Goal: Task Accomplishment & Management: Use online tool/utility

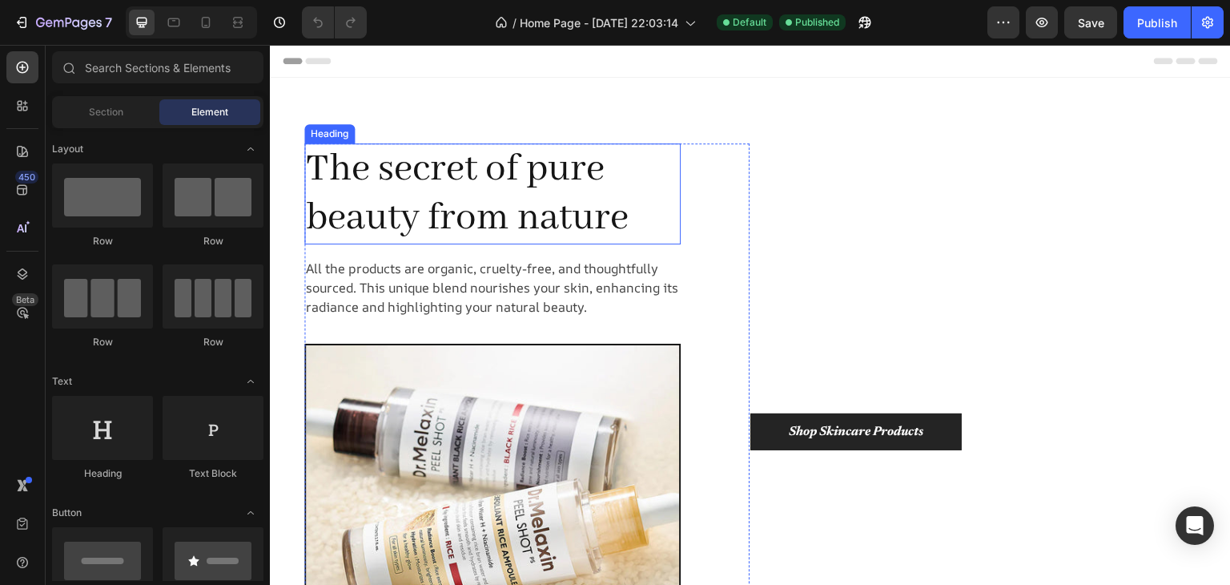
click at [594, 199] on h1 "The secret of pure beauty from nature" at bounding box center [492, 193] width 377 height 101
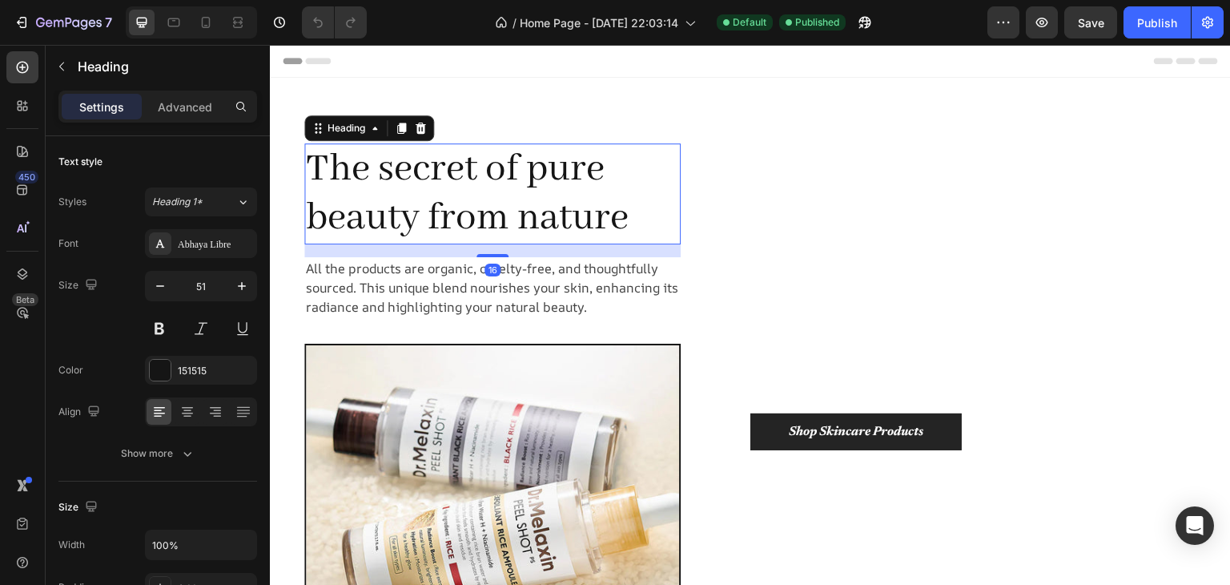
click at [638, 219] on h1 "The secret of pure beauty from nature" at bounding box center [492, 193] width 377 height 101
click at [638, 219] on p "The secret of pure beauty from nature" at bounding box center [492, 194] width 373 height 98
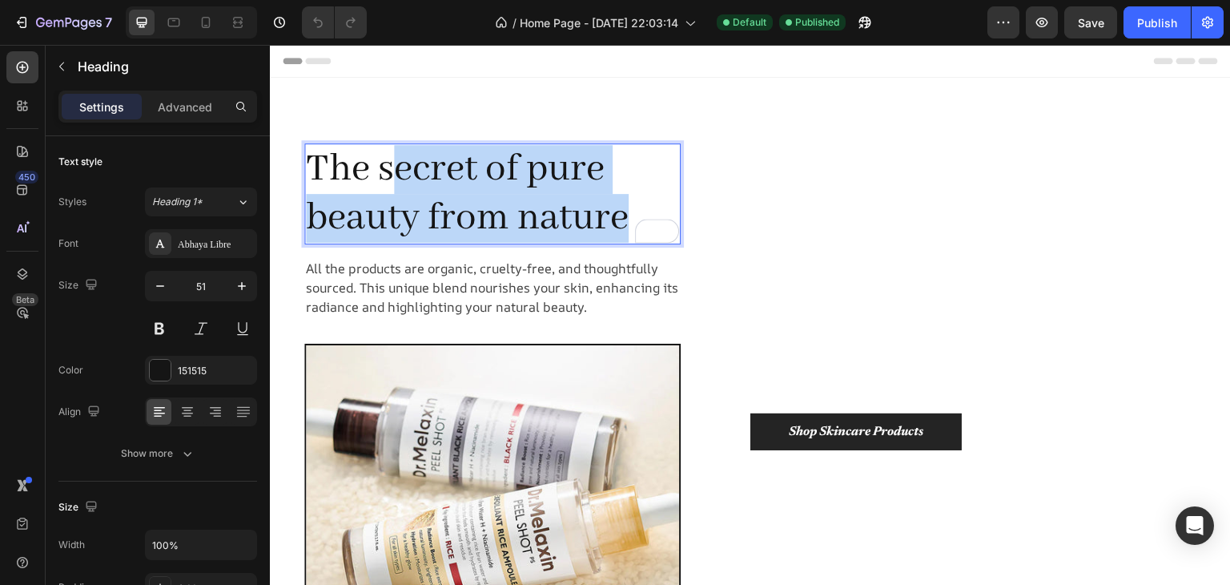
drag, startPoint x: 627, startPoint y: 206, endPoint x: 391, endPoint y: 170, distance: 239.1
click at [391, 168] on p "The secret of pure beauty from nature" at bounding box center [492, 194] width 373 height 98
click at [475, 275] on p "All the products are organic, cruelty-free, and thoughtfully sourced. This uniq…" at bounding box center [492, 288] width 373 height 58
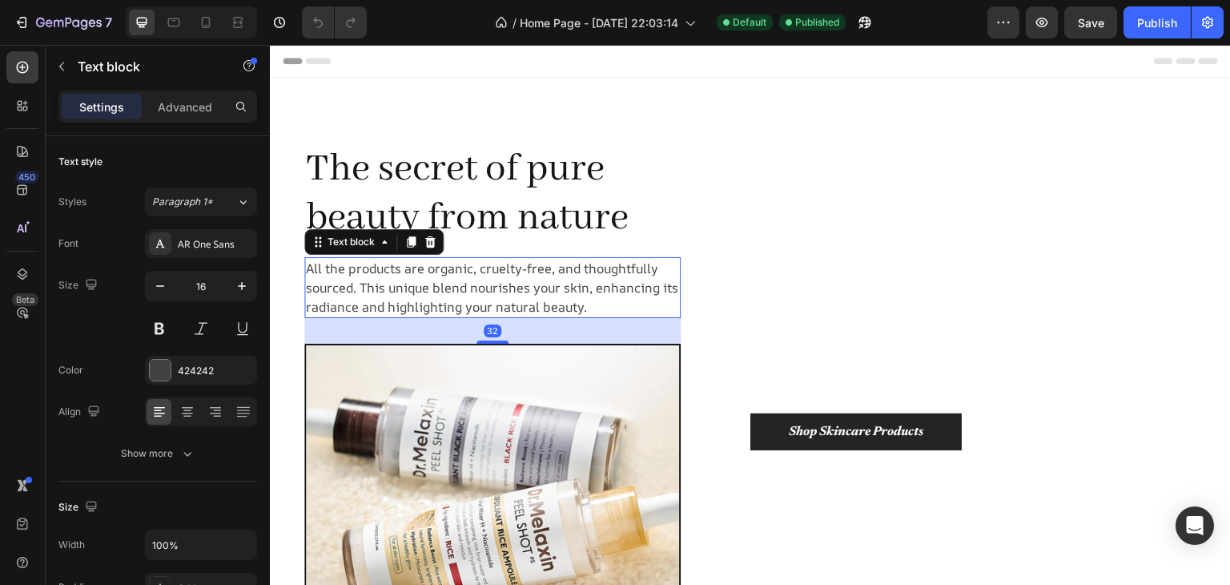
click at [513, 296] on p "All the products are organic, cruelty-free, and thoughtfully sourced. This uniq…" at bounding box center [492, 288] width 373 height 58
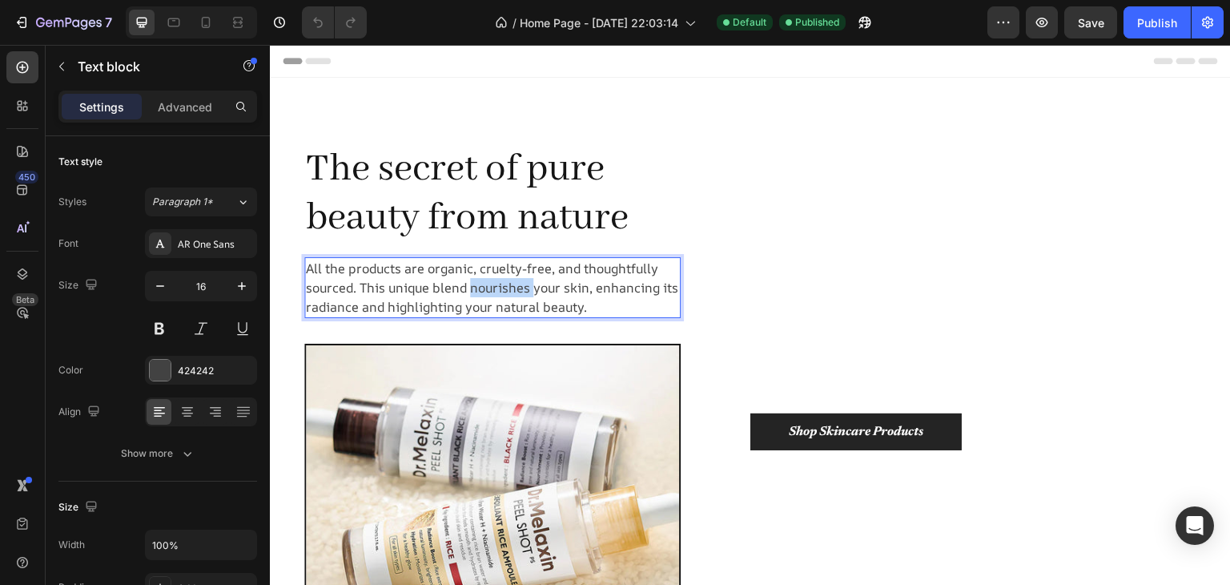
click at [513, 296] on p "All the products are organic, cruelty-free, and thoughtfully sourced. This uniq…" at bounding box center [492, 288] width 373 height 58
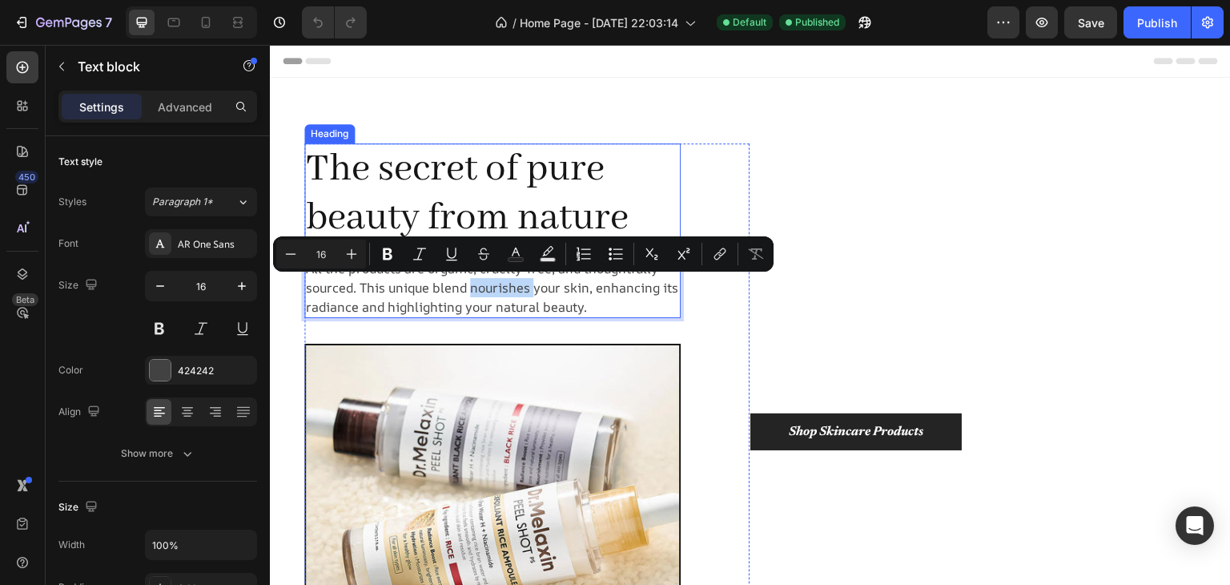
click at [597, 212] on p "The secret of pure beauty from nature" at bounding box center [492, 194] width 373 height 98
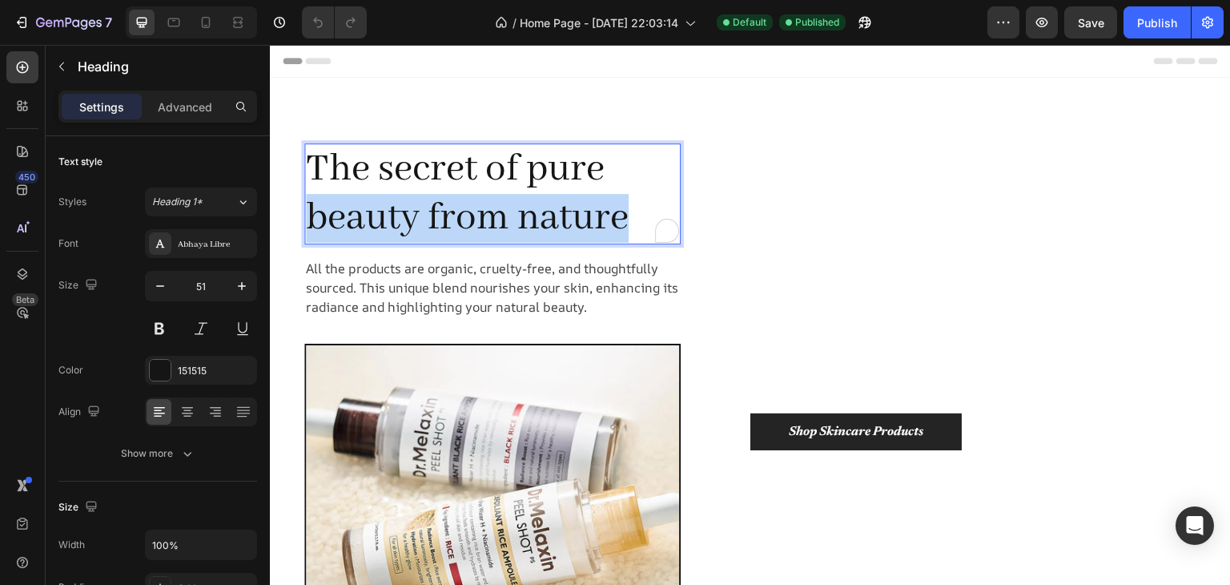
drag, startPoint x: 621, startPoint y: 212, endPoint x: 308, endPoint y: 199, distance: 312.7
click at [308, 199] on p "The secret of pure beauty from nature" at bounding box center [492, 194] width 373 height 98
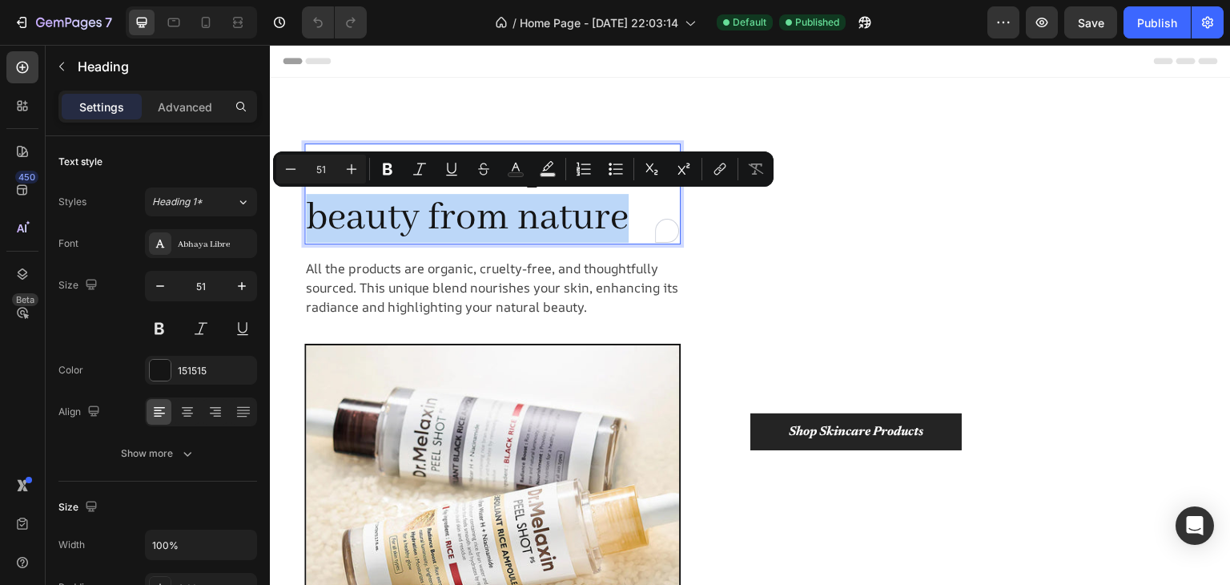
click at [629, 211] on p "The secret of pure beauty from nature" at bounding box center [492, 194] width 373 height 98
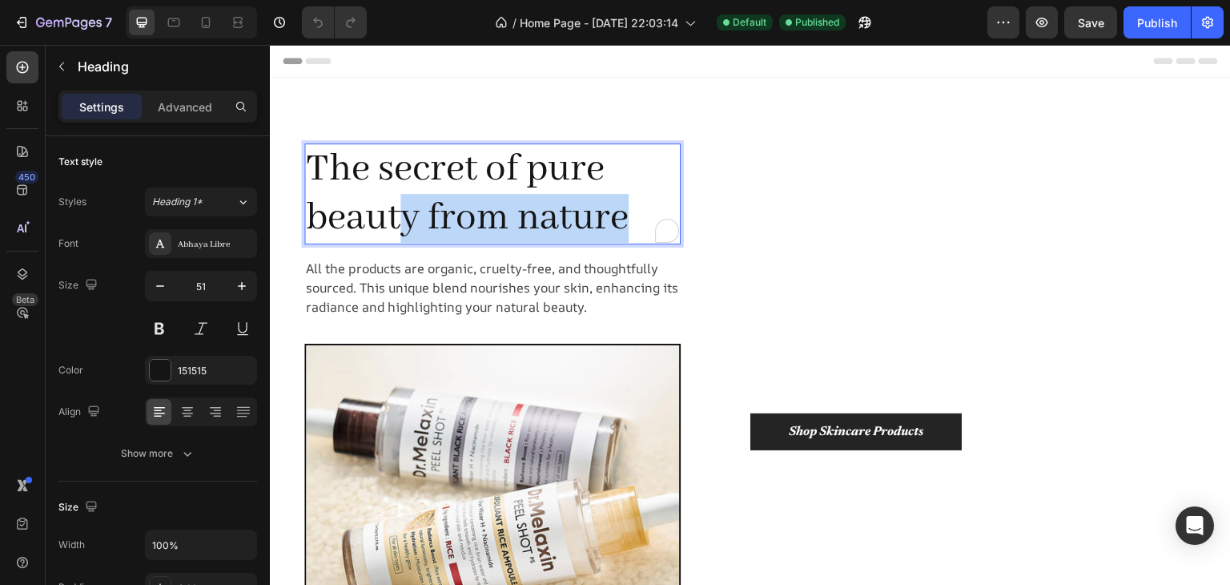
drag, startPoint x: 622, startPoint y: 211, endPoint x: 403, endPoint y: 206, distance: 219.5
click at [403, 206] on p "The secret of pure beauty from nature" at bounding box center [492, 194] width 373 height 98
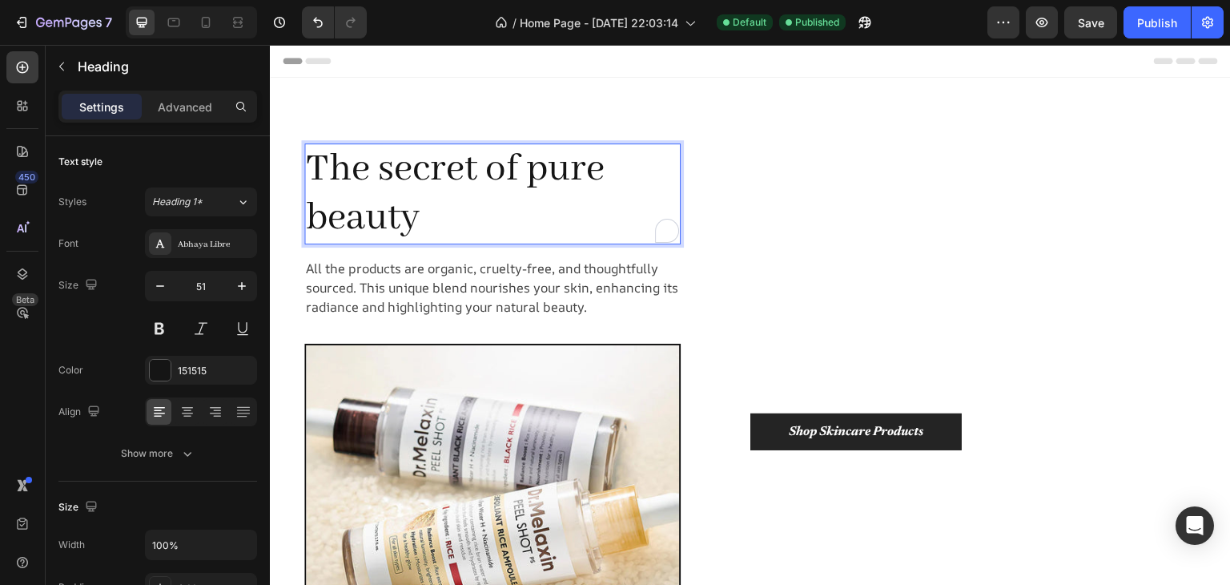
click at [306, 212] on p "The secret of pure beauty" at bounding box center [492, 194] width 373 height 98
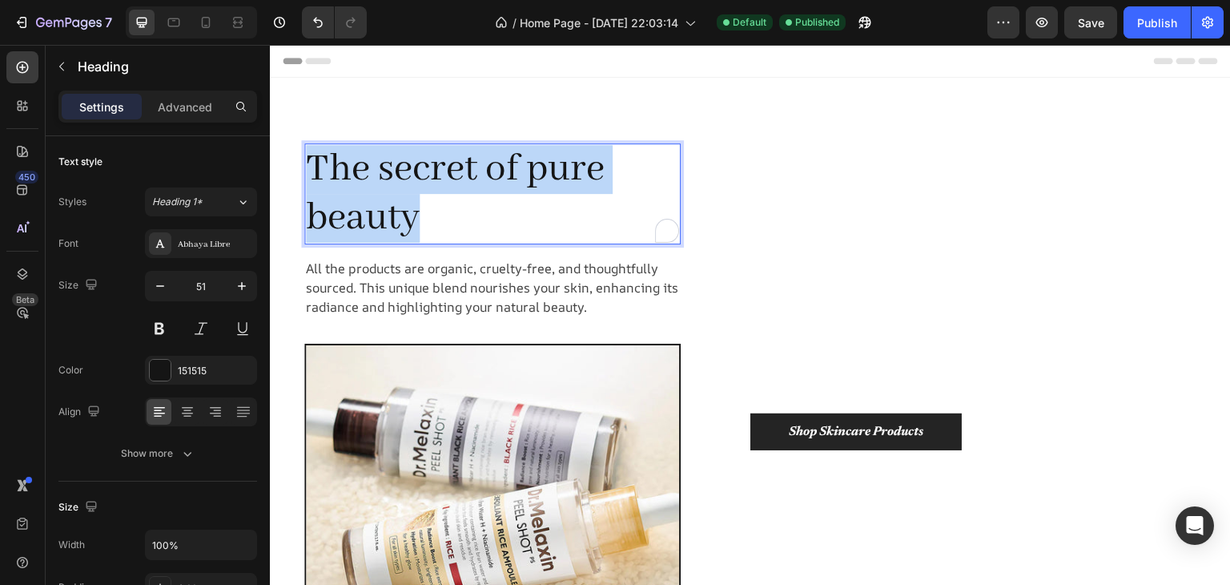
drag, startPoint x: 452, startPoint y: 220, endPoint x: 301, endPoint y: 166, distance: 160.2
click at [306, 166] on p "The secret of pure beauty" at bounding box center [492, 194] width 373 height 98
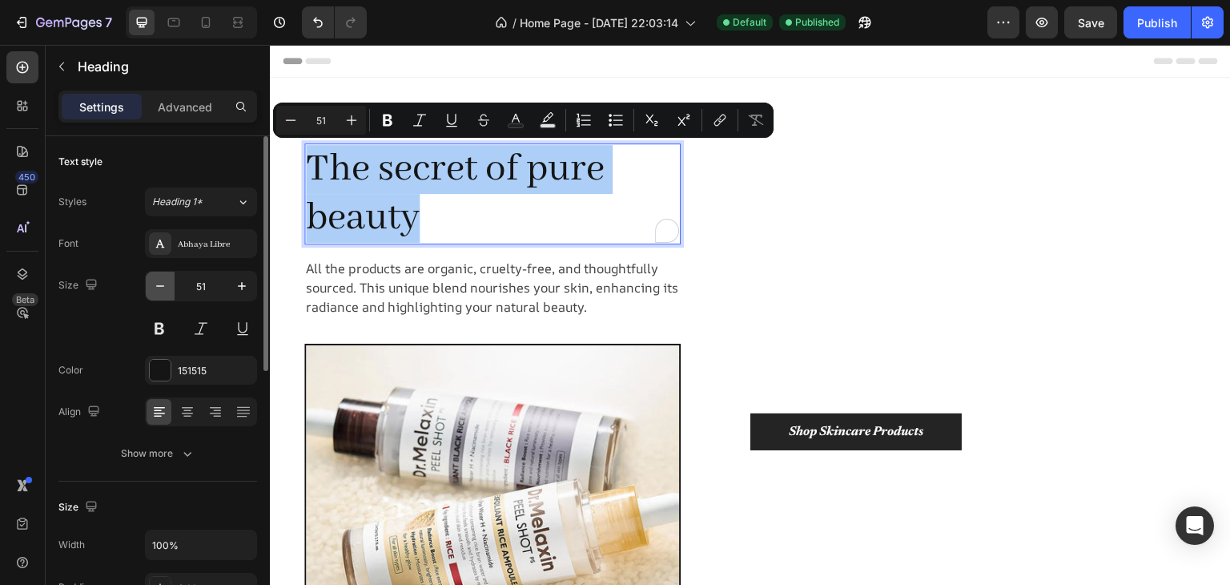
click at [161, 286] on icon "button" at bounding box center [160, 286] width 8 height 2
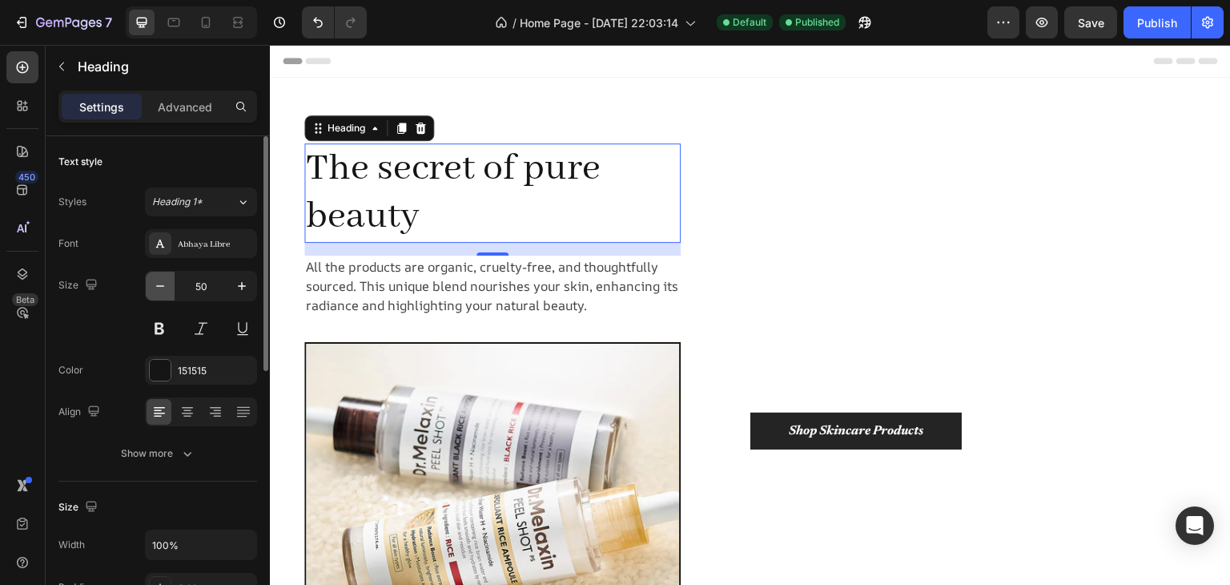
click at [161, 286] on icon "button" at bounding box center [160, 286] width 8 height 2
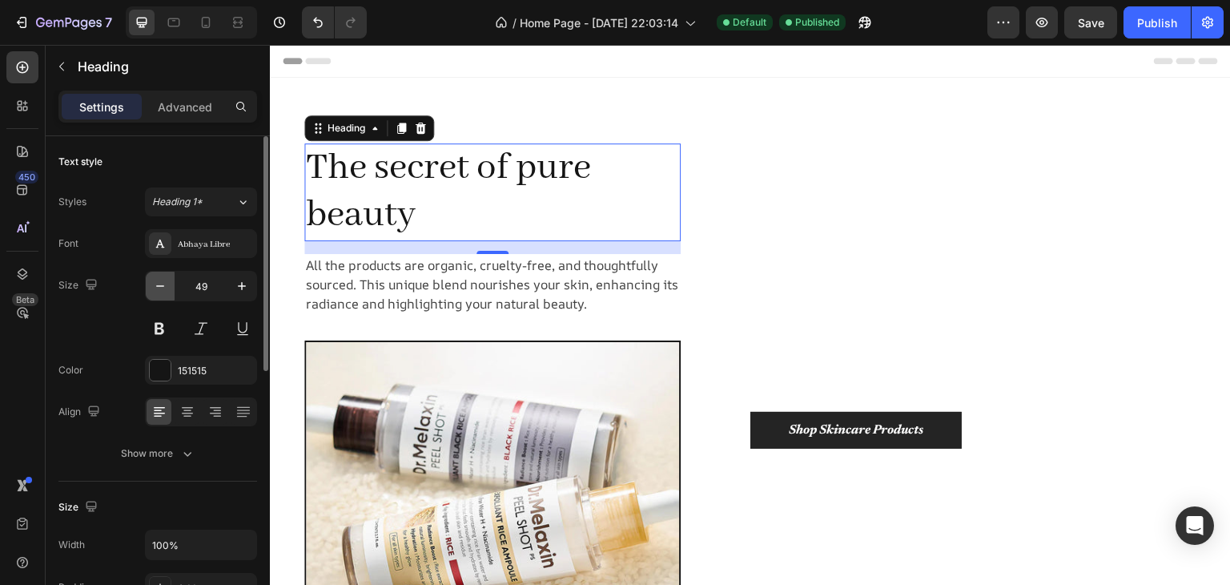
click at [160, 285] on icon "button" at bounding box center [160, 286] width 8 height 2
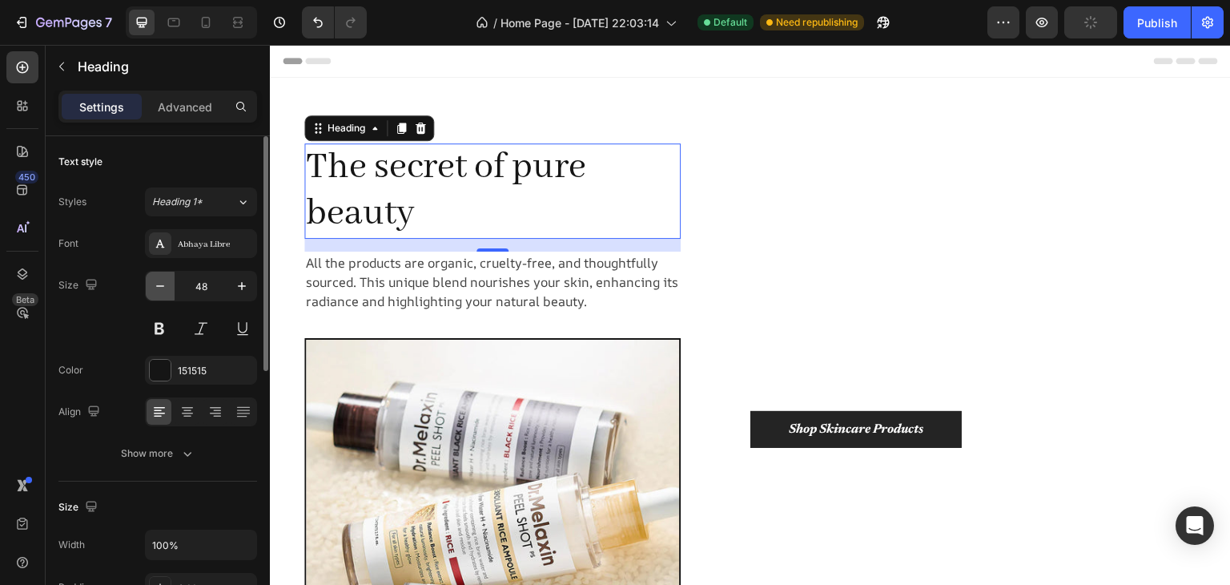
click at [165, 286] on icon "button" at bounding box center [160, 286] width 16 height 16
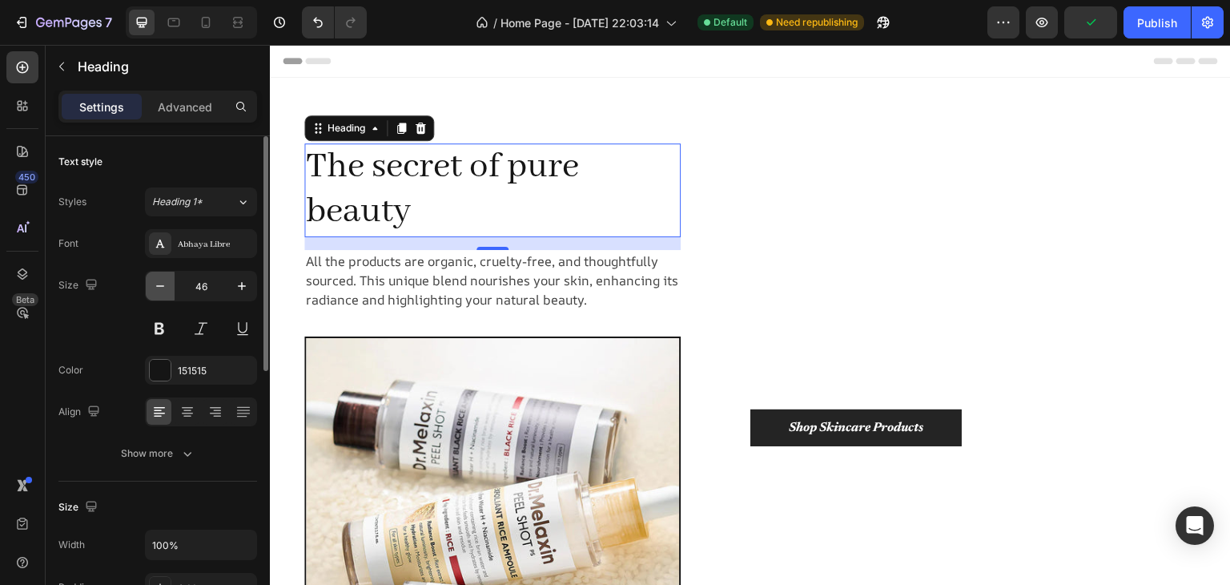
click at [165, 286] on icon "button" at bounding box center [160, 286] width 16 height 16
type input "45"
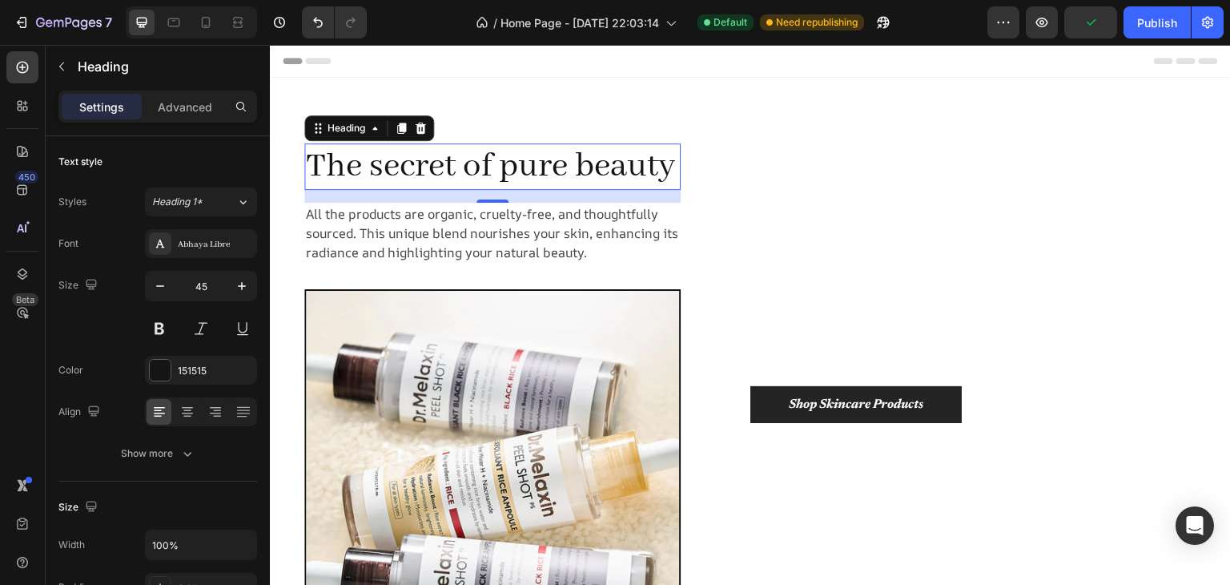
click at [574, 186] on p "The secret of pure beauty" at bounding box center [492, 166] width 373 height 43
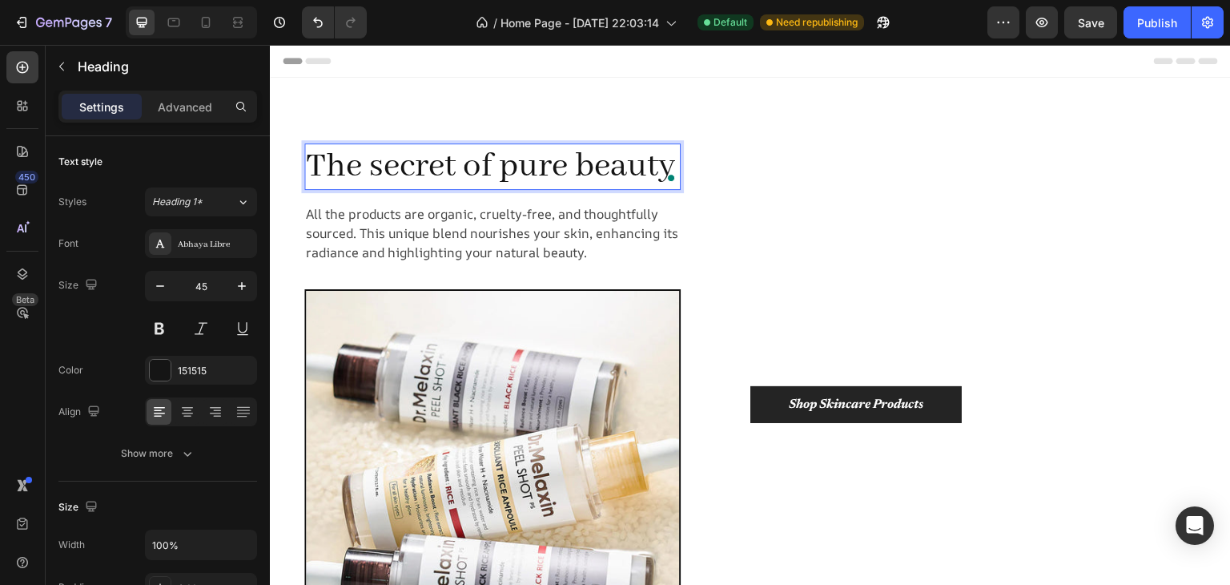
click at [640, 172] on p "The secret of pure beauty" at bounding box center [492, 166] width 373 height 43
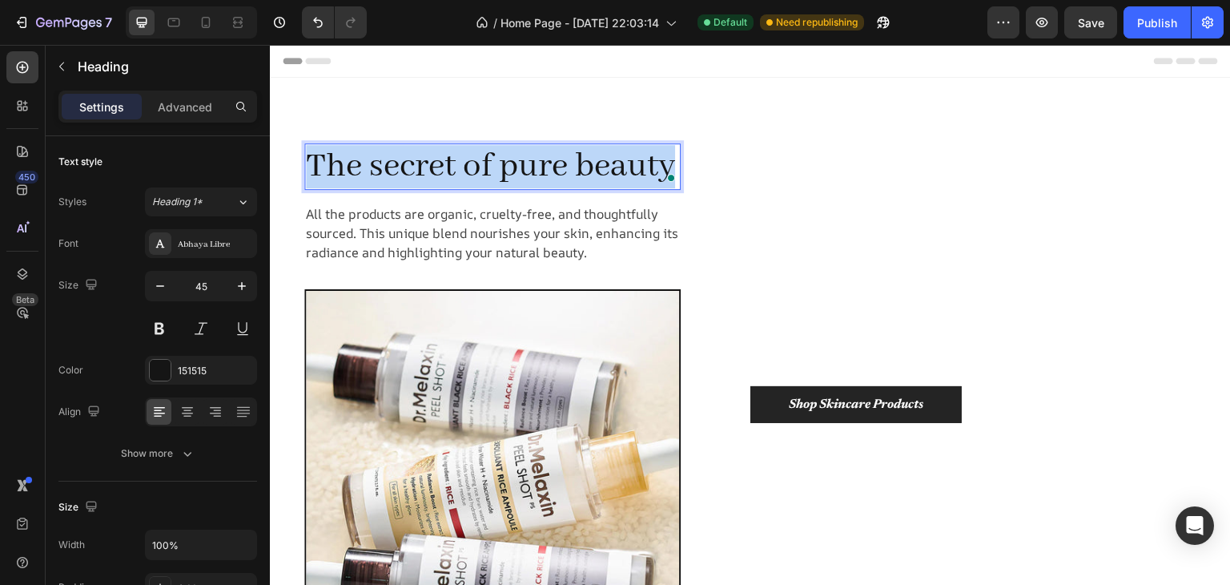
drag, startPoint x: 666, startPoint y: 155, endPoint x: 296, endPoint y: 183, distance: 372.0
click at [296, 183] on div "The secret of pure beauty Heading 16 All the products are organic, cruelty-free…" at bounding box center [516, 405] width 469 height 574
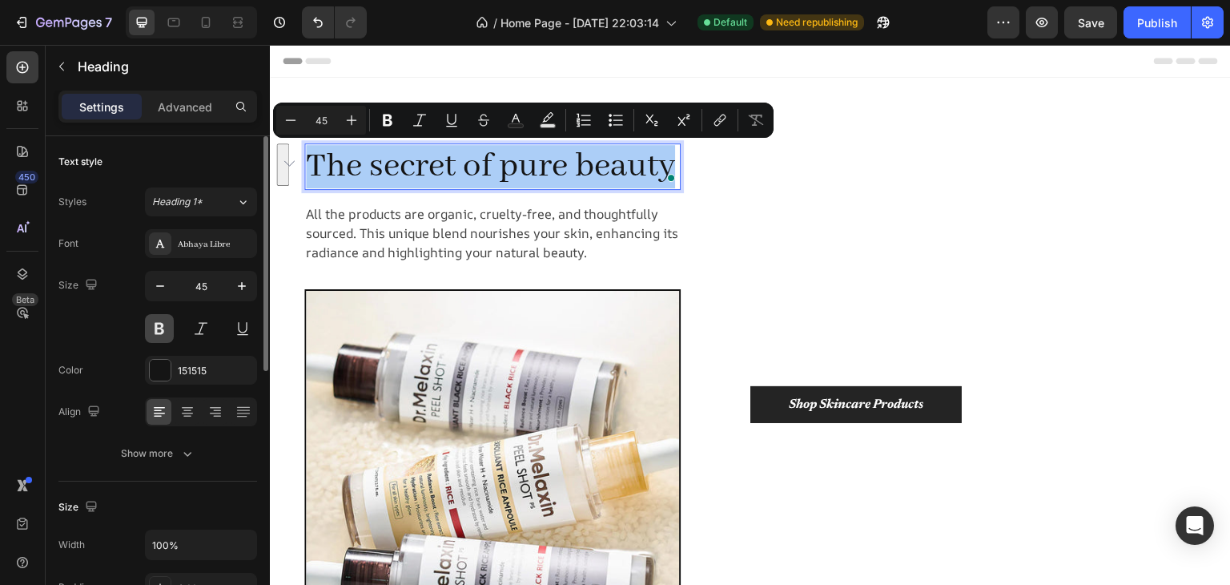
click at [170, 319] on button at bounding box center [159, 328] width 29 height 29
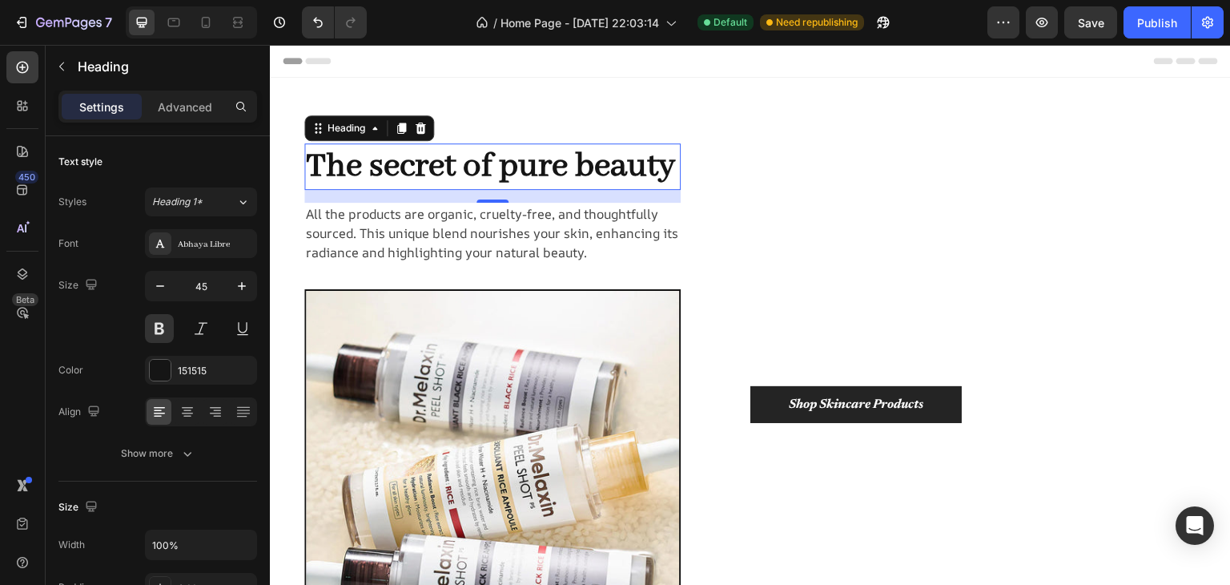
click at [512, 161] on p "The secret of pure beauty" at bounding box center [492, 166] width 373 height 43
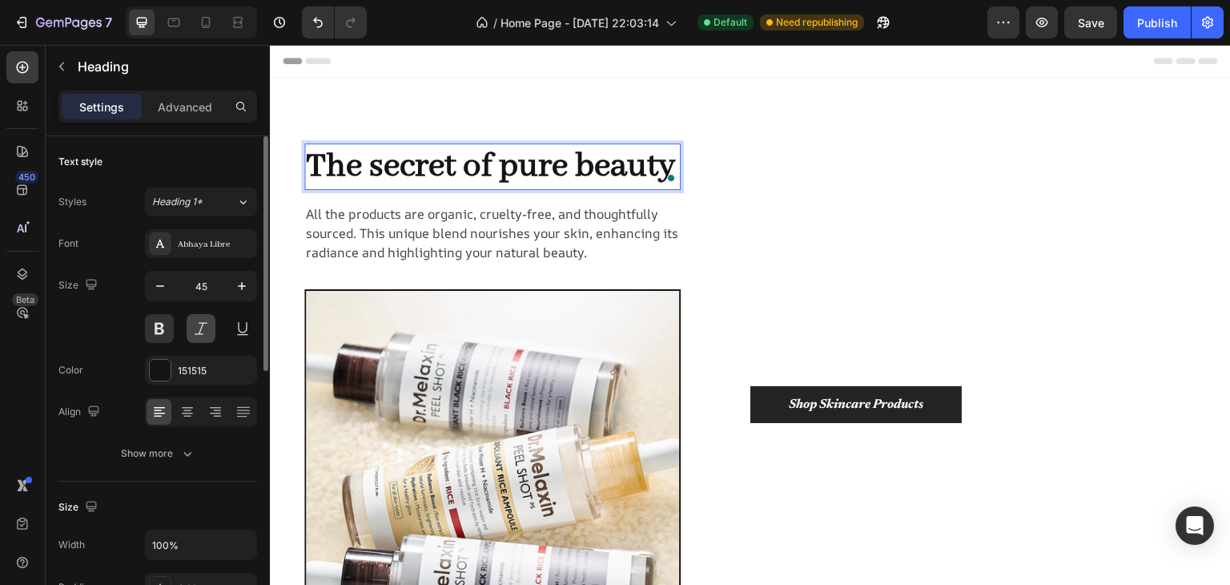
click at [203, 336] on button at bounding box center [201, 328] width 29 height 29
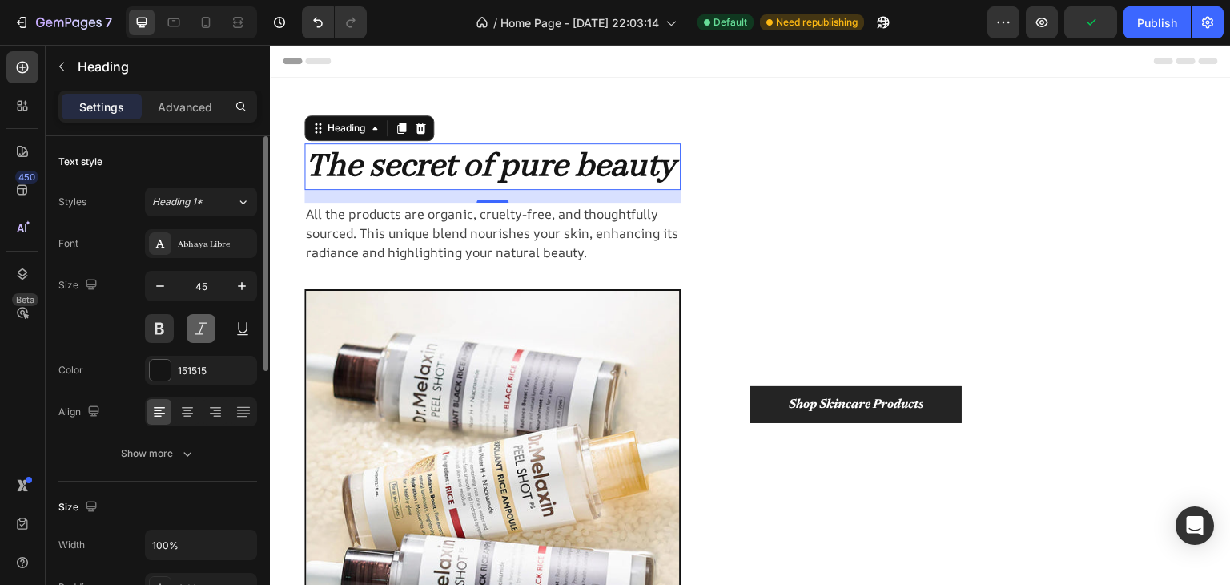
click at [195, 322] on button at bounding box center [201, 328] width 29 height 29
click at [236, 324] on button at bounding box center [242, 328] width 29 height 29
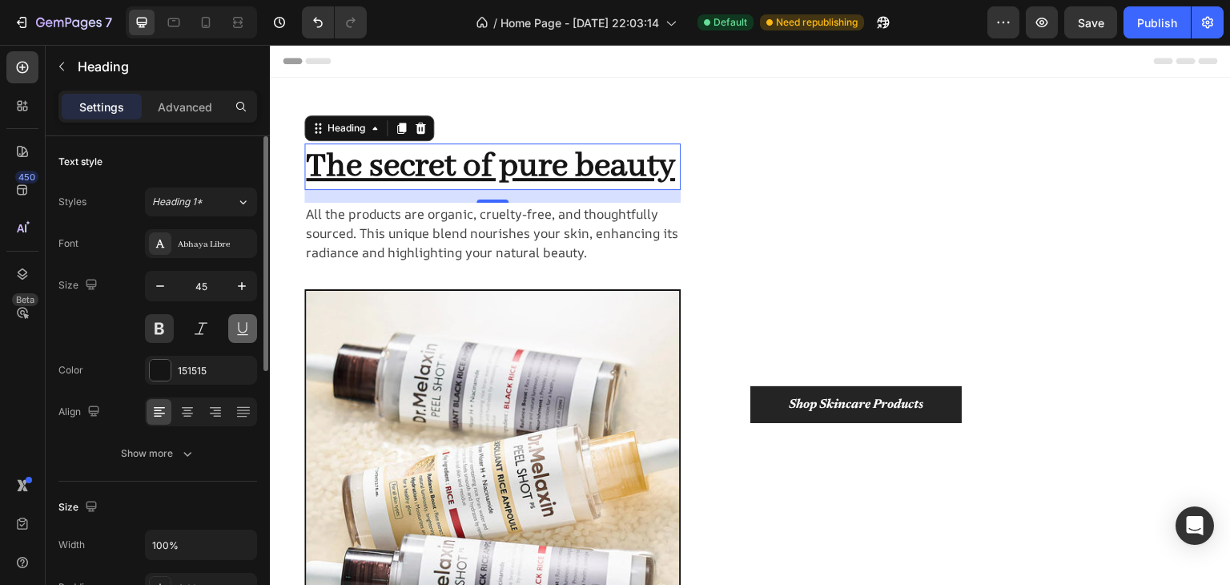
click at [236, 324] on button at bounding box center [242, 328] width 29 height 29
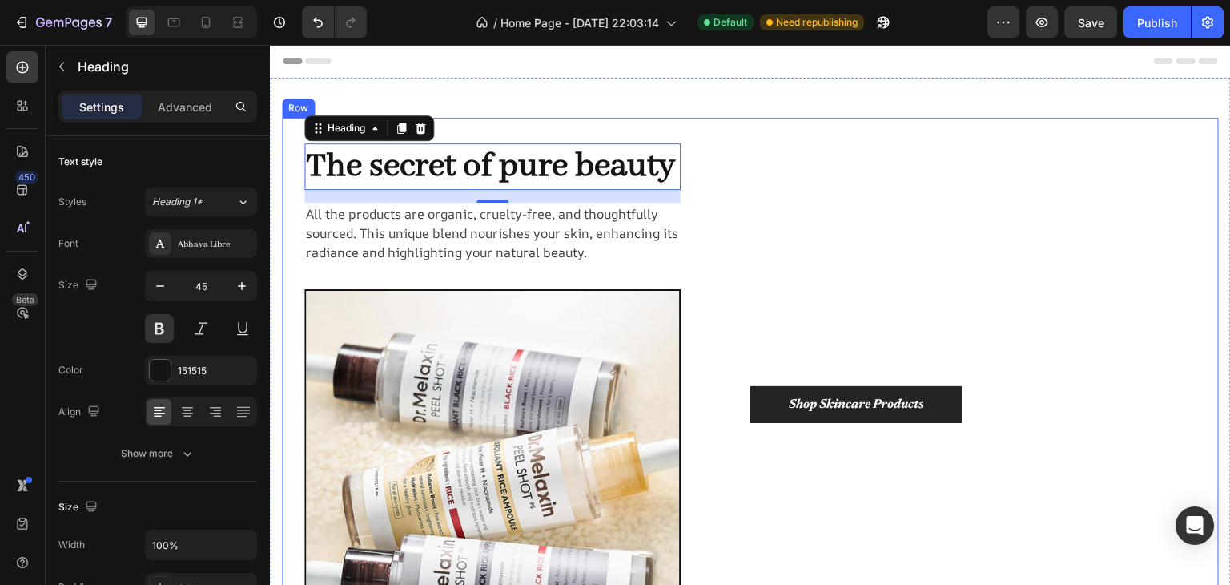
click at [560, 165] on p "The secret of pure beauty" at bounding box center [492, 166] width 373 height 43
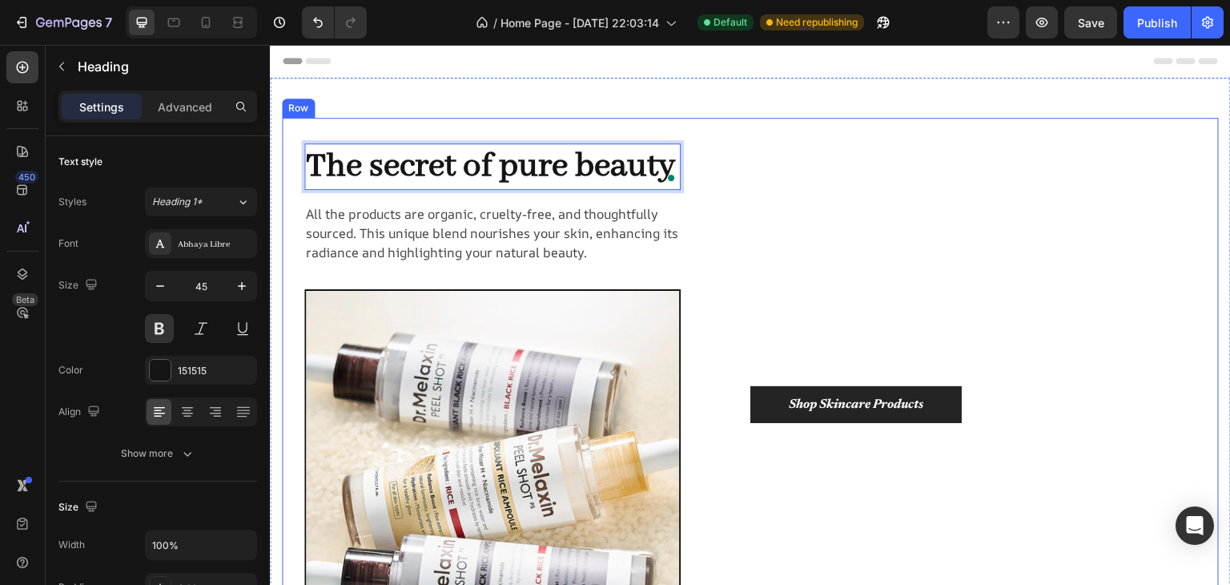
click at [306, 211] on p "All the products are organic, cruelty-free, and thoughtfully sourced. This uniq…" at bounding box center [492, 233] width 373 height 58
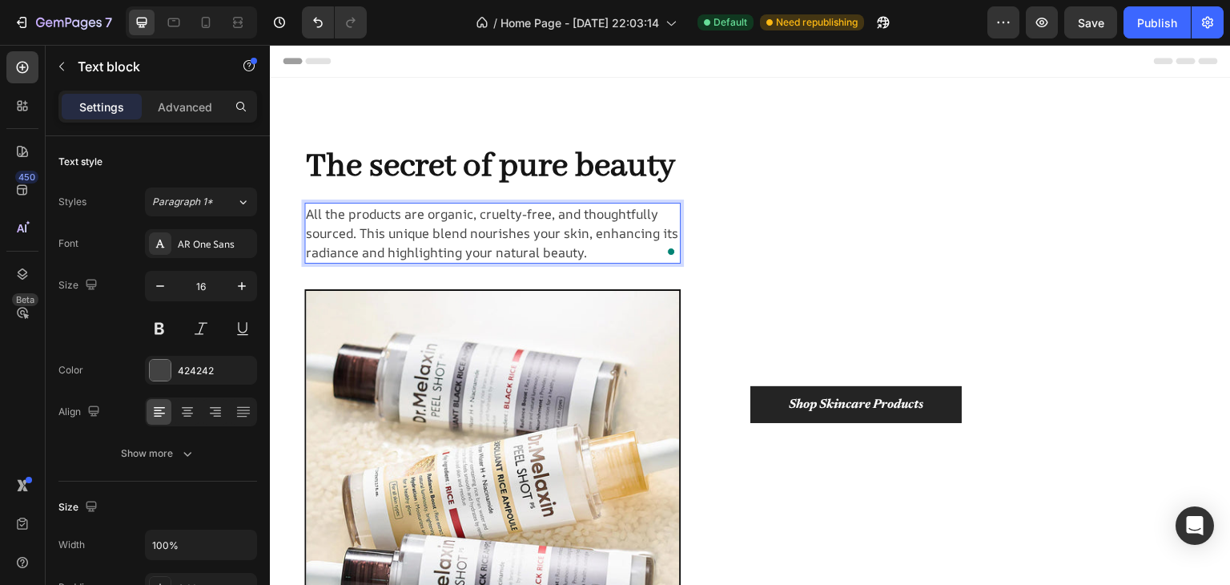
click at [589, 253] on p "All the products are organic, cruelty-free, and thoughtfully sourced. This uniq…" at bounding box center [492, 233] width 373 height 58
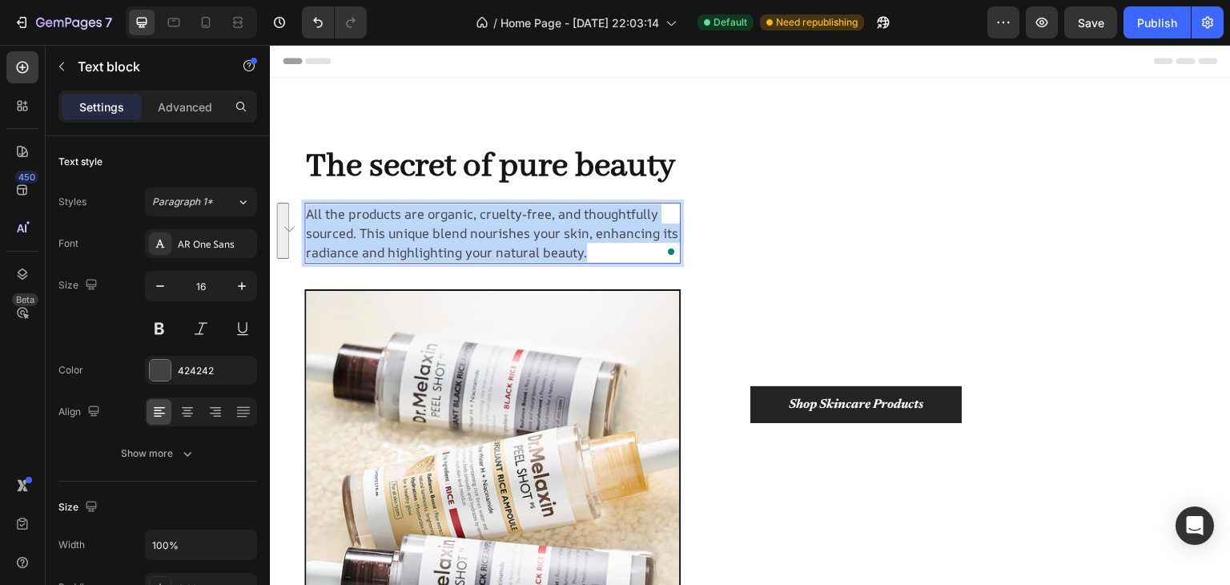
drag, startPoint x: 589, startPoint y: 253, endPoint x: 300, endPoint y: 215, distance: 290.9
click at [306, 215] on p "All the products are organic, cruelty-free, and thoughtfully sourced. This uniq…" at bounding box center [492, 233] width 373 height 58
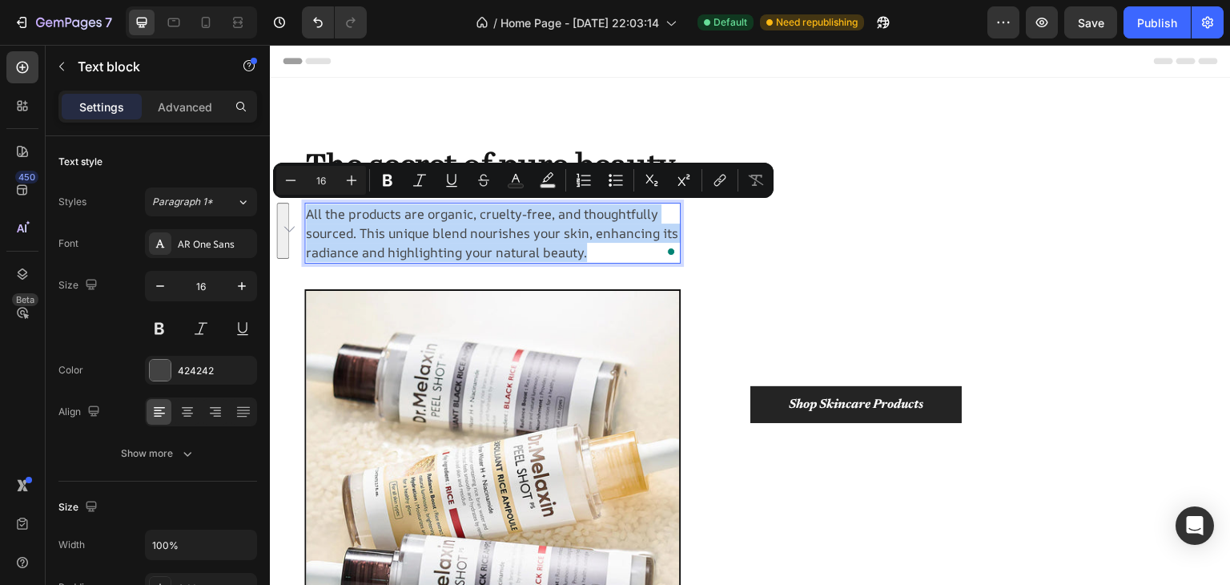
copy p "All the products are organic, cruelty-free, and thoughtfully sourced. This uniq…"
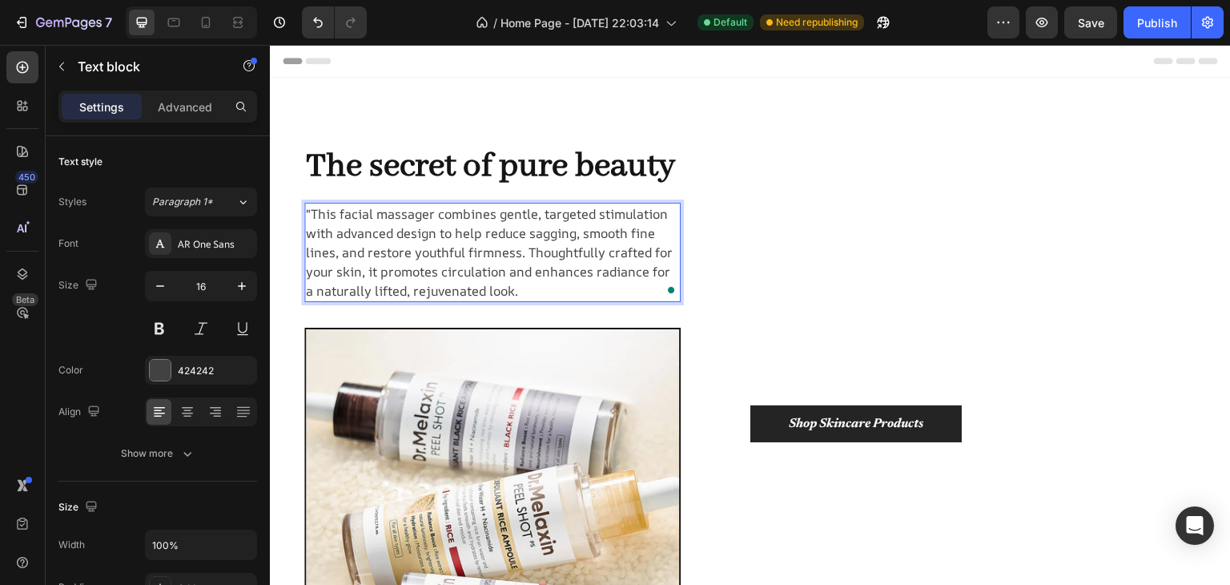
click at [306, 213] on p ""This facial massager combines gentle, targeted stimulation with advanced desig…" at bounding box center [492, 252] width 373 height 96
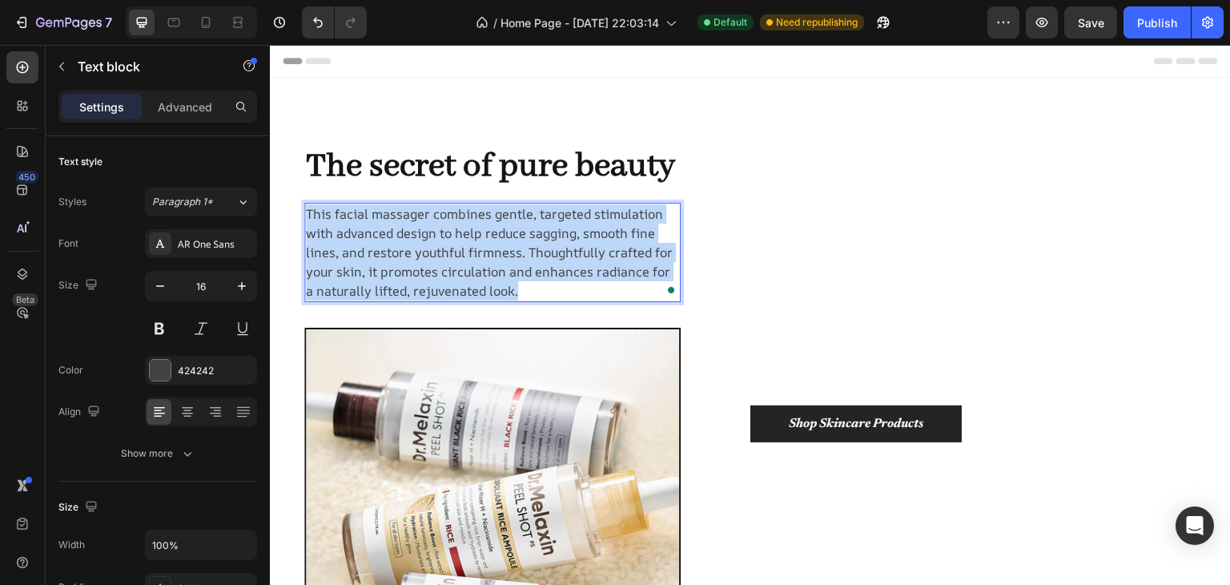
drag, startPoint x: 542, startPoint y: 290, endPoint x: 298, endPoint y: 203, distance: 259.2
click at [304, 203] on div "This facial massager combines gentle, targeted stimulation with advanced design…" at bounding box center [492, 252] width 377 height 99
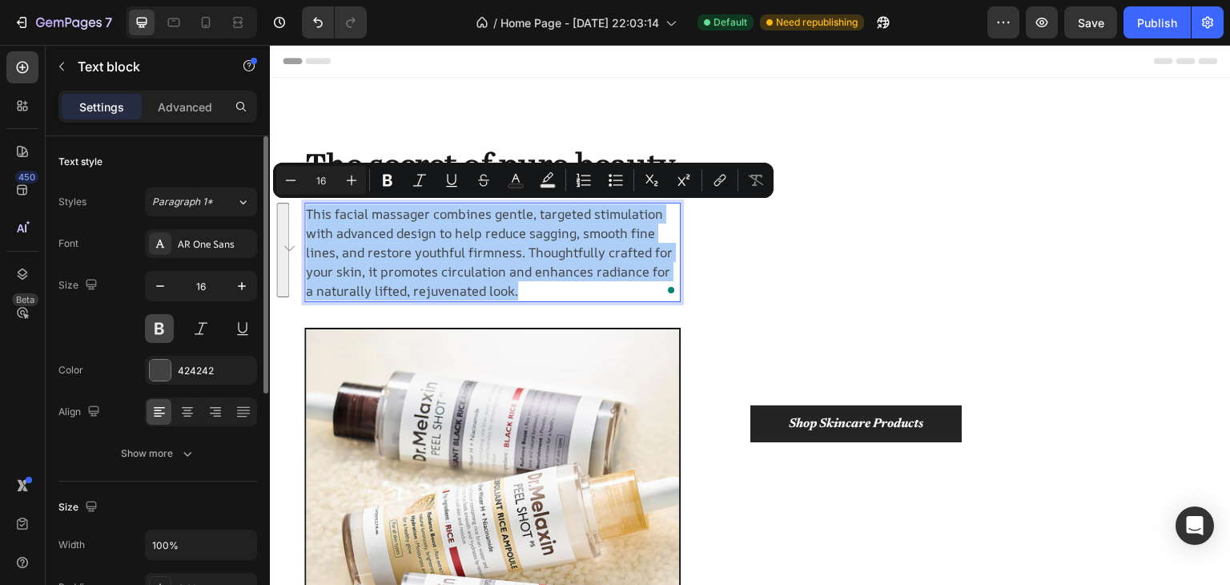
click at [156, 316] on button at bounding box center [159, 328] width 29 height 29
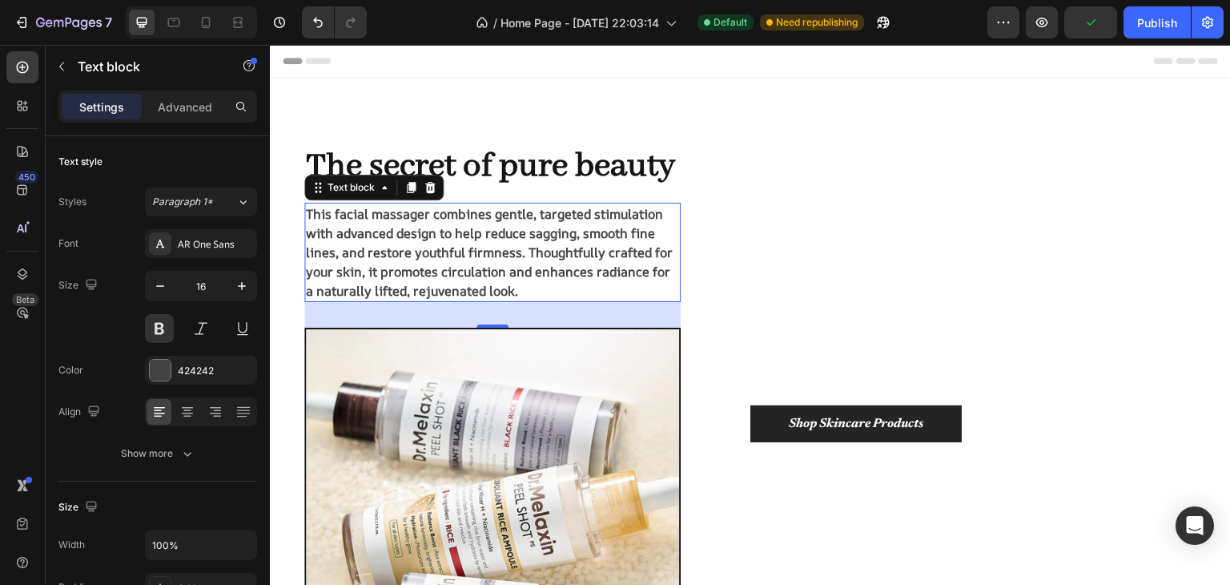
click at [558, 281] on p "This facial massager combines gentle, targeted stimulation with advanced design…" at bounding box center [492, 252] width 373 height 96
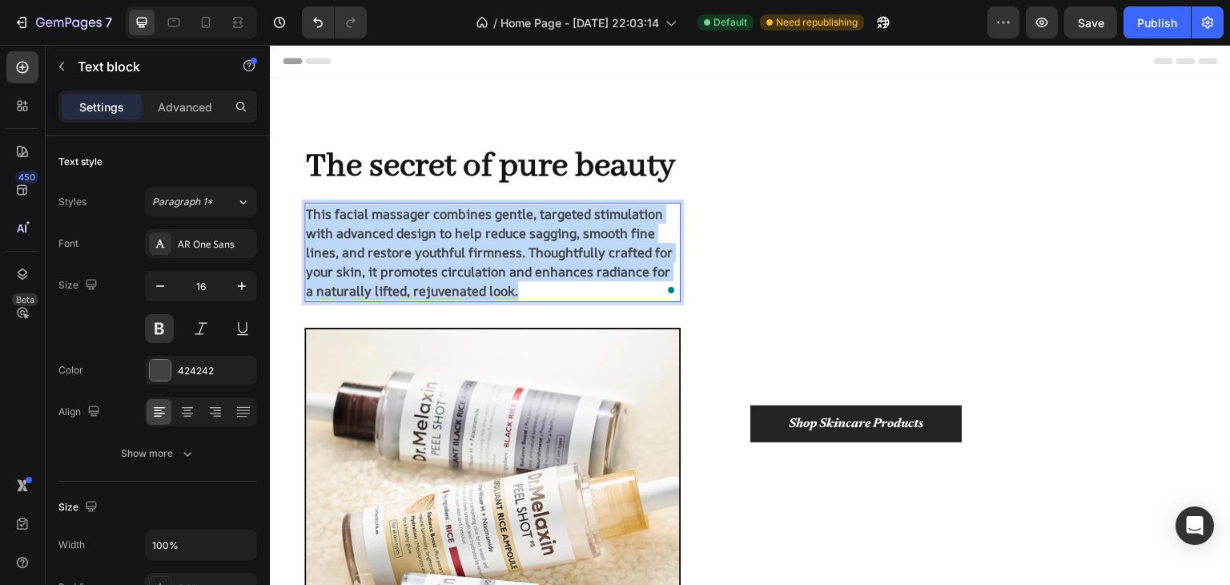
drag, startPoint x: 521, startPoint y: 291, endPoint x: 297, endPoint y: 208, distance: 239.0
click at [297, 208] on div "The secret of pure beauty Heading This facial massager combines gentle, targete…" at bounding box center [516, 424] width 469 height 612
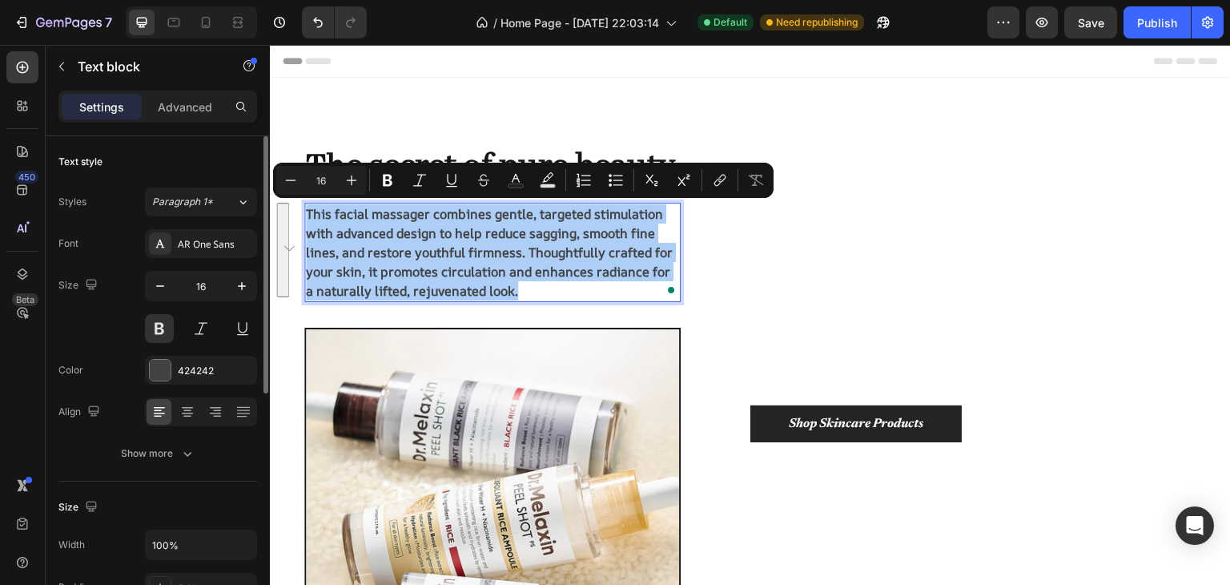
click at [159, 332] on button at bounding box center [159, 328] width 29 height 29
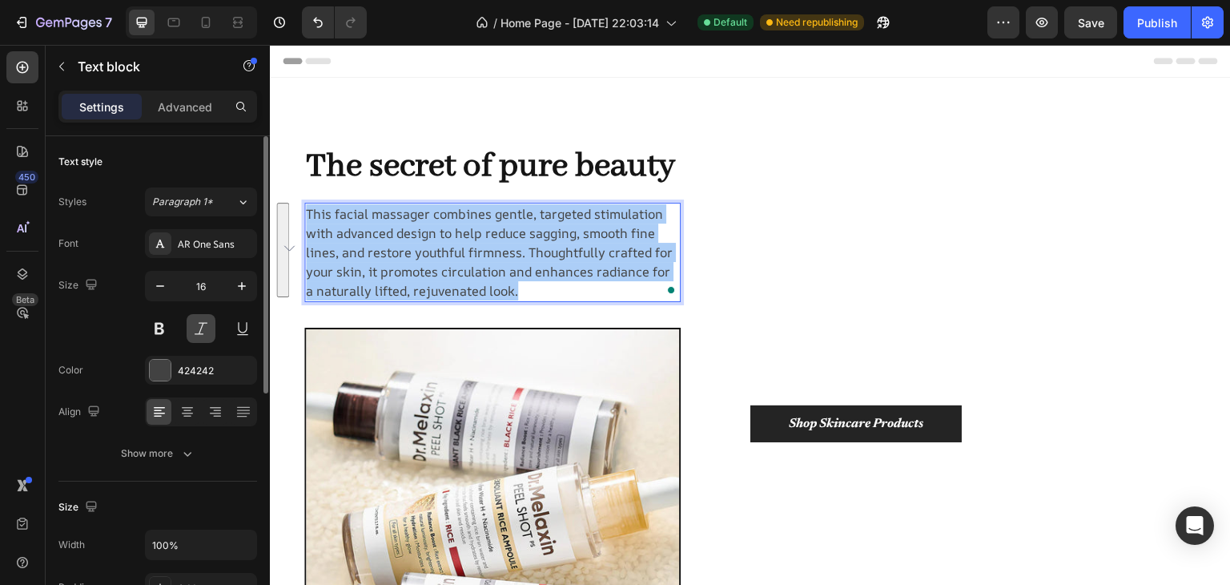
click at [195, 328] on button at bounding box center [201, 328] width 29 height 29
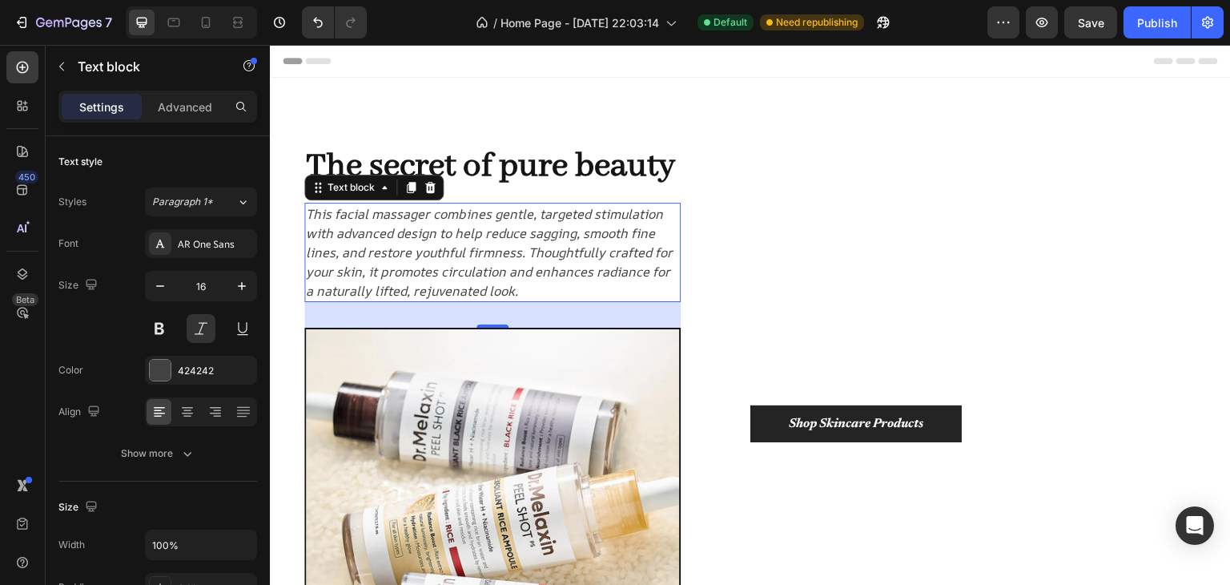
click at [547, 282] on p "This facial massager combines gentle, targeted stimulation with advanced design…" at bounding box center [492, 252] width 373 height 96
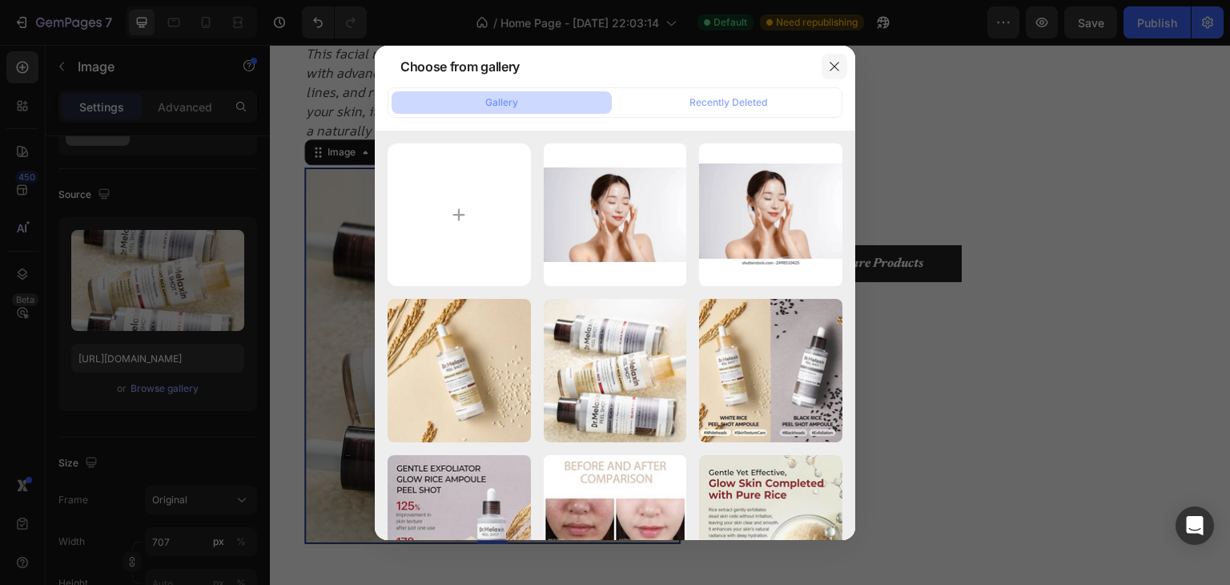
click at [829, 66] on icon "button" at bounding box center [834, 66] width 13 height 13
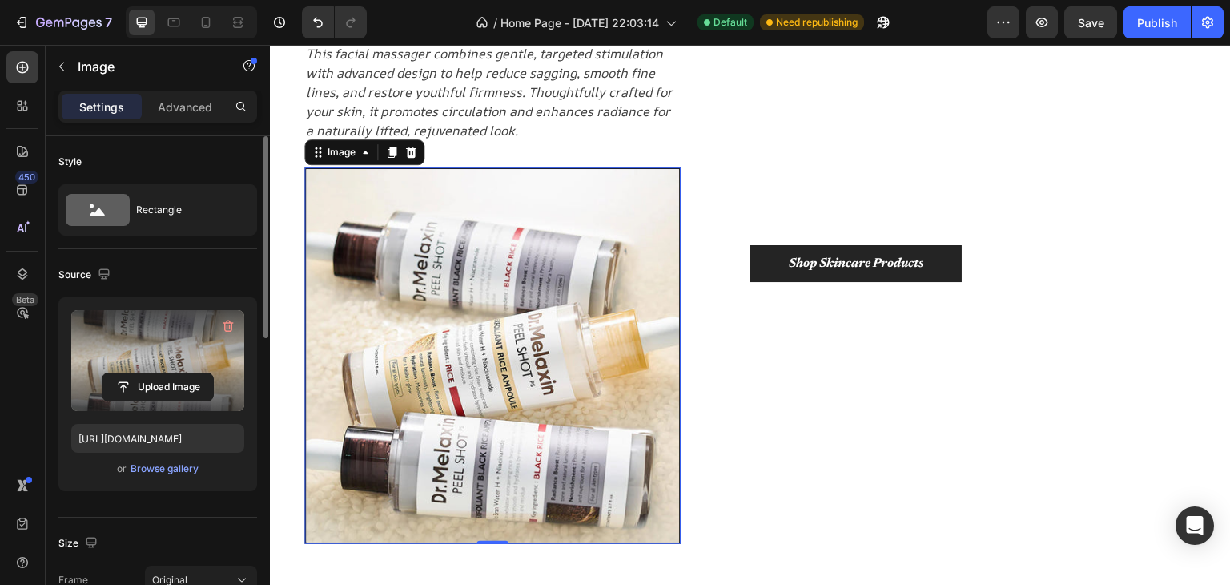
click at [131, 347] on label at bounding box center [157, 360] width 173 height 101
click at [131, 373] on input "file" at bounding box center [158, 386] width 111 height 27
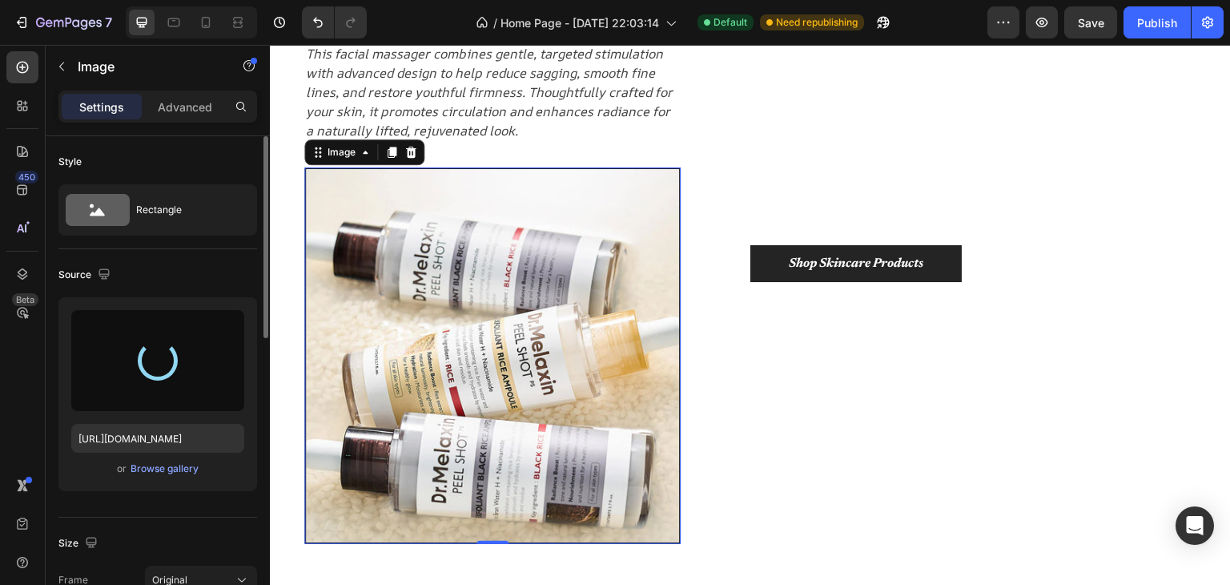
type input "https://cdn.shopify.com/s/files/1/0661/5252/9971/files/gempages_581278966422176…"
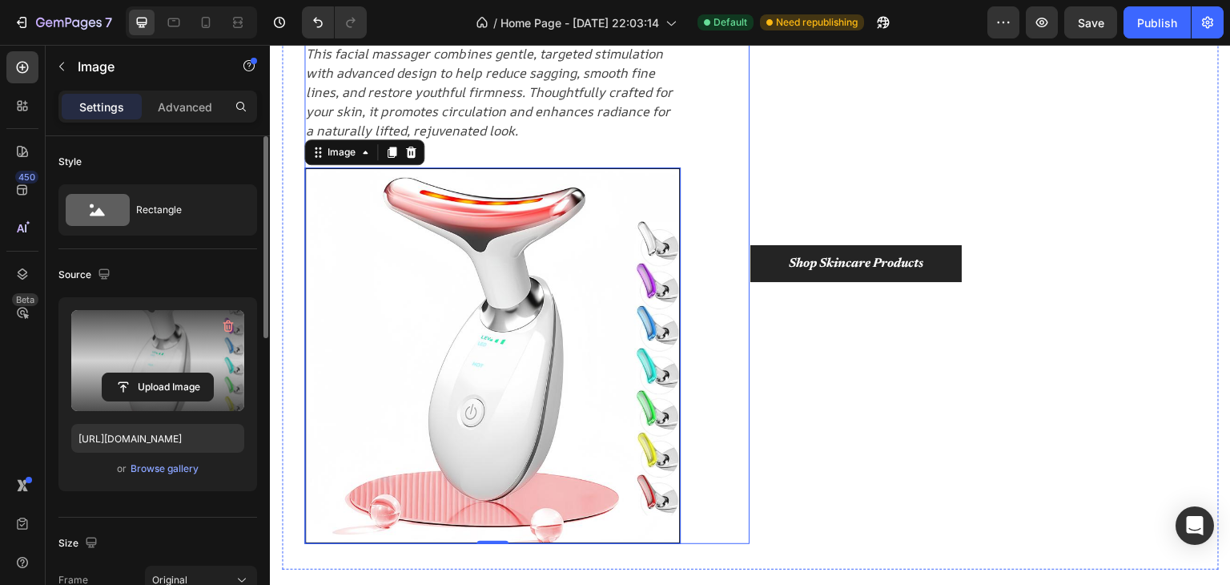
click at [855, 163] on div "Shop Skincare Products Button" at bounding box center [985, 264] width 469 height 612
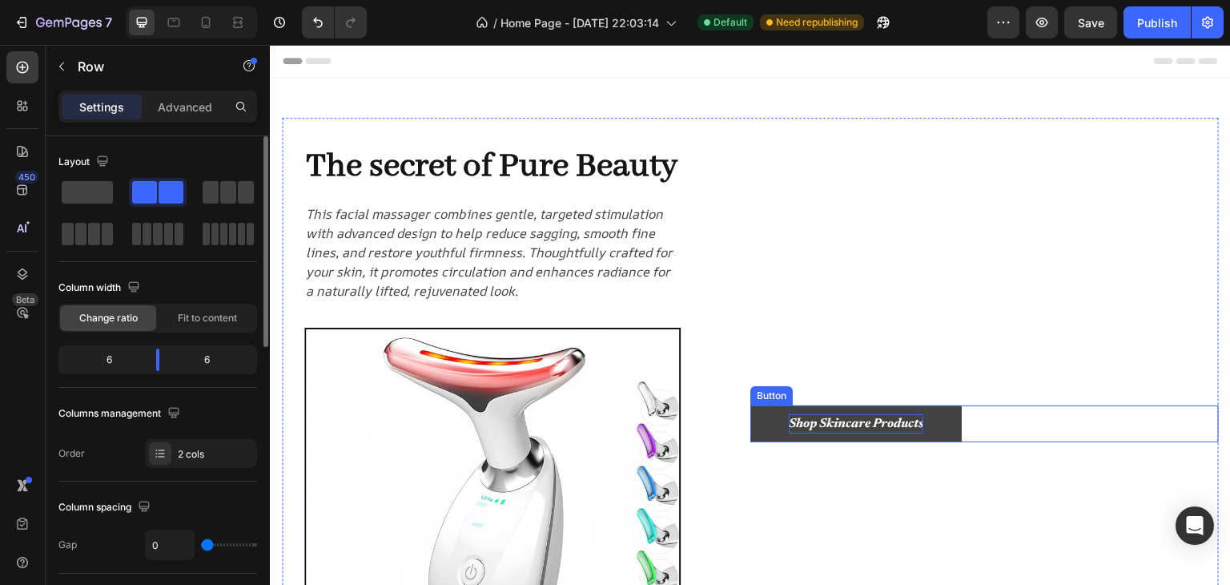
click at [909, 418] on p "Shop Skincare Products" at bounding box center [856, 423] width 135 height 19
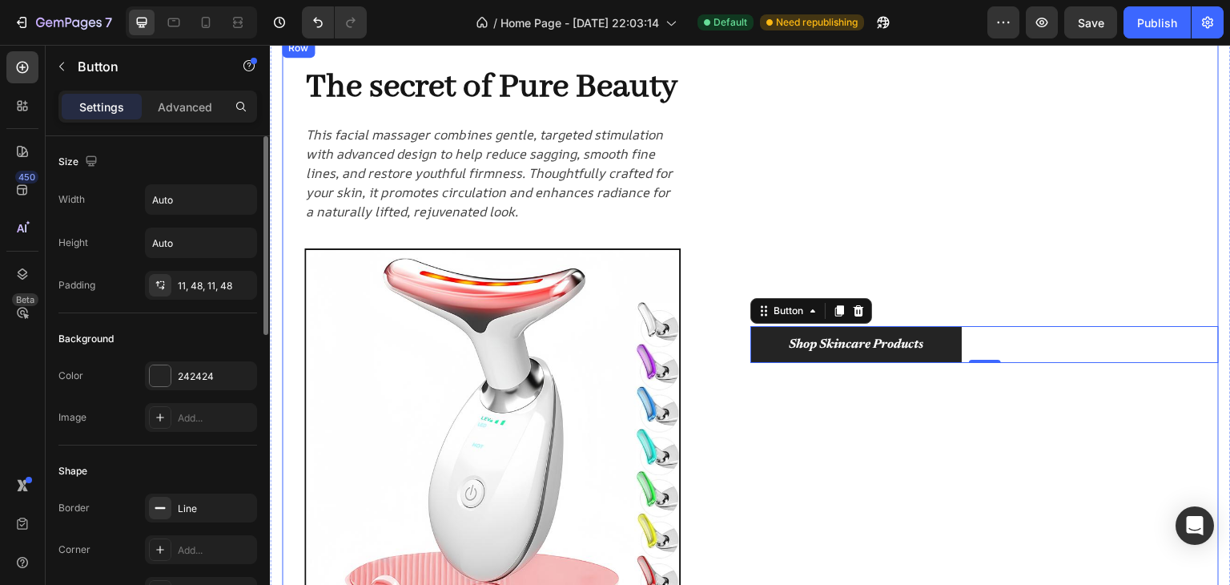
scroll to position [80, 0]
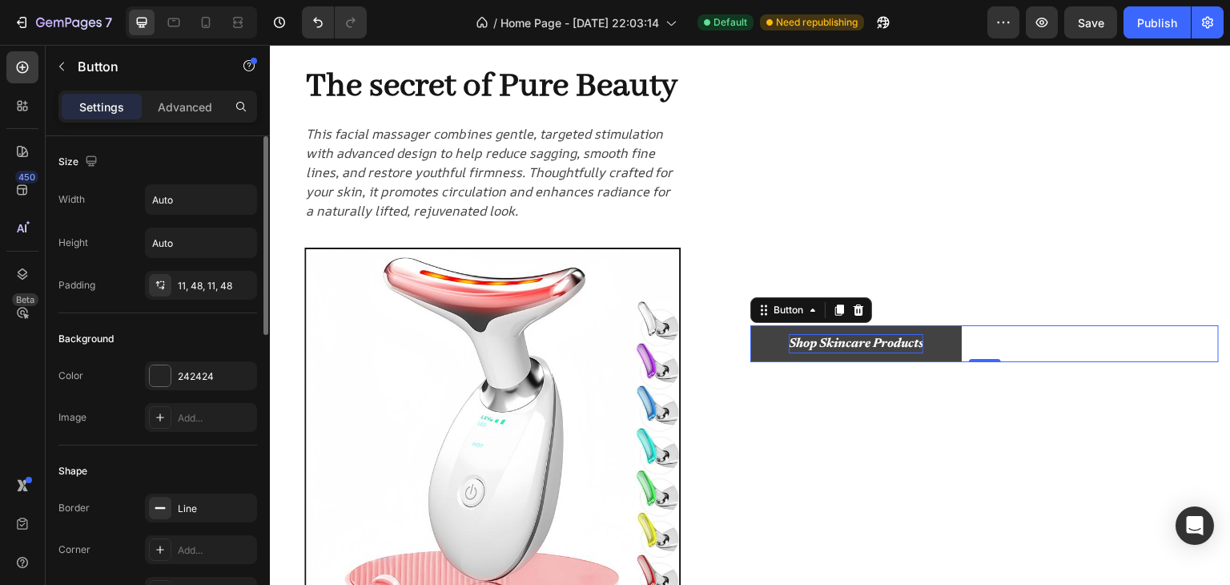
click at [852, 341] on p "Shop Skincare Products" at bounding box center [856, 343] width 135 height 19
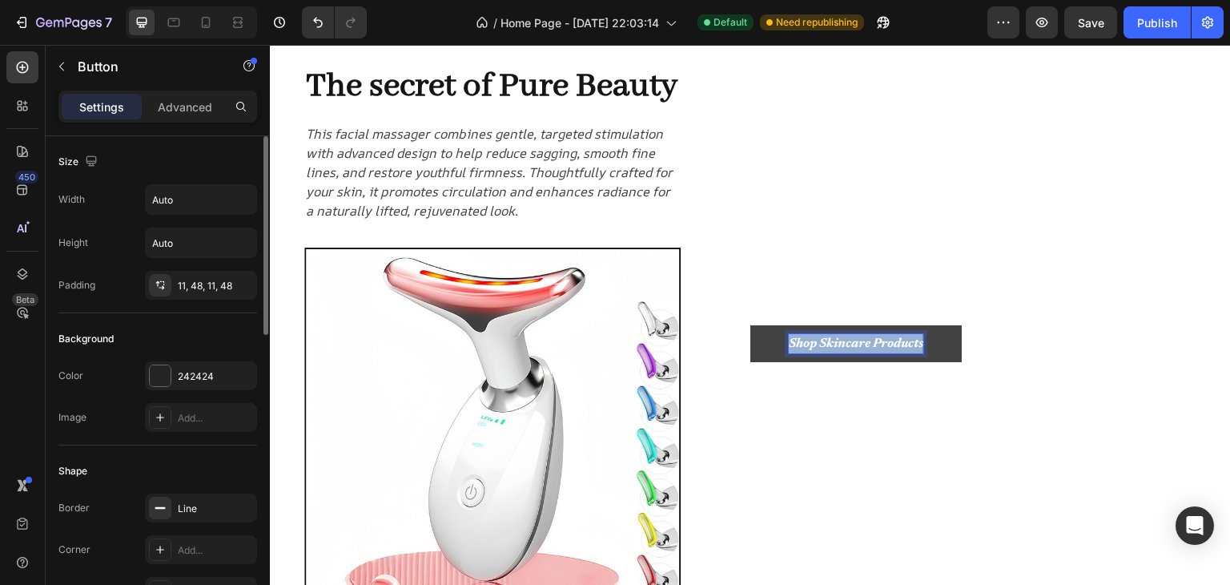
drag, startPoint x: 919, startPoint y: 344, endPoint x: 761, endPoint y: 344, distance: 157.8
click at [761, 344] on link "Shop Skincare Products" at bounding box center [856, 343] width 211 height 37
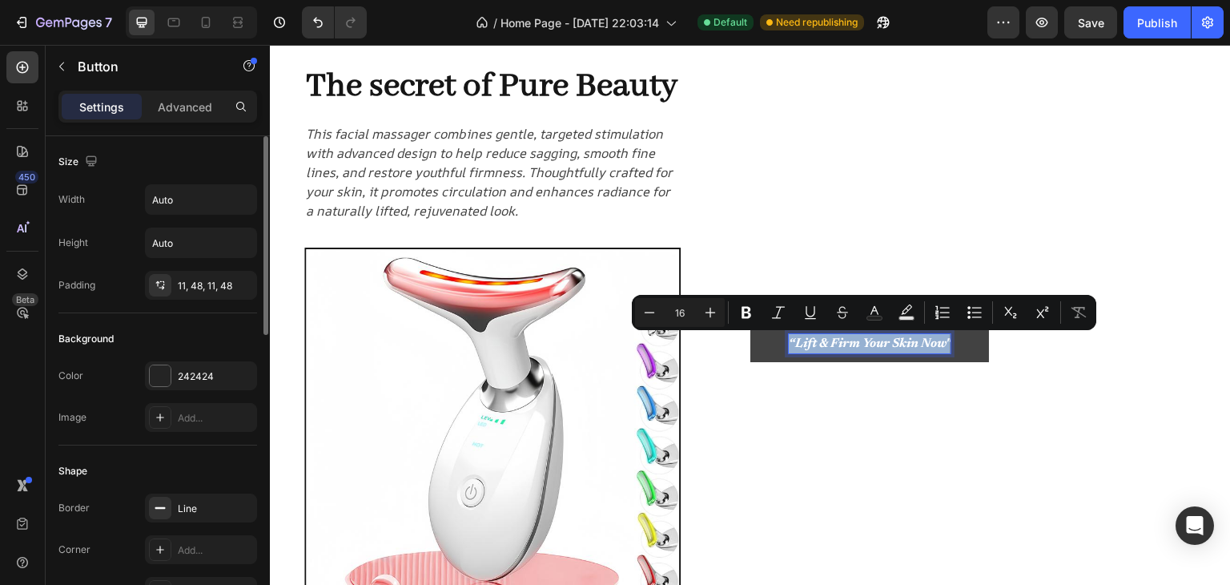
drag, startPoint x: 948, startPoint y: 340, endPoint x: 777, endPoint y: 344, distance: 170.7
click at [777, 344] on link "“Lift & Firm Your Skin Now"" at bounding box center [870, 343] width 239 height 37
click at [750, 304] on icon "Editor contextual toolbar" at bounding box center [747, 312] width 16 height 16
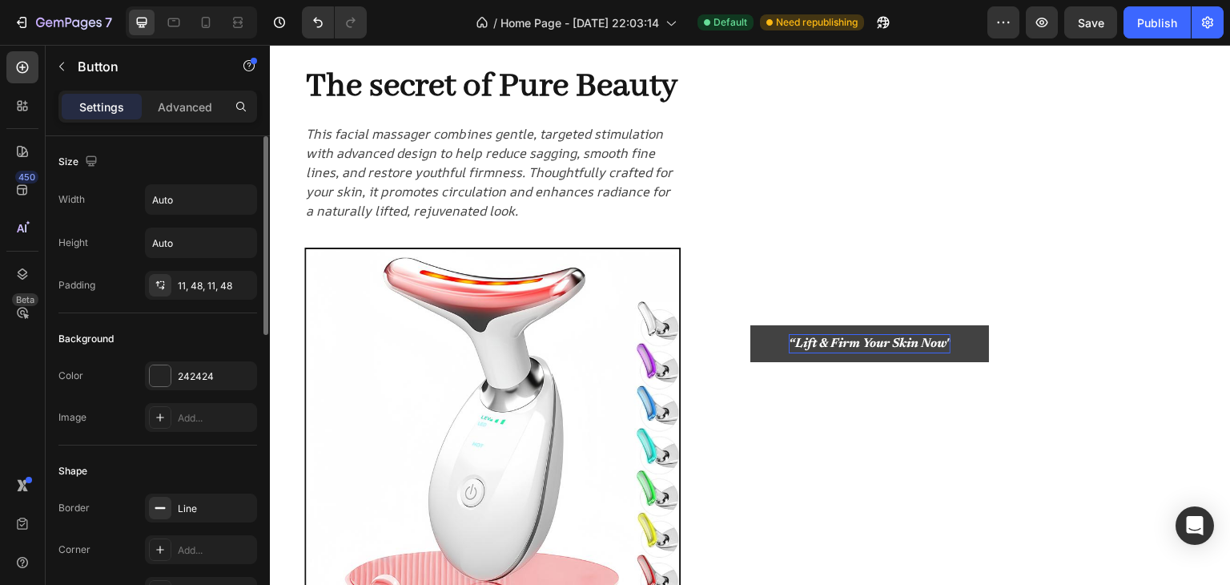
click at [944, 342] on strong "“Lift & Firm Your Skin Now"" at bounding box center [870, 343] width 162 height 13
click at [824, 332] on link "“Lift & Firm Your Skin Now"" at bounding box center [870, 343] width 239 height 37
click at [816, 341] on strong "“Lift & Firm Your Skin Now"" at bounding box center [870, 343] width 162 height 13
drag, startPoint x: 786, startPoint y: 340, endPoint x: 973, endPoint y: 364, distance: 189.0
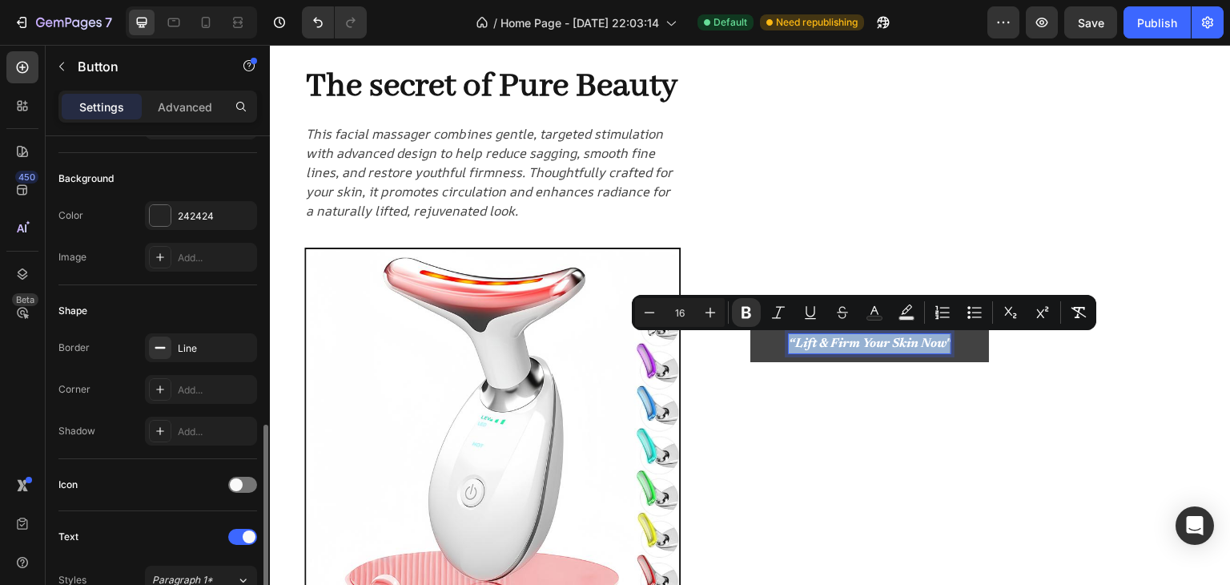
scroll to position [401, 0]
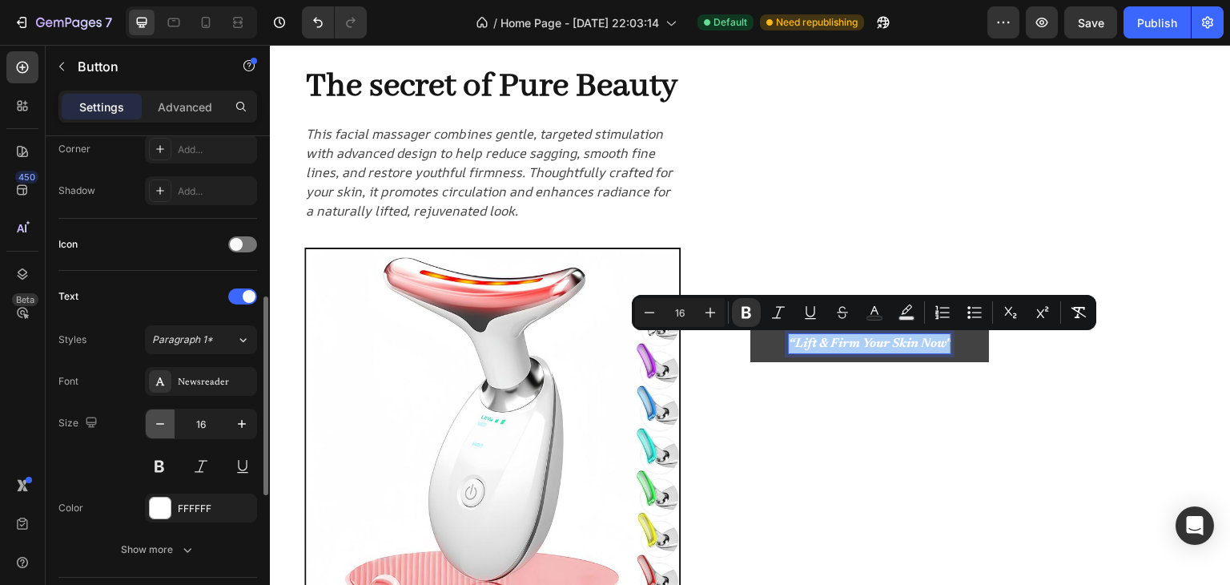
click at [152, 423] on icon "button" at bounding box center [160, 424] width 16 height 16
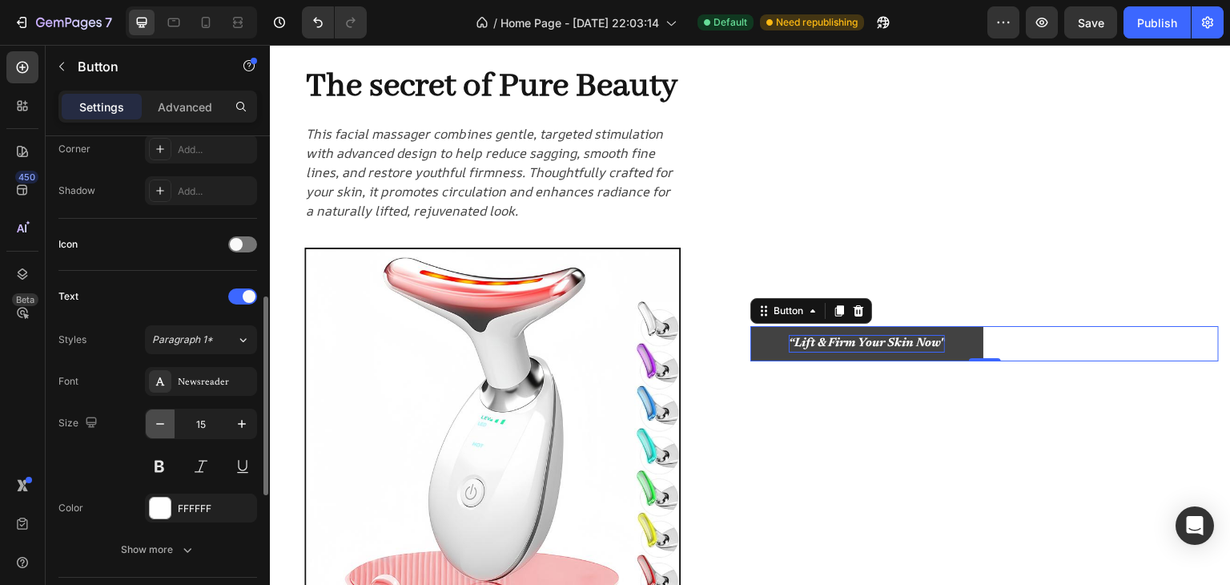
click at [152, 423] on icon "button" at bounding box center [160, 424] width 16 height 16
click at [242, 421] on icon "button" at bounding box center [242, 424] width 8 height 8
click at [158, 421] on icon "button" at bounding box center [160, 424] width 16 height 16
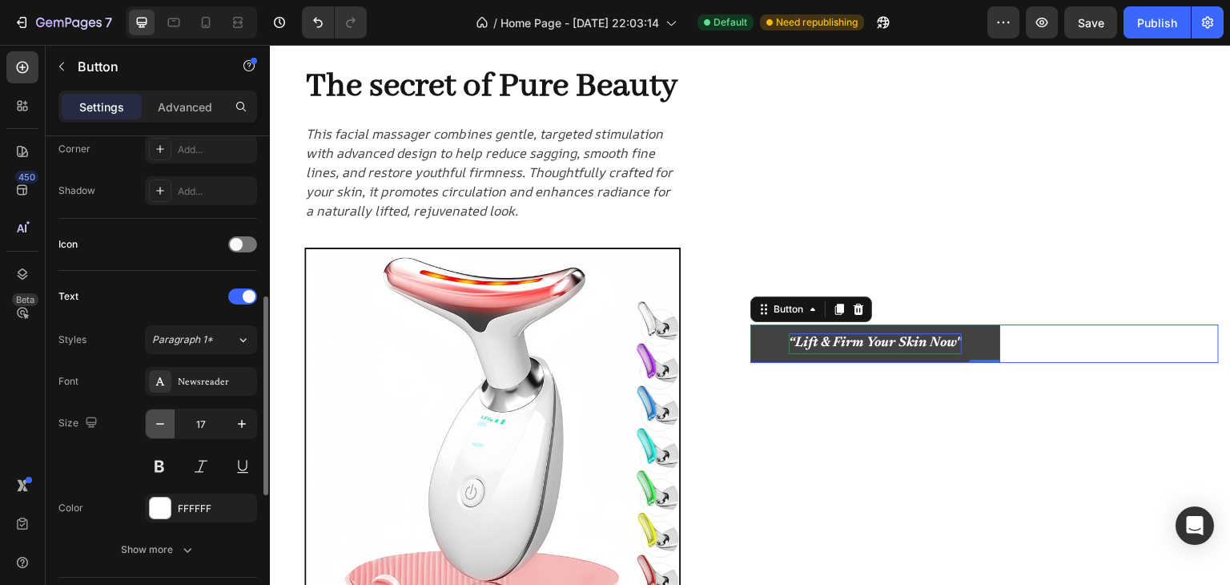
click at [162, 421] on icon "button" at bounding box center [160, 424] width 16 height 16
type input "15"
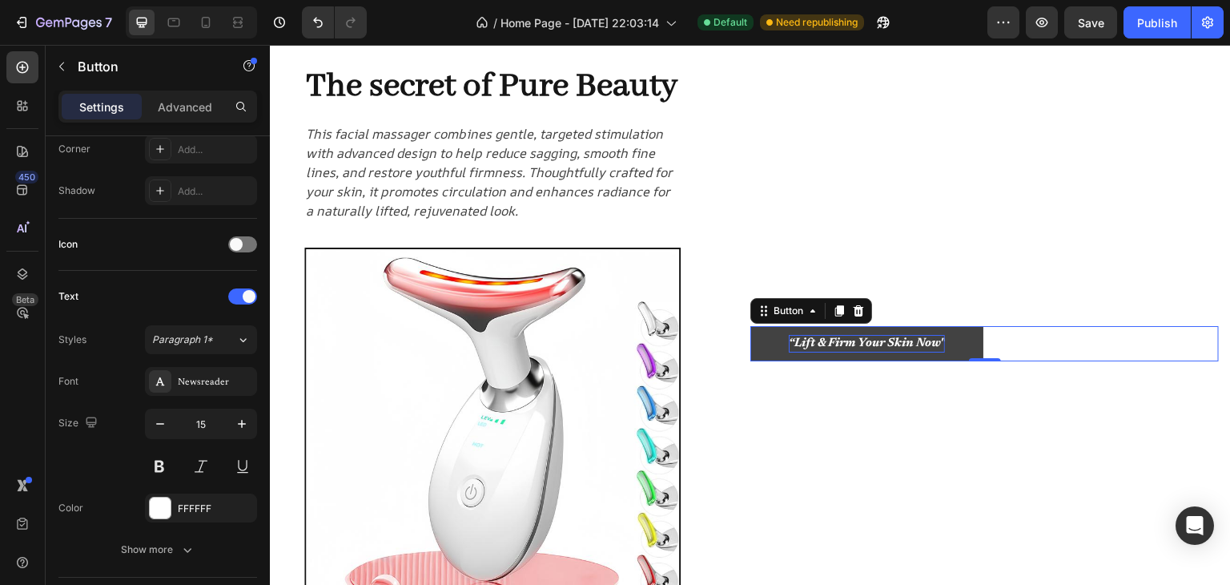
click at [811, 330] on link "“Lift & Firm Your Skin Now"" at bounding box center [867, 344] width 233 height 36
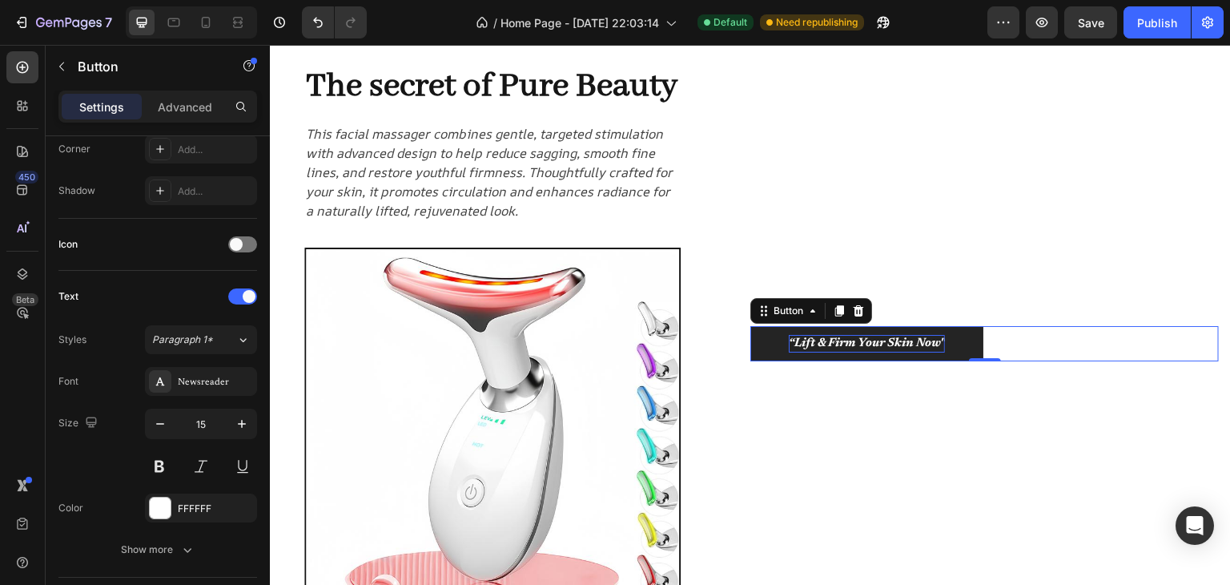
click at [807, 340] on strong "“Lift & Firm Your Skin Now"" at bounding box center [867, 343] width 156 height 12
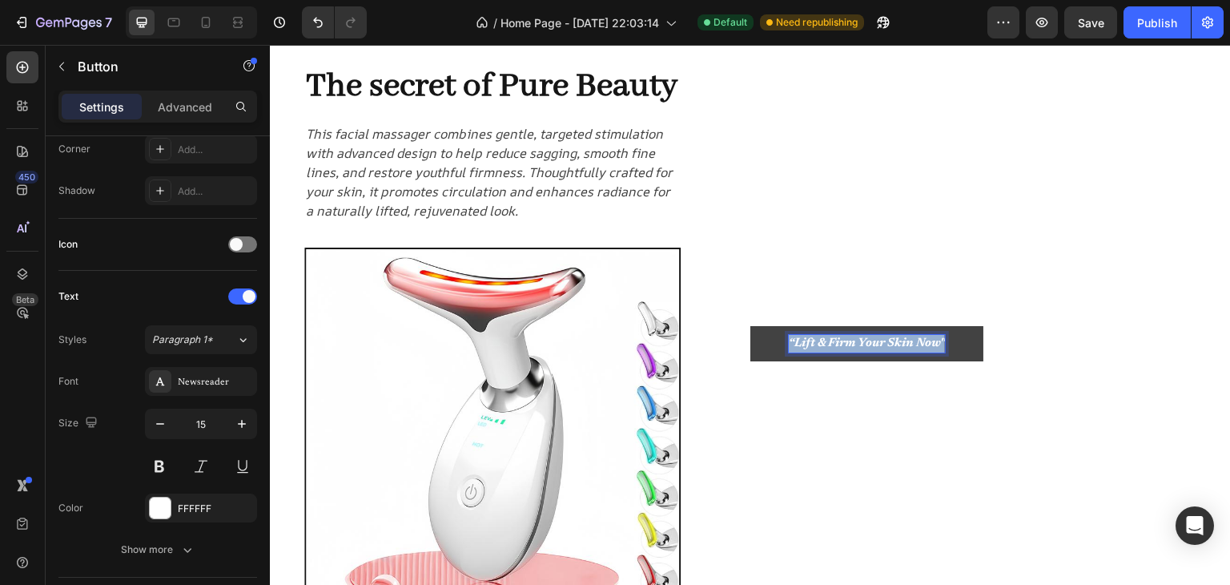
drag, startPoint x: 785, startPoint y: 338, endPoint x: 945, endPoint y: 330, distance: 160.4
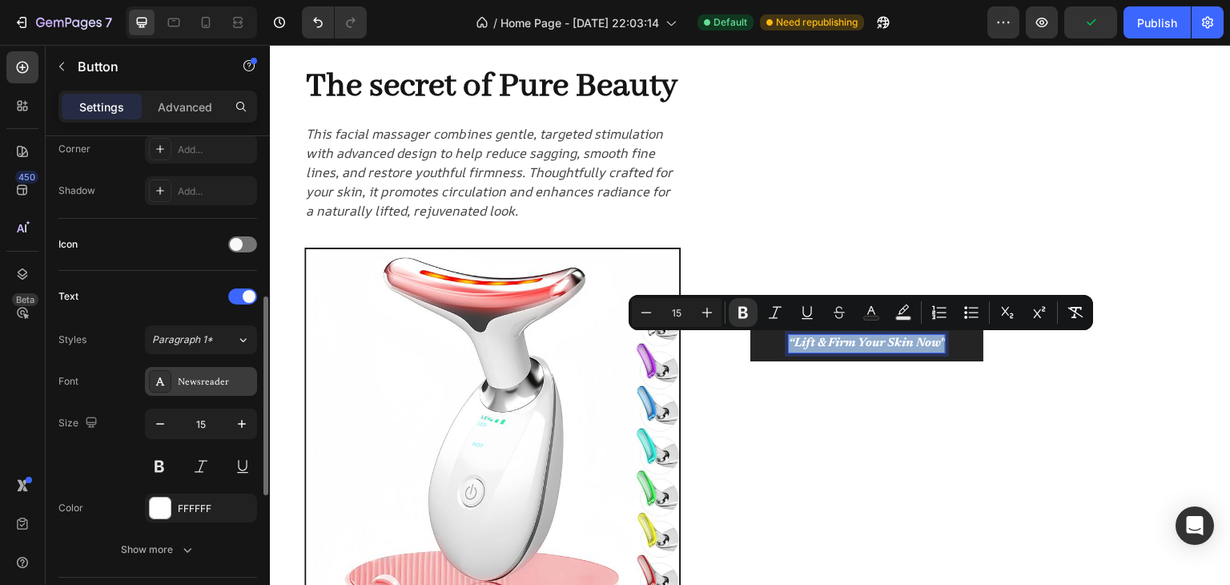
scroll to position [481, 0]
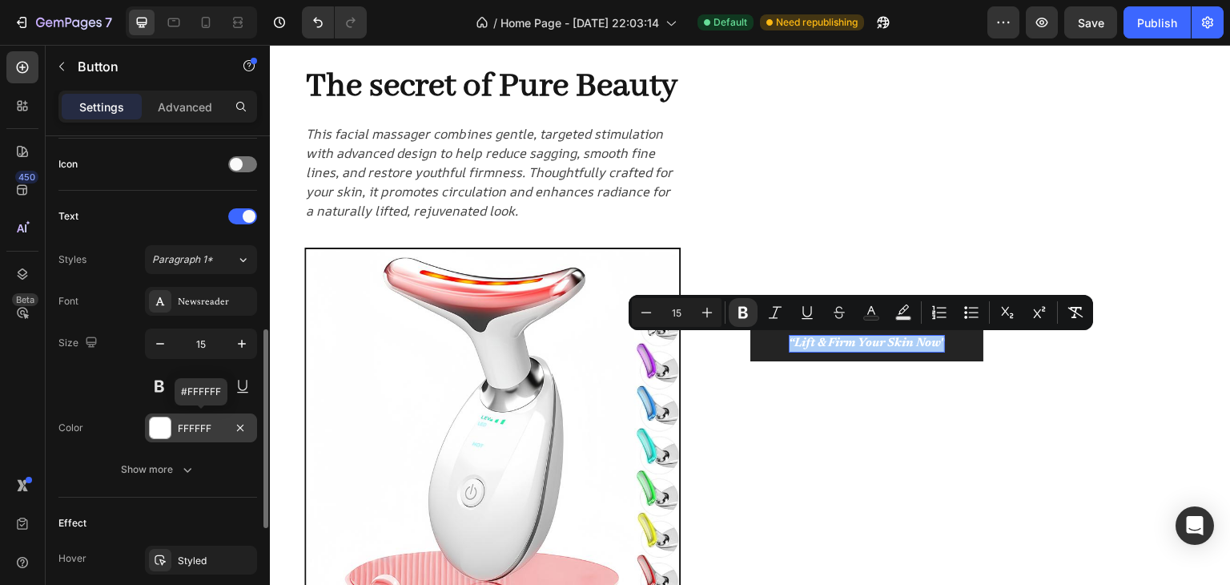
click at [160, 429] on div at bounding box center [160, 427] width 21 height 21
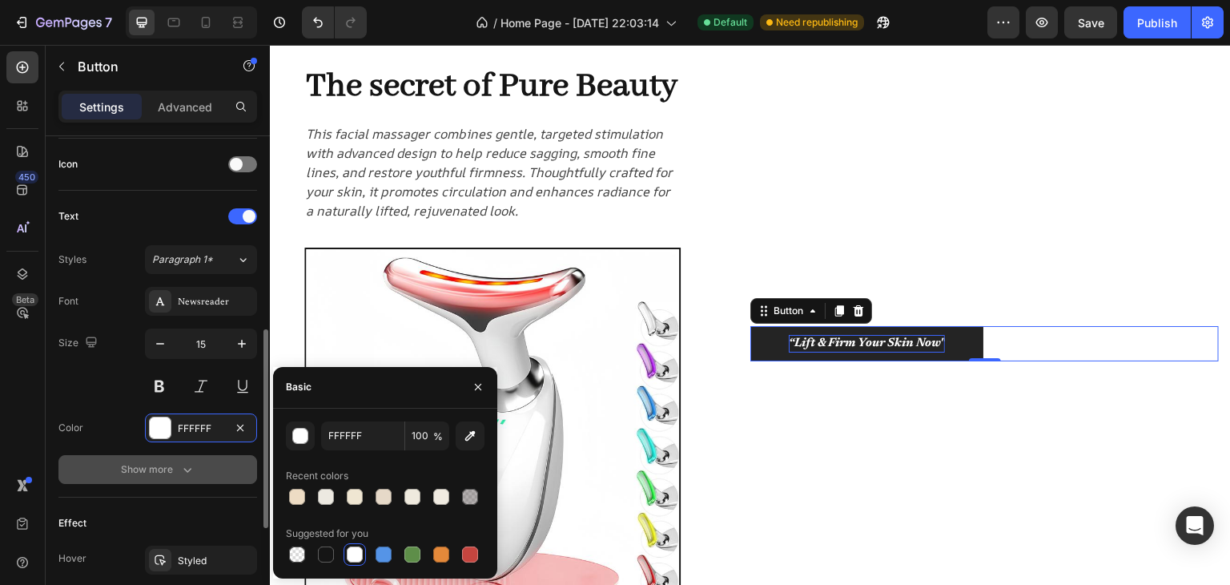
click at [127, 464] on div "Show more" at bounding box center [158, 469] width 74 height 16
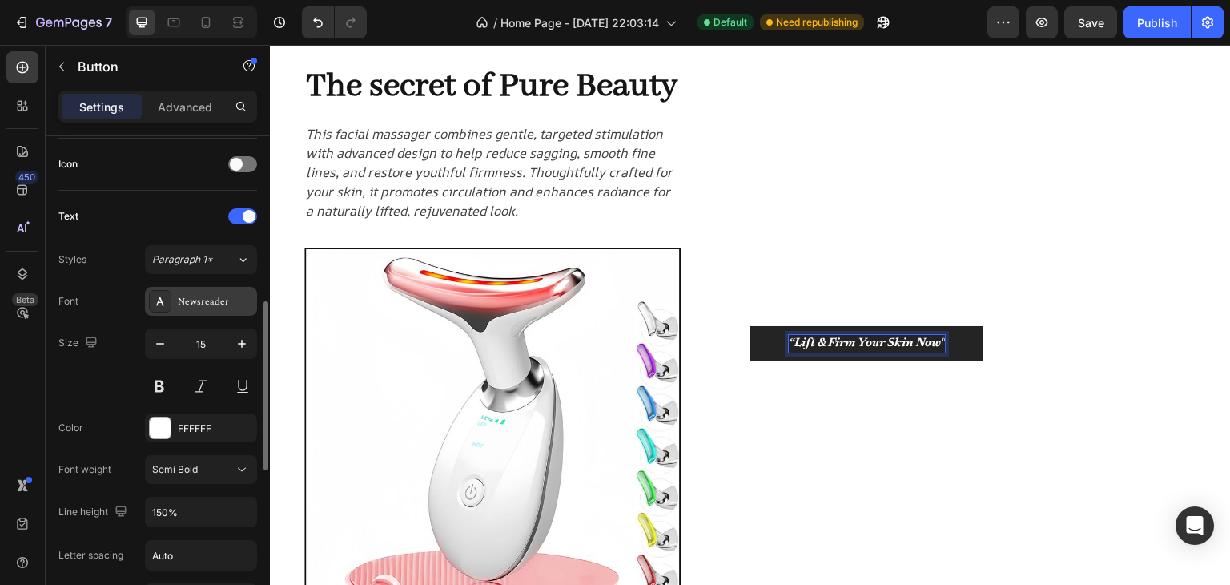
click at [195, 300] on div "Newsreader" at bounding box center [215, 302] width 75 height 14
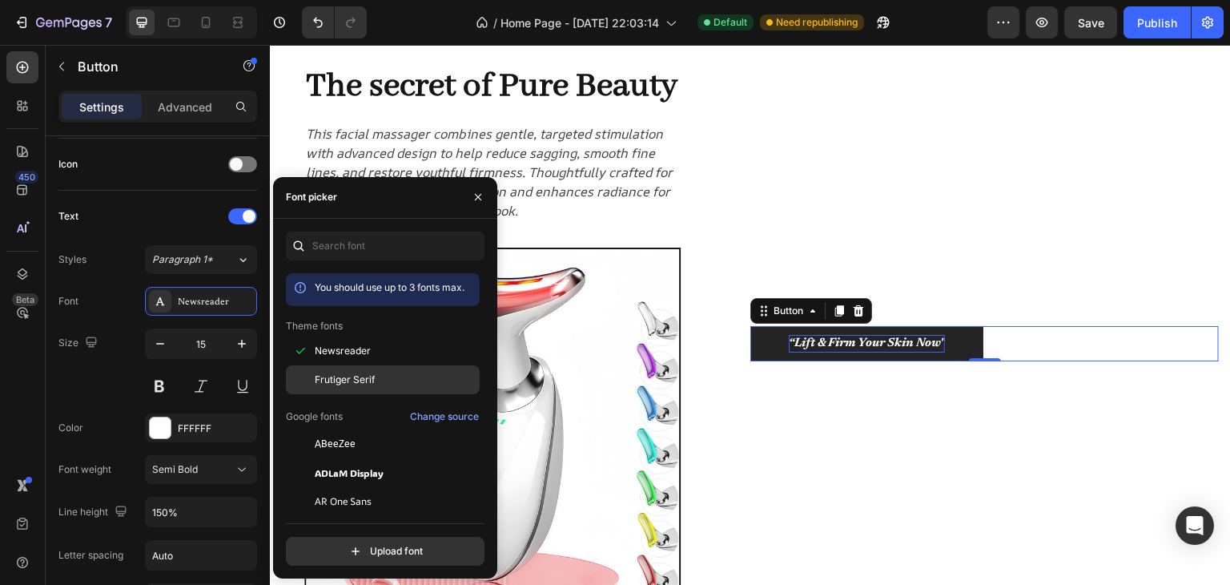
click at [362, 374] on span "Frutiger Serif" at bounding box center [345, 379] width 60 height 14
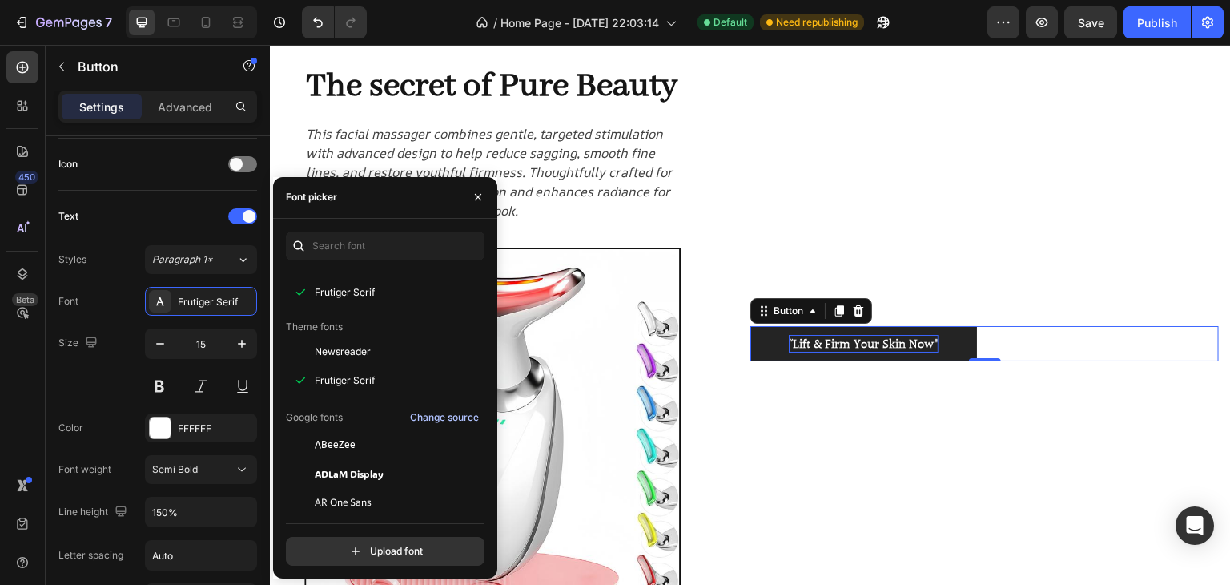
scroll to position [80, 0]
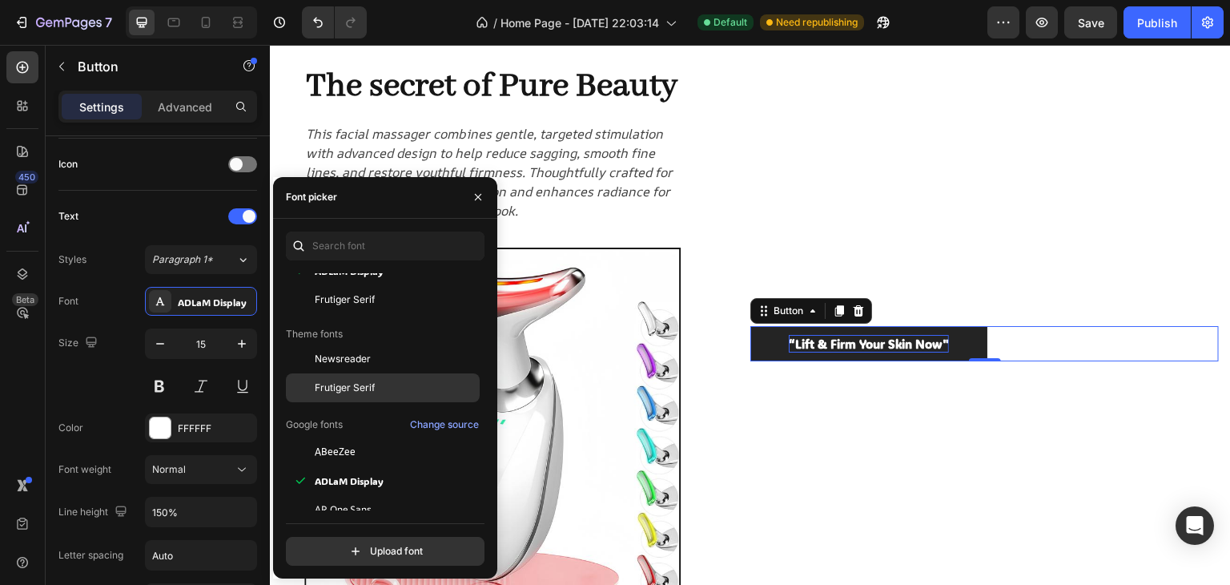
click at [357, 381] on span "Frutiger Serif" at bounding box center [345, 388] width 60 height 14
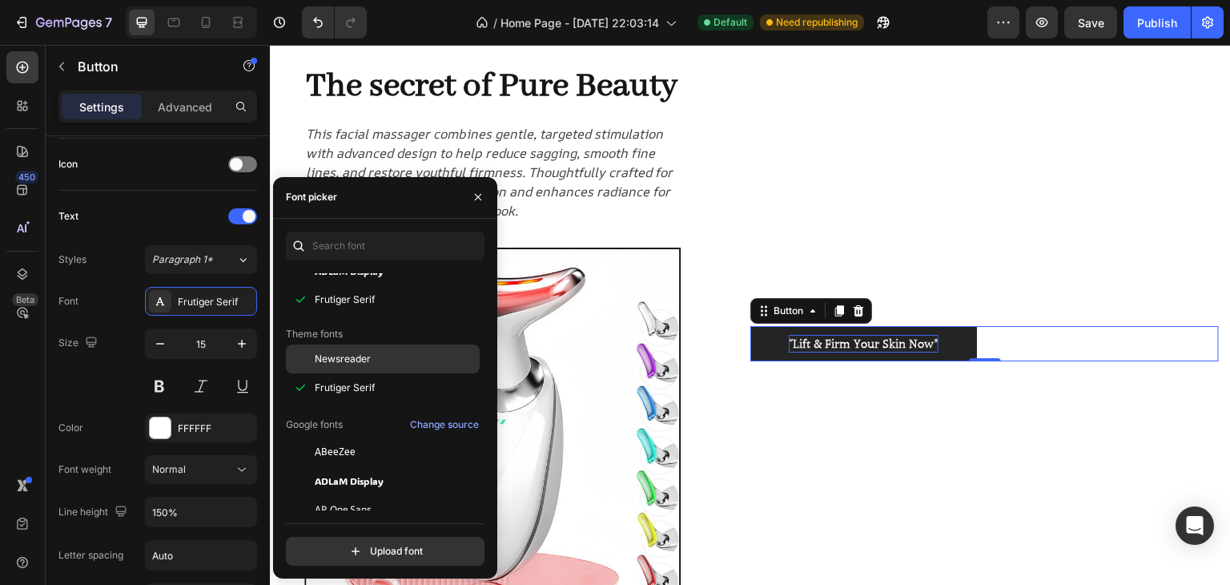
click at [360, 354] on span "Newsreader" at bounding box center [343, 359] width 56 height 14
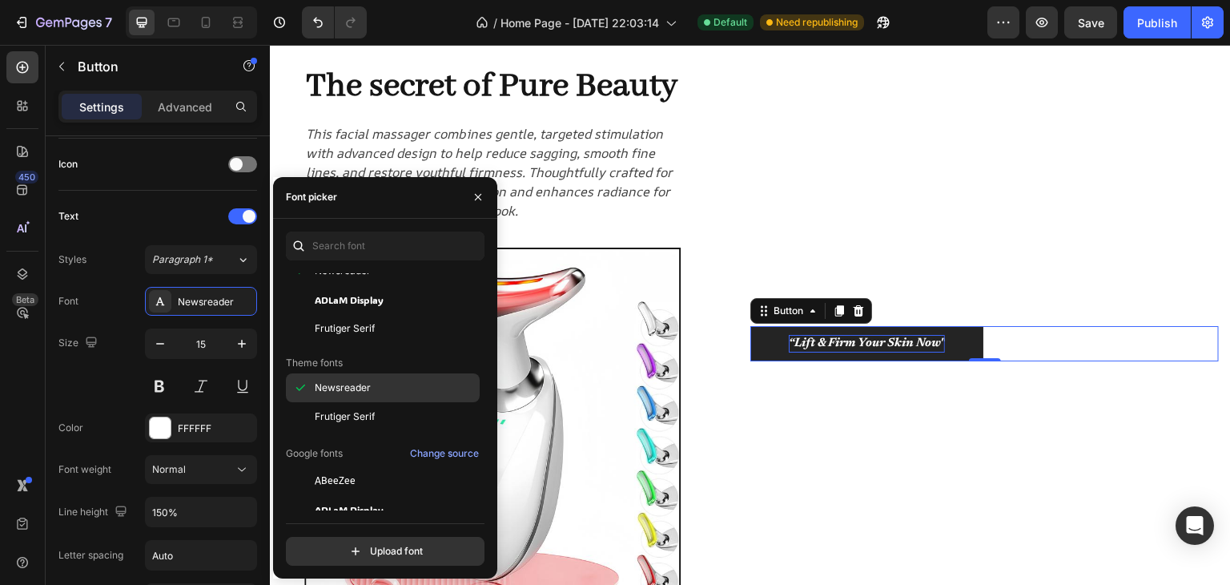
click at [354, 381] on span "Newsreader" at bounding box center [343, 388] width 56 height 14
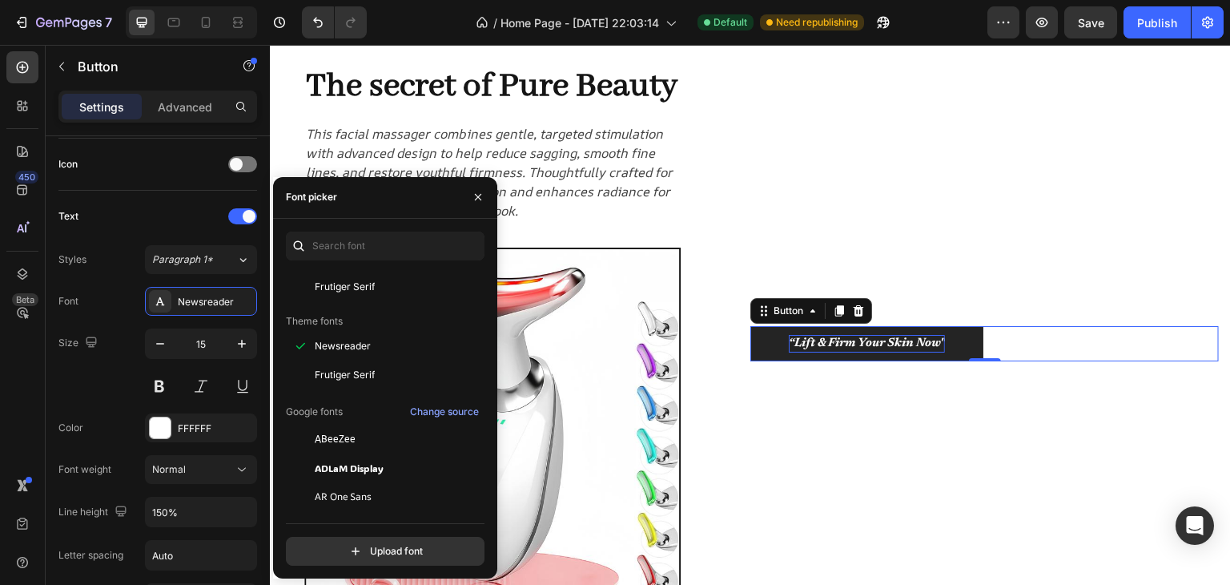
scroll to position [160, 0]
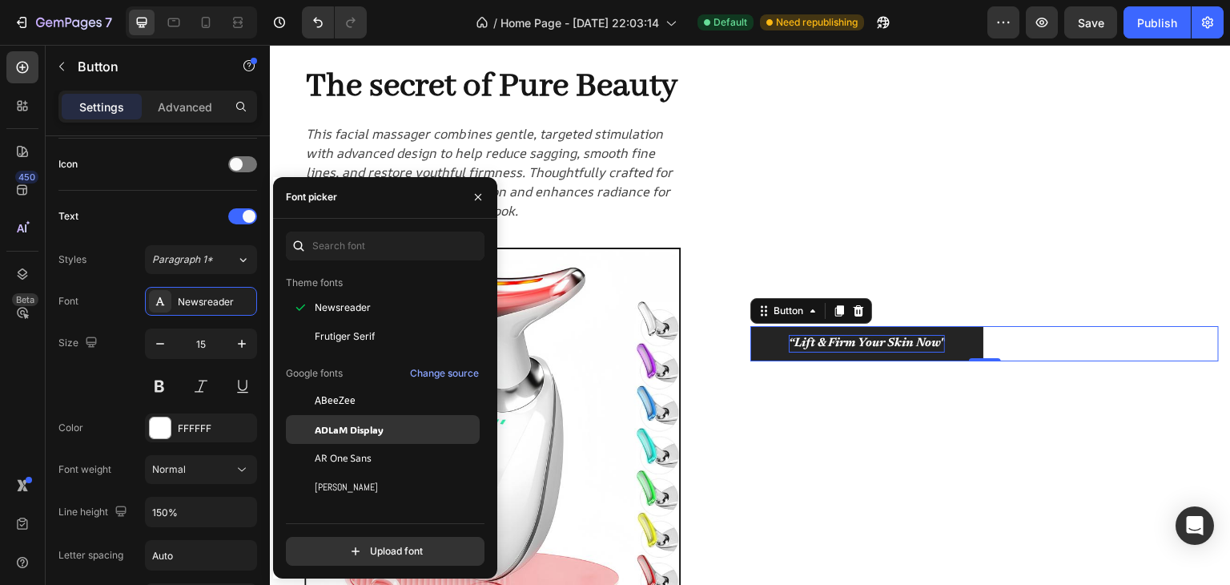
click at [338, 437] on div "ADLaM Display" at bounding box center [383, 429] width 194 height 29
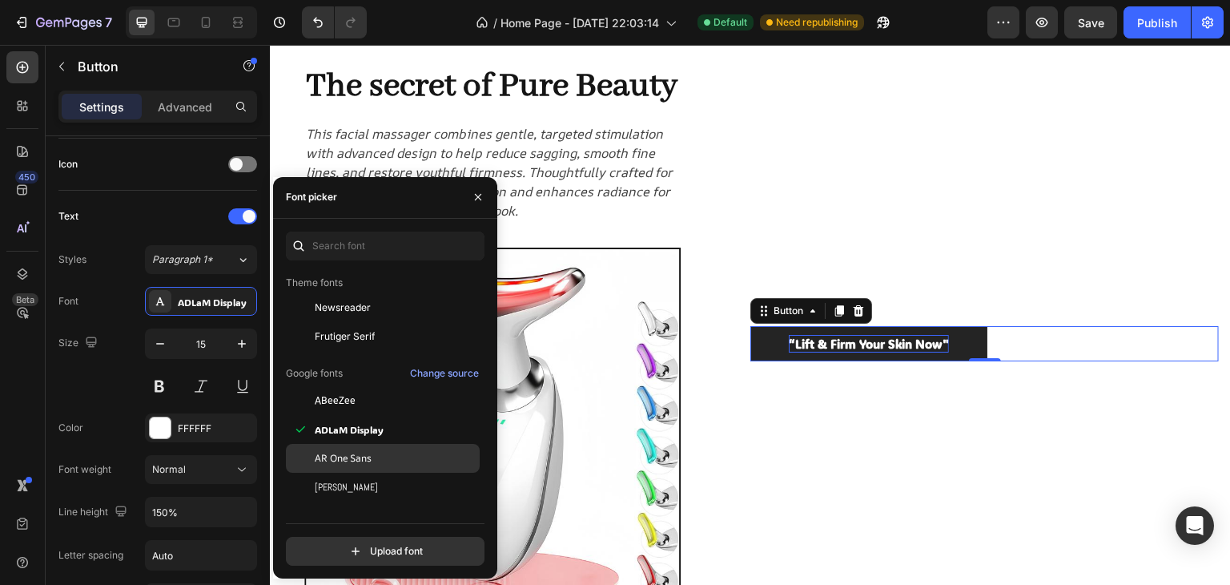
click at [338, 462] on span "AR One Sans" at bounding box center [343, 458] width 57 height 14
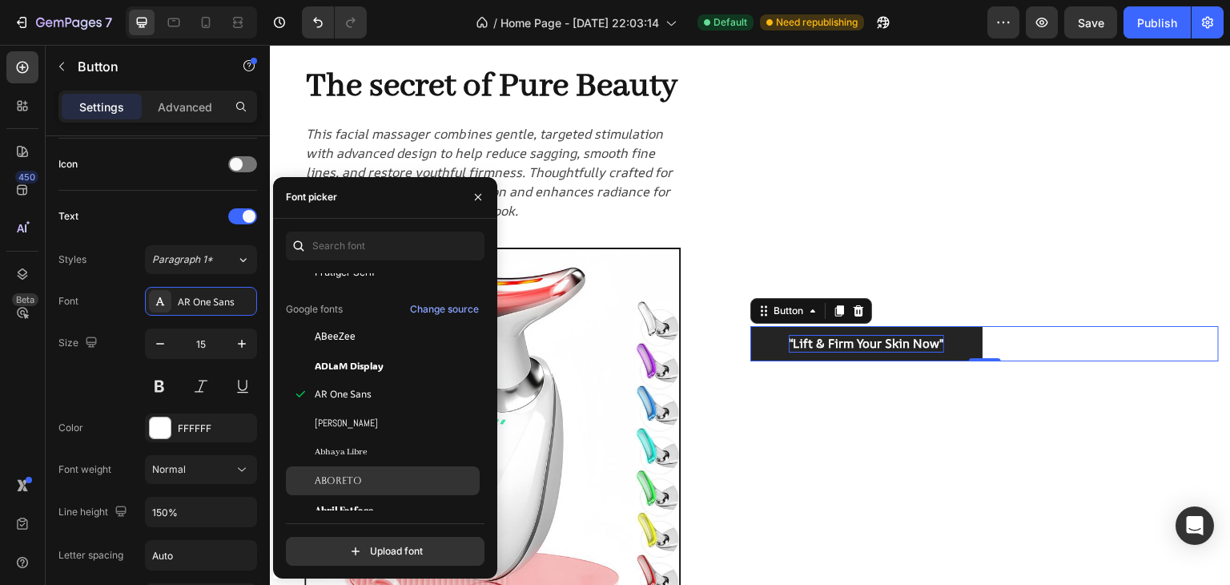
scroll to position [240, 0]
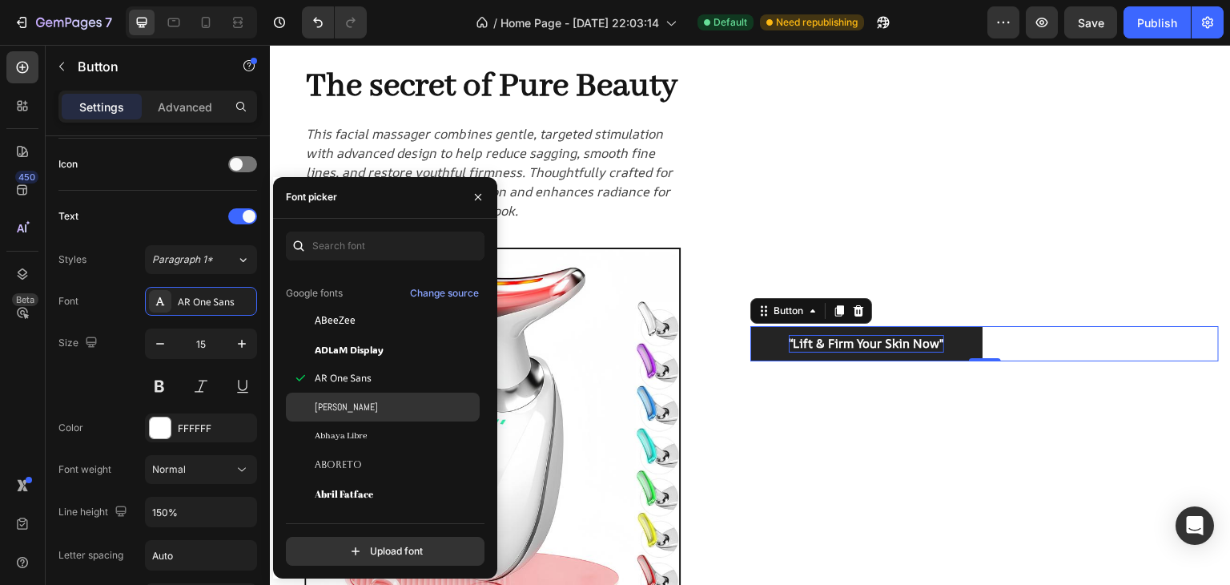
click at [337, 400] on div "Abel" at bounding box center [396, 407] width 162 height 14
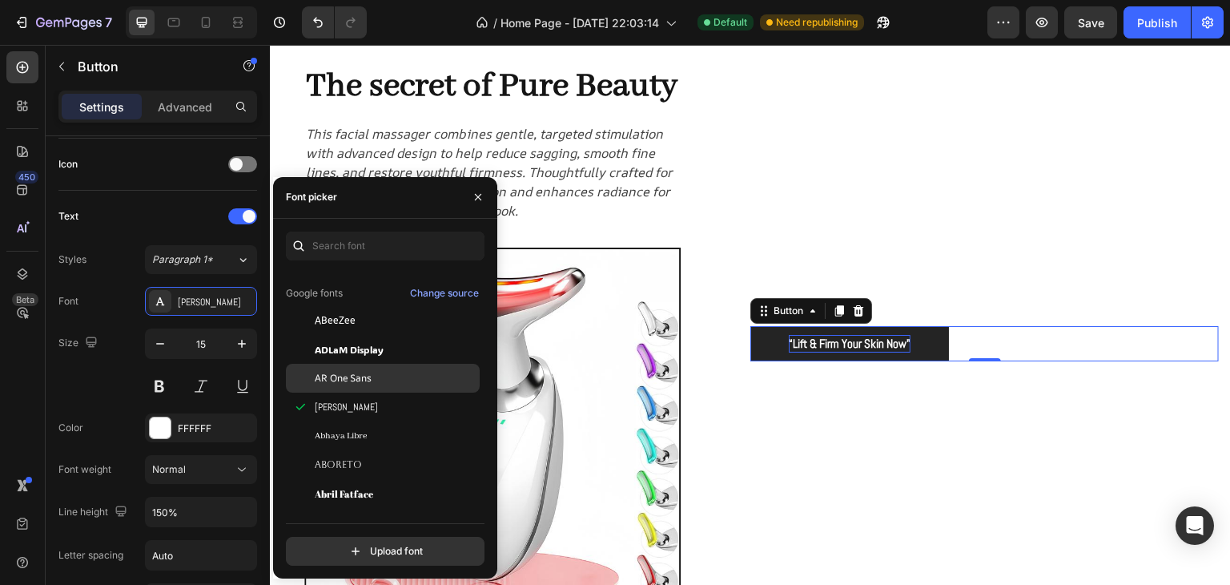
click at [344, 382] on span "AR One Sans" at bounding box center [343, 378] width 57 height 14
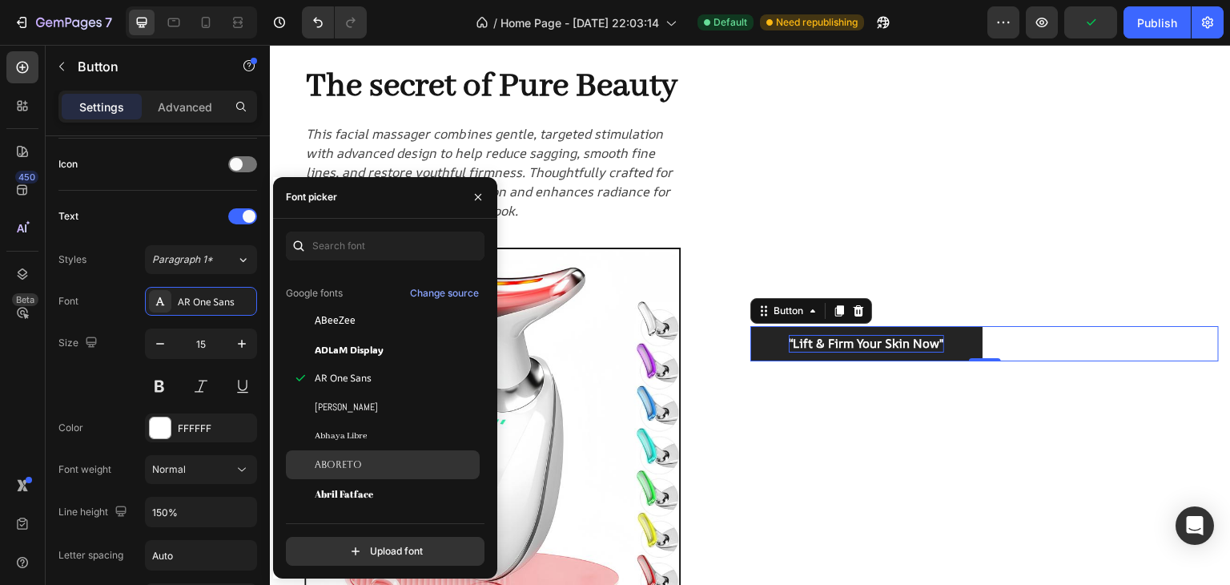
click at [356, 458] on span "Aboreto" at bounding box center [338, 464] width 47 height 14
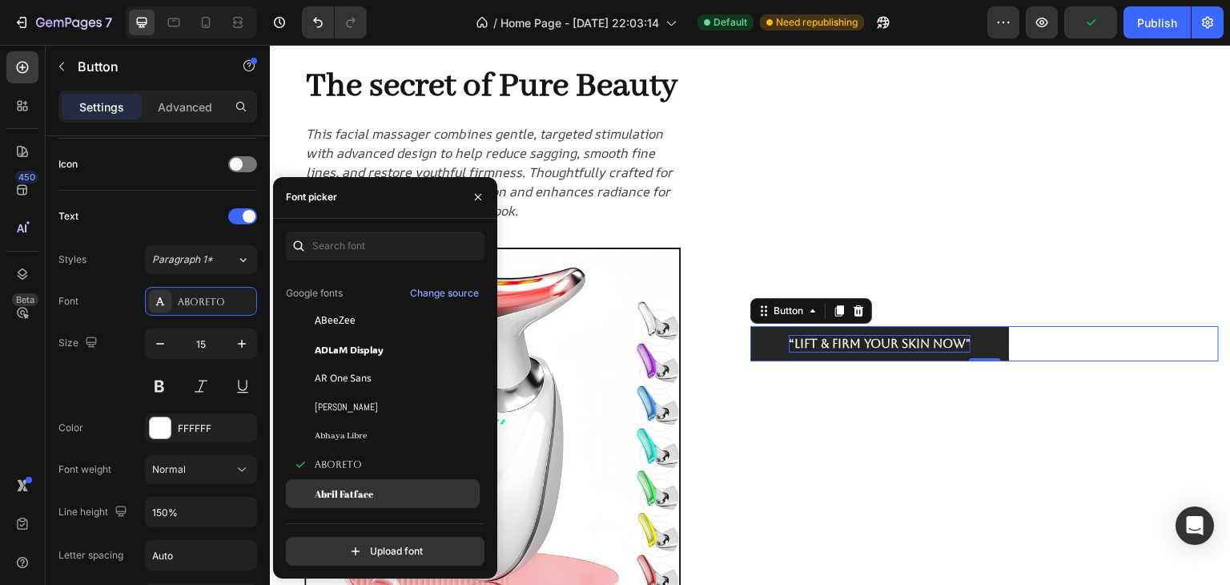
click at [352, 483] on div "Abril Fatface" at bounding box center [383, 493] width 194 height 29
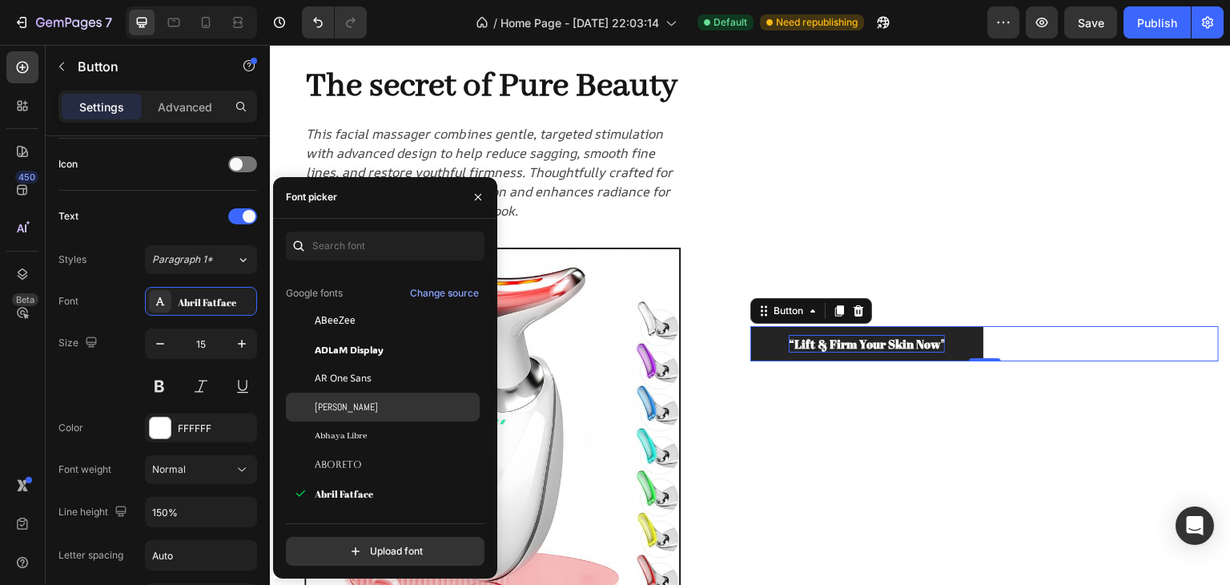
click at [356, 413] on div "Abel" at bounding box center [396, 407] width 162 height 14
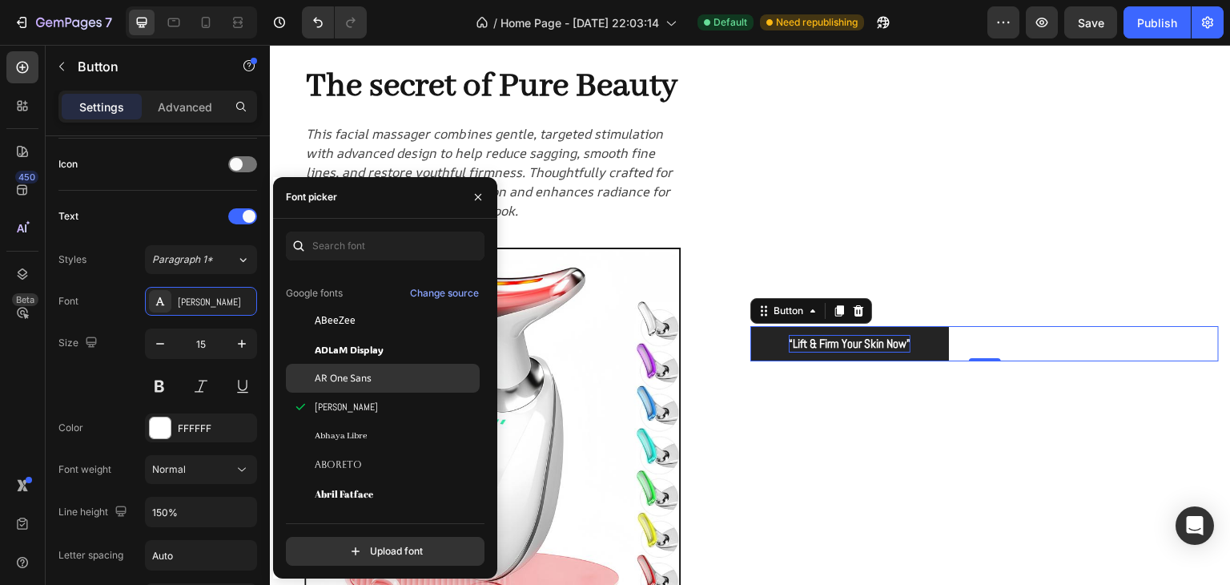
click at [353, 385] on div "AR One Sans" at bounding box center [383, 378] width 194 height 29
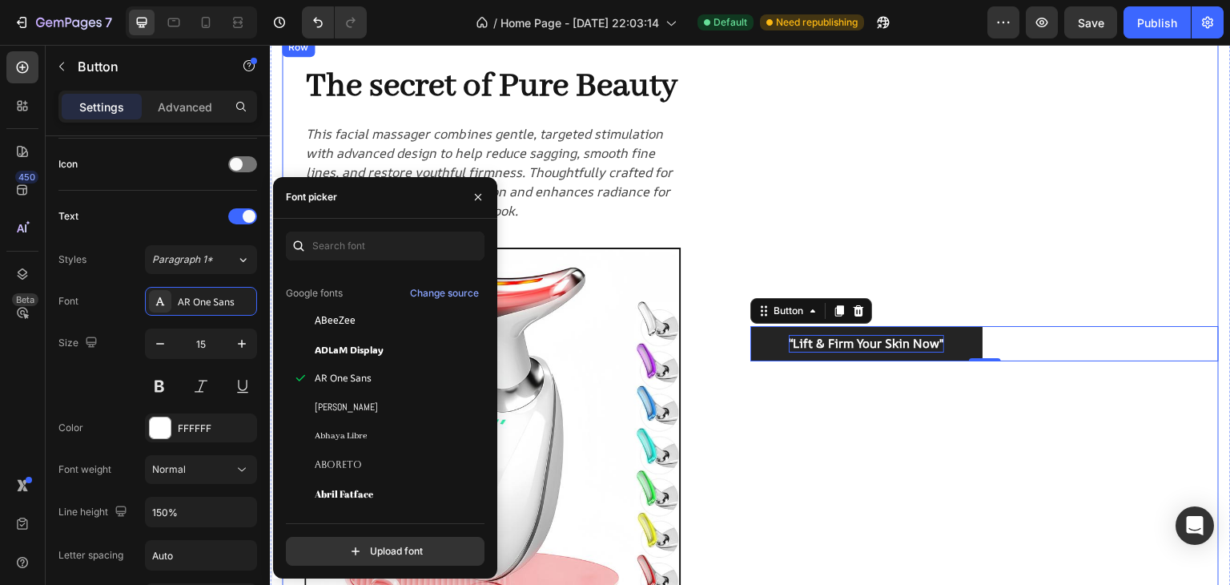
click at [984, 268] on div "“Lift & Firm Your Skin Now" Button 0" at bounding box center [985, 344] width 469 height 612
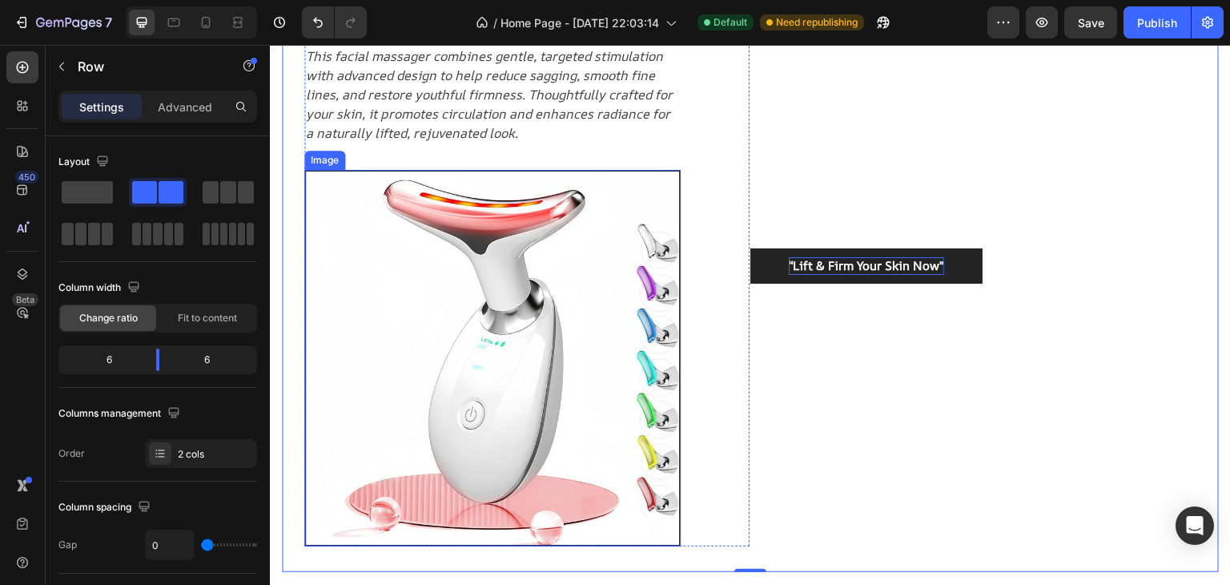
scroll to position [160, 0]
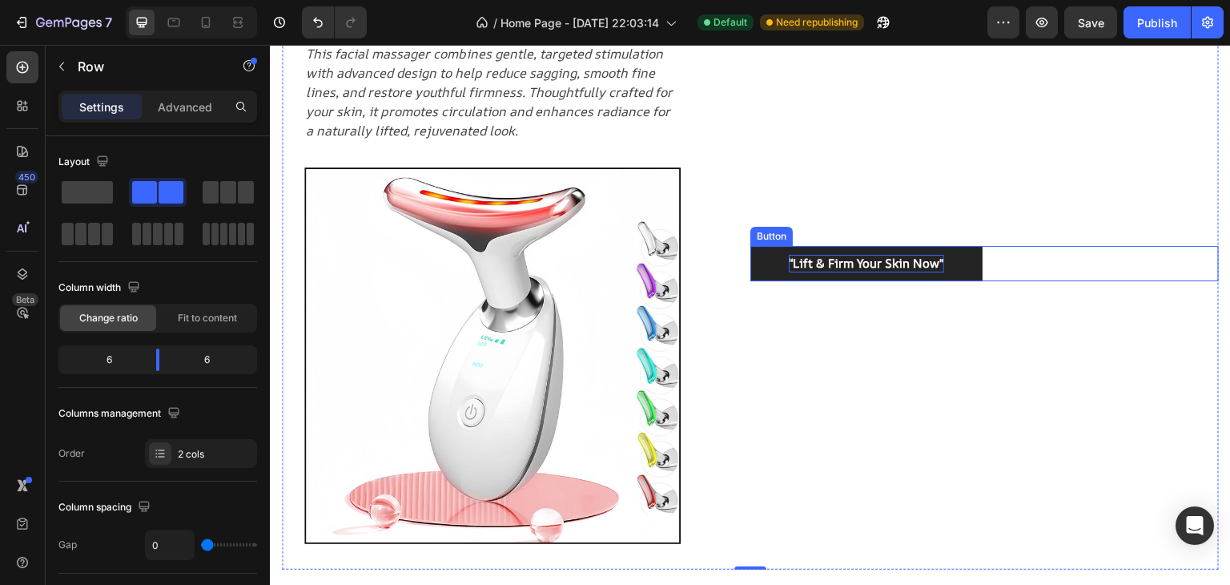
click at [935, 264] on strong "“Lift & Firm Your Skin Now"" at bounding box center [866, 263] width 155 height 17
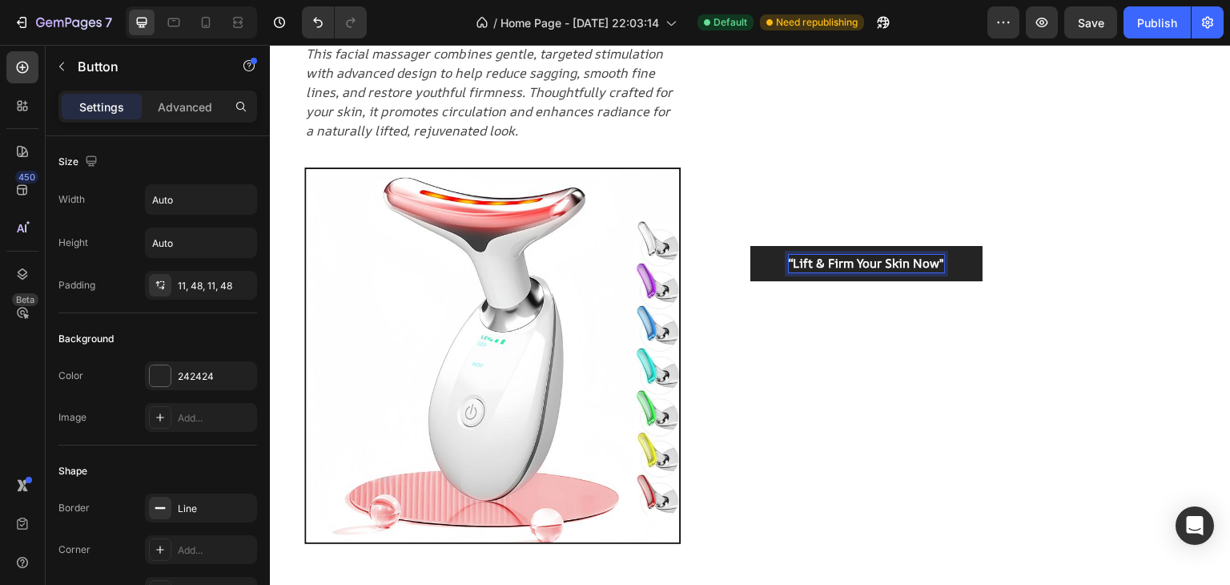
click at [935, 264] on strong "“Lift & Firm Your Skin Now"" at bounding box center [866, 263] width 155 height 17
click at [789, 261] on strong "“Lift & Firm Your Skin Now" at bounding box center [864, 263] width 151 height 17
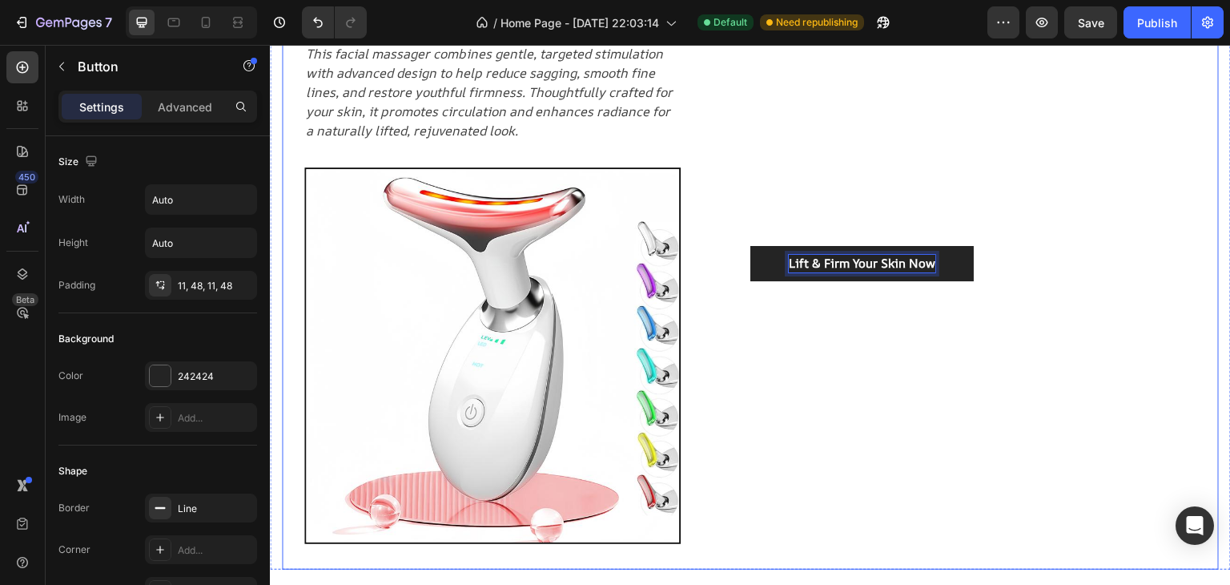
click at [1048, 215] on div "Lift & Firm Your Skin Now Button 0" at bounding box center [985, 264] width 469 height 612
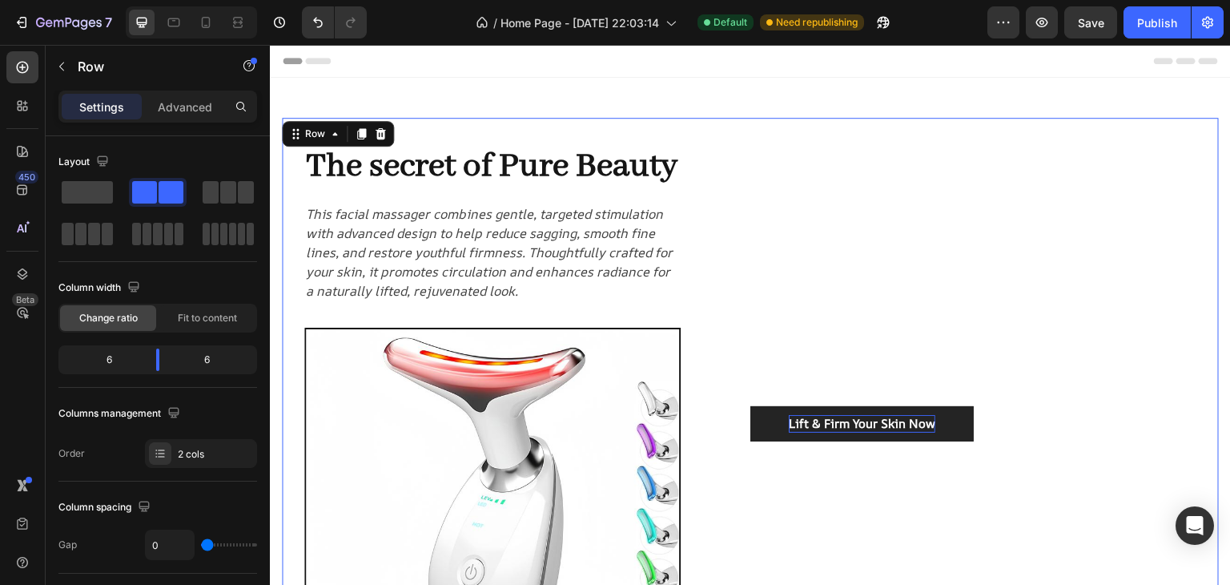
scroll to position [0, 0]
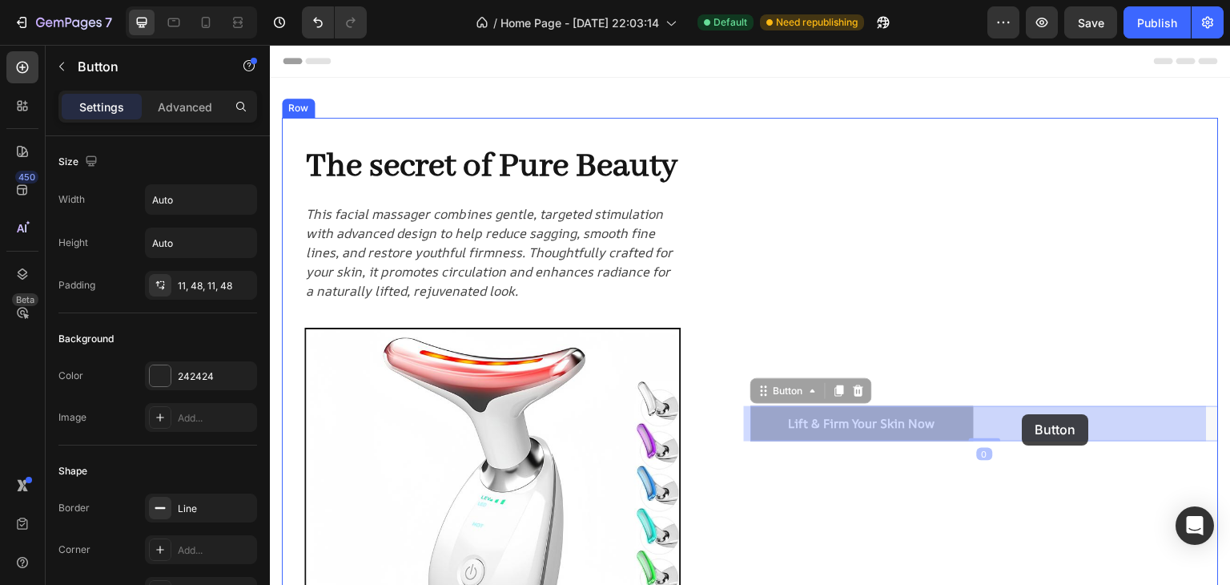
drag, startPoint x: 939, startPoint y: 420, endPoint x: 1023, endPoint y: 414, distance: 84.3
drag, startPoint x: 947, startPoint y: 417, endPoint x: 1134, endPoint y: 419, distance: 187.5
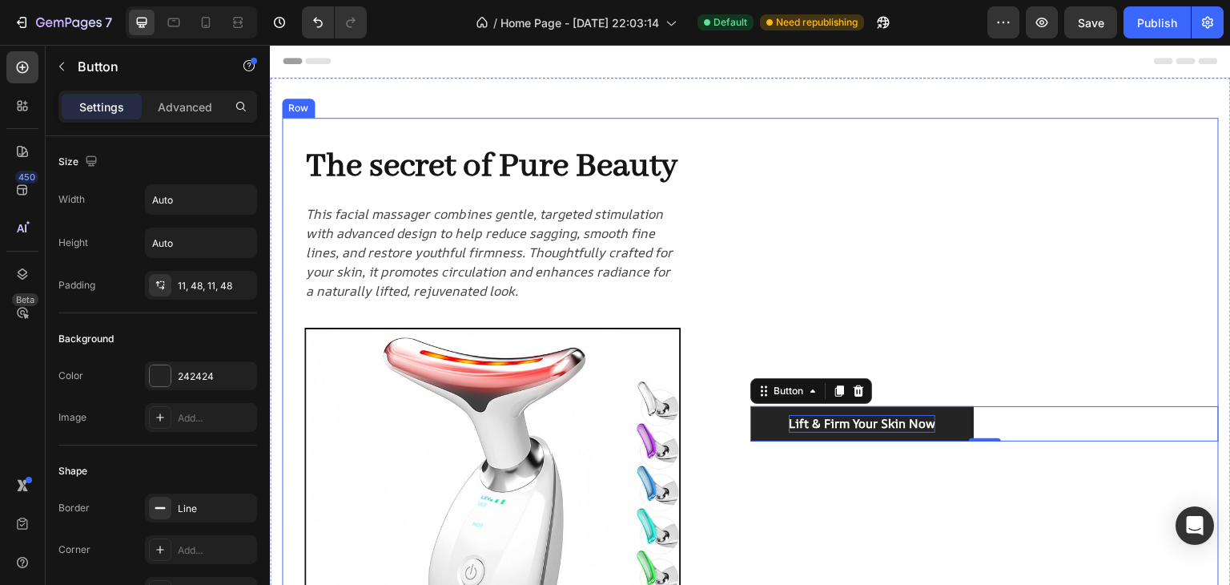
click at [935, 358] on div "Lift & Firm Your Skin Now Button 0" at bounding box center [985, 424] width 469 height 612
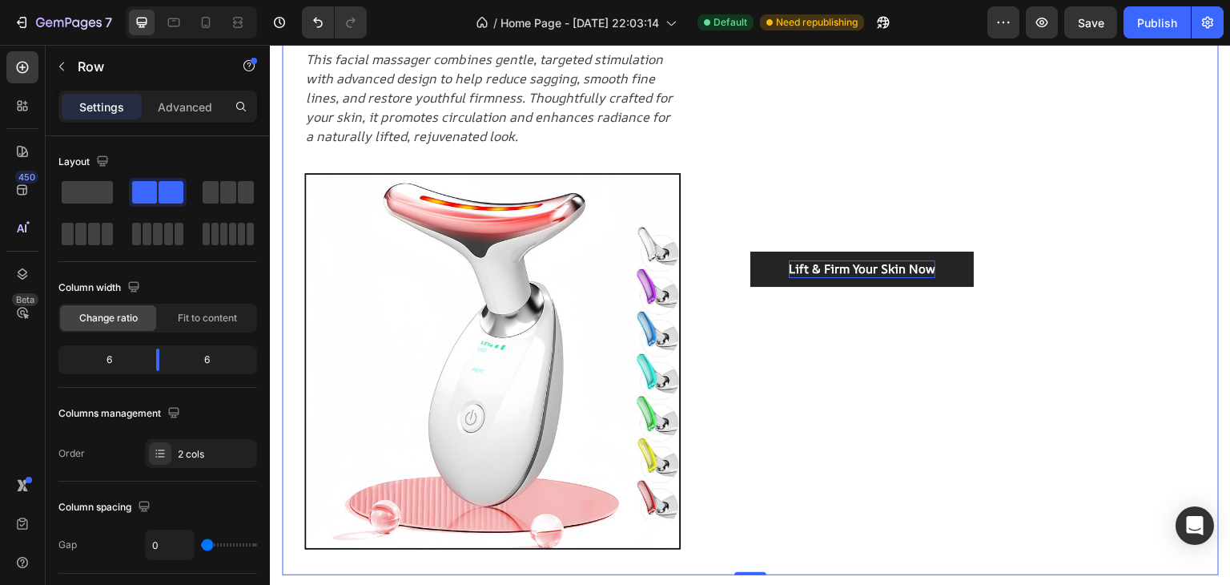
scroll to position [160, 0]
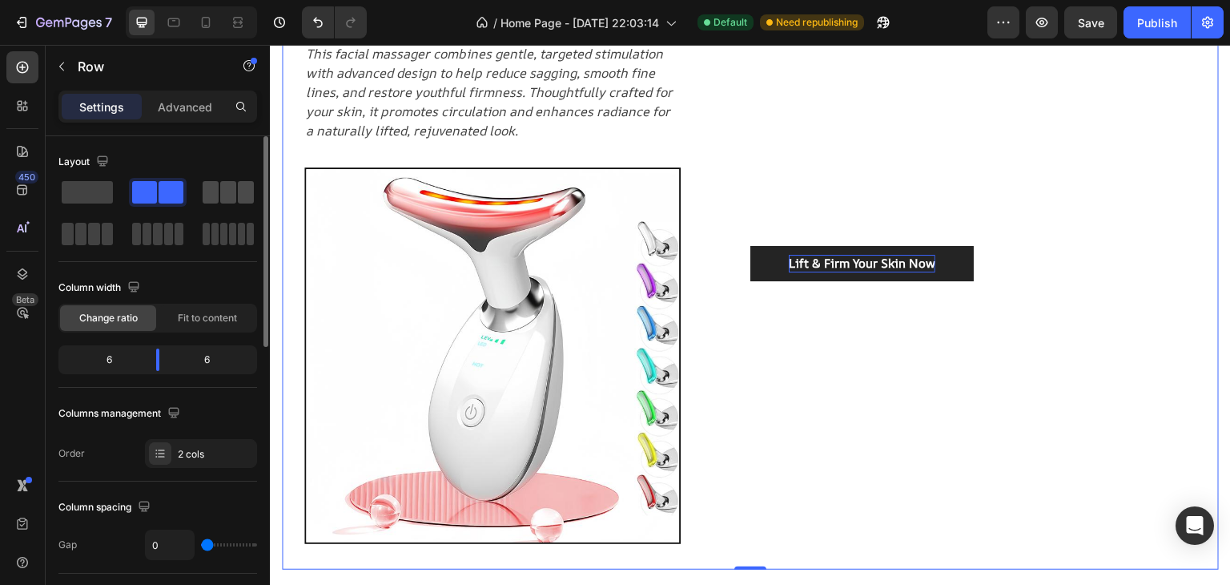
click at [228, 191] on span at bounding box center [228, 192] width 16 height 22
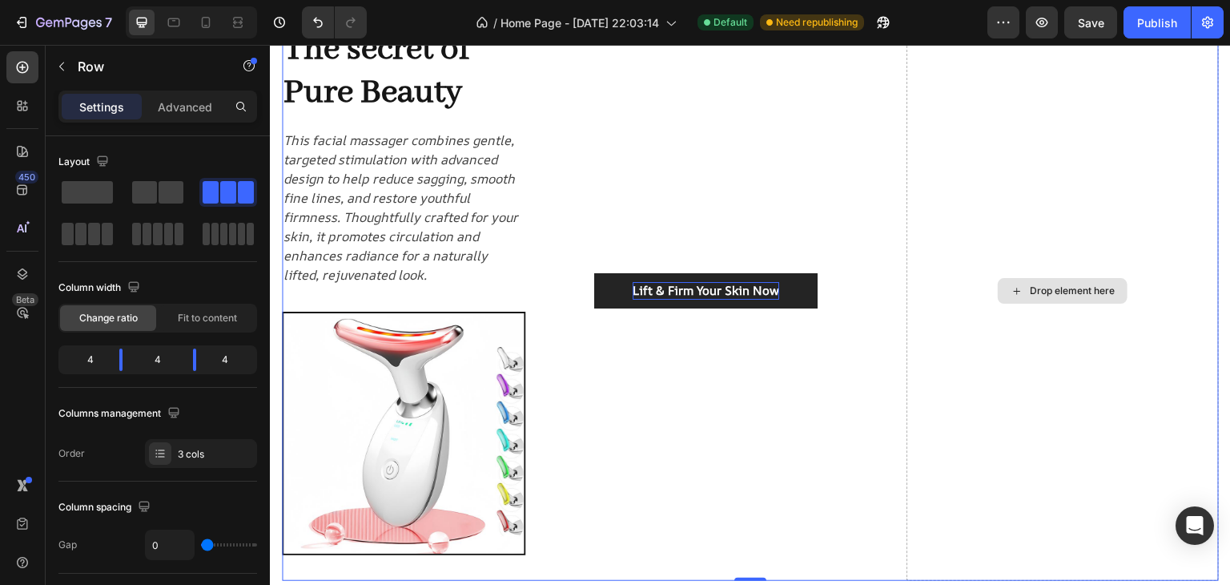
scroll to position [123, 0]
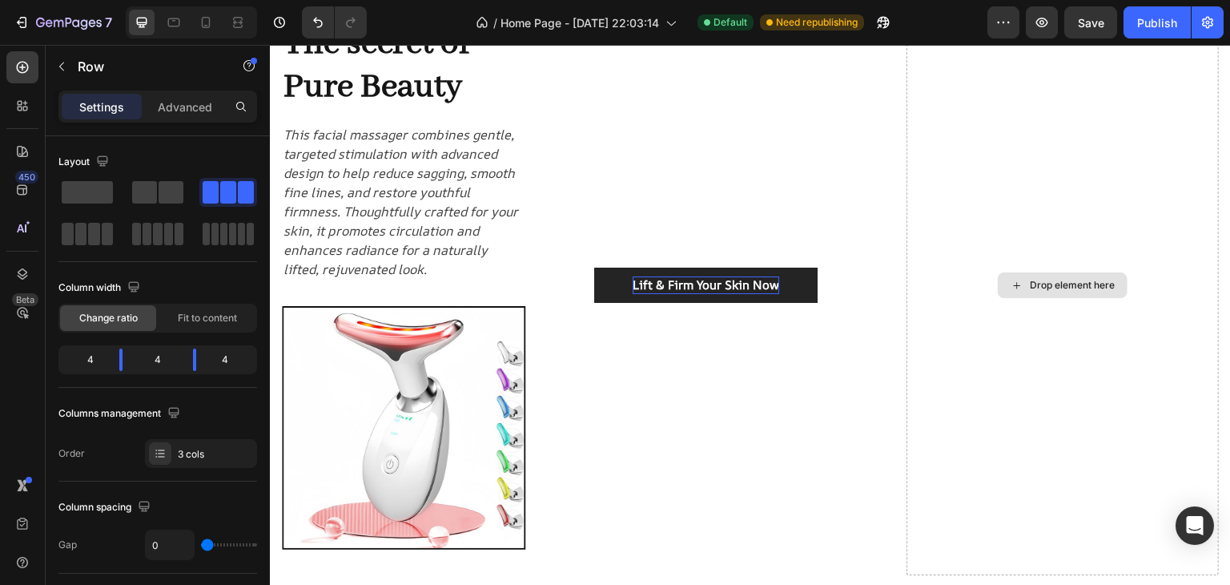
click at [1037, 280] on div "Drop element here" at bounding box center [1072, 285] width 85 height 13
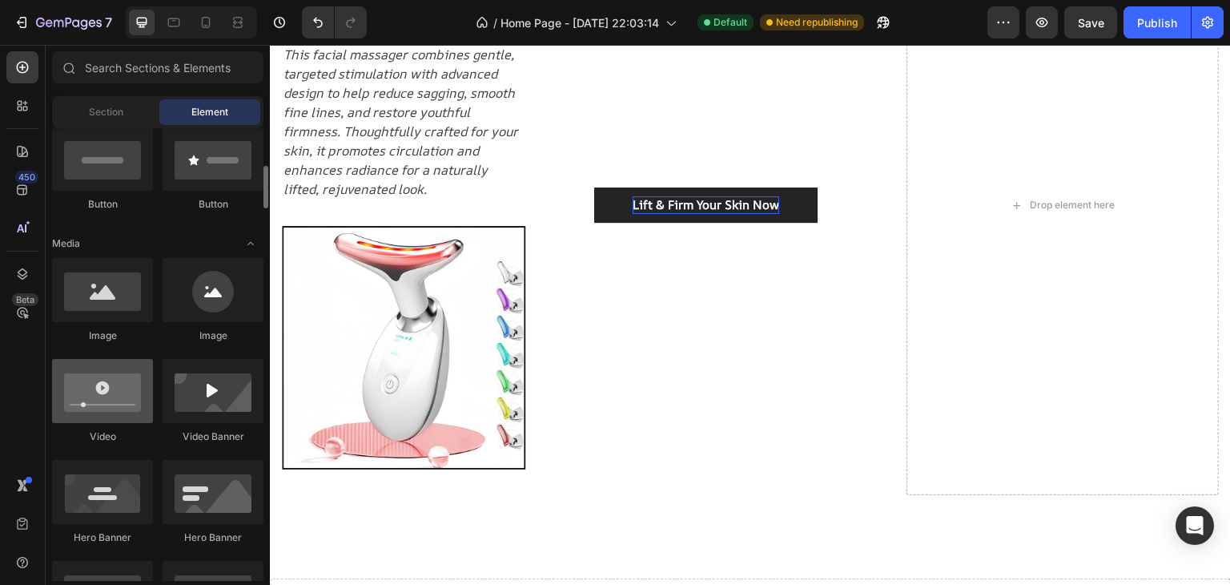
scroll to position [320, 0]
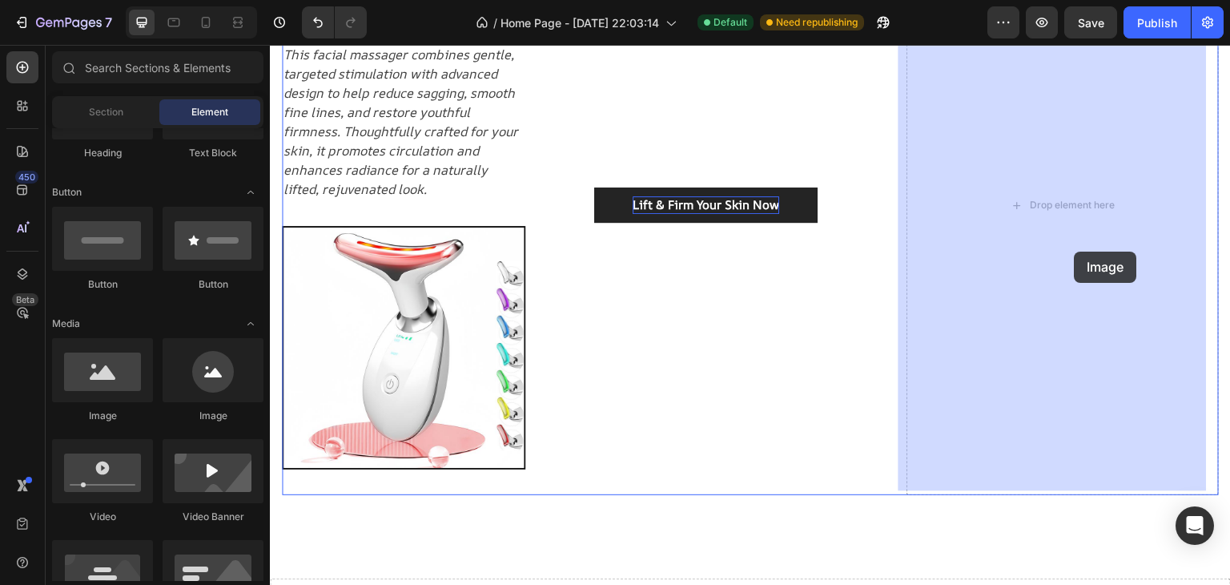
drag, startPoint x: 408, startPoint y: 418, endPoint x: 1075, endPoint y: 252, distance: 687.8
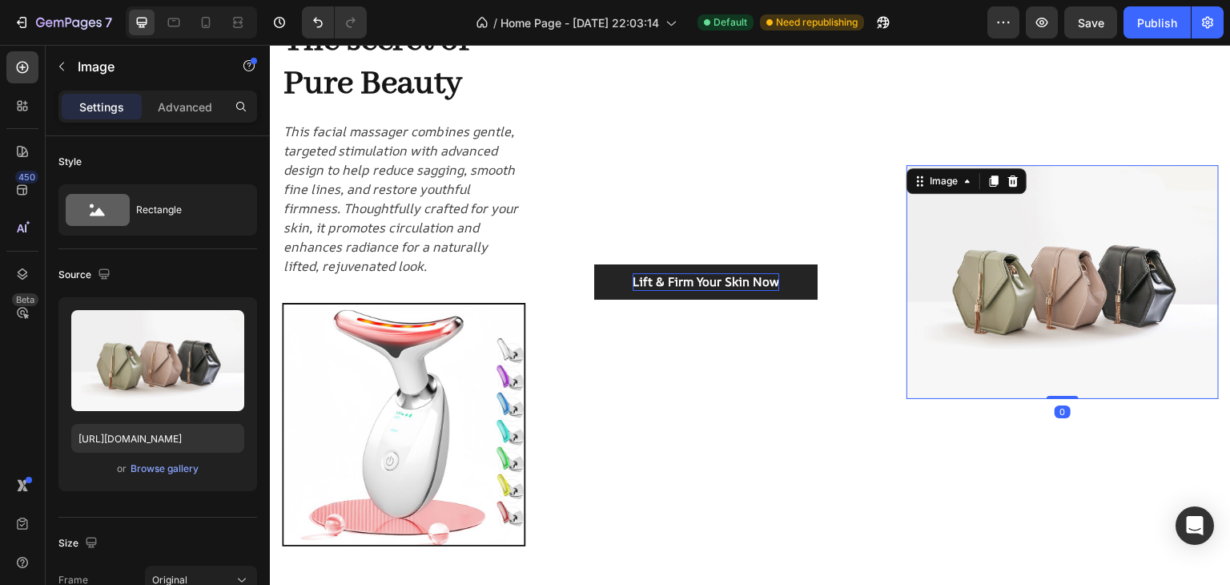
scroll to position [123, 0]
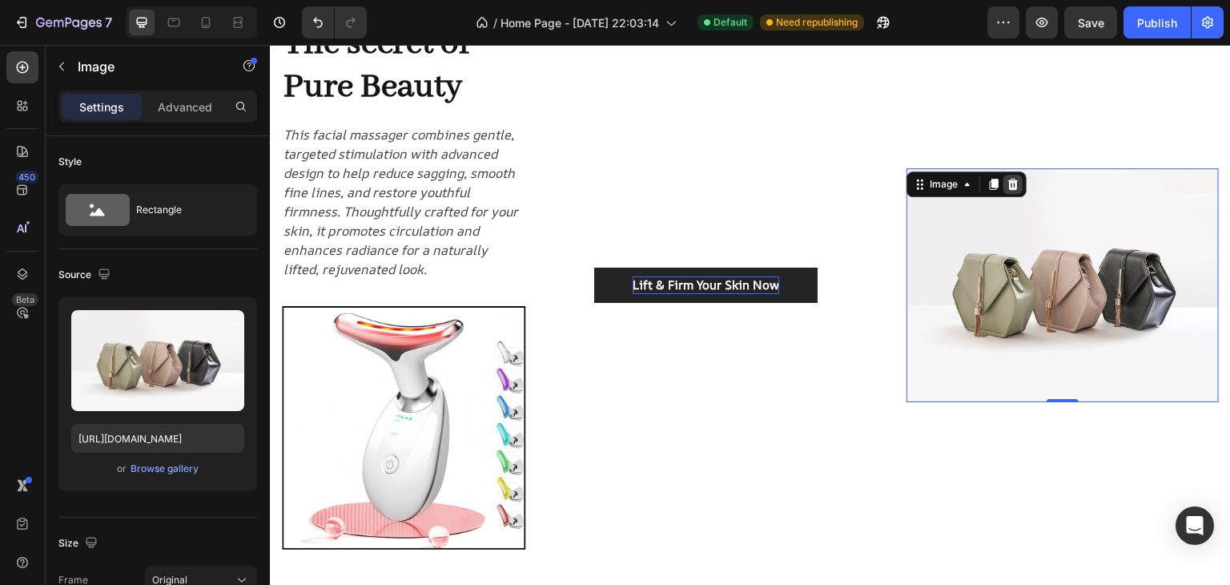
click at [1009, 183] on icon at bounding box center [1014, 184] width 10 height 11
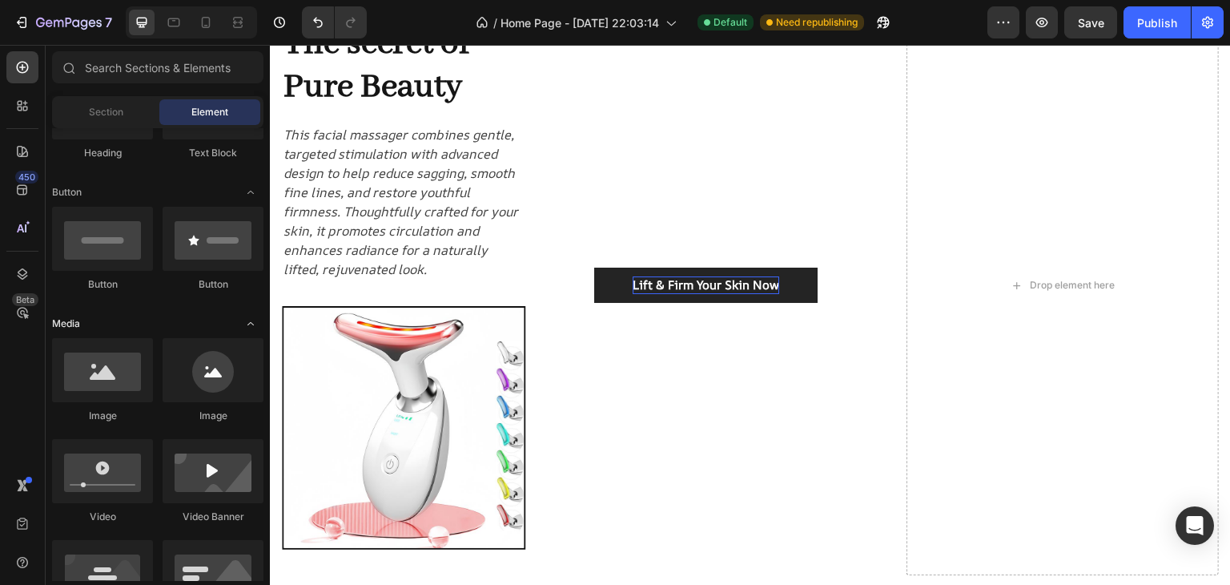
scroll to position [401, 0]
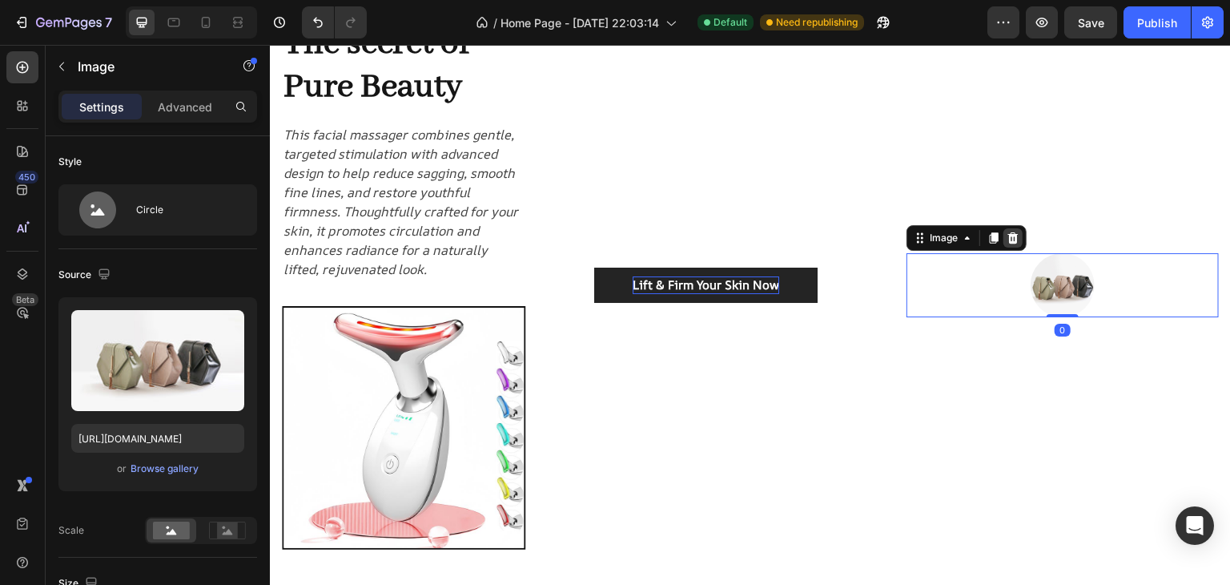
click at [1009, 233] on icon at bounding box center [1014, 237] width 10 height 11
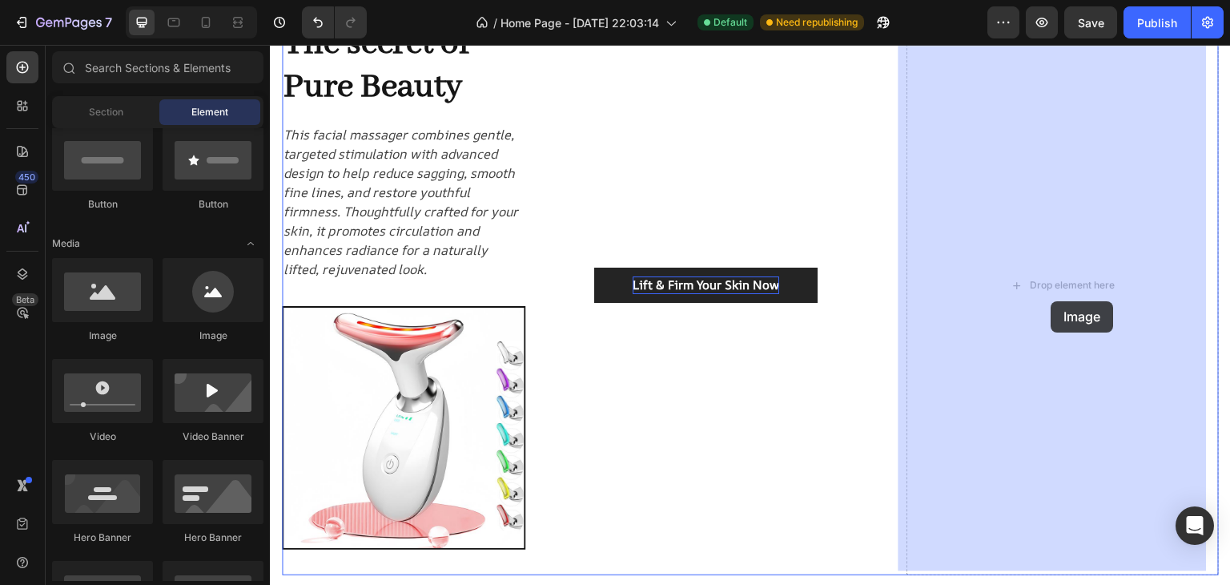
drag, startPoint x: 390, startPoint y: 353, endPoint x: 1051, endPoint y: 302, distance: 662.9
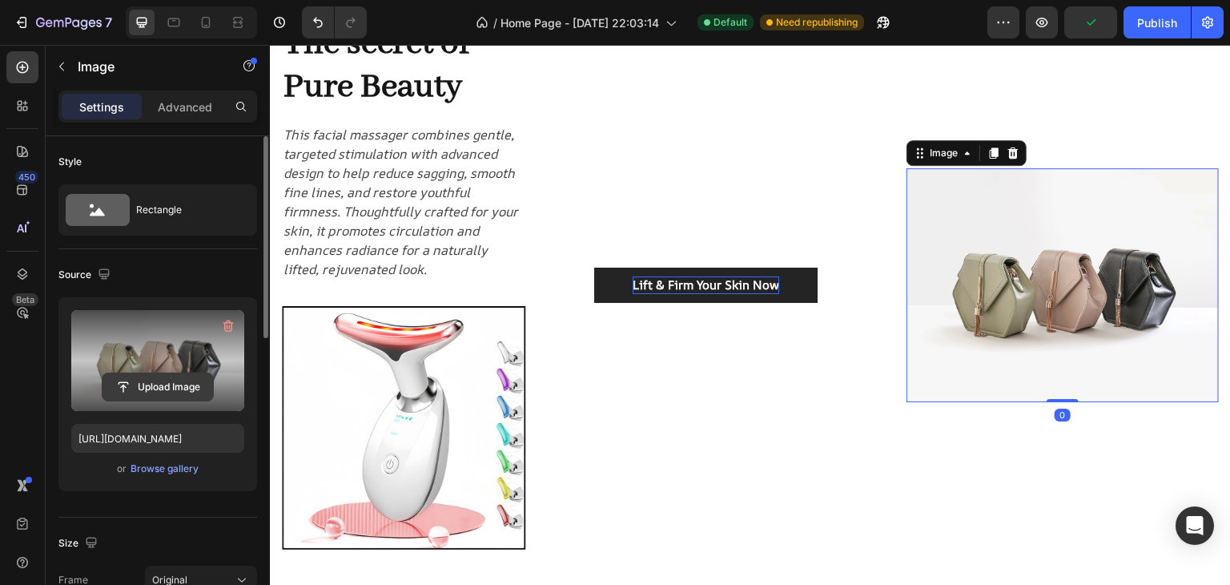
click at [151, 373] on input "file" at bounding box center [158, 386] width 111 height 27
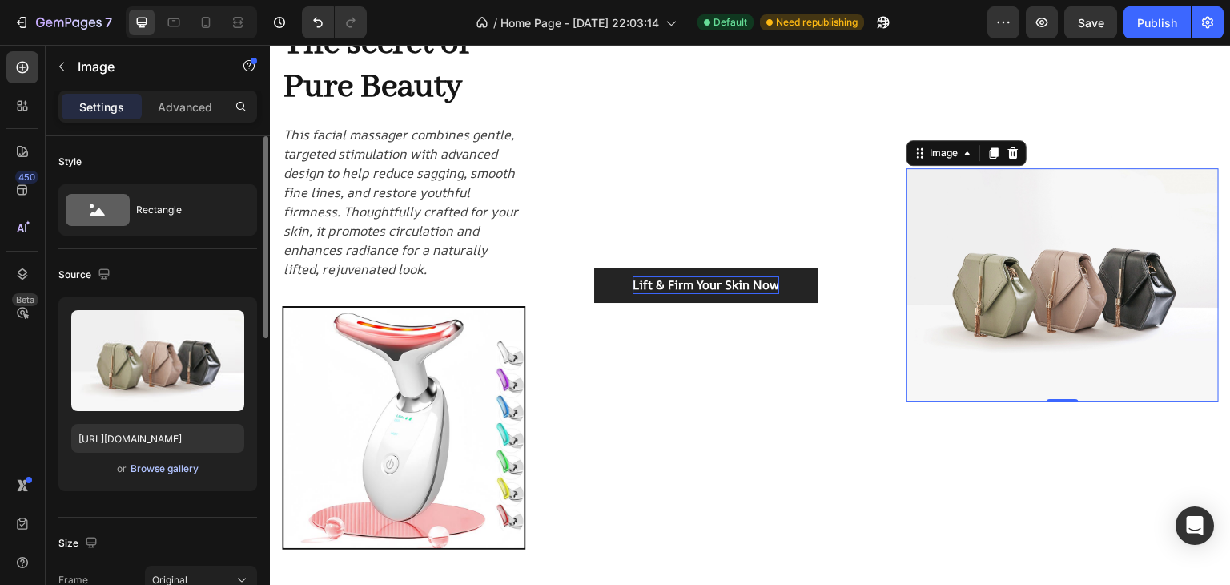
click at [155, 464] on div "Browse gallery" at bounding box center [165, 468] width 68 height 14
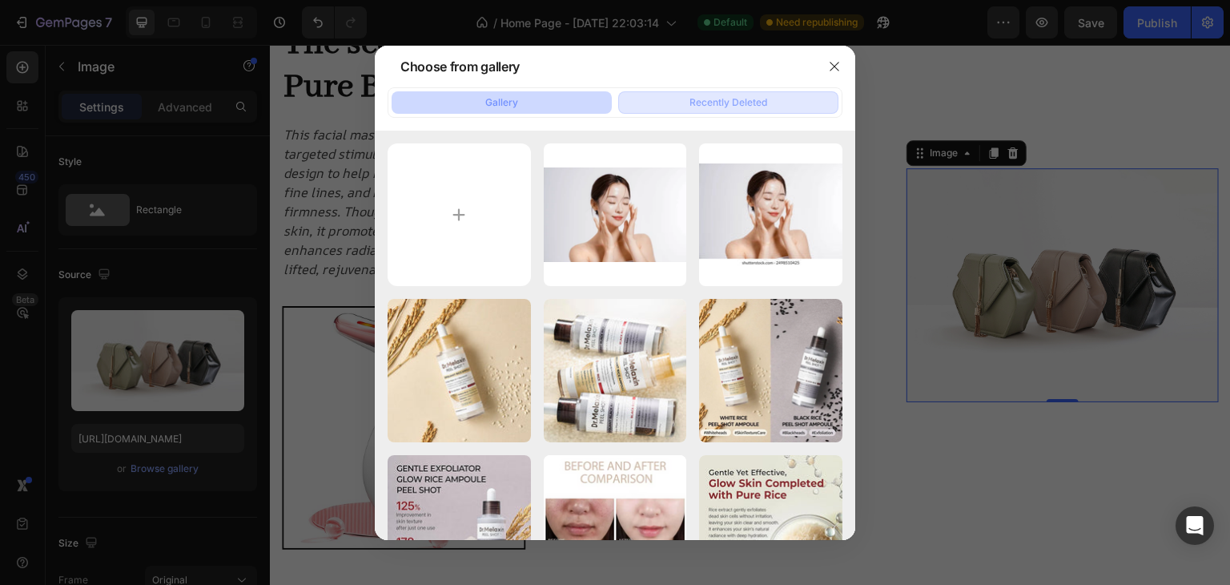
click at [715, 104] on div "Recently Deleted" at bounding box center [729, 102] width 78 height 14
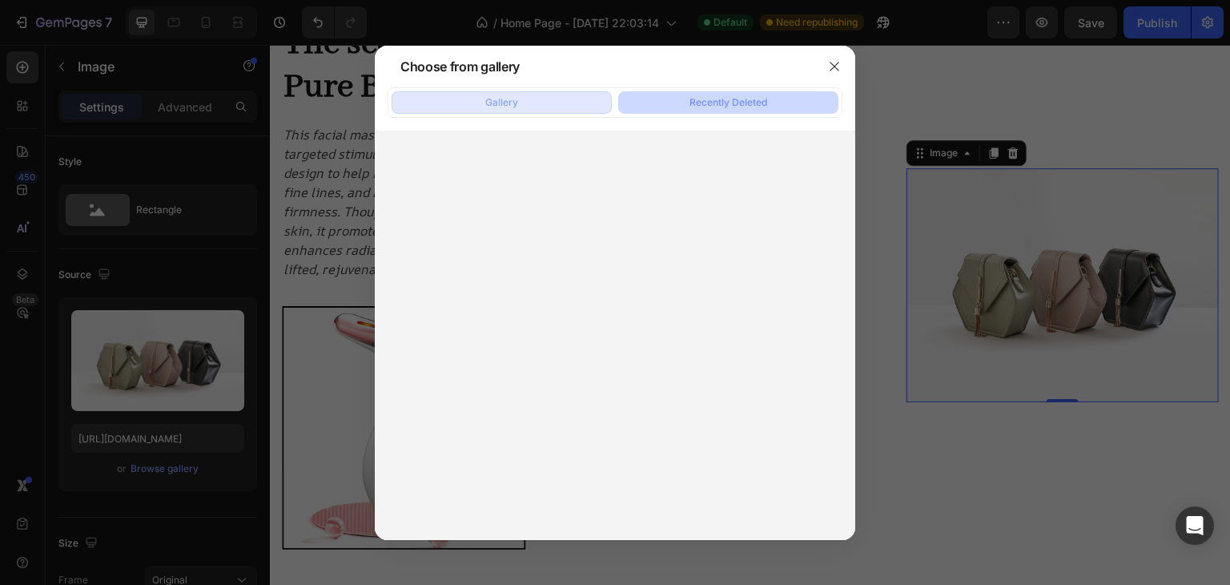
click at [566, 101] on button "Gallery" at bounding box center [502, 102] width 220 height 22
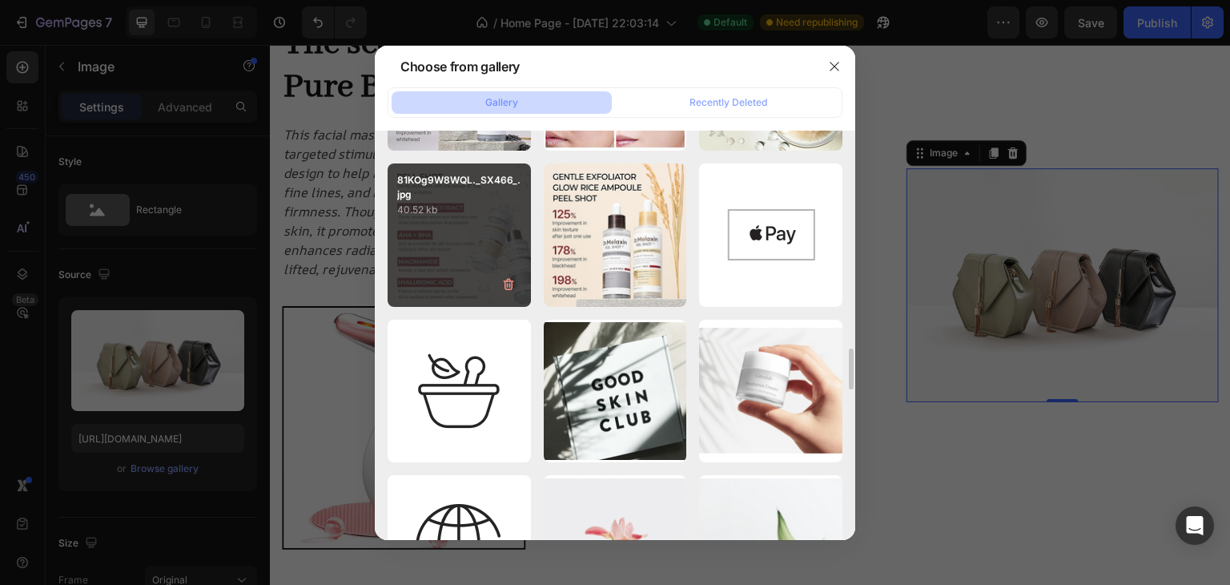
scroll to position [2083, 0]
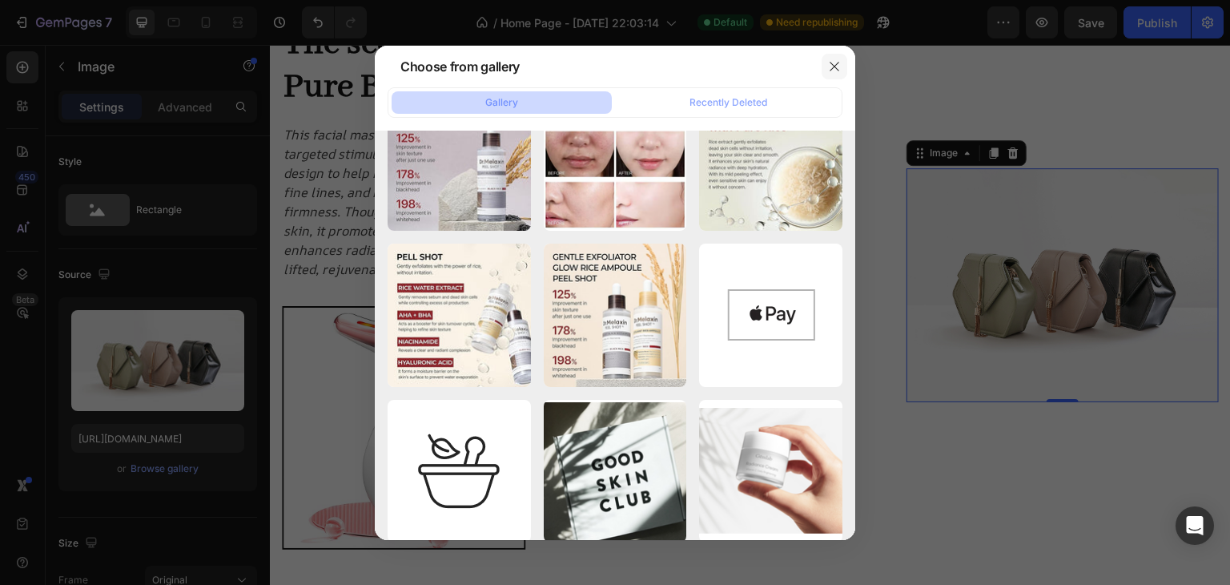
click at [837, 71] on icon "button" at bounding box center [834, 66] width 13 height 13
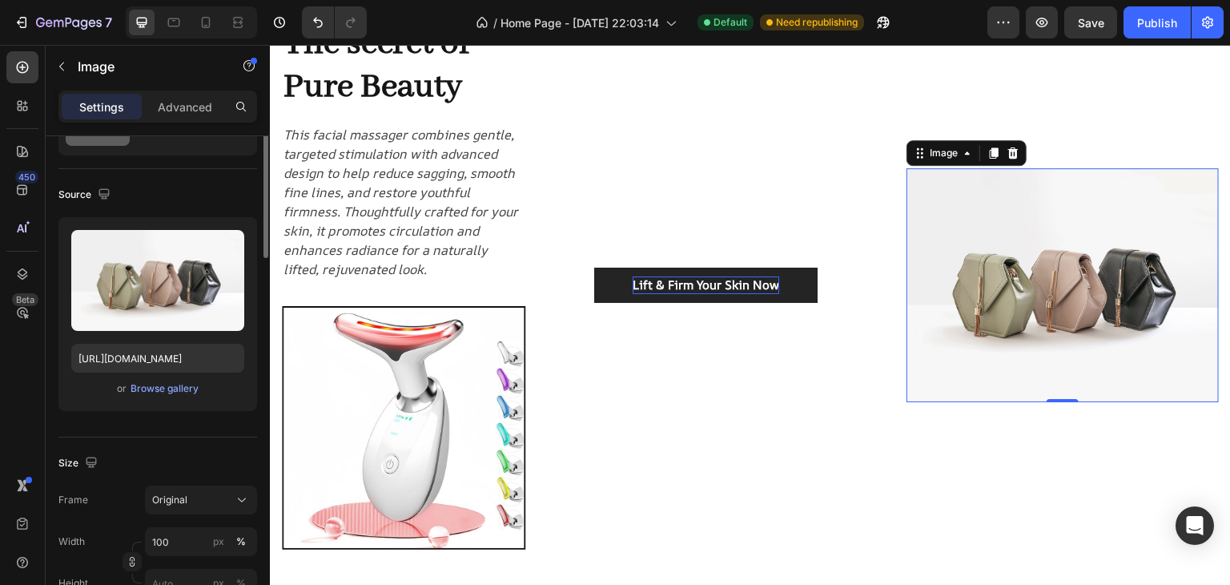
scroll to position [0, 0]
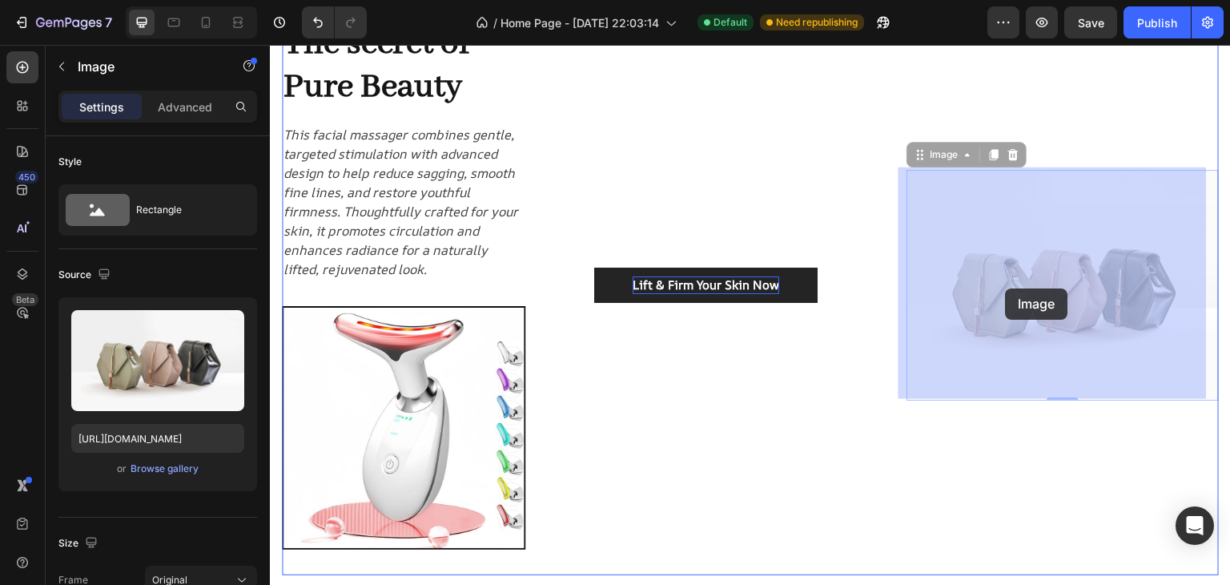
drag, startPoint x: 1048, startPoint y: 252, endPoint x: 1002, endPoint y: 296, distance: 62.9
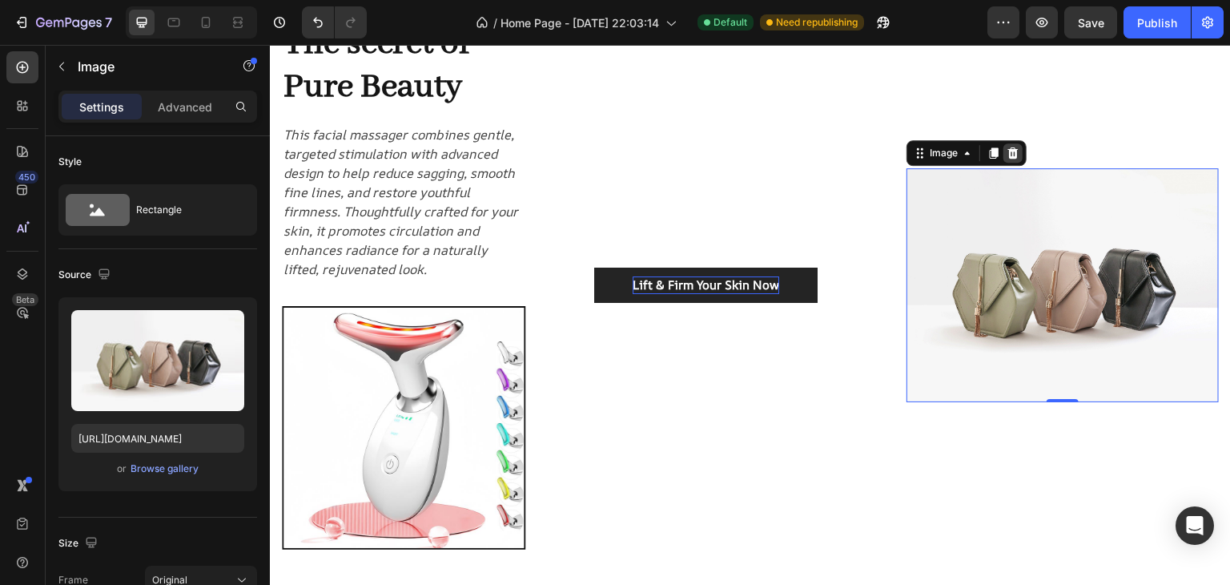
click at [1007, 147] on icon at bounding box center [1013, 153] width 13 height 13
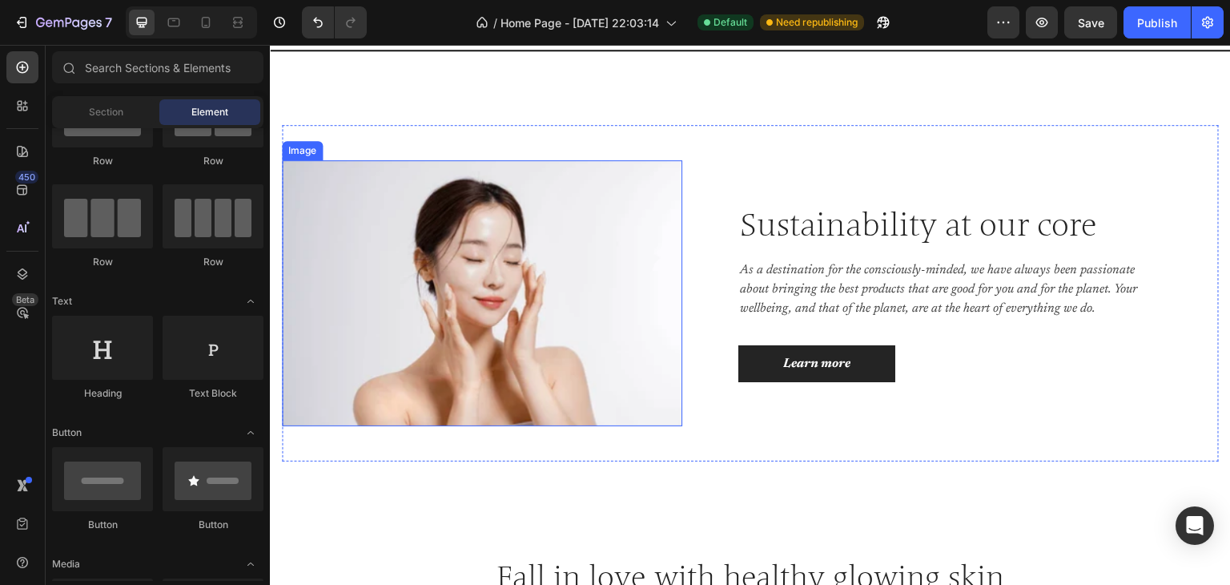
scroll to position [602, 0]
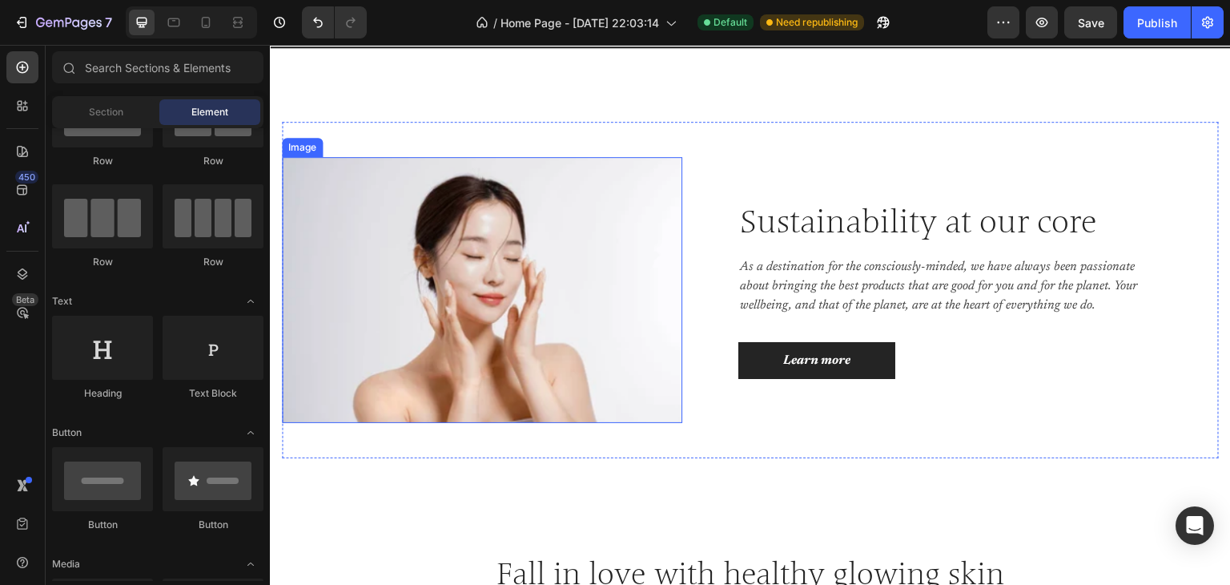
click at [515, 249] on img at bounding box center [482, 290] width 401 height 266
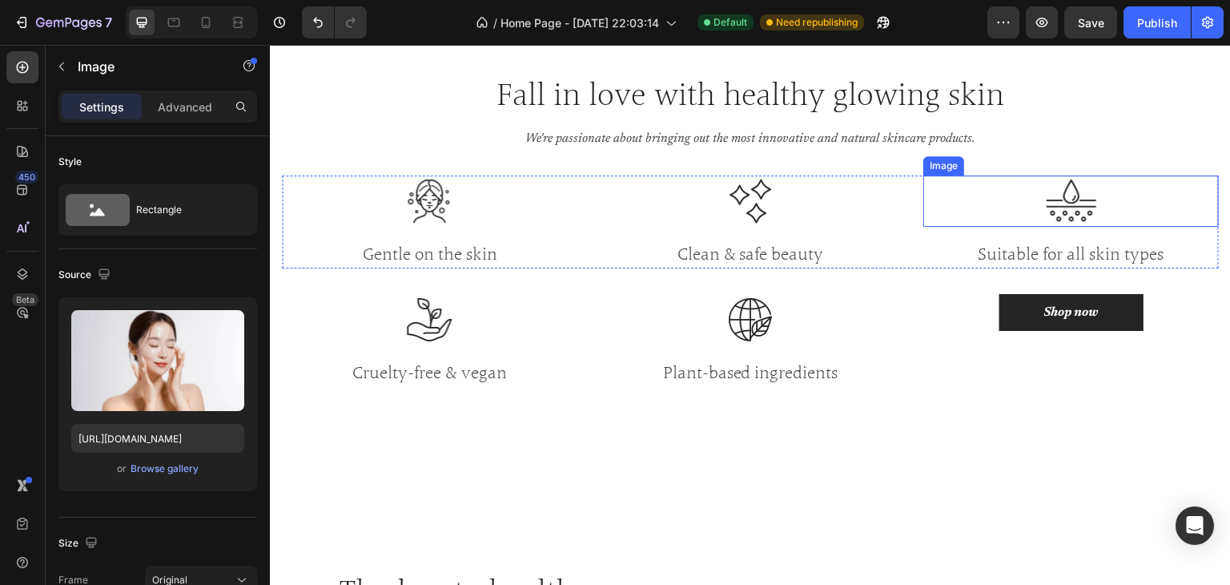
scroll to position [1083, 0]
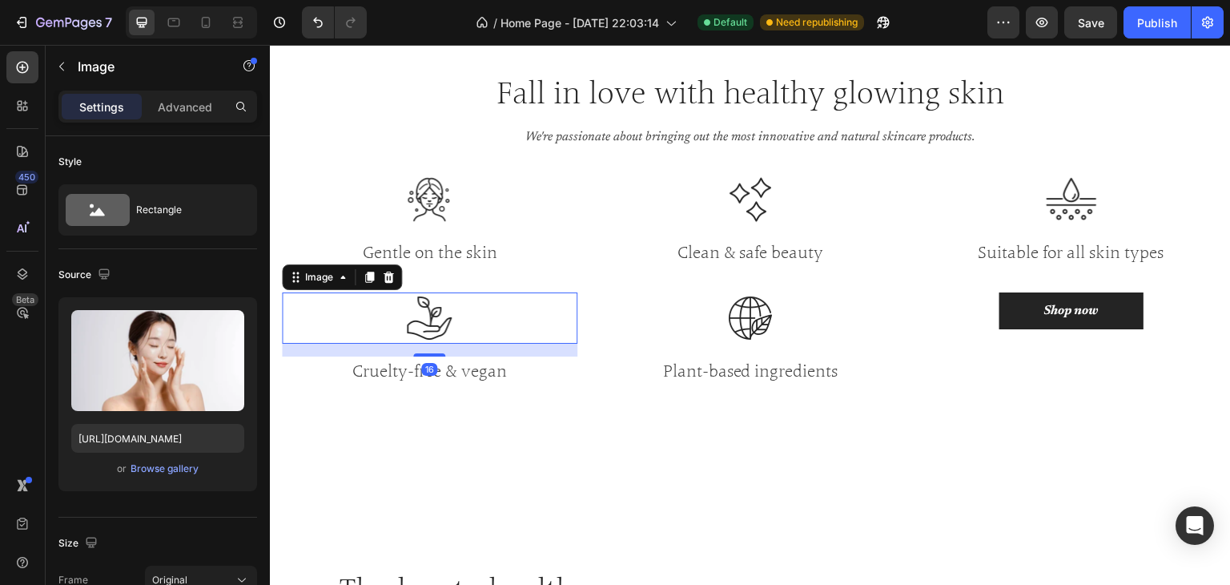
click at [438, 327] on img at bounding box center [429, 317] width 51 height 51
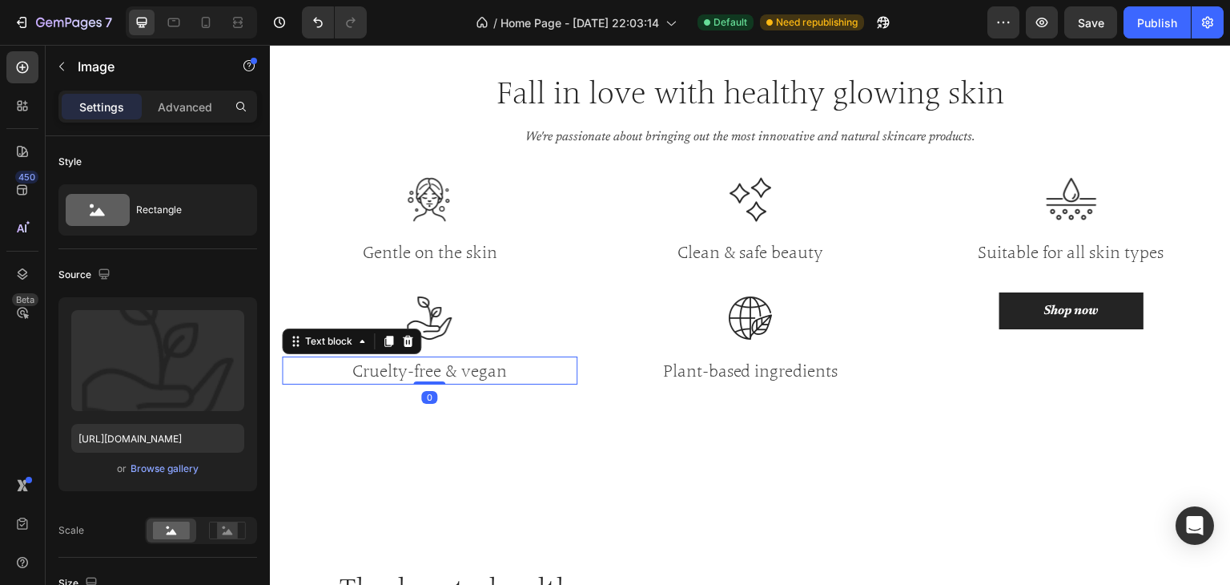
click at [432, 376] on p "Cruelty-free & vegan" at bounding box center [430, 371] width 292 height 26
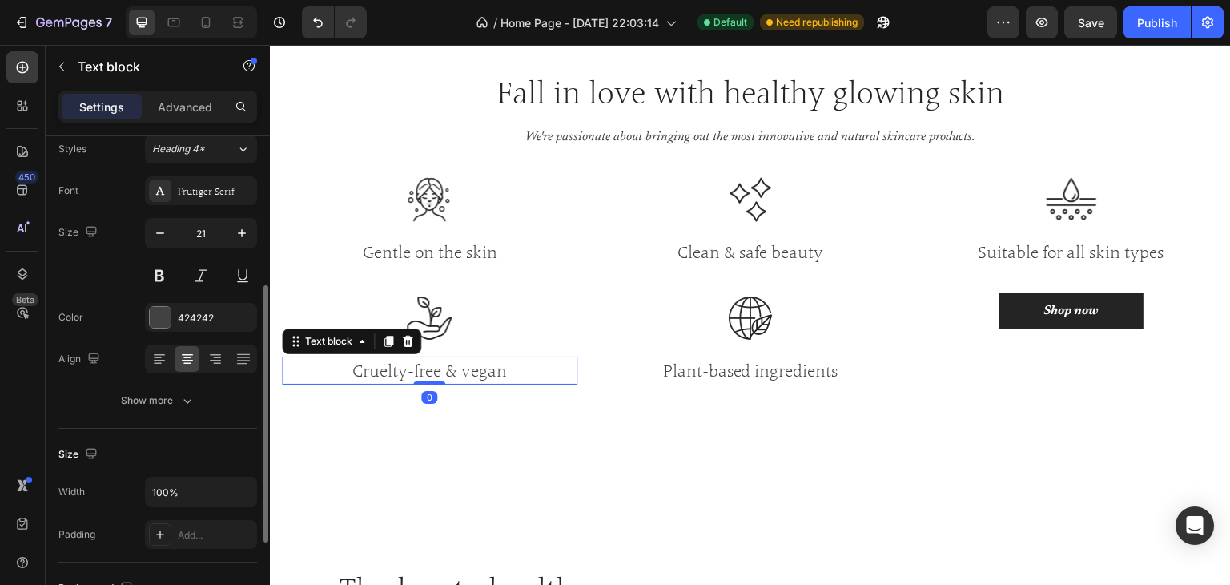
scroll to position [453, 0]
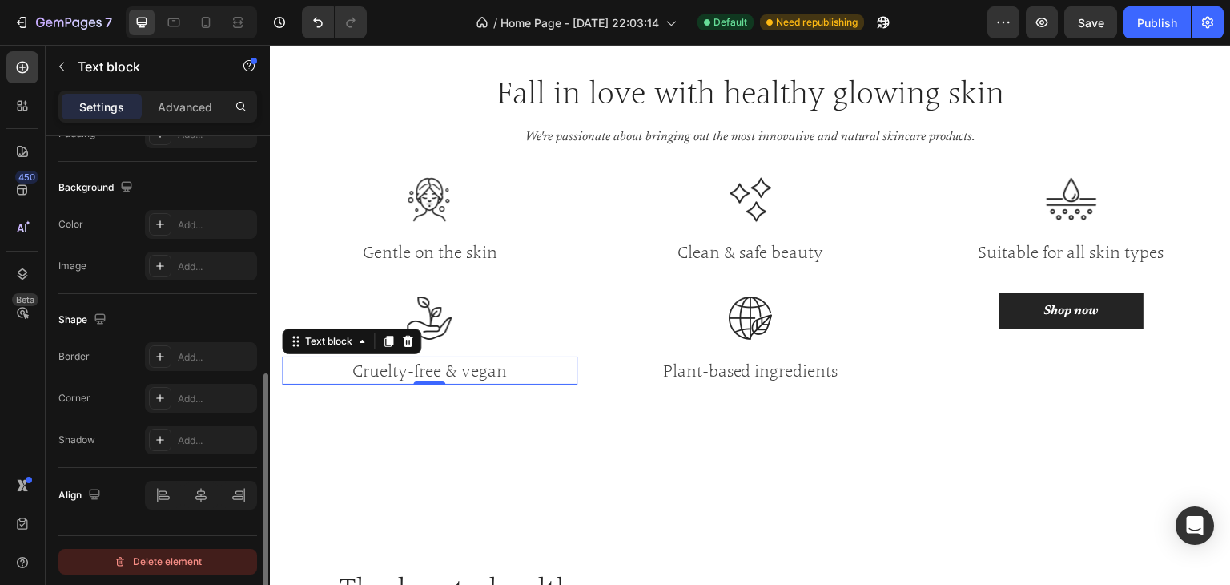
click at [199, 560] on div "Delete element" at bounding box center [158, 561] width 88 height 19
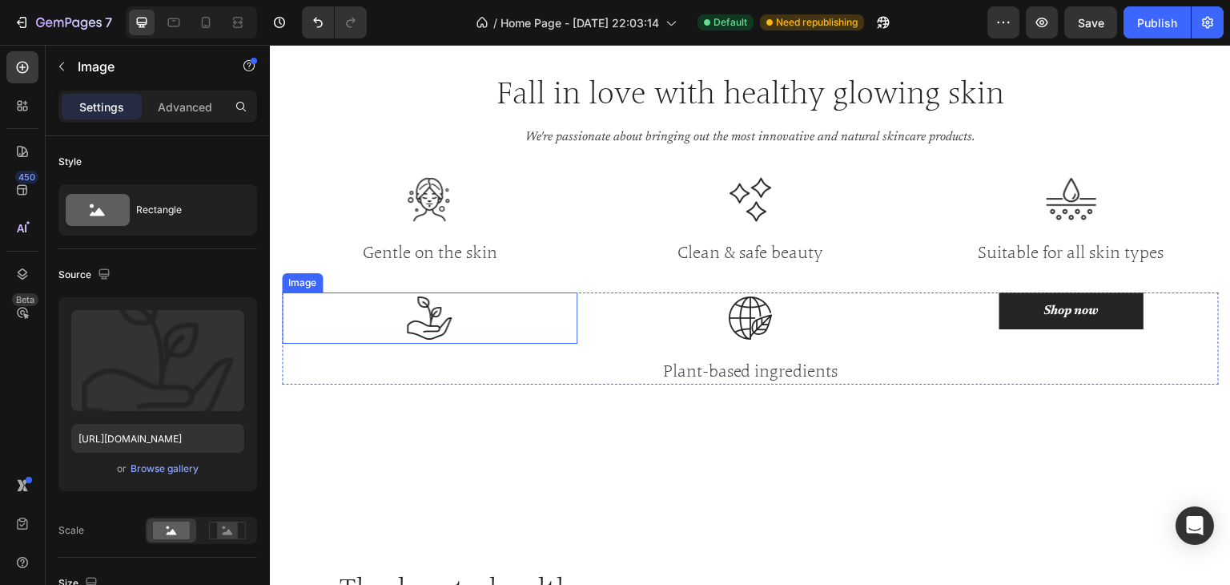
click at [430, 335] on img at bounding box center [429, 317] width 51 height 51
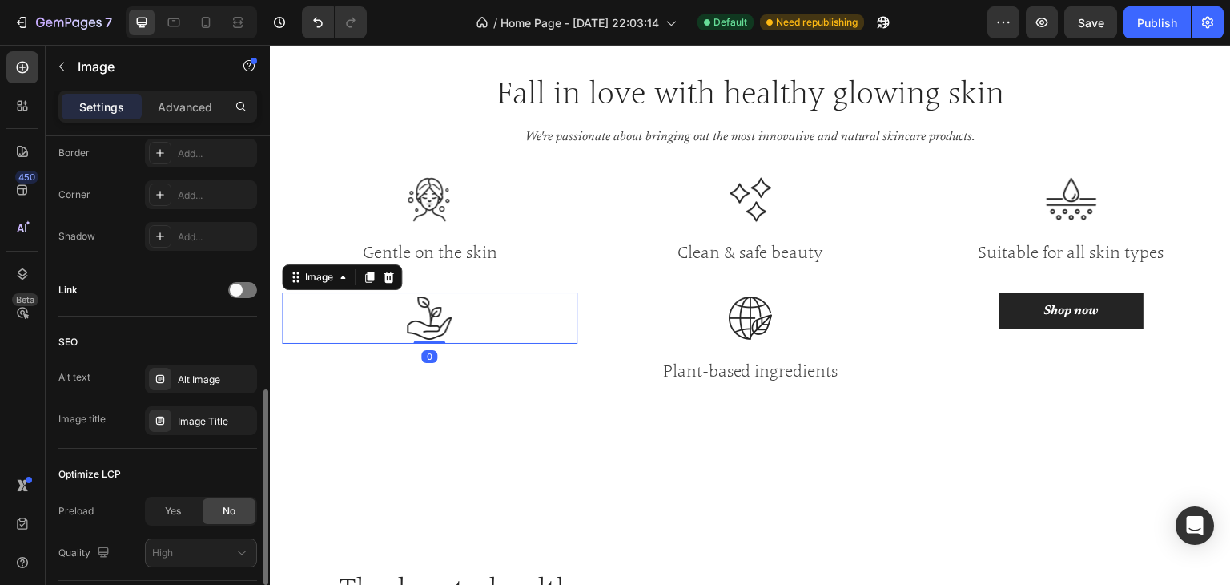
scroll to position [754, 0]
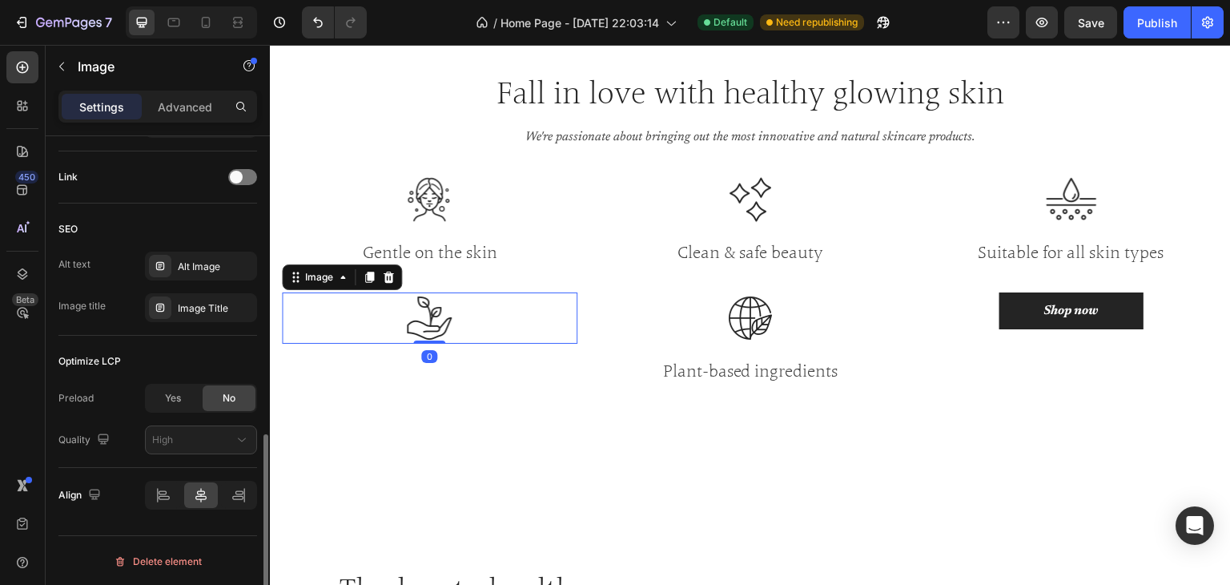
click at [173, 555] on div "Delete element" at bounding box center [158, 561] width 88 height 19
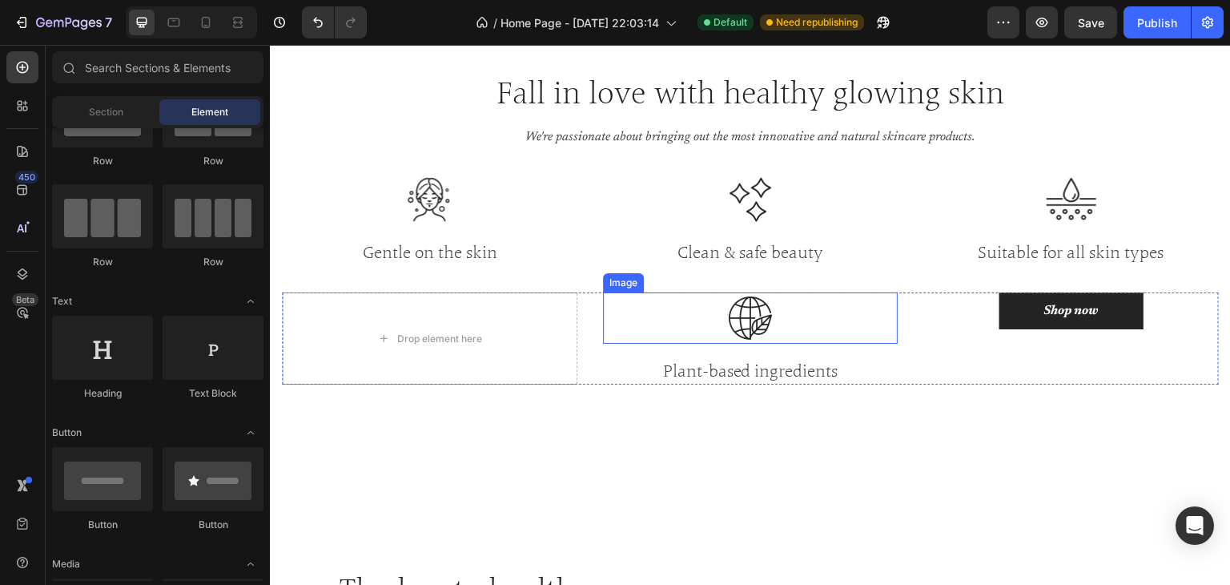
click at [725, 321] on img at bounding box center [750, 317] width 51 height 51
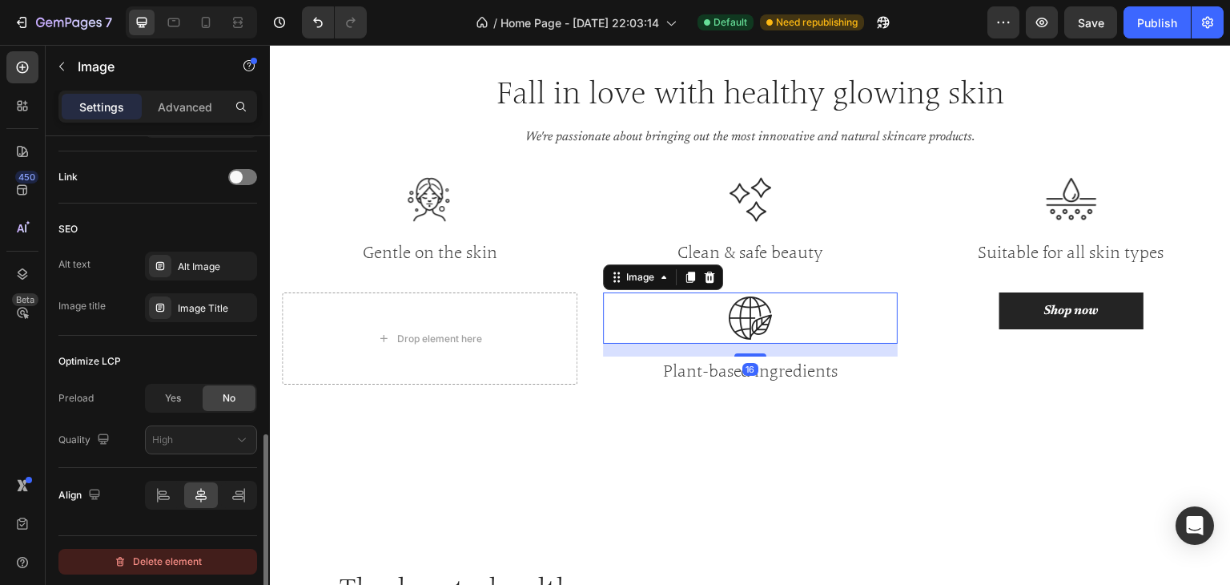
click at [150, 556] on div "Delete element" at bounding box center [158, 561] width 88 height 19
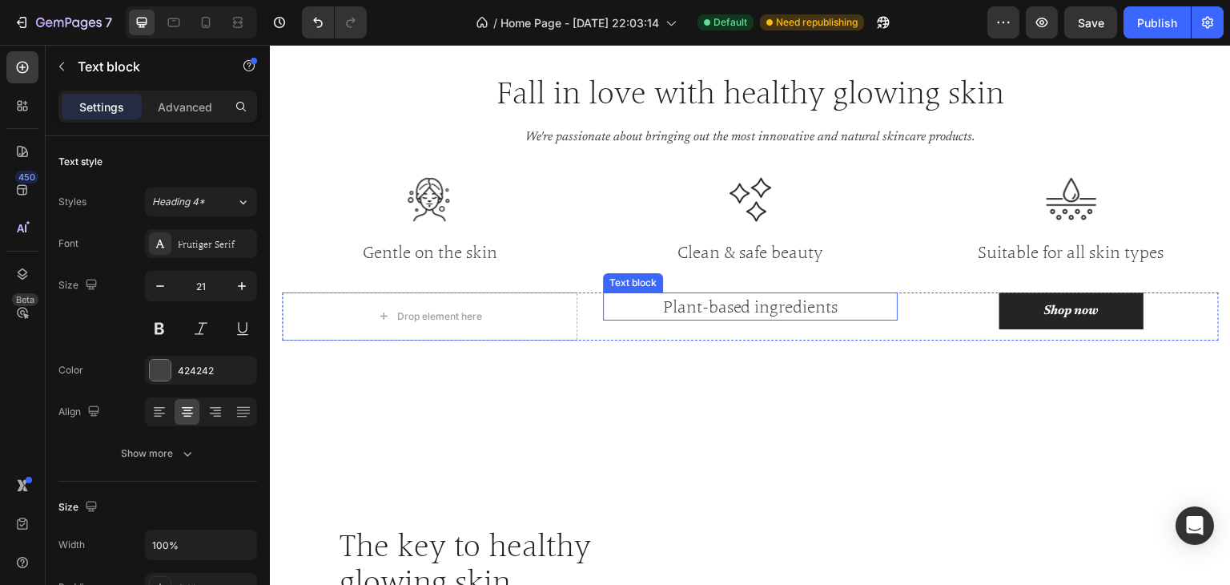
click at [739, 299] on p "Plant-based ingredients" at bounding box center [751, 307] width 292 height 26
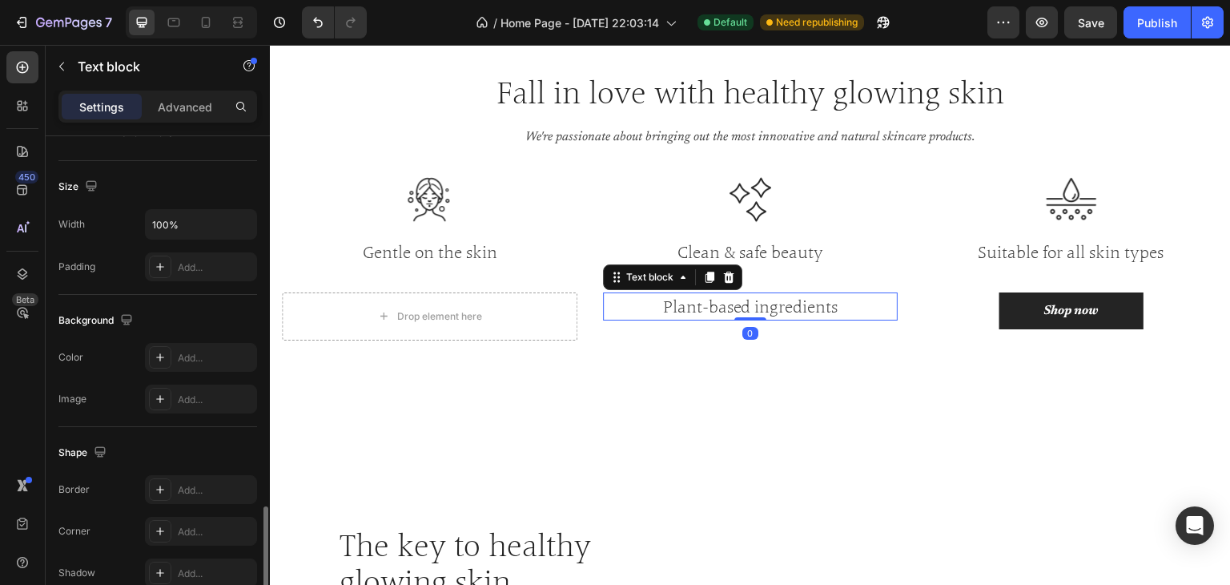
scroll to position [453, 0]
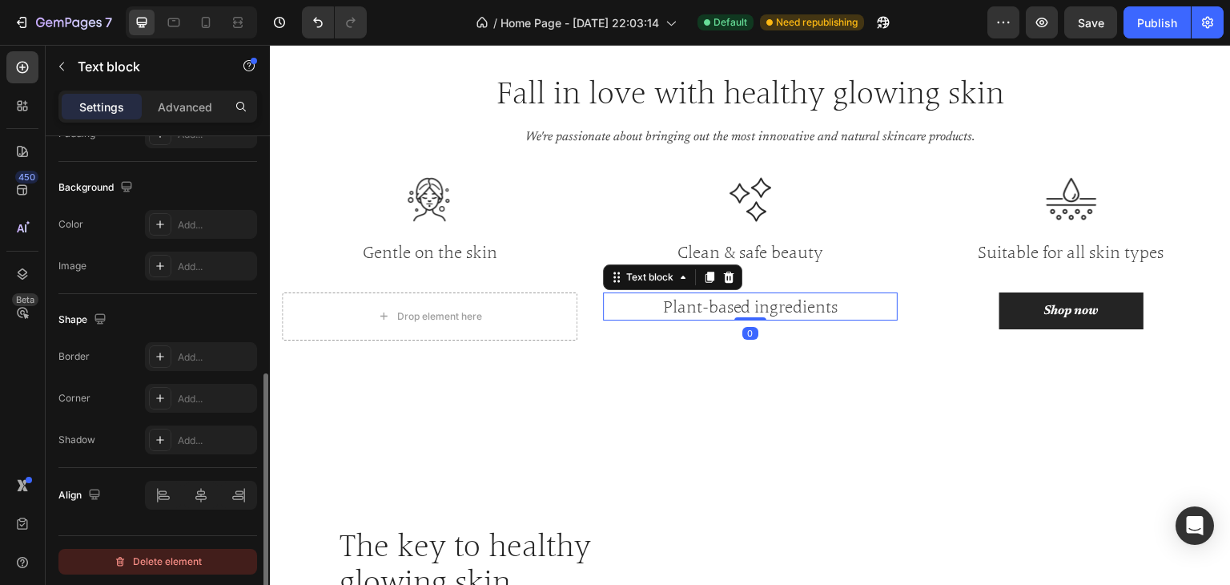
click at [174, 562] on div "Delete element" at bounding box center [158, 561] width 88 height 19
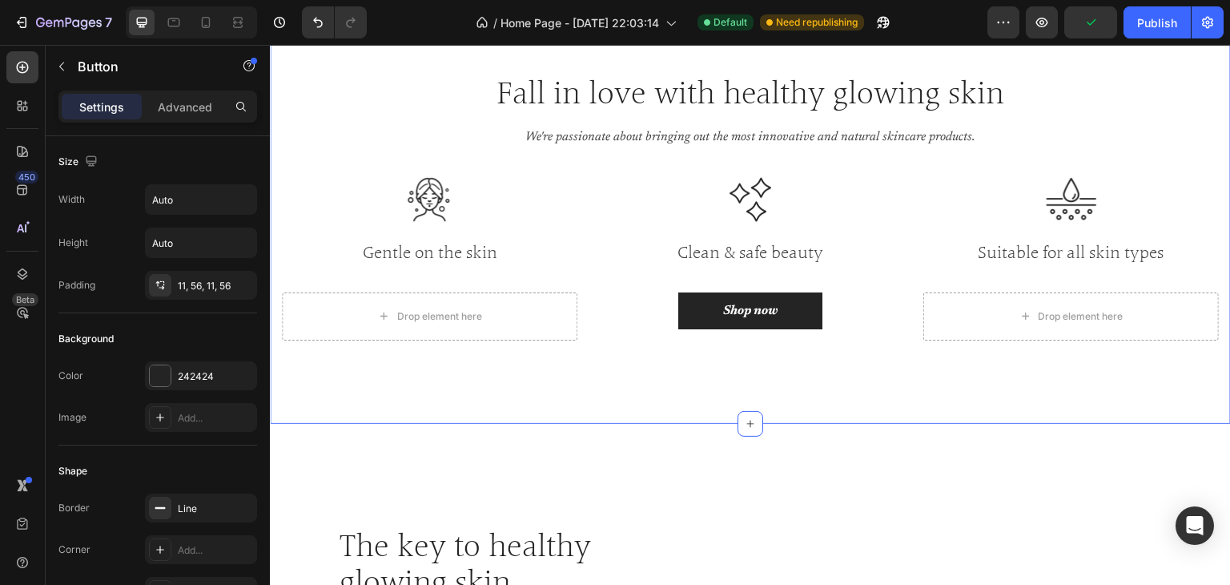
click at [799, 407] on div "Fall in love with healthy glowing skin Heading We're passionate about bringing …" at bounding box center [750, 220] width 961 height 408
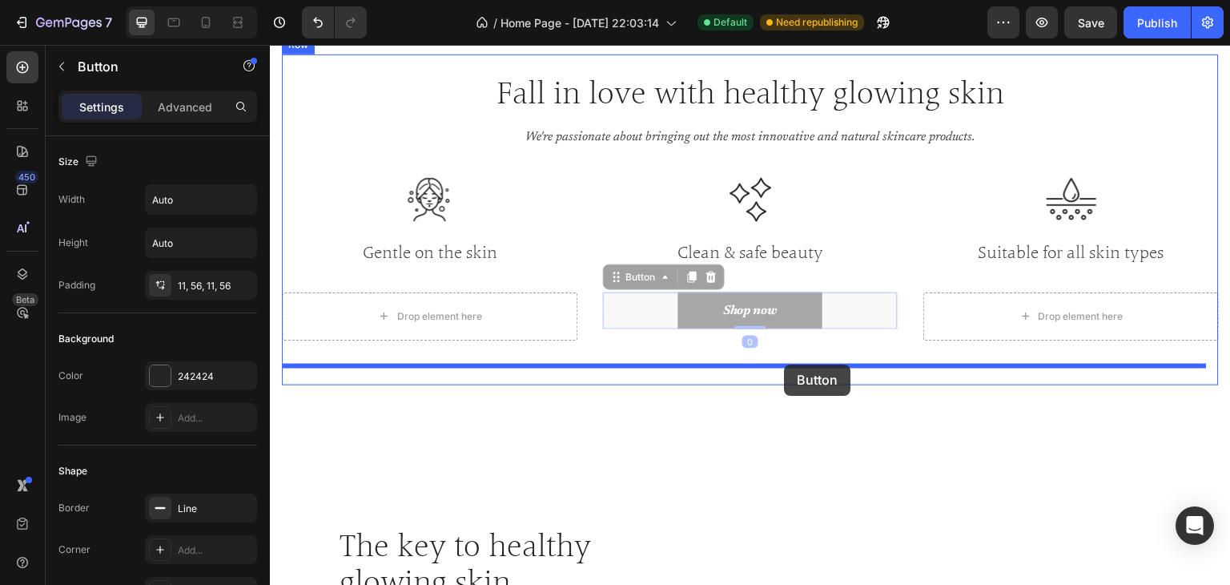
drag, startPoint x: 795, startPoint y: 308, endPoint x: 785, endPoint y: 364, distance: 57.8
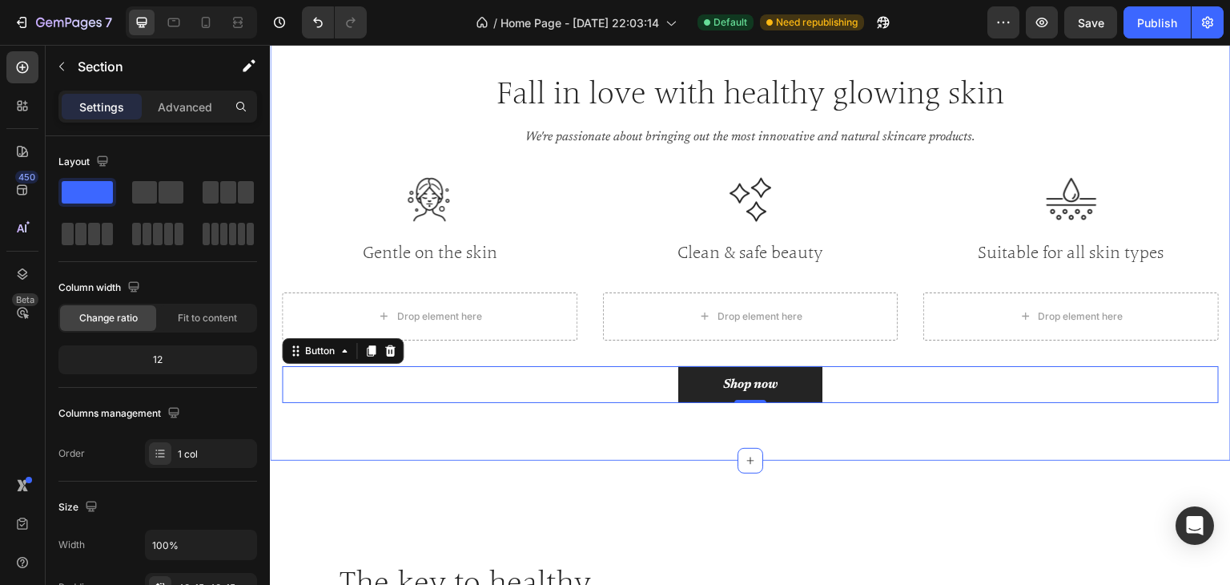
click at [727, 445] on div "Fall in love with healthy glowing skin Heading We're passionate about bringing …" at bounding box center [750, 238] width 961 height 445
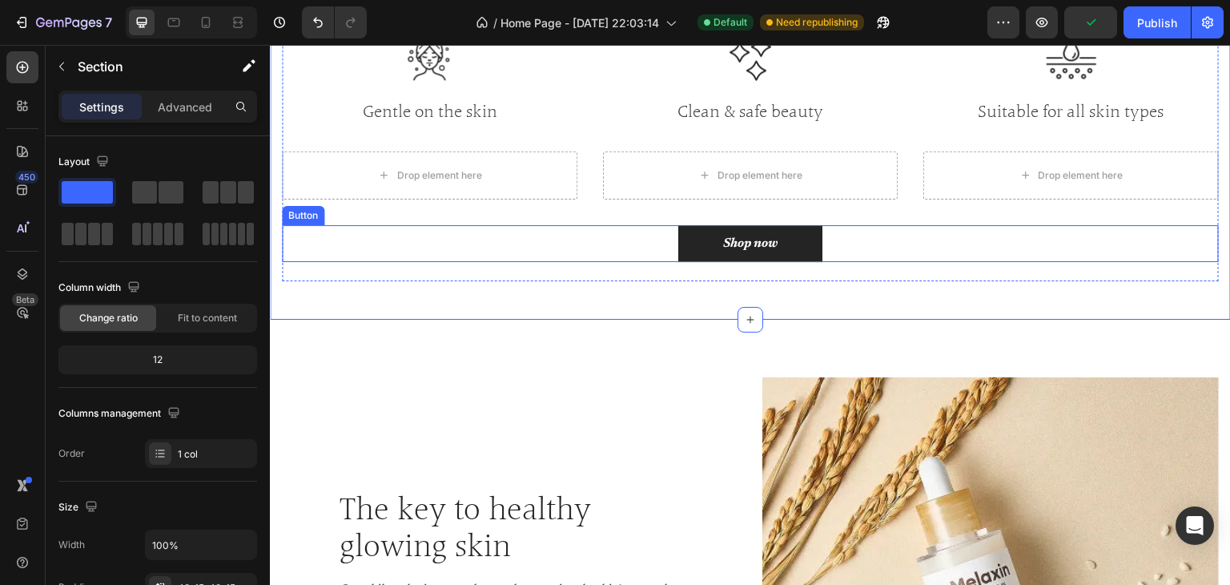
scroll to position [1243, 0]
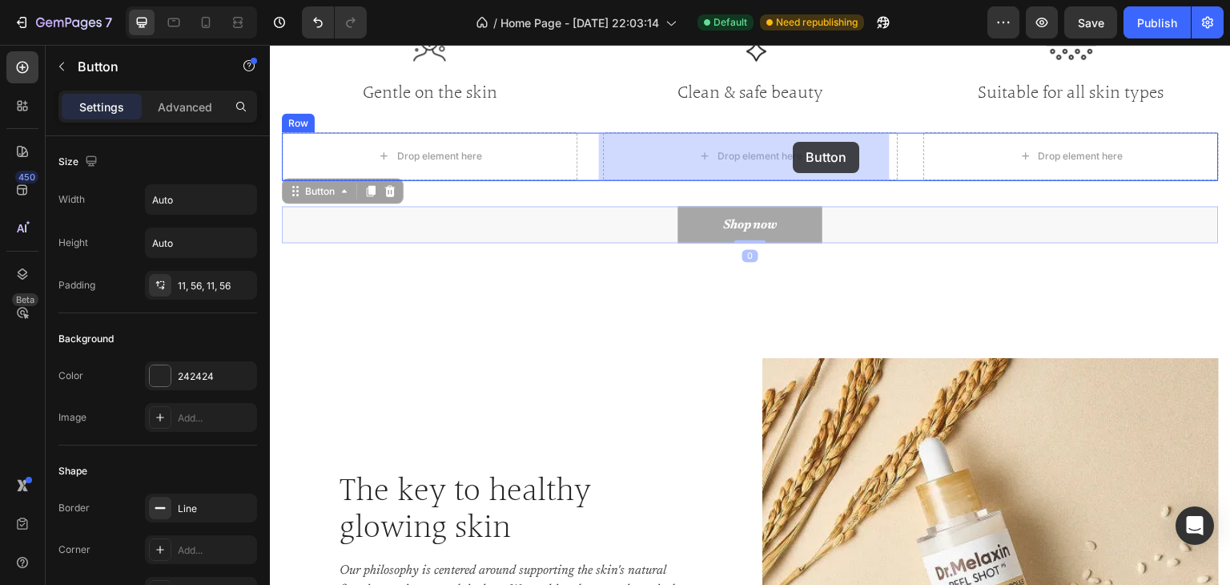
drag, startPoint x: 807, startPoint y: 224, endPoint x: 793, endPoint y: 141, distance: 84.4
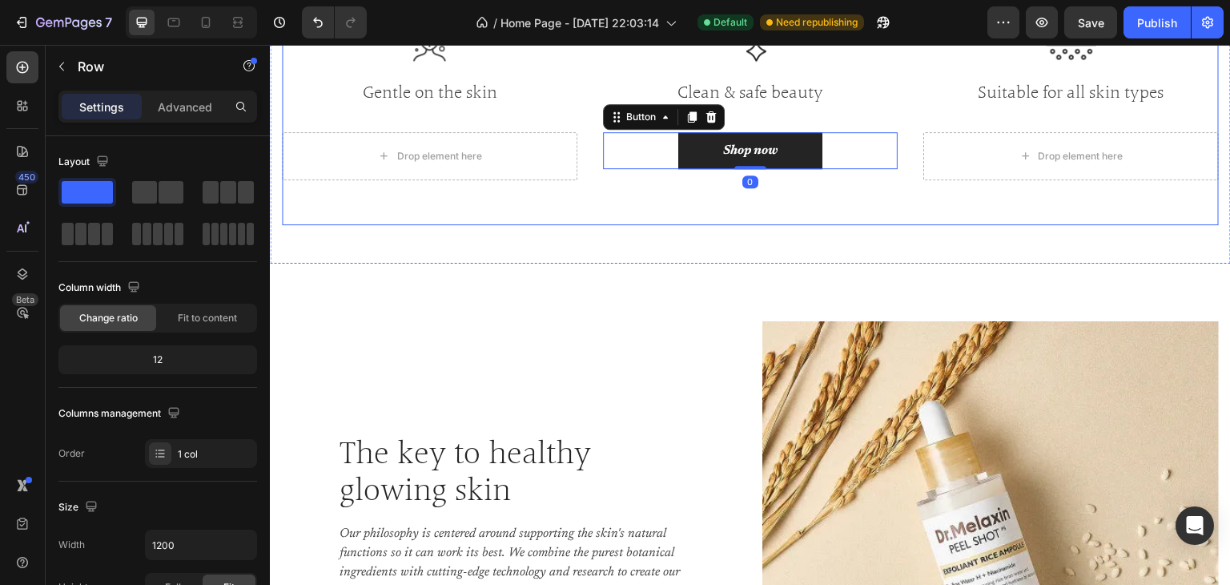
click at [410, 222] on div "Fall in love with healthy glowing skin Heading We're passionate about bringing …" at bounding box center [750, 59] width 937 height 331
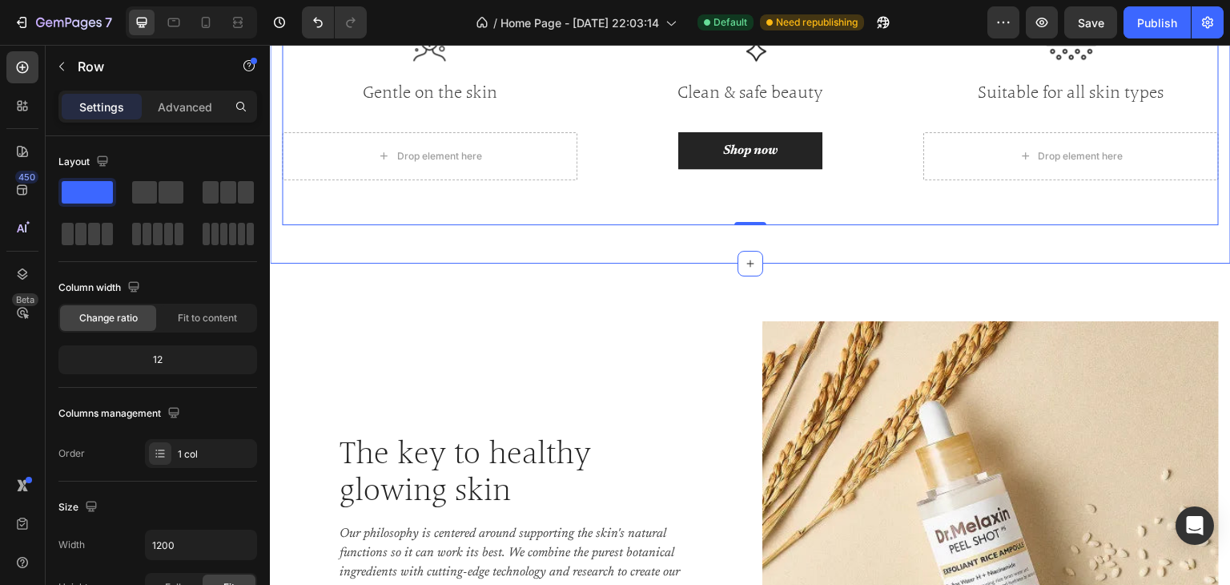
click at [408, 240] on div "Fall in love with healthy glowing skin Heading We're passionate about bringing …" at bounding box center [750, 60] width 961 height 408
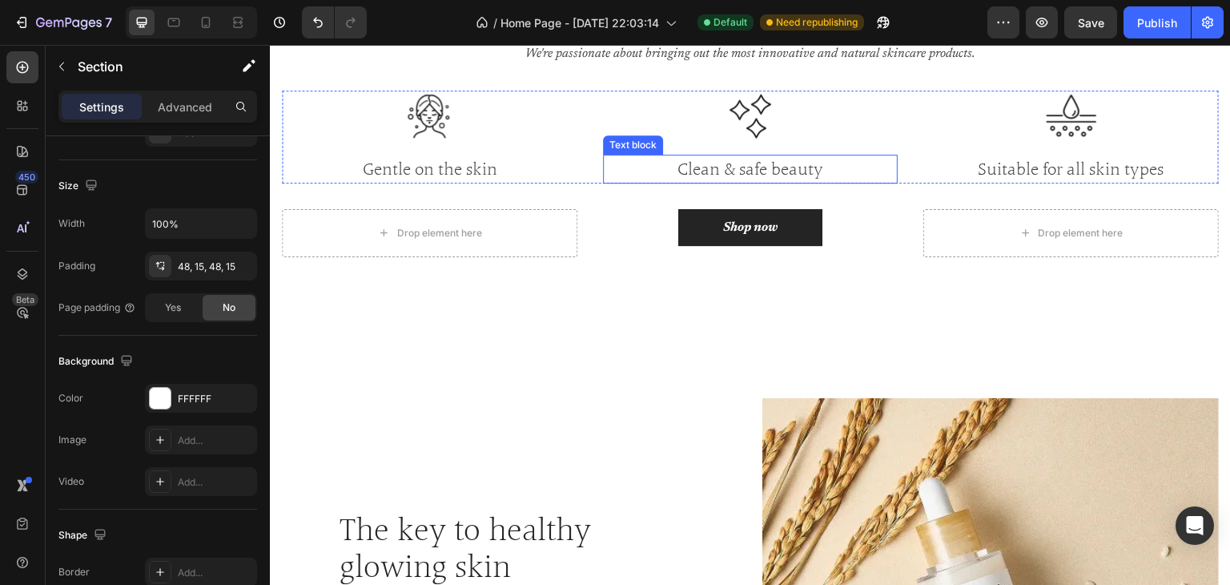
scroll to position [1724, 0]
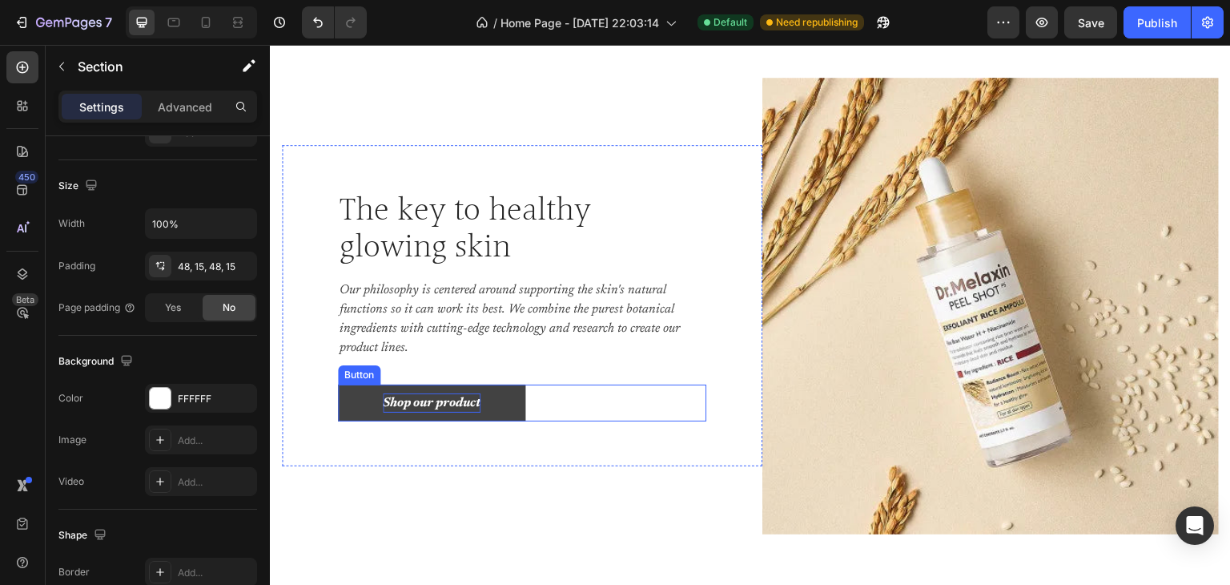
click at [481, 406] on div "Shop our product" at bounding box center [432, 402] width 98 height 19
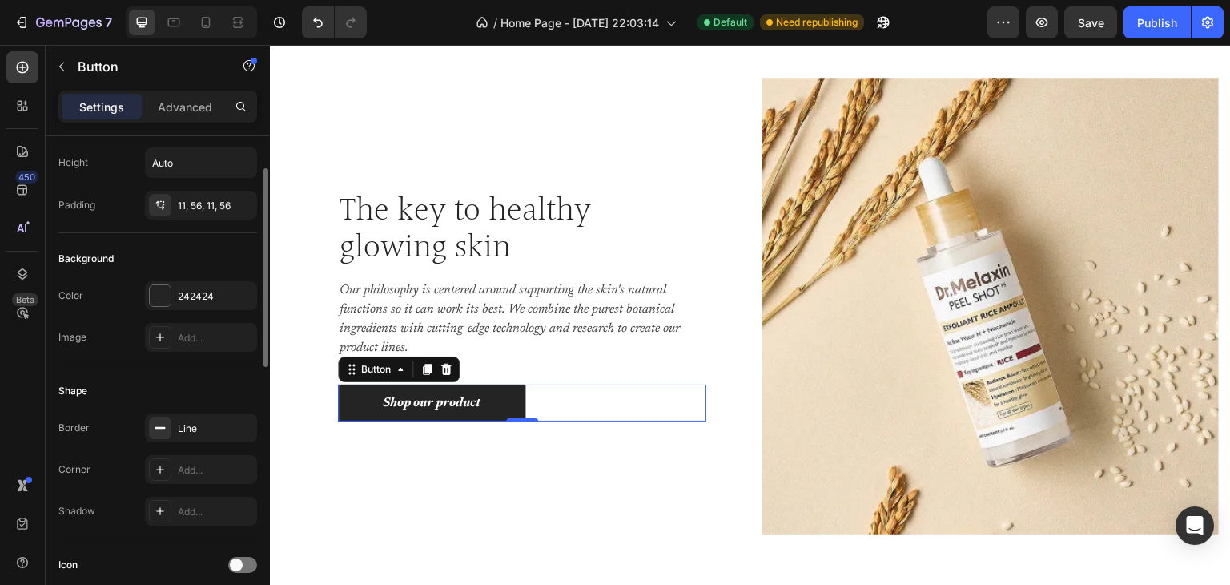
scroll to position [240, 0]
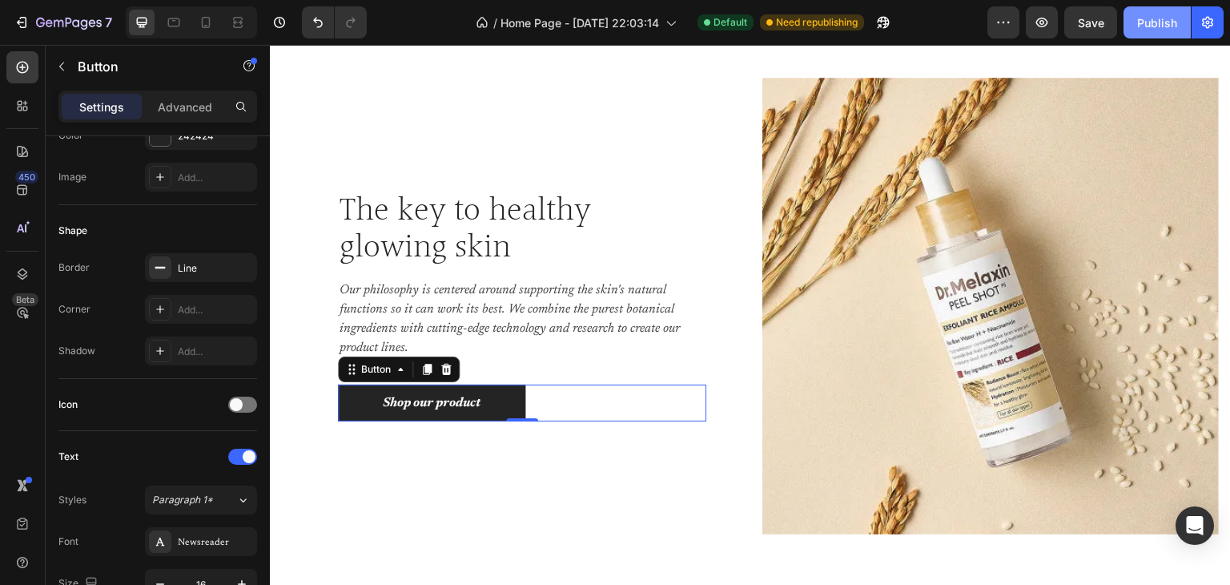
click at [1149, 26] on div "Publish" at bounding box center [1158, 22] width 40 height 17
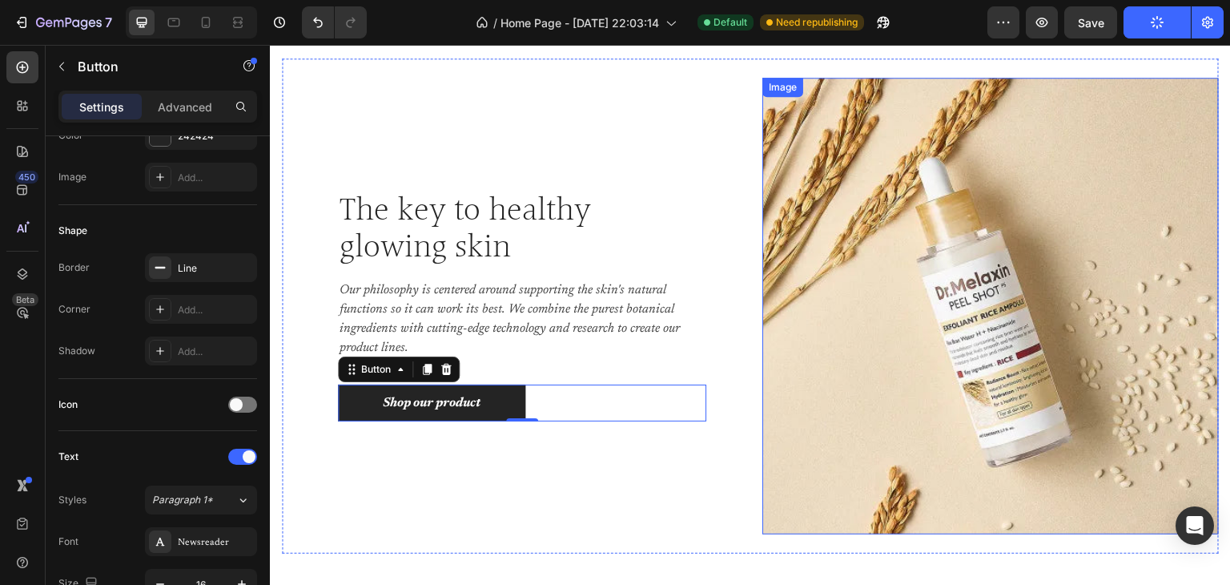
click at [1124, 6] on button "Publish" at bounding box center [1157, 22] width 67 height 32
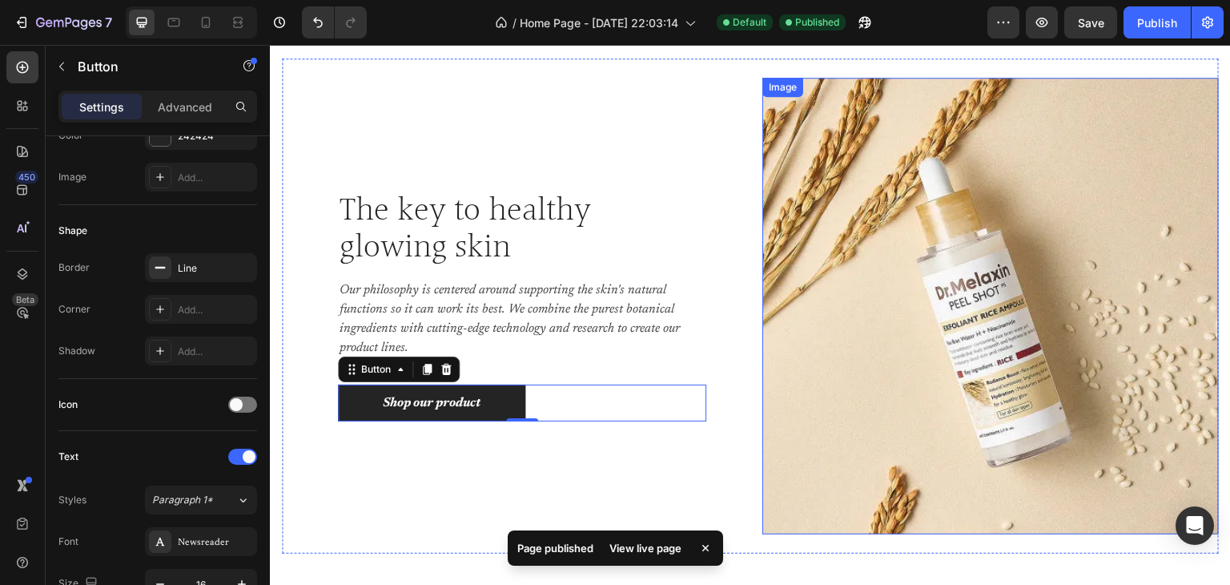
click at [1124, 6] on button "Publish" at bounding box center [1157, 22] width 67 height 32
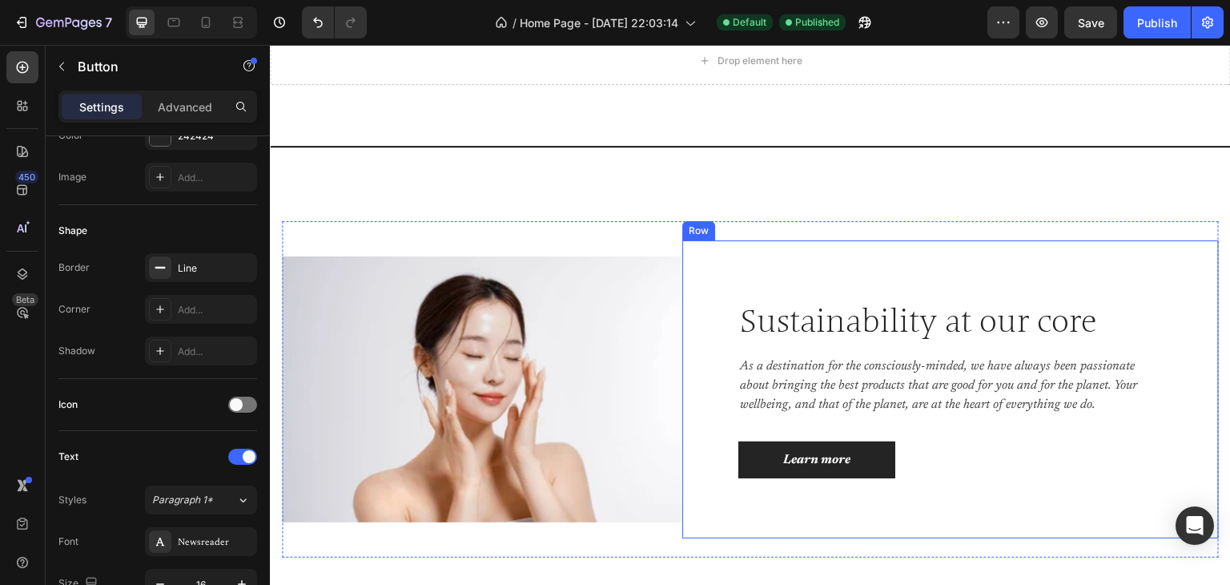
scroll to position [843, 0]
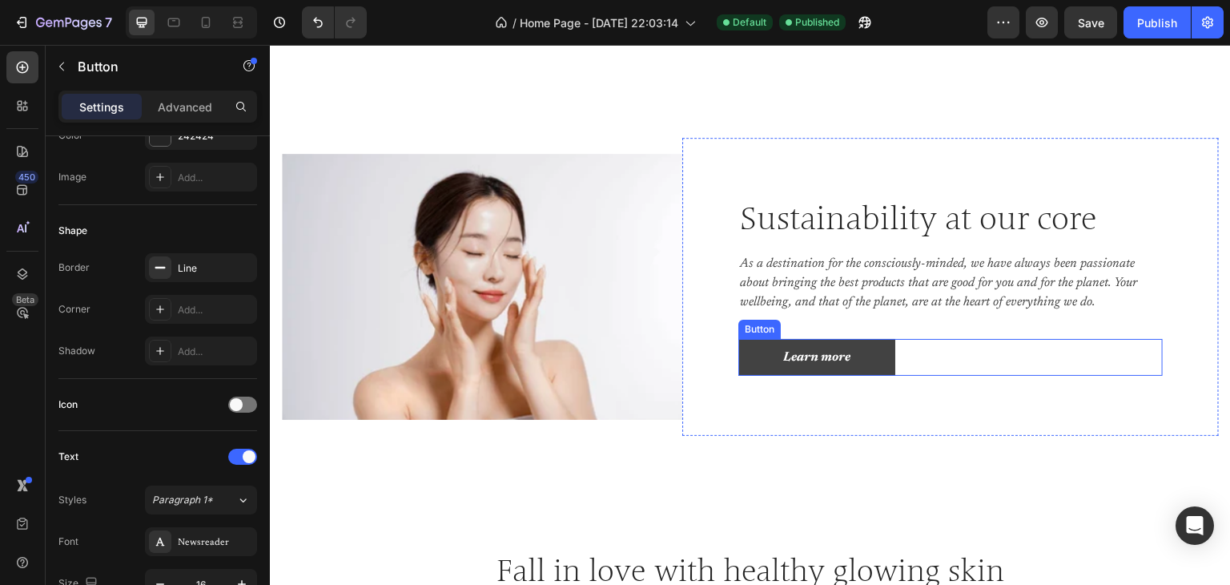
click at [852, 360] on link "Learn more" at bounding box center [817, 357] width 157 height 37
click at [842, 357] on div "Learn more" at bounding box center [816, 357] width 67 height 19
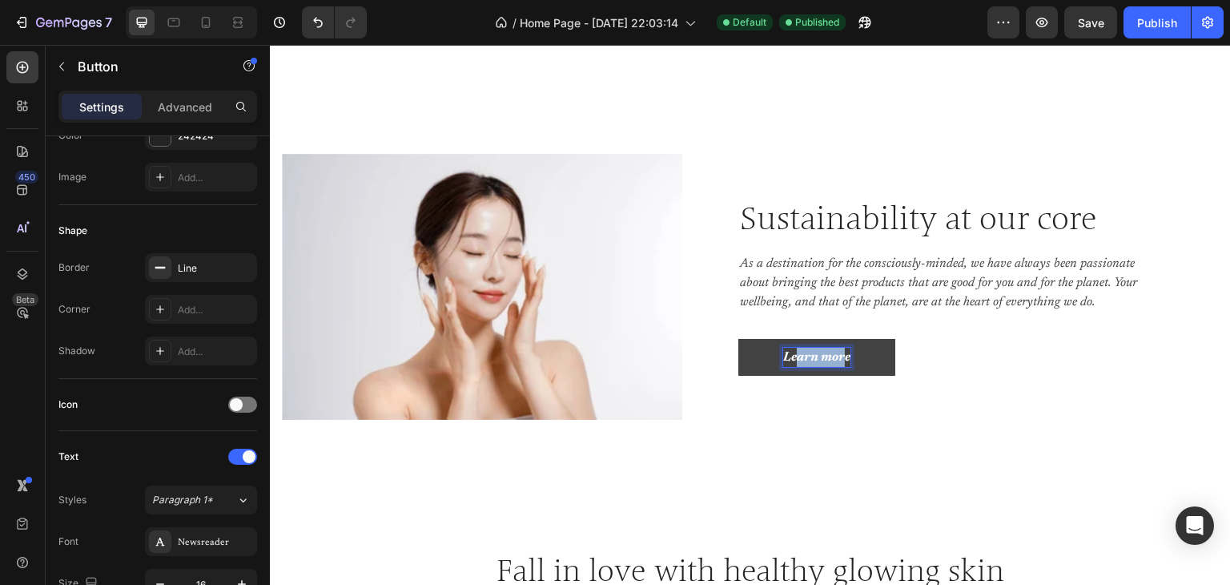
drag, startPoint x: 842, startPoint y: 357, endPoint x: 798, endPoint y: 352, distance: 44.3
click at [798, 352] on p "Learn more" at bounding box center [816, 357] width 67 height 19
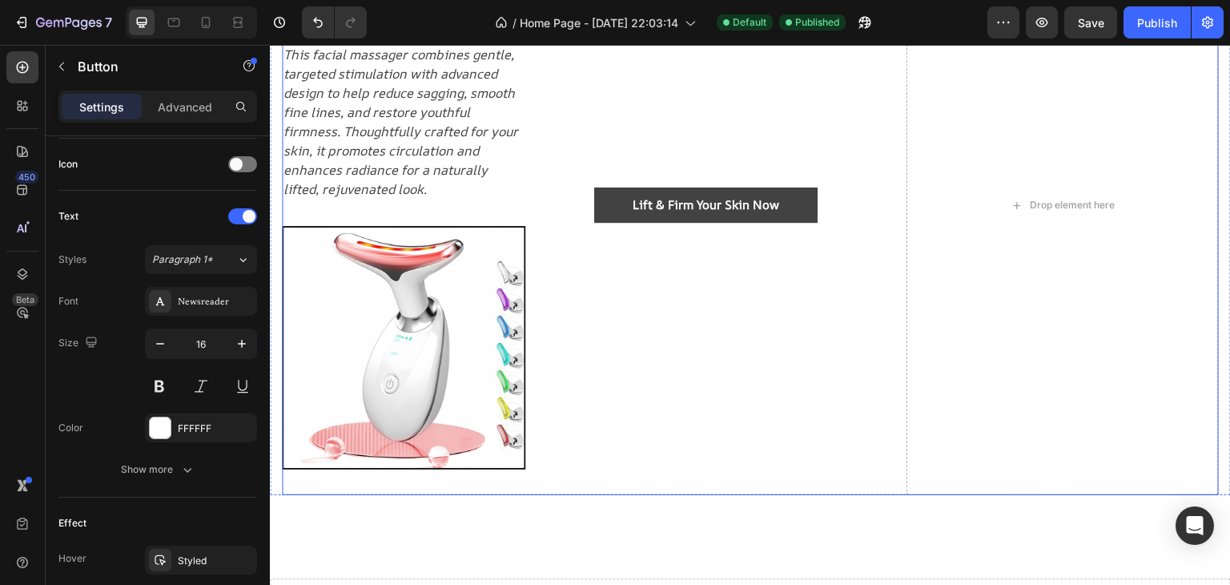
scroll to position [202, 0]
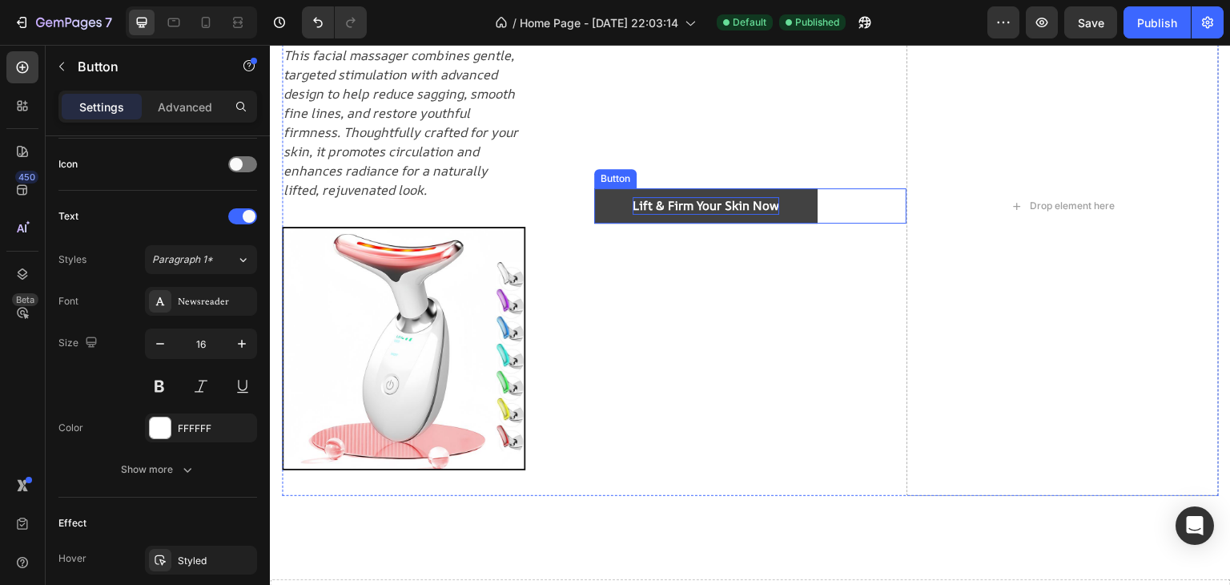
click at [719, 201] on strong "Lift & Firm Your Skin Now" at bounding box center [706, 205] width 147 height 17
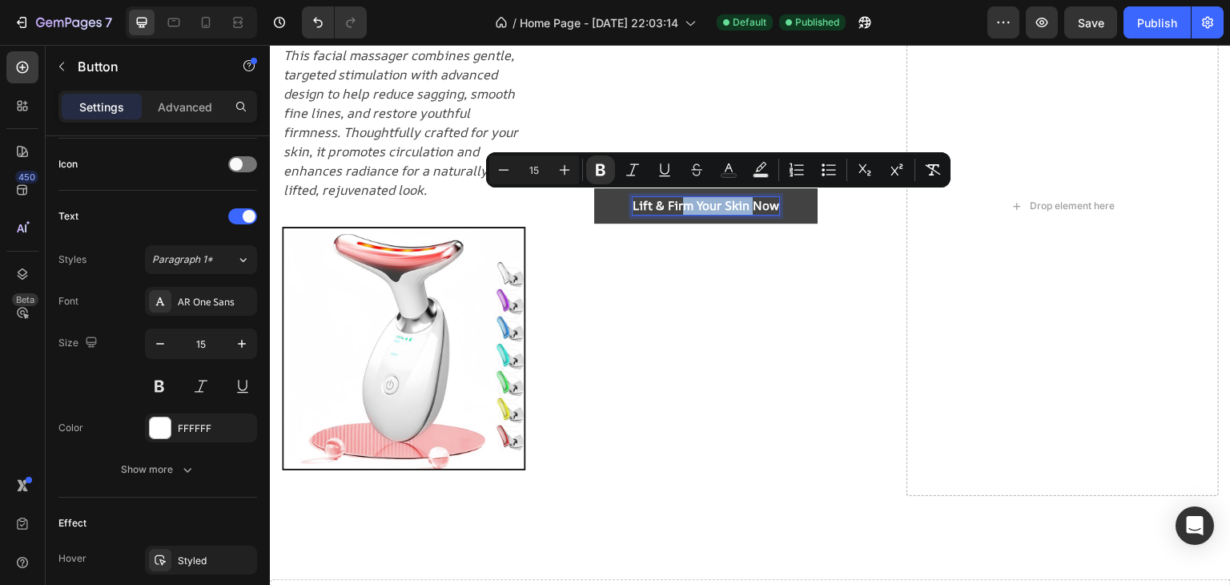
drag, startPoint x: 749, startPoint y: 201, endPoint x: 675, endPoint y: 204, distance: 73.8
click at [675, 204] on strong "Lift & Firm Your Skin Now" at bounding box center [706, 205] width 147 height 17
click at [751, 197] on strong "Lift & Firm Your Skin Now" at bounding box center [706, 205] width 147 height 17
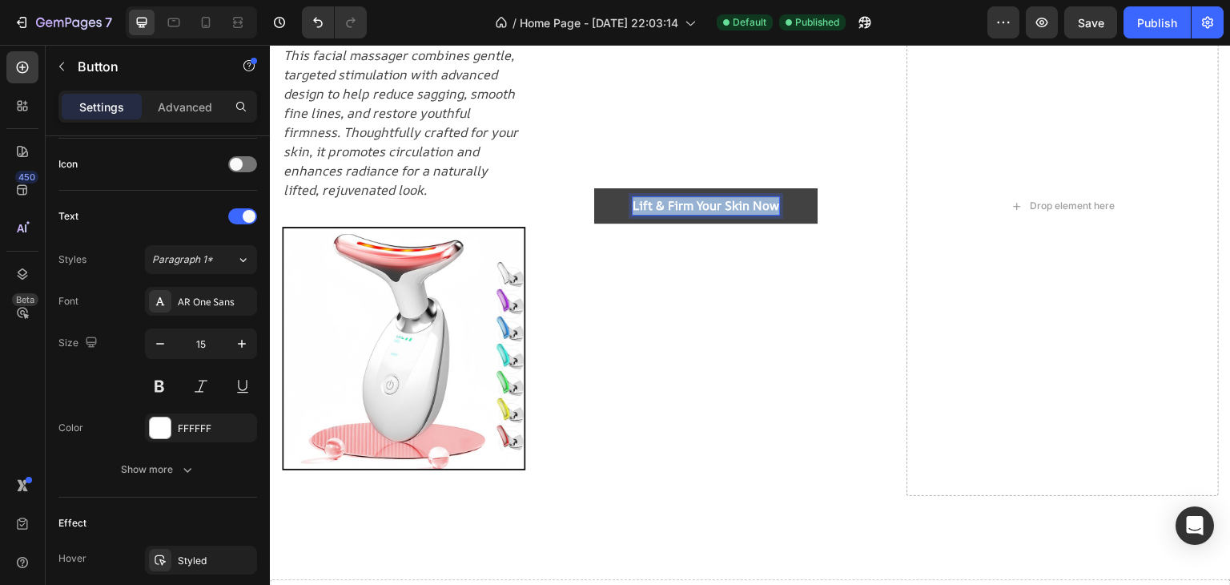
drag, startPoint x: 773, startPoint y: 200, endPoint x: 593, endPoint y: 203, distance: 180.3
click at [594, 203] on link "Lift & Firm Your Skin Now" at bounding box center [705, 206] width 223 height 36
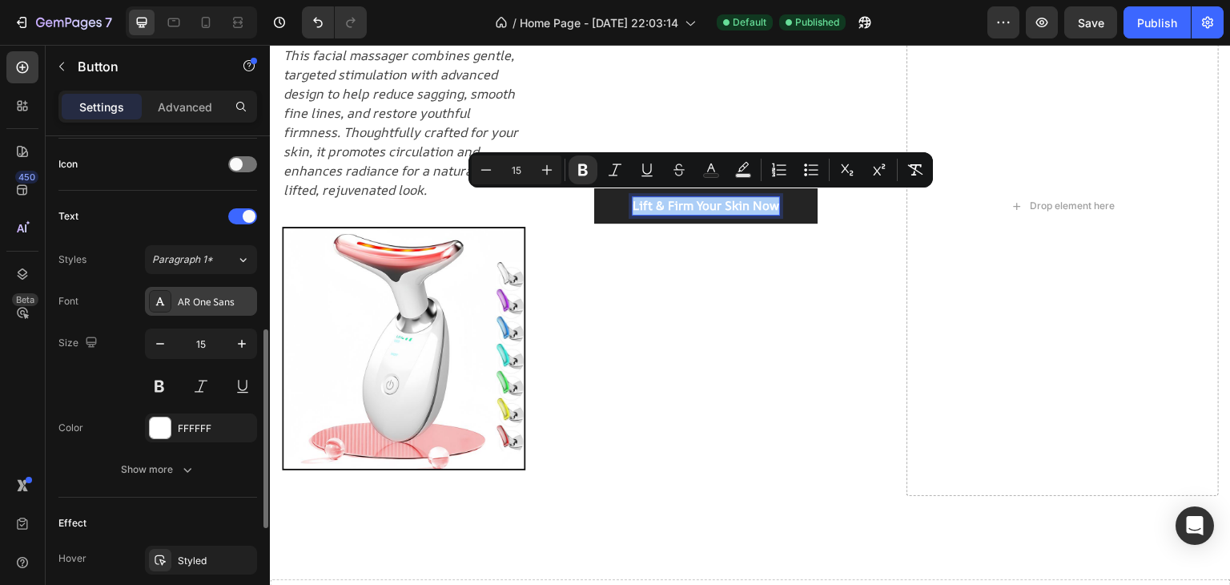
click at [191, 299] on div "AR One Sans" at bounding box center [215, 302] width 75 height 14
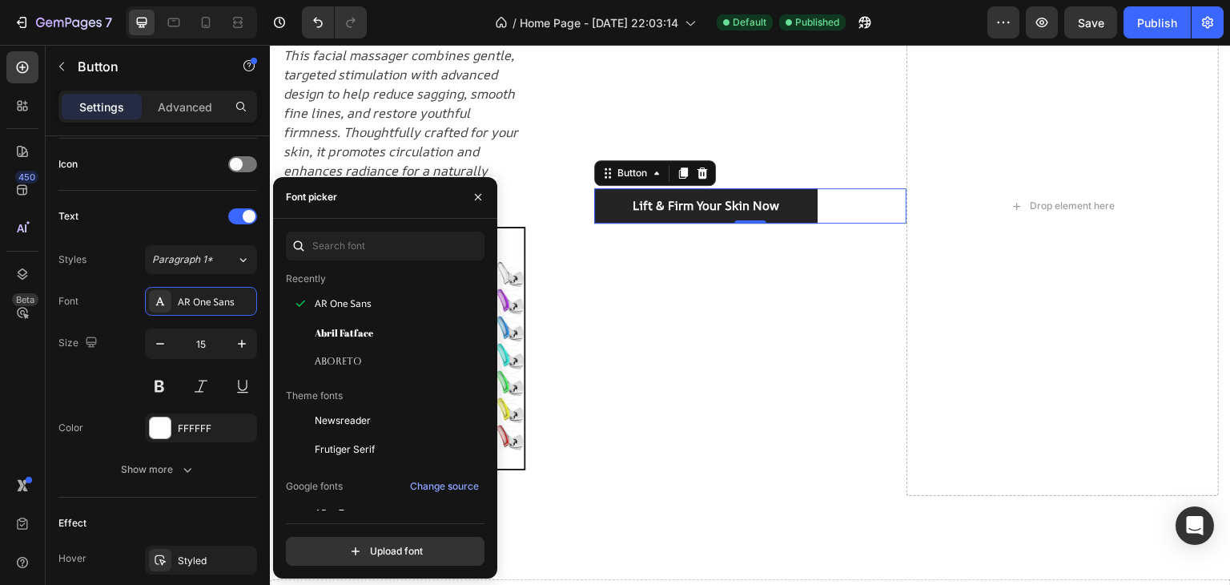
scroll to position [80, 0]
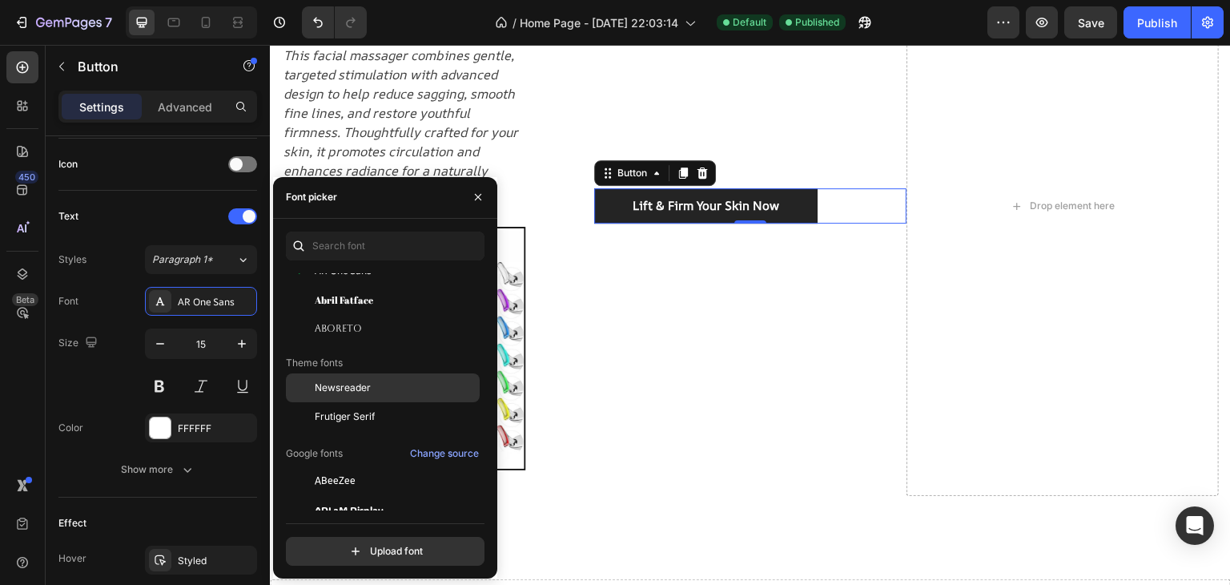
click at [353, 389] on span "Newsreader" at bounding box center [343, 388] width 56 height 14
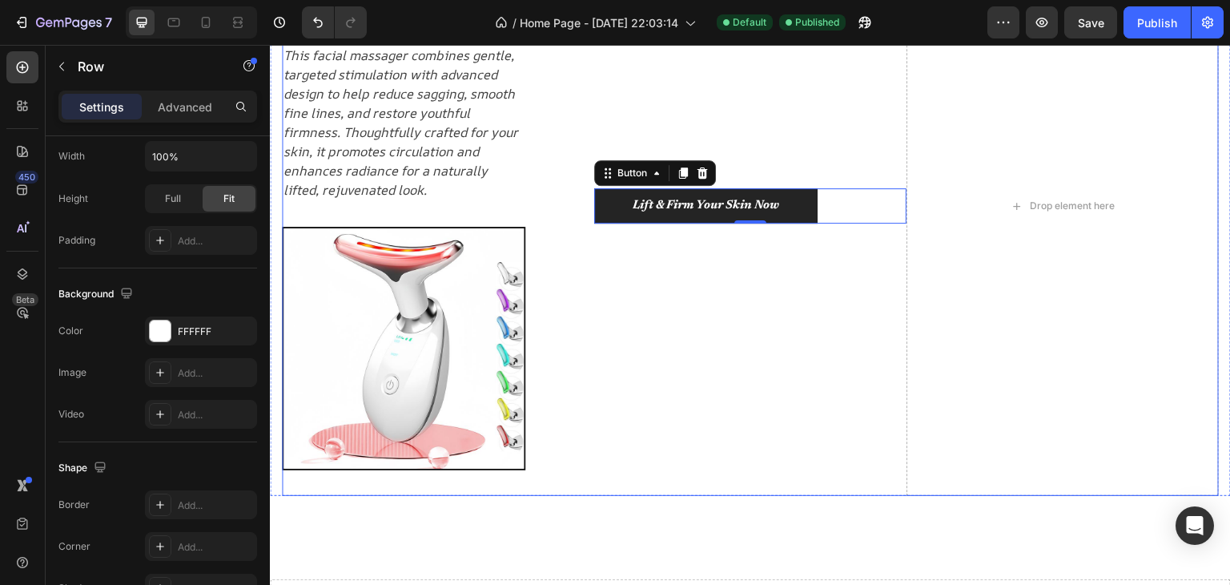
click at [739, 348] on div "Lift & Firm Your Skin Now Button 0" at bounding box center [750, 206] width 312 height 580
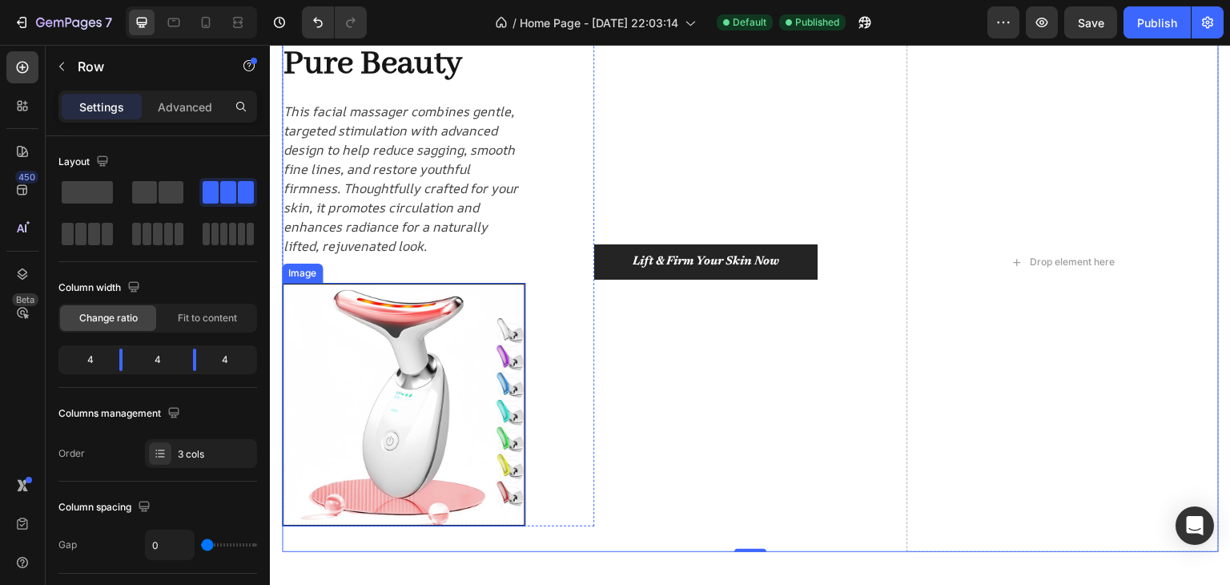
scroll to position [160, 0]
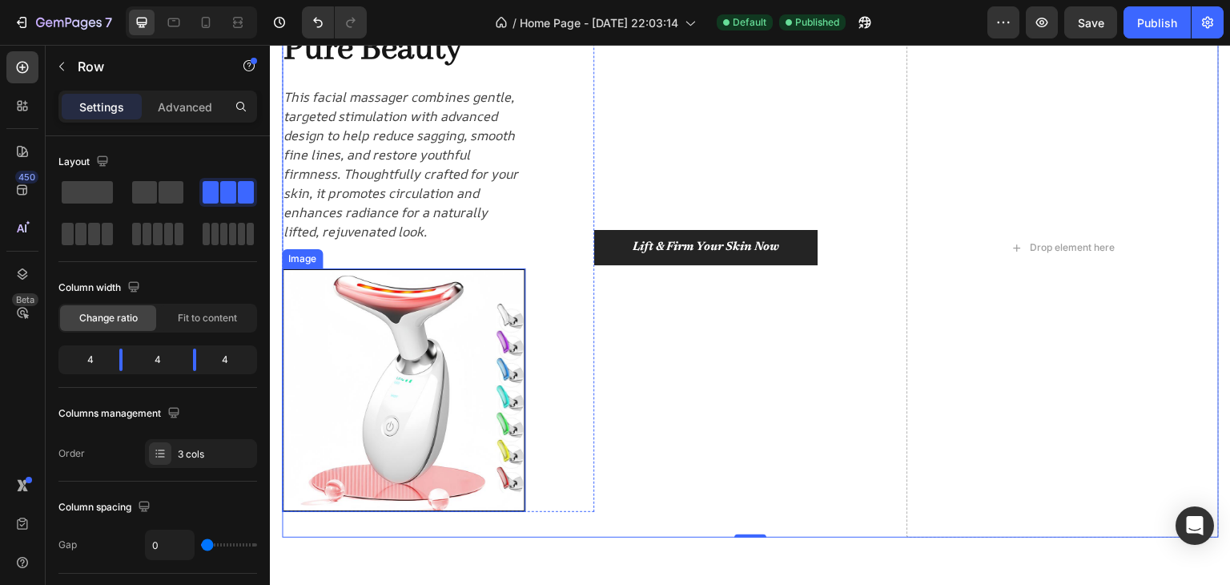
click at [409, 328] on img at bounding box center [404, 390] width 244 height 244
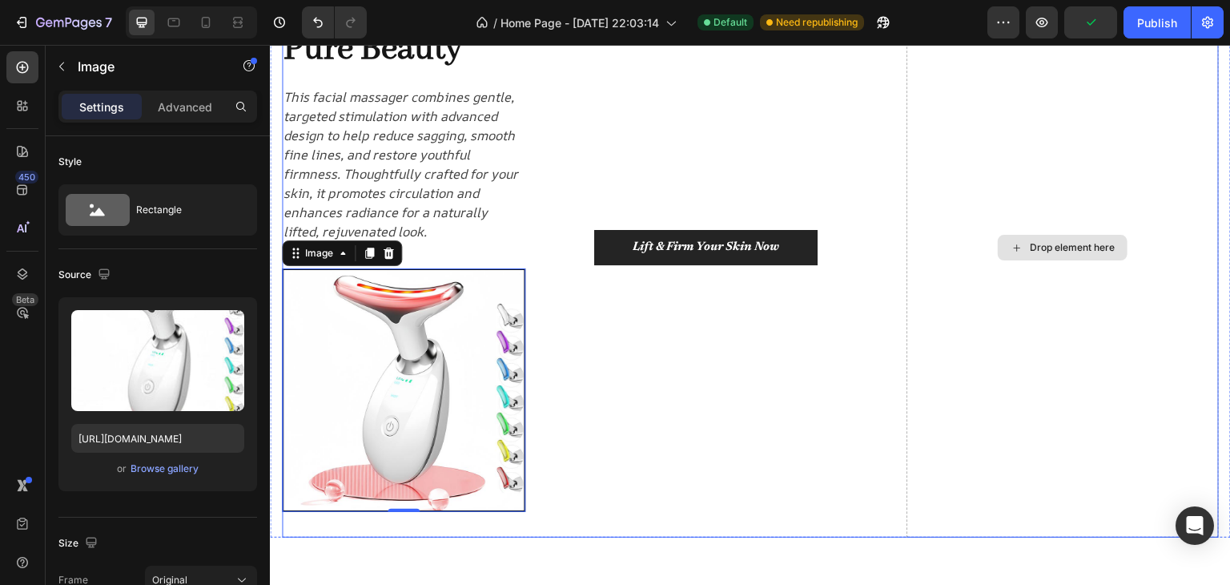
click at [1041, 261] on div "Drop element here" at bounding box center [1063, 248] width 312 height 580
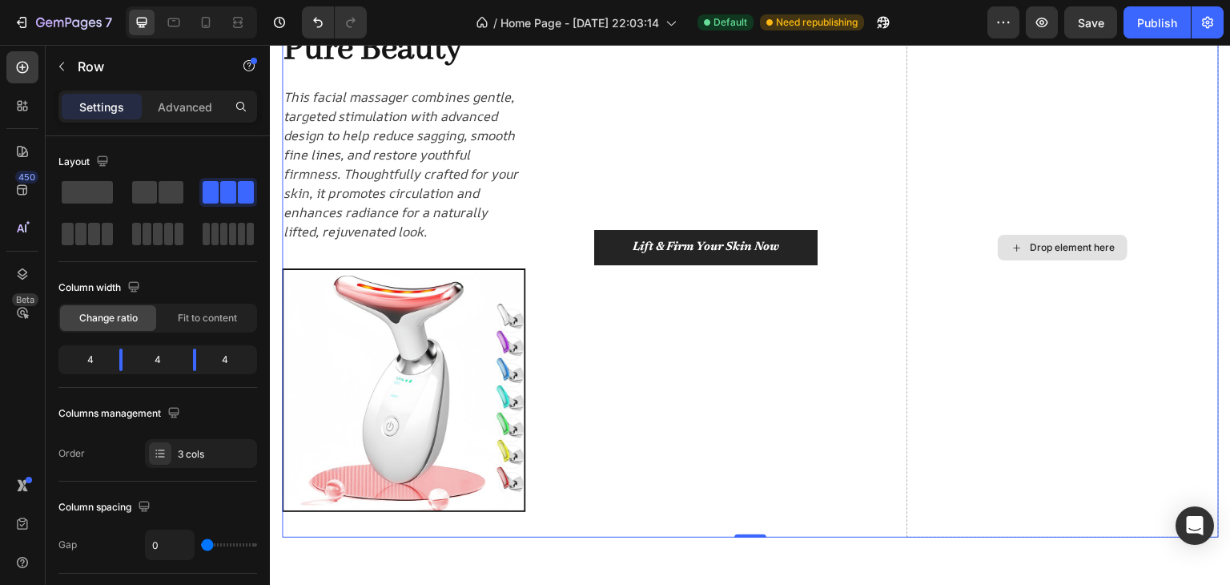
click at [1040, 248] on div "Drop element here" at bounding box center [1072, 247] width 85 height 13
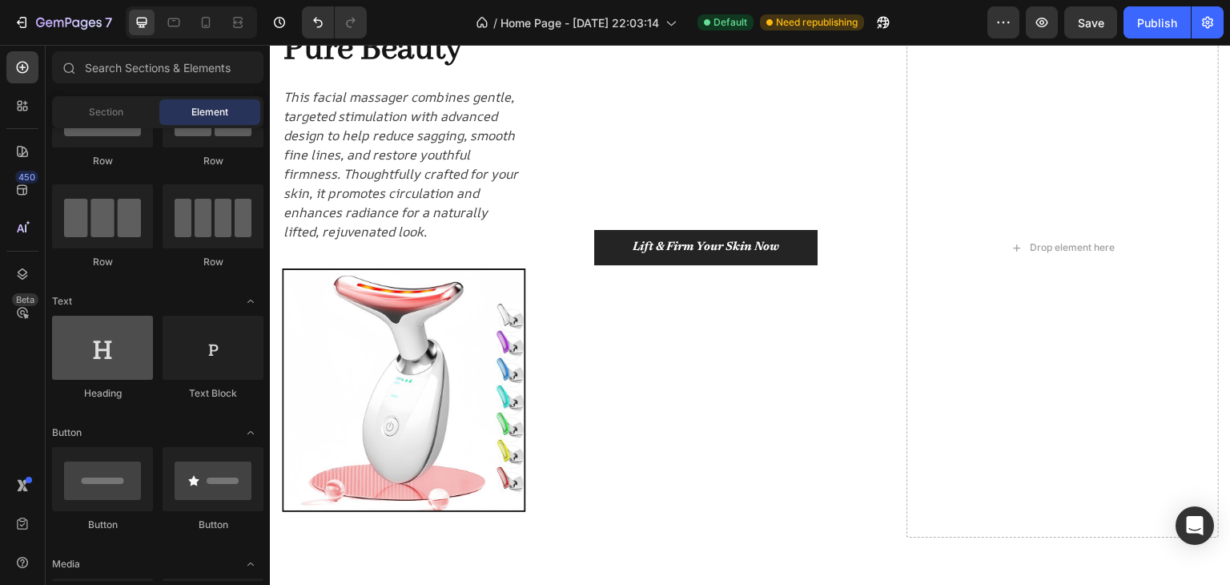
scroll to position [0, 0]
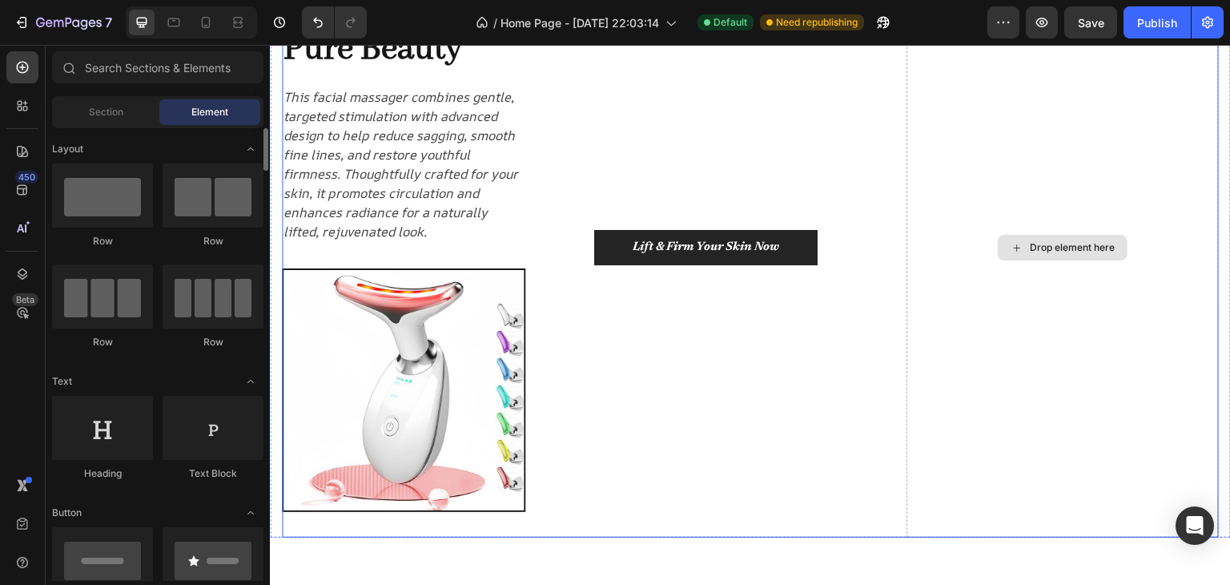
click at [1051, 235] on div "Drop element here" at bounding box center [1063, 248] width 130 height 26
click at [1045, 248] on div "Drop element here" at bounding box center [1072, 247] width 85 height 13
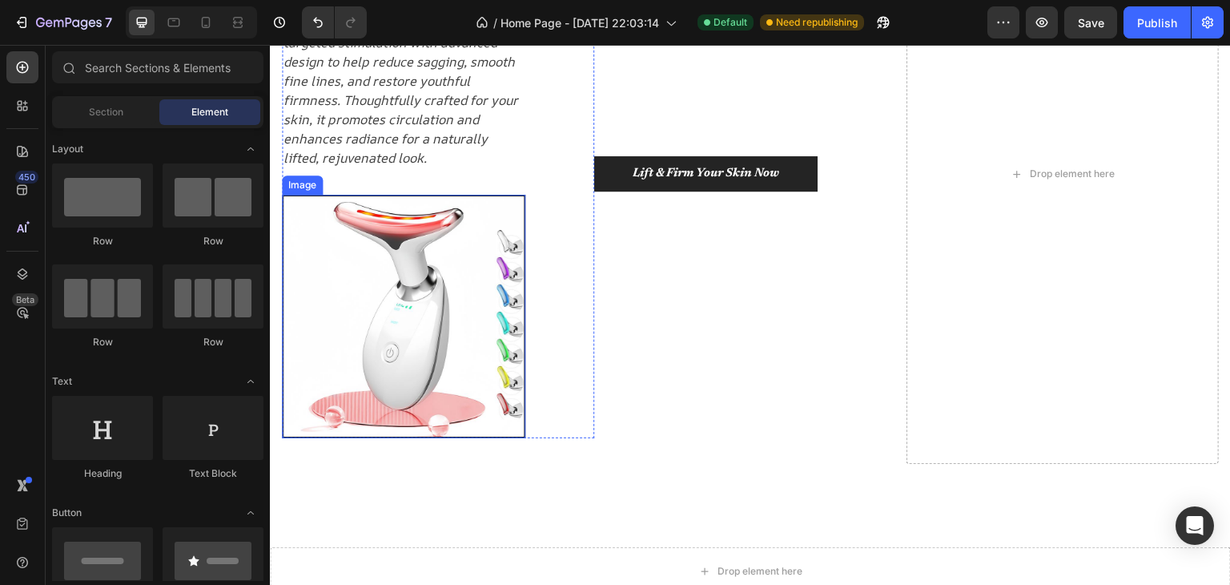
scroll to position [240, 0]
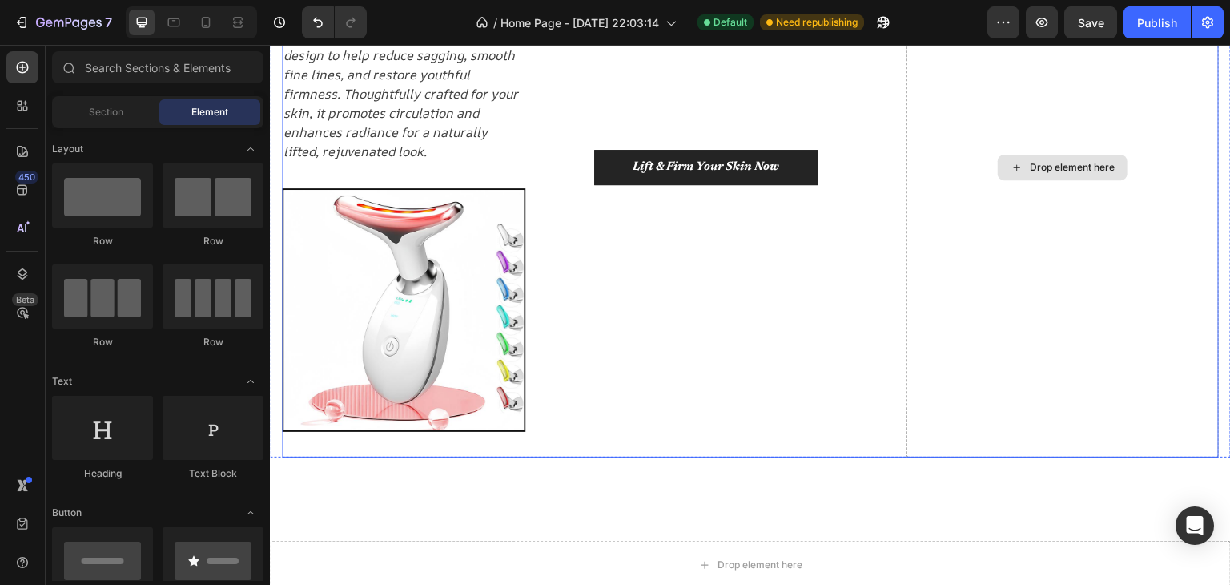
click at [1061, 155] on div "Drop element here" at bounding box center [1063, 168] width 130 height 26
click at [1051, 163] on div "Drop element here" at bounding box center [1072, 167] width 85 height 13
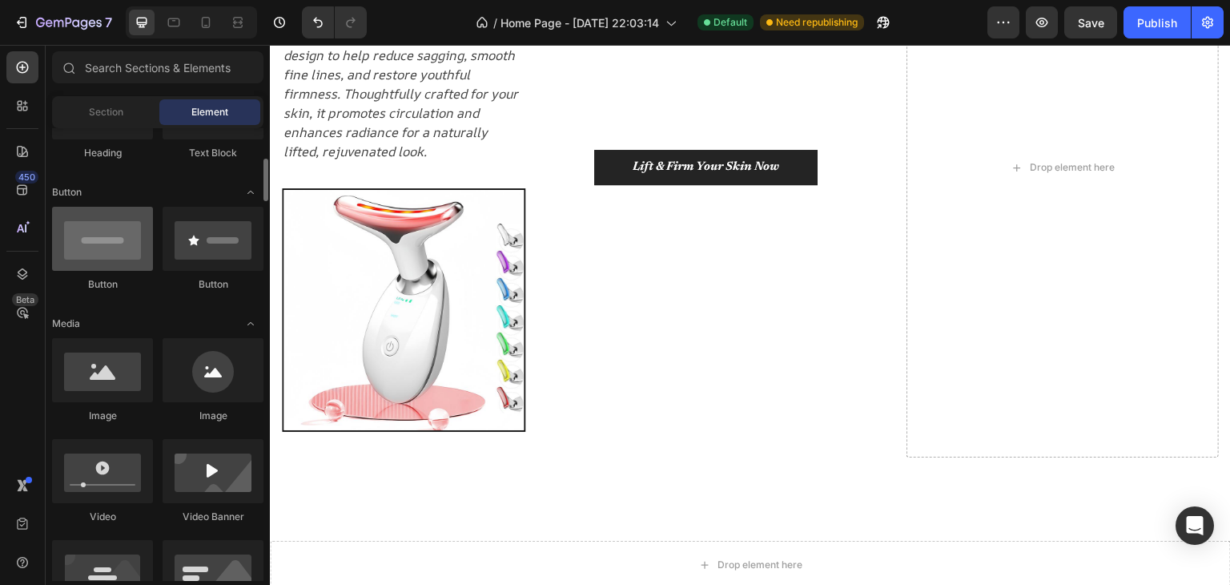
scroll to position [401, 0]
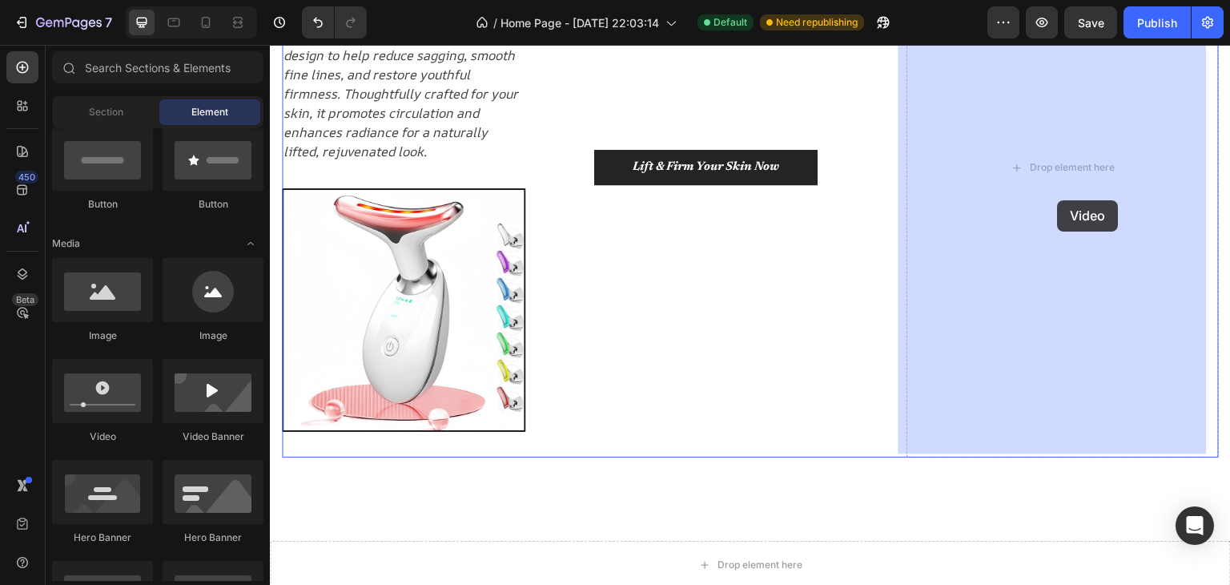
drag, startPoint x: 377, startPoint y: 448, endPoint x: 1031, endPoint y: 191, distance: 703.2
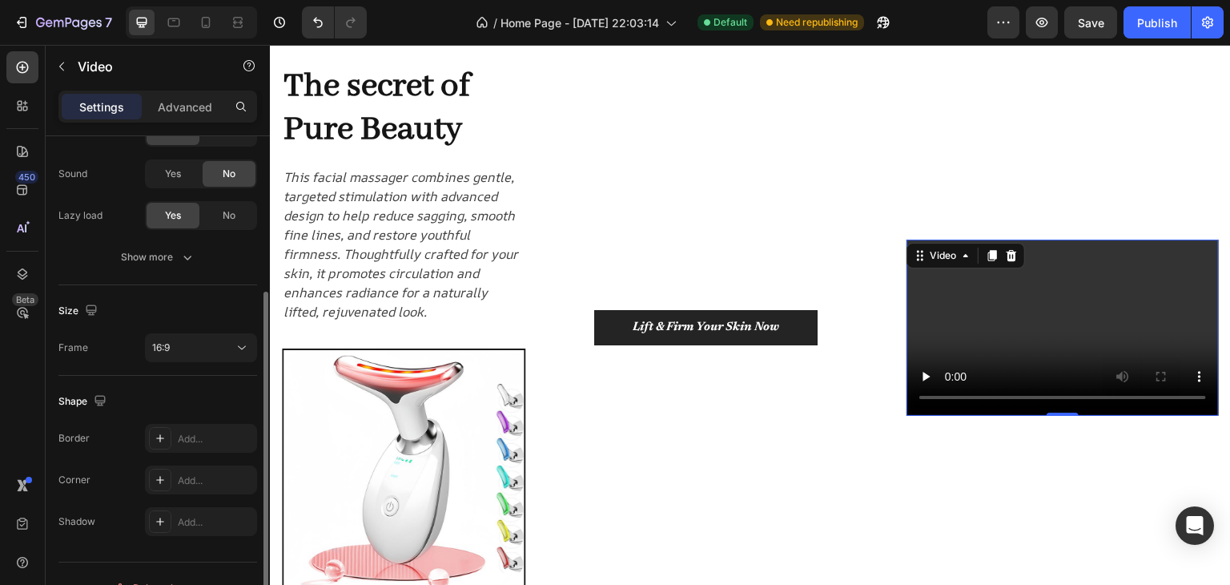
scroll to position [268, 0]
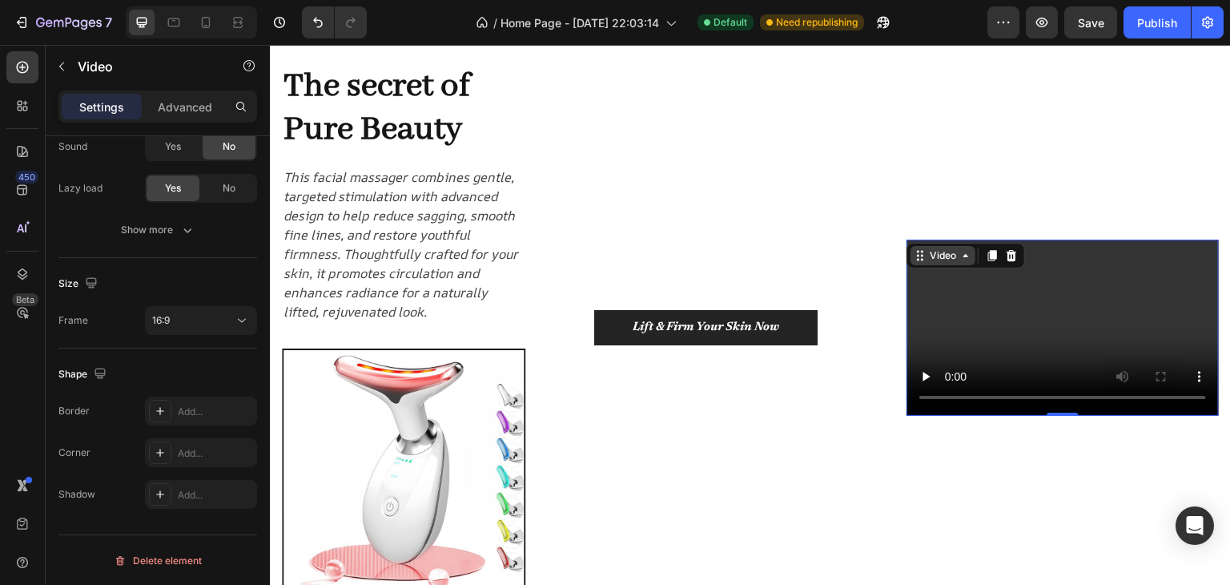
click at [927, 258] on div "Video" at bounding box center [943, 255] width 33 height 14
click at [939, 257] on div "Video" at bounding box center [943, 255] width 33 height 14
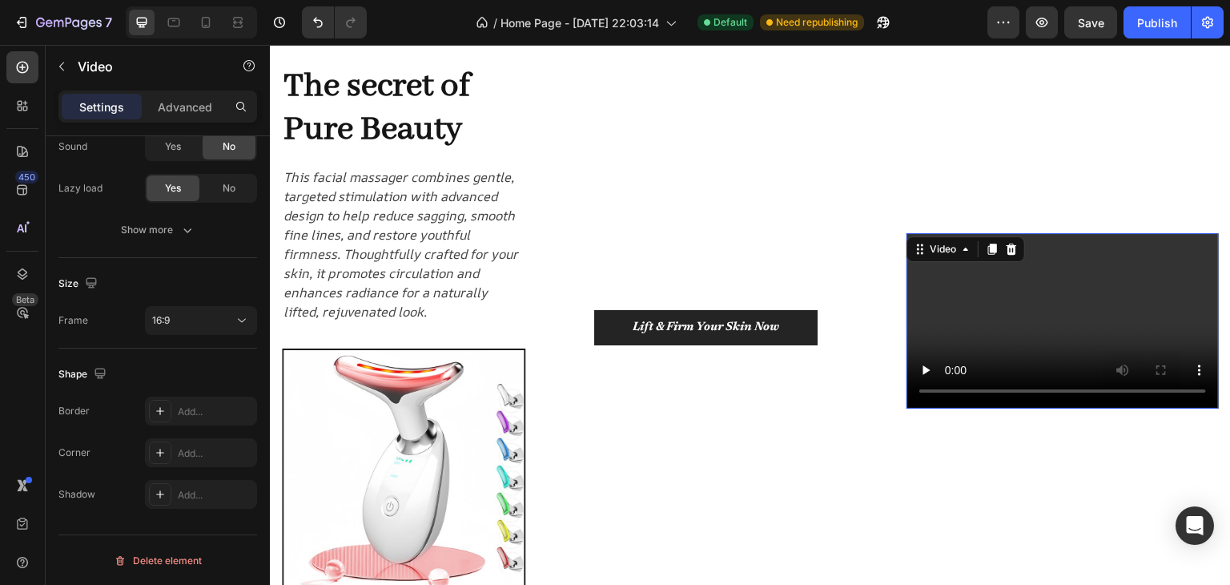
drag, startPoint x: 1061, startPoint y: 409, endPoint x: 1052, endPoint y: 423, distance: 16.2
click at [1052, 423] on div "Video 17" at bounding box center [1063, 328] width 312 height 580
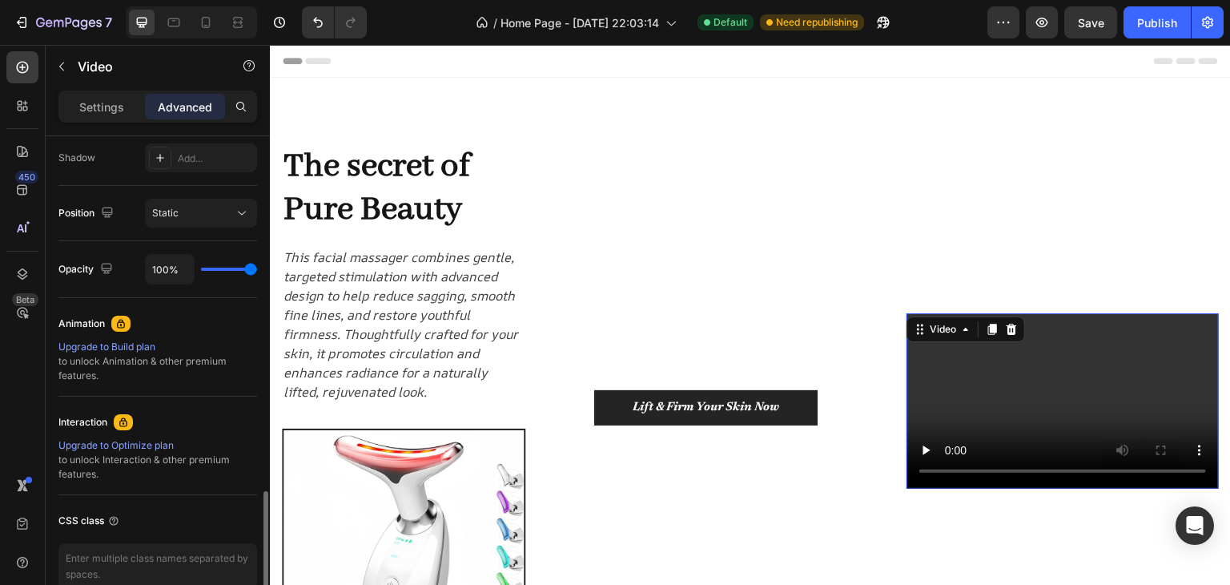
scroll to position [616, 0]
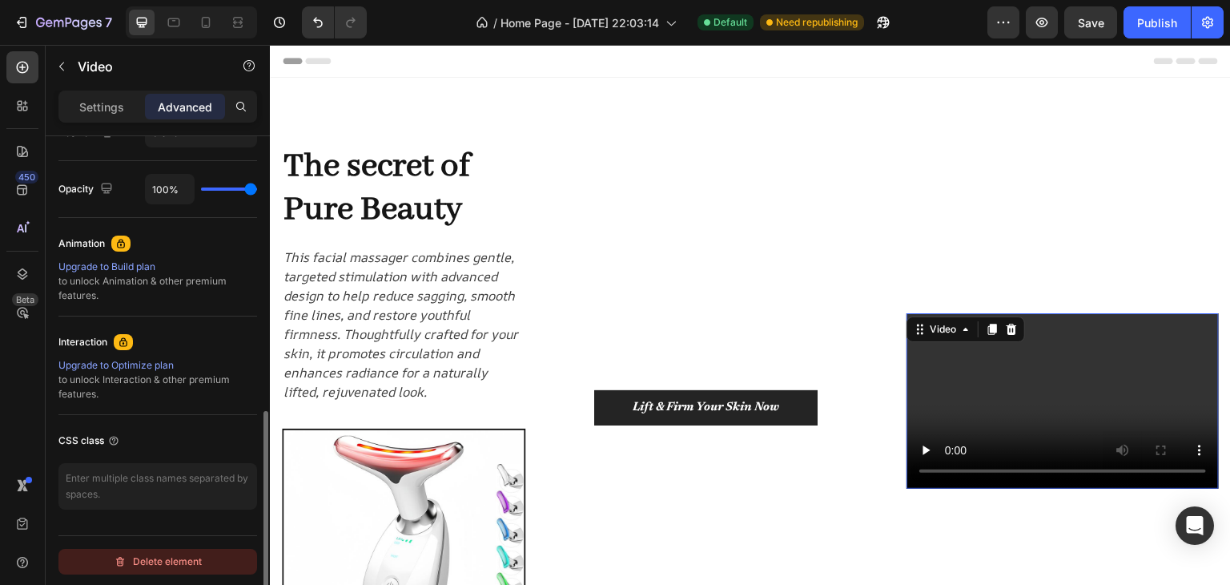
click at [165, 554] on div "Delete element" at bounding box center [158, 561] width 88 height 19
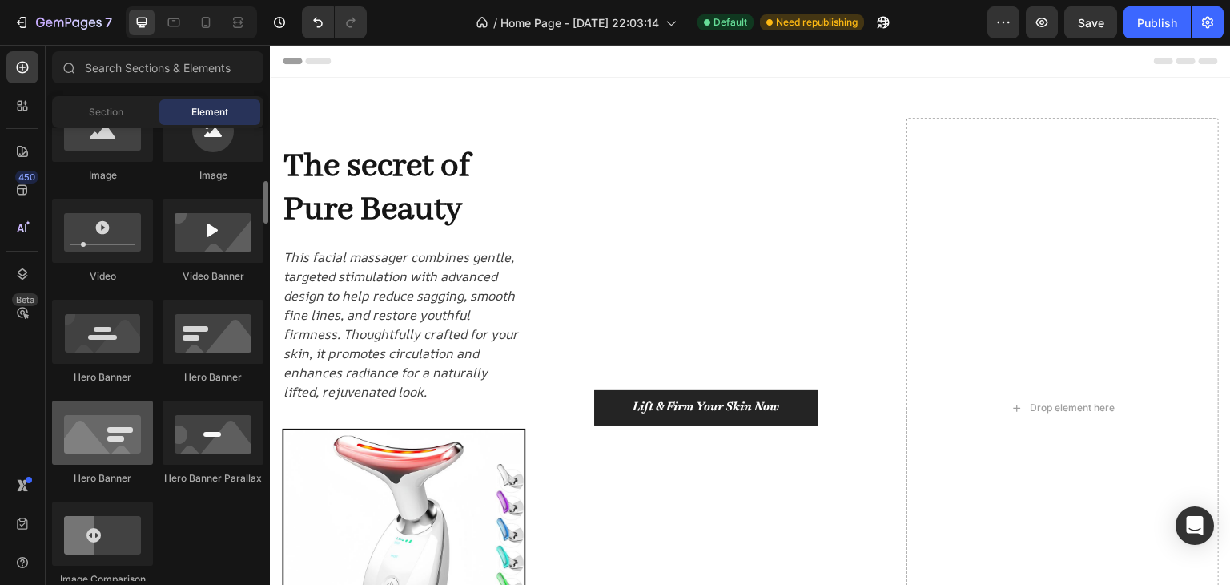
scroll to position [721, 0]
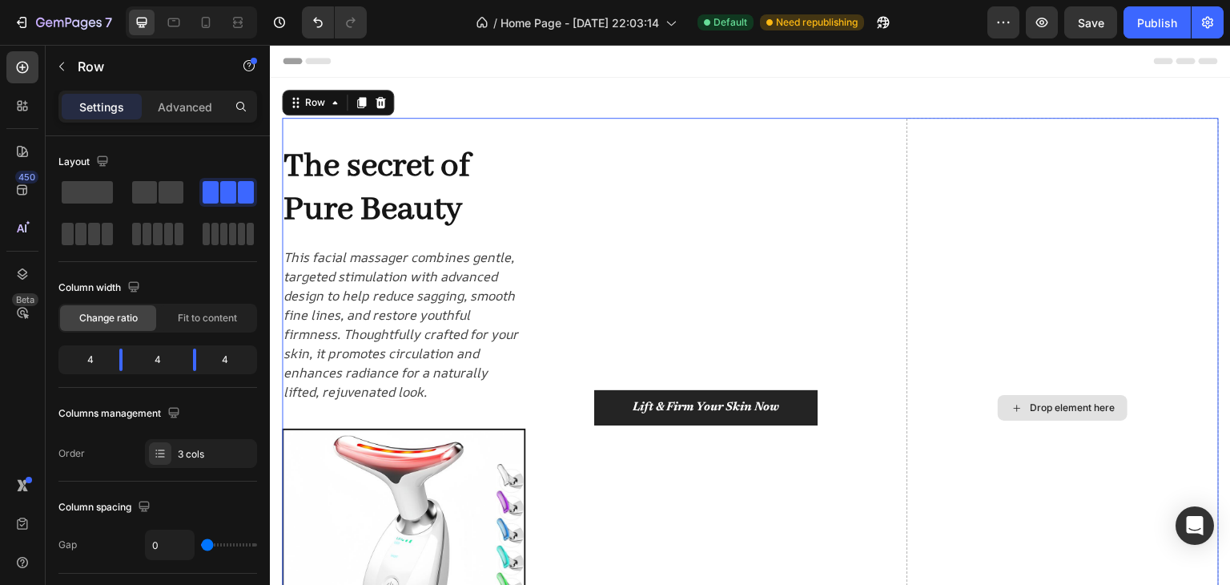
click at [1073, 390] on div "Drop element here" at bounding box center [1063, 408] width 312 height 580
click at [163, 104] on p "Advanced" at bounding box center [185, 107] width 54 height 17
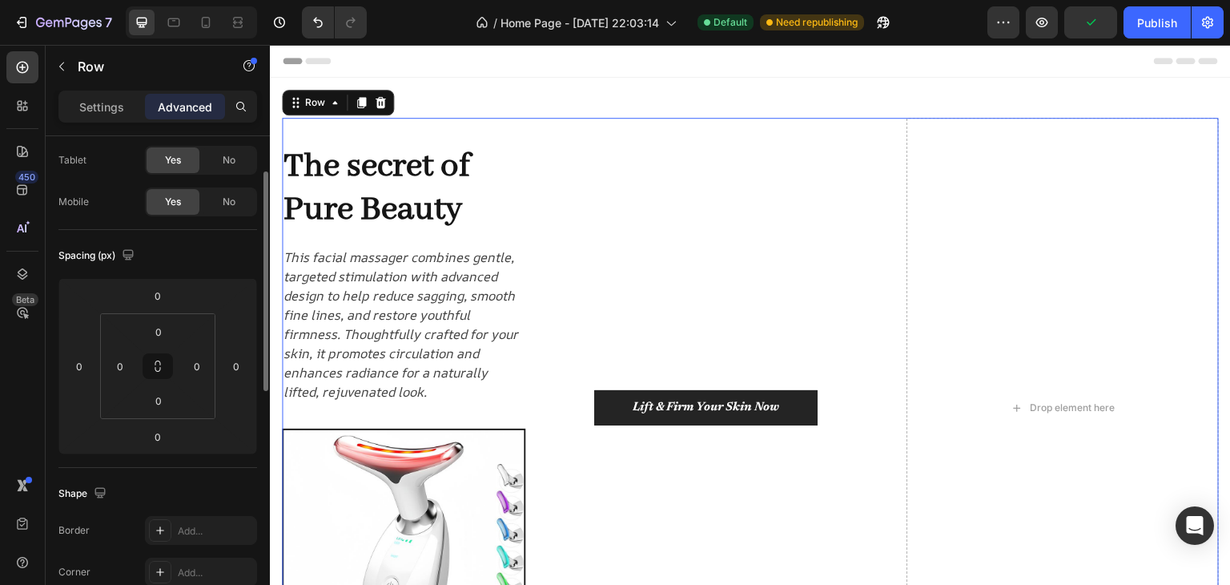
scroll to position [0, 0]
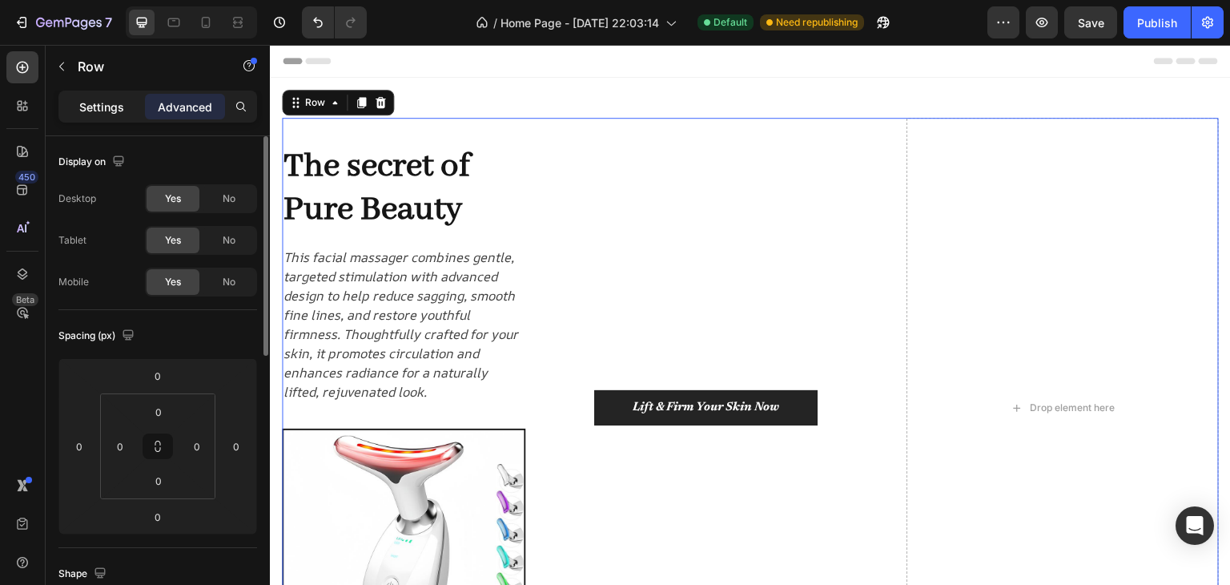
click at [98, 95] on div "Settings" at bounding box center [102, 107] width 80 height 26
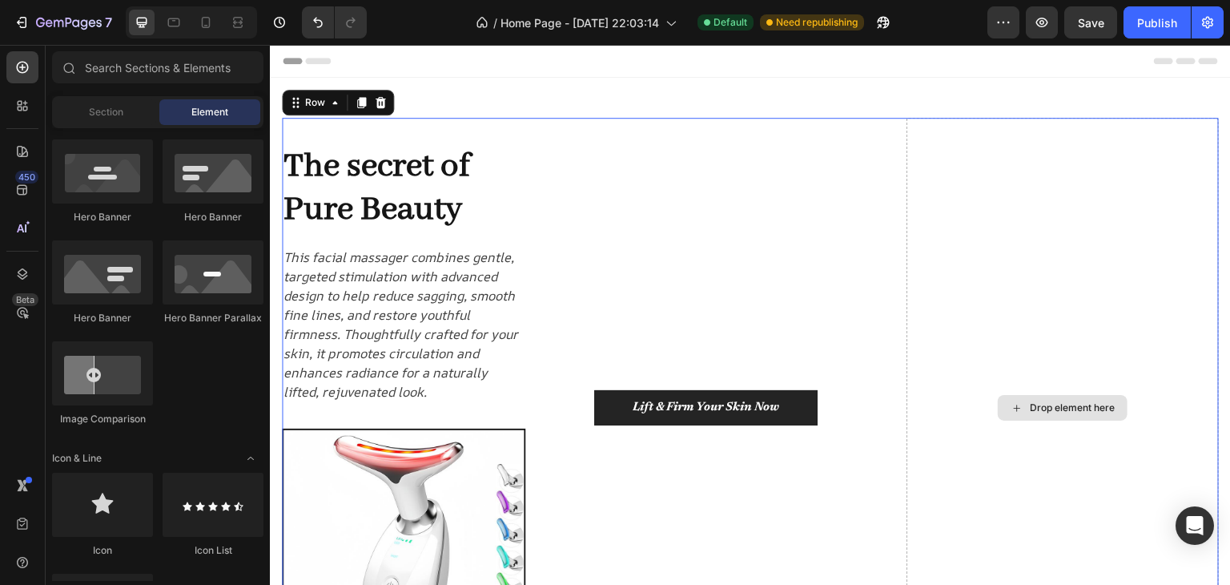
click at [1096, 406] on div "Drop element here" at bounding box center [1072, 407] width 85 height 13
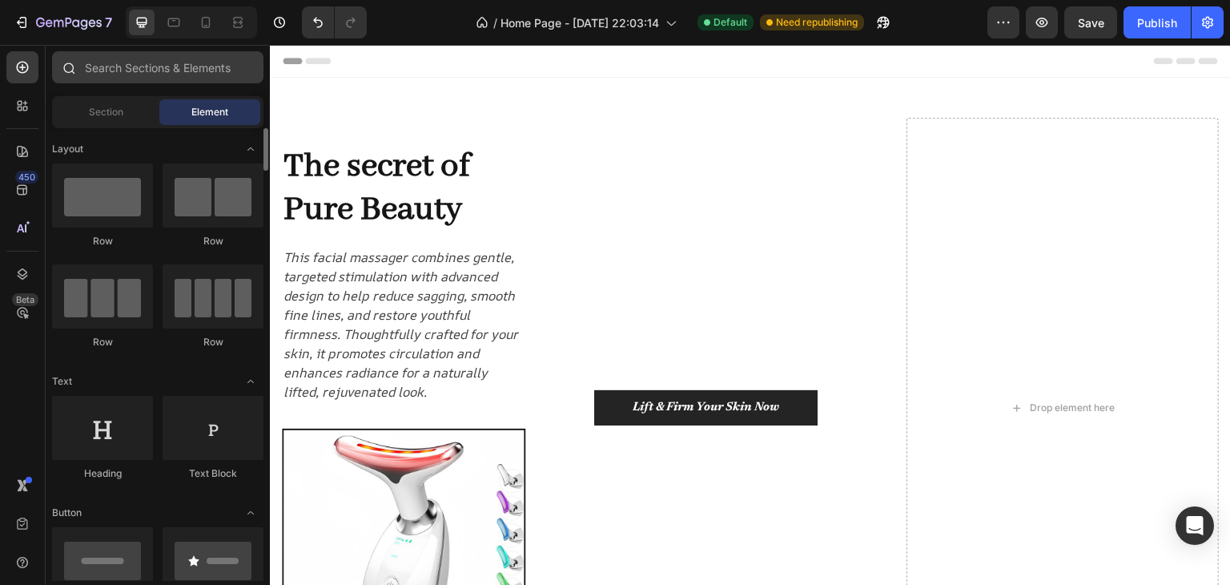
click at [177, 85] on div at bounding box center [158, 70] width 224 height 38
click at [179, 80] on input "text" at bounding box center [157, 67] width 211 height 32
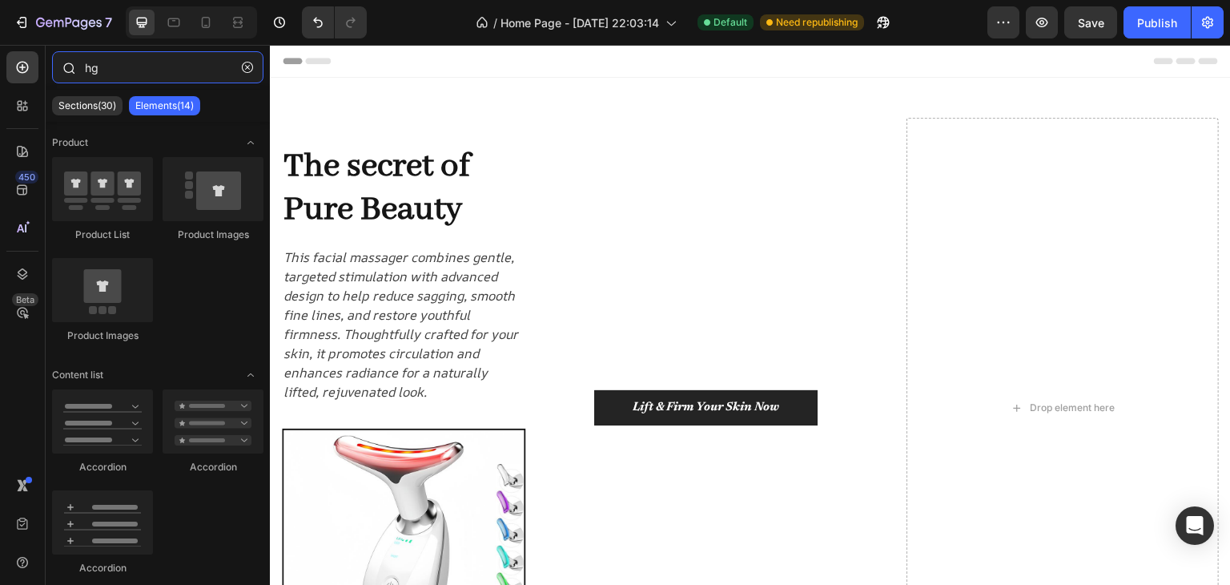
type input "h"
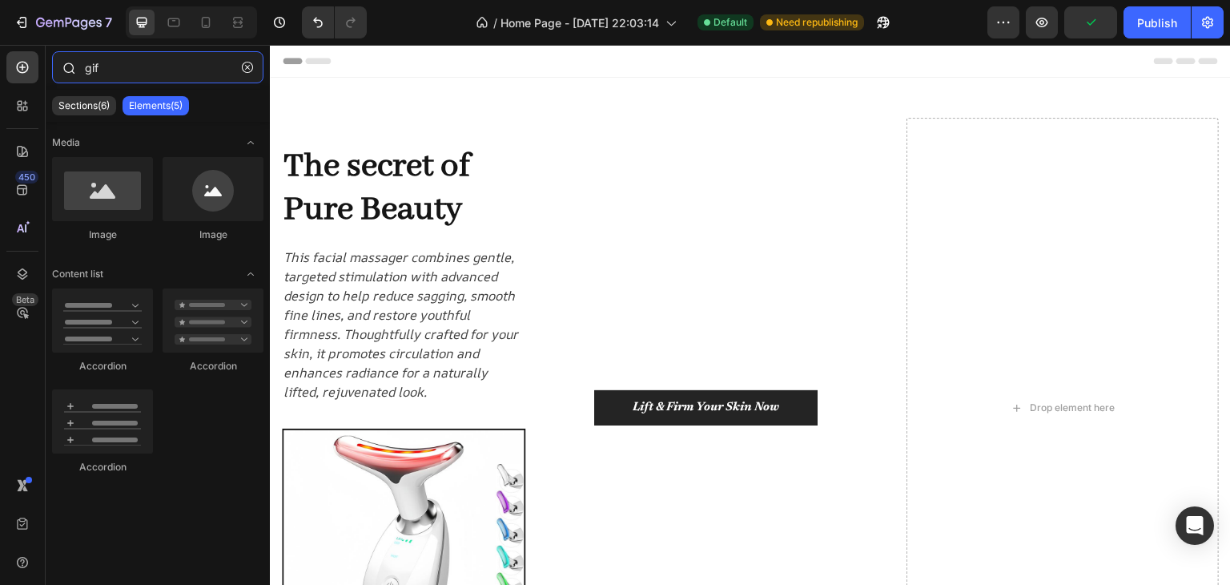
type input "gif"
click at [93, 103] on p "Sections(6)" at bounding box center [83, 105] width 51 height 13
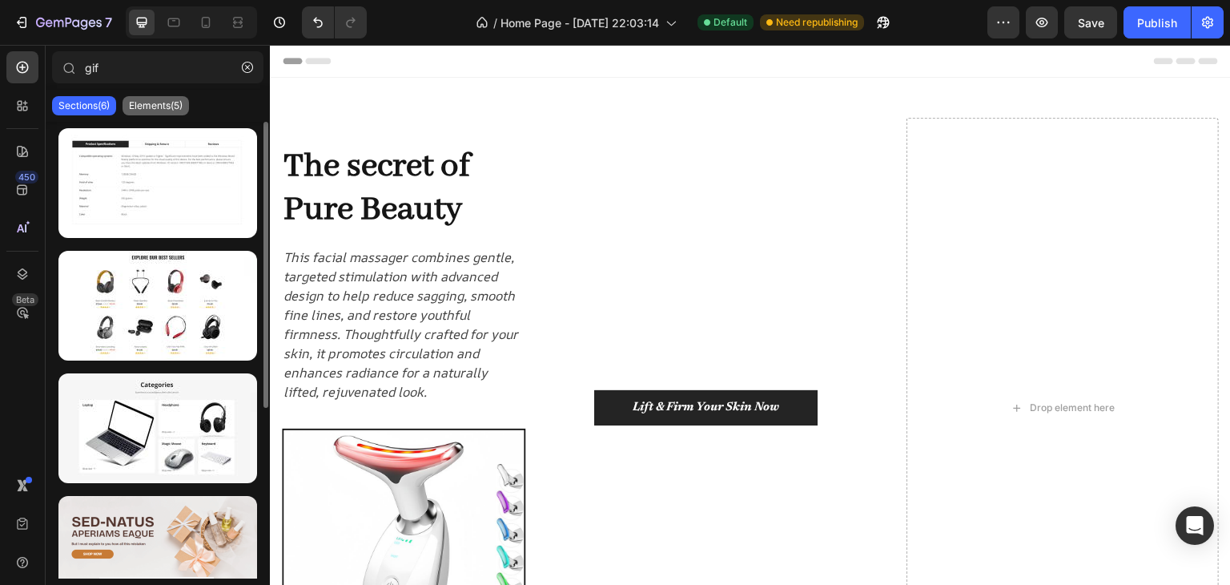
click at [151, 104] on p "Elements(5)" at bounding box center [156, 105] width 54 height 13
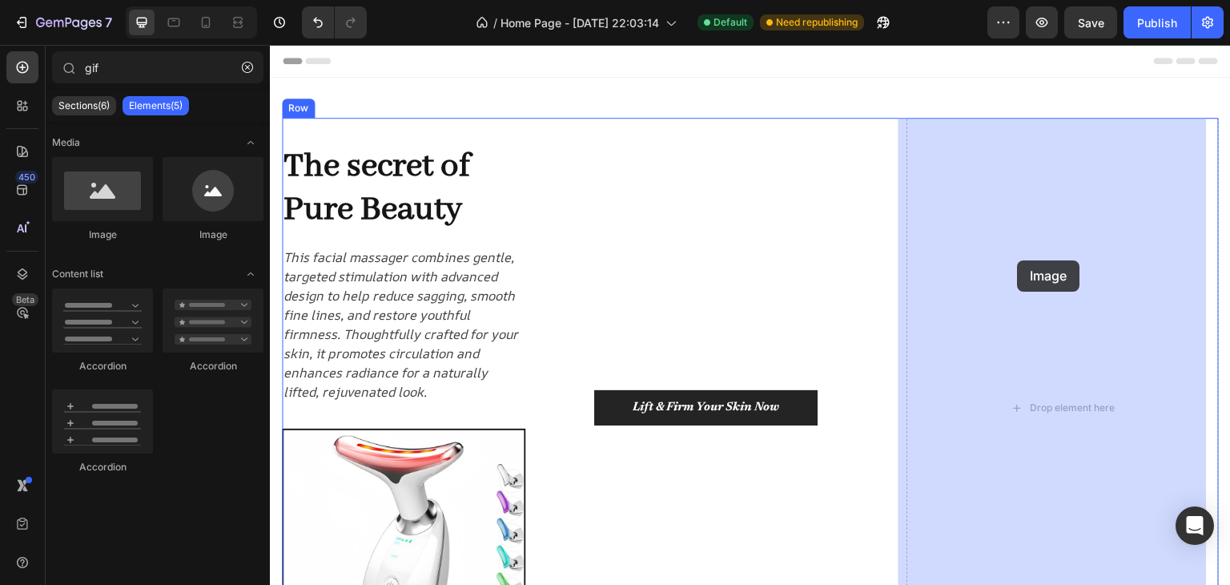
drag, startPoint x: 363, startPoint y: 233, endPoint x: 1018, endPoint y: 268, distance: 656.2
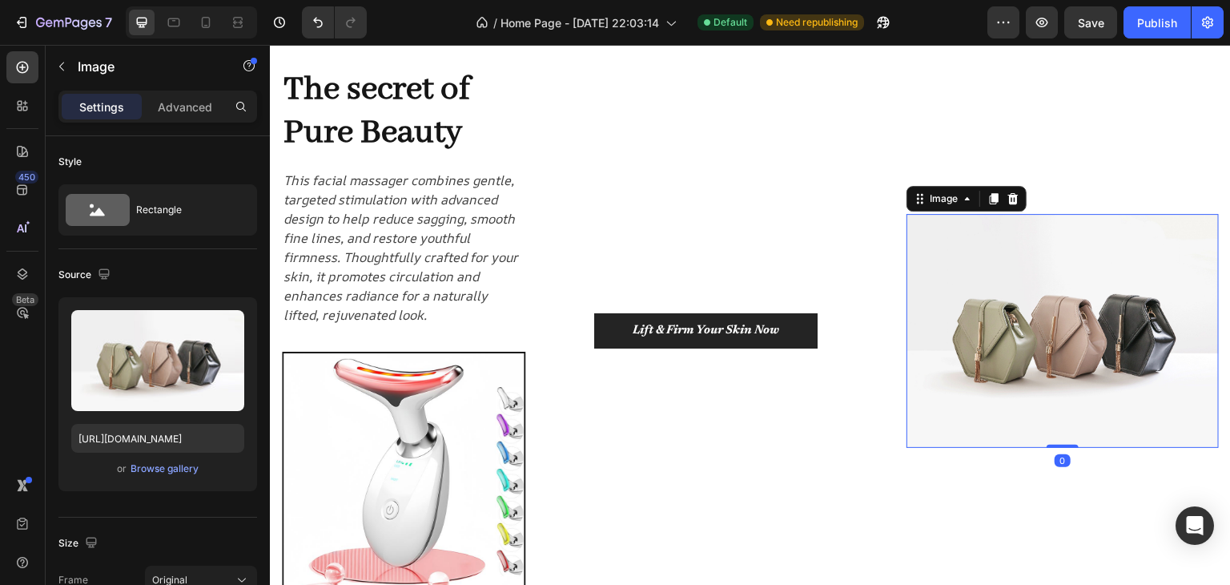
scroll to position [80, 0]
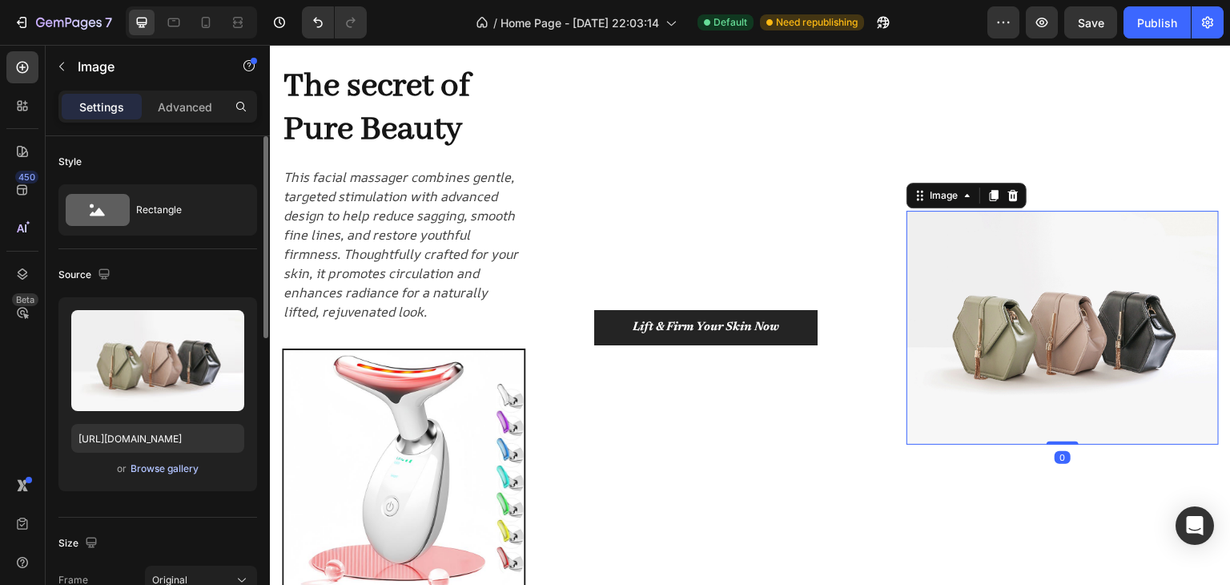
click at [170, 475] on button "Browse gallery" at bounding box center [165, 469] width 70 height 16
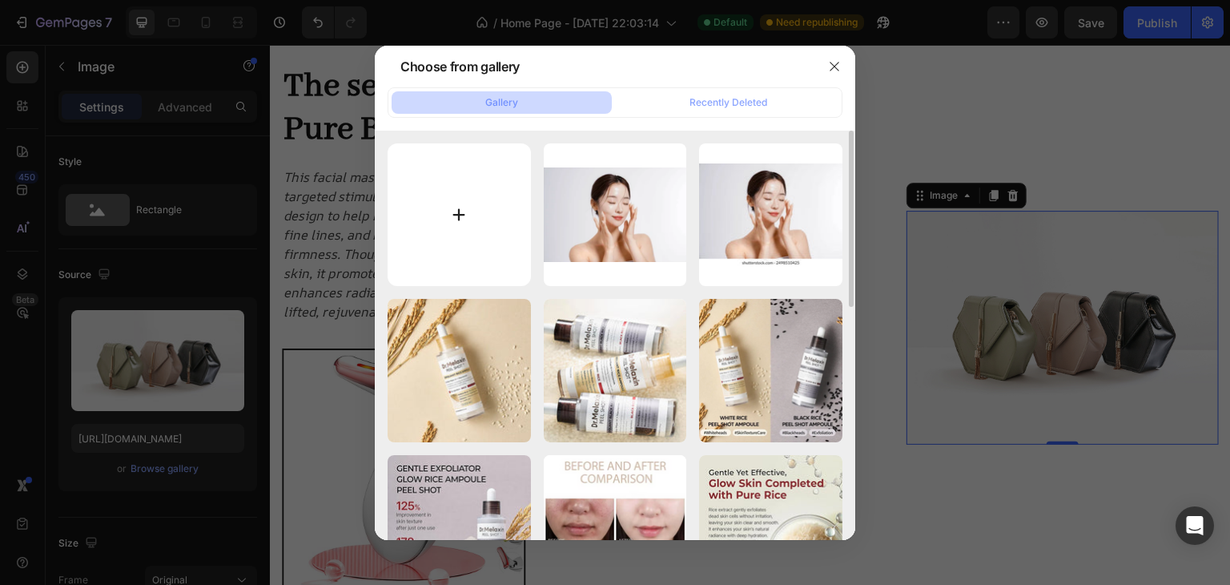
click at [483, 172] on input "file" at bounding box center [459, 214] width 143 height 143
type input "C:\fakepath\ezgif.com-video-to-gif-converter.gif"
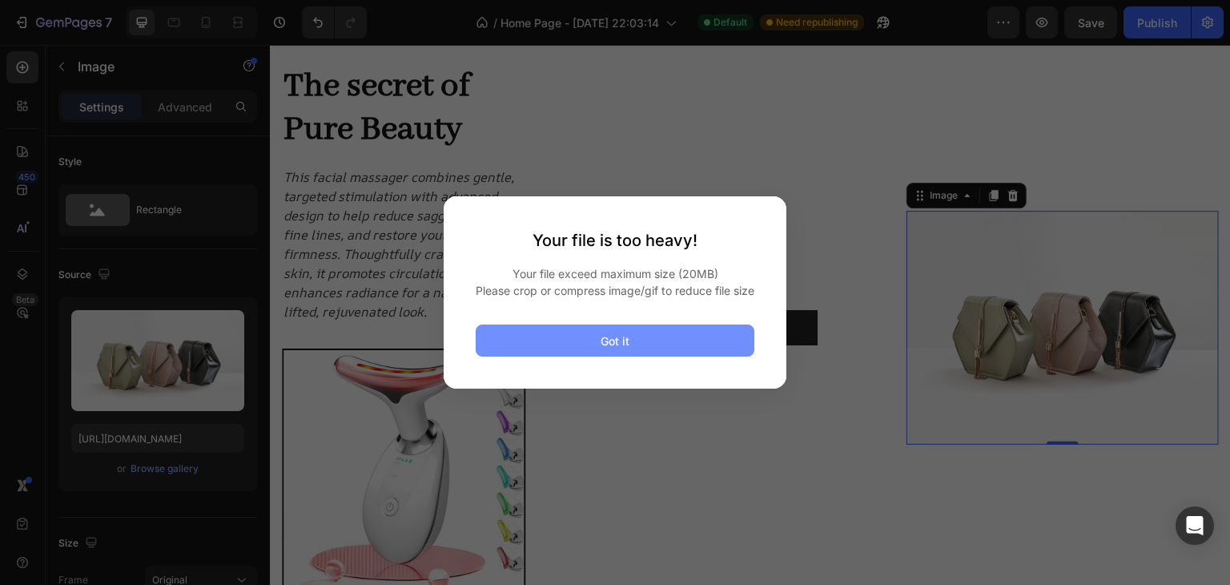
click at [639, 345] on button "Got it" at bounding box center [615, 340] width 279 height 32
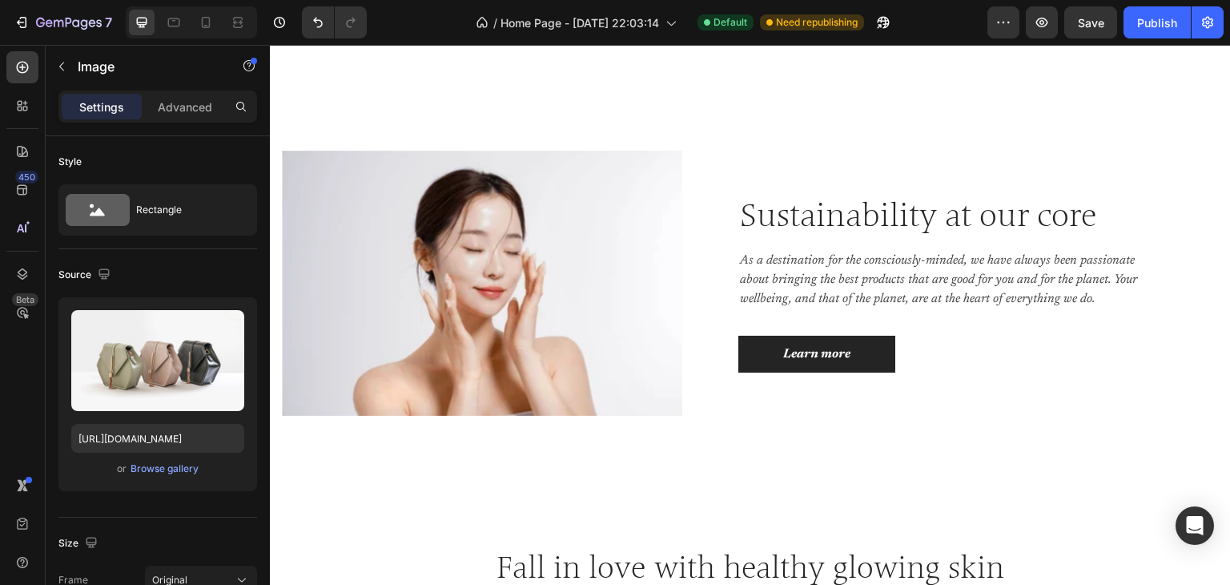
scroll to position [801, 0]
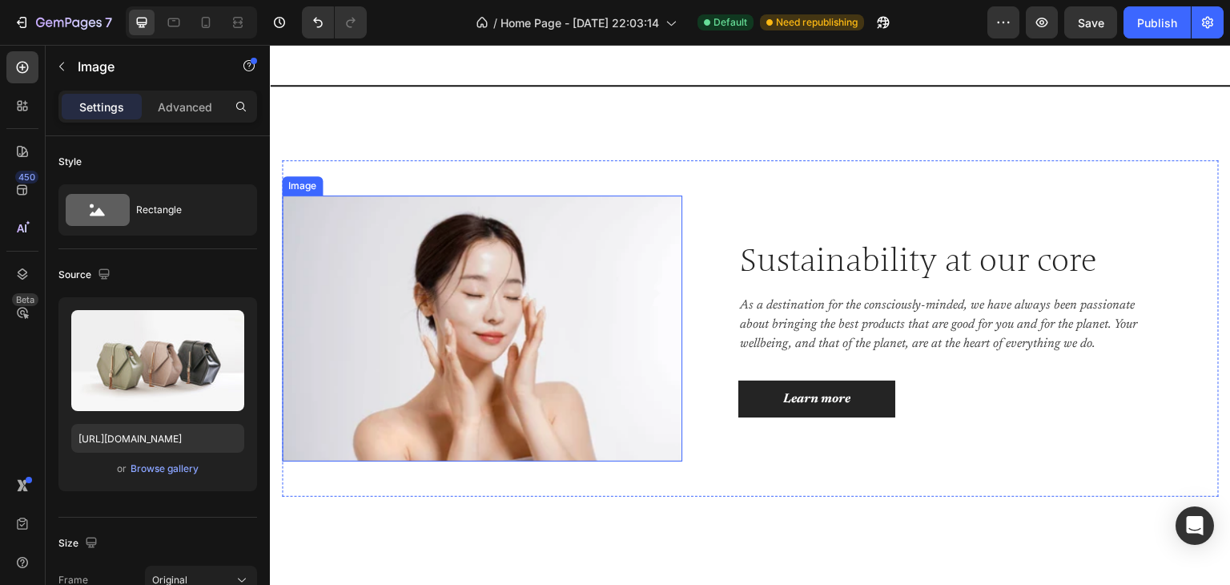
click at [505, 321] on img at bounding box center [482, 328] width 401 height 266
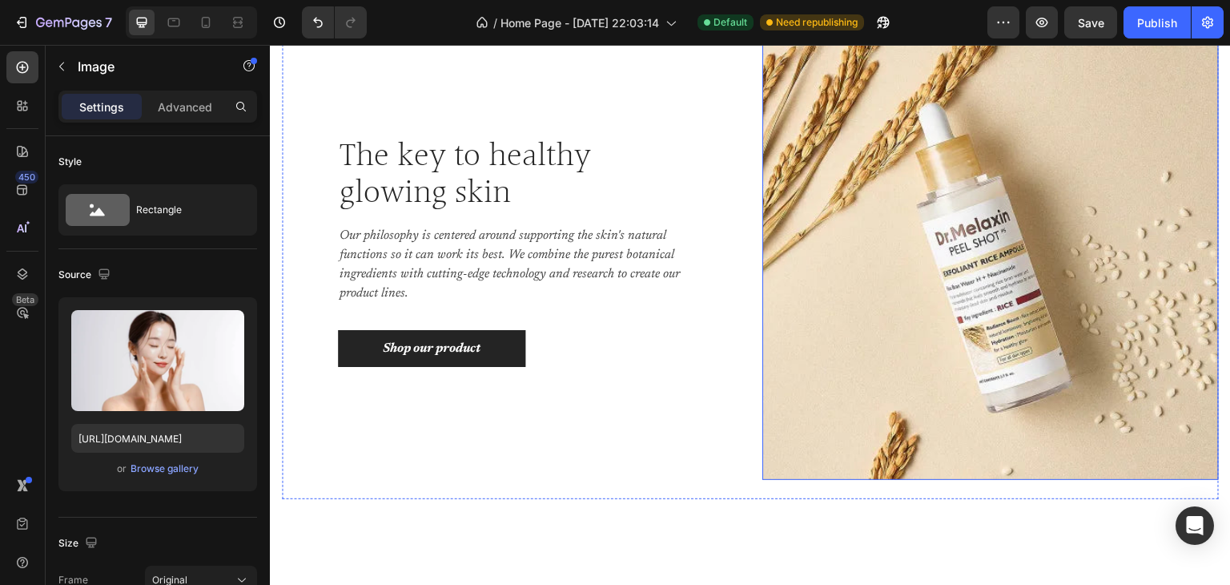
scroll to position [1762, 0]
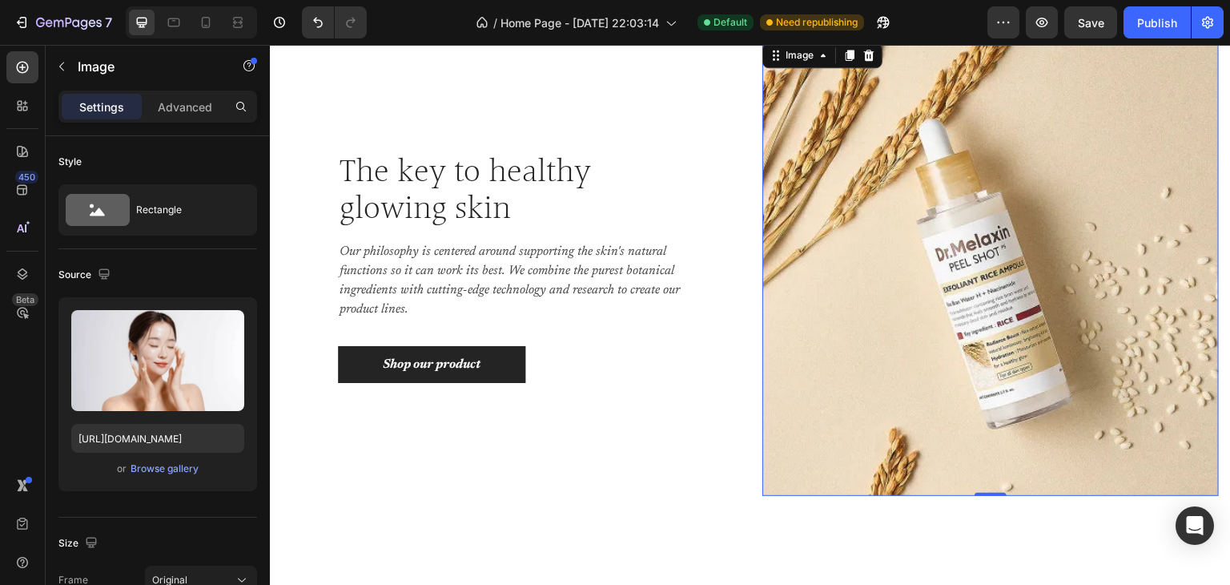
click at [864, 296] on img at bounding box center [991, 267] width 457 height 457
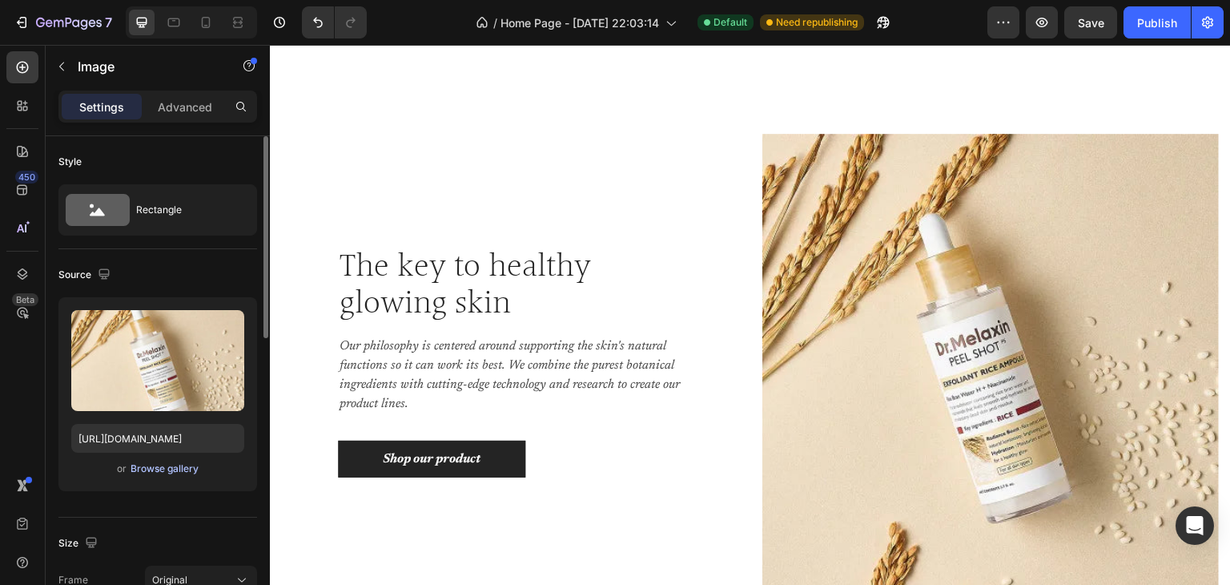
scroll to position [1923, 0]
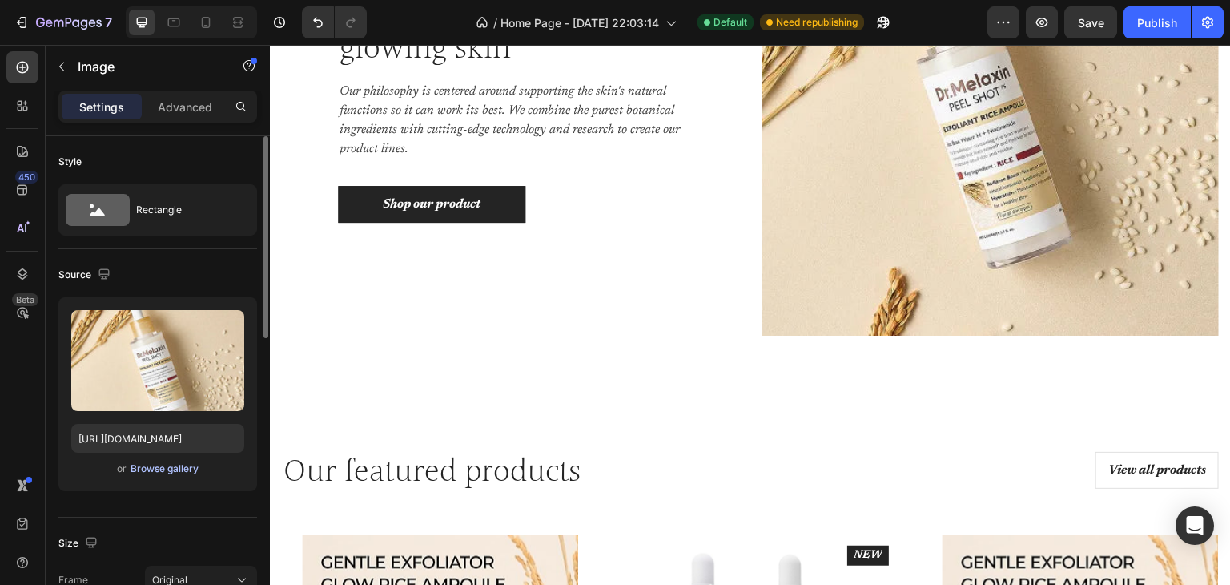
click at [183, 472] on div "Browse gallery" at bounding box center [165, 468] width 68 height 14
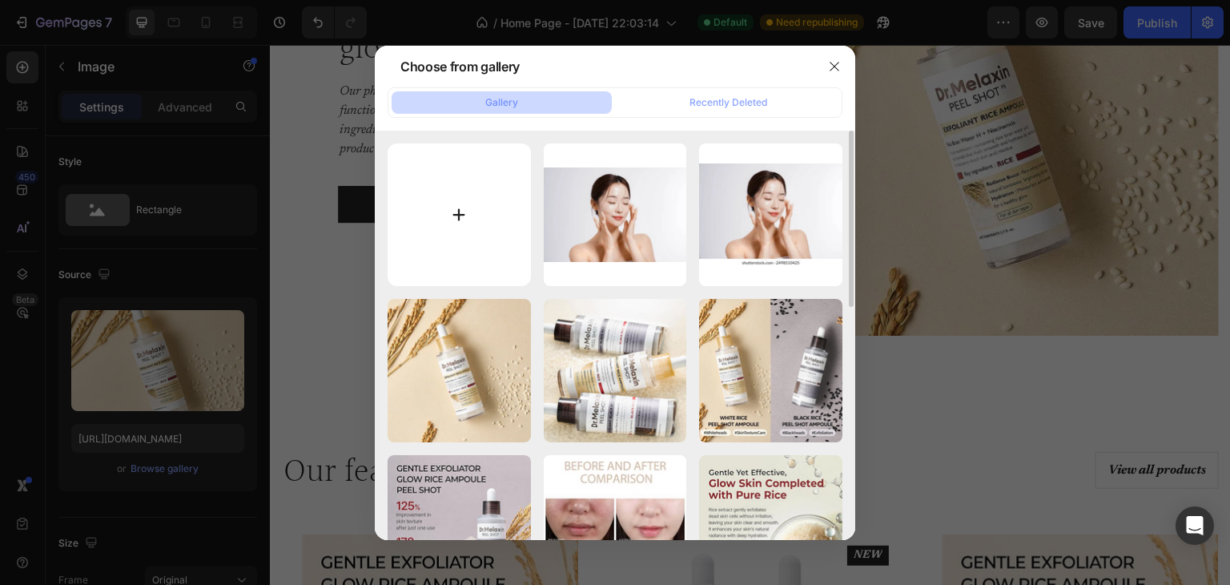
click at [485, 214] on input "file" at bounding box center [459, 214] width 143 height 143
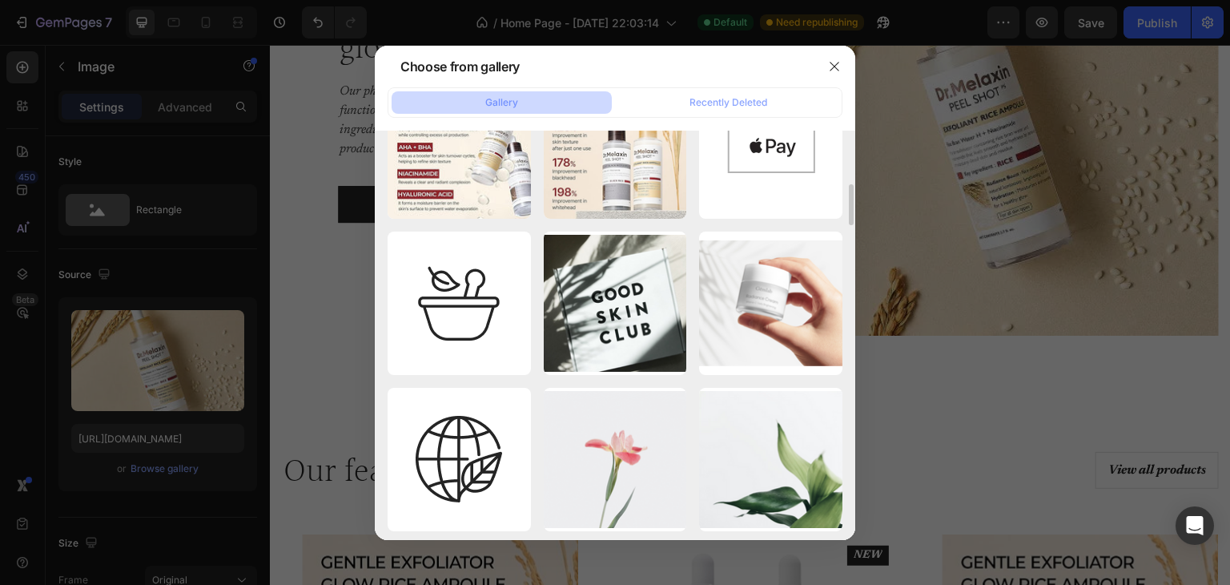
scroll to position [215, 0]
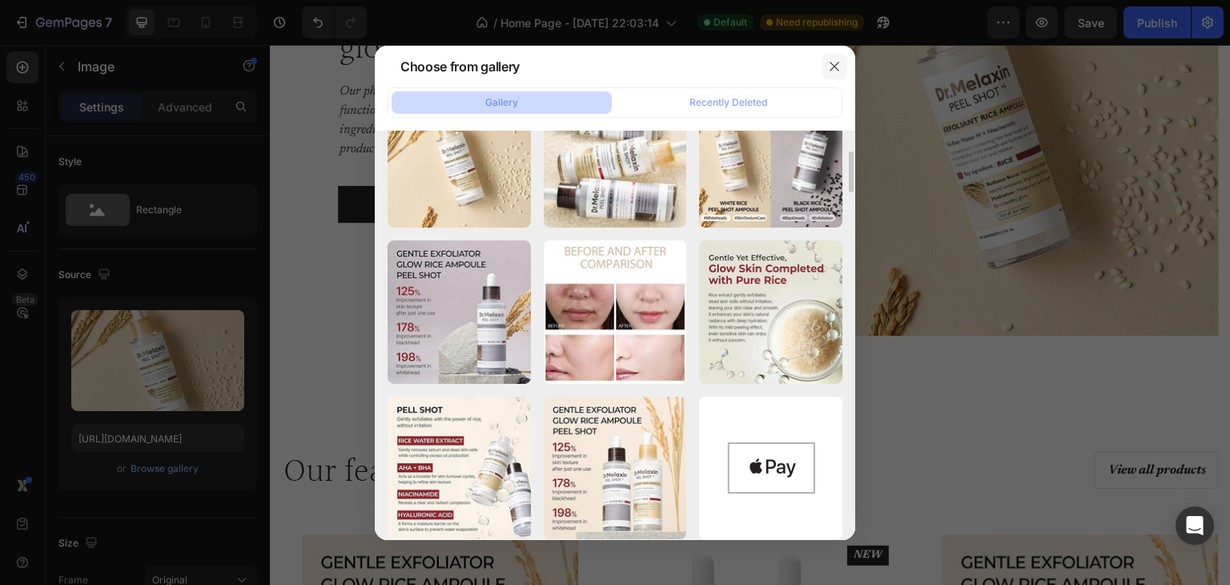
click at [831, 65] on icon "button" at bounding box center [834, 66] width 13 height 13
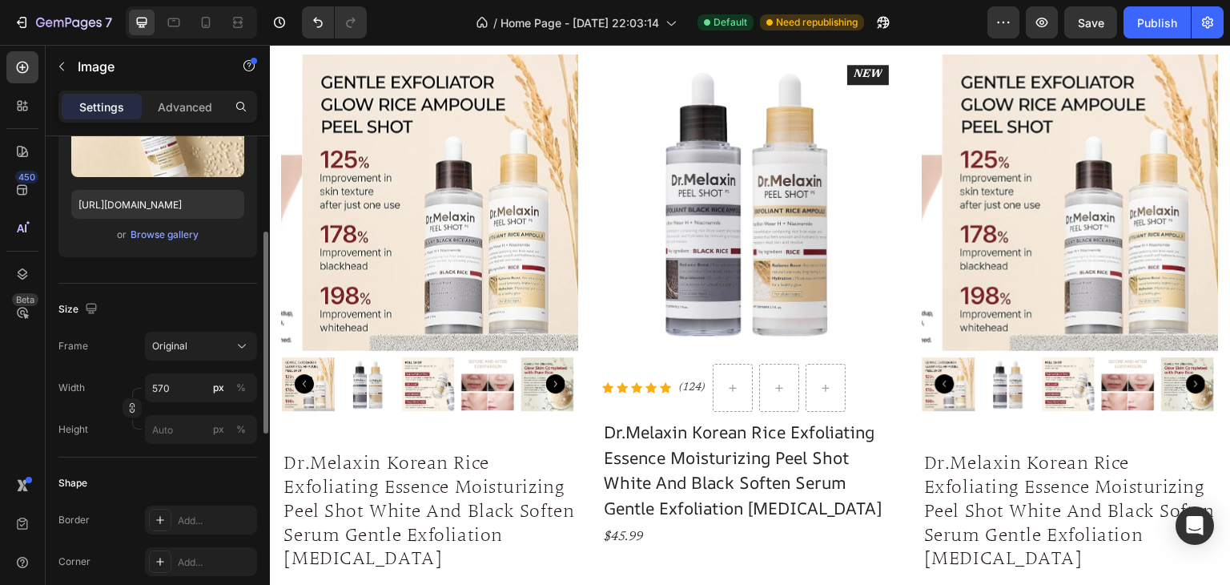
scroll to position [0, 0]
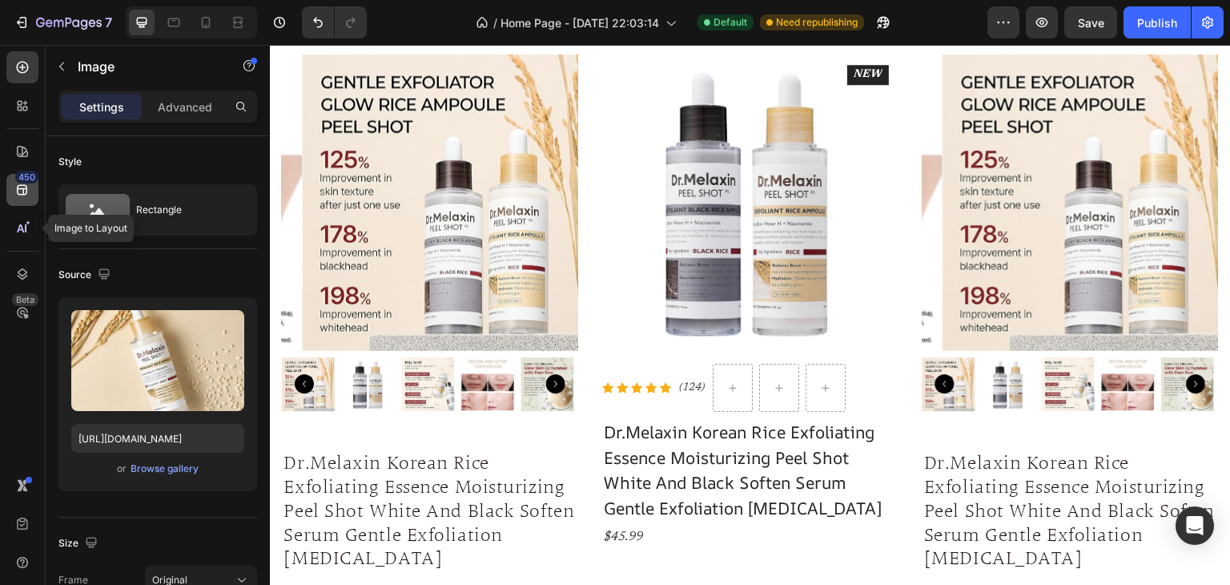
click at [22, 181] on div "450" at bounding box center [26, 177] width 23 height 13
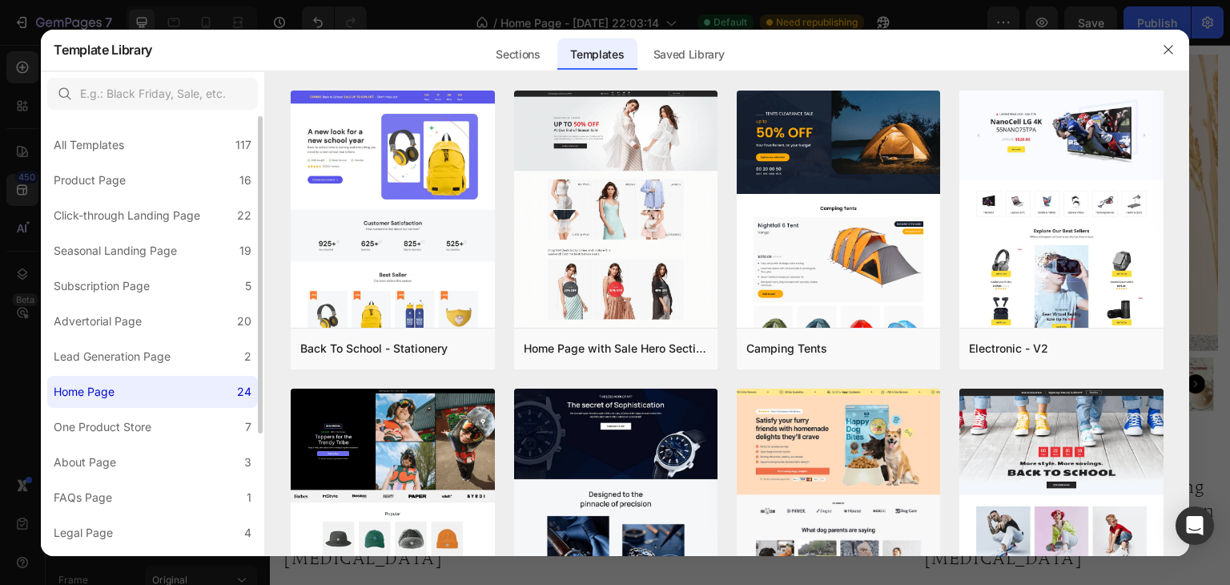
click at [10, 388] on div at bounding box center [615, 292] width 1230 height 585
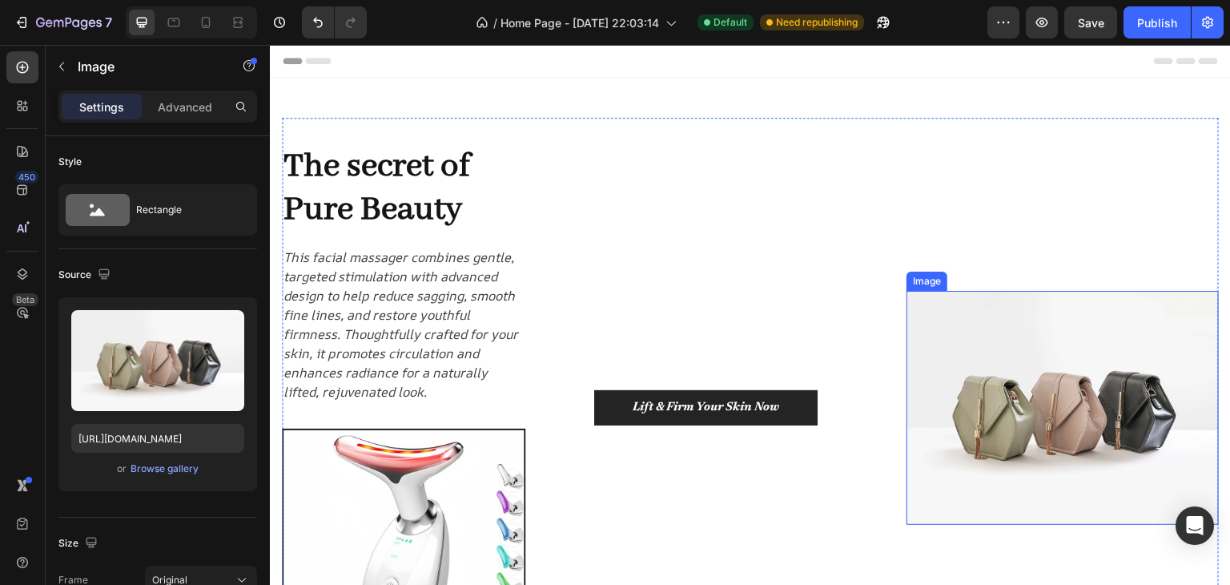
click at [1078, 378] on img at bounding box center [1063, 408] width 312 height 235
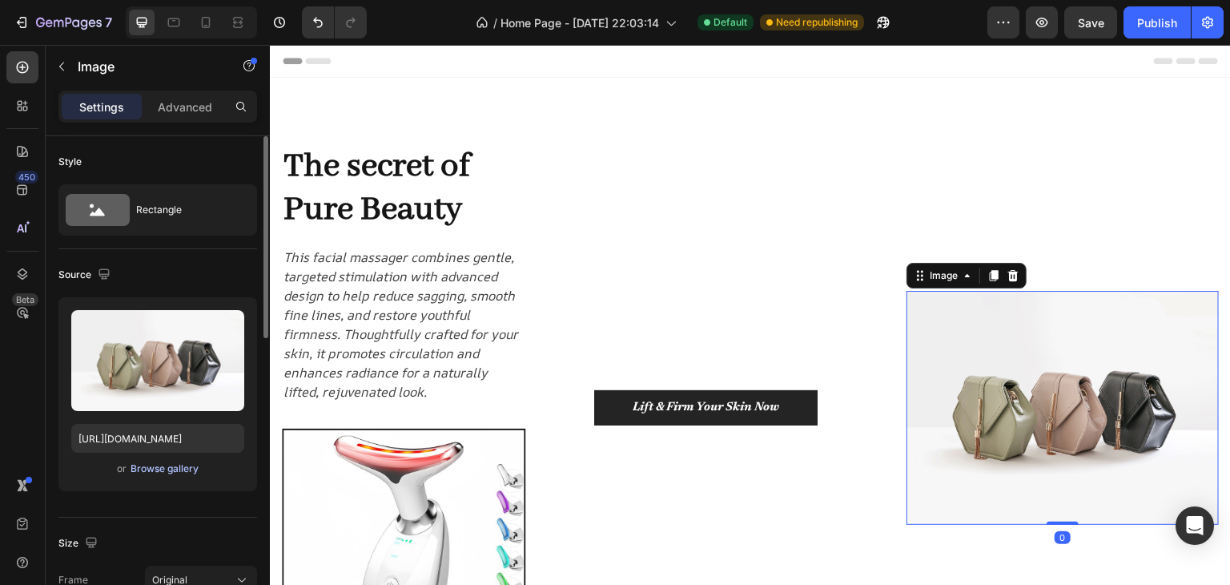
click at [158, 469] on div "Browse gallery" at bounding box center [165, 468] width 68 height 14
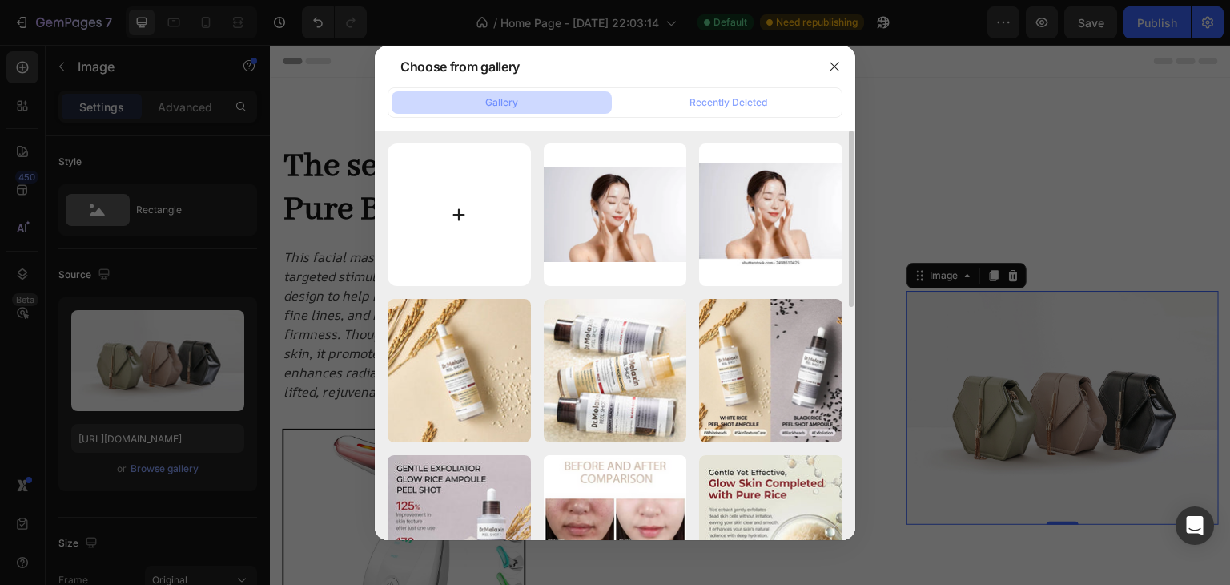
click at [517, 204] on input "file" at bounding box center [459, 214] width 143 height 143
type input "C:\fakepath\ezgif.com-video-to-gif-converter.gif"
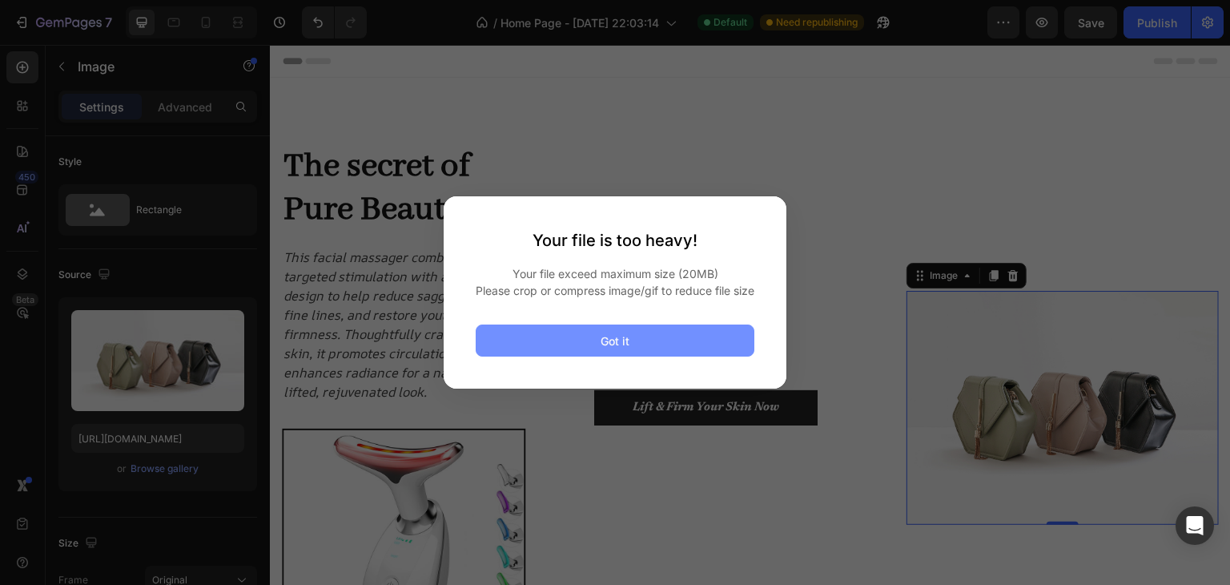
click at [658, 348] on button "Got it" at bounding box center [615, 340] width 279 height 32
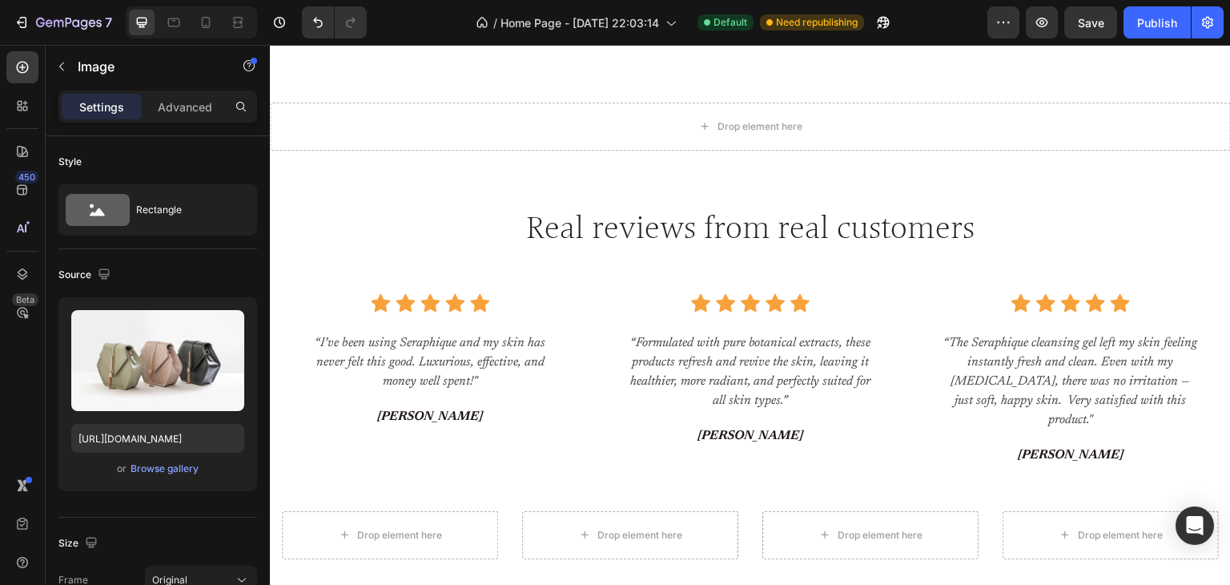
scroll to position [3365, 0]
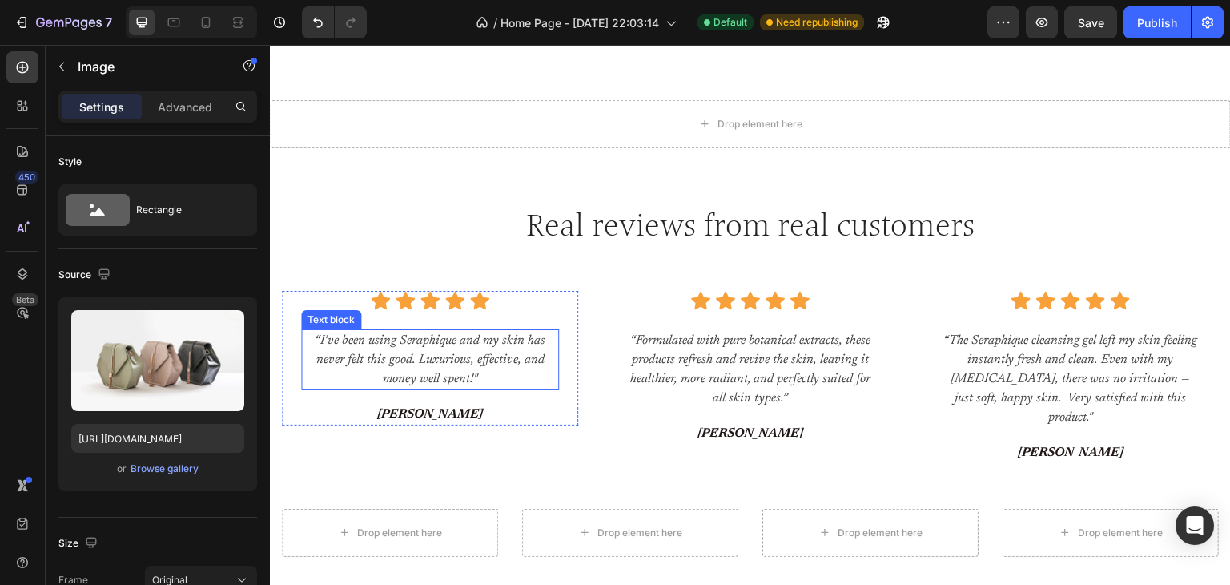
click at [453, 332] on p "“I’ve been using Seraphique and my skin has never felt this good. Luxurious, ef…" at bounding box center [430, 360] width 255 height 58
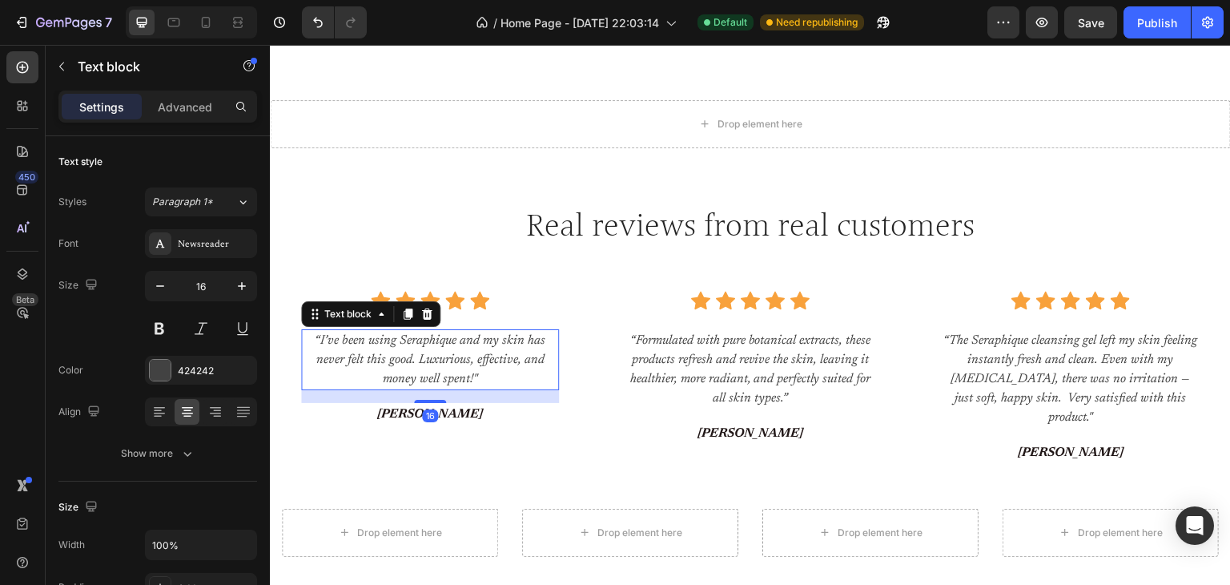
click at [453, 332] on p "“I’ve been using Seraphique and my skin has never felt this good. Luxurious, ef…" at bounding box center [430, 360] width 255 height 58
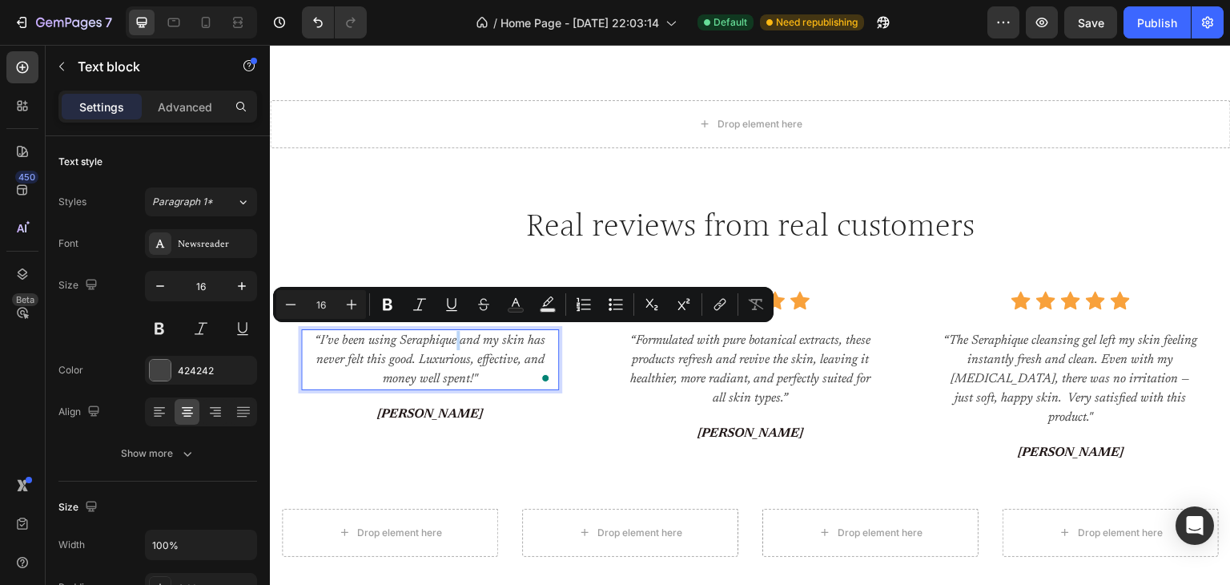
click at [455, 332] on p "“I’ve been using Seraphique and my skin has never felt this good. Luxurious, ef…" at bounding box center [430, 360] width 255 height 58
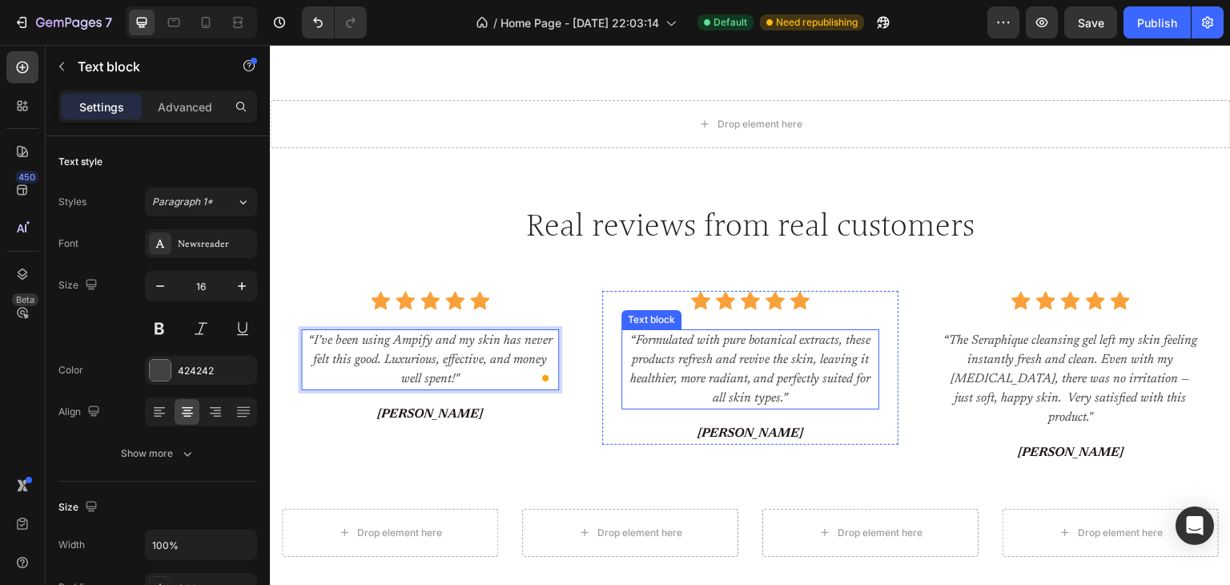
click at [711, 350] on p "“Formulated with pure botanical extracts, these products refresh and revive the…" at bounding box center [750, 369] width 255 height 77
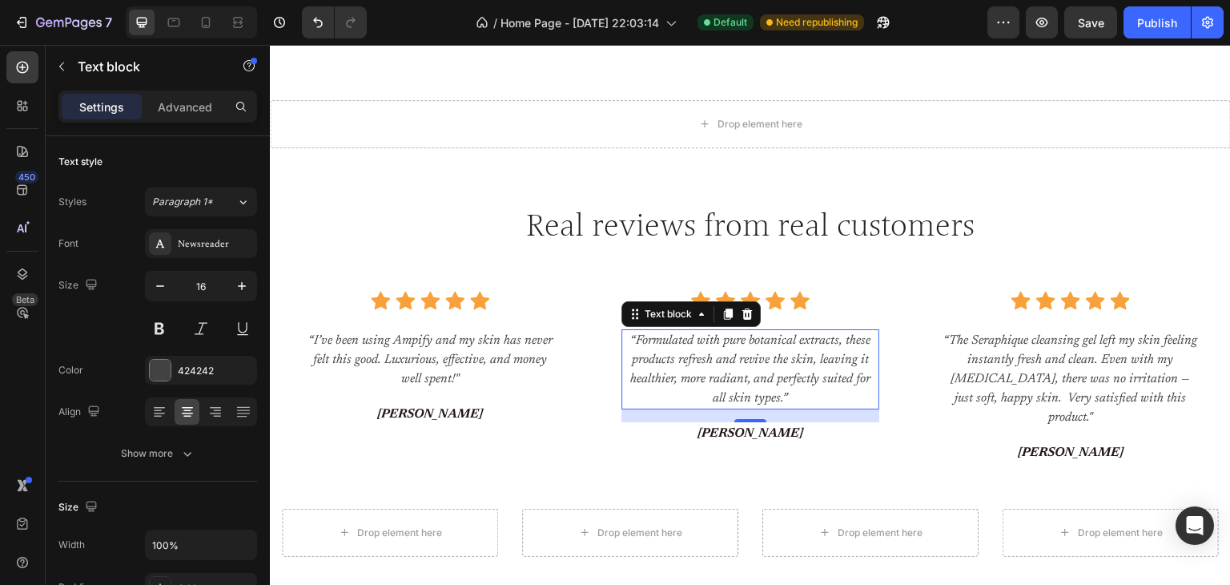
click at [769, 370] on p "“Formulated with pure botanical extracts, these products refresh and revive the…" at bounding box center [750, 369] width 255 height 77
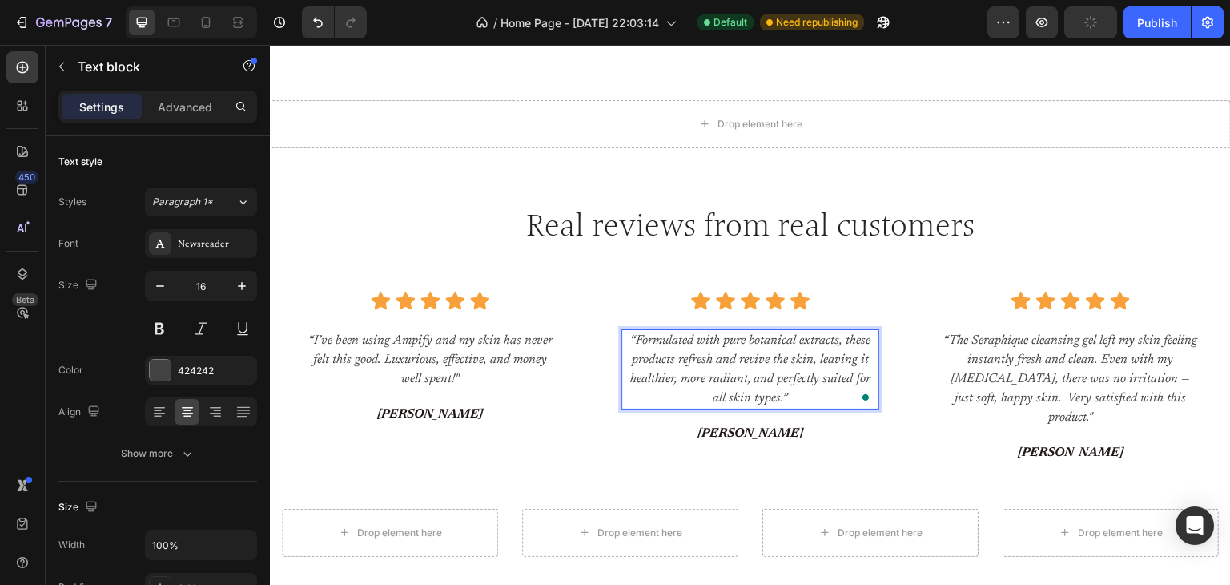
click at [783, 338] on p "“Formulated with pure botanical extracts, these products refresh and revive the…" at bounding box center [750, 369] width 255 height 77
click at [993, 332] on p "“The Seraphique cleansing gel left my skin feeling instantly fresh and clean. E…" at bounding box center [1071, 379] width 255 height 96
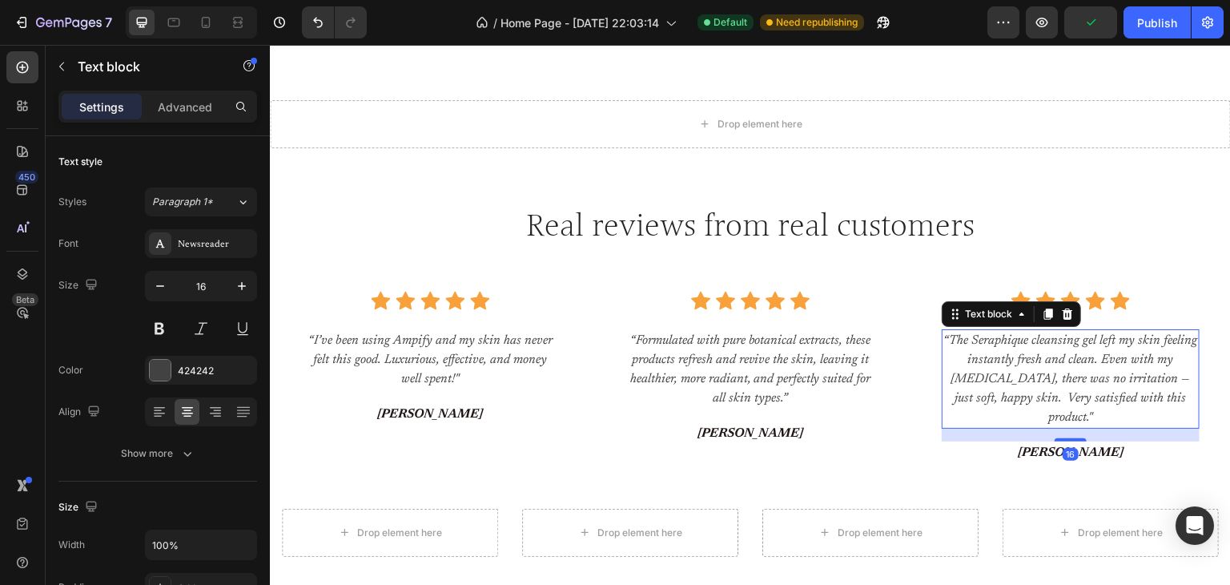
click at [1019, 338] on p "“The Seraphique cleansing gel left my skin feeling instantly fresh and clean. E…" at bounding box center [1071, 379] width 255 height 96
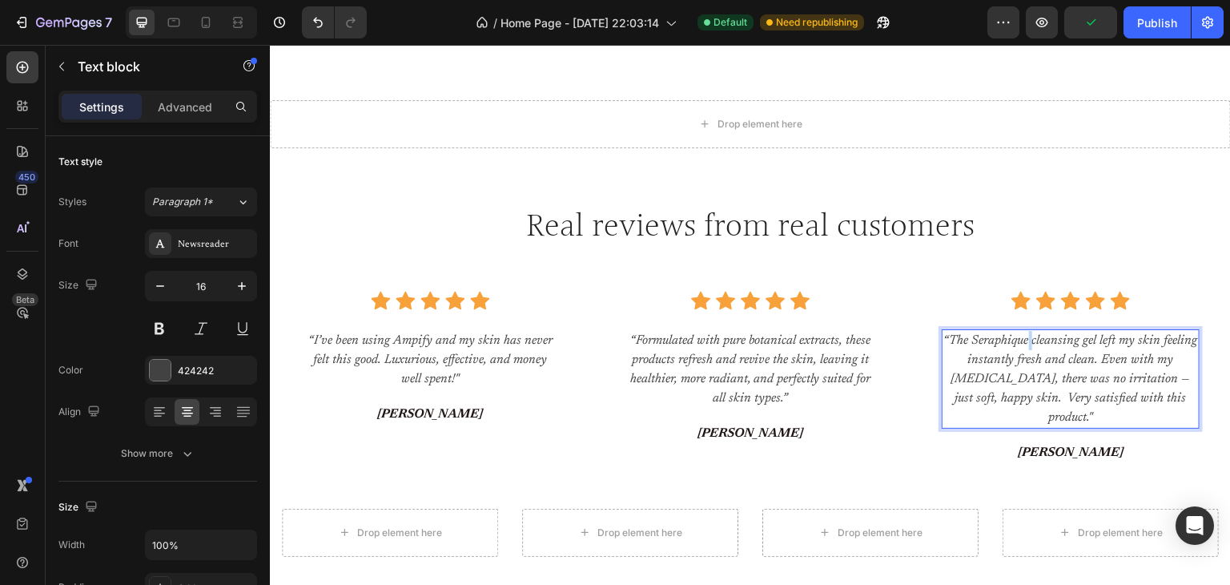
click at [1019, 338] on p "“The Seraphique cleansing gel left my skin feeling instantly fresh and clean. E…" at bounding box center [1071, 379] width 255 height 96
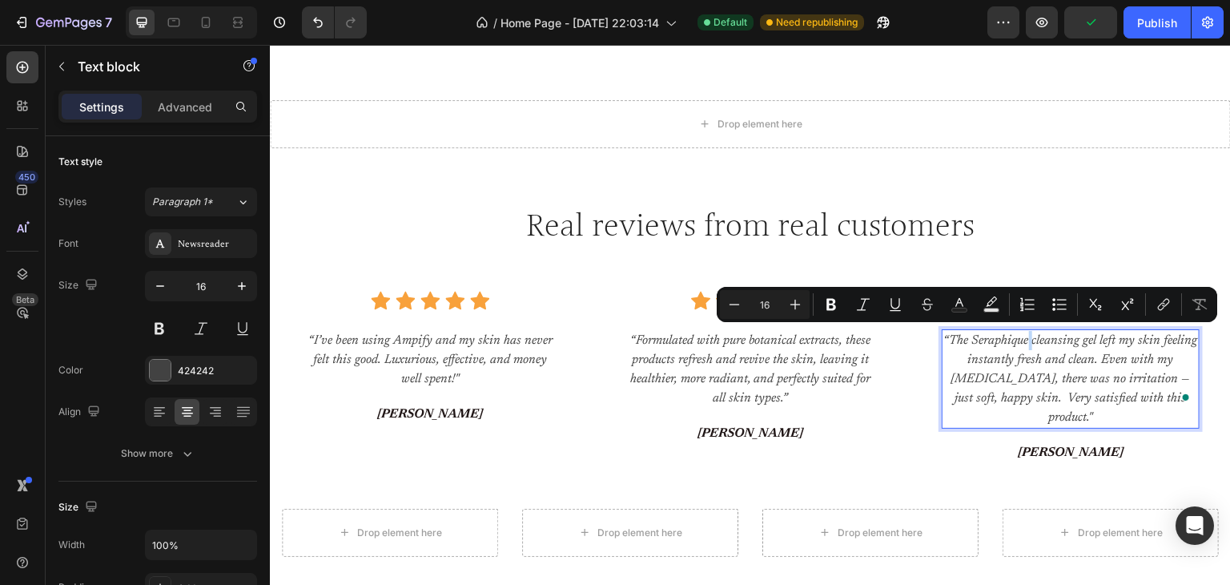
click at [1019, 338] on p "“The Seraphique cleansing gel left my skin feeling instantly fresh and clean. E…" at bounding box center [1071, 379] width 255 height 96
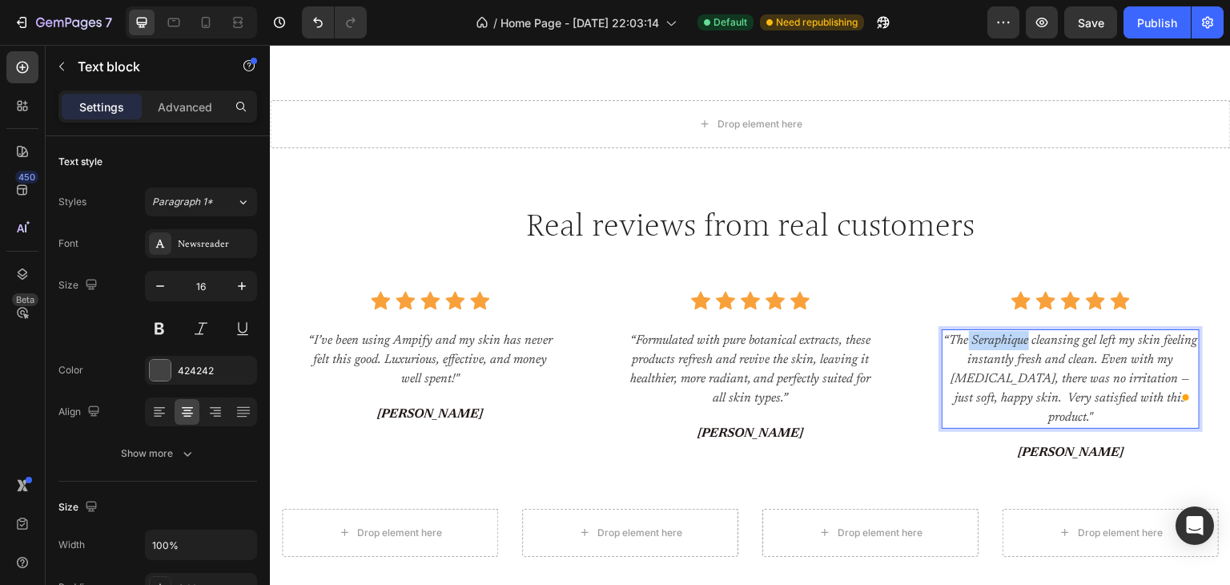
drag, startPoint x: 1019, startPoint y: 338, endPoint x: 961, endPoint y: 334, distance: 57.8
click at [961, 334] on p "“The Seraphique cleansing gel left my skin feeling instantly fresh and clean. E…" at bounding box center [1071, 379] width 255 height 96
click at [1094, 331] on p "“The Ampify cleansing gel left my skin feeling instantly fresh and clean. Even …" at bounding box center [1071, 379] width 255 height 96
click at [1089, 360] on p "“The Ampify cleansing gel left my skin feeling instantly fresh and clean. Even …" at bounding box center [1071, 379] width 255 height 96
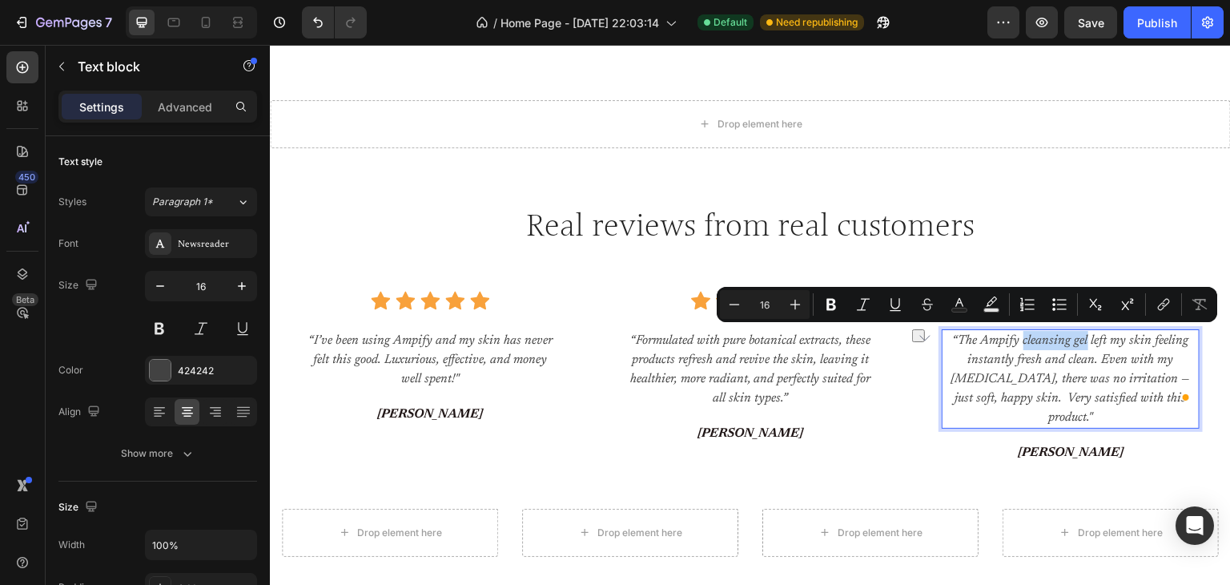
drag, startPoint x: 1077, startPoint y: 337, endPoint x: 1014, endPoint y: 332, distance: 62.7
click at [1014, 332] on p "“The Ampify cleansing gel left my skin feeling instantly fresh and clean. Even …" at bounding box center [1071, 379] width 255 height 96
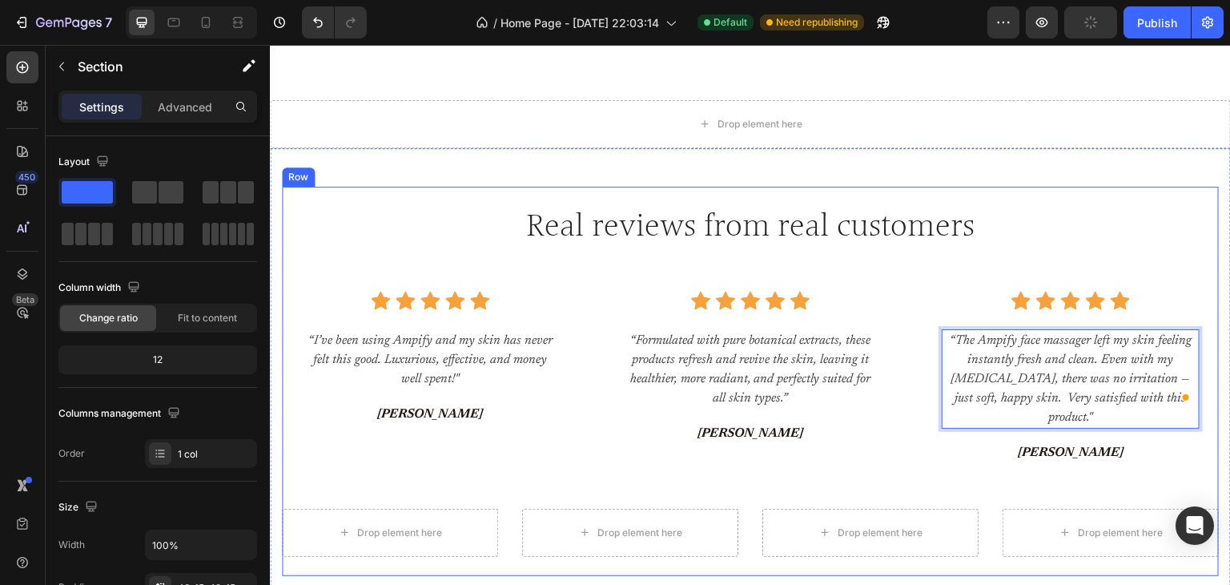
click at [1218, 238] on div "Real reviews from real customers Heading Icon Icon Icon Icon Icon Icon List Hoz…" at bounding box center [750, 381] width 961 height 466
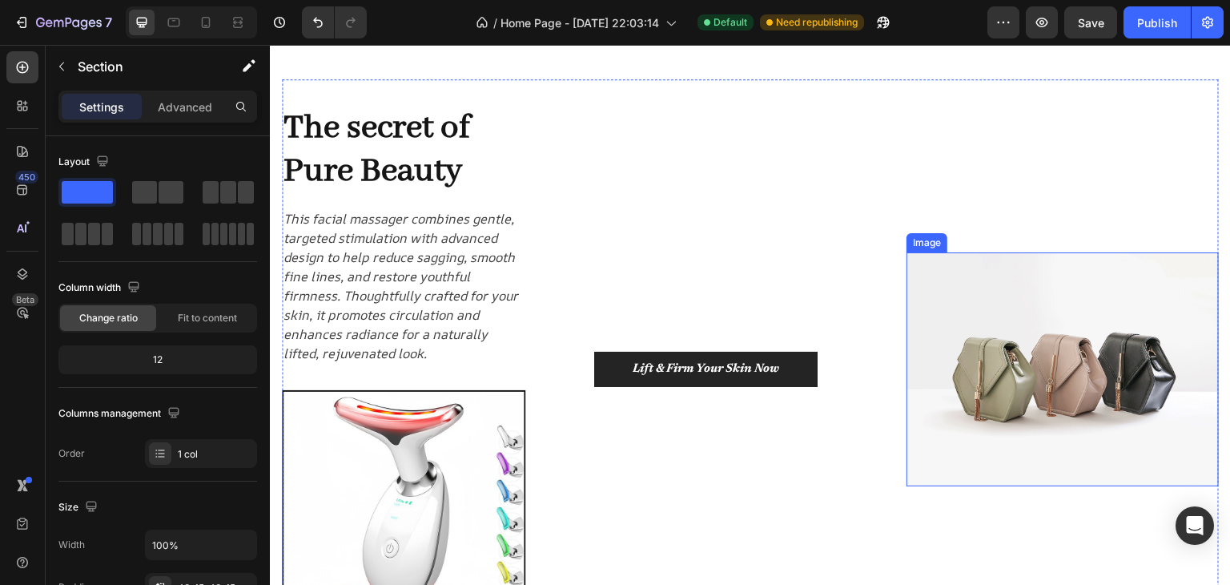
scroll to position [0, 0]
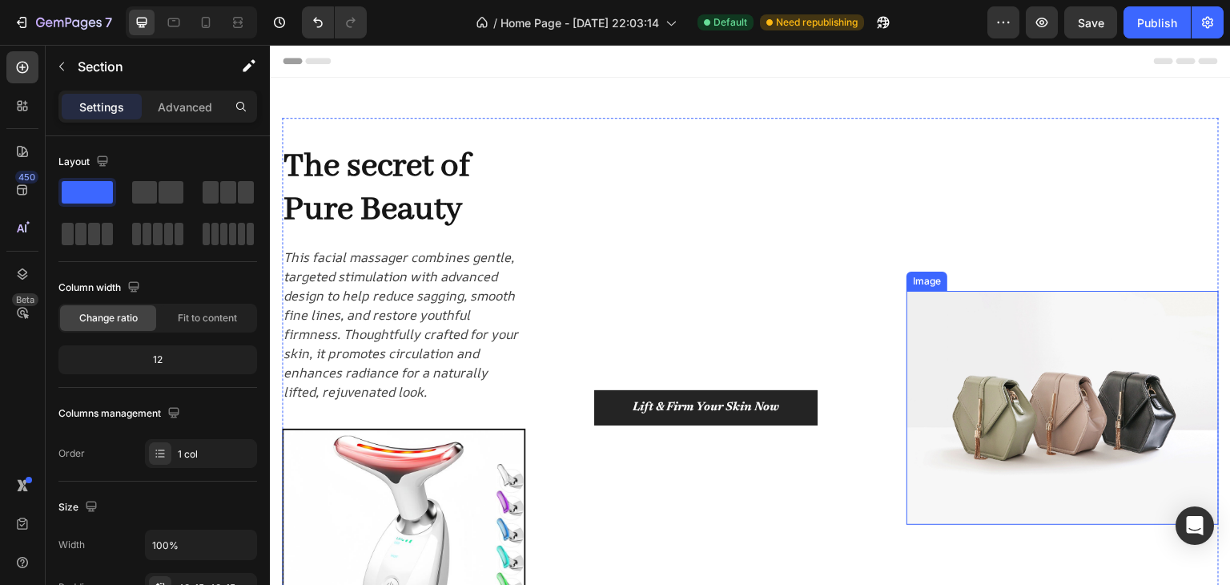
click at [1015, 389] on img at bounding box center [1063, 408] width 312 height 235
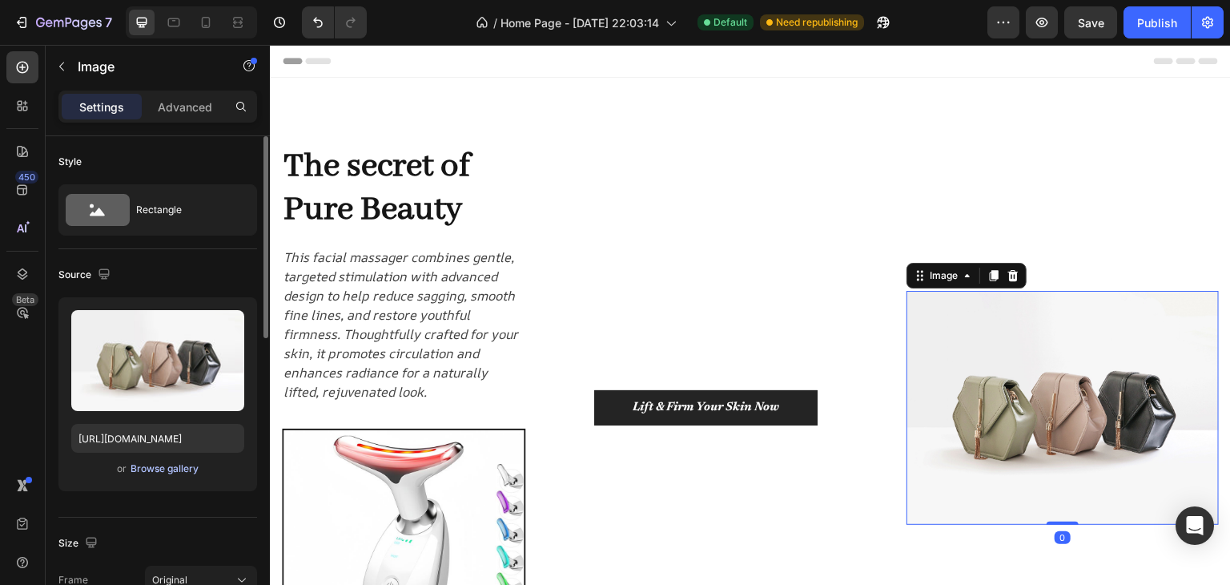
click at [171, 472] on div "Browse gallery" at bounding box center [165, 468] width 68 height 14
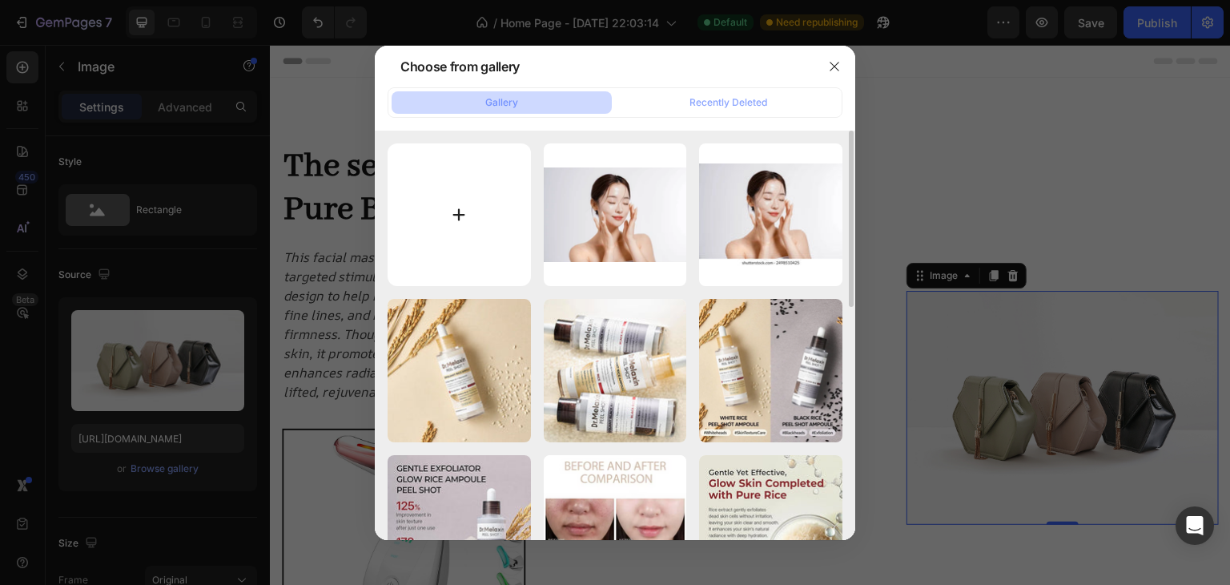
click at [490, 180] on input "file" at bounding box center [459, 214] width 143 height 143
type input "C:\fakepath\ezgif.com-video-to-gif-converter.gif"
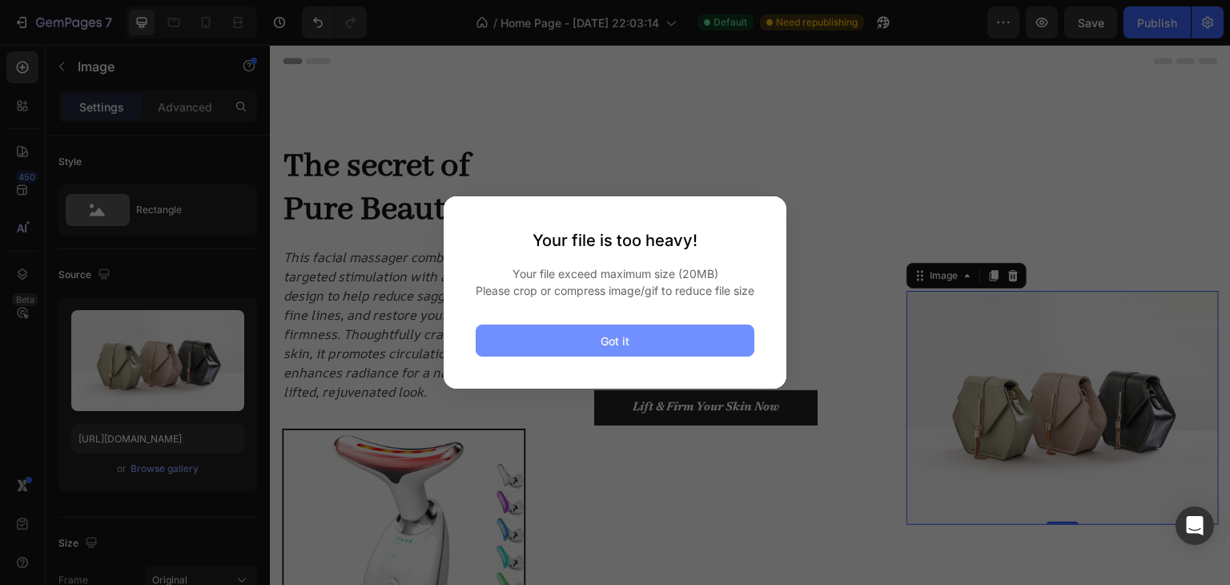
click at [592, 352] on button "Got it" at bounding box center [615, 340] width 279 height 32
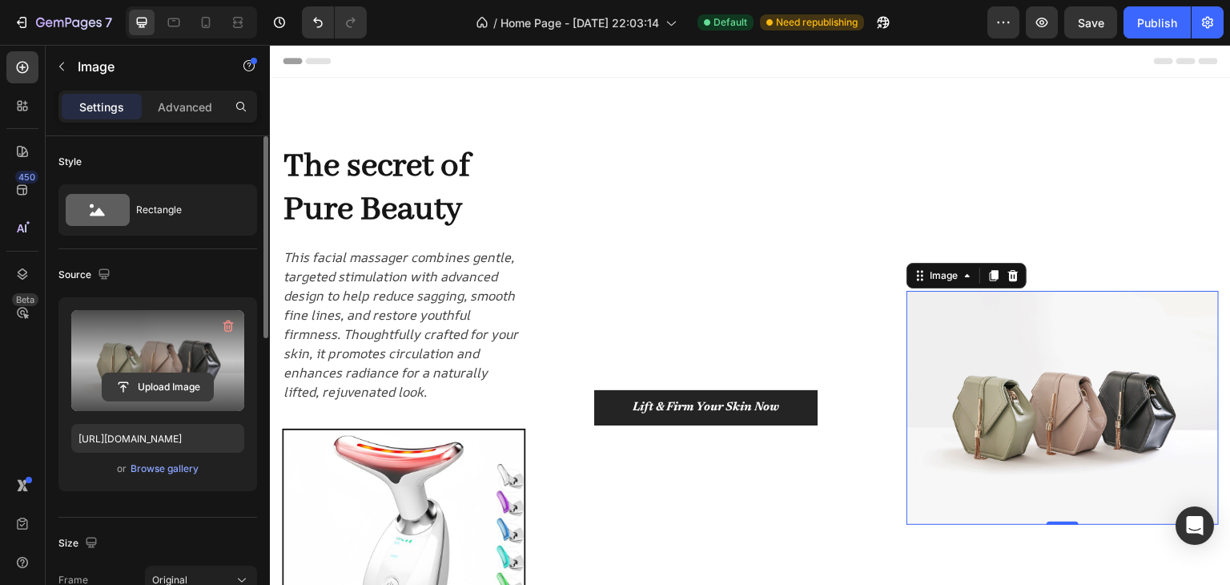
click at [157, 384] on input "file" at bounding box center [158, 386] width 111 height 27
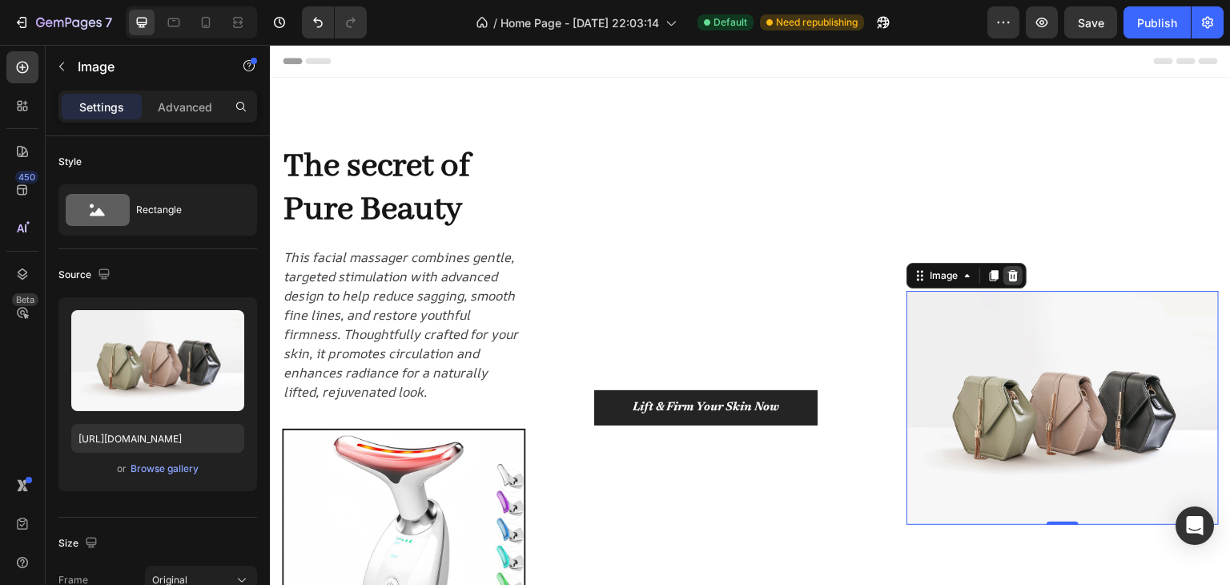
click at [1009, 271] on icon at bounding box center [1014, 275] width 10 height 11
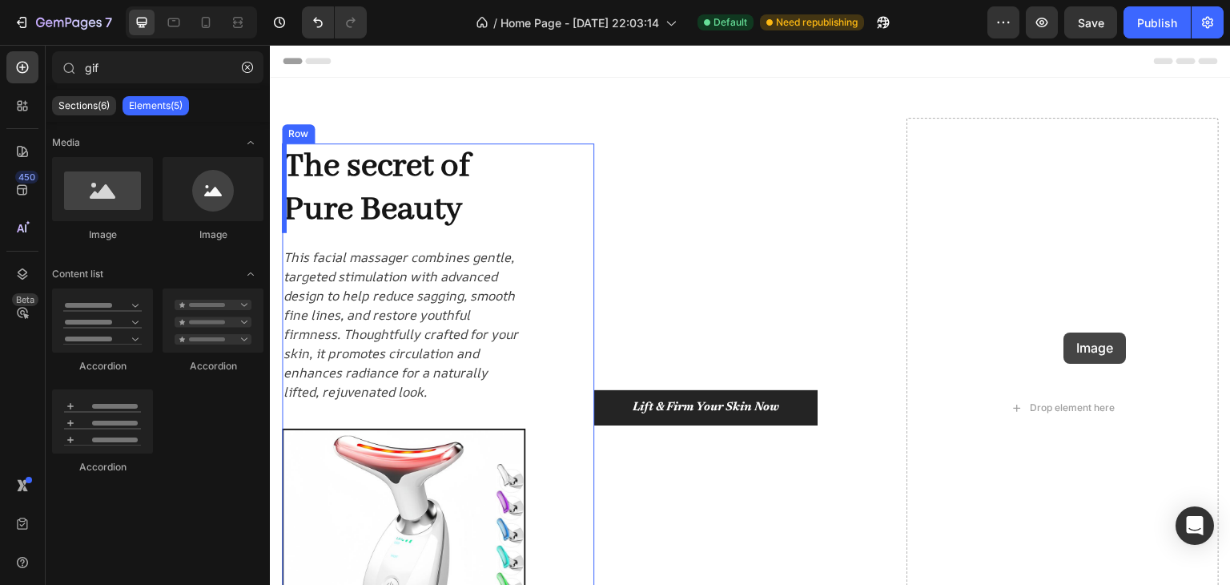
drag, startPoint x: 369, startPoint y: 236, endPoint x: 1073, endPoint y: 356, distance: 713.5
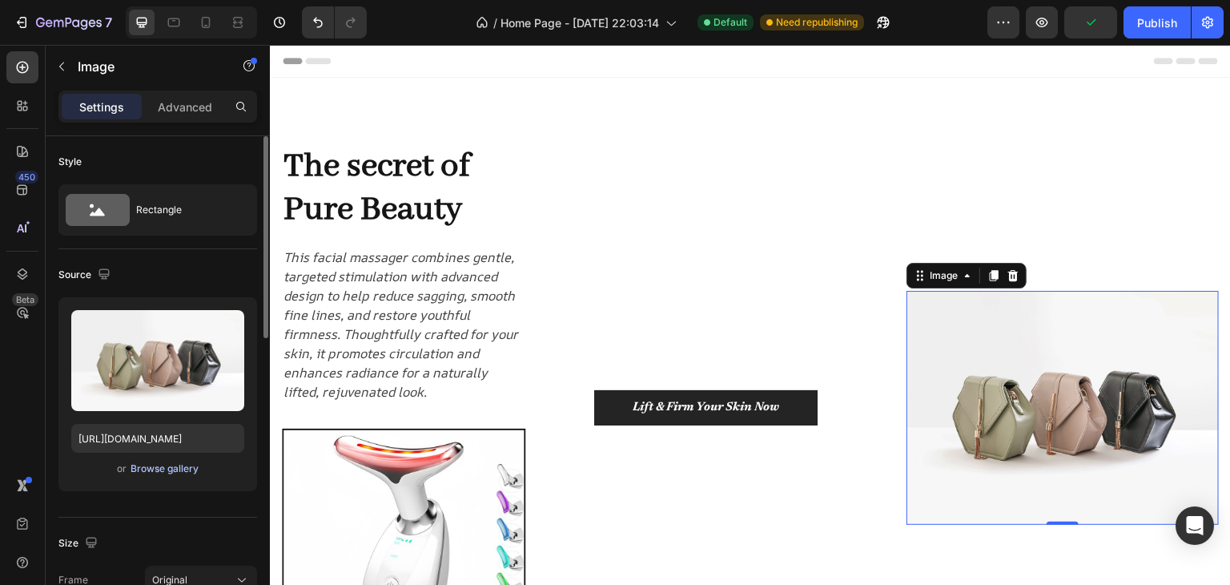
click at [167, 470] on div "Browse gallery" at bounding box center [165, 468] width 68 height 14
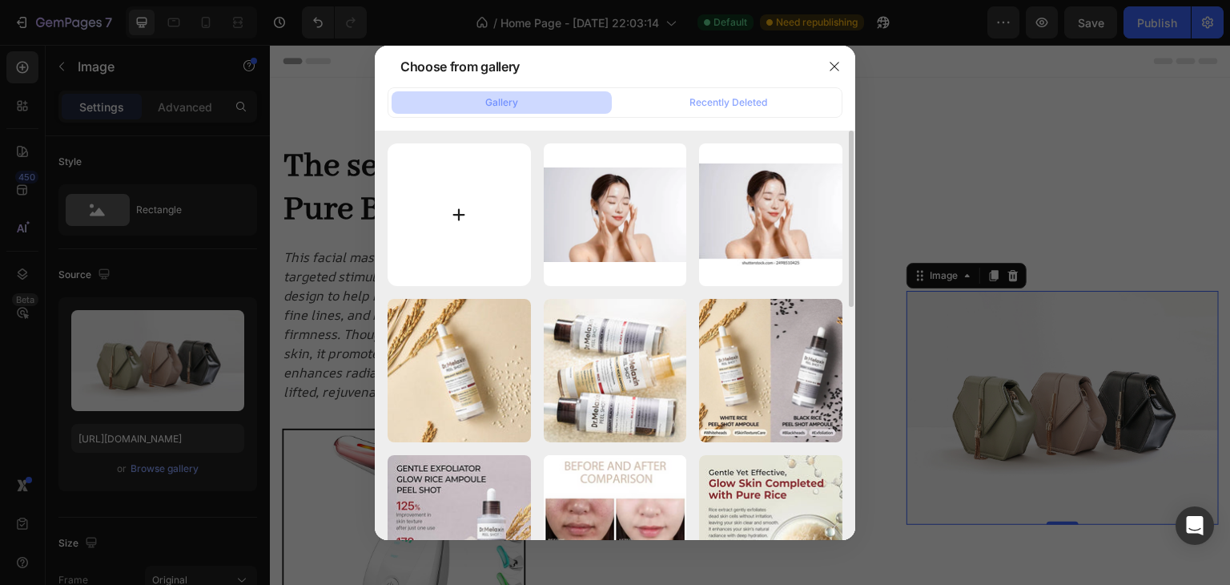
click at [478, 199] on input "file" at bounding box center [459, 214] width 143 height 143
click at [473, 193] on input "file" at bounding box center [459, 214] width 143 height 143
type input "C:\fakepath\ezgif.com-gif-to-mp4-converter.mp4"
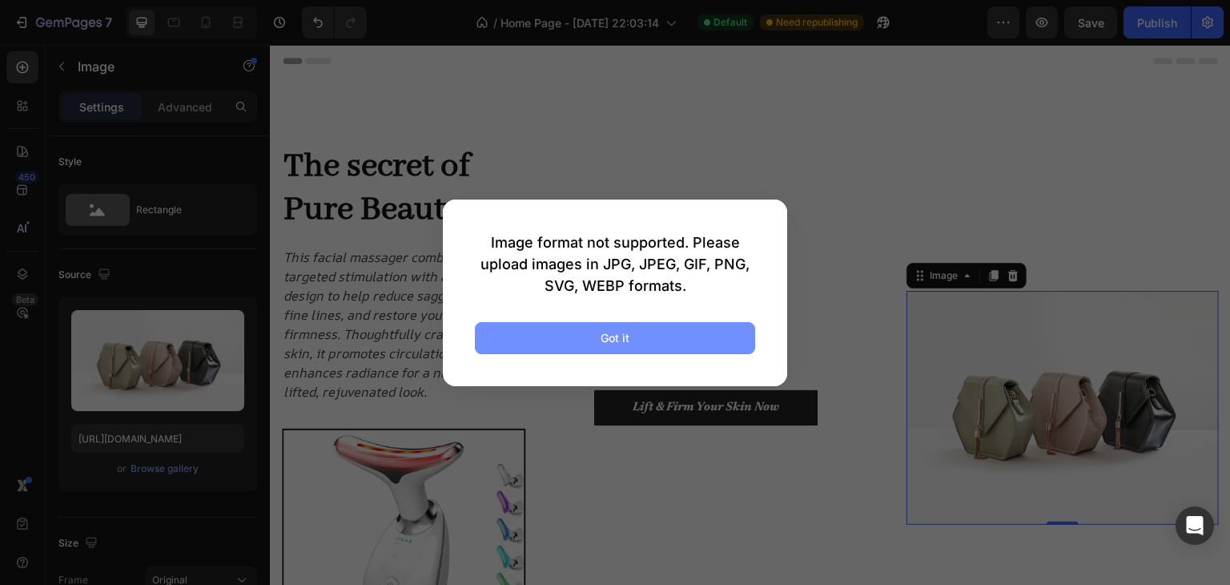
click at [642, 325] on button "Got it" at bounding box center [615, 338] width 280 height 32
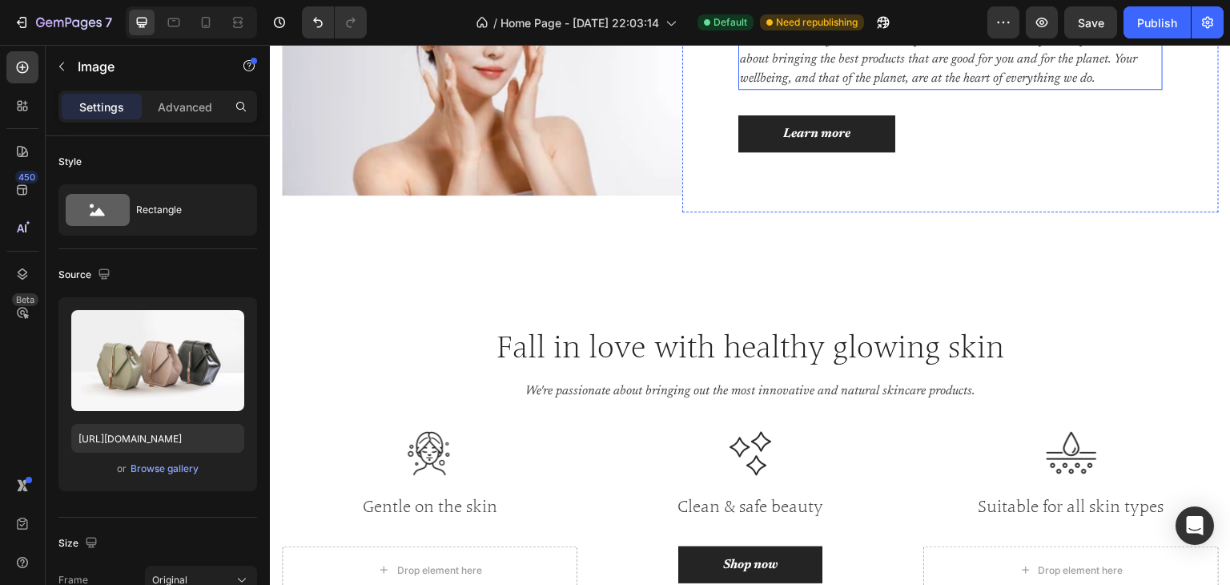
scroll to position [1362, 0]
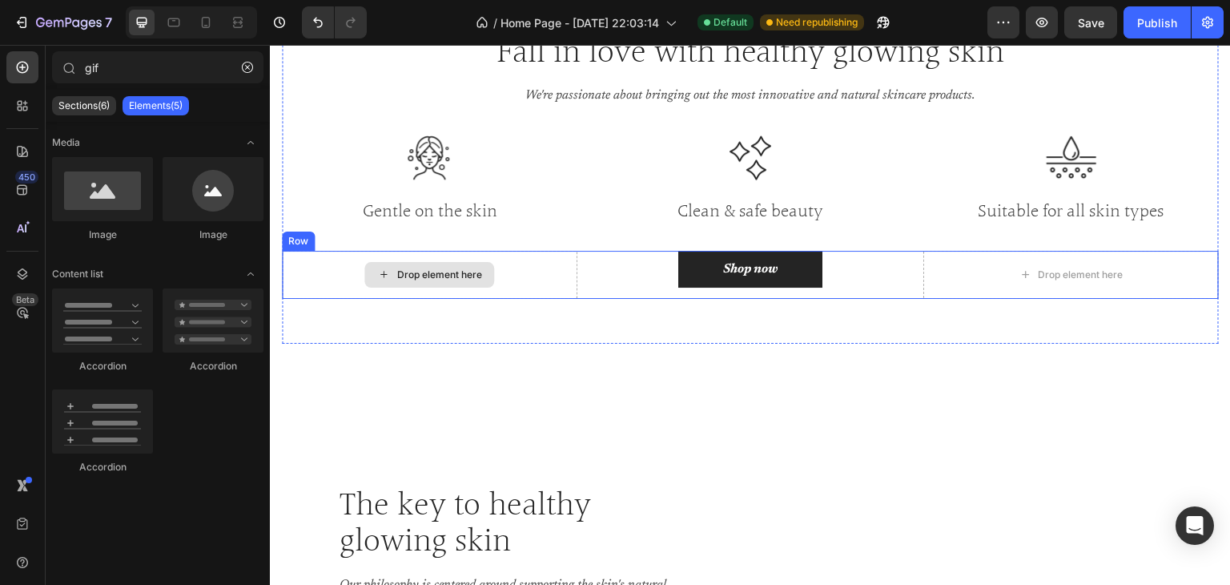
click at [450, 276] on div "Drop element here" at bounding box center [439, 274] width 85 height 13
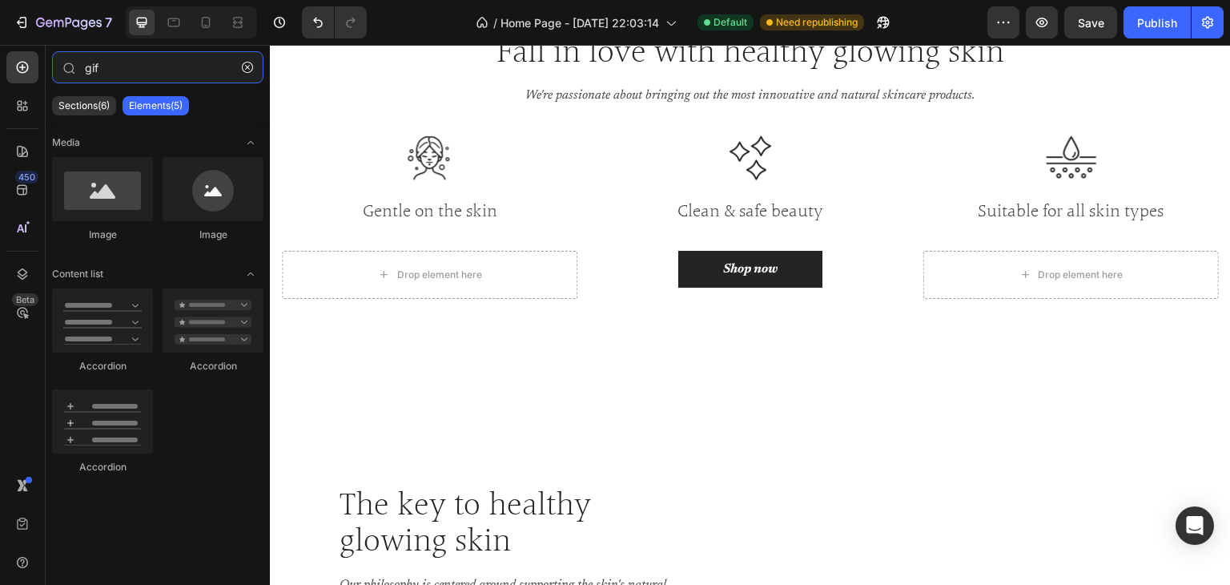
drag, startPoint x: 115, startPoint y: 68, endPoint x: 38, endPoint y: 55, distance: 78.0
click at [39, 55] on div "450 Beta gif Sections(6) Elements(5) Media Image Image Content list Accordion A…" at bounding box center [135, 315] width 270 height 540
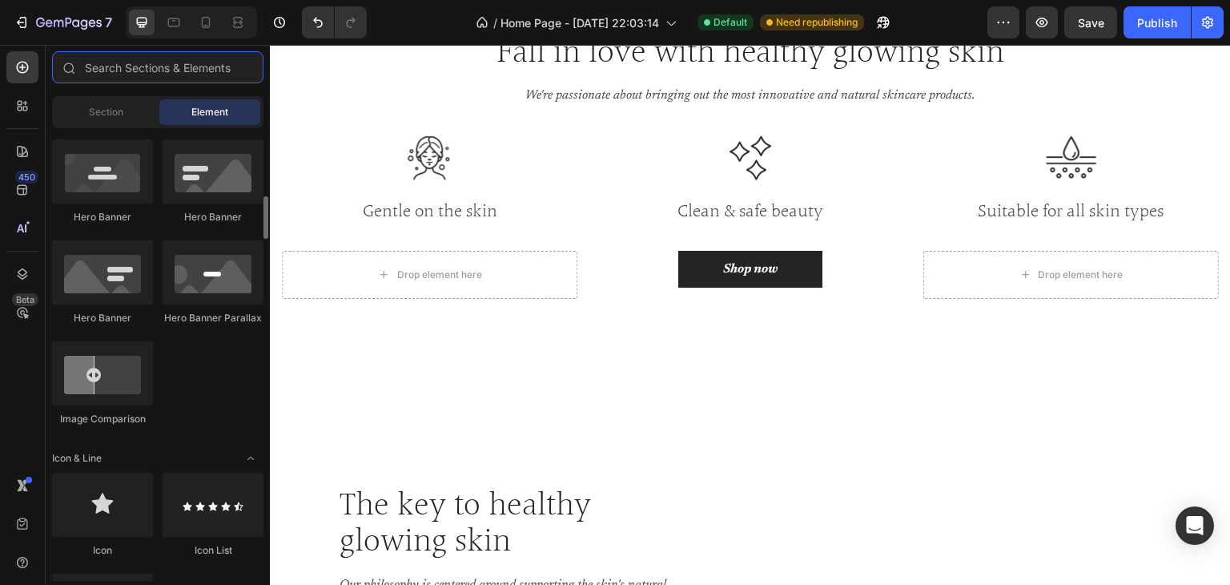
scroll to position [881, 0]
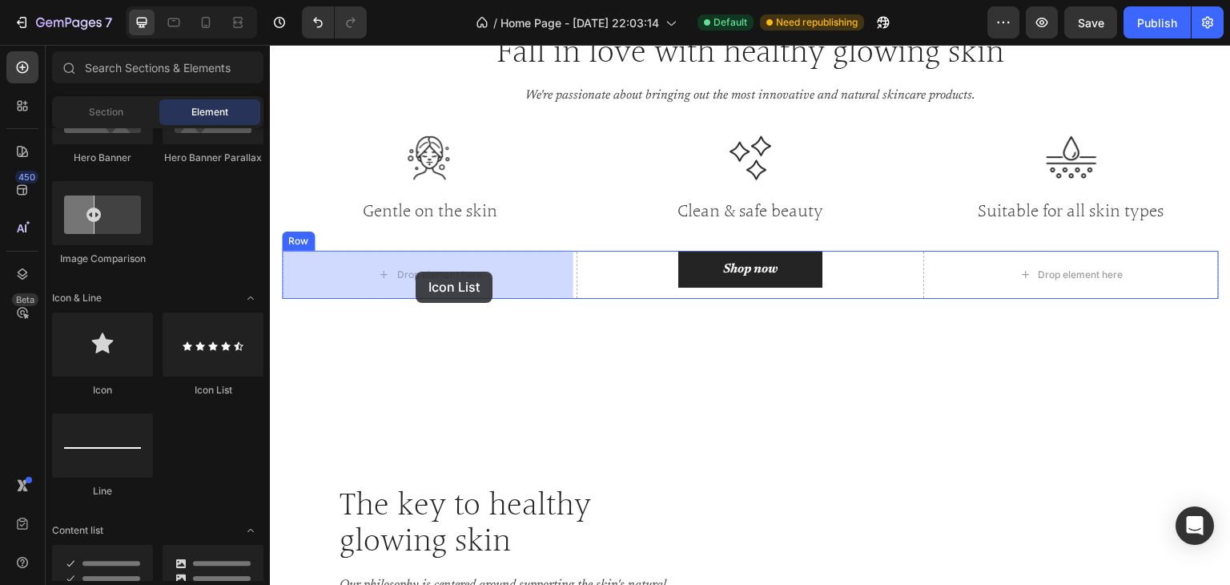
drag, startPoint x: 453, startPoint y: 398, endPoint x: 413, endPoint y: 274, distance: 130.2
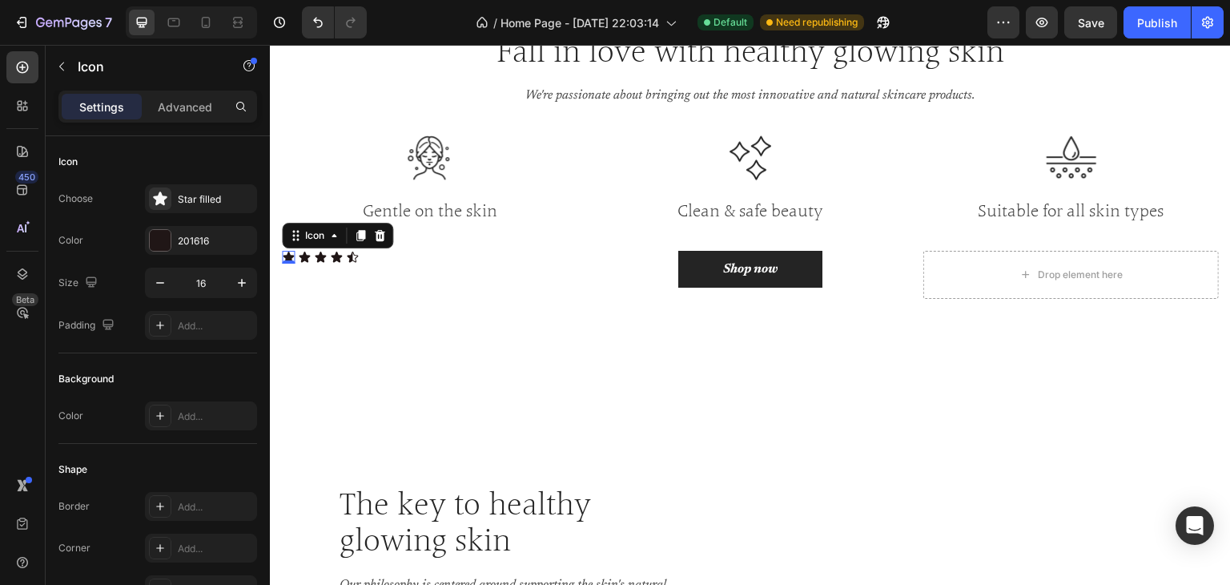
click at [282, 258] on div "Icon 0" at bounding box center [288, 257] width 13 height 13
click at [368, 260] on div "Icon 0 Icon Icon Icon Icon" at bounding box center [430, 257] width 296 height 13
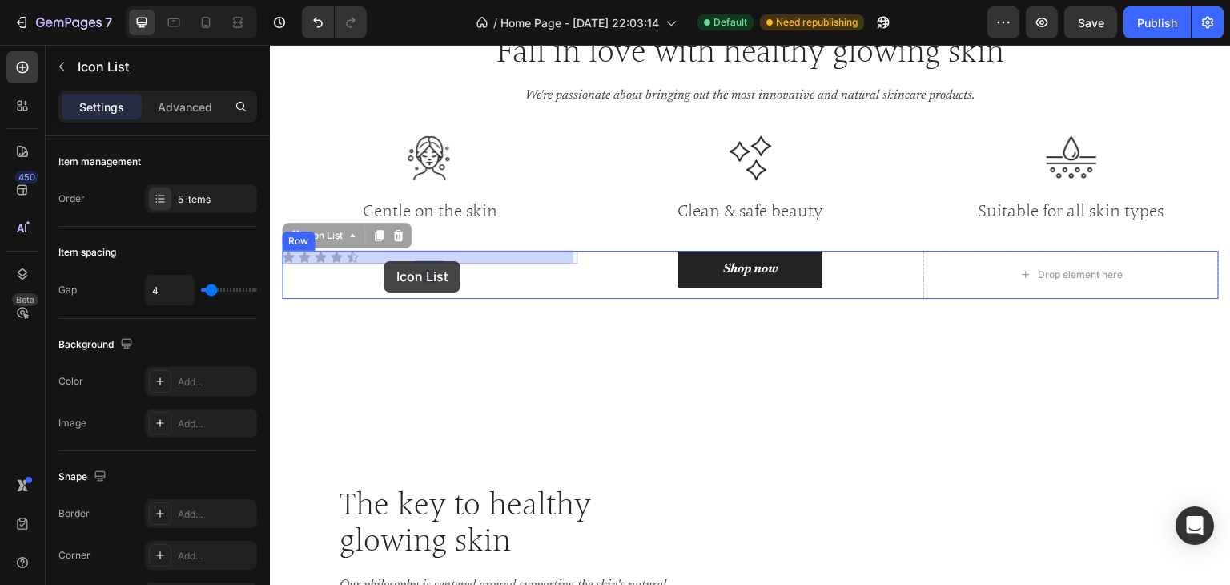
drag, startPoint x: 366, startPoint y: 258, endPoint x: 384, endPoint y: 261, distance: 17.9
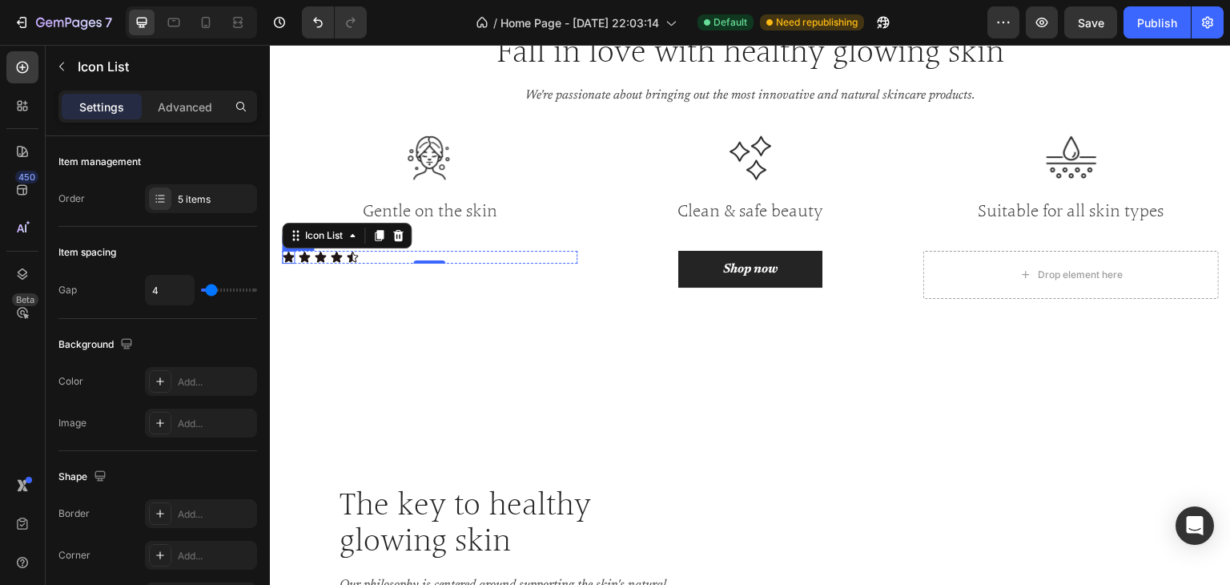
click at [285, 256] on div "Icon" at bounding box center [288, 257] width 13 height 13
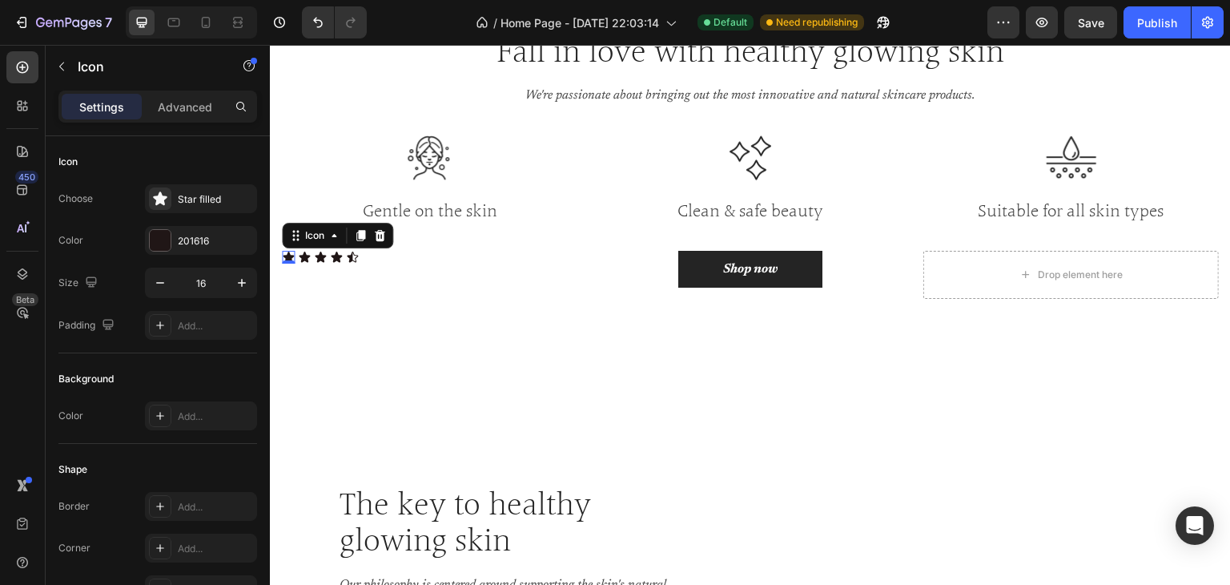
click at [282, 256] on icon at bounding box center [288, 257] width 13 height 13
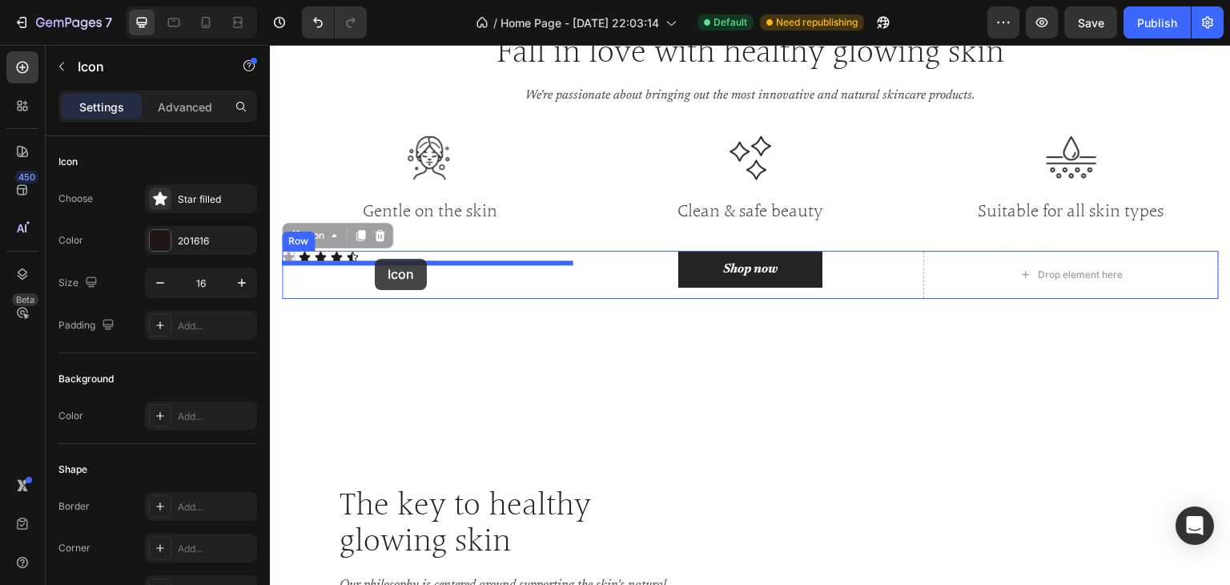
drag, startPoint x: 286, startPoint y: 255, endPoint x: 376, endPoint y: 259, distance: 89.8
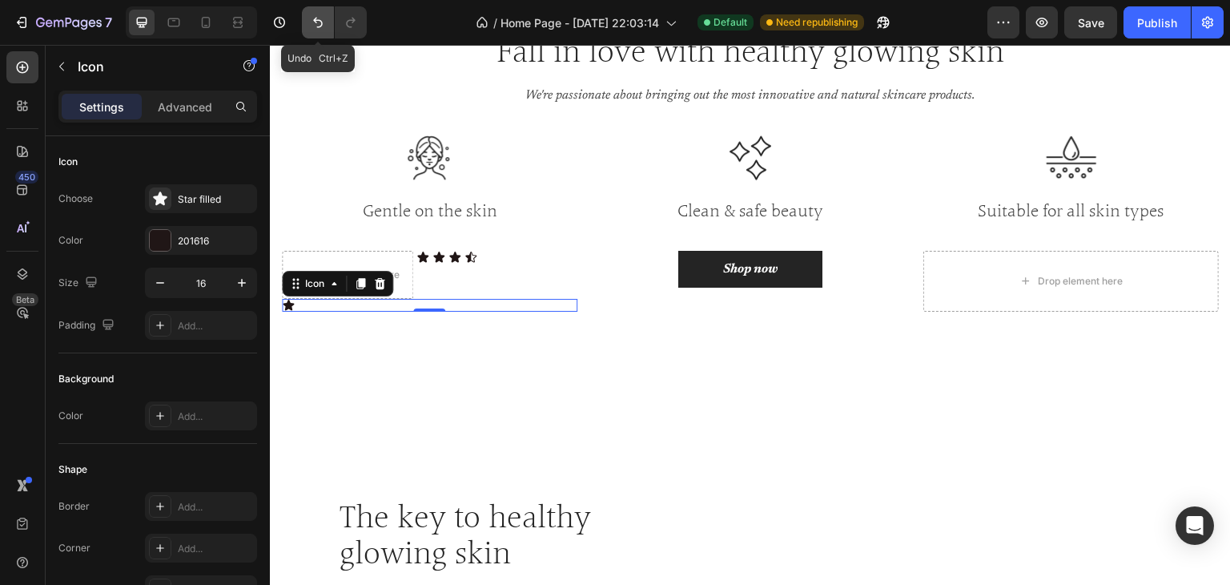
click at [312, 25] on icon "Undo/Redo" at bounding box center [318, 22] width 16 height 16
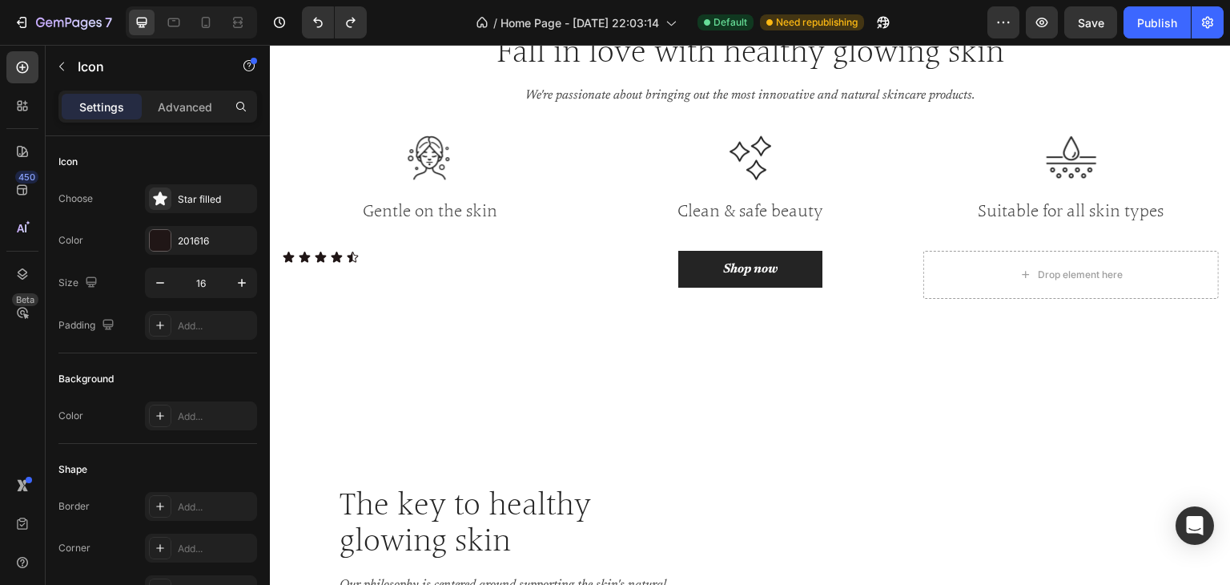
click at [289, 258] on icon at bounding box center [288, 257] width 11 height 10
click at [167, 444] on div "Icon Choose Star filled Color 201616 Size 16 Padding Add..." at bounding box center [157, 531] width 199 height 174
click at [189, 190] on div "Star filled" at bounding box center [201, 198] width 112 height 29
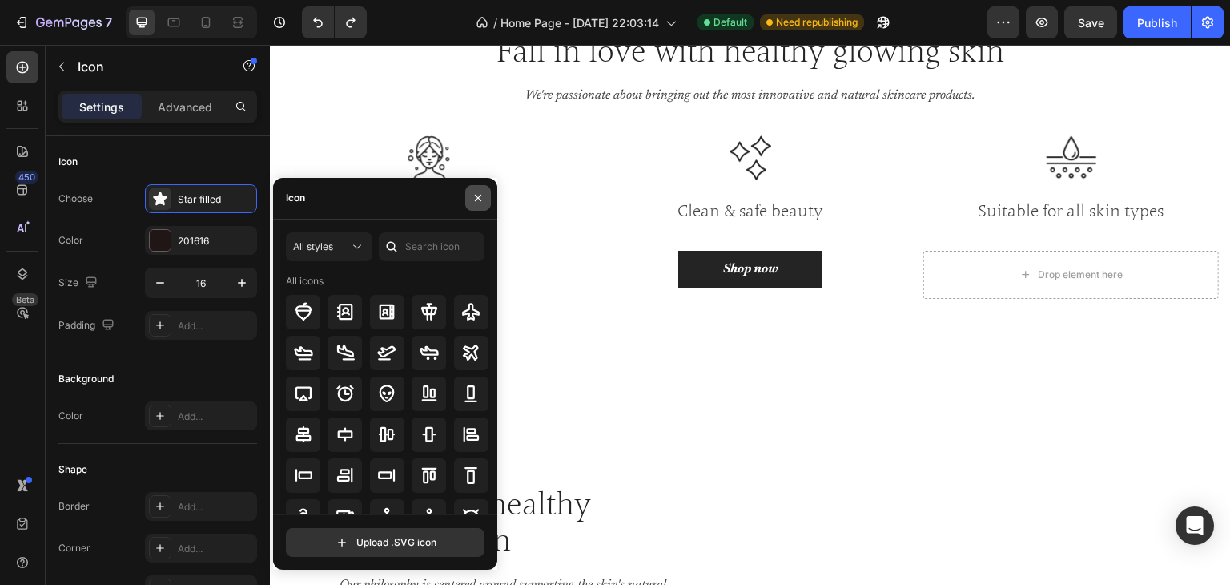
click at [478, 200] on icon "button" at bounding box center [478, 197] width 13 height 13
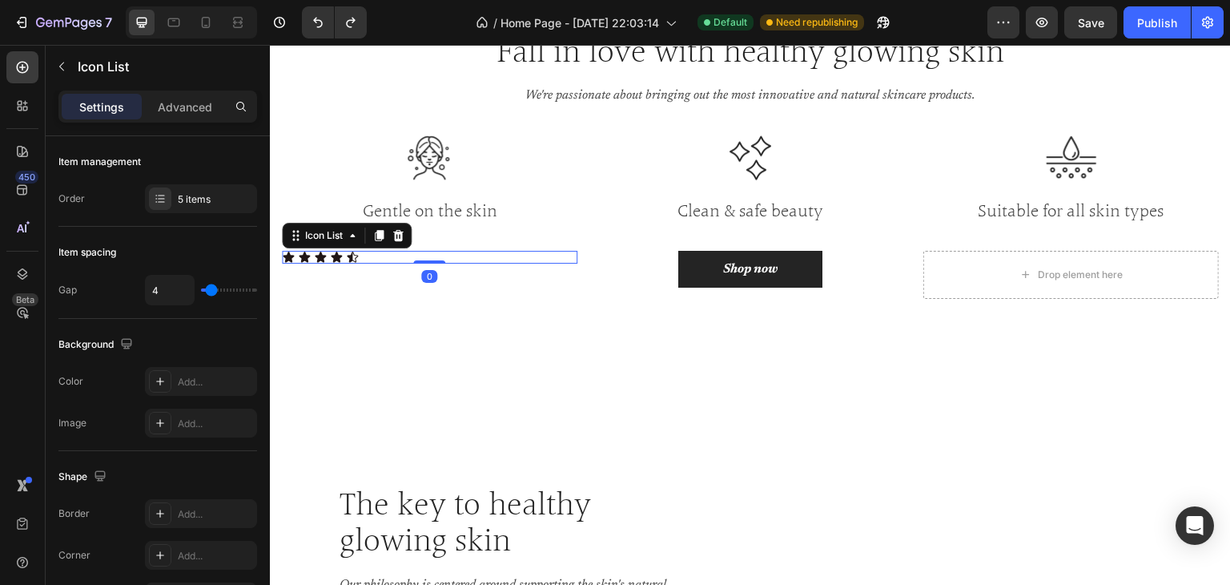
click at [413, 260] on div "Icon Icon Icon Icon Icon Icon List 0" at bounding box center [430, 257] width 296 height 13
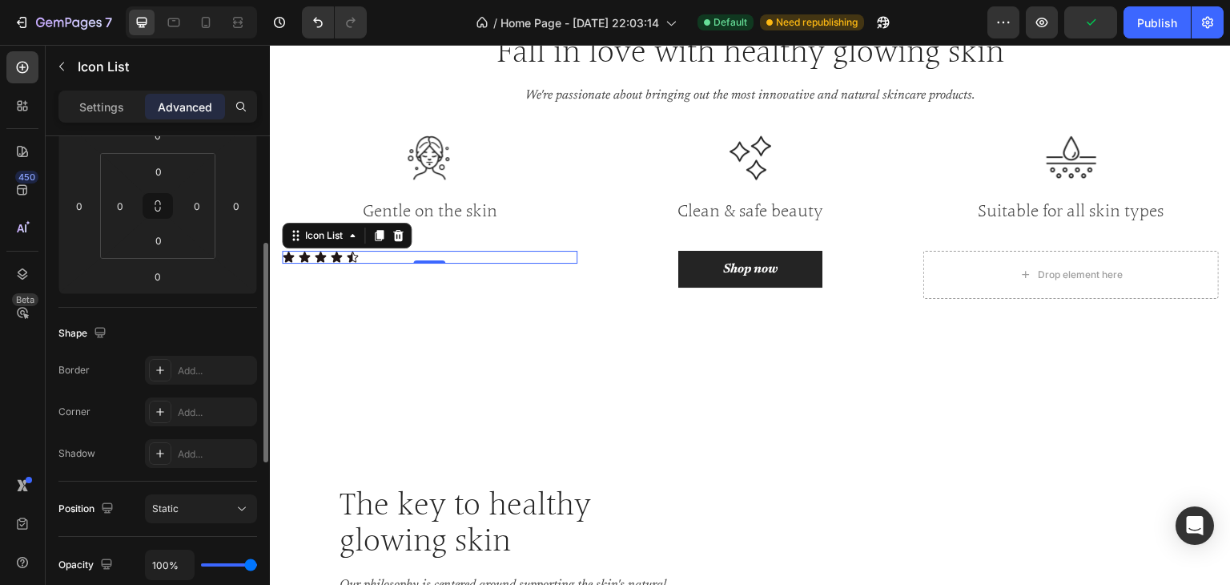
scroll to position [0, 0]
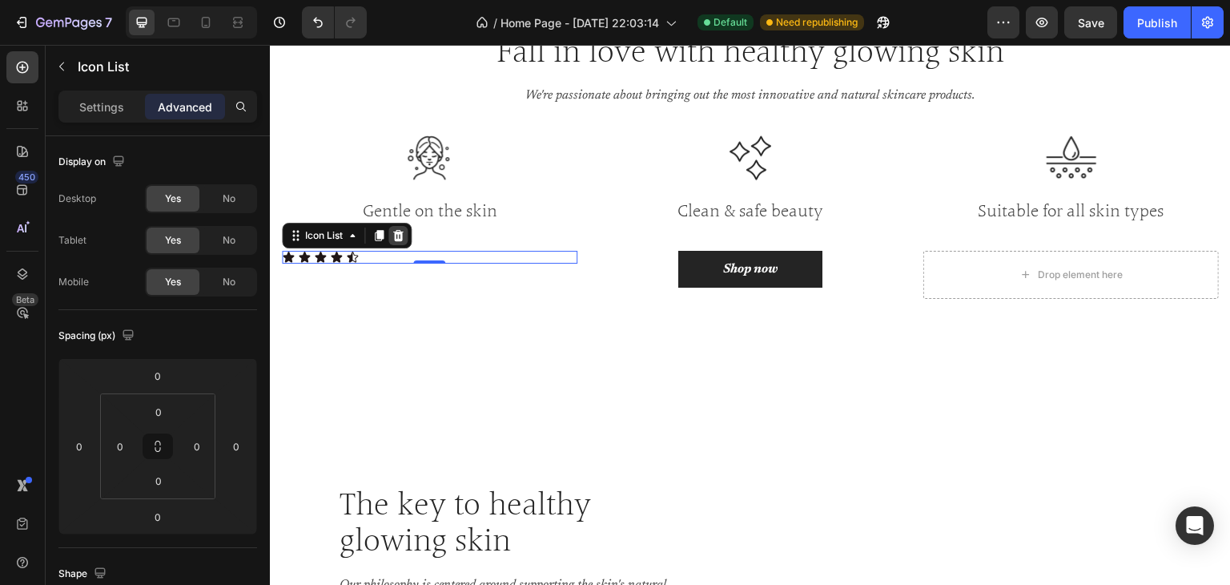
click at [405, 231] on icon at bounding box center [398, 235] width 13 height 13
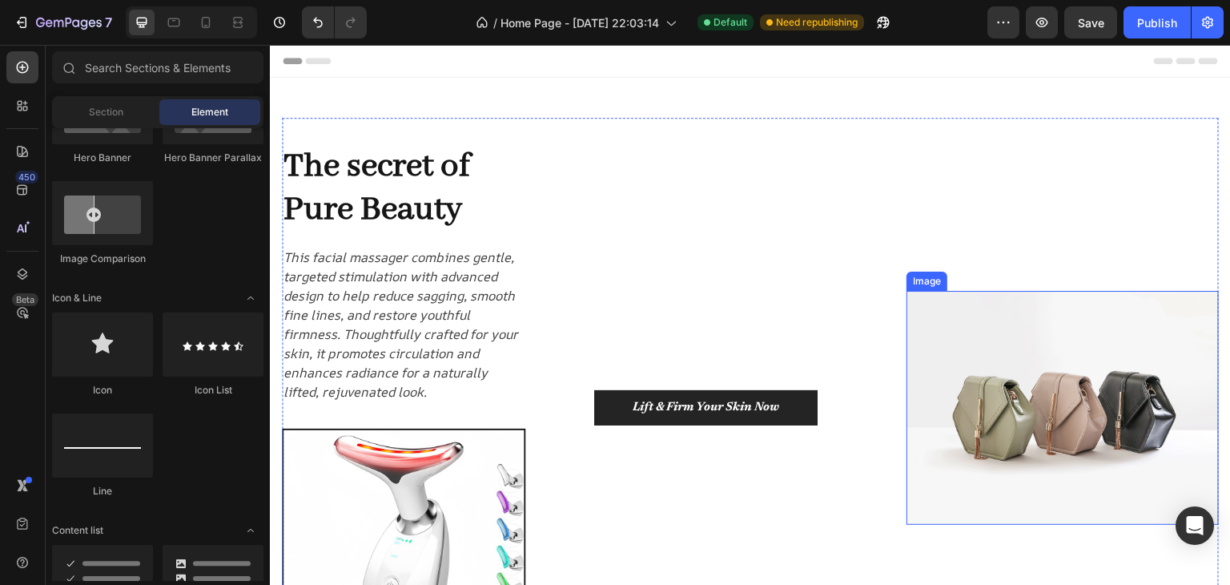
click at [1037, 364] on img at bounding box center [1063, 408] width 312 height 235
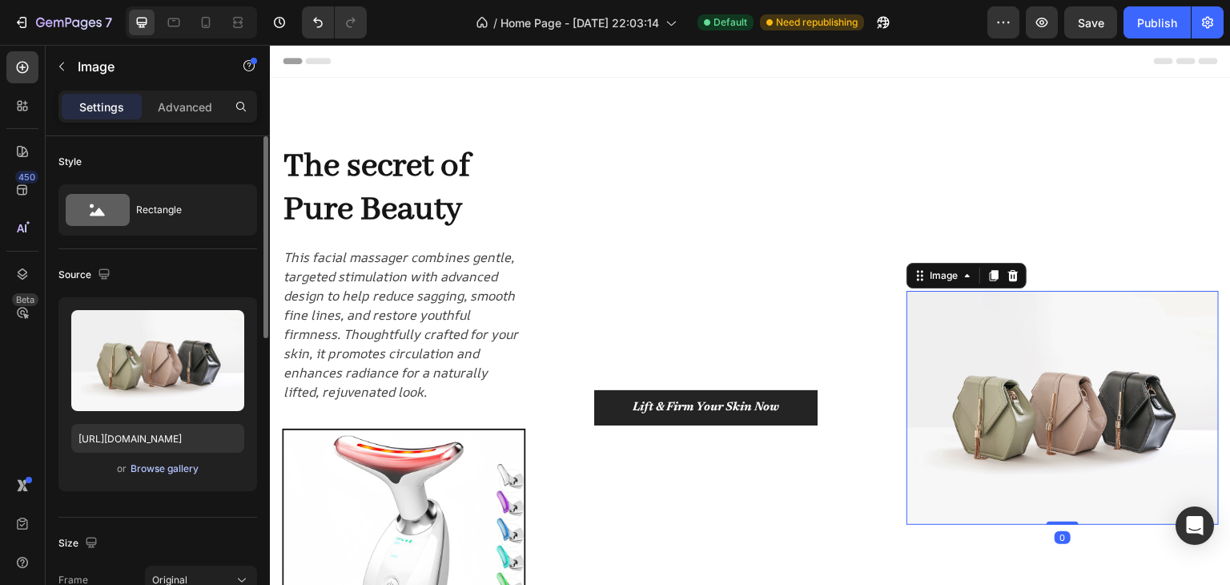
click at [169, 469] on div "Browse gallery" at bounding box center [165, 468] width 68 height 14
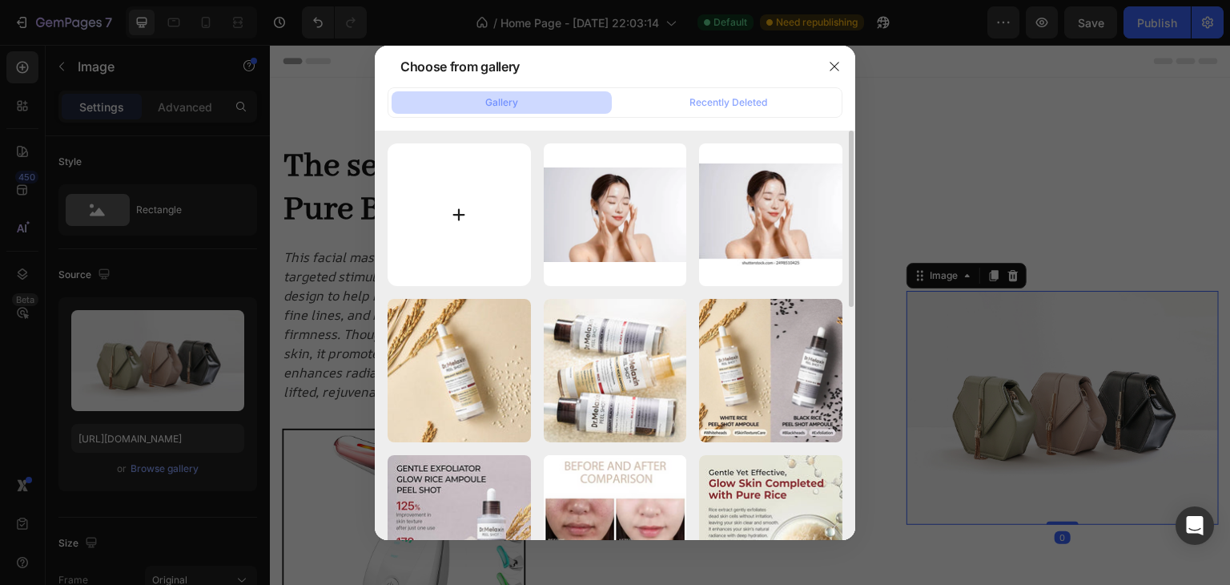
click at [455, 154] on input "file" at bounding box center [459, 214] width 143 height 143
type input "C:\fakepath\ezgif.com-video-to-gif-converter (1).gif"
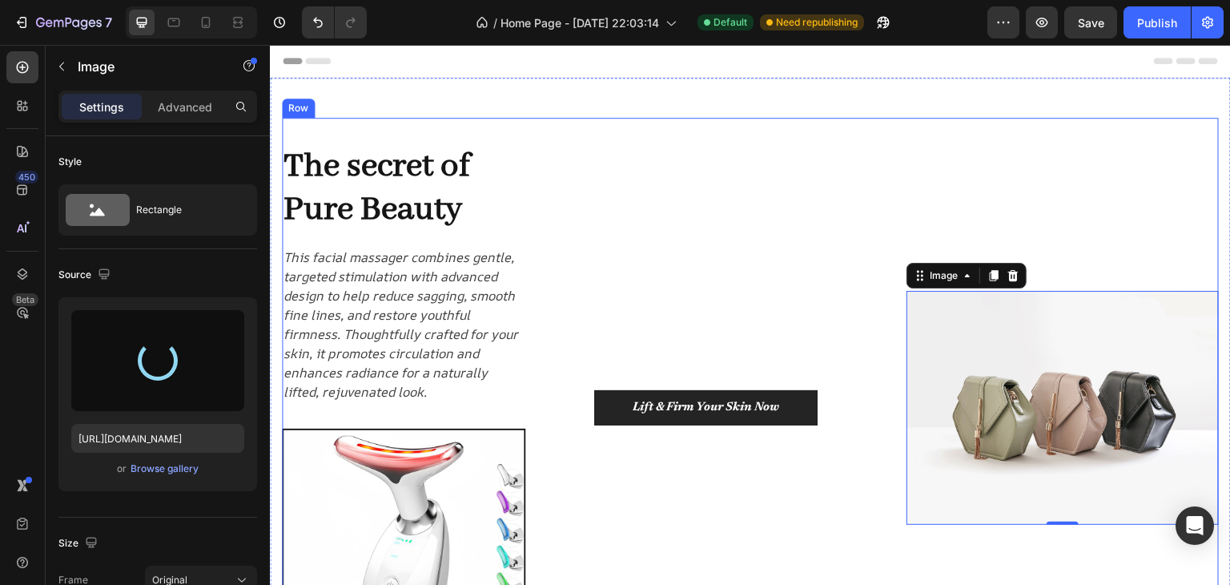
type input "https://cdn.shopify.com/s/files/1/0661/5252/9971/files/gempages_581278966422176…"
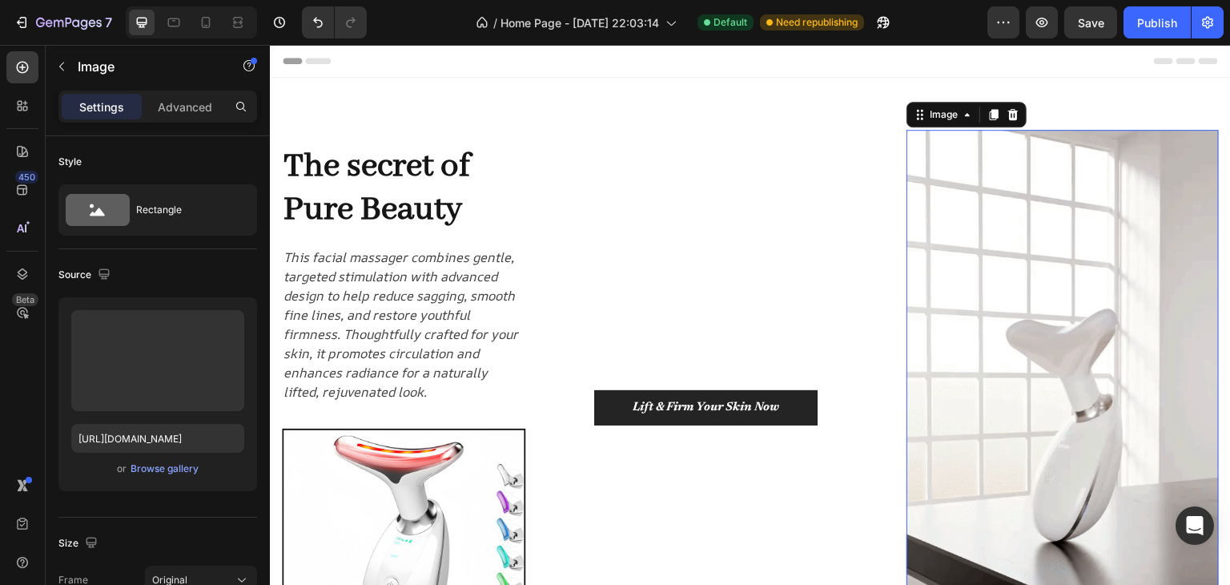
click at [977, 391] on img at bounding box center [1063, 407] width 312 height 555
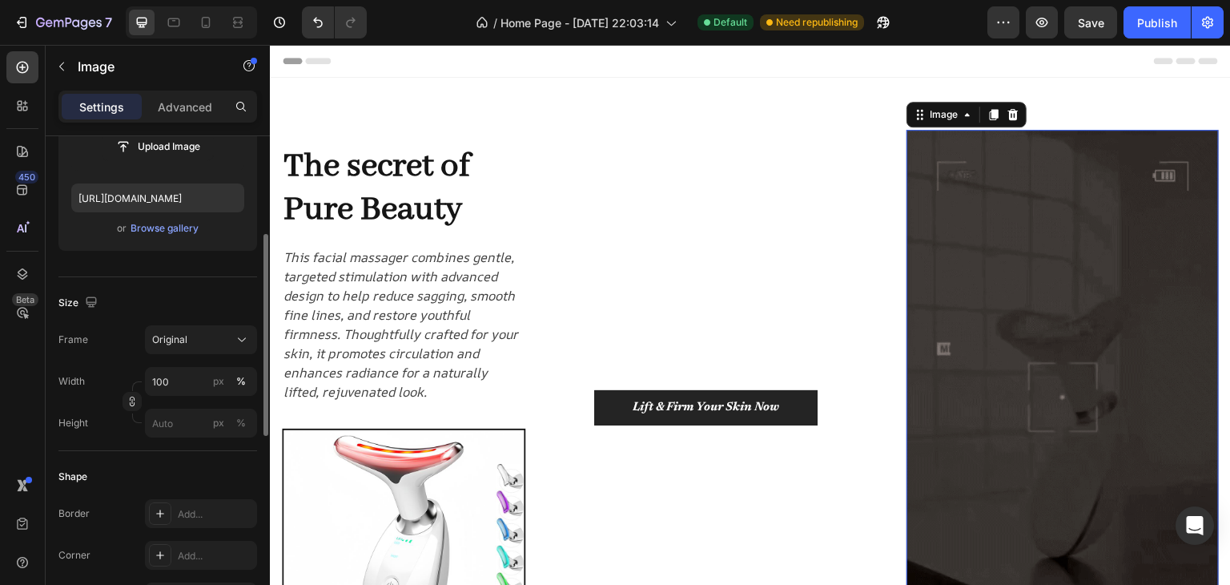
scroll to position [80, 0]
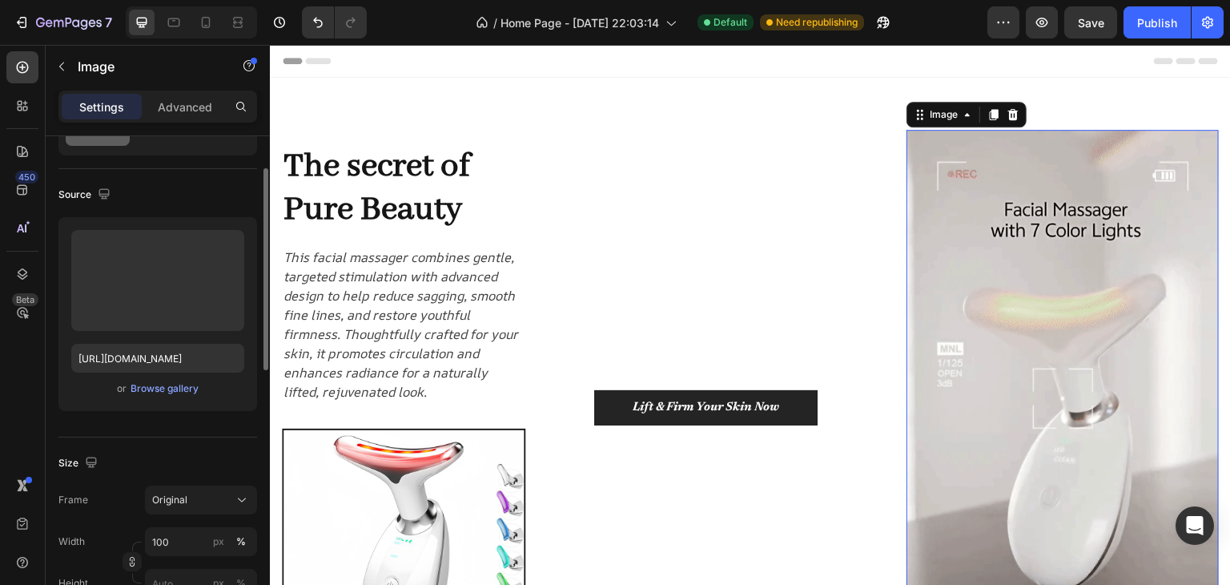
click at [972, 347] on img at bounding box center [1063, 407] width 312 height 555
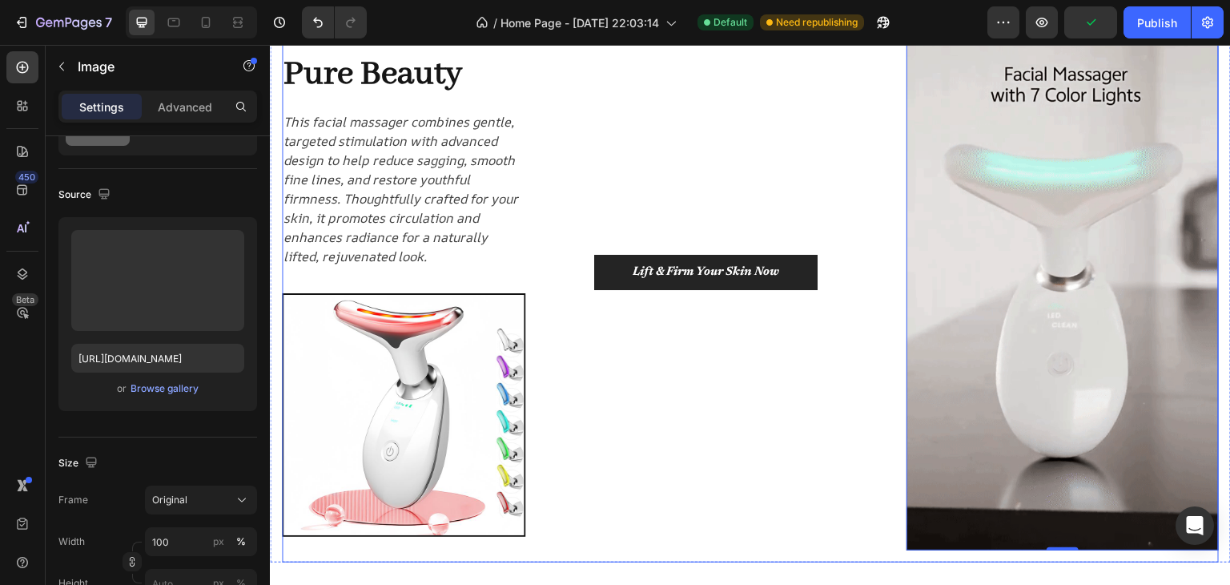
scroll to position [160, 0]
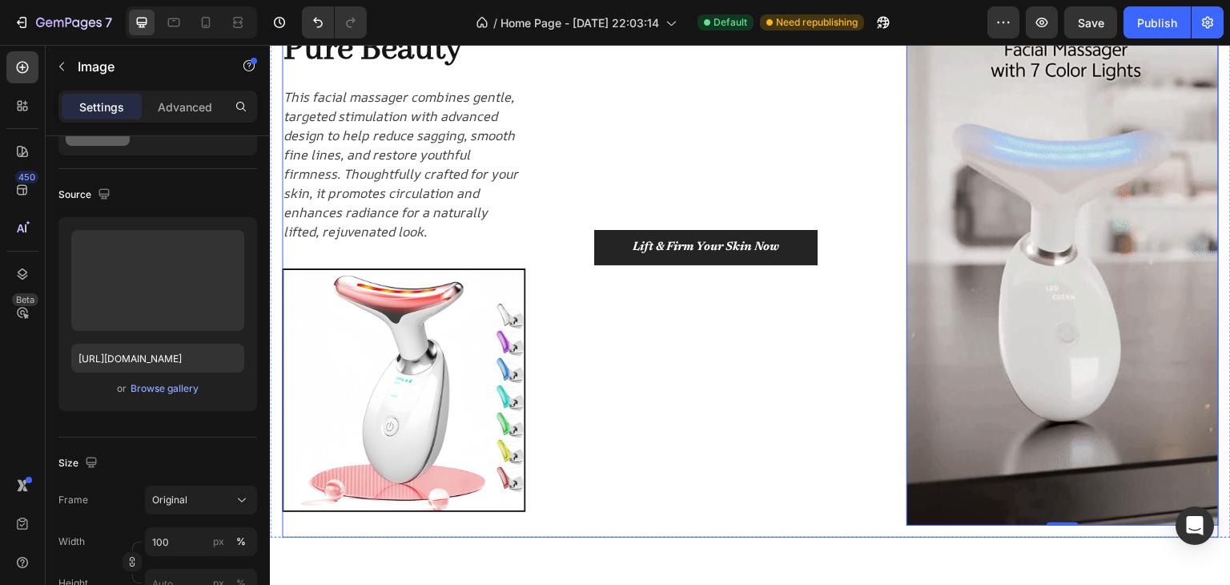
click at [791, 352] on div "Lift & Firm Your Skin Now Button" at bounding box center [750, 248] width 312 height 580
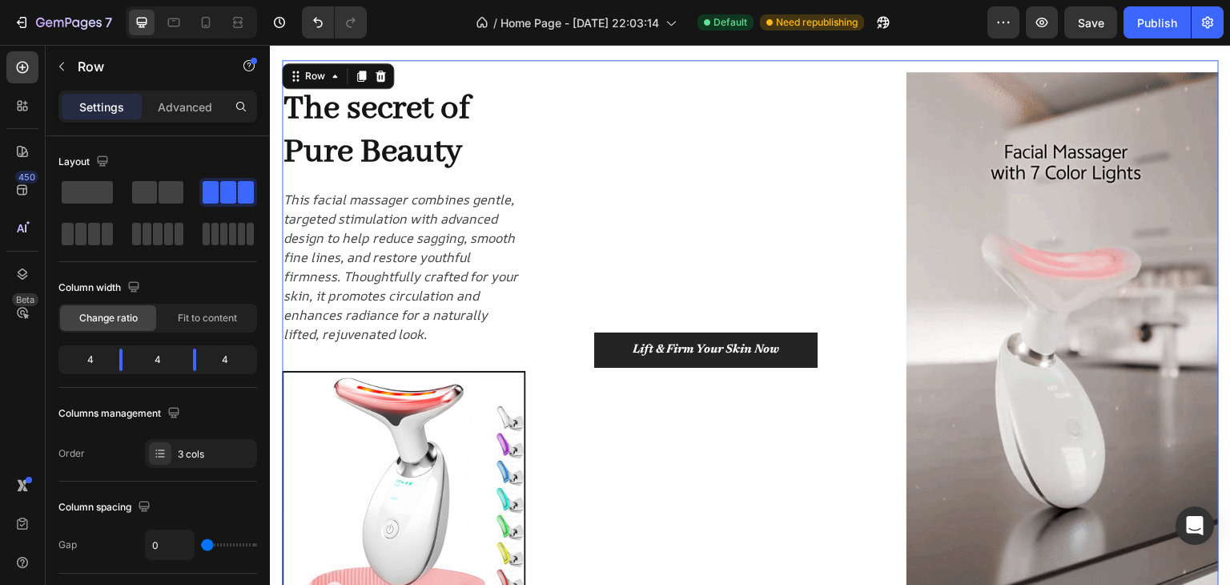
scroll to position [0, 0]
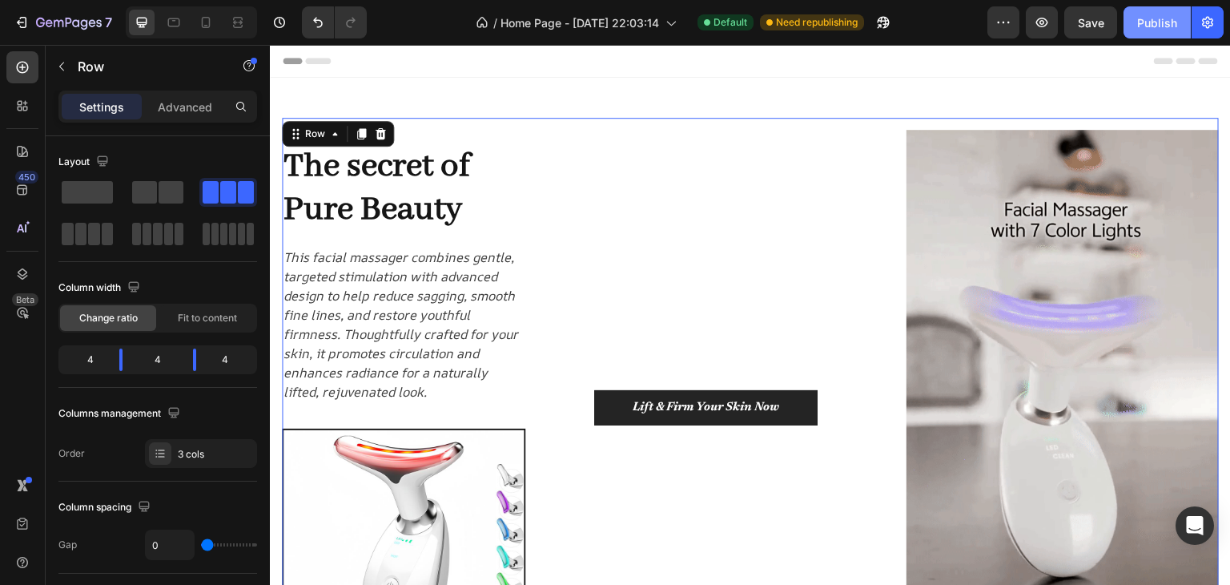
click at [1141, 22] on div "Publish" at bounding box center [1158, 22] width 40 height 17
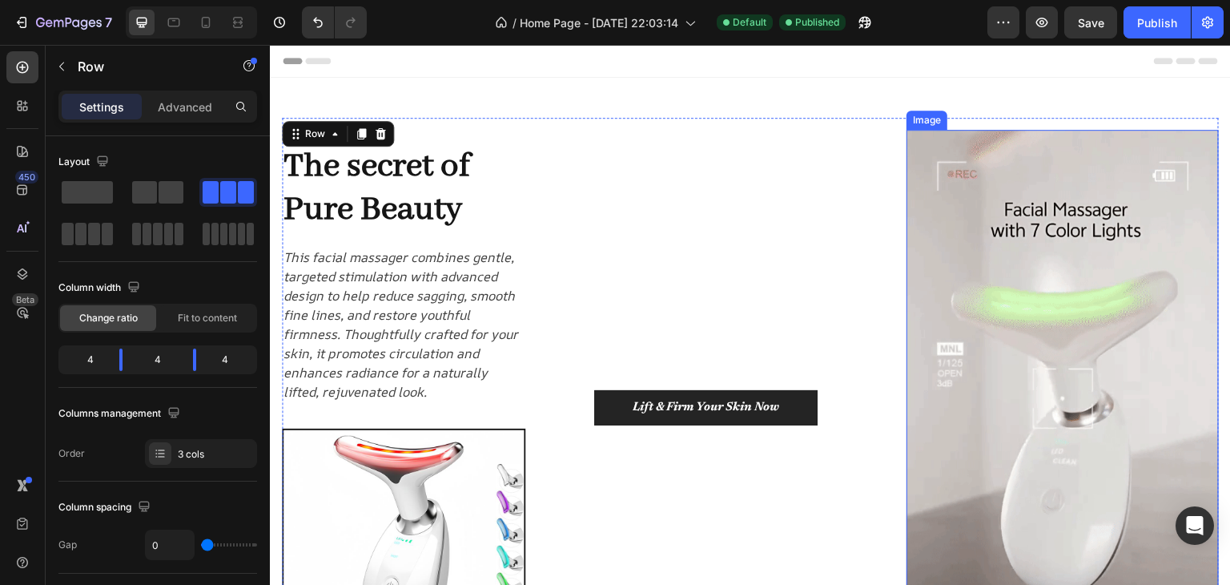
click at [989, 352] on img at bounding box center [1063, 407] width 312 height 555
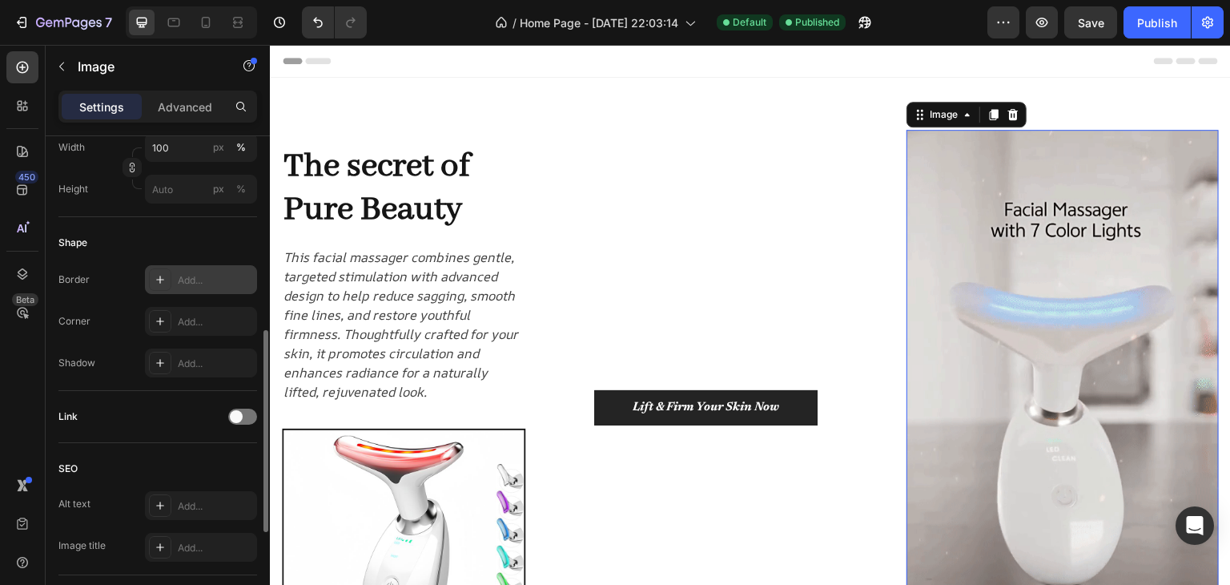
scroll to position [394, 0]
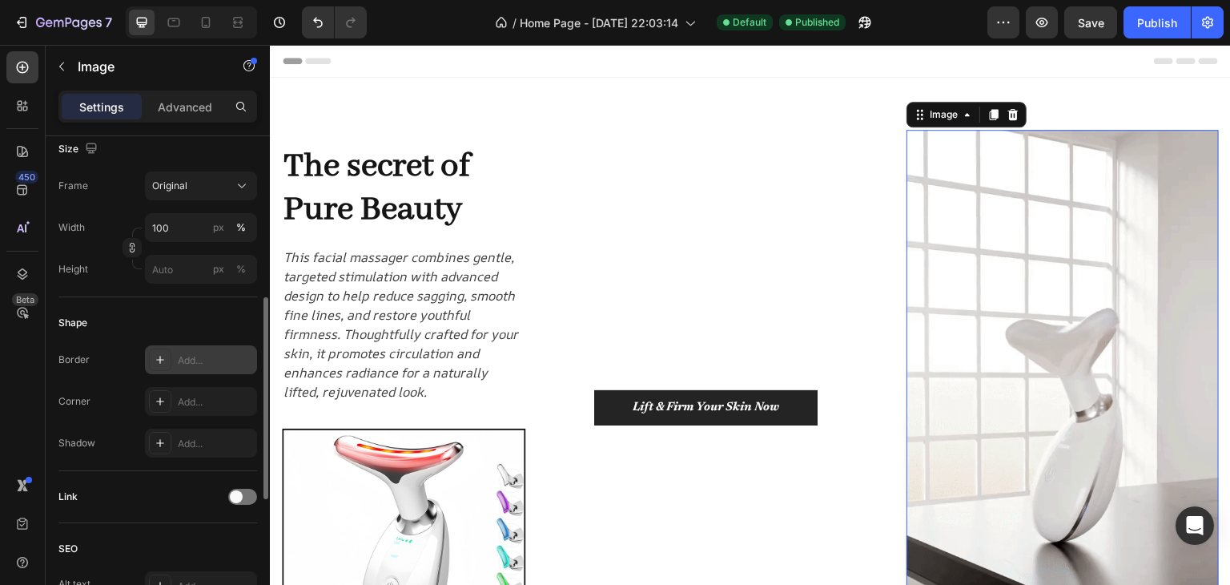
click at [165, 360] on icon at bounding box center [160, 359] width 13 height 13
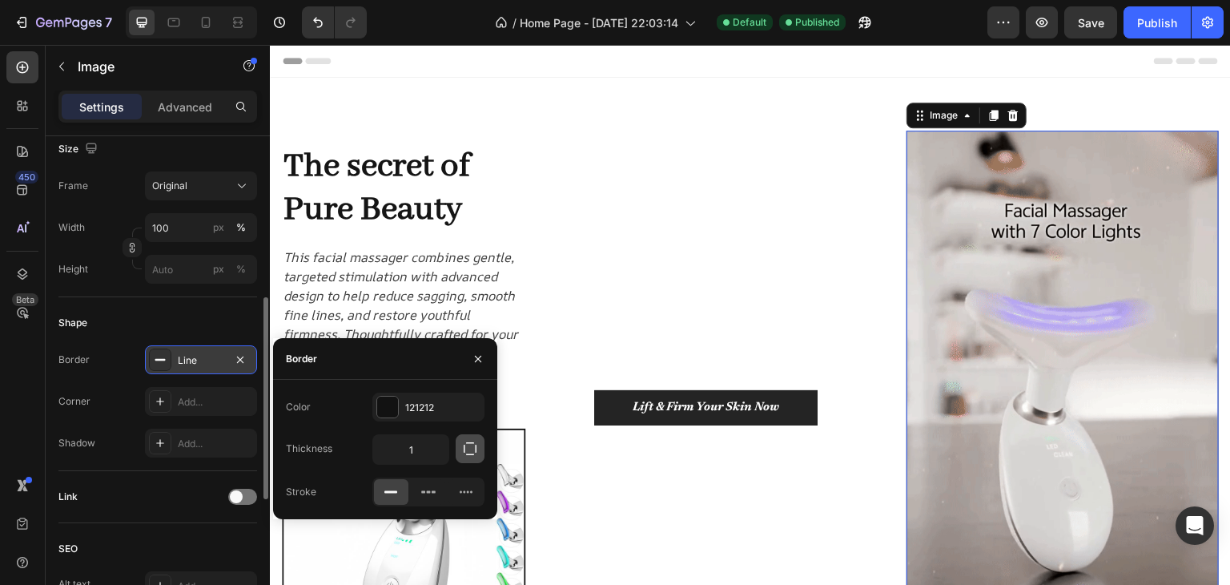
click at [471, 446] on icon "button" at bounding box center [470, 449] width 16 height 16
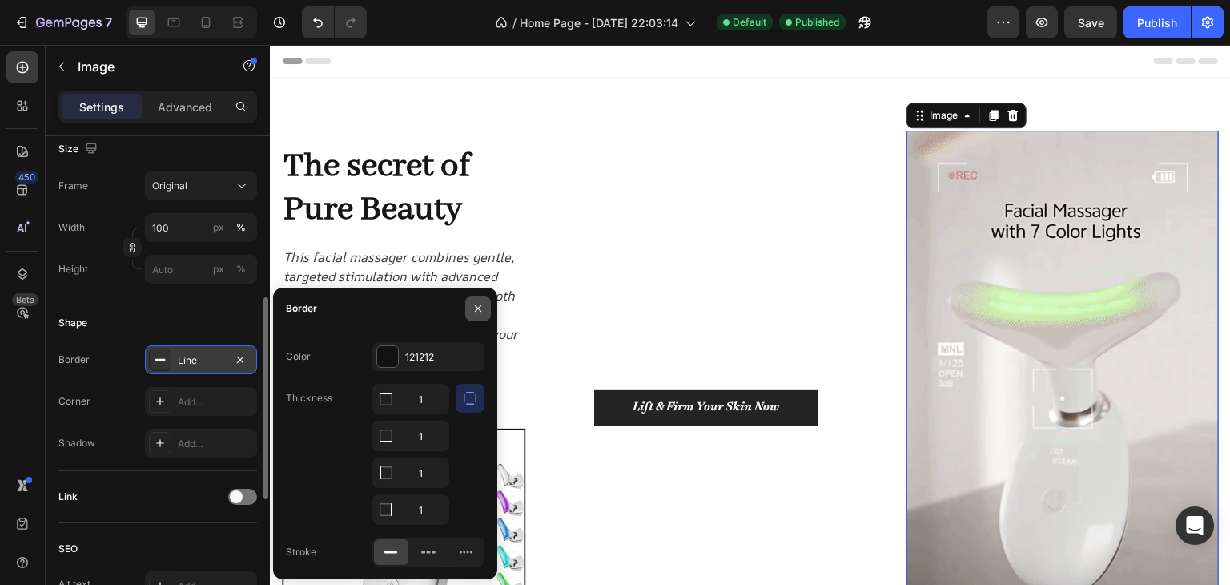
click at [469, 305] on button "button" at bounding box center [478, 309] width 26 height 26
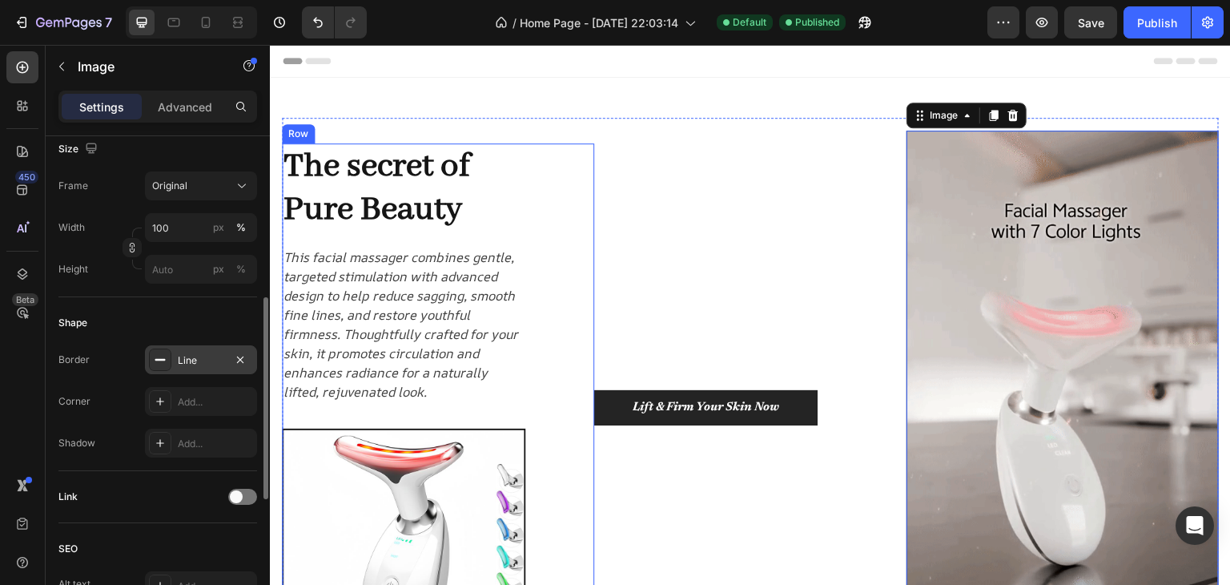
click at [667, 240] on div "Lift & Firm Your Skin Now Button" at bounding box center [750, 408] width 312 height 580
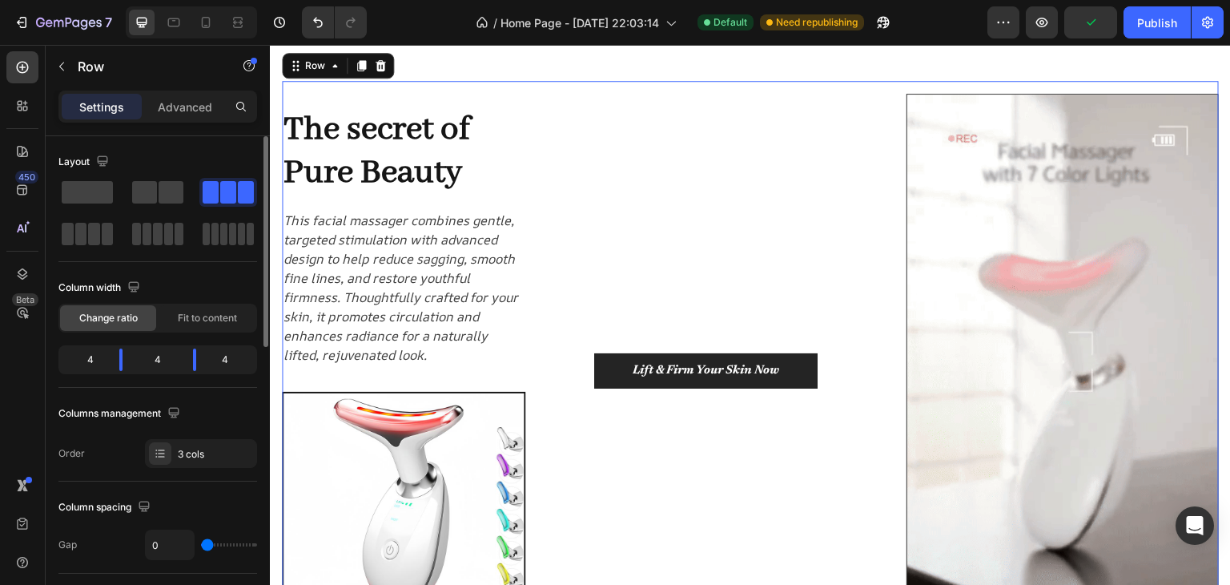
scroll to position [80, 0]
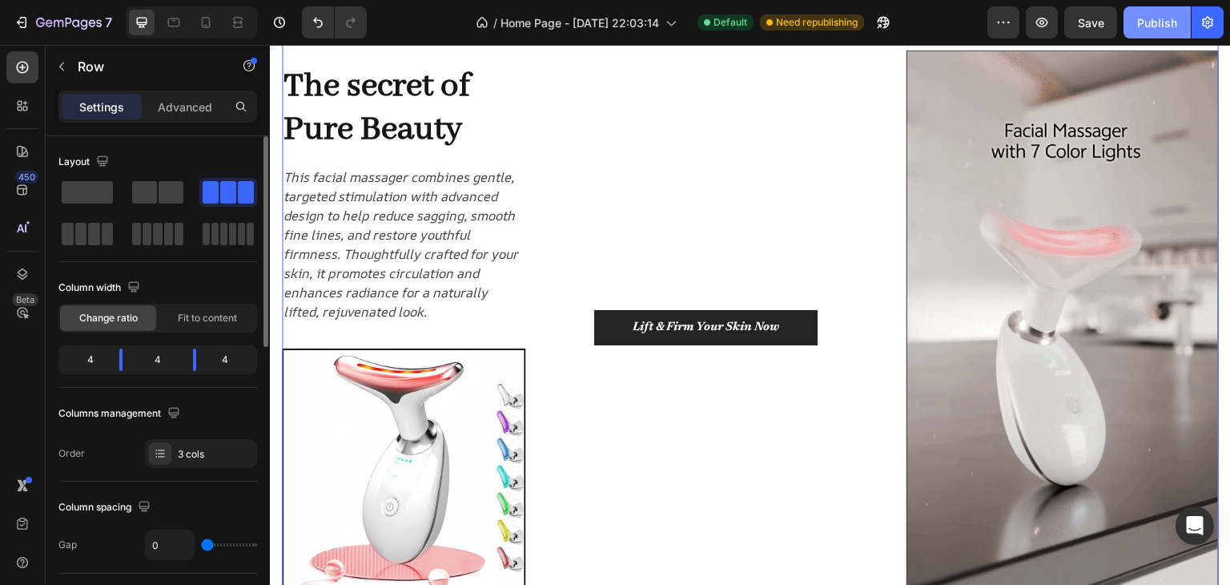
click at [1162, 19] on div "Publish" at bounding box center [1158, 22] width 40 height 17
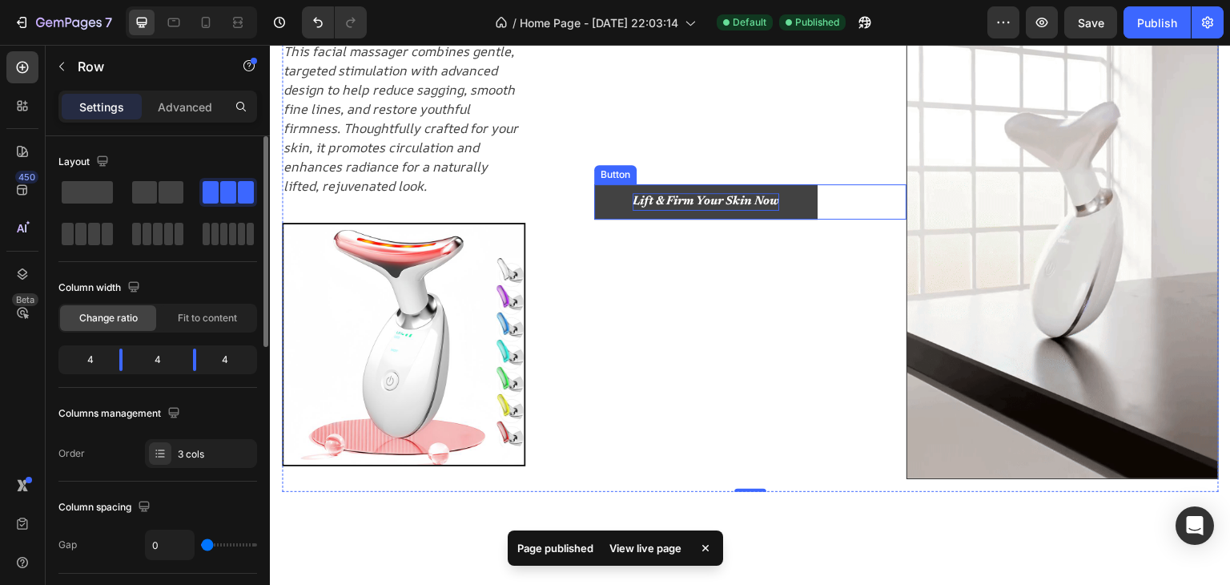
scroll to position [240, 0]
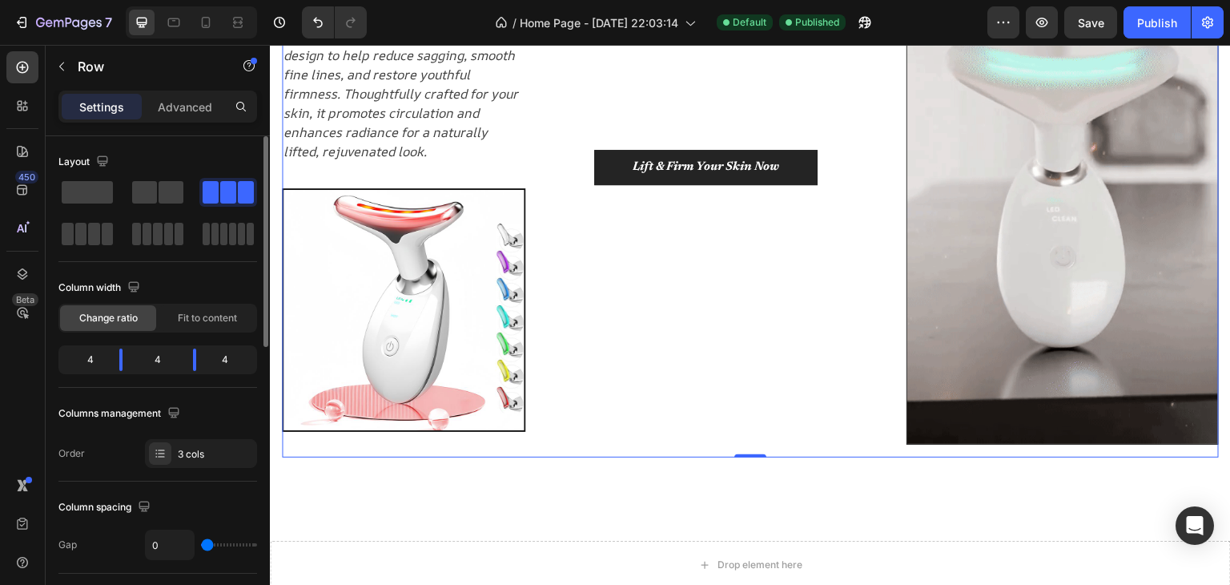
click at [699, 301] on div "Lift & Firm Your Skin Now Button" at bounding box center [750, 167] width 312 height 580
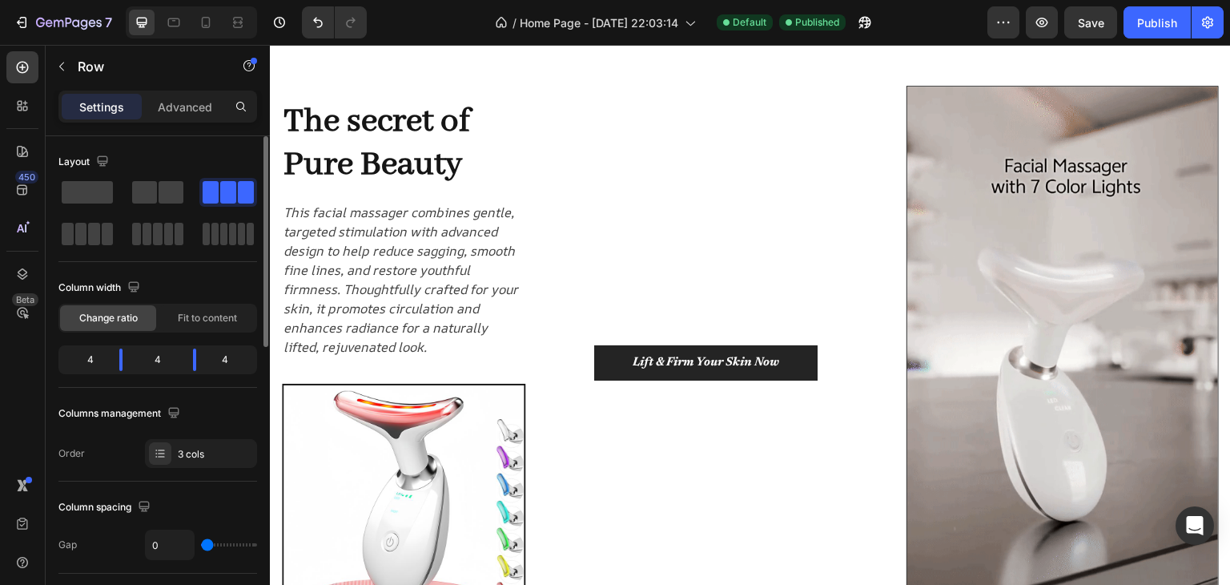
scroll to position [2, 0]
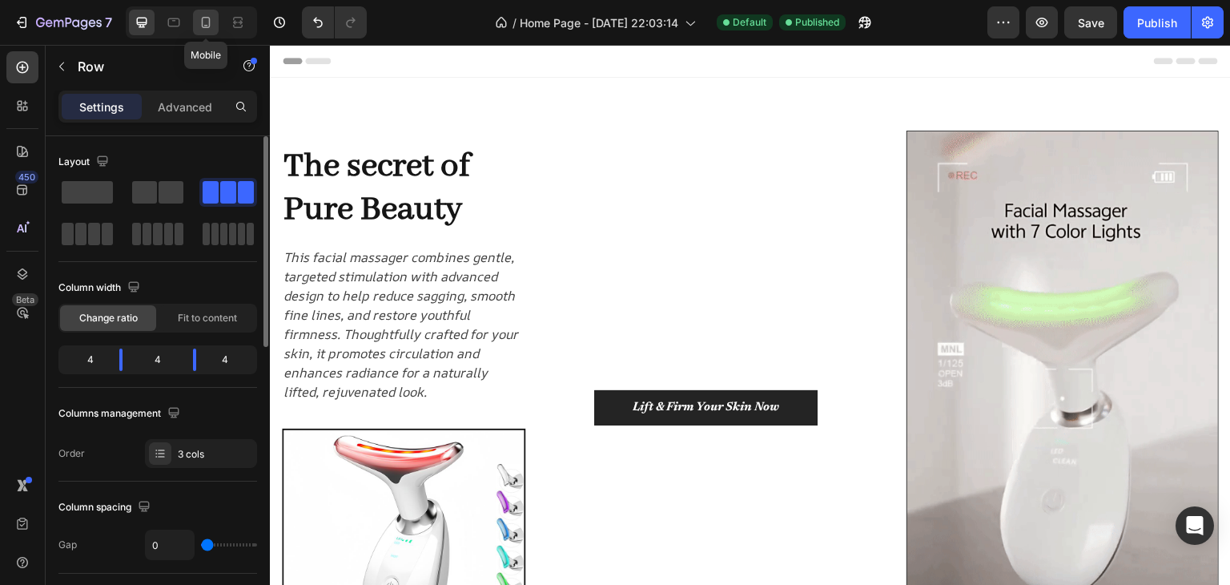
click at [210, 14] on icon at bounding box center [206, 22] width 16 height 16
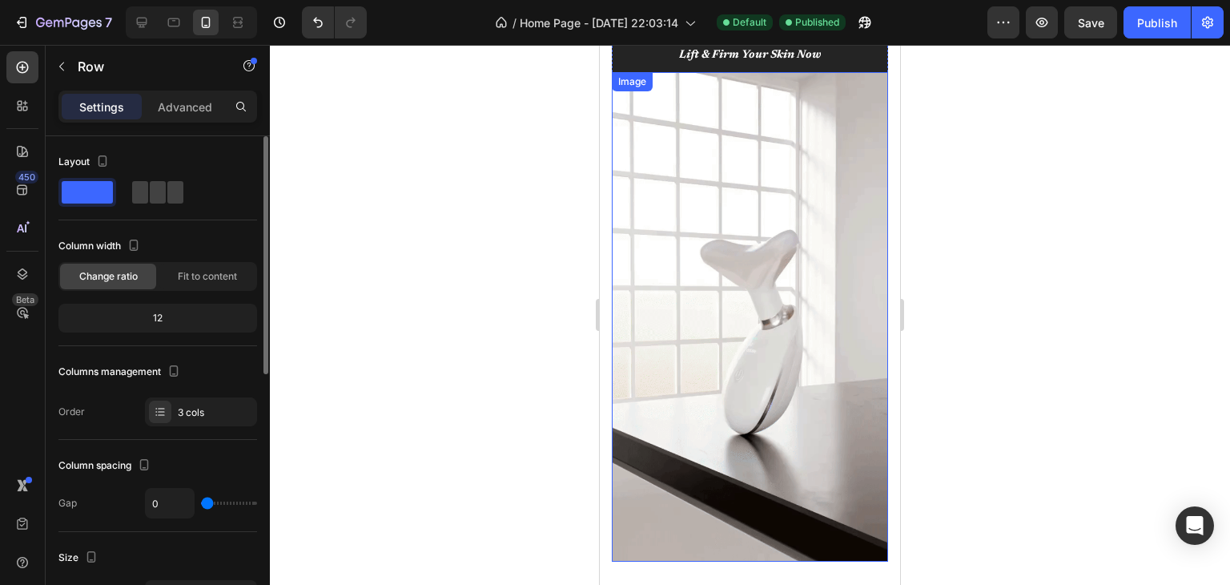
scroll to position [435, 0]
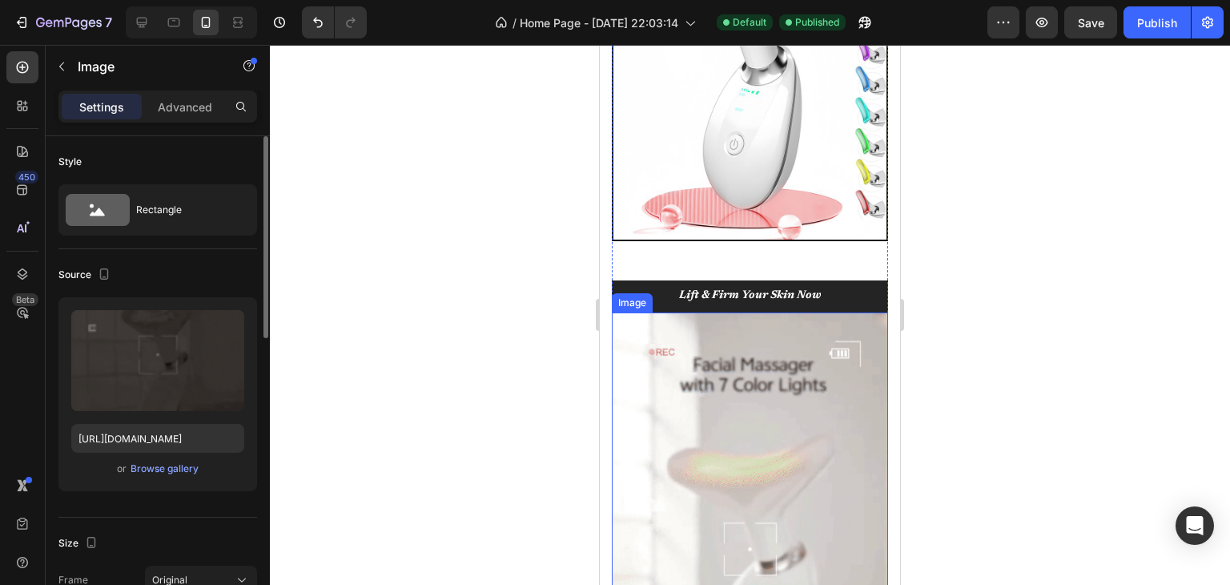
click at [647, 329] on img at bounding box center [750, 557] width 276 height 490
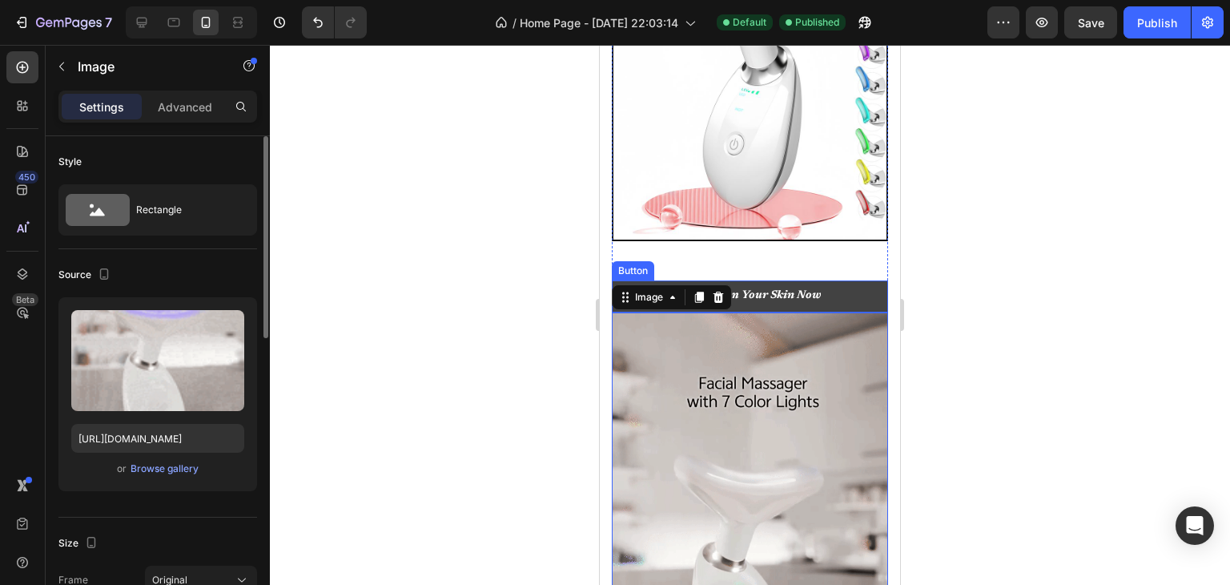
click at [848, 312] on link "Lift & Firm Your Skin Now" at bounding box center [750, 296] width 276 height 32
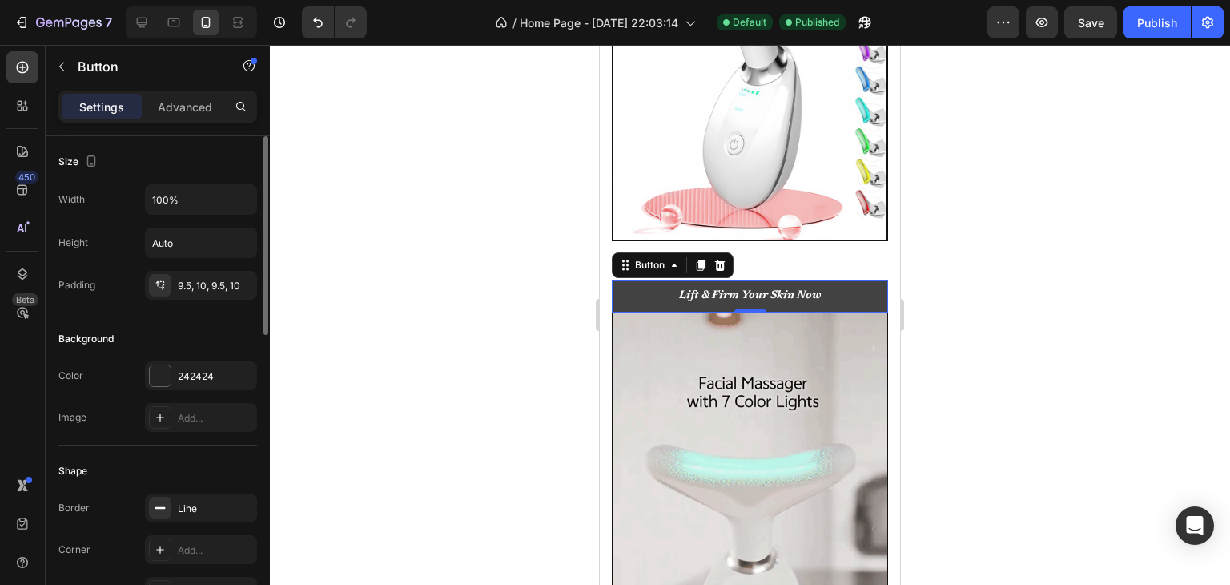
click at [665, 312] on link "Lift & Firm Your Skin Now" at bounding box center [750, 296] width 276 height 32
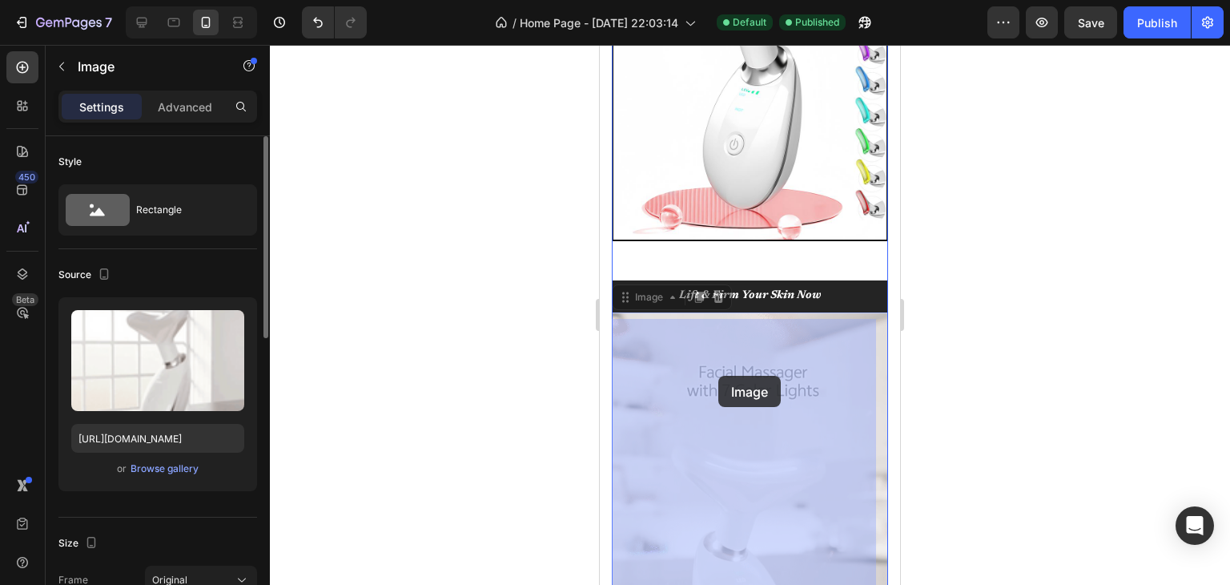
drag, startPoint x: 712, startPoint y: 348, endPoint x: 719, endPoint y: 376, distance: 28.8
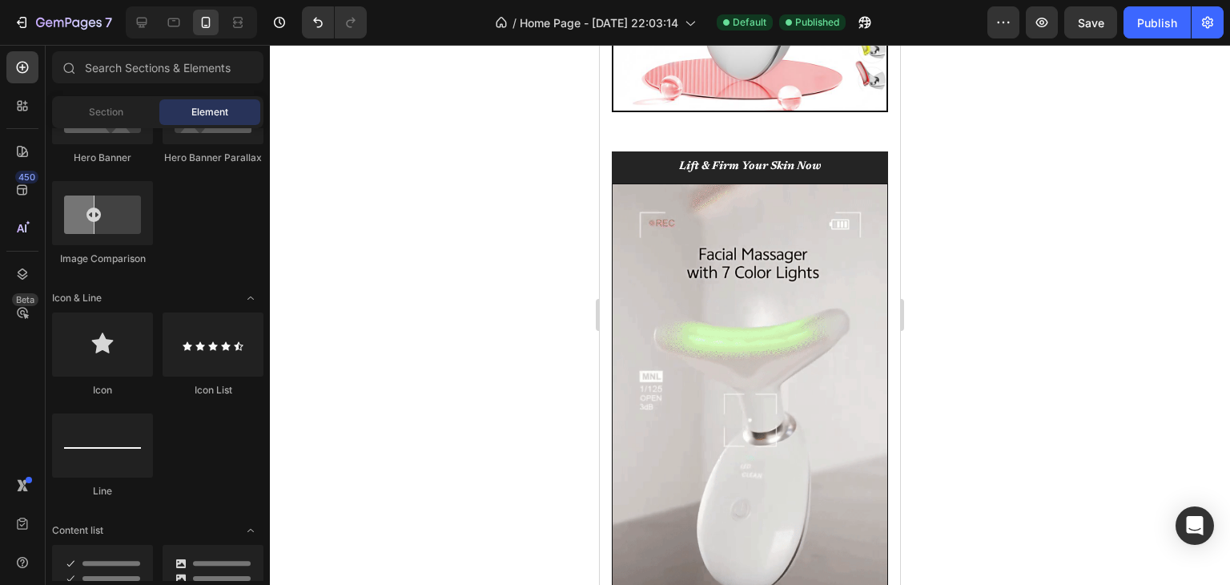
scroll to position [574, 0]
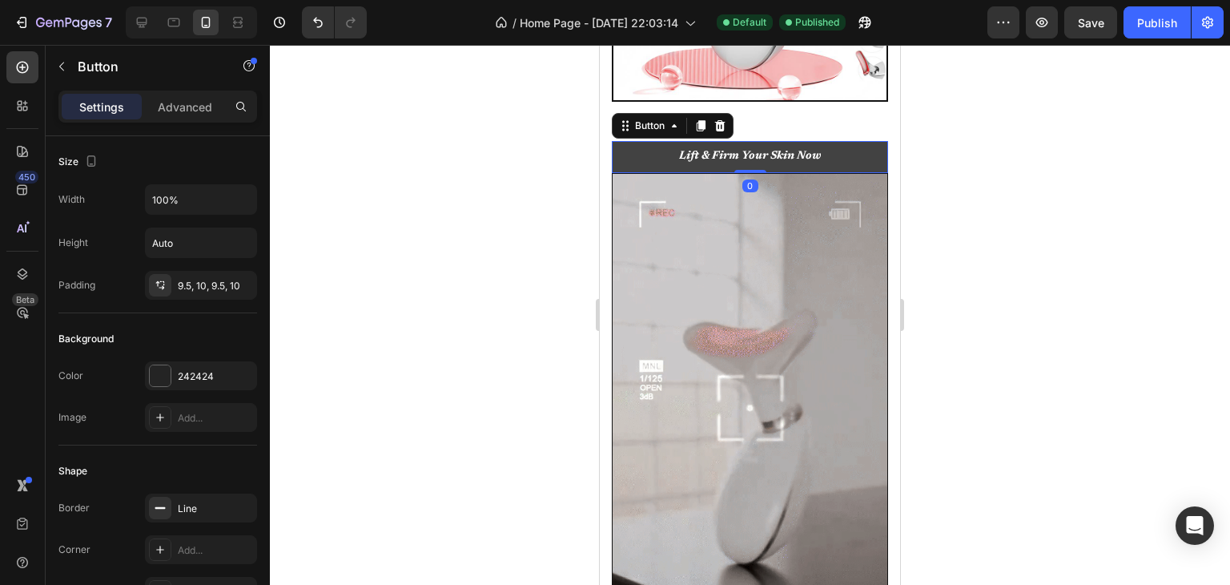
click at [658, 171] on link "Lift & Firm Your Skin Now" at bounding box center [750, 157] width 276 height 32
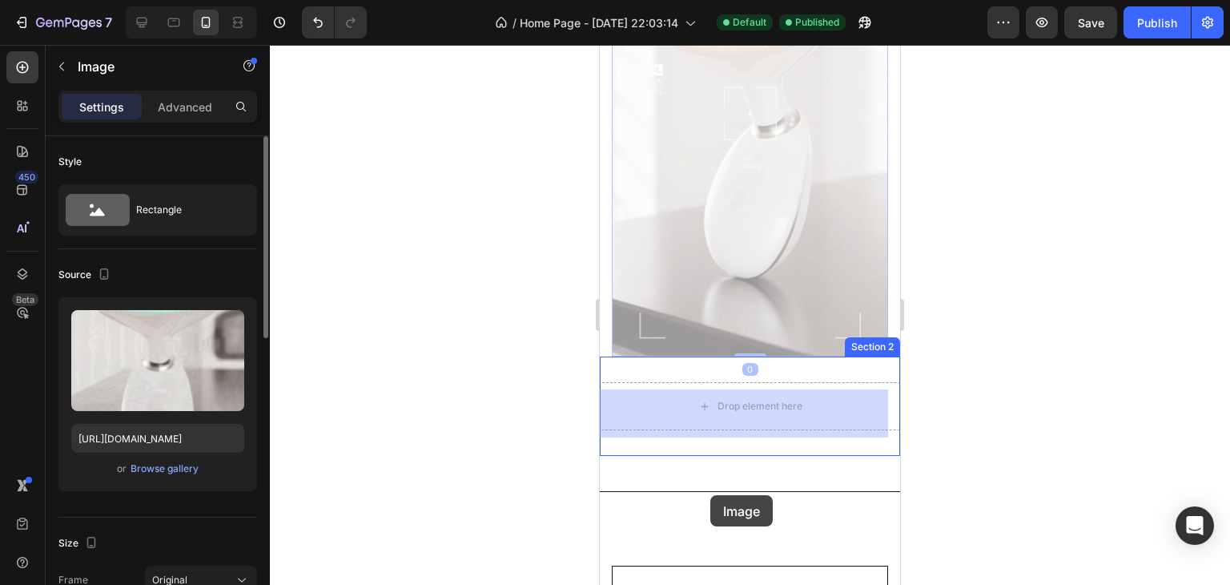
scroll to position [863, 0]
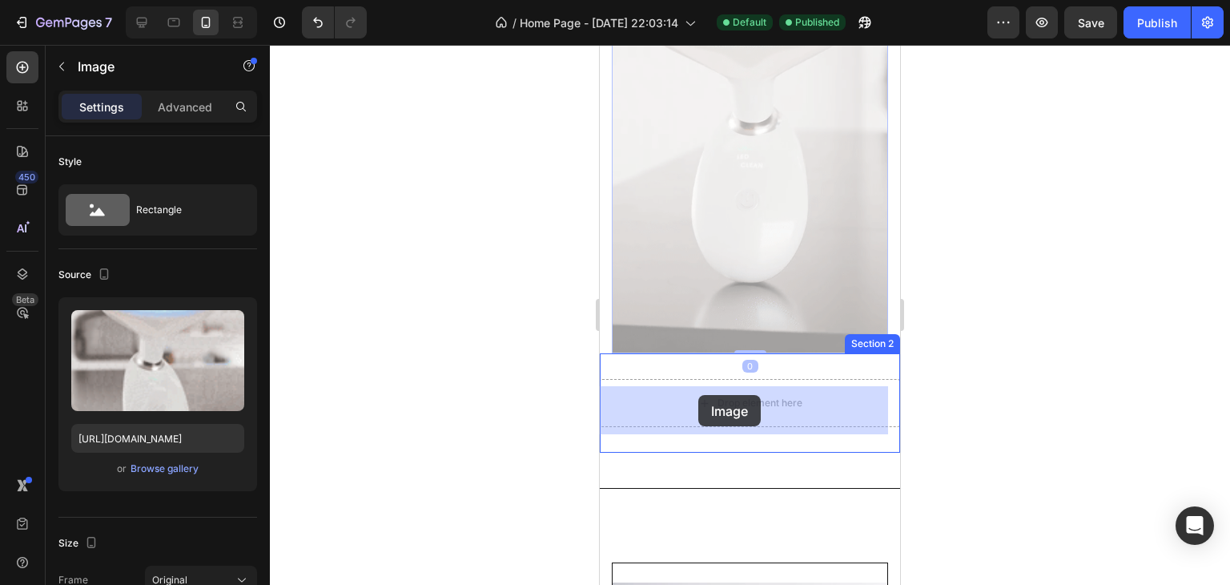
drag, startPoint x: 711, startPoint y: 228, endPoint x: 699, endPoint y: 395, distance: 167.1
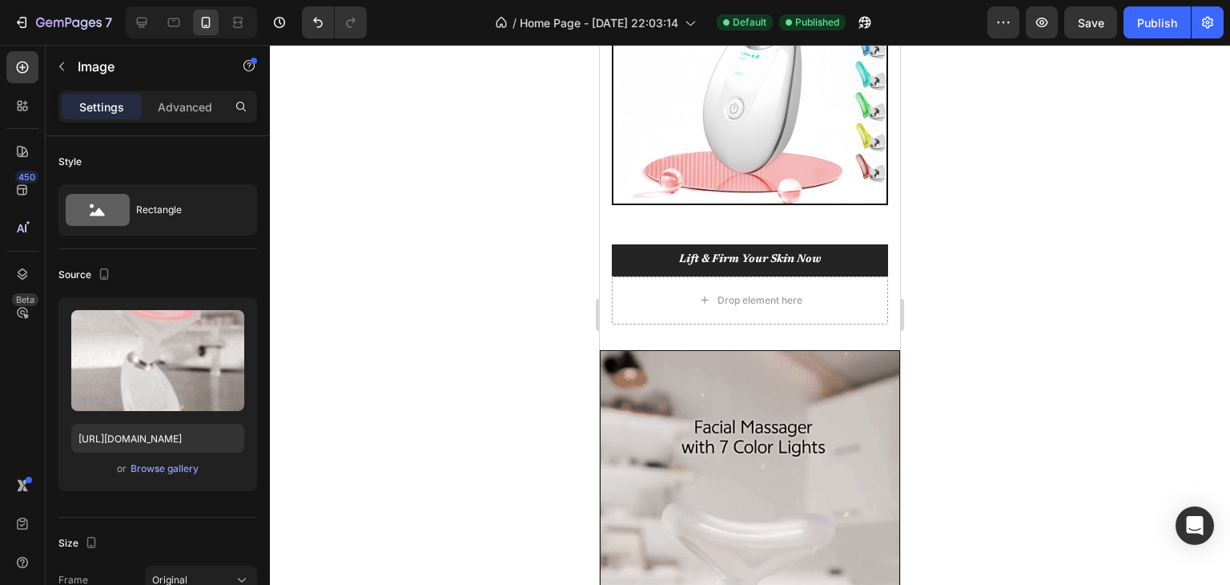
scroll to position [462, 0]
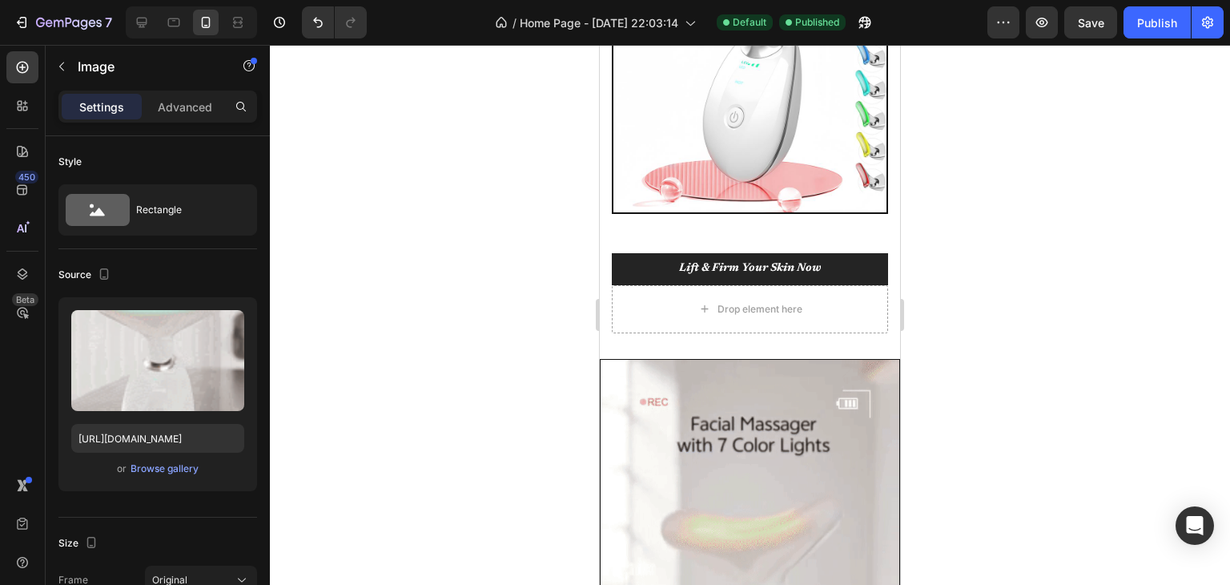
click at [1013, 367] on div at bounding box center [750, 315] width 960 height 540
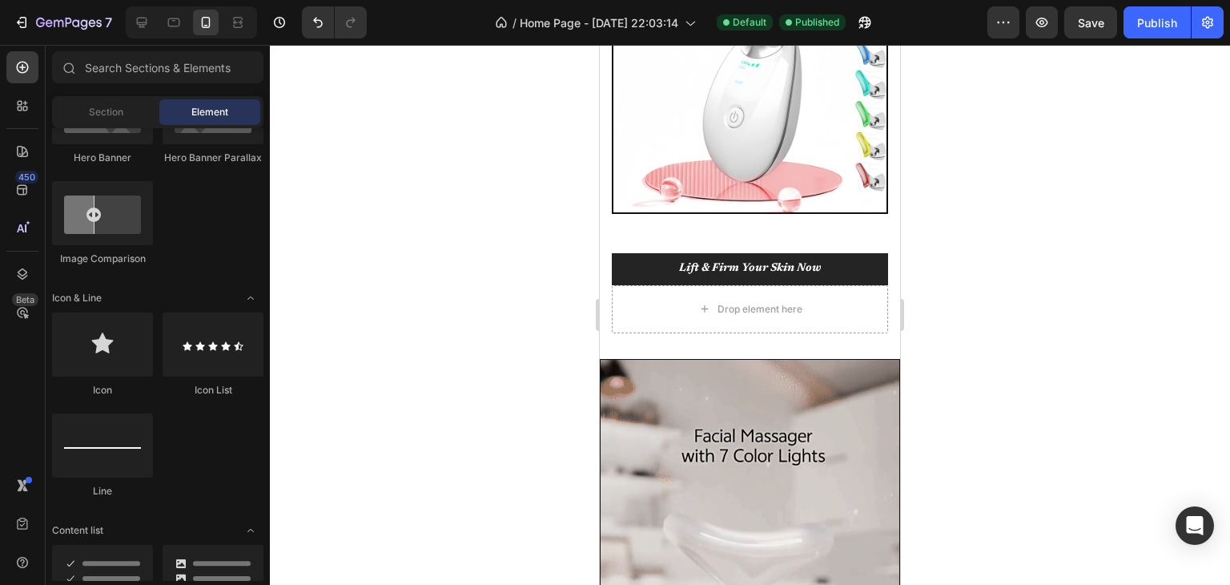
click at [465, 292] on div at bounding box center [750, 315] width 960 height 540
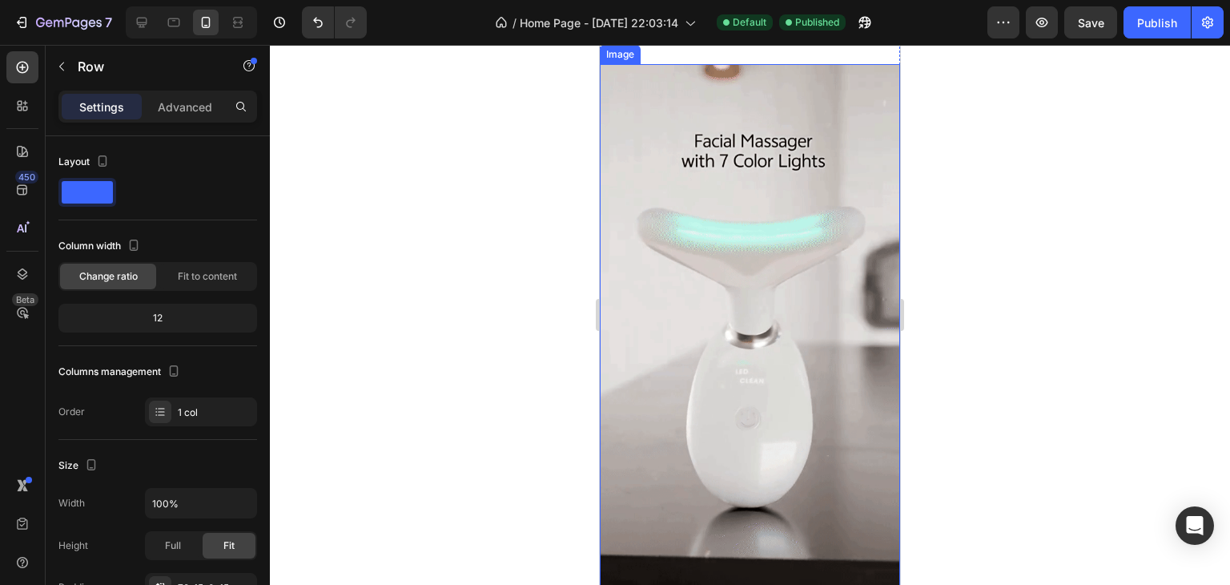
scroll to position [783, 0]
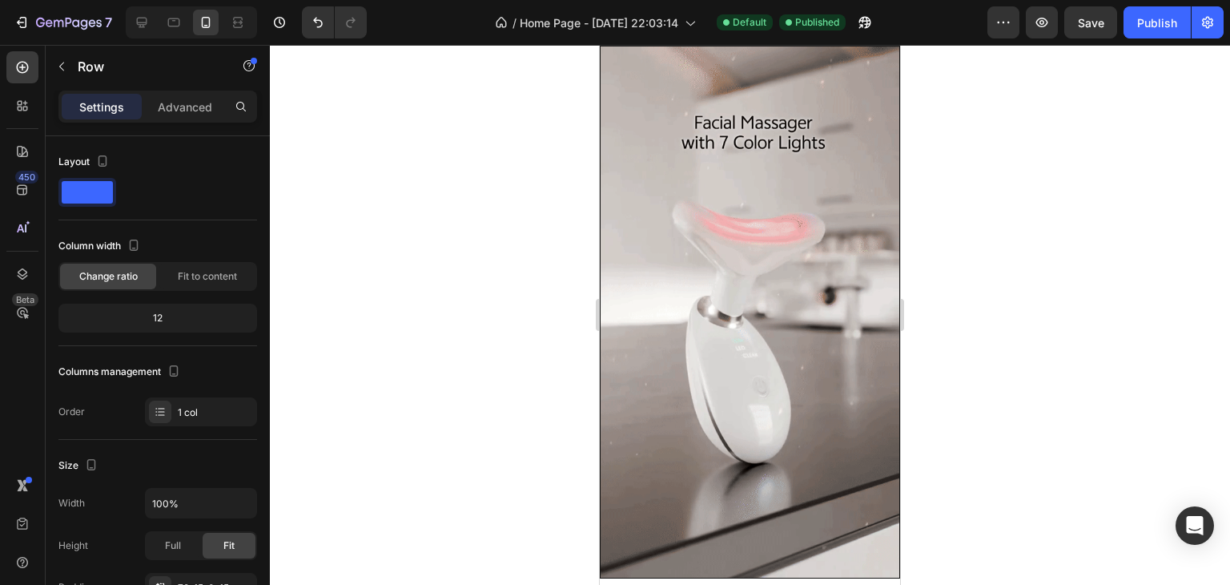
click at [455, 273] on div at bounding box center [750, 315] width 960 height 540
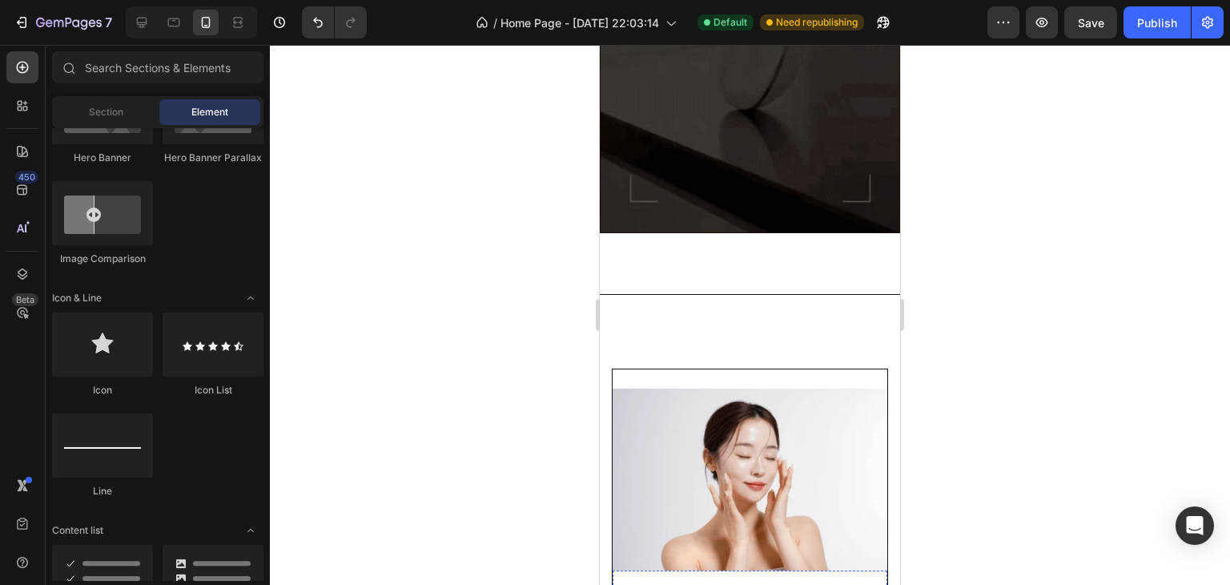
scroll to position [1122, 0]
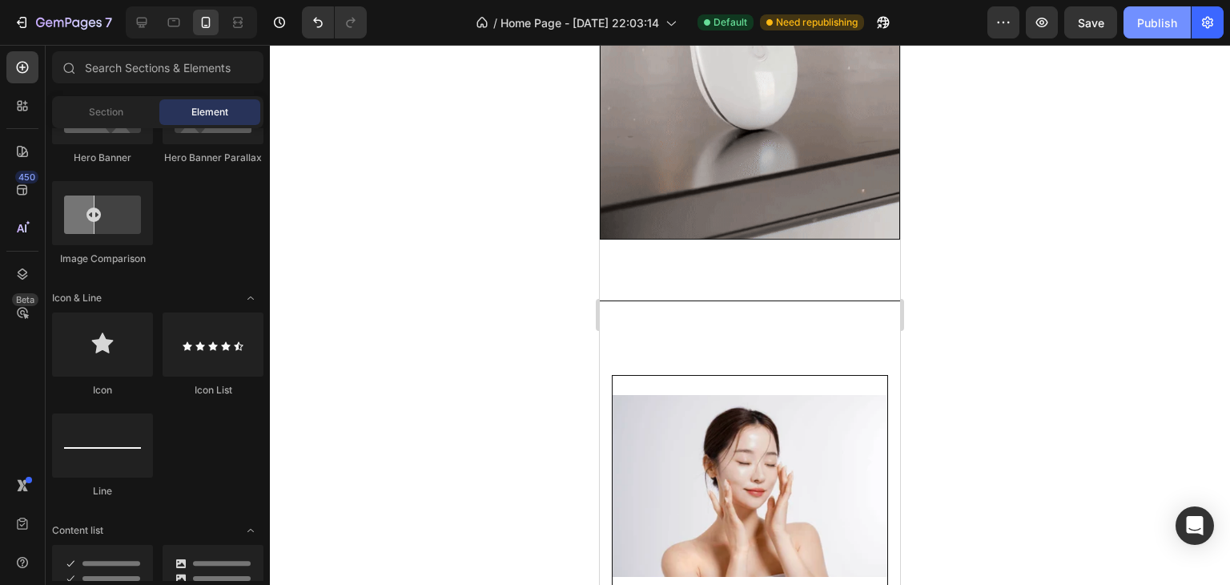
click at [1150, 23] on div "Publish" at bounding box center [1158, 22] width 40 height 17
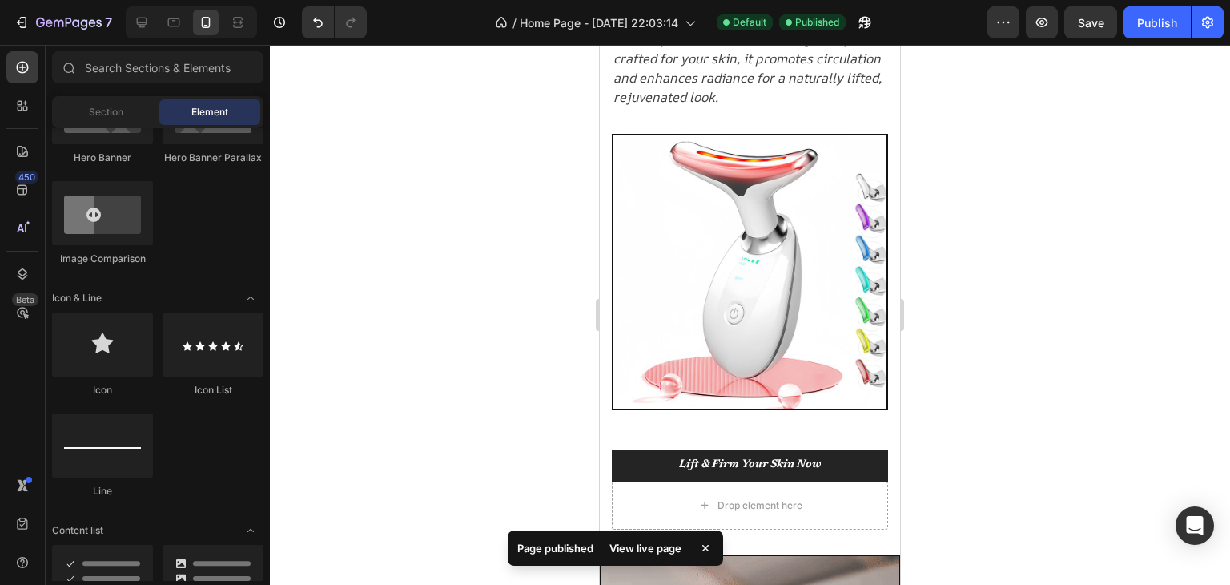
scroll to position [240, 0]
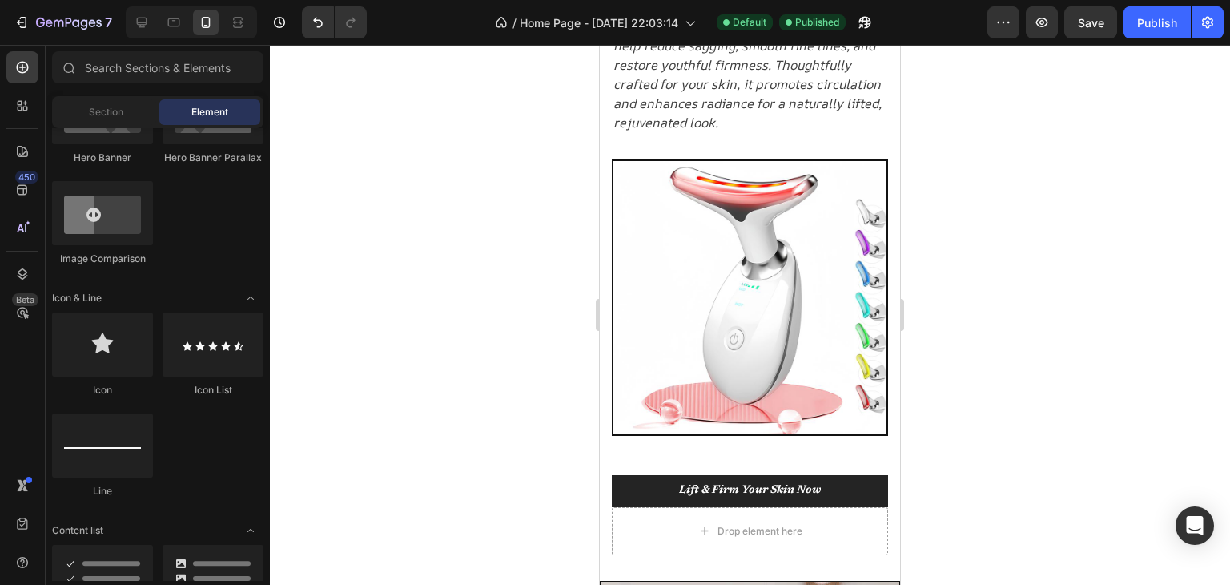
click at [546, 295] on div at bounding box center [750, 315] width 960 height 540
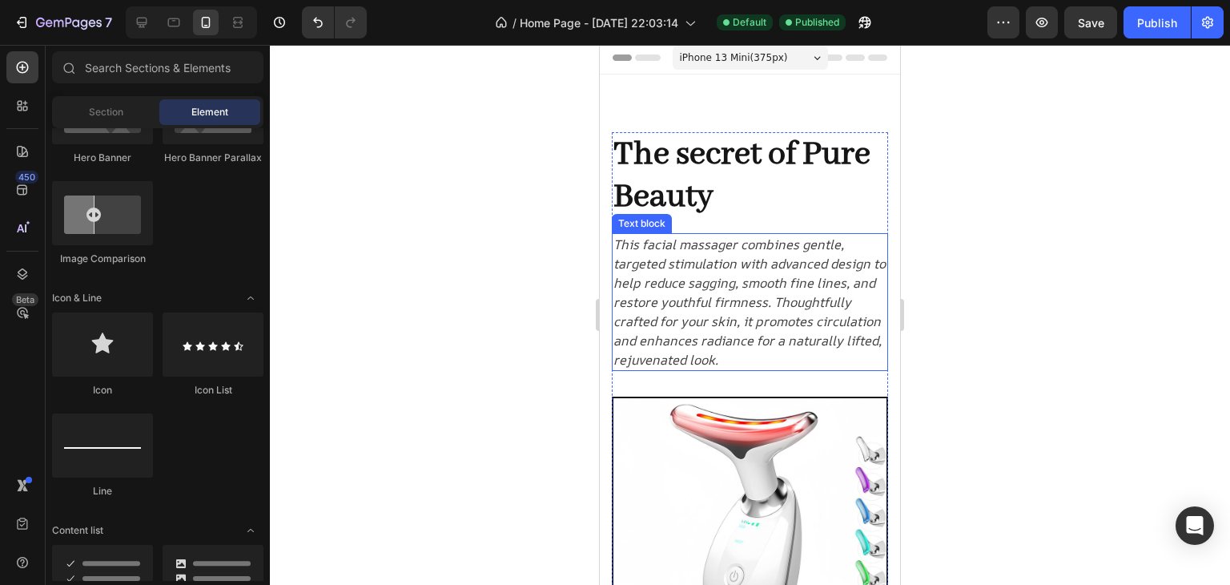
scroll to position [0, 0]
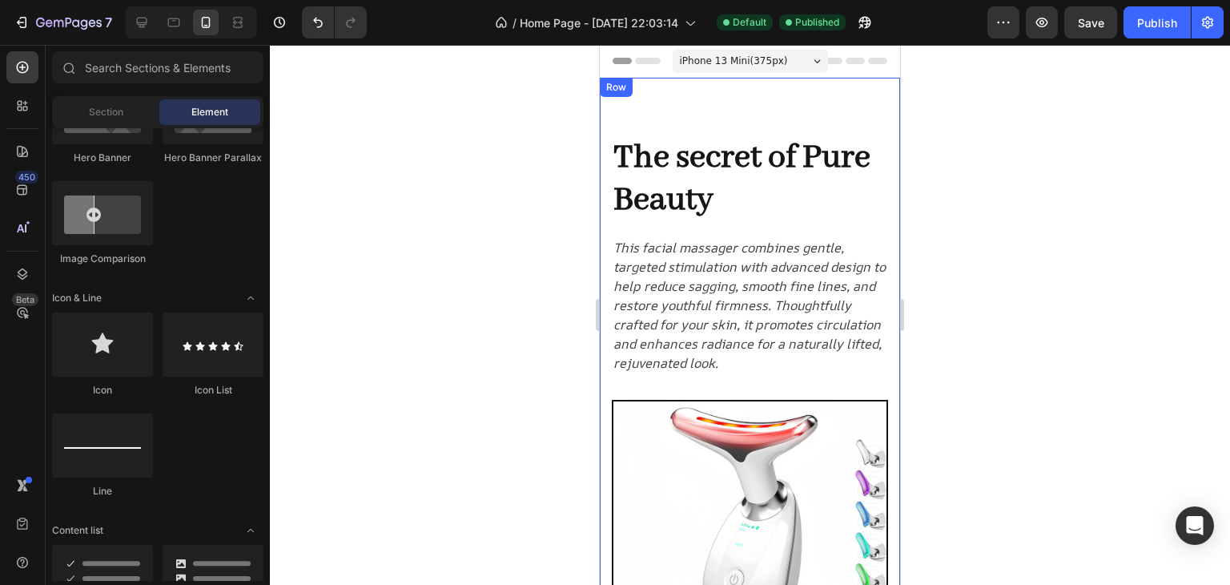
click at [500, 135] on div at bounding box center [750, 315] width 960 height 540
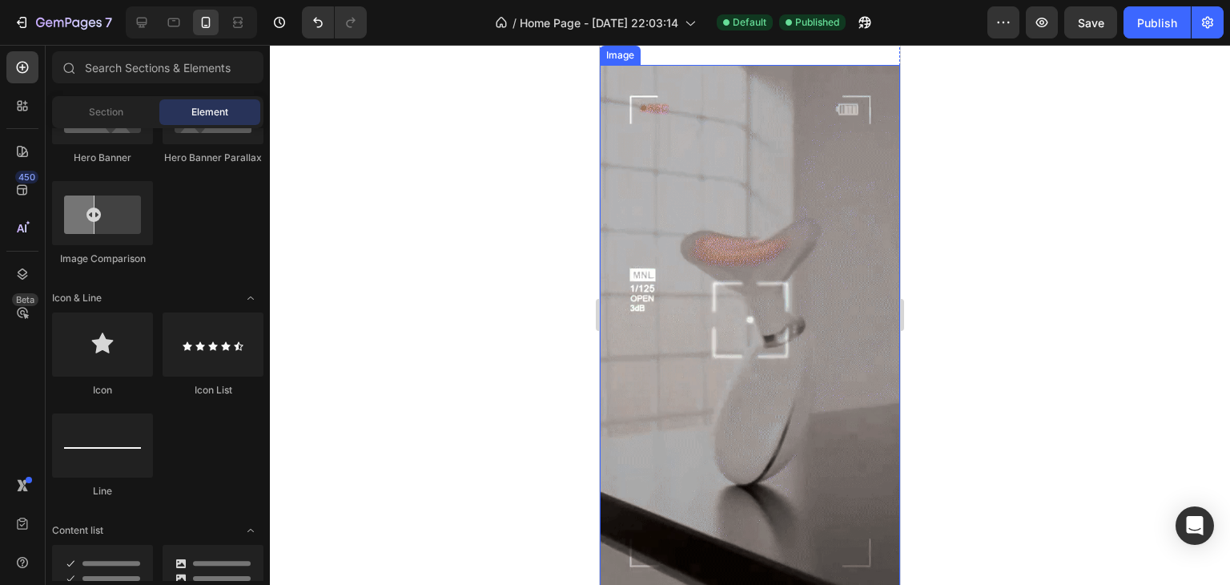
scroll to position [721, 0]
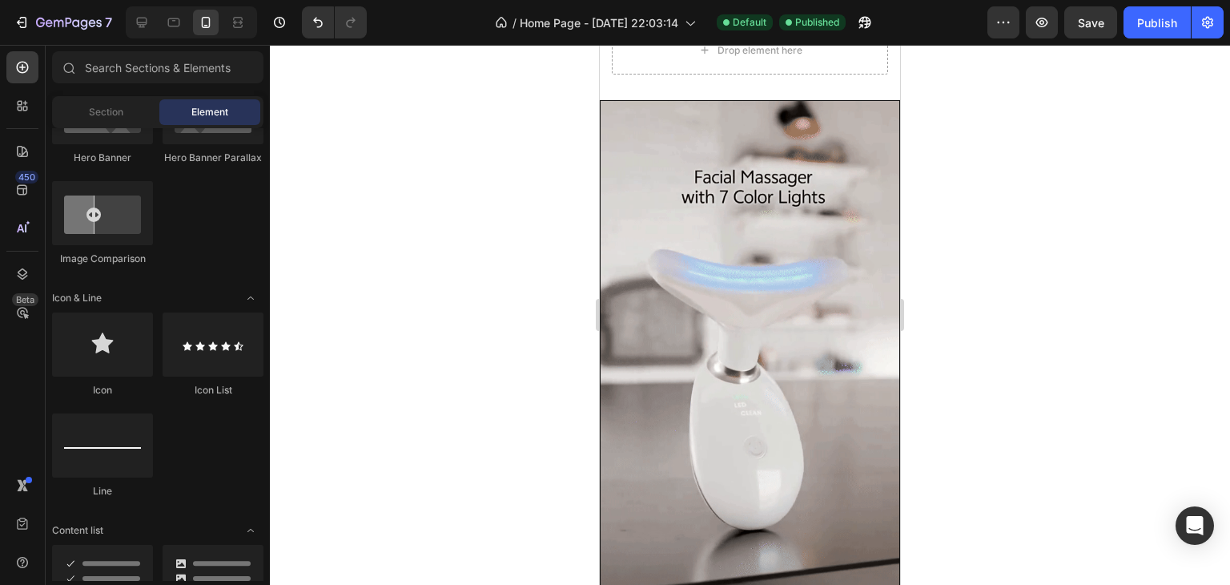
click at [471, 327] on div at bounding box center [750, 315] width 960 height 540
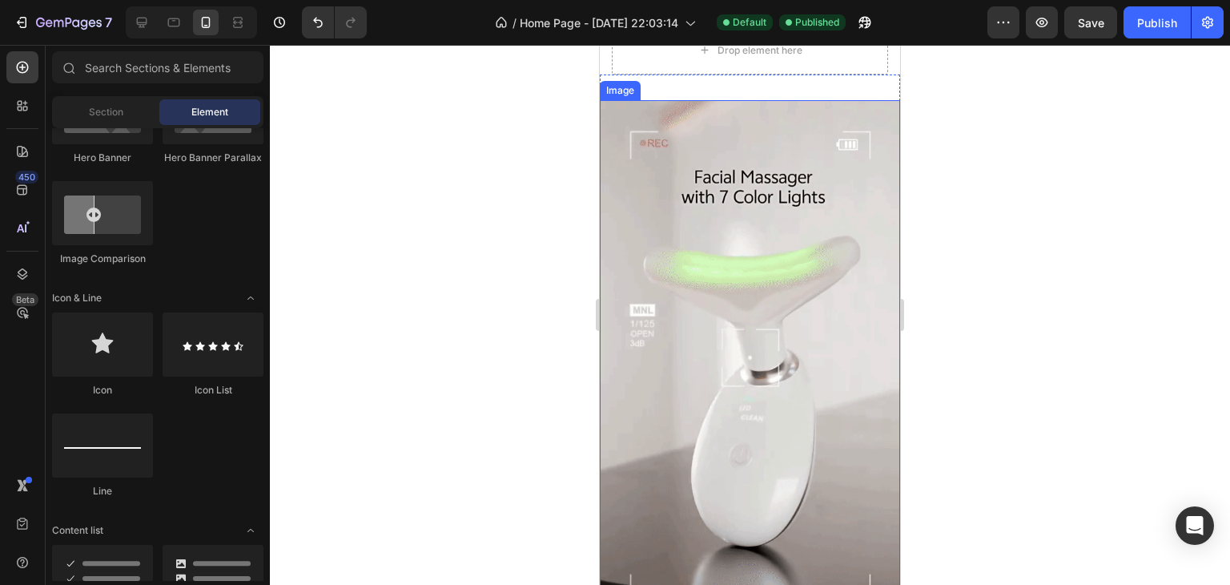
click at [724, 241] on img at bounding box center [750, 366] width 300 height 533
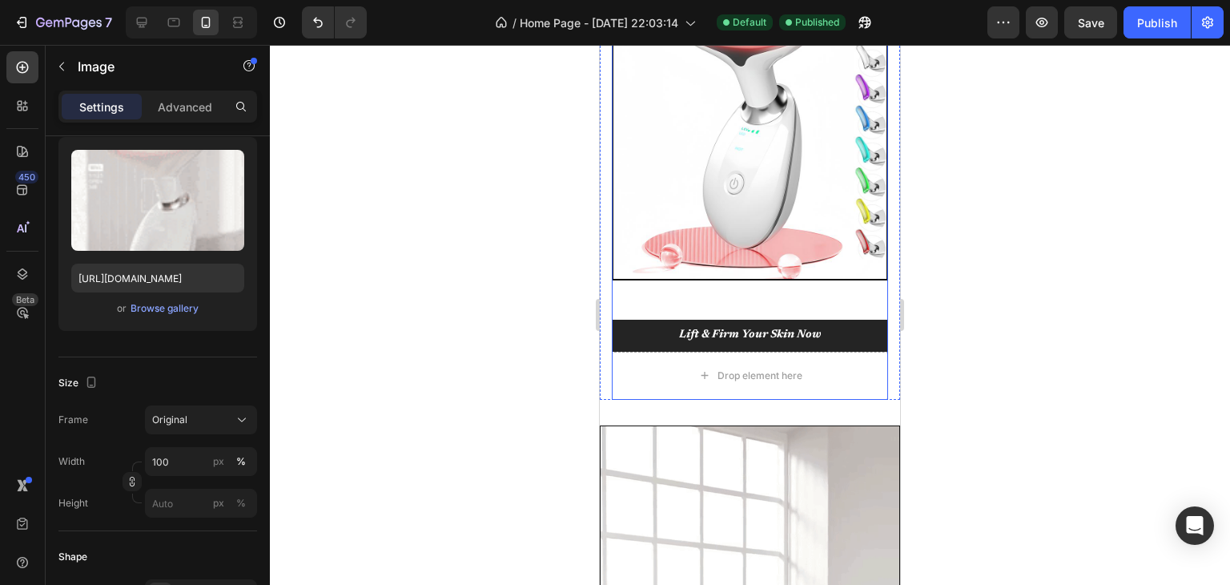
scroll to position [401, 0]
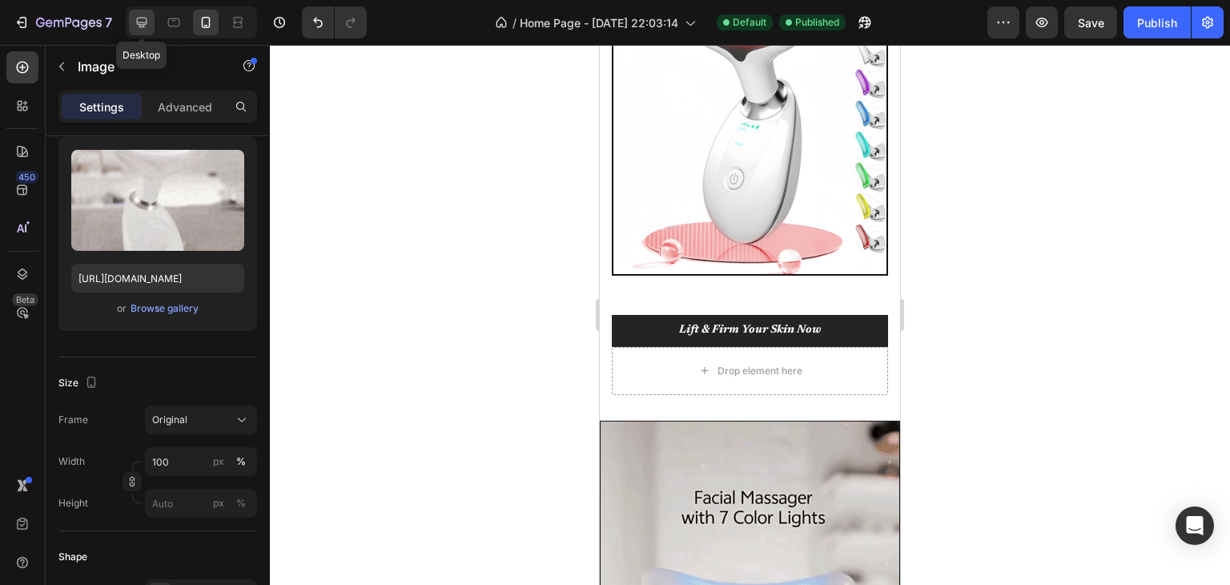
click at [143, 18] on icon at bounding box center [142, 23] width 10 height 10
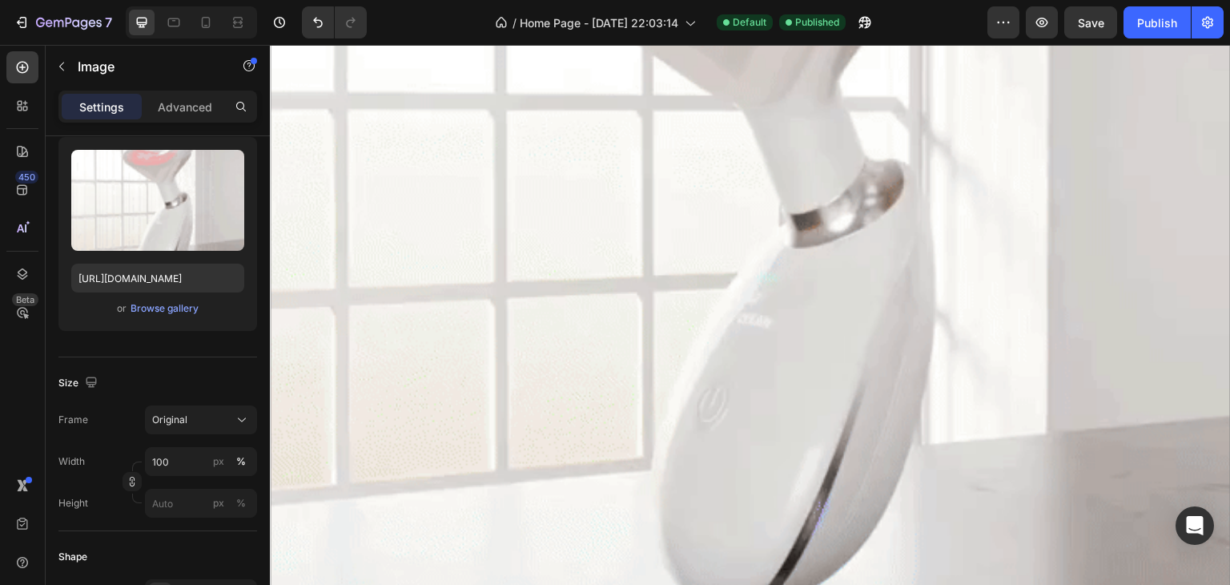
scroll to position [1442, 0]
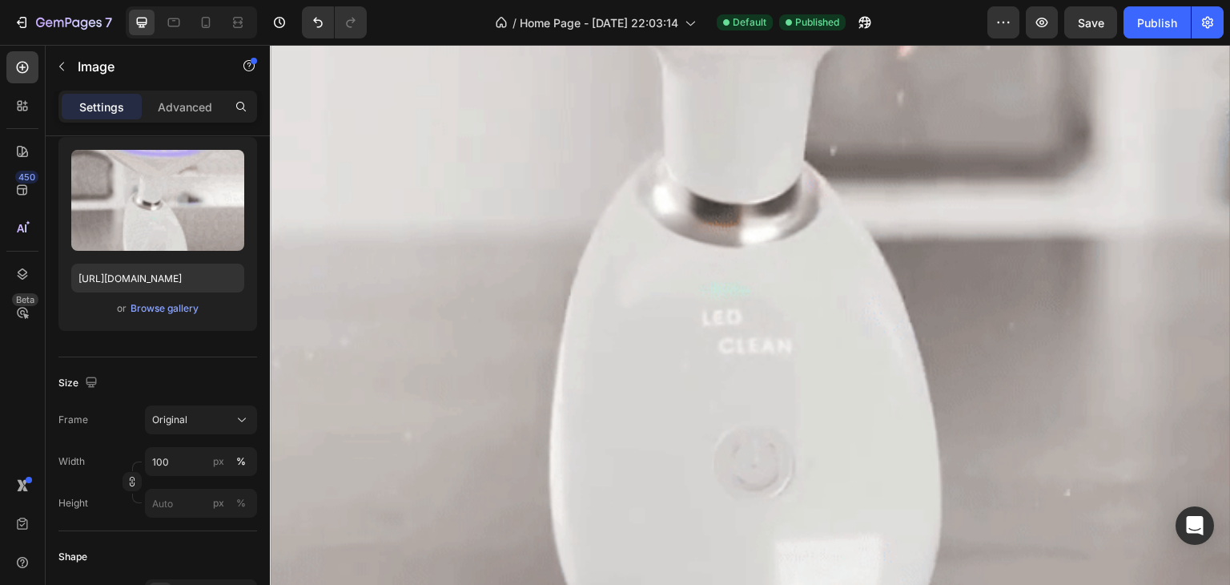
click at [713, 251] on img at bounding box center [750, 189] width 961 height 1708
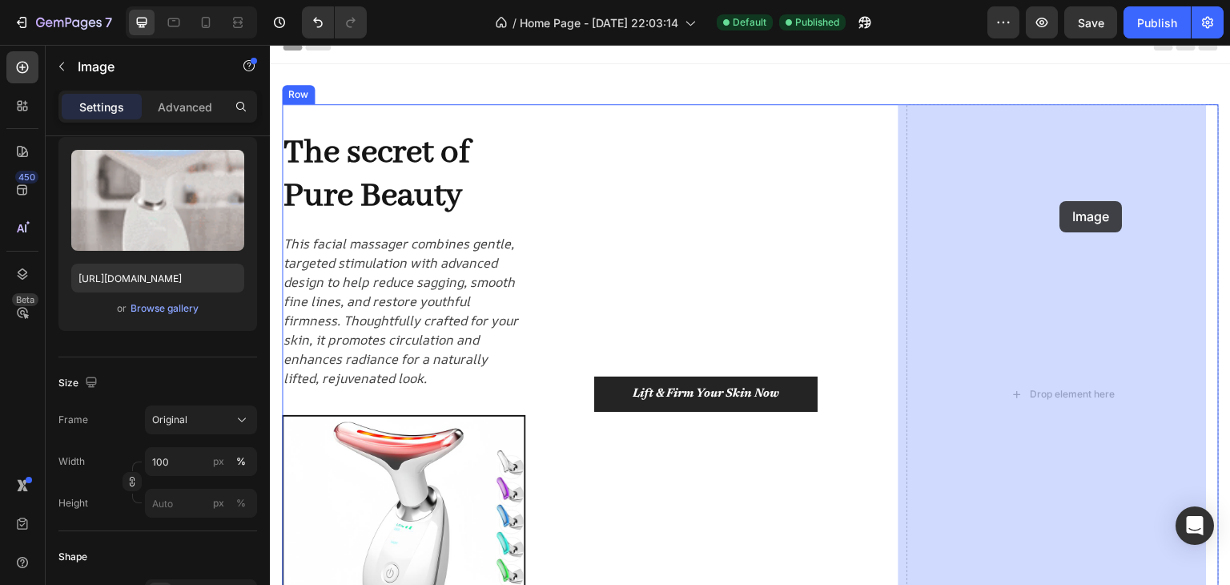
scroll to position [0, 0]
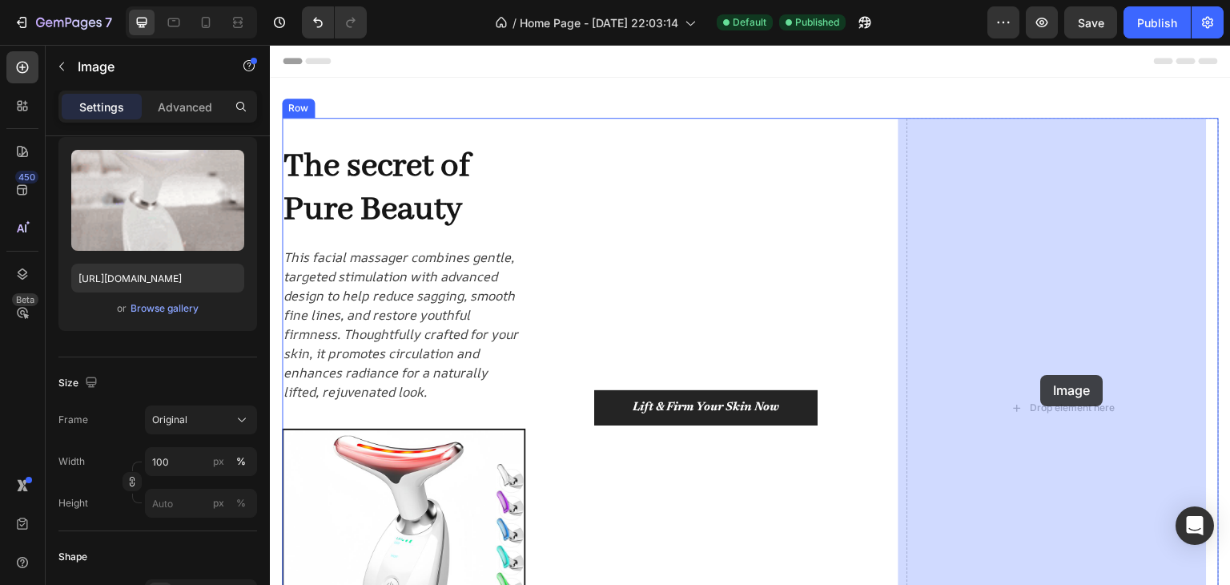
drag, startPoint x: 711, startPoint y: 447, endPoint x: 1041, endPoint y: 375, distance: 337.8
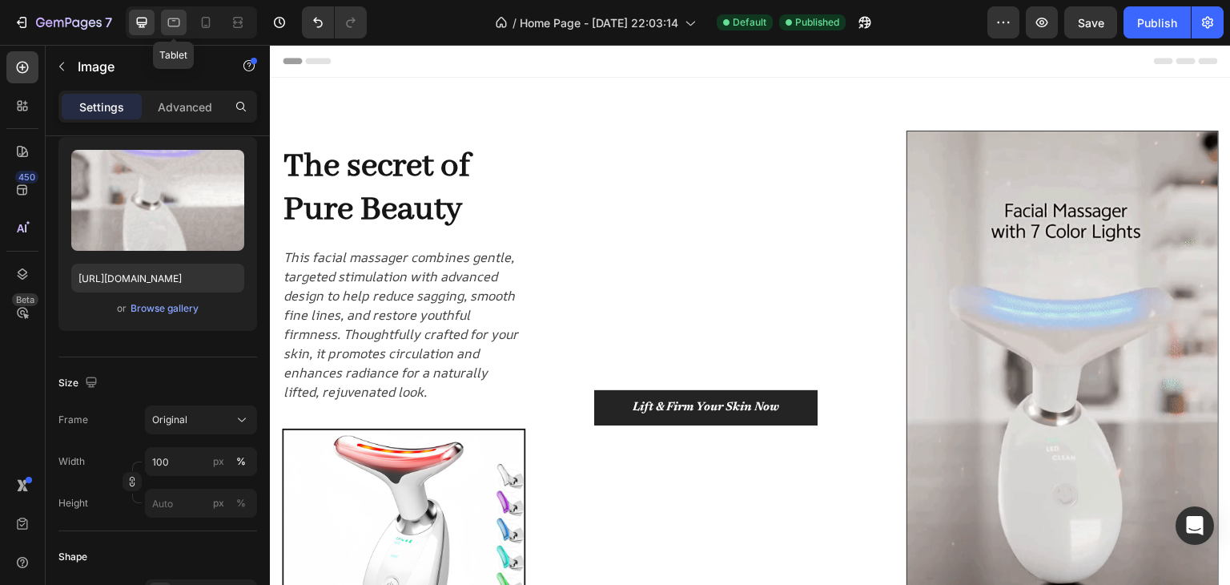
click at [179, 23] on icon at bounding box center [174, 22] width 12 height 9
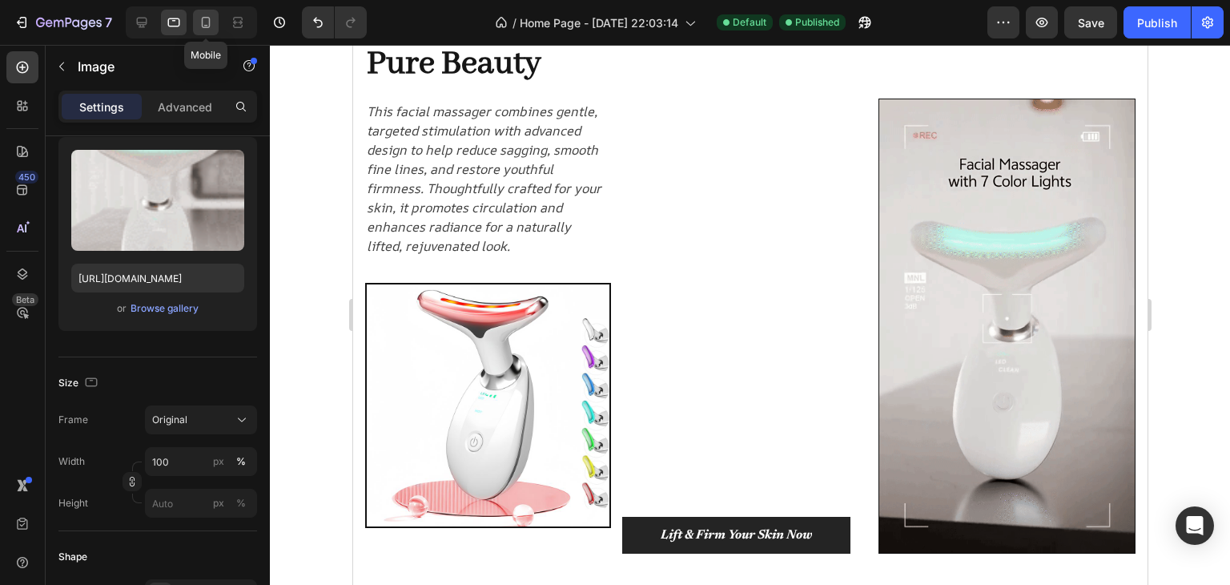
click at [199, 17] on icon at bounding box center [206, 22] width 16 height 16
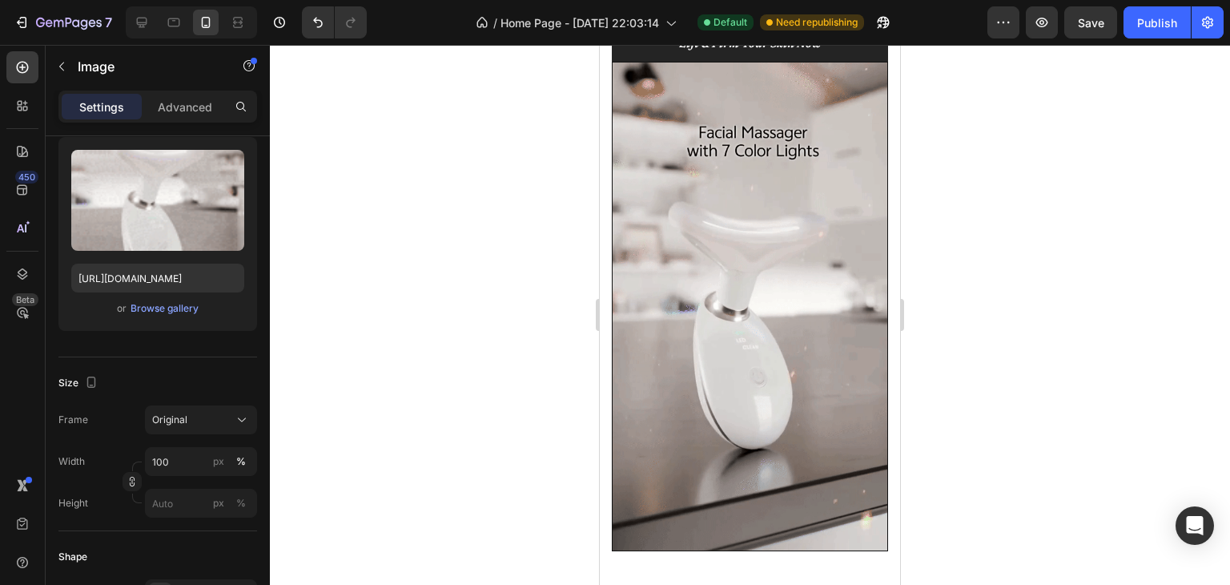
scroll to position [702, 0]
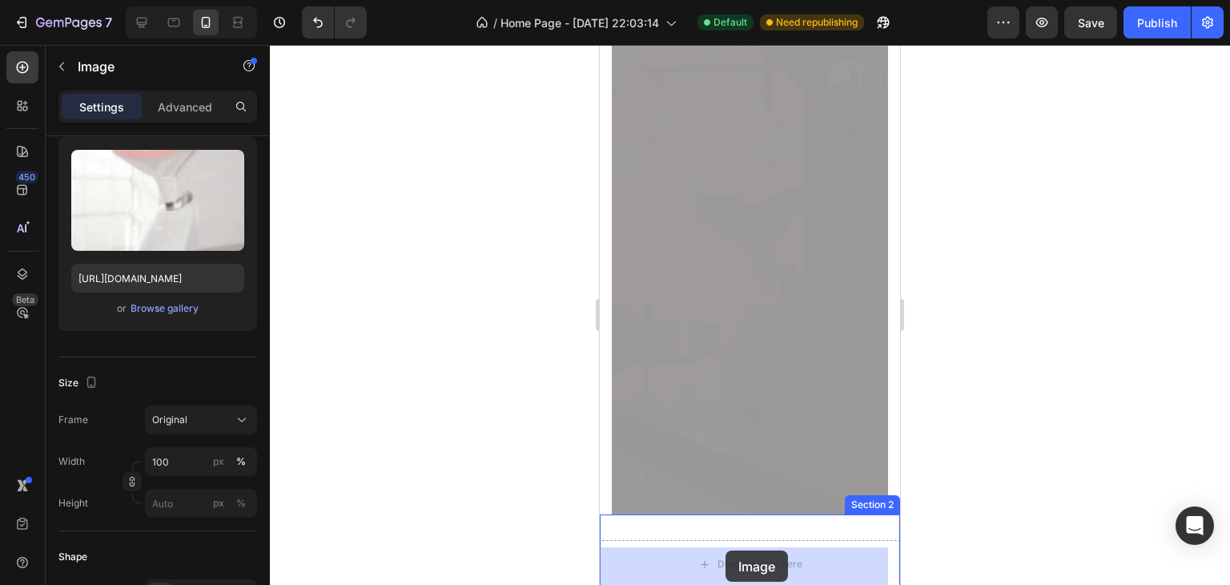
drag, startPoint x: 720, startPoint y: 254, endPoint x: 727, endPoint y: 554, distance: 300.5
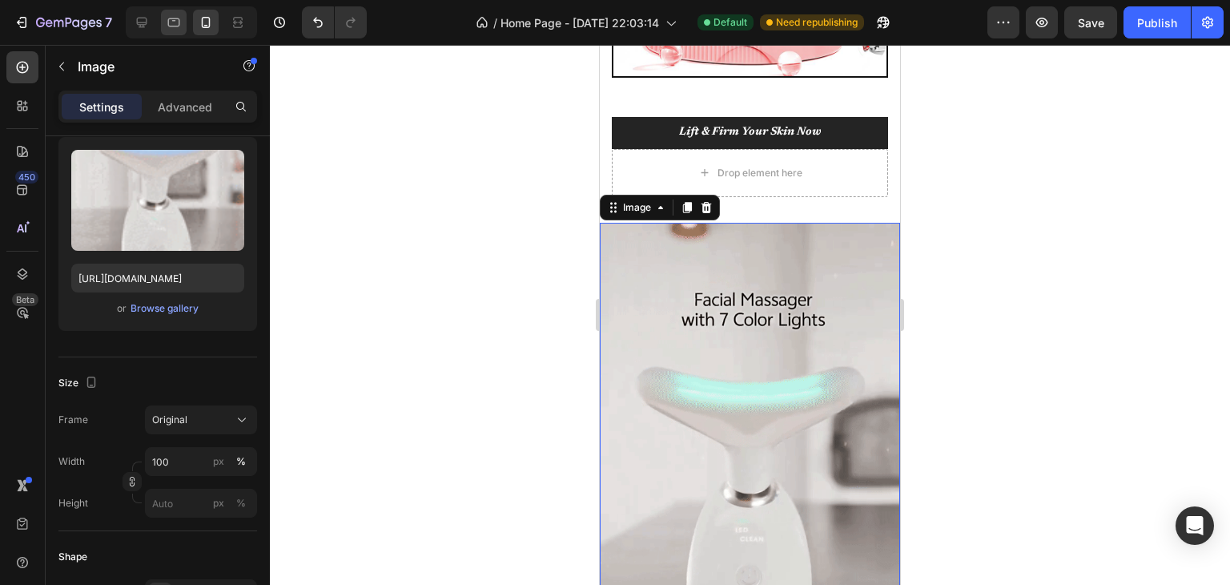
scroll to position [461, 0]
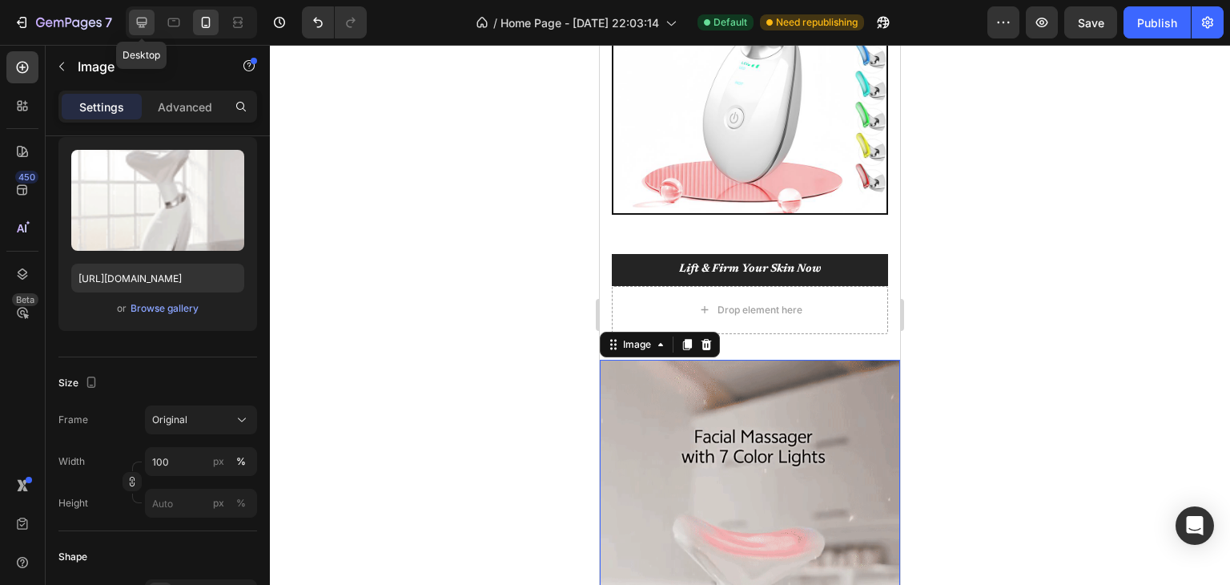
click at [148, 22] on icon at bounding box center [142, 22] width 16 height 16
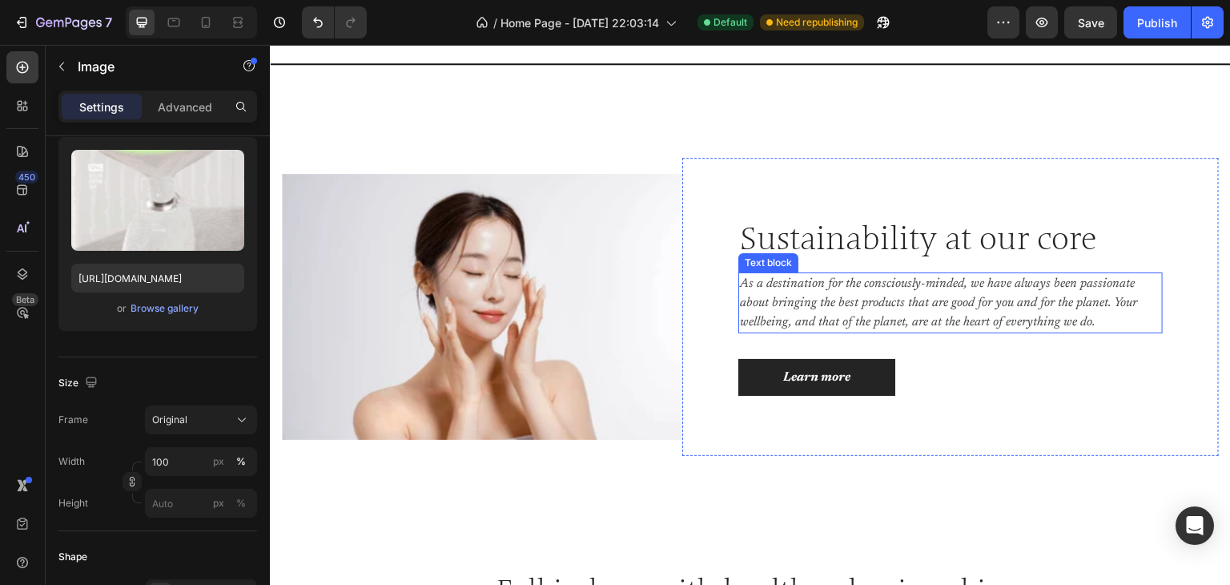
scroll to position [2563, 0]
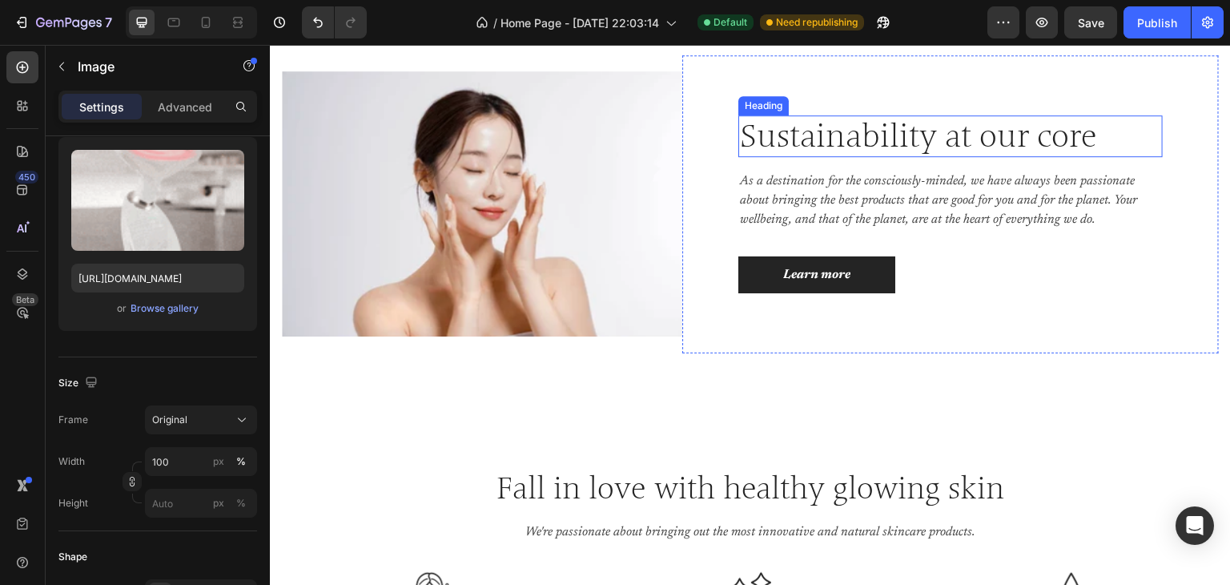
click at [960, 137] on p "Sustainability at our core" at bounding box center [950, 136] width 421 height 38
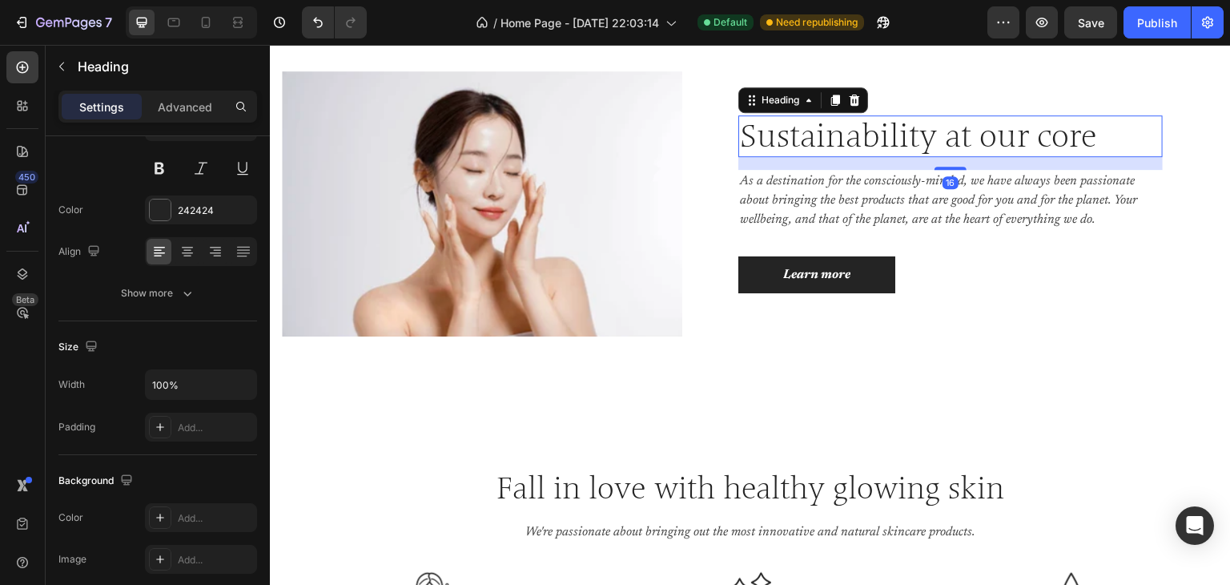
click at [960, 137] on p "Sustainability at our core" at bounding box center [950, 136] width 421 height 38
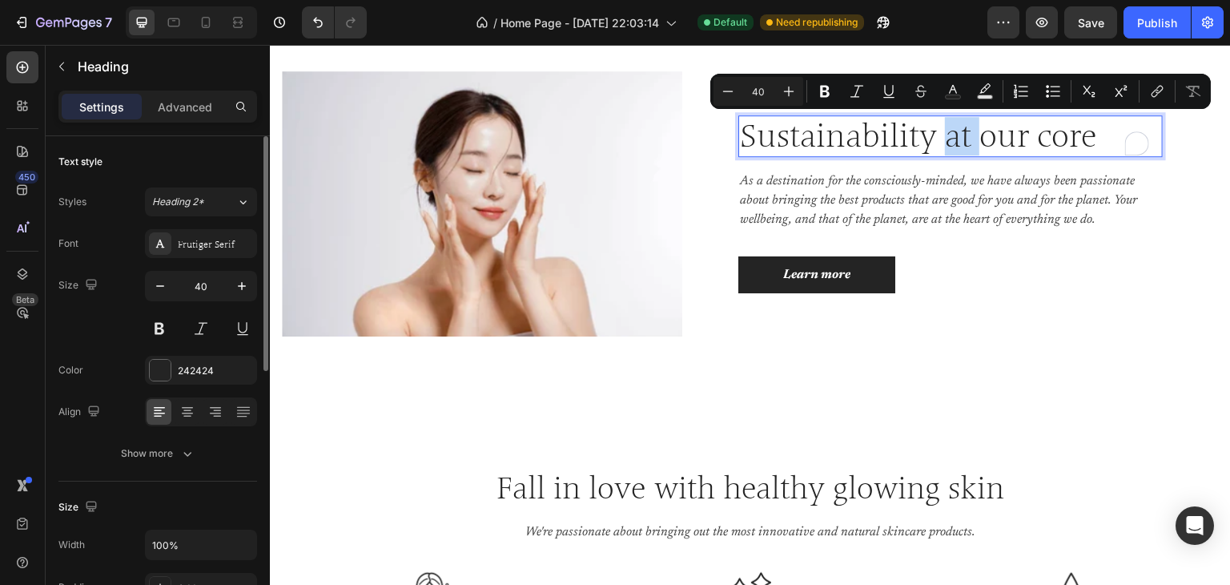
click at [960, 137] on p "Sustainability at our core" at bounding box center [950, 136] width 421 height 38
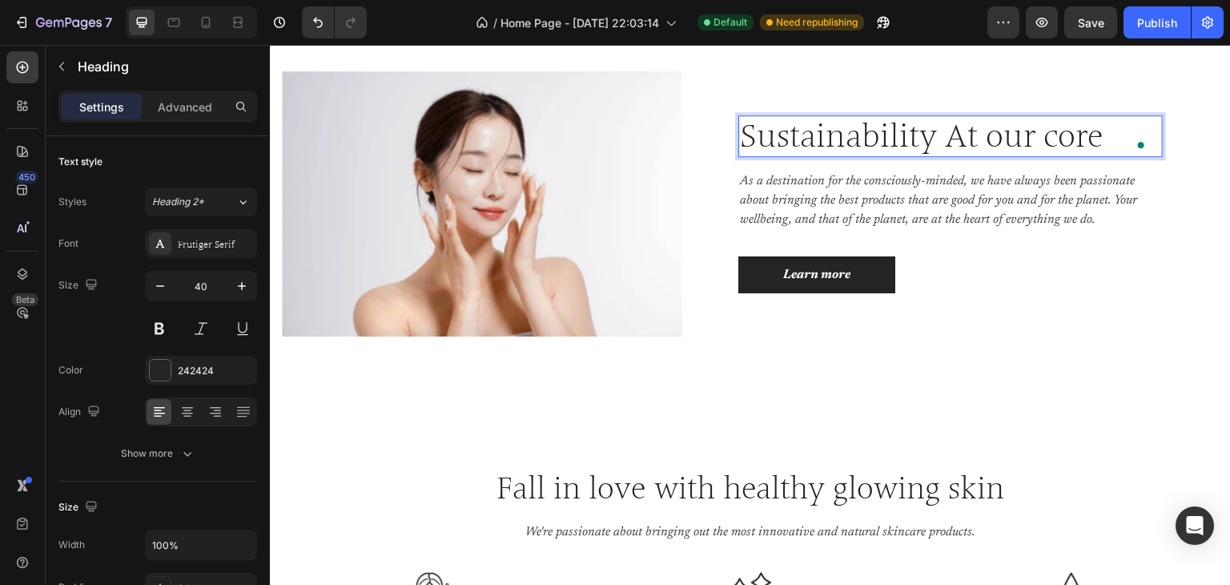
click at [1002, 140] on p "Sustainability At our core" at bounding box center [950, 136] width 421 height 38
click at [1063, 131] on p "Sustainability At Our core" at bounding box center [950, 136] width 421 height 38
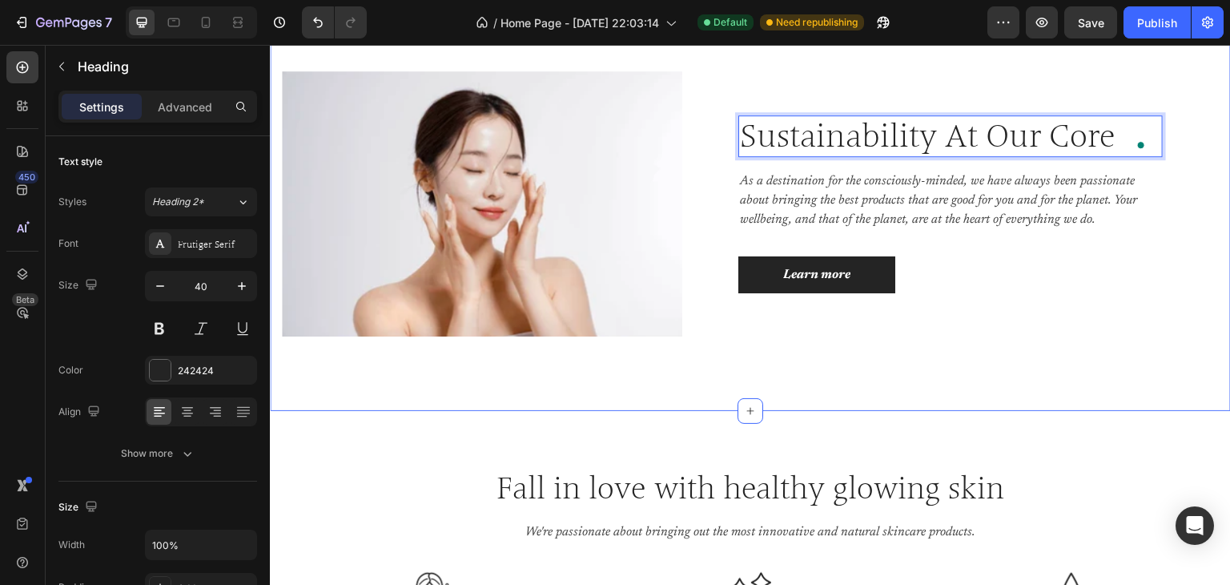
click at [1048, 389] on div "Image Sustainability At Our Core Heading 16 As a destination for the consciousl…" at bounding box center [750, 204] width 961 height 413
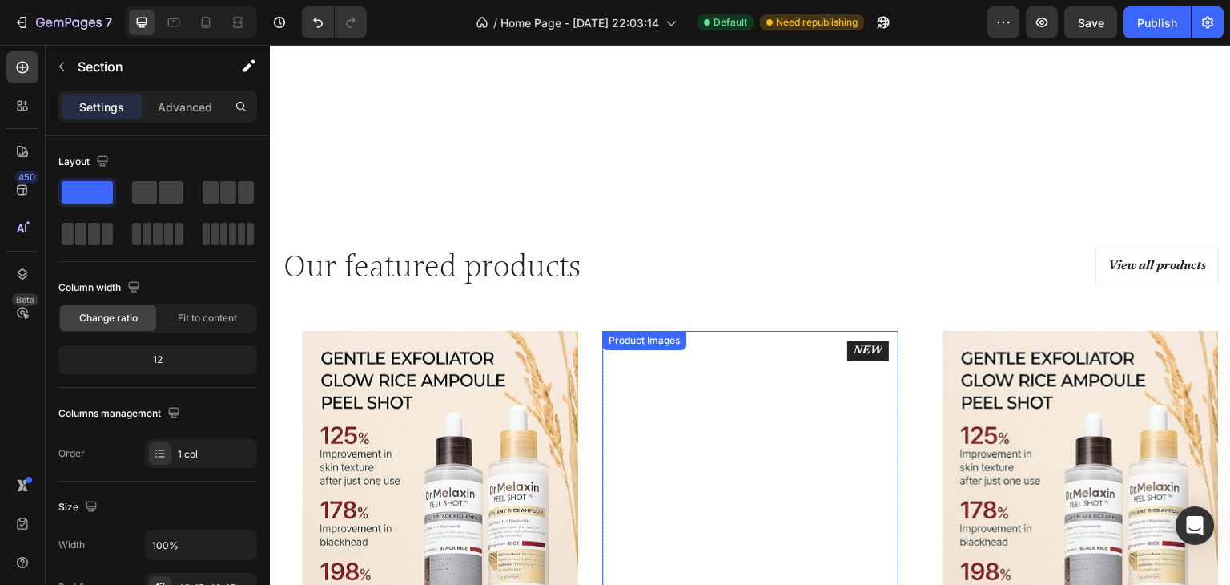
scroll to position [4005, 0]
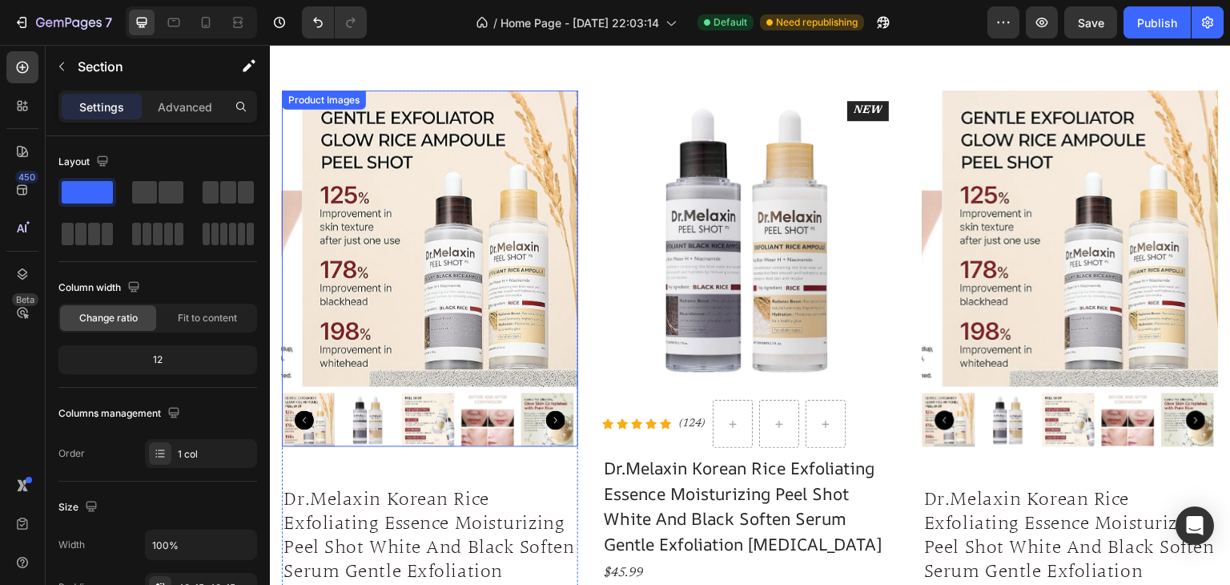
click at [366, 276] on img at bounding box center [450, 239] width 296 height 296
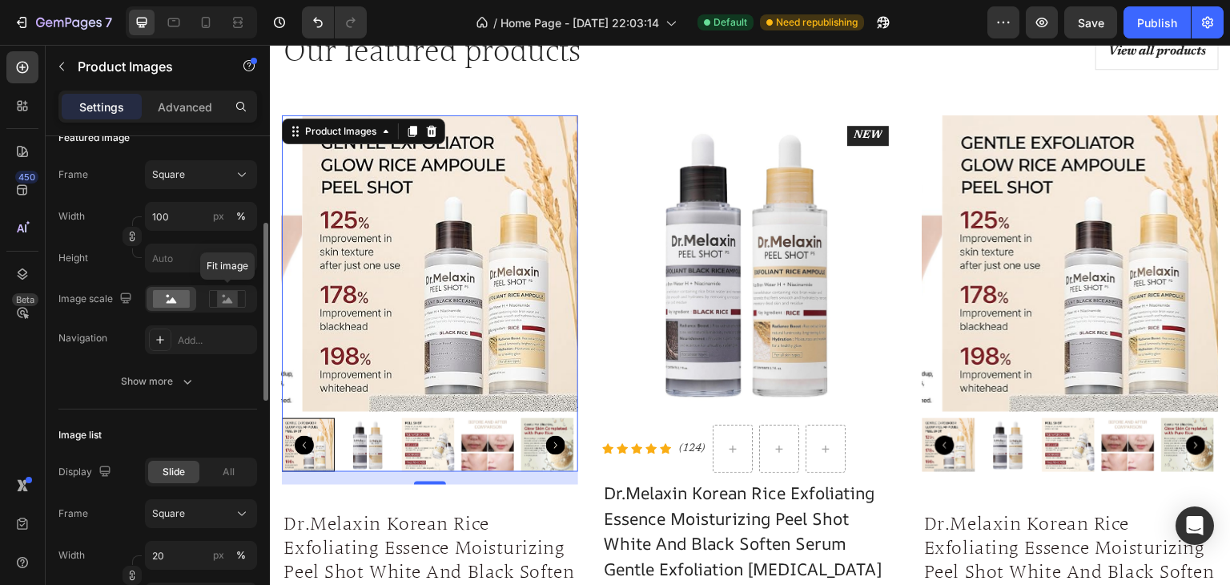
scroll to position [80, 0]
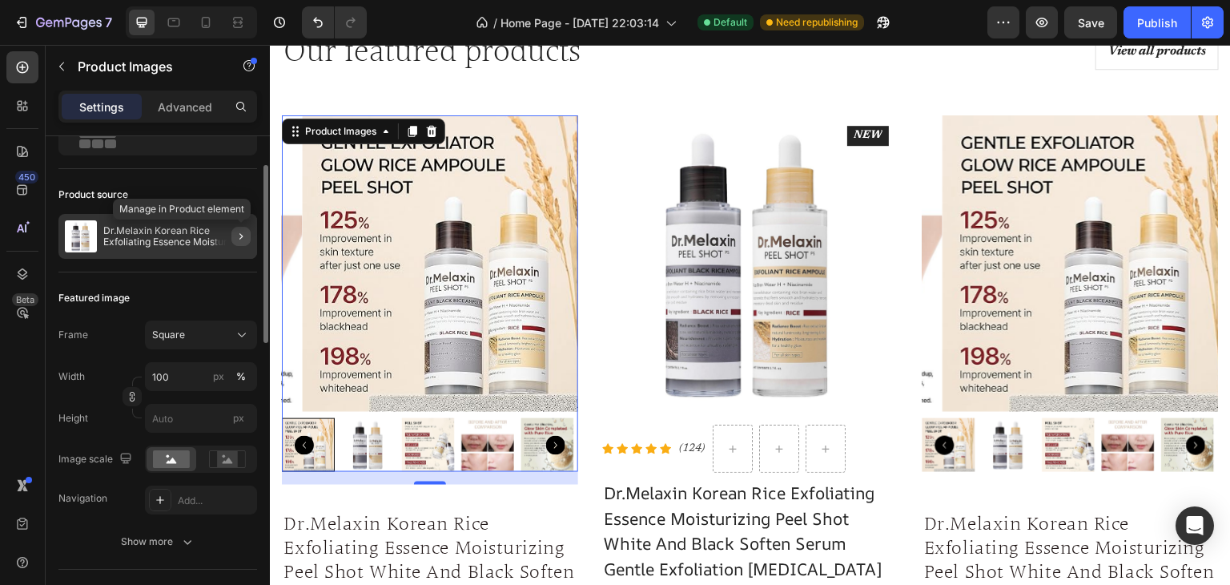
click at [234, 228] on button "button" at bounding box center [241, 236] width 19 height 19
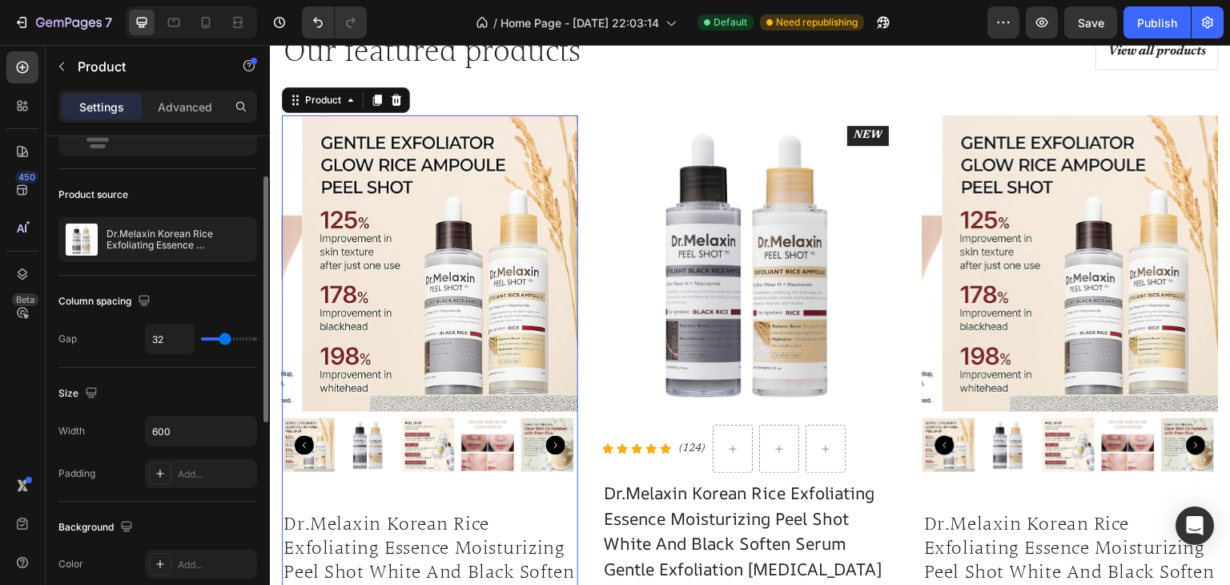
click at [178, 187] on div "Product source" at bounding box center [157, 195] width 199 height 26
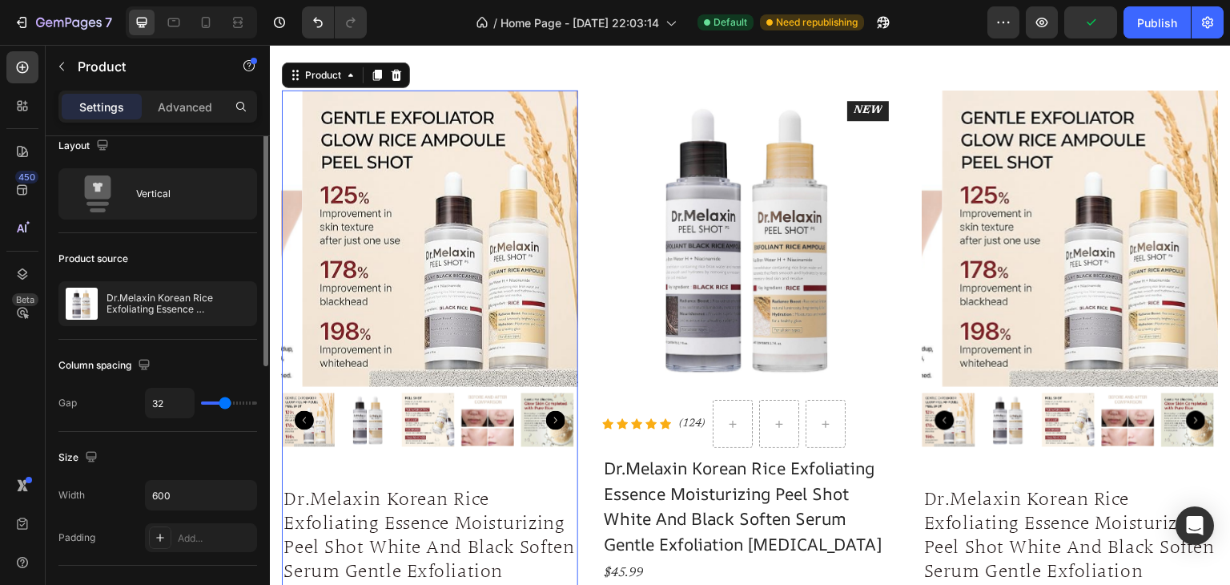
scroll to position [0, 0]
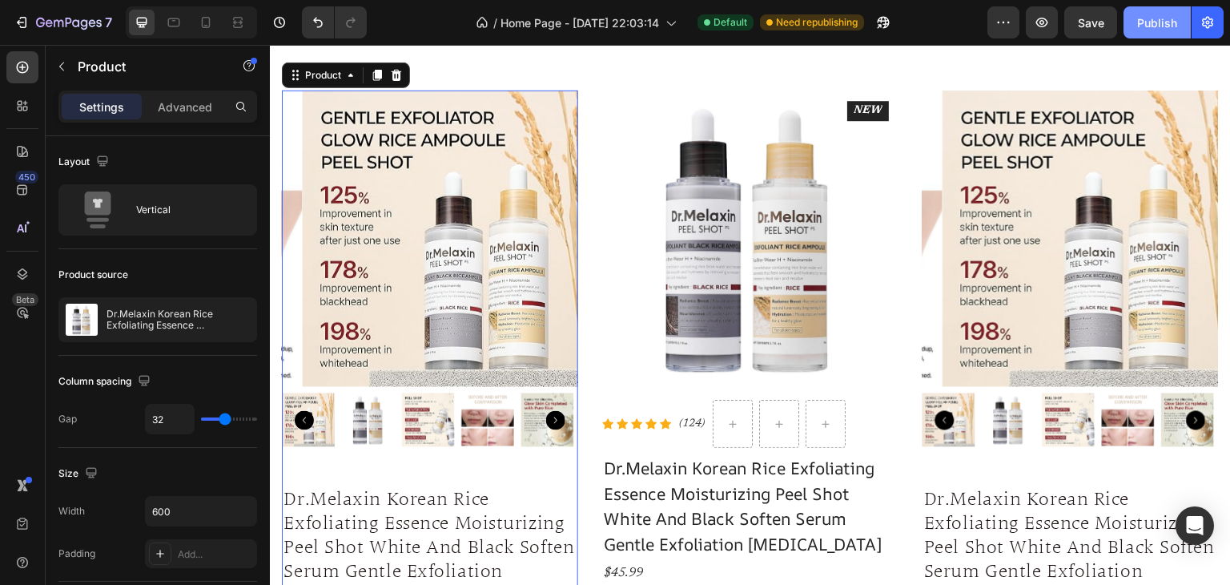
click at [1146, 17] on div "Publish" at bounding box center [1158, 22] width 40 height 17
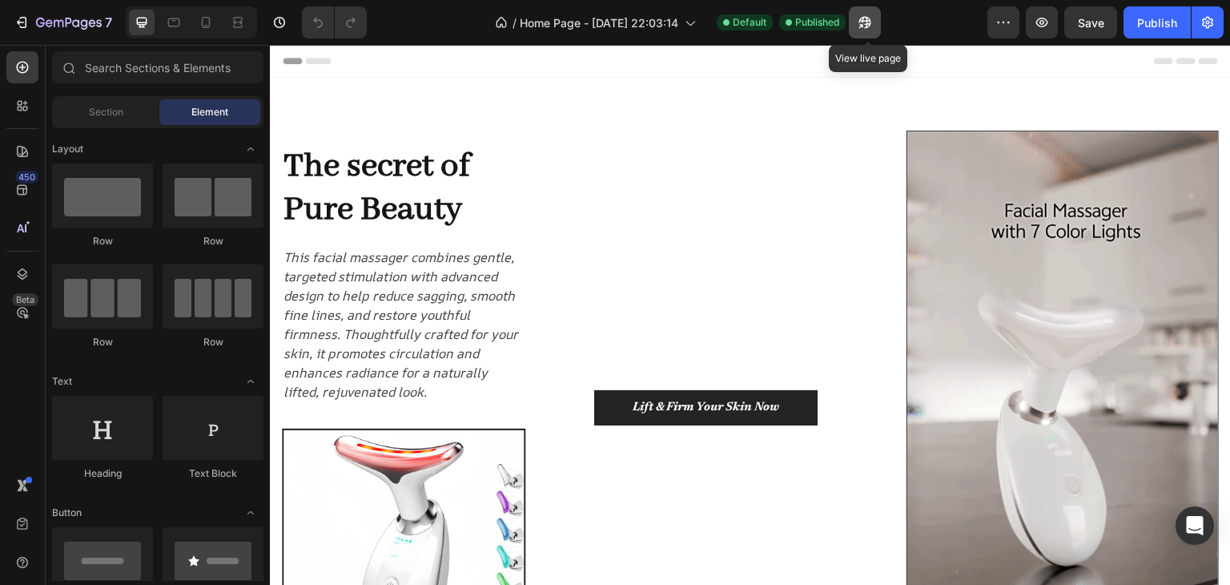
click at [868, 12] on button "button" at bounding box center [865, 22] width 32 height 32
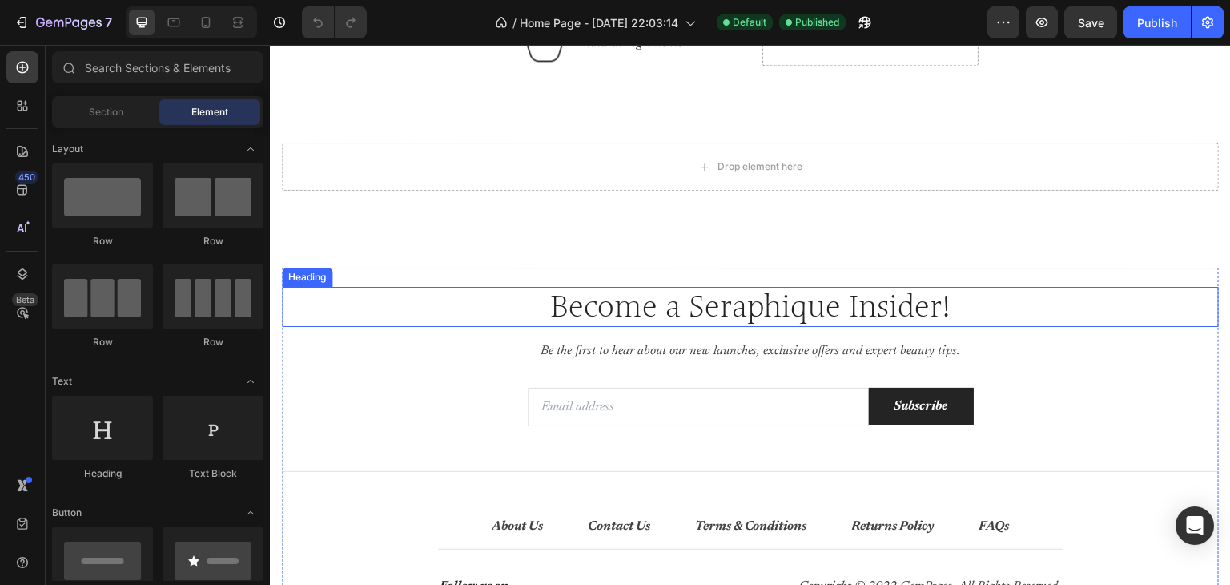
scroll to position [3525, 0]
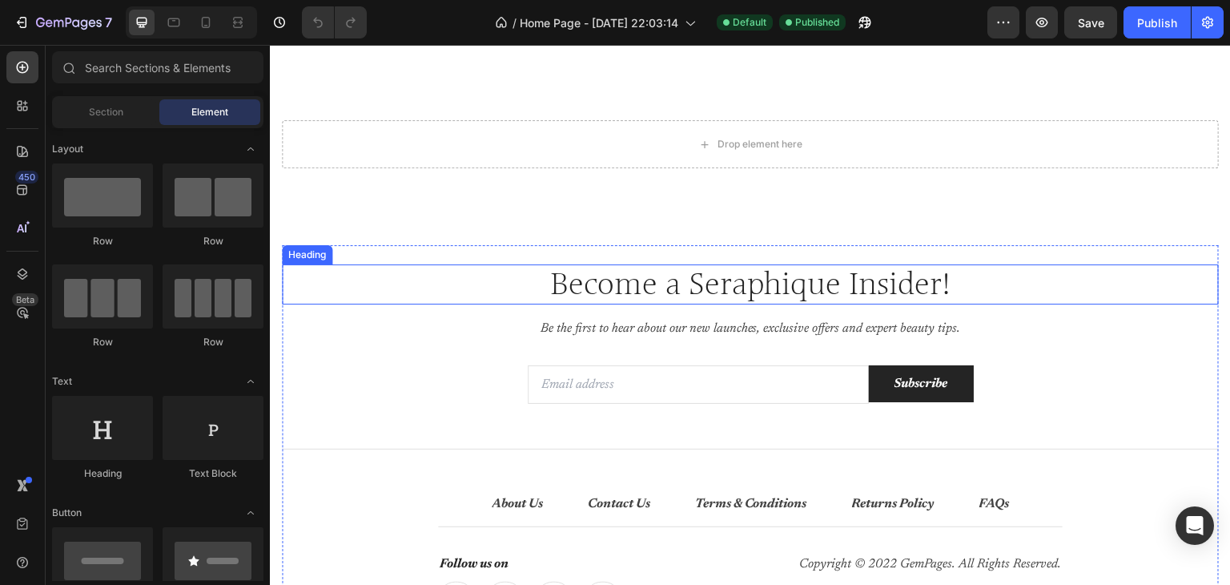
click at [838, 276] on h2 "Become a Seraphique Insider!" at bounding box center [750, 284] width 937 height 40
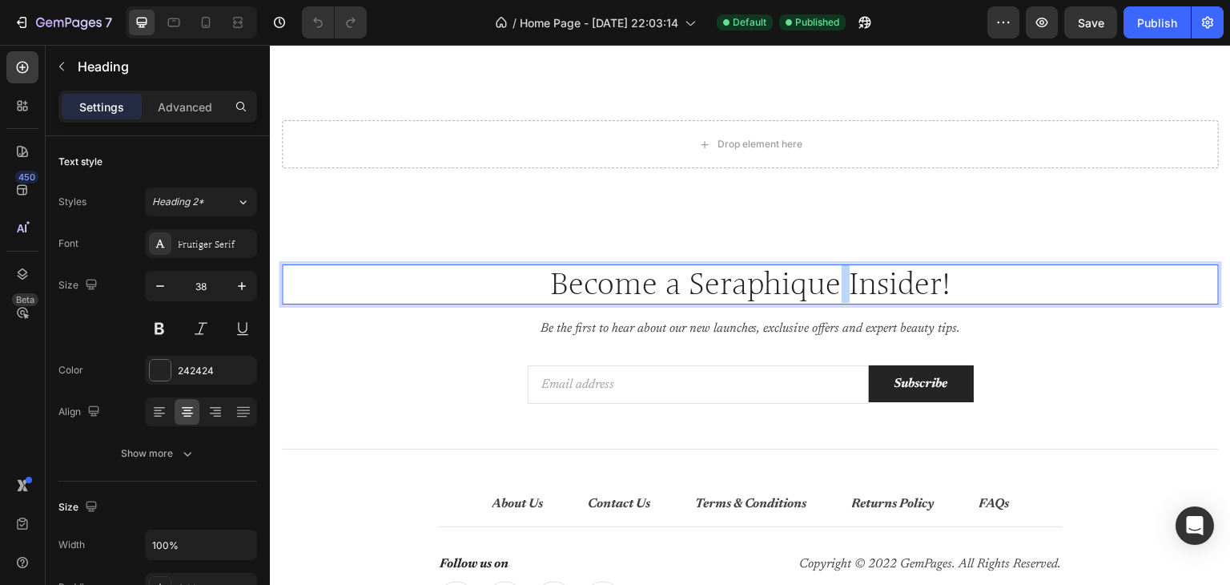
click at [832, 278] on p "Become a Seraphique Insider!" at bounding box center [751, 284] width 934 height 37
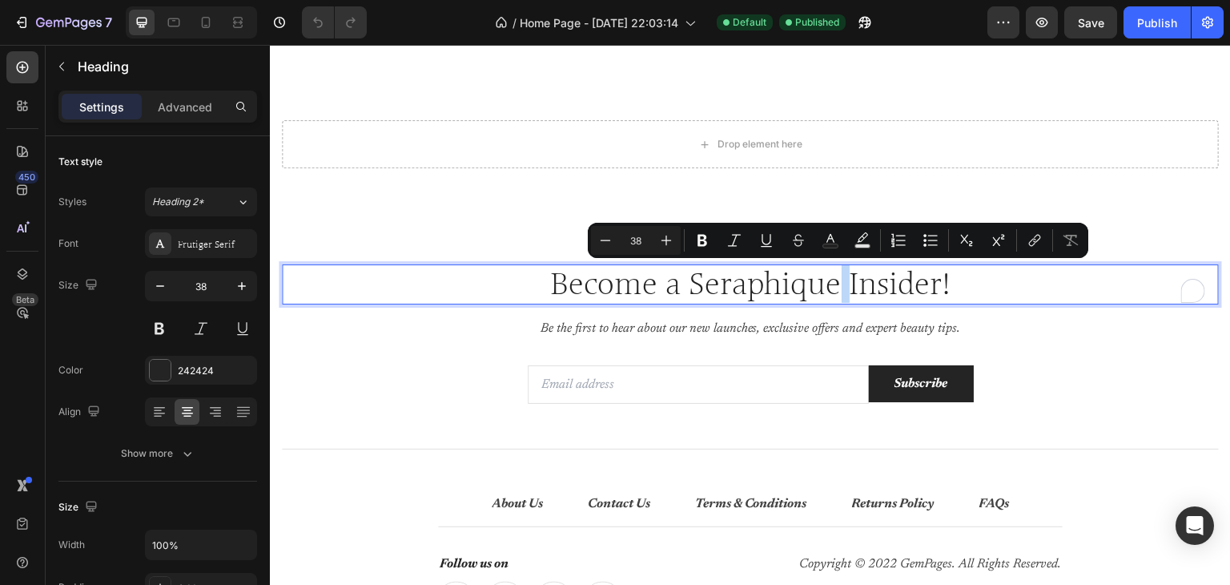
click at [832, 278] on p "Become a Seraphique Insider!" at bounding box center [751, 284] width 934 height 37
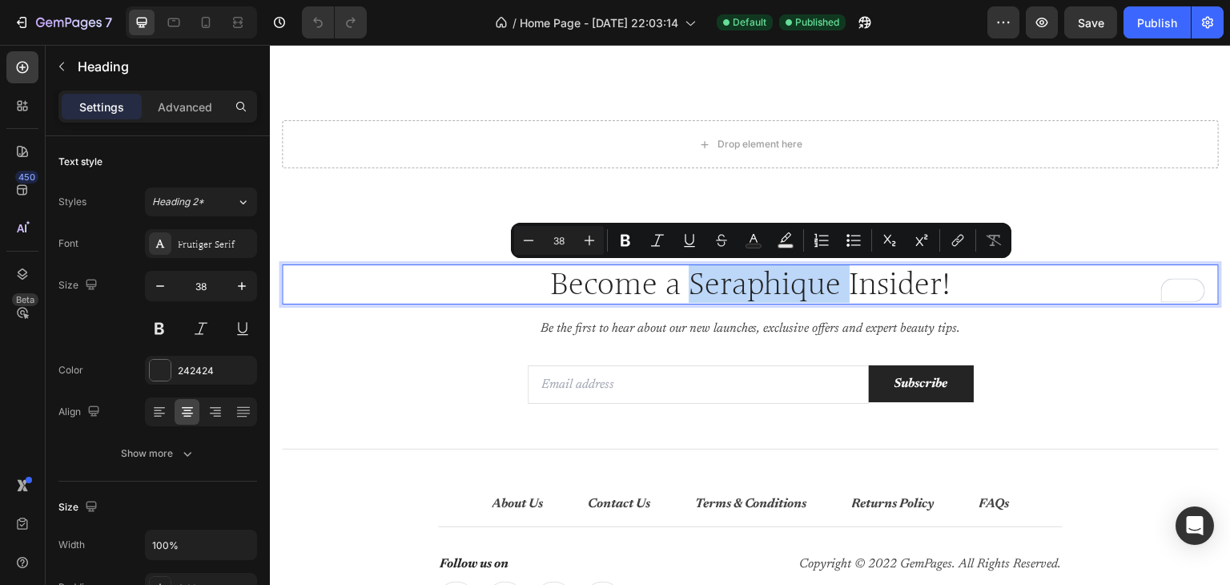
drag, startPoint x: 832, startPoint y: 278, endPoint x: 724, endPoint y: 290, distance: 108.0
click at [724, 290] on p "Become a Seraphique Insider!" at bounding box center [751, 284] width 934 height 37
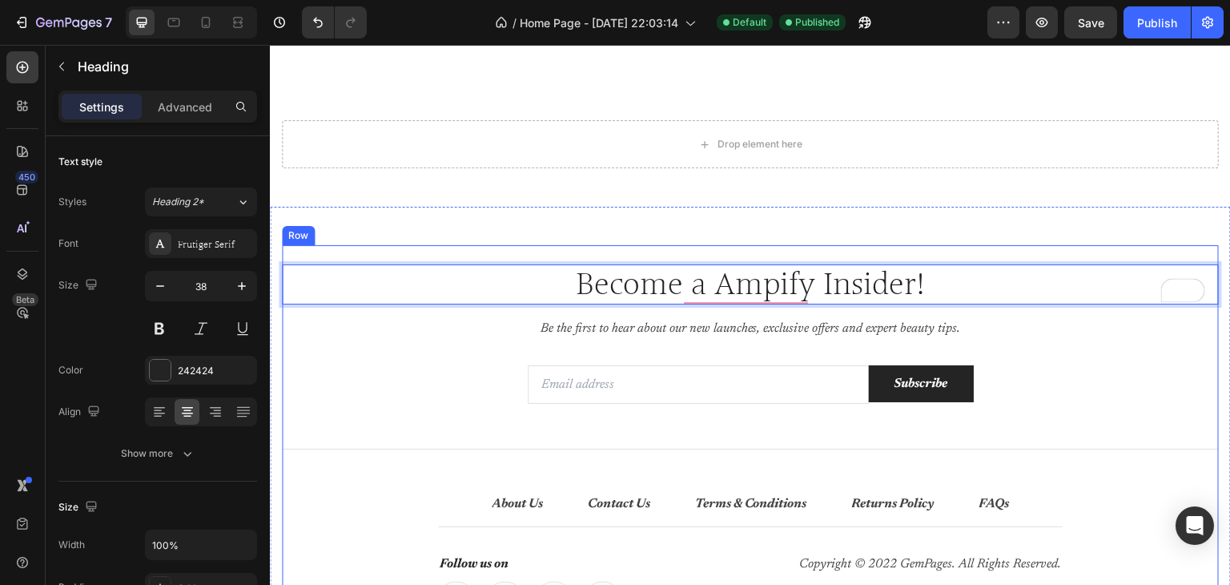
click at [1065, 353] on div "Become a Ampify Insider! Heading 16 Be the first to hear about our new launches…" at bounding box center [750, 446] width 937 height 364
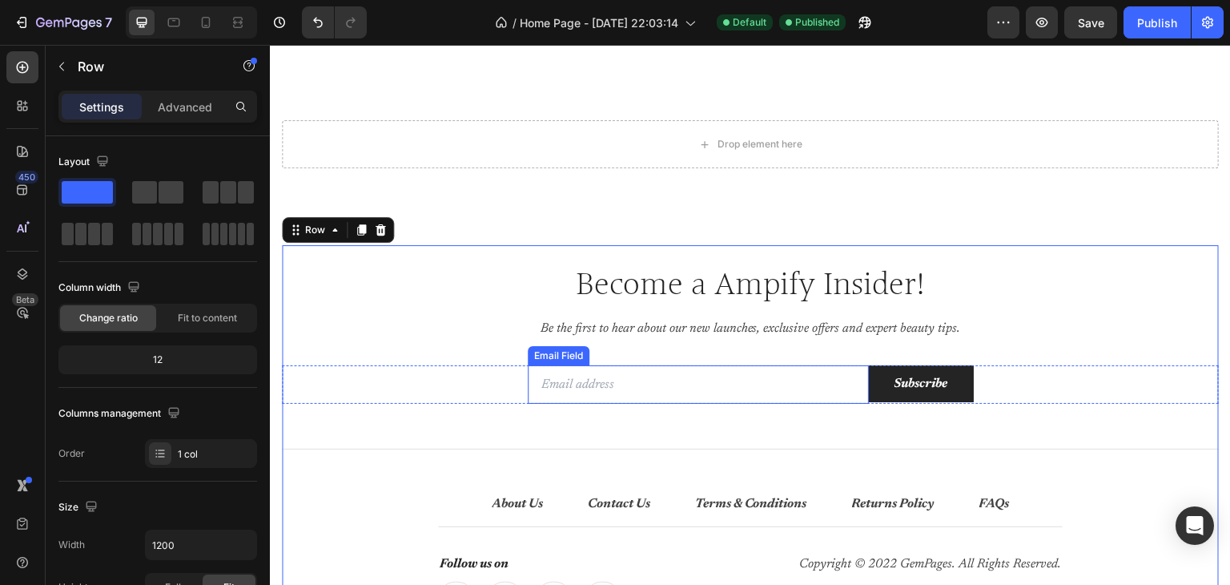
click at [610, 390] on input "email" at bounding box center [698, 384] width 341 height 38
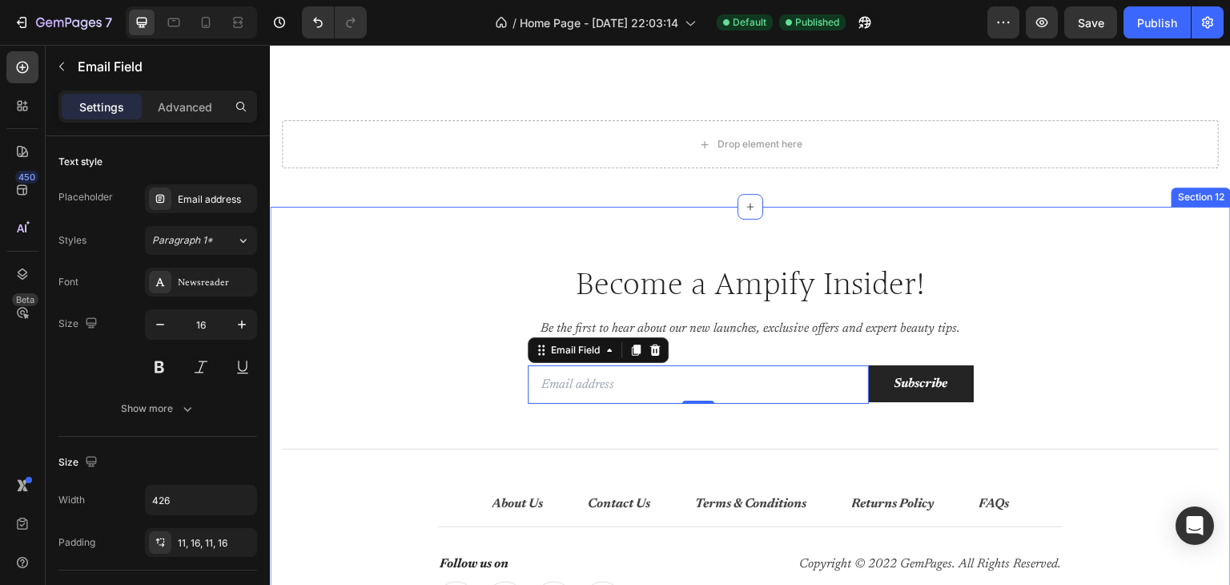
click at [492, 215] on div "Become a Ampify Insider! Heading Be the first to hear about our new launches, e…" at bounding box center [750, 446] width 961 height 479
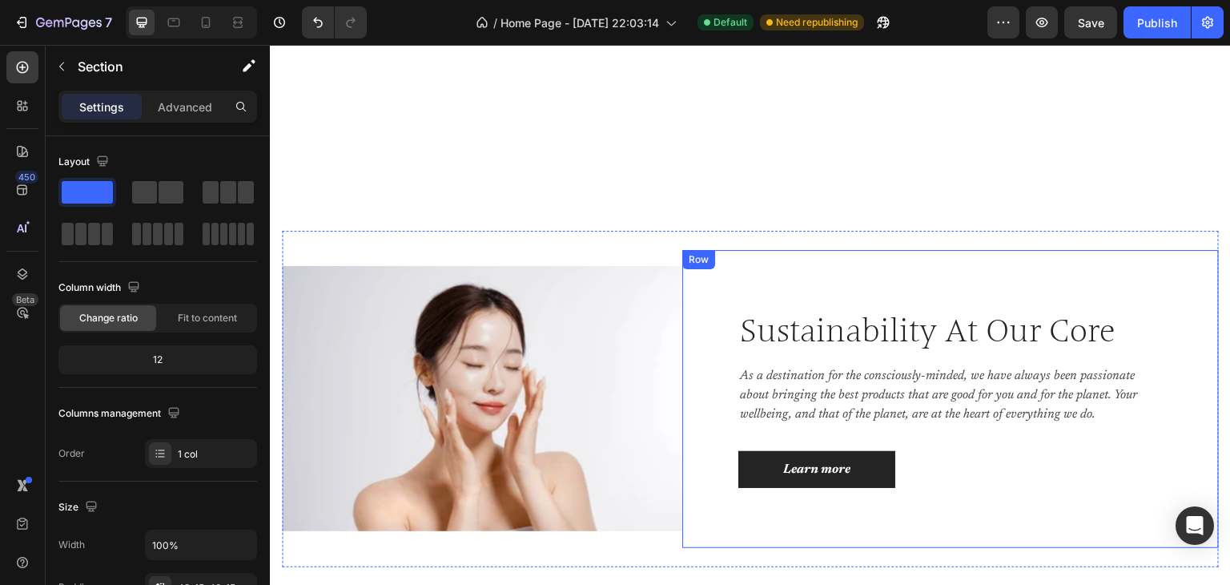
scroll to position [730, 0]
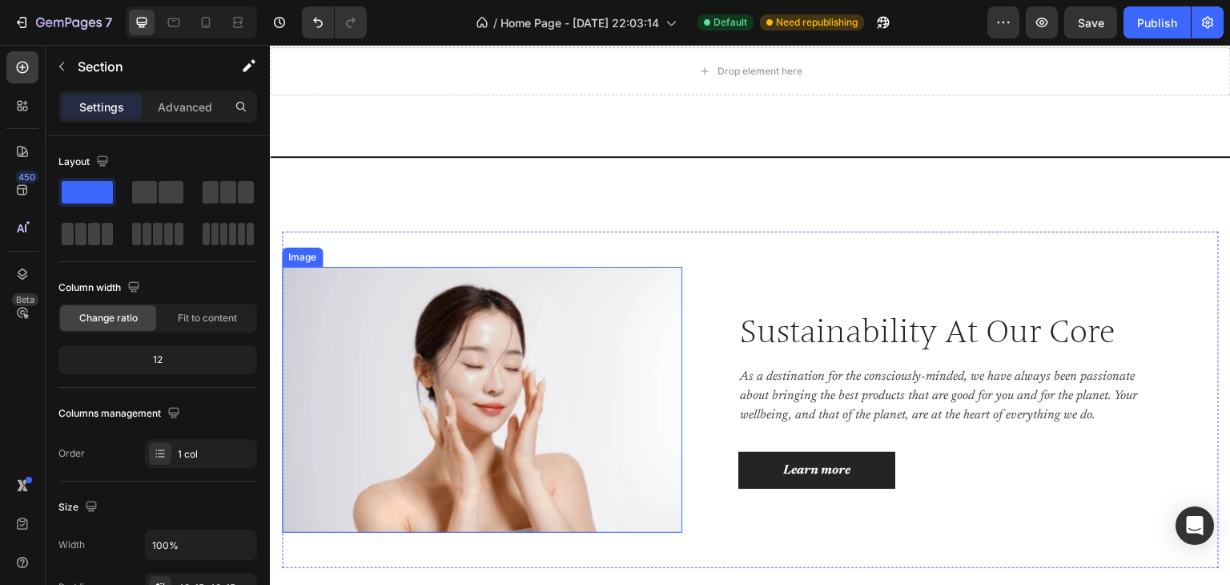
click at [478, 319] on img at bounding box center [482, 400] width 401 height 266
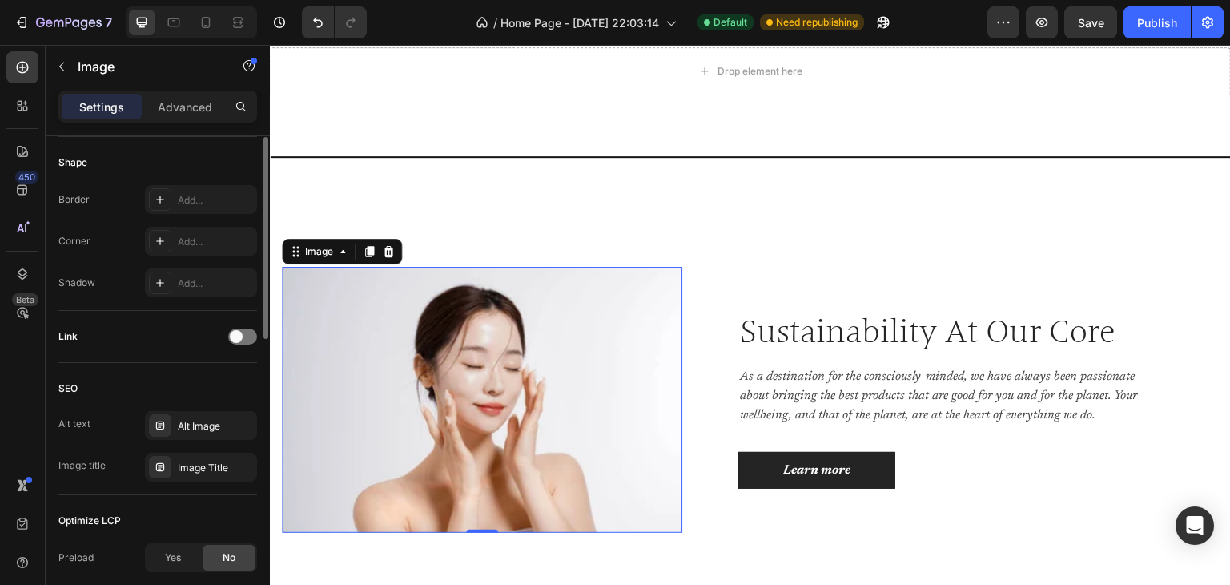
scroll to position [394, 0]
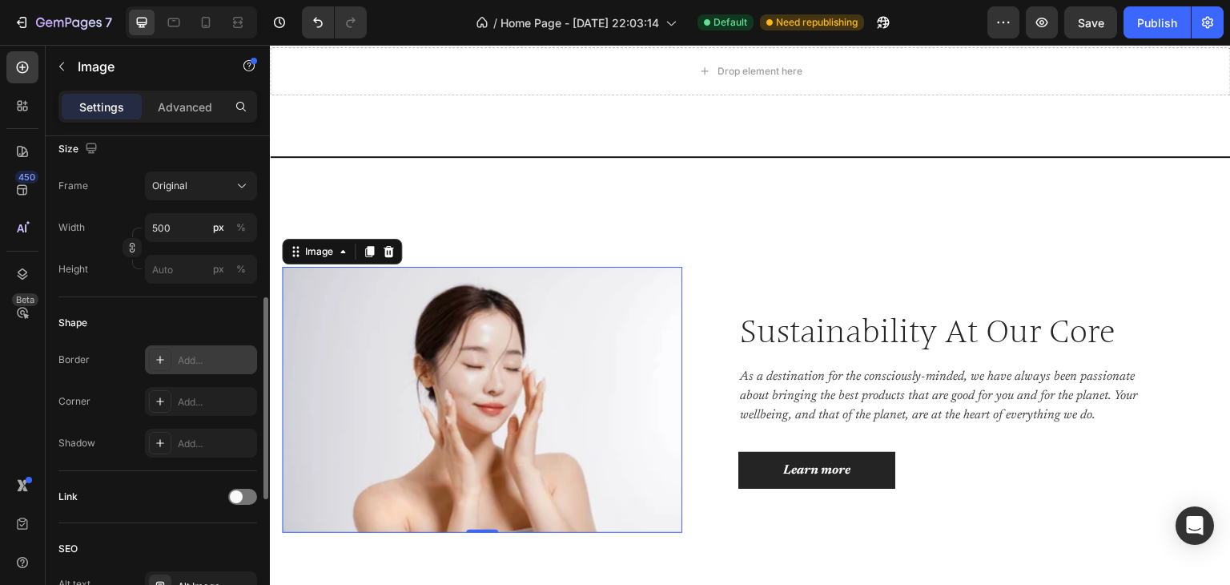
click at [163, 356] on icon at bounding box center [160, 359] width 13 height 13
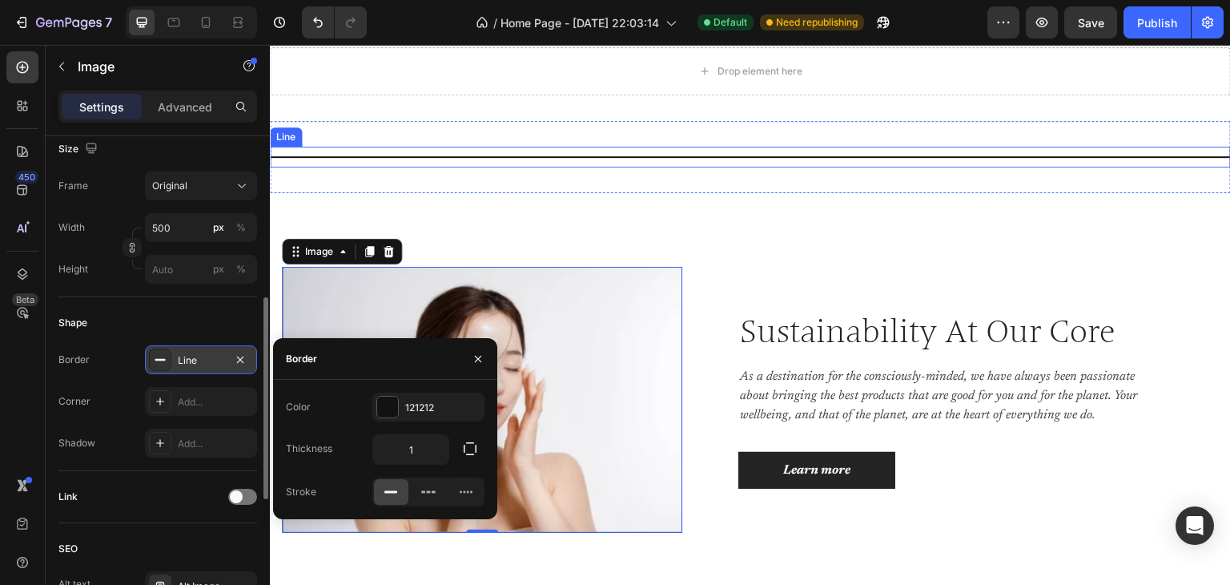
click at [463, 163] on div "Title Line" at bounding box center [750, 157] width 961 height 21
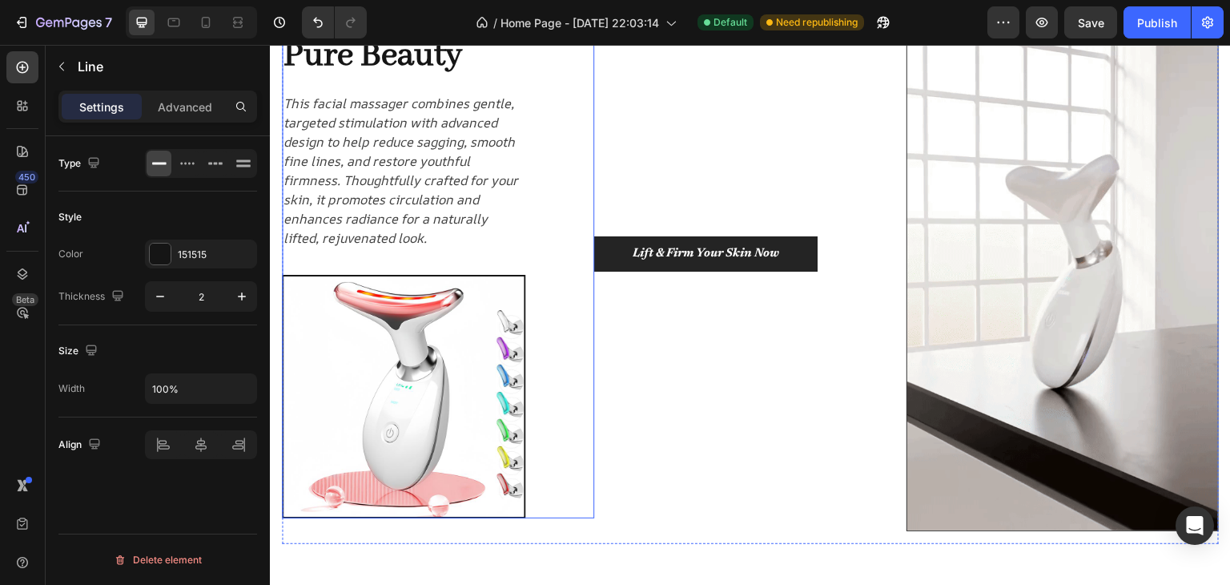
scroll to position [160, 0]
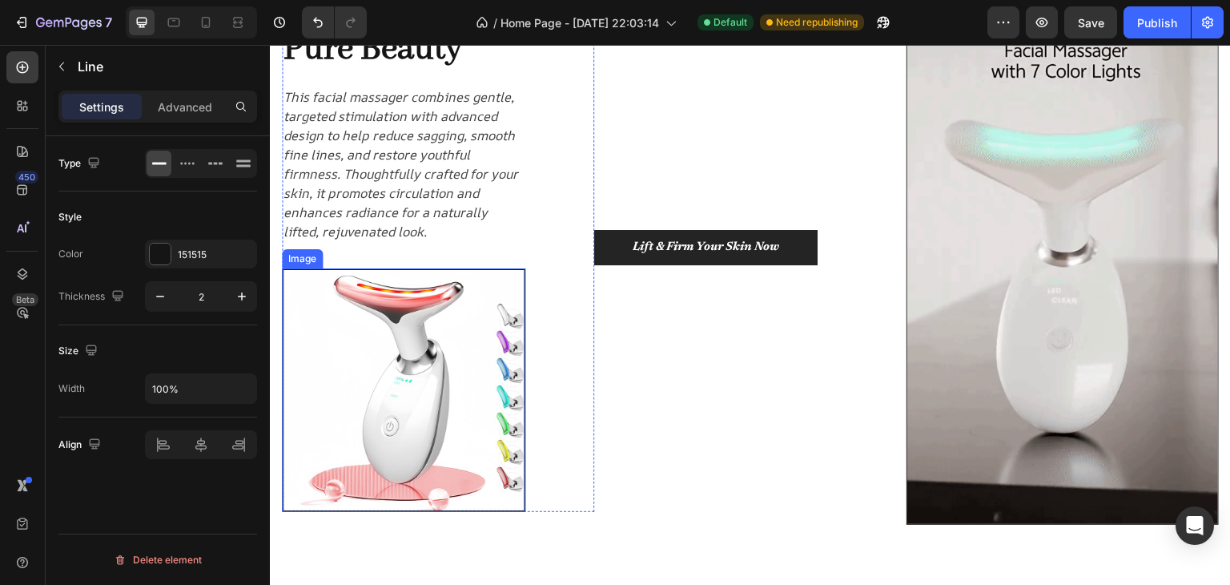
click at [384, 367] on img at bounding box center [404, 390] width 244 height 244
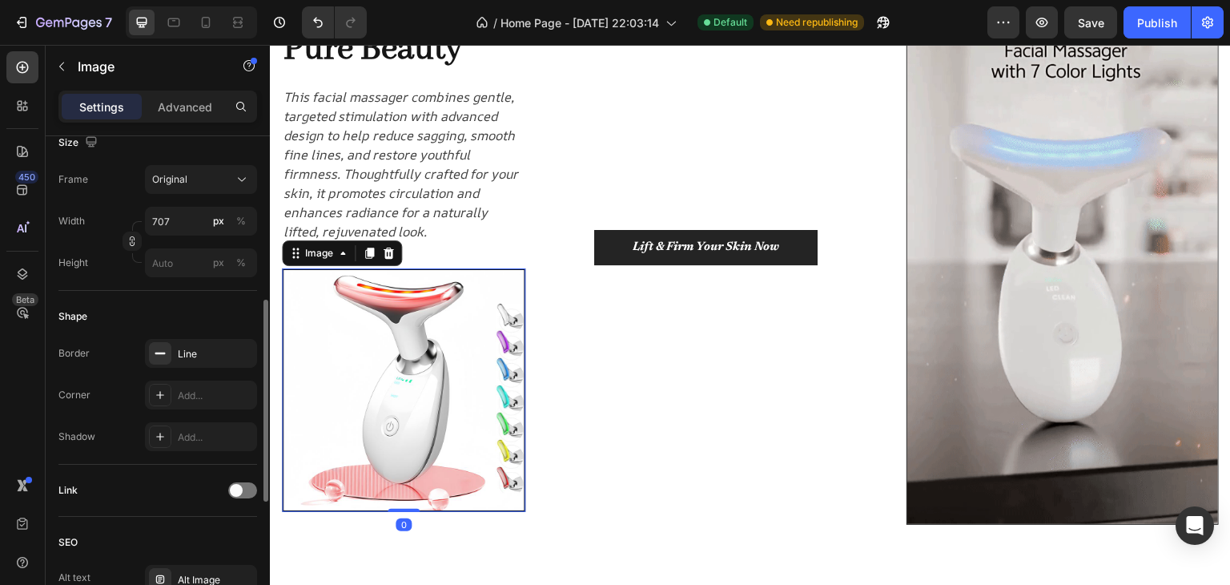
scroll to position [561, 0]
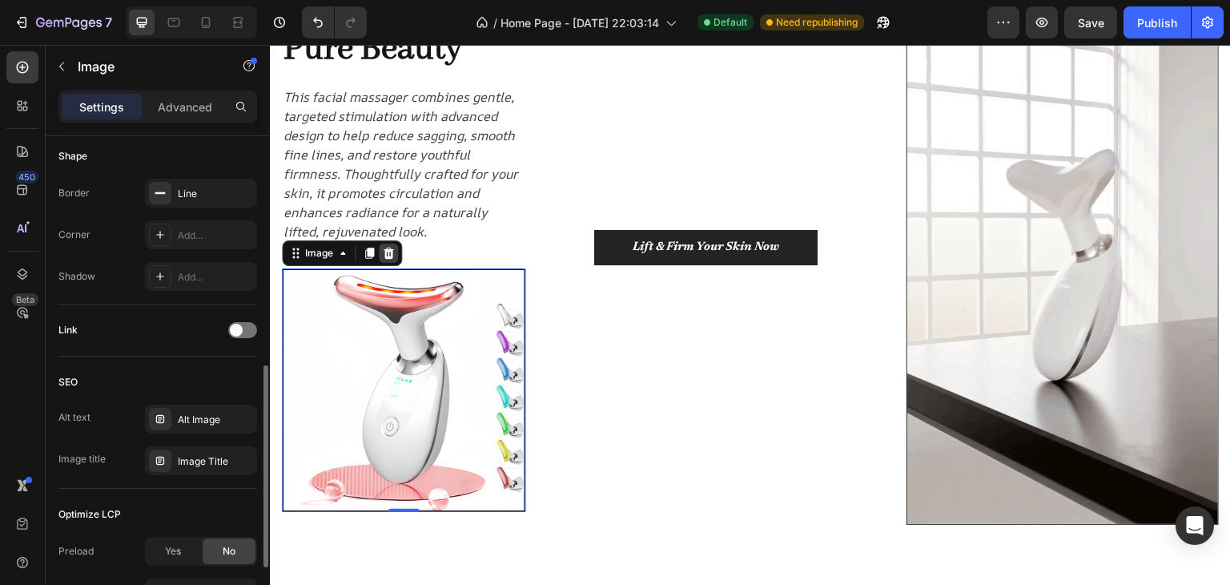
click at [396, 247] on div at bounding box center [388, 253] width 19 height 19
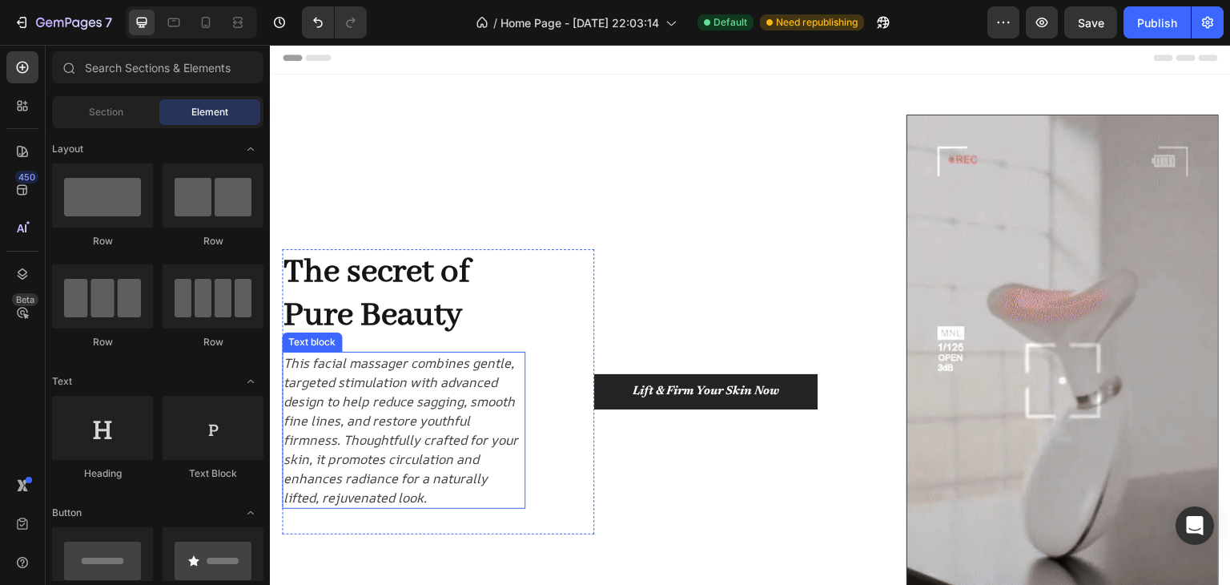
scroll to position [0, 0]
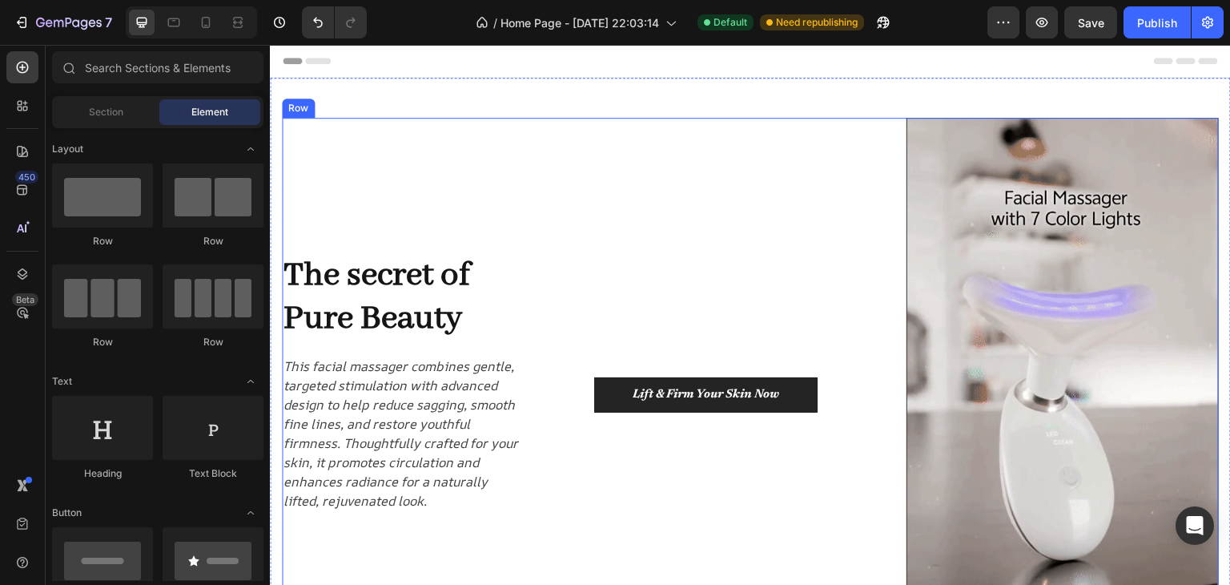
click at [513, 191] on div "The secret of Pure Beauty Heading This facial massager combines gentle, targete…" at bounding box center [438, 395] width 312 height 554
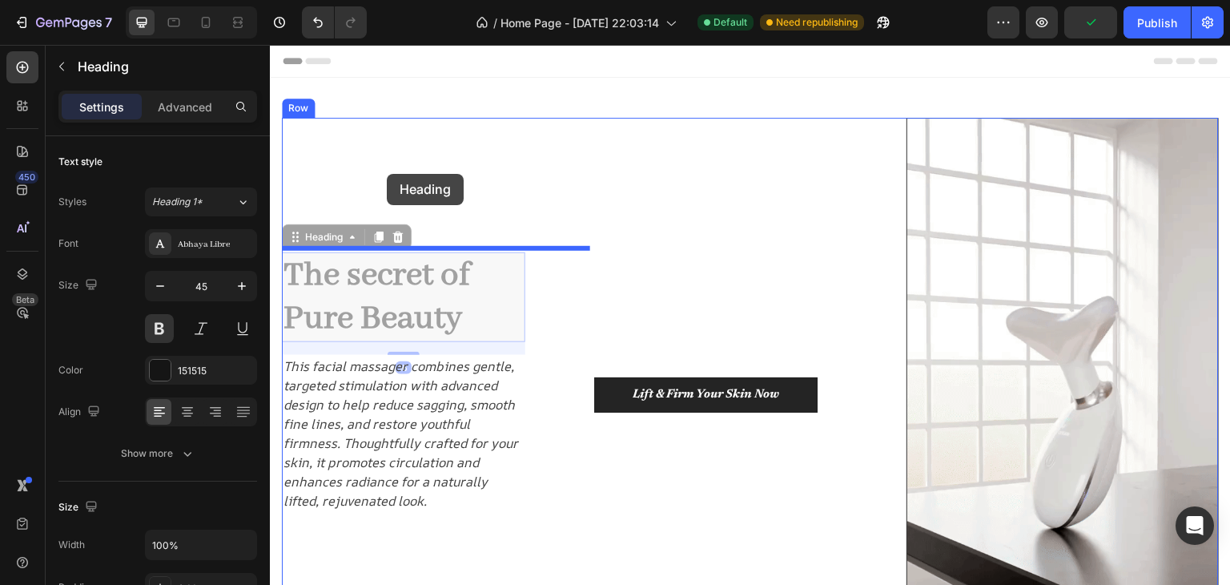
drag, startPoint x: 376, startPoint y: 279, endPoint x: 387, endPoint y: 174, distance: 105.5
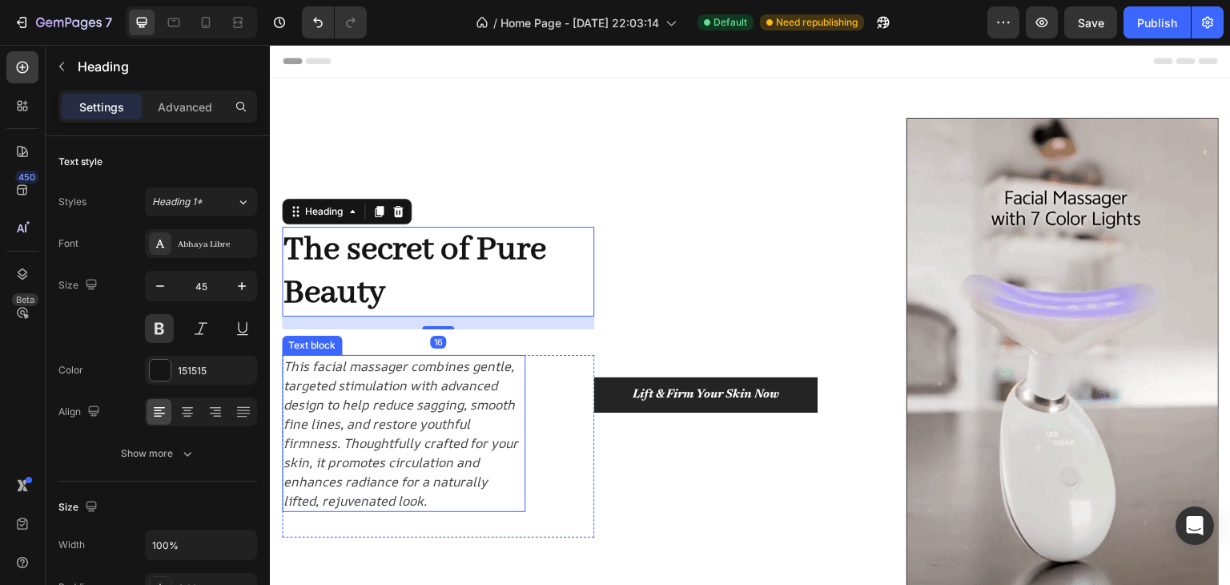
click at [441, 402] on p "This facial massager combines gentle, targeted stimulation with advanced design…" at bounding box center [404, 433] width 240 height 154
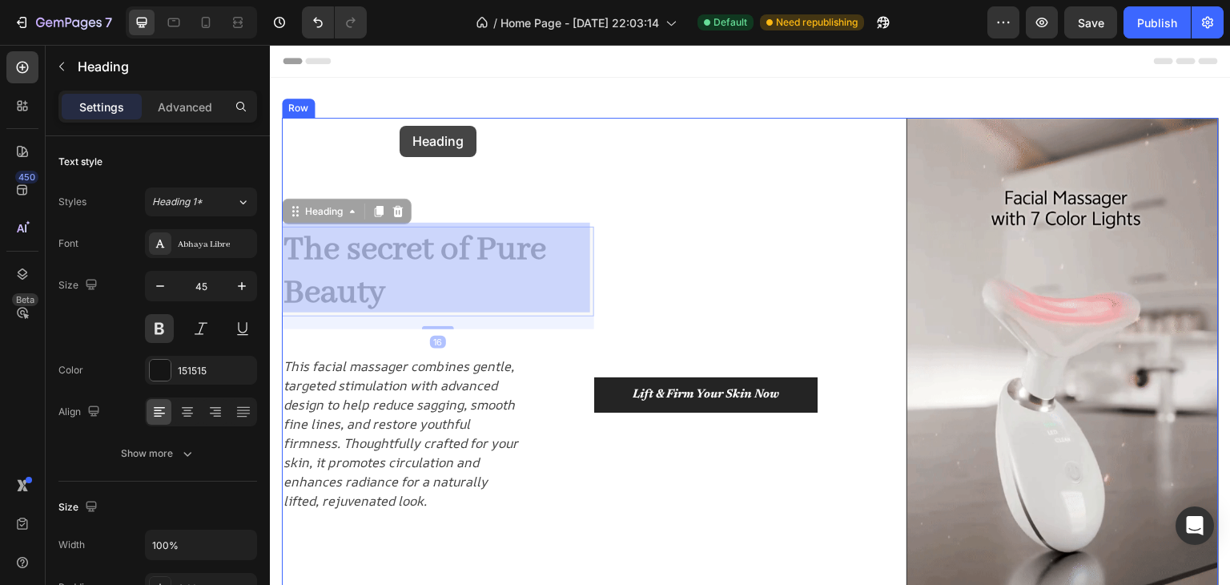
drag, startPoint x: 426, startPoint y: 260, endPoint x: 400, endPoint y: 123, distance: 139.5
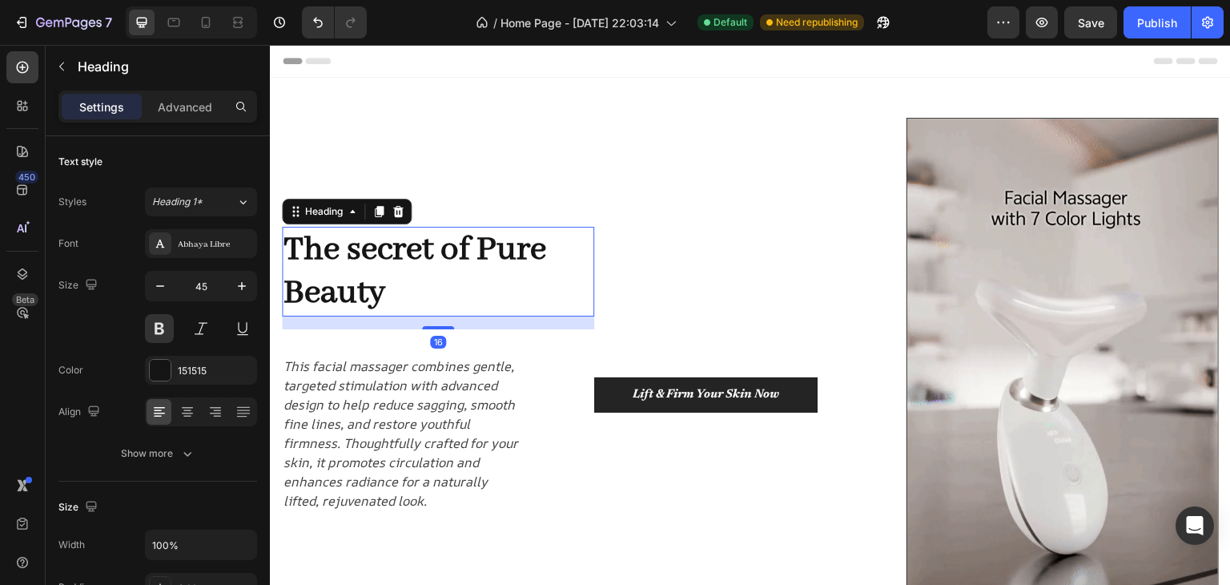
drag, startPoint x: 423, startPoint y: 261, endPoint x: 409, endPoint y: 144, distance: 117.7
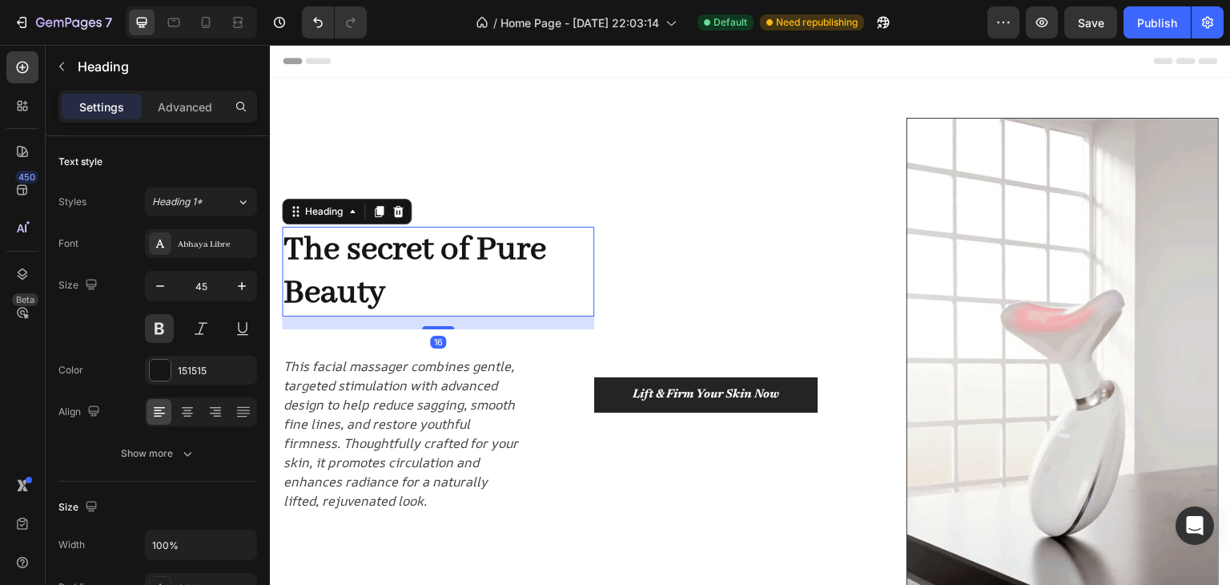
click at [410, 146] on div "The secret of Pure Beauty Heading 16 This facial massager combines gentle, targ…" at bounding box center [438, 395] width 312 height 554
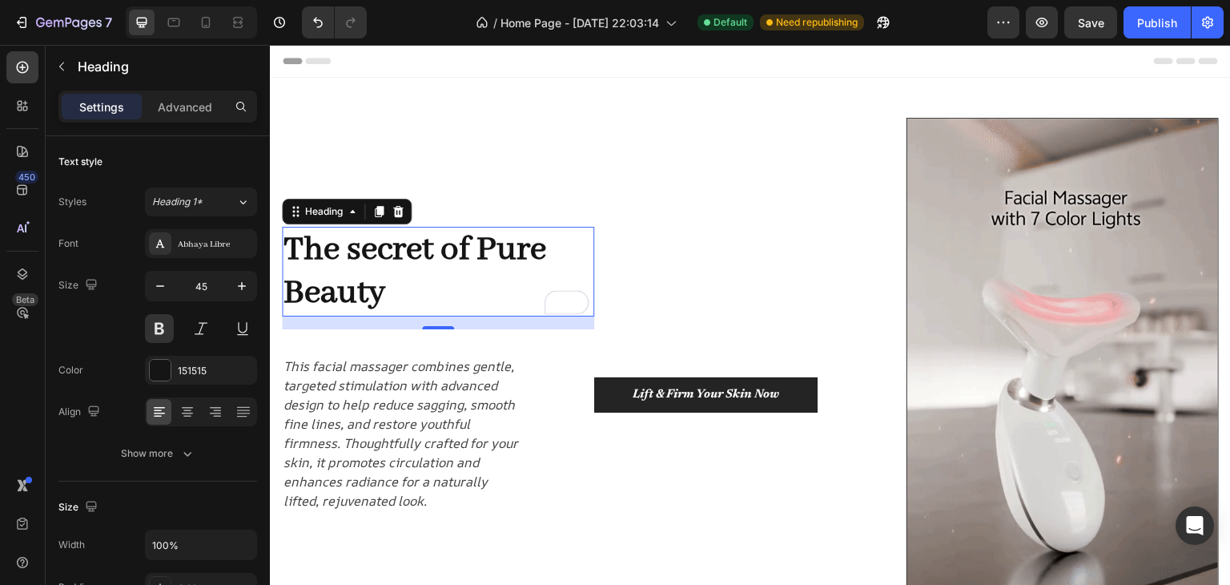
drag, startPoint x: 381, startPoint y: 256, endPoint x: 375, endPoint y: 228, distance: 29.5
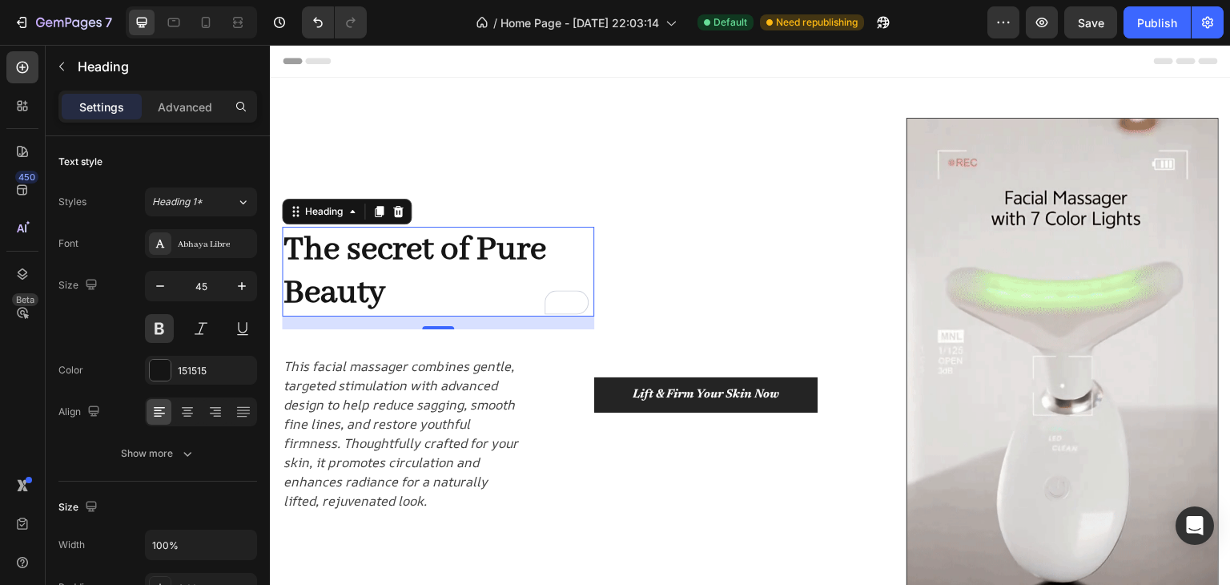
click at [375, 228] on p "The secret of Pure Beauty" at bounding box center [438, 271] width 309 height 87
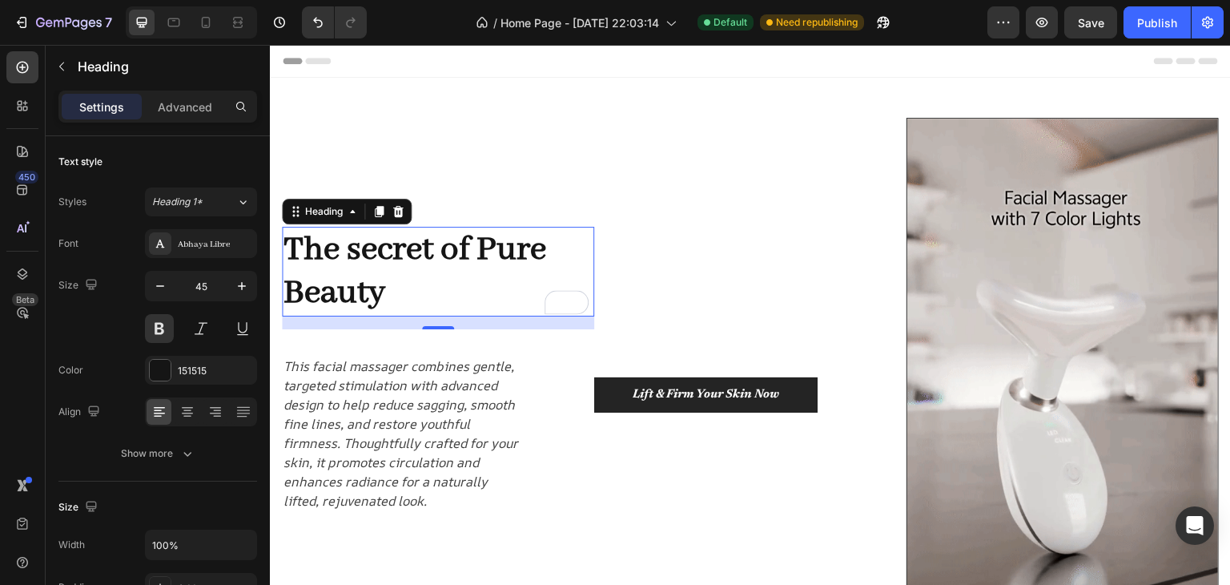
click at [413, 280] on p "The secret of Pure Beauty" at bounding box center [438, 271] width 309 height 87
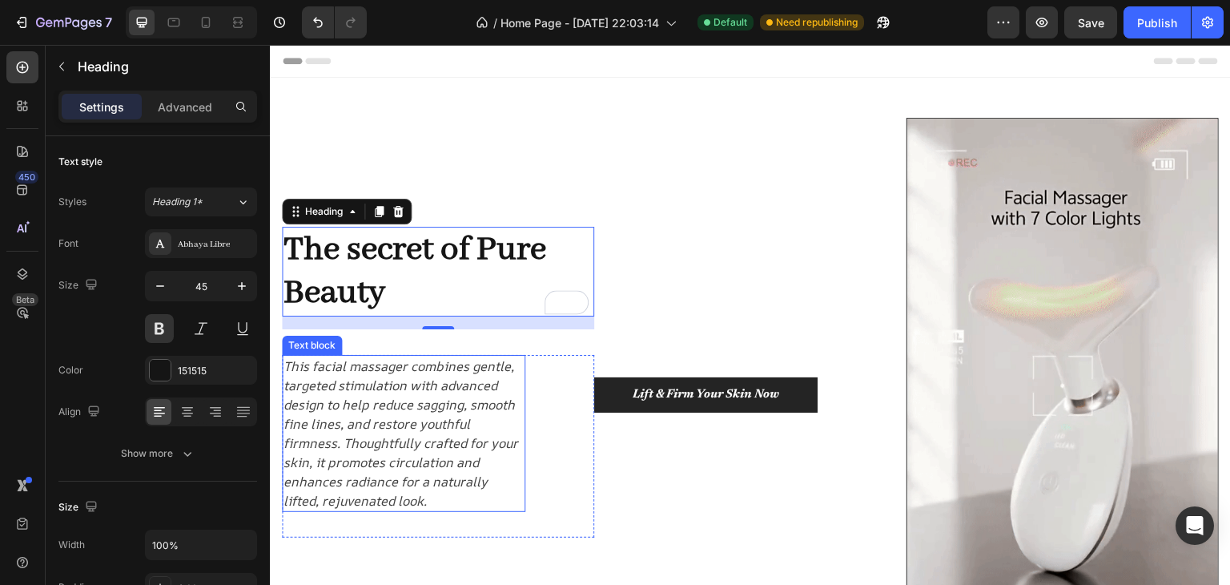
click at [441, 365] on p "This facial massager combines gentle, targeted stimulation with advanced design…" at bounding box center [404, 433] width 240 height 154
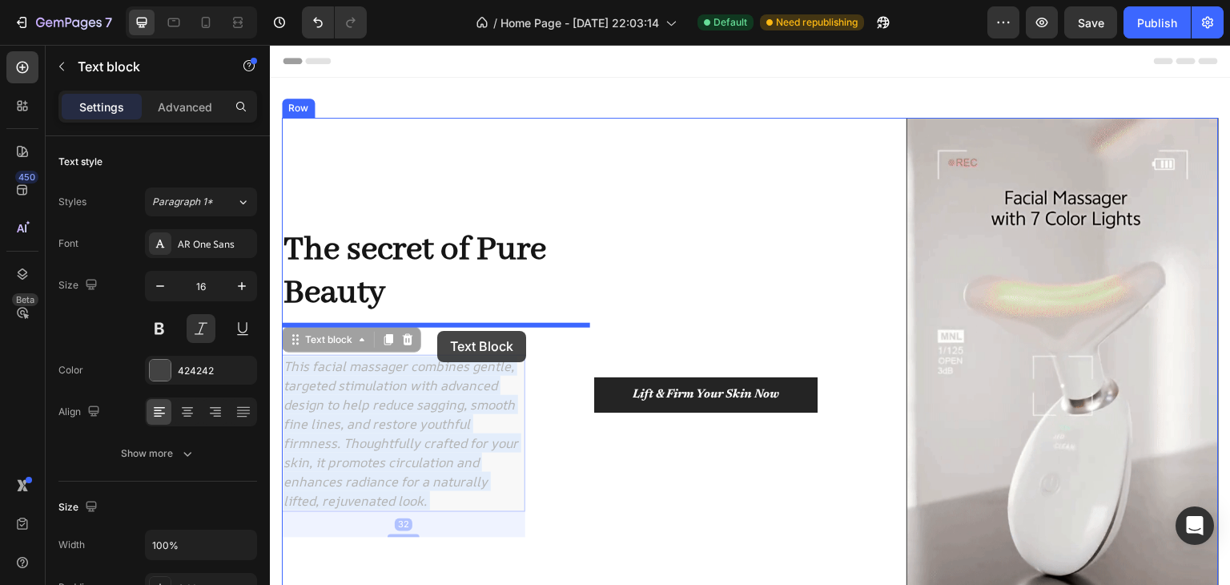
drag, startPoint x: 426, startPoint y: 401, endPoint x: 437, endPoint y: 331, distance: 70.6
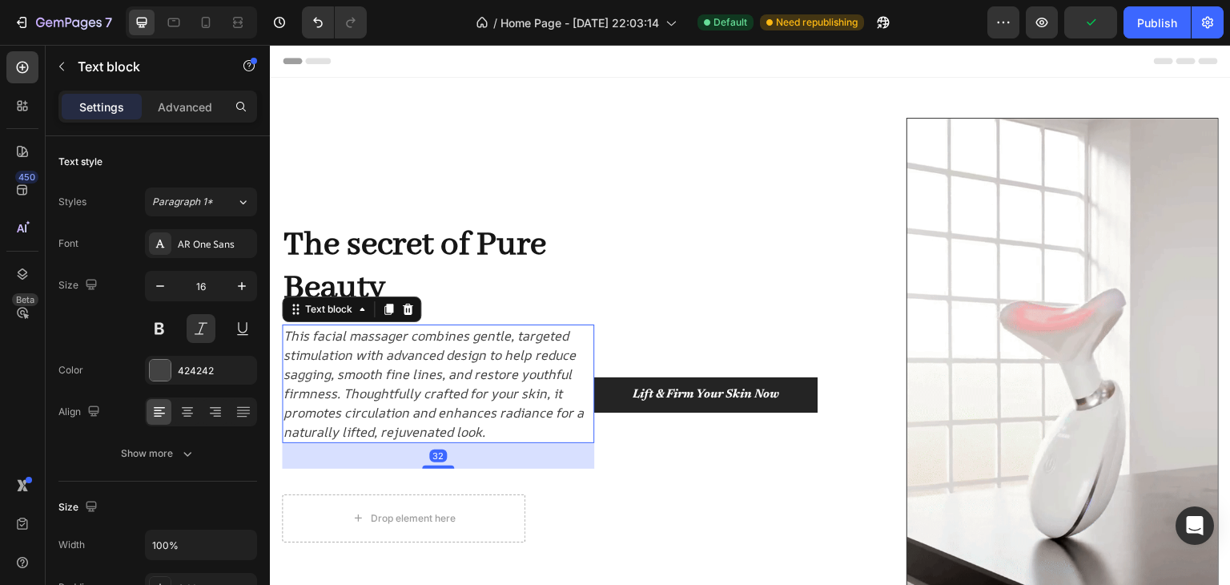
click at [504, 384] on p "This facial massager combines gentle, targeted stimulation with advanced design…" at bounding box center [438, 383] width 309 height 115
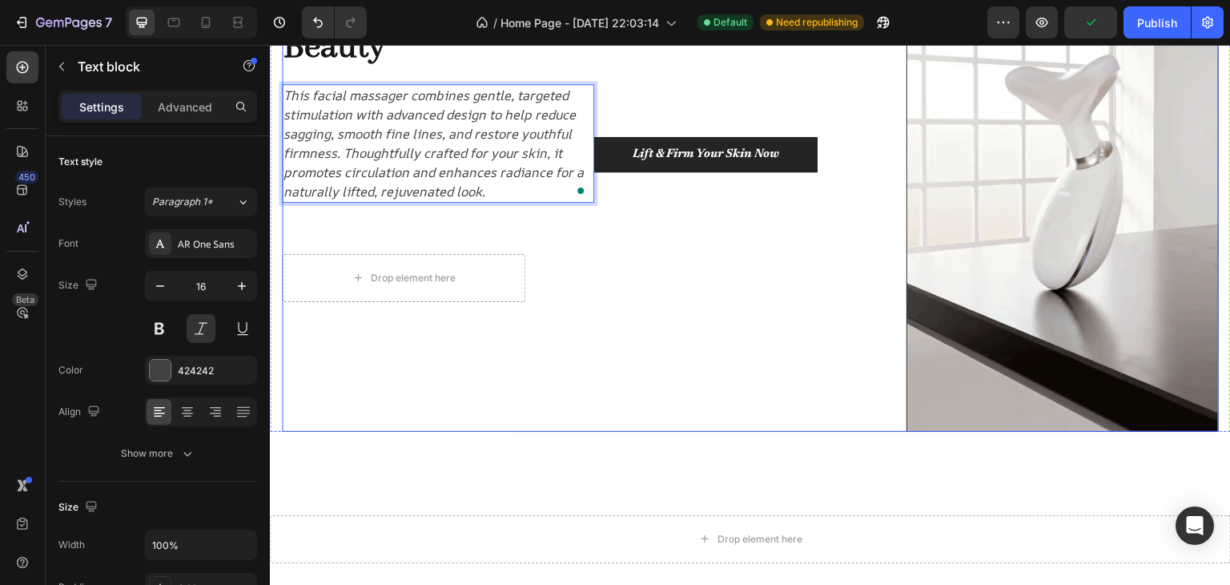
click at [646, 307] on div "Lift & Firm Your Skin Now Button" at bounding box center [750, 154] width 312 height 554
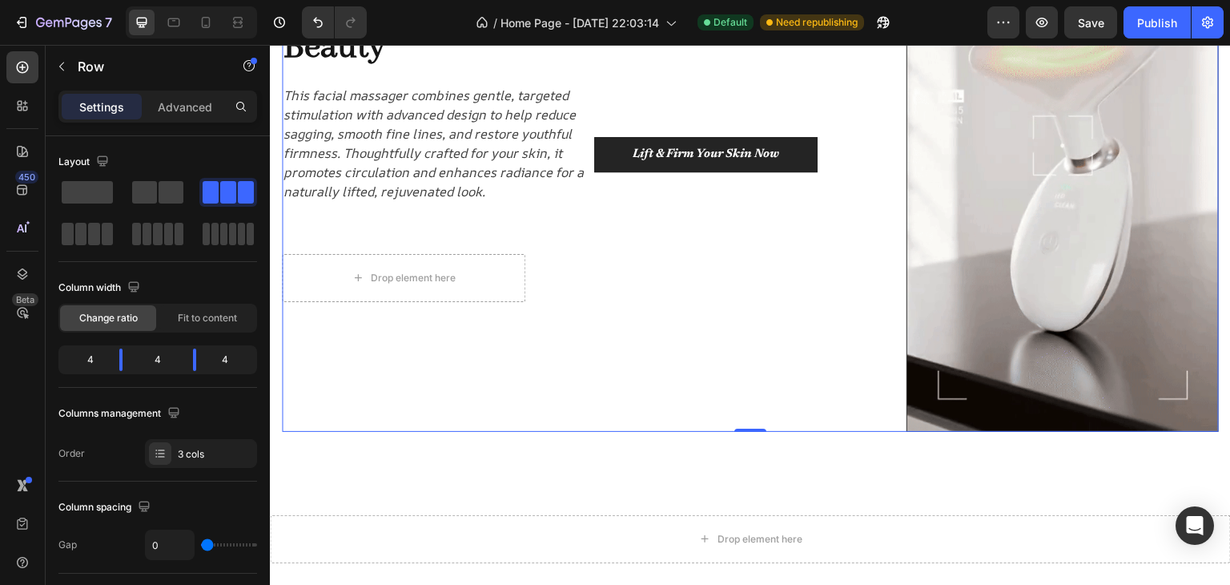
scroll to position [80, 0]
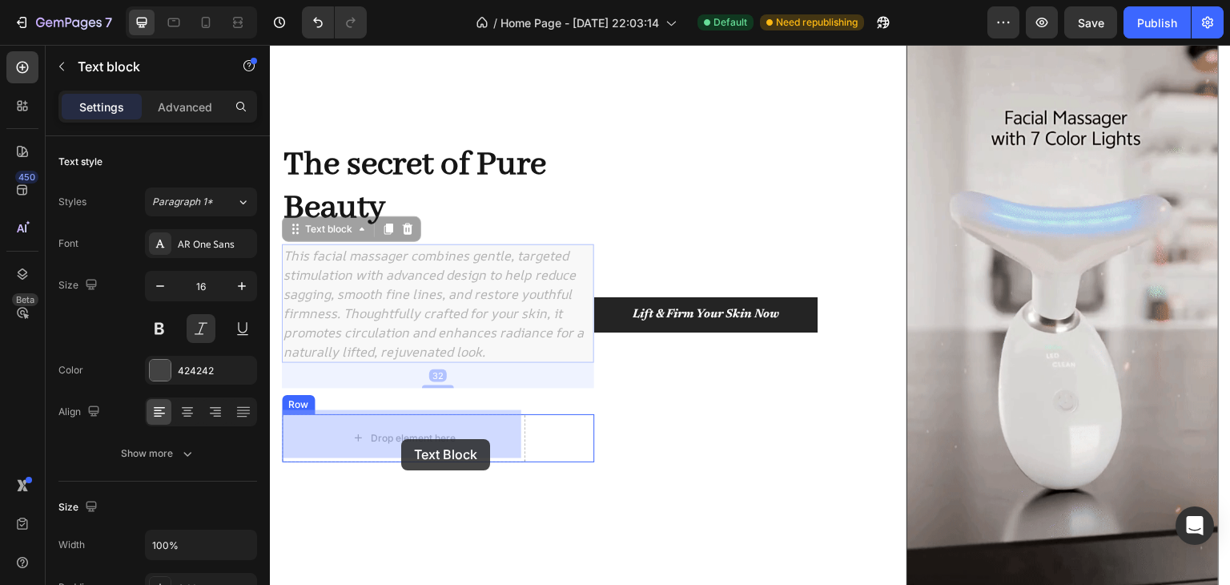
drag, startPoint x: 393, startPoint y: 353, endPoint x: 401, endPoint y: 448, distance: 94.8
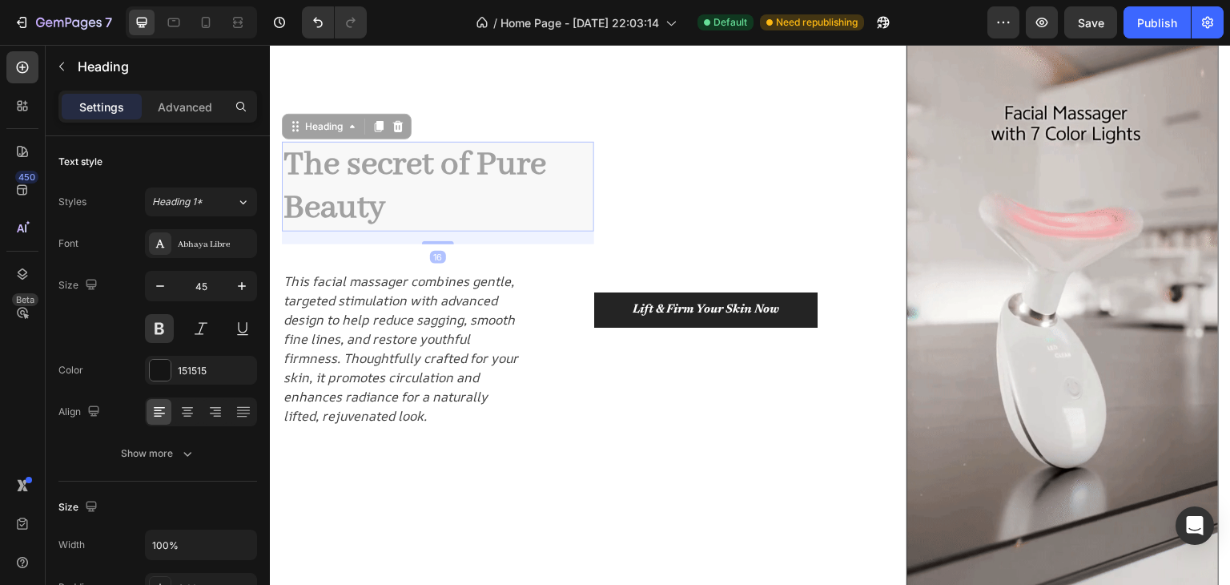
scroll to position [34, 0]
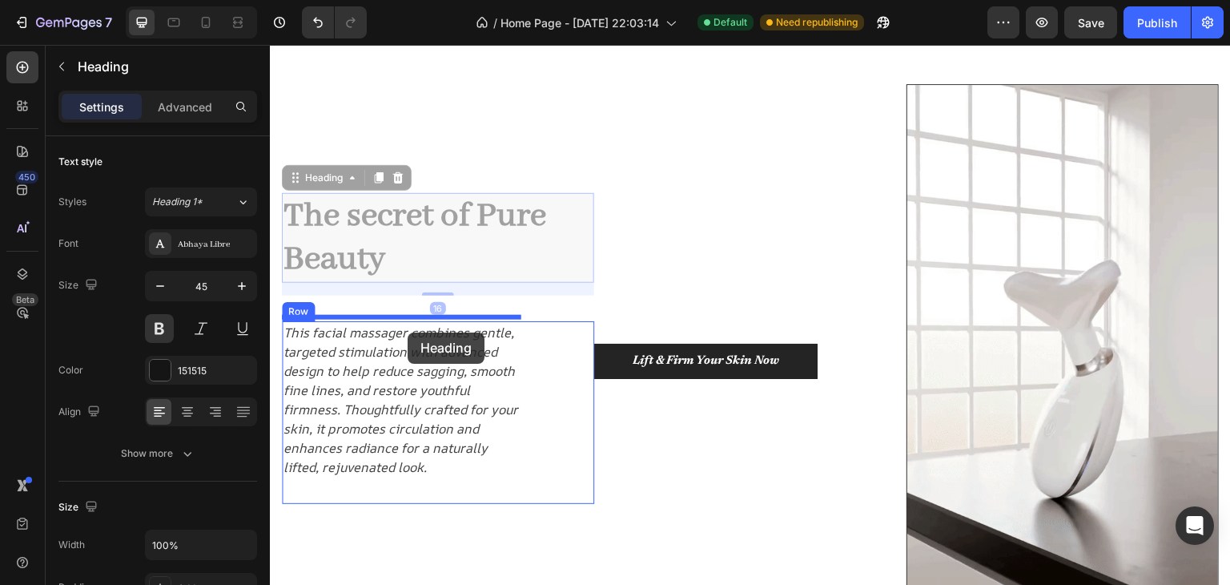
drag, startPoint x: 381, startPoint y: 180, endPoint x: 408, endPoint y: 332, distance: 154.5
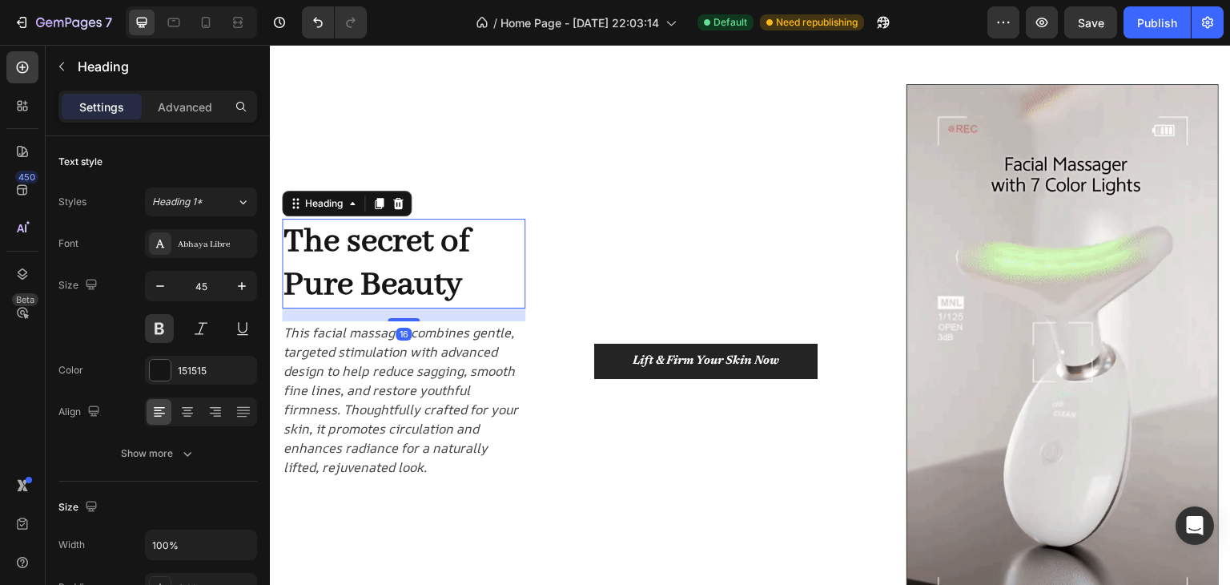
scroll to position [0, 0]
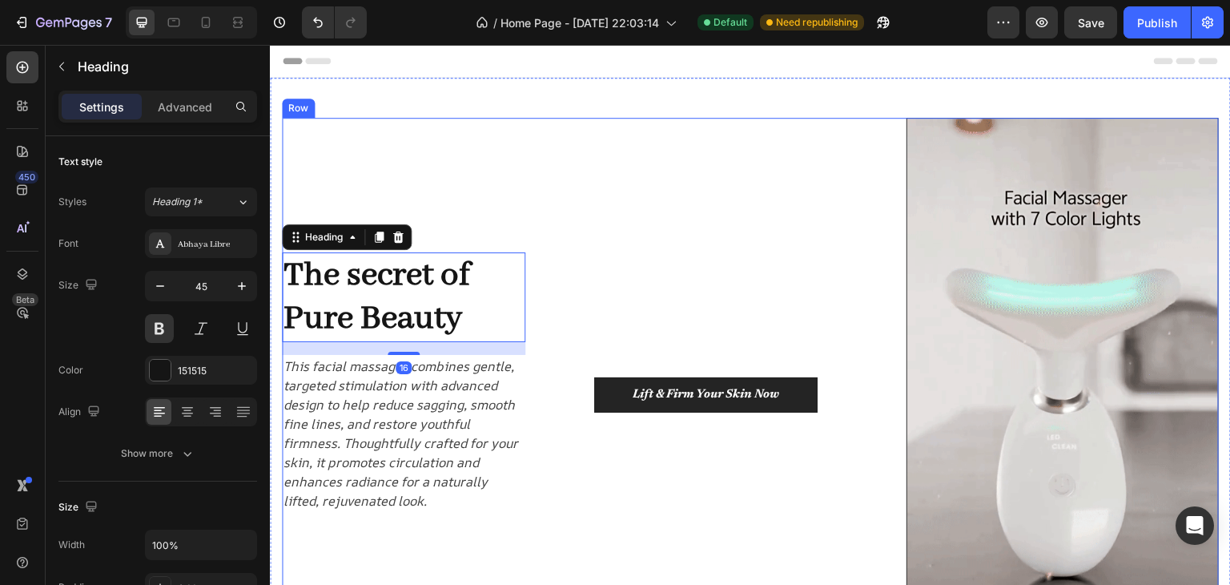
click at [564, 235] on div "The secret of Pure Beauty Heading 16 This facial massager combines gentle, targ…" at bounding box center [438, 395] width 312 height 554
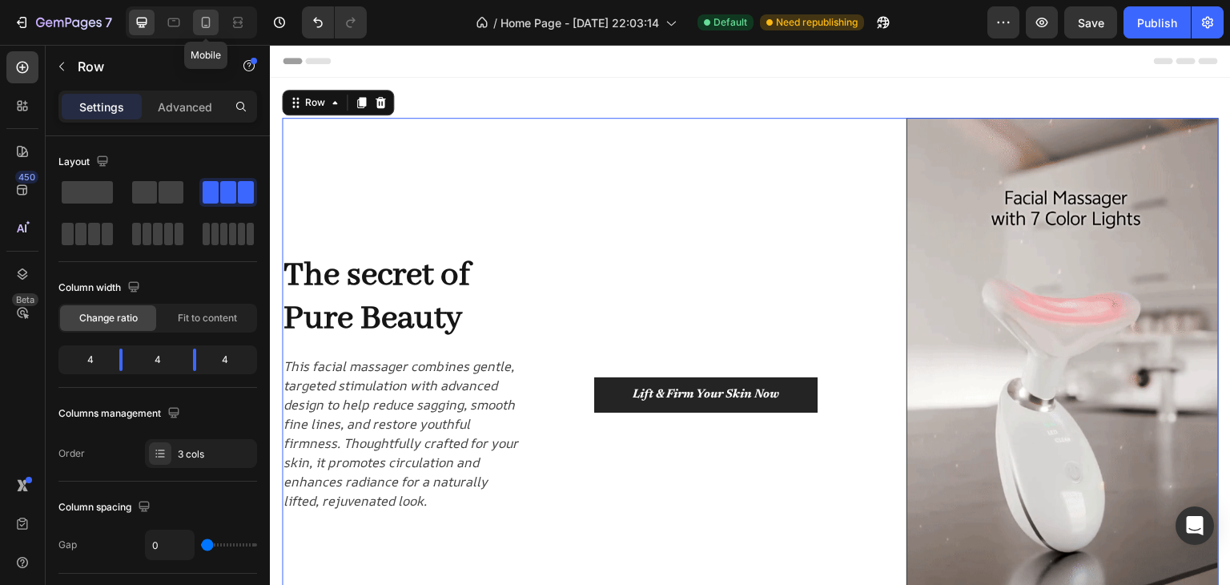
click at [202, 16] on icon at bounding box center [206, 22] width 16 height 16
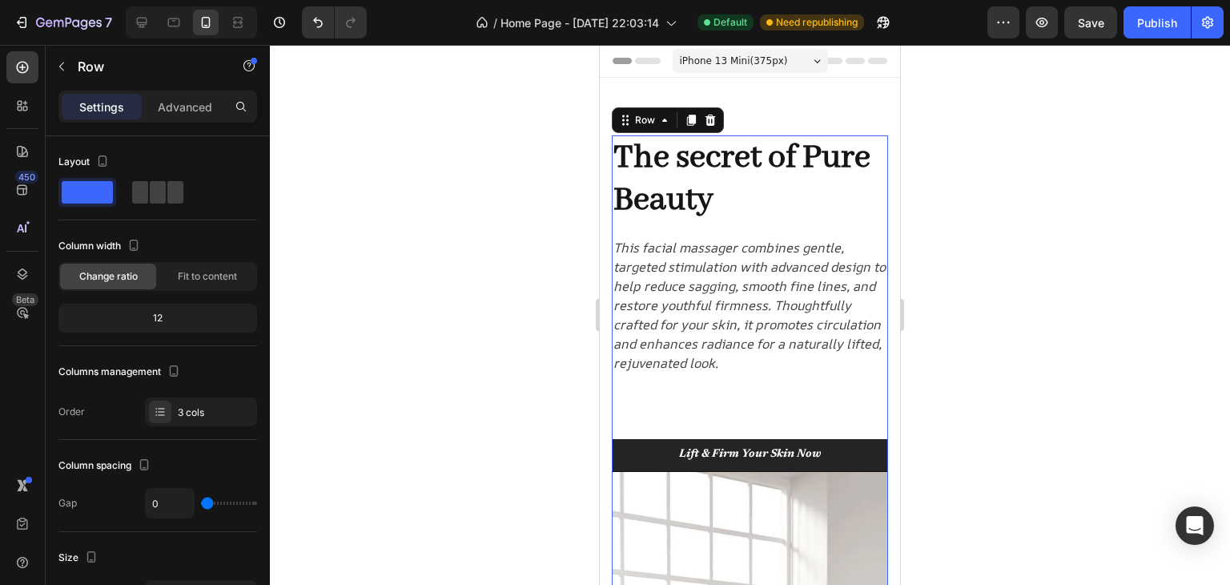
click at [1085, 259] on div at bounding box center [750, 315] width 960 height 540
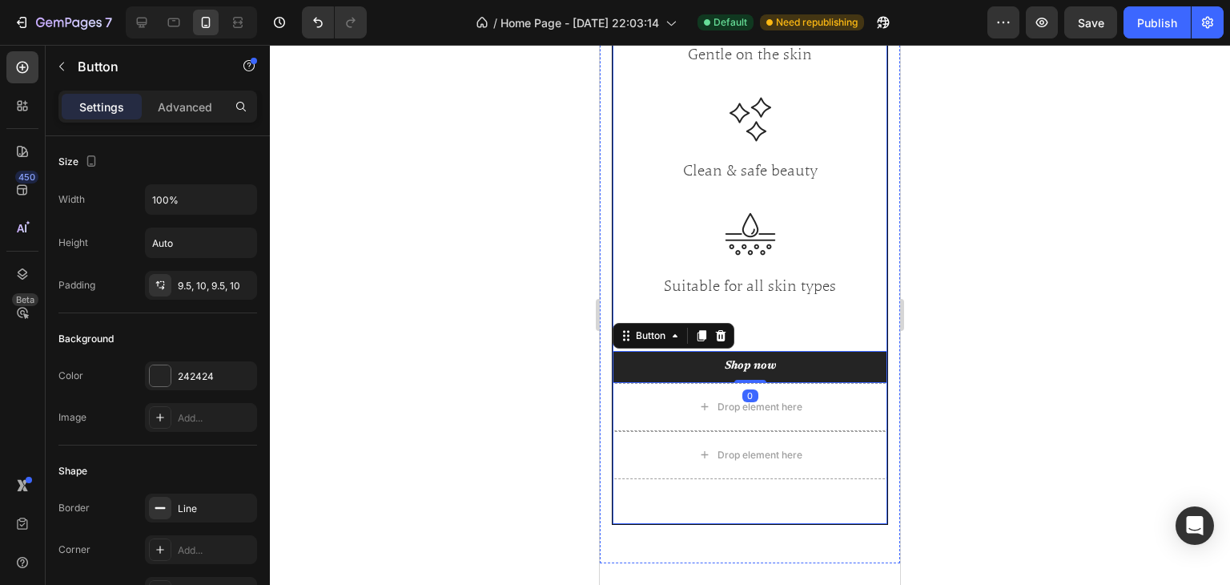
scroll to position [1923, 0]
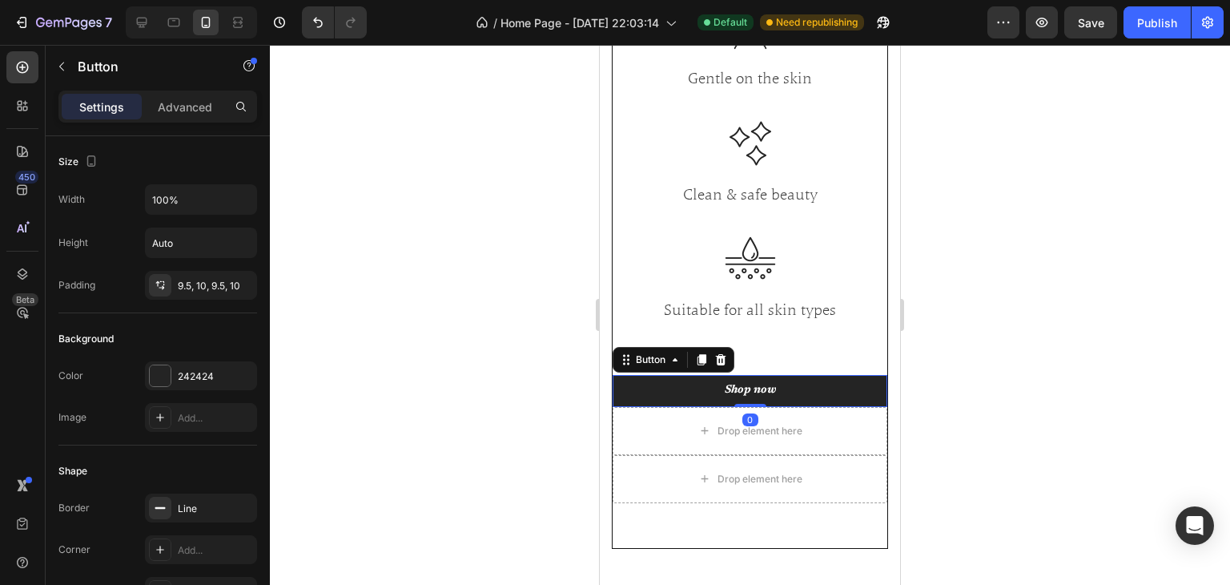
click at [1009, 372] on div at bounding box center [750, 315] width 960 height 540
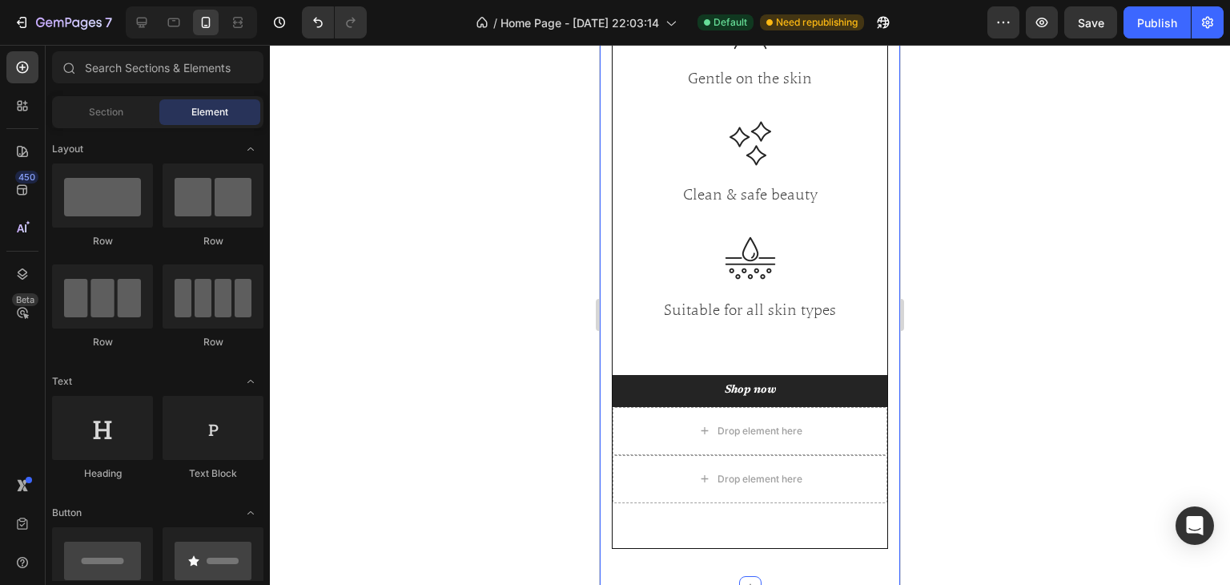
scroll to position [2083, 0]
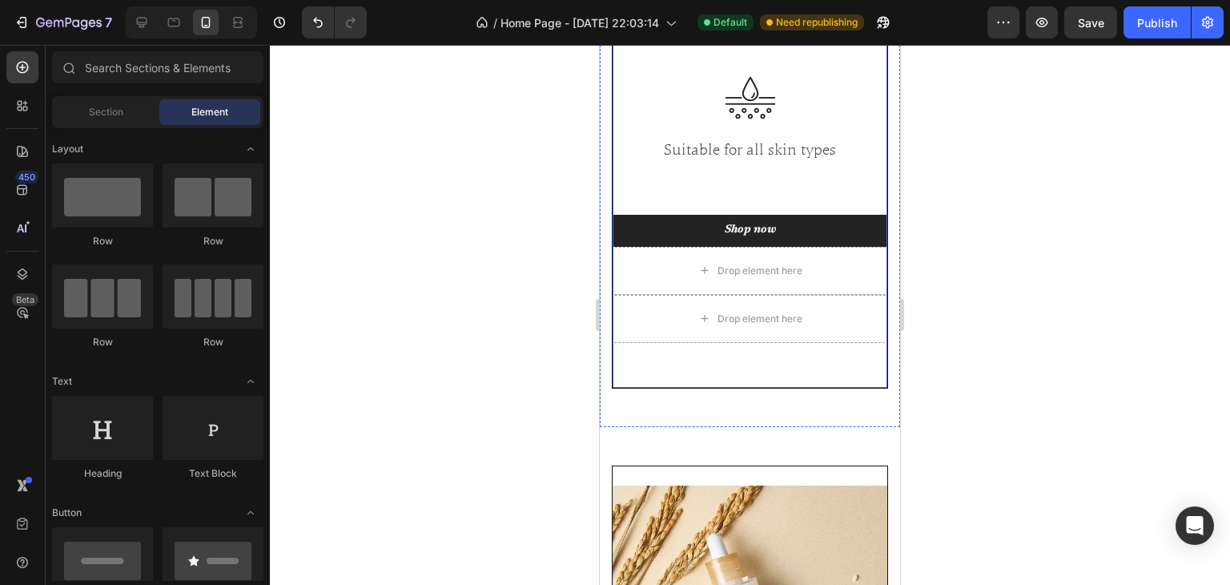
click at [775, 385] on div "Fall in love with healthy glowing skin Heading We're passionate about bringing …" at bounding box center [750, 34] width 276 height 709
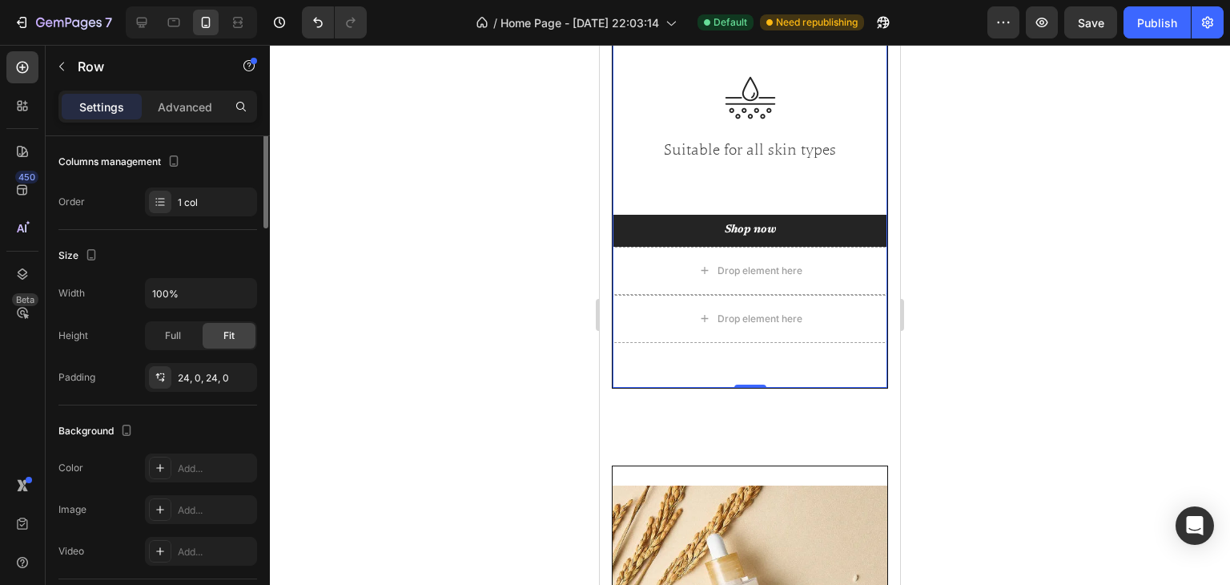
scroll to position [0, 0]
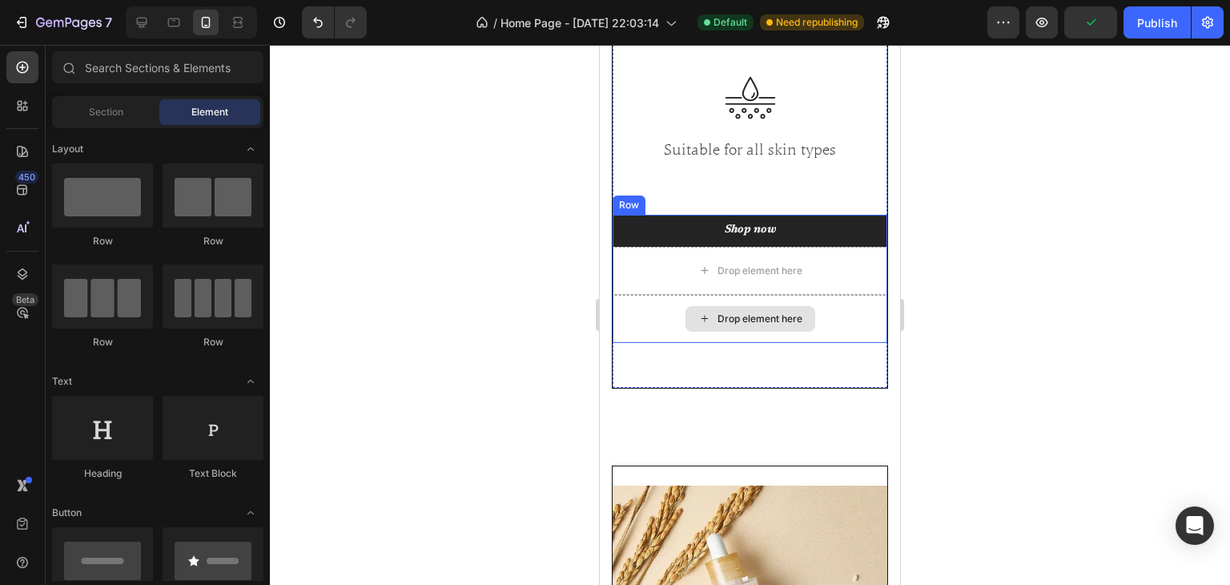
click at [763, 328] on div "Drop element here" at bounding box center [751, 319] width 130 height 26
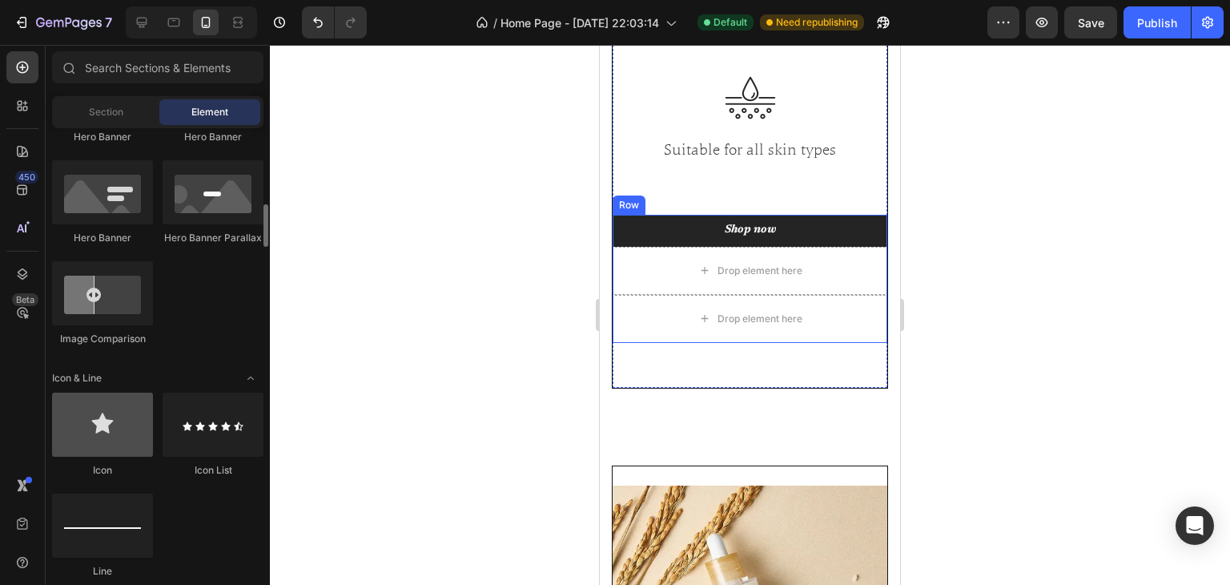
scroll to position [881, 0]
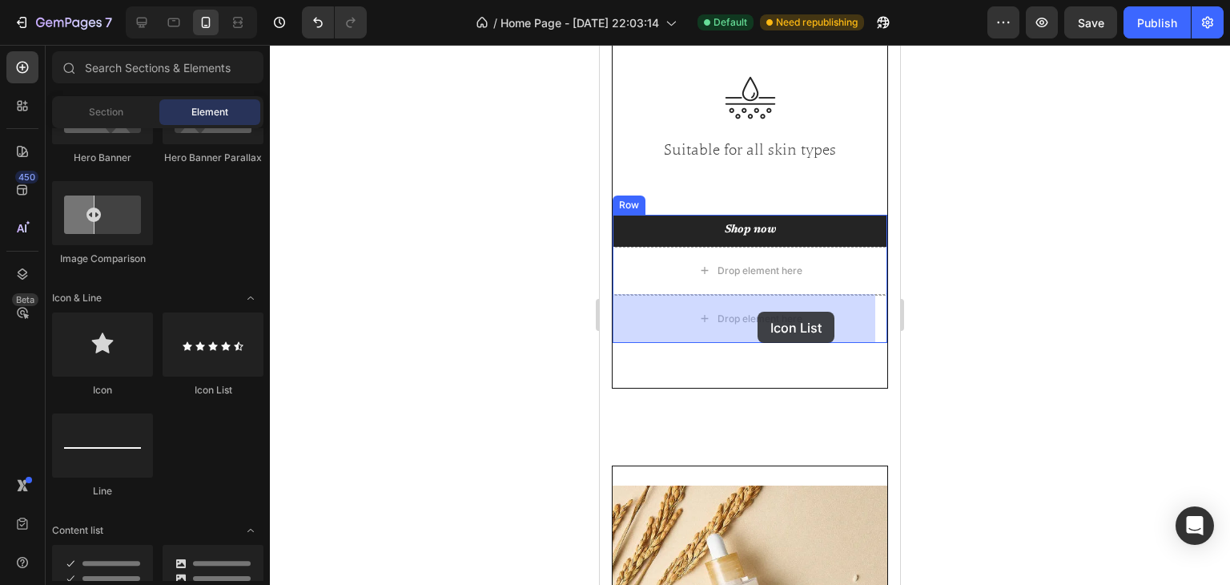
drag, startPoint x: 821, startPoint y: 401, endPoint x: 758, endPoint y: 312, distance: 109.1
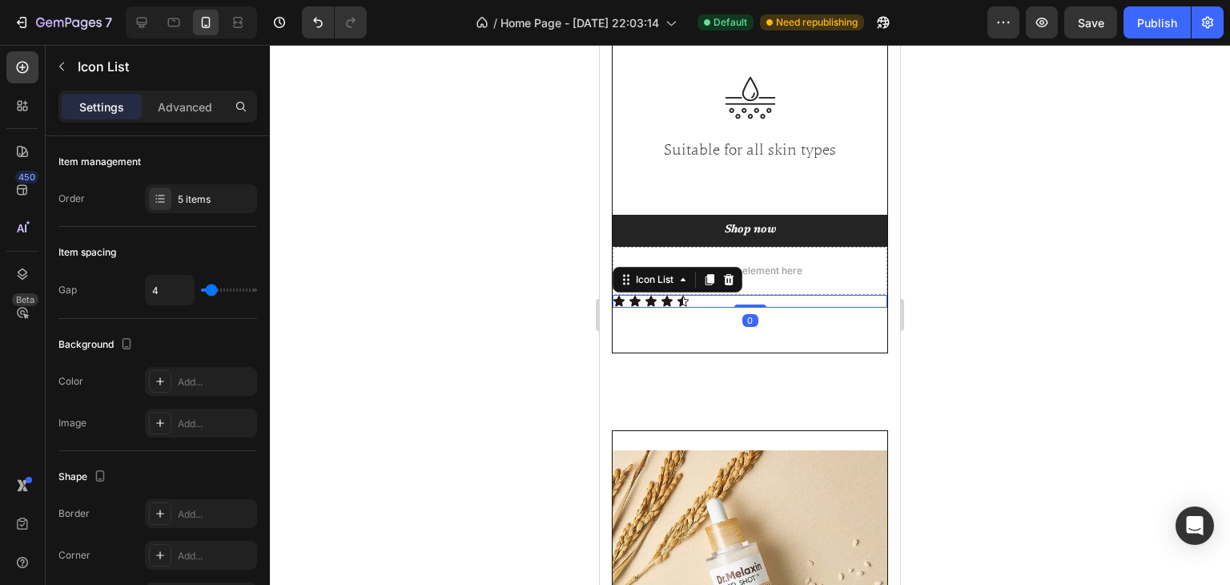
click at [1001, 335] on div at bounding box center [750, 315] width 960 height 540
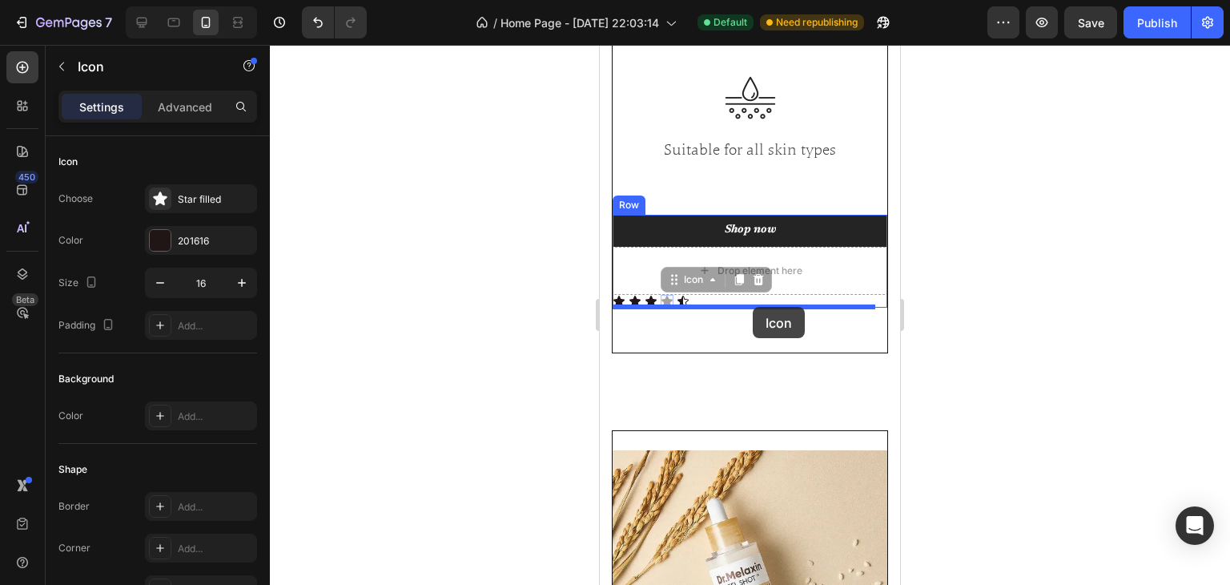
drag, startPoint x: 670, startPoint y: 303, endPoint x: 753, endPoint y: 307, distance: 83.4
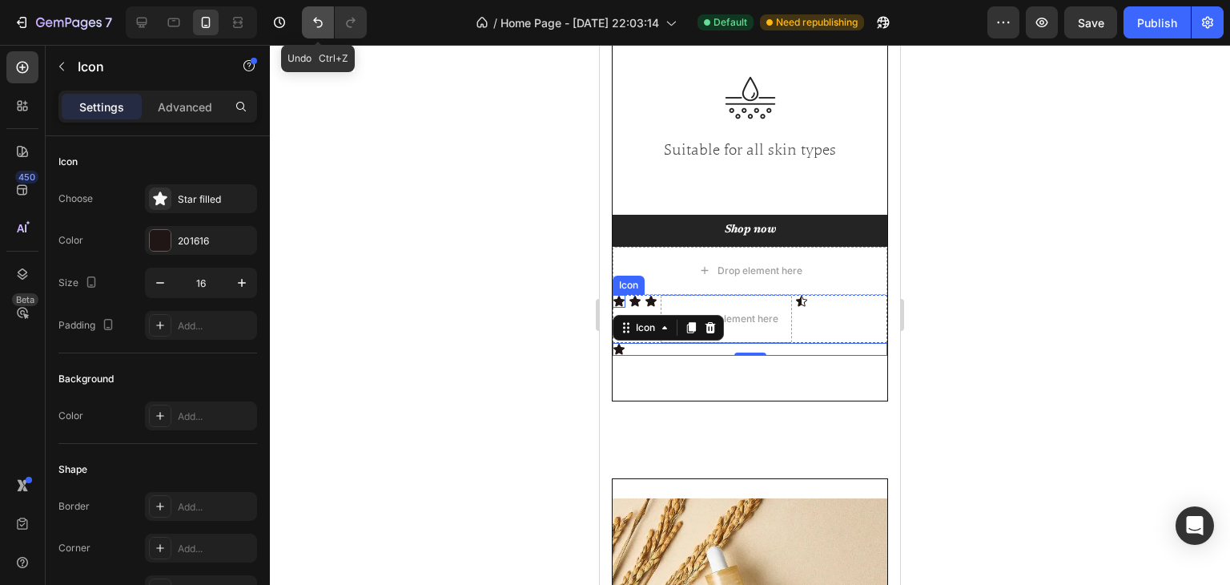
click at [316, 19] on icon "Undo/Redo" at bounding box center [318, 22] width 16 height 16
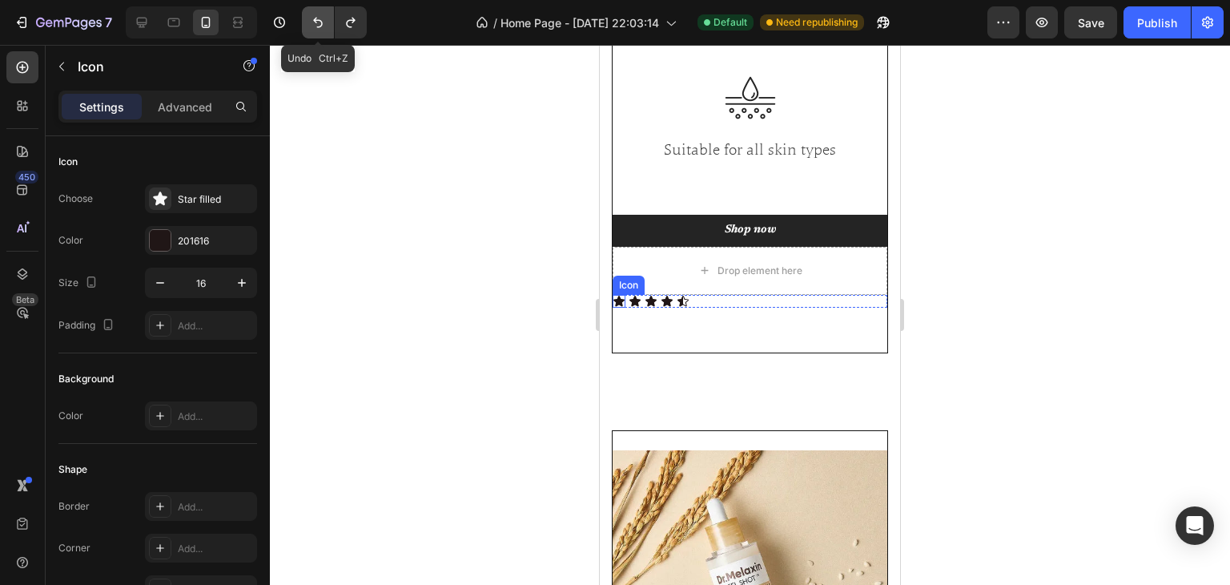
click at [316, 18] on icon "Undo/Redo" at bounding box center [318, 22] width 16 height 16
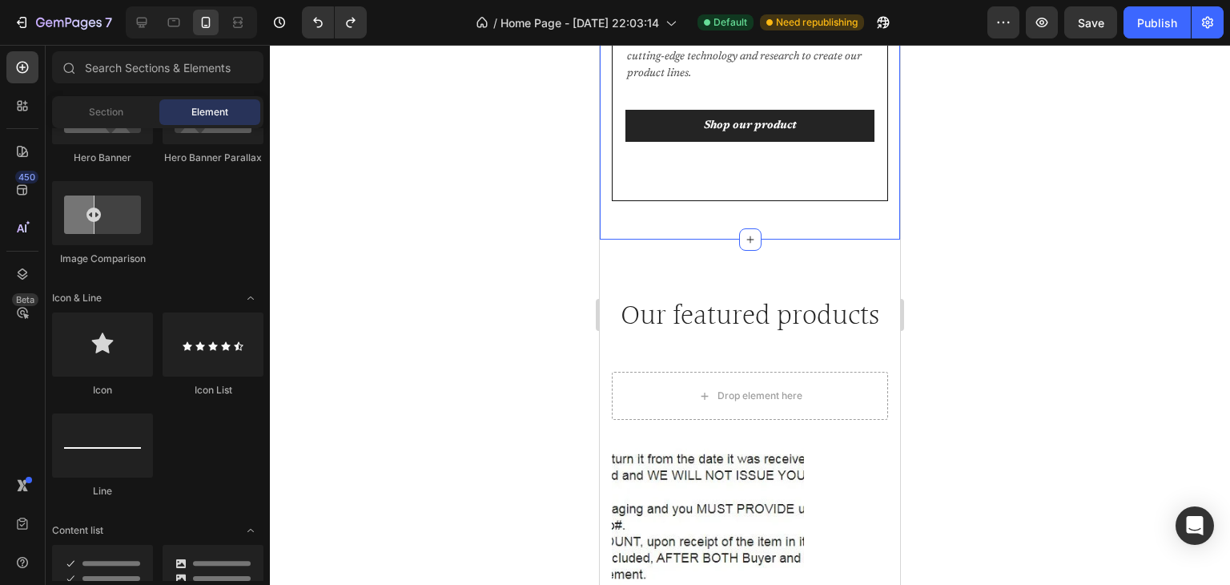
scroll to position [3365, 0]
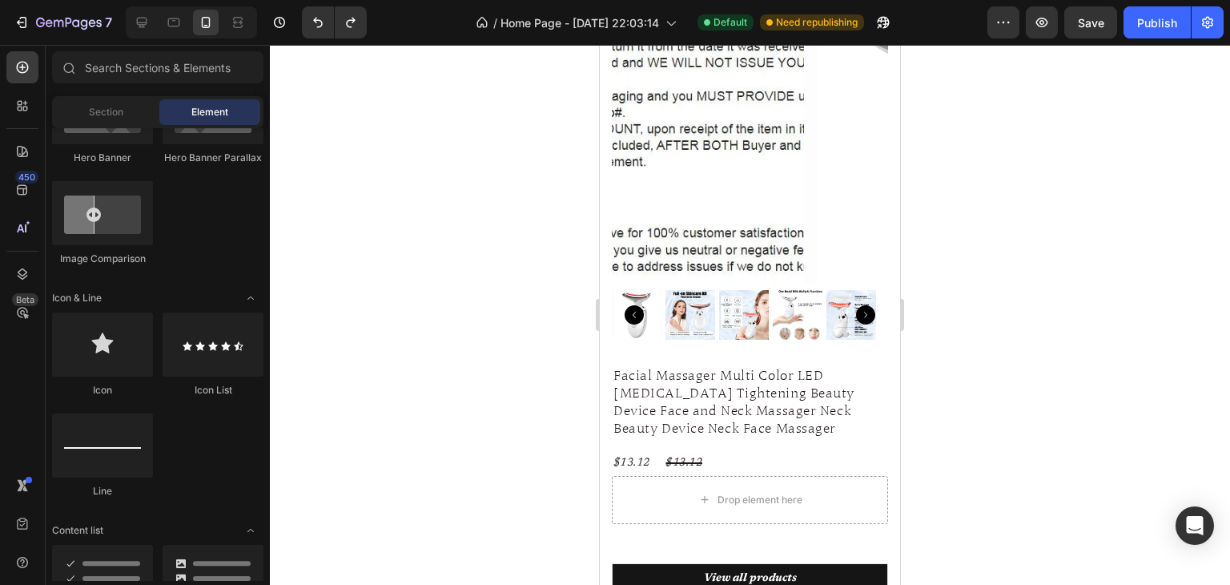
click at [528, 301] on div at bounding box center [750, 315] width 960 height 540
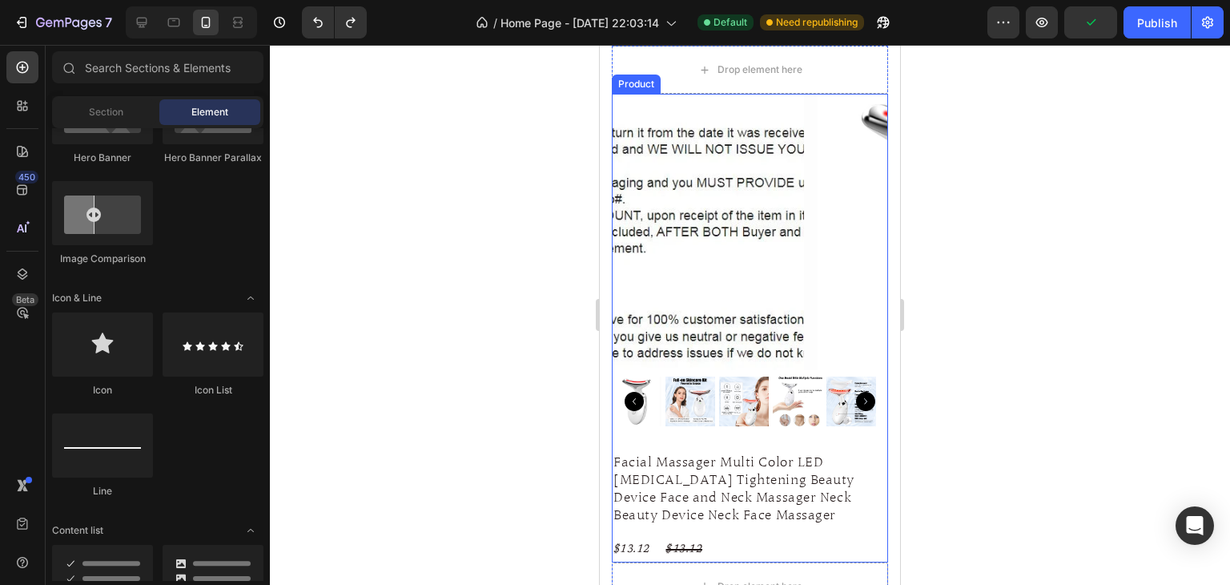
scroll to position [3284, 0]
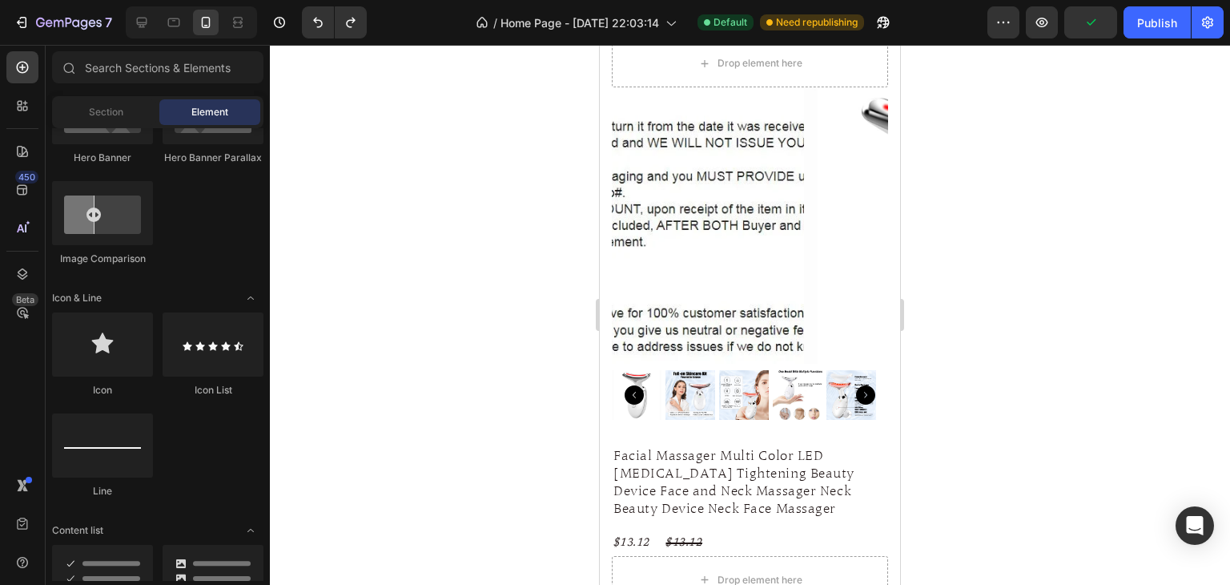
click at [1205, 449] on div at bounding box center [750, 315] width 960 height 540
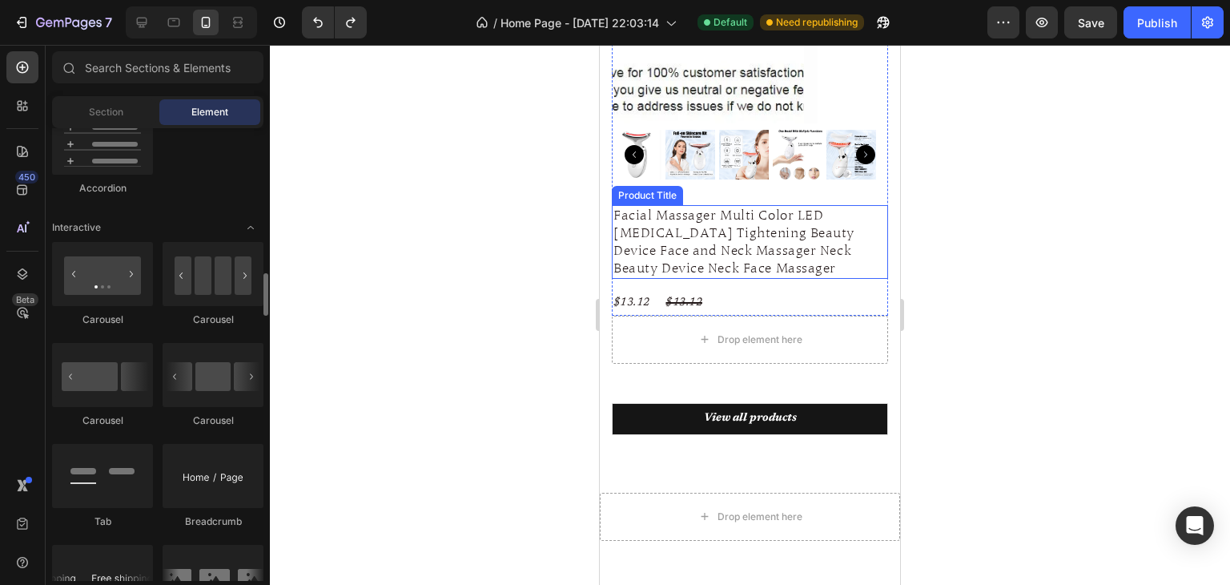
scroll to position [3445, 0]
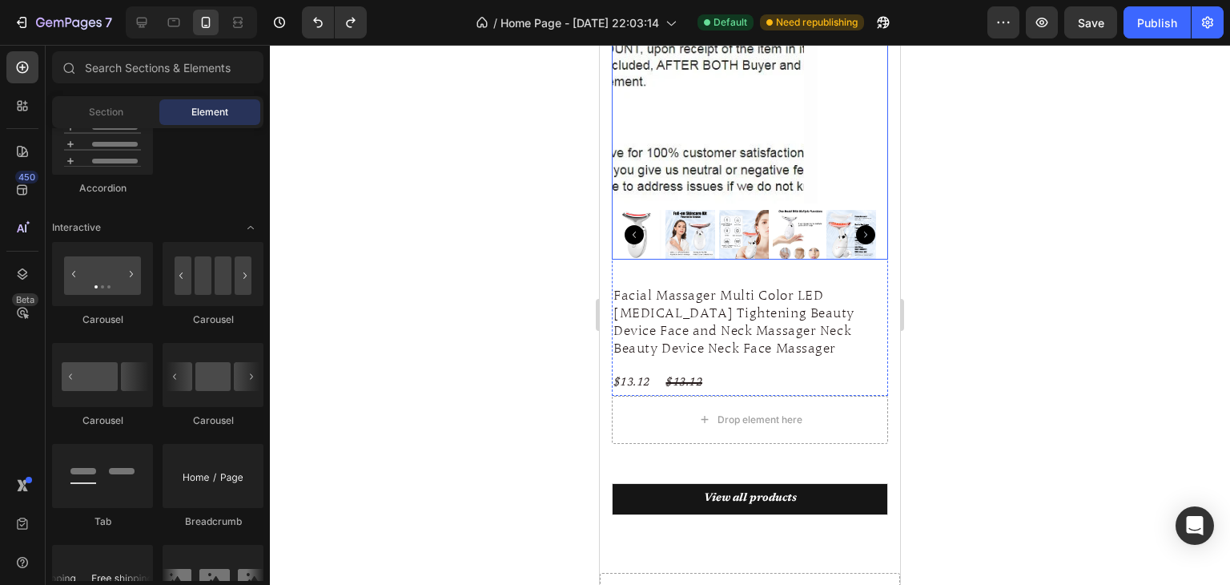
click at [706, 222] on img at bounding box center [691, 235] width 50 height 50
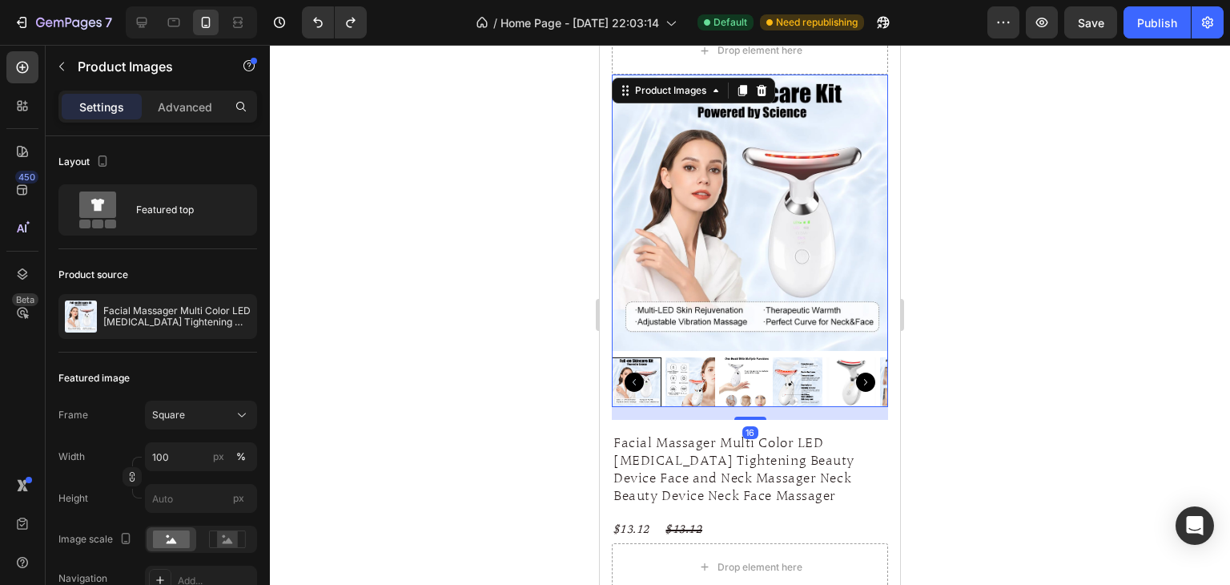
scroll to position [3284, 0]
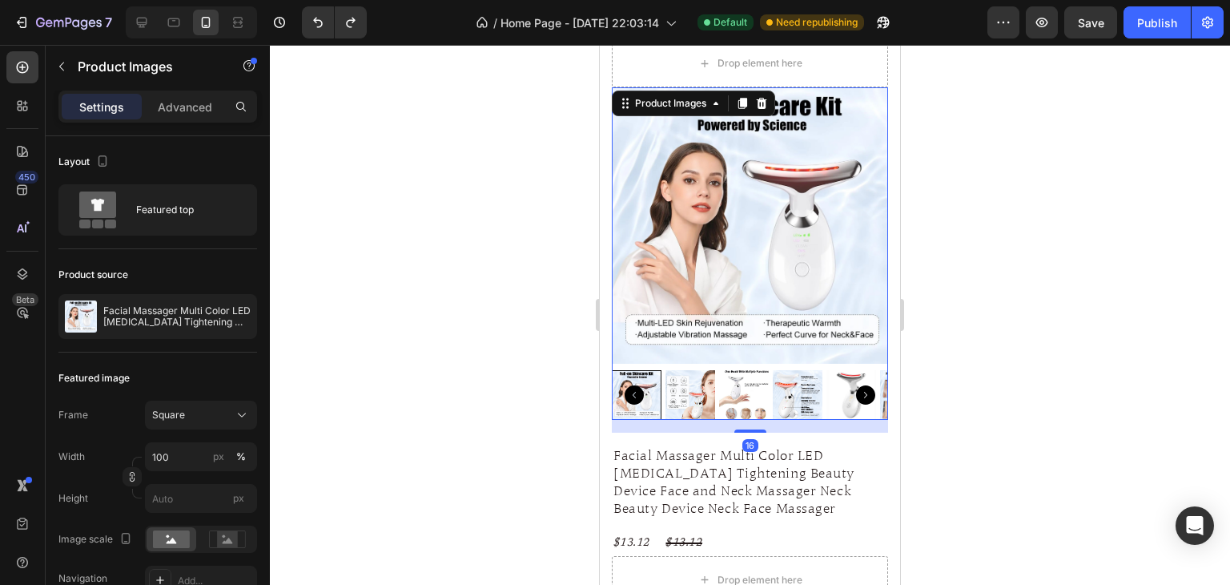
click at [857, 388] on icon "Carousel Next Arrow" at bounding box center [865, 394] width 19 height 19
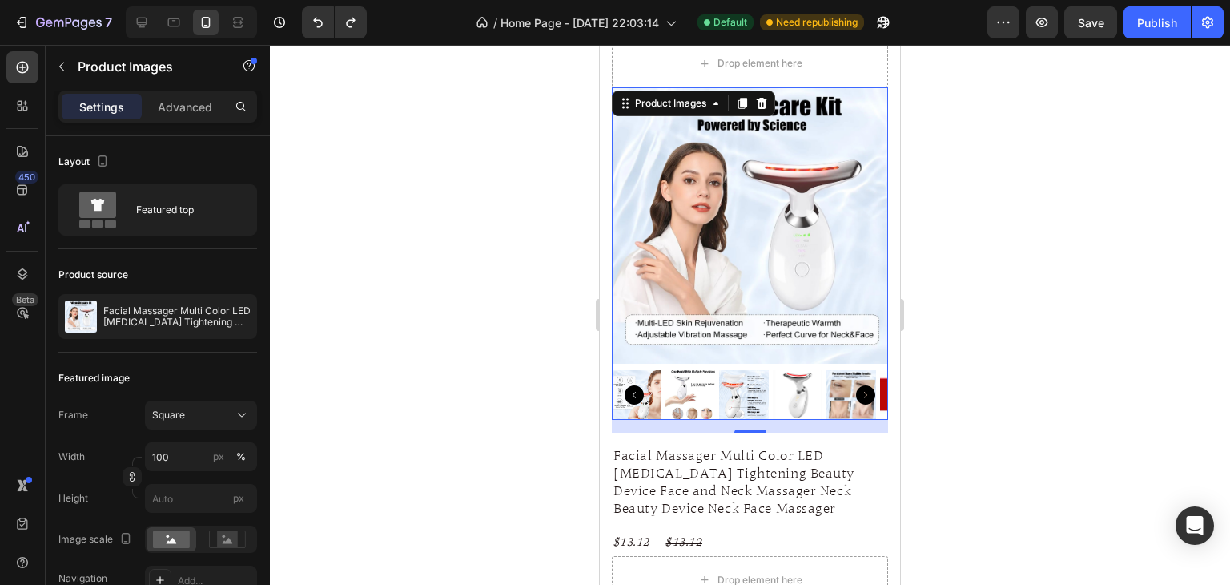
click at [857, 387] on icon "Carousel Next Arrow" at bounding box center [865, 394] width 19 height 19
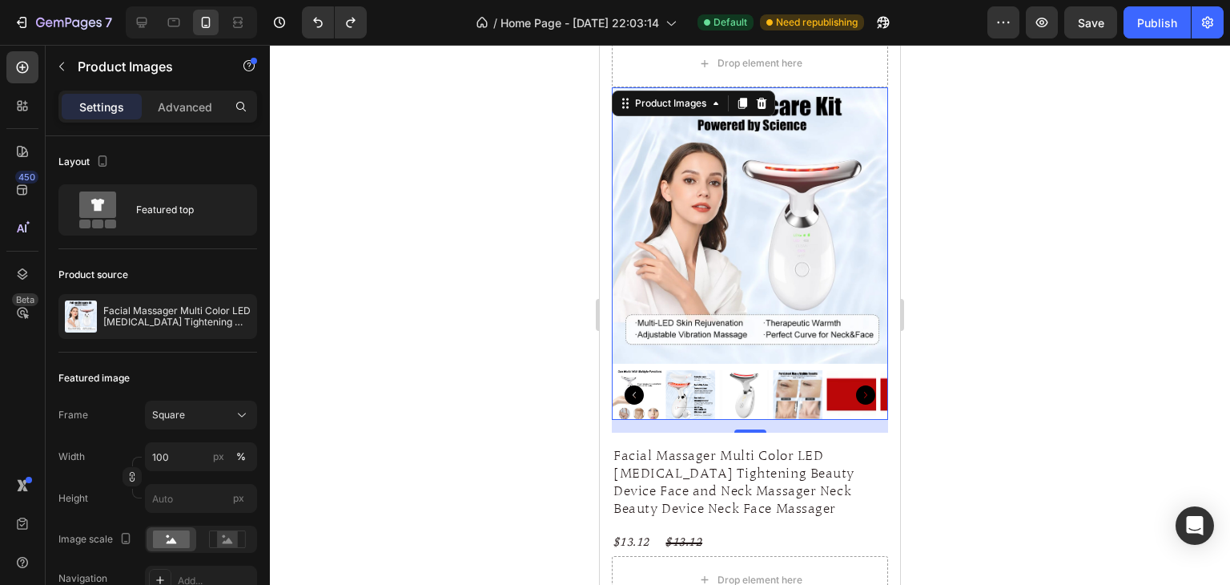
click at [857, 387] on icon "Carousel Next Arrow" at bounding box center [865, 394] width 19 height 19
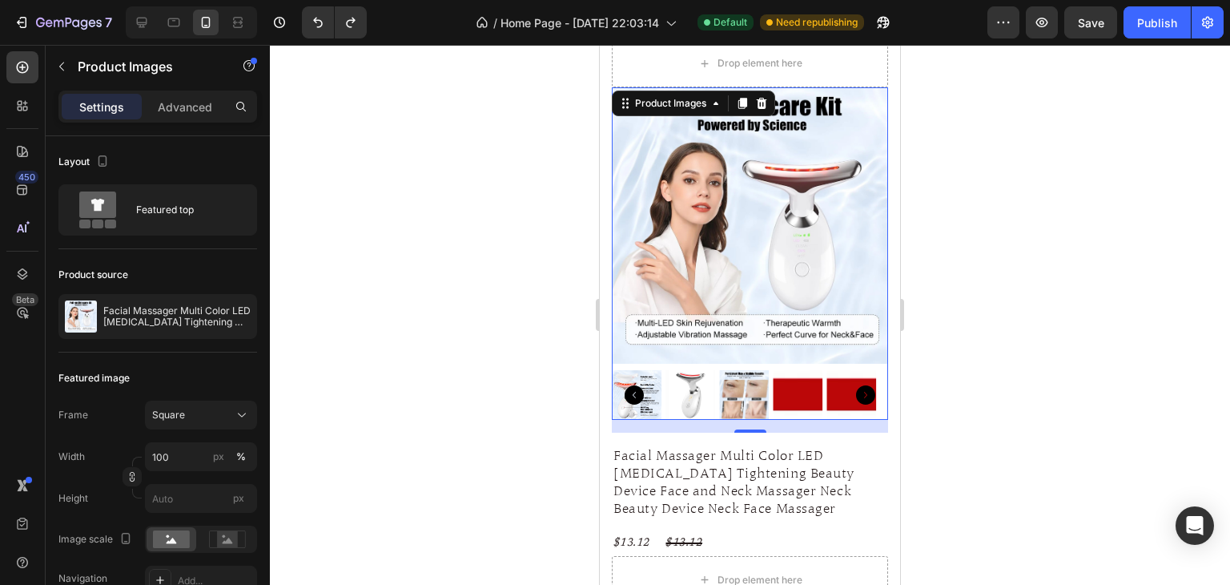
click at [857, 387] on icon "Carousel Next Arrow" at bounding box center [865, 394] width 19 height 19
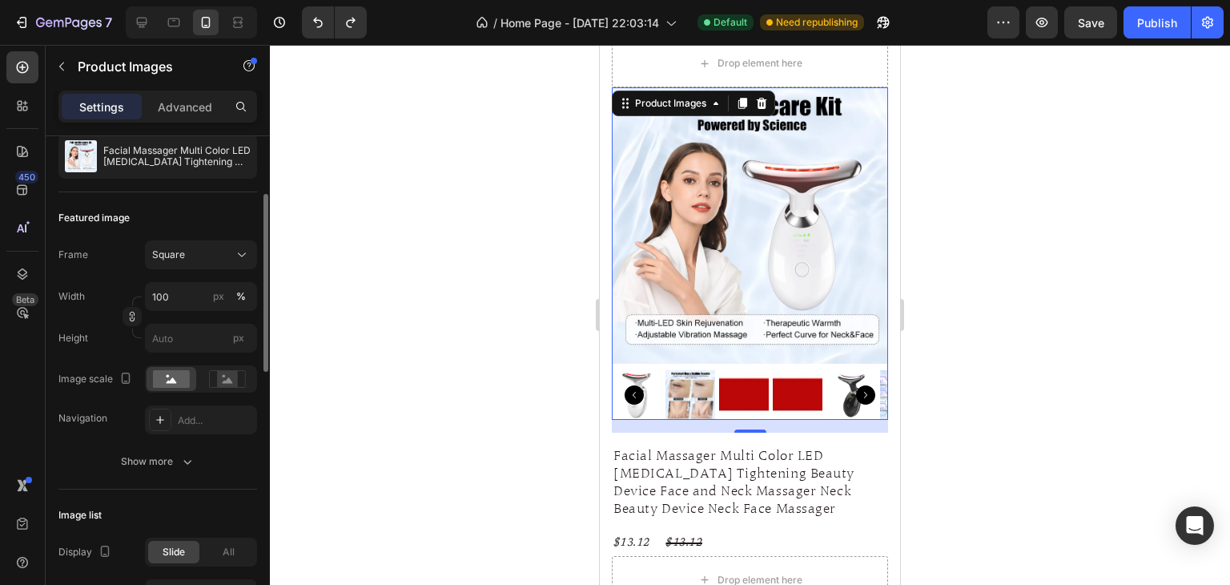
scroll to position [240, 0]
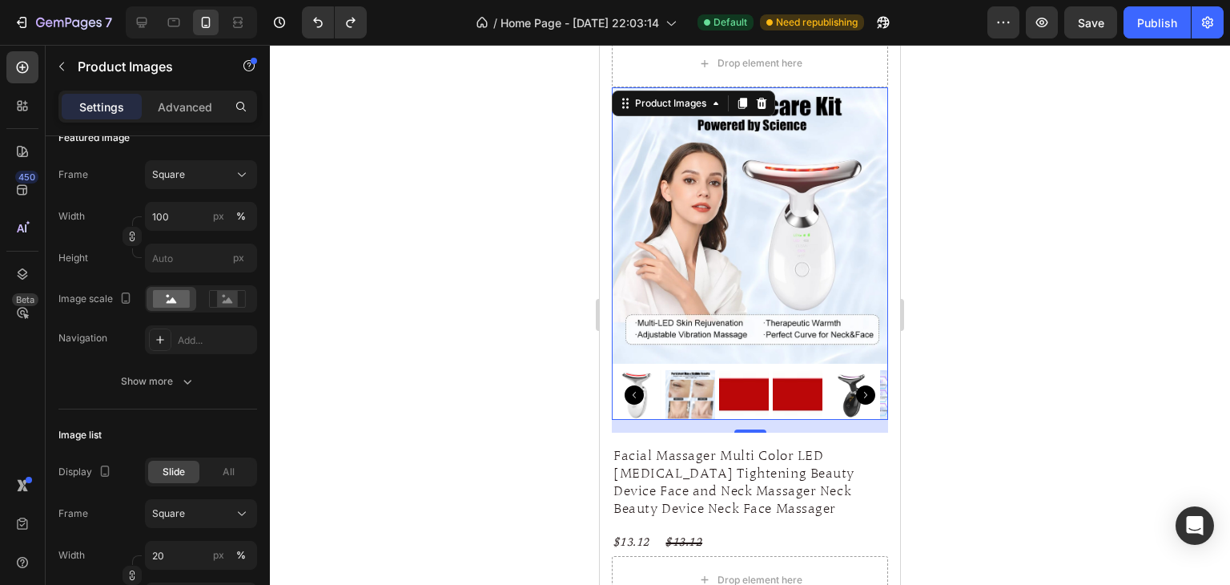
click at [396, 318] on div at bounding box center [750, 315] width 960 height 540
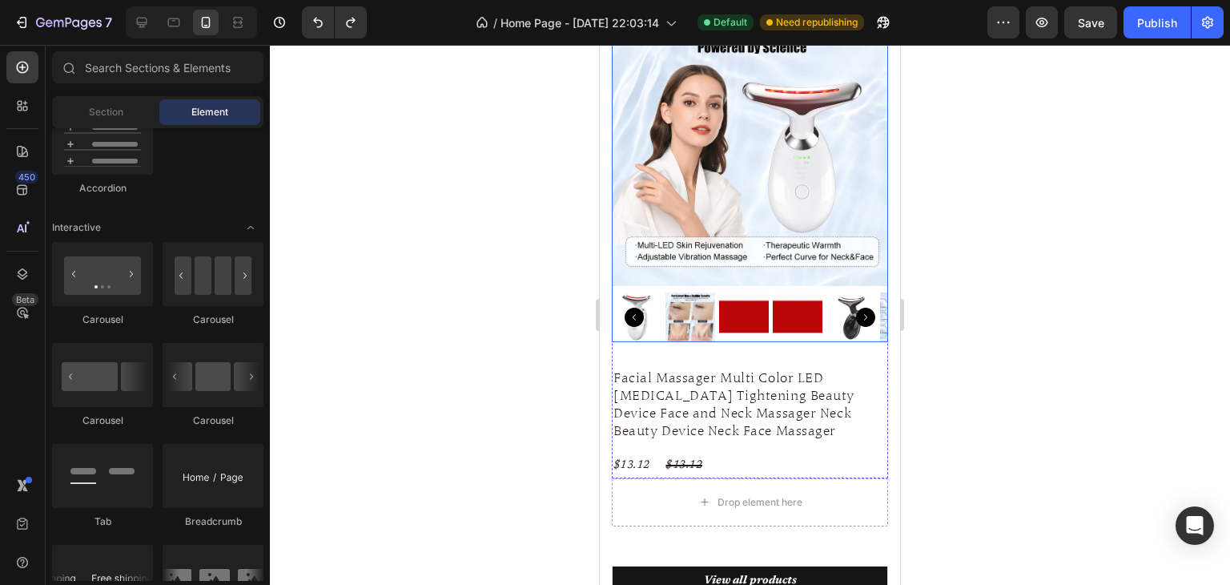
scroll to position [3365, 0]
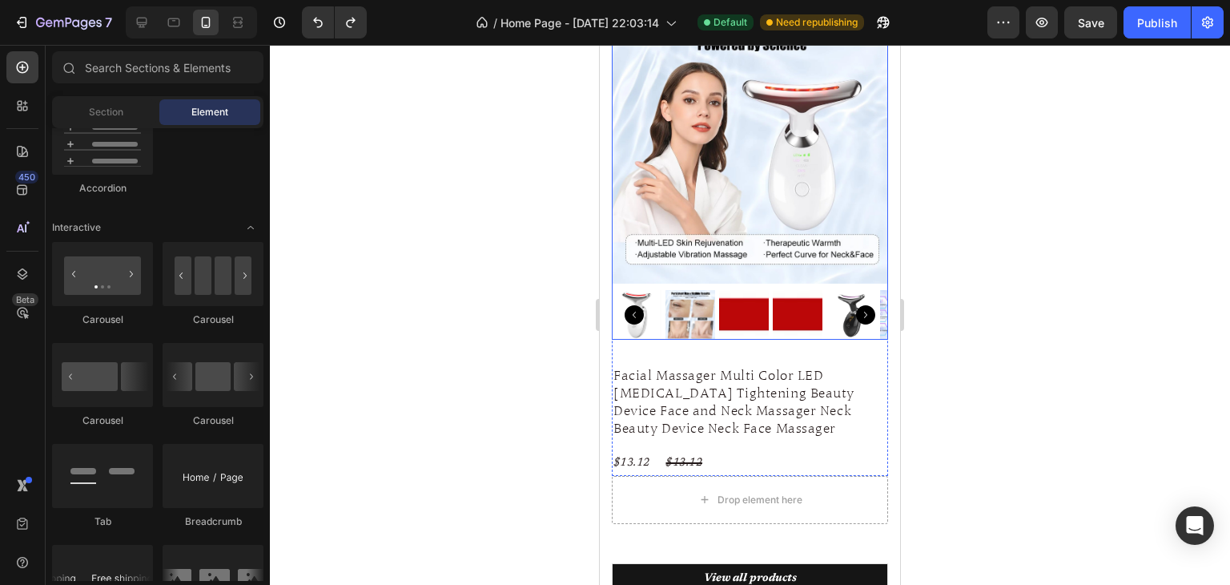
click at [792, 296] on img at bounding box center [798, 315] width 50 height 50
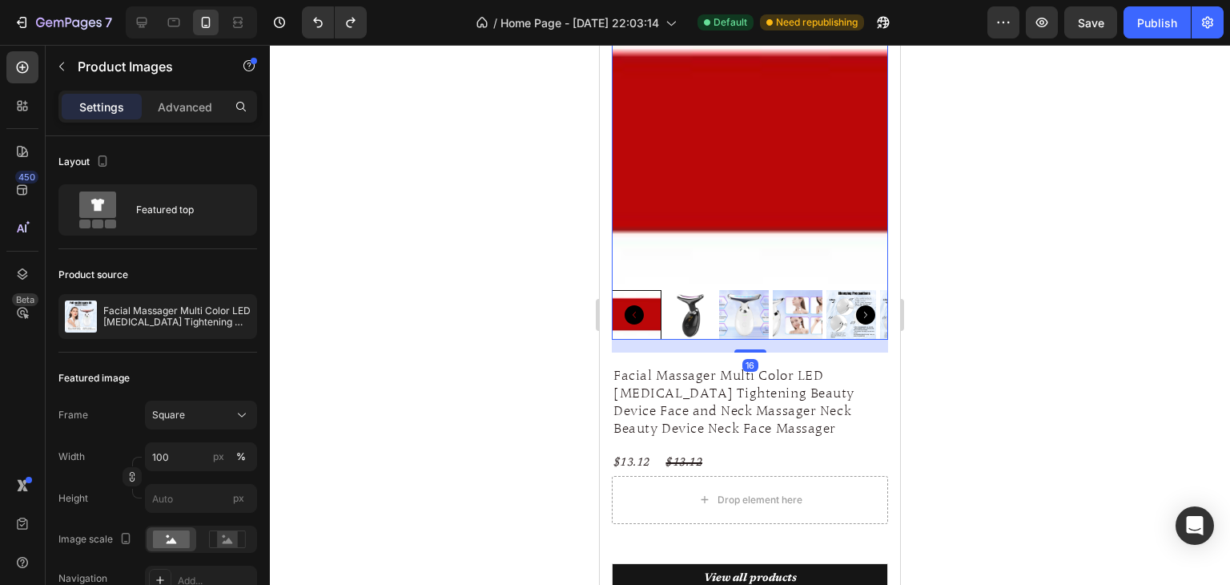
click at [631, 305] on icon "Carousel Back Arrow" at bounding box center [634, 314] width 19 height 19
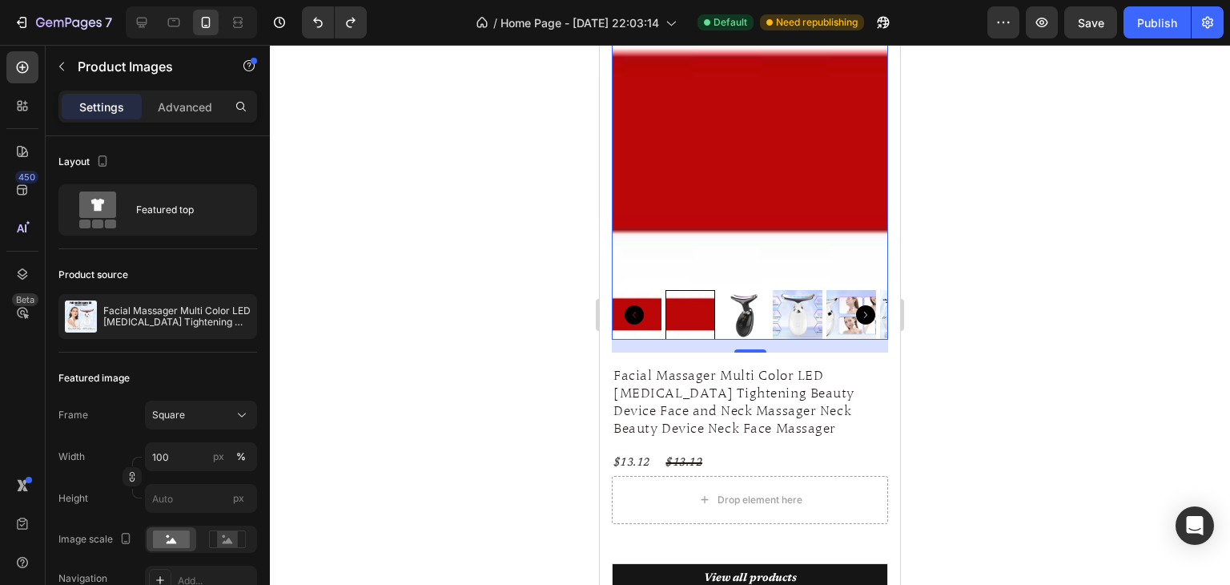
click at [631, 305] on icon "Carousel Back Arrow" at bounding box center [634, 314] width 19 height 19
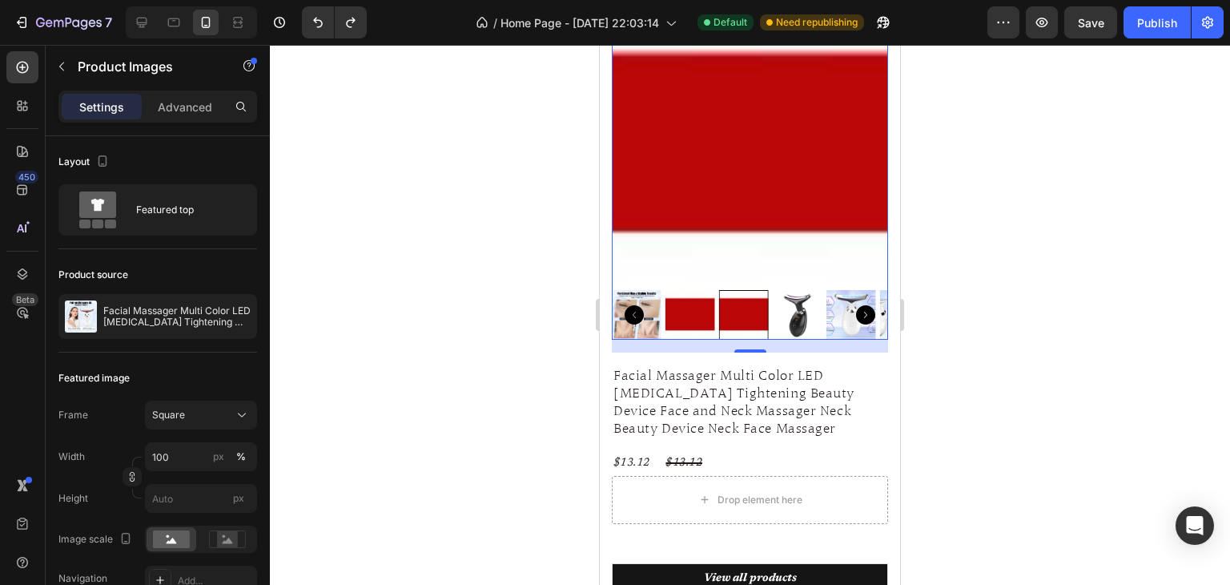
click at [697, 308] on img at bounding box center [691, 315] width 50 height 50
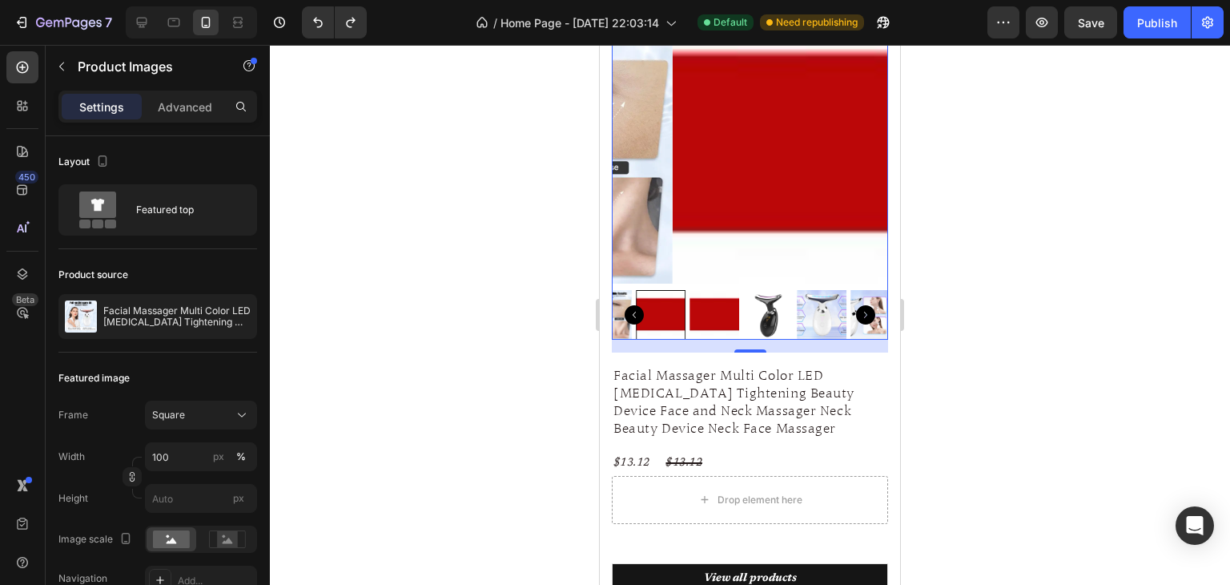
click at [743, 304] on img at bounding box center [768, 315] width 50 height 50
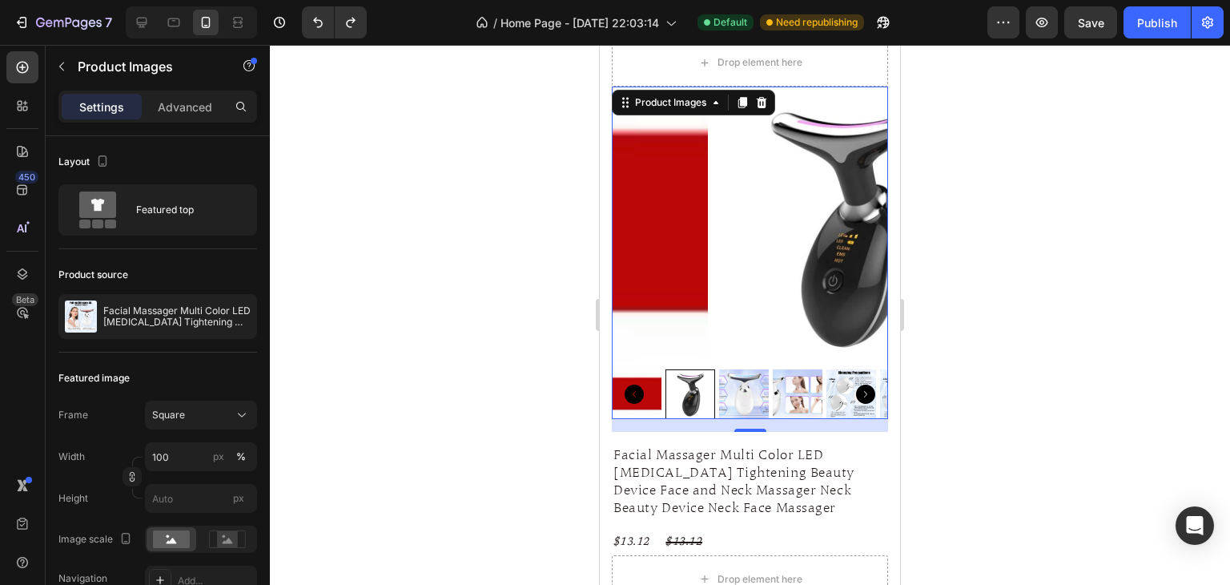
scroll to position [3284, 0]
click at [632, 385] on icon "Carousel Back Arrow" at bounding box center [634, 394] width 19 height 19
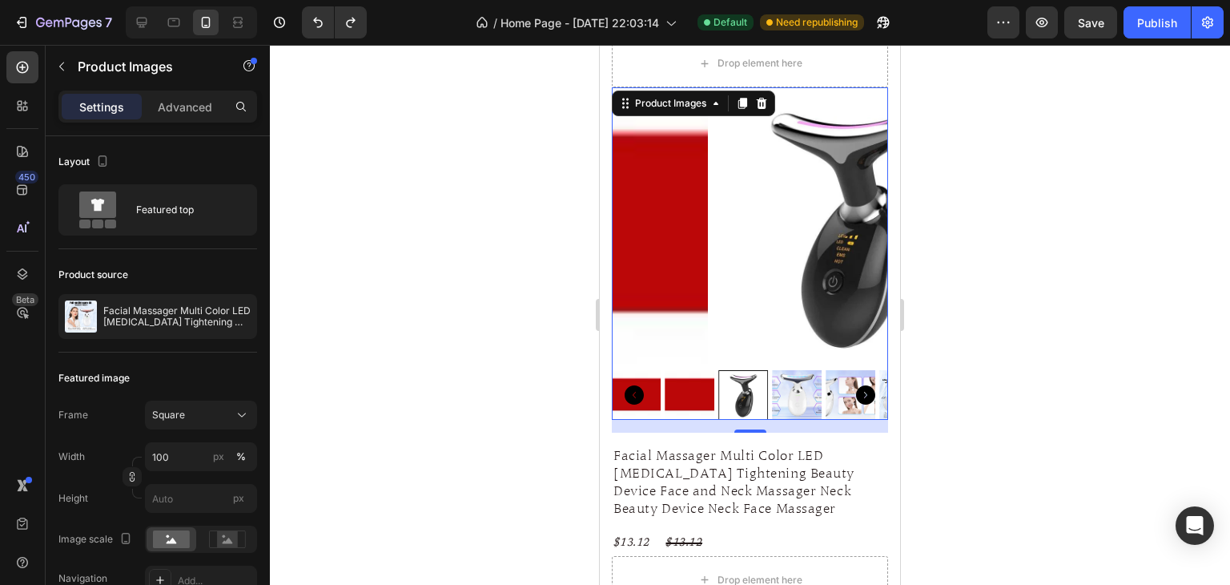
click at [632, 385] on icon "Carousel Back Arrow" at bounding box center [634, 394] width 19 height 19
click at [699, 381] on img at bounding box center [690, 395] width 50 height 50
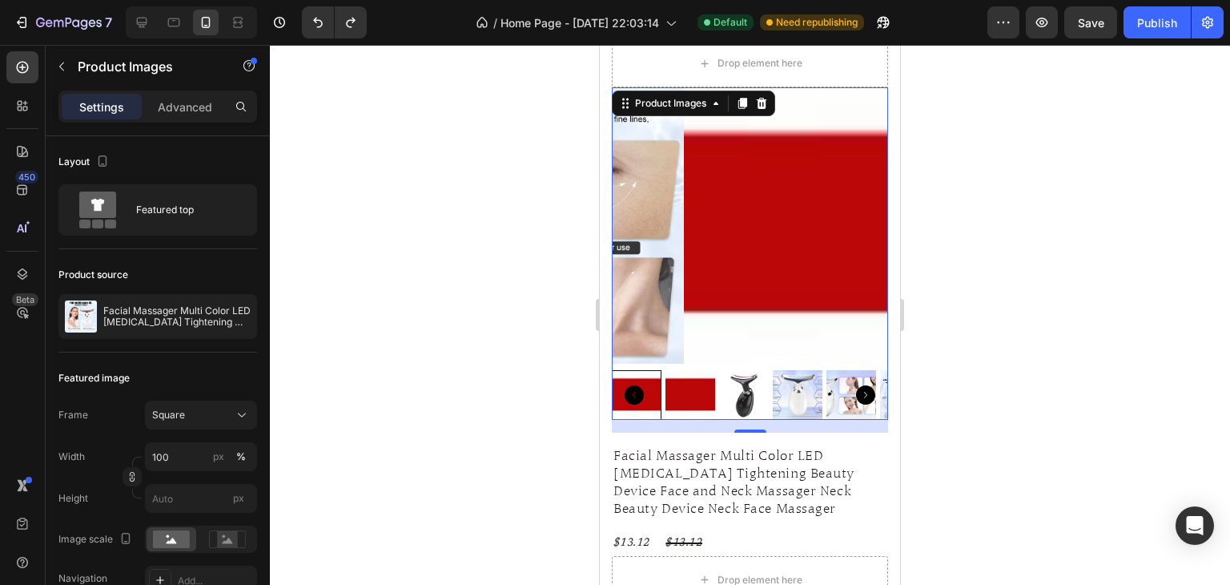
drag, startPoint x: 689, startPoint y: 382, endPoint x: 673, endPoint y: 382, distance: 16.0
click at [688, 382] on img at bounding box center [691, 395] width 50 height 50
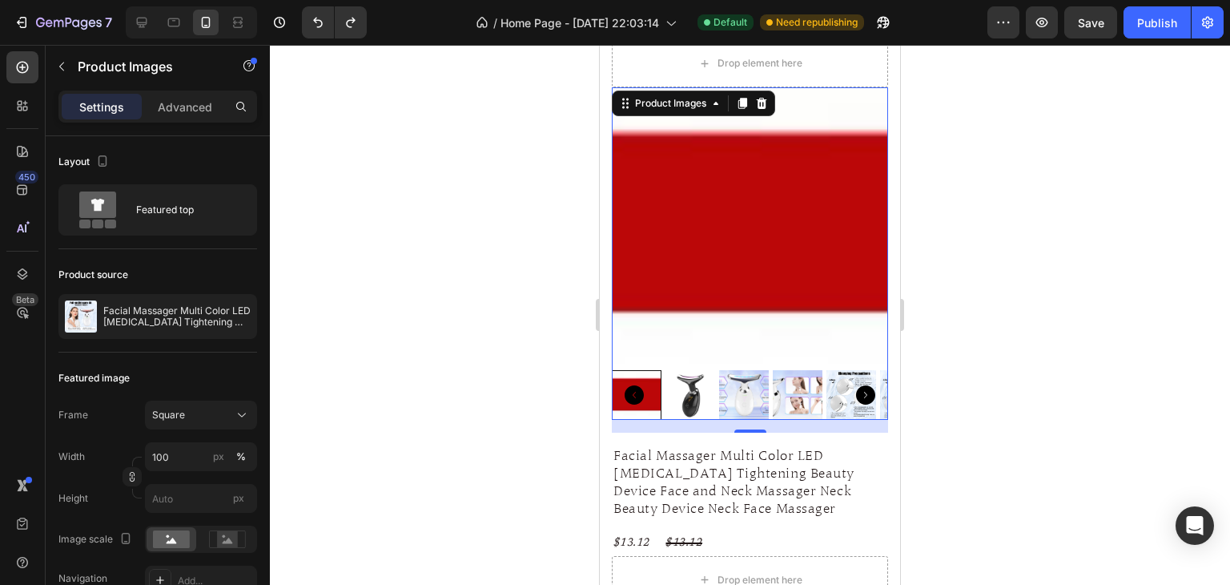
click at [629, 385] on icon "Carousel Back Arrow" at bounding box center [634, 394] width 19 height 19
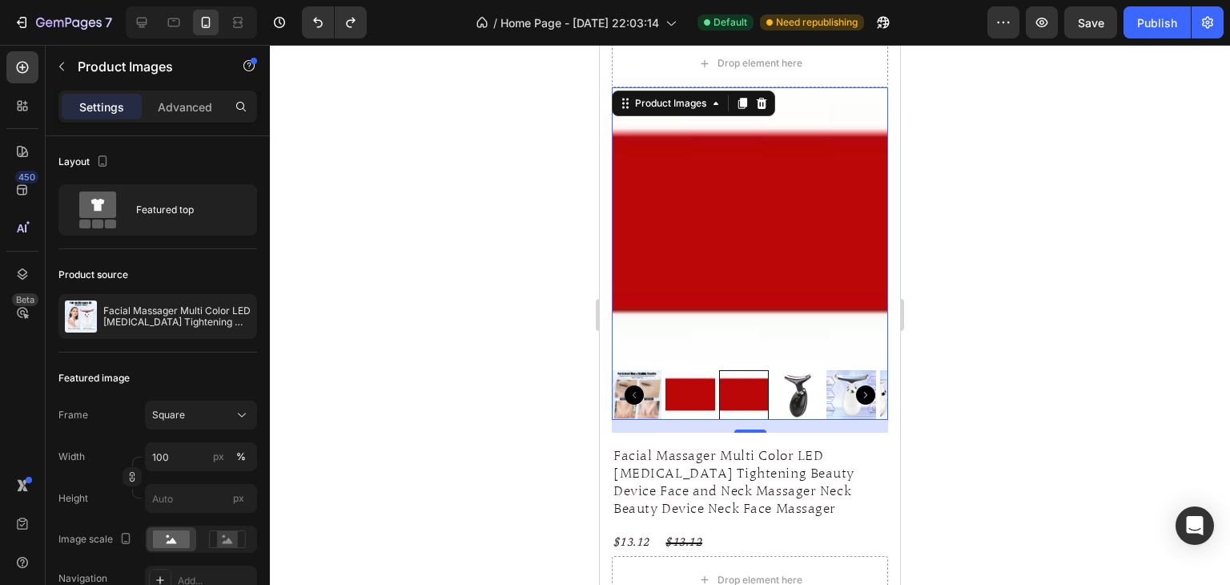
click at [843, 378] on img at bounding box center [852, 395] width 50 height 50
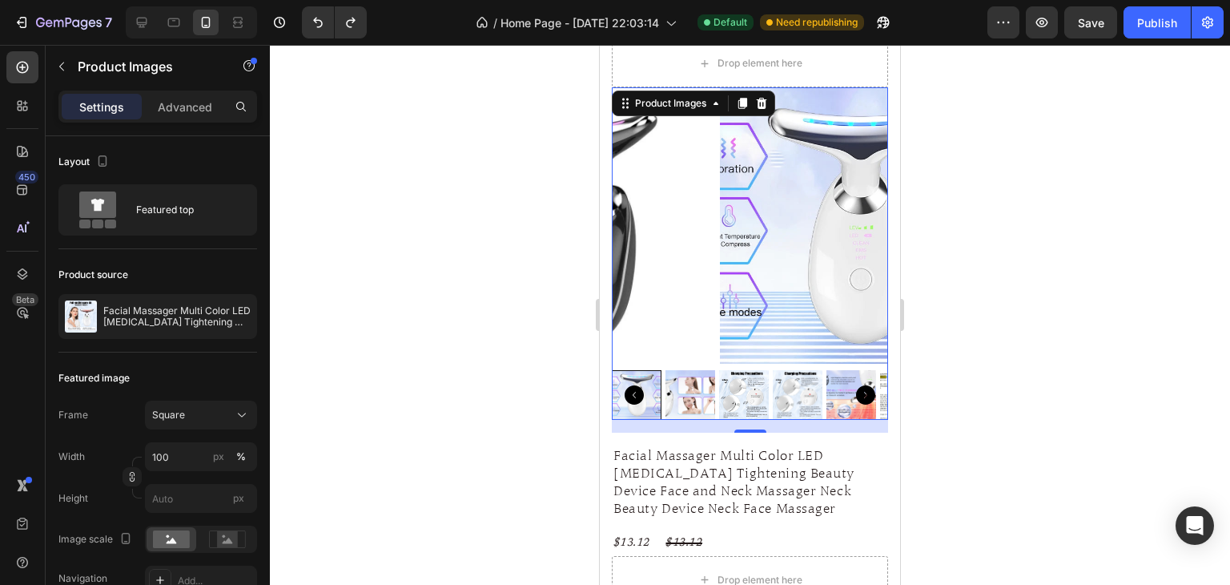
scroll to position [3204, 0]
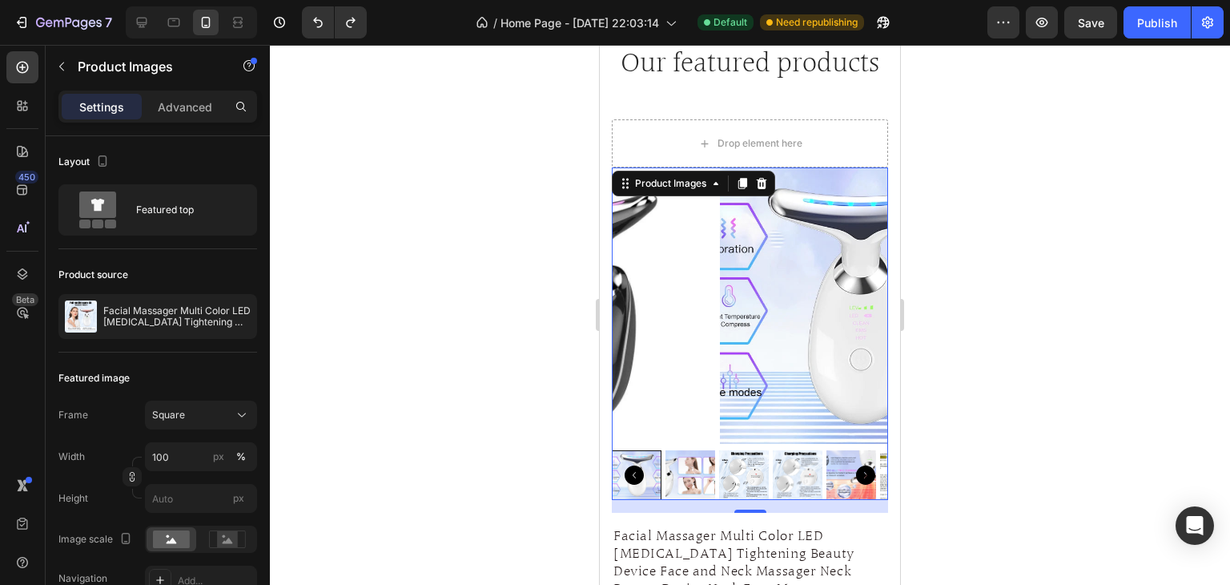
click at [856, 465] on icon "Carousel Next Arrow" at bounding box center [865, 474] width 19 height 19
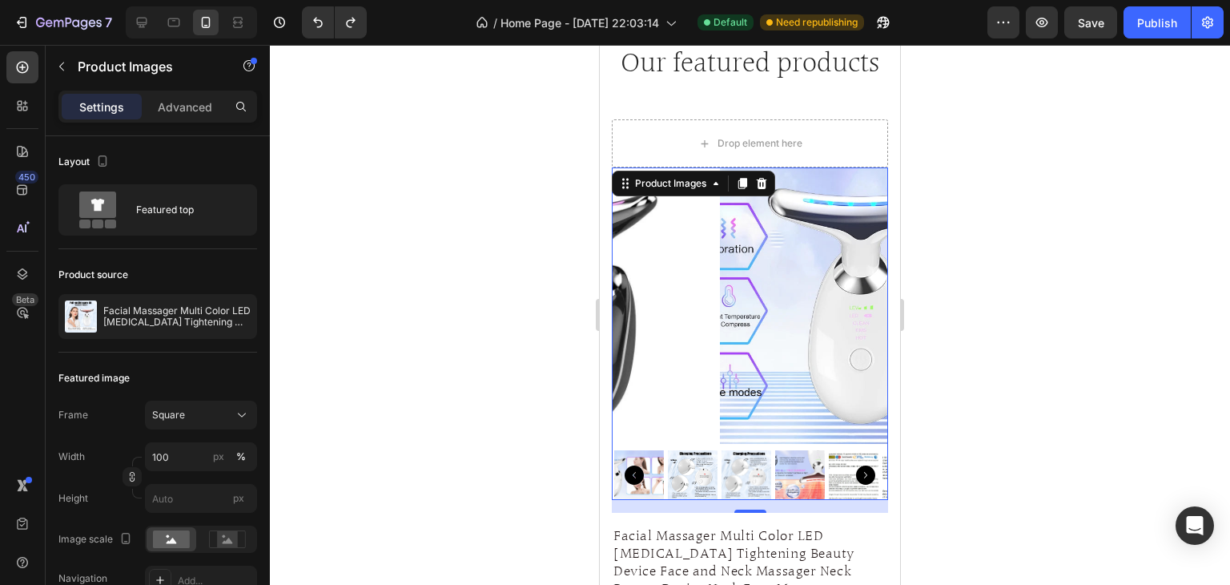
click at [856, 465] on icon "Carousel Next Arrow" at bounding box center [865, 474] width 19 height 19
click at [752, 459] on img at bounding box center [744, 475] width 50 height 50
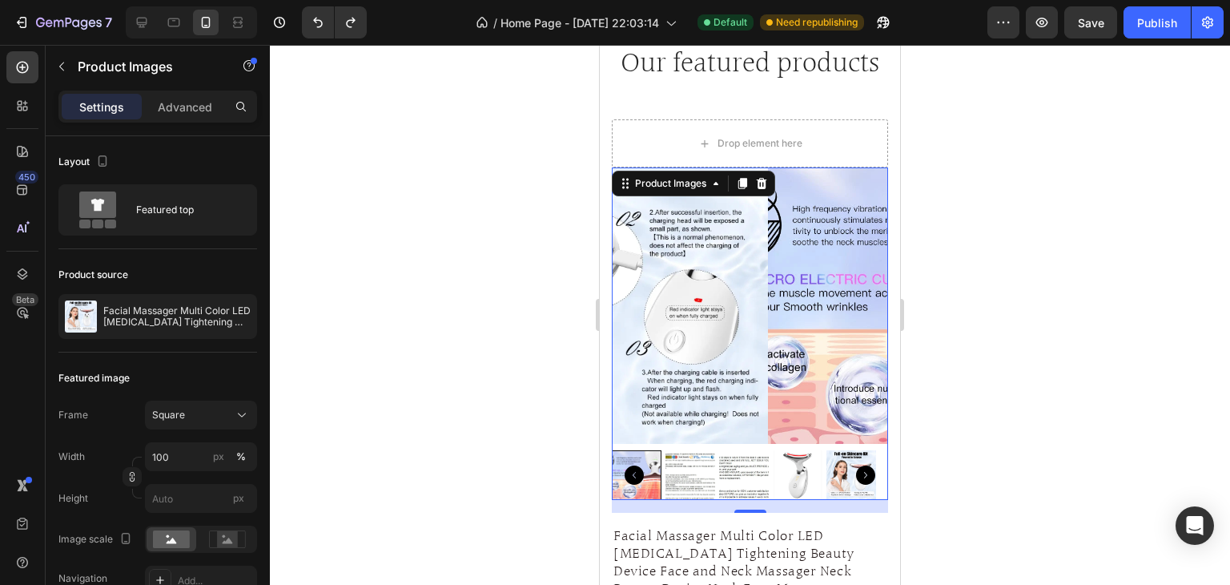
click at [856, 465] on icon "Carousel Next Arrow" at bounding box center [865, 474] width 19 height 19
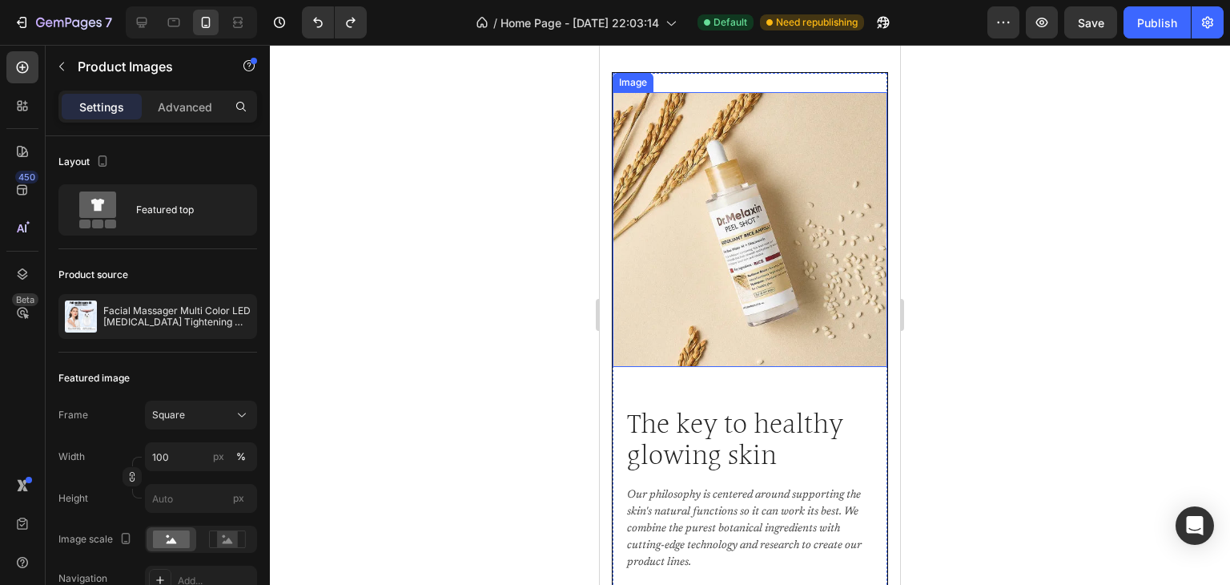
scroll to position [2485, 0]
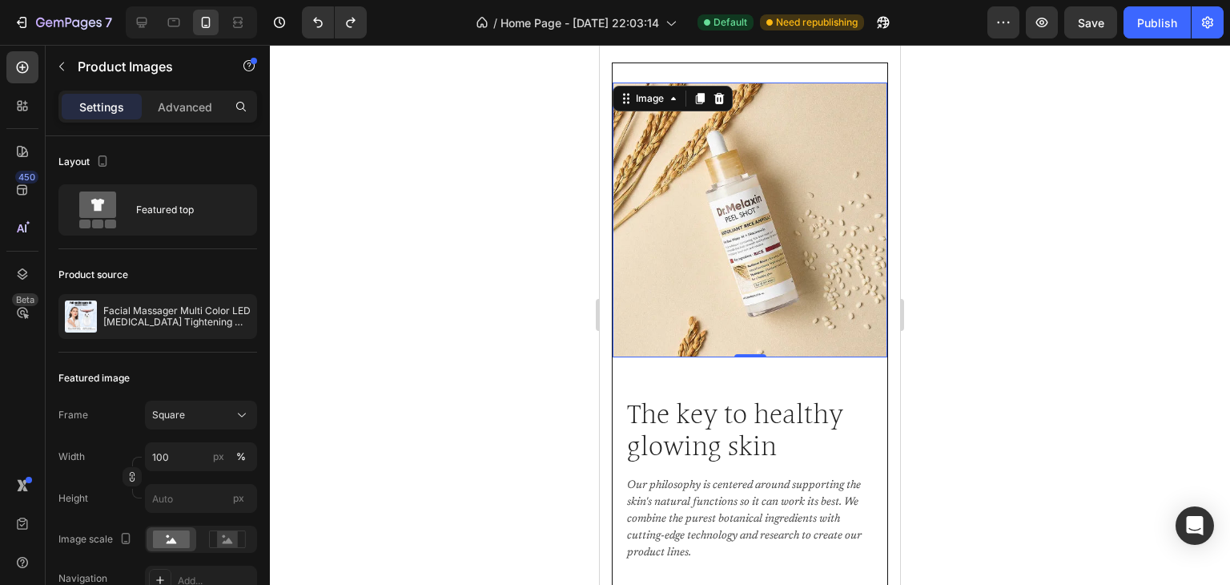
click at [737, 227] on img at bounding box center [750, 220] width 275 height 275
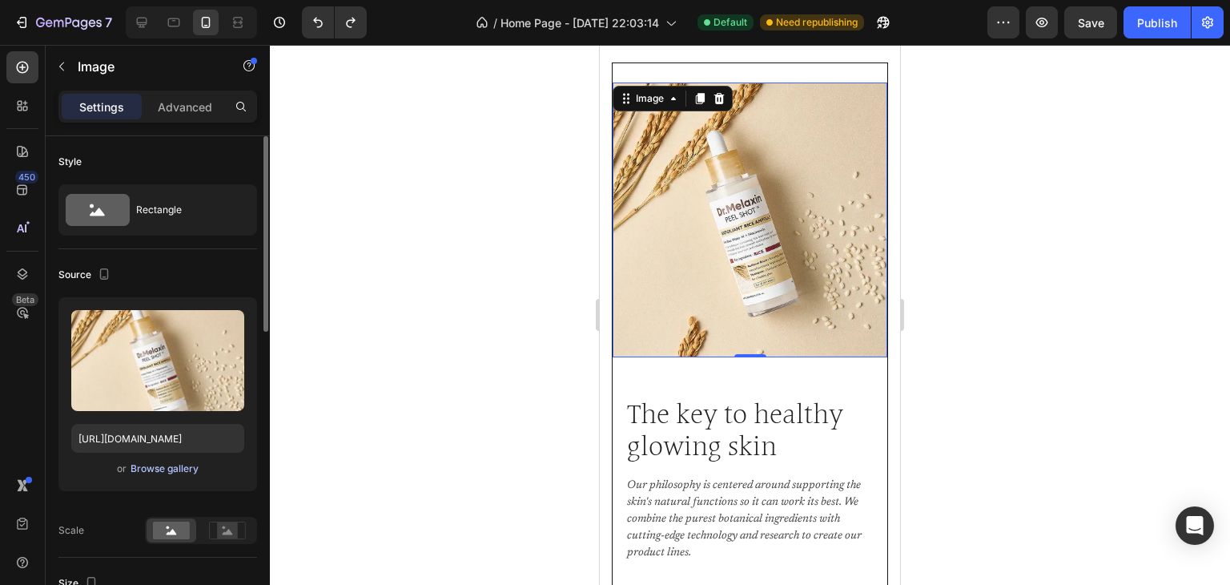
click at [177, 466] on div "Browse gallery" at bounding box center [165, 468] width 68 height 14
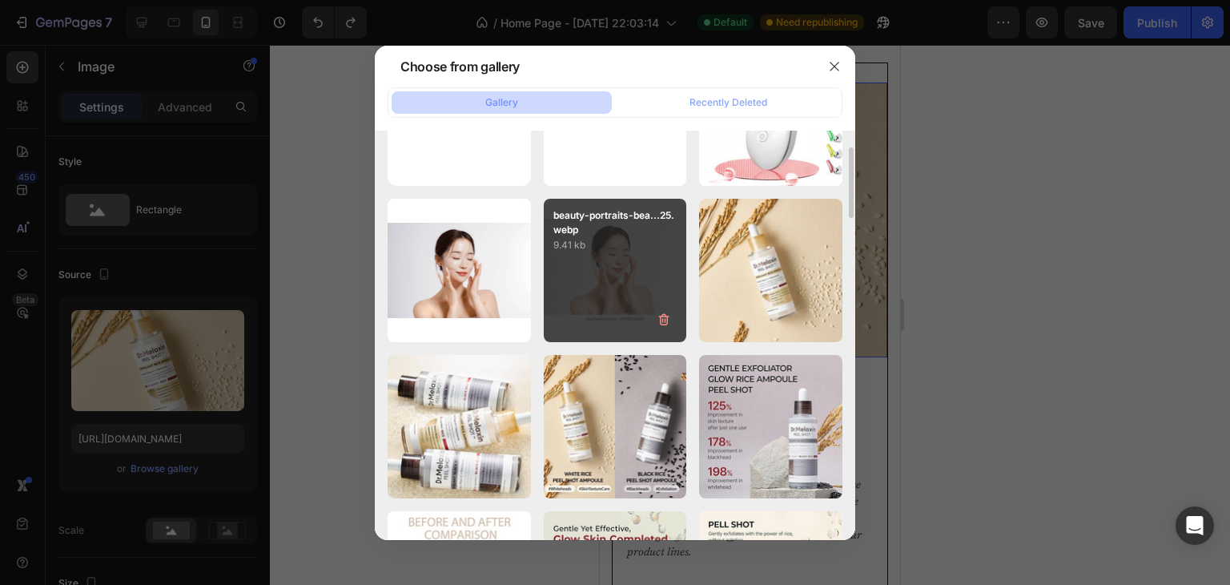
scroll to position [0, 0]
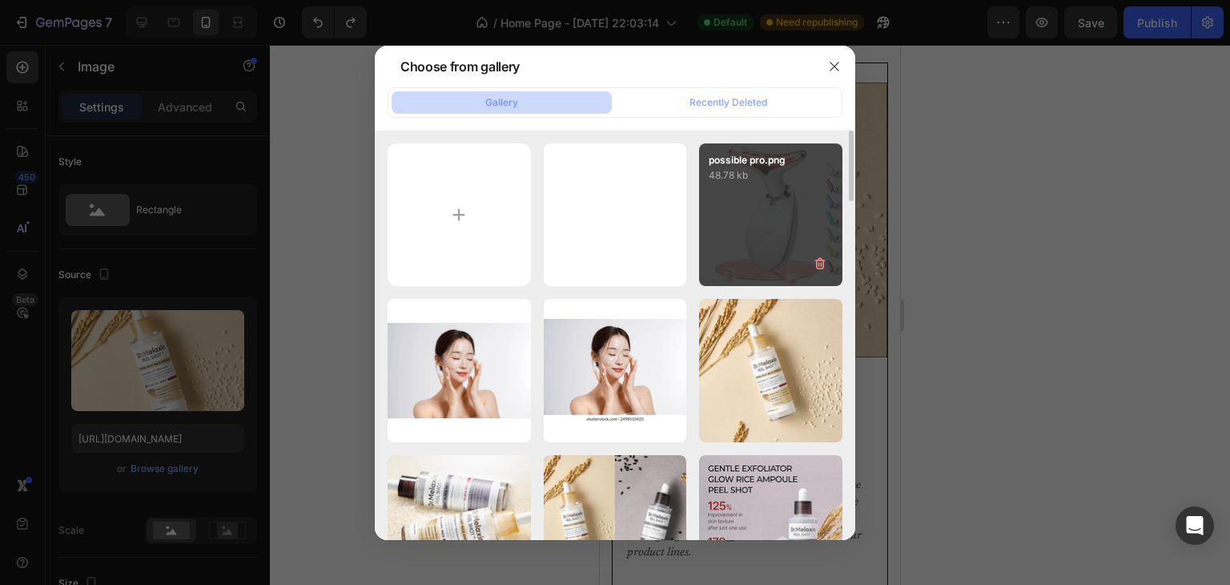
click at [780, 207] on div "possible pro.png 48.78 kb" at bounding box center [770, 214] width 143 height 143
type input "https://cdn.shopify.com/s/files/1/0661/5252/9971/files/gempages_581278966422176…"
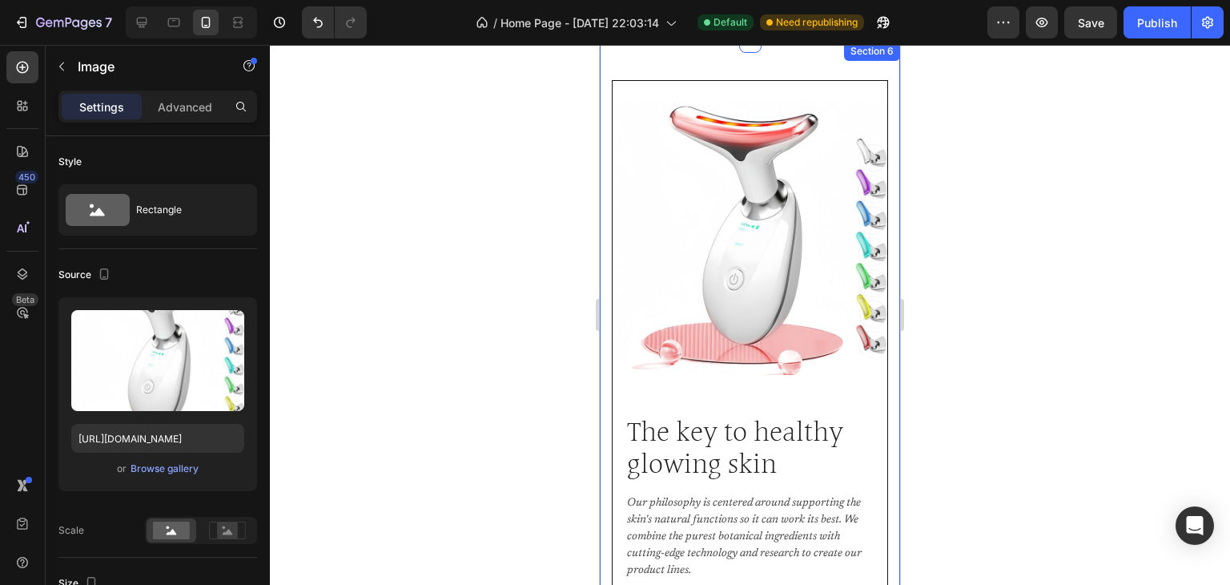
scroll to position [2325, 0]
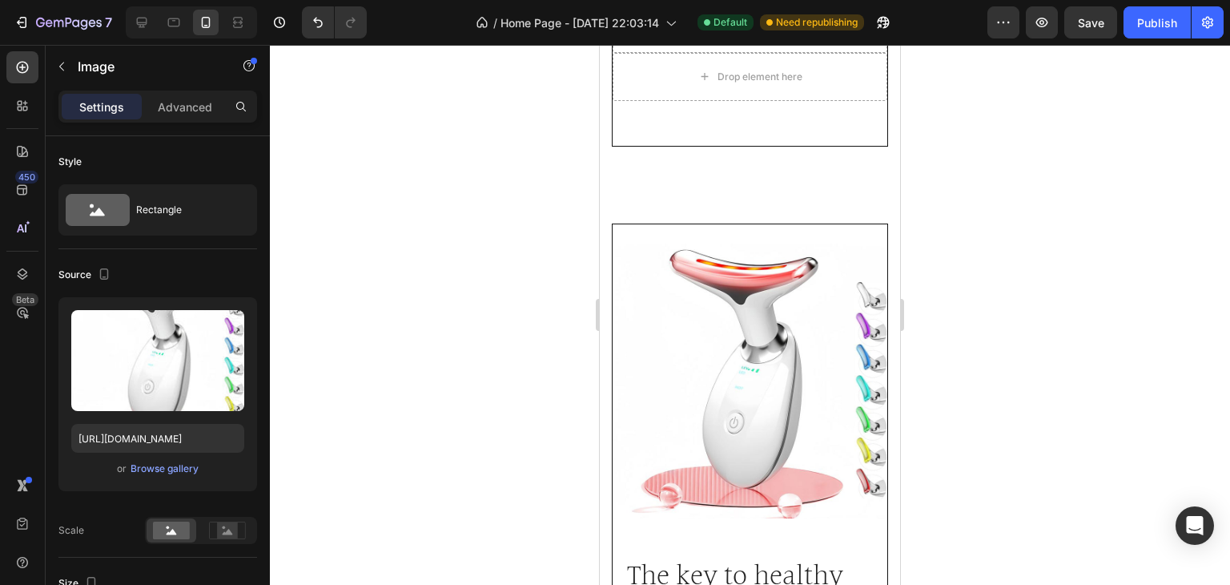
click at [1042, 303] on div at bounding box center [750, 315] width 960 height 540
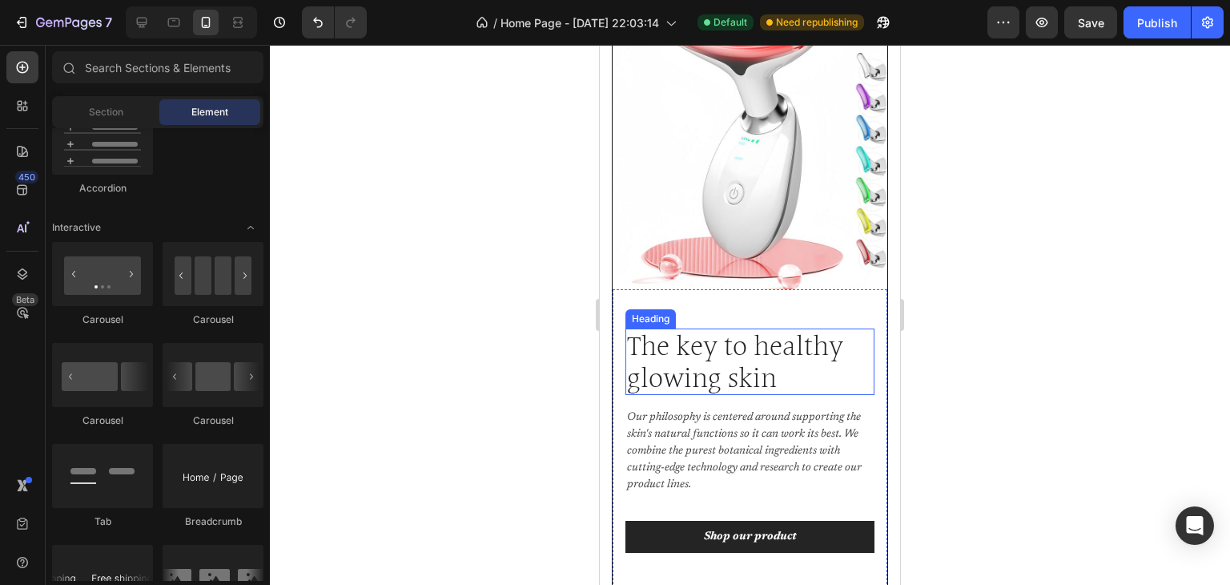
scroll to position [2565, 0]
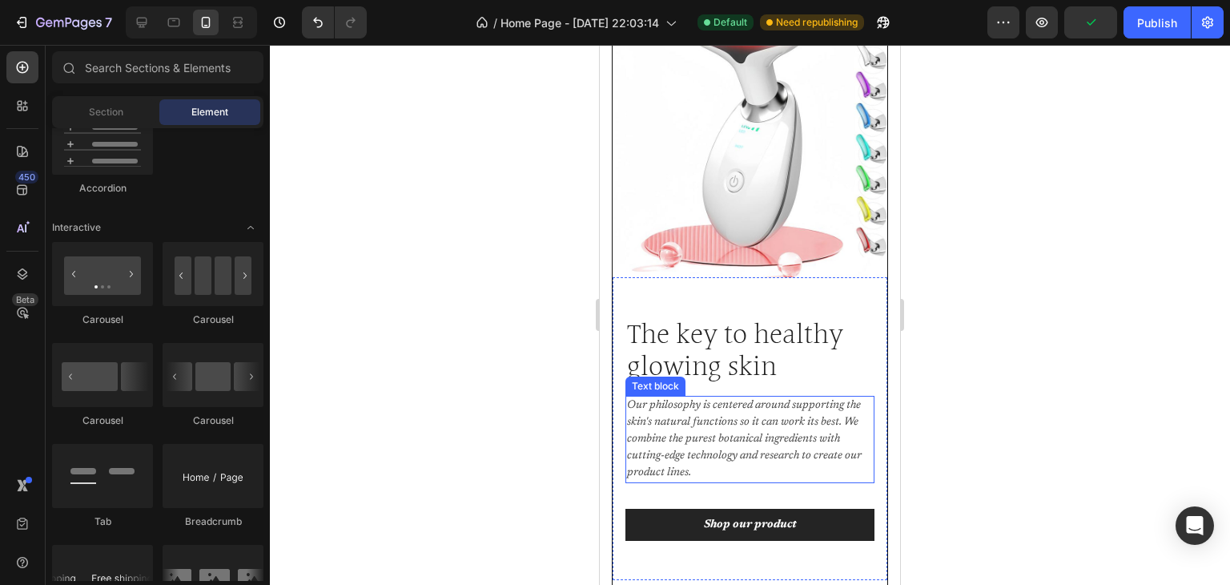
click at [735, 459] on p "Our philosophy is centered around supporting the skin's natural functions so it…" at bounding box center [750, 439] width 246 height 84
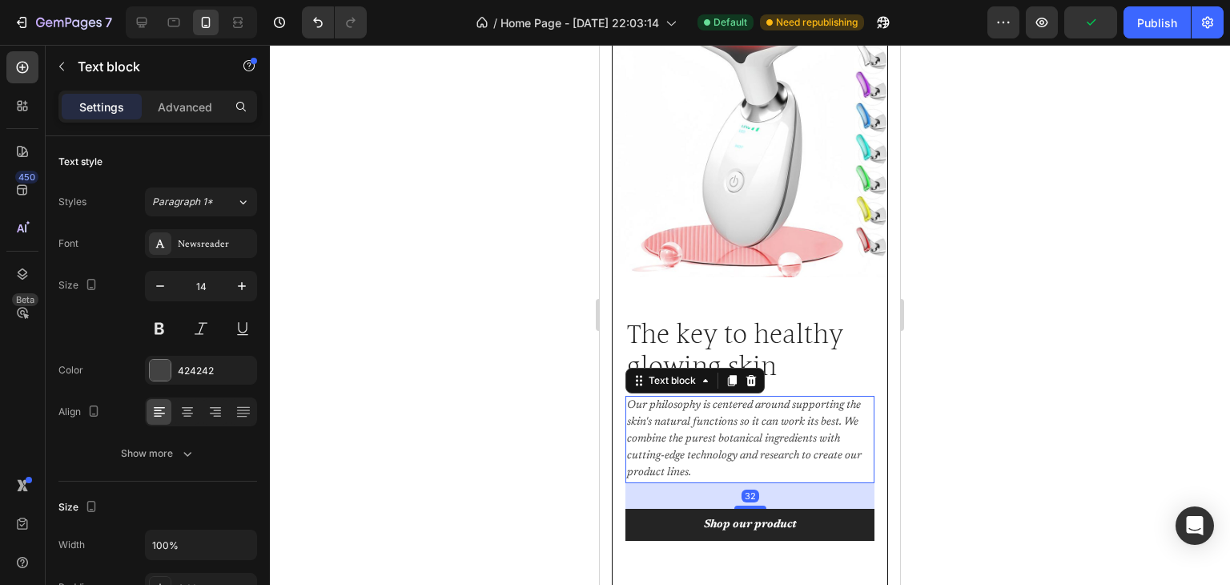
click at [701, 462] on p "Our philosophy is centered around supporting the skin's natural functions so it…" at bounding box center [750, 439] width 246 height 84
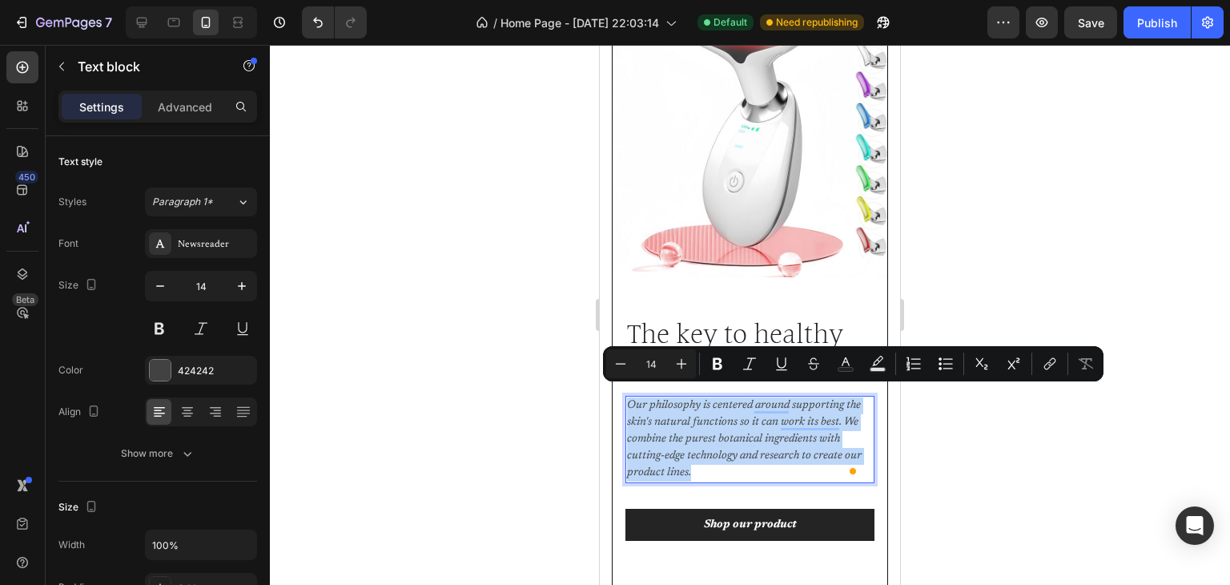
drag, startPoint x: 701, startPoint y: 462, endPoint x: 630, endPoint y: 393, distance: 99.1
click at [630, 397] on p "Our philosophy is centered around supporting the skin's natural functions so it…" at bounding box center [750, 439] width 246 height 84
copy p "Our philosophy is centered around supporting the skin's natural functions so it…"
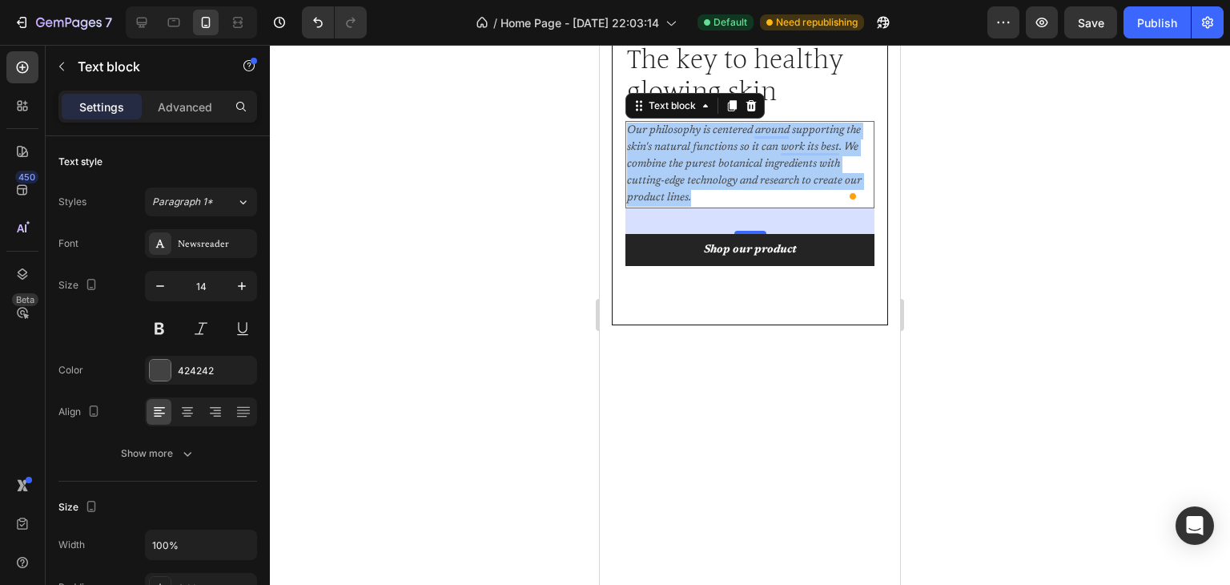
scroll to position [2565, 0]
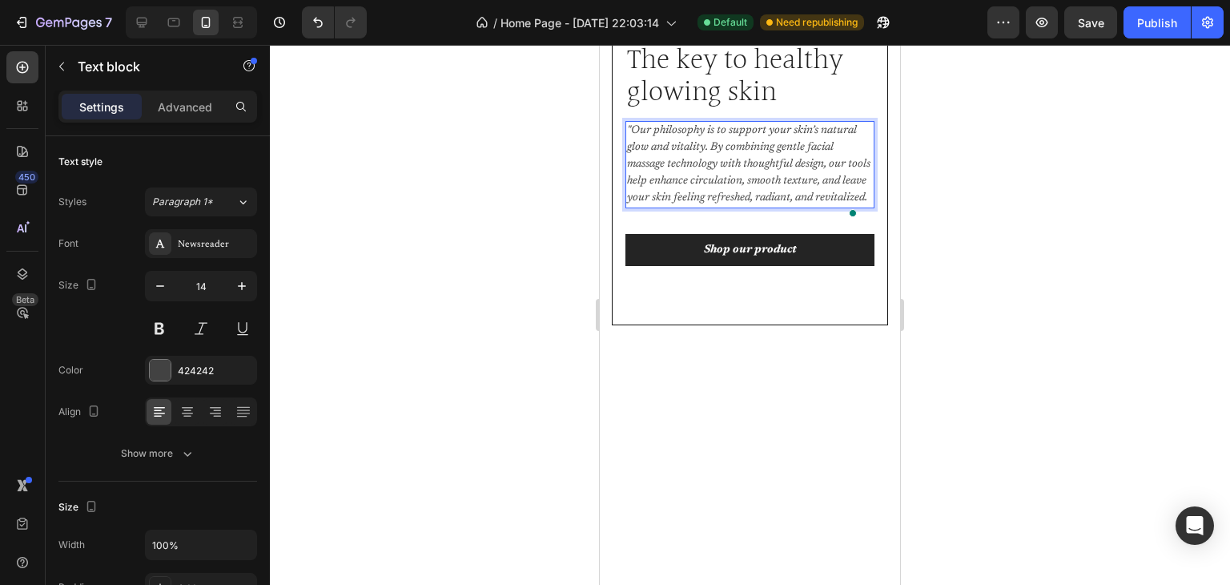
click at [630, 207] on p ""Our philosophy is to support your skin’s natural glow and vitality. By combini…" at bounding box center [750, 165] width 246 height 84
click at [665, 207] on p "Our philosophy is to support your skin’s natural glow and vitality. By combinin…" at bounding box center [750, 165] width 246 height 84
drag, startPoint x: 727, startPoint y: 481, endPoint x: 691, endPoint y: 456, distance: 44.4
click at [691, 207] on p "Our philosophy is to support your skin’s natural glow and vitality. By combinin…" at bounding box center [750, 165] width 246 height 84
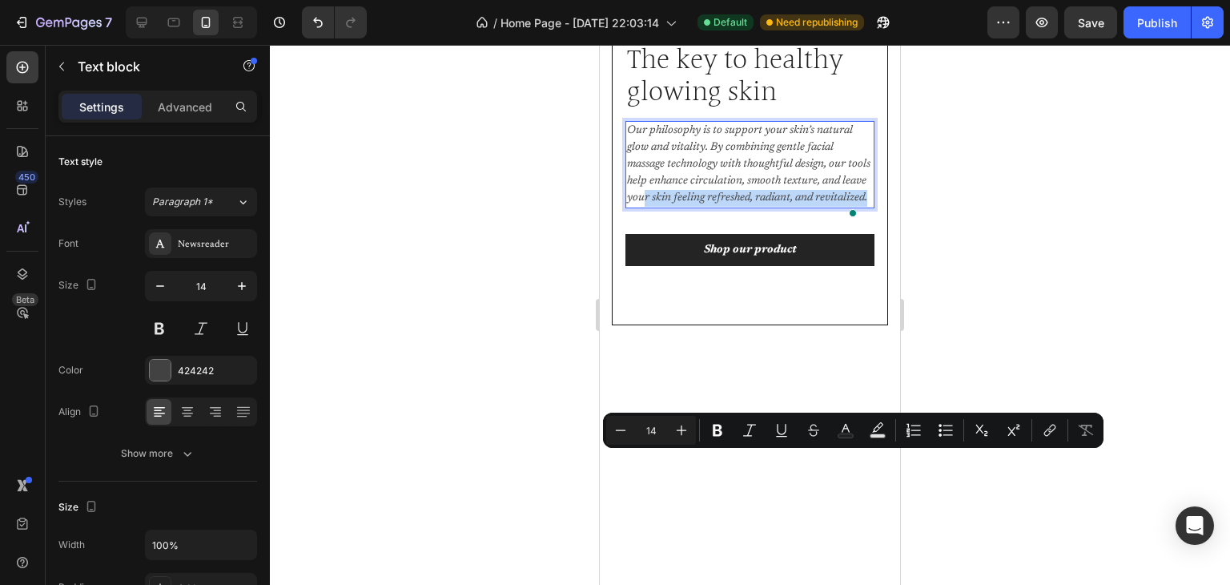
click at [743, 207] on p "Our philosophy is to support your skin’s natural glow and vitality. By combinin…" at bounding box center [750, 165] width 246 height 84
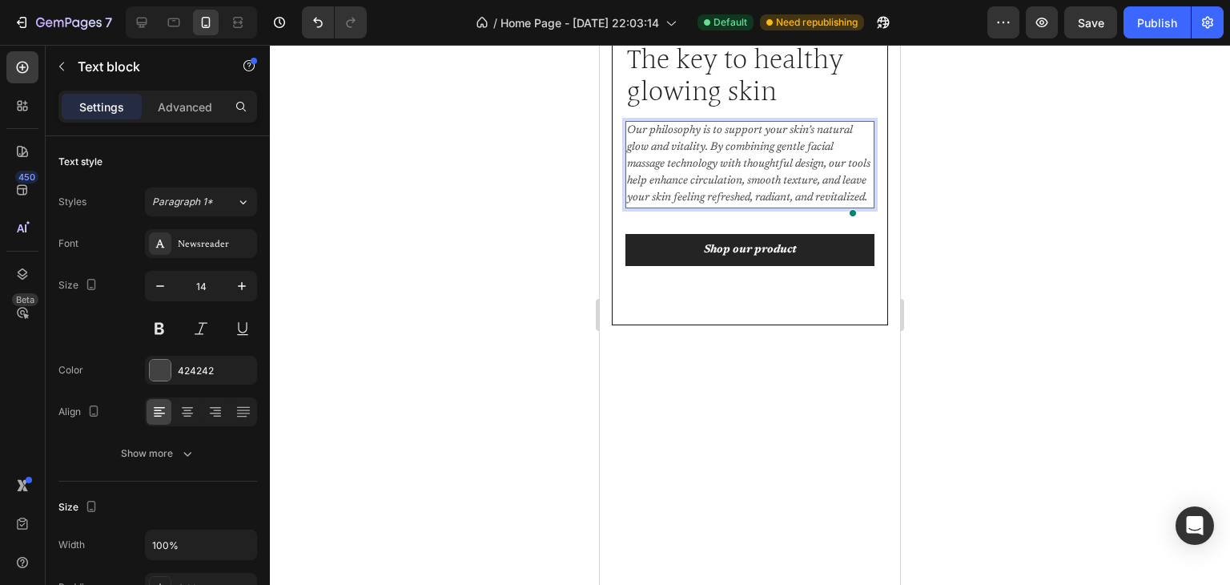
click at [747, 207] on p "Our philosophy is to support your skin’s natural glow and vitality. By combinin…" at bounding box center [750, 165] width 246 height 84
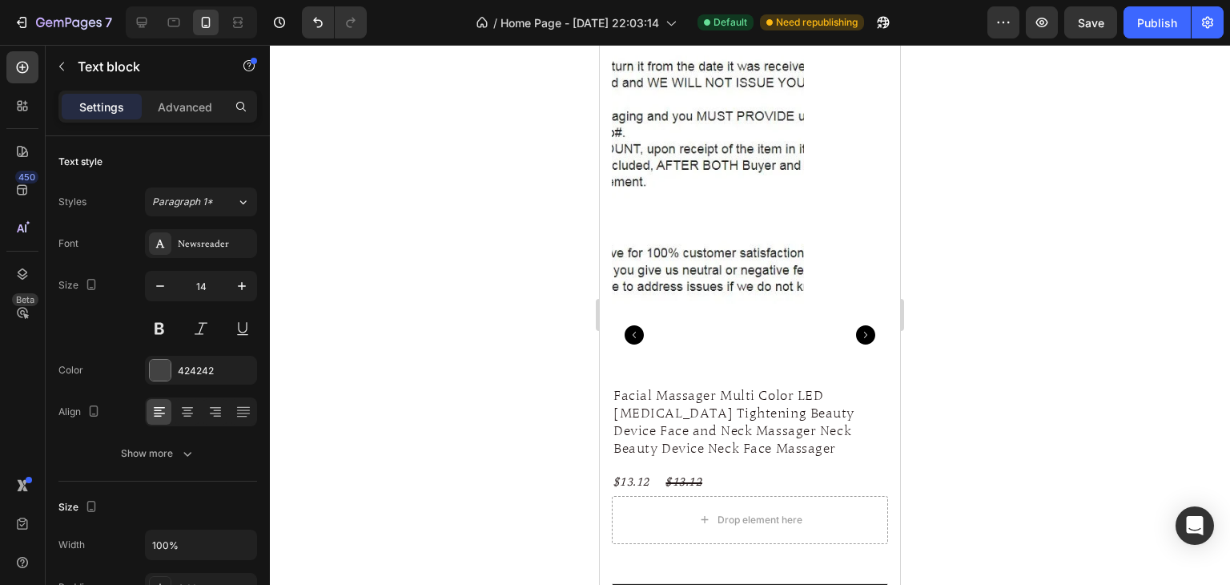
scroll to position [3365, 0]
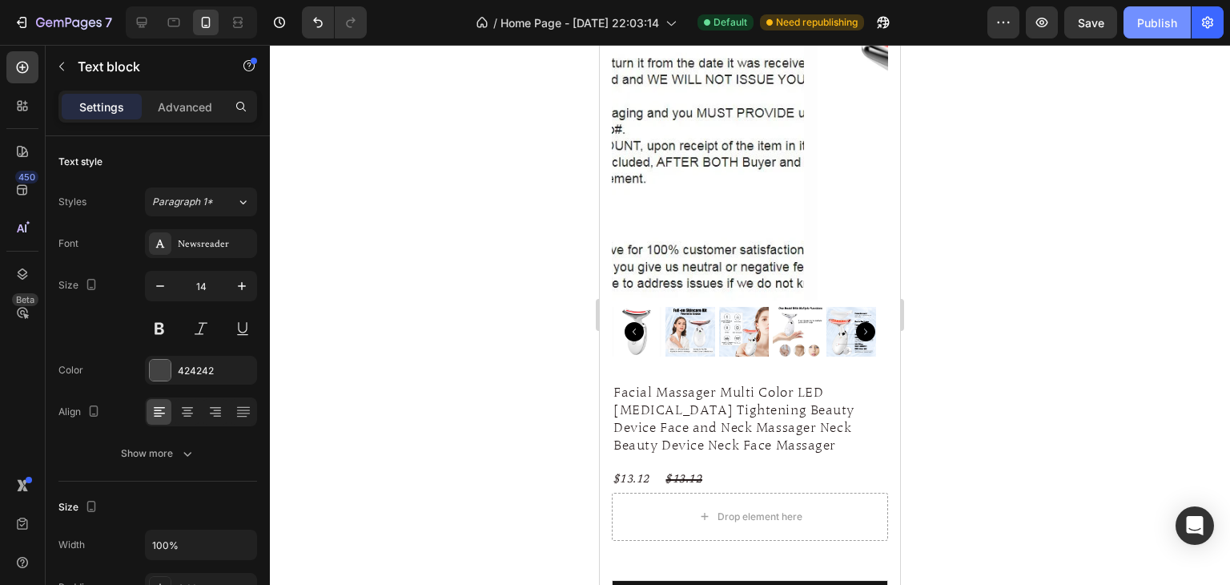
click at [1150, 22] on div "Publish" at bounding box center [1158, 22] width 40 height 17
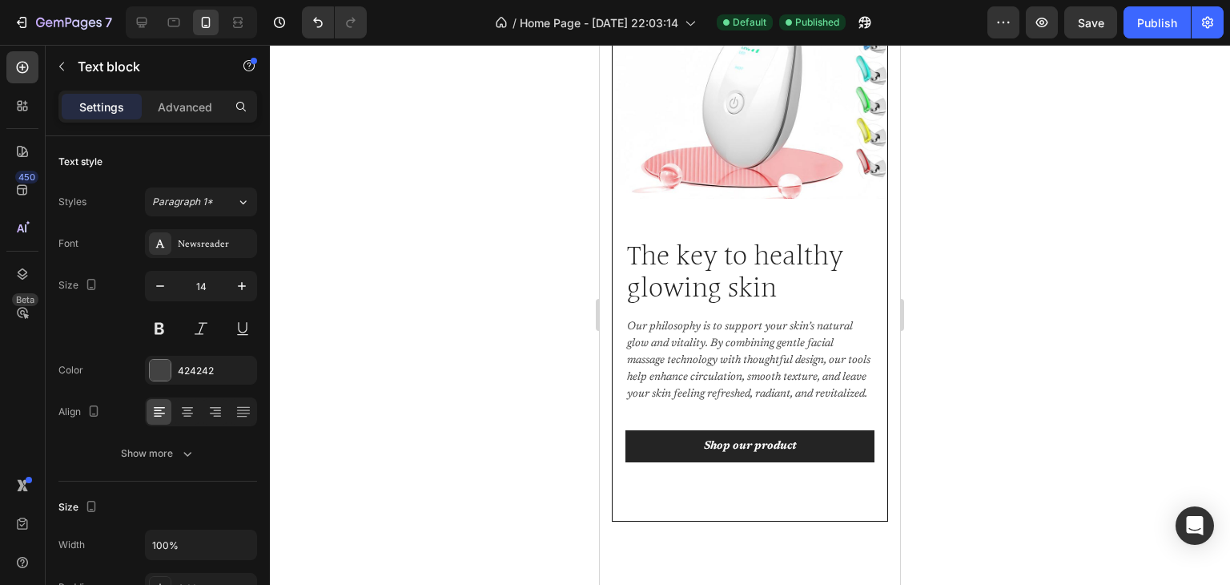
scroll to position [2483, 0]
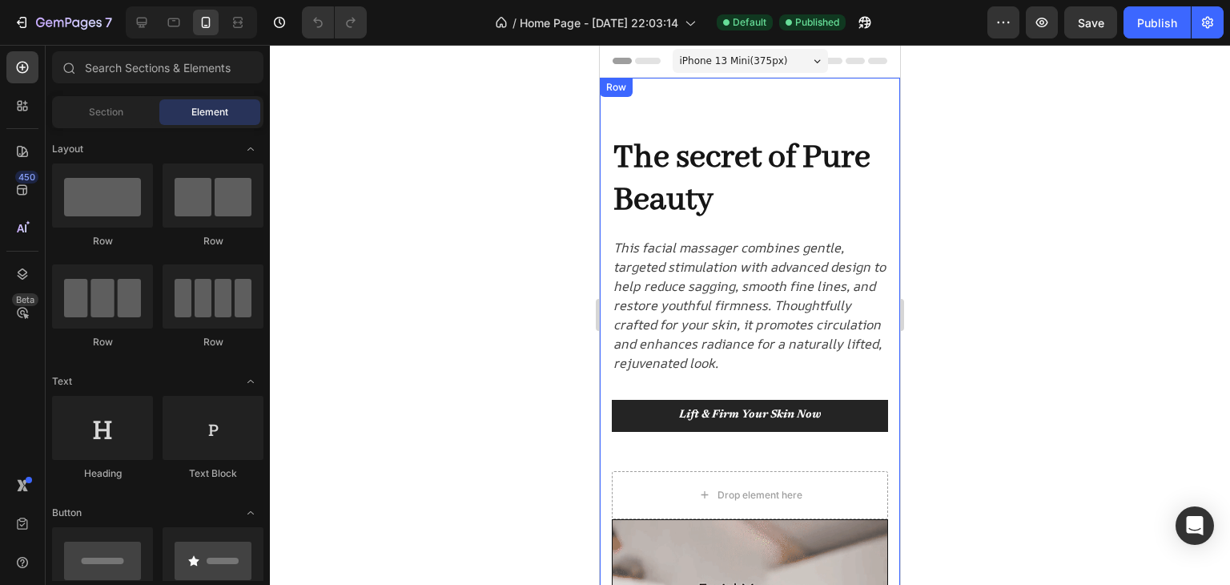
click at [723, 106] on div "The secret of Pure Beauty Heading This facial massager combines gentle, targete…" at bounding box center [750, 543] width 300 height 931
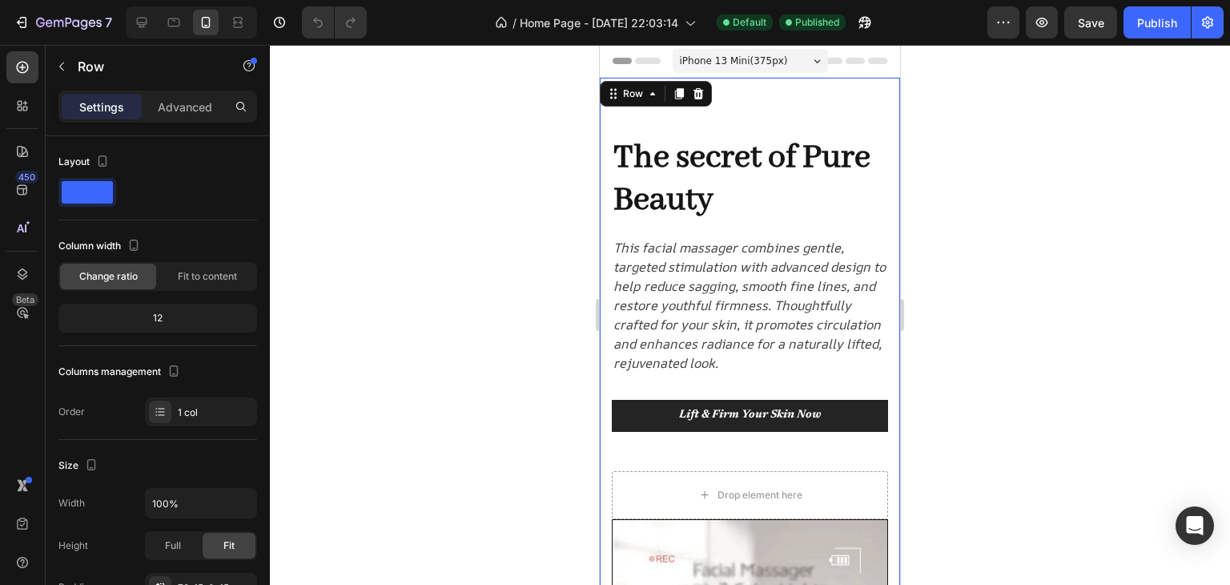
click at [497, 232] on div at bounding box center [750, 315] width 960 height 540
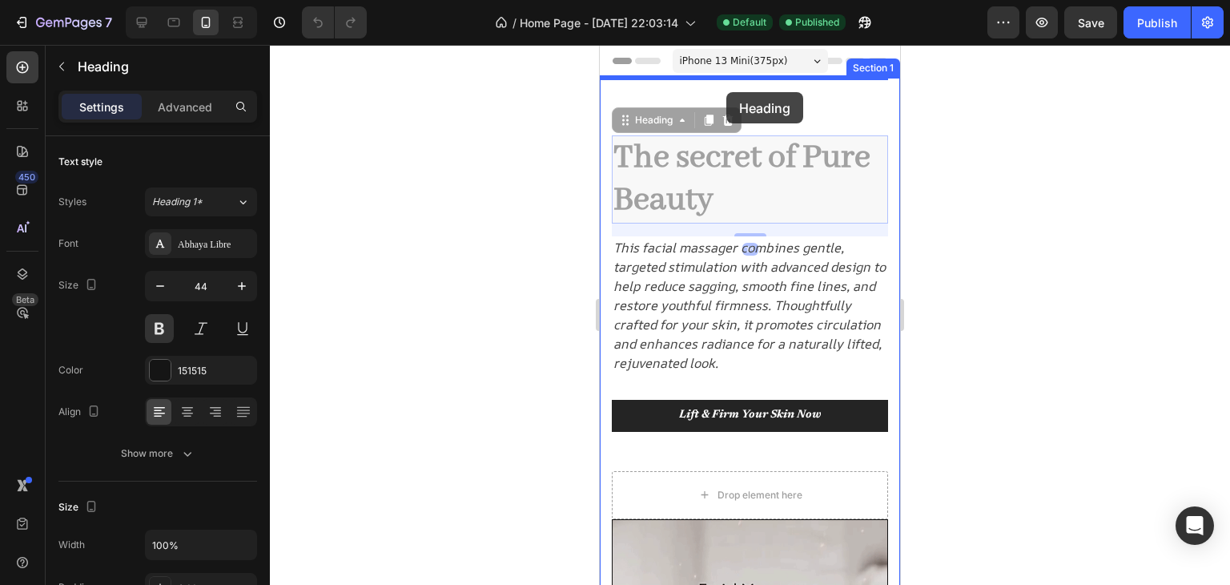
drag, startPoint x: 738, startPoint y: 171, endPoint x: 727, endPoint y: 92, distance: 80.1
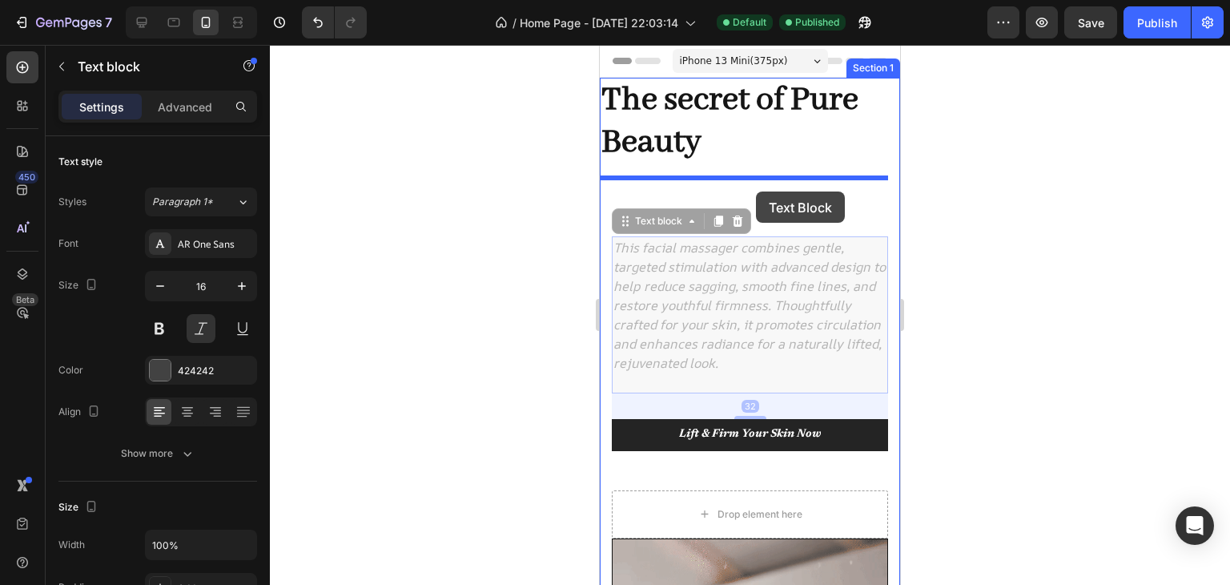
drag, startPoint x: 747, startPoint y: 320, endPoint x: 756, endPoint y: 191, distance: 128.5
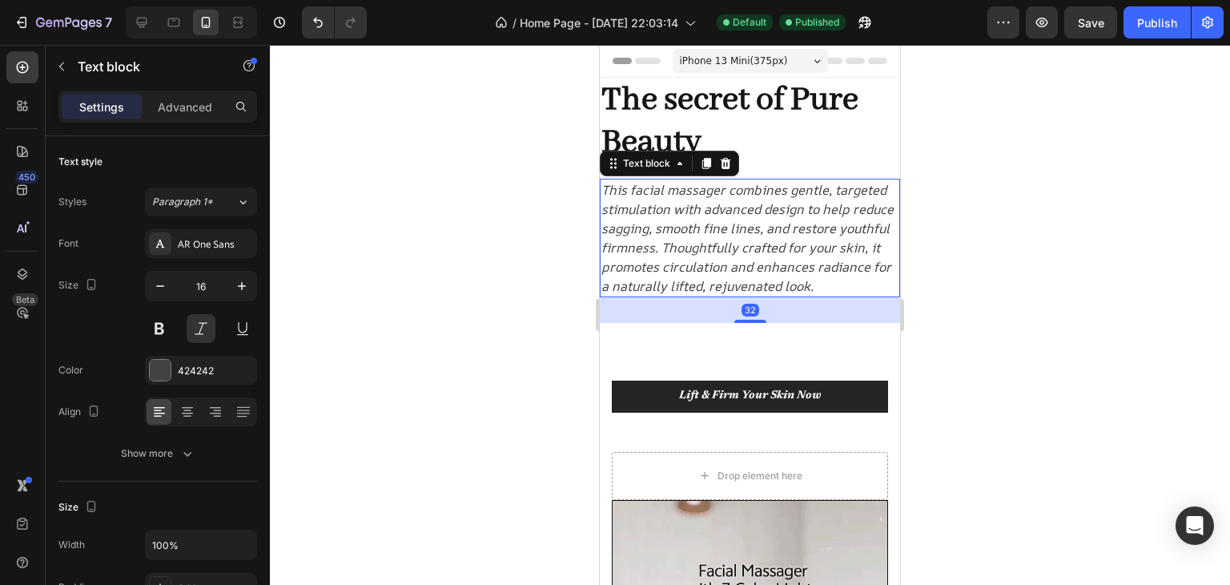
click at [1089, 305] on div at bounding box center [750, 315] width 960 height 540
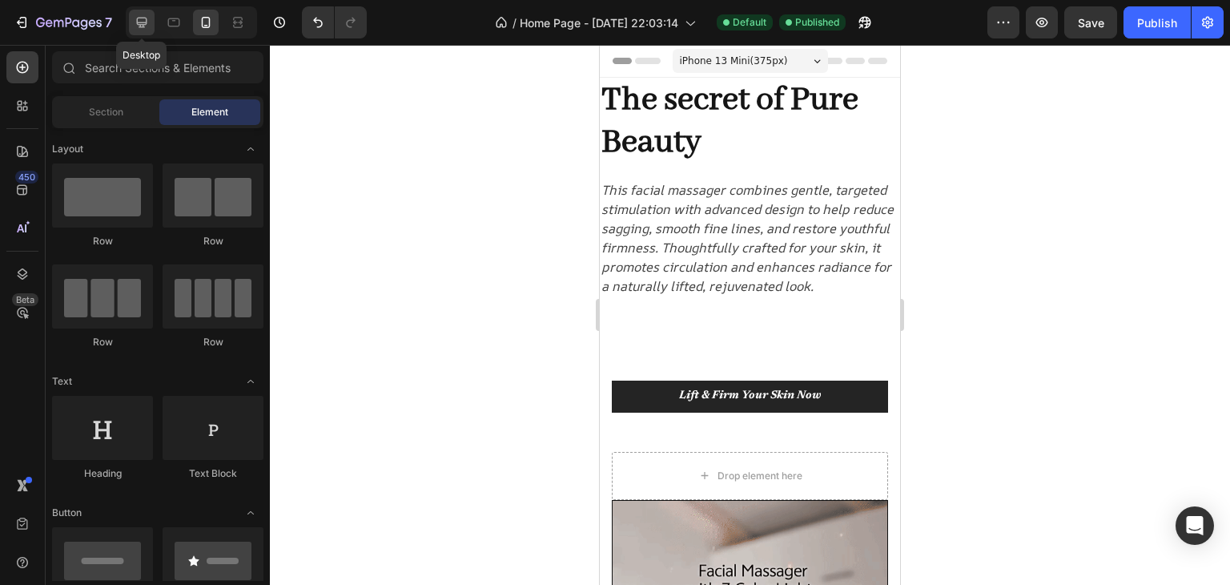
click at [137, 22] on icon at bounding box center [142, 23] width 10 height 10
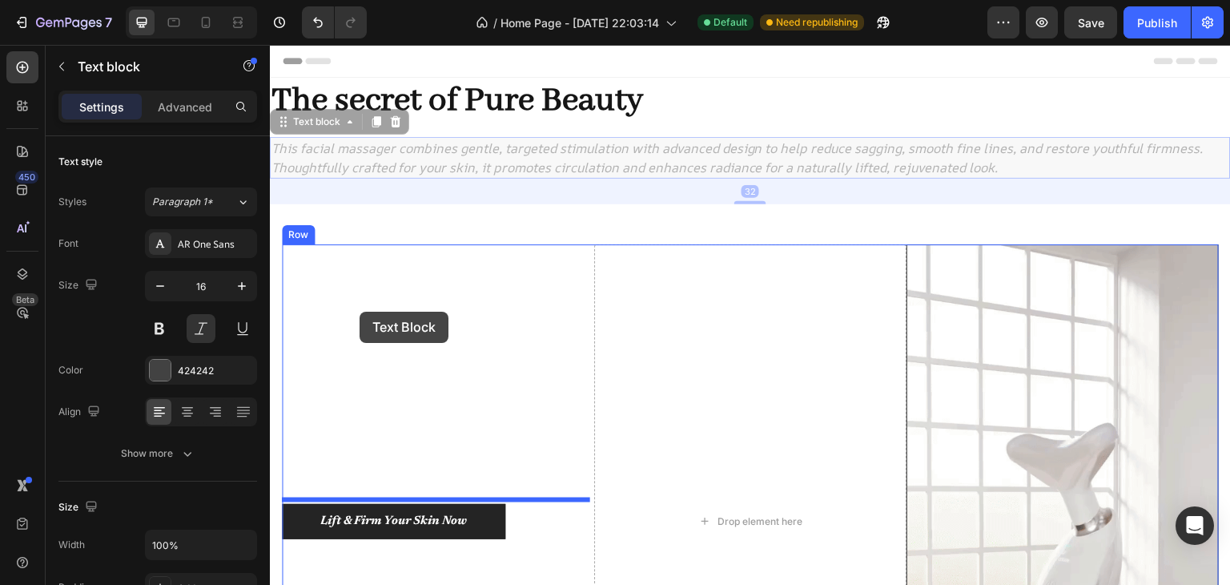
drag, startPoint x: 356, startPoint y: 232, endPoint x: 360, endPoint y: 312, distance: 80.2
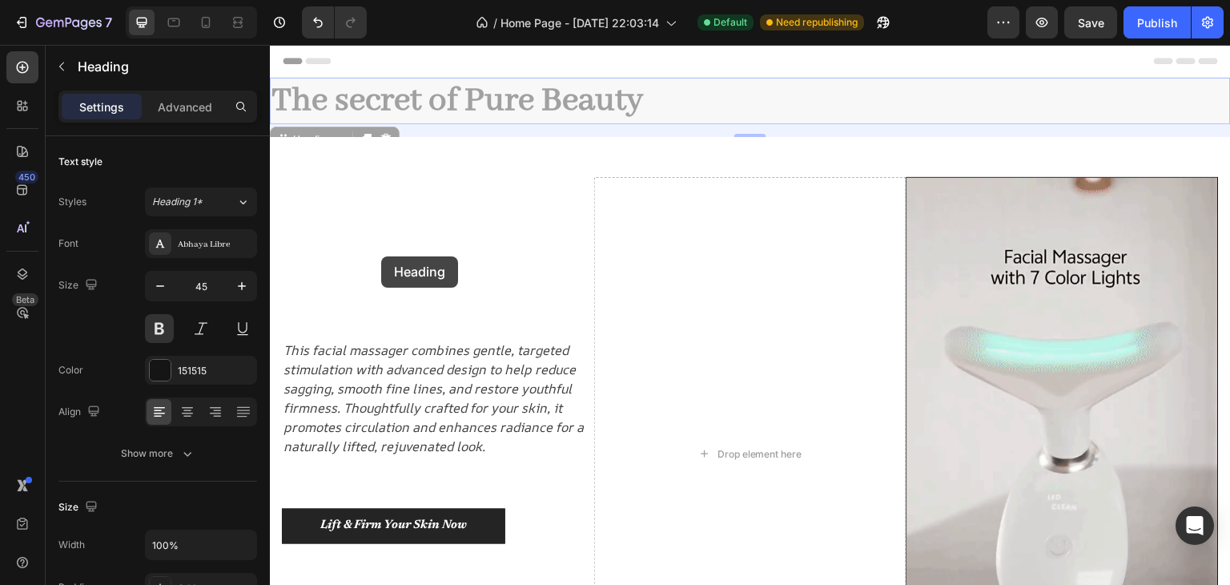
drag, startPoint x: 382, startPoint y: 111, endPoint x: 381, endPoint y: 256, distance: 145.8
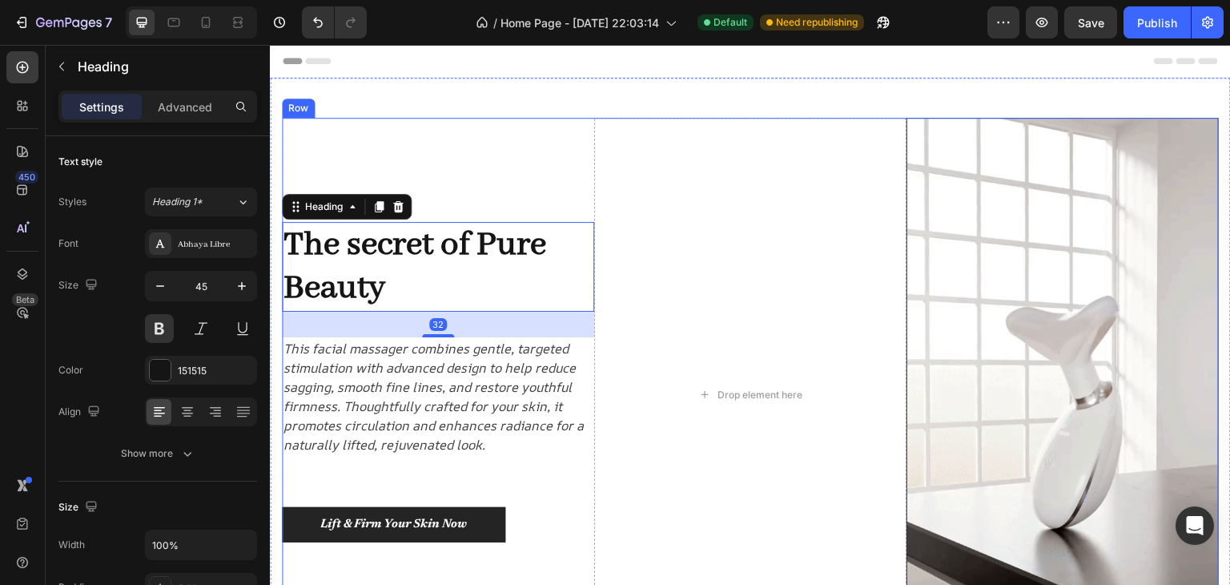
click at [469, 170] on div "The secret of Pure Beauty Heading 32 This facial massager combines gentle, targ…" at bounding box center [438, 395] width 312 height 554
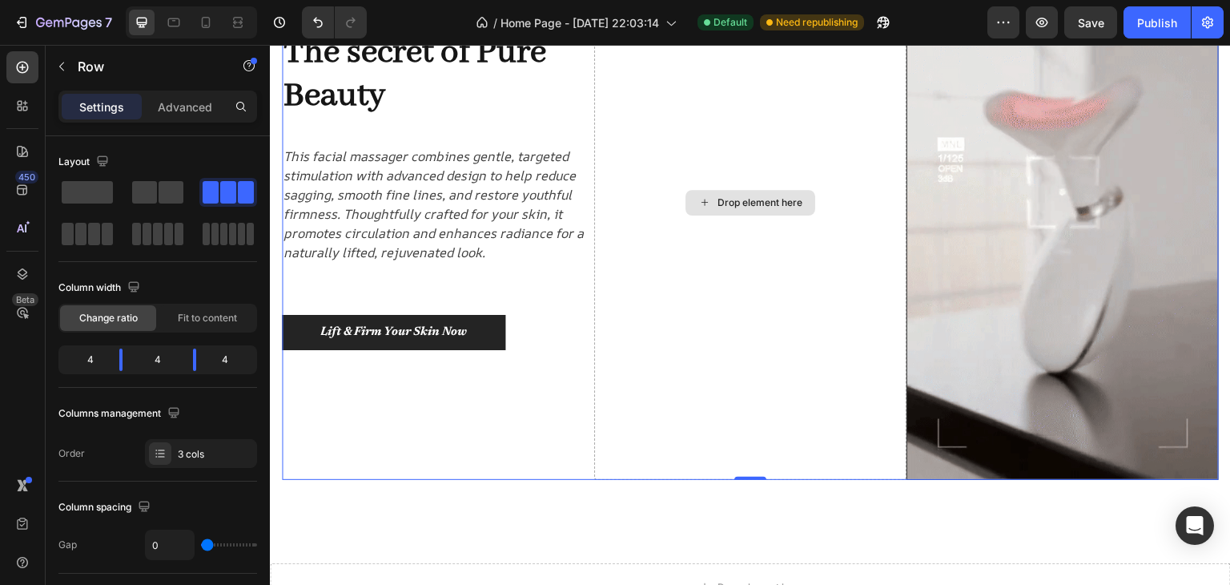
scroll to position [240, 0]
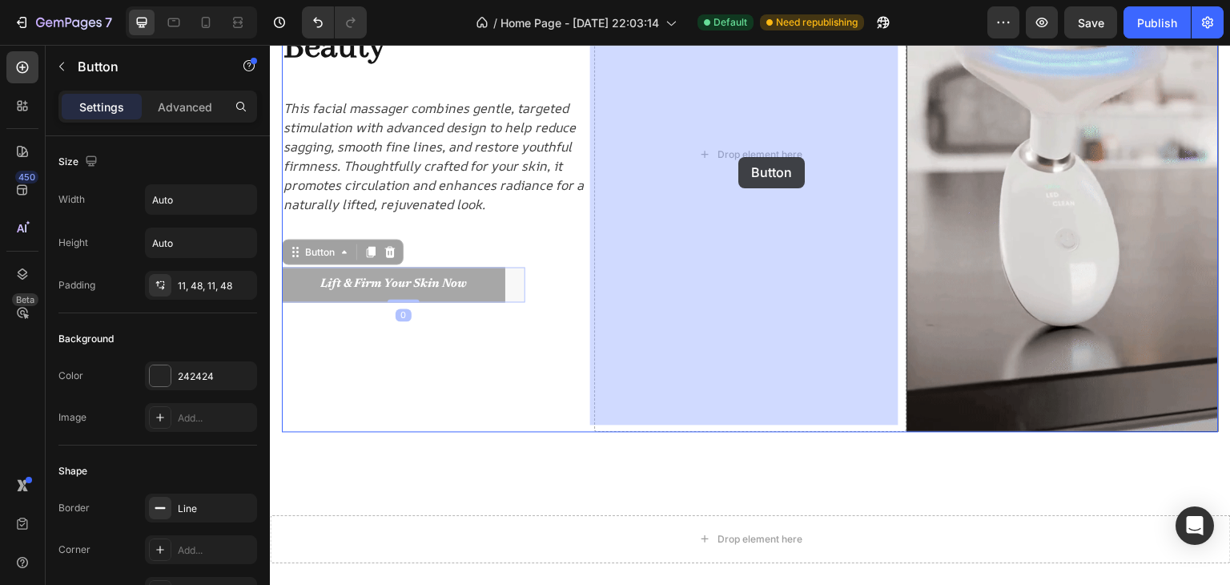
drag, startPoint x: 504, startPoint y: 288, endPoint x: 739, endPoint y: 157, distance: 268.6
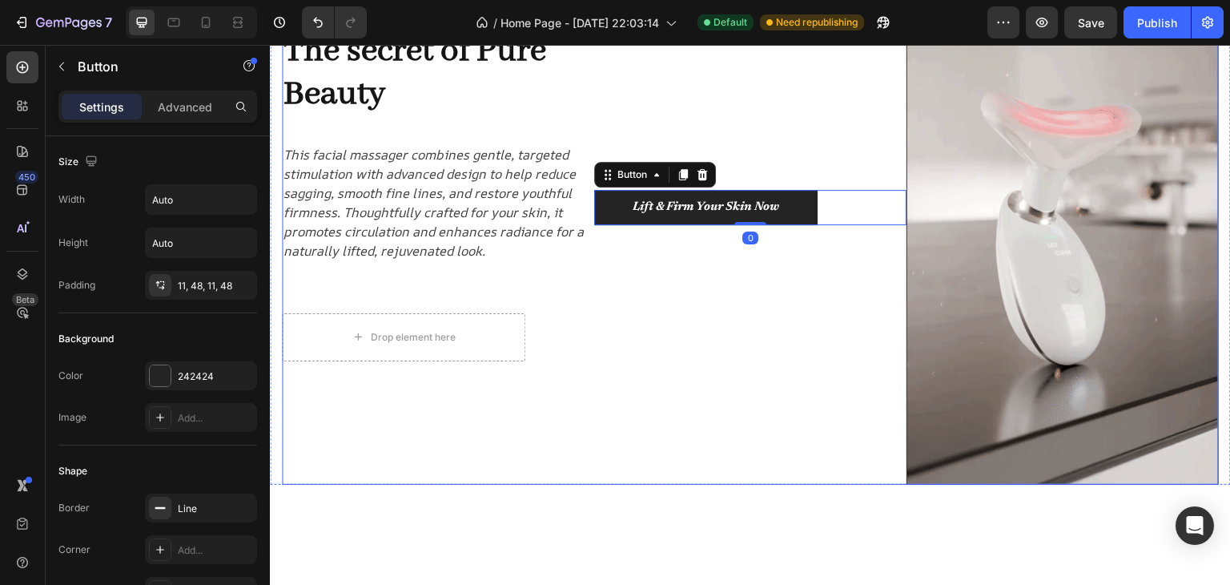
scroll to position [74, 0]
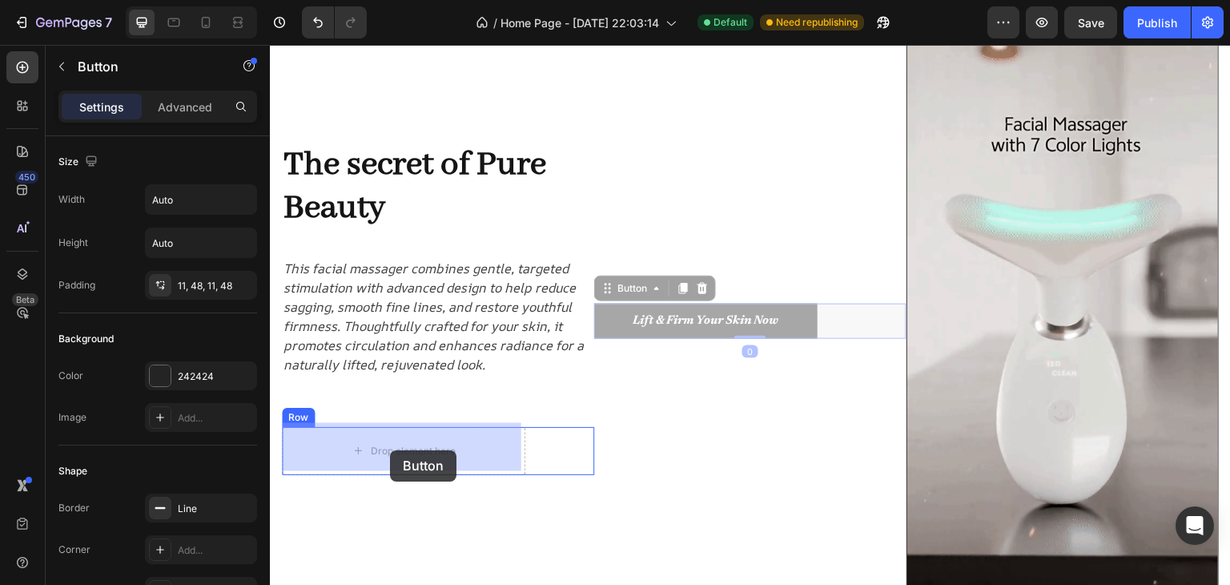
drag, startPoint x: 665, startPoint y: 332, endPoint x: 389, endPoint y: 449, distance: 299.4
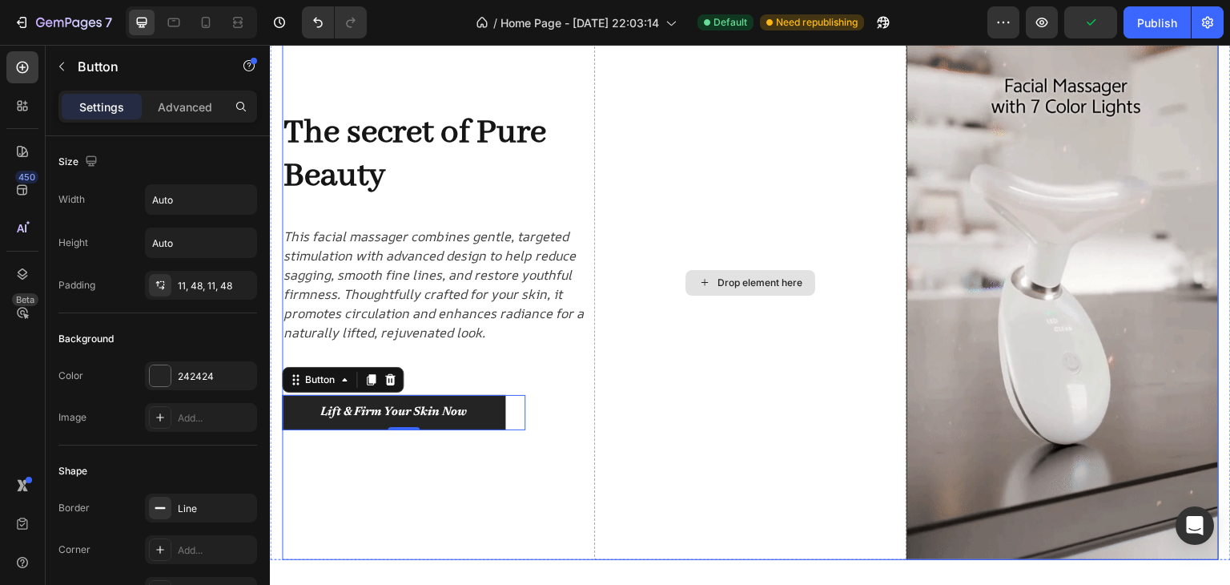
scroll to position [80, 0]
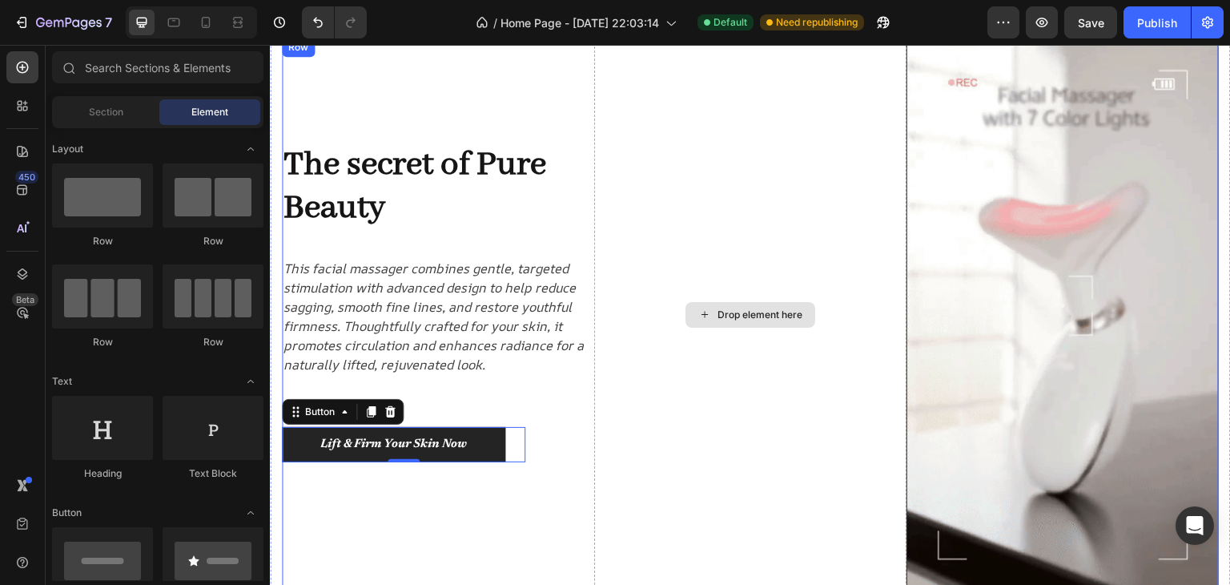
click at [730, 308] on div "Drop element here" at bounding box center [760, 314] width 85 height 13
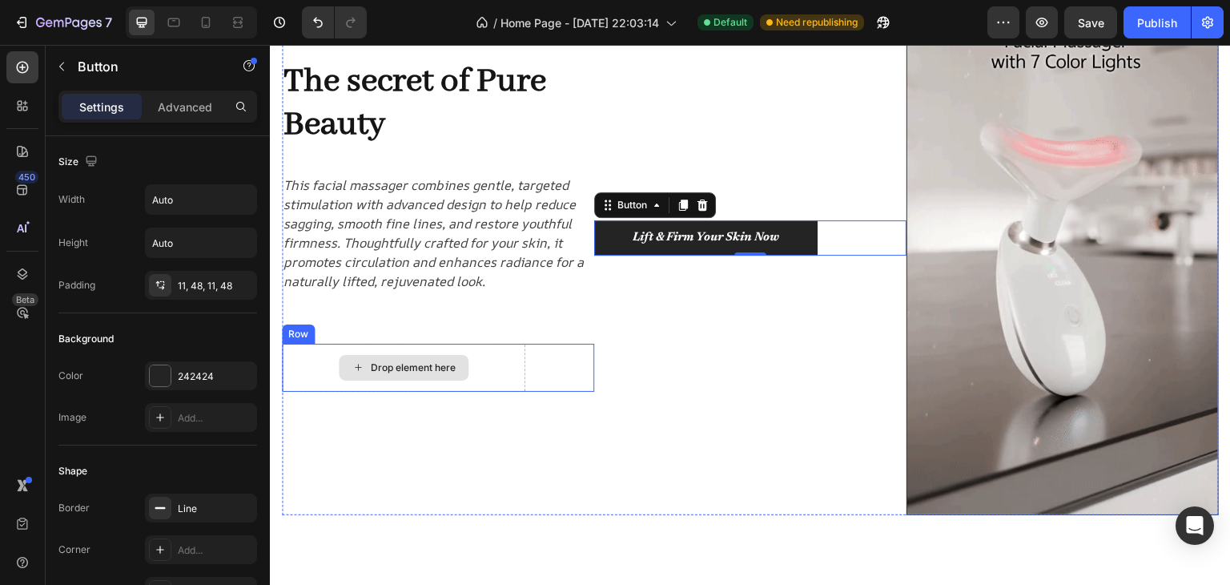
scroll to position [160, 0]
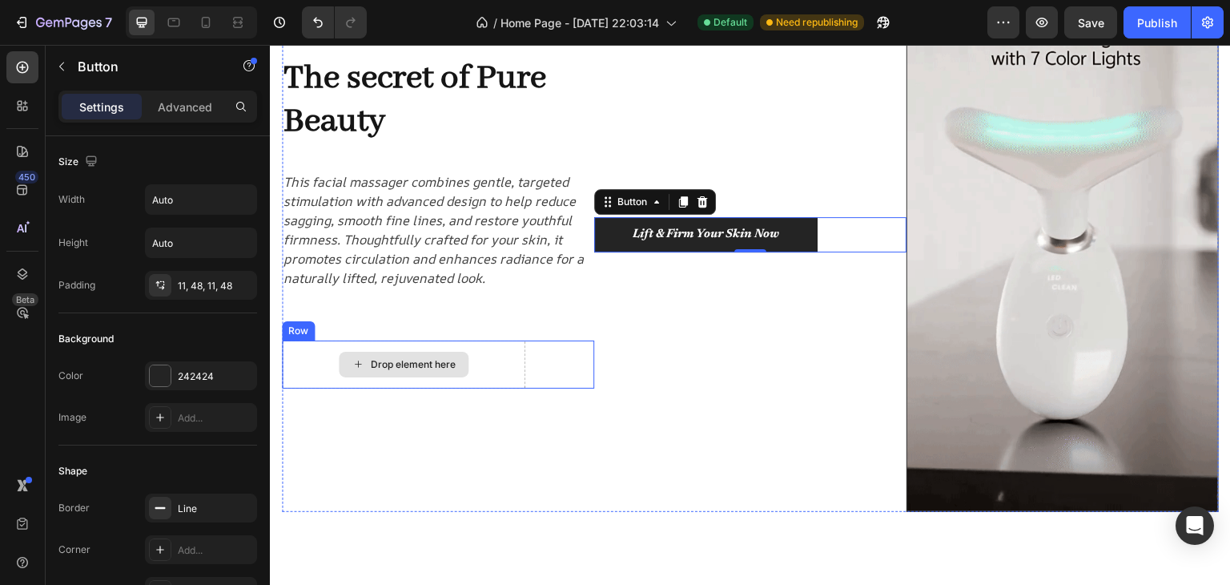
click at [412, 360] on div "Drop element here" at bounding box center [413, 364] width 85 height 13
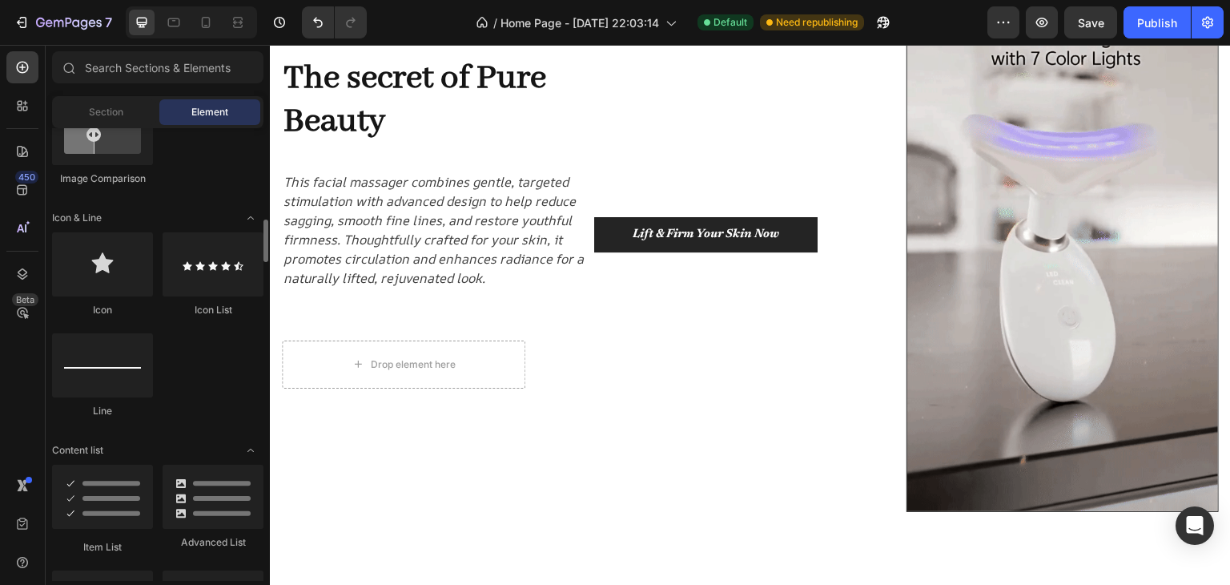
scroll to position [1122, 0]
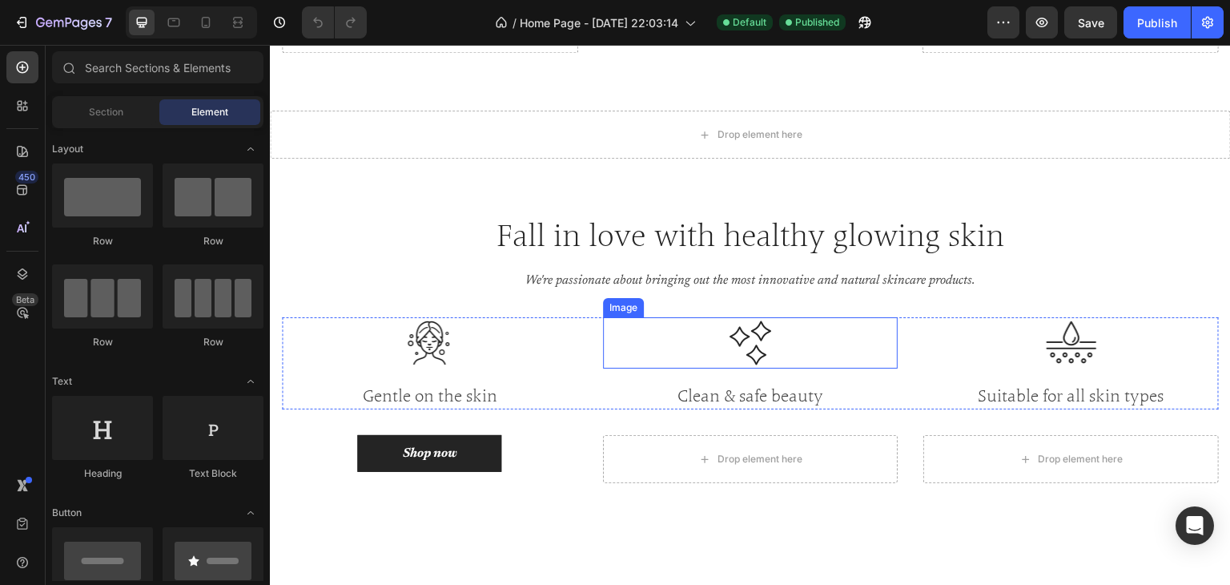
scroll to position [2884, 0]
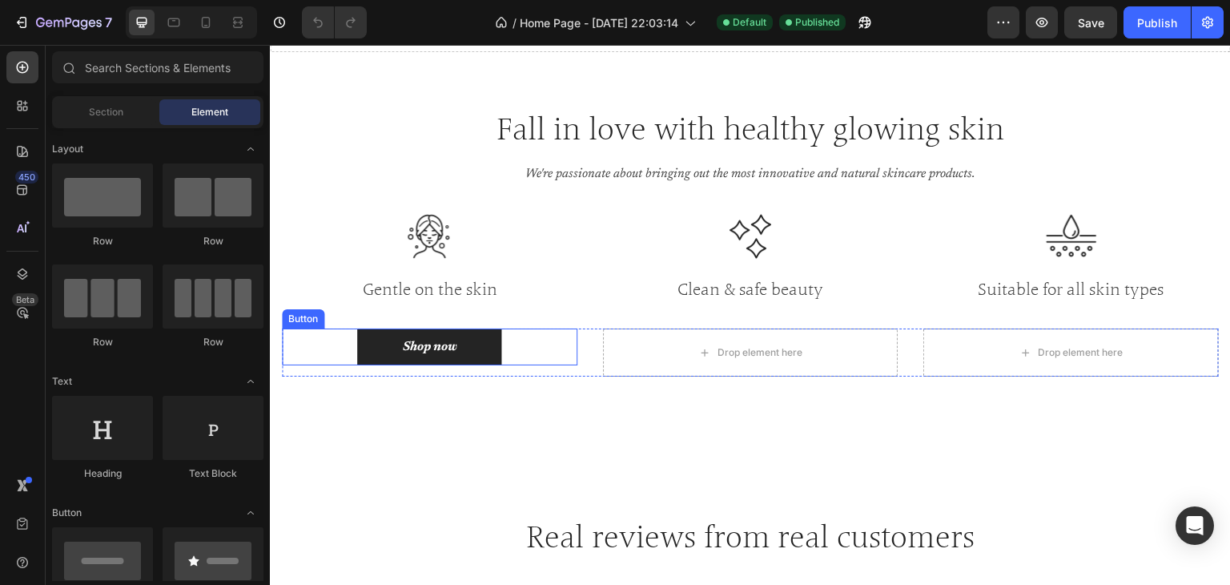
click at [513, 346] on div "Shop now Button" at bounding box center [430, 346] width 296 height 37
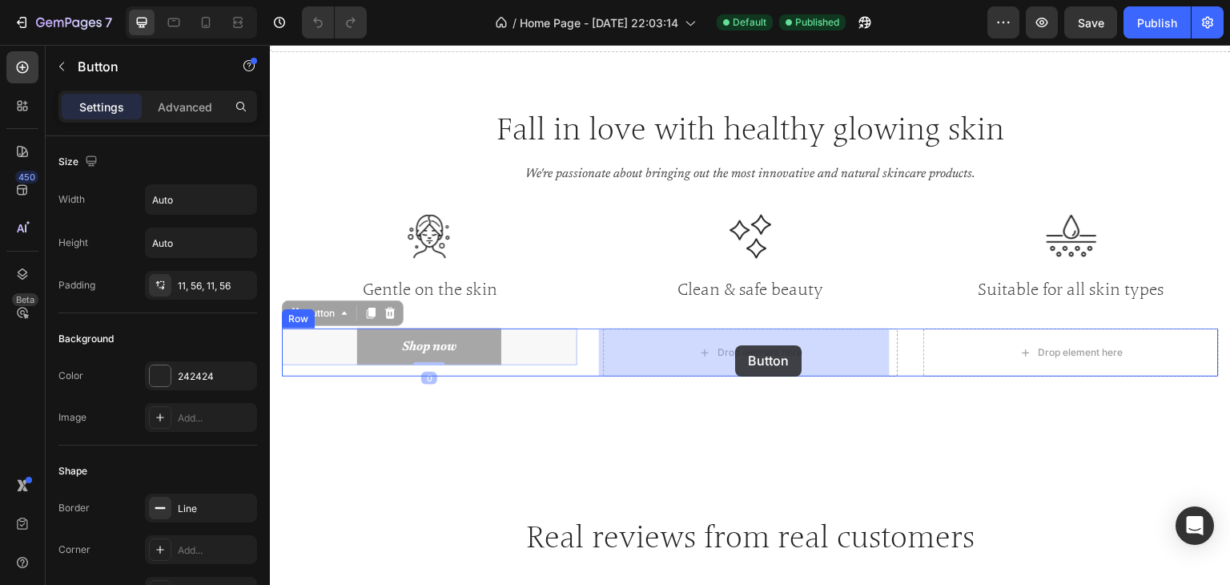
drag, startPoint x: 489, startPoint y: 349, endPoint x: 741, endPoint y: 344, distance: 251.6
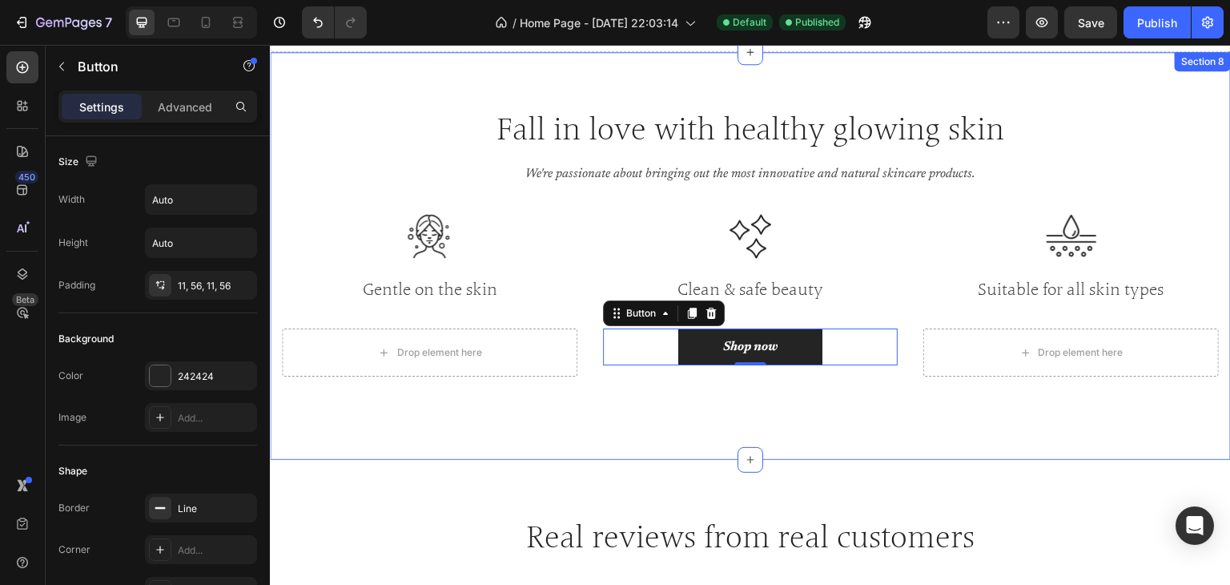
click at [694, 428] on div "Fall in love with healthy glowing skin Heading We're passionate about bringing …" at bounding box center [750, 256] width 961 height 408
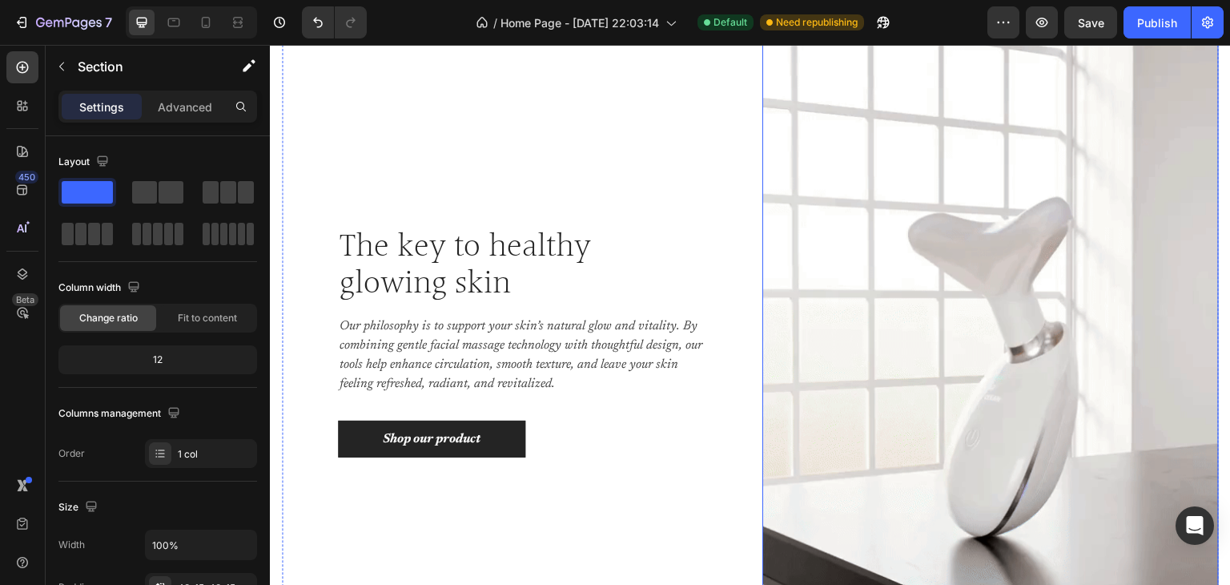
scroll to position [961, 0]
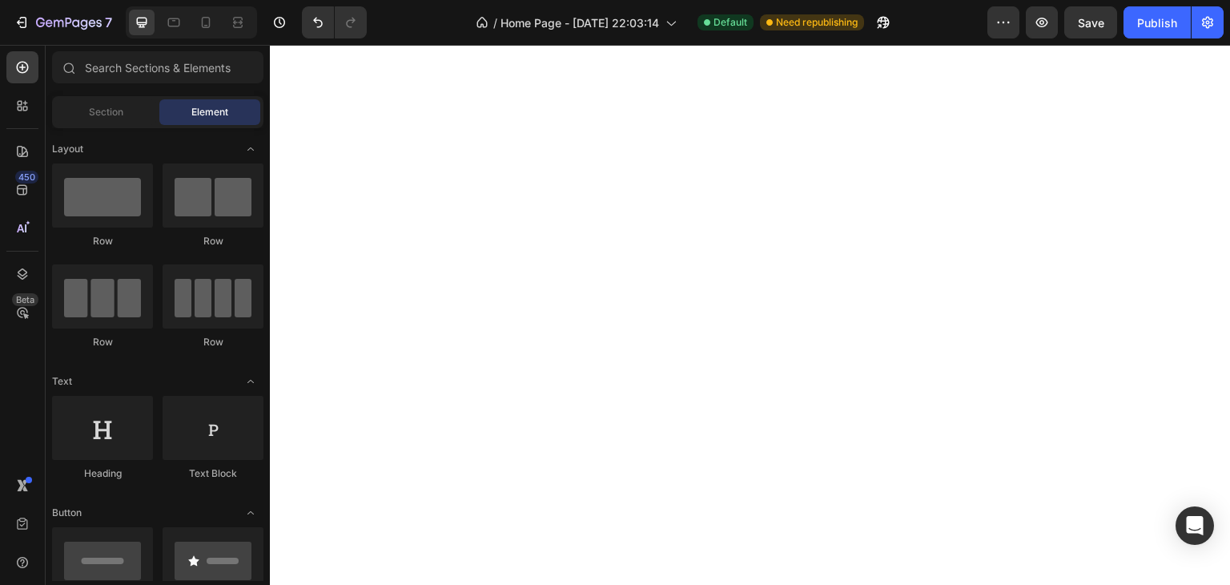
drag, startPoint x: 1230, startPoint y: 193, endPoint x: 1481, endPoint y: 88, distance: 271.8
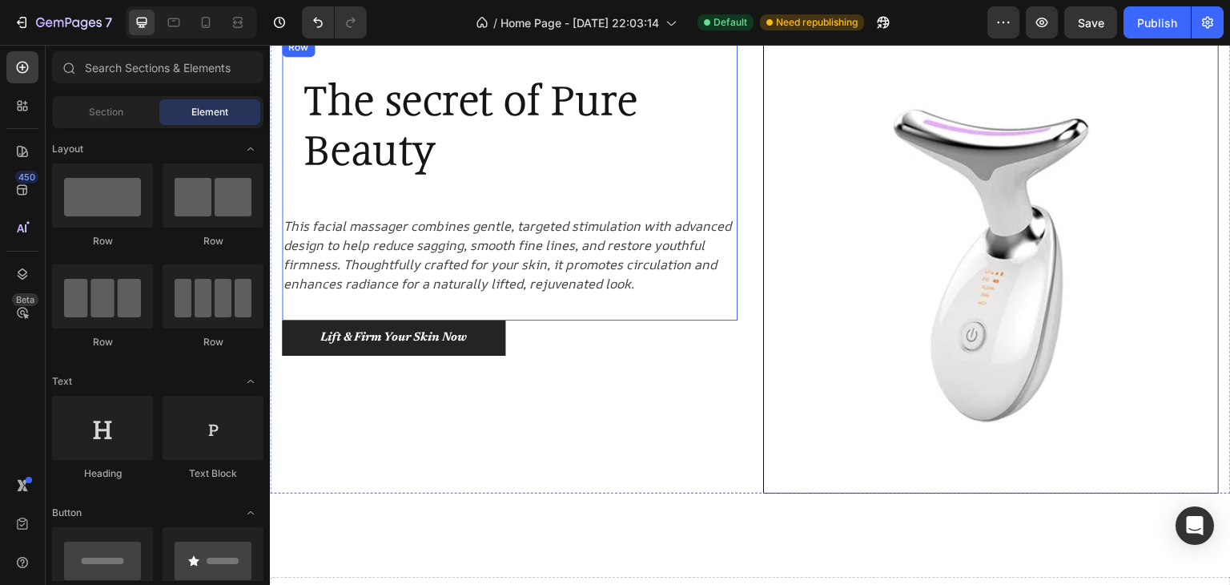
scroll to position [160, 0]
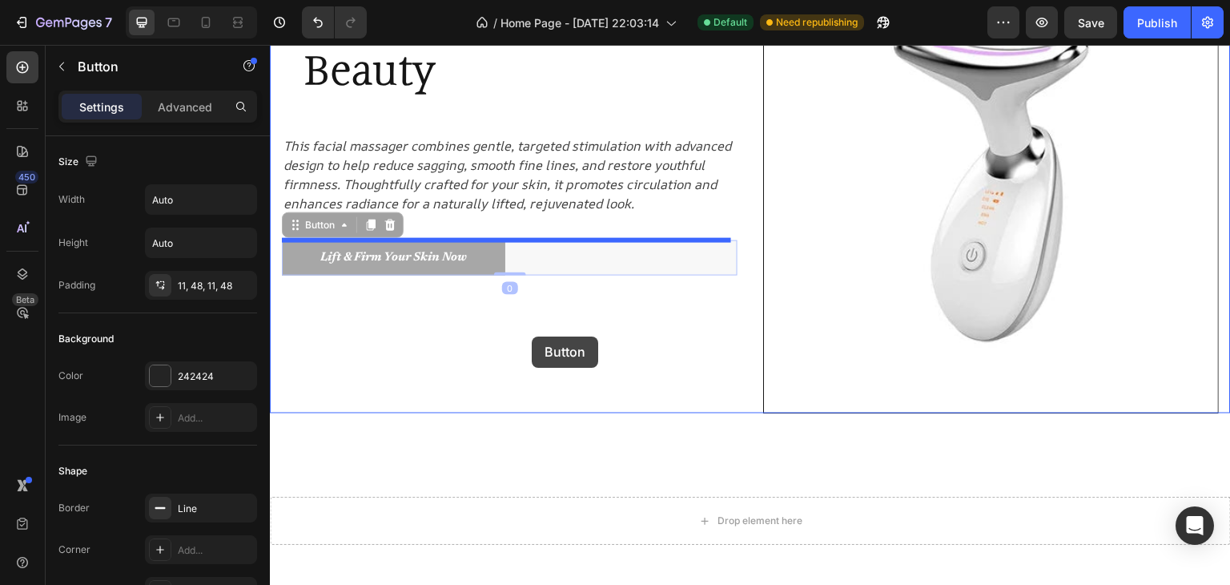
drag, startPoint x: 511, startPoint y: 300, endPoint x: 539, endPoint y: 344, distance: 52.9
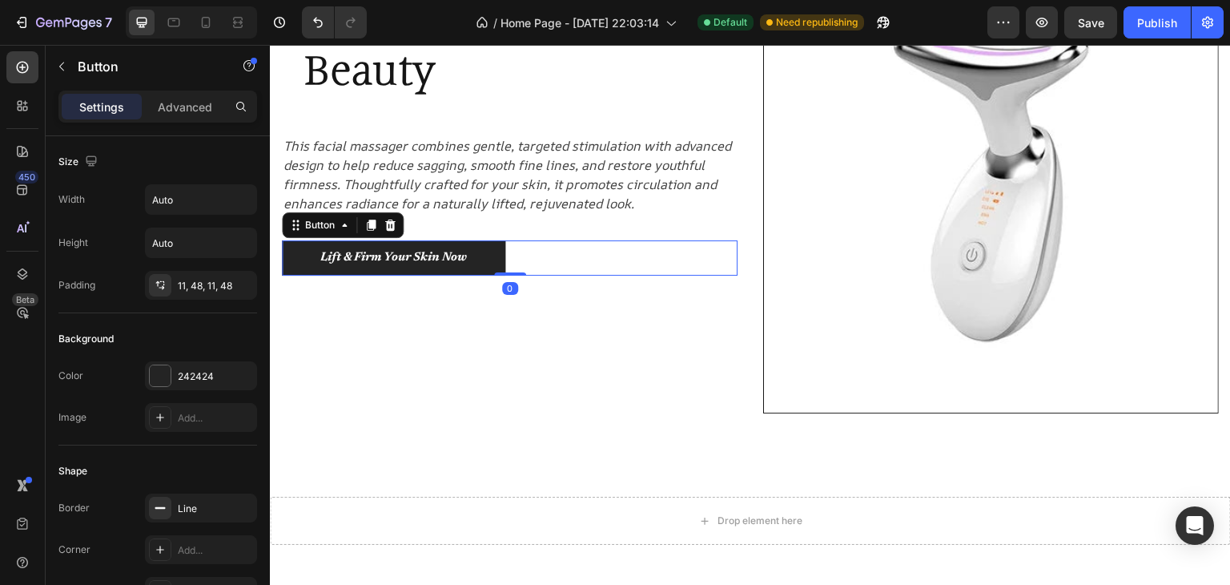
click at [508, 264] on div "Lift & Firm Your Skin Now Button 0" at bounding box center [510, 258] width 456 height 36
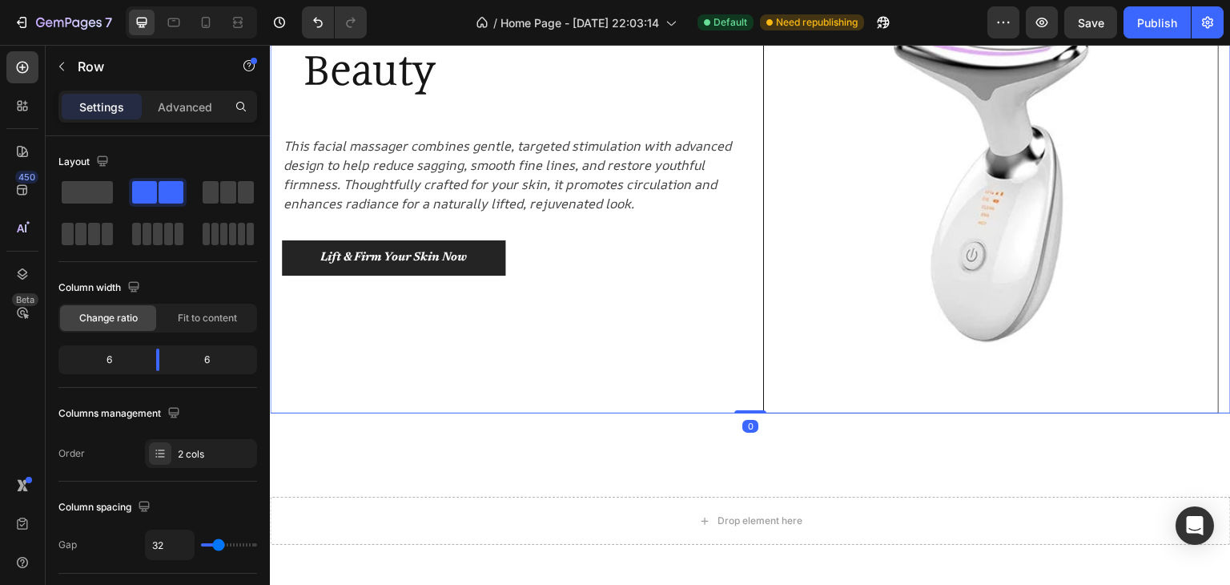
click at [511, 276] on div "The secret of Pure Beauty Heading Row This facial massager combines gentle, tar…" at bounding box center [510, 186] width 456 height 456
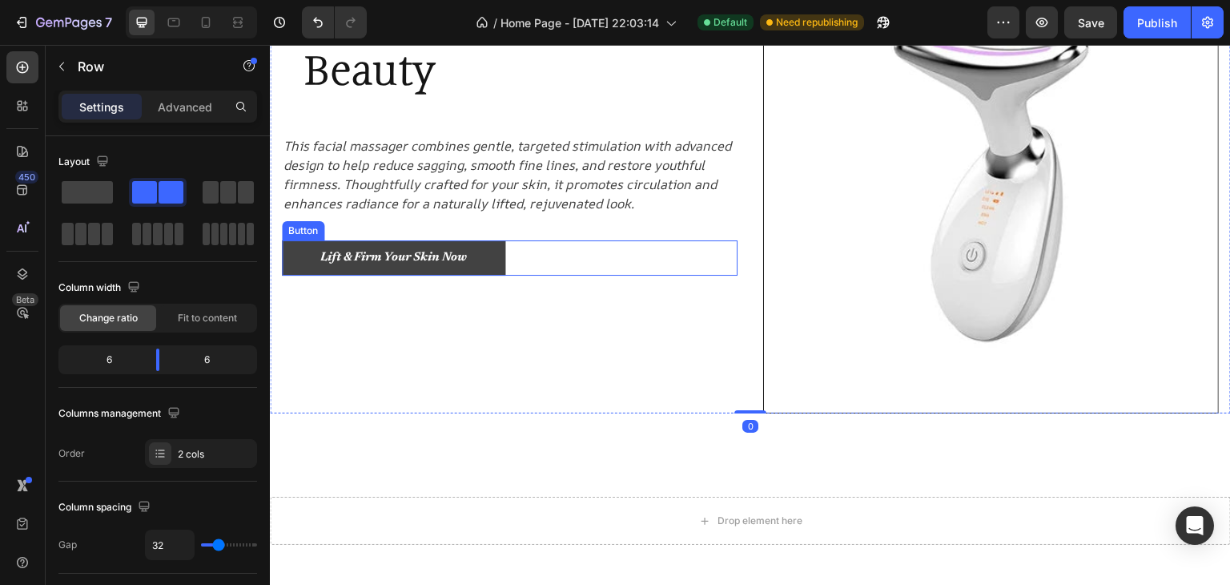
click at [503, 271] on link "Lift & Firm Your Skin Now" at bounding box center [393, 258] width 223 height 36
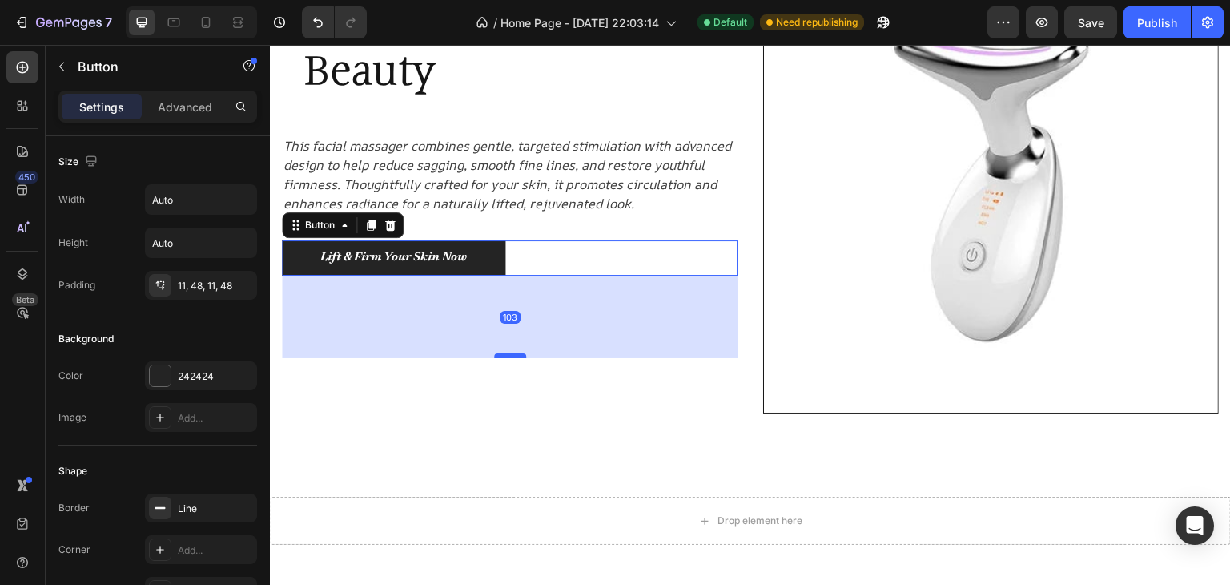
drag, startPoint x: 515, startPoint y: 274, endPoint x: 518, endPoint y: 359, distance: 85.0
click at [518, 358] on div at bounding box center [510, 355] width 32 height 5
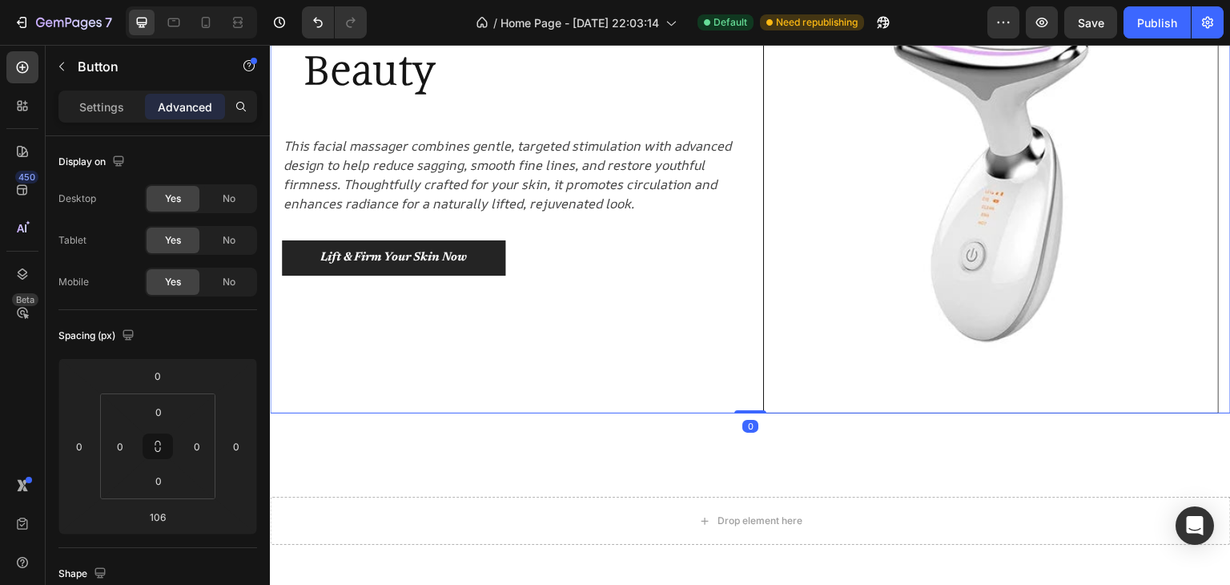
click at [513, 272] on div "Lift & Firm Your Skin Now Button" at bounding box center [510, 258] width 456 height 36
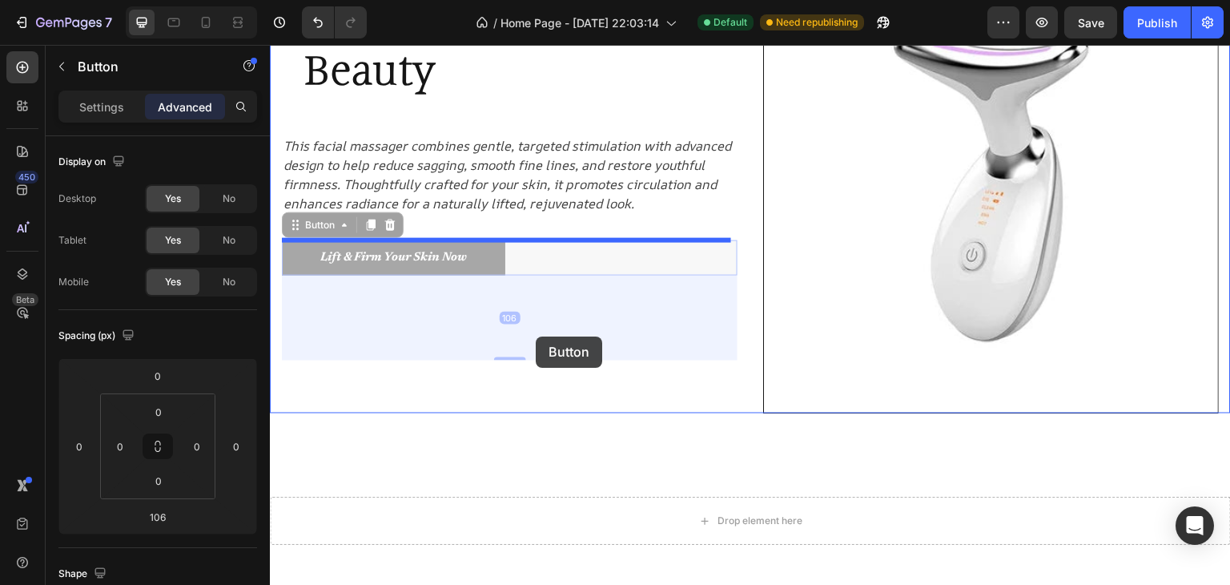
drag, startPoint x: 489, startPoint y: 274, endPoint x: 537, endPoint y: 337, distance: 79.5
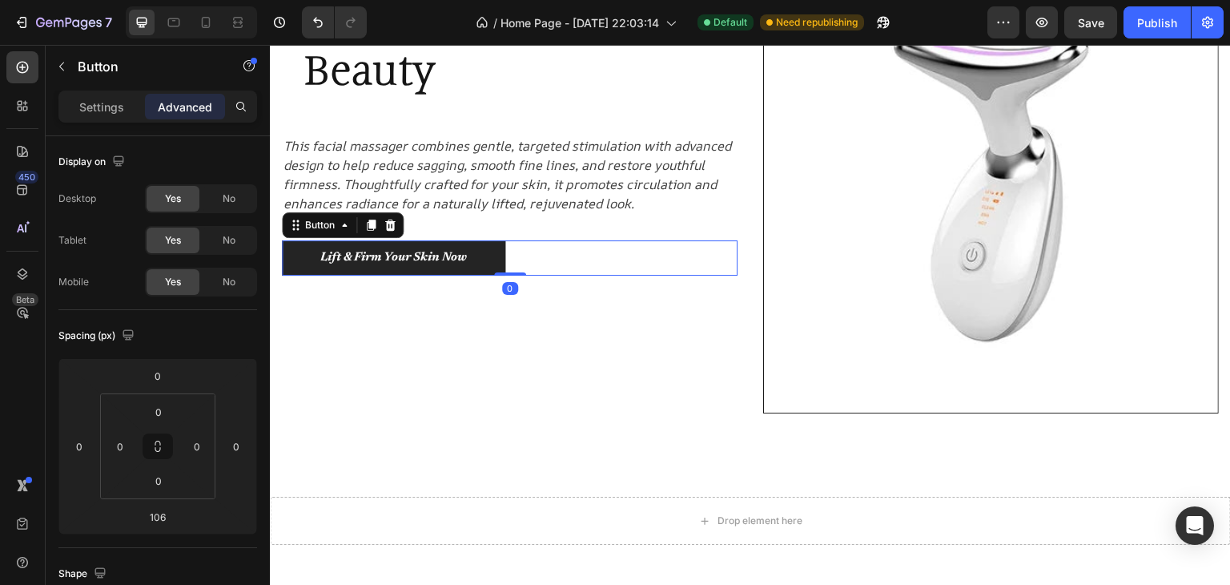
drag, startPoint x: 510, startPoint y: 358, endPoint x: 542, endPoint y: 253, distance: 109.5
click at [520, 260] on div "Lift & Firm Your Skin Now Button 0" at bounding box center [510, 258] width 456 height 36
type input "0"
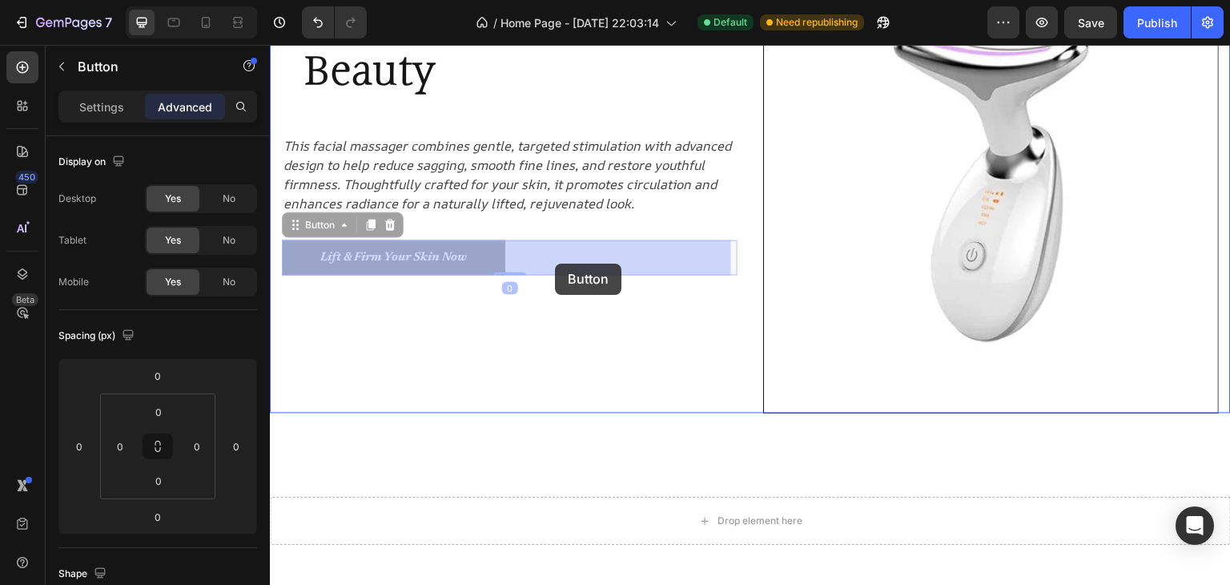
drag, startPoint x: 281, startPoint y: 256, endPoint x: 445, endPoint y: 268, distance: 164.7
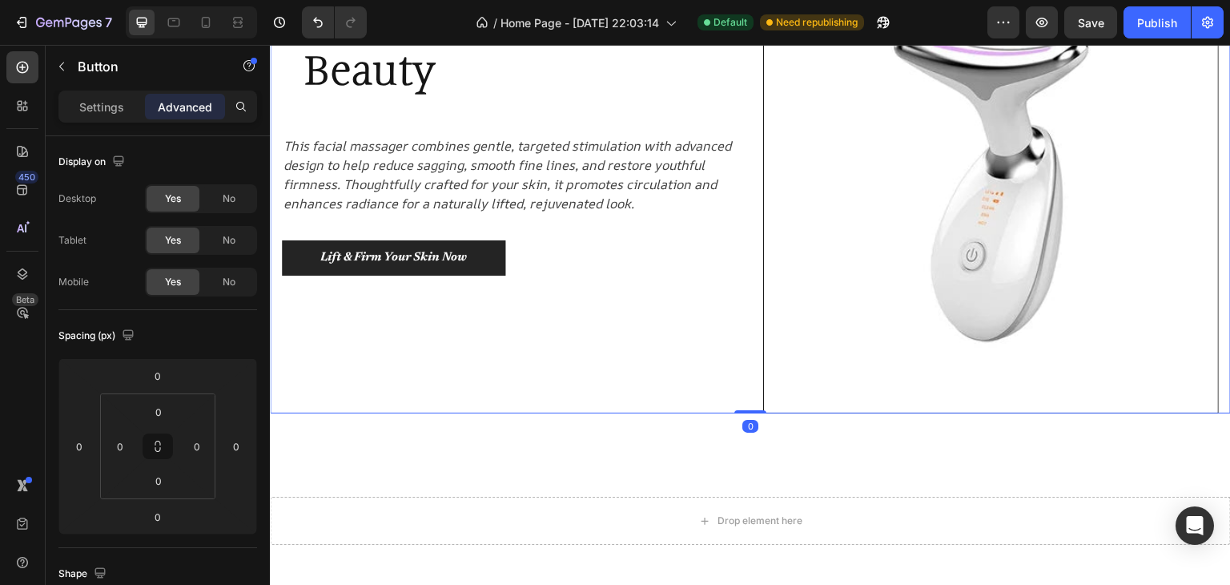
click at [449, 316] on div "The secret of Pure Beauty Heading Row This facial massager combines gentle, tar…" at bounding box center [510, 186] width 456 height 456
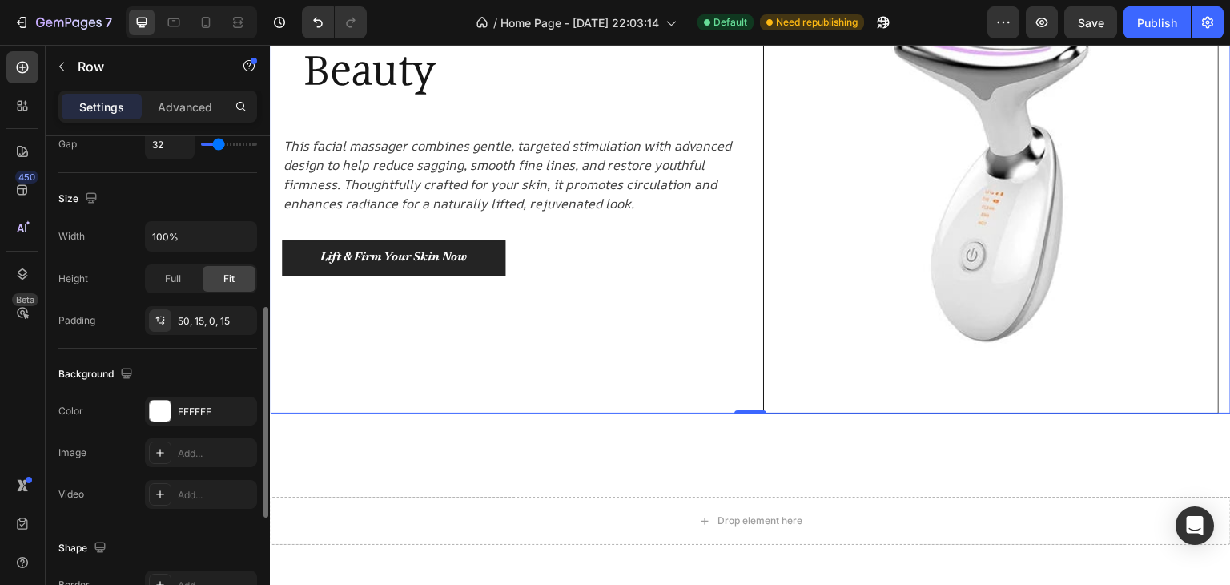
scroll to position [481, 0]
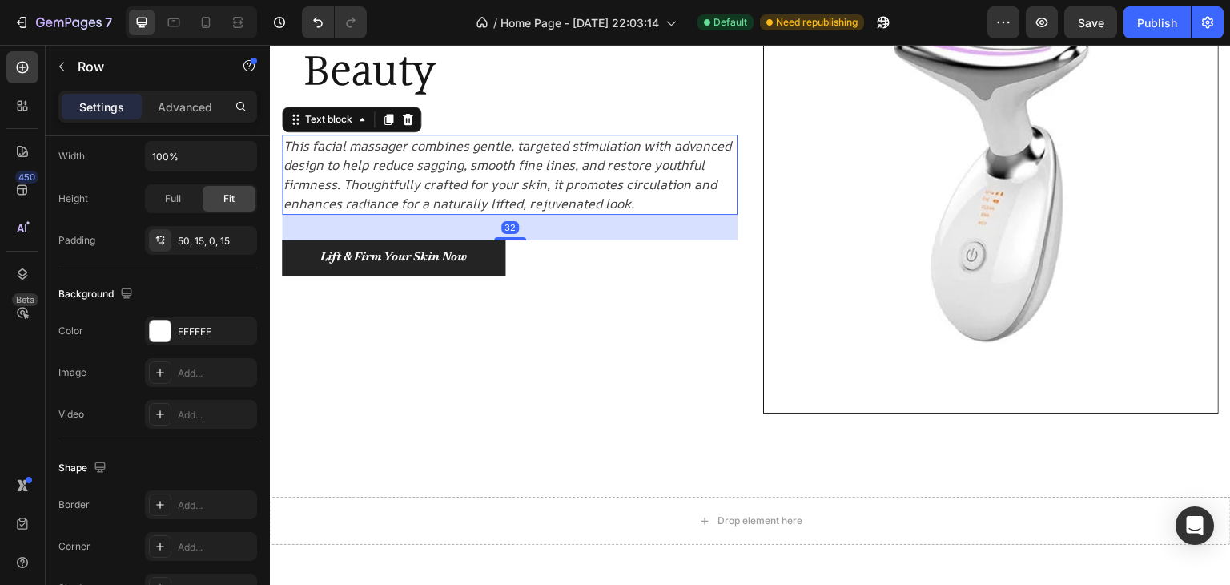
click at [488, 174] on p "This facial massager combines gentle, targeted stimulation with advanced design…" at bounding box center [510, 174] width 453 height 77
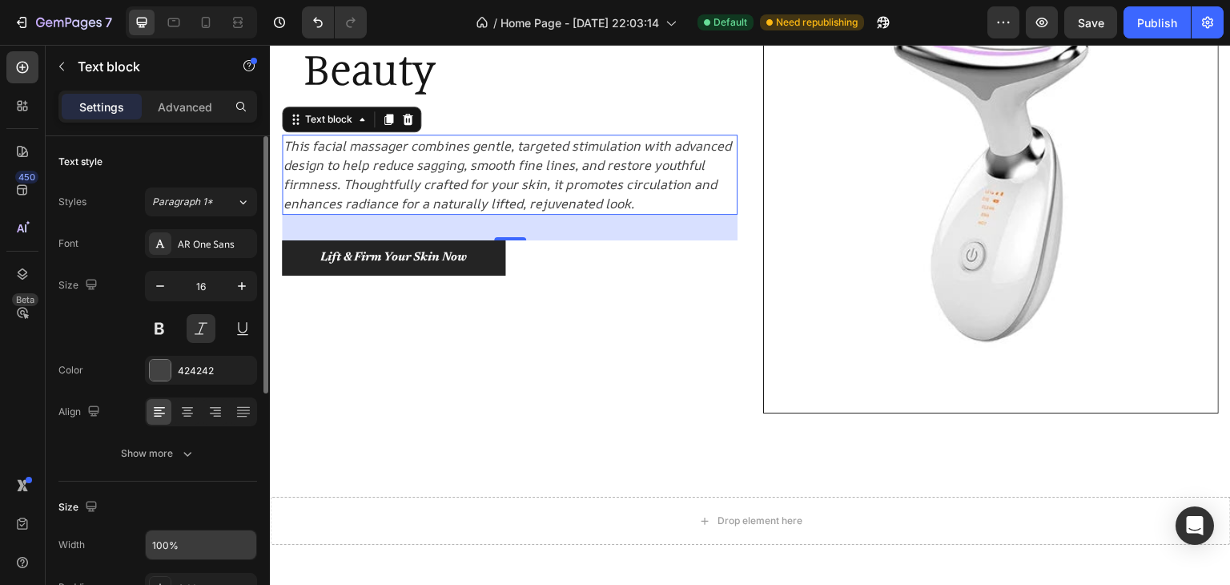
scroll to position [160, 0]
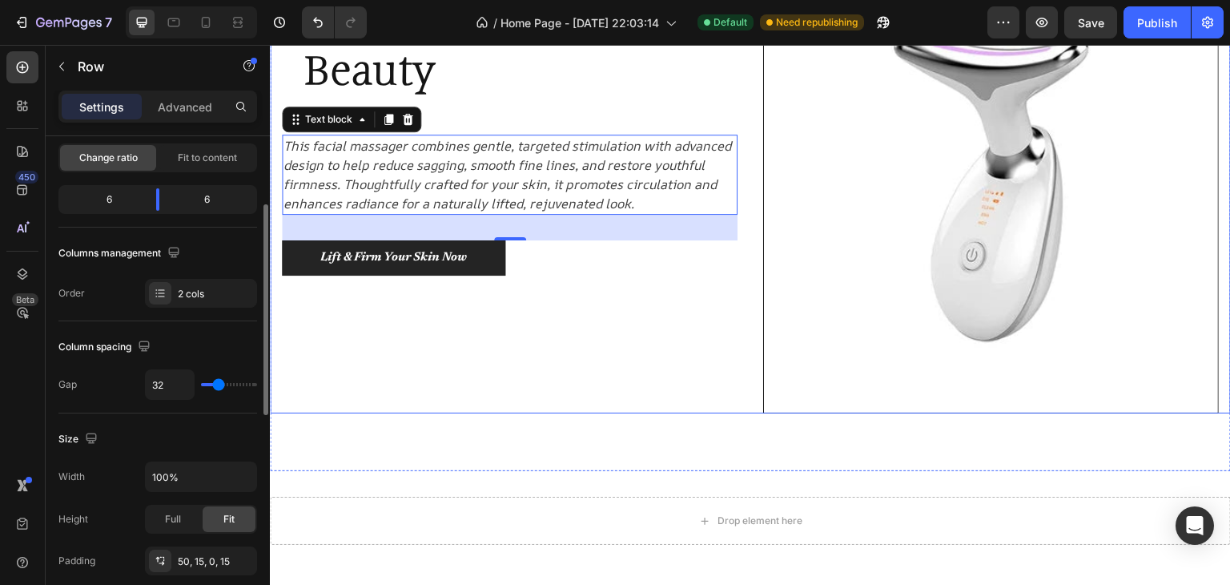
click at [455, 360] on div "The secret of Pure Beauty Heading Row This facial massager combines gentle, tar…" at bounding box center [510, 186] width 456 height 456
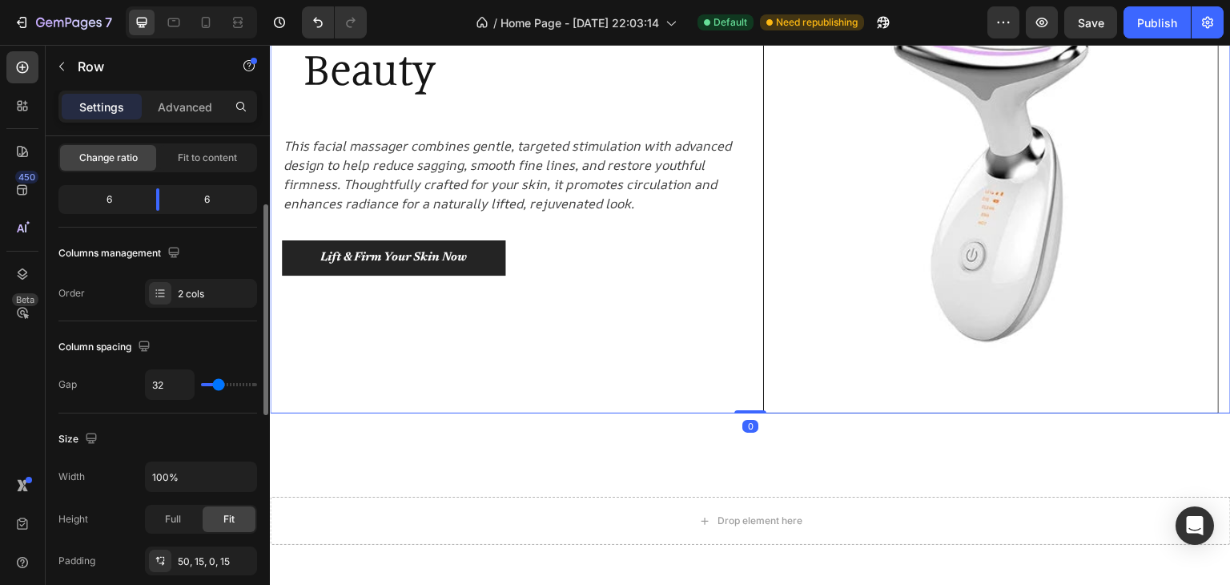
scroll to position [0, 0]
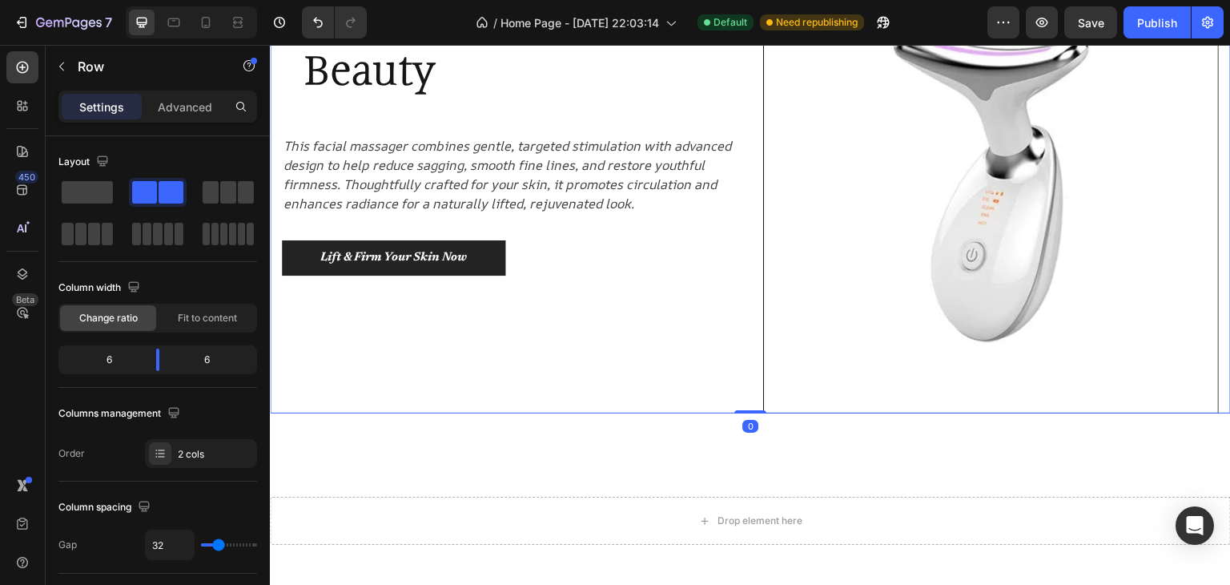
drag, startPoint x: 751, startPoint y: 404, endPoint x: 719, endPoint y: 332, distance: 78.9
click at [719, 332] on div "The secret of Pure Beauty Heading Row This facial massager combines gentle, tar…" at bounding box center [750, 165] width 961 height 496
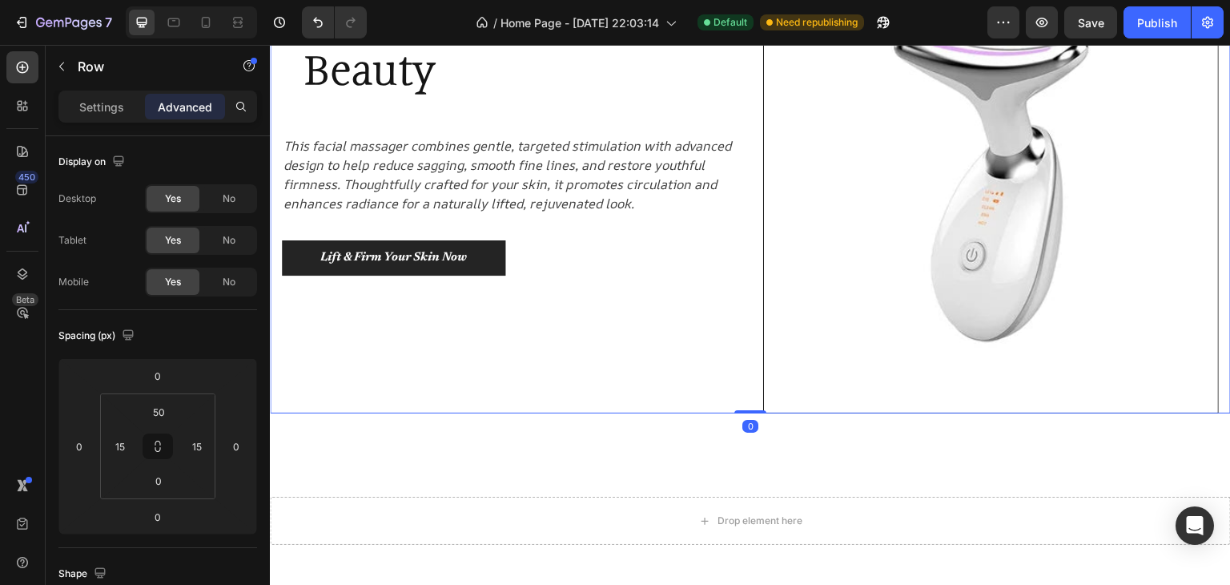
click at [509, 361] on div "The secret of Pure Beauty Heading Row This facial massager combines gentle, tar…" at bounding box center [510, 186] width 456 height 456
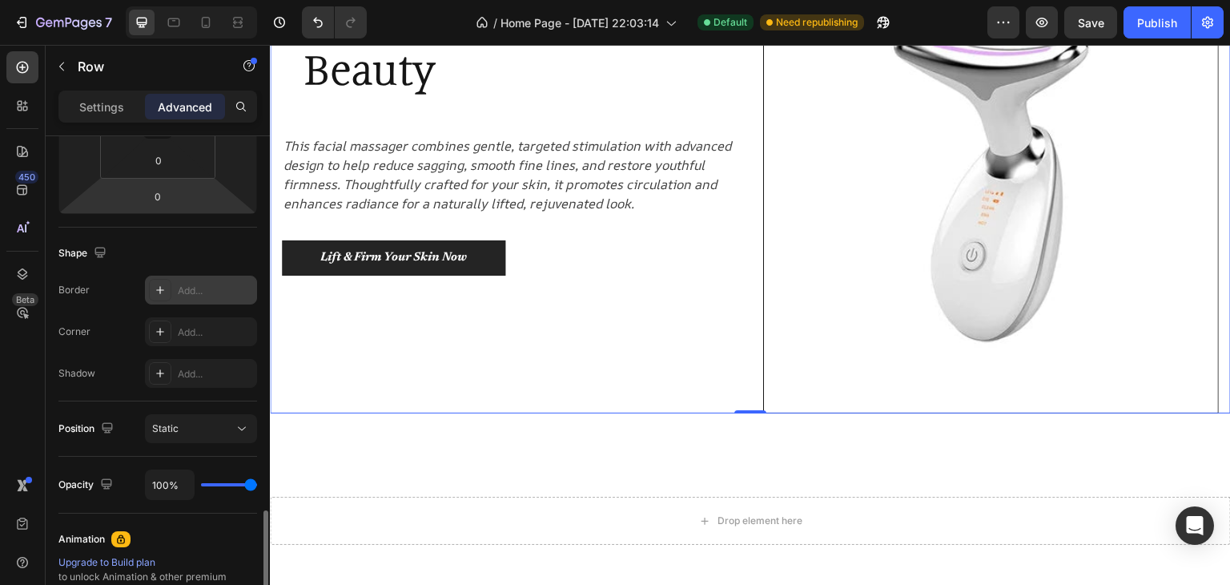
scroll to position [481, 0]
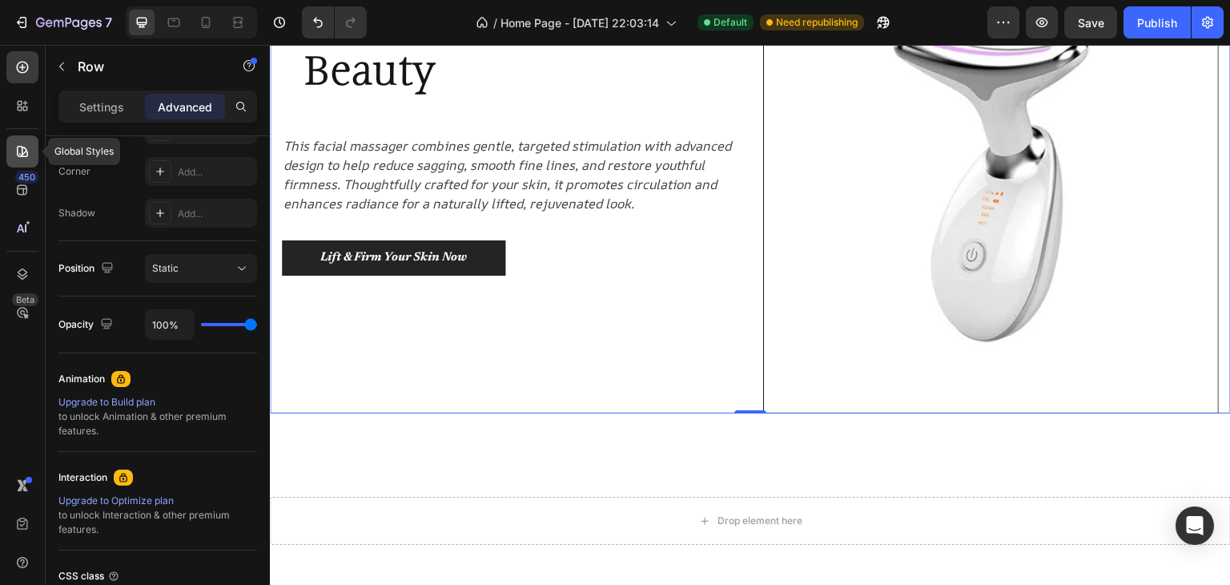
click at [15, 139] on div at bounding box center [22, 151] width 32 height 32
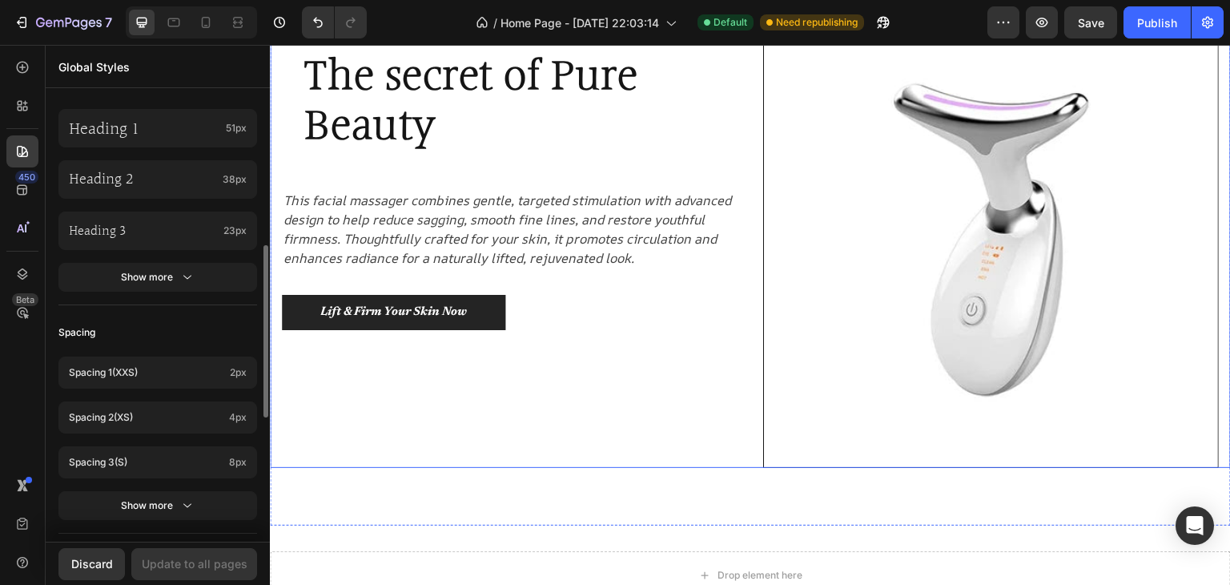
scroll to position [80, 0]
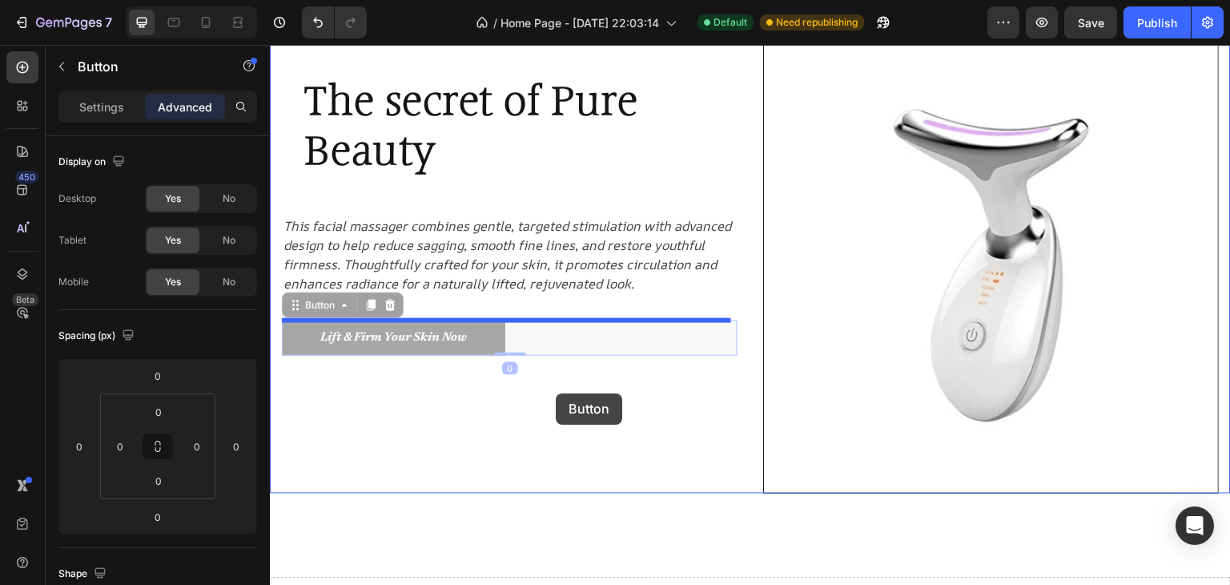
drag, startPoint x: 473, startPoint y: 336, endPoint x: 556, endPoint y: 393, distance: 101.3
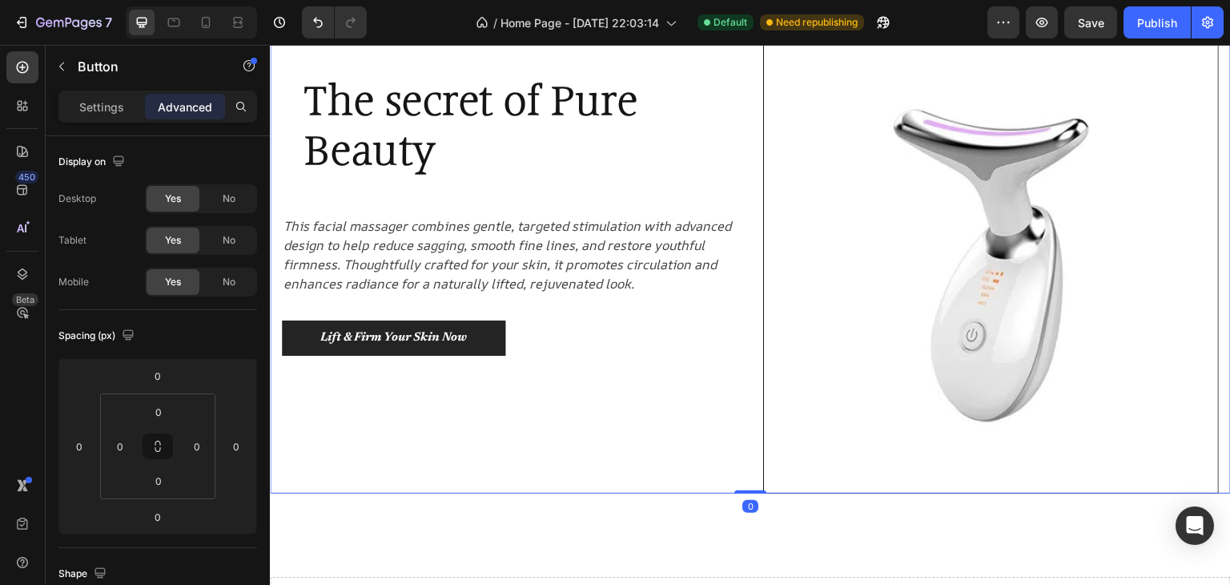
click at [581, 421] on div "The secret of Pure Beauty Heading Row This facial massager combines gentle, tar…" at bounding box center [510, 266] width 456 height 456
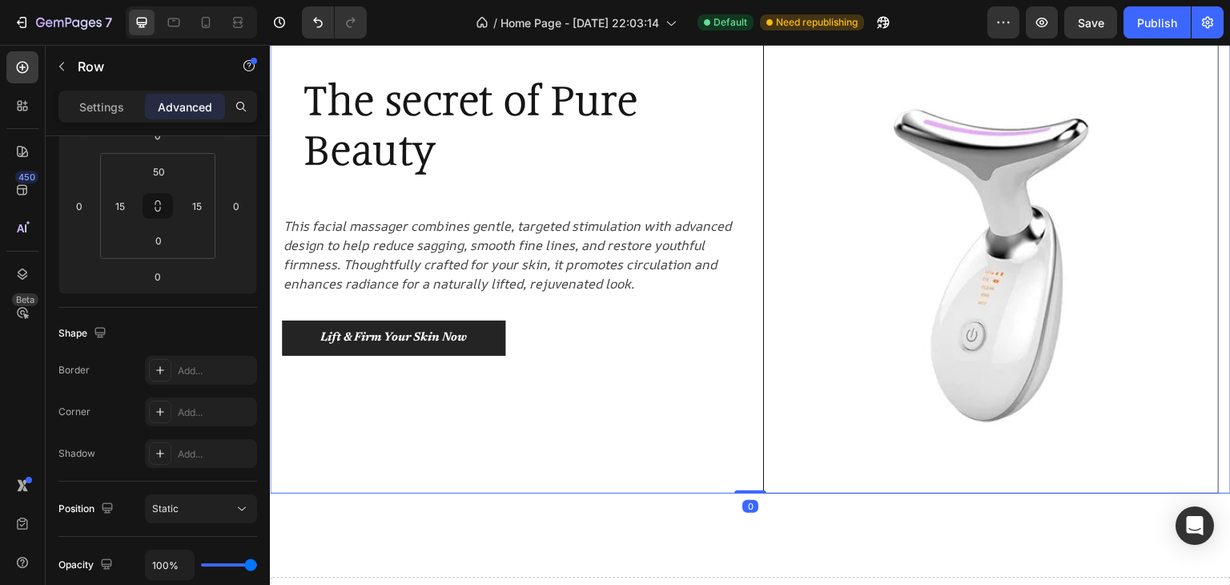
scroll to position [0, 0]
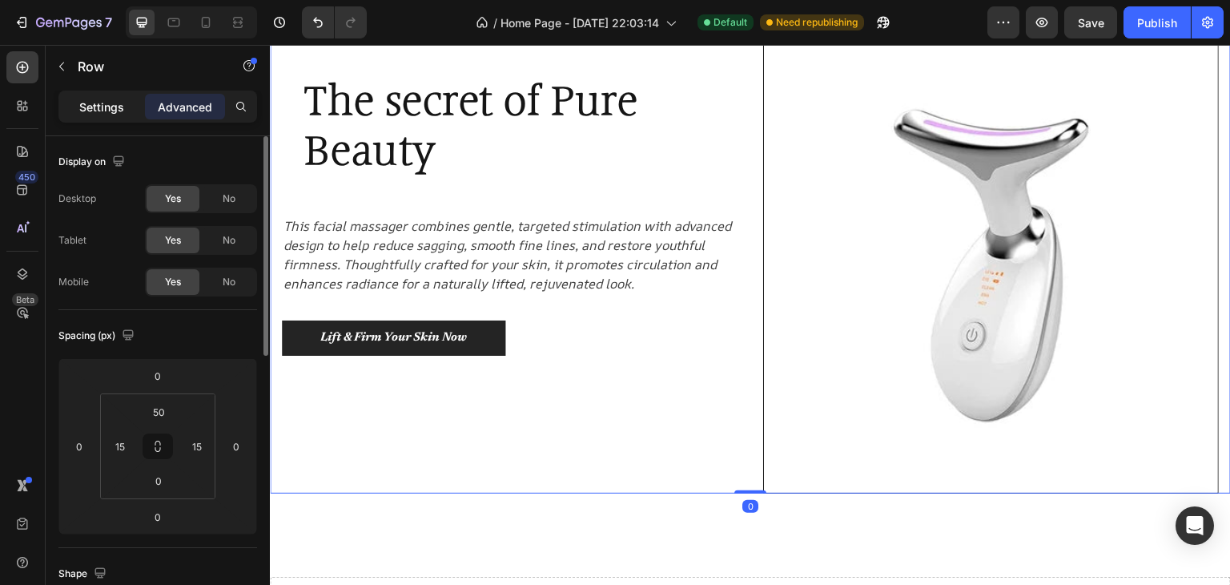
click at [109, 110] on p "Settings" at bounding box center [101, 107] width 45 height 17
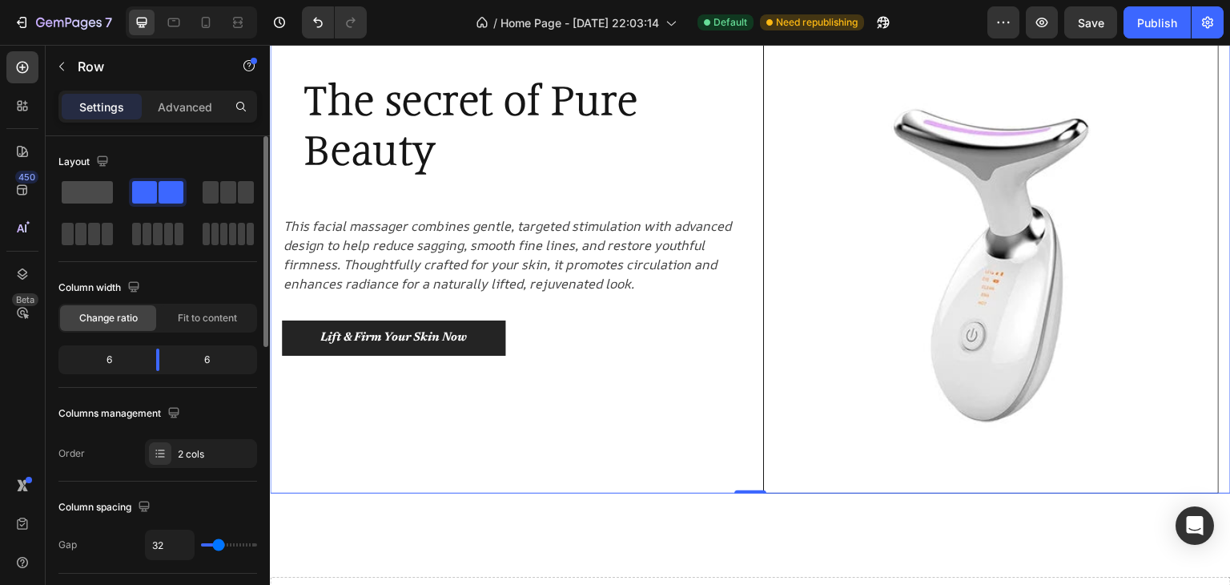
click at [78, 183] on span at bounding box center [87, 192] width 51 height 22
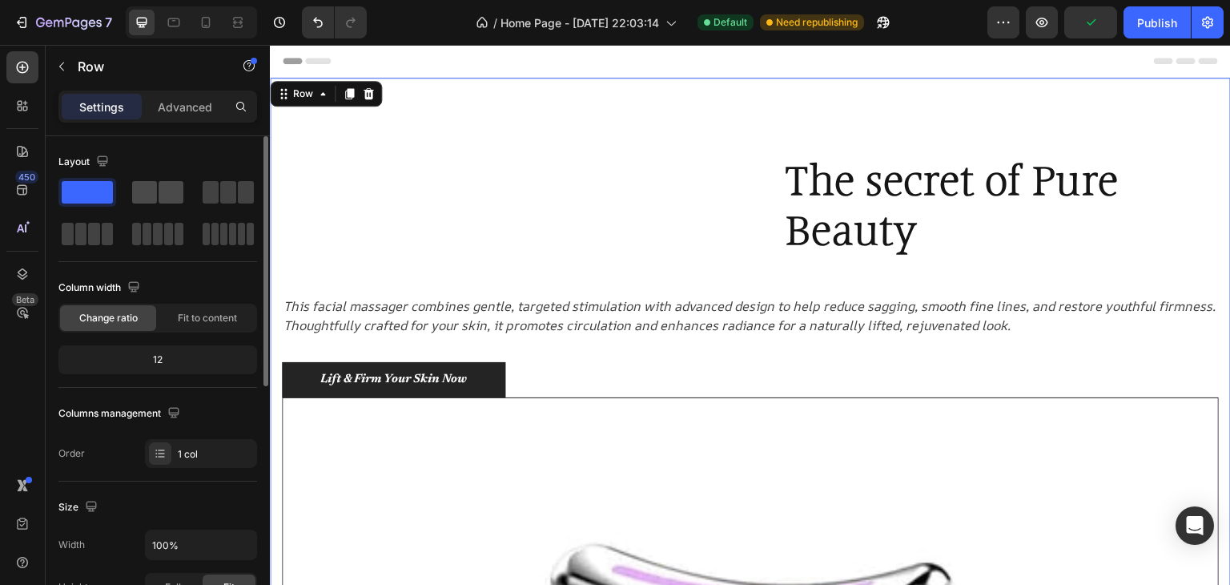
click at [199, 203] on div at bounding box center [228, 192] width 58 height 29
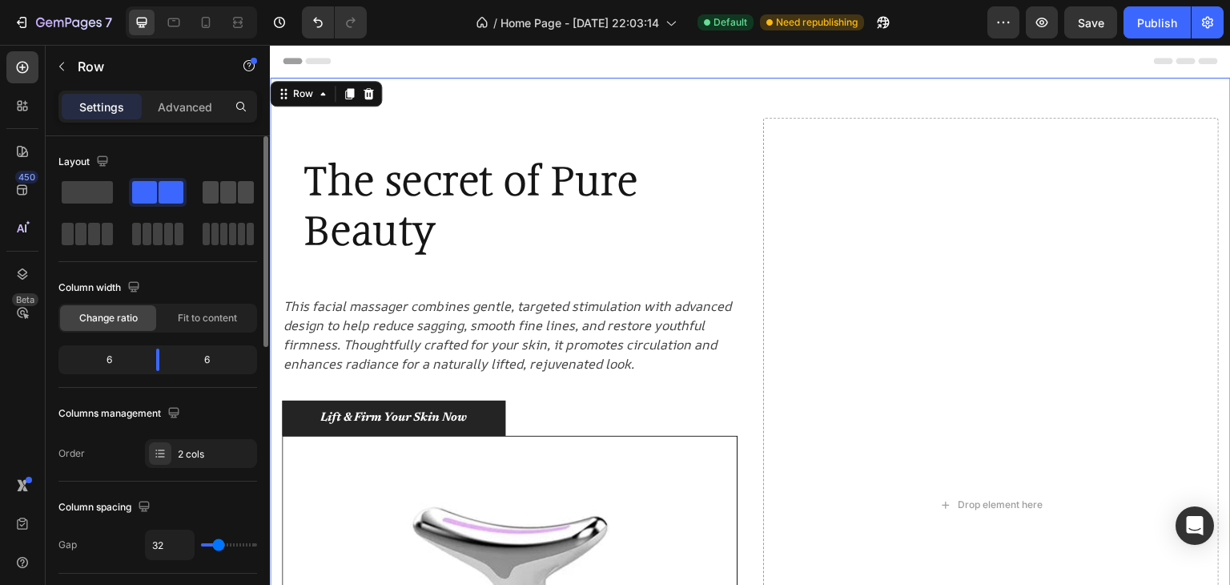
click at [215, 193] on span at bounding box center [211, 192] width 16 height 22
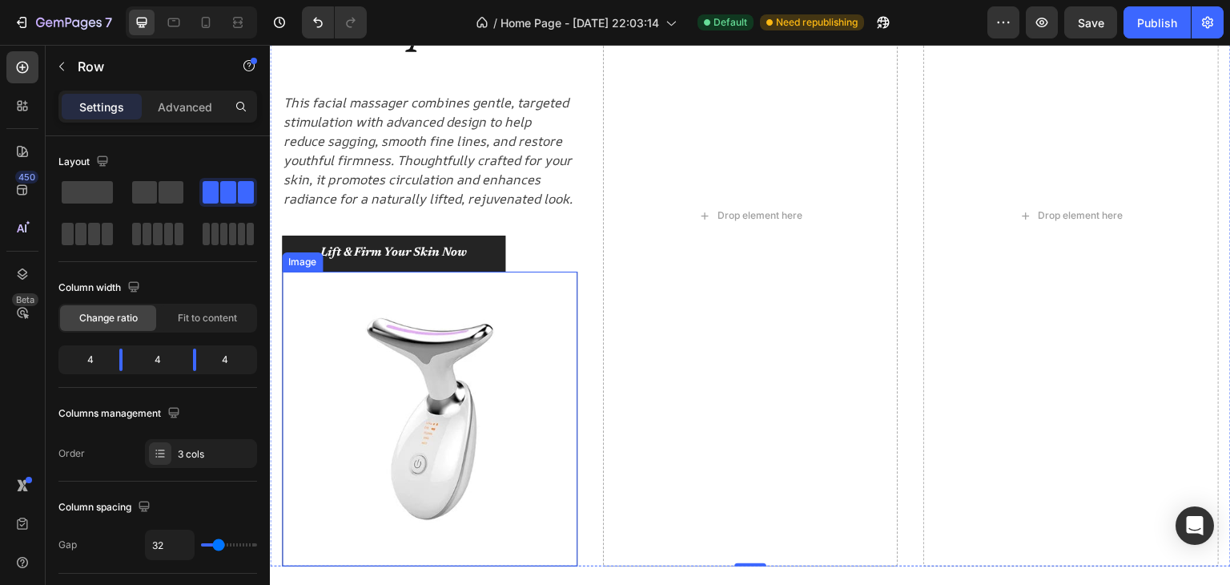
scroll to position [80, 0]
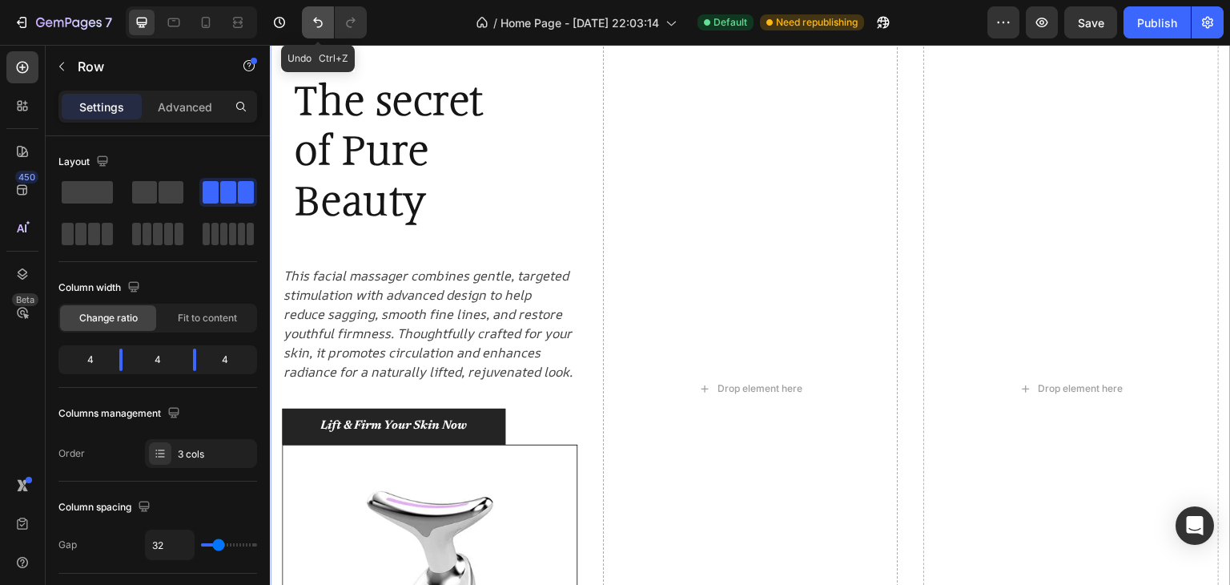
click at [316, 24] on icon "Undo/Redo" at bounding box center [318, 22] width 16 height 16
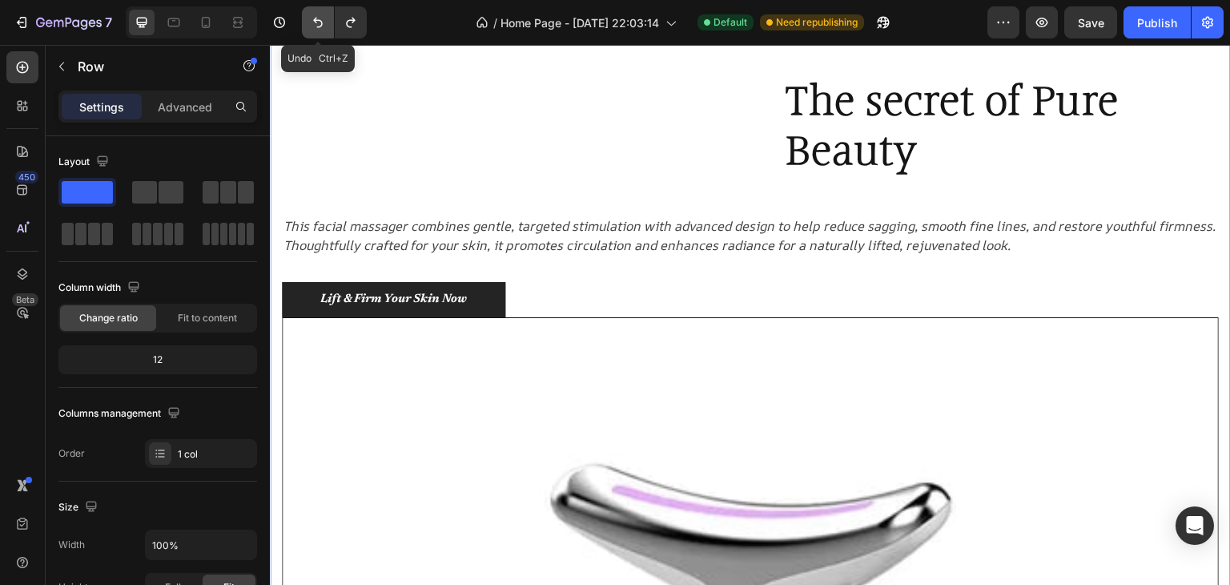
click at [316, 25] on icon "Undo/Redo" at bounding box center [318, 22] width 16 height 16
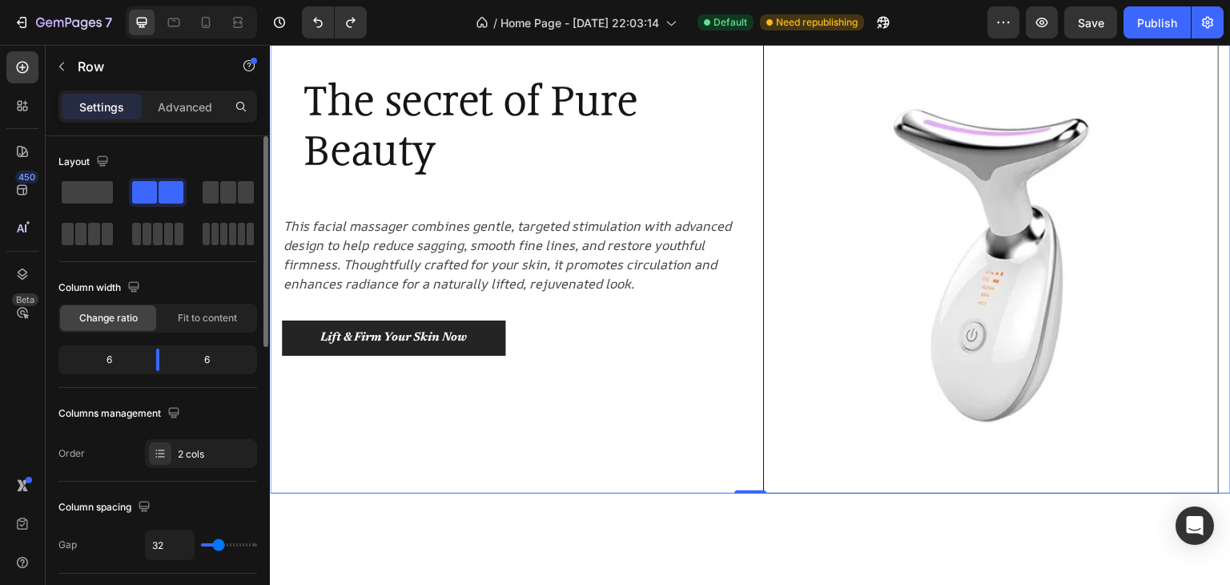
drag, startPoint x: 207, startPoint y: 319, endPoint x: 140, endPoint y: 310, distance: 67.1
click at [207, 318] on span "Fit to content" at bounding box center [207, 318] width 59 height 14
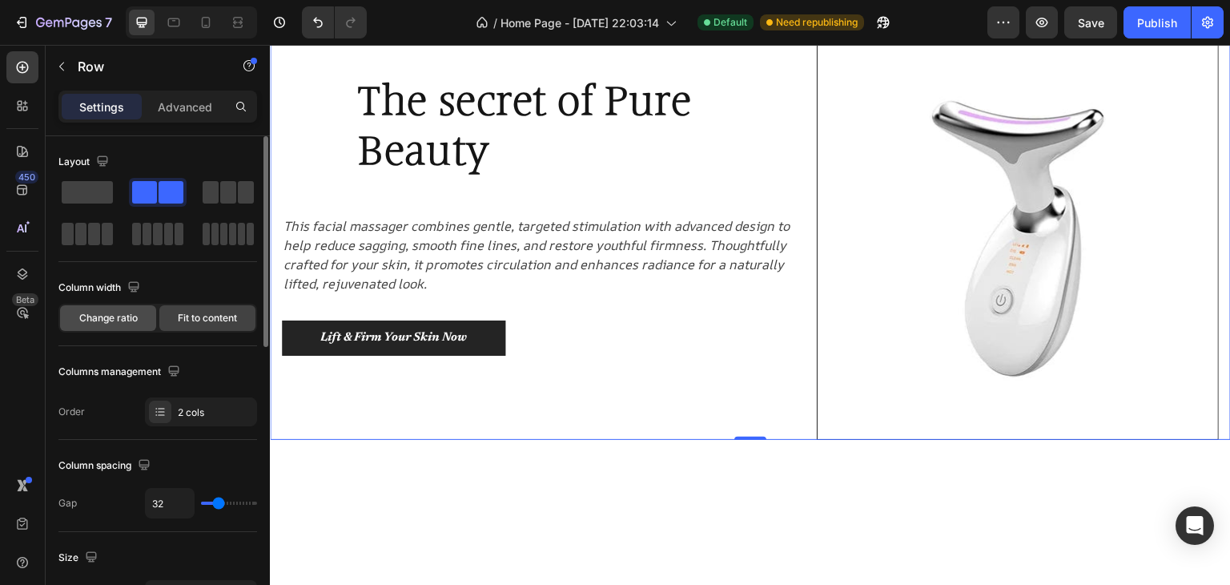
click at [107, 314] on span "Change ratio" at bounding box center [108, 318] width 58 height 14
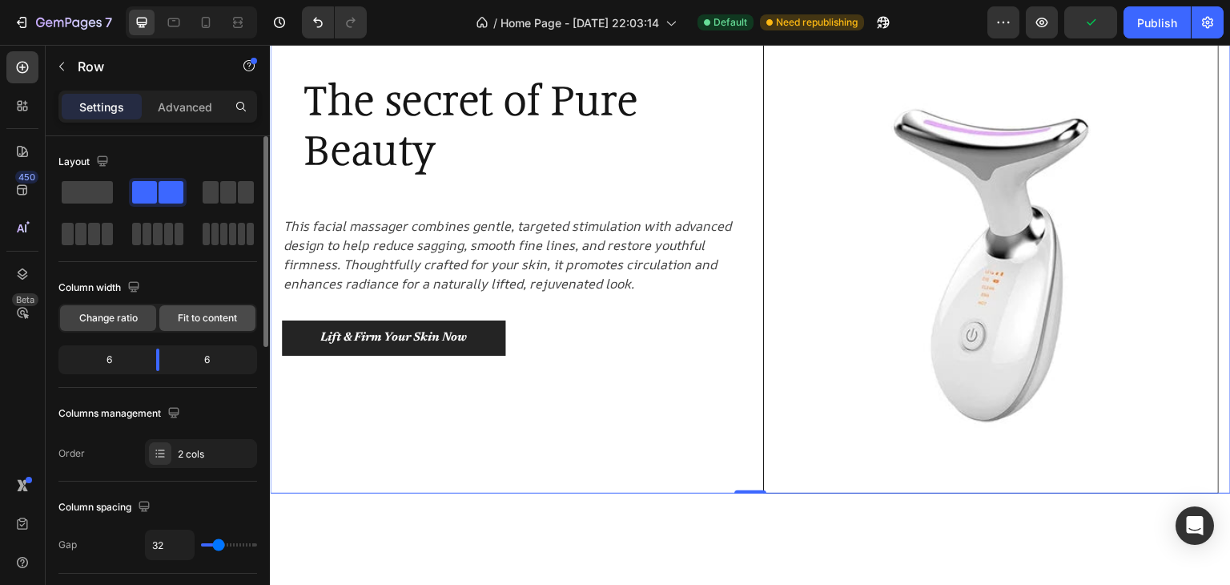
click at [196, 314] on span "Fit to content" at bounding box center [207, 318] width 59 height 14
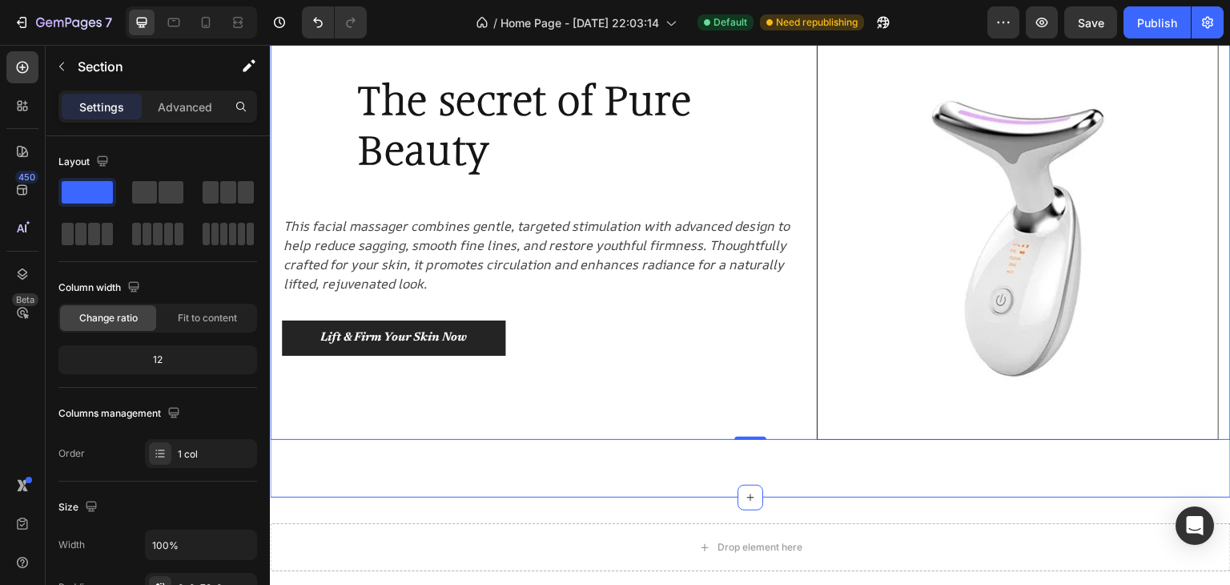
click at [703, 493] on div "The secret of Pure Beauty Heading Row This facial massager combines gentle, tar…" at bounding box center [750, 248] width 961 height 500
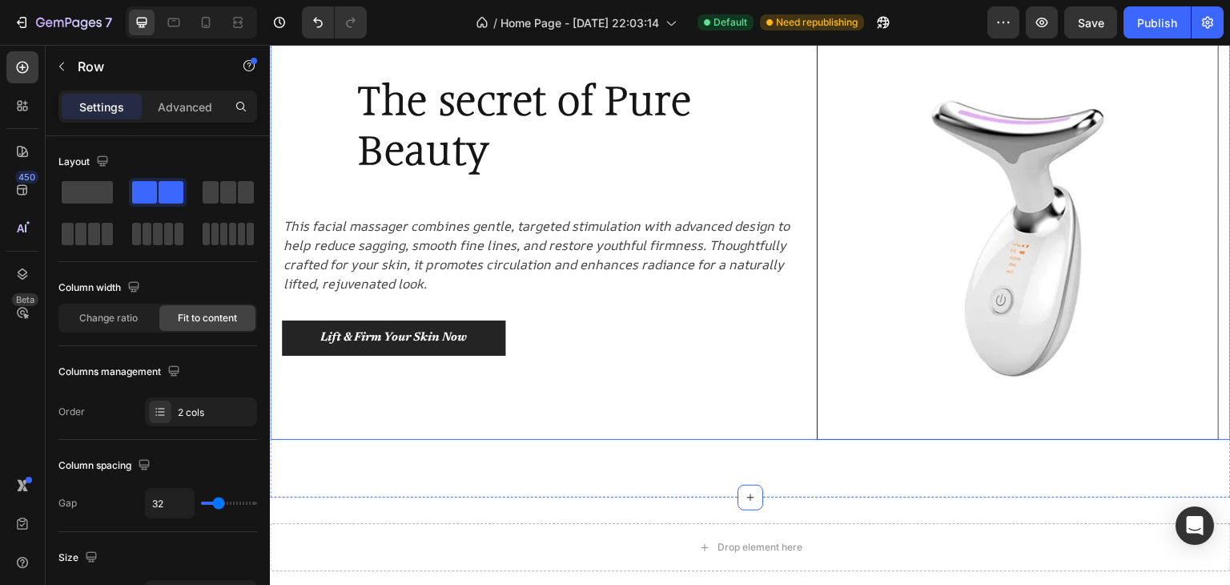
click at [619, 409] on div "The secret of Pure Beauty Heading Row This facial massager combines gentle, tar…" at bounding box center [536, 239] width 509 height 402
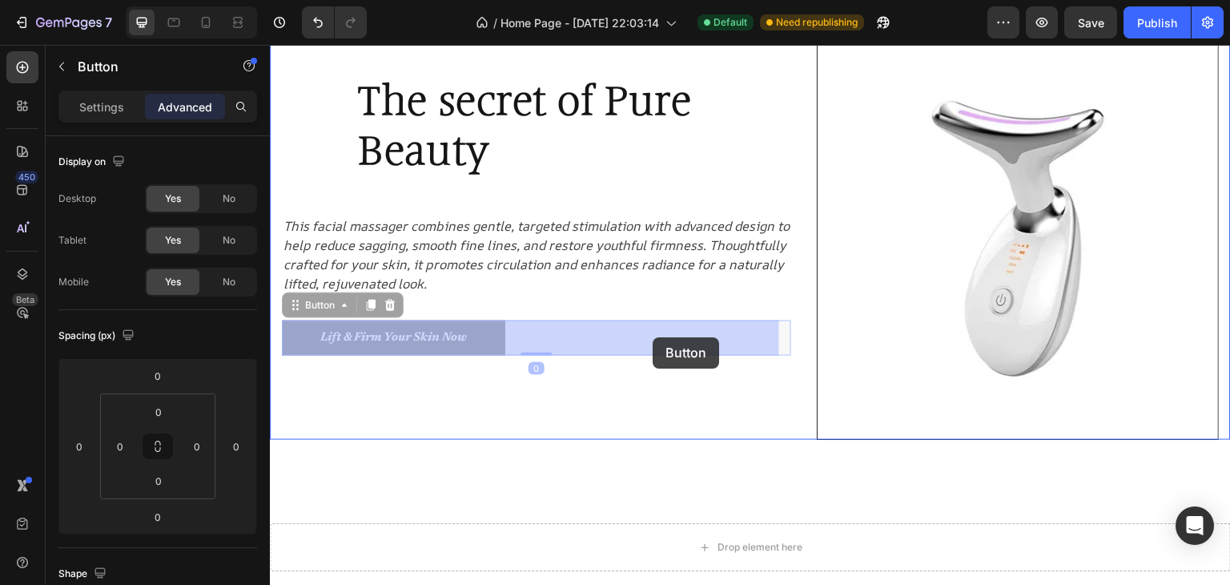
drag, startPoint x: 479, startPoint y: 341, endPoint x: 658, endPoint y: 335, distance: 179.6
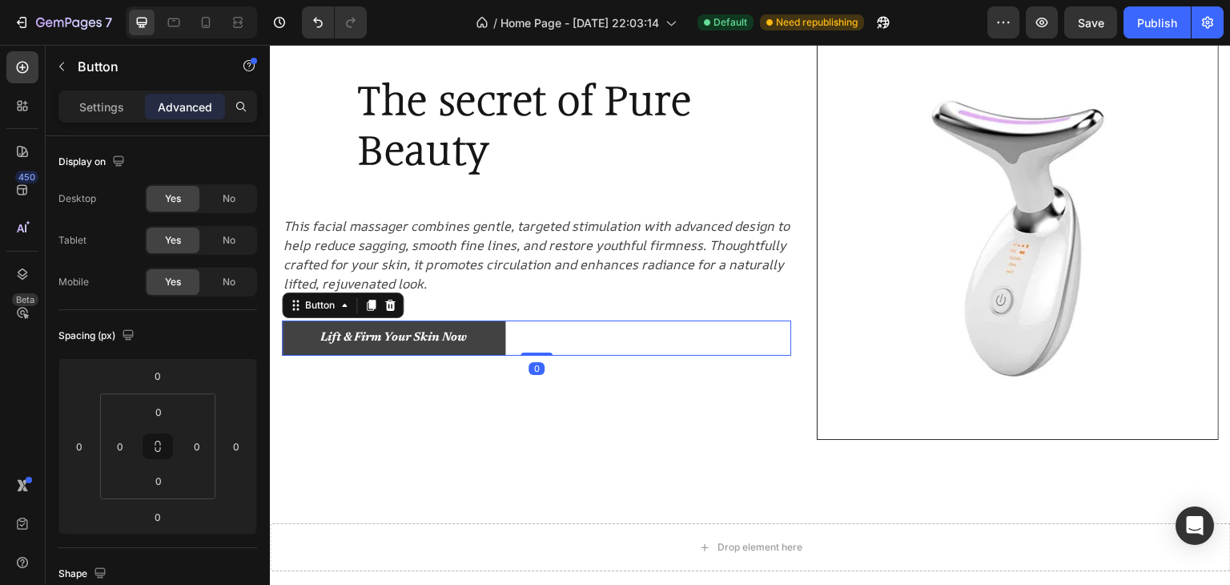
click at [300, 338] on link "Lift & Firm Your Skin Now" at bounding box center [393, 338] width 223 height 36
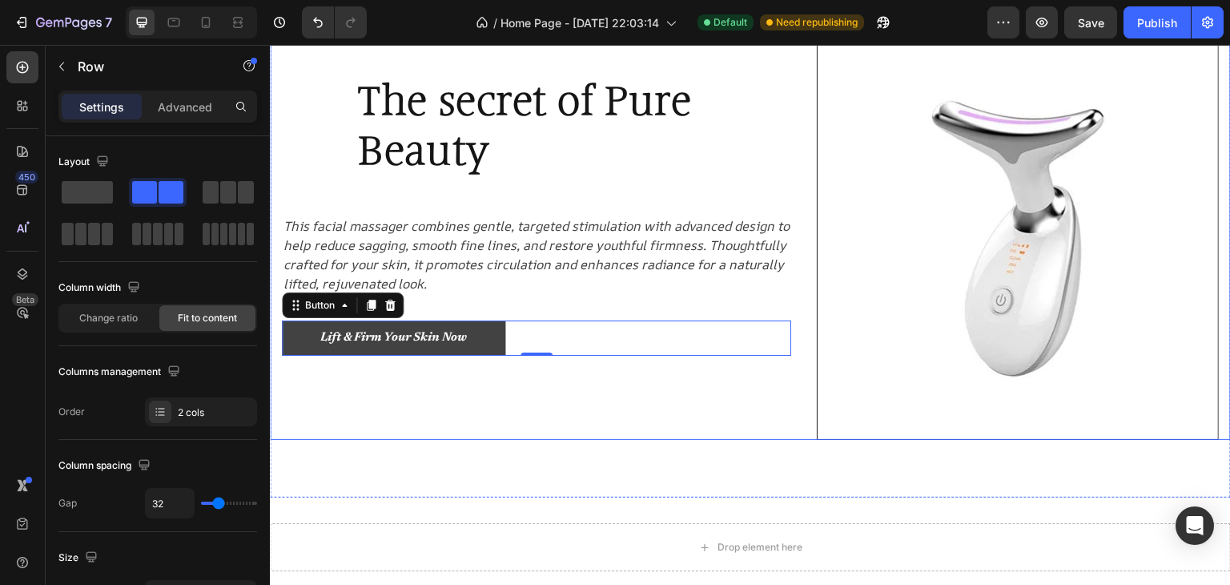
click at [281, 340] on div "The secret of Pure Beauty Heading Row This facial massager combines gentle, tar…" at bounding box center [750, 219] width 961 height 442
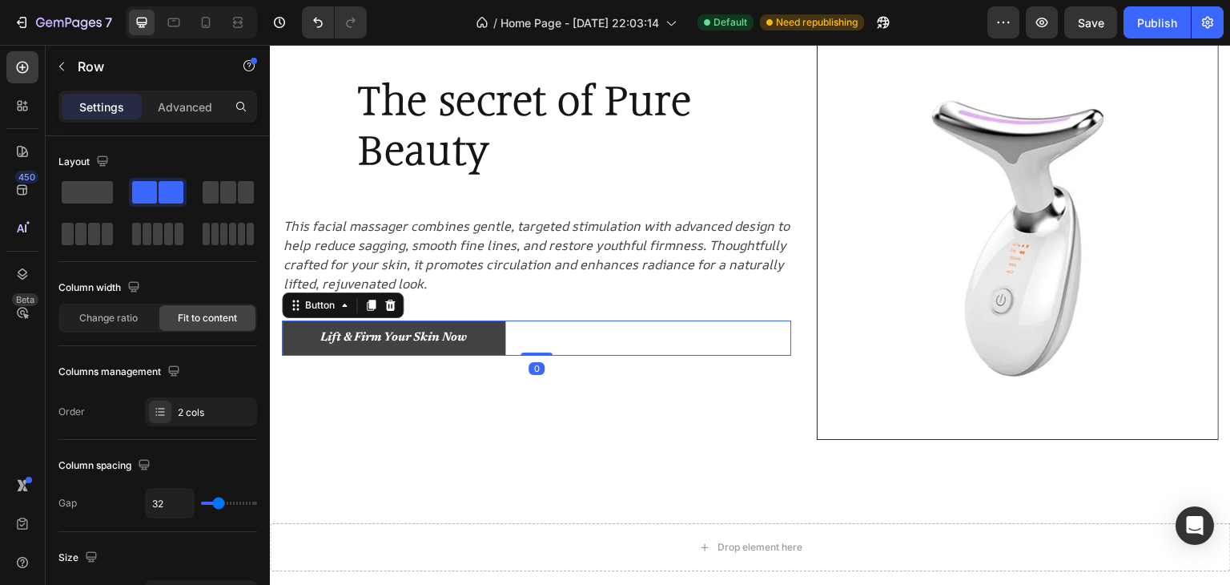
click at [284, 339] on link "Lift & Firm Your Skin Now" at bounding box center [393, 338] width 223 height 36
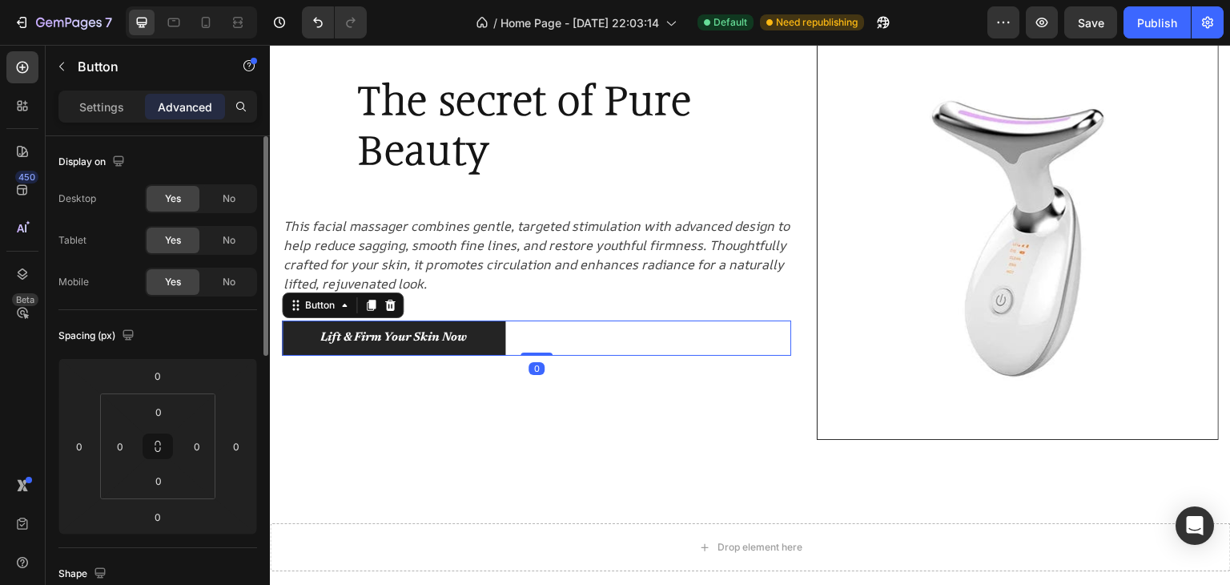
scroll to position [160, 0]
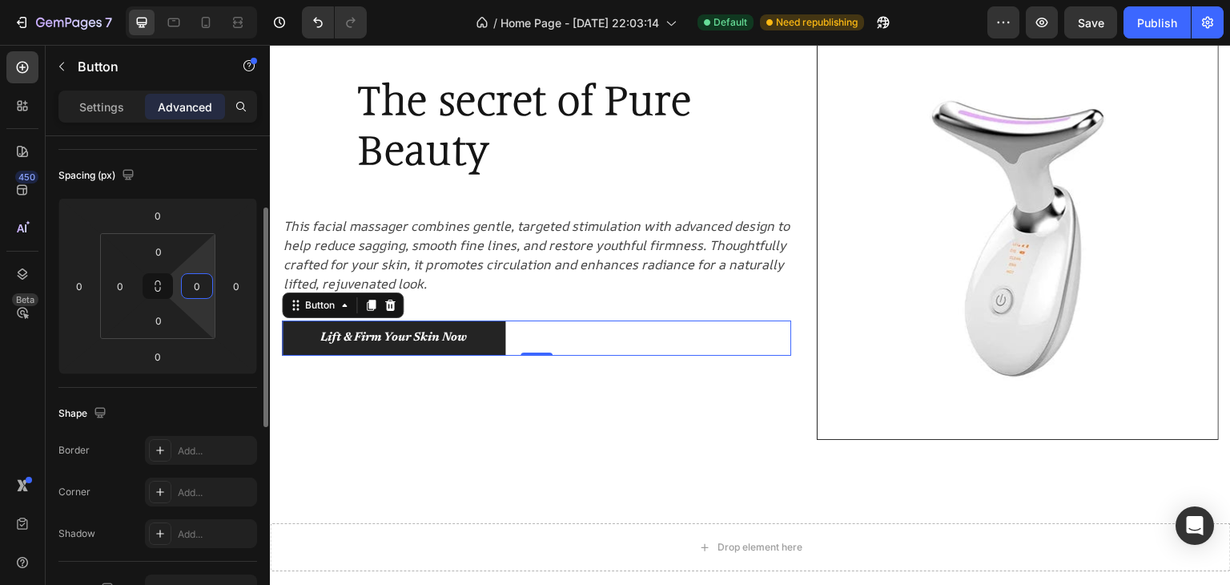
click at [176, 0] on html "7 / Home Page - Aug 23, 22:03:14 Default Need republishing Preview Save Publish…" at bounding box center [615, 0] width 1230 height 0
type input "20"
click at [231, 279] on input "0" at bounding box center [236, 286] width 24 height 24
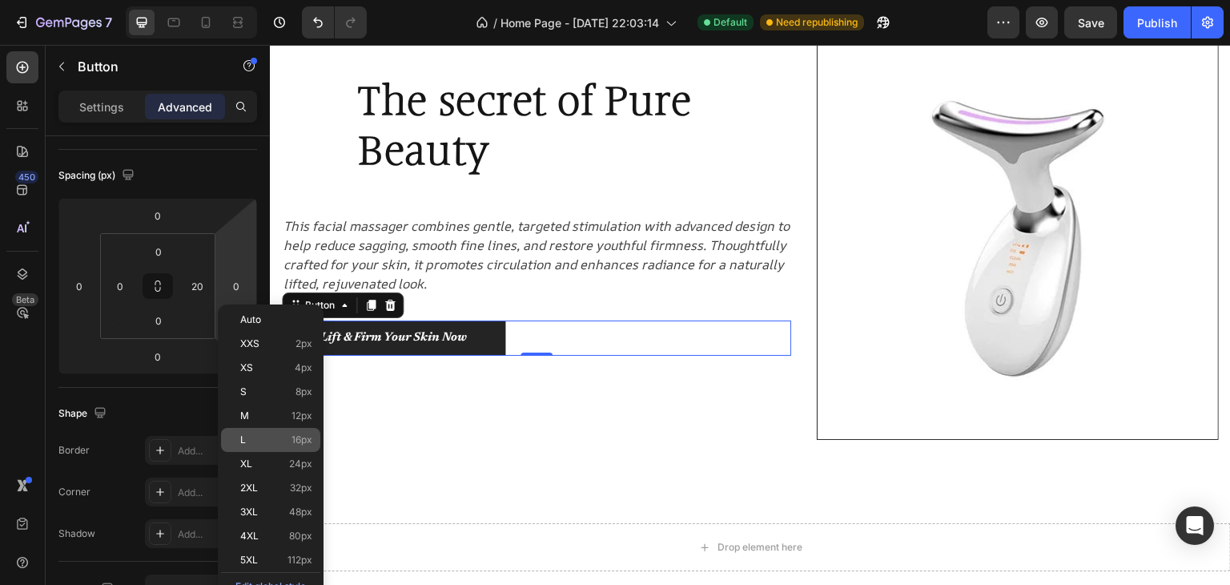
click at [253, 441] on p "L 16px" at bounding box center [276, 439] width 72 height 11
type input "16"
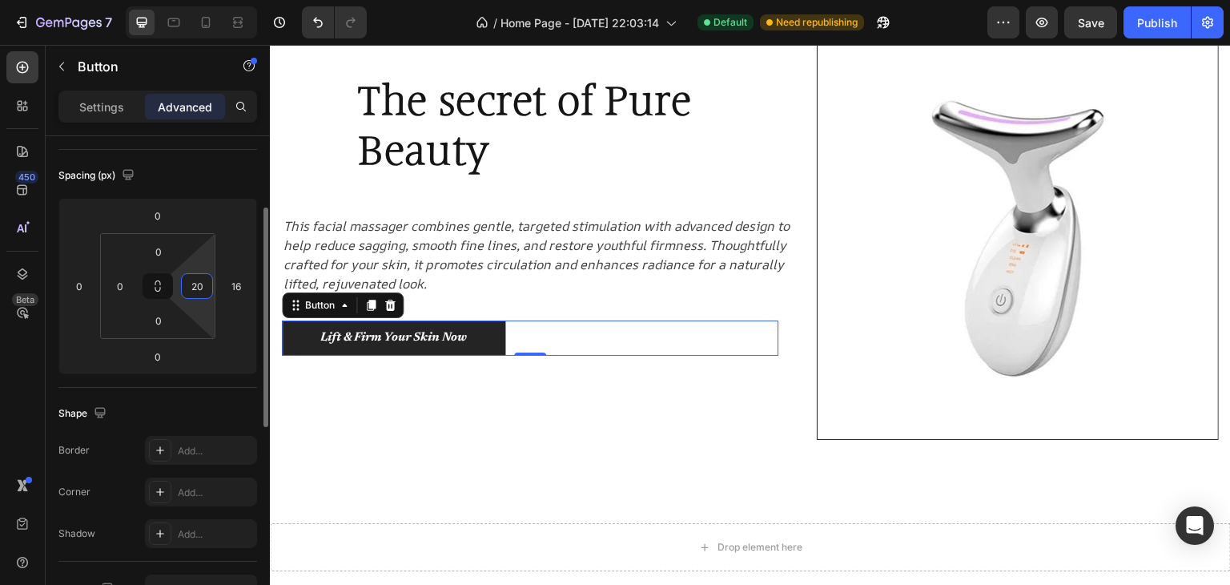
click at [202, 291] on input "20" at bounding box center [197, 286] width 24 height 24
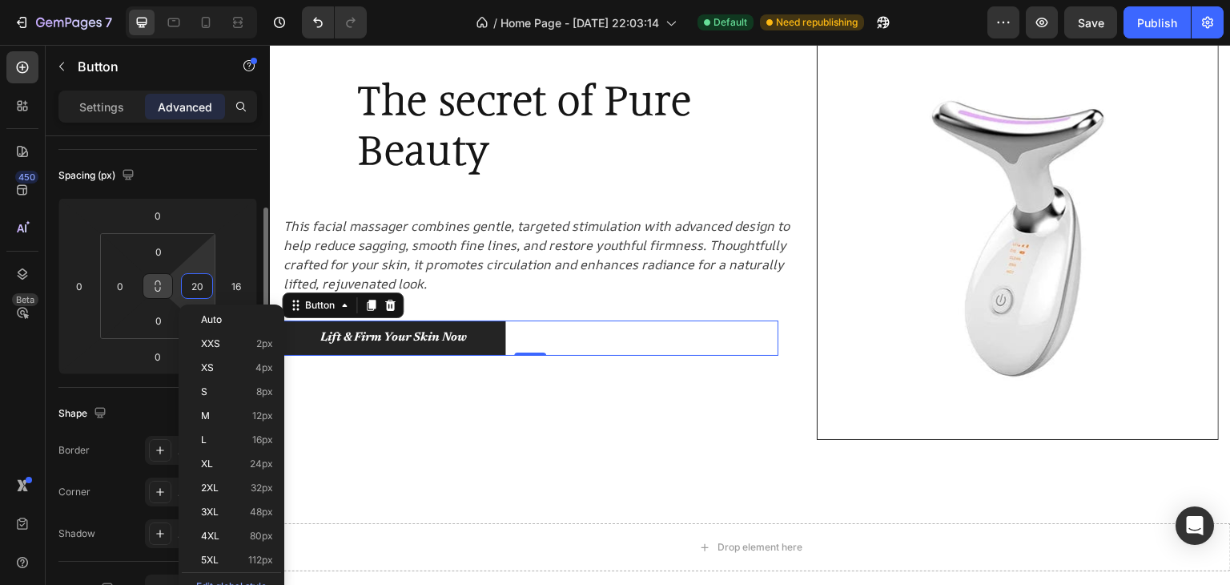
click at [147, 281] on button at bounding box center [158, 286] width 30 height 26
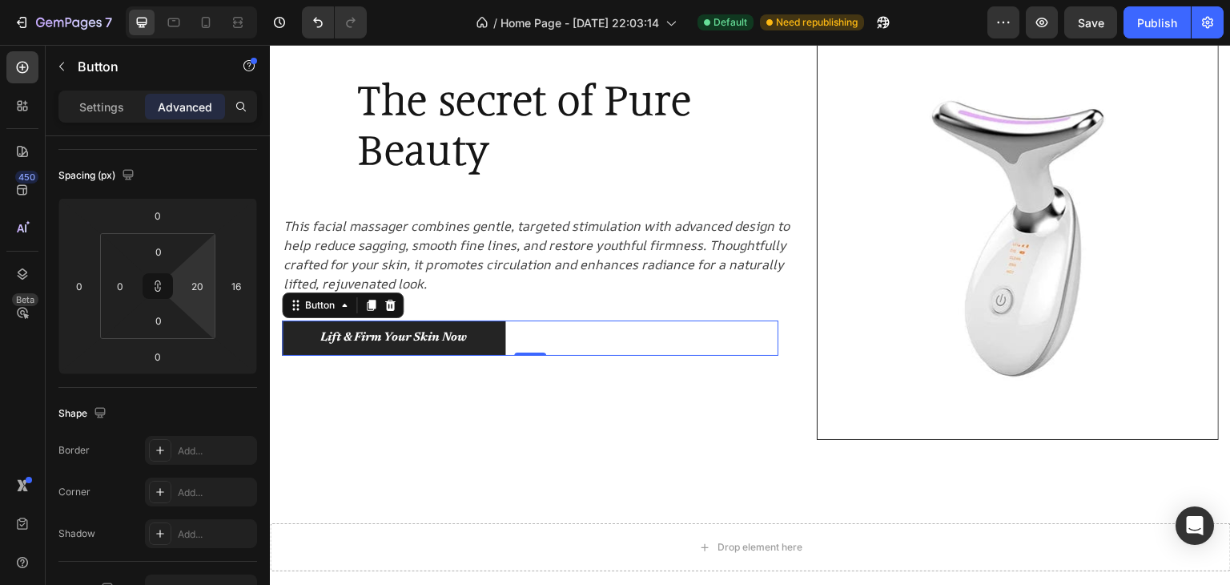
drag, startPoint x: 427, startPoint y: 331, endPoint x: 380, endPoint y: 292, distance: 61.4
click at [220, 276] on div "16" at bounding box center [236, 286] width 32 height 26
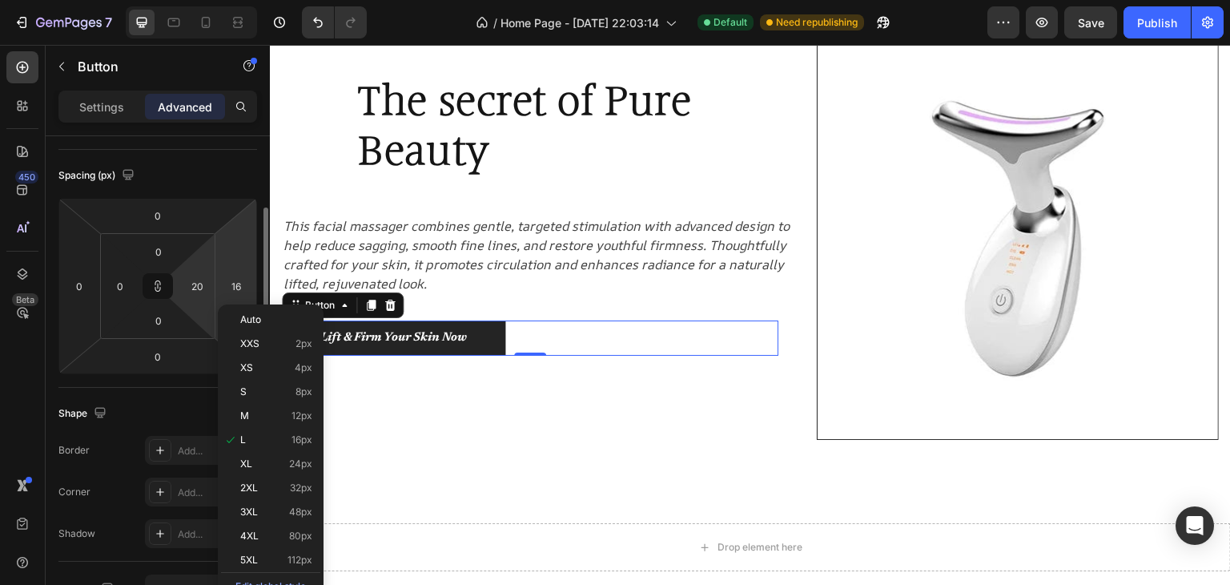
type input "16"
click at [242, 0] on html "7 / Home Page - Aug 23, 22:03:14 Default Need republishing Preview Save Publish…" at bounding box center [615, 0] width 1230 height 0
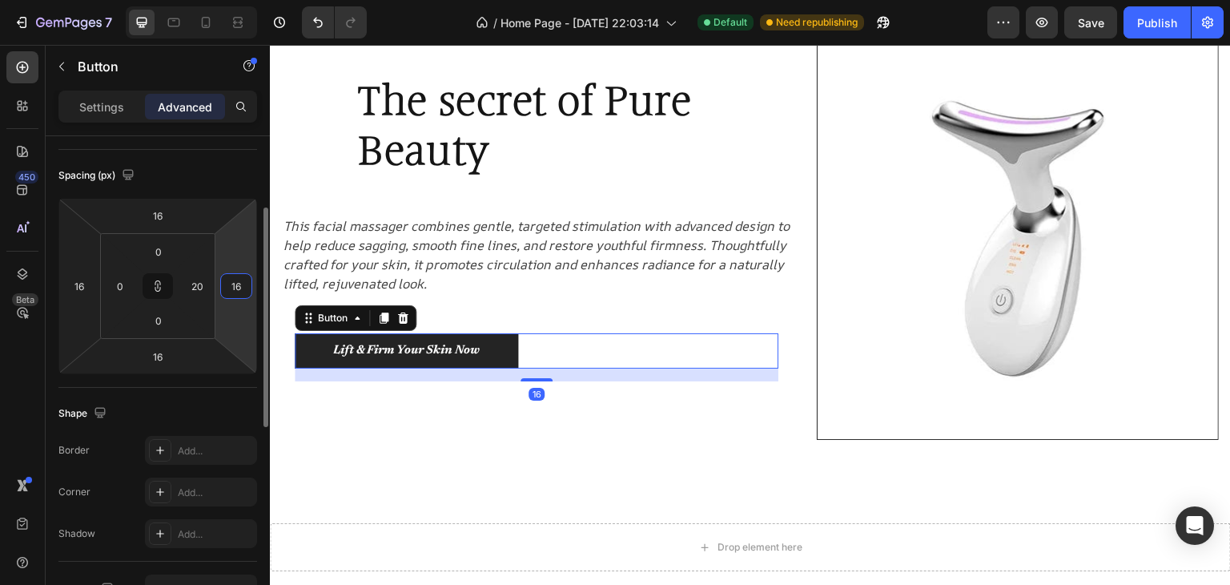
click at [228, 0] on html "7 / Home Page - Aug 23, 22:03:14 Default Need republishing Preview Save Publish…" at bounding box center [615, 0] width 1230 height 0
type input "14"
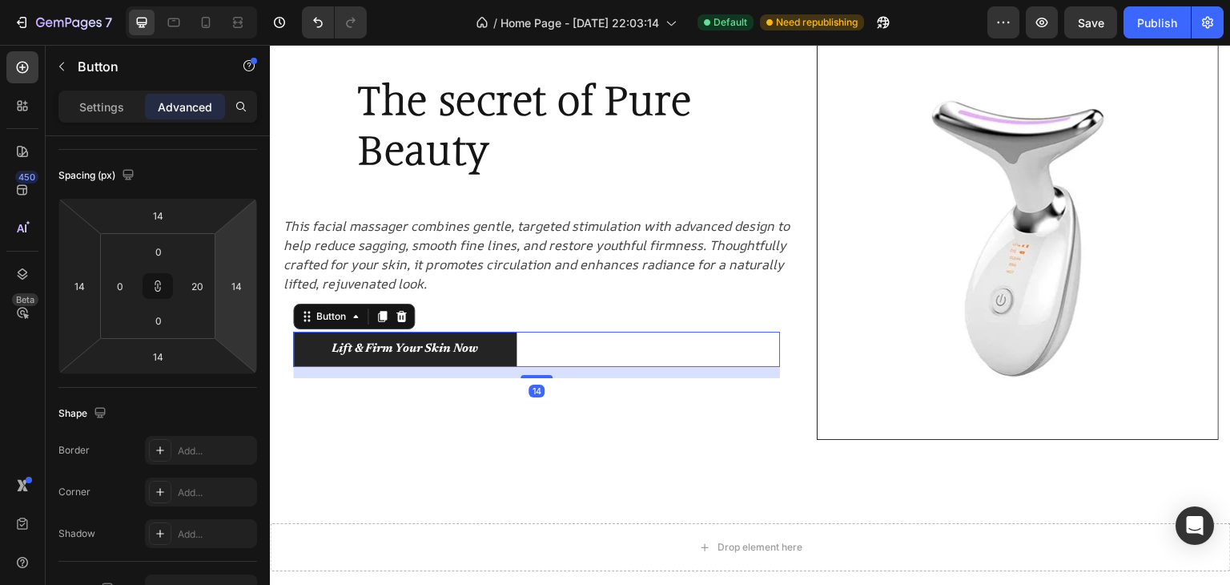
click at [224, 0] on html "7 / Home Page - Aug 23, 22:03:14 Default Need republishing Preview Save Publish…" at bounding box center [615, 0] width 1230 height 0
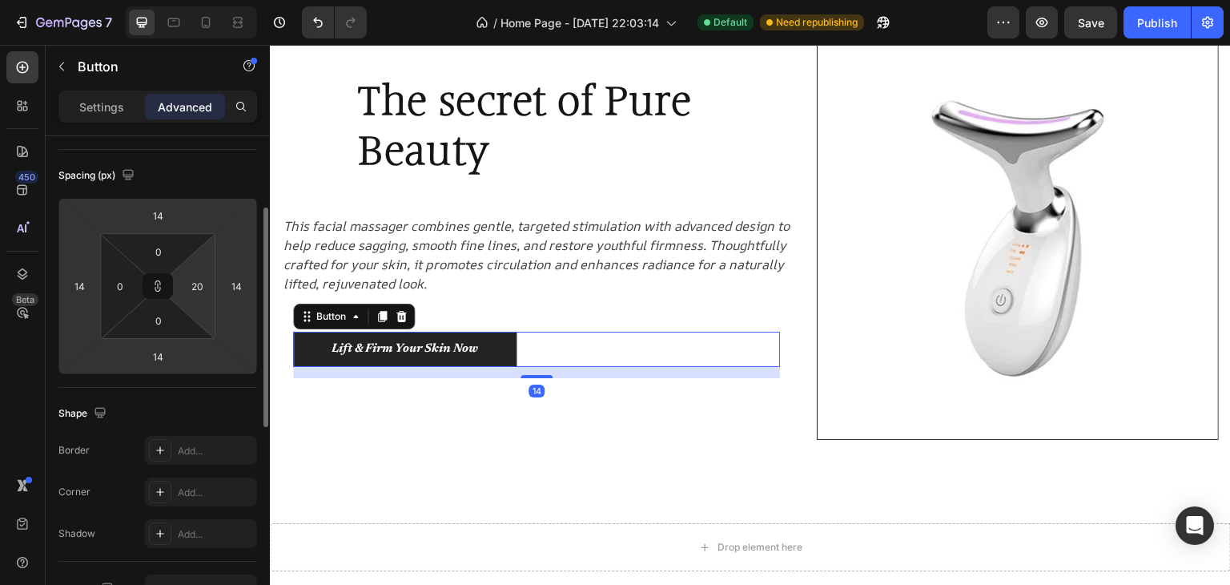
type input "16"
type input "20"
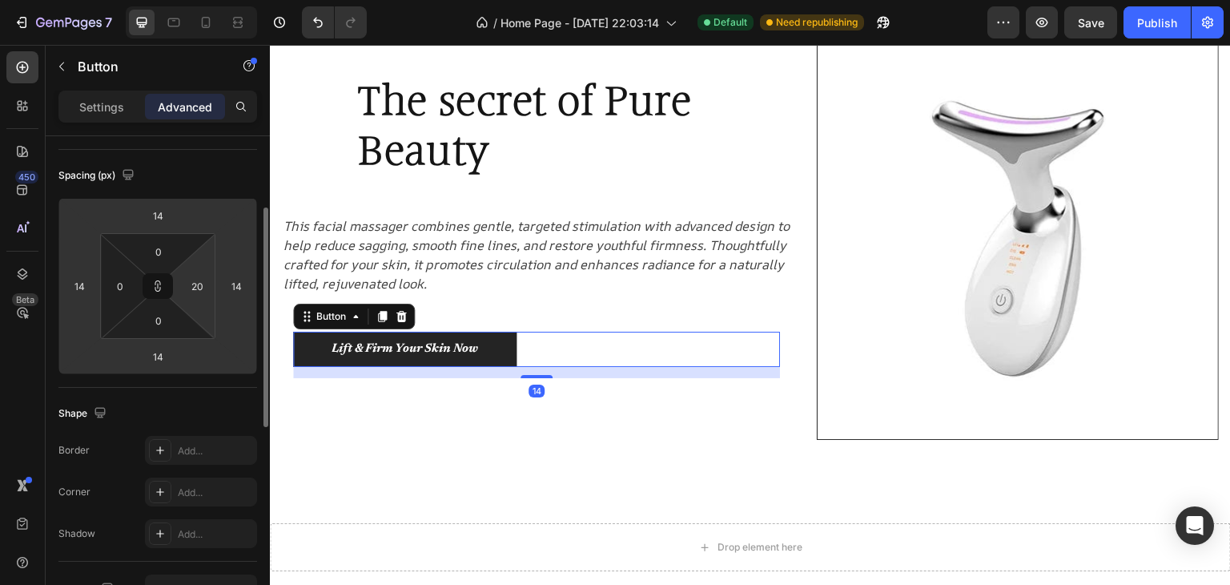
type input "20"
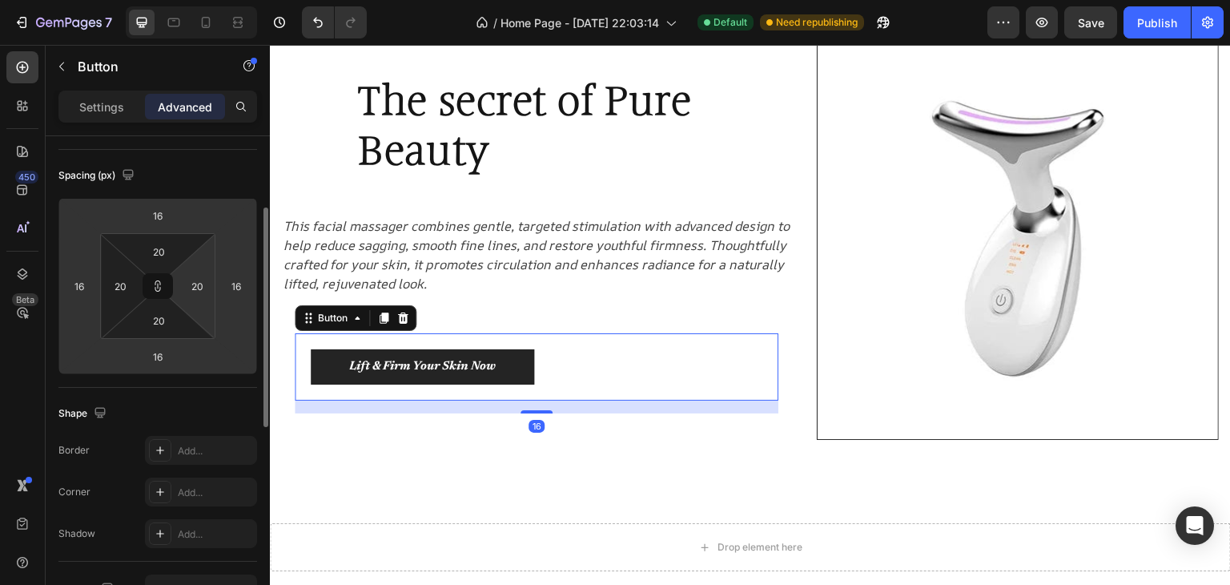
click at [199, 0] on html "7 / Home Page - Aug 23, 22:03:14 Default Need republishing Preview Save Publish…" at bounding box center [615, 0] width 1230 height 0
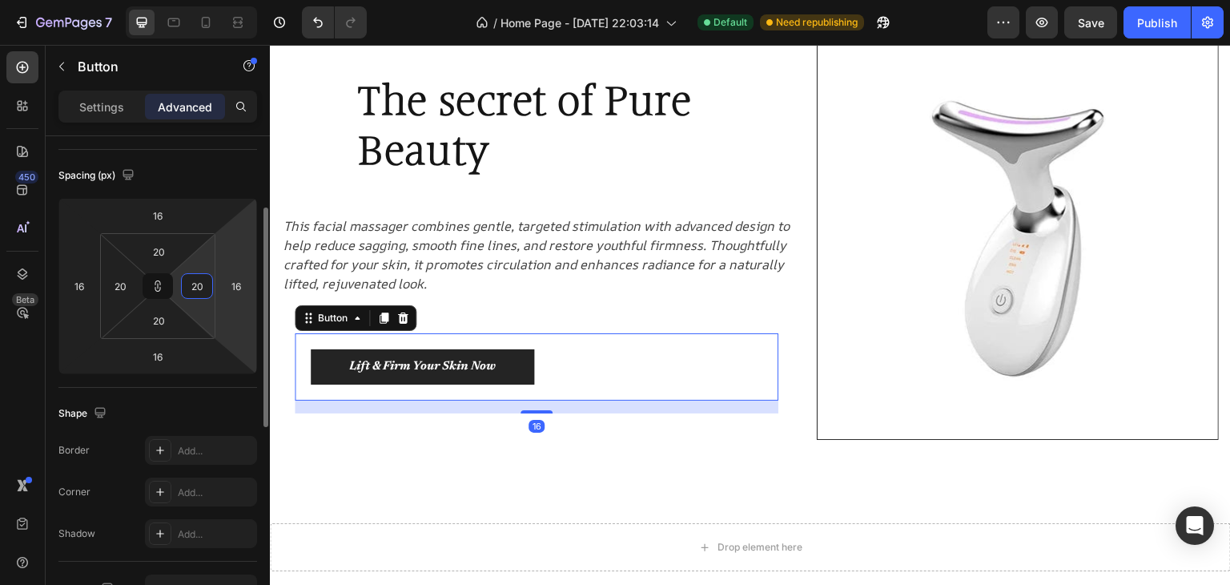
click at [240, 0] on html "7 / Home Page - Aug 23, 22:03:14 Default Need republishing Preview Save Publish…" at bounding box center [615, 0] width 1230 height 0
click at [248, 0] on html "7 / Home Page - Aug 23, 22:03:14 Default Need republishing Preview Save Publish…" at bounding box center [615, 0] width 1230 height 0
click at [241, 0] on html "7 / Home Page - Aug 23, 22:03:14 Default Need republishing Preview Save Publish…" at bounding box center [615, 0] width 1230 height 0
click at [244, 289] on input "16" at bounding box center [236, 286] width 24 height 24
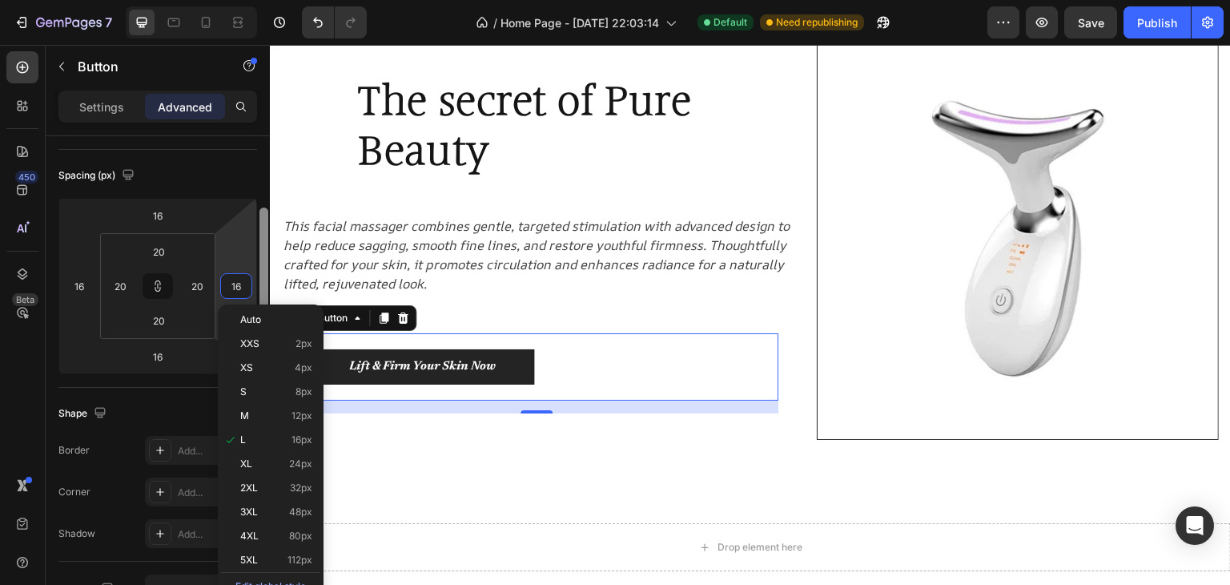
type input "1"
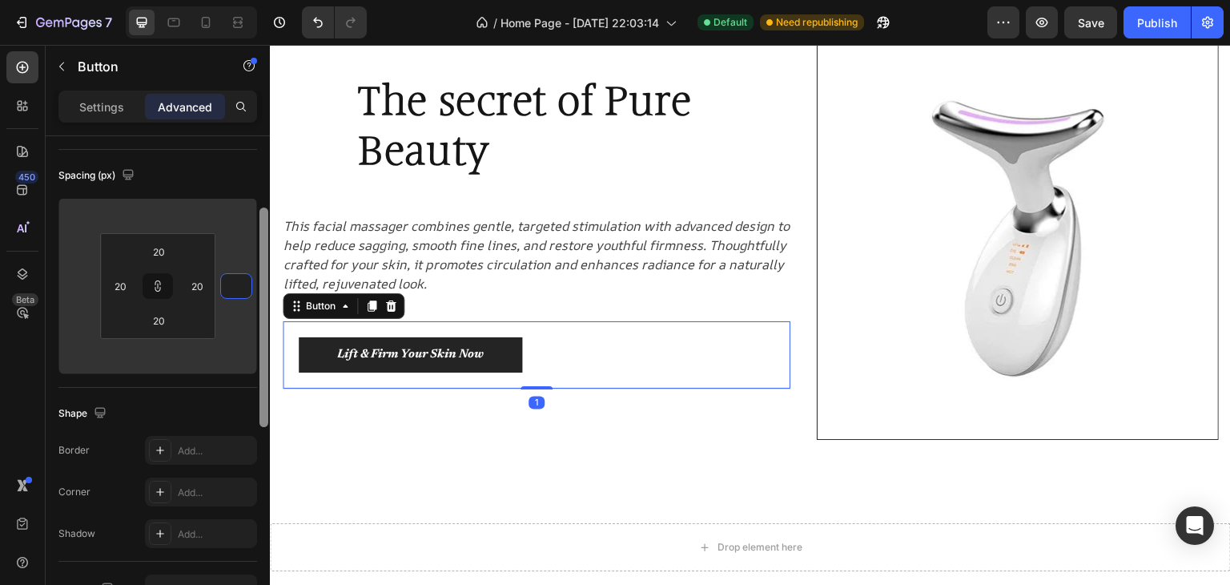
type input "4"
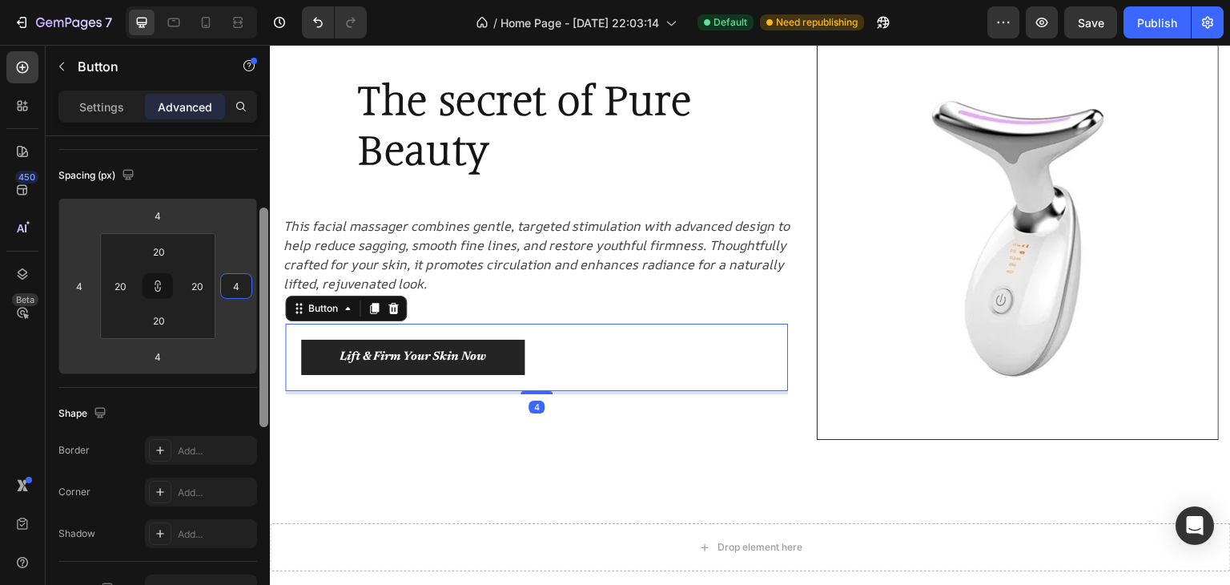
type input "40"
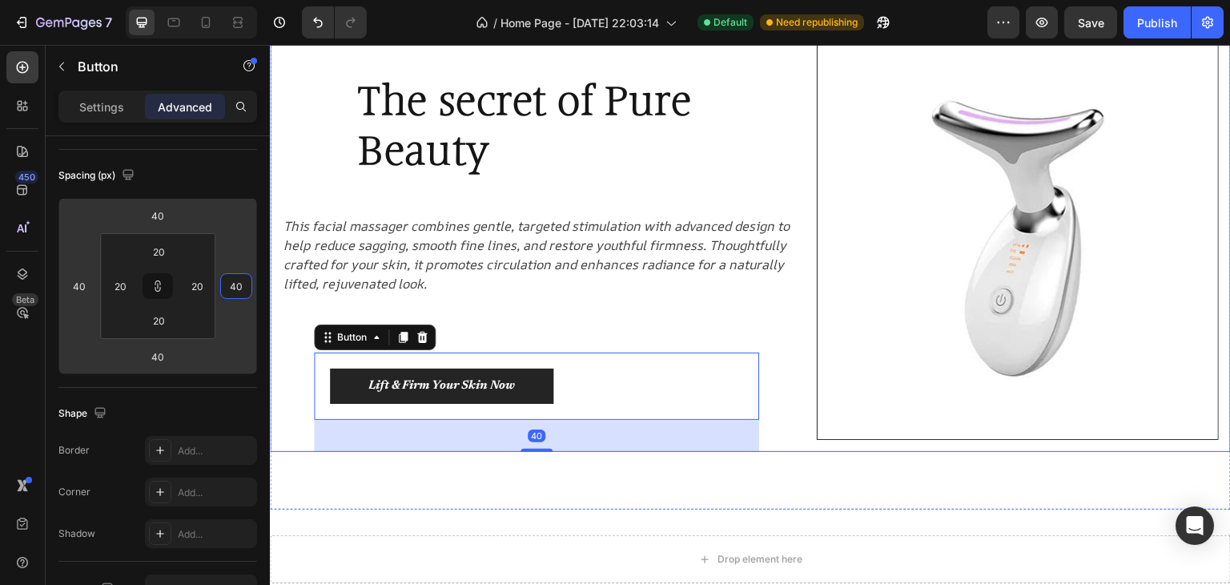
type input "4"
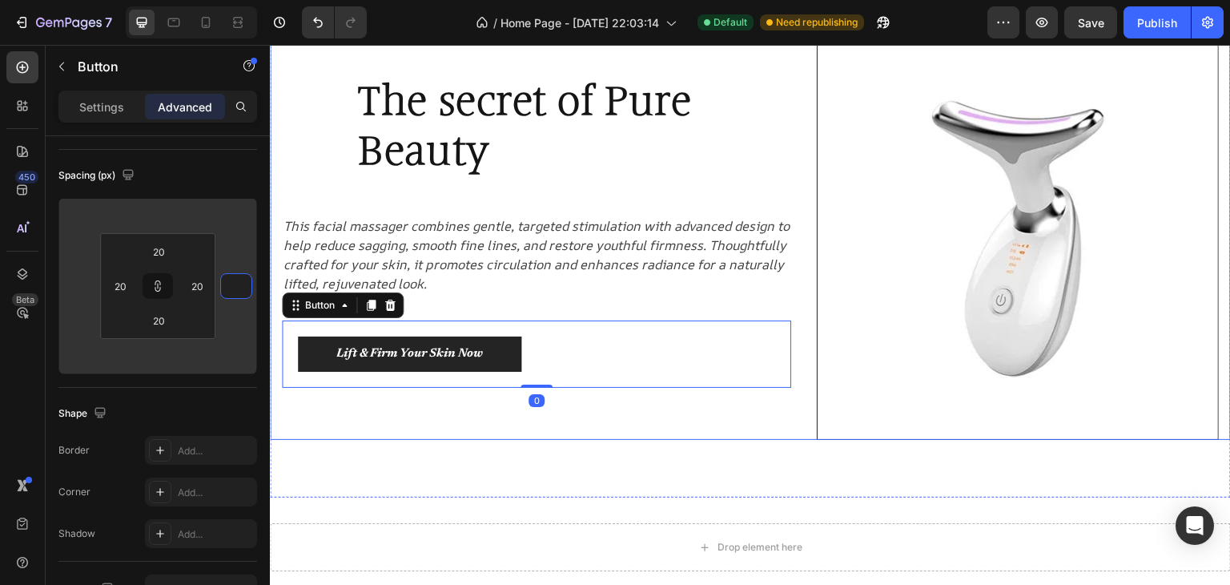
type input "2"
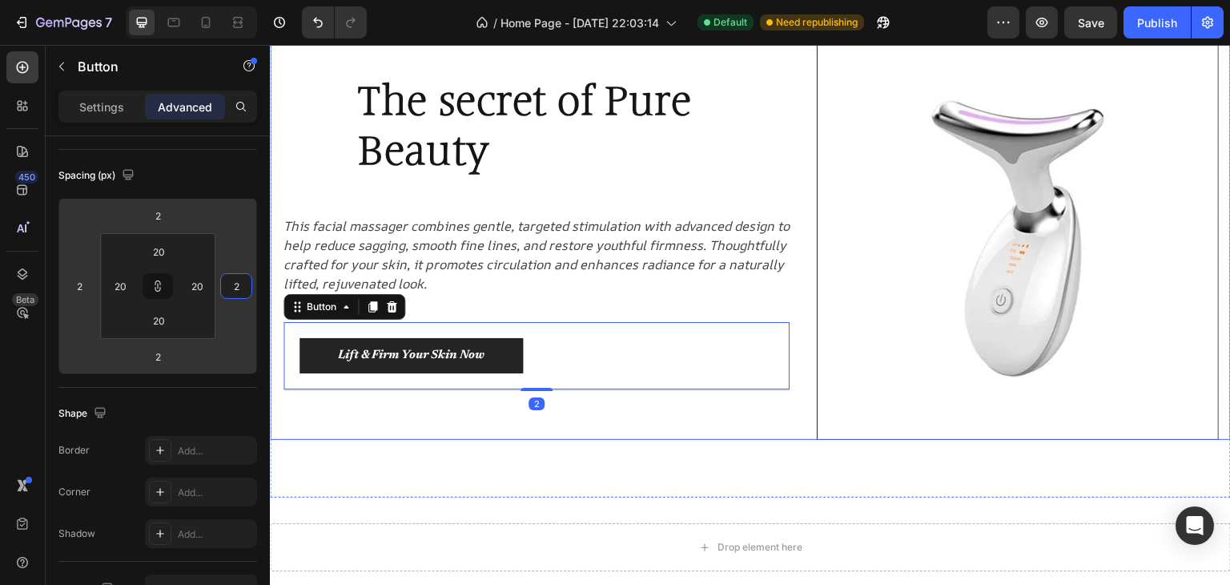
type input "20"
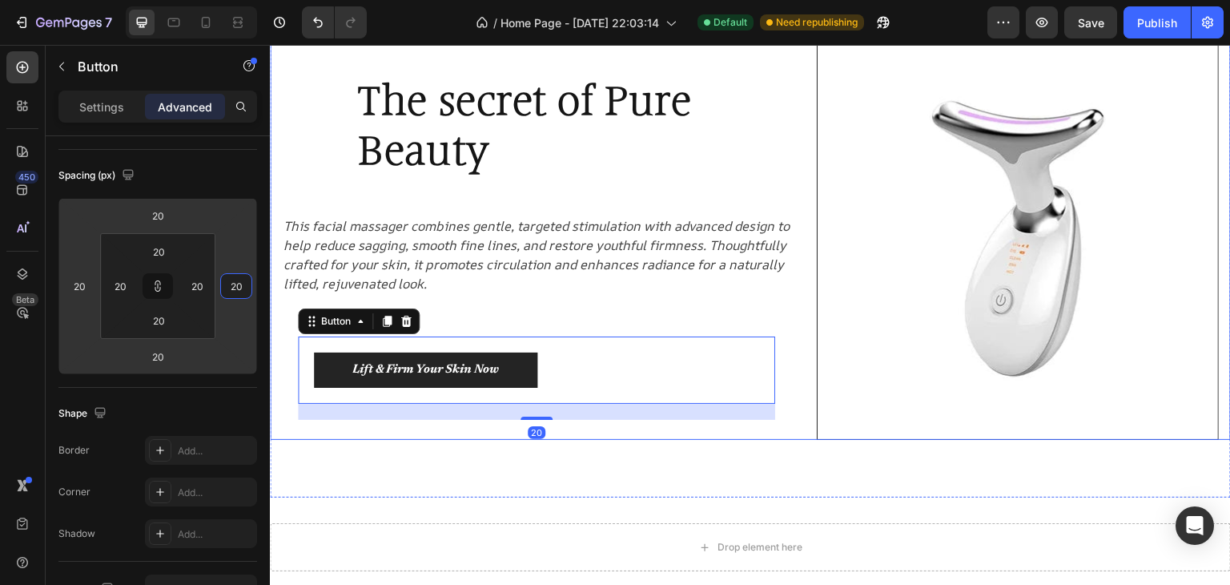
type input "2"
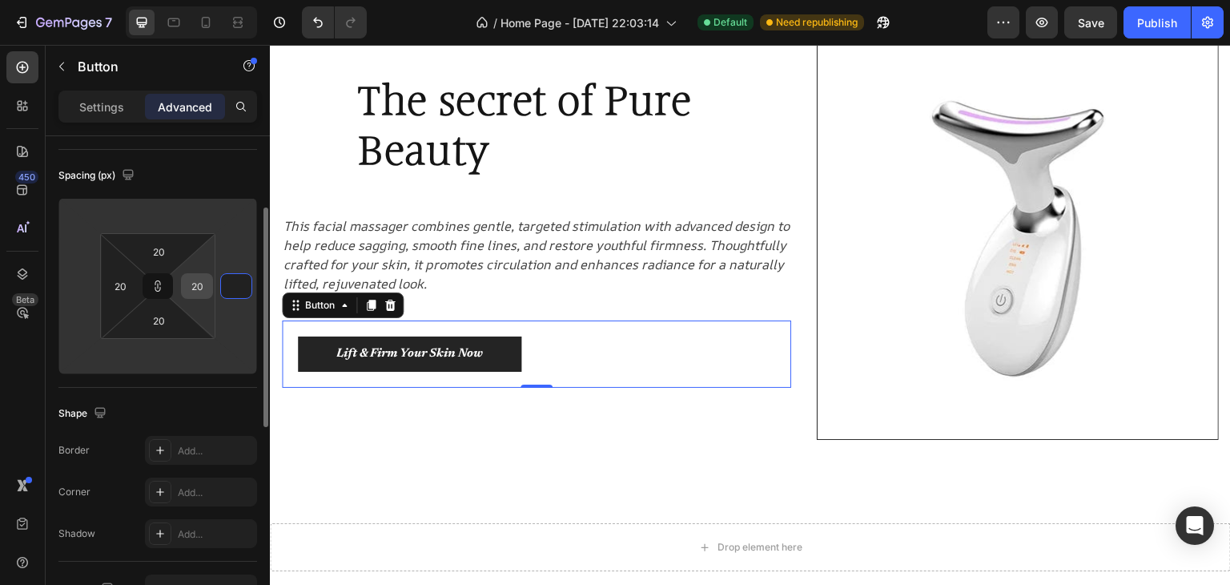
click at [204, 284] on input "20" at bounding box center [197, 286] width 24 height 24
type input "1"
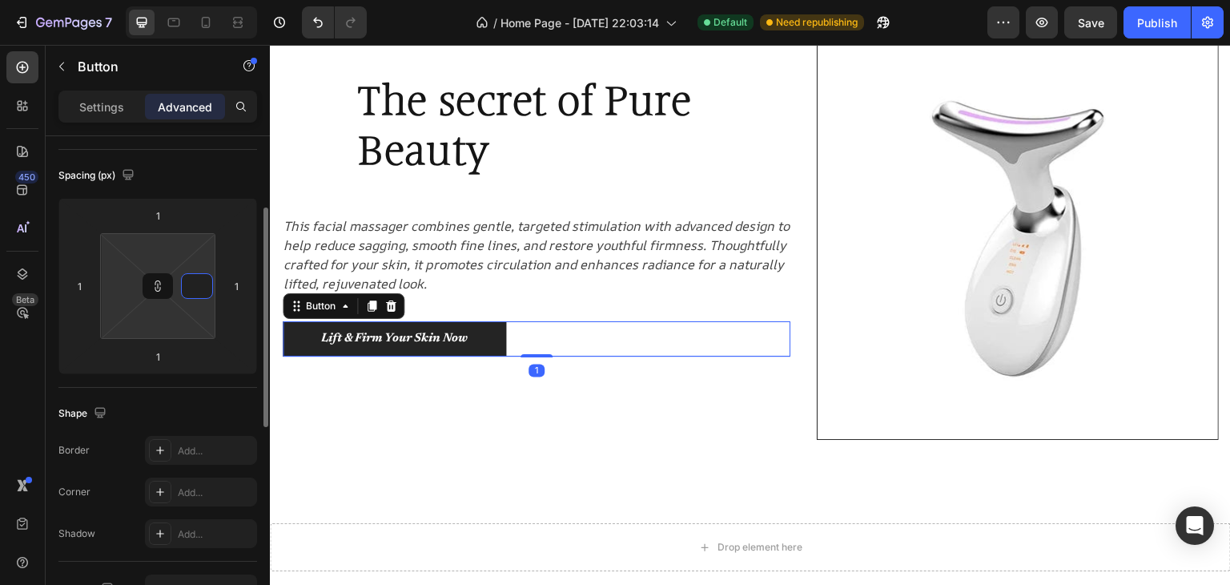
type input "5"
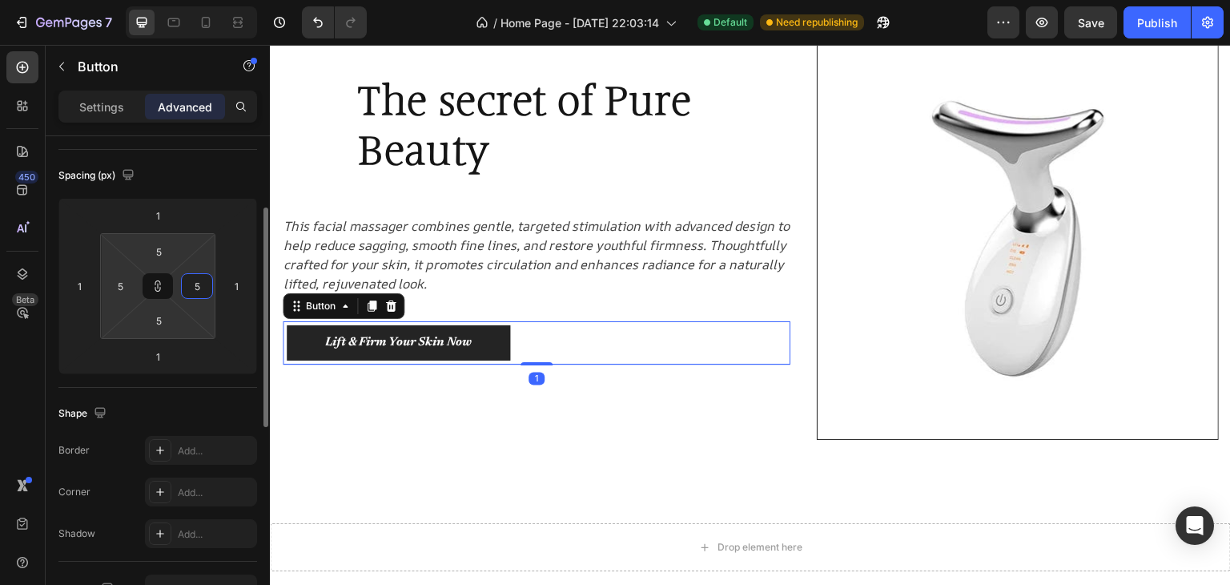
type input "50"
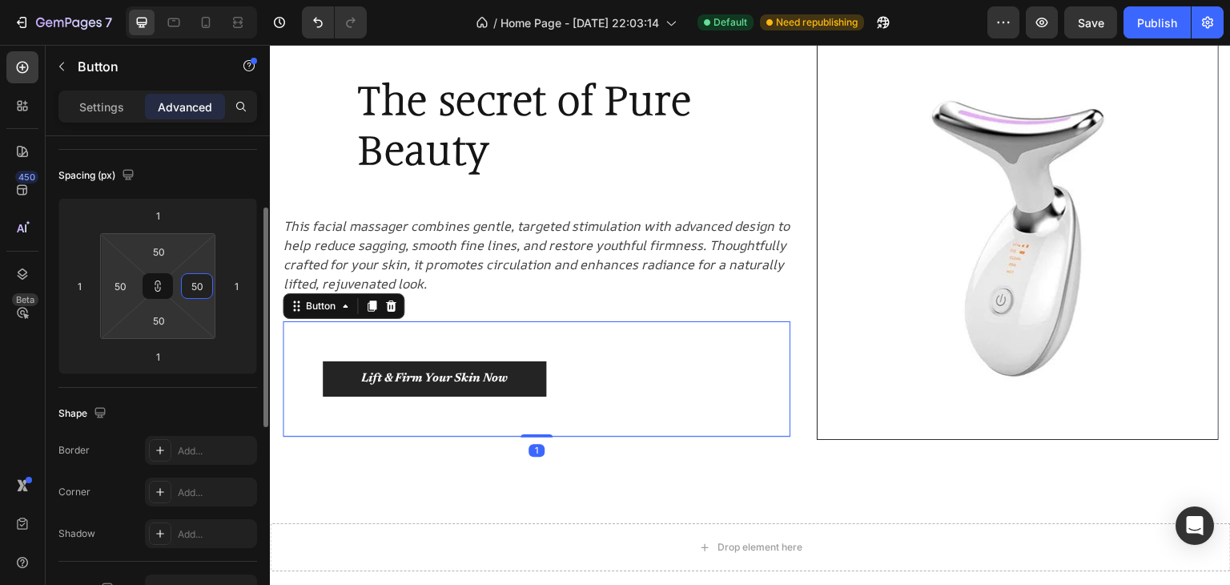
type input "5"
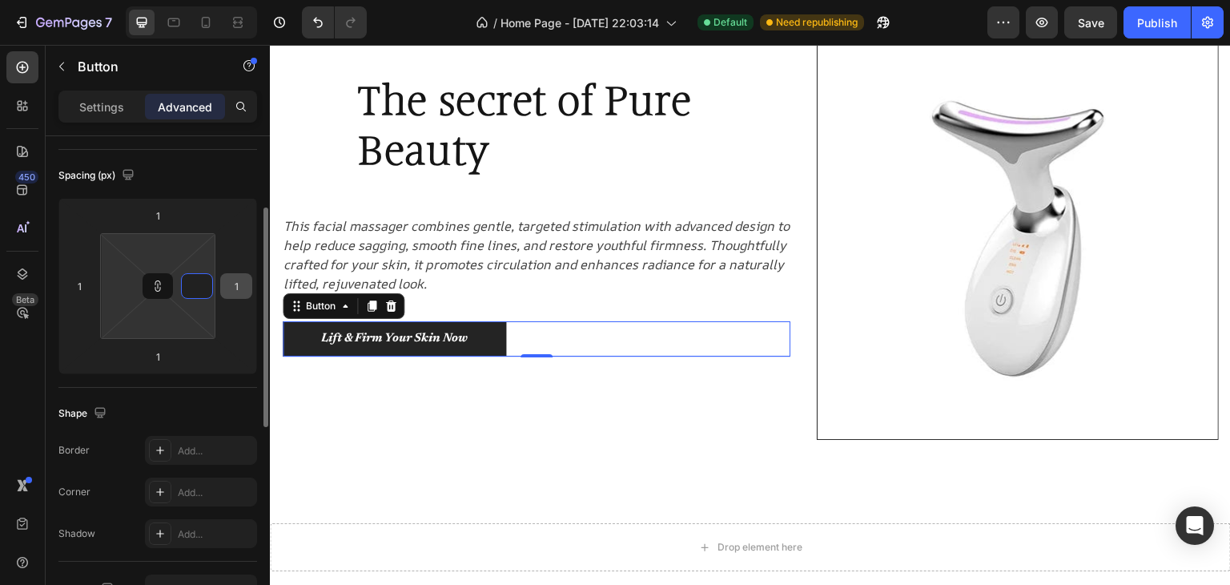
type input "1"
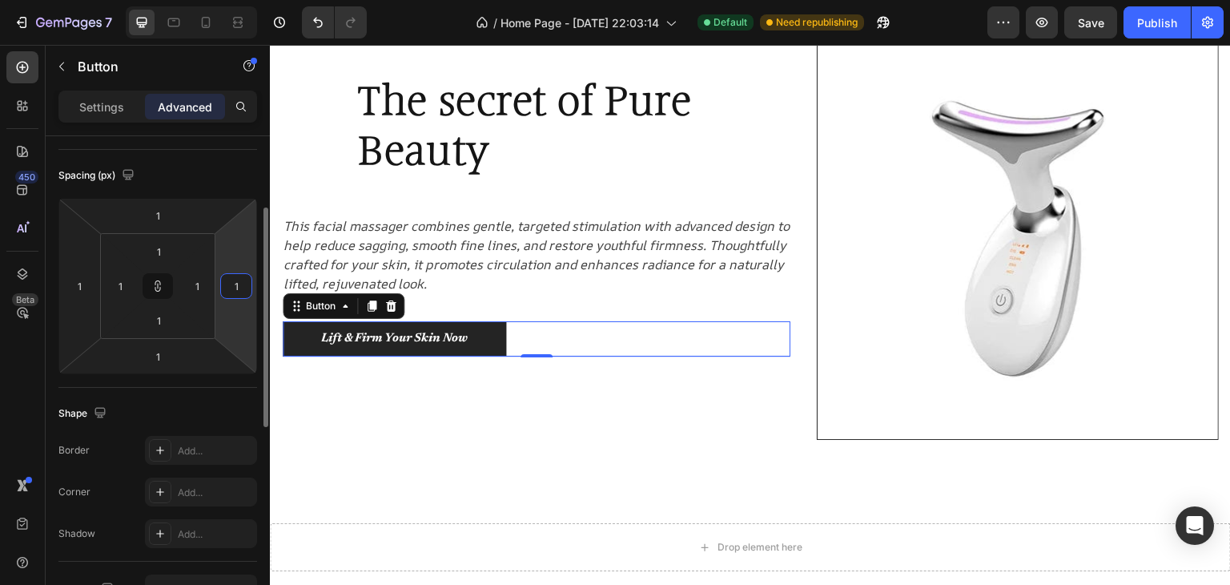
click at [224, 286] on input "1" at bounding box center [236, 286] width 24 height 24
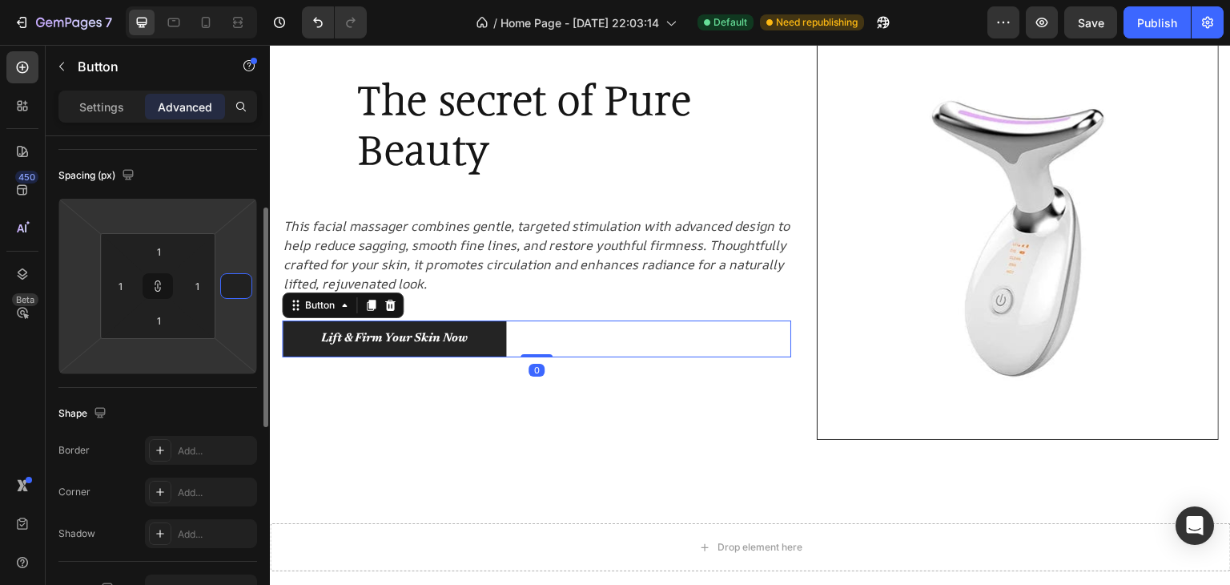
type input "1"
type input "10"
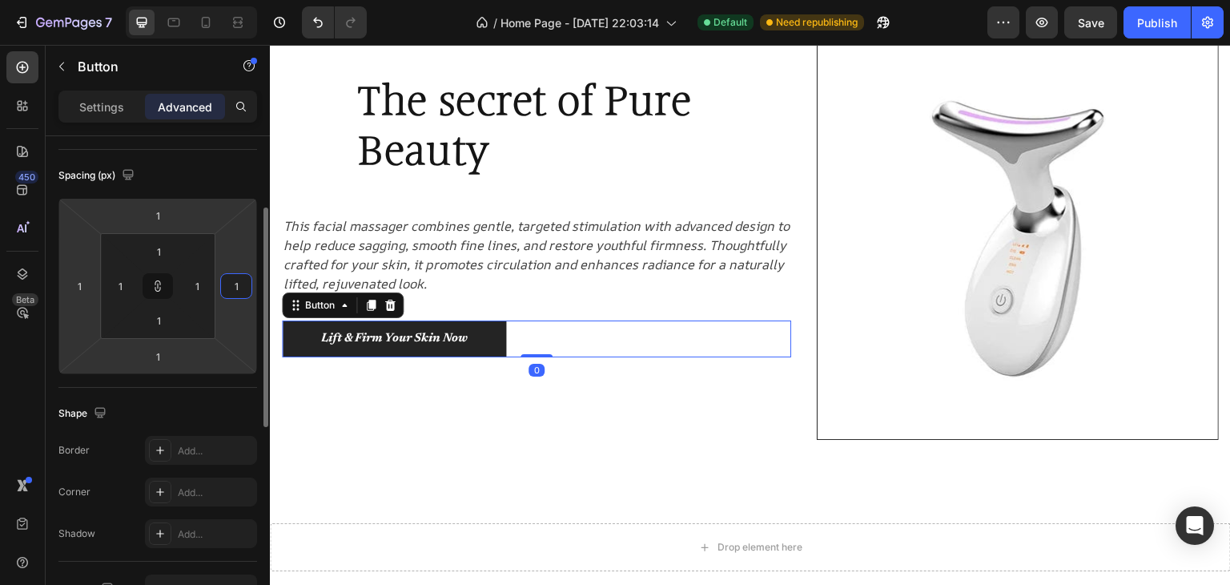
type input "10"
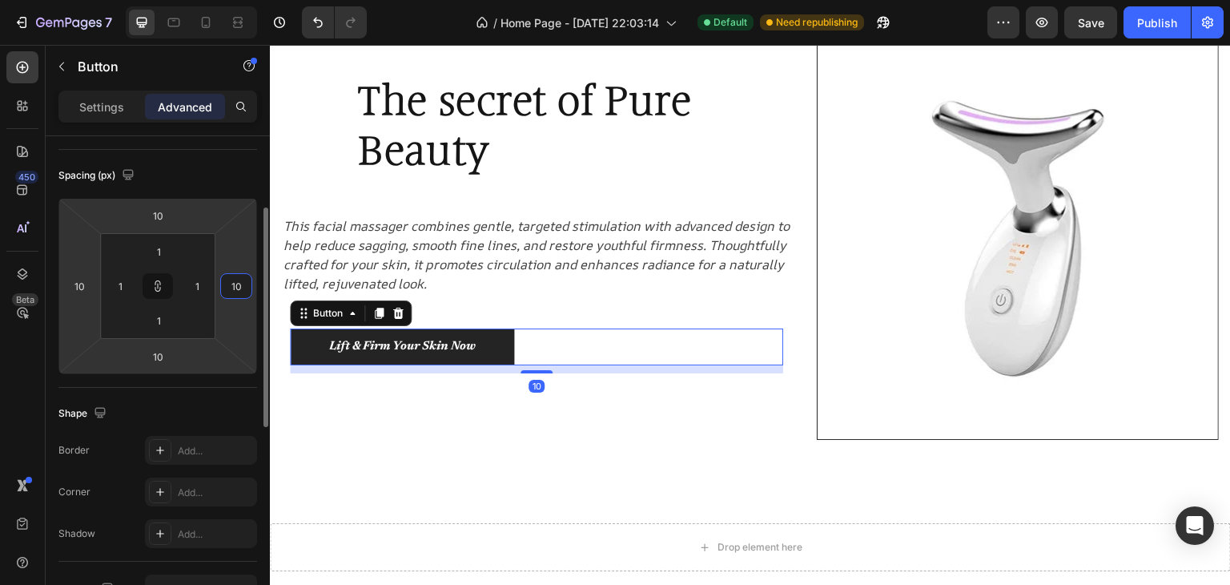
type input "100"
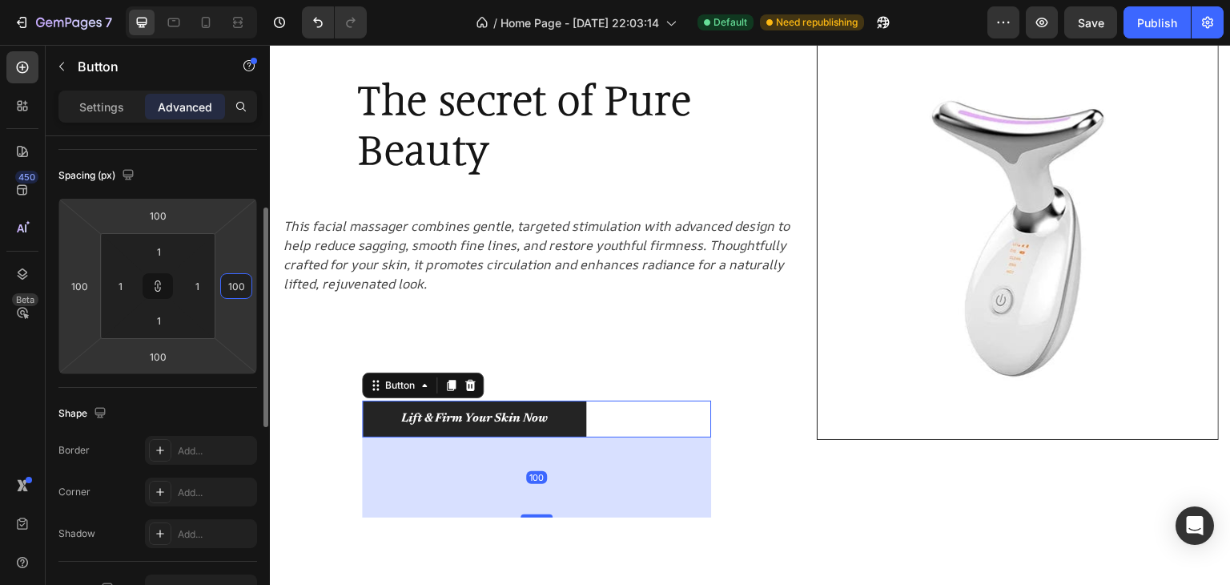
type input "10"
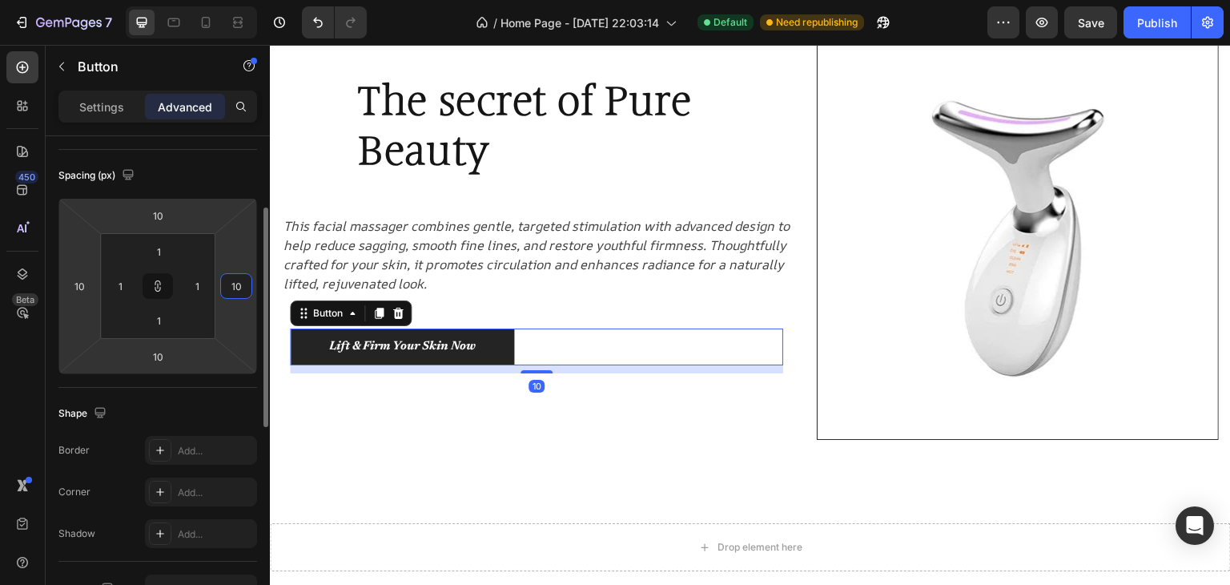
type input "1"
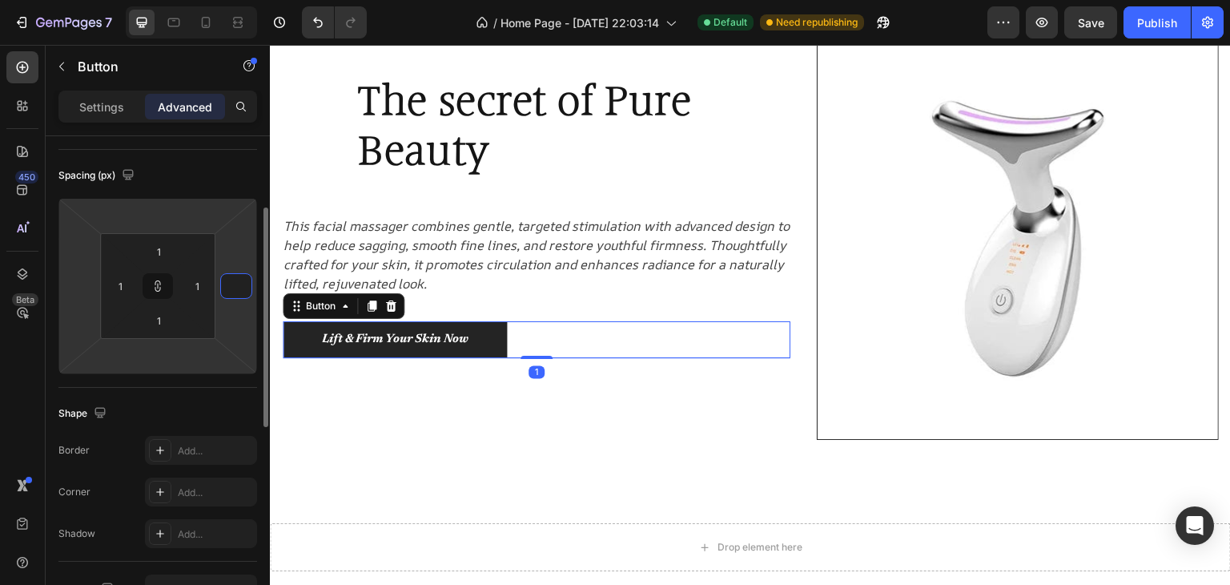
type input "5"
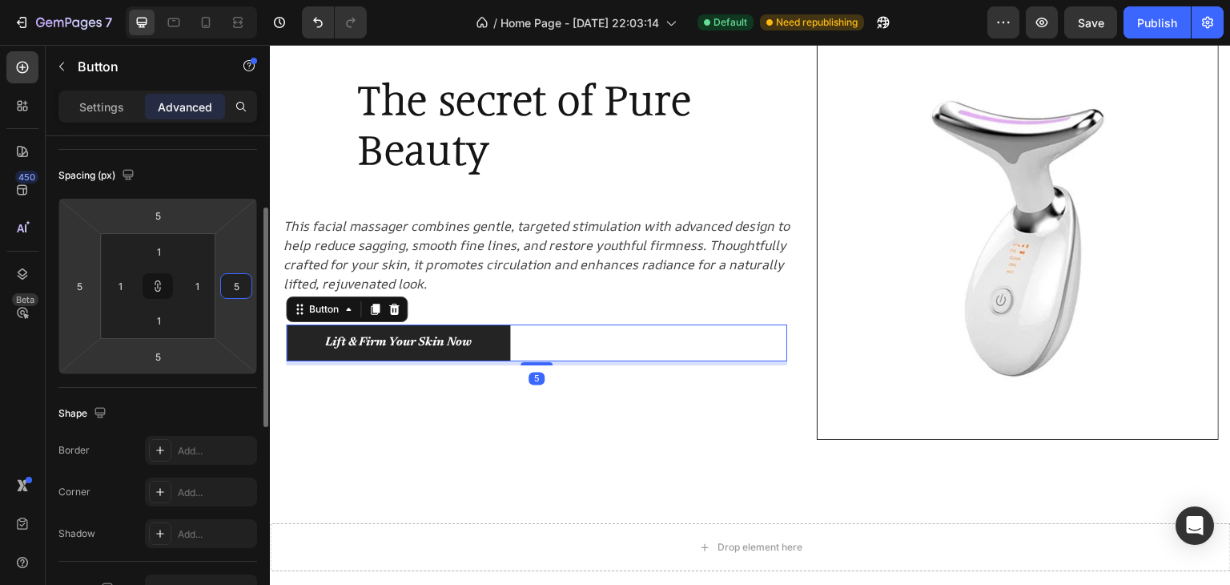
type input "50"
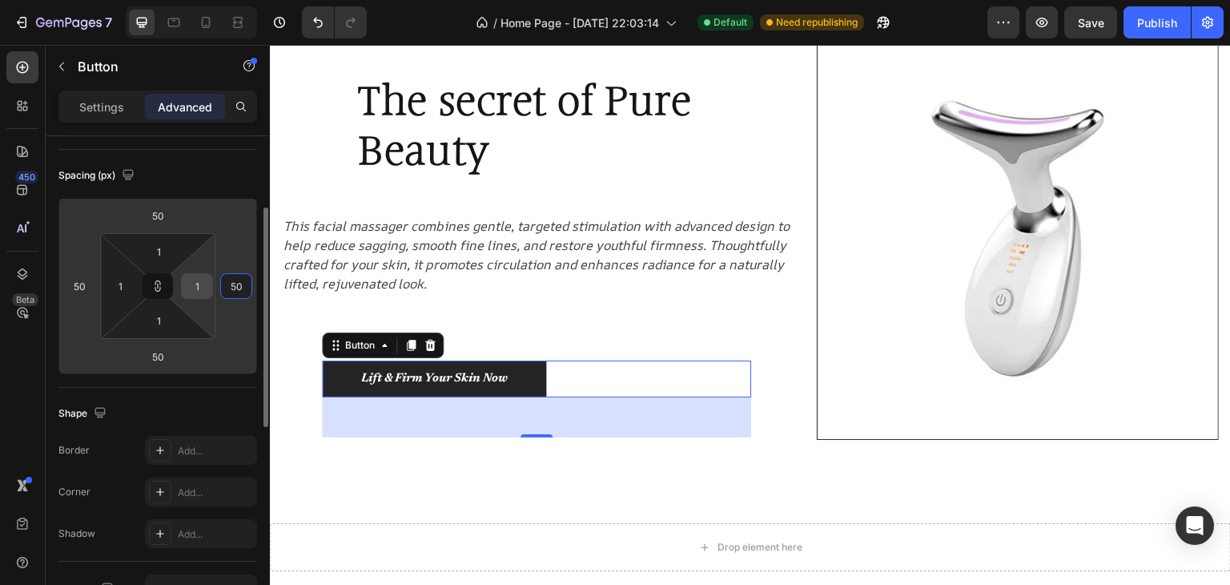
type input "50"
click at [196, 287] on input "1" at bounding box center [197, 286] width 24 height 24
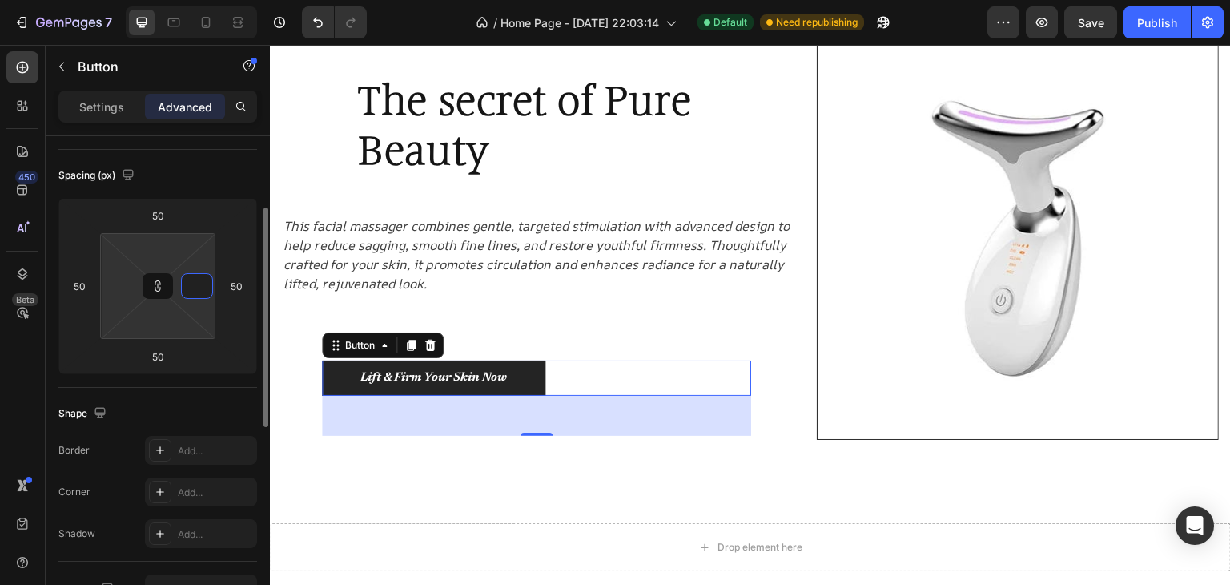
type input "2"
type input "20"
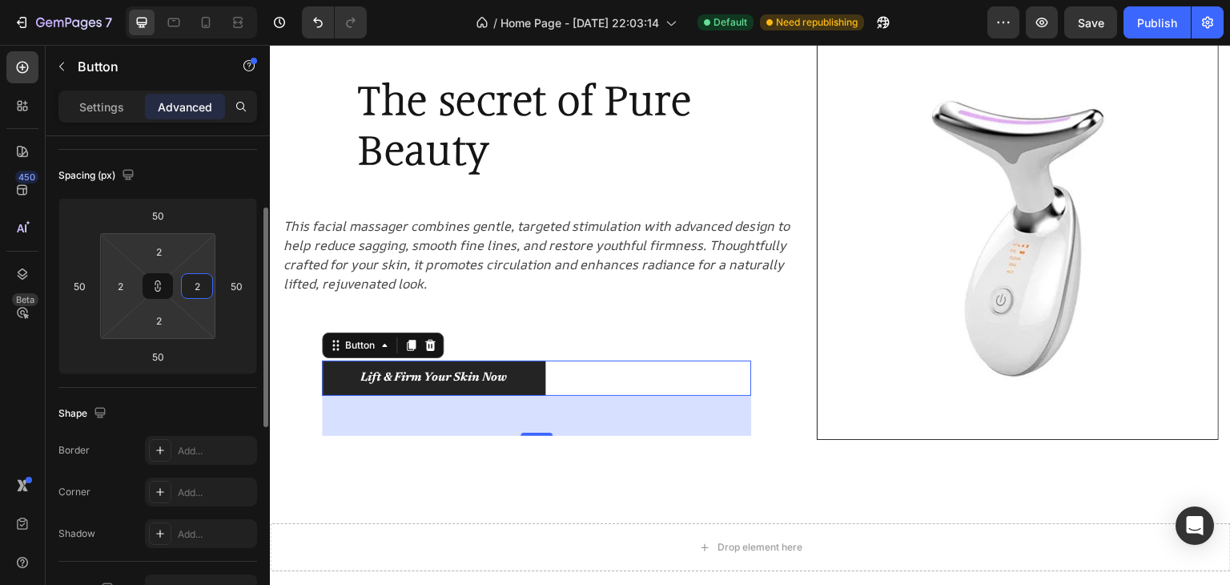
type input "20"
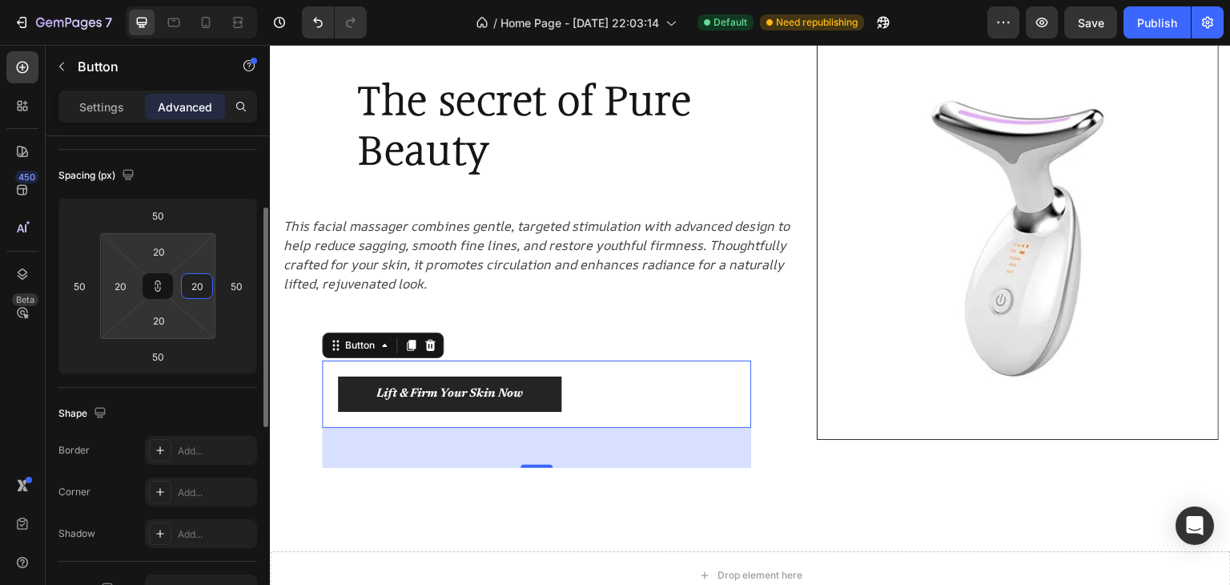
type input "2"
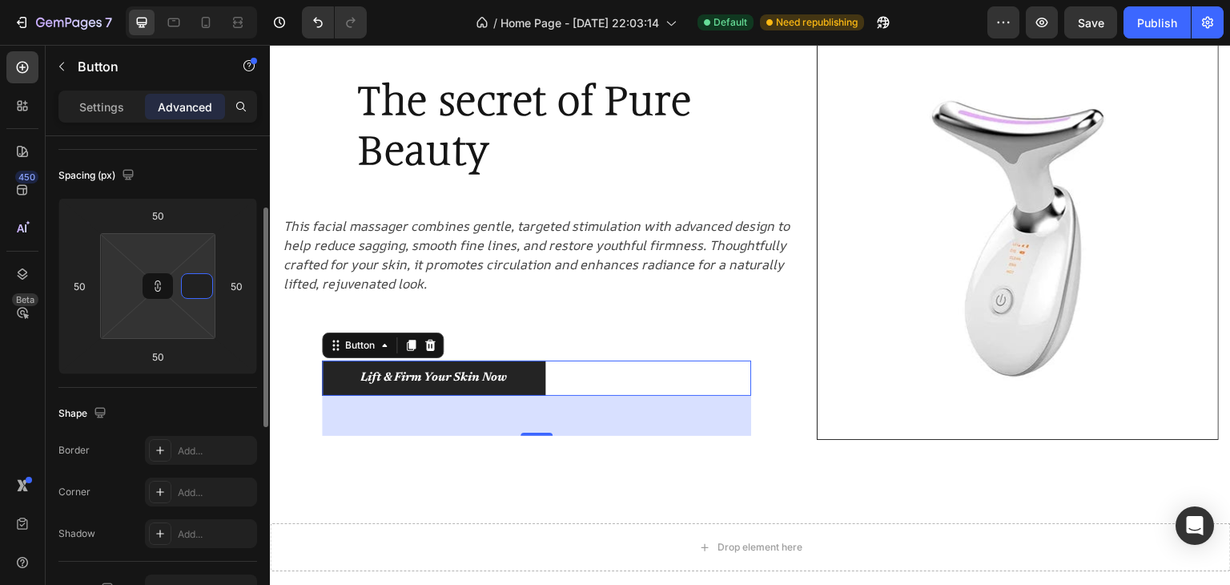
type input "1"
click at [195, 0] on html "7 / Home Page - Aug 23, 22:03:14 Default Need republishing Preview Save Publish…" at bounding box center [615, 0] width 1230 height 0
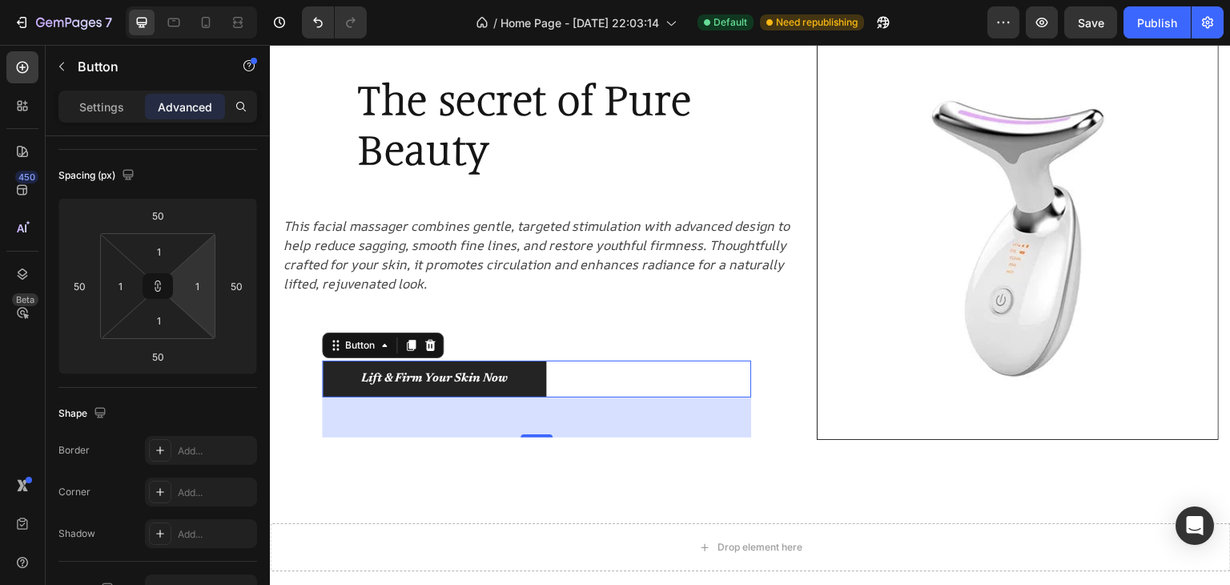
type input "0"
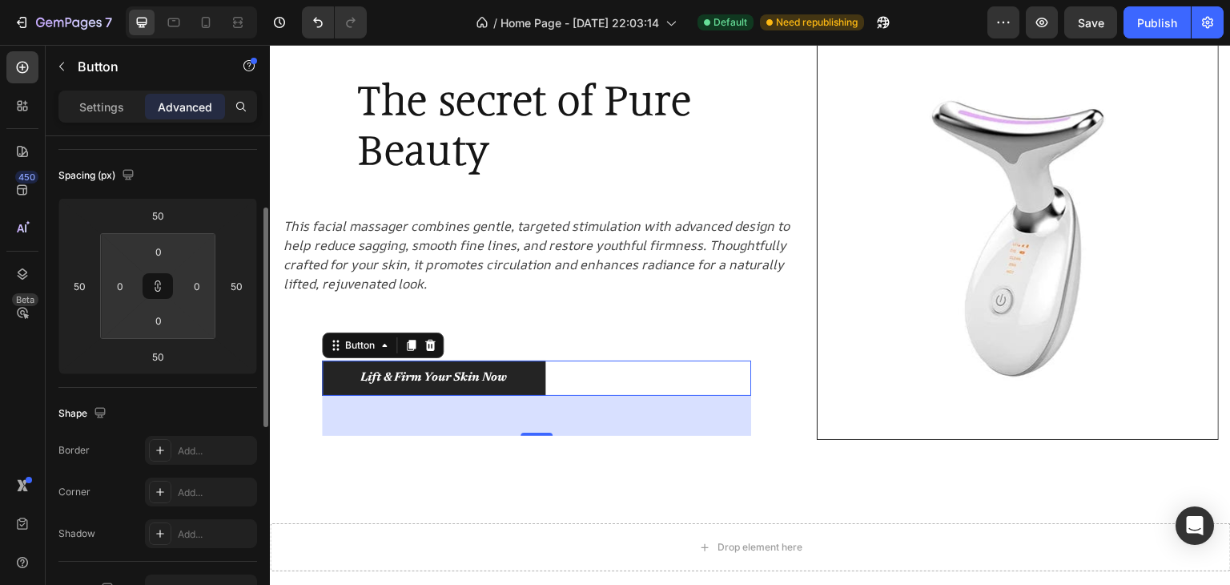
drag, startPoint x: 214, startPoint y: 265, endPoint x: 199, endPoint y: 337, distance: 73.7
click at [200, 0] on html "7 / Home Page - Aug 23, 22:03:14 Default Need republishing Preview Save Publish…" at bounding box center [615, 0] width 1230 height 0
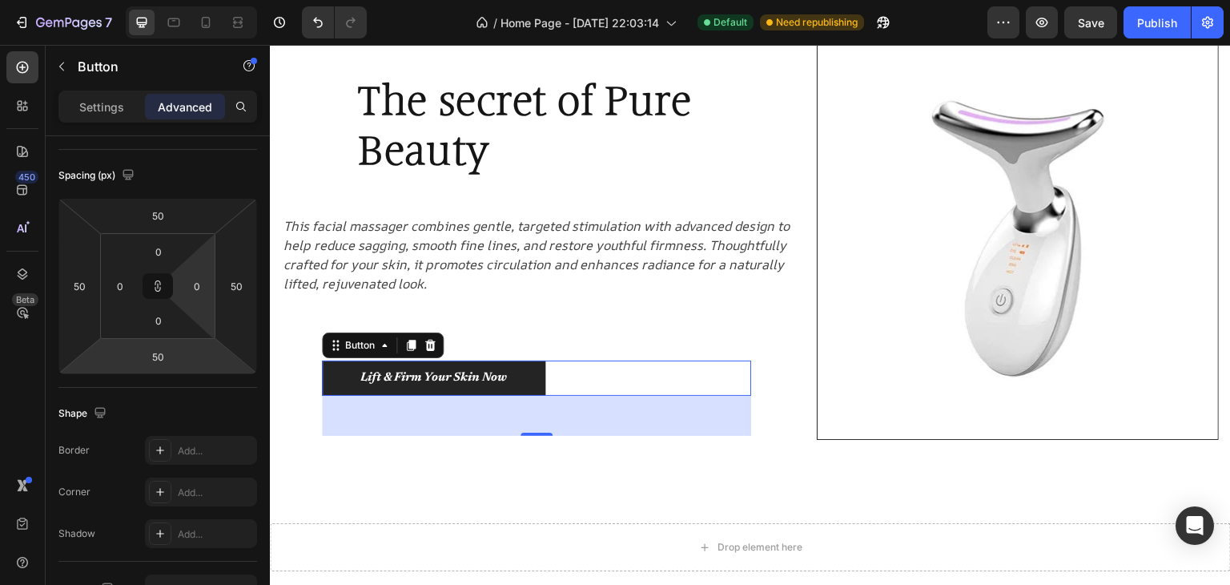
type input "90"
type input "100"
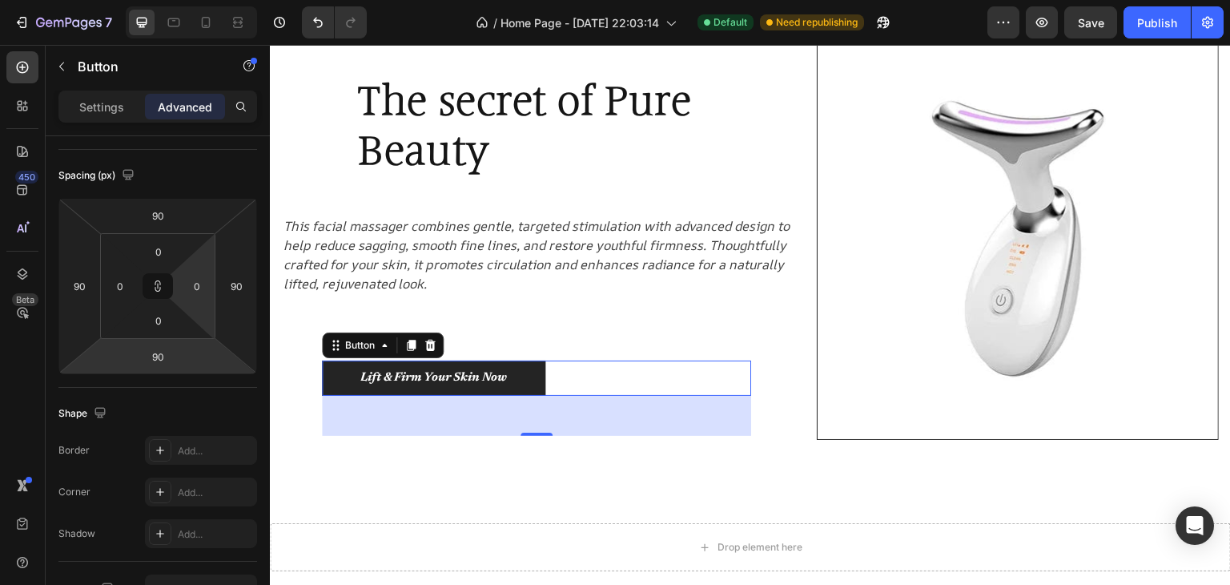
type input "100"
type input "120"
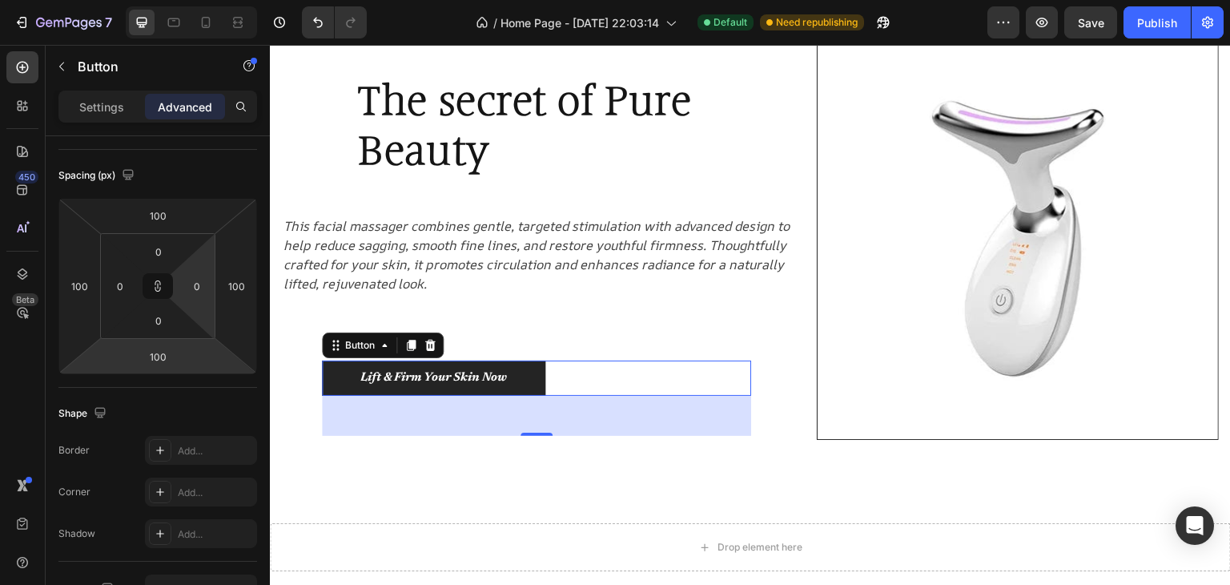
type input "120"
type input "130"
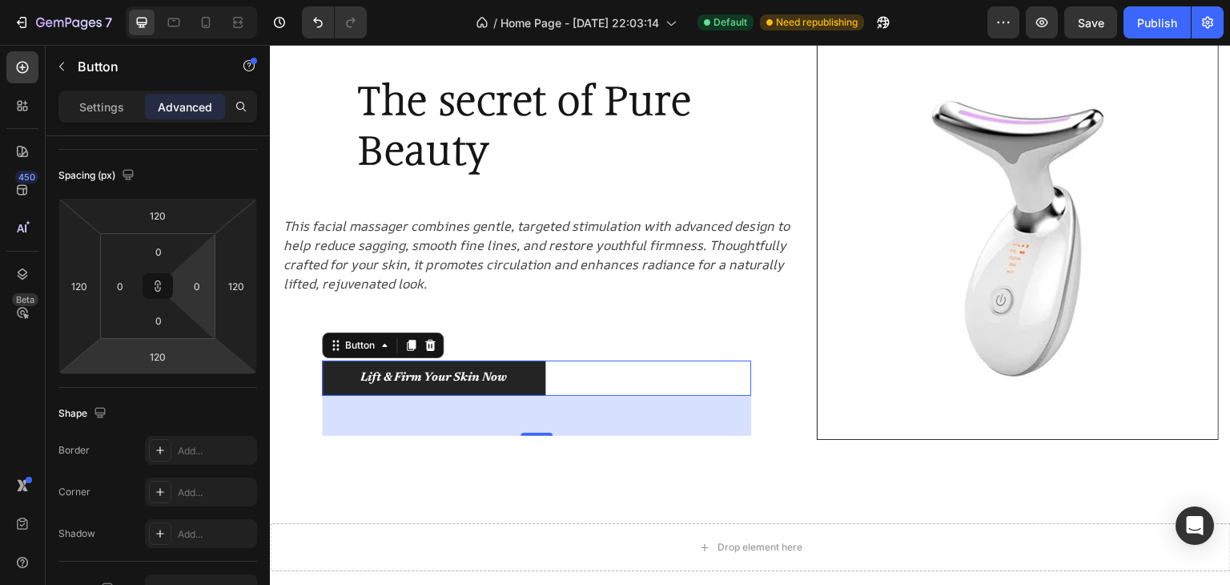
type input "130"
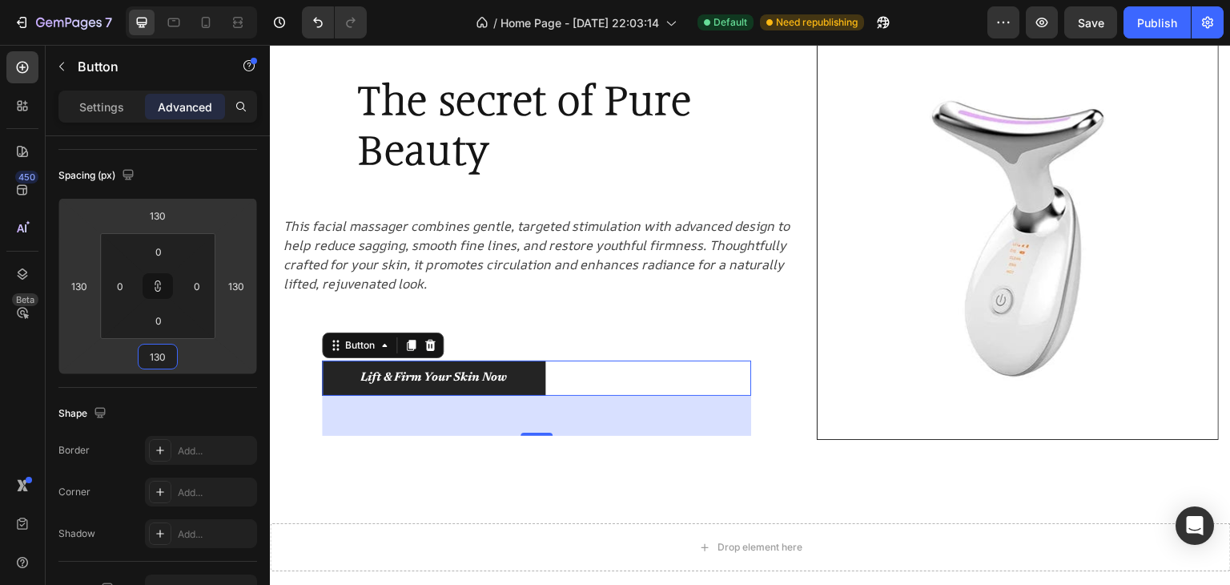
type input "138"
type input "148"
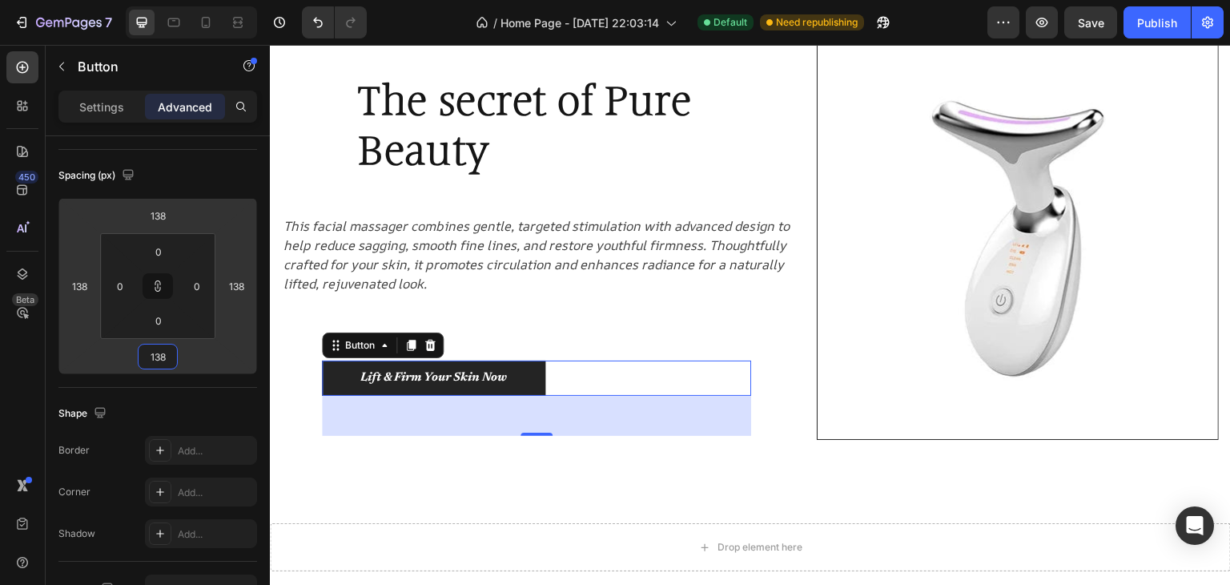
type input "148"
type input "156"
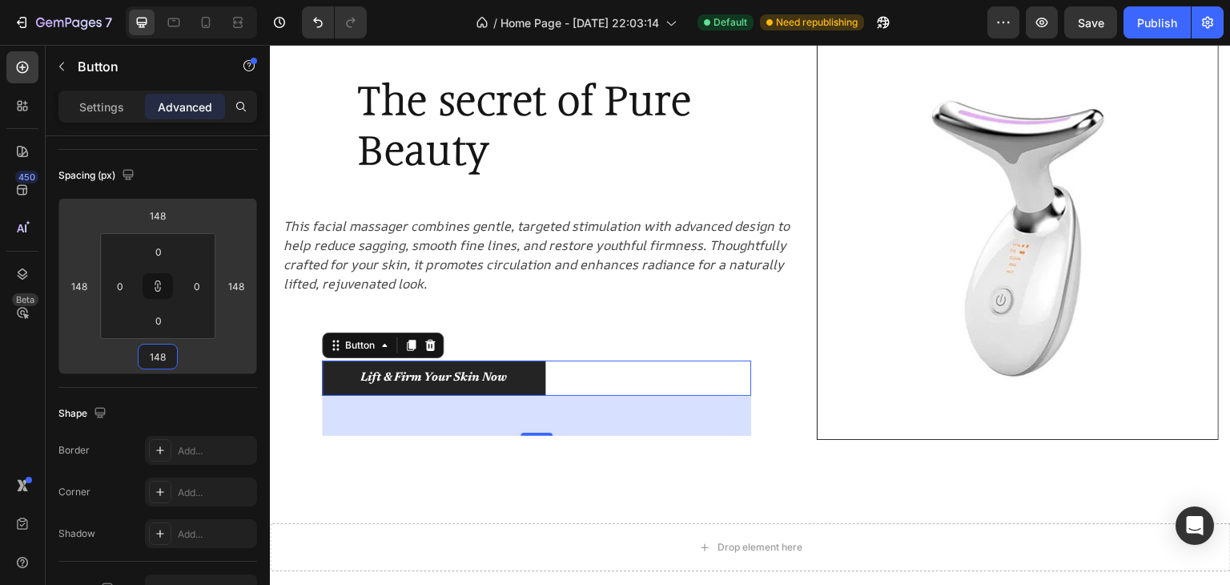
type input "156"
type input "166"
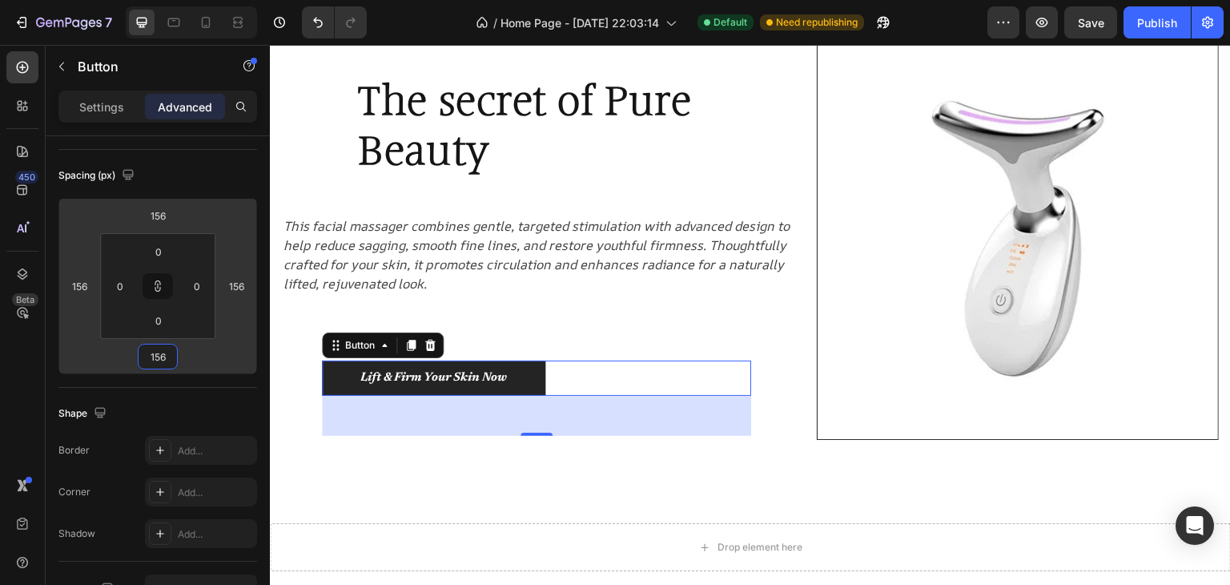
type input "166"
type input "172"
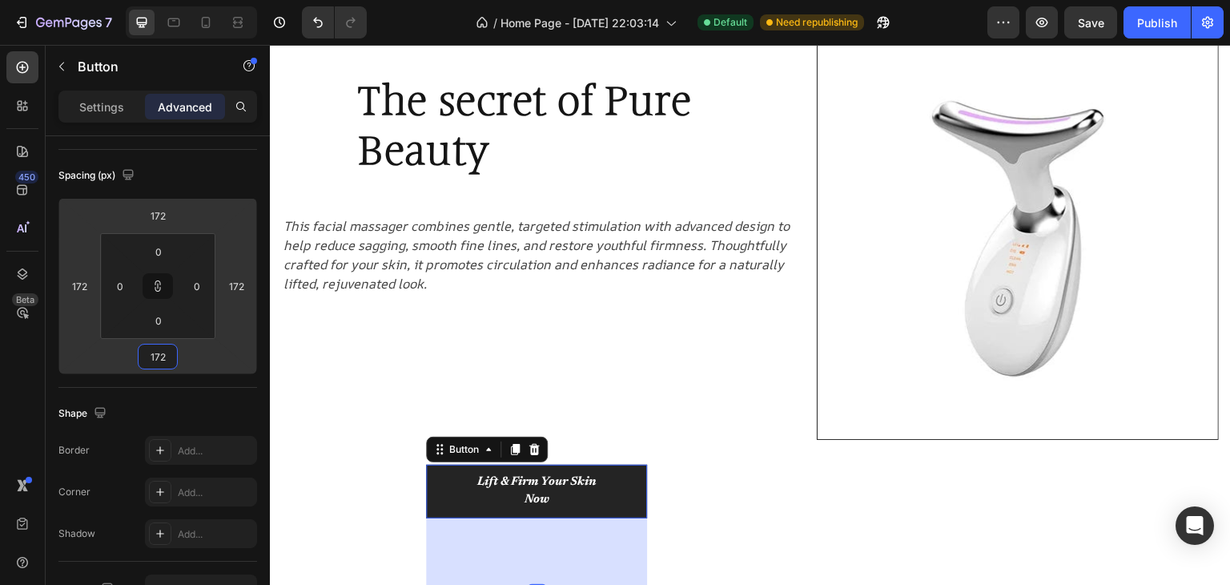
type input "180"
type input "186"
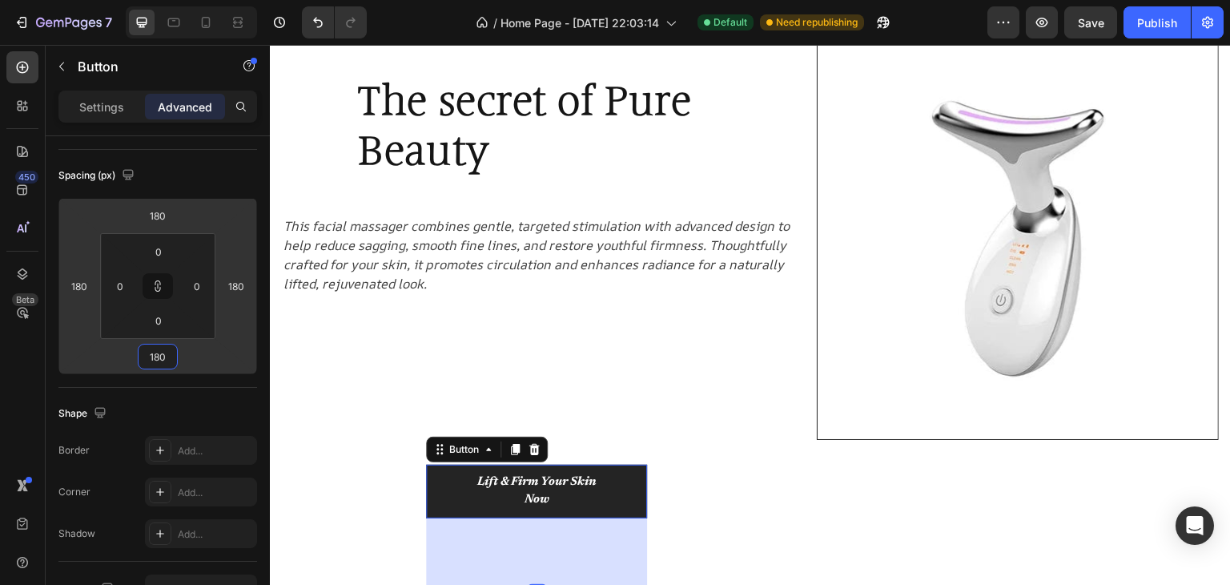
type input "186"
type input "190"
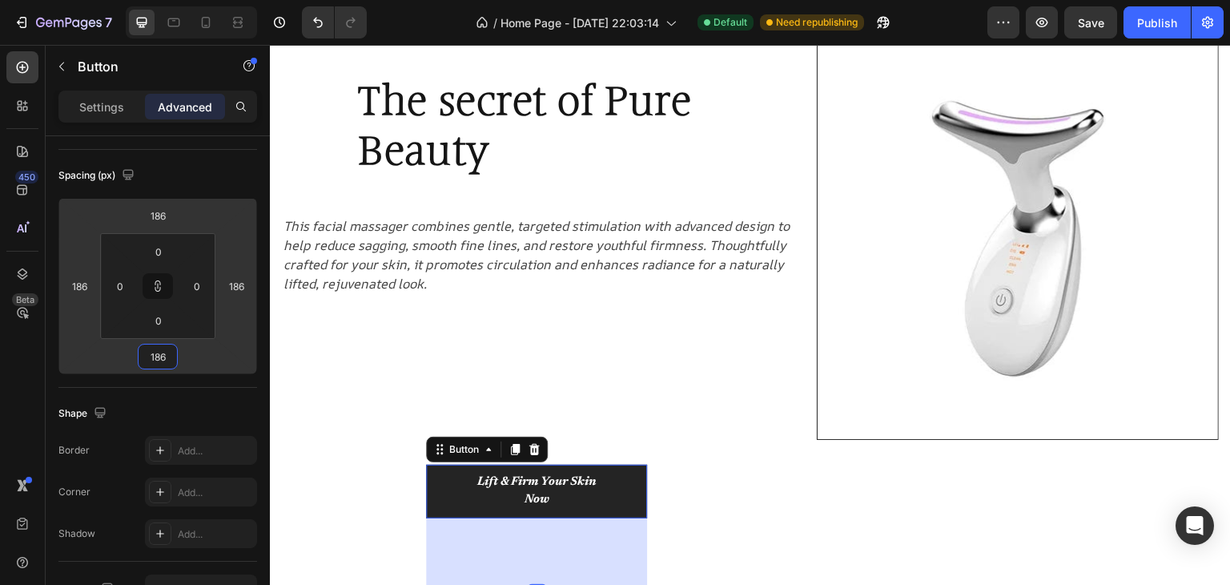
type input "190"
type input "192"
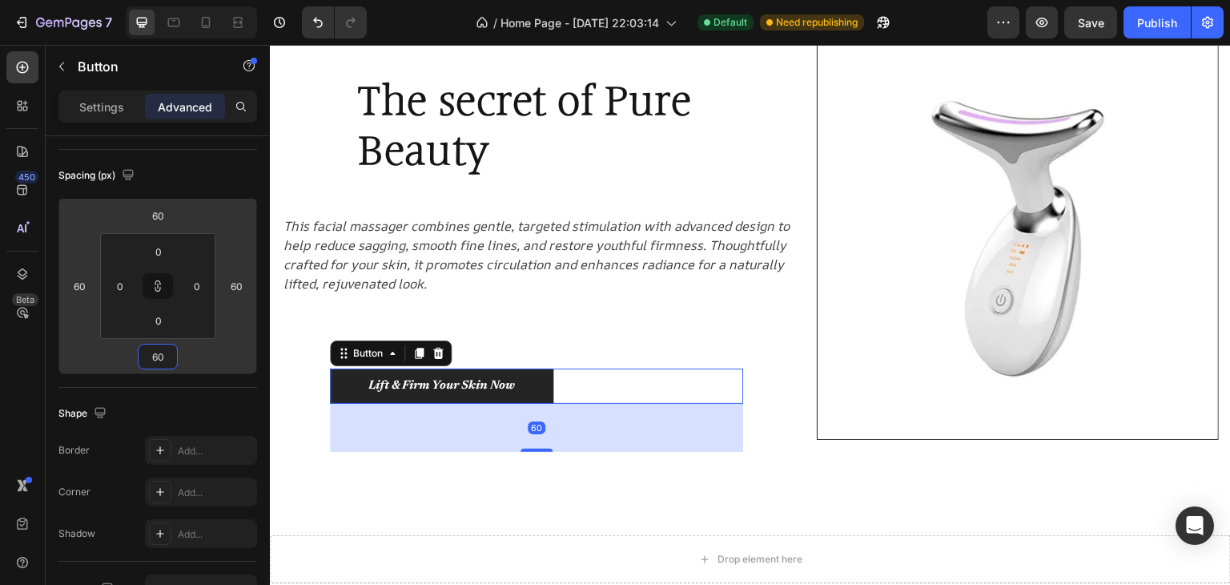
drag, startPoint x: 199, startPoint y: 347, endPoint x: 179, endPoint y: 343, distance: 19.6
click at [179, 0] on html "7 / Home Page - Aug 23, 22:03:14 Default Need republishing Preview Save Publish…" at bounding box center [615, 0] width 1230 height 0
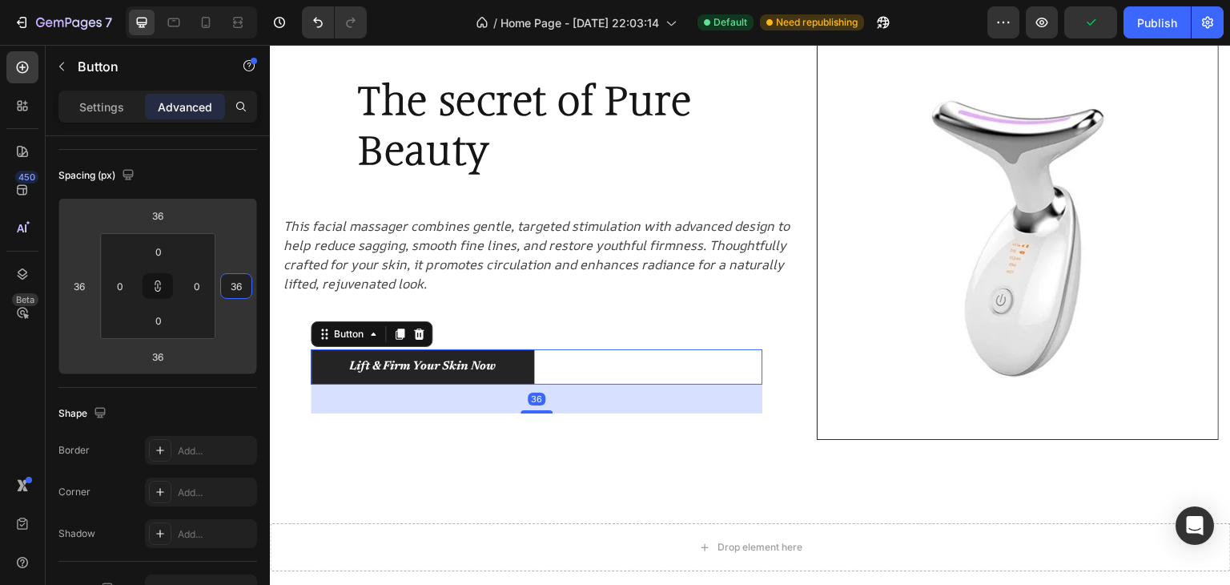
drag, startPoint x: 253, startPoint y: 282, endPoint x: 164, endPoint y: 307, distance: 92.3
click at [164, 0] on html "7 / Home Page - Aug 23, 22:03:14 Default Need republishing Preview Publish 450 …" at bounding box center [615, 0] width 1230 height 0
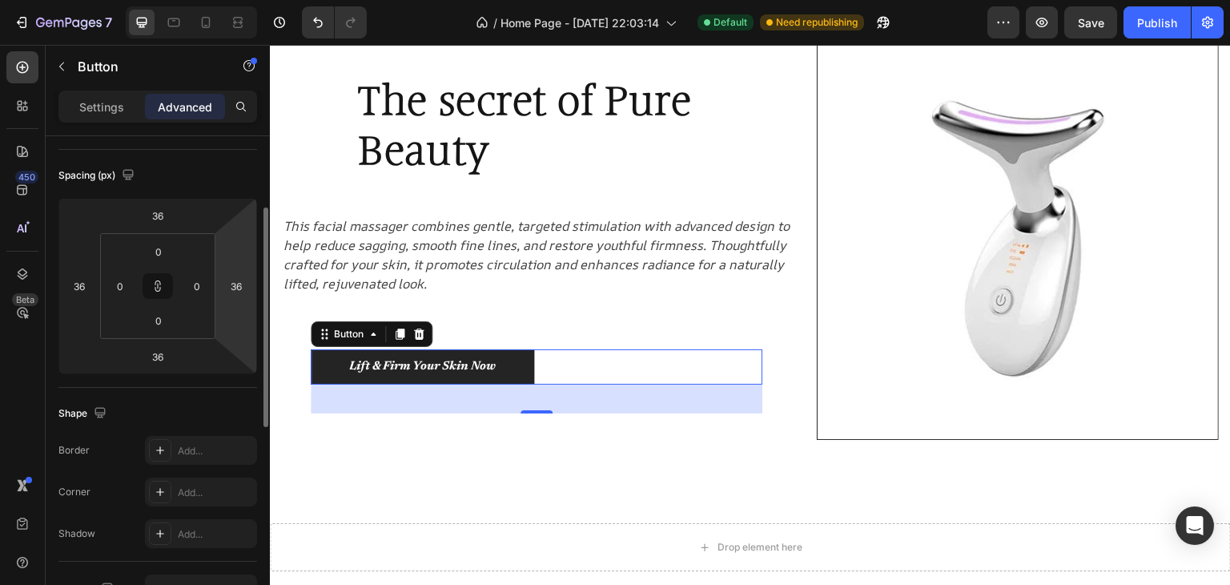
click at [58, 288] on icon at bounding box center [157, 286] width 199 height 176
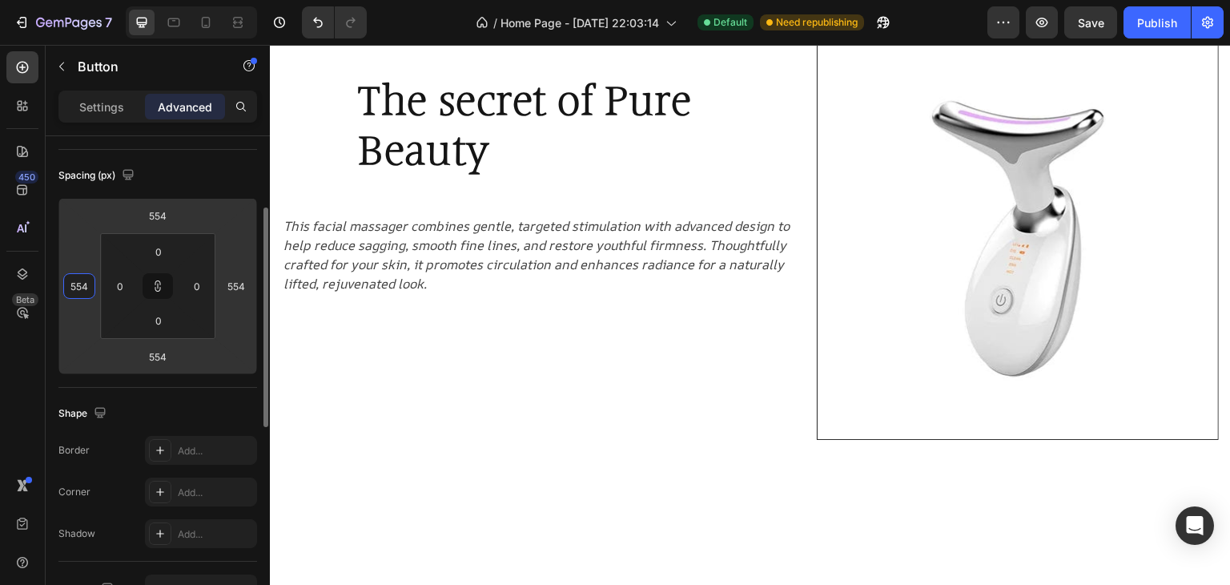
drag, startPoint x: 60, startPoint y: 288, endPoint x: 176, endPoint y: 433, distance: 186.4
click at [123, 0] on html "7 / Home Page - Aug 23, 22:03:14 Default Need republishing Preview Save Publish…" at bounding box center [615, 0] width 1230 height 0
click at [310, 18] on icon "Undo/Redo" at bounding box center [318, 22] width 16 height 16
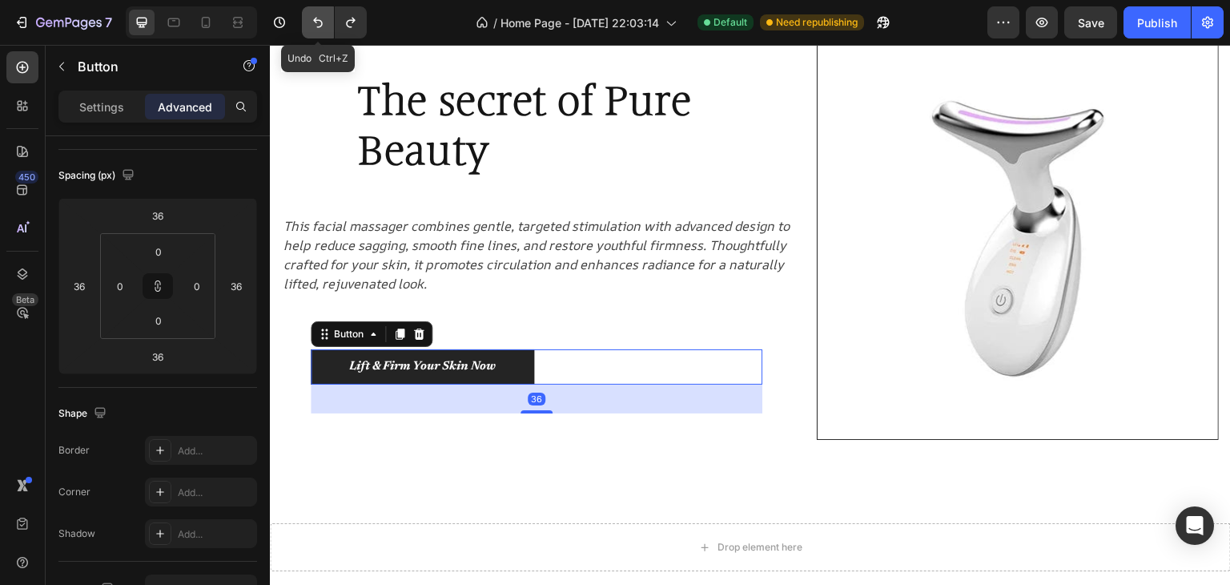
click at [310, 18] on icon "Undo/Redo" at bounding box center [318, 22] width 16 height 16
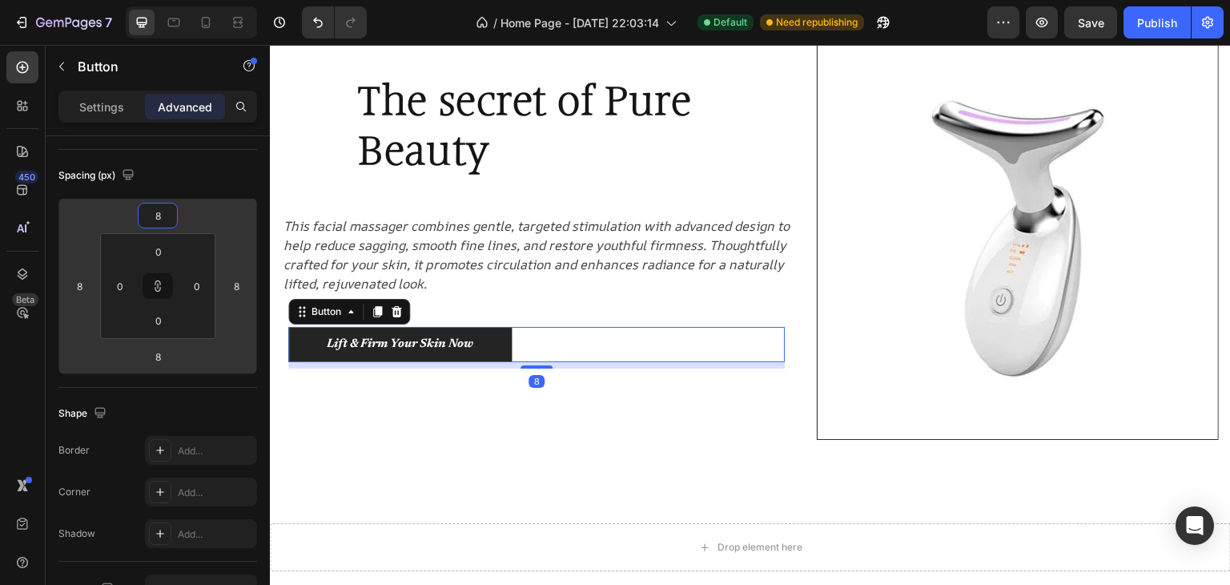
drag, startPoint x: 202, startPoint y: 219, endPoint x: 215, endPoint y: 231, distance: 17.0
click at [215, 0] on html "7 / Home Page - Aug 23, 22:03:14 Default Need republishing Preview Save Publish…" at bounding box center [615, 0] width 1230 height 0
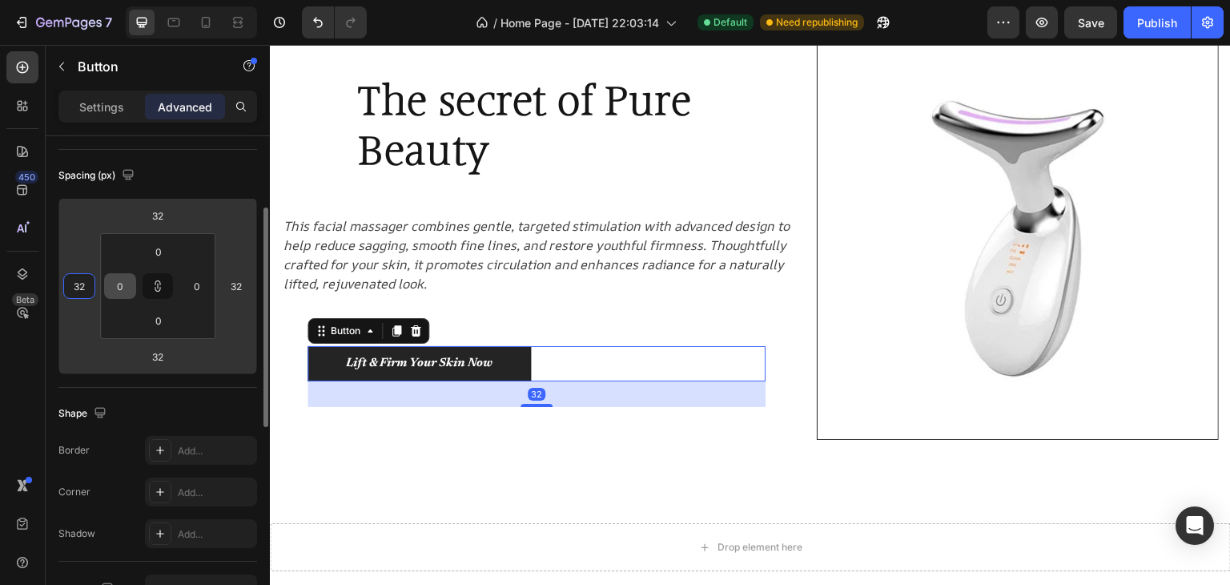
drag, startPoint x: 59, startPoint y: 296, endPoint x: 131, endPoint y: 286, distance: 71.9
click at [131, 0] on html "7 / Home Page - Aug 23, 22:03:14 Default Need republishing Preview Save Publish…" at bounding box center [615, 0] width 1230 height 0
click at [315, 18] on icon "Undo/Redo" at bounding box center [318, 23] width 10 height 10
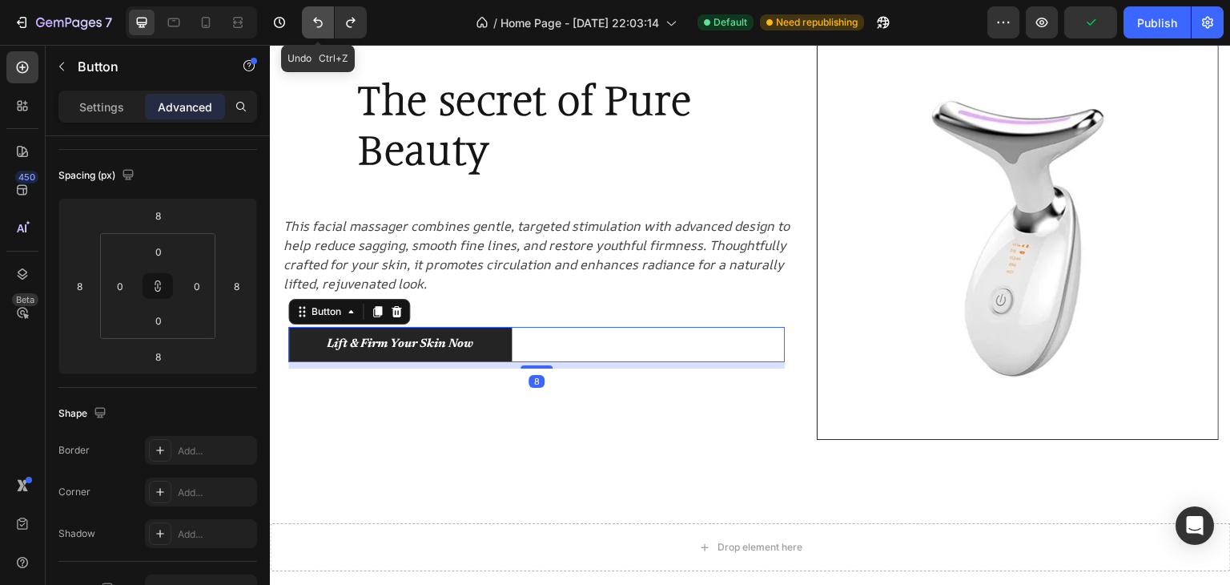
click at [315, 18] on icon "Undo/Redo" at bounding box center [318, 23] width 10 height 10
click at [352, 20] on icon "Undo/Redo" at bounding box center [350, 23] width 9 height 10
click at [319, 24] on icon "Undo/Redo" at bounding box center [318, 22] width 16 height 16
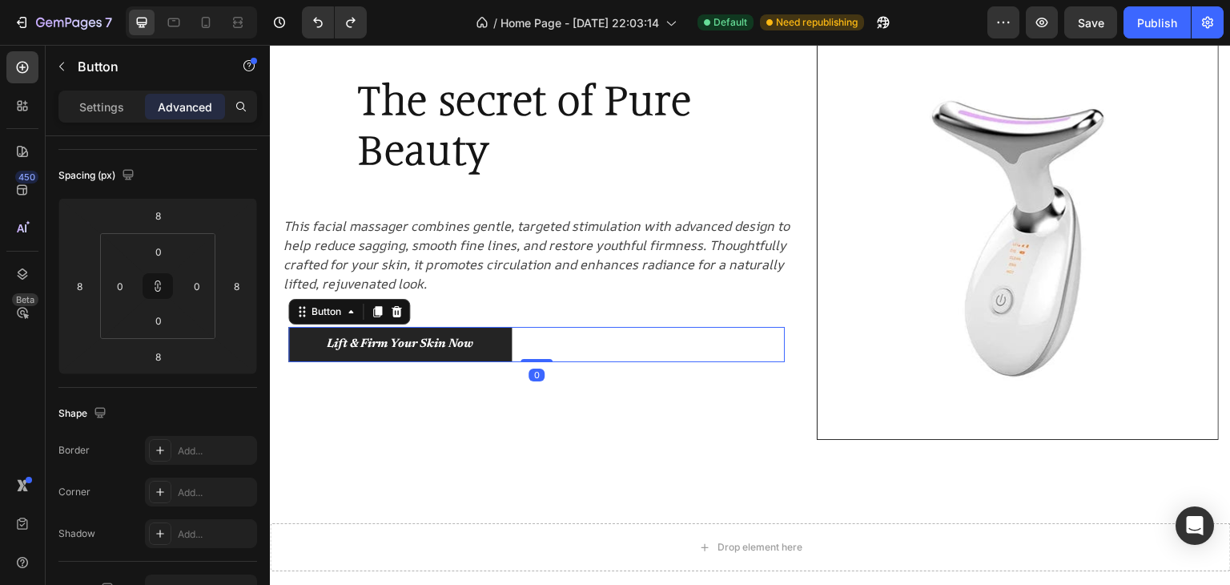
drag, startPoint x: 536, startPoint y: 365, endPoint x: 555, endPoint y: 332, distance: 38.8
click at [558, 333] on div "Lift & Firm Your Skin Now Button 0" at bounding box center [536, 345] width 497 height 36
click at [332, 312] on div "Button" at bounding box center [326, 311] width 36 height 14
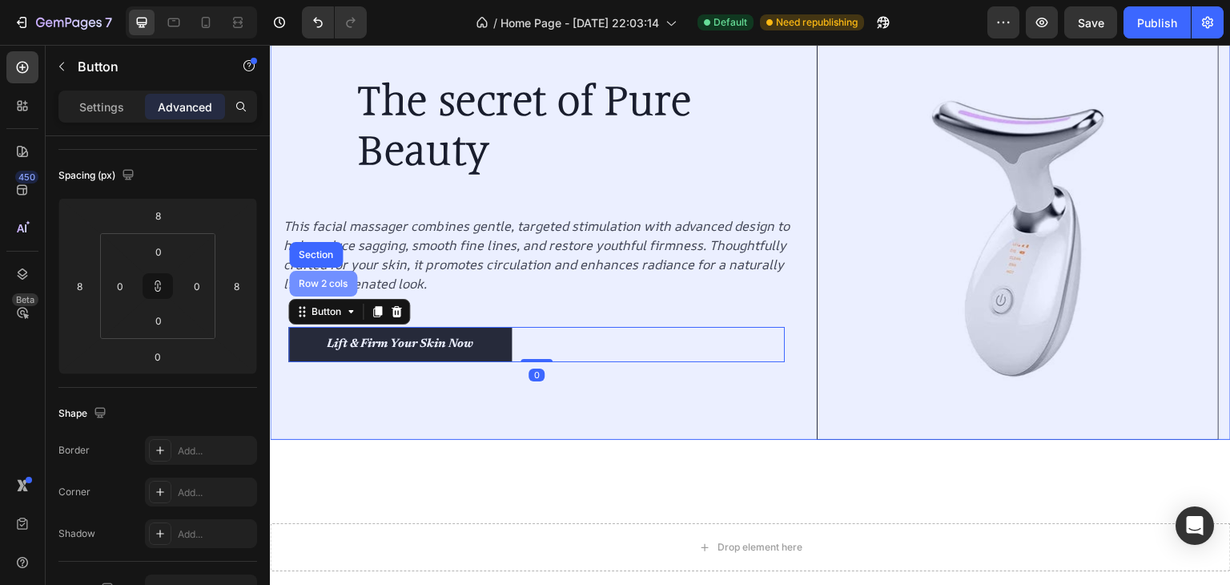
click at [333, 282] on div "Row 2 cols" at bounding box center [323, 284] width 55 height 10
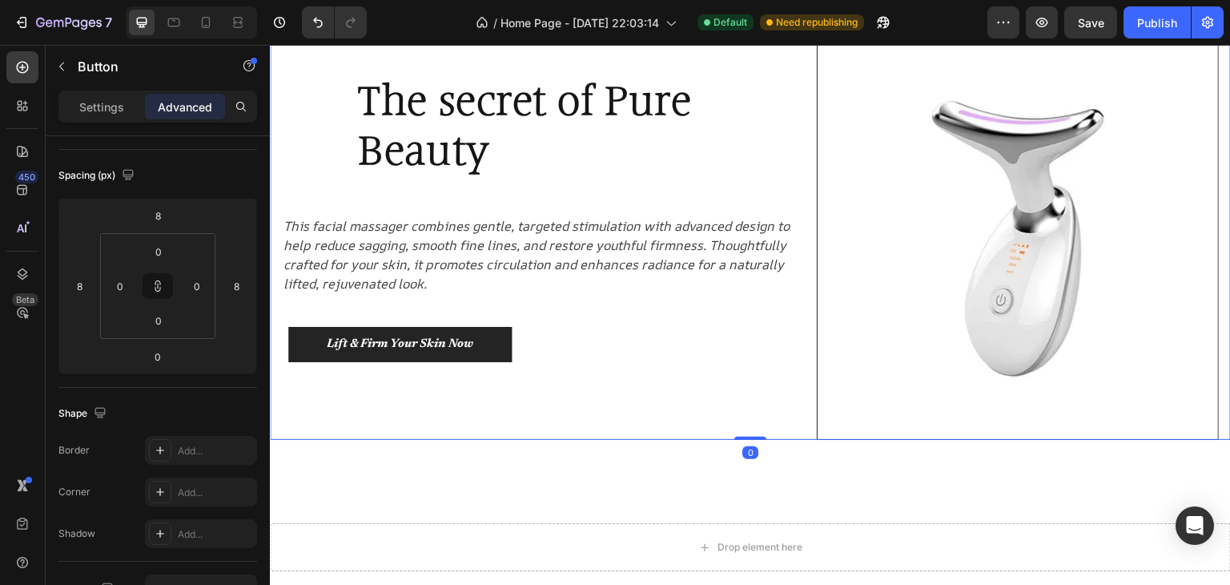
scroll to position [0, 0]
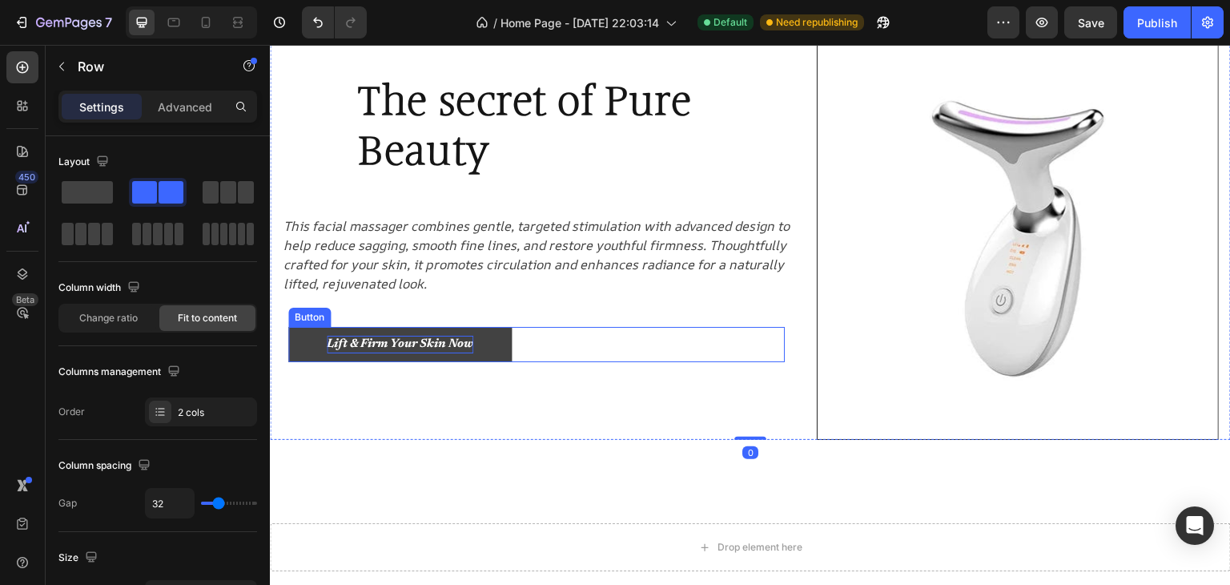
click at [401, 341] on strong "Lift & Firm Your Skin Now" at bounding box center [400, 344] width 147 height 12
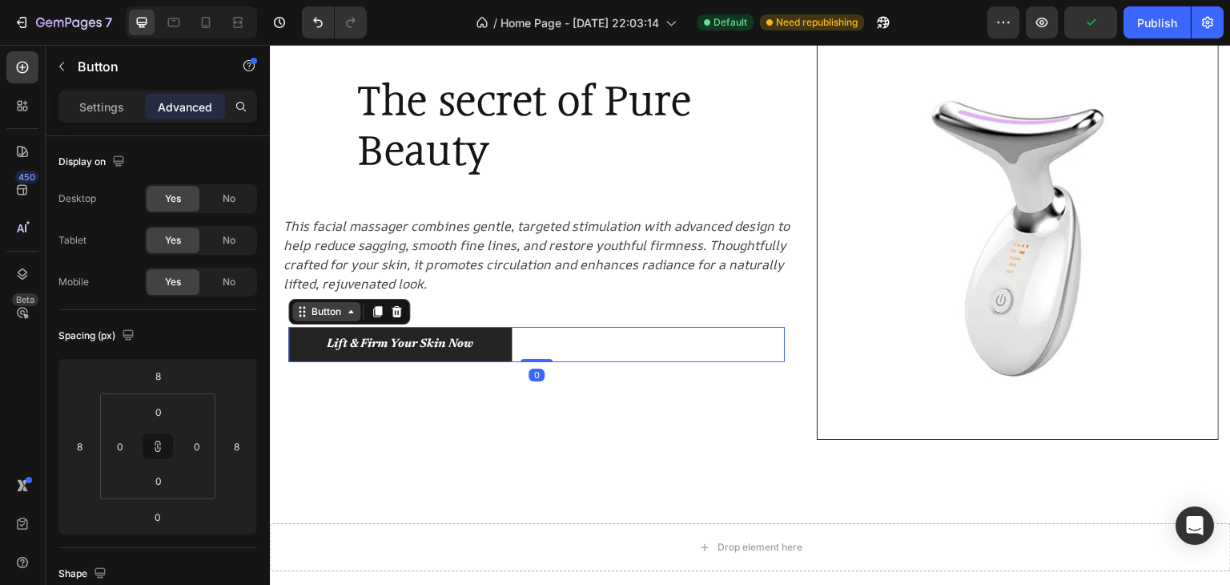
click at [336, 320] on div "Button" at bounding box center [326, 311] width 68 height 19
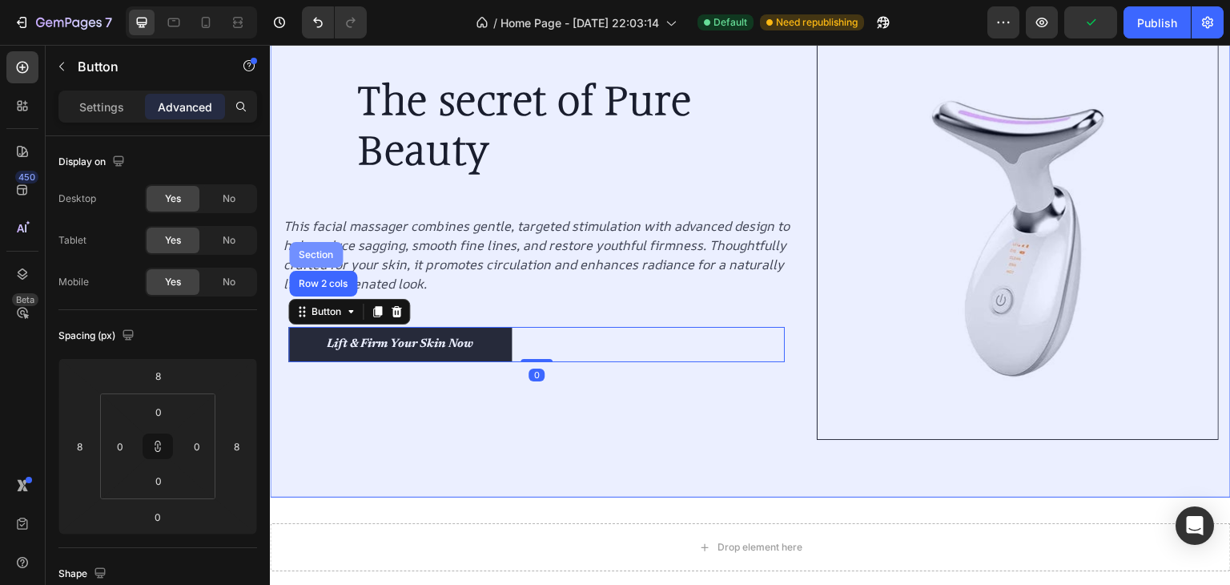
click at [310, 252] on div "Section" at bounding box center [316, 255] width 41 height 10
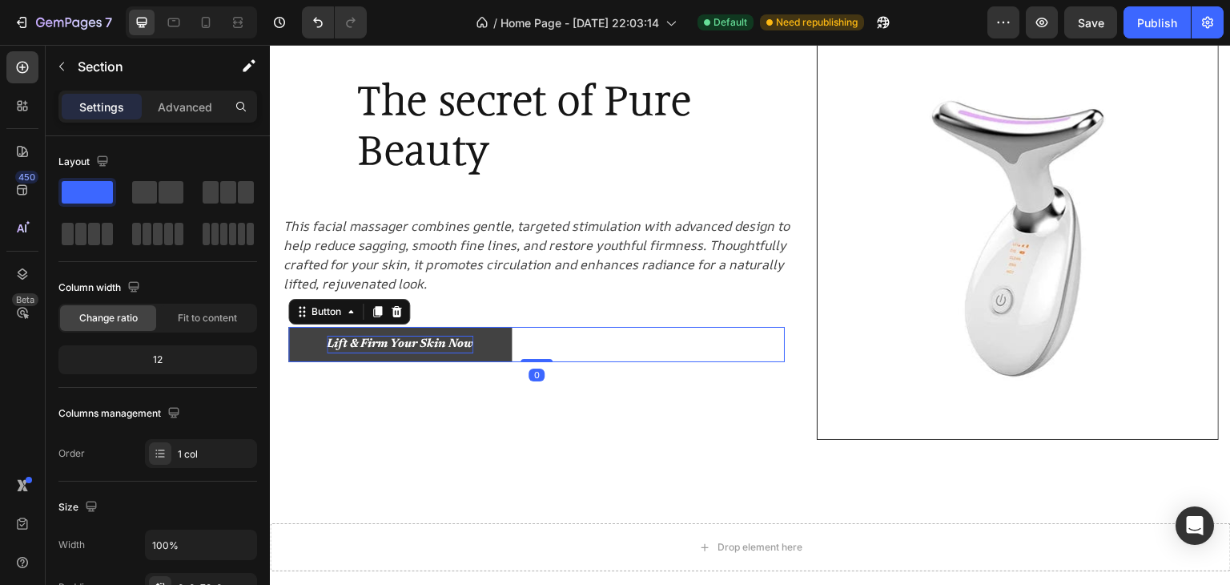
click at [463, 351] on p "Lift & Firm Your Skin Now" at bounding box center [400, 345] width 147 height 18
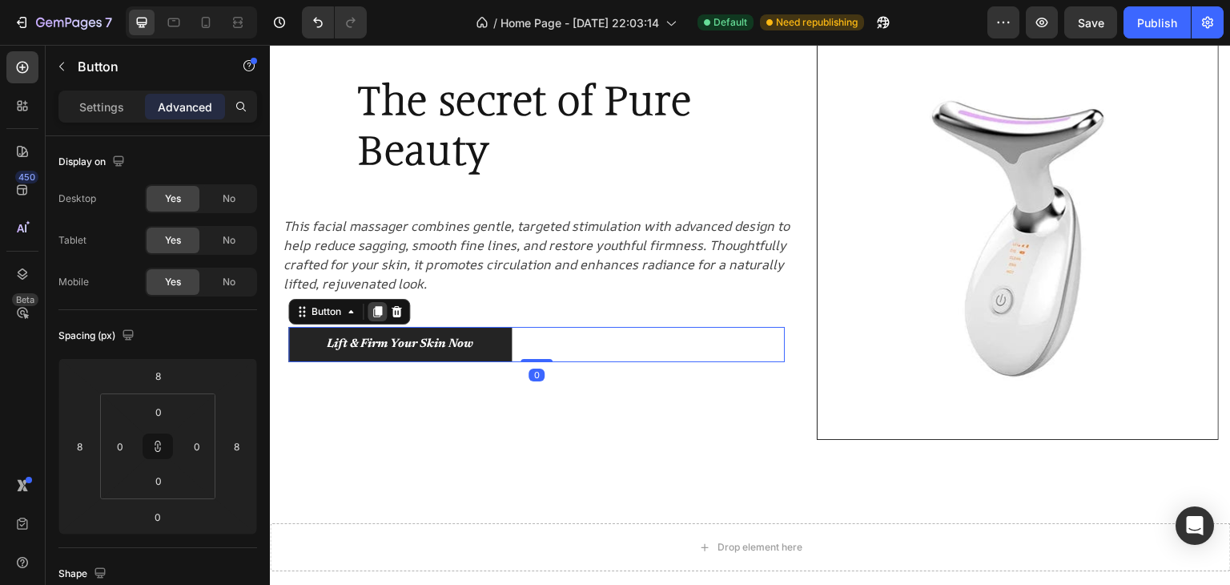
click at [372, 312] on icon at bounding box center [377, 311] width 13 height 13
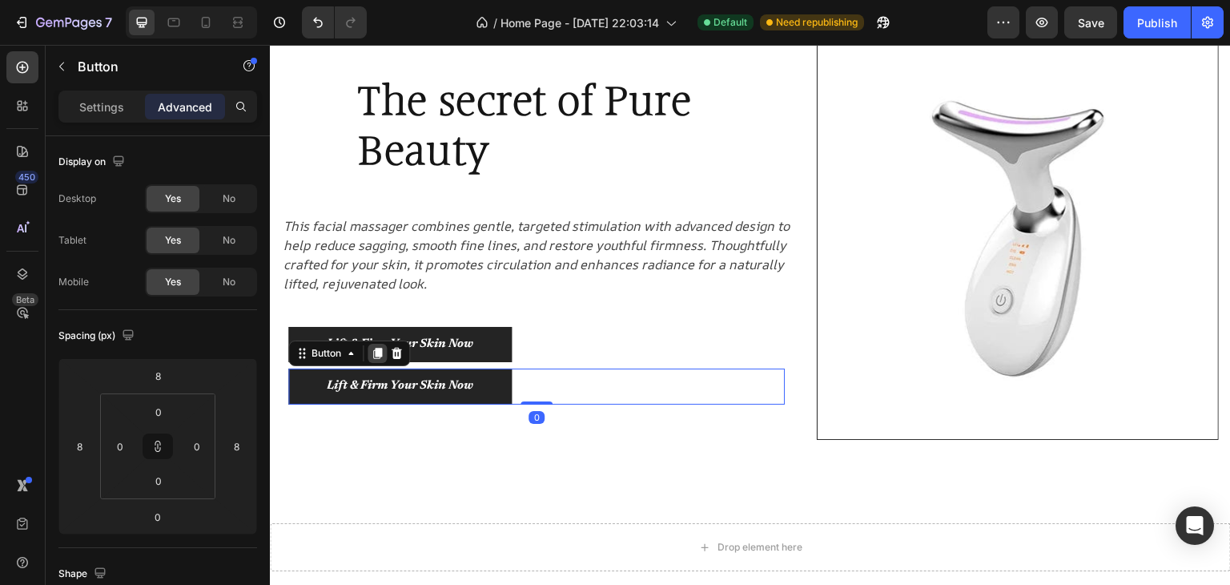
click at [377, 352] on icon at bounding box center [377, 353] width 9 height 11
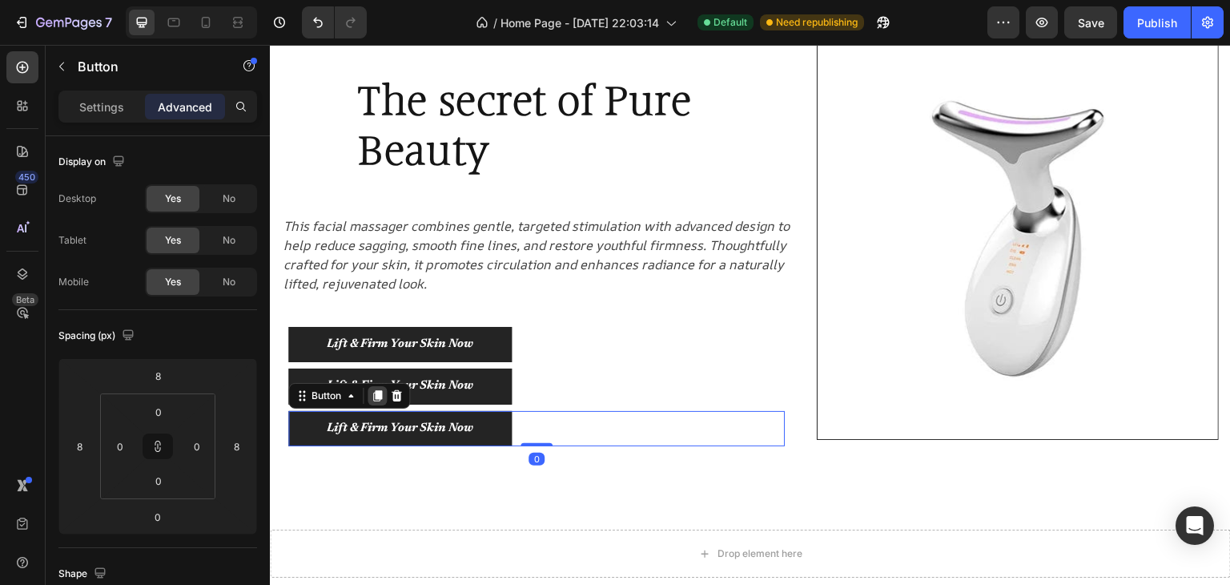
click at [379, 396] on icon at bounding box center [377, 395] width 9 height 11
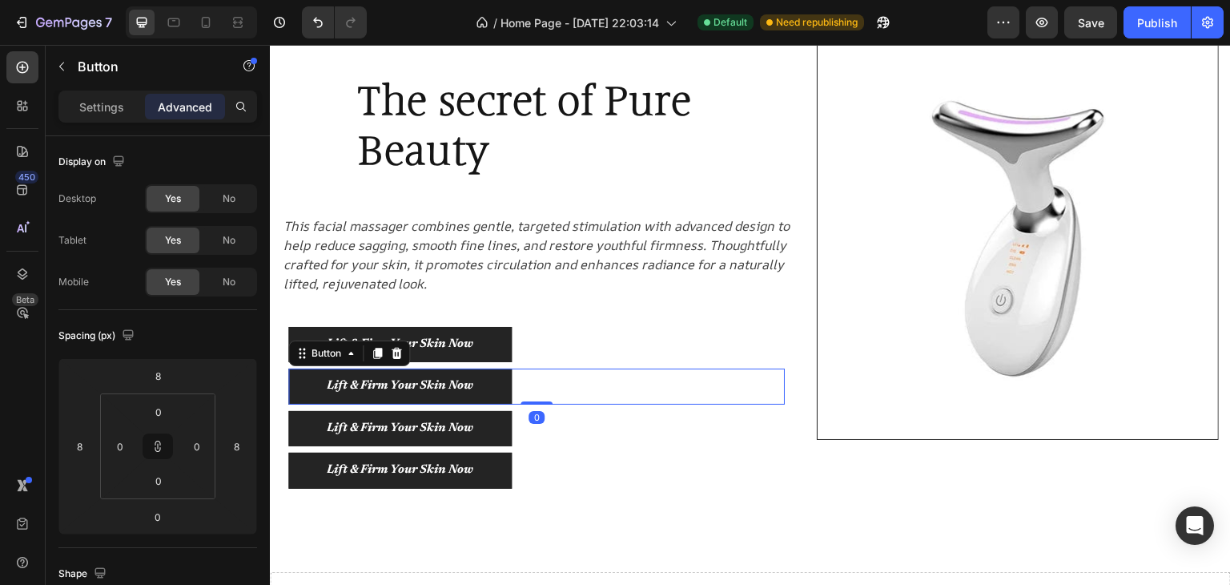
click at [586, 400] on div "Lift & Firm Your Skin Now Button 0" at bounding box center [536, 386] width 497 height 36
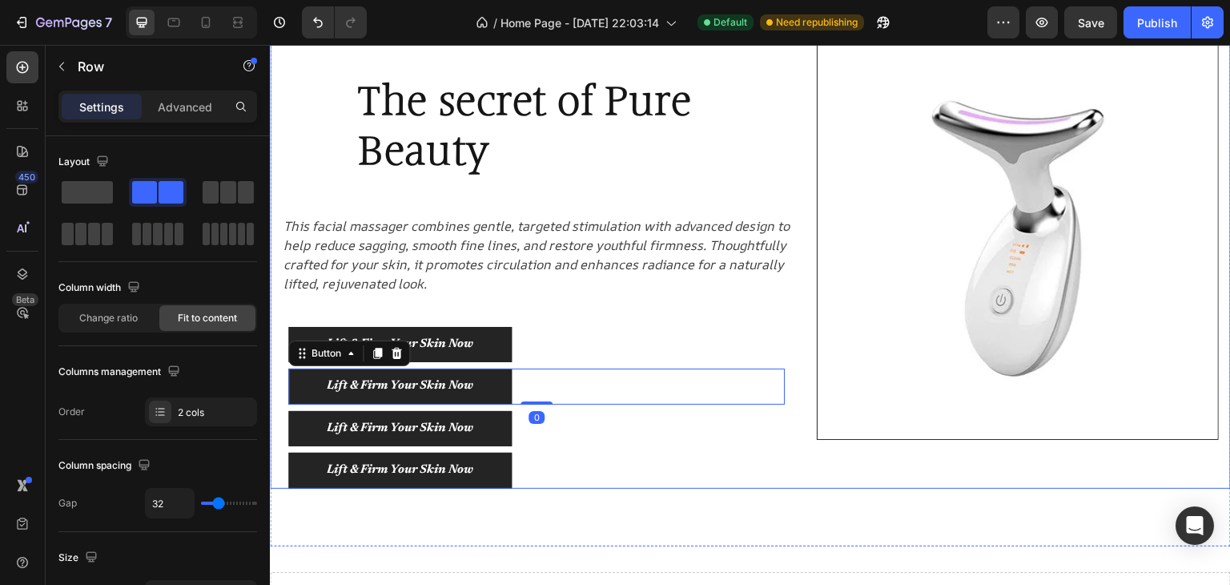
click at [923, 480] on div "Image" at bounding box center [1018, 263] width 402 height 451
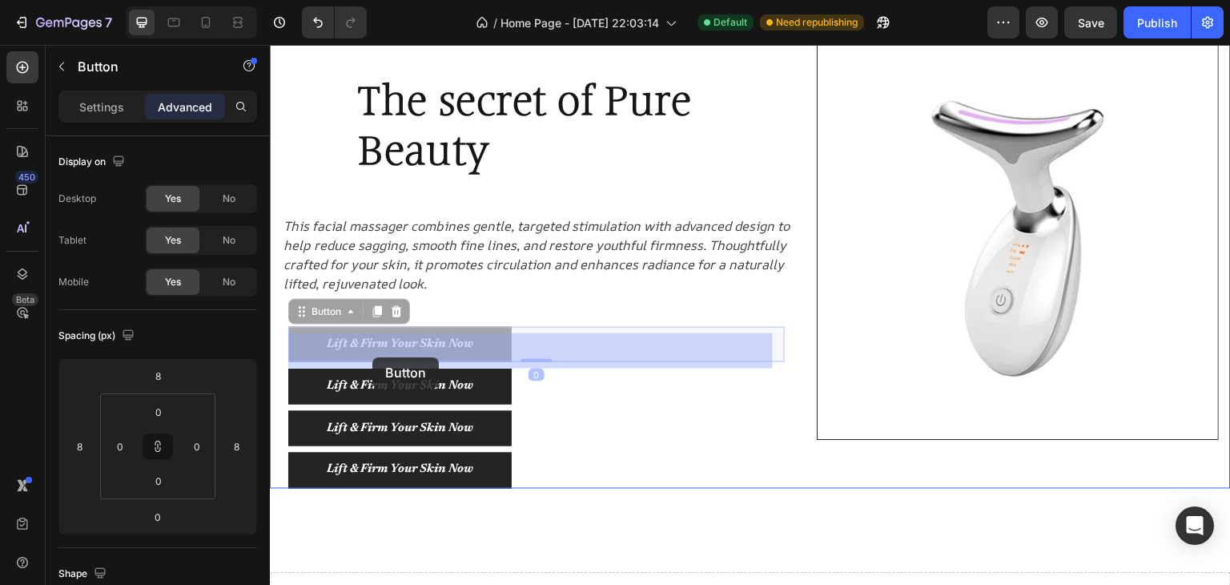
drag, startPoint x: 501, startPoint y: 346, endPoint x: 372, endPoint y: 357, distance: 128.7
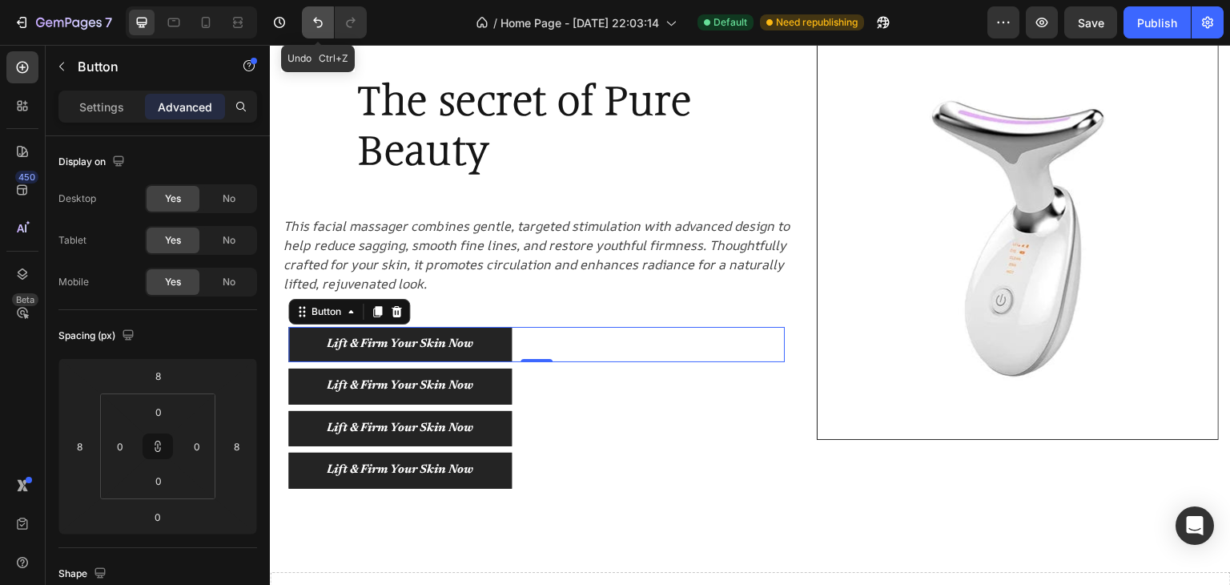
click at [316, 25] on icon "Undo/Redo" at bounding box center [318, 22] width 16 height 16
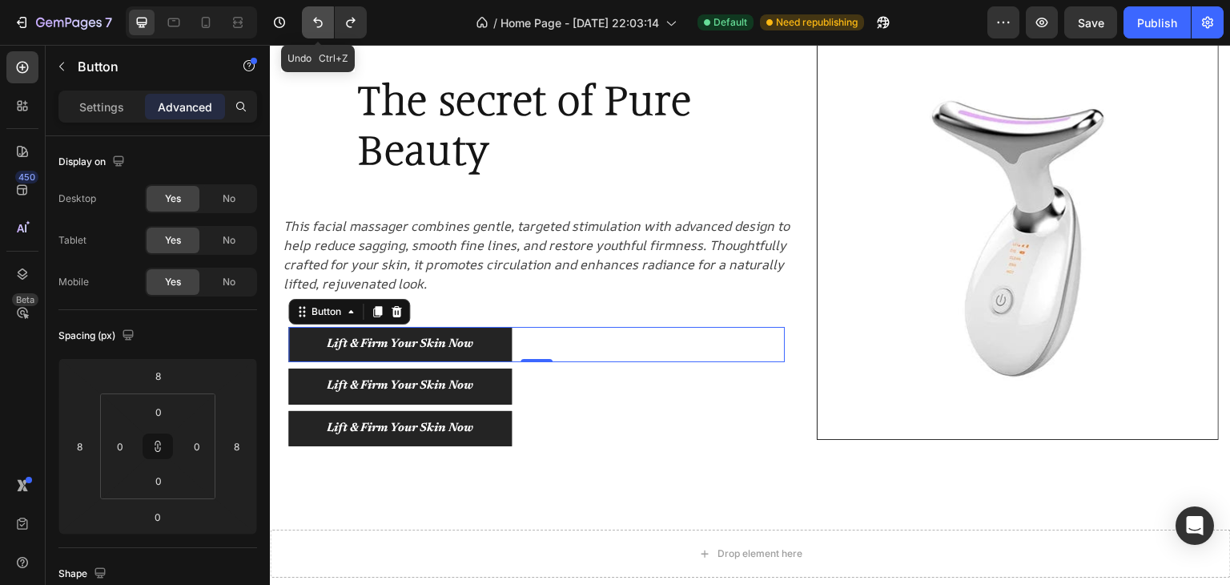
click at [316, 25] on icon "Undo/Redo" at bounding box center [318, 22] width 16 height 16
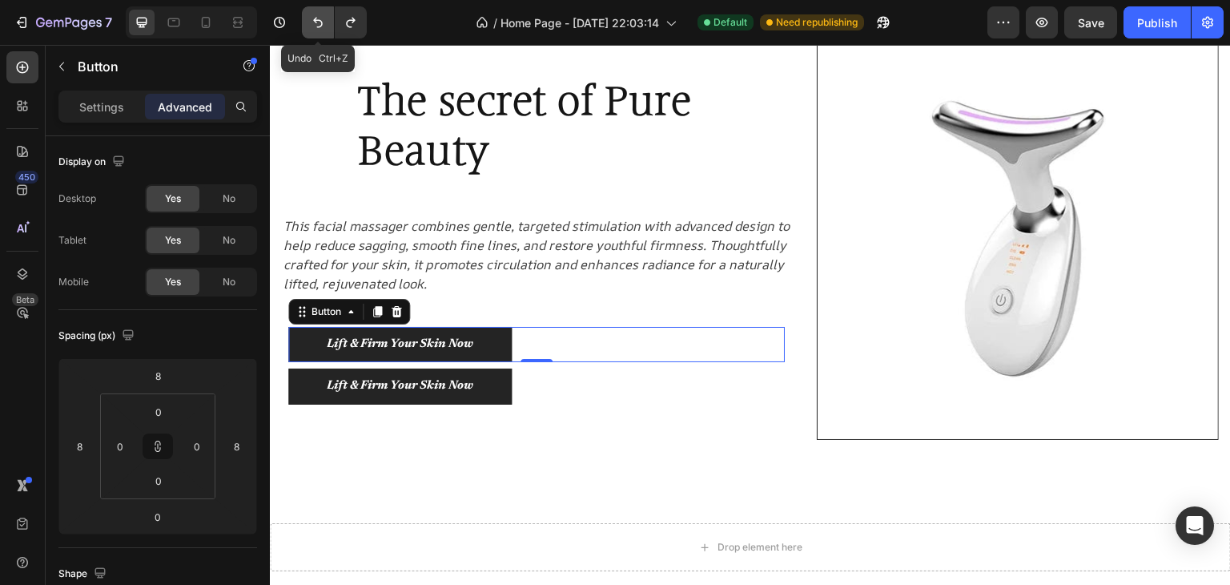
click at [316, 25] on icon "Undo/Redo" at bounding box center [318, 22] width 16 height 16
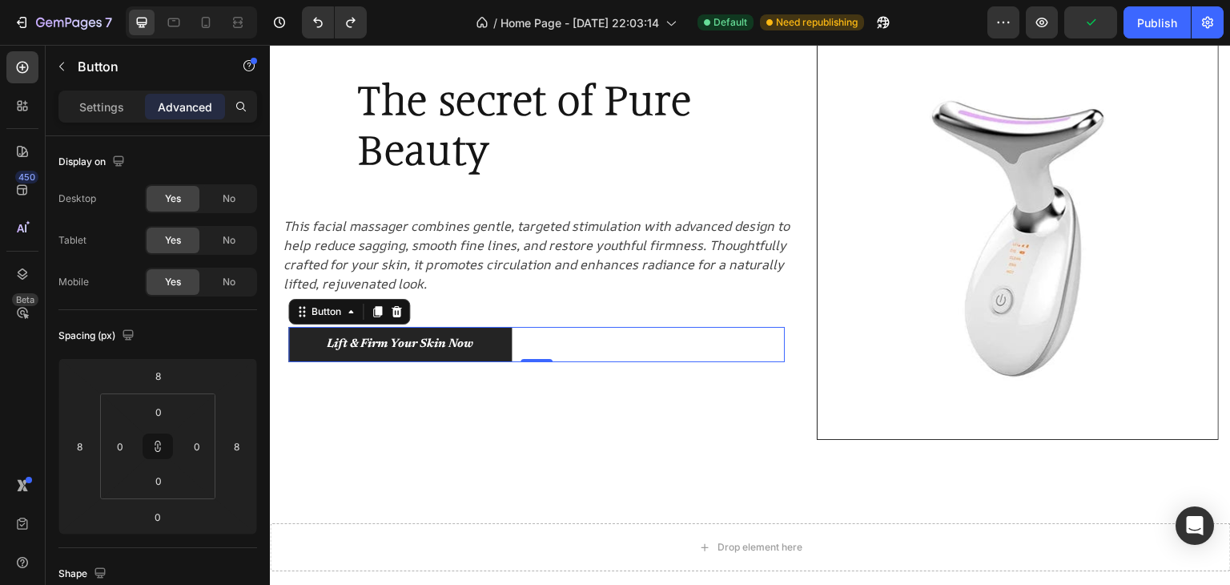
drag, startPoint x: 64, startPoint y: 451, endPoint x: 23, endPoint y: 457, distance: 41.2
click at [23, 457] on div "450 Beta Sections(18) Elements(83) Section Element Hero Section Product Detail …" at bounding box center [135, 315] width 270 height 540
drag, startPoint x: 251, startPoint y: 451, endPoint x: 243, endPoint y: 538, distance: 87.7
click at [0, 0] on div "Spacing (px) 8 8 0 8 0 0 0 0" at bounding box center [0, 0] width 0 height 0
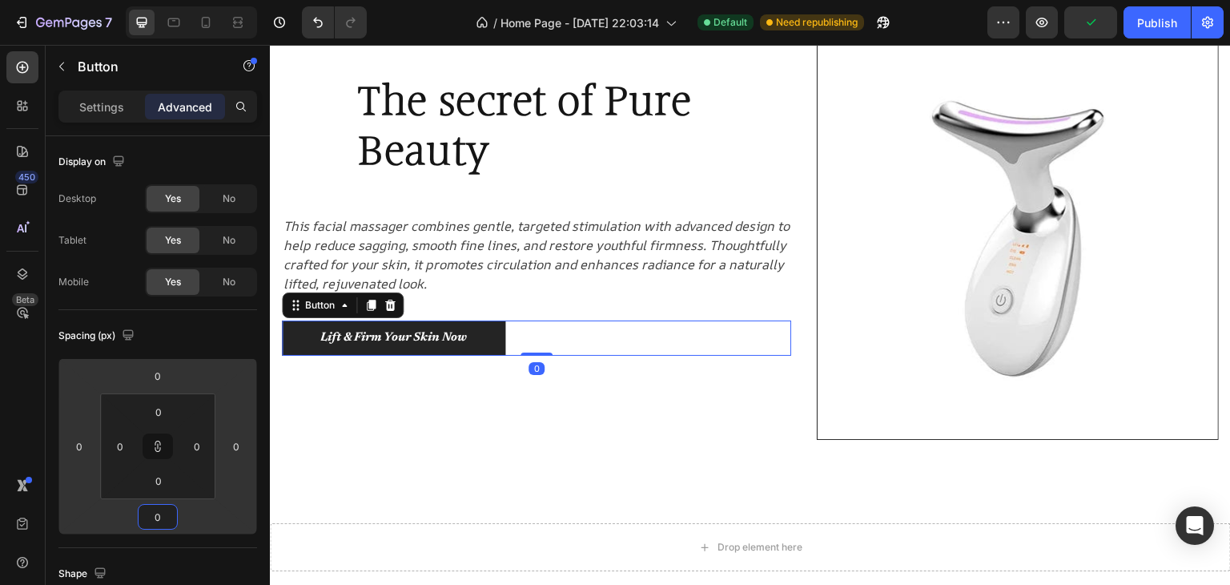
drag, startPoint x: 208, startPoint y: 530, endPoint x: 149, endPoint y: 530, distance: 59.3
click at [149, 0] on html "7 / Home Page - Aug 23, 22:03:14 Default Need republishing Preview Publish 450 …" at bounding box center [615, 0] width 1230 height 0
click at [546, 352] on div "Lift & Firm Your Skin Now Button 0" at bounding box center [536, 338] width 509 height 36
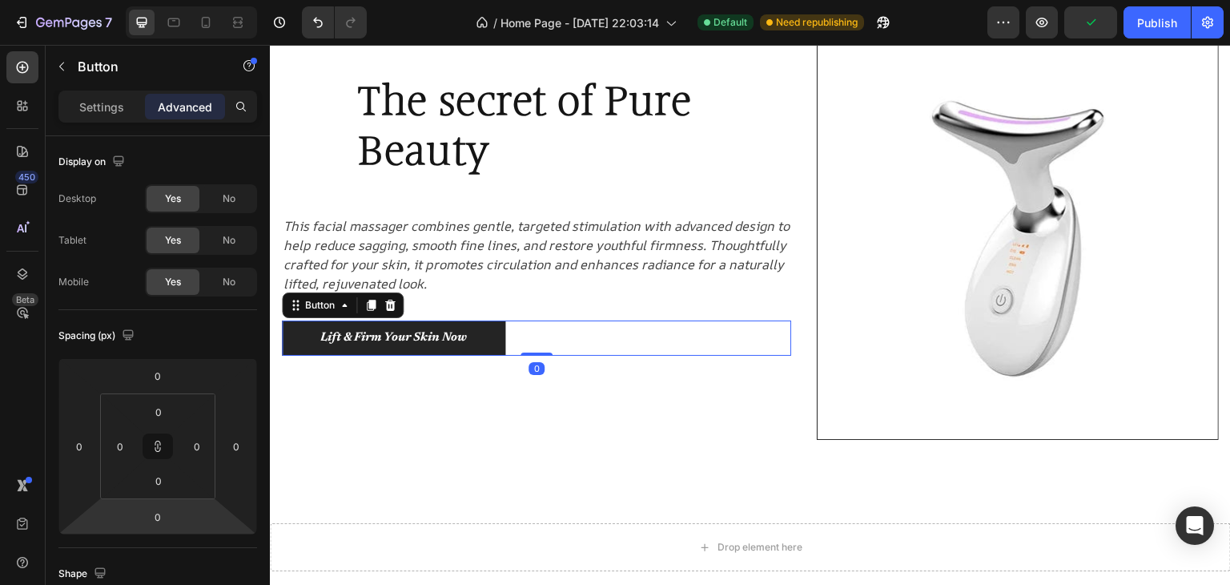
click at [540, 344] on div "Lift & Firm Your Skin Now Button 0" at bounding box center [536, 338] width 509 height 36
click at [102, 107] on p "Settings" at bounding box center [101, 107] width 45 height 17
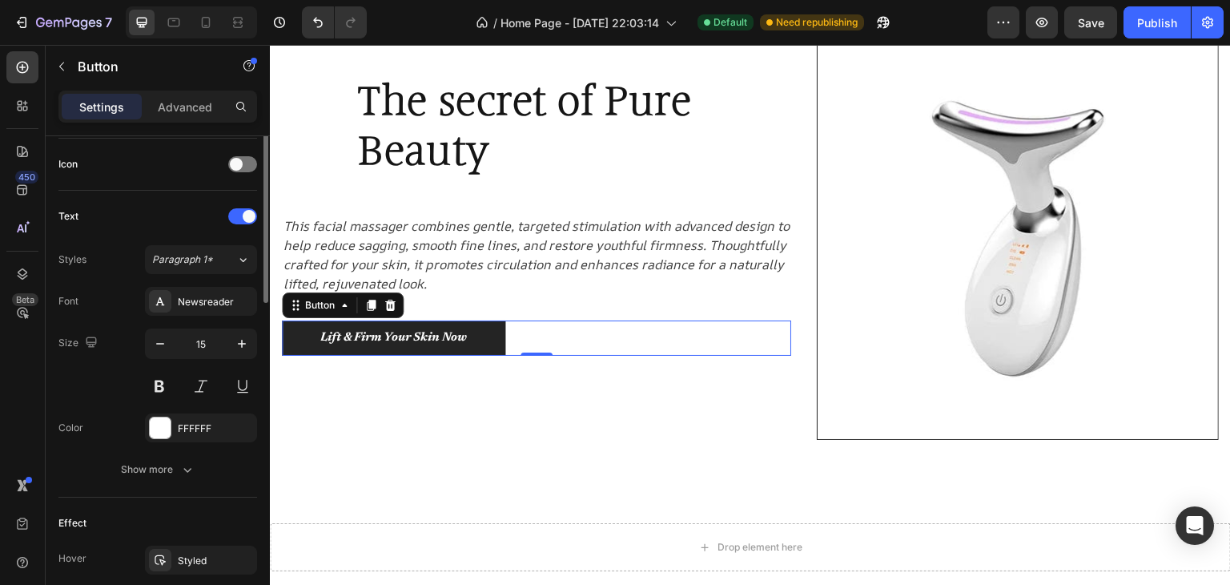
scroll to position [320, 0]
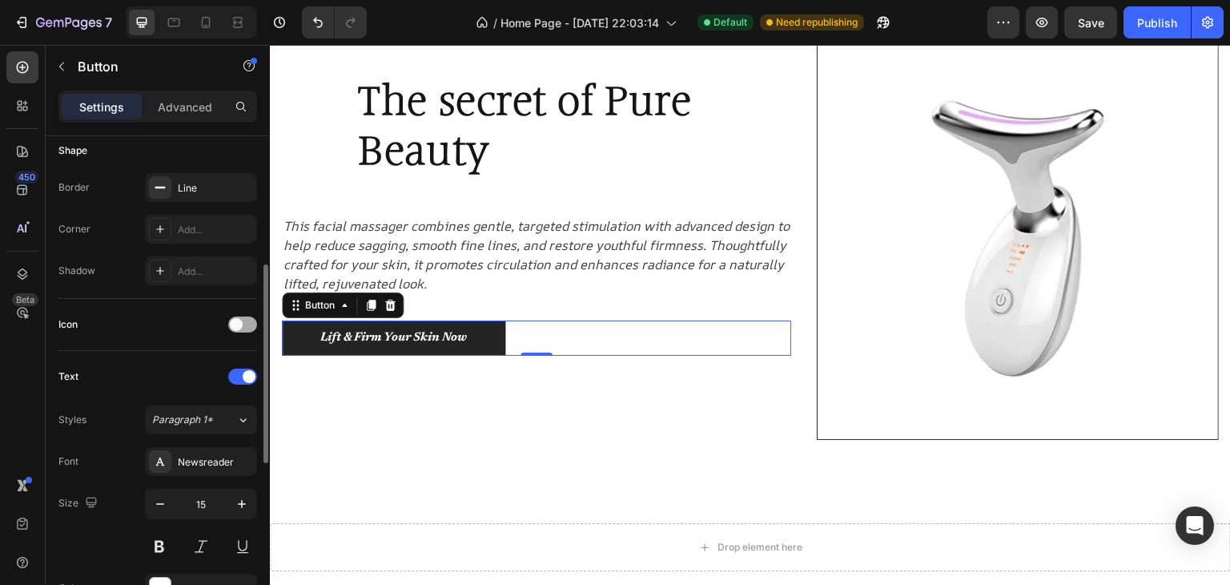
click at [242, 318] on div at bounding box center [242, 324] width 29 height 16
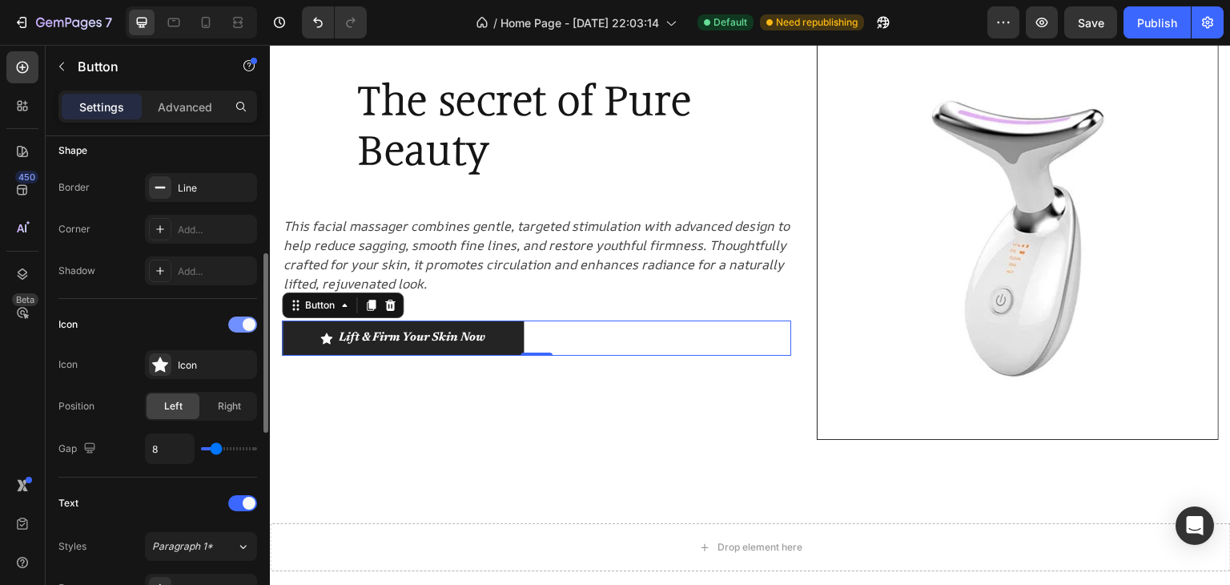
click at [242, 318] on div at bounding box center [242, 324] width 29 height 16
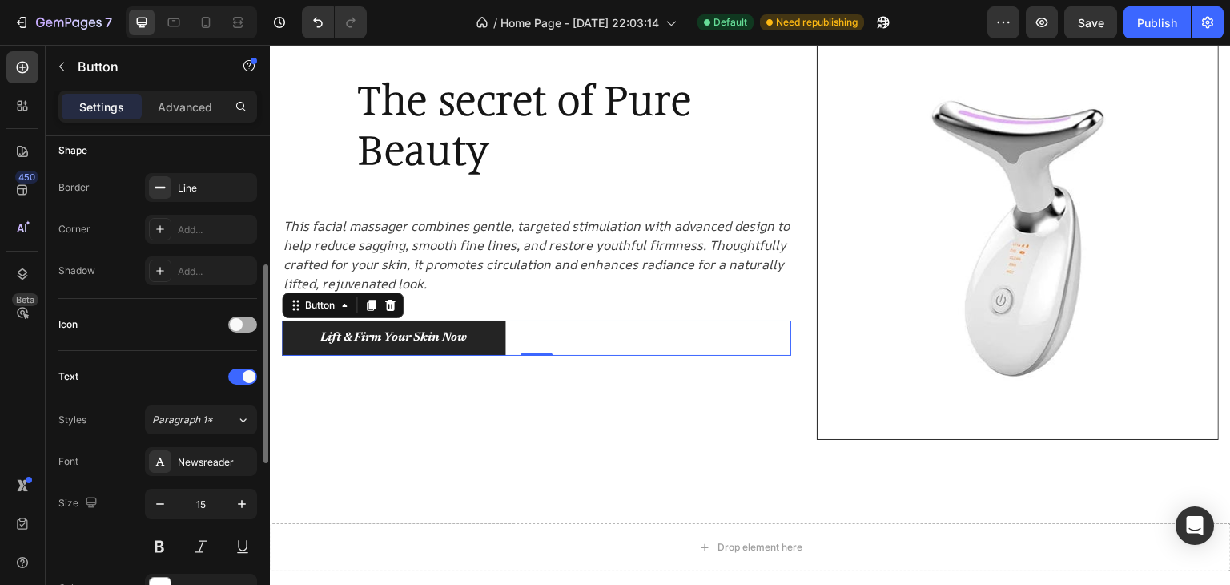
click at [242, 318] on div at bounding box center [242, 324] width 29 height 16
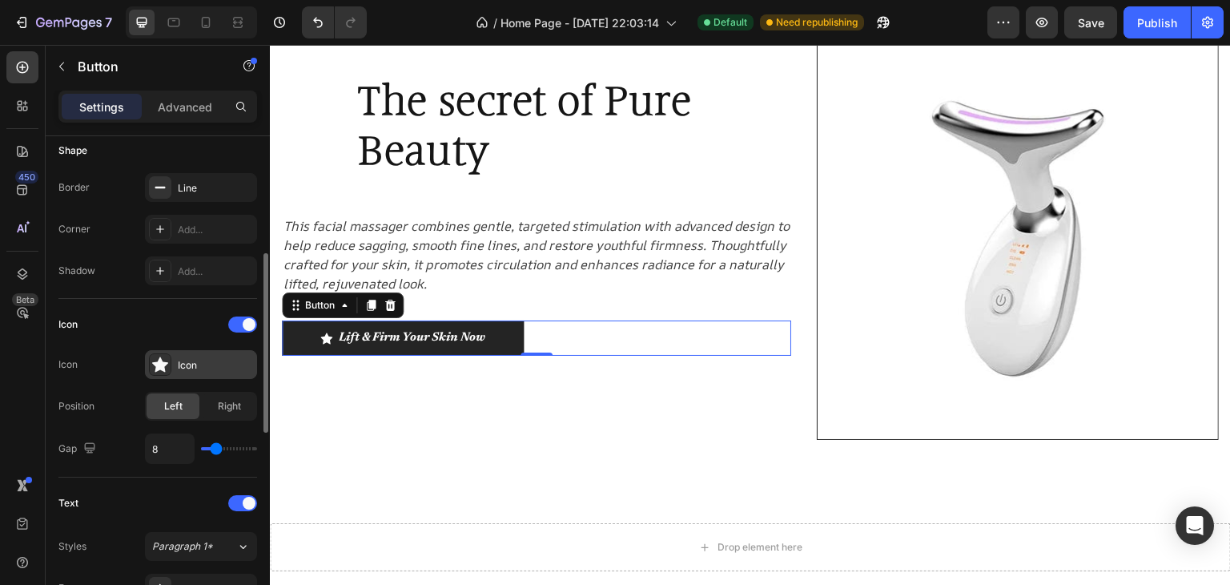
click at [199, 358] on div "Icon" at bounding box center [215, 365] width 75 height 14
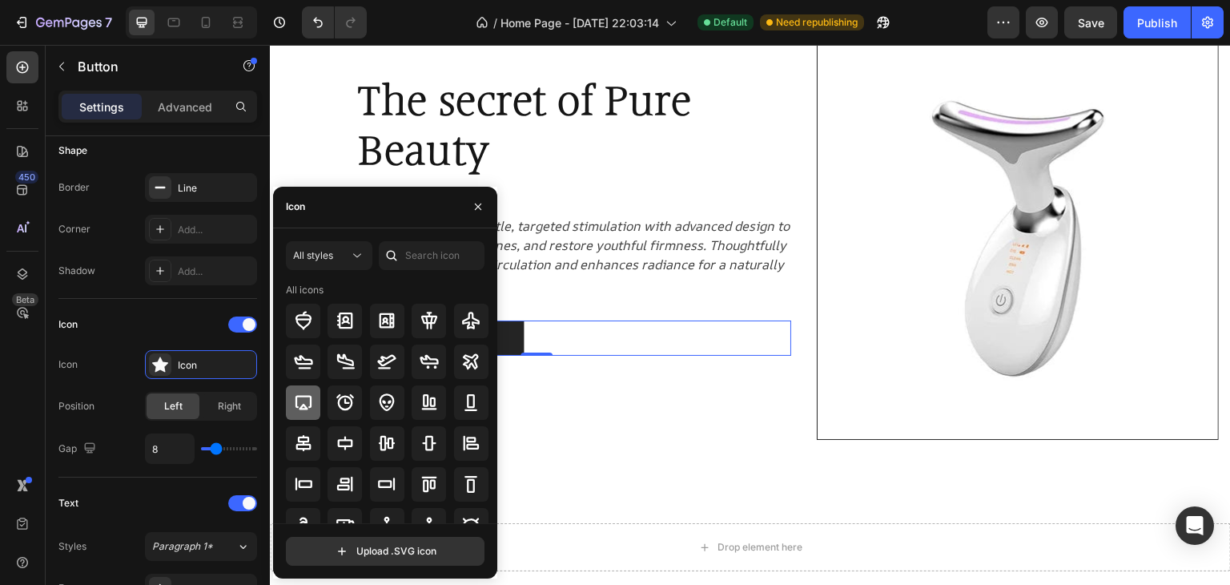
click at [308, 398] on icon at bounding box center [303, 402] width 19 height 19
click at [352, 394] on icon at bounding box center [345, 402] width 19 height 19
click at [393, 396] on icon at bounding box center [386, 402] width 19 height 19
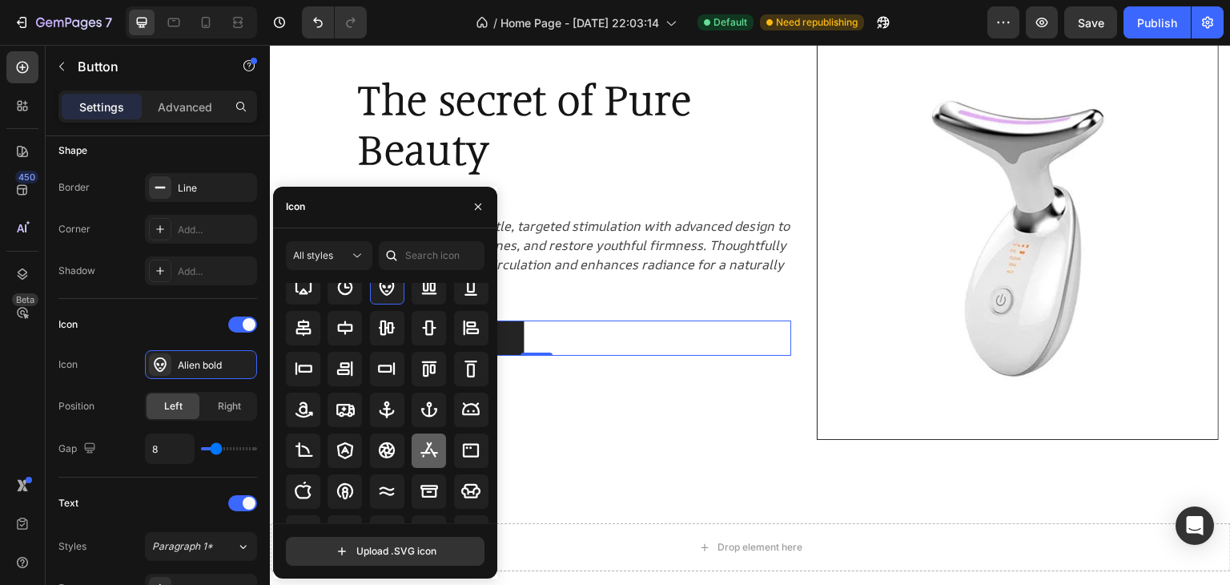
scroll to position [160, 0]
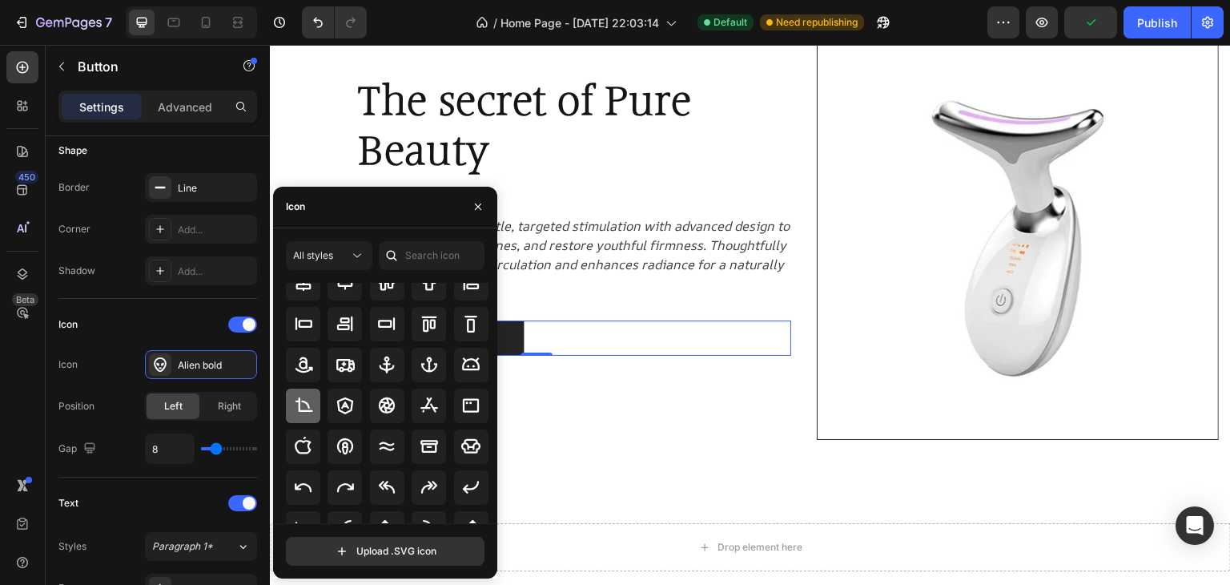
click at [300, 413] on icon at bounding box center [303, 405] width 19 height 19
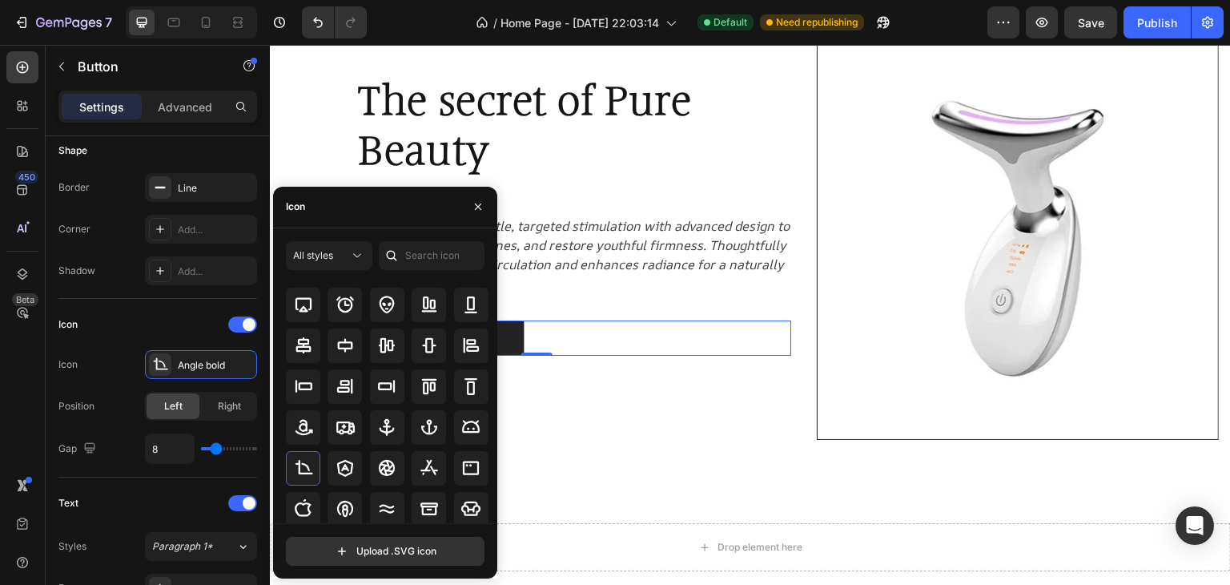
scroll to position [107, 0]
click at [472, 427] on icon at bounding box center [470, 429] width 19 height 19
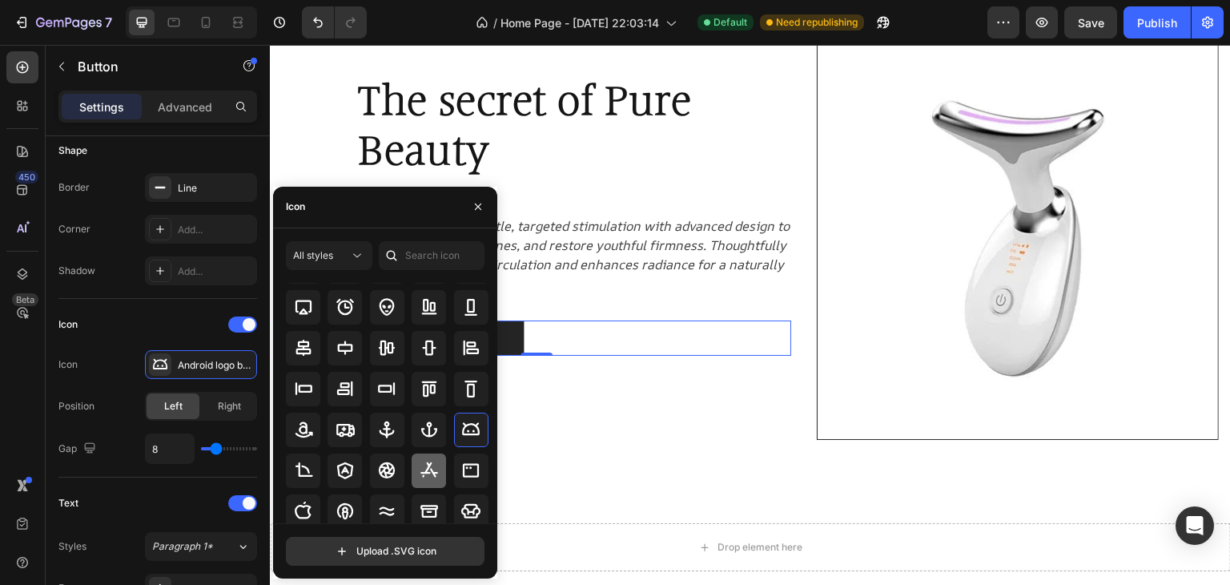
click at [421, 462] on icon at bounding box center [429, 470] width 19 height 19
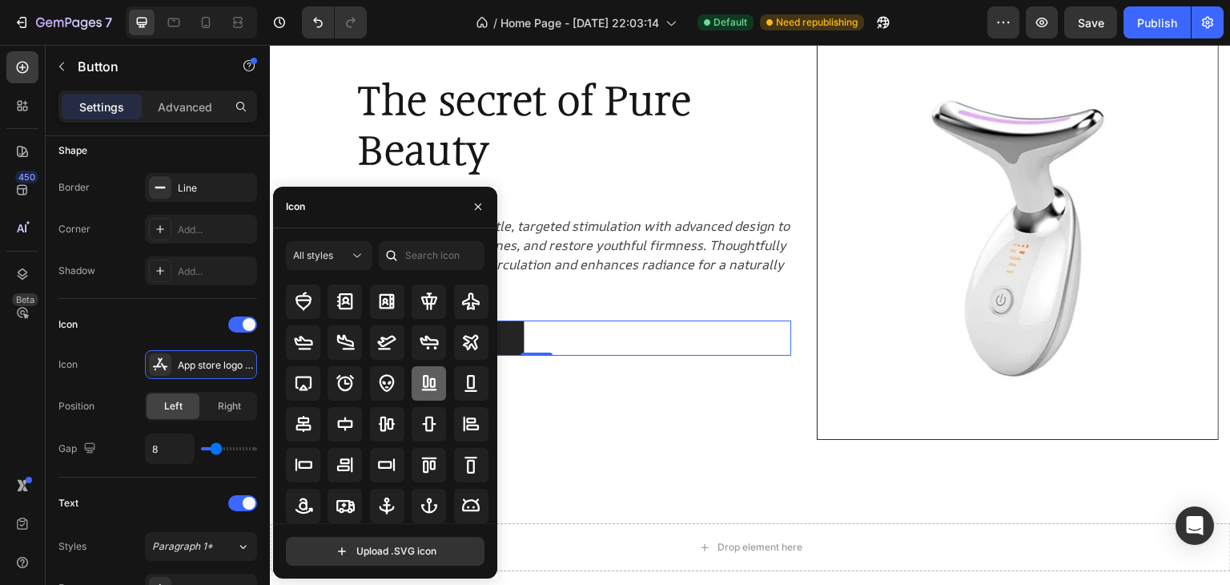
scroll to position [26, 0]
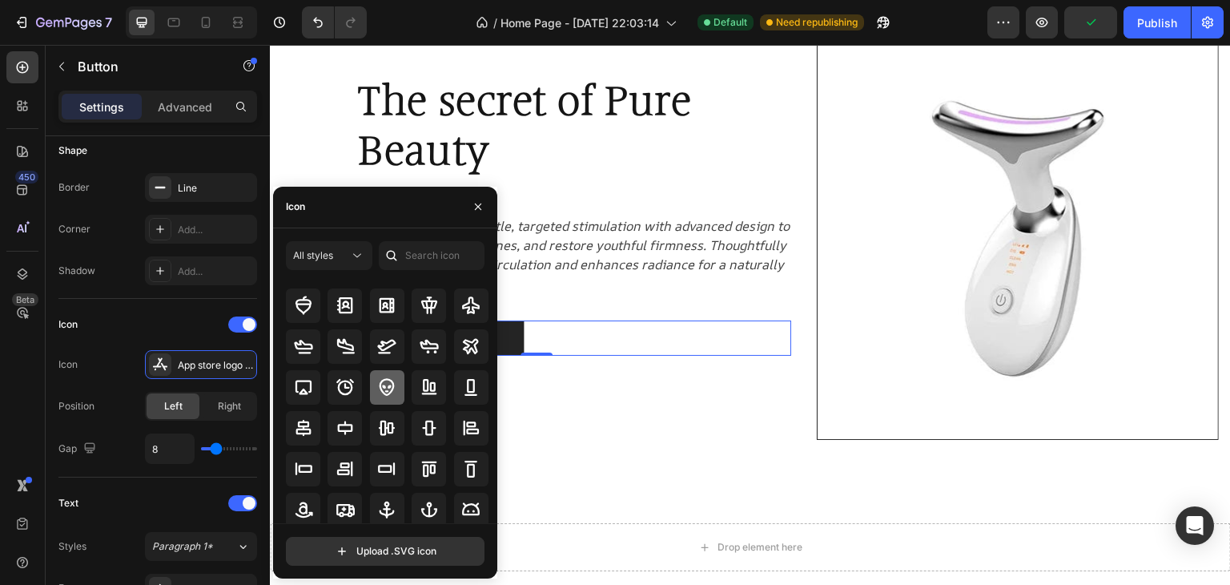
click at [372, 377] on div at bounding box center [387, 387] width 34 height 34
click at [473, 207] on icon "button" at bounding box center [478, 206] width 13 height 13
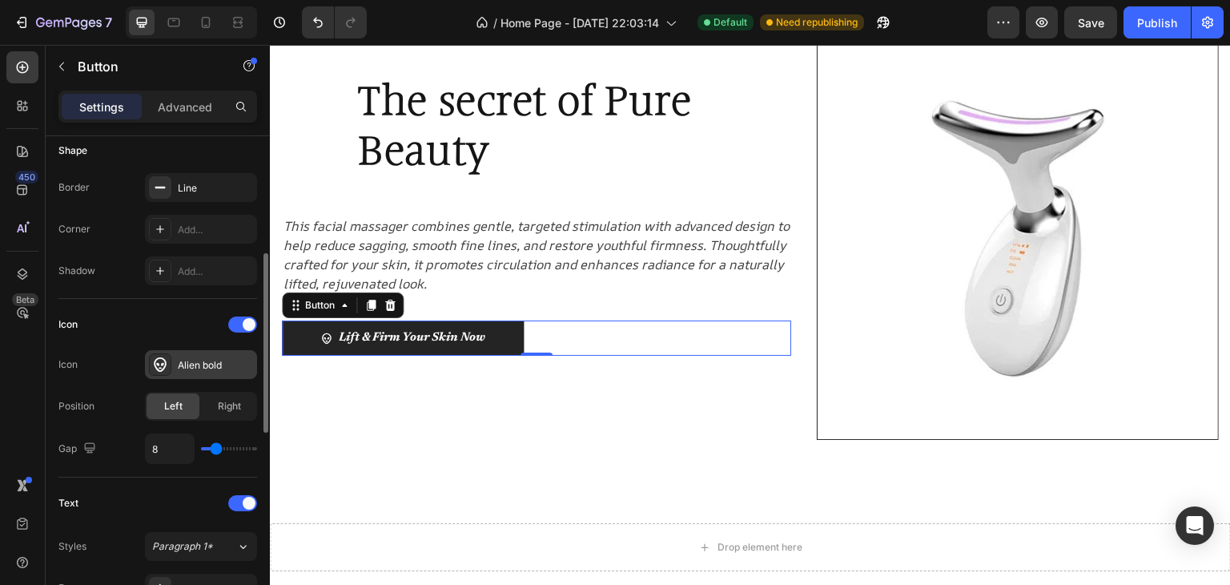
click at [191, 361] on div "Alien bold" at bounding box center [215, 365] width 75 height 14
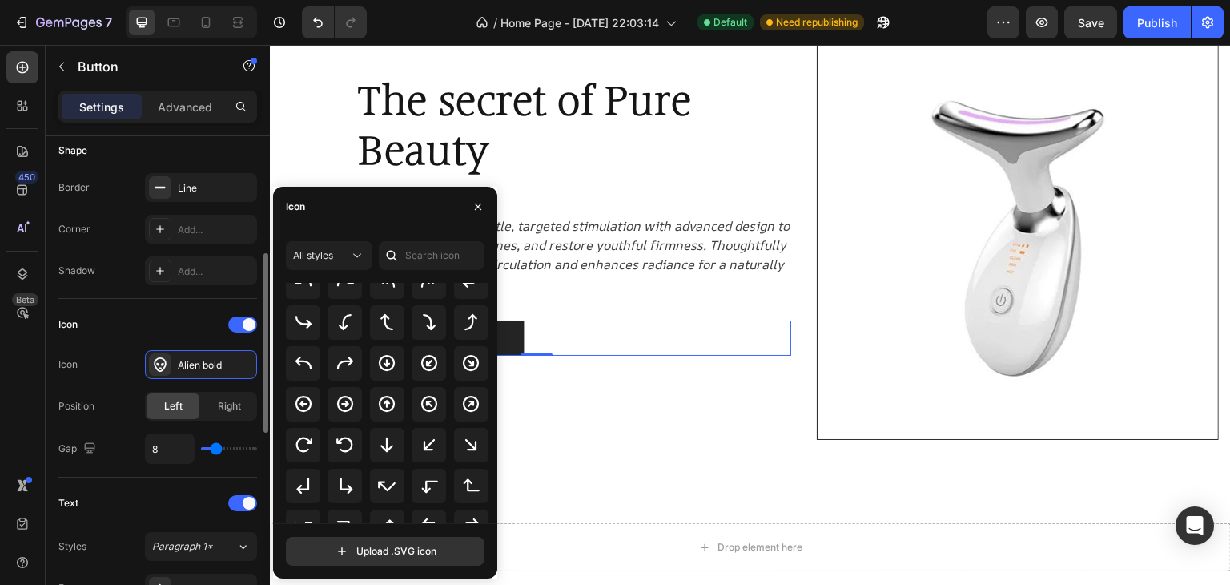
scroll to position [336, 0]
click at [244, 324] on span at bounding box center [249, 324] width 13 height 13
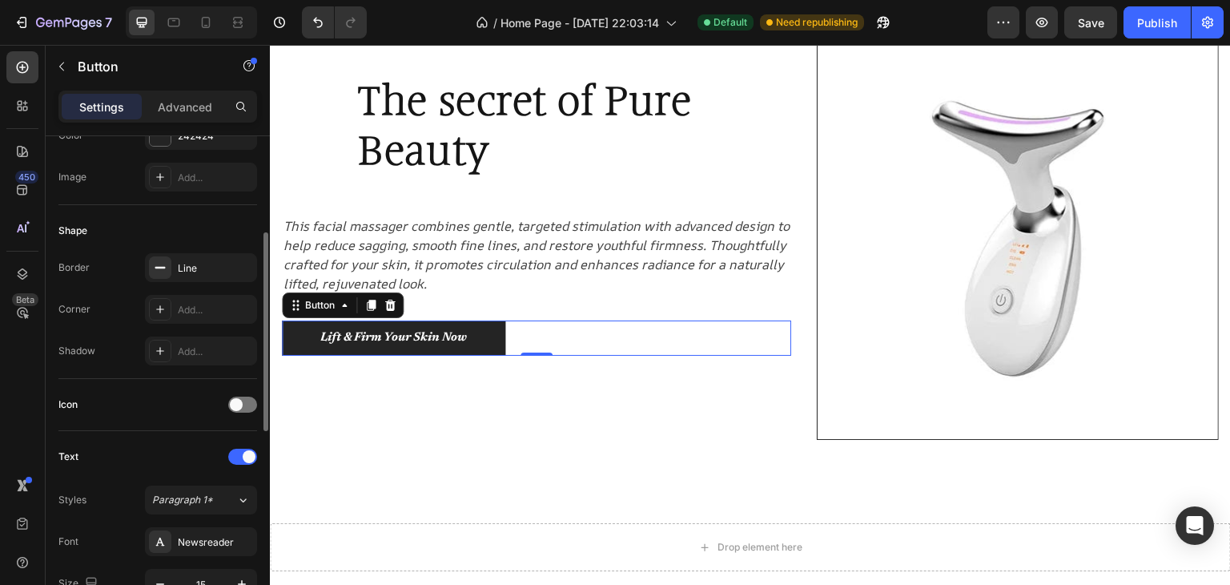
scroll to position [160, 0]
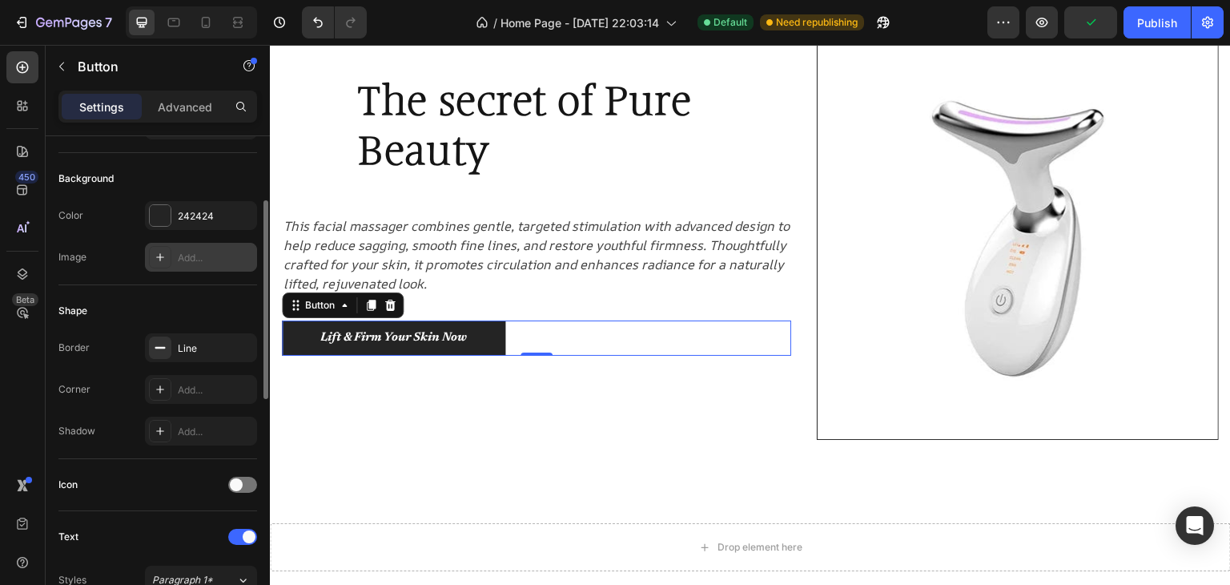
click at [177, 267] on div "Add..." at bounding box center [201, 257] width 112 height 29
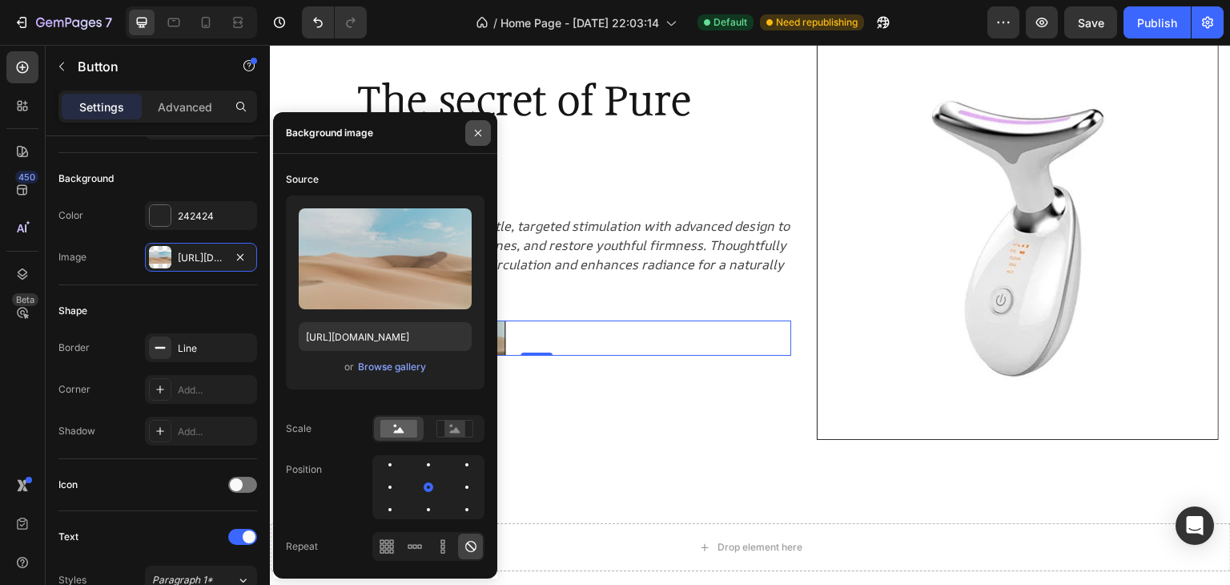
click at [481, 139] on icon "button" at bounding box center [478, 133] width 13 height 13
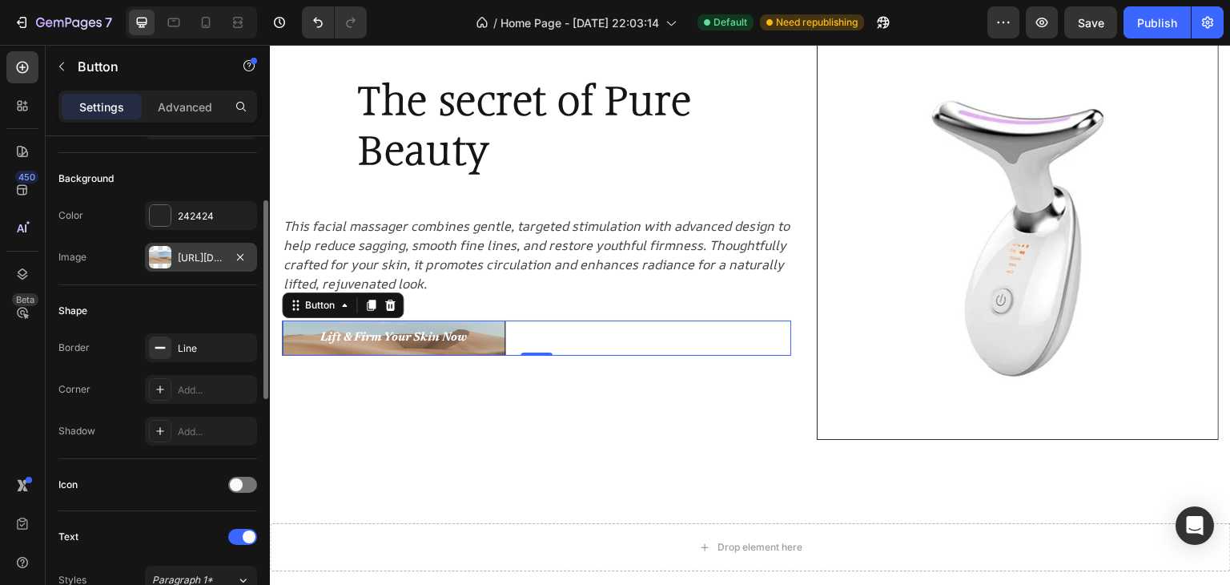
click at [188, 252] on div "https://cdn.shopify.com/s/files/1/2005/9307/files/background_settings.jpg" at bounding box center [201, 258] width 46 height 14
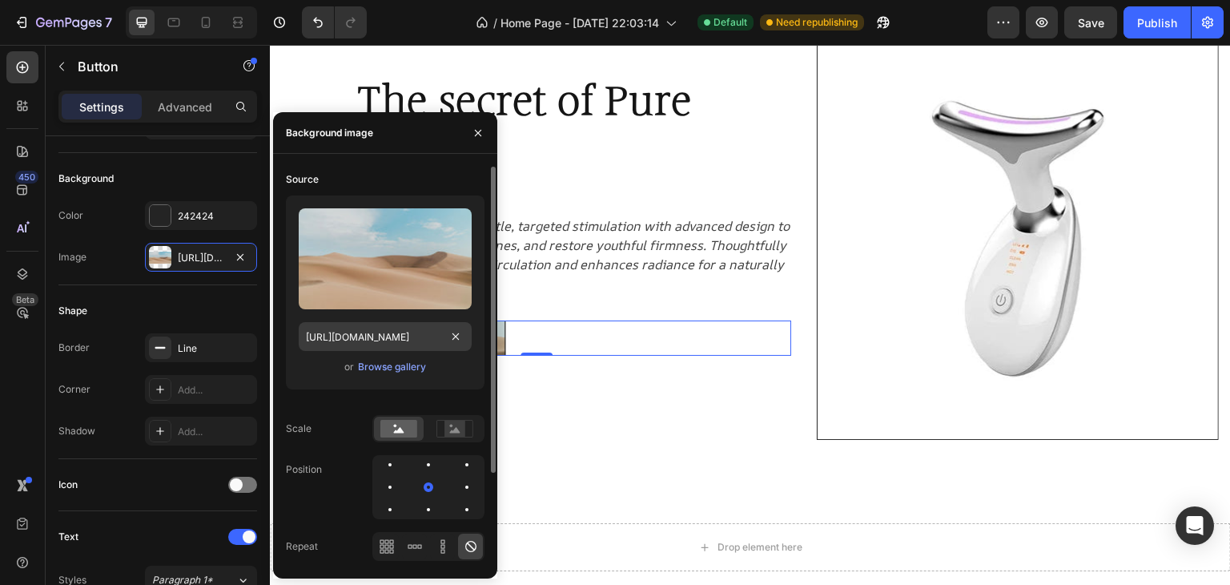
scroll to position [80, 0]
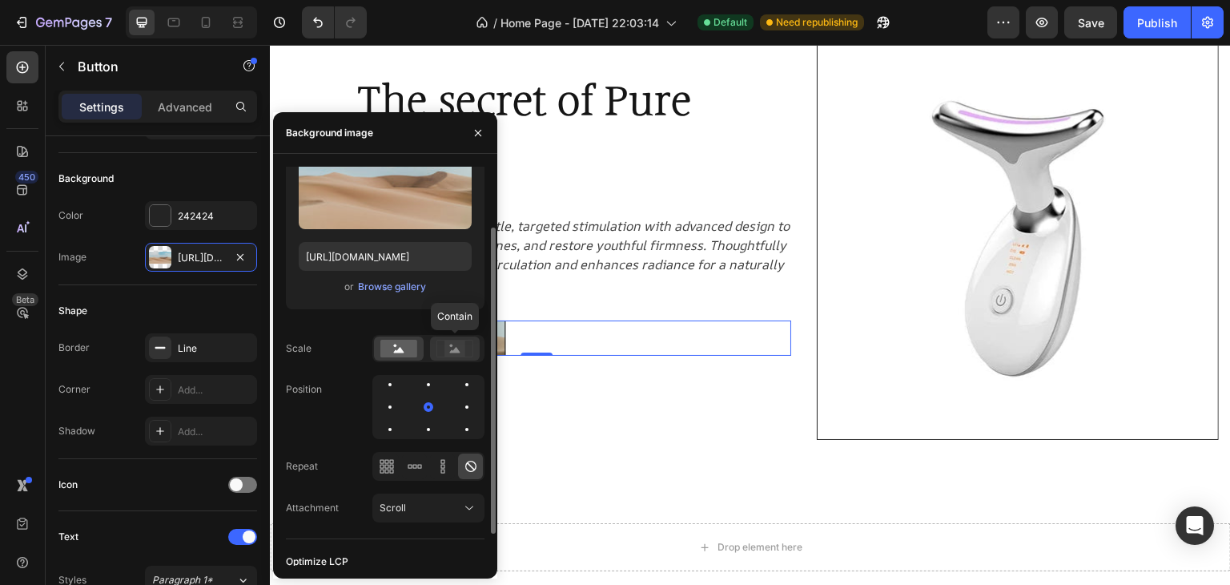
click at [456, 353] on rect at bounding box center [455, 348] width 21 height 16
click at [408, 342] on rect at bounding box center [399, 349] width 37 height 18
click at [459, 339] on div at bounding box center [455, 348] width 50 height 24
click at [478, 128] on icon "button" at bounding box center [478, 133] width 13 height 13
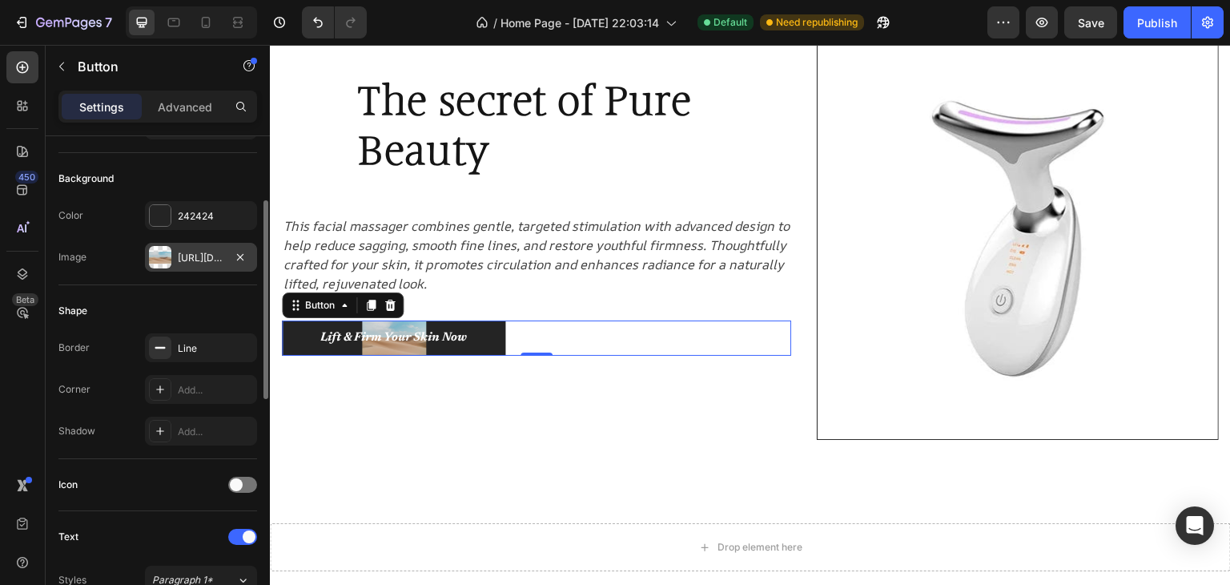
click at [184, 245] on div "https://cdn.shopify.com/s/files/1/2005/9307/files/background_settings.jpg" at bounding box center [201, 257] width 112 height 29
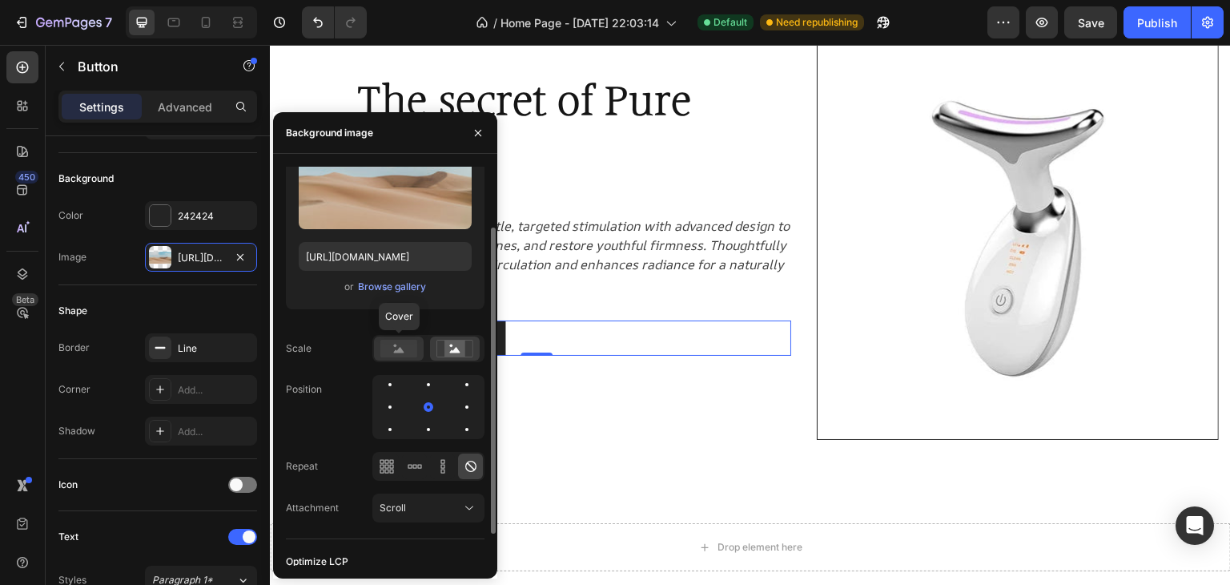
click at [394, 347] on rect at bounding box center [399, 349] width 37 height 18
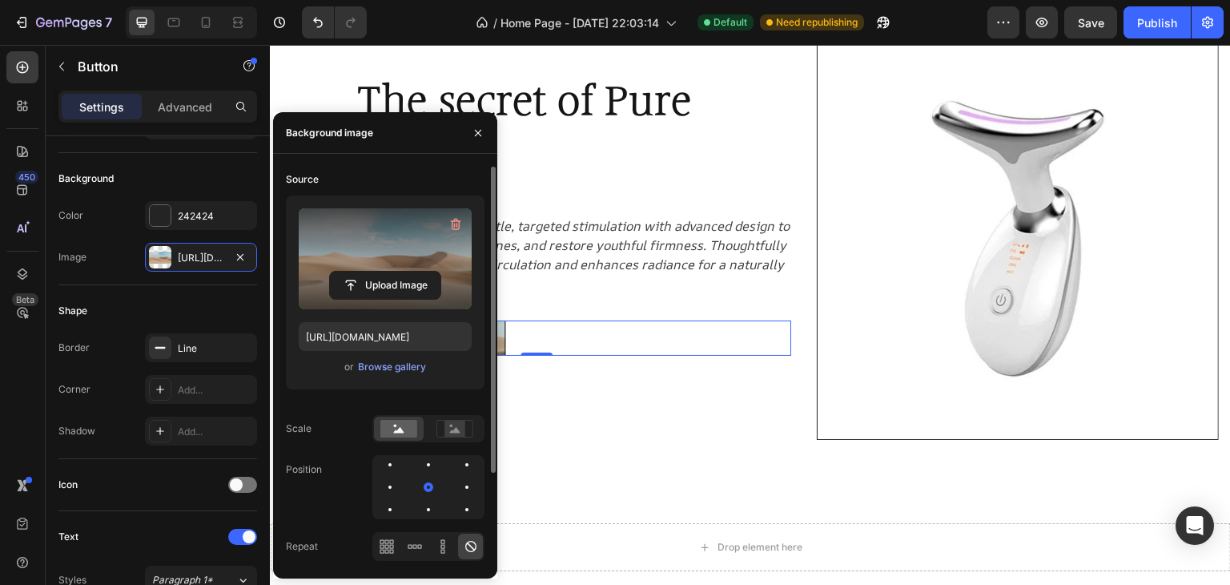
scroll to position [0, 0]
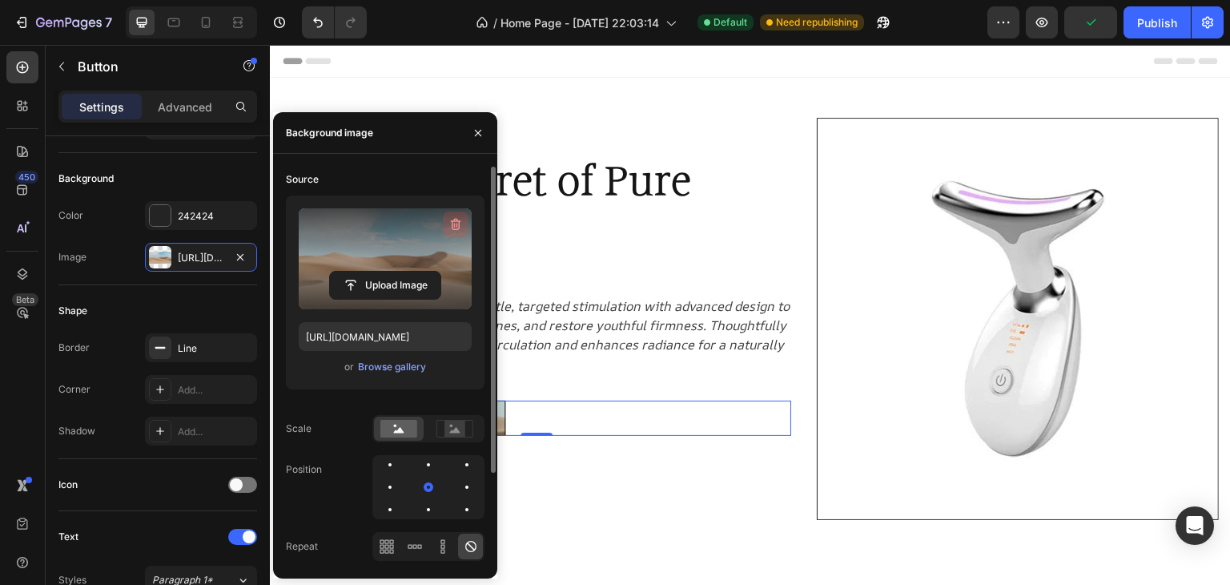
click at [452, 216] on icon "button" at bounding box center [456, 224] width 16 height 16
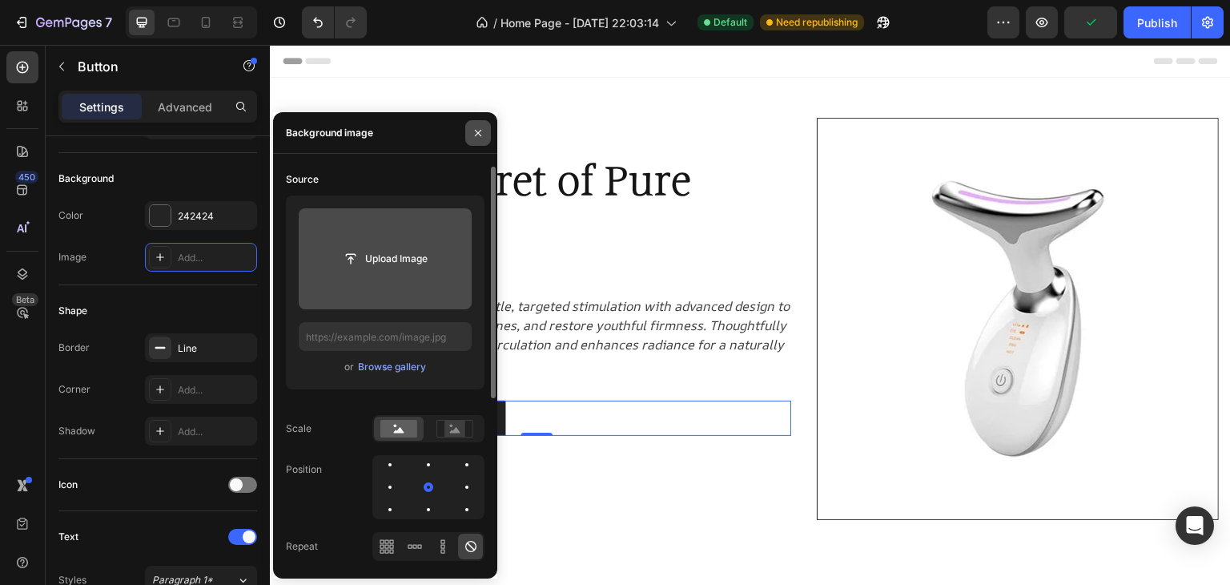
click at [474, 133] on icon "button" at bounding box center [478, 133] width 13 height 13
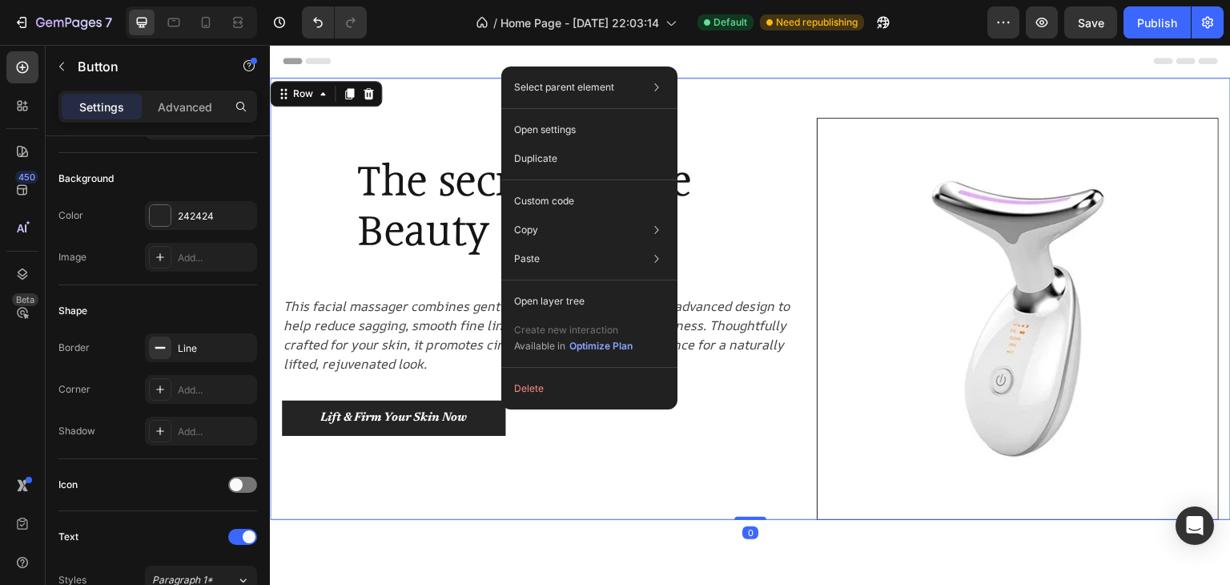
click at [578, 466] on div "The secret of Pure Beauty Heading Row This facial massager combines gentle, tar…" at bounding box center [536, 319] width 509 height 402
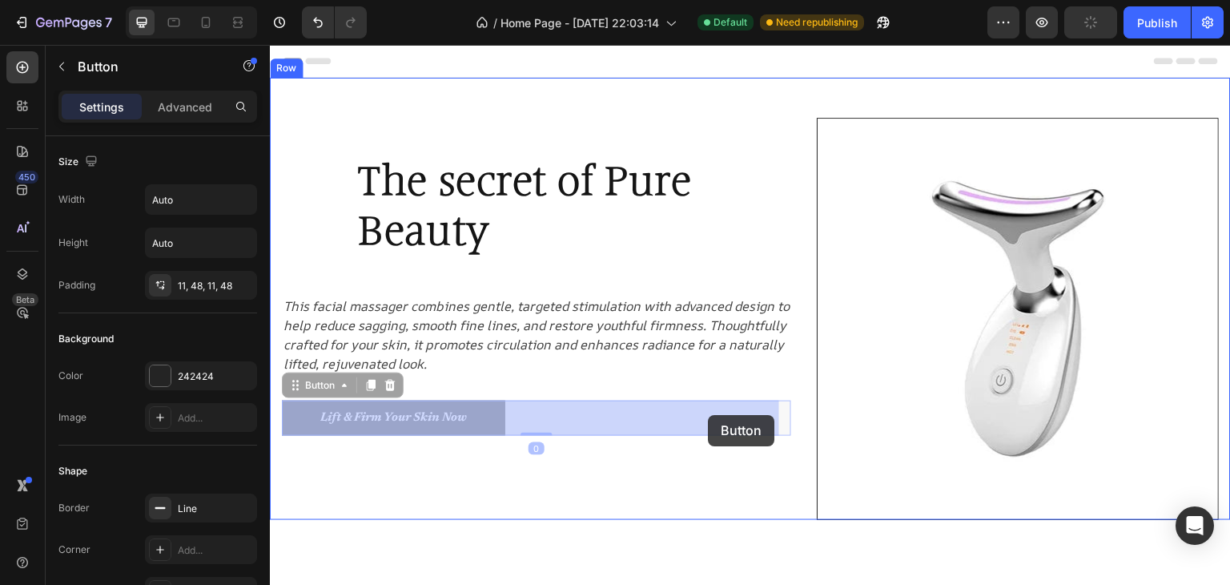
drag, startPoint x: 498, startPoint y: 412, endPoint x: 708, endPoint y: 415, distance: 209.9
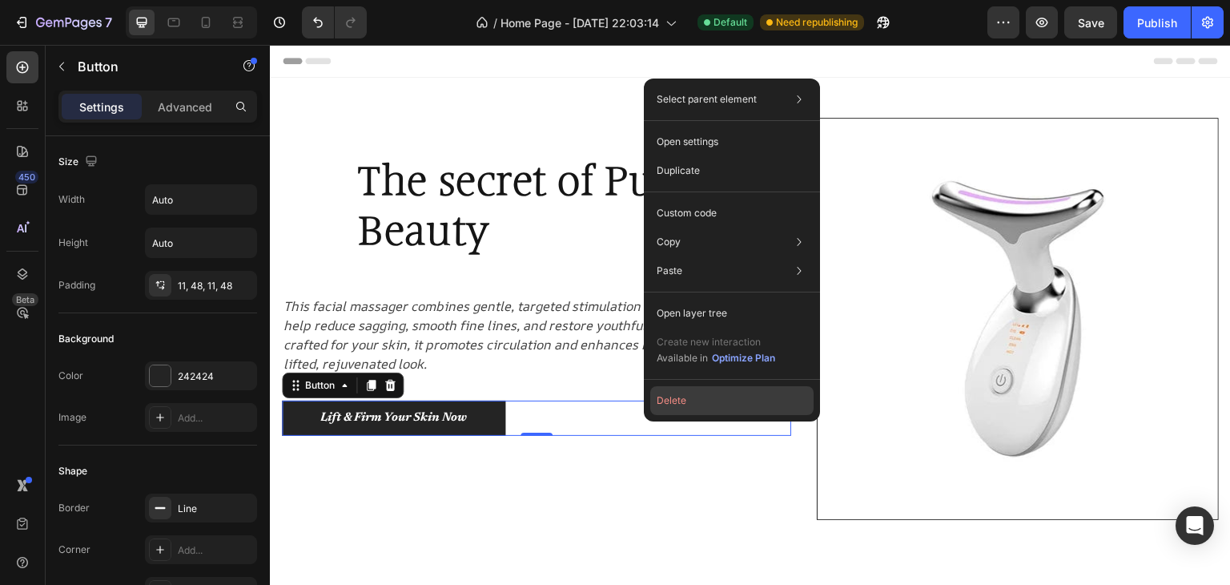
click at [670, 413] on button "Delete" at bounding box center [731, 400] width 163 height 29
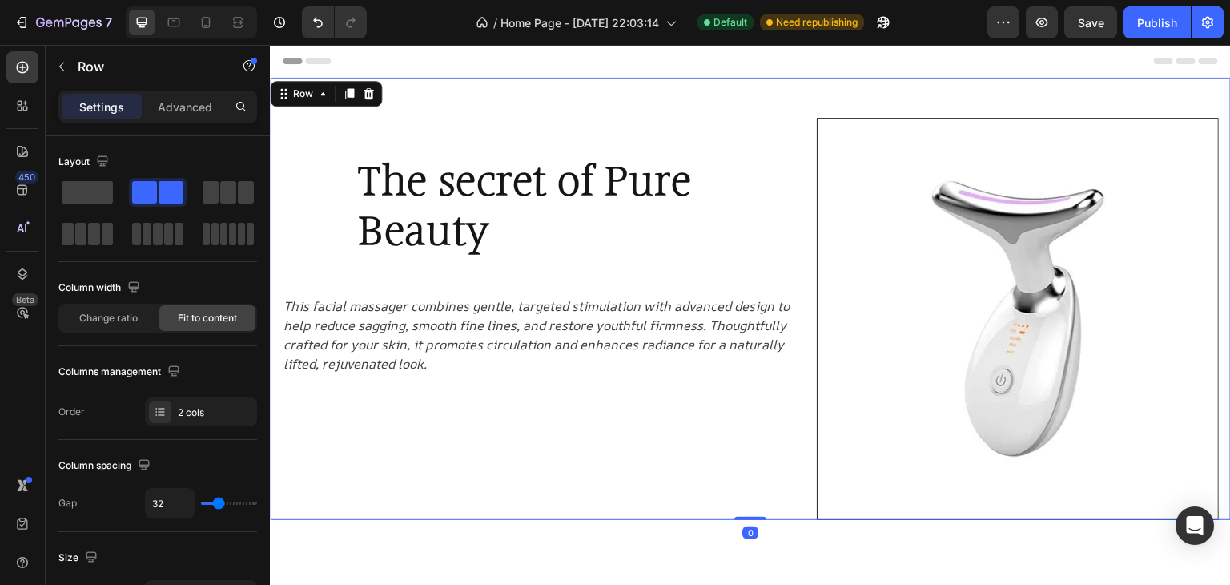
click at [554, 402] on div "The secret of Pure Beauty Heading Row This facial massager combines gentle, tar…" at bounding box center [536, 319] width 509 height 402
click at [526, 425] on div "The secret of Pure Beauty Heading Row This facial massager combines gentle, tar…" at bounding box center [536, 319] width 509 height 402
click at [312, 18] on icon "Undo/Redo" at bounding box center [318, 22] width 16 height 16
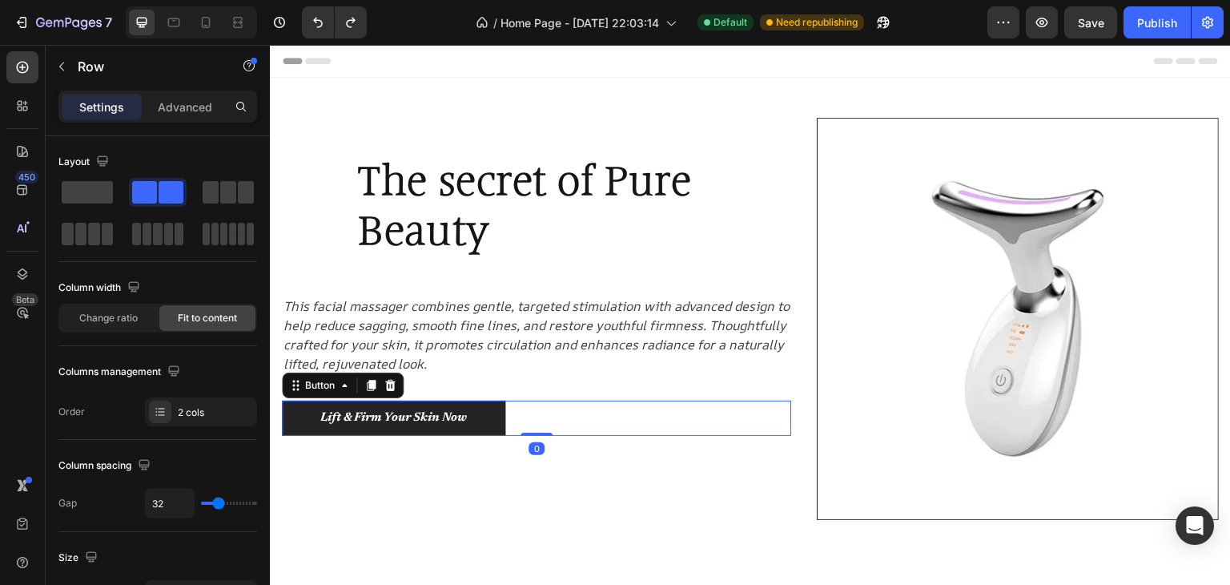
click at [526, 411] on div "Lift & Firm Your Skin Now Button 0" at bounding box center [536, 419] width 509 height 36
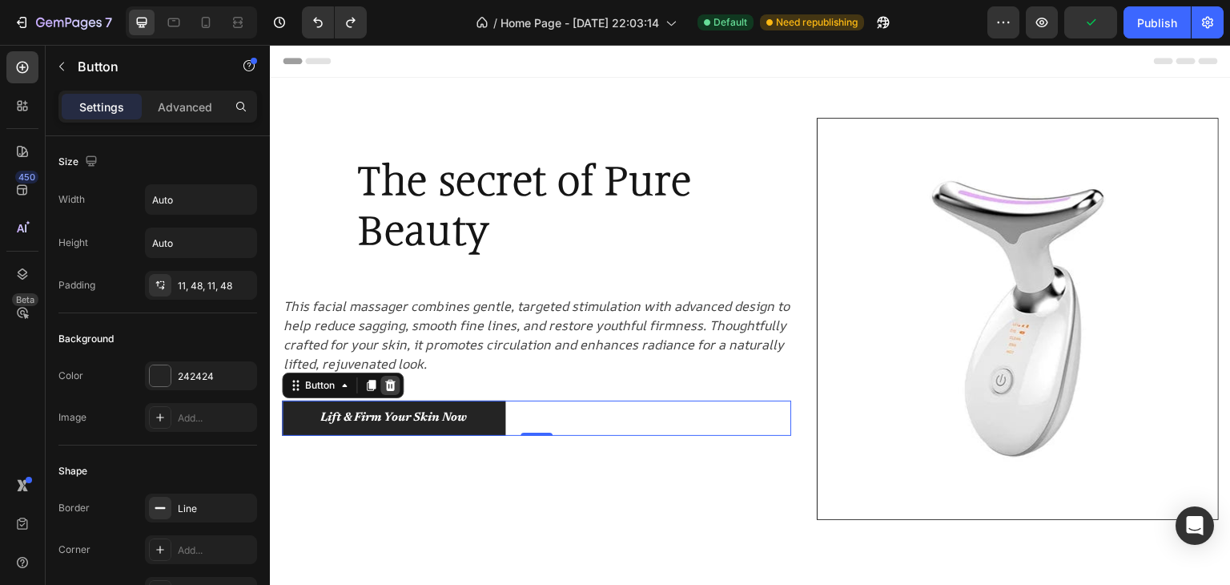
click at [393, 382] on icon at bounding box center [390, 385] width 10 height 11
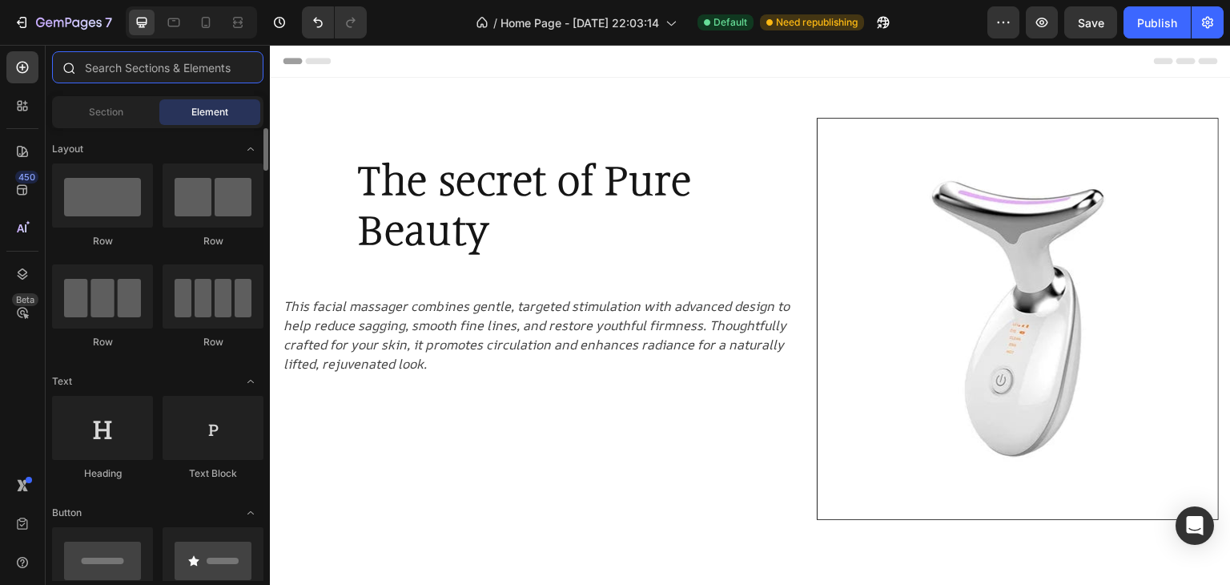
click at [189, 74] on input "text" at bounding box center [157, 67] width 211 height 32
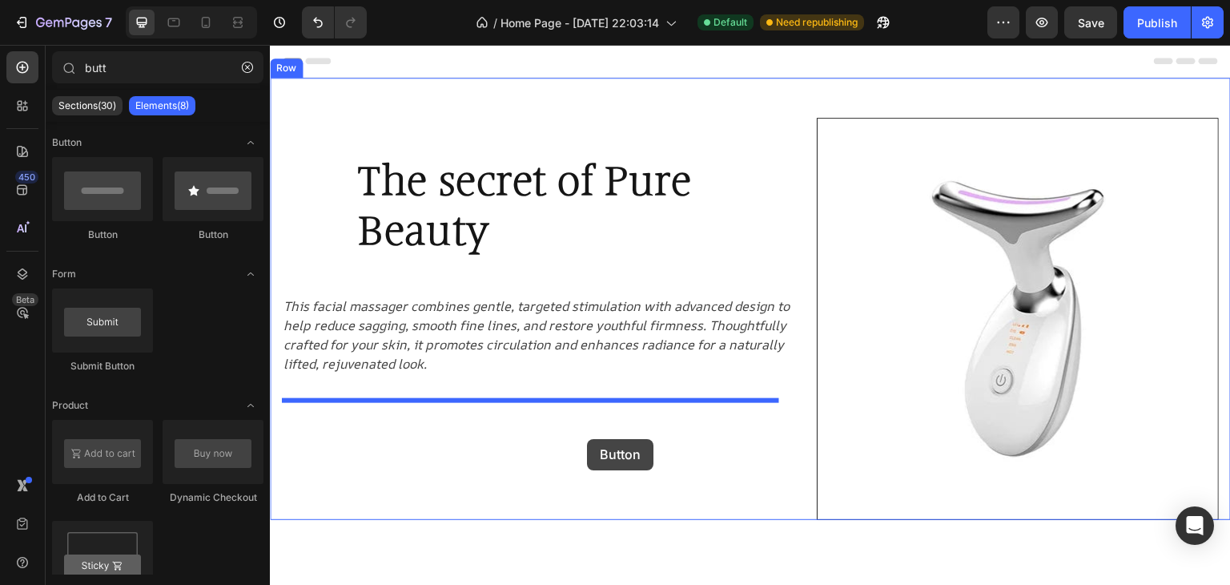
drag, startPoint x: 351, startPoint y: 239, endPoint x: 587, endPoint y: 438, distance: 309.2
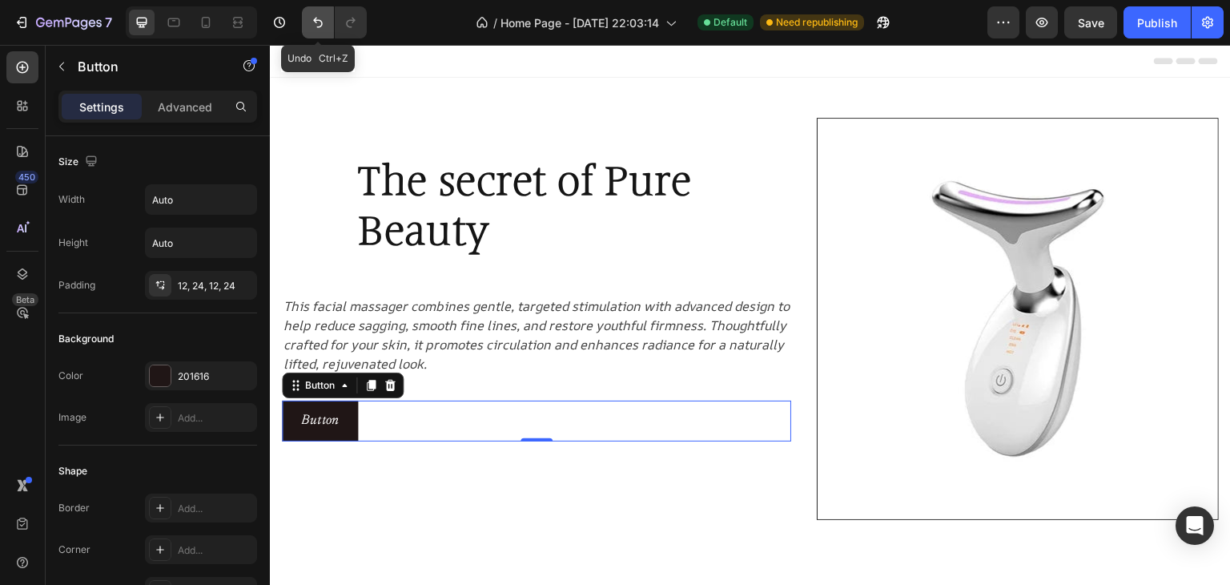
click at [314, 23] on icon "Undo/Redo" at bounding box center [318, 22] width 16 height 16
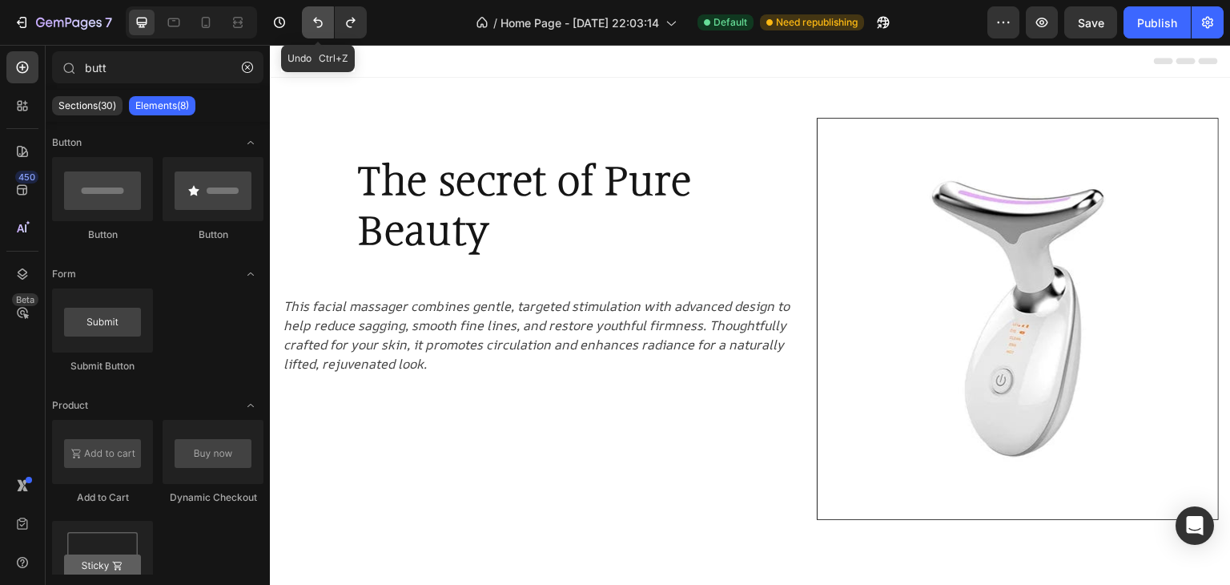
click at [314, 23] on icon "Undo/Redo" at bounding box center [318, 22] width 16 height 16
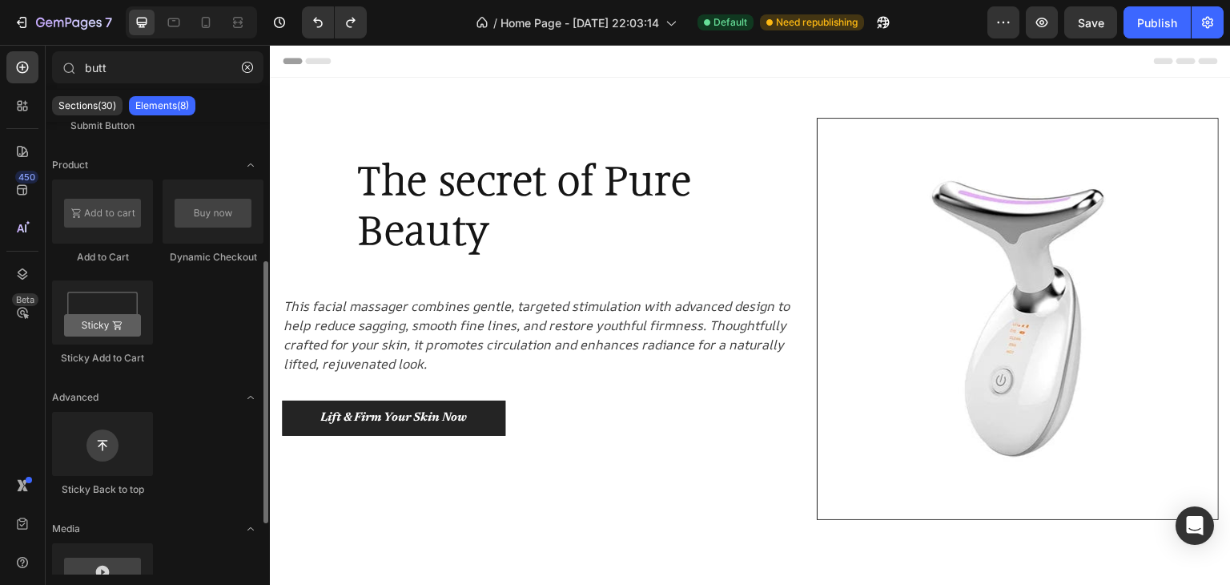
scroll to position [328, 0]
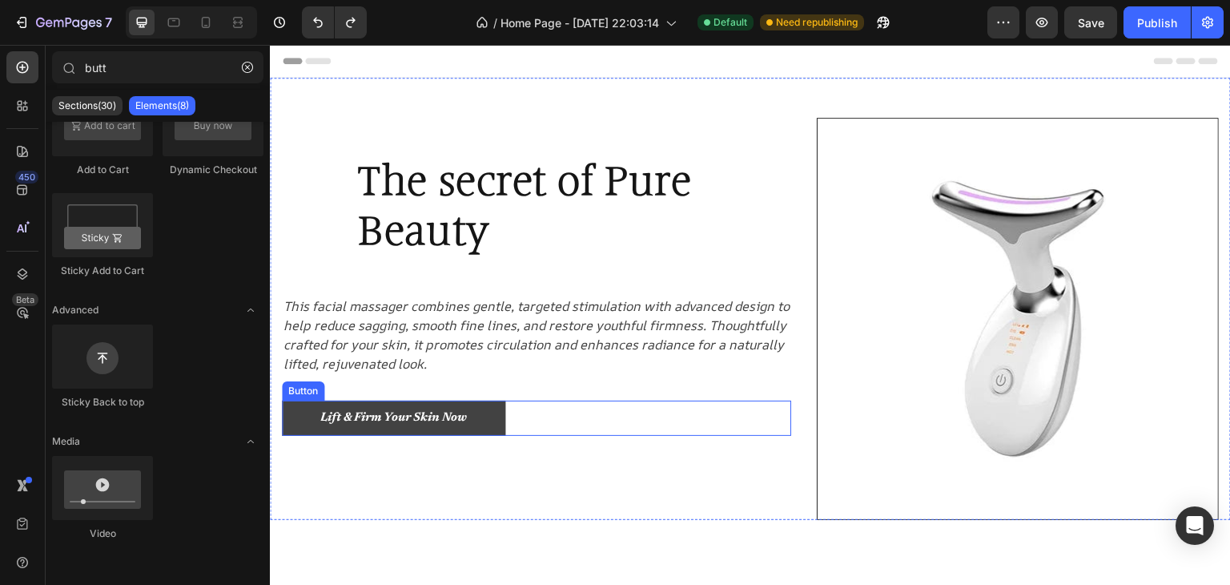
click at [284, 417] on link "Lift & Firm Your Skin Now" at bounding box center [393, 419] width 223 height 36
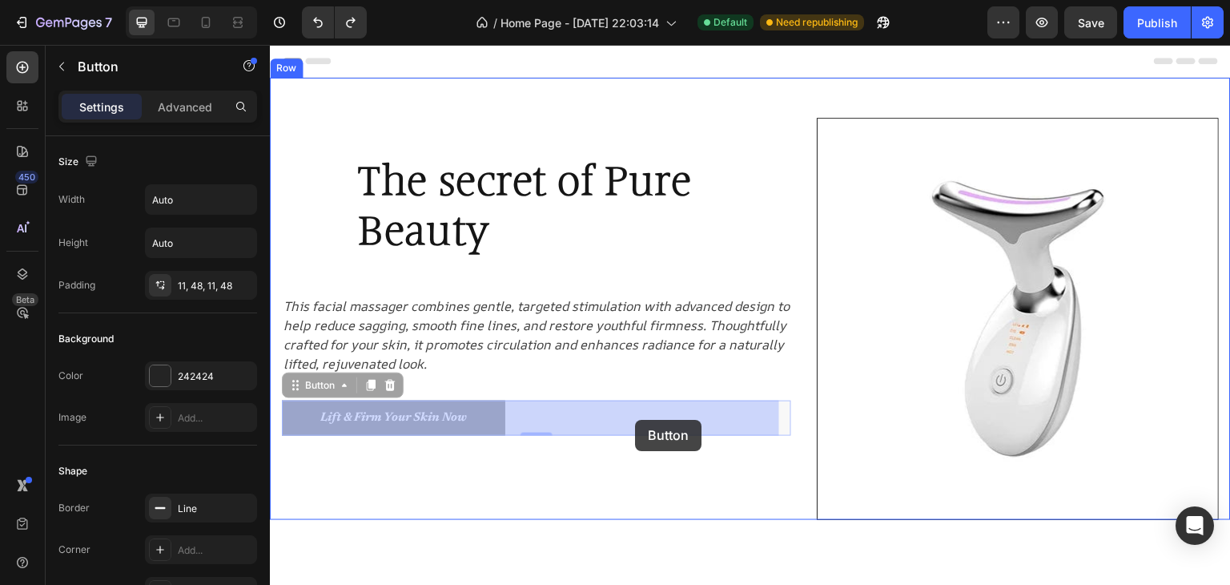
drag, startPoint x: 493, startPoint y: 429, endPoint x: 635, endPoint y: 420, distance: 142.9
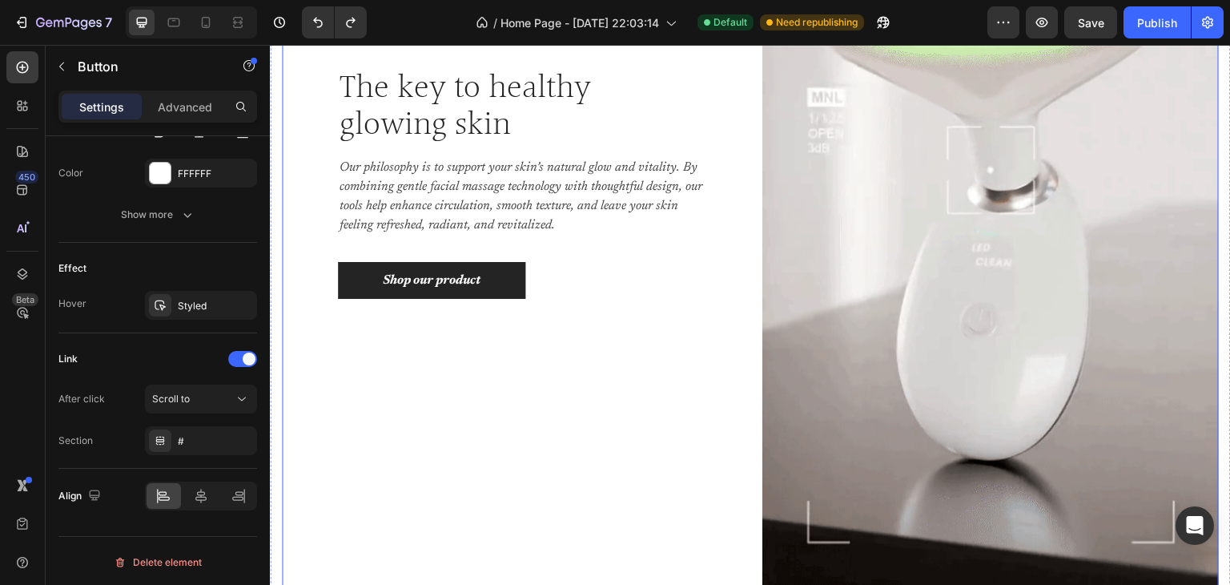
scroll to position [1361, 0]
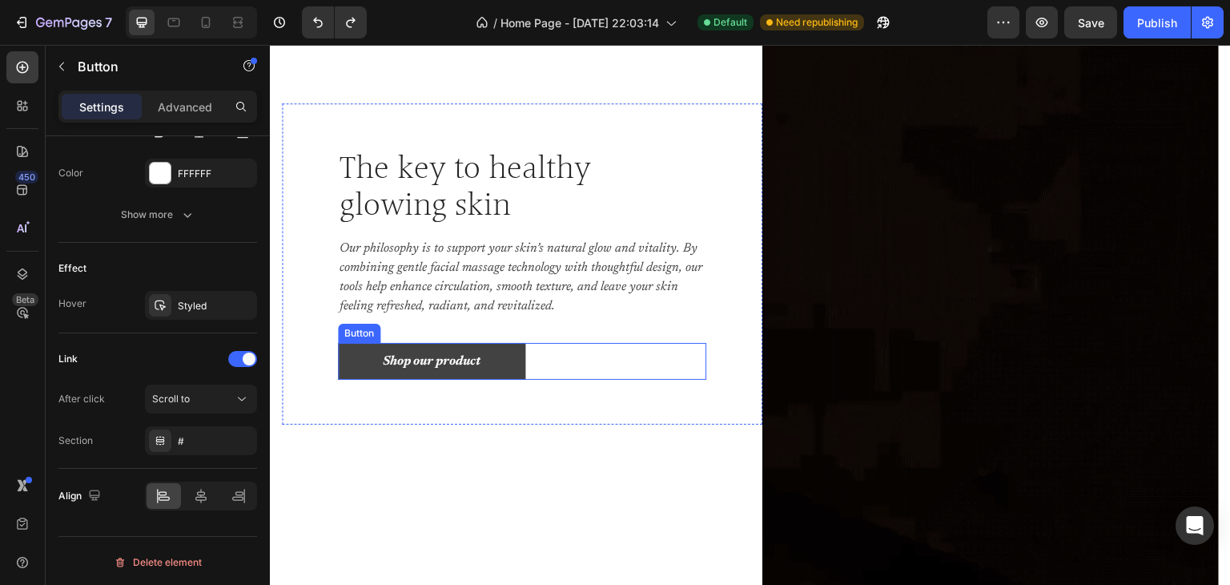
click at [523, 360] on link "Shop our product" at bounding box center [431, 361] width 187 height 37
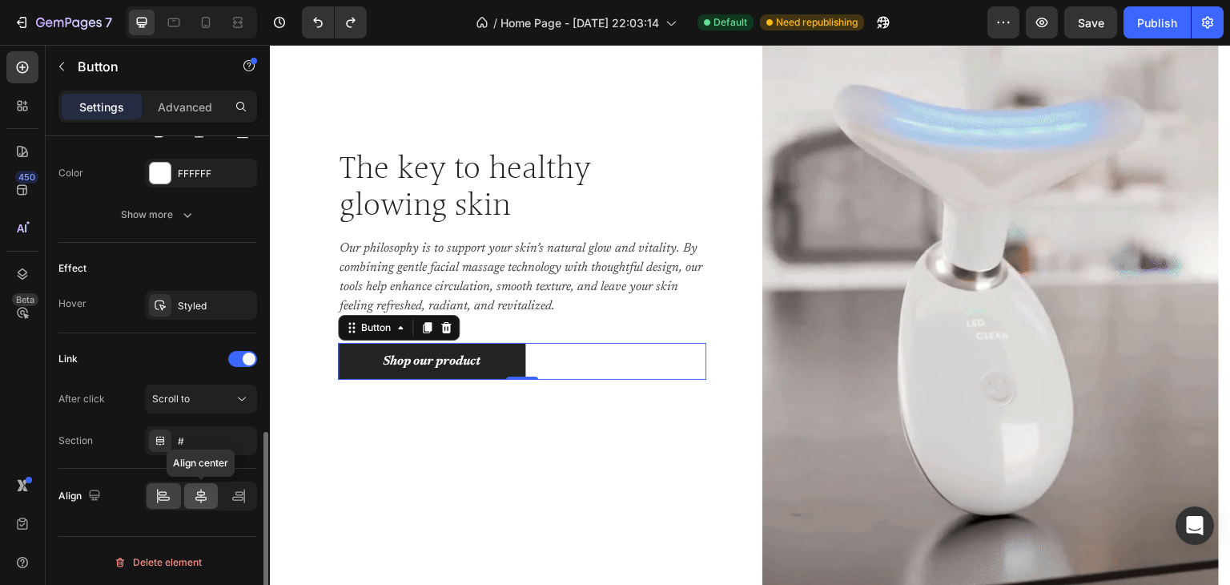
click at [191, 497] on div at bounding box center [201, 496] width 34 height 26
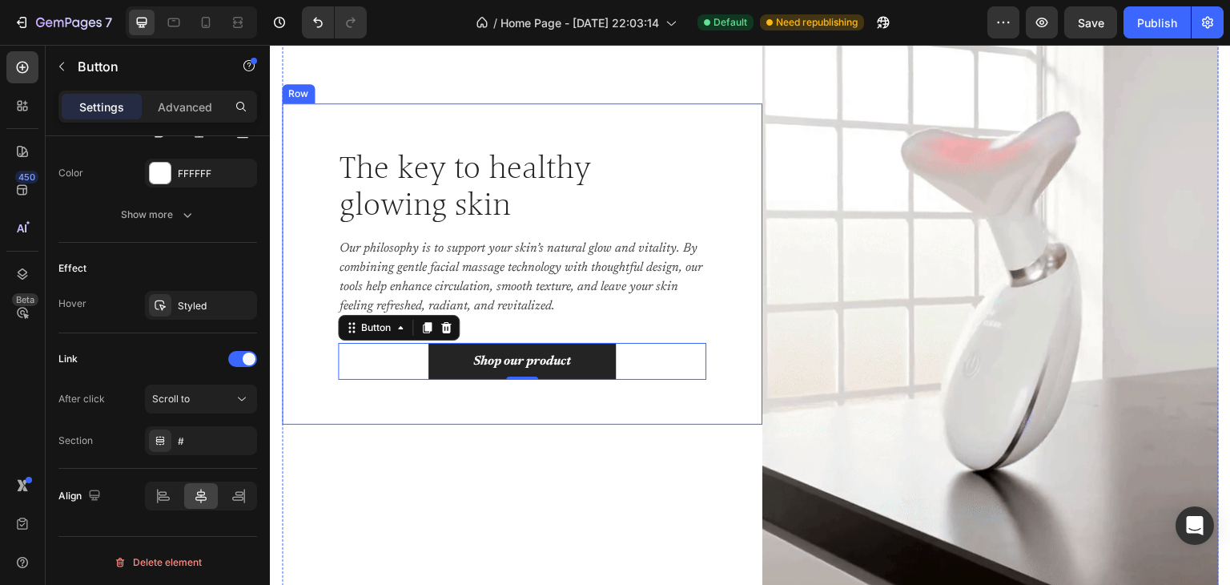
click at [569, 418] on div "The key to healthy glowing skin Heading Our philosophy is to support your skin’…" at bounding box center [522, 263] width 481 height 321
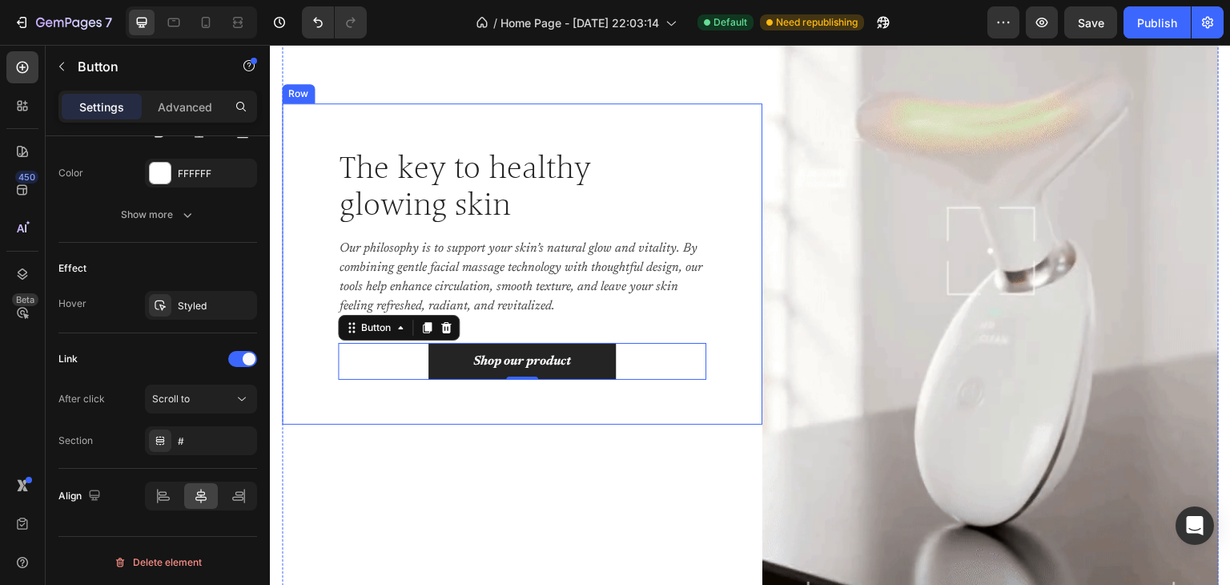
scroll to position [0, 0]
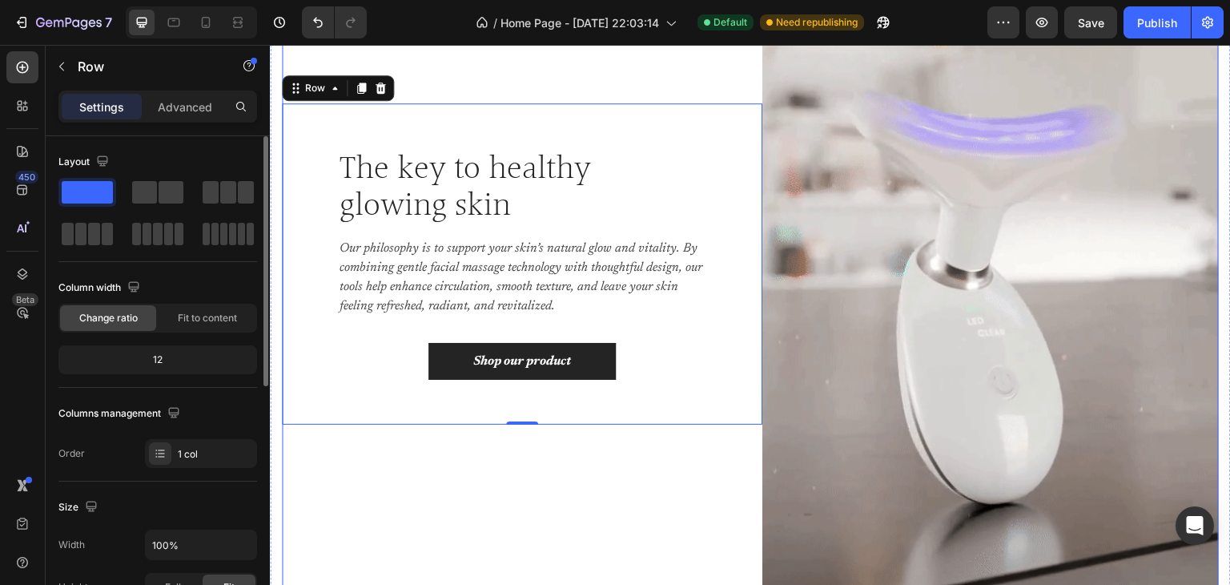
click at [547, 492] on div "The key to healthy glowing skin Heading Our philosophy is to support your skin’…" at bounding box center [522, 263] width 481 height 811
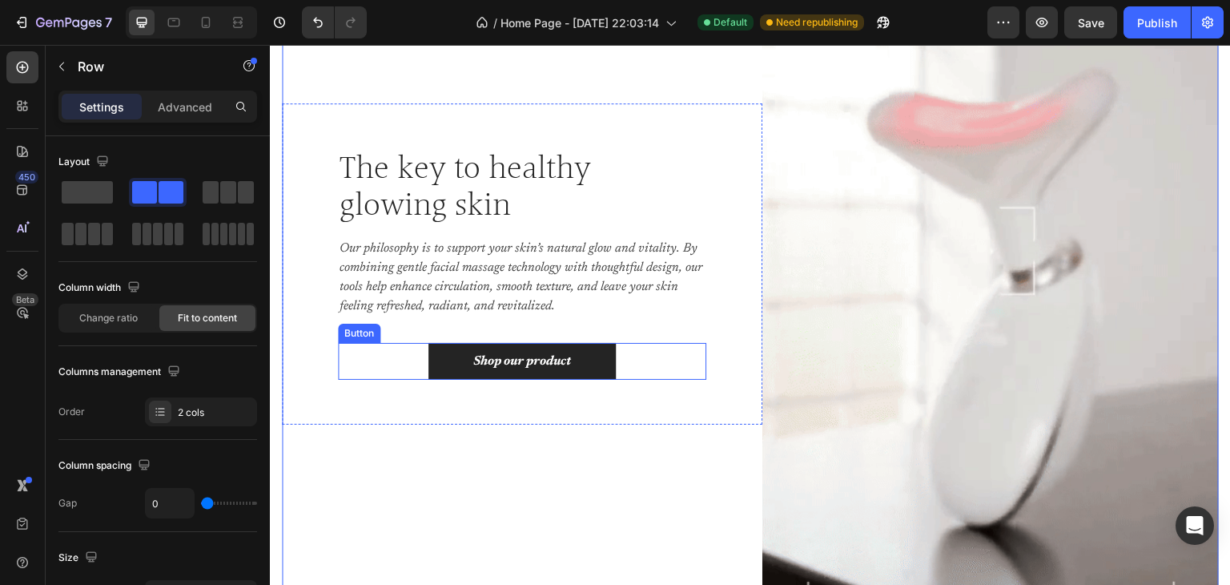
click at [661, 359] on div "Shop our product Button" at bounding box center [522, 361] width 368 height 37
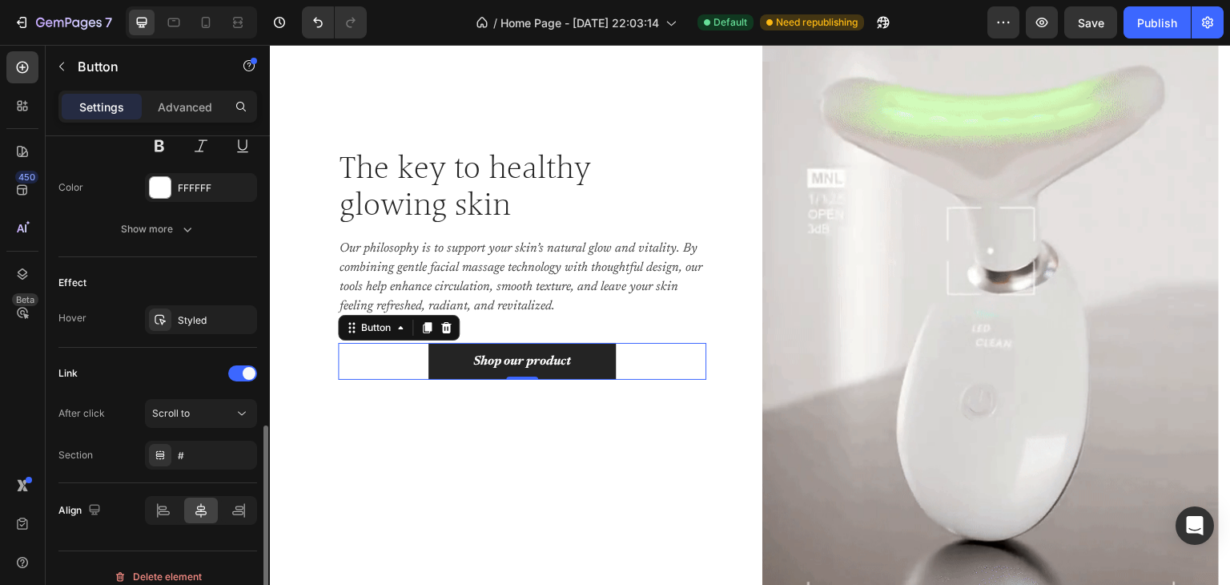
scroll to position [735, 0]
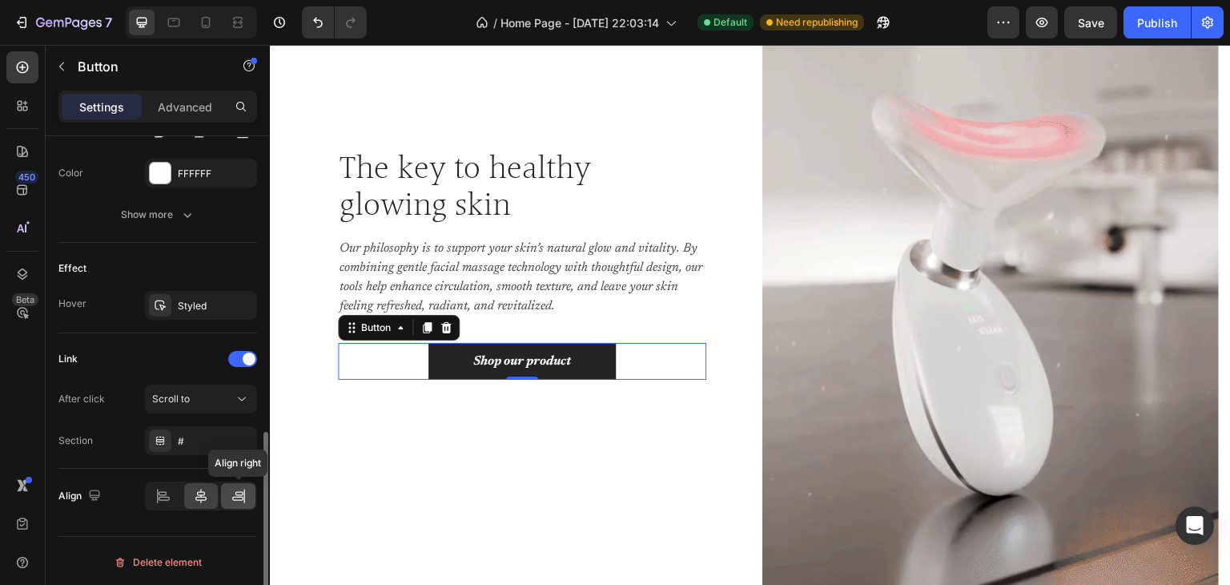
click at [234, 491] on icon at bounding box center [239, 496] width 16 height 16
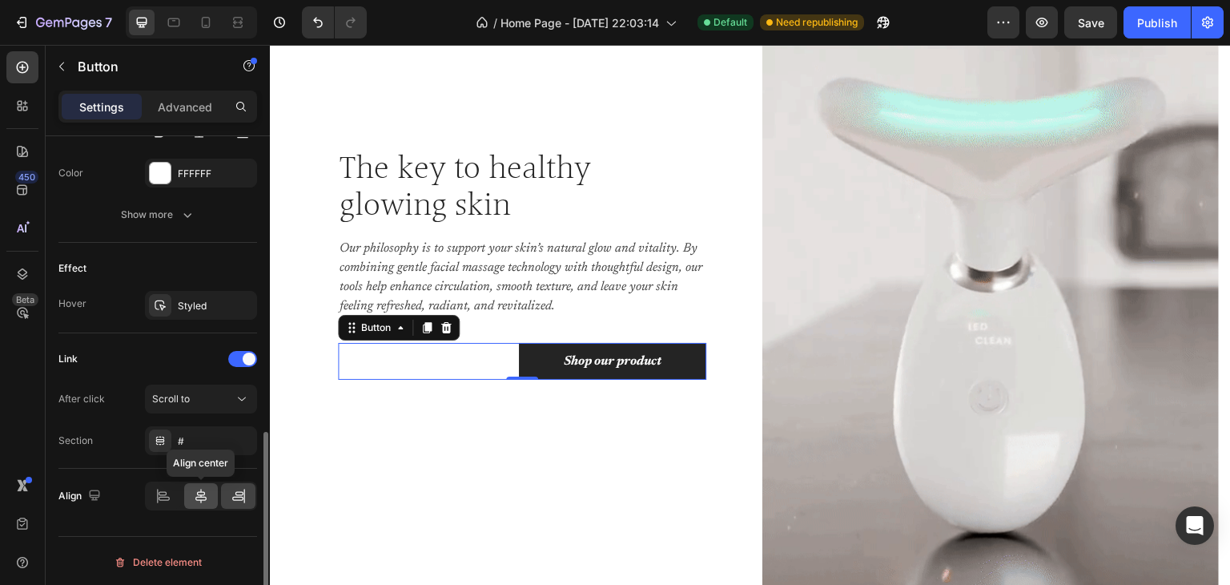
click at [203, 491] on icon at bounding box center [201, 496] width 16 height 16
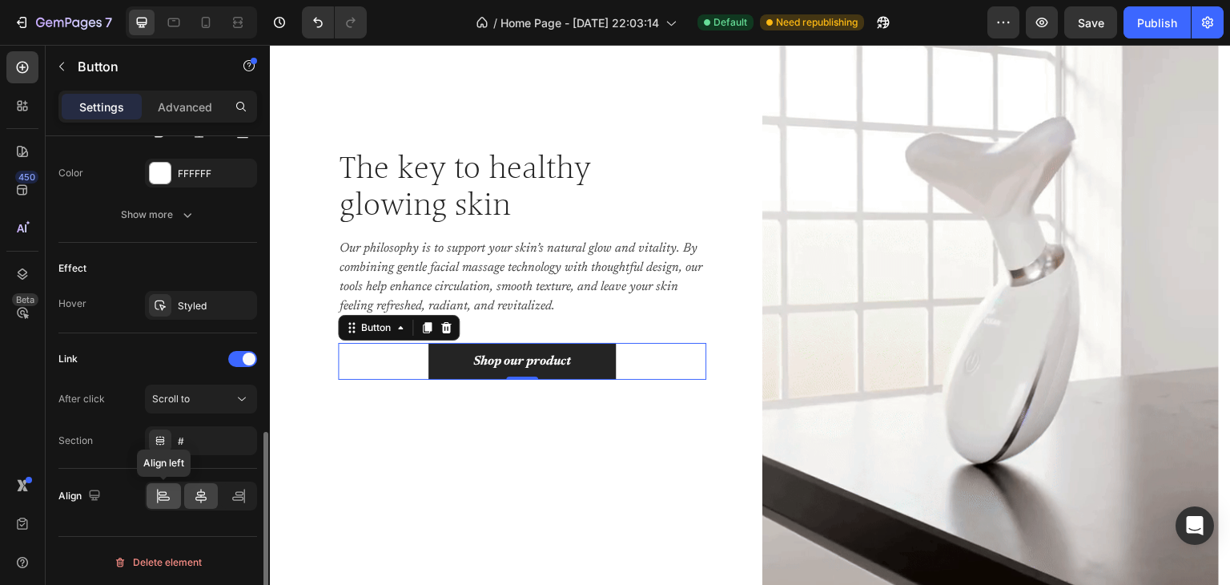
click at [157, 488] on icon at bounding box center [163, 496] width 16 height 16
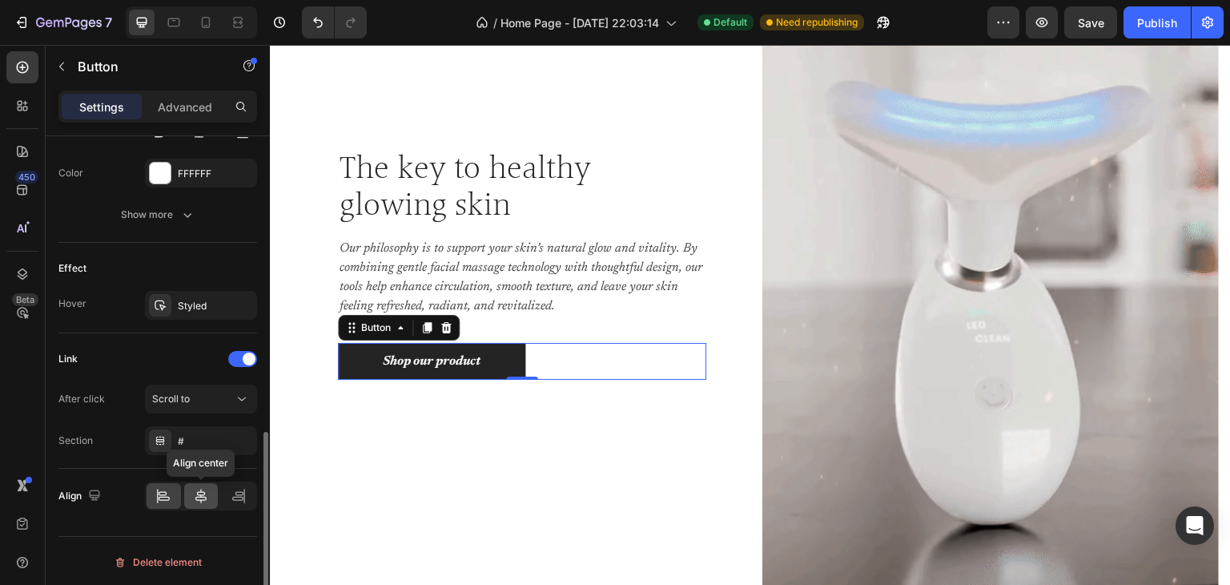
click at [207, 493] on icon at bounding box center [201, 496] width 16 height 16
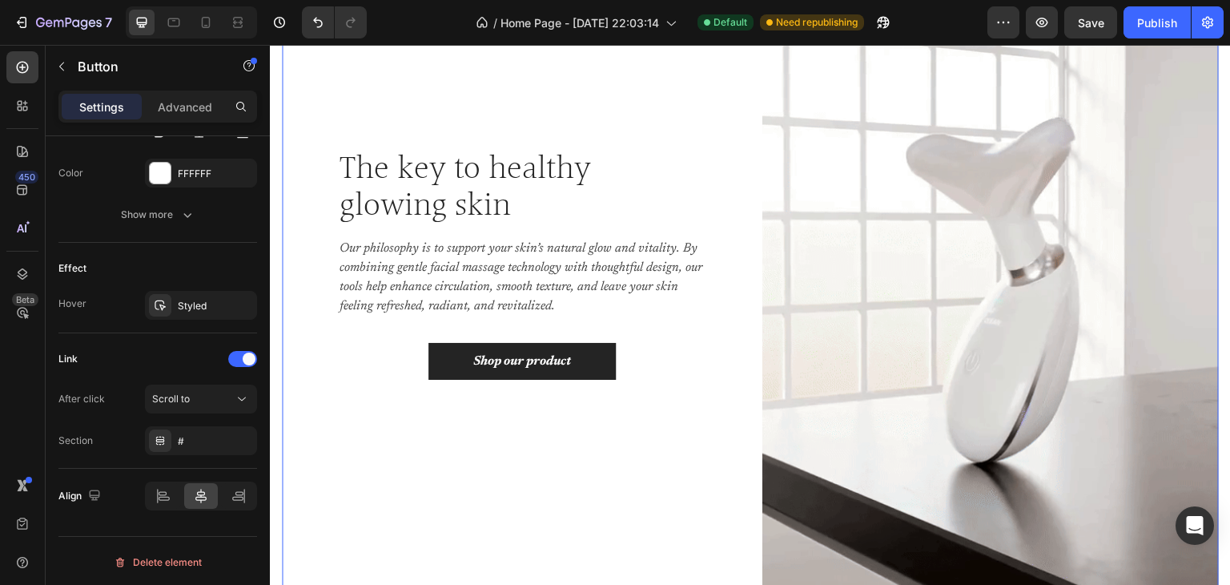
click at [461, 452] on div "The key to healthy glowing skin Heading Our philosophy is to support your skin’…" at bounding box center [522, 263] width 481 height 811
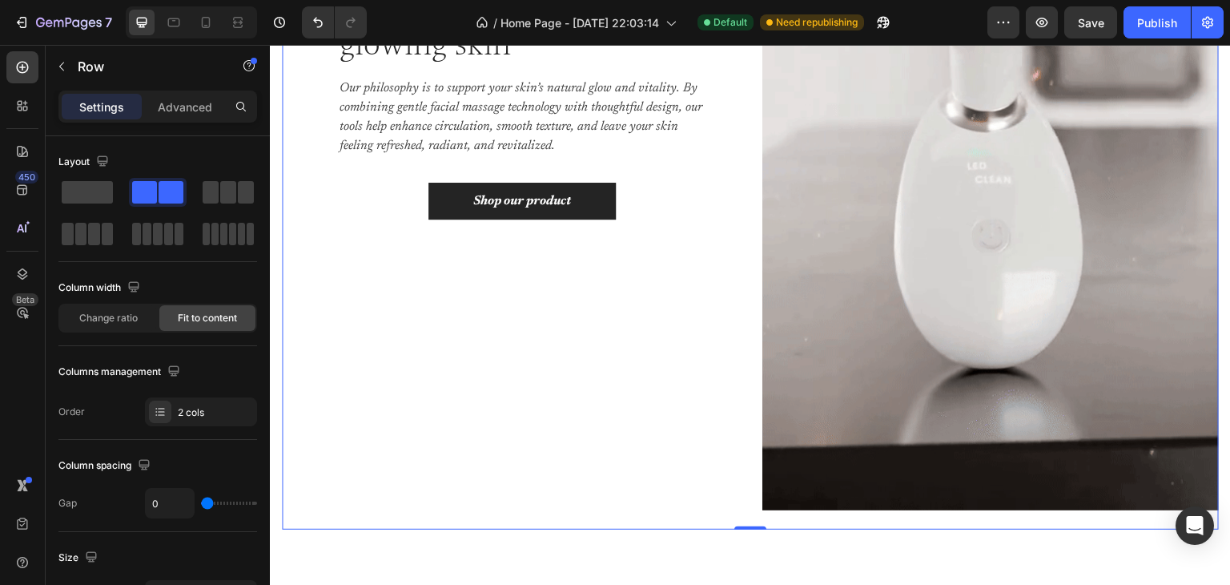
scroll to position [1441, 0]
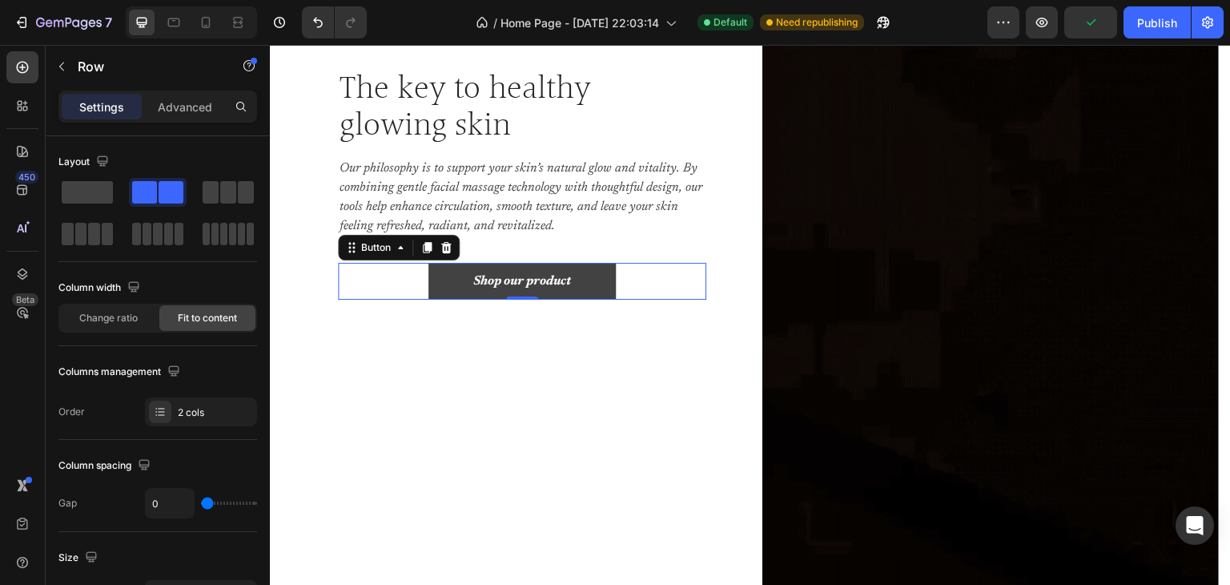
click at [589, 274] on link "Shop our product" at bounding box center [522, 281] width 187 height 37
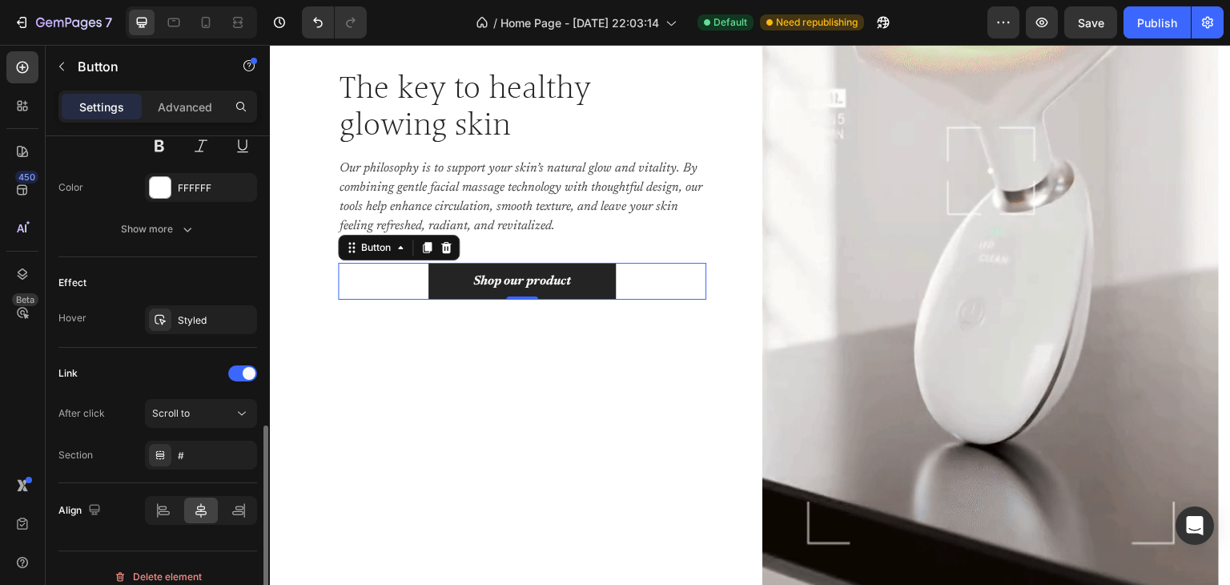
scroll to position [735, 0]
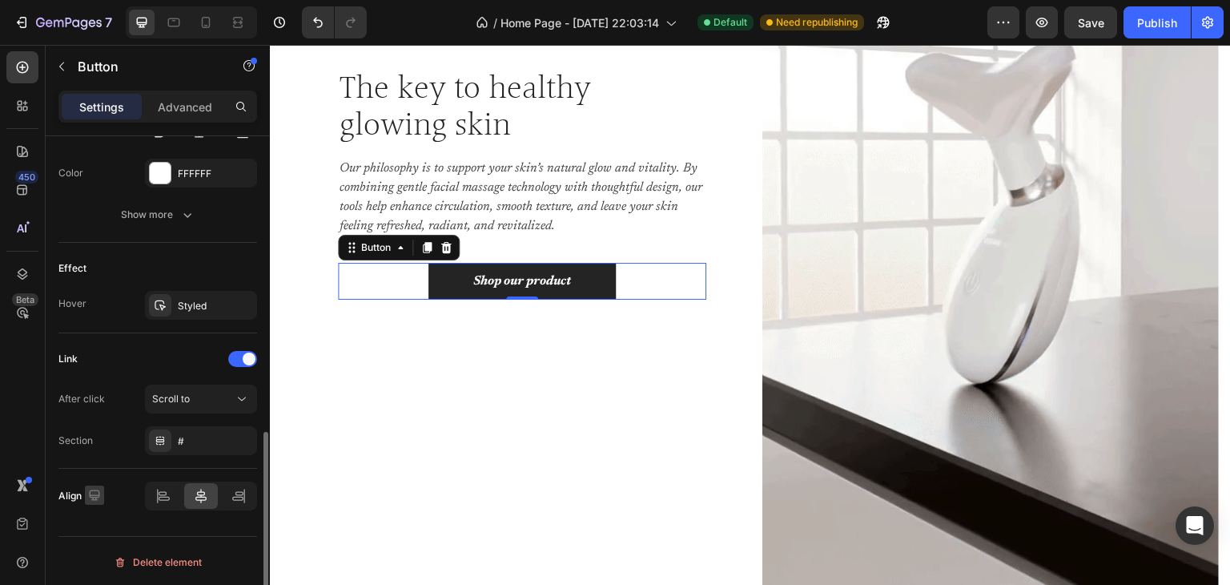
click at [91, 487] on icon "button" at bounding box center [95, 495] width 16 height 16
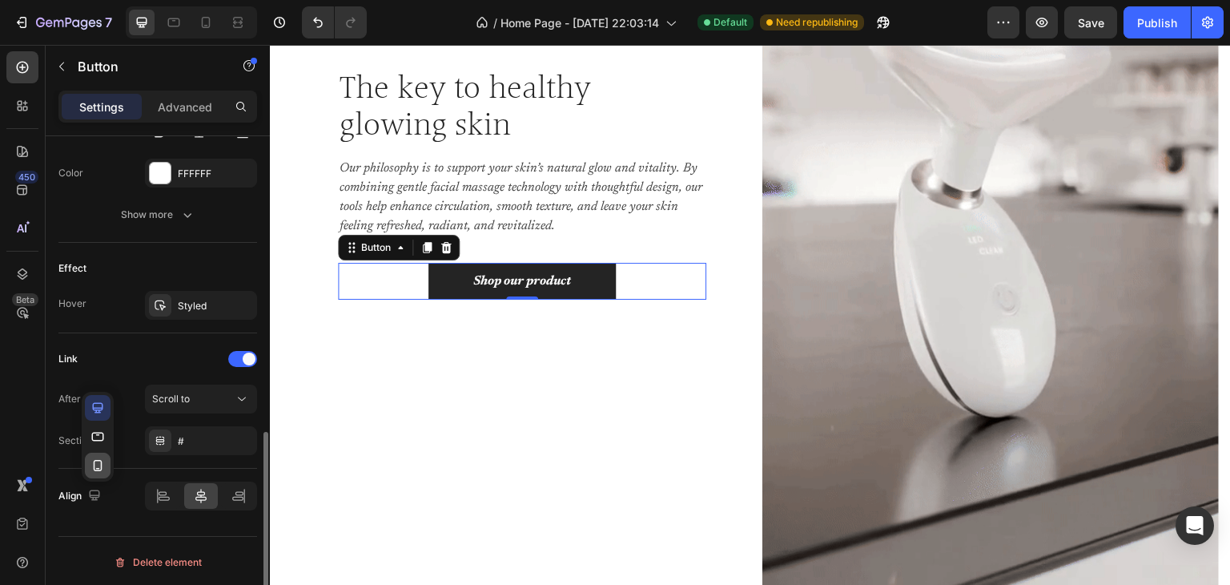
click at [103, 465] on icon "button" at bounding box center [98, 465] width 16 height 16
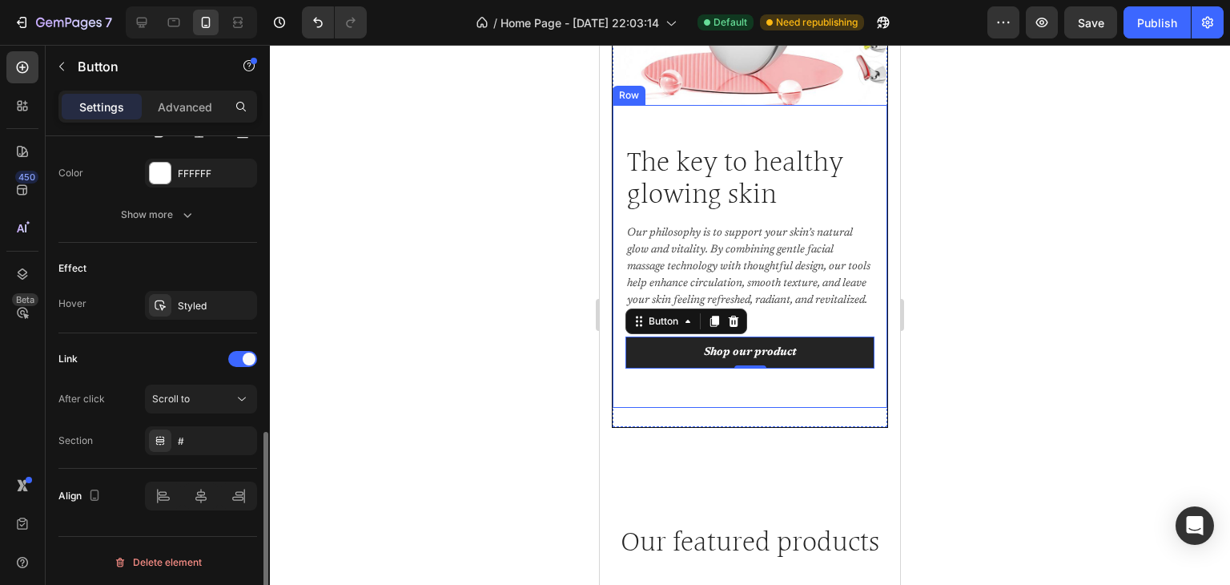
click at [451, 327] on div at bounding box center [750, 315] width 960 height 540
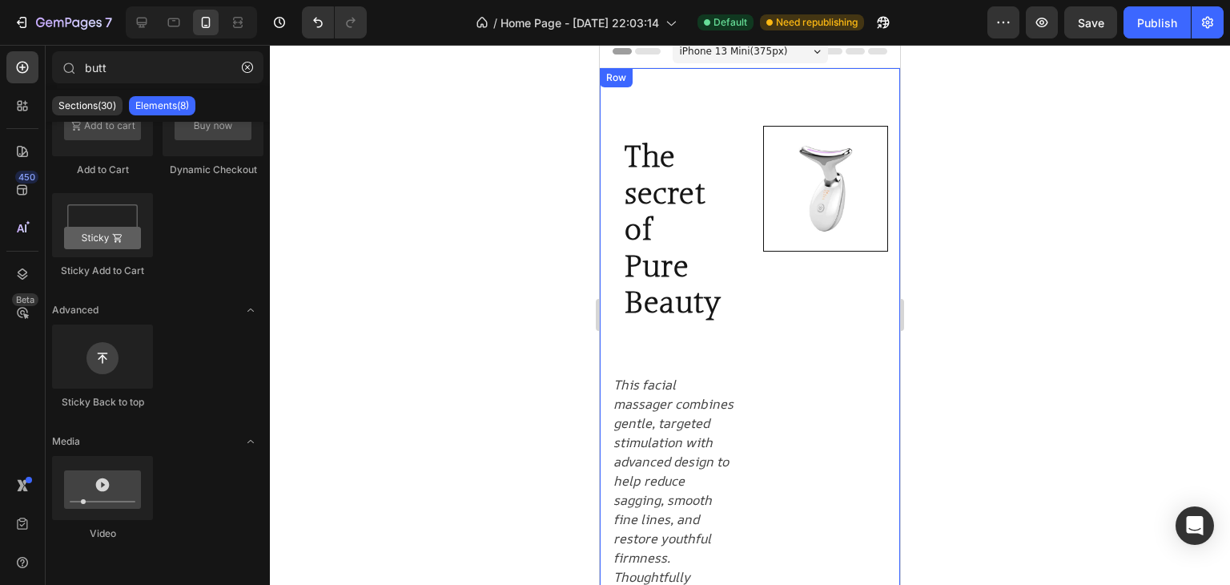
scroll to position [0, 0]
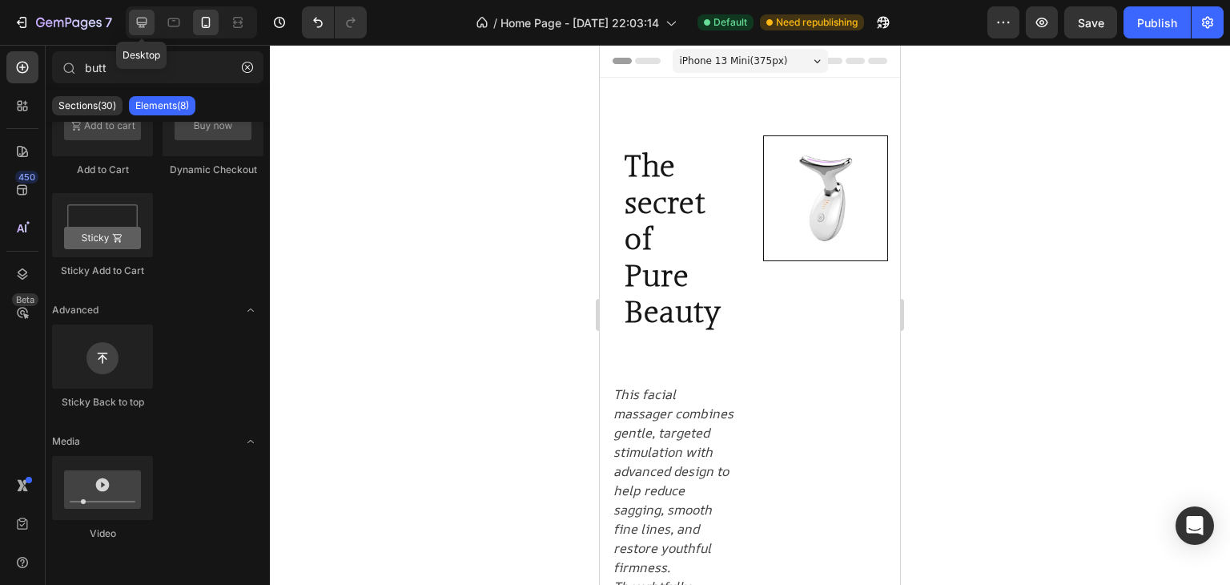
click at [134, 14] on icon at bounding box center [142, 22] width 16 height 16
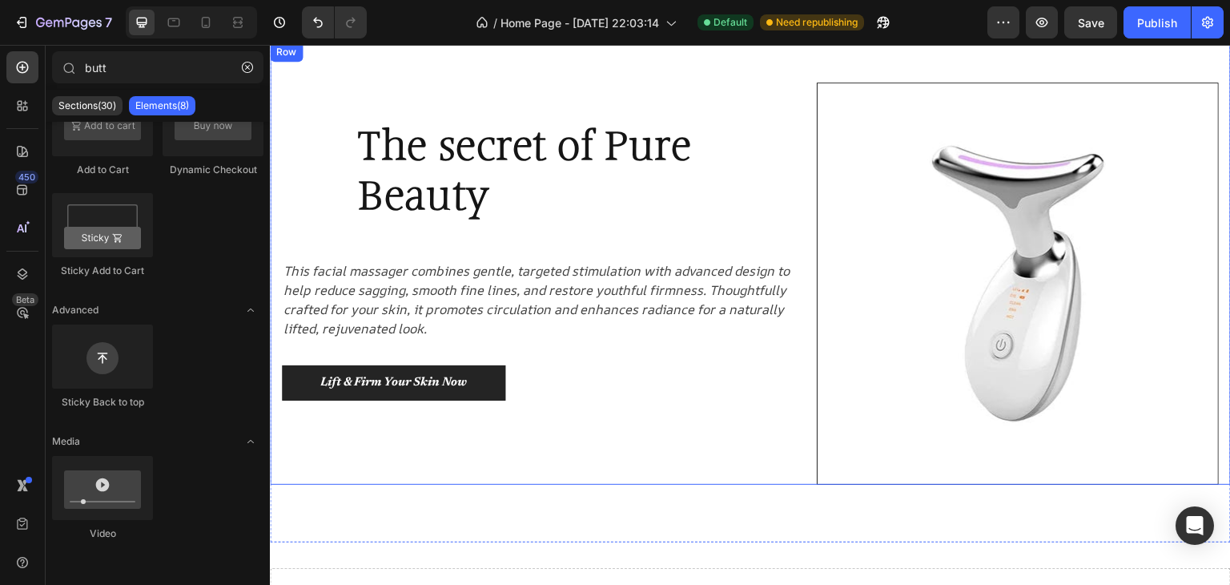
scroll to position [80, 0]
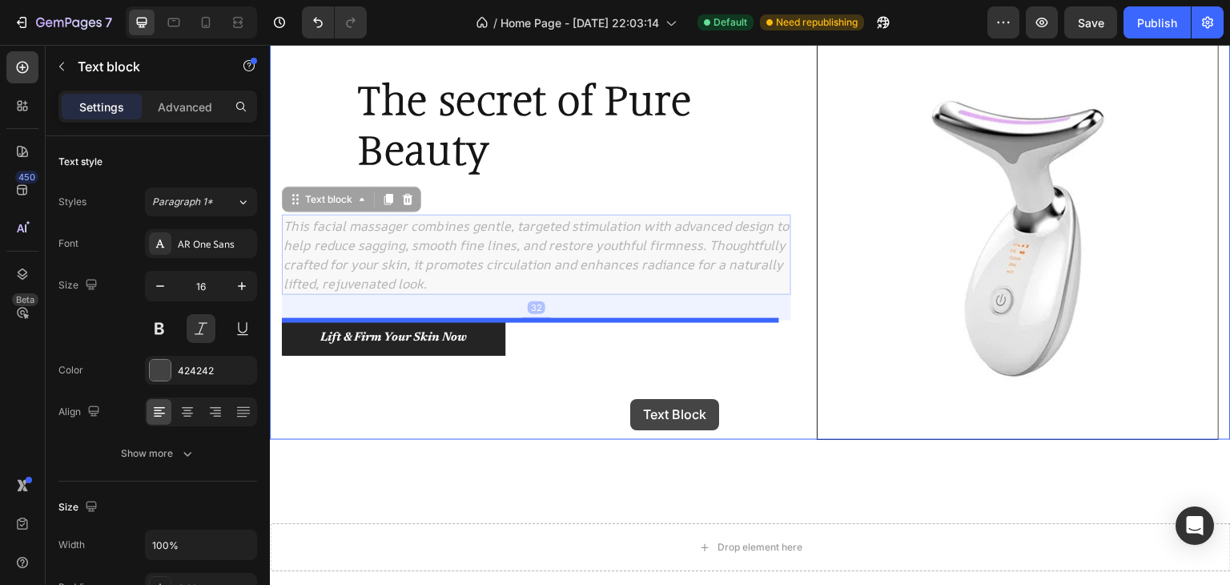
drag, startPoint x: 611, startPoint y: 275, endPoint x: 630, endPoint y: 399, distance: 125.6
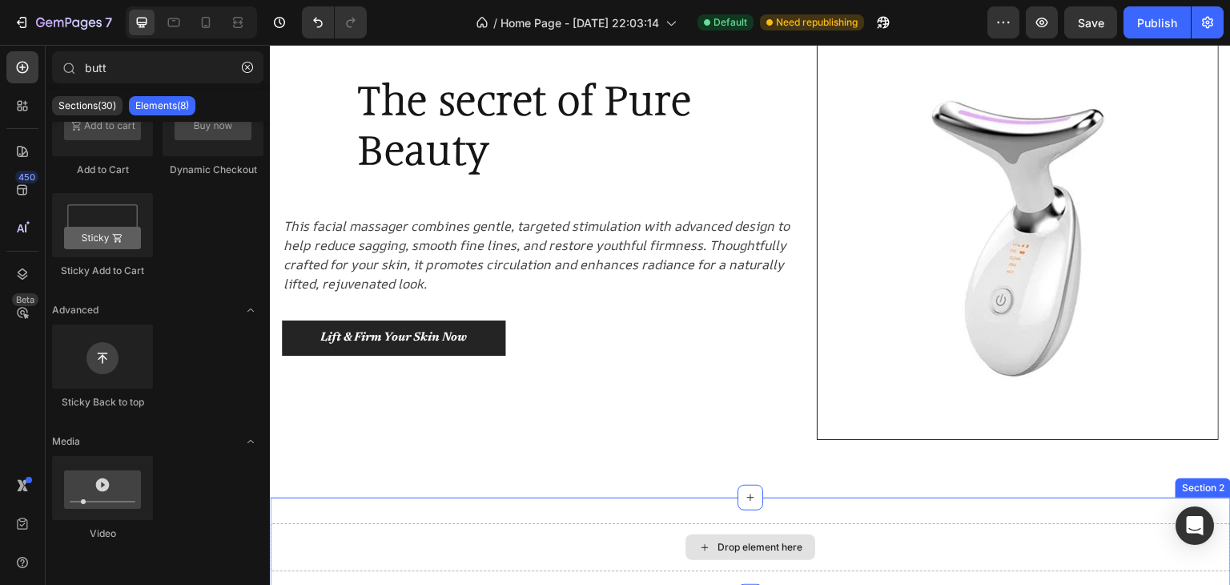
click at [802, 557] on div "Drop element here" at bounding box center [751, 547] width 130 height 26
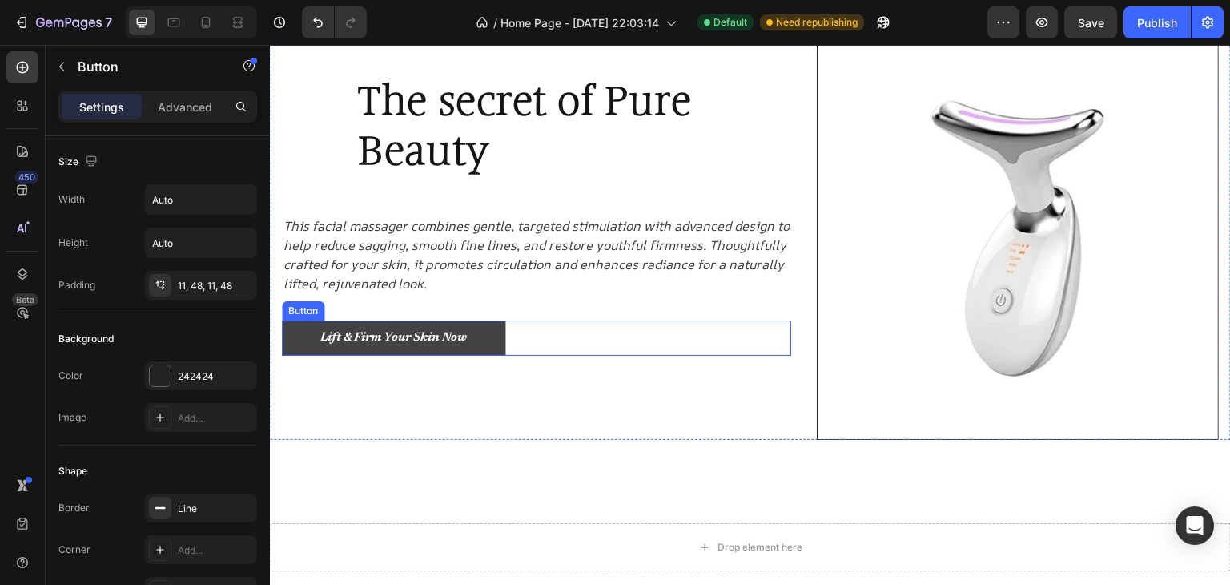
click at [488, 335] on link "Lift & Firm Your Skin Now" at bounding box center [393, 338] width 223 height 36
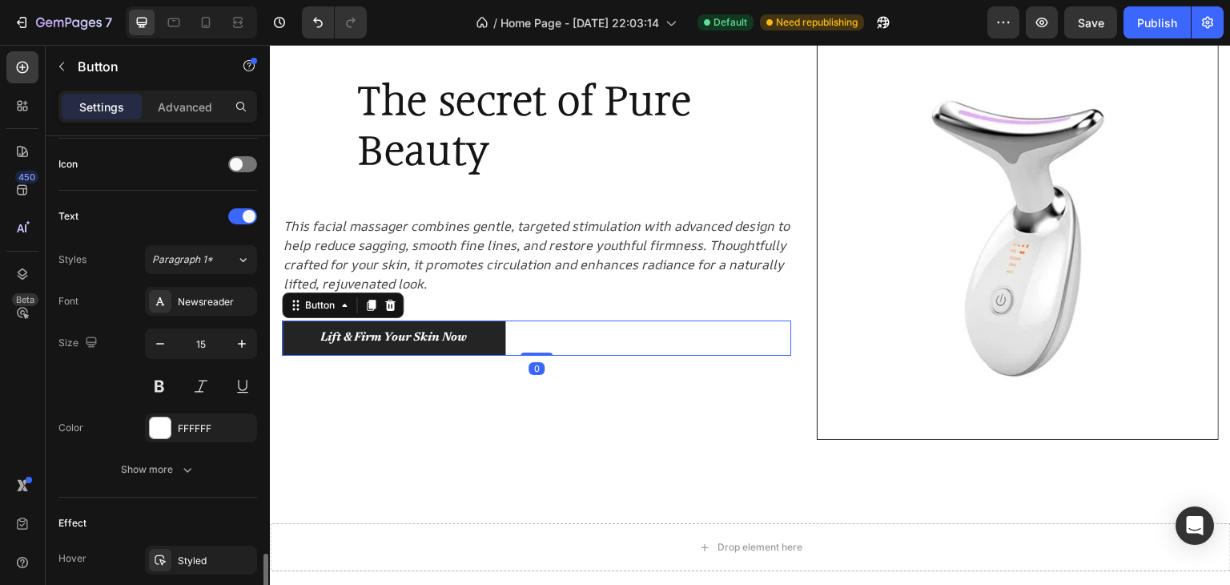
scroll to position [735, 0]
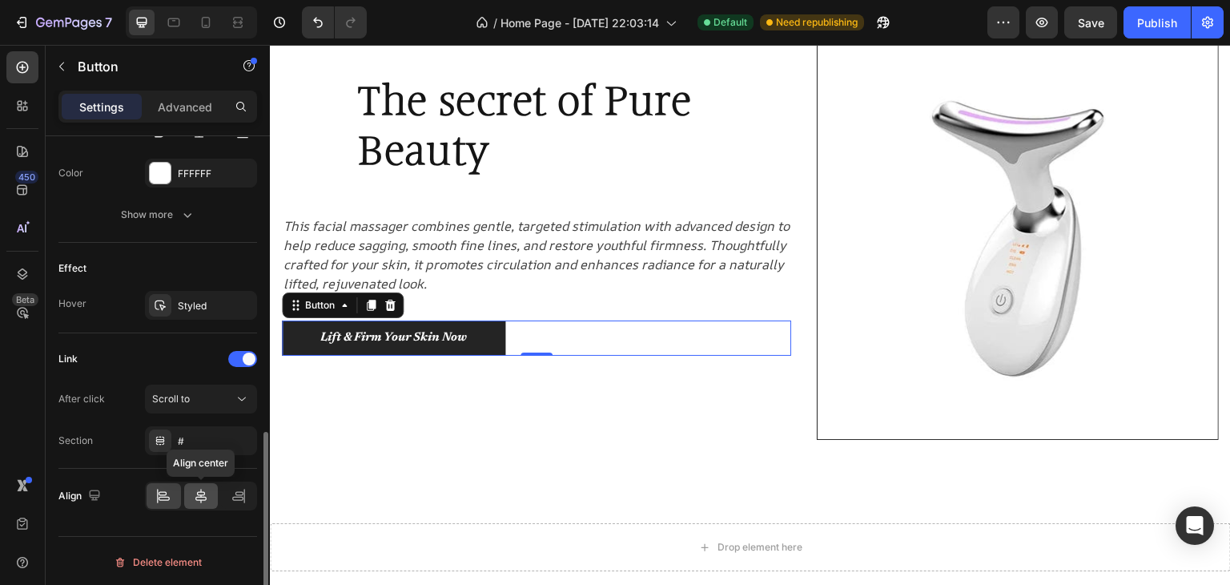
click at [208, 492] on icon at bounding box center [201, 496] width 16 height 16
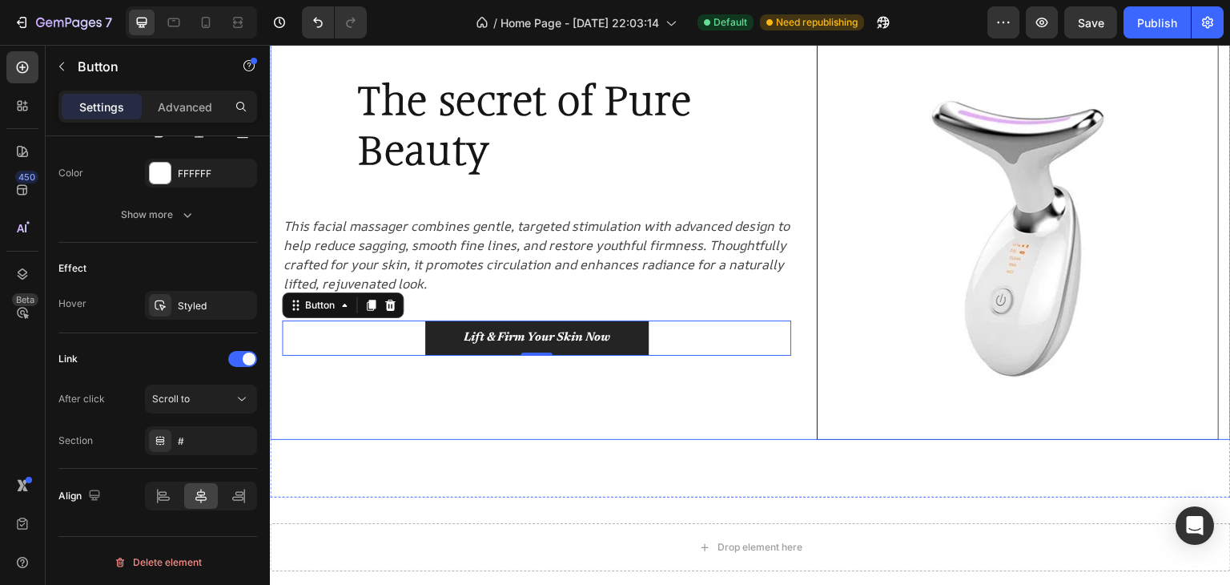
click at [772, 415] on div "The secret of Pure Beauty Heading Row Row This facial massager combines gentle,…" at bounding box center [536, 239] width 509 height 402
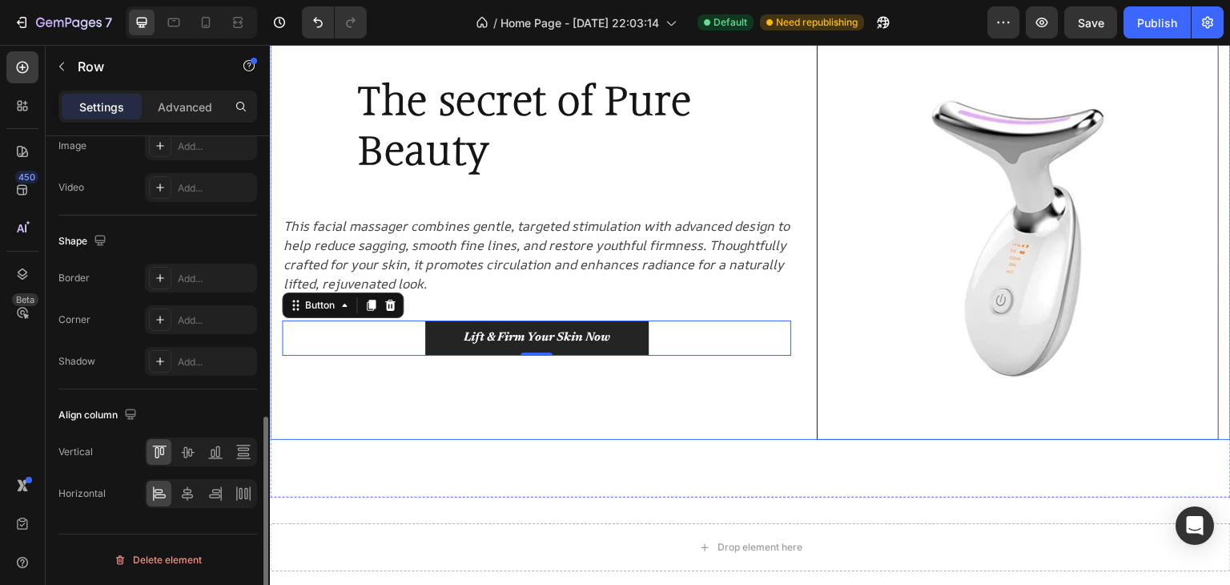
scroll to position [0, 0]
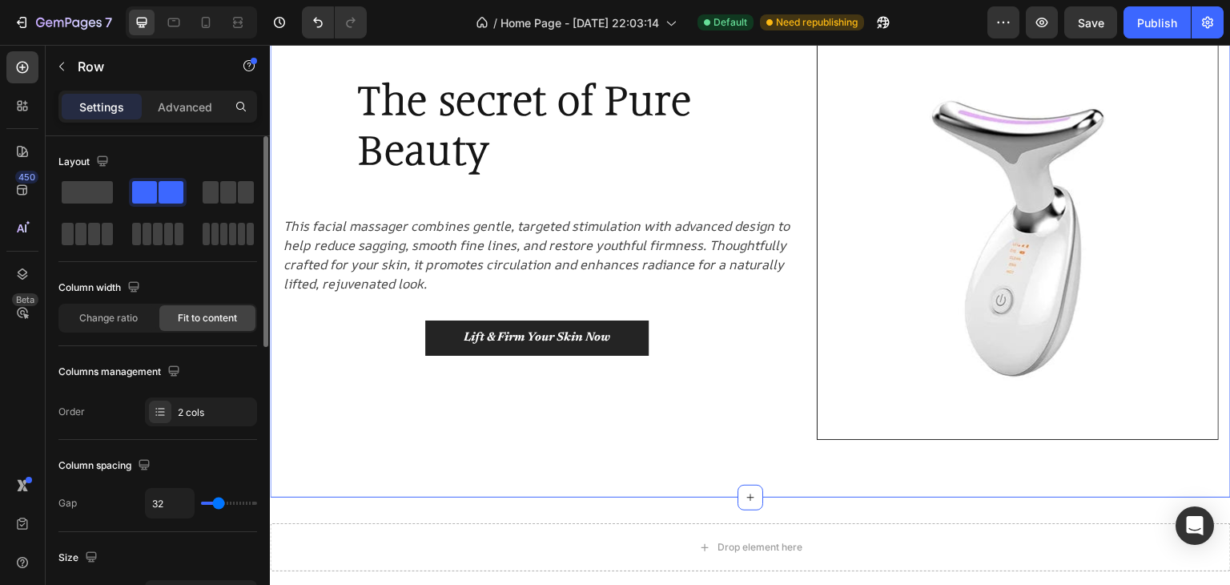
click at [854, 481] on div "The secret of Pure Beauty Heading Row Row This facial massager combines gentle,…" at bounding box center [750, 248] width 961 height 500
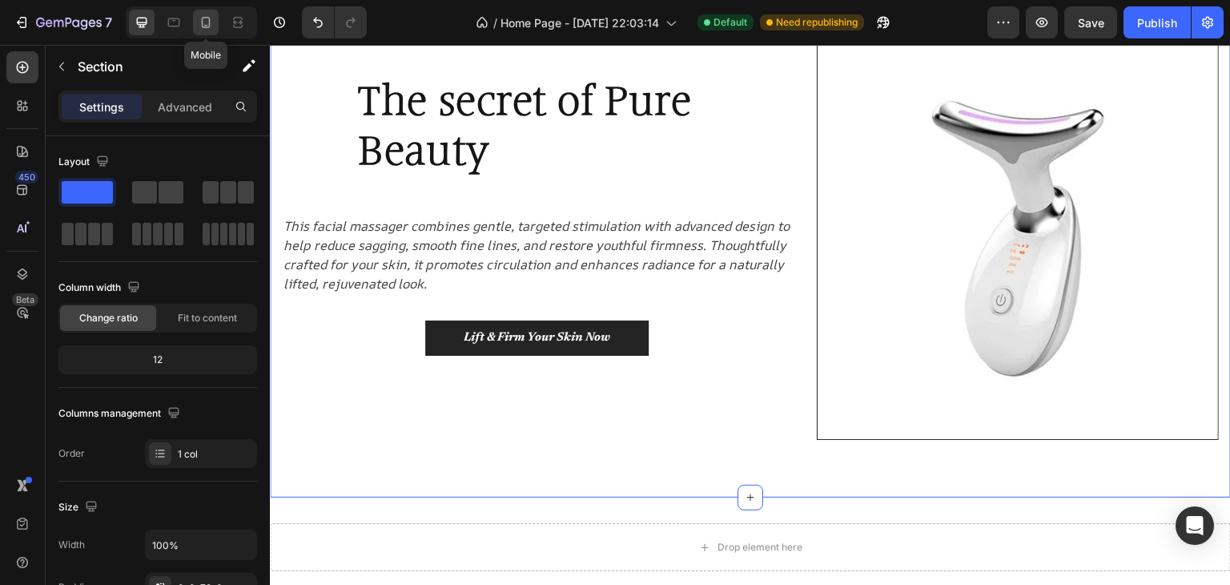
click at [203, 20] on icon at bounding box center [206, 22] width 16 height 16
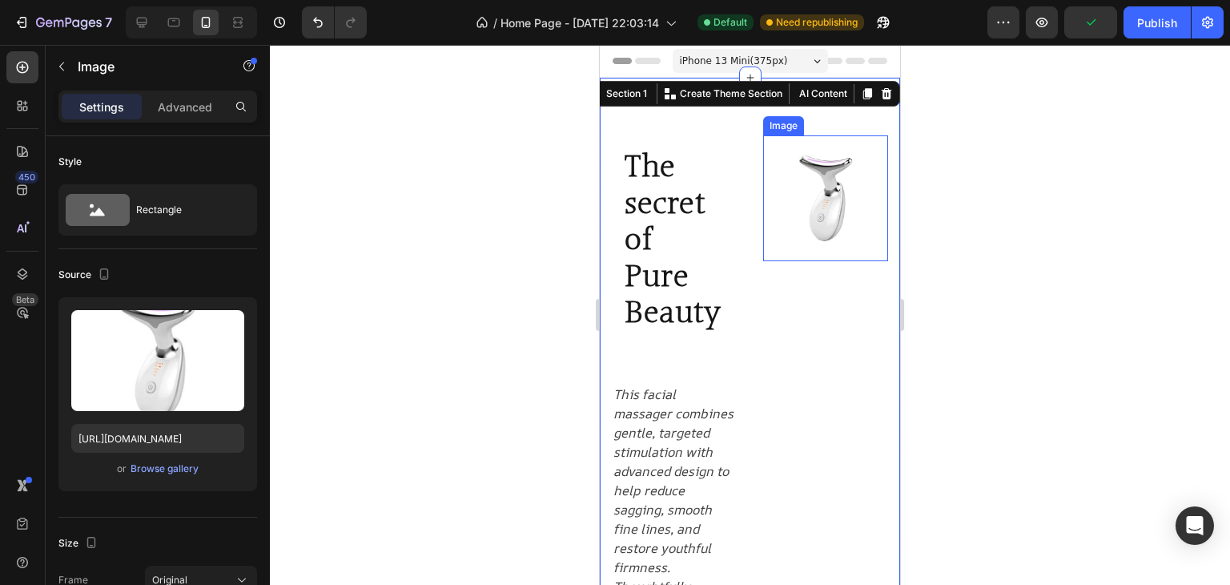
click at [828, 215] on img at bounding box center [826, 198] width 126 height 126
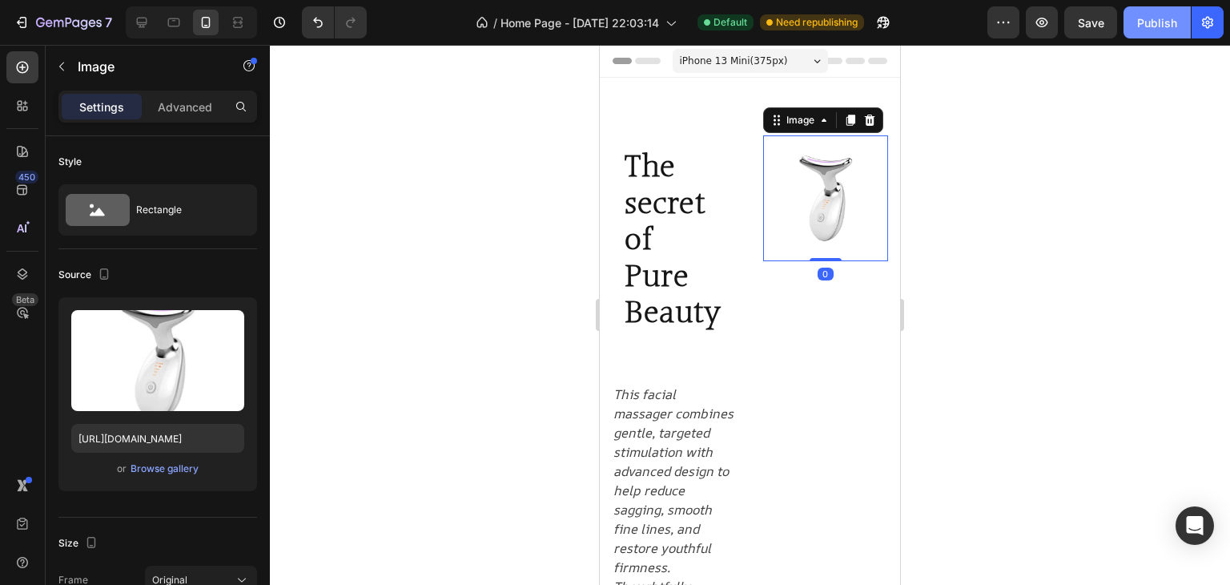
click at [1162, 22] on div "Publish" at bounding box center [1158, 22] width 40 height 17
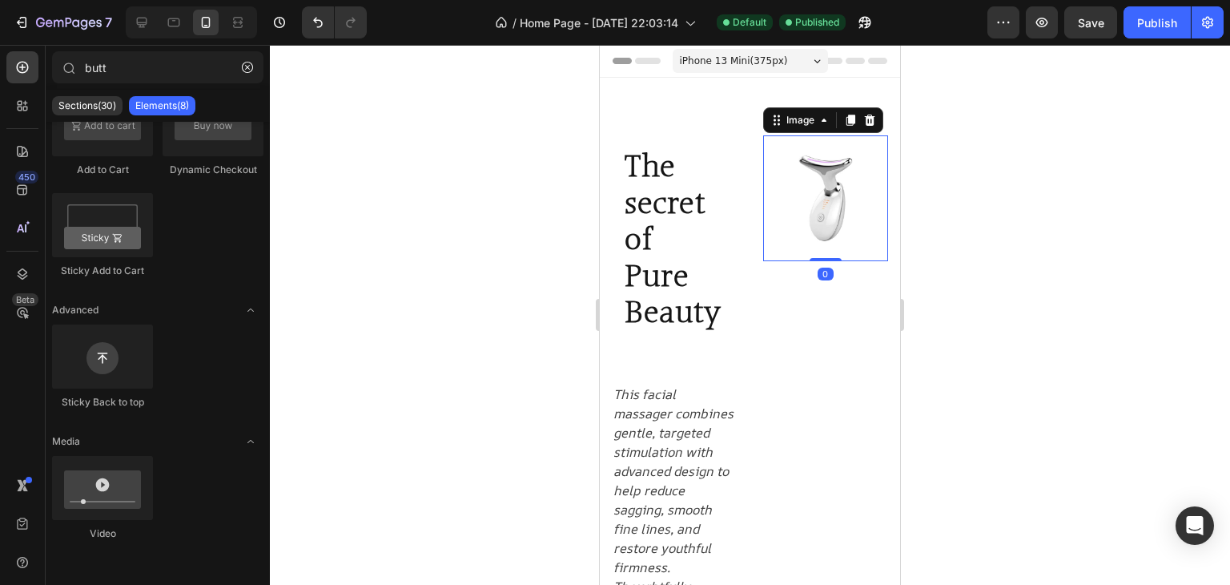
click at [805, 195] on img at bounding box center [826, 198] width 126 height 126
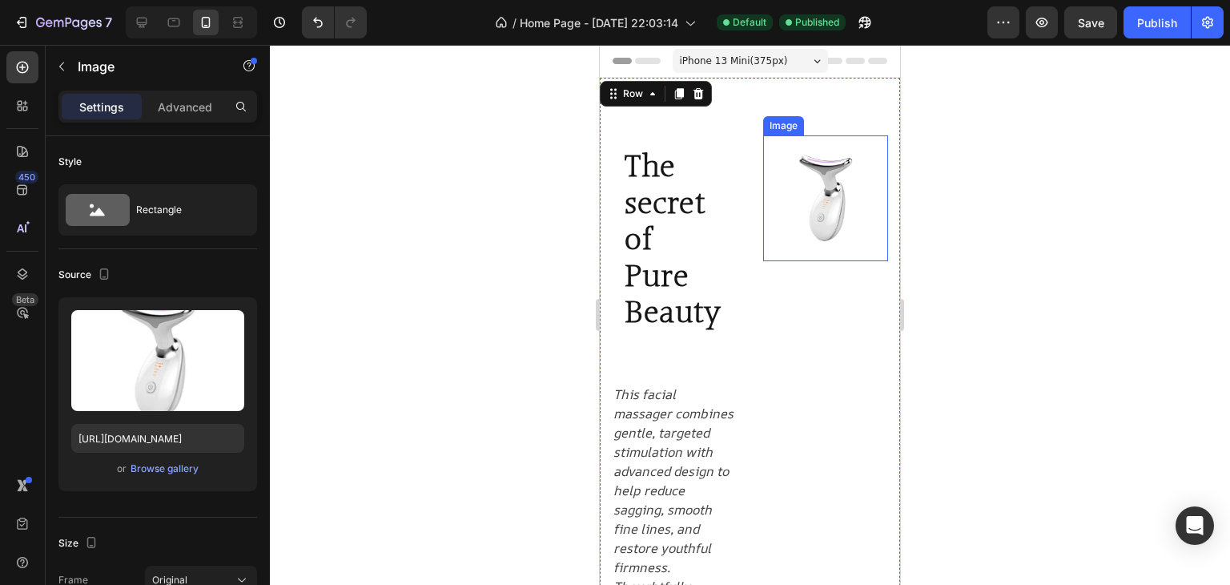
click at [828, 223] on img at bounding box center [826, 198] width 126 height 126
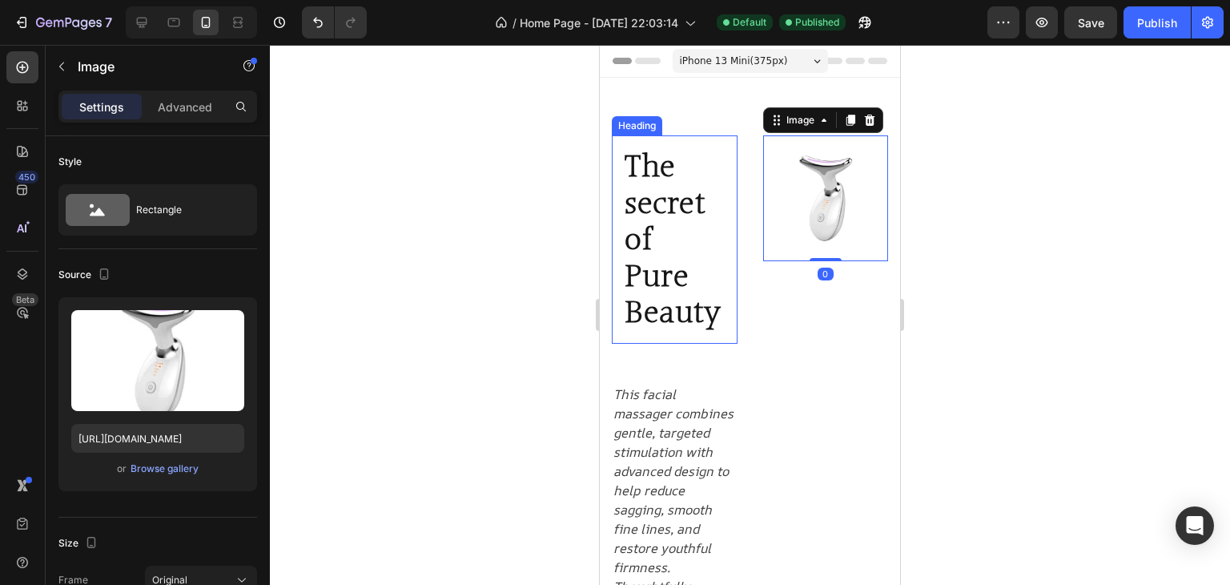
click at [675, 277] on h1 "The secret of Pure Beauty" at bounding box center [675, 239] width 126 height 208
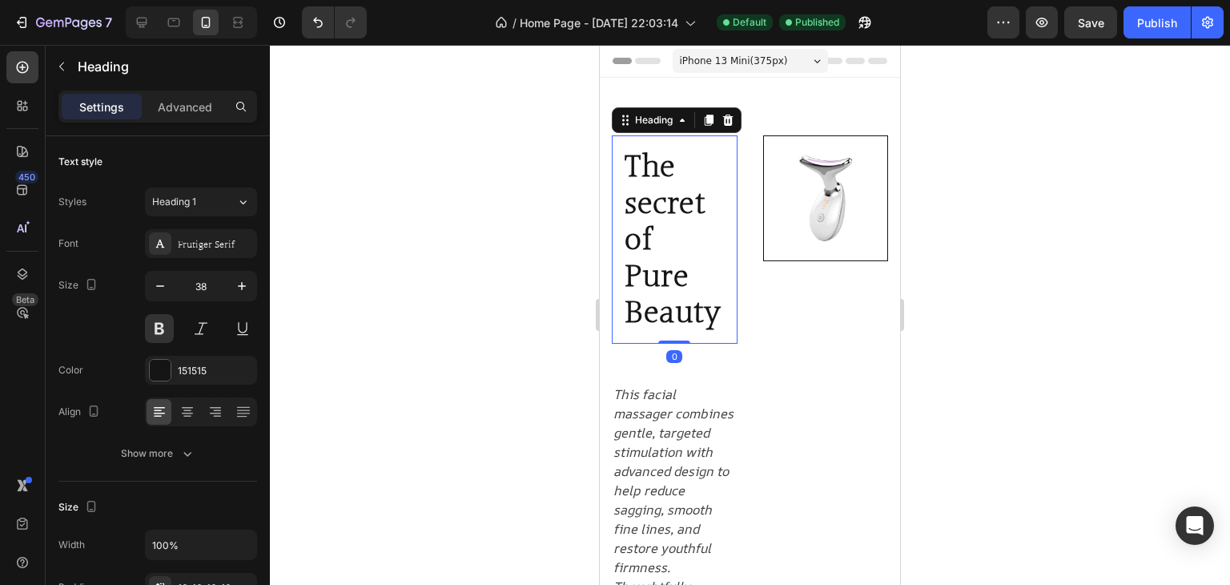
click at [691, 276] on h1 "The secret of Pure Beauty" at bounding box center [675, 239] width 126 height 208
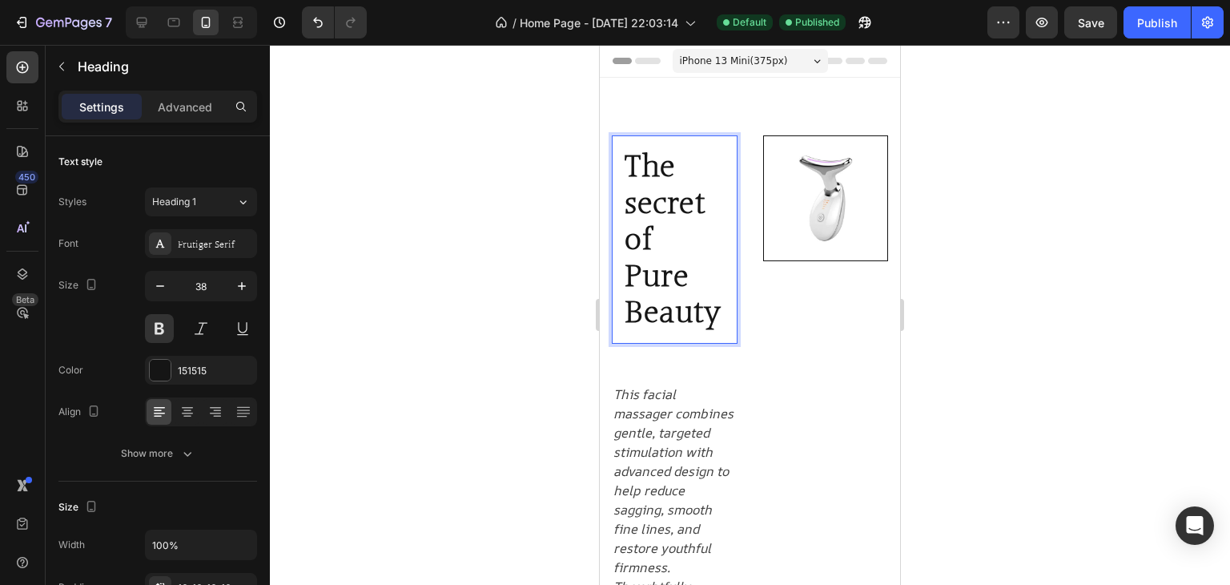
click at [675, 331] on p "The secret of Pure Beauty" at bounding box center [675, 239] width 100 height 183
click at [620, 344] on h1 "The secret of Pure Beauty" at bounding box center [675, 239] width 126 height 208
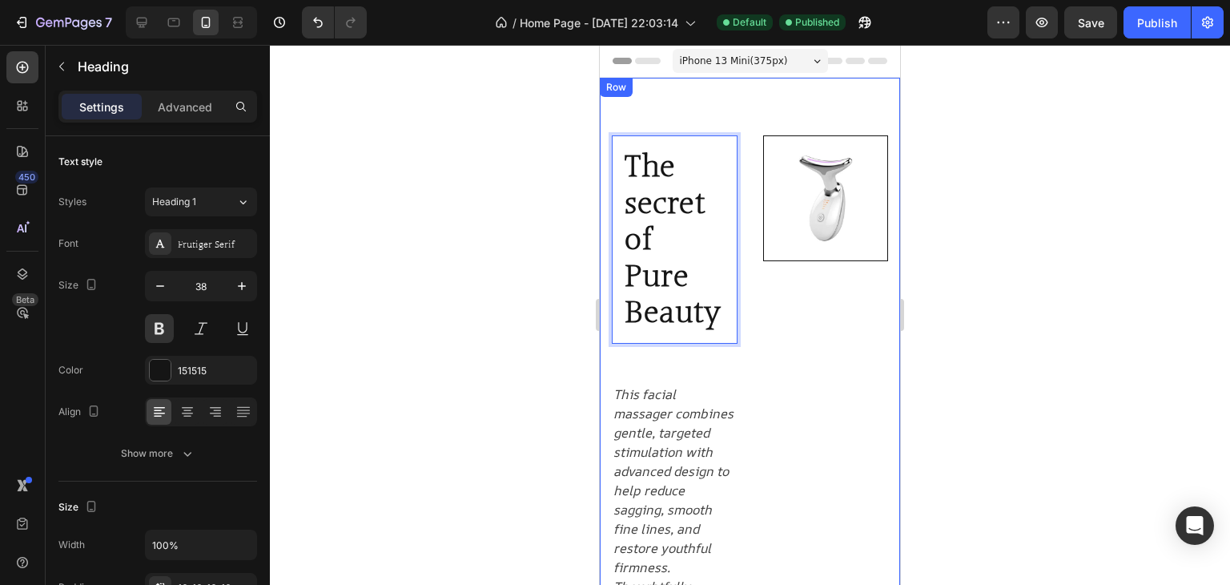
drag, startPoint x: 730, startPoint y: 273, endPoint x: 743, endPoint y: 276, distance: 14.0
click at [743, 276] on div "The secret of Pure Beauty Heading 0 Row Row This facial massager combines gentl…" at bounding box center [750, 442] width 300 height 729
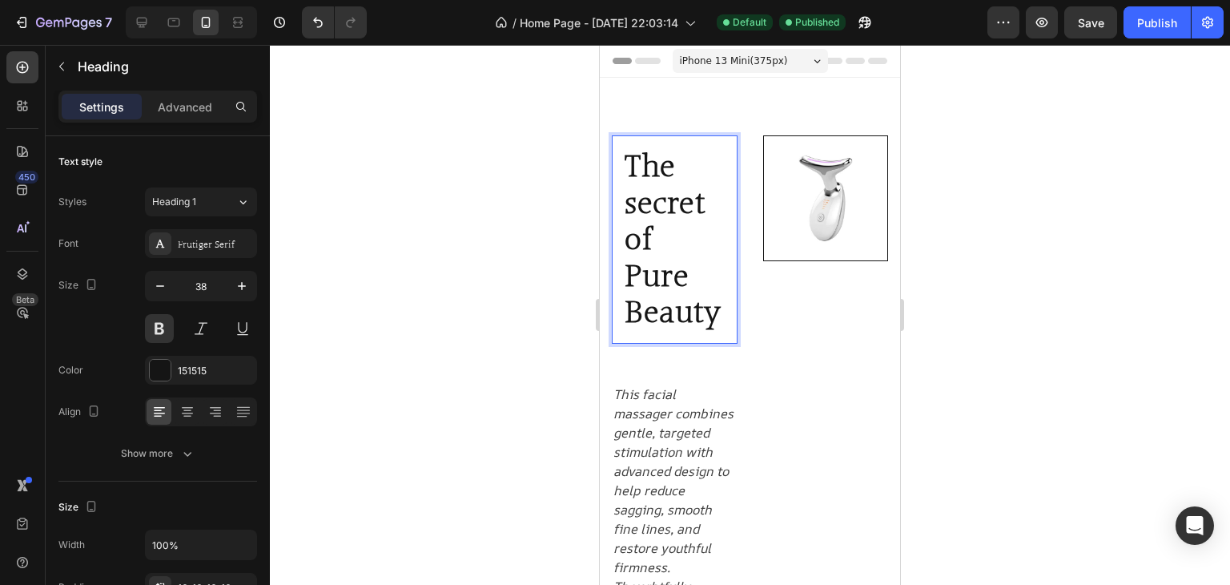
drag, startPoint x: 659, startPoint y: 357, endPoint x: 658, endPoint y: 348, distance: 9.0
click at [657, 331] on p "The secret of Pure Beauty" at bounding box center [675, 239] width 100 height 183
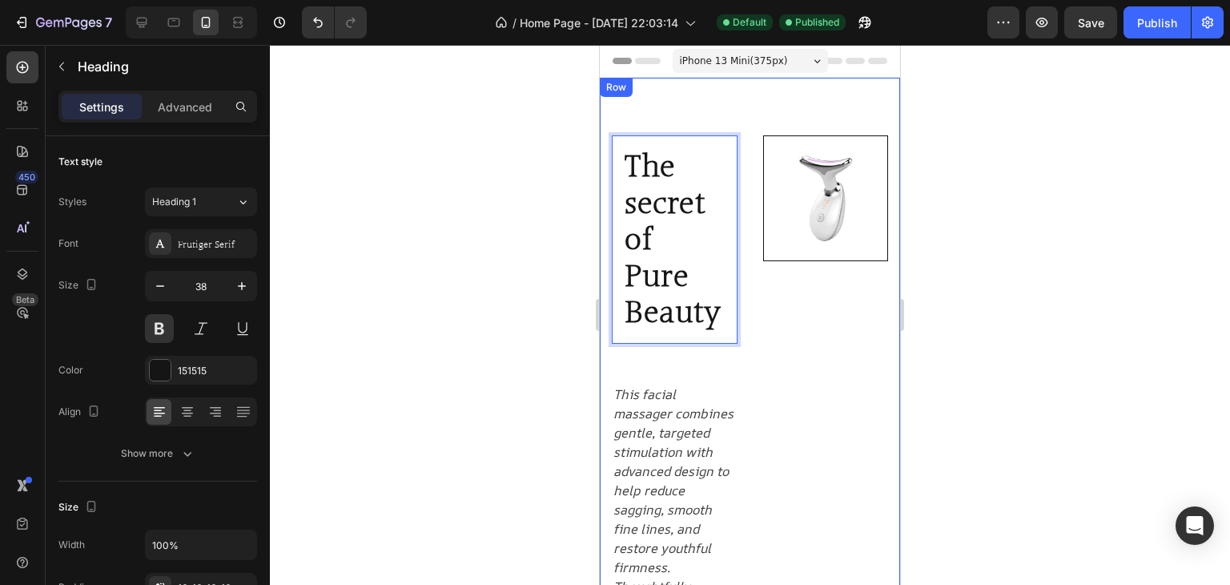
click at [492, 405] on div at bounding box center [750, 315] width 960 height 540
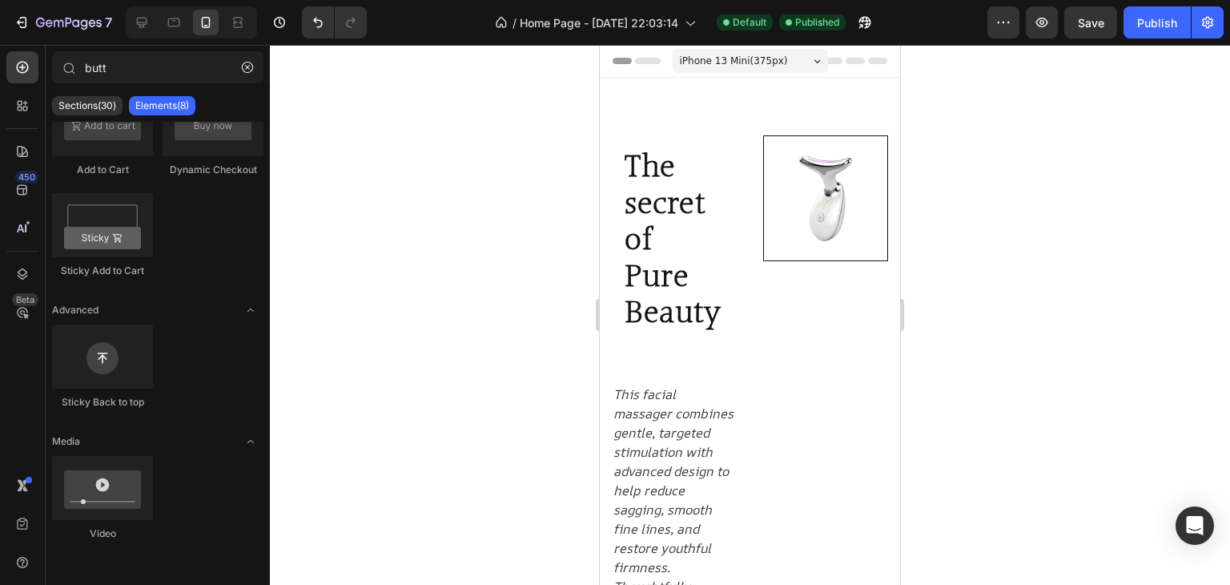
click at [719, 61] on span "iPhone 13 Mini ( 375 px)" at bounding box center [734, 61] width 108 height 16
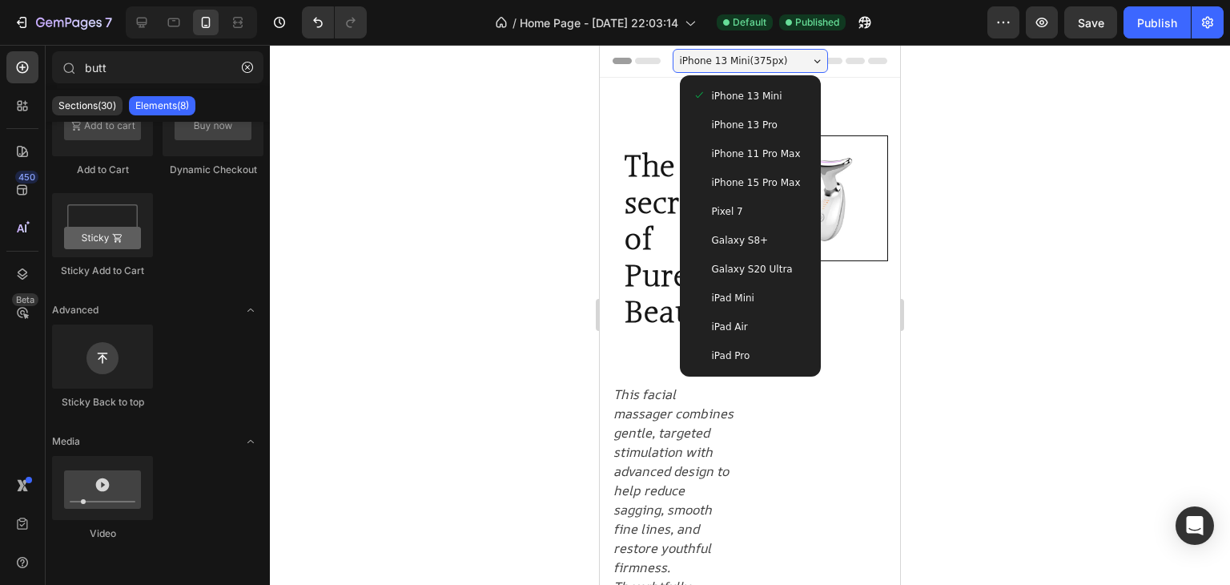
click at [724, 111] on div "iPhone 13 Pro" at bounding box center [751, 125] width 128 height 29
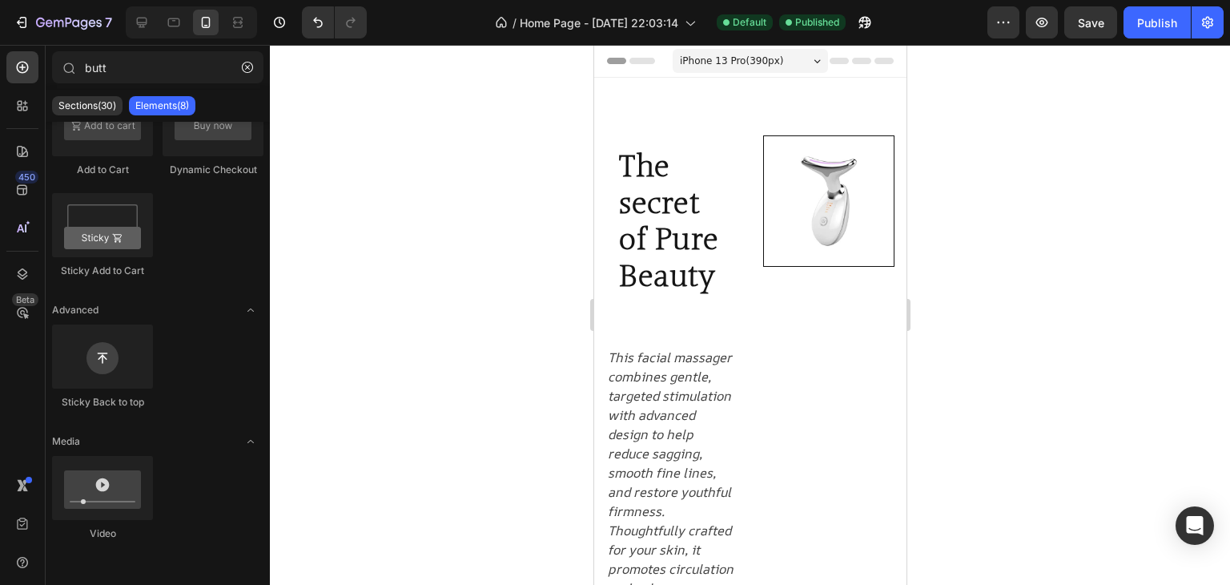
click at [744, 70] on div "iPhone 13 Pro ( 390 px)" at bounding box center [749, 61] width 155 height 24
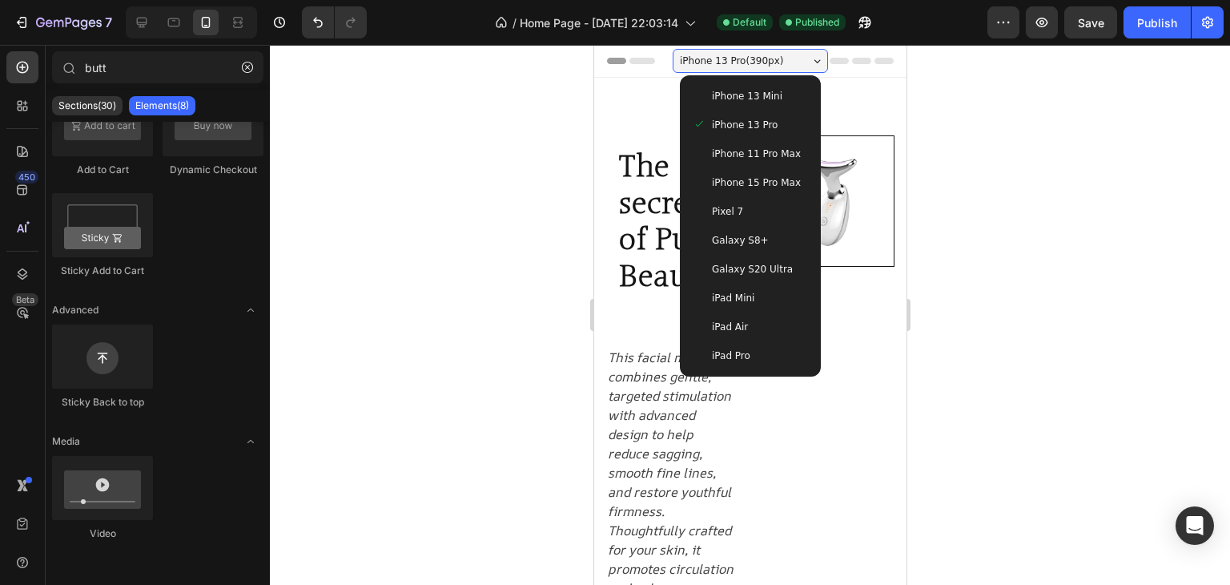
click at [738, 156] on span "iPhone 11 Pro Max" at bounding box center [755, 154] width 89 height 16
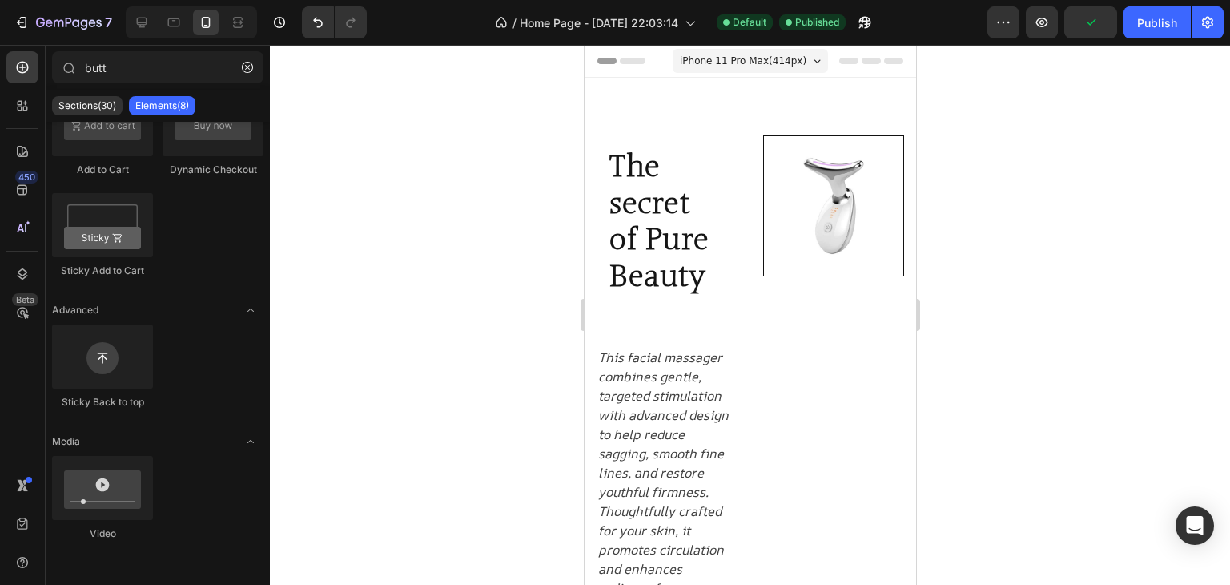
click at [738, 73] on div "iPhone 11 Pro Max ( 414 px) iPhone 13 Mini iPhone 13 Pro iPhone 11 Pro Max iPho…" at bounding box center [749, 62] width 155 height 32
click at [739, 61] on span "iPhone 11 Pro Max ( 414 px)" at bounding box center [742, 61] width 127 height 16
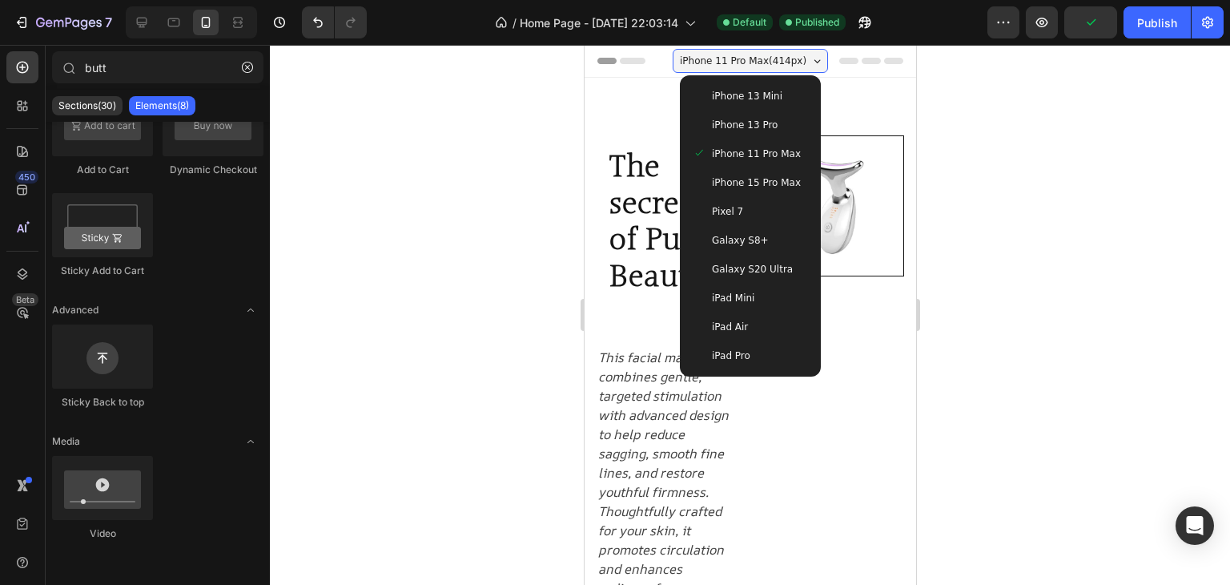
click at [719, 213] on span "Pixel 7" at bounding box center [726, 211] width 31 height 16
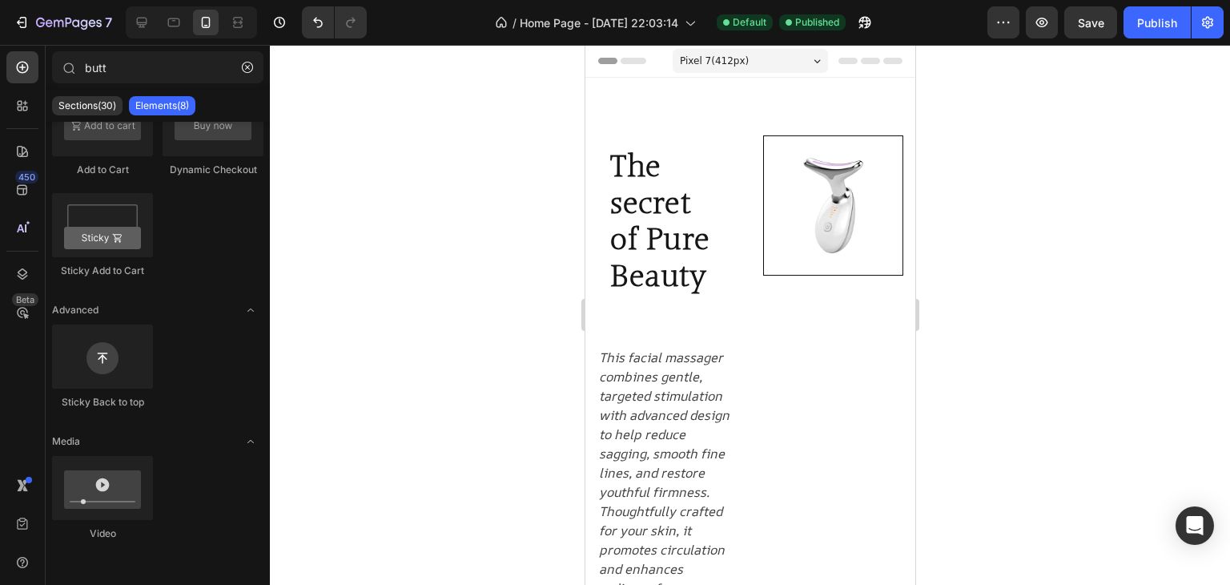
click at [735, 56] on span "Pixel 7 ( 412 px)" at bounding box center [713, 61] width 69 height 16
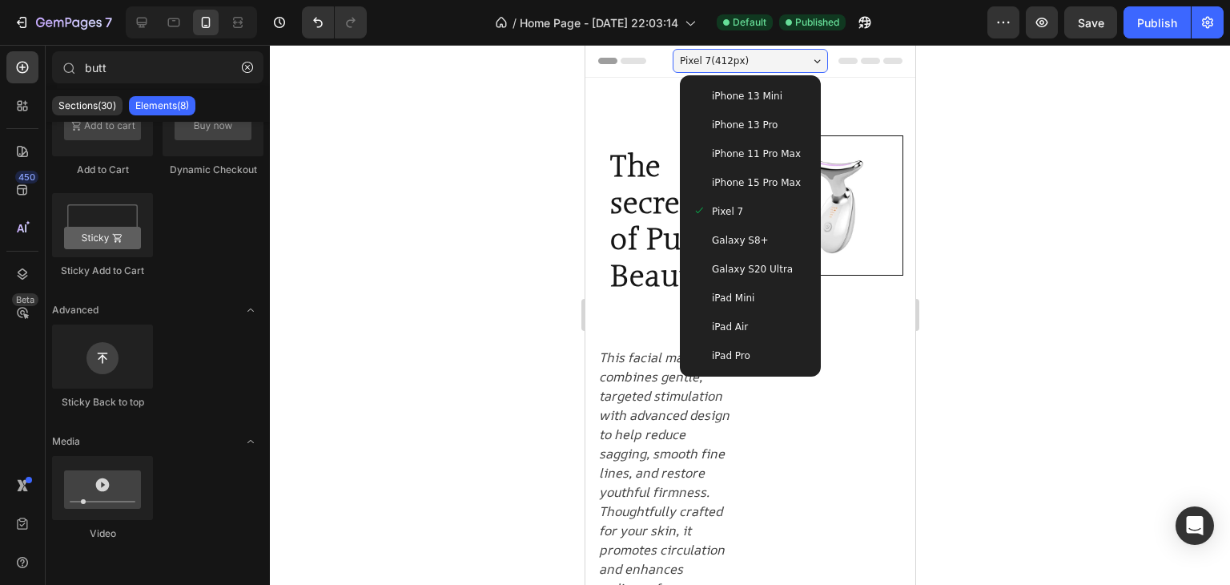
click at [727, 183] on span "iPhone 15 Pro Max" at bounding box center [755, 183] width 89 height 16
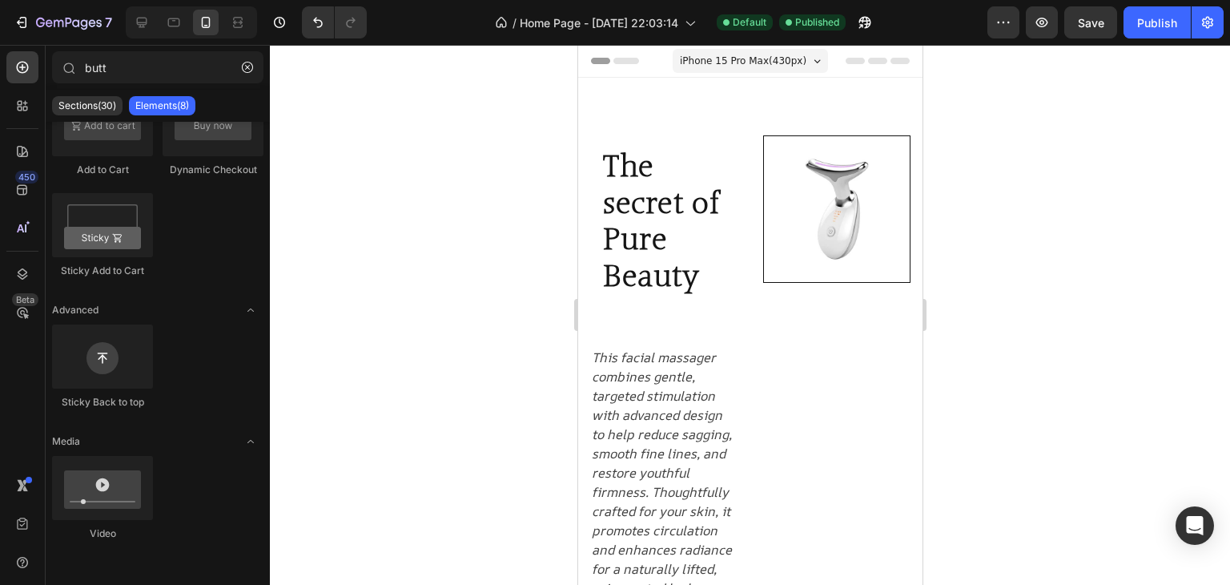
click at [769, 54] on span "iPhone 15 Pro Max ( 430 px)" at bounding box center [742, 61] width 127 height 16
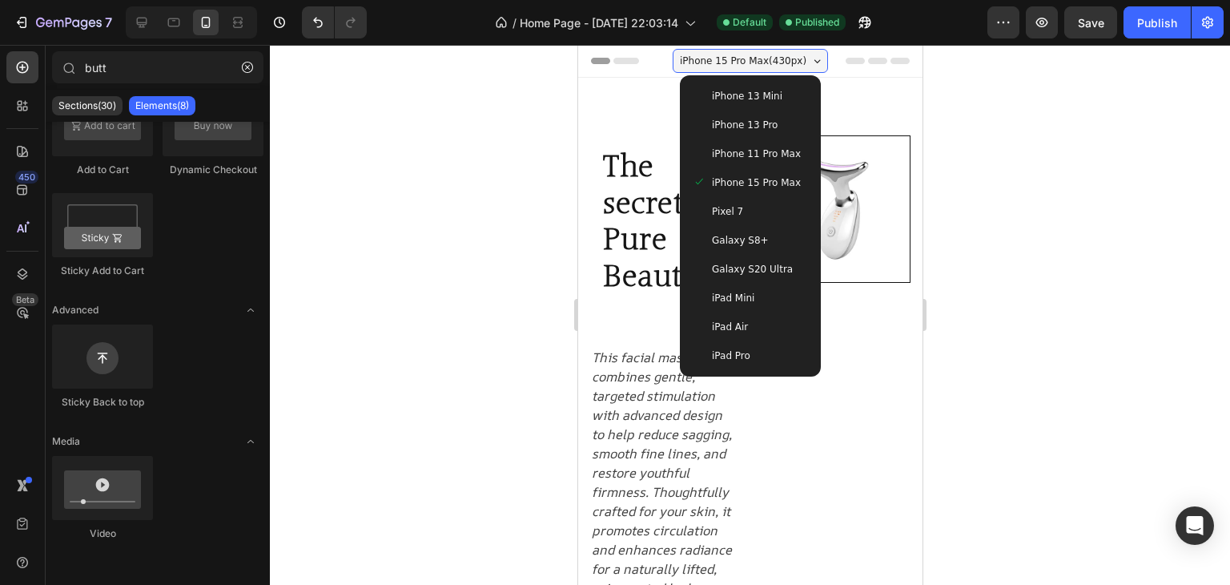
click at [741, 297] on span "iPad Mini" at bounding box center [732, 298] width 42 height 16
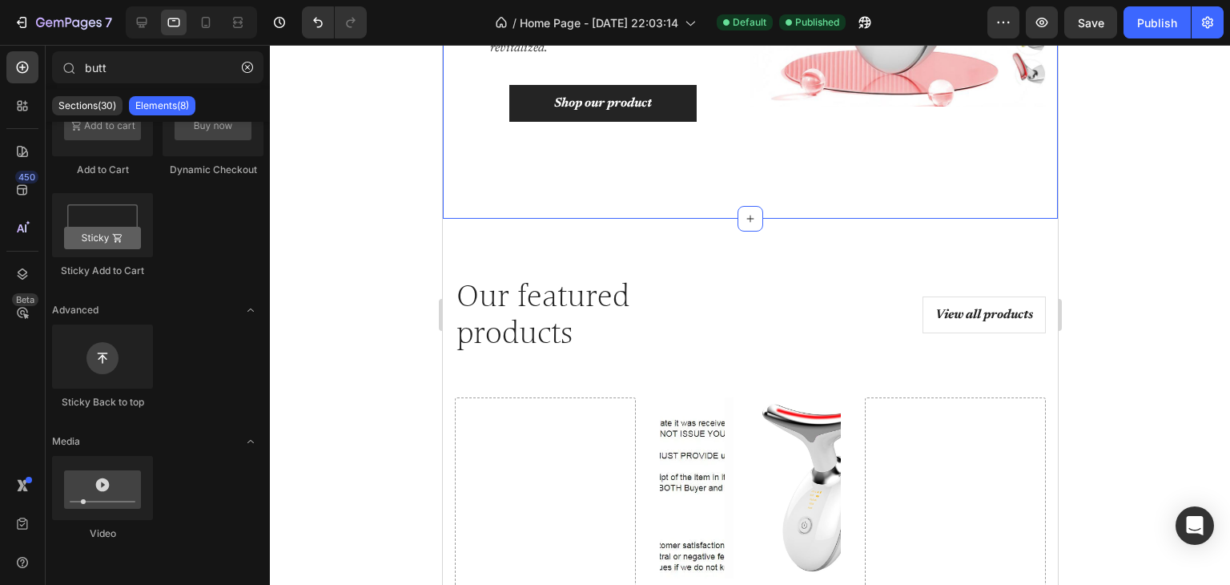
scroll to position [1682, 0]
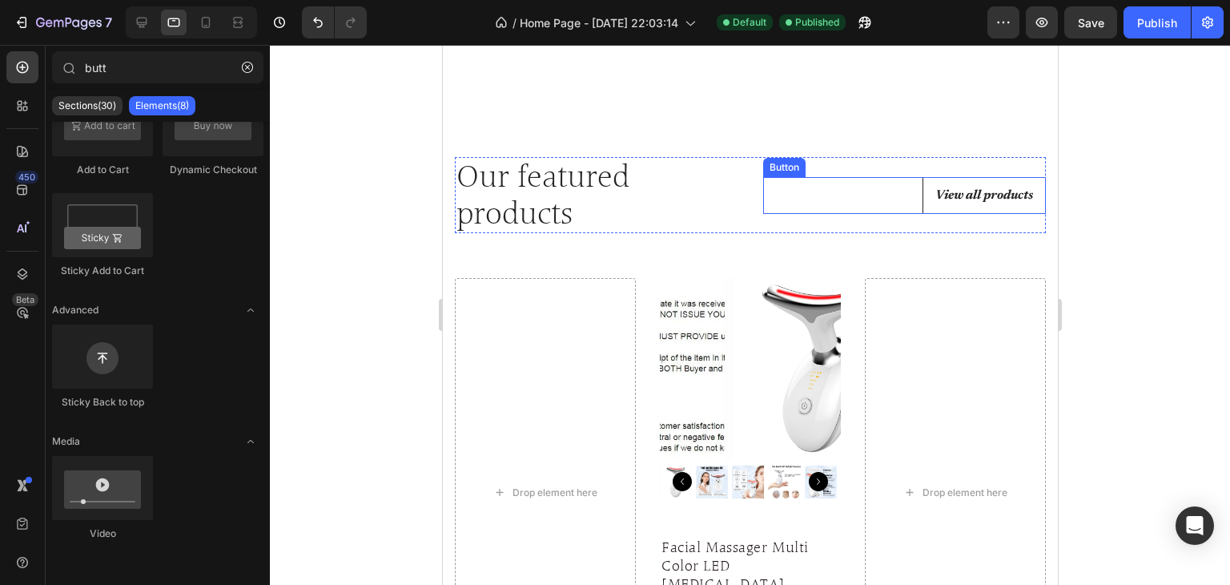
click at [922, 183] on link "View all products" at bounding box center [983, 195] width 123 height 37
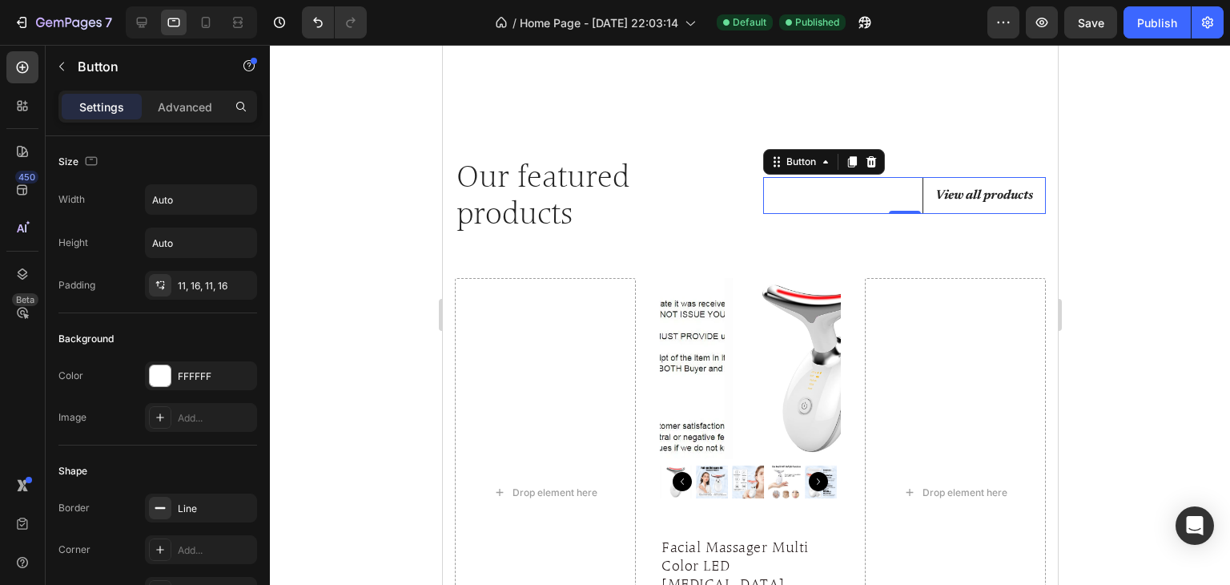
click at [1026, 187] on link "View all products" at bounding box center [983, 195] width 123 height 37
click at [969, 196] on link "View all products" at bounding box center [983, 195] width 123 height 37
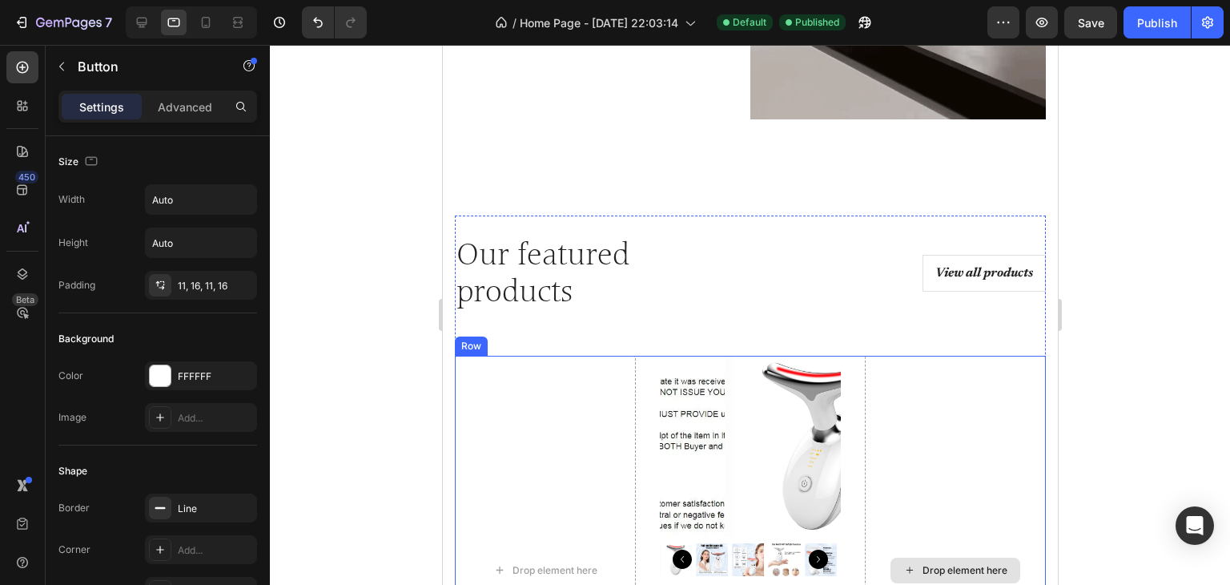
scroll to position [1602, 0]
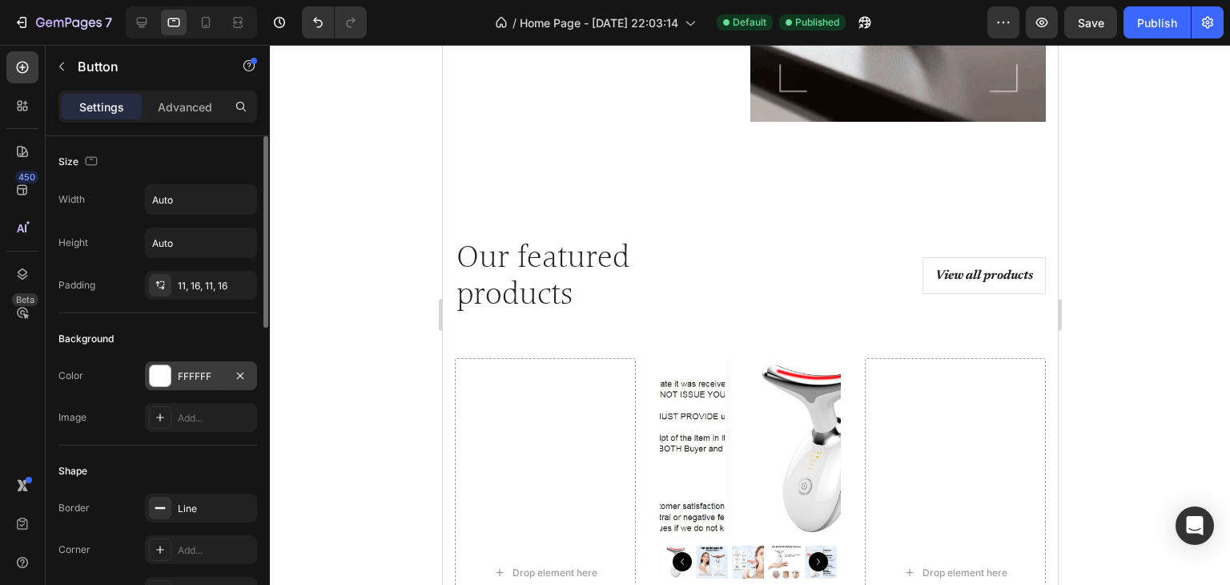
click at [162, 377] on div at bounding box center [160, 375] width 21 height 21
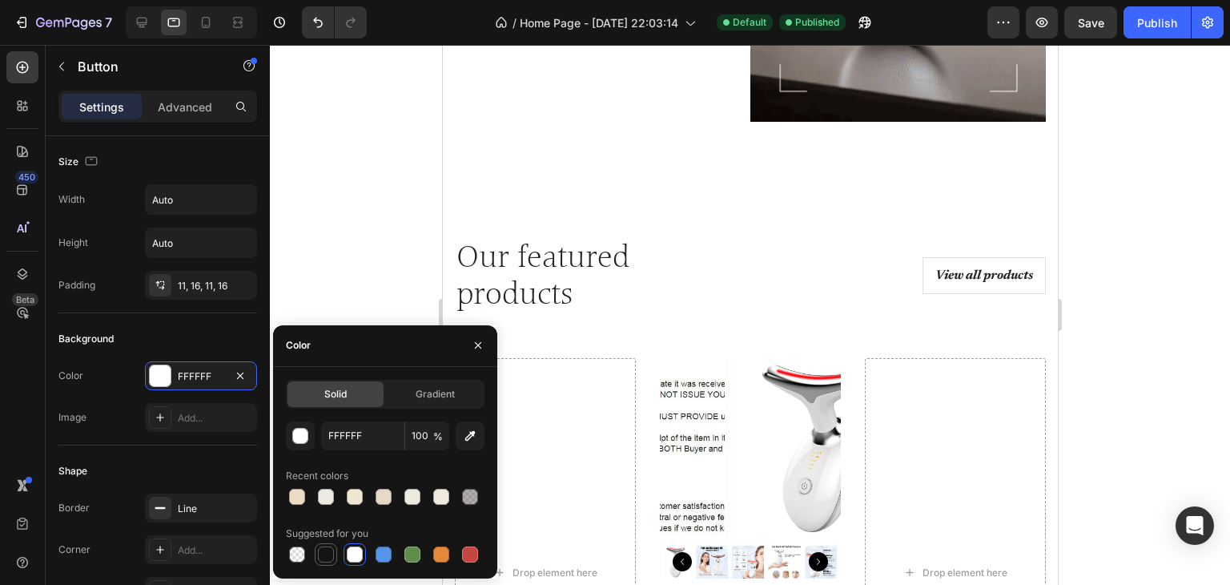
click at [325, 554] on div at bounding box center [326, 554] width 16 height 16
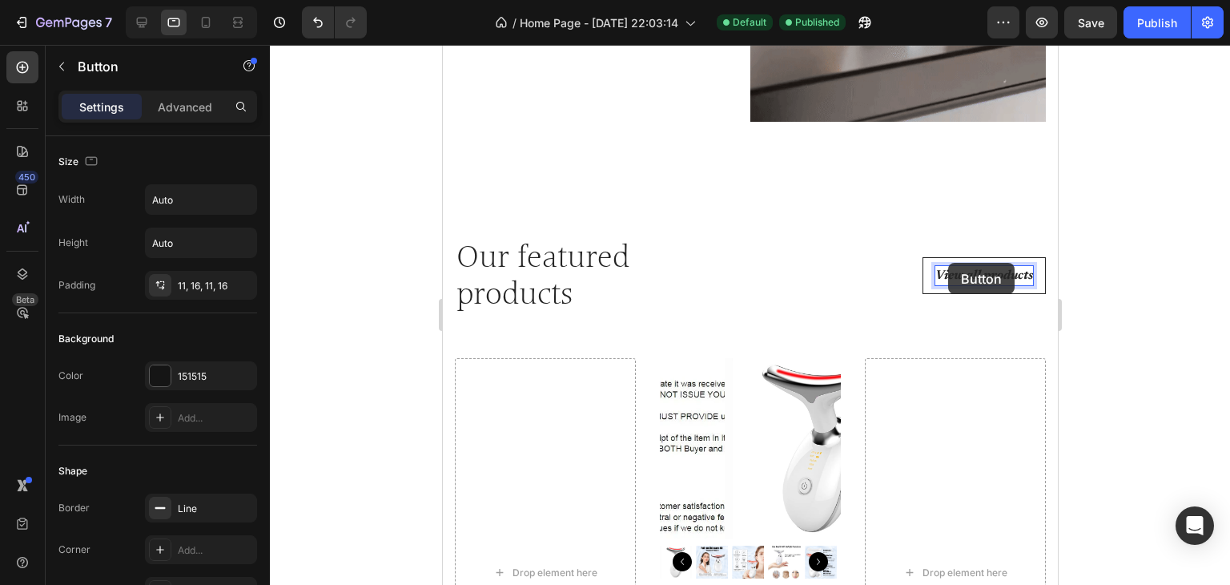
scroll to position [1583, 0]
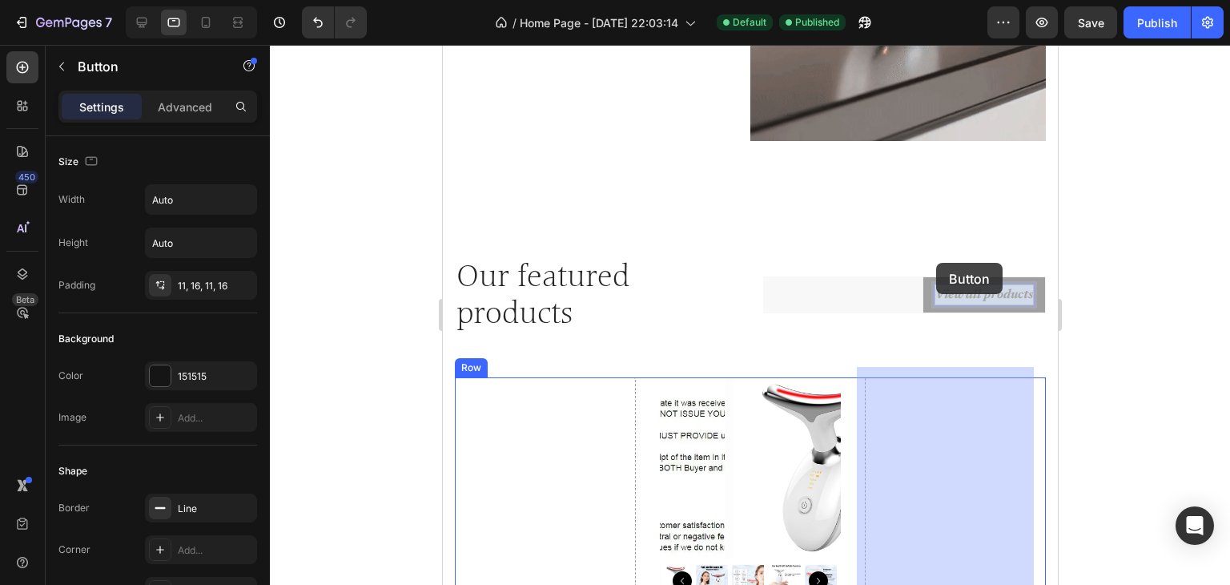
drag, startPoint x: 948, startPoint y: 263, endPoint x: 936, endPoint y: 263, distance: 12.0
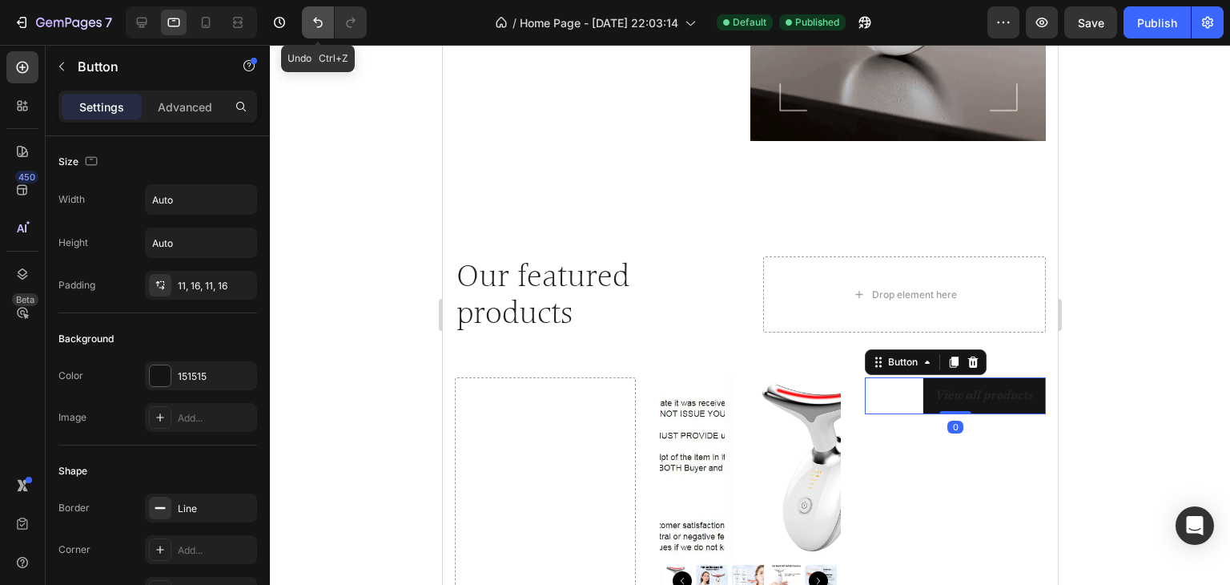
click at [308, 18] on button "Undo/Redo" at bounding box center [318, 22] width 32 height 32
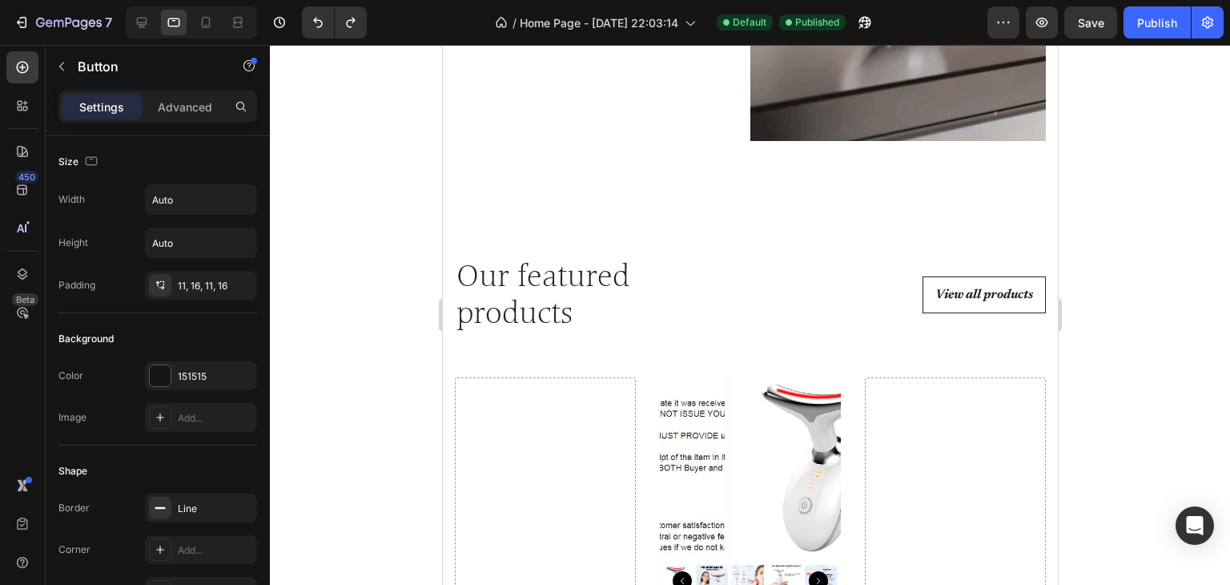
click at [1022, 283] on link "View all products" at bounding box center [983, 294] width 123 height 37
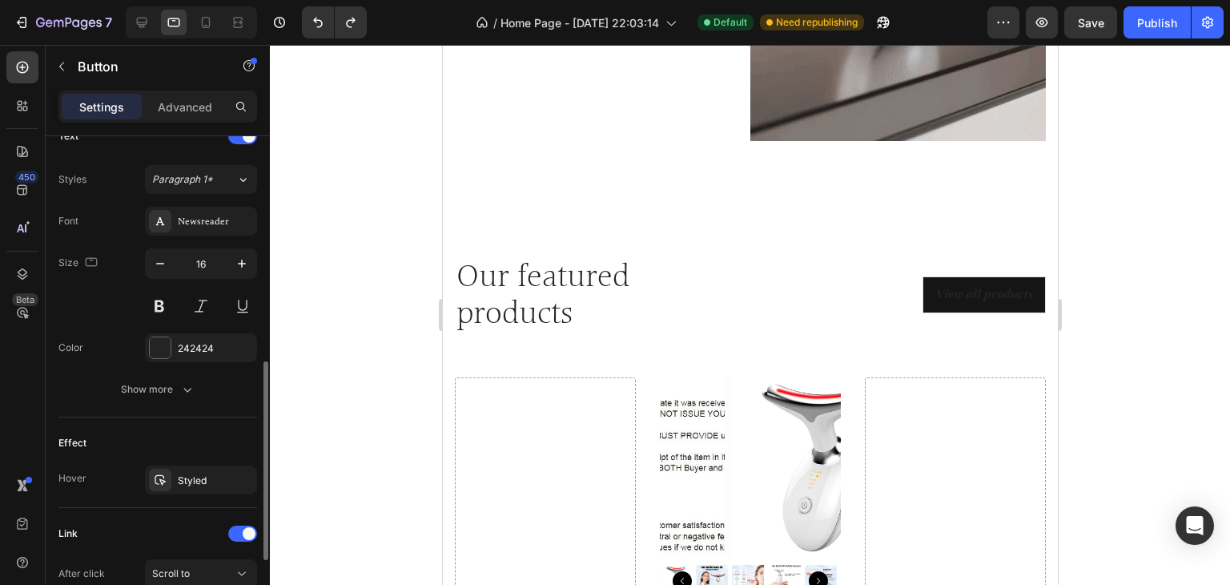
scroll to position [641, 0]
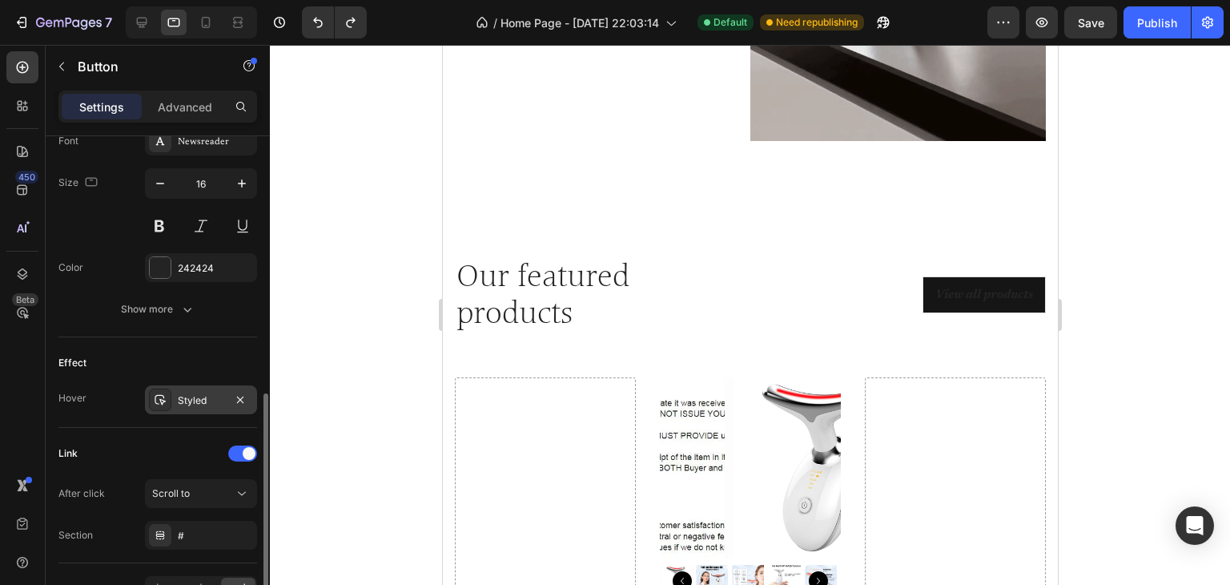
click at [185, 395] on div "Styled" at bounding box center [201, 400] width 46 height 14
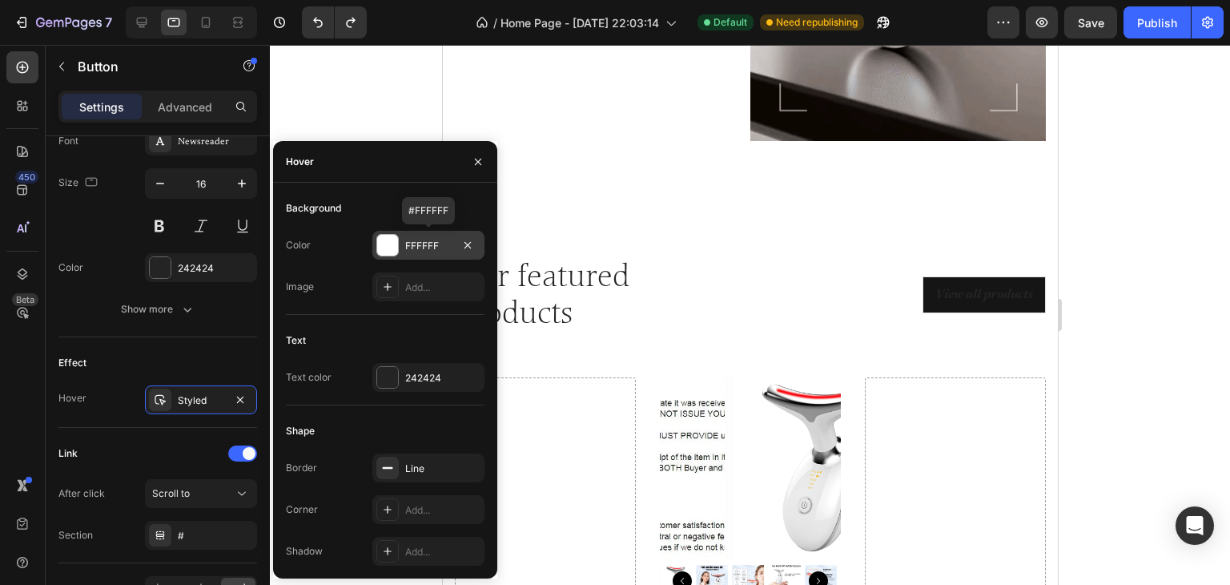
click at [391, 244] on div at bounding box center [387, 245] width 21 height 21
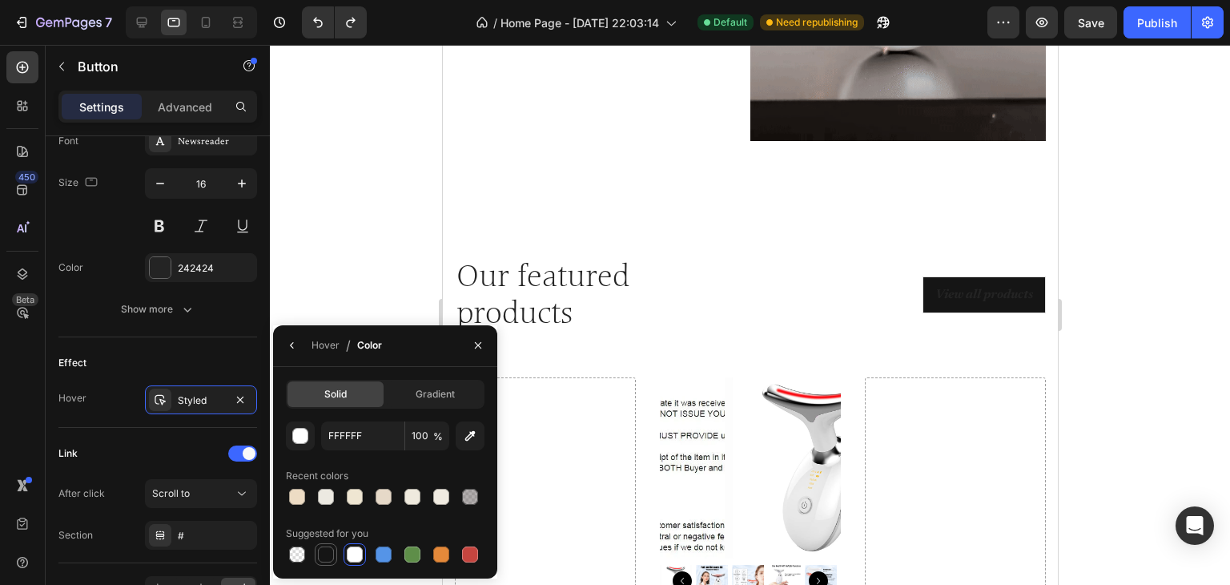
click at [324, 558] on div at bounding box center [326, 554] width 16 height 16
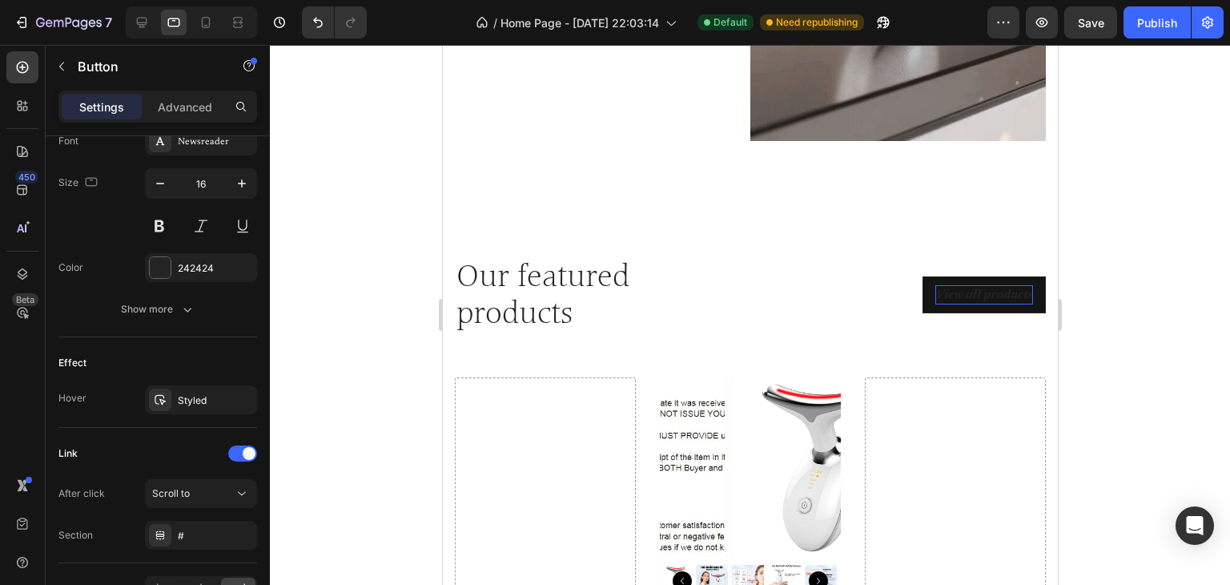
click at [969, 285] on div "View all products" at bounding box center [984, 294] width 98 height 19
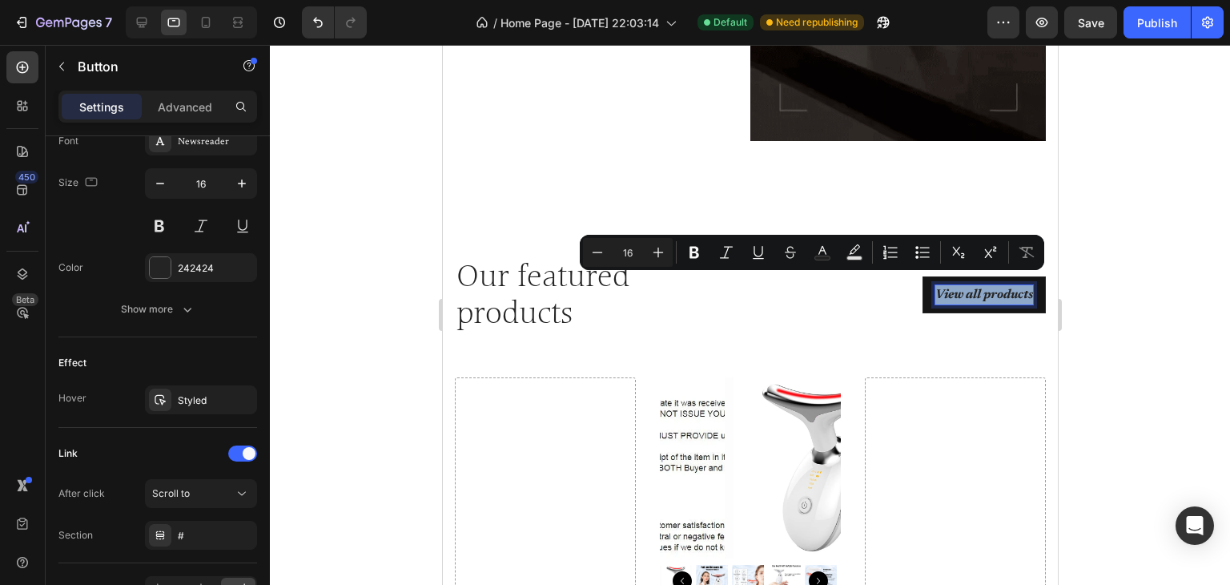
drag, startPoint x: 969, startPoint y: 278, endPoint x: 922, endPoint y: 281, distance: 47.4
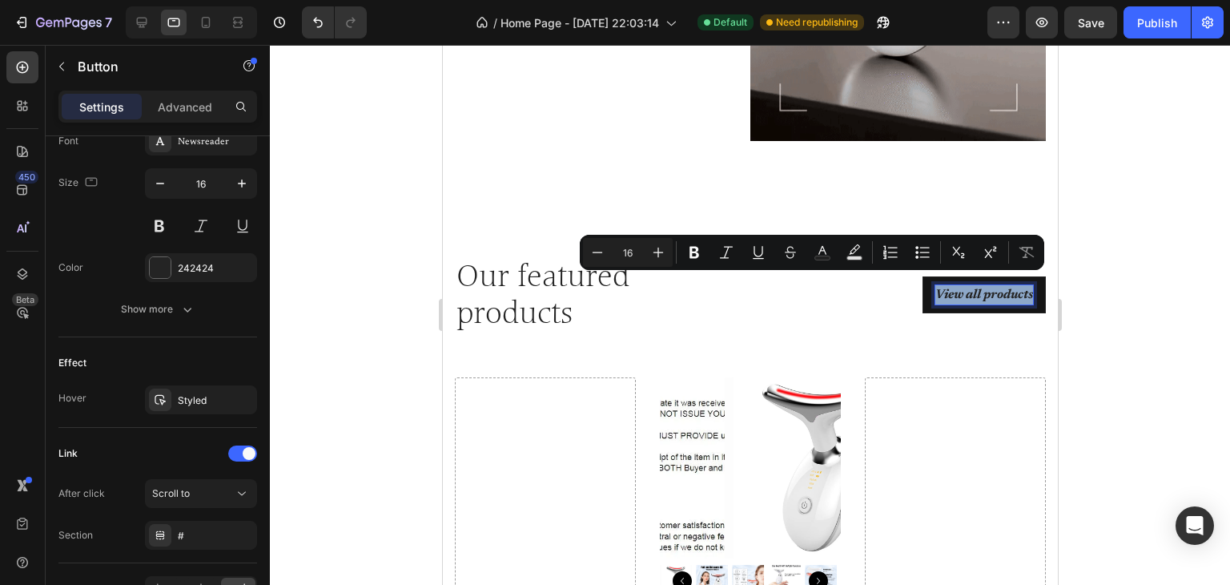
click at [935, 285] on p "View all products" at bounding box center [984, 294] width 98 height 19
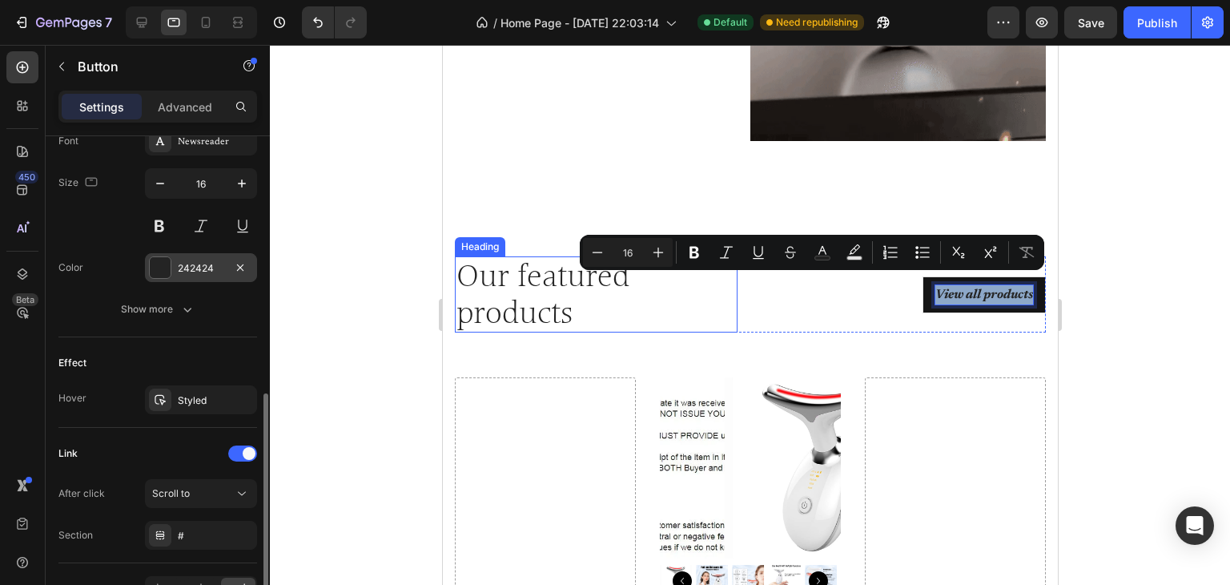
scroll to position [561, 0]
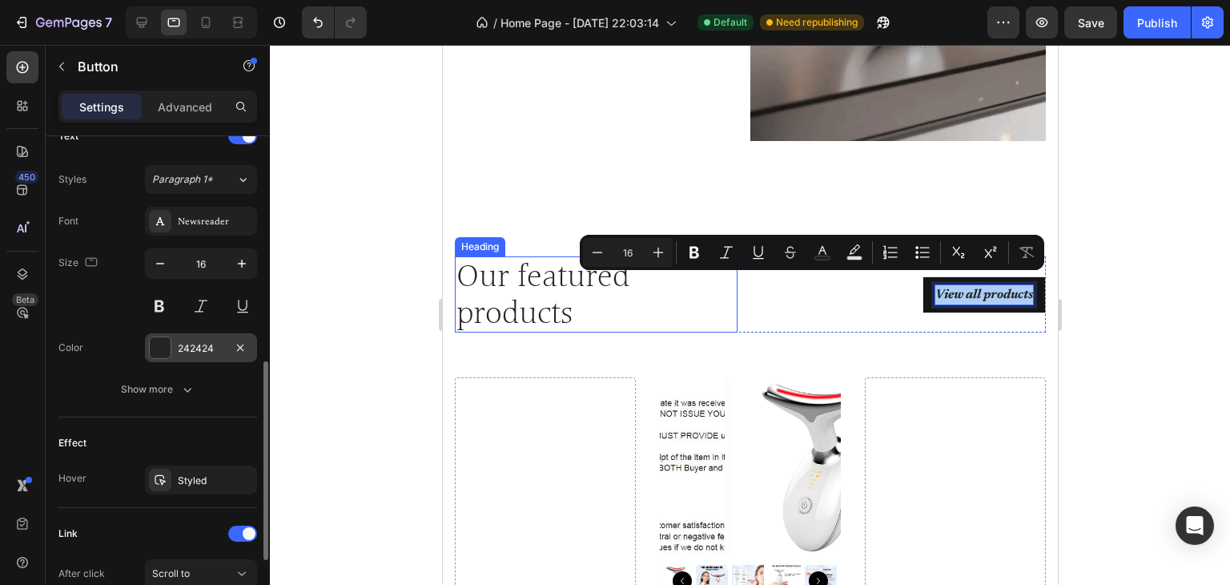
click at [165, 348] on div at bounding box center [160, 347] width 21 height 21
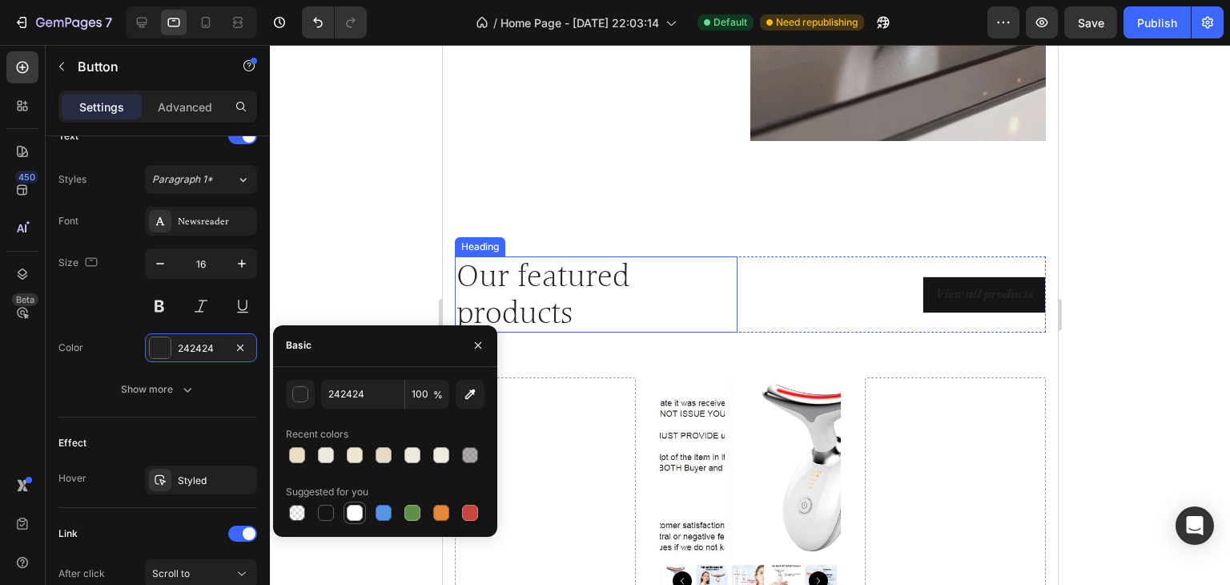
click at [364, 513] on div at bounding box center [354, 512] width 19 height 19
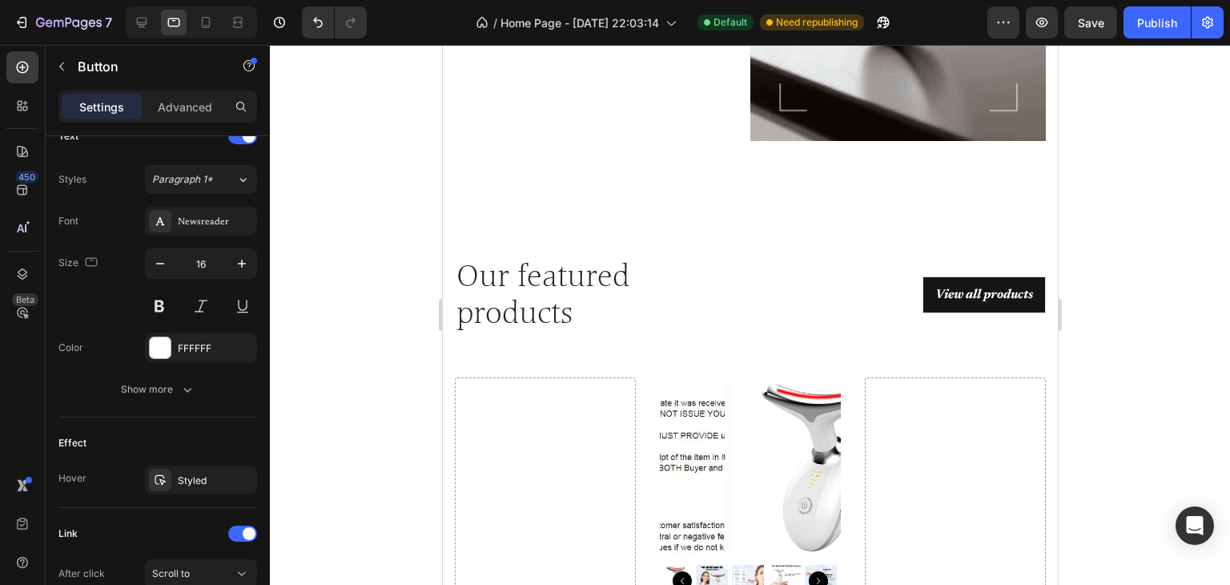
click at [1117, 293] on div at bounding box center [750, 315] width 960 height 540
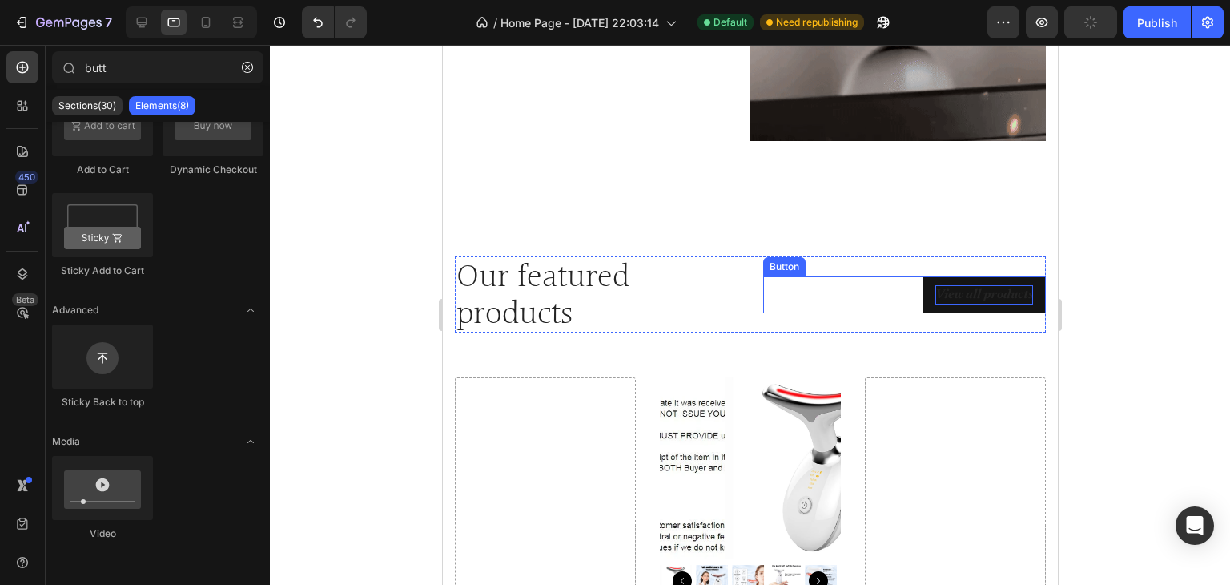
click at [948, 285] on p "View all products" at bounding box center [984, 294] width 98 height 19
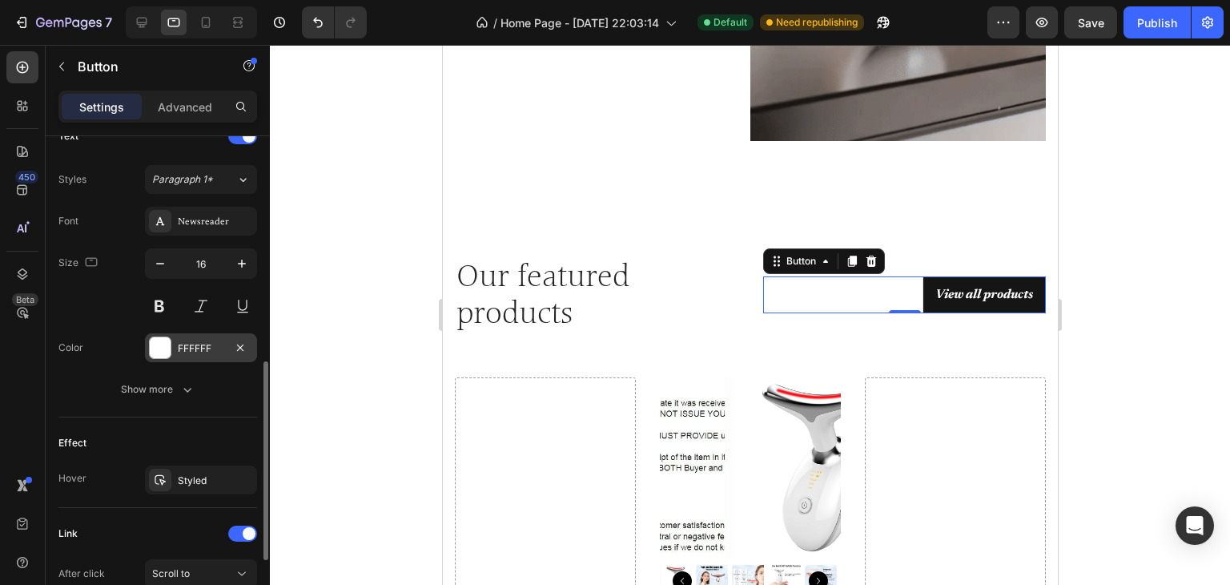
scroll to position [735, 0]
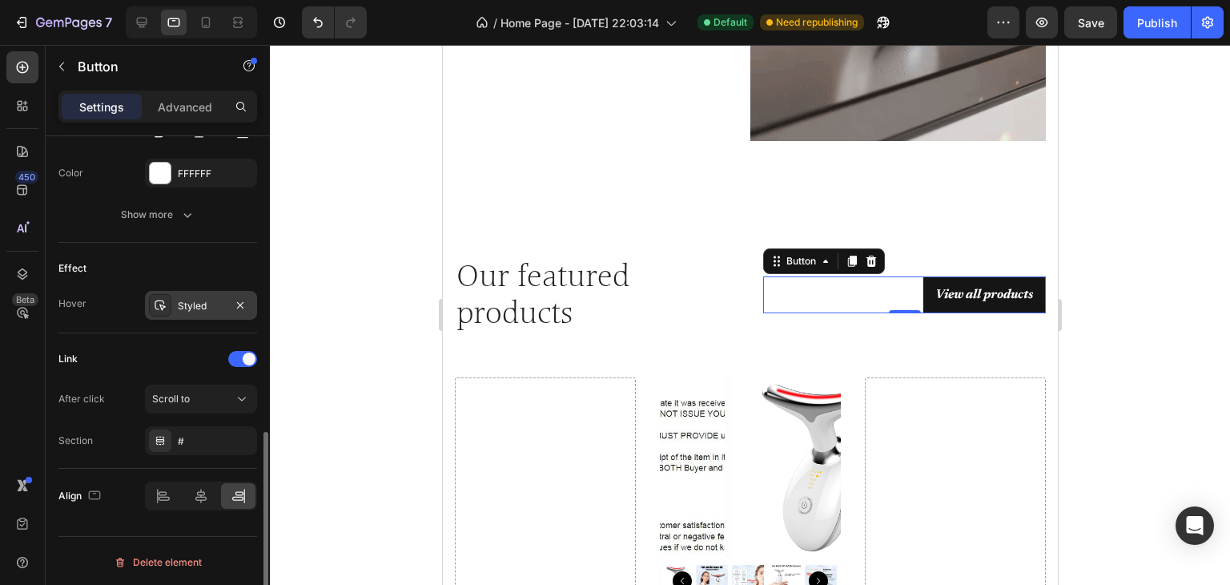
click at [191, 295] on div "Styled" at bounding box center [201, 305] width 112 height 29
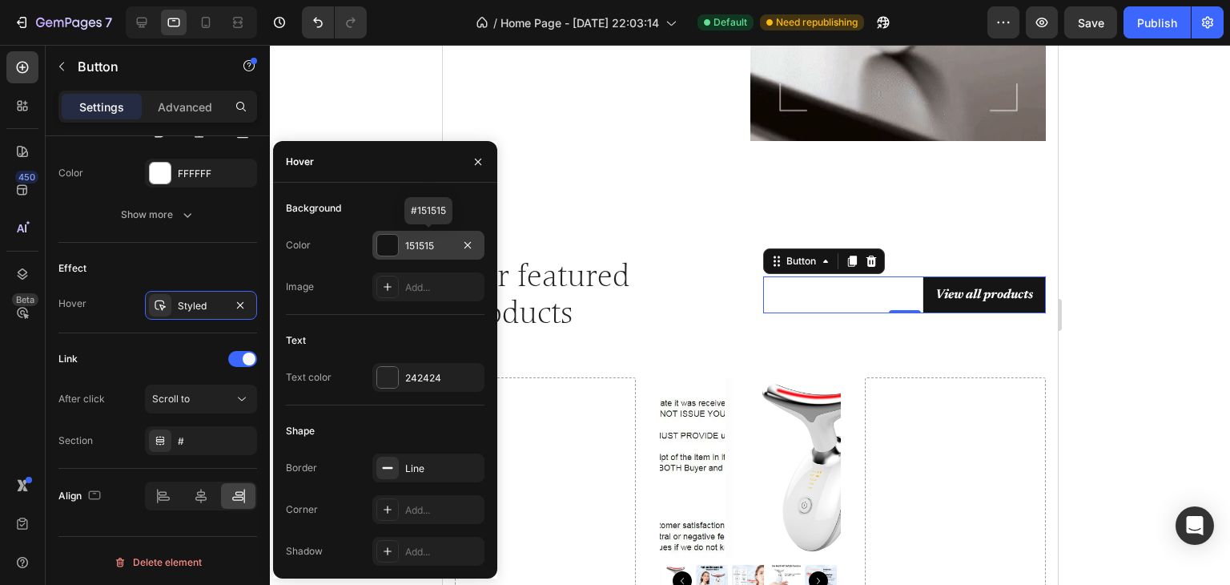
click at [424, 240] on div "151515" at bounding box center [428, 246] width 46 height 14
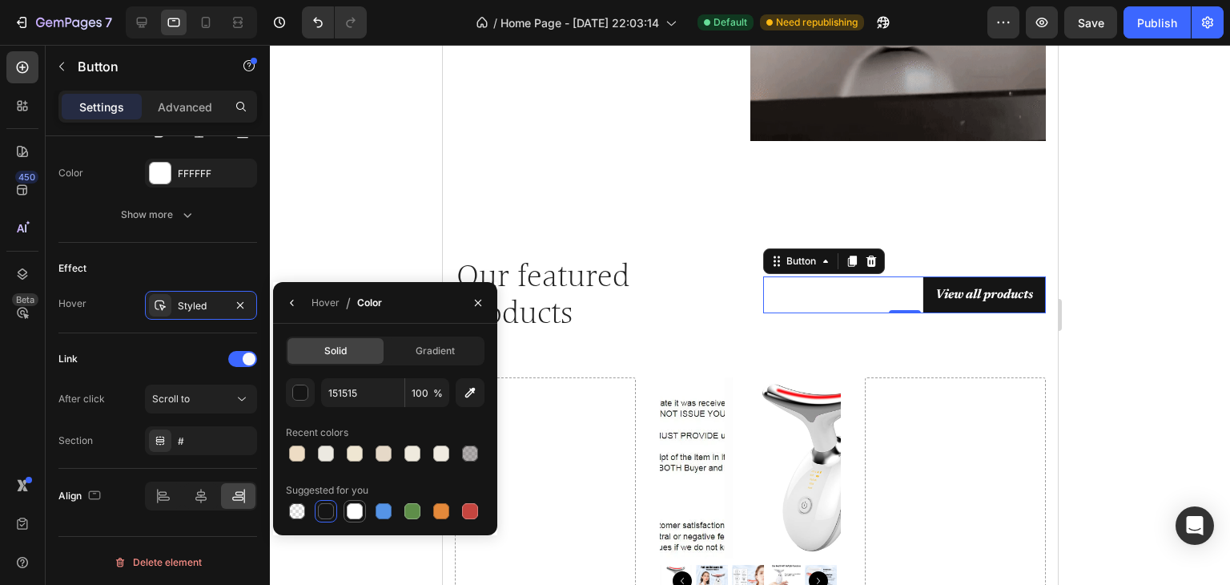
click at [356, 512] on div at bounding box center [355, 511] width 16 height 16
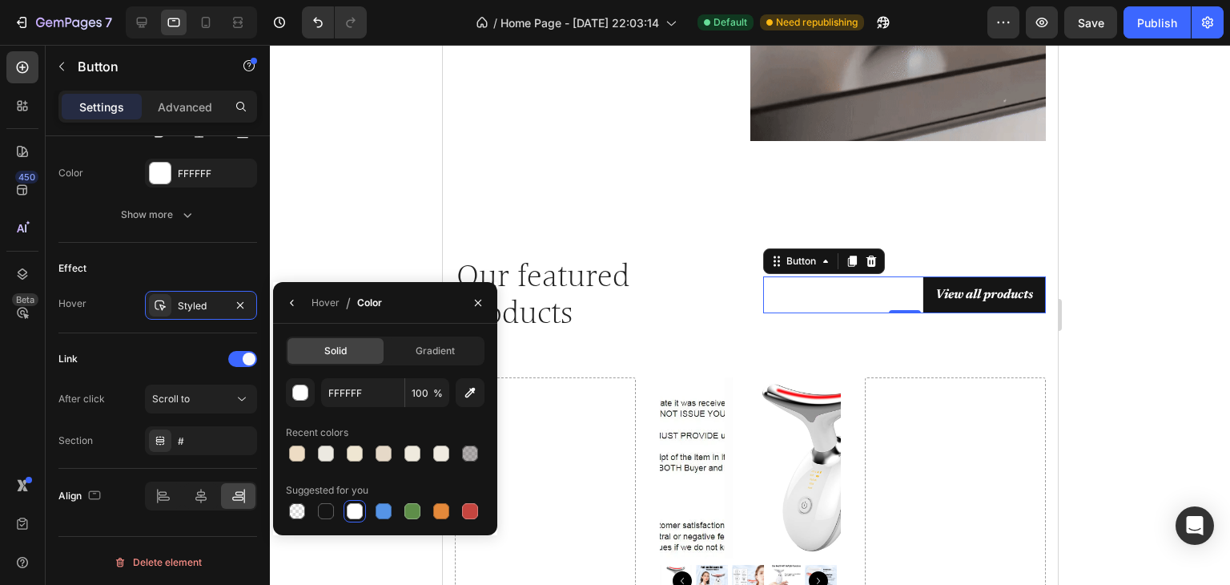
click at [1131, 329] on div at bounding box center [750, 315] width 960 height 540
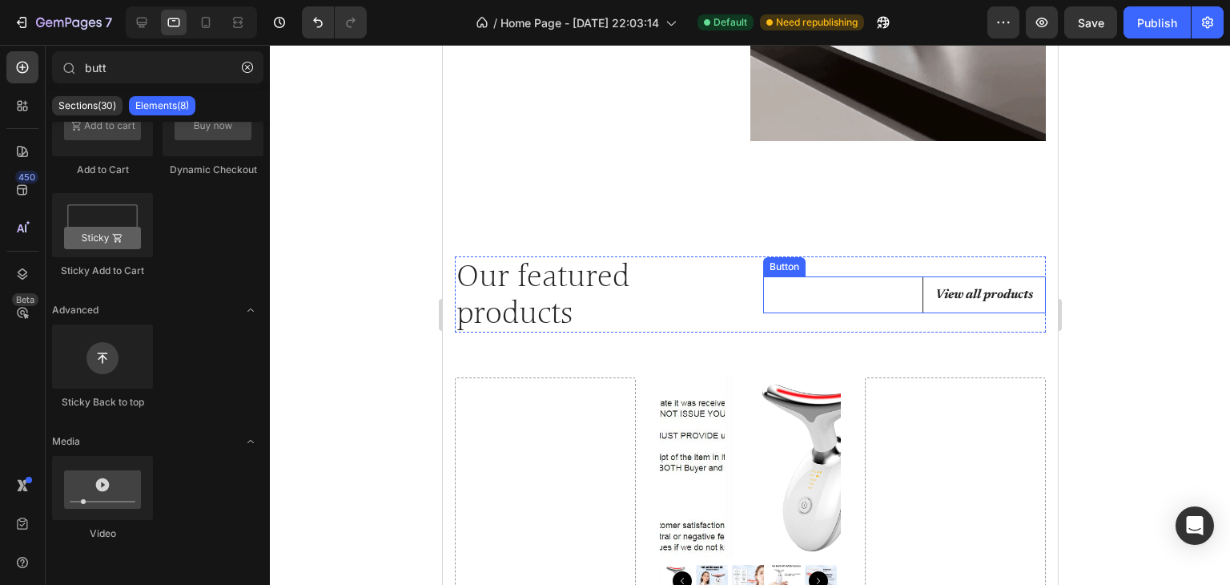
click at [969, 276] on link "View all products" at bounding box center [983, 294] width 123 height 37
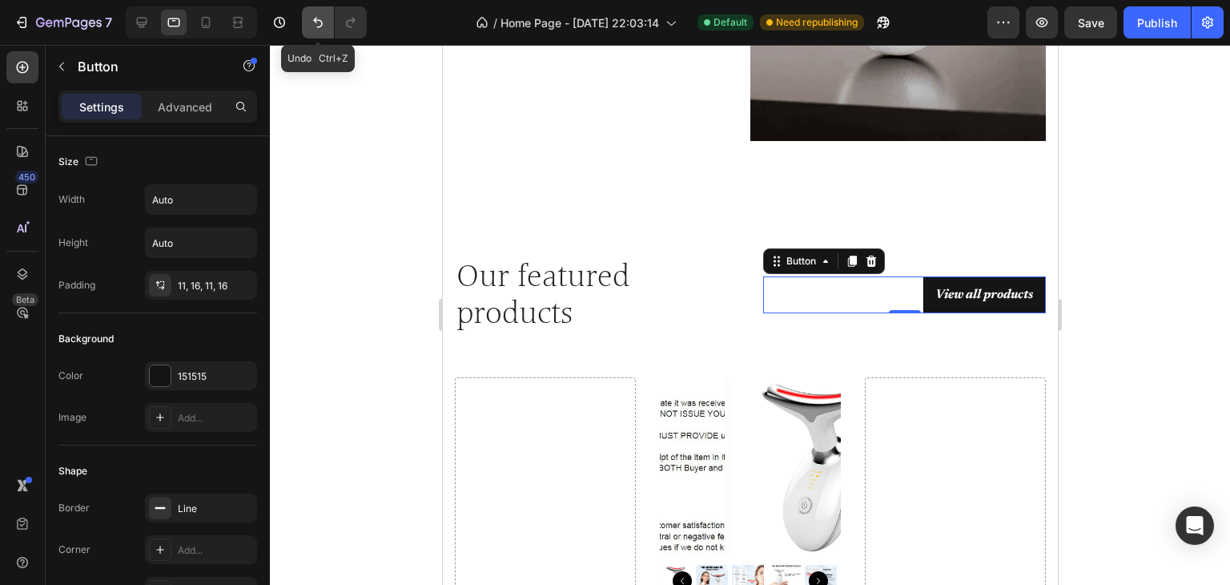
click at [306, 23] on button "Undo/Redo" at bounding box center [318, 22] width 32 height 32
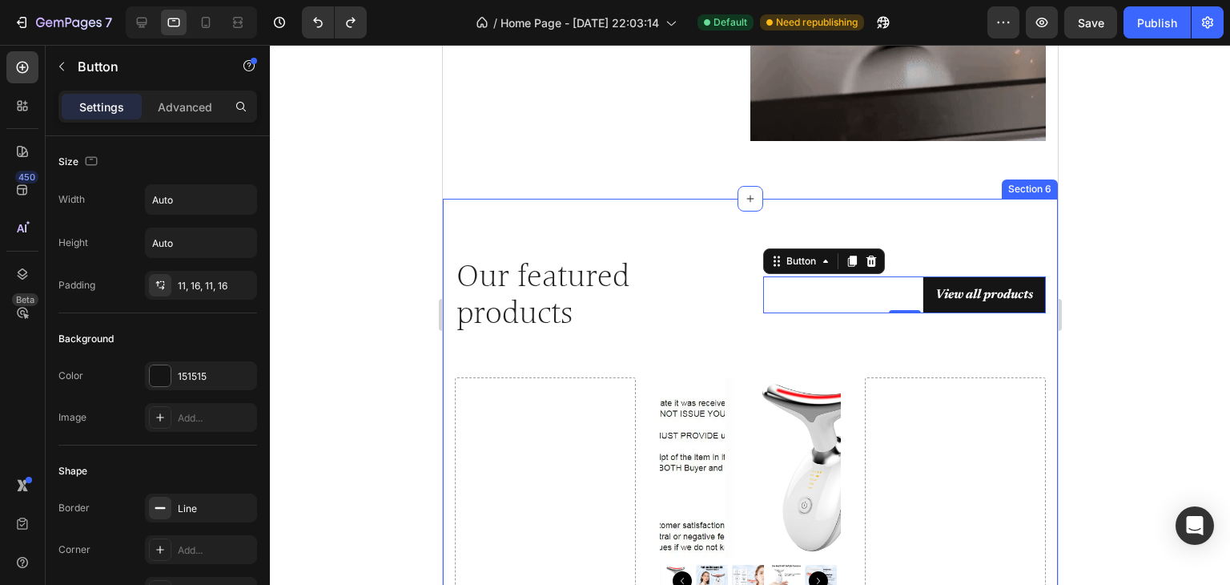
click at [1115, 318] on div at bounding box center [750, 315] width 960 height 540
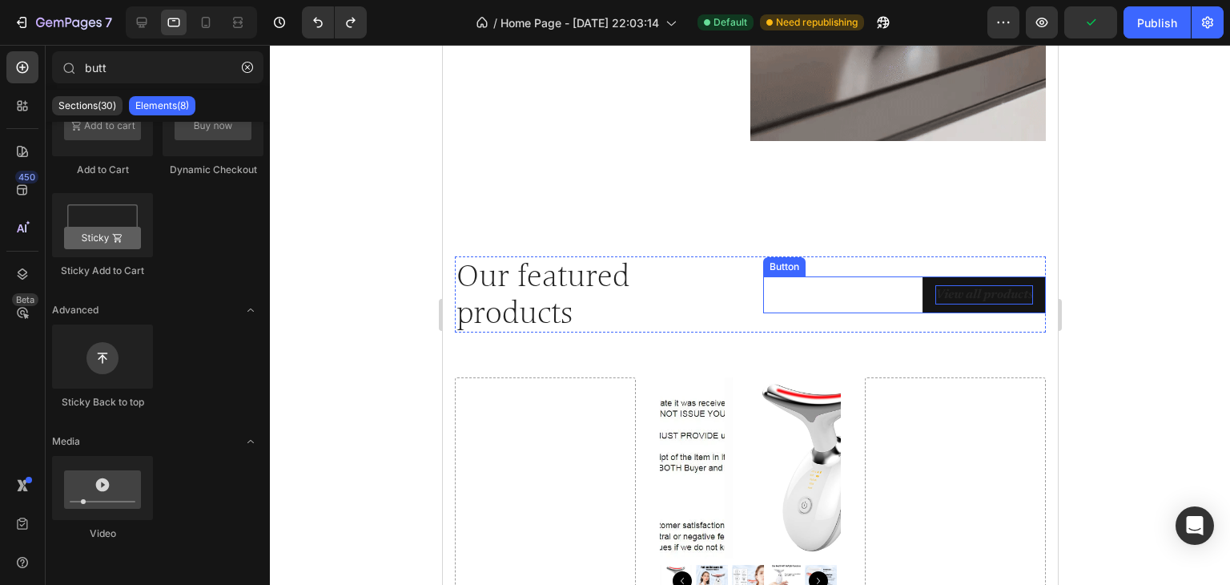
click at [969, 285] on p "View all products" at bounding box center [984, 294] width 98 height 19
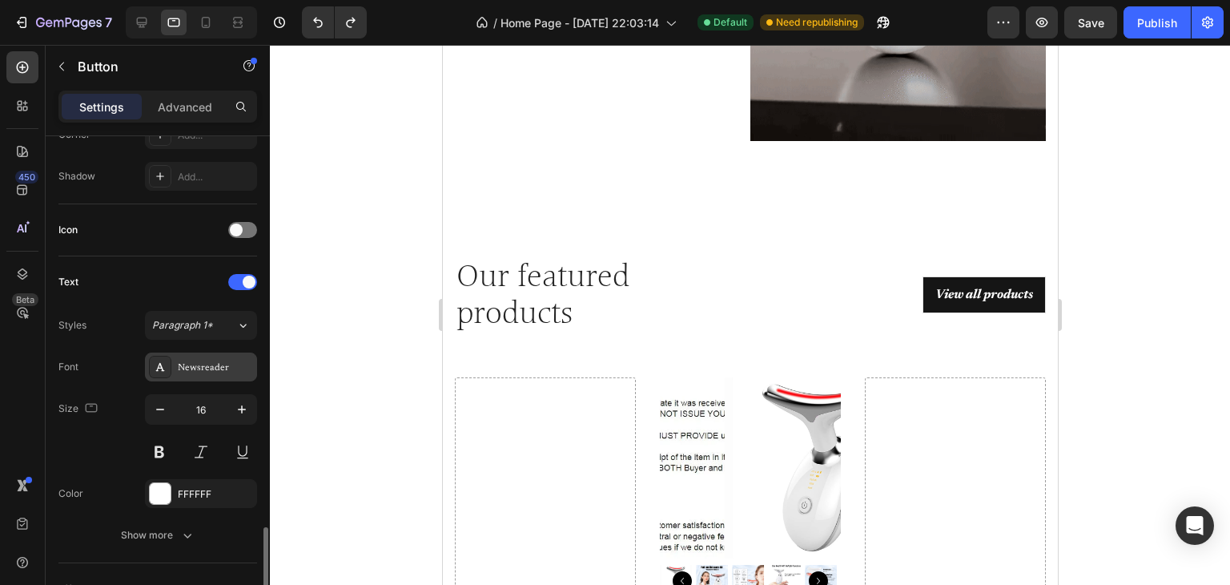
scroll to position [575, 0]
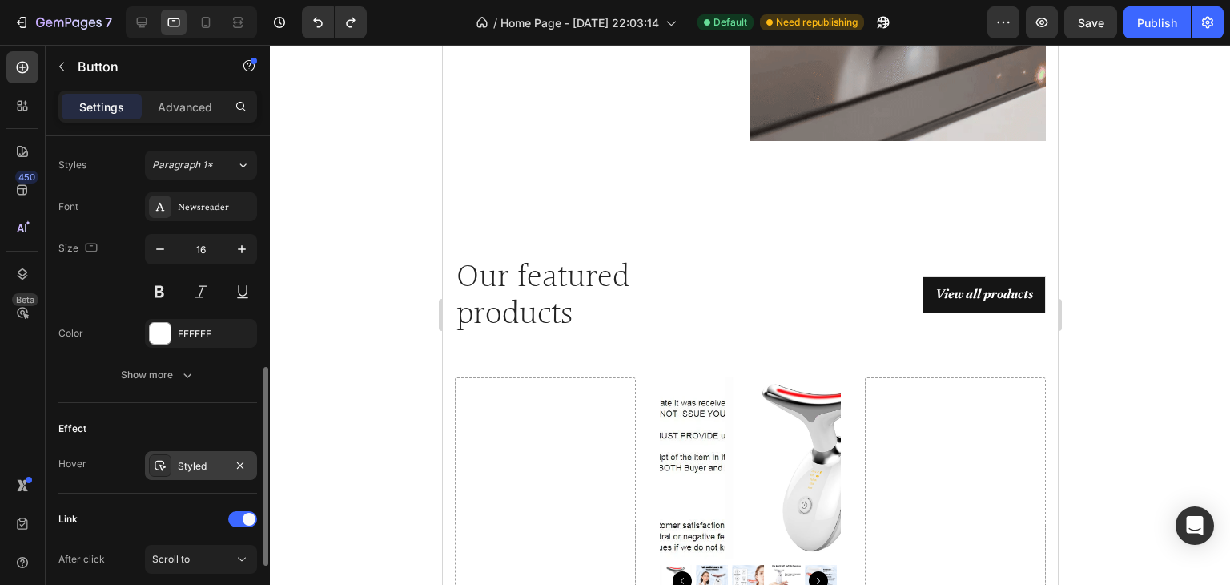
click at [210, 462] on div "Styled" at bounding box center [201, 466] width 46 height 14
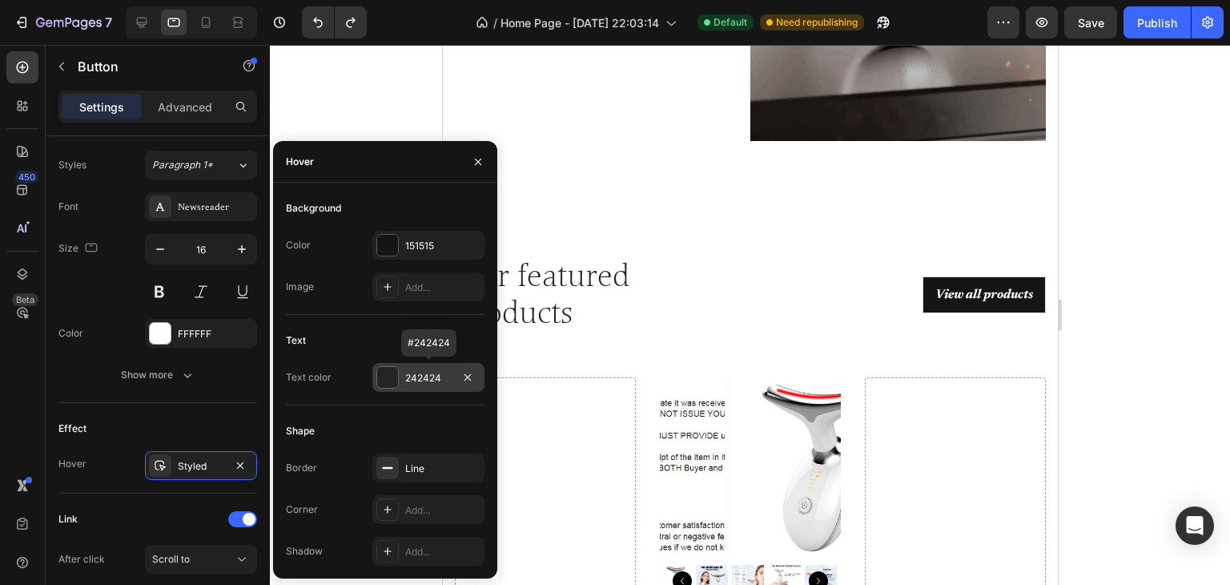
click at [384, 380] on div at bounding box center [387, 377] width 21 height 21
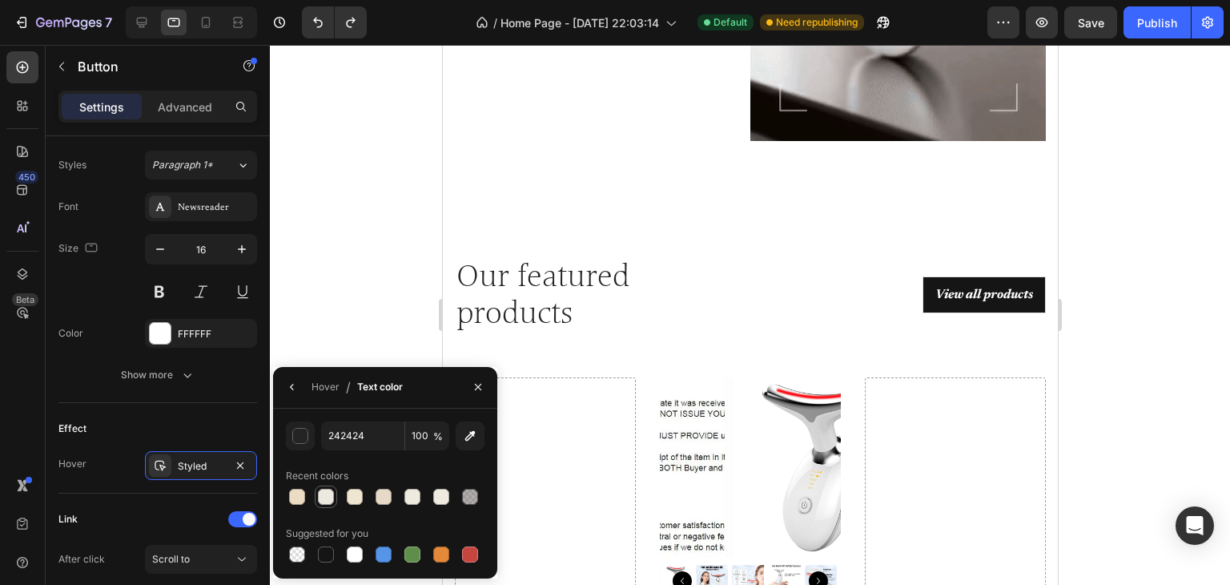
click at [327, 493] on div at bounding box center [326, 497] width 16 height 16
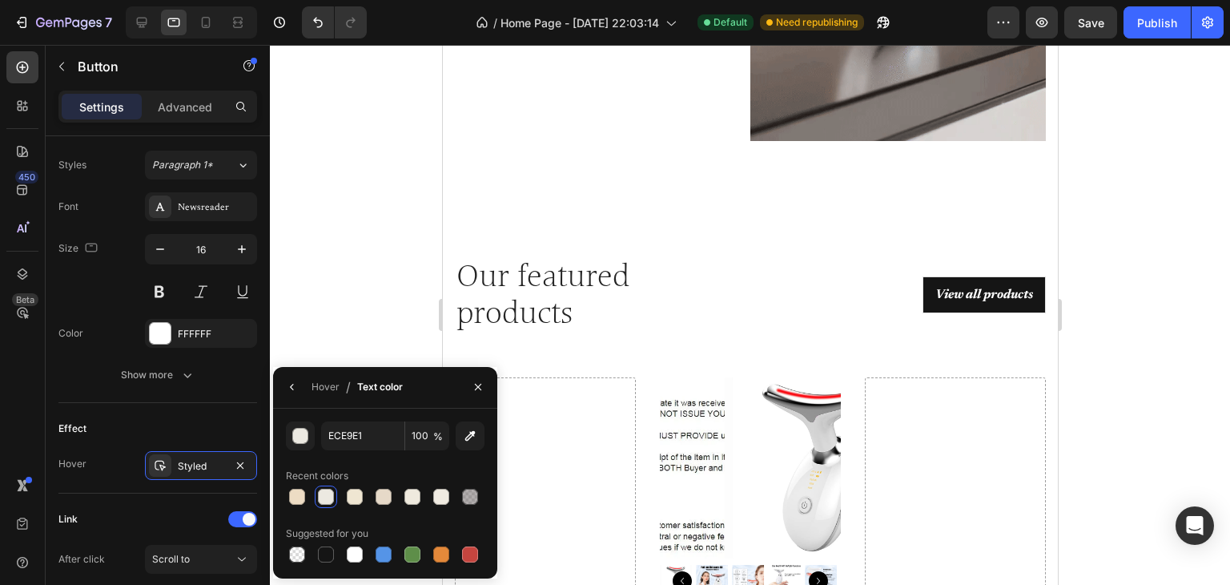
click at [1230, 315] on div at bounding box center [750, 315] width 960 height 540
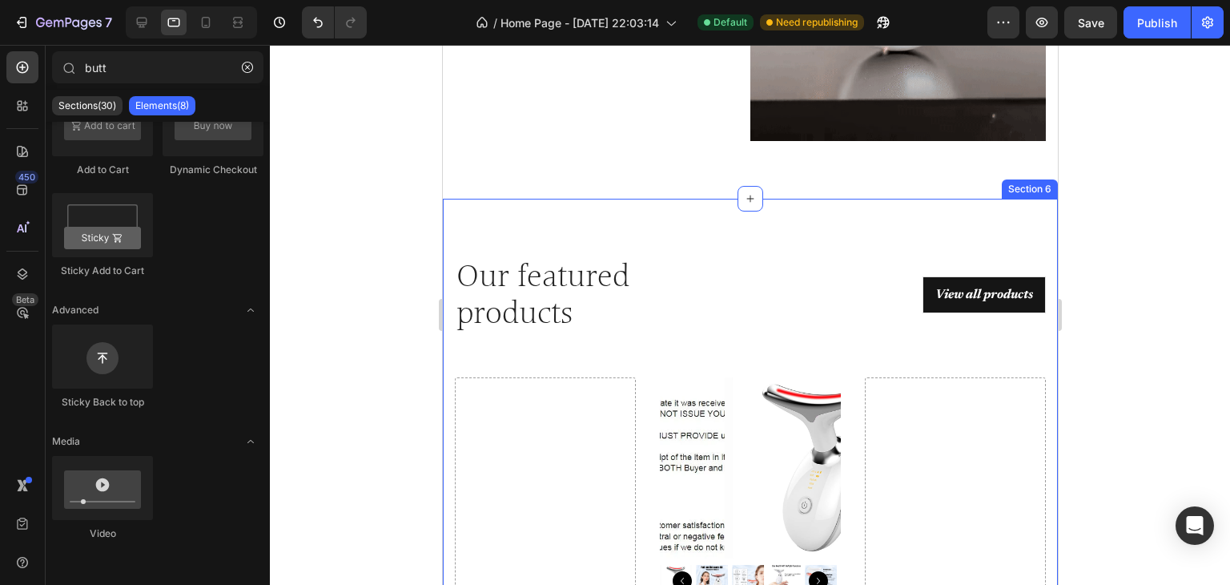
click at [880, 211] on div "Our featured products Heading View all products Button Row Drop element here Pr…" at bounding box center [749, 531] width 615 height 665
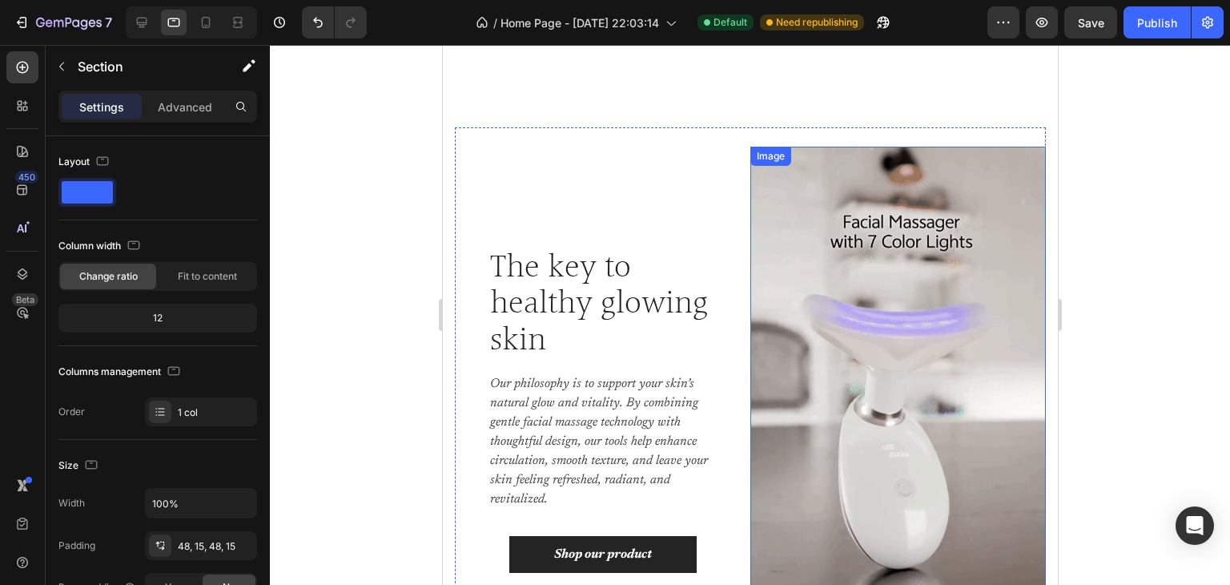
scroll to position [1027, 0]
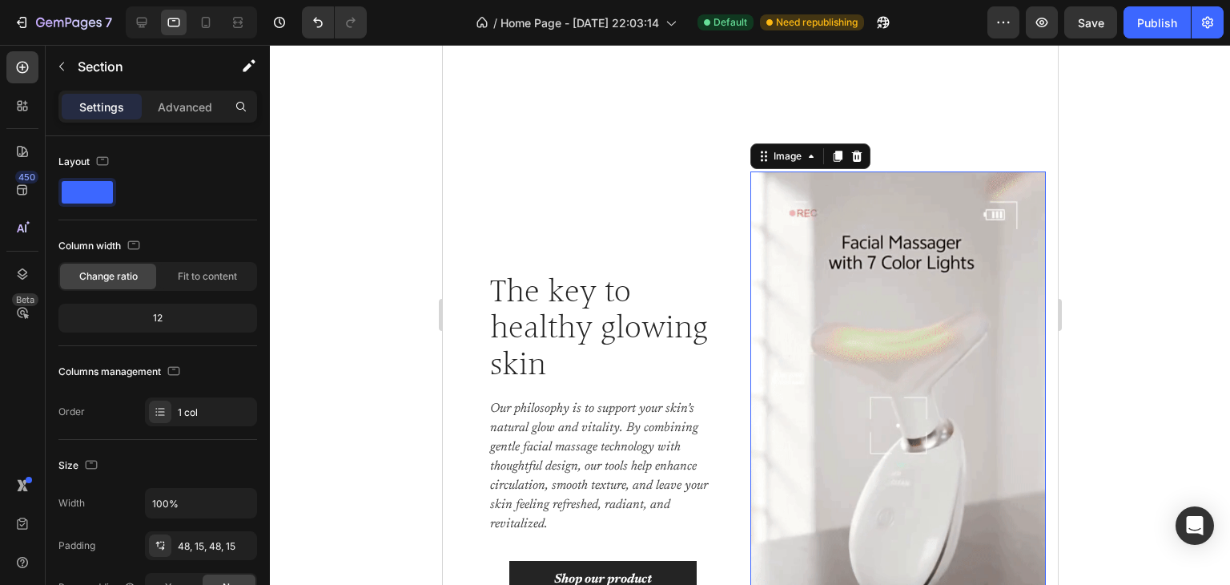
click at [818, 321] on img at bounding box center [898, 434] width 296 height 526
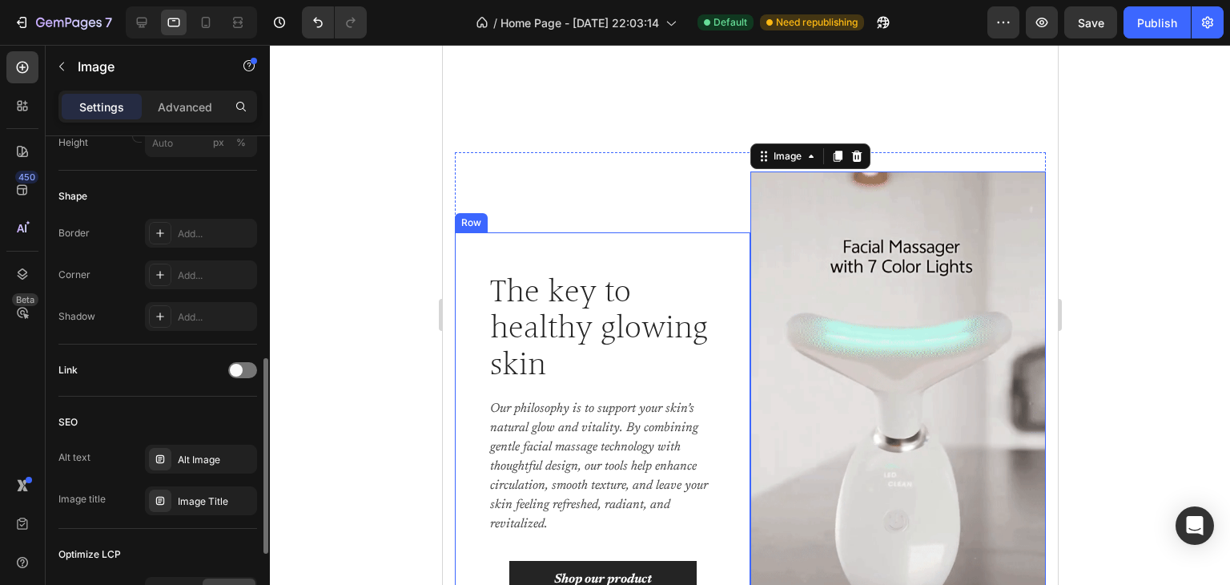
scroll to position [481, 0]
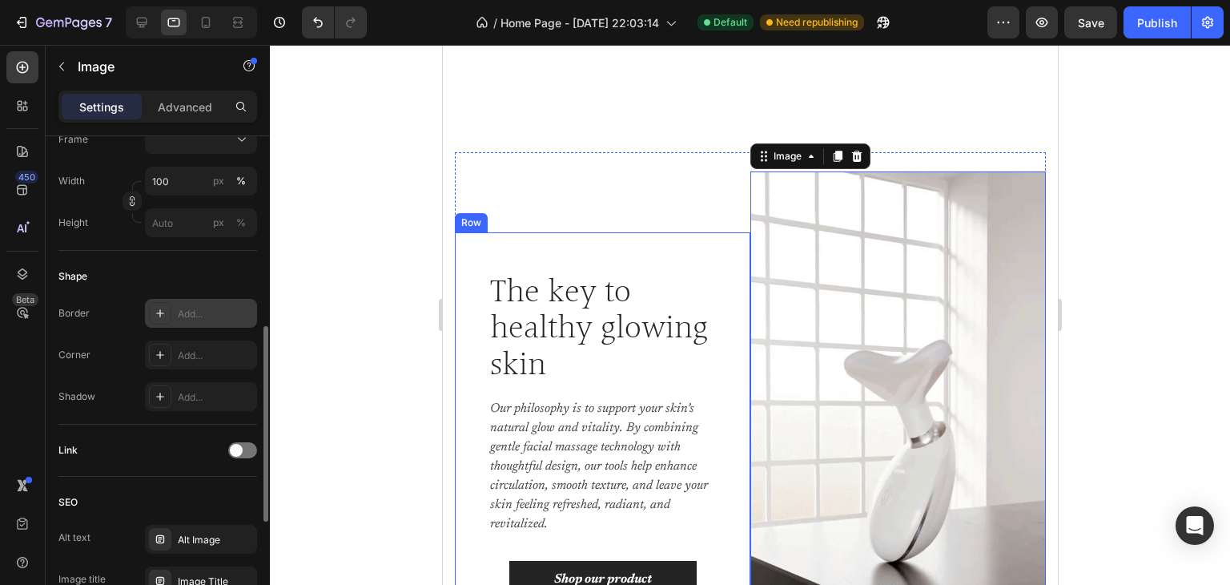
click at [159, 316] on icon at bounding box center [160, 313] width 13 height 13
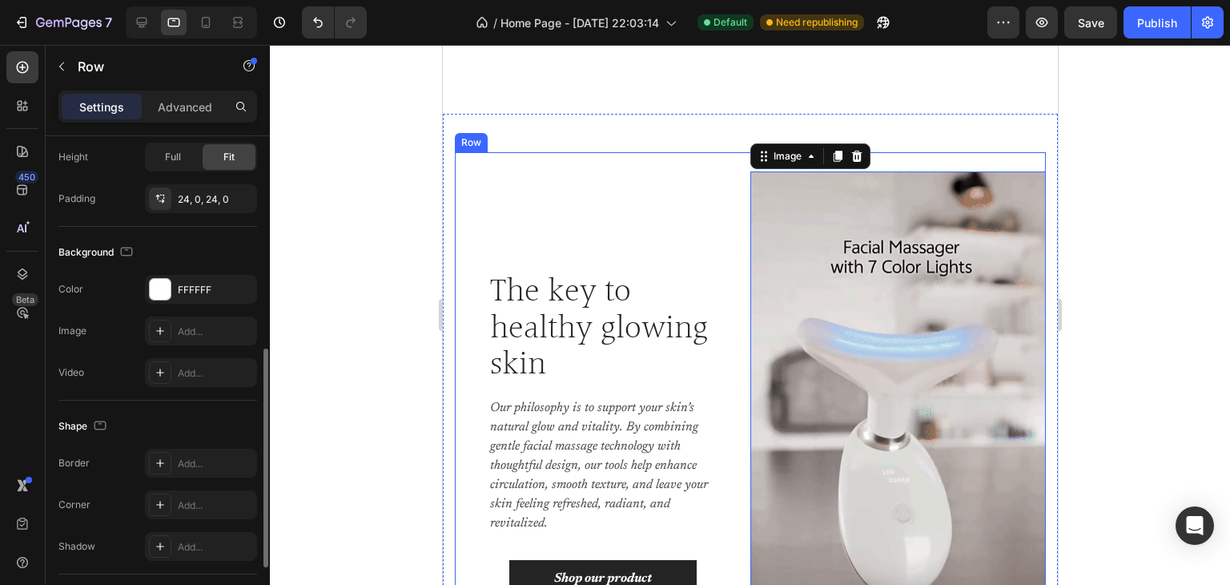
click at [611, 163] on div "Image 0 The key to healthy glowing skin Heading Our philosophy is to support yo…" at bounding box center [749, 433] width 591 height 562
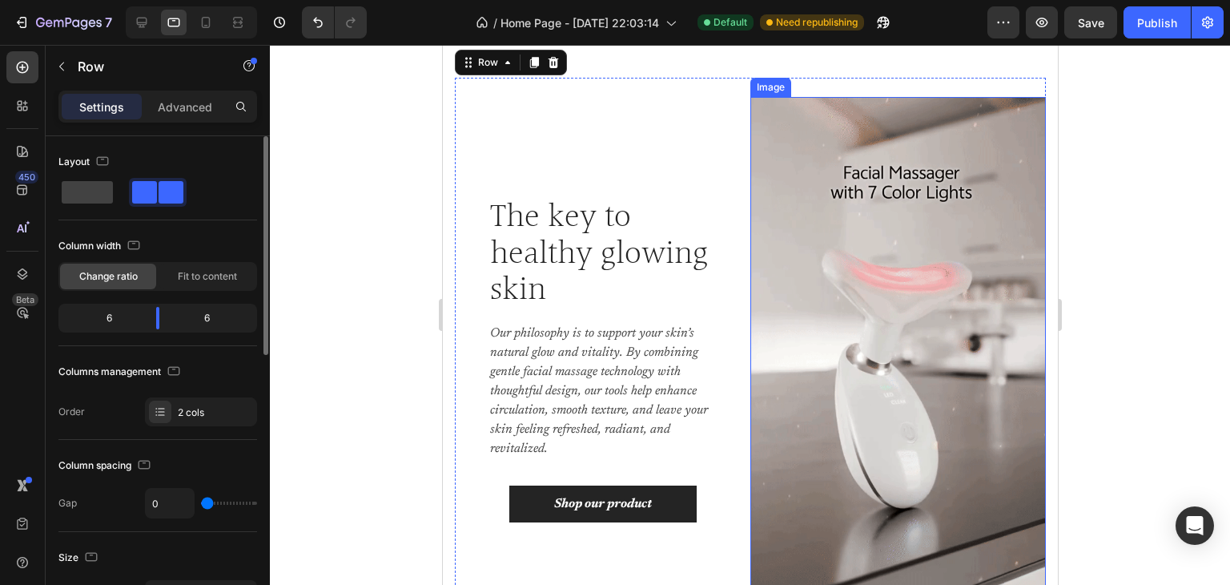
scroll to position [1267, 0]
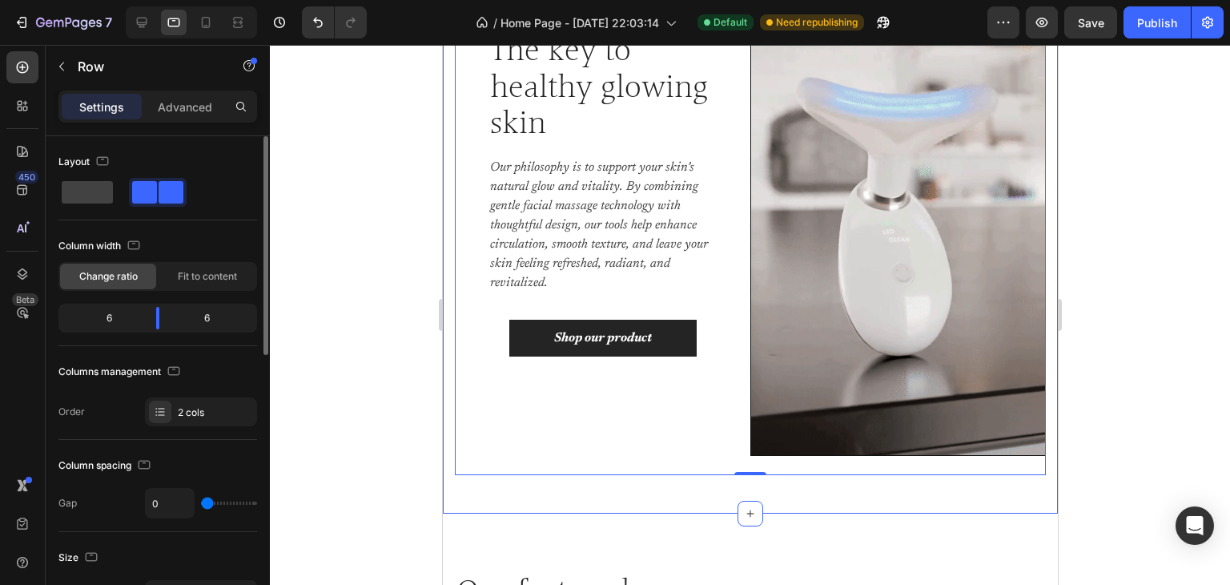
click at [368, 442] on div at bounding box center [750, 315] width 960 height 540
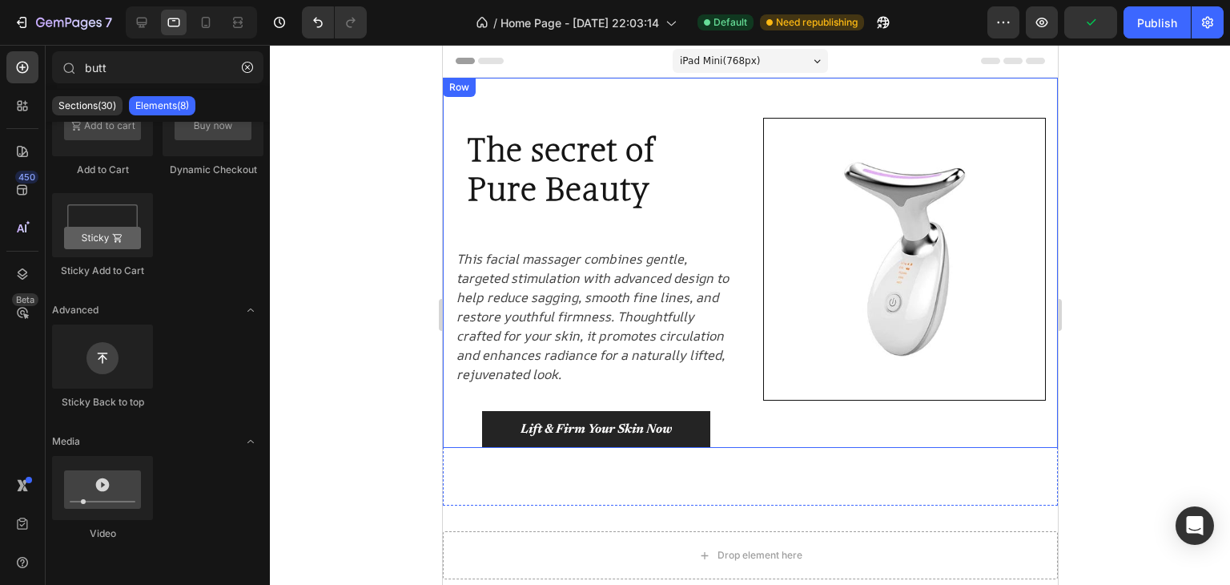
scroll to position [0, 0]
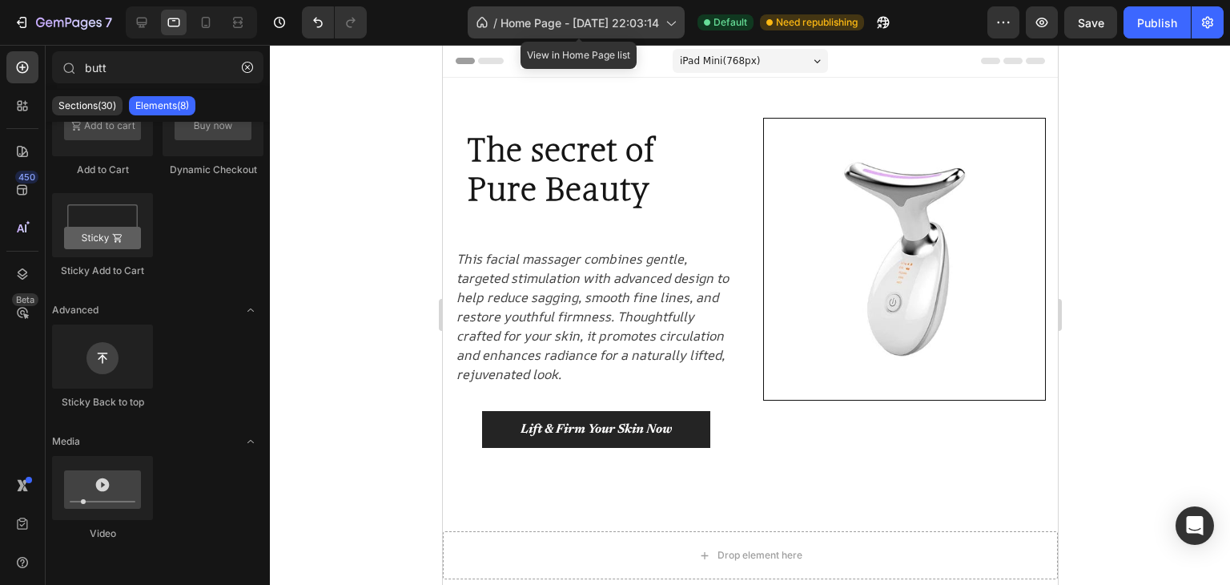
click at [561, 7] on div "/ Home Page - Aug 23, 22:03:14" at bounding box center [576, 22] width 217 height 32
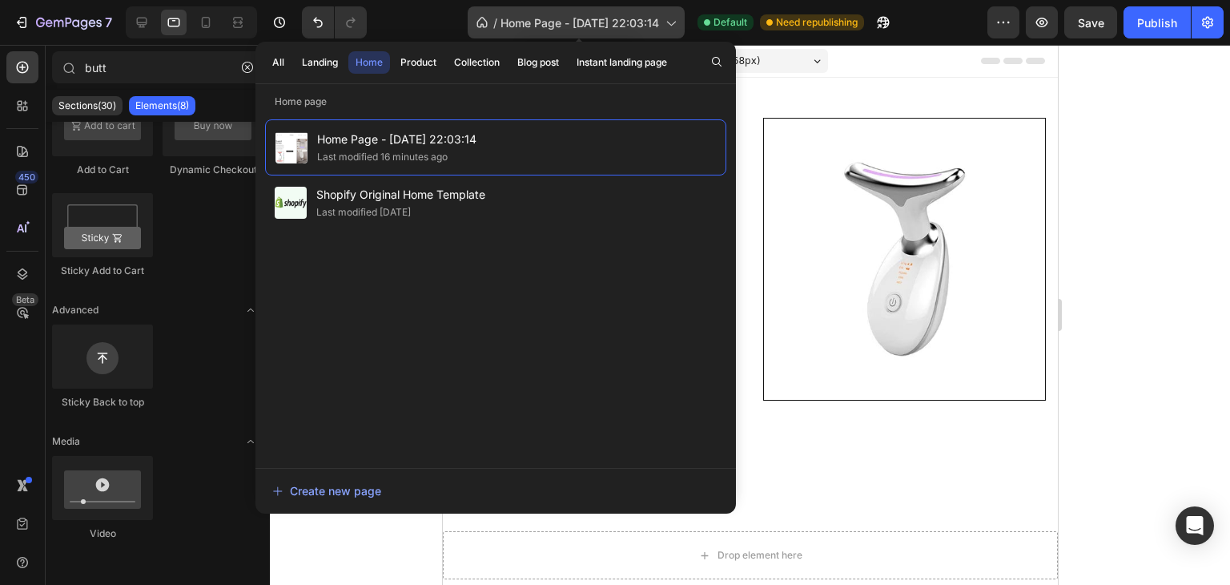
click at [613, 22] on span "Home Page - [DATE] 22:03:14" at bounding box center [580, 22] width 159 height 17
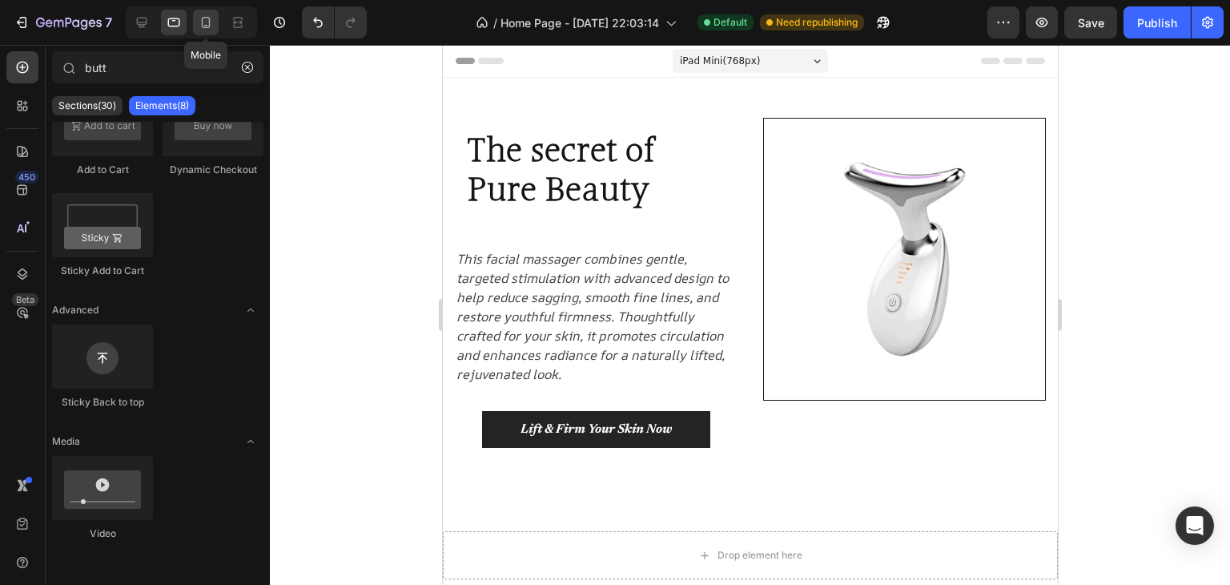
click at [195, 20] on div at bounding box center [206, 23] width 26 height 26
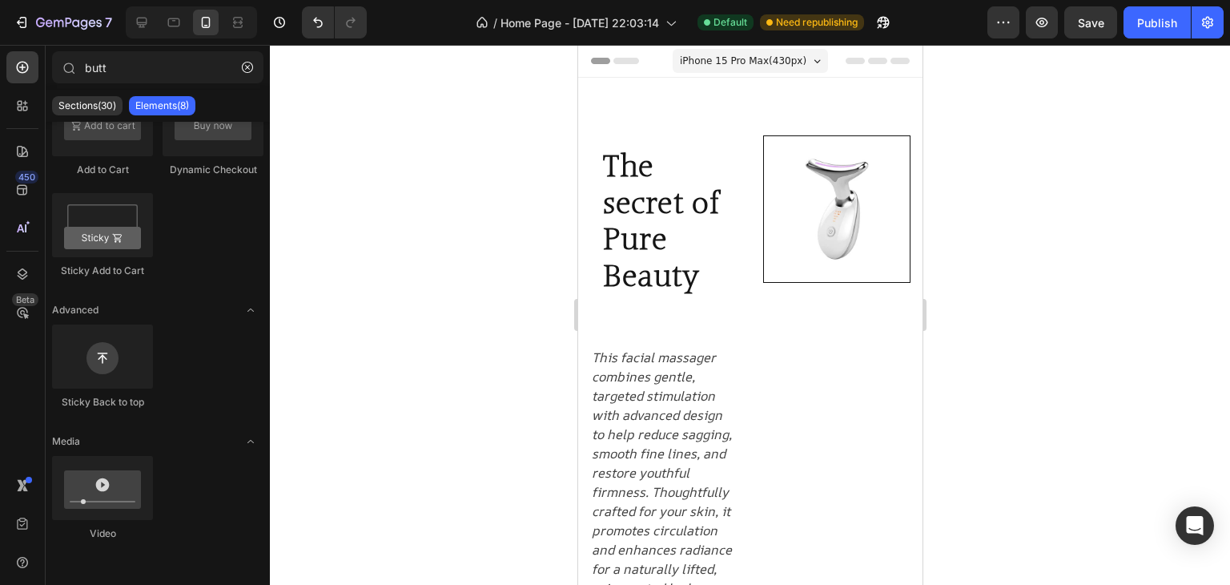
click at [747, 67] on span "iPhone 15 Pro Max ( 430 px)" at bounding box center [742, 61] width 127 height 16
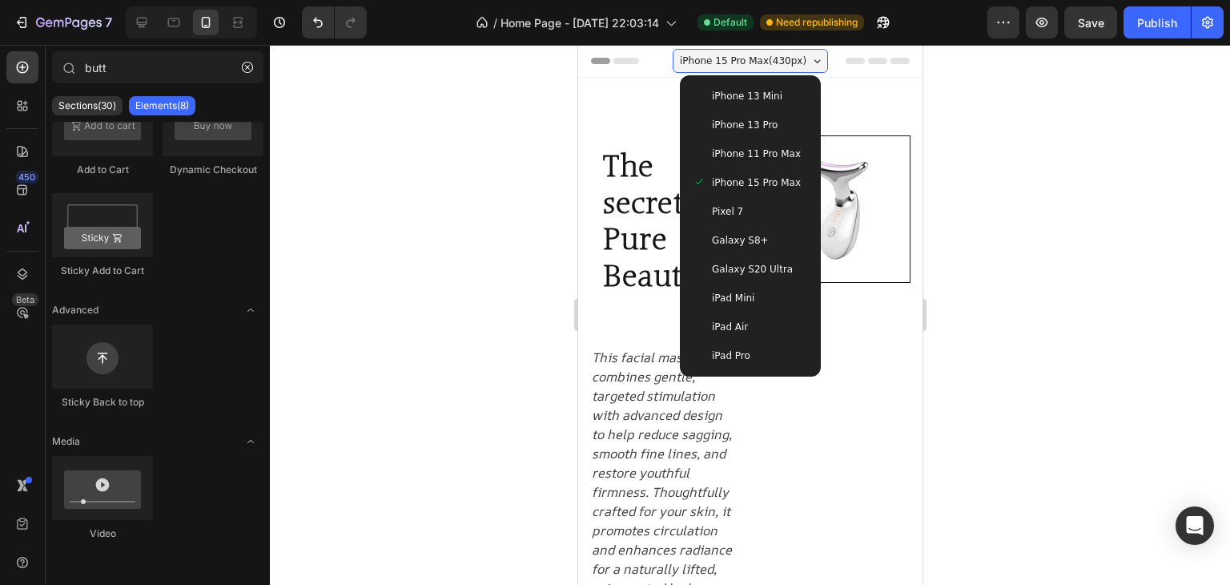
click at [724, 96] on span "iPhone 13 Mini" at bounding box center [746, 96] width 70 height 16
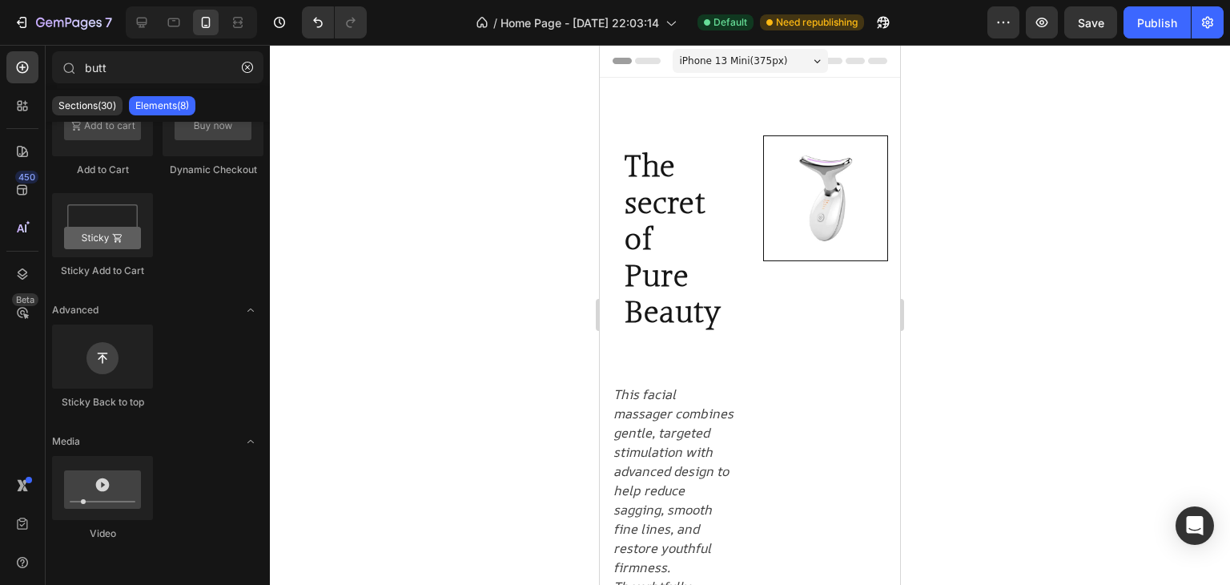
click at [727, 58] on span "iPhone 13 Mini ( 375 px)" at bounding box center [734, 61] width 108 height 16
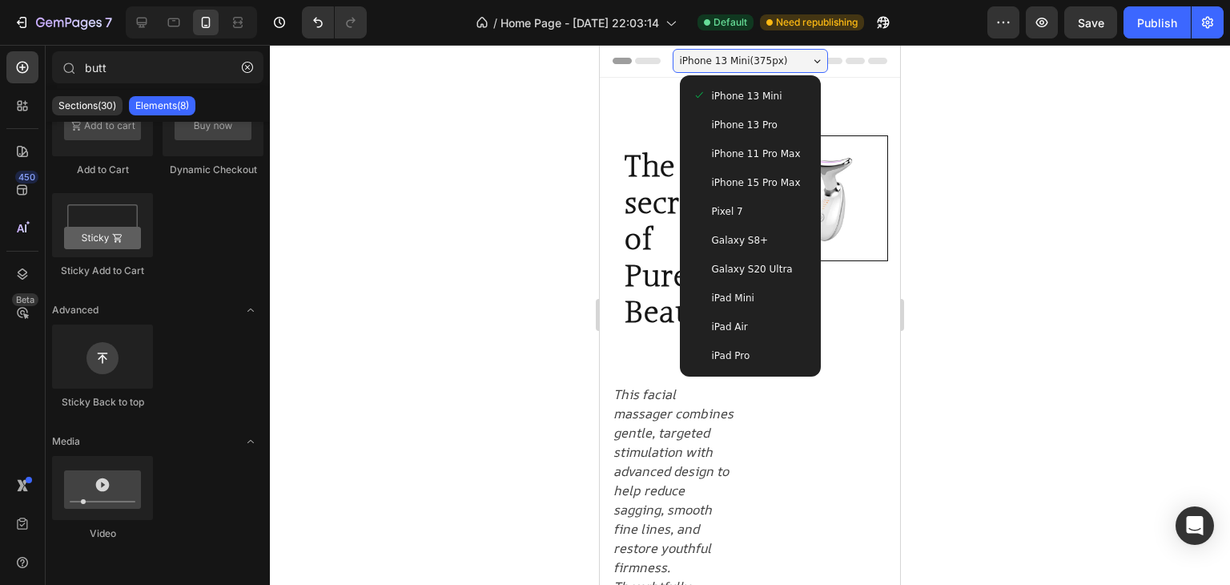
click at [705, 132] on div "iPhone 13 Pro" at bounding box center [750, 125] width 115 height 16
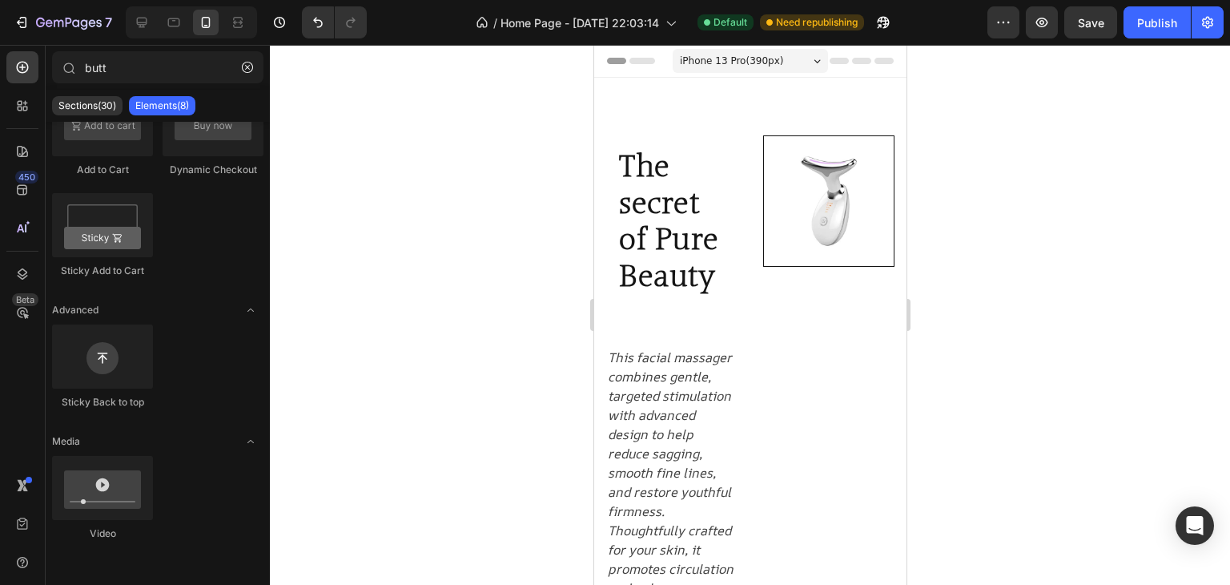
click at [759, 56] on span "iPhone 13 Pro ( 390 px)" at bounding box center [730, 61] width 103 height 16
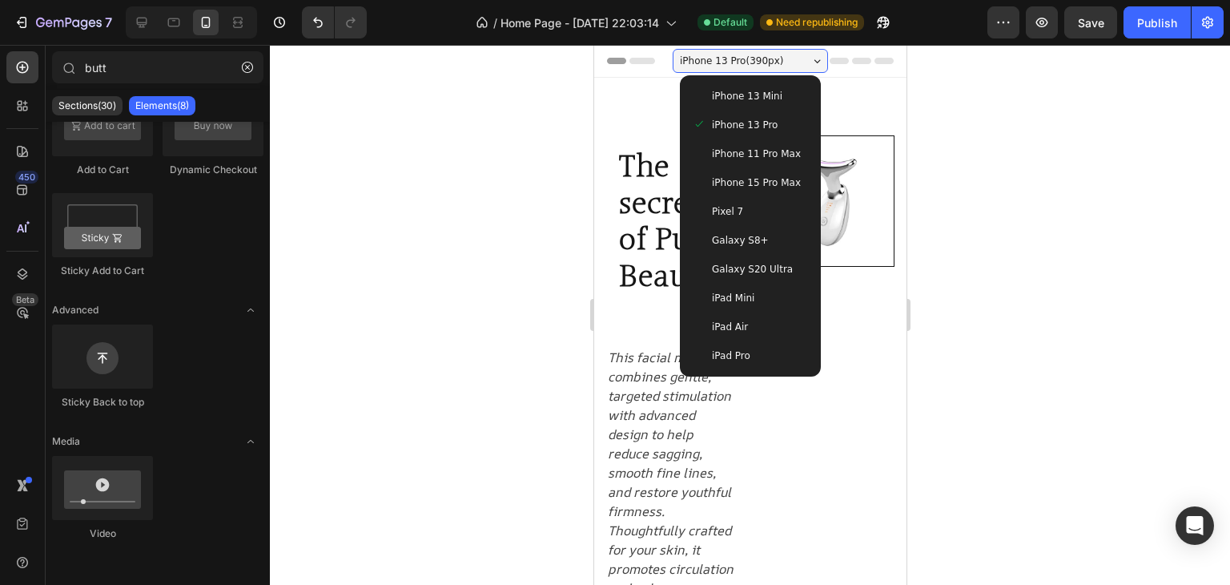
click at [754, 153] on span "iPhone 11 Pro Max" at bounding box center [755, 154] width 89 height 16
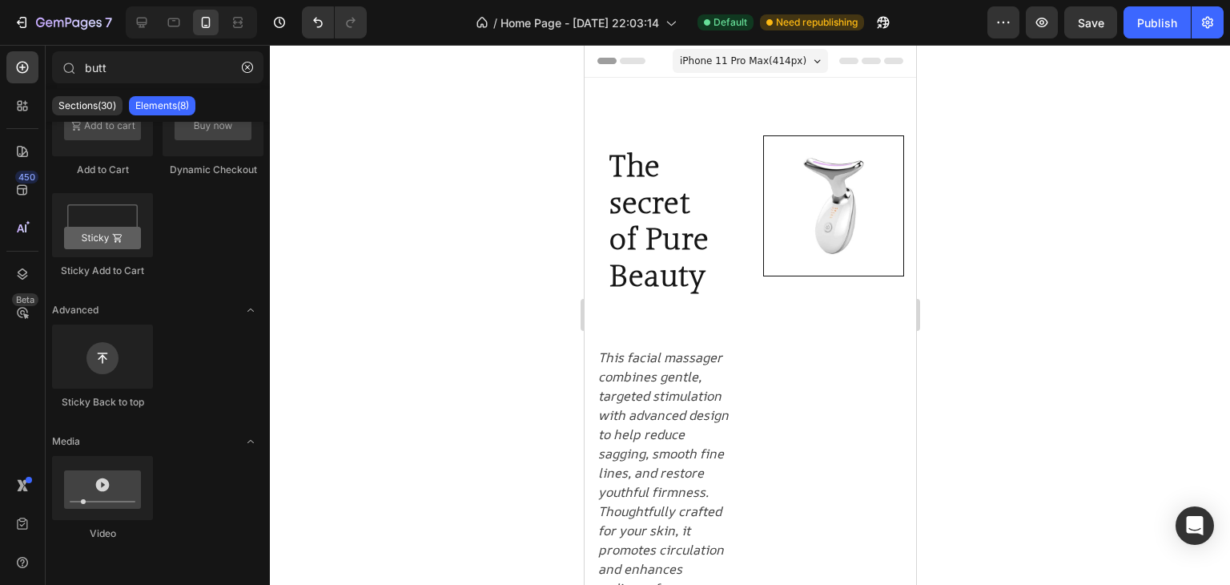
click at [773, 69] on div "iPhone 11 Pro Max ( 414 px)" at bounding box center [749, 61] width 155 height 24
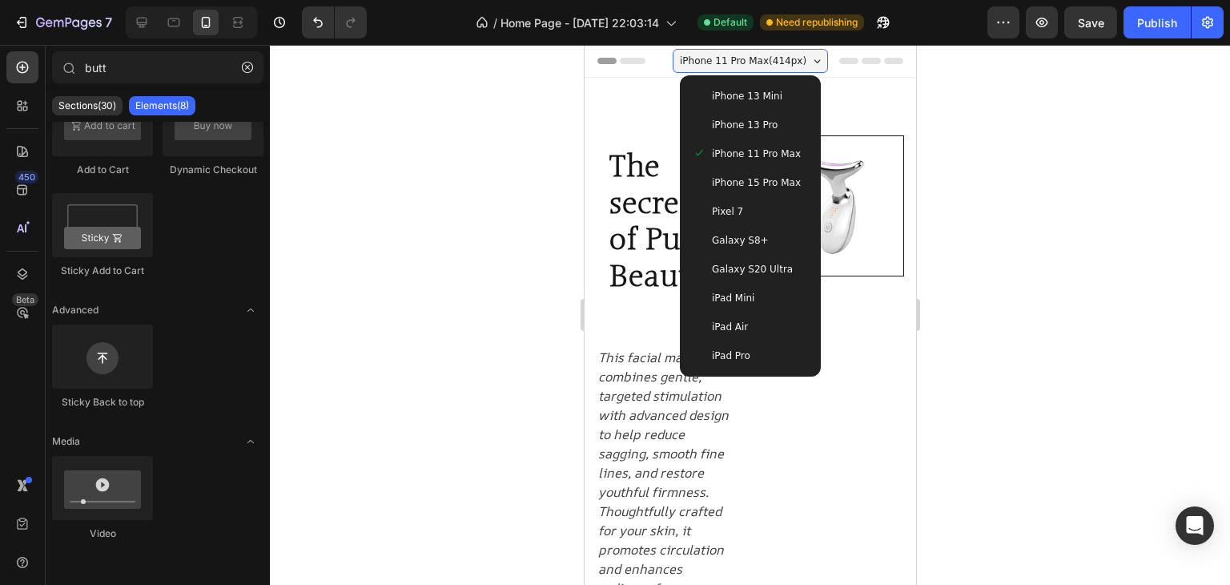
click at [739, 190] on span "iPhone 15 Pro Max" at bounding box center [755, 183] width 89 height 16
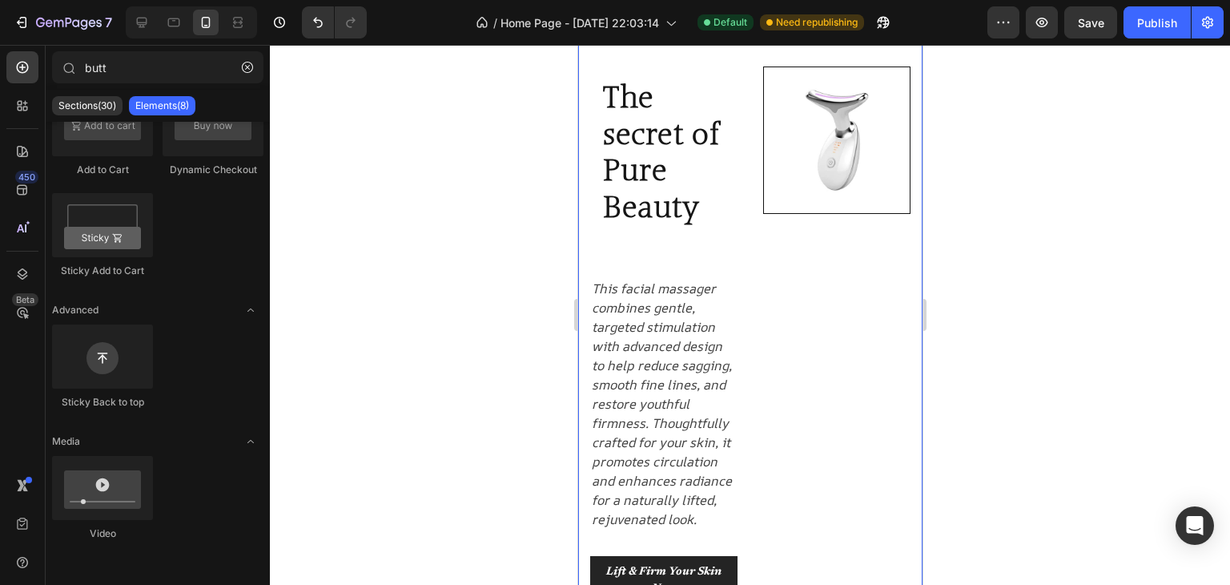
scroll to position [228, 0]
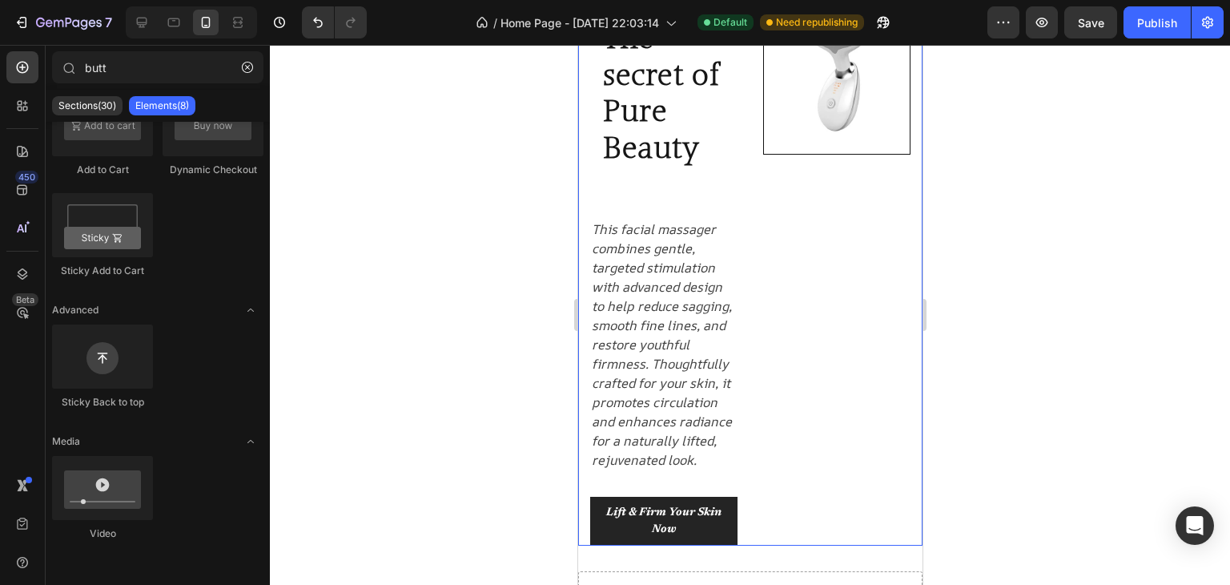
scroll to position [80, 0]
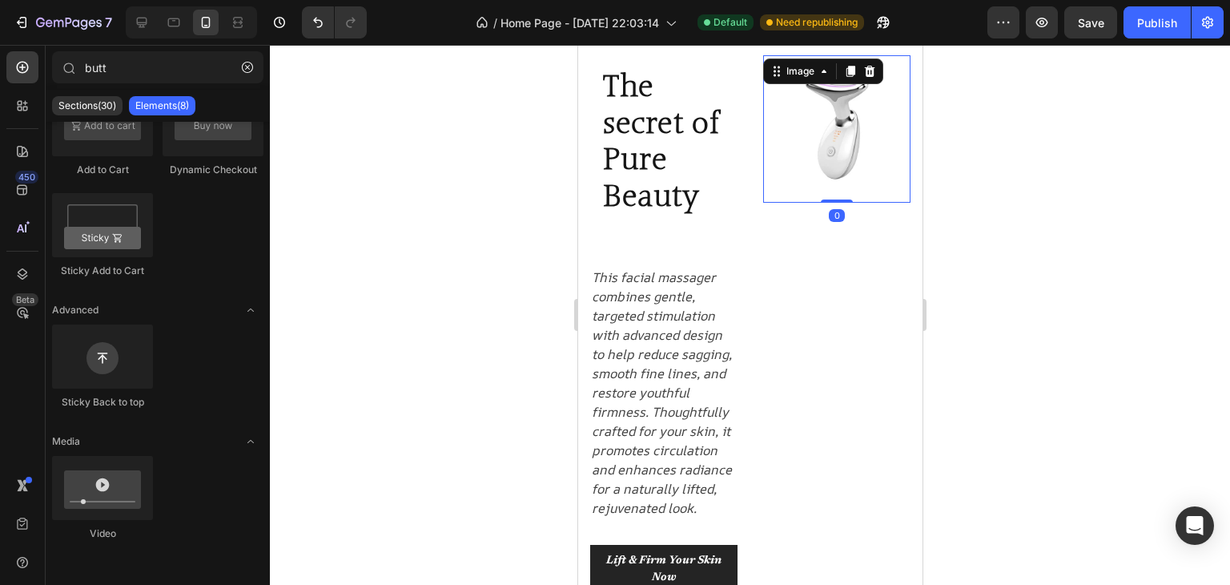
click at [829, 155] on img at bounding box center [836, 128] width 147 height 147
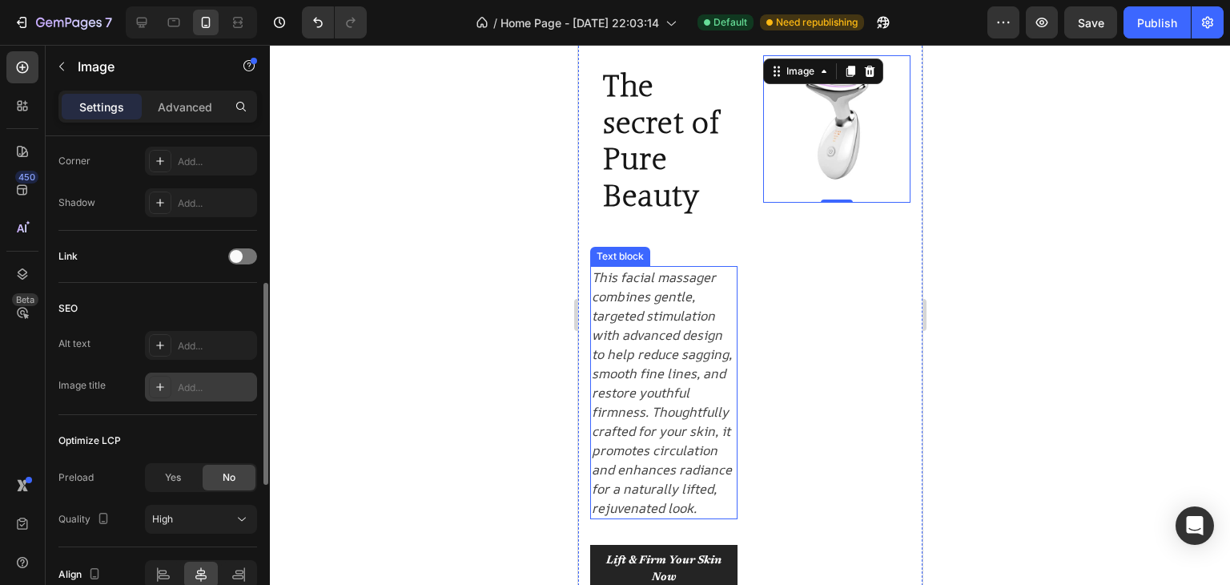
scroll to position [715, 0]
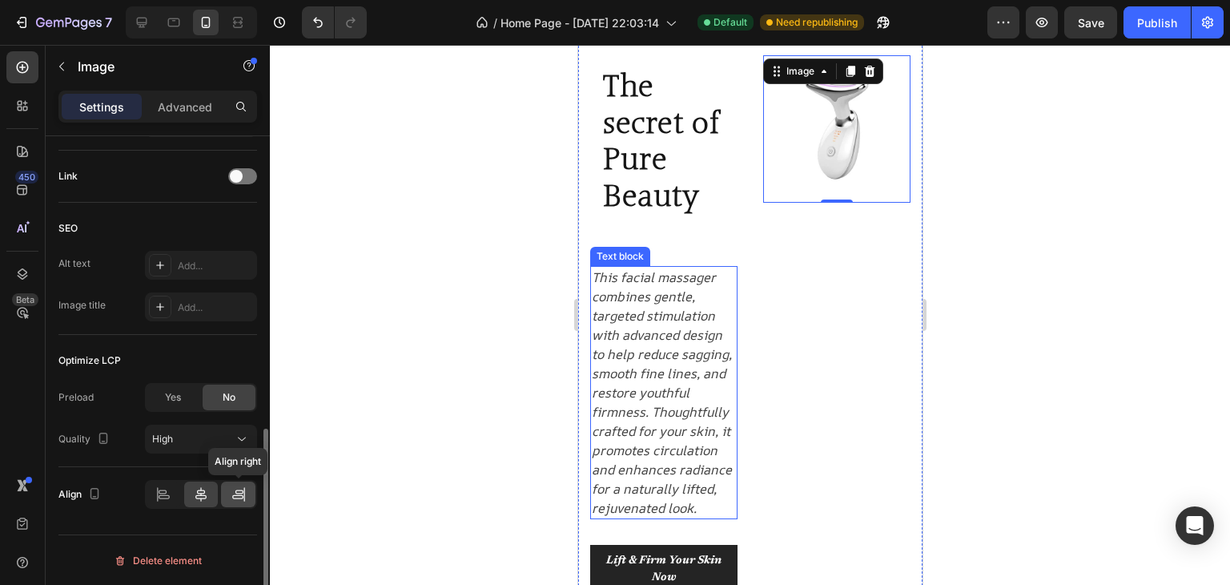
click at [231, 487] on icon at bounding box center [239, 494] width 16 height 16
click at [201, 490] on icon at bounding box center [201, 494] width 16 height 16
click at [170, 439] on span "High" at bounding box center [162, 439] width 21 height 12
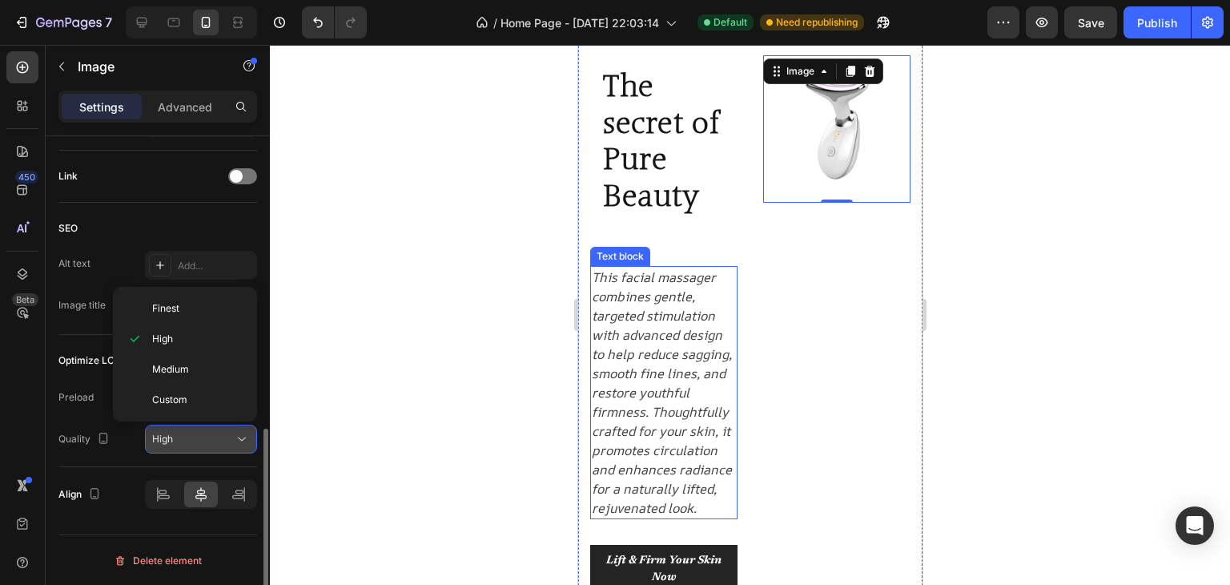
click at [170, 439] on span "High" at bounding box center [162, 439] width 21 height 12
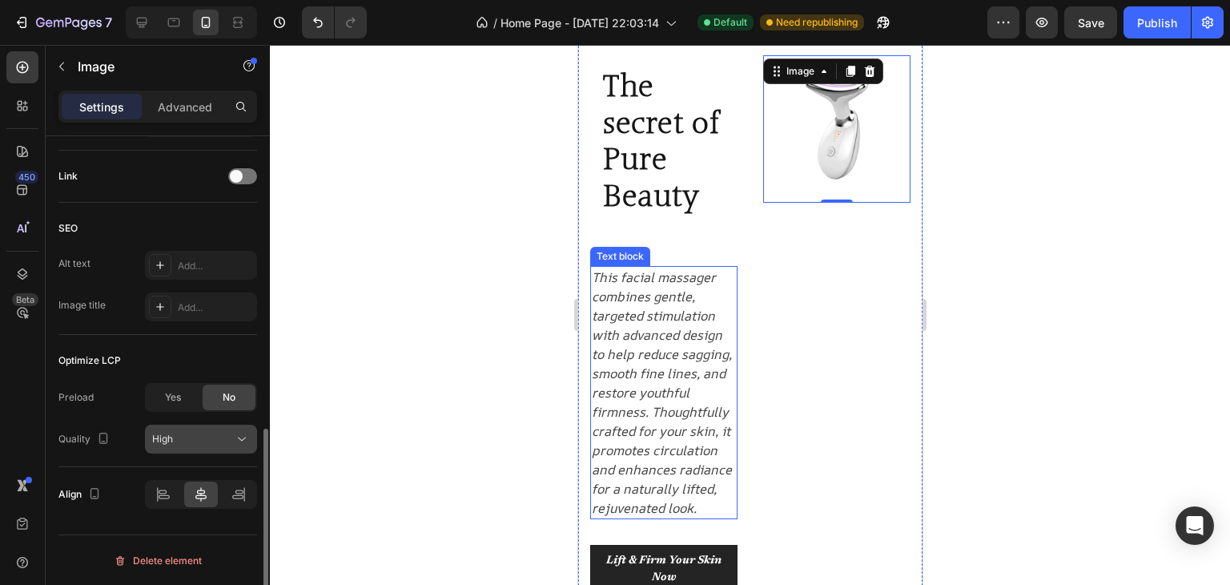
click at [170, 439] on span "High" at bounding box center [162, 439] width 21 height 12
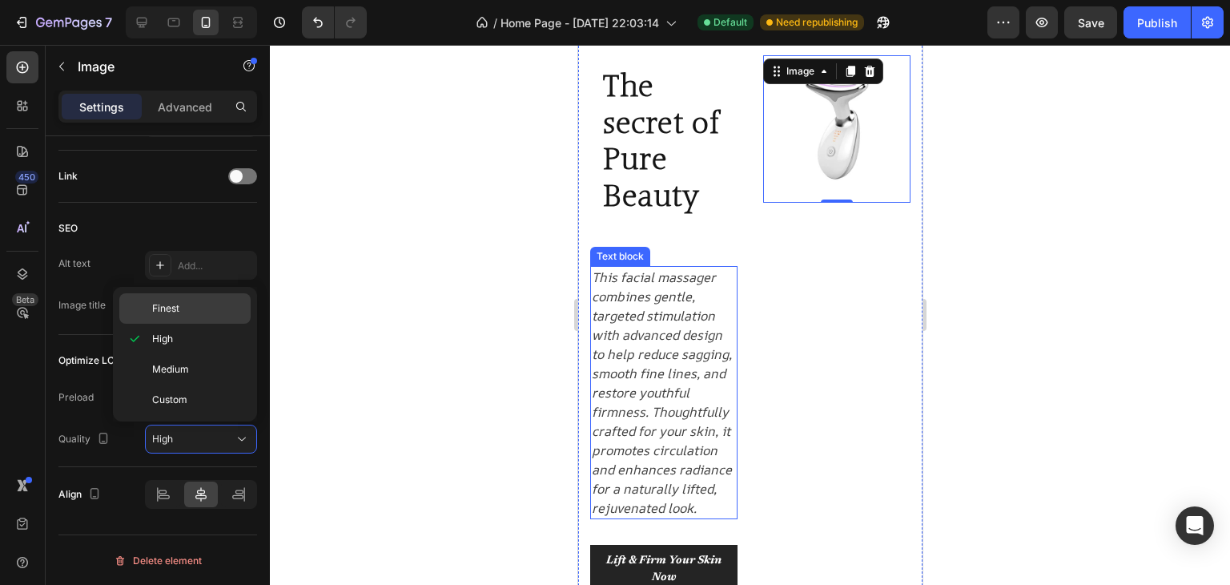
click at [165, 301] on span "Finest" at bounding box center [165, 308] width 27 height 14
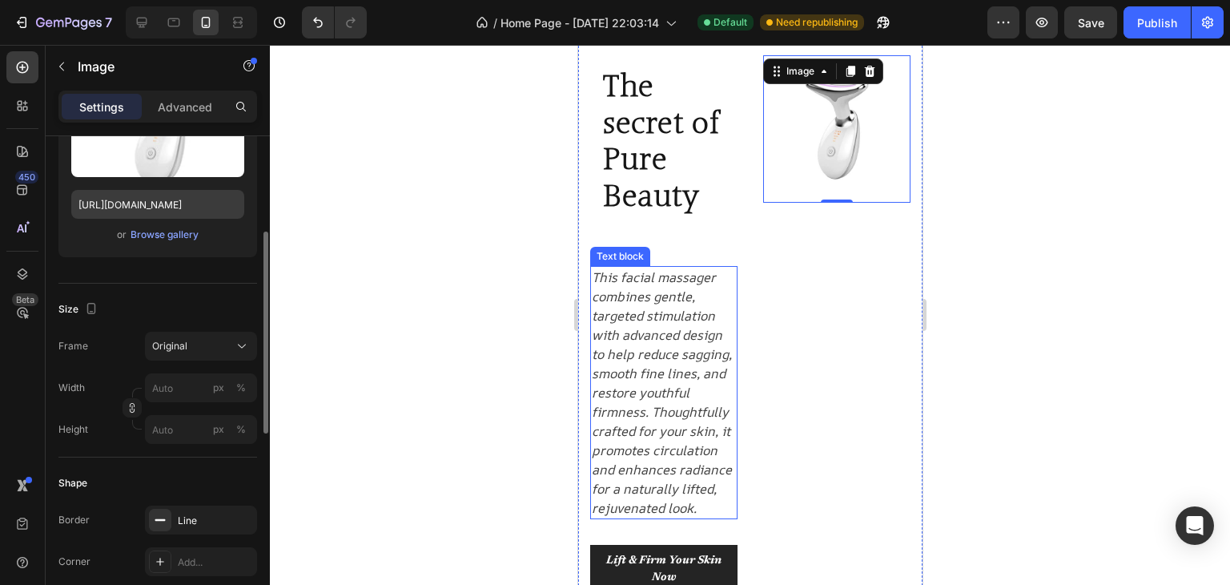
scroll to position [0, 0]
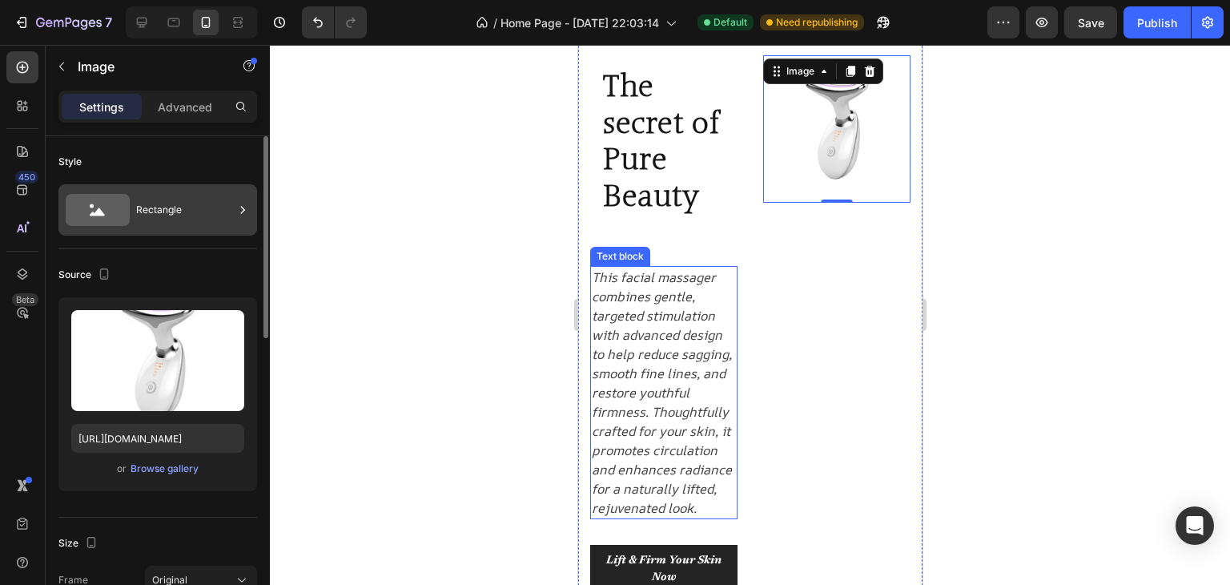
click at [152, 209] on div "Rectangle" at bounding box center [185, 209] width 98 height 37
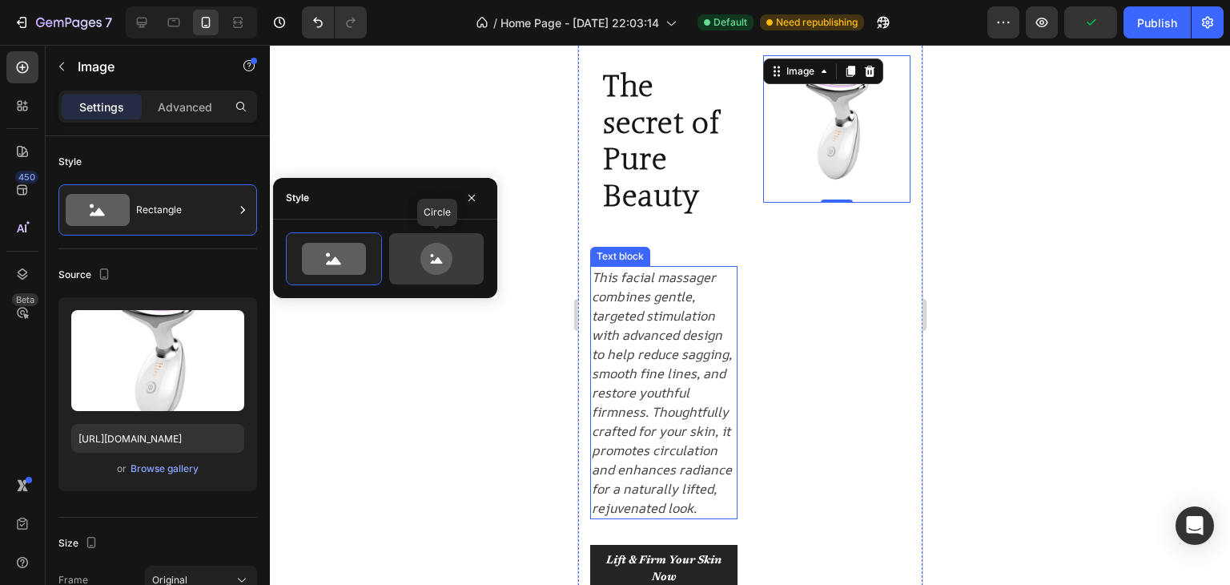
click at [452, 267] on icon at bounding box center [436, 259] width 75 height 32
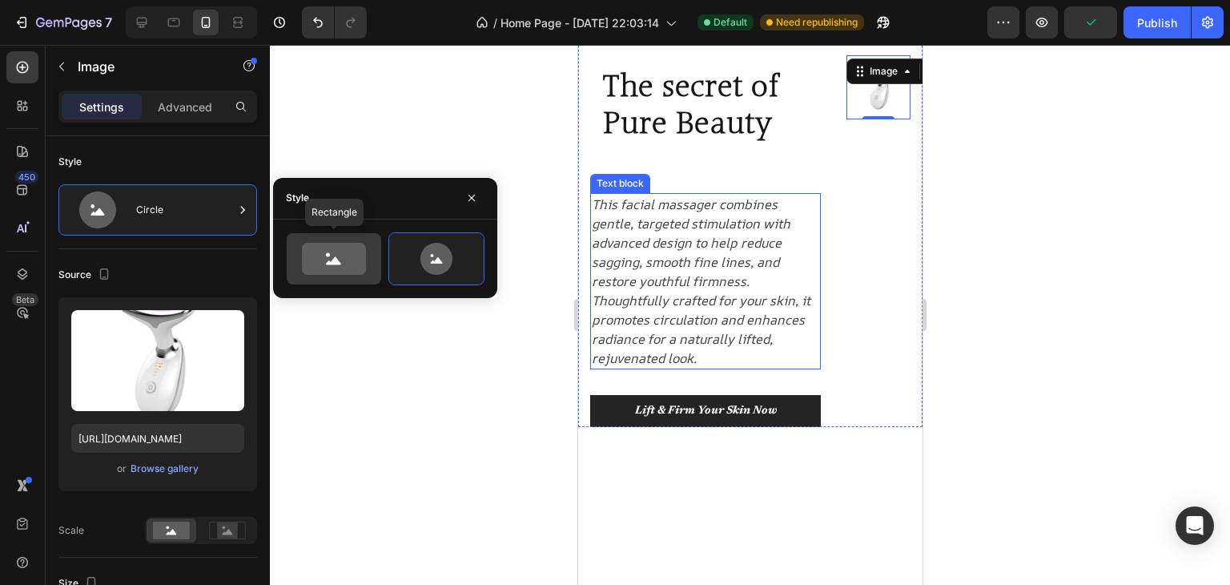
click at [347, 256] on icon at bounding box center [334, 259] width 64 height 32
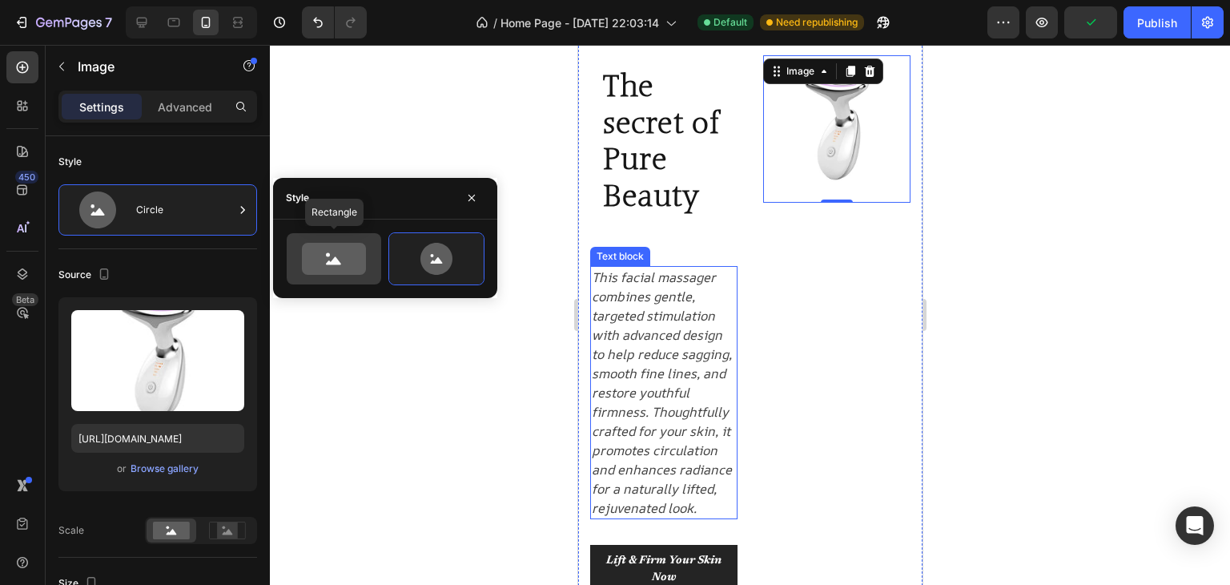
type input "100"
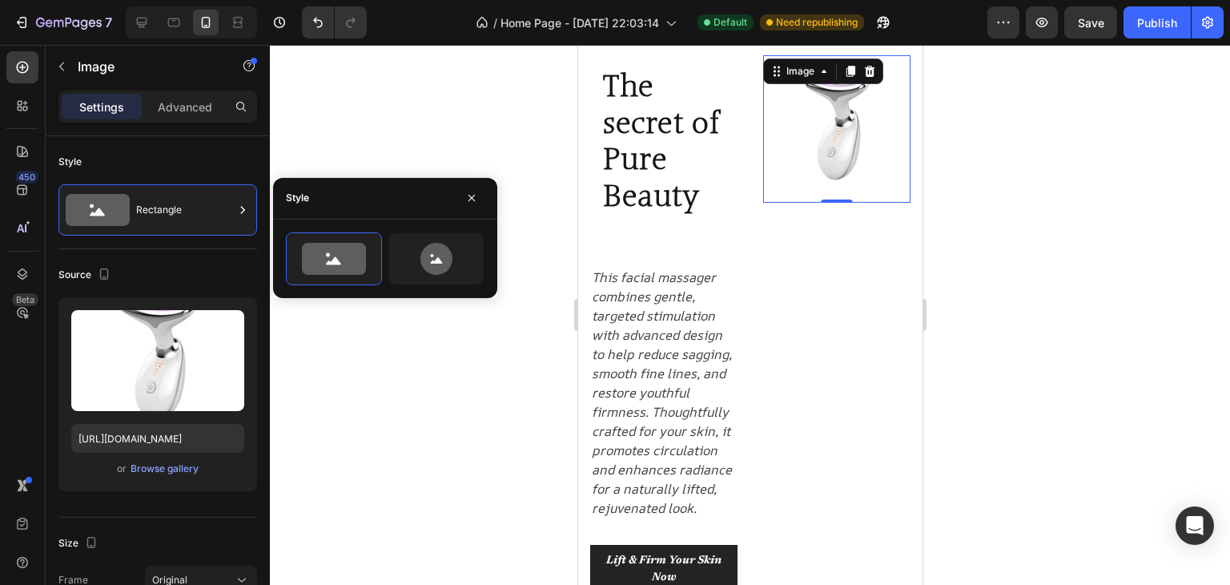
click at [795, 151] on img at bounding box center [836, 128] width 147 height 147
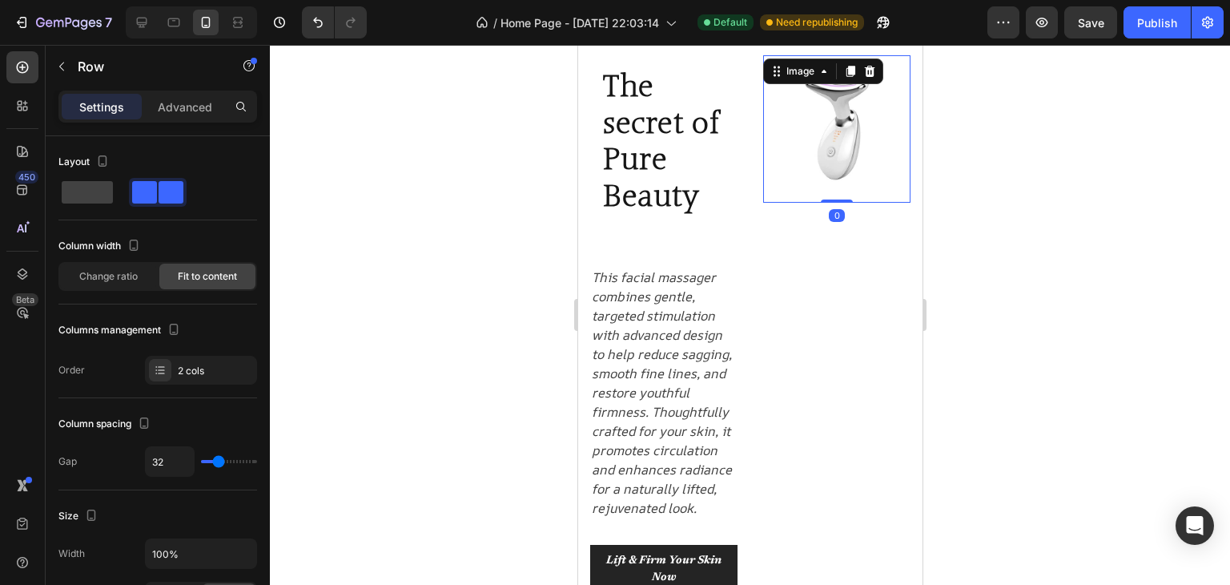
click at [828, 166] on img at bounding box center [836, 128] width 147 height 147
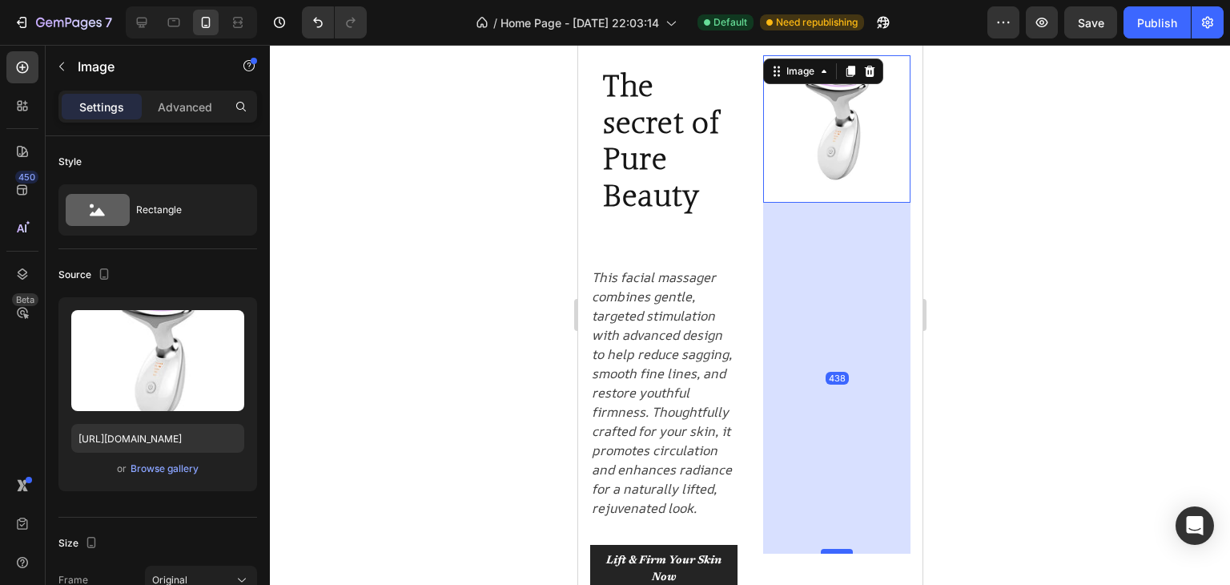
drag, startPoint x: 821, startPoint y: 193, endPoint x: 812, endPoint y: 552, distance: 359.0
click at [820, 552] on div at bounding box center [836, 551] width 32 height 5
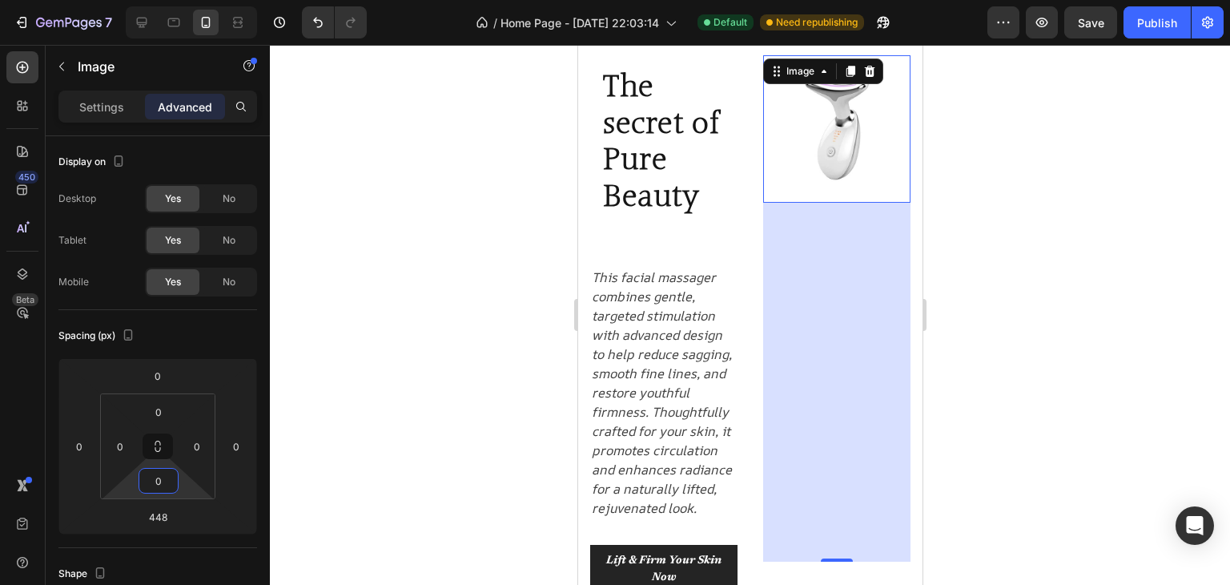
drag, startPoint x: 176, startPoint y: 497, endPoint x: 183, endPoint y: 558, distance: 61.3
click at [183, 0] on html "7 / Home Page - [DATE] 22:03:14 Default Need republishing Preview Save Publish …" at bounding box center [615, 0] width 1230 height 0
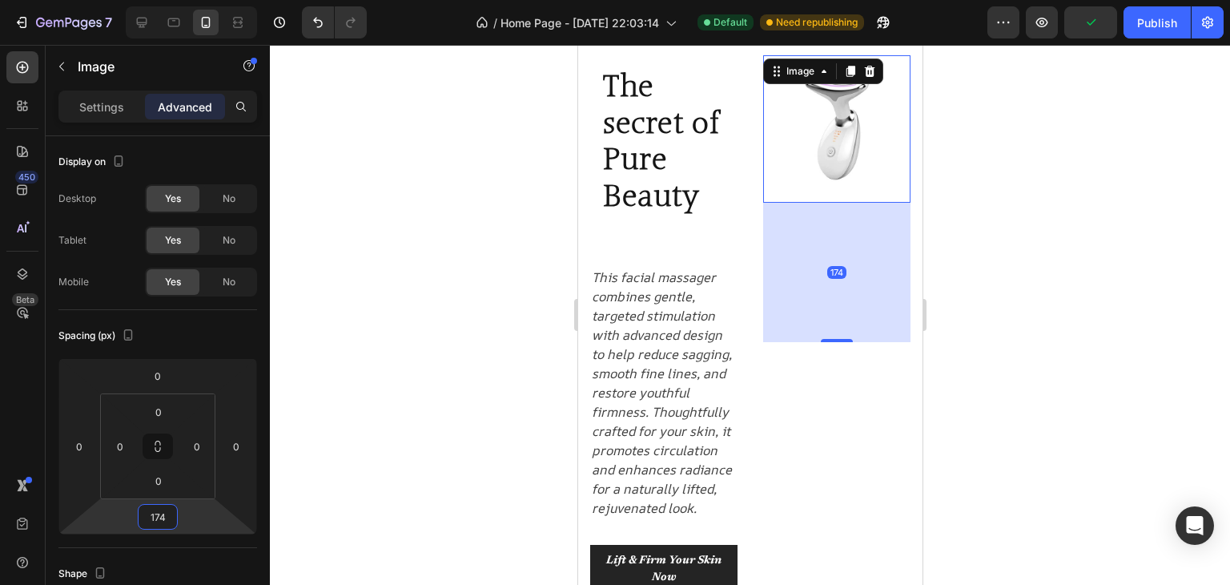
drag, startPoint x: 188, startPoint y: 512, endPoint x: 136, endPoint y: 622, distance: 121.5
click at [136, 0] on html "7 / Home Page - [DATE] 22:03:14 Default Need republishing Preview Publish 450 B…" at bounding box center [615, 0] width 1230 height 0
click at [324, 17] on icon "Undo/Redo" at bounding box center [318, 22] width 16 height 16
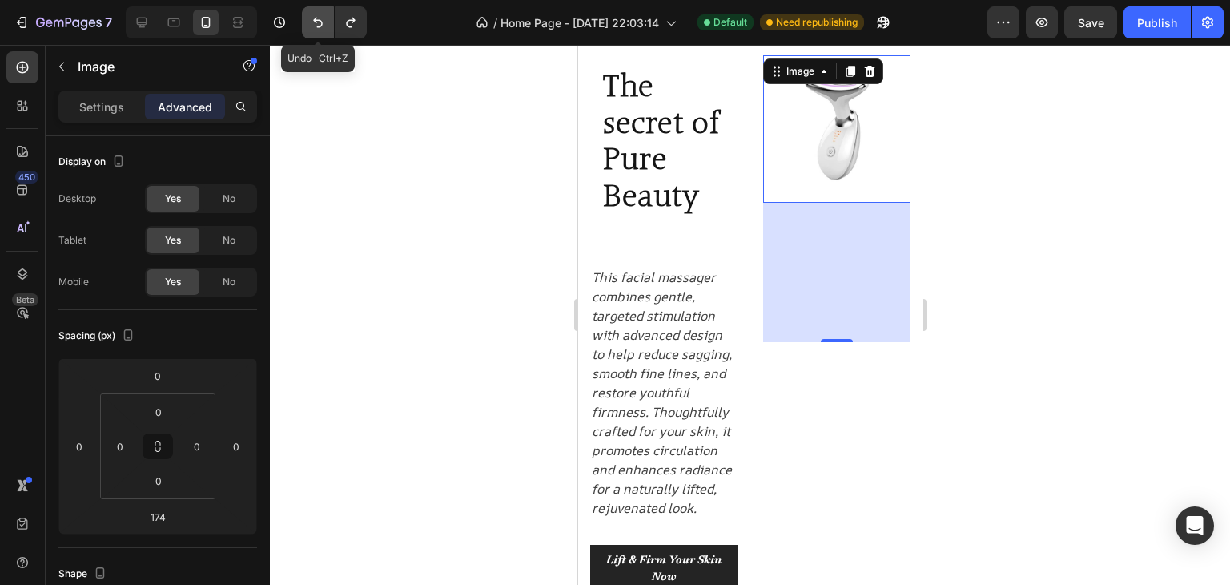
click at [324, 17] on icon "Undo/Redo" at bounding box center [318, 22] width 16 height 16
type input "448"
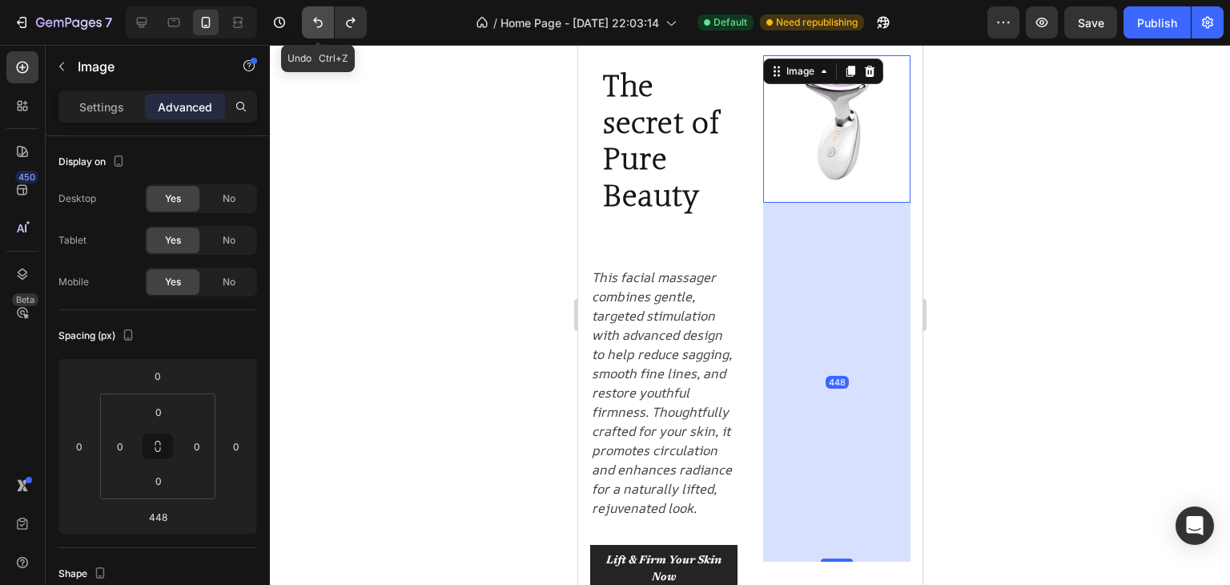
click at [324, 17] on icon "Undo/Redo" at bounding box center [318, 22] width 16 height 16
click at [824, 148] on img at bounding box center [836, 128] width 147 height 147
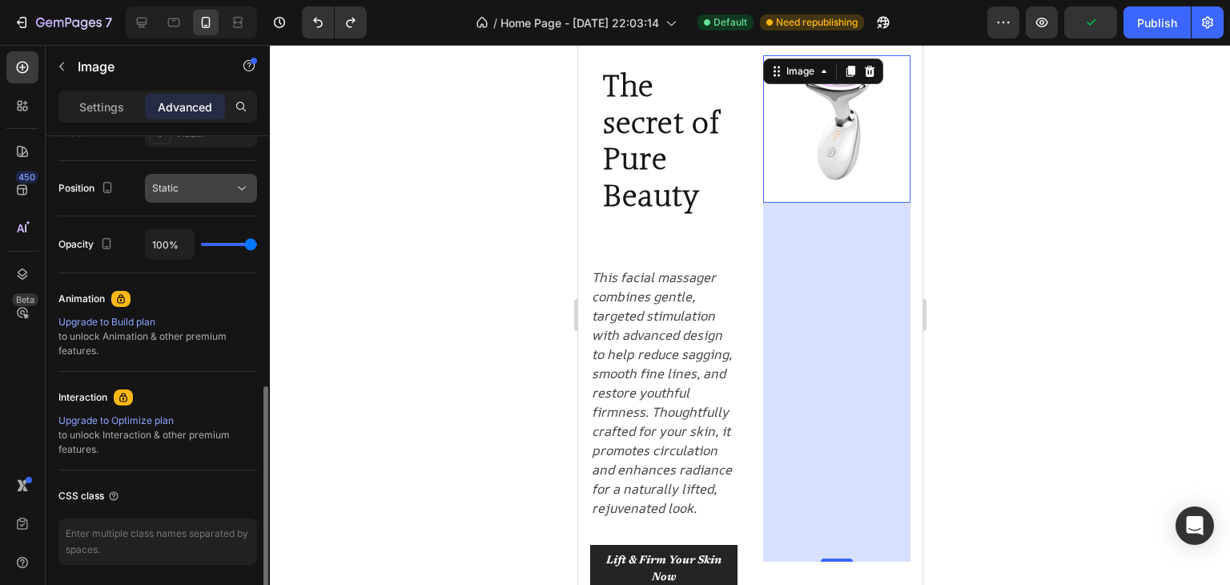
scroll to position [616, 0]
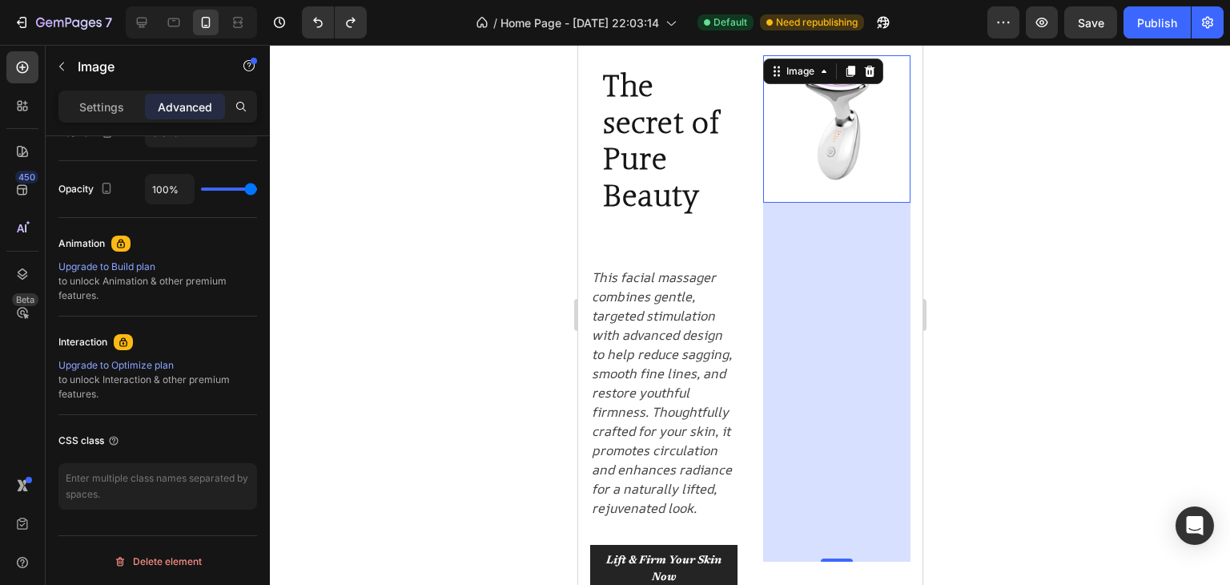
click at [824, 179] on img at bounding box center [836, 128] width 147 height 147
click at [786, 65] on div "Image" at bounding box center [800, 71] width 34 height 14
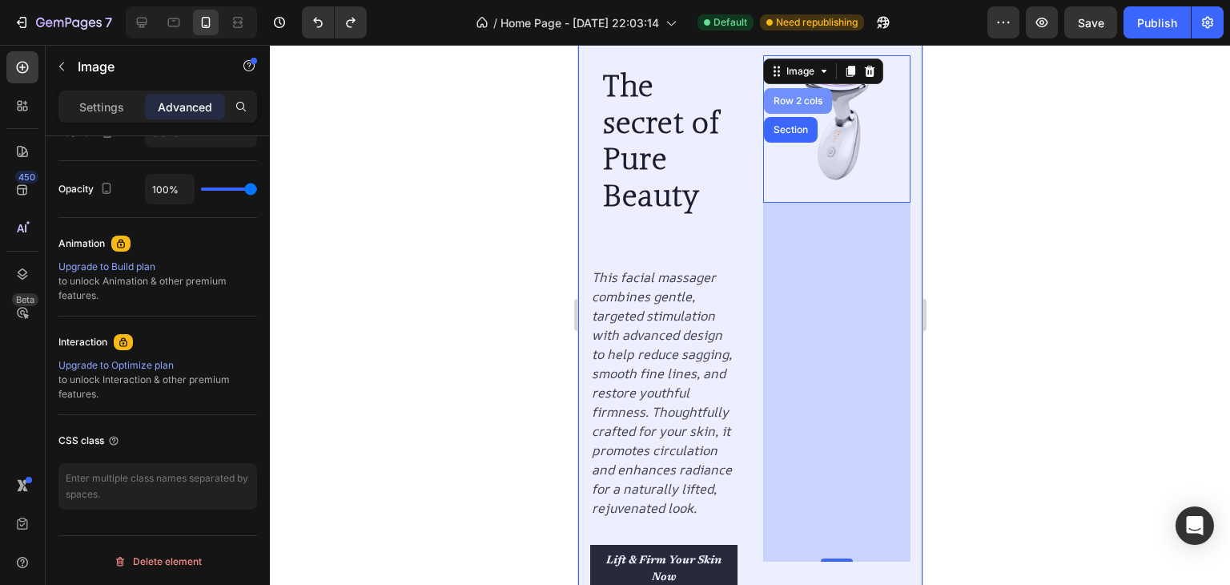
click at [800, 96] on div "Row 2 cols" at bounding box center [797, 101] width 55 height 10
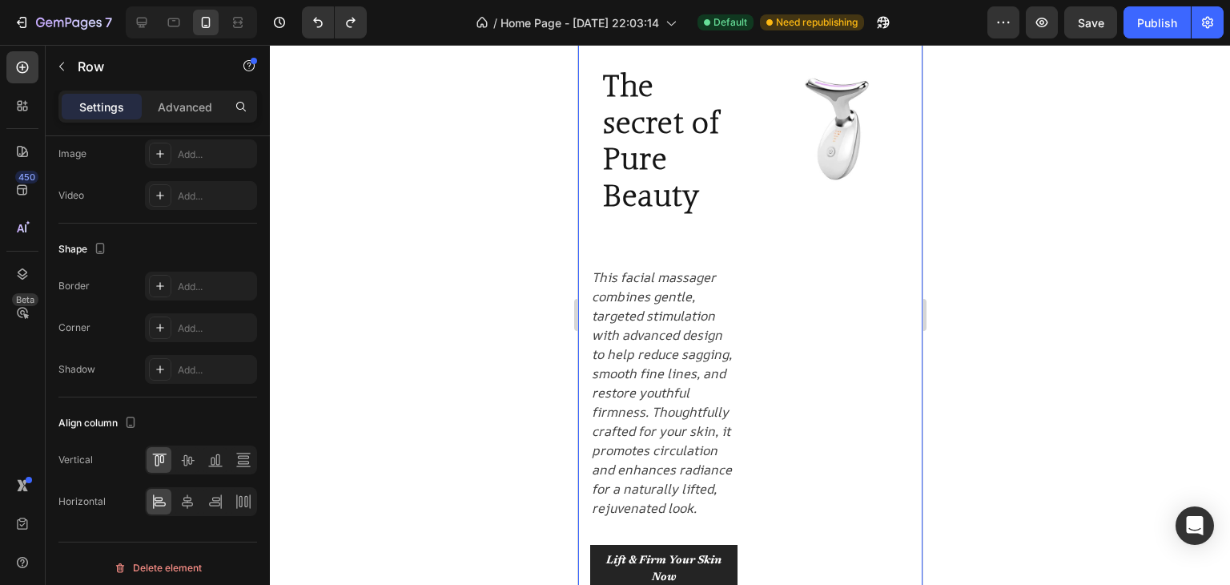
scroll to position [0, 0]
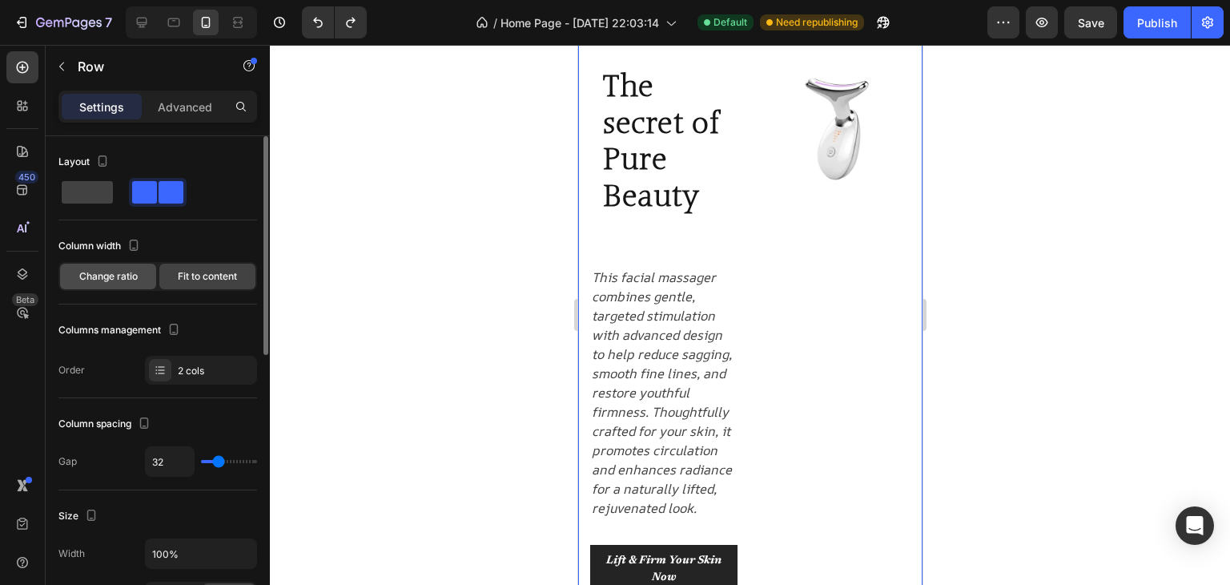
click at [109, 271] on span "Change ratio" at bounding box center [108, 276] width 58 height 14
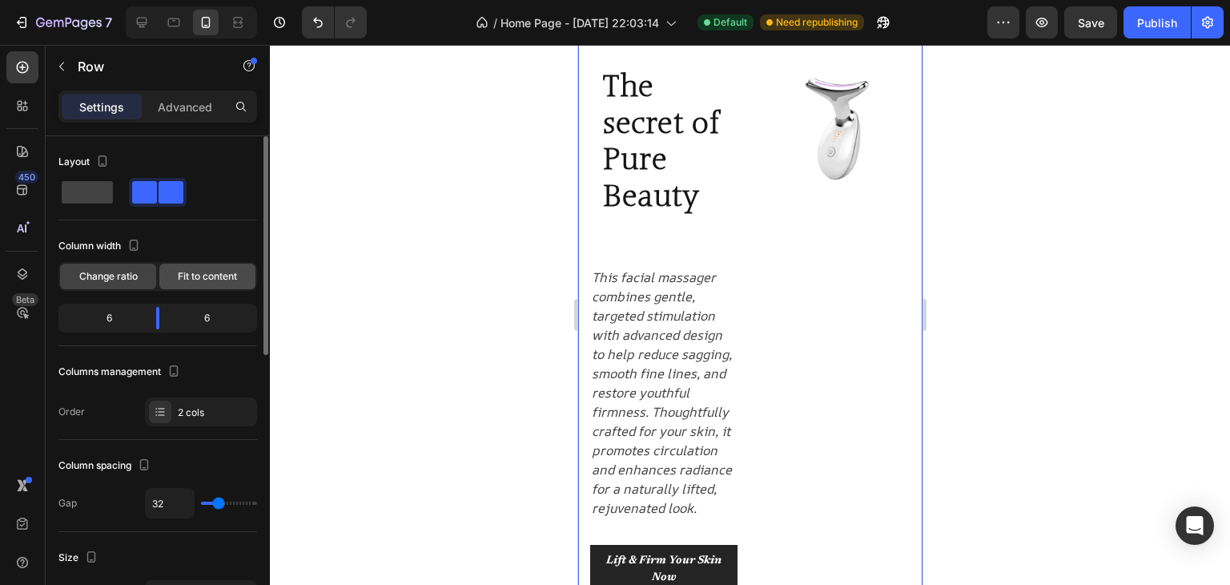
click at [191, 284] on div "Fit to content" at bounding box center [207, 277] width 96 height 26
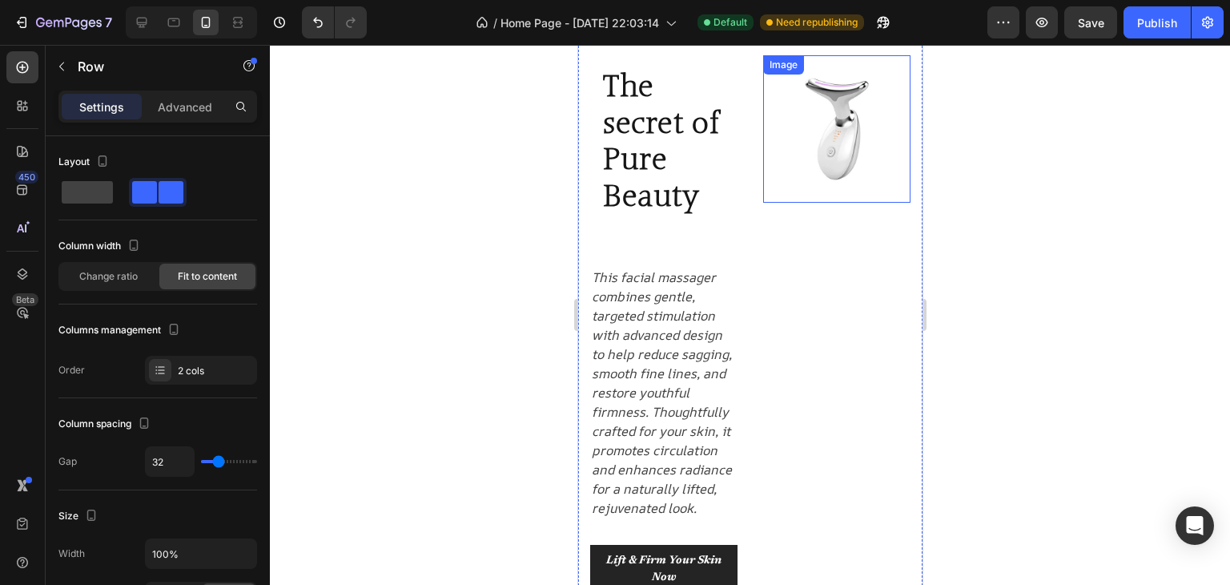
click at [872, 129] on img at bounding box center [836, 128] width 147 height 147
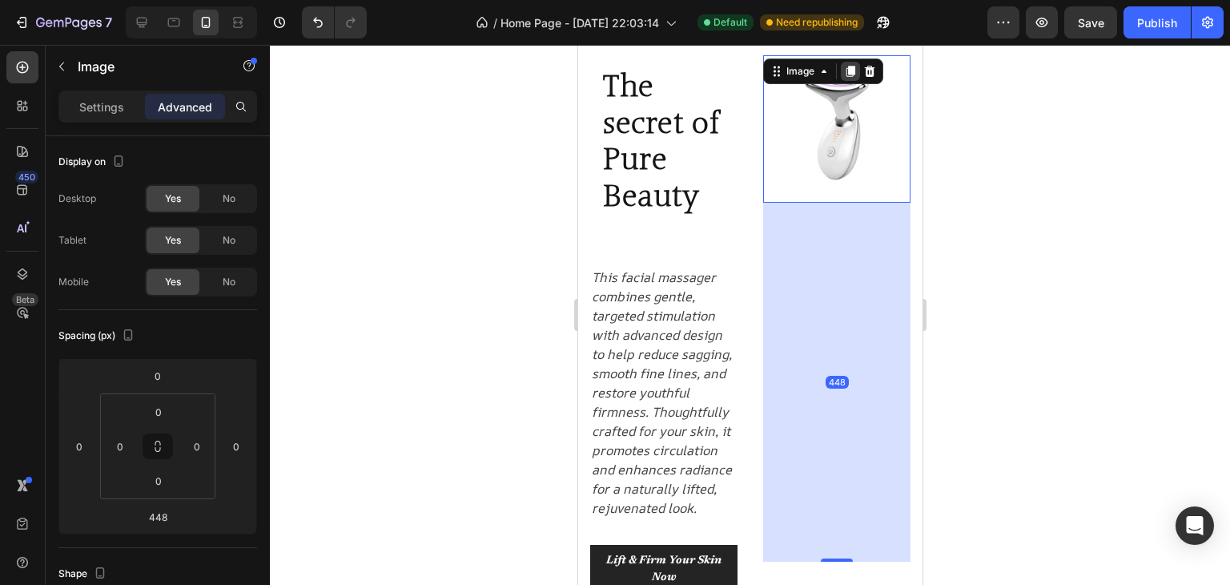
click at [848, 68] on icon at bounding box center [850, 71] width 9 height 11
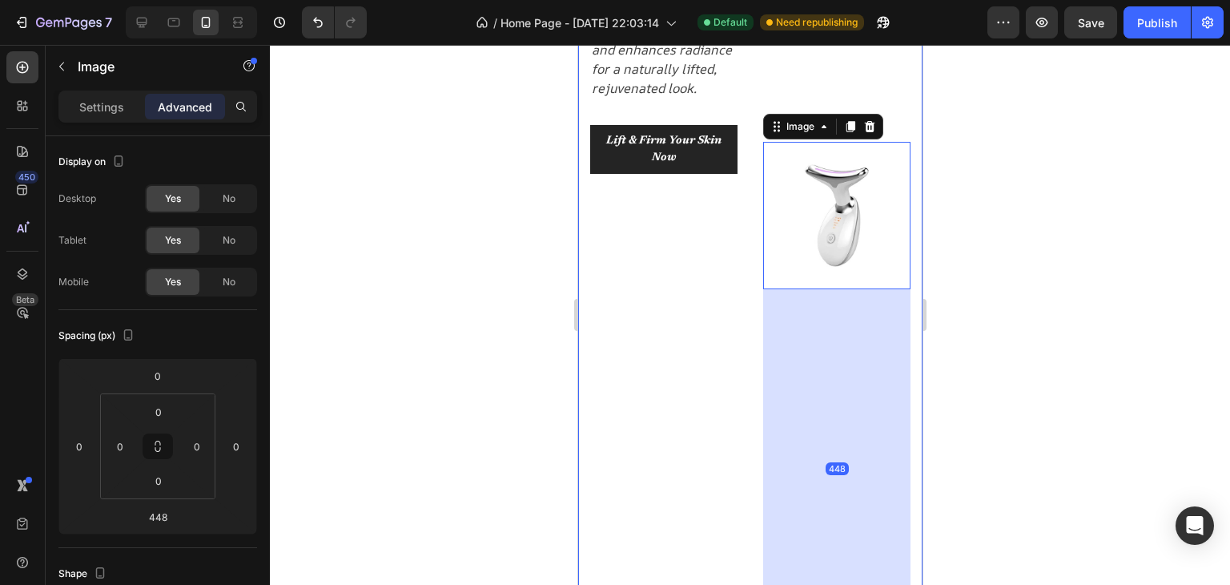
scroll to position [534, 0]
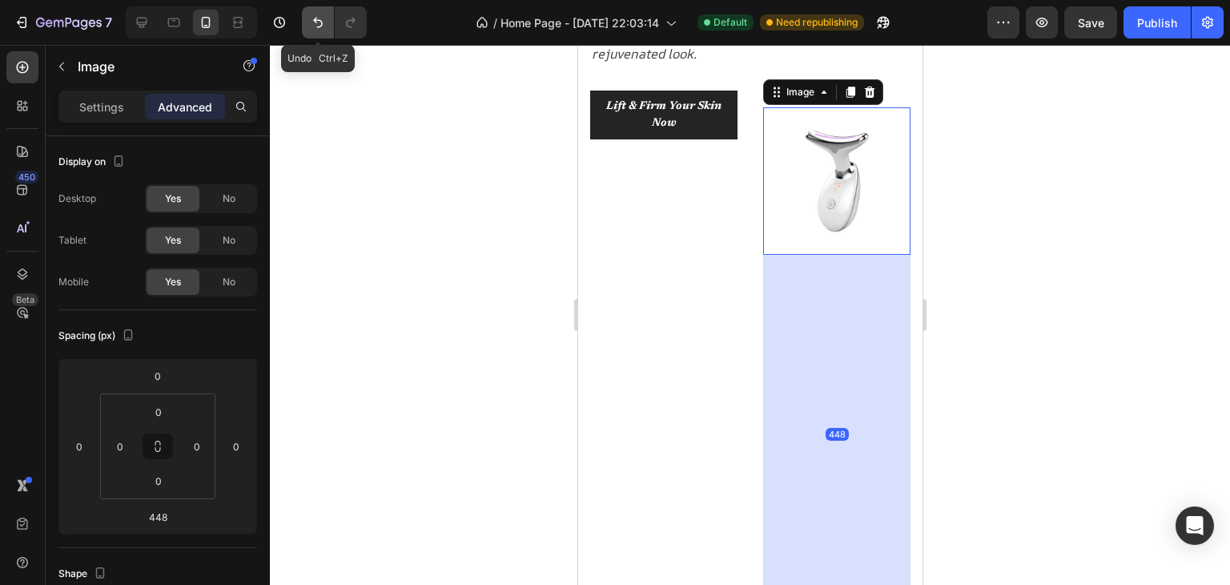
click at [321, 26] on icon "Undo/Redo" at bounding box center [318, 22] width 16 height 16
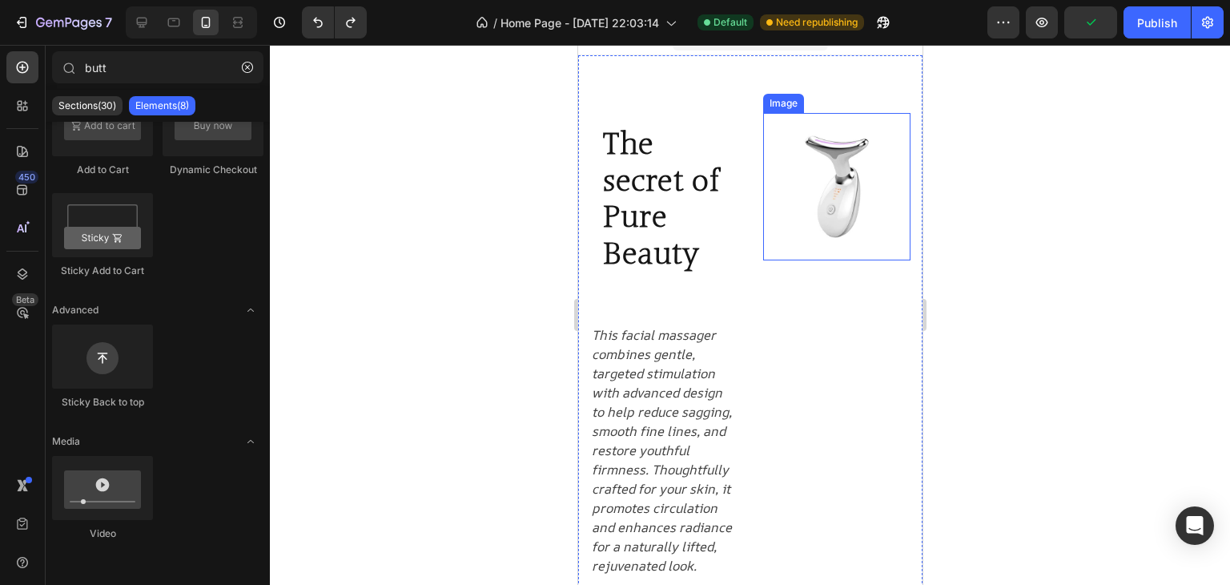
scroll to position [0, 0]
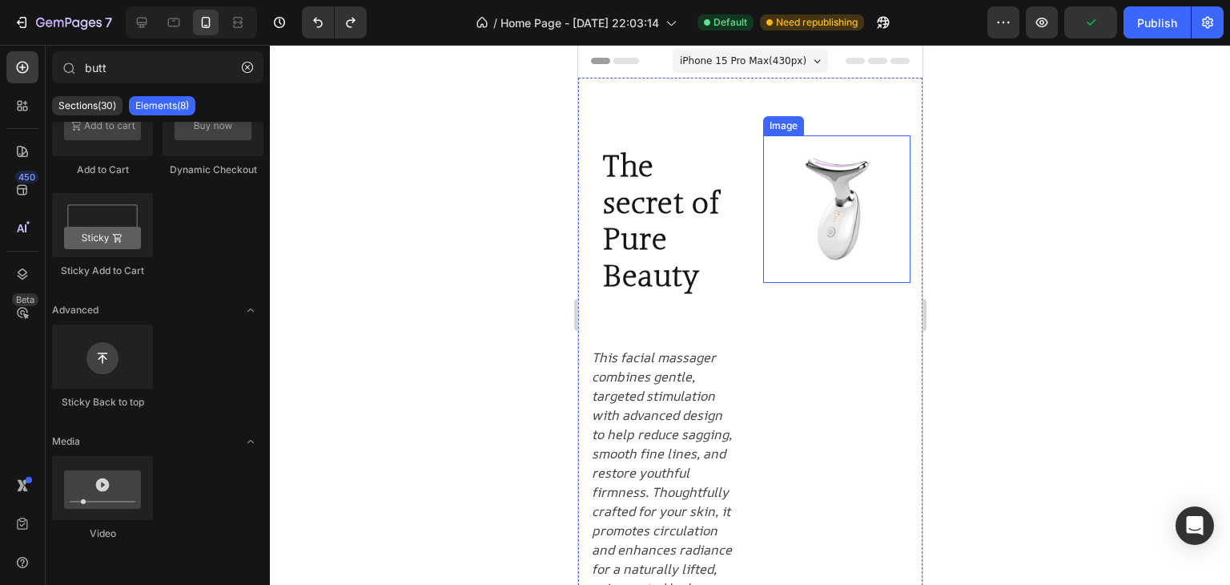
click at [844, 183] on img at bounding box center [836, 208] width 147 height 147
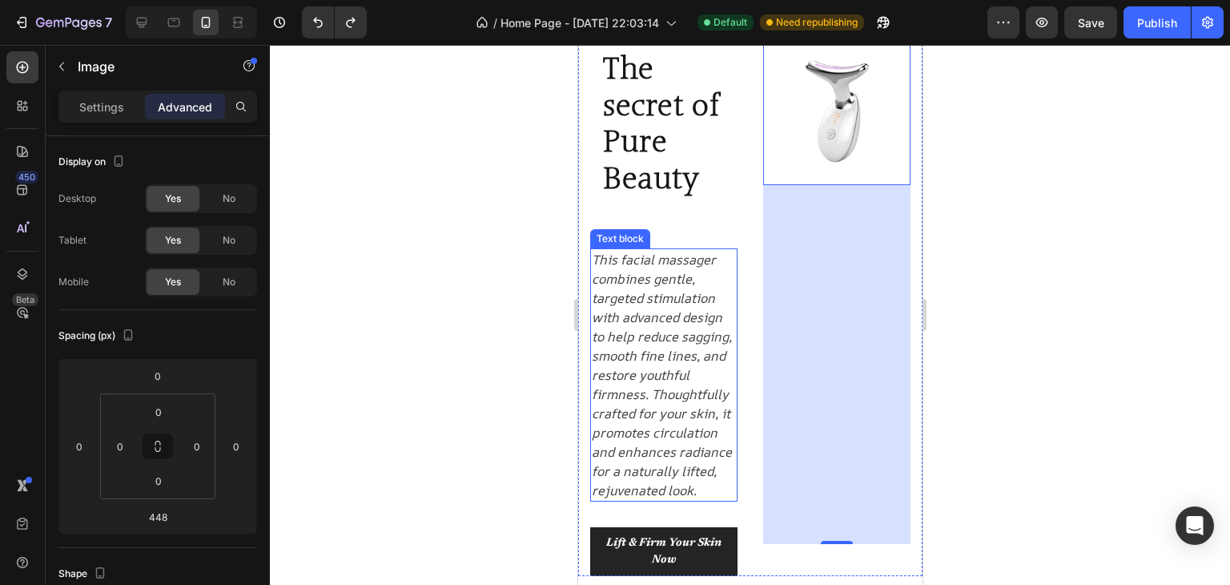
scroll to position [160, 0]
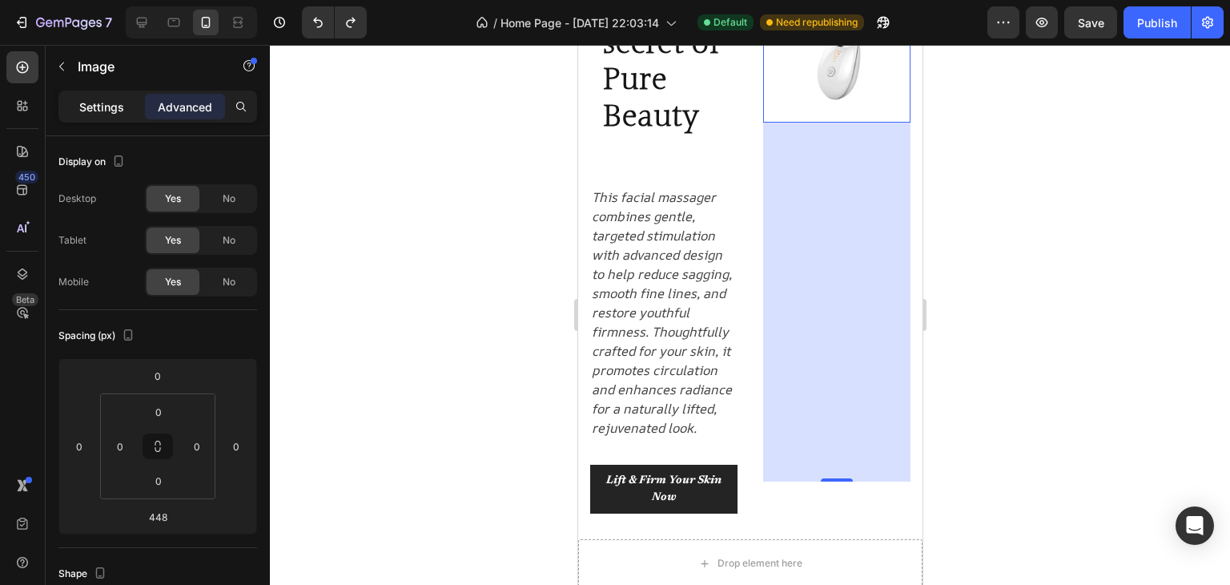
click at [103, 113] on p "Settings" at bounding box center [101, 107] width 45 height 17
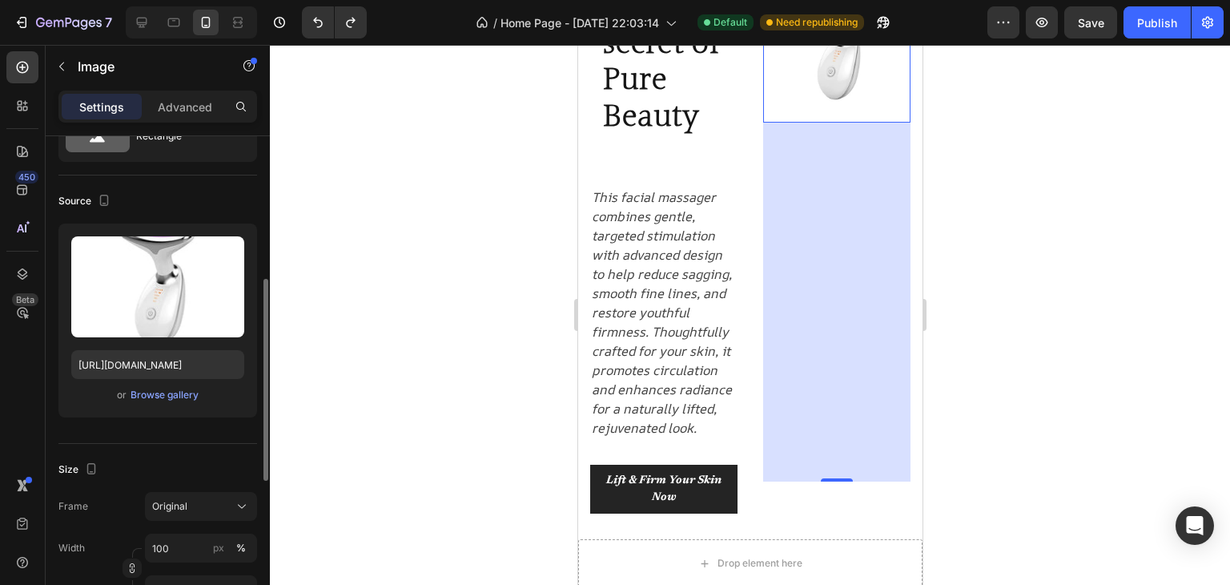
scroll to position [154, 0]
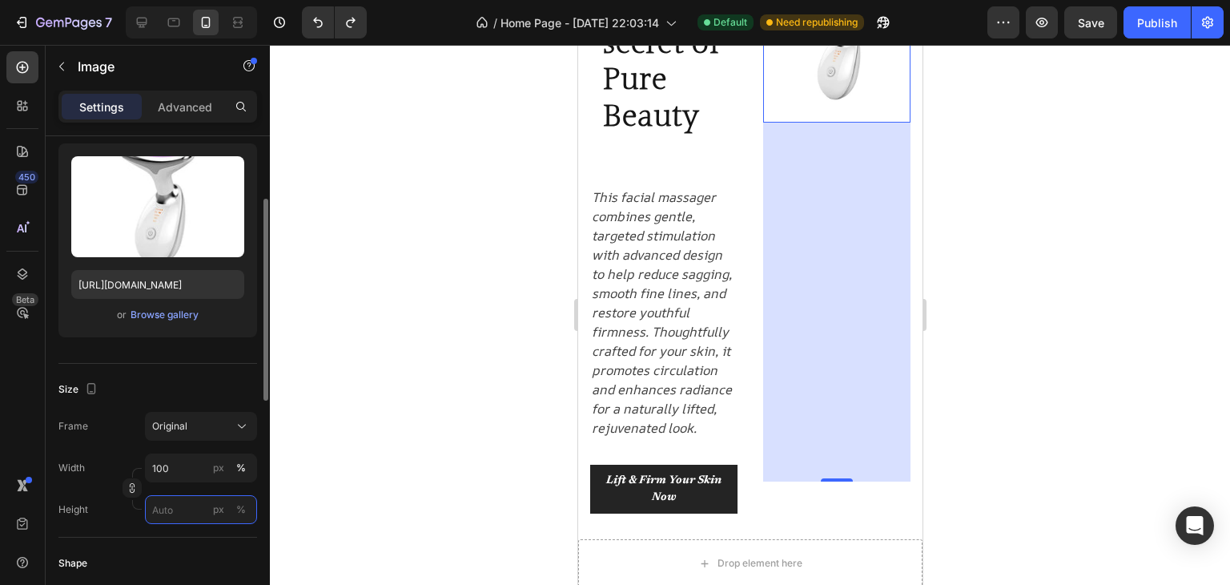
click at [202, 507] on input "px %" at bounding box center [201, 509] width 112 height 29
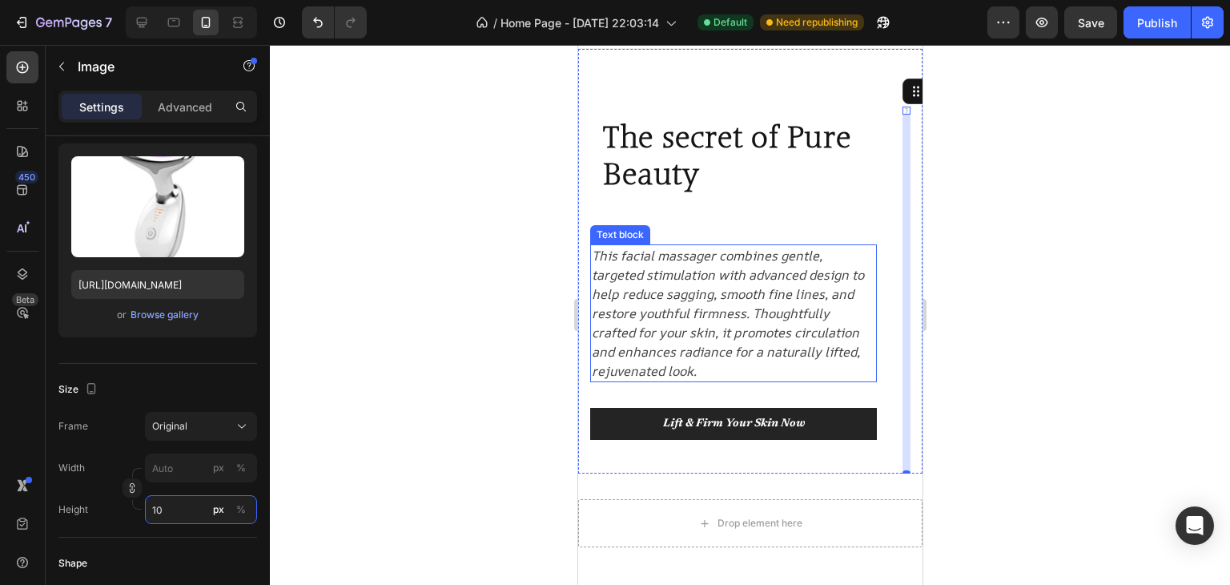
scroll to position [0, 0]
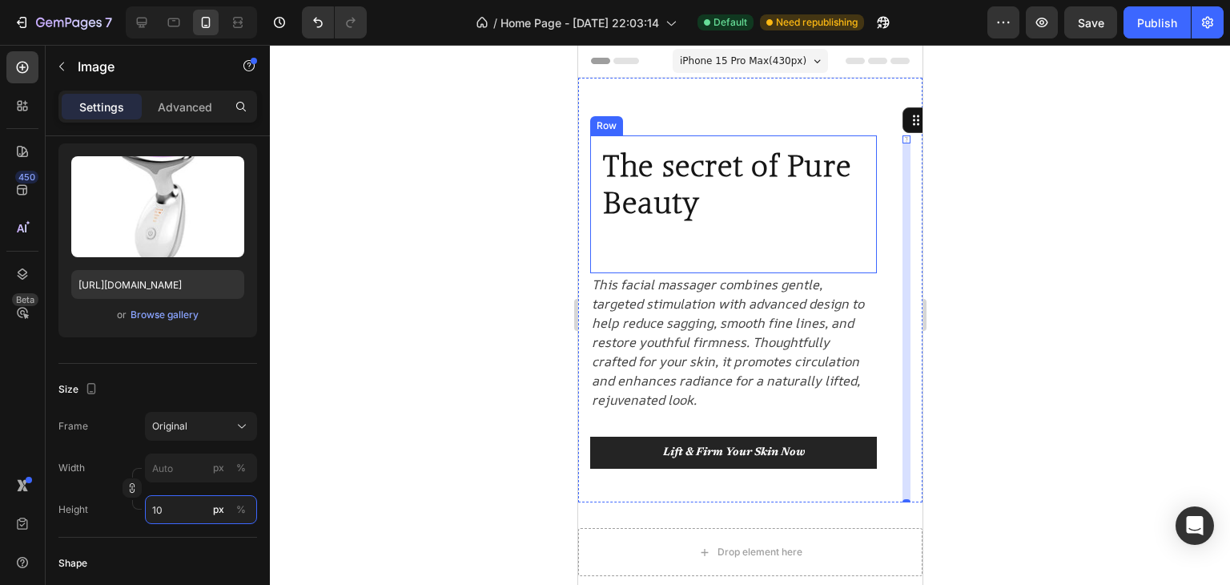
type input "1"
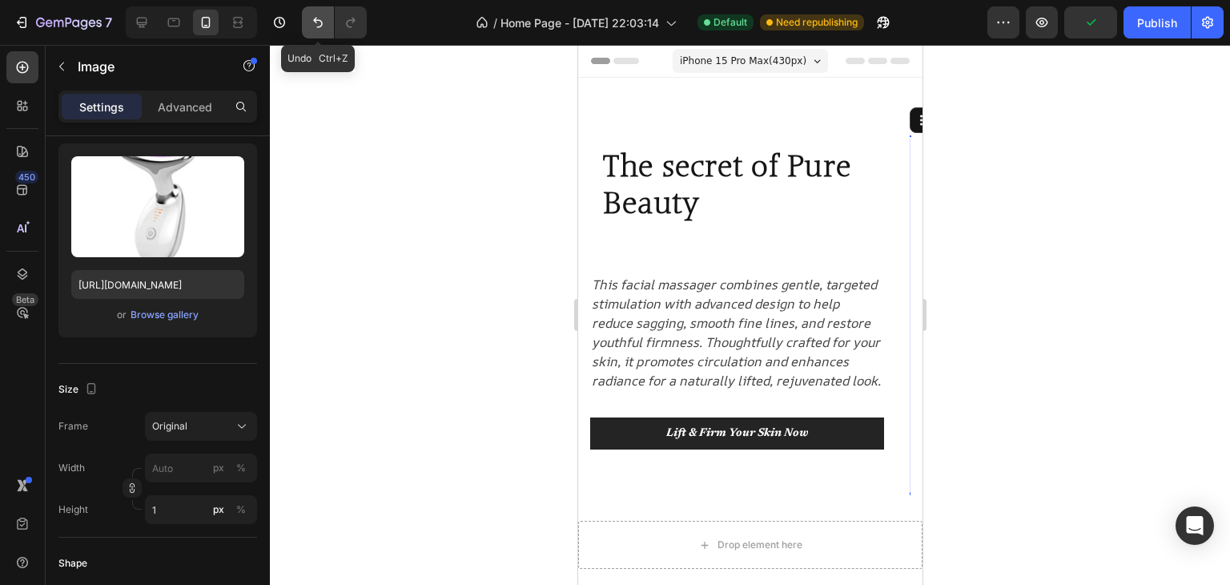
click at [307, 25] on button "Undo/Redo" at bounding box center [318, 22] width 32 height 32
click at [308, 23] on button "Undo/Redo" at bounding box center [318, 22] width 32 height 32
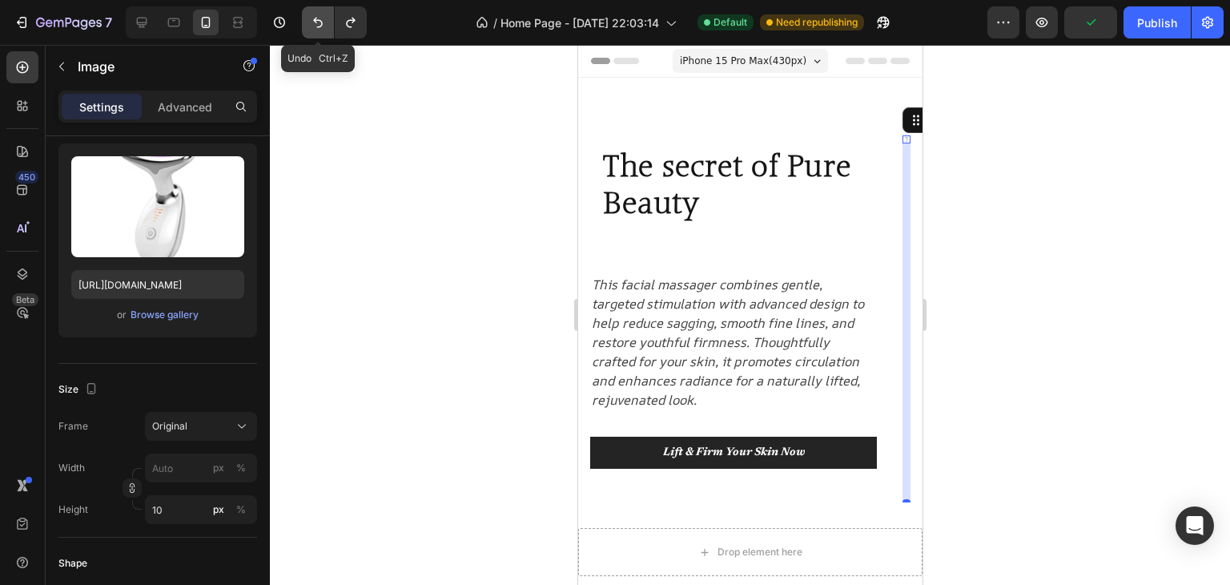
click at [308, 23] on button "Undo/Redo" at bounding box center [318, 22] width 32 height 32
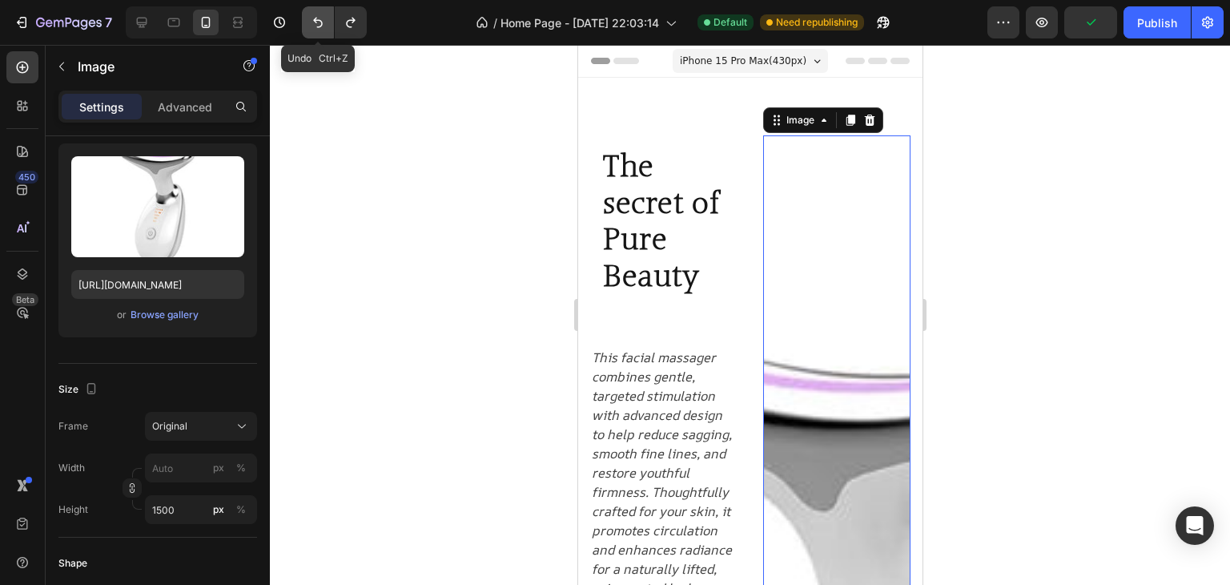
click at [308, 23] on button "Undo/Redo" at bounding box center [318, 22] width 32 height 32
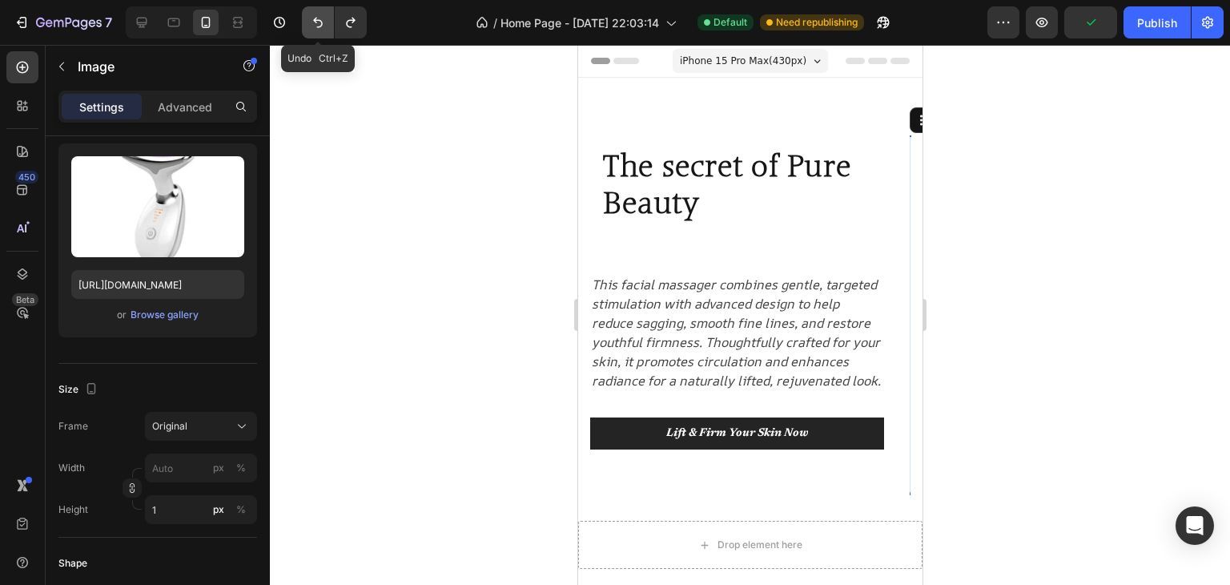
click at [308, 23] on button "Undo/Redo" at bounding box center [318, 22] width 32 height 32
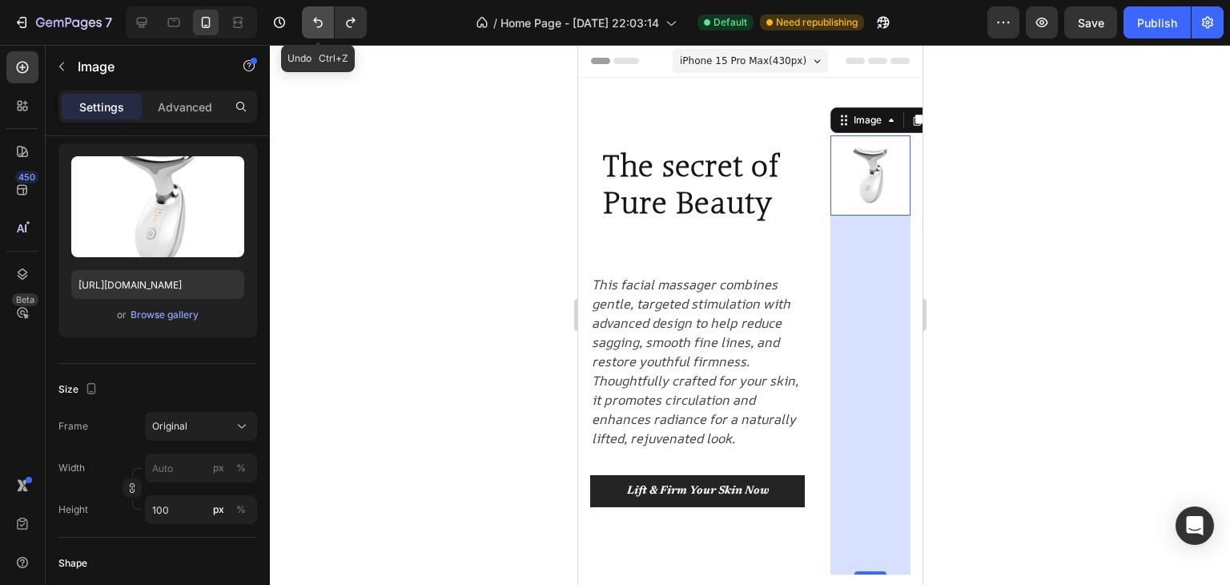
click at [308, 23] on button "Undo/Redo" at bounding box center [318, 22] width 32 height 32
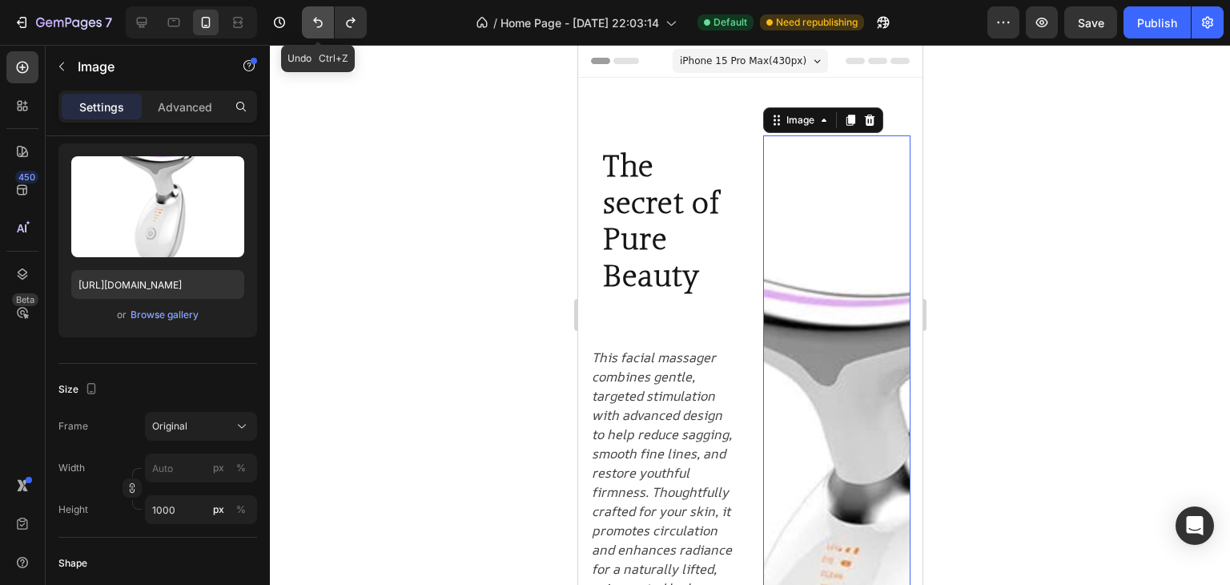
click at [308, 23] on button "Undo/Redo" at bounding box center [318, 22] width 32 height 32
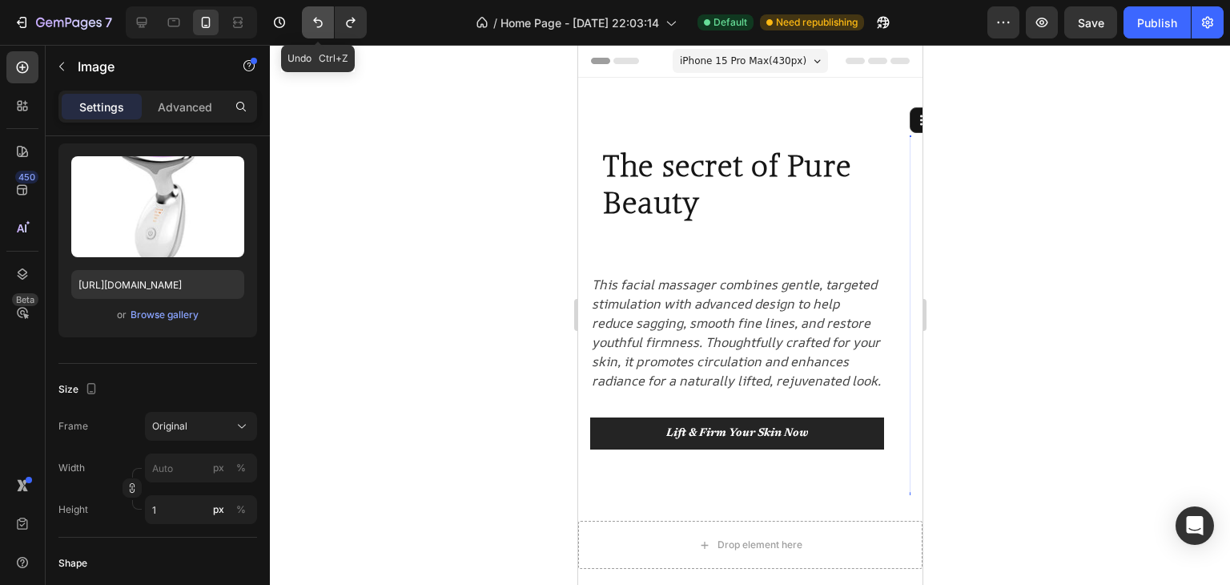
click at [308, 23] on button "Undo/Redo" at bounding box center [318, 22] width 32 height 32
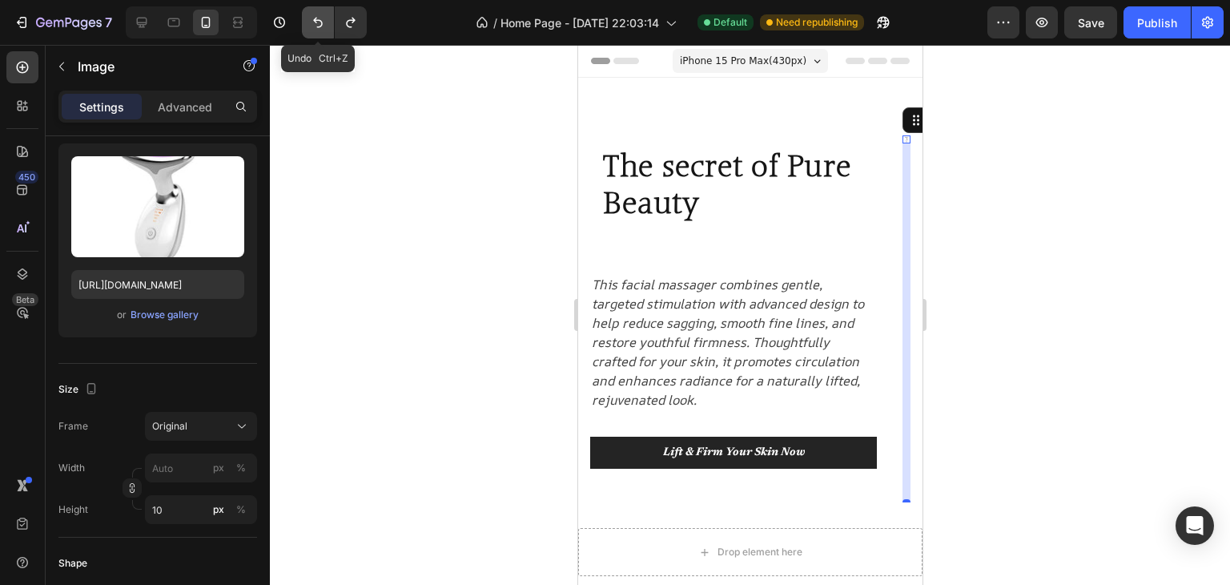
click at [308, 23] on button "Undo/Redo" at bounding box center [318, 22] width 32 height 32
type input "1000"
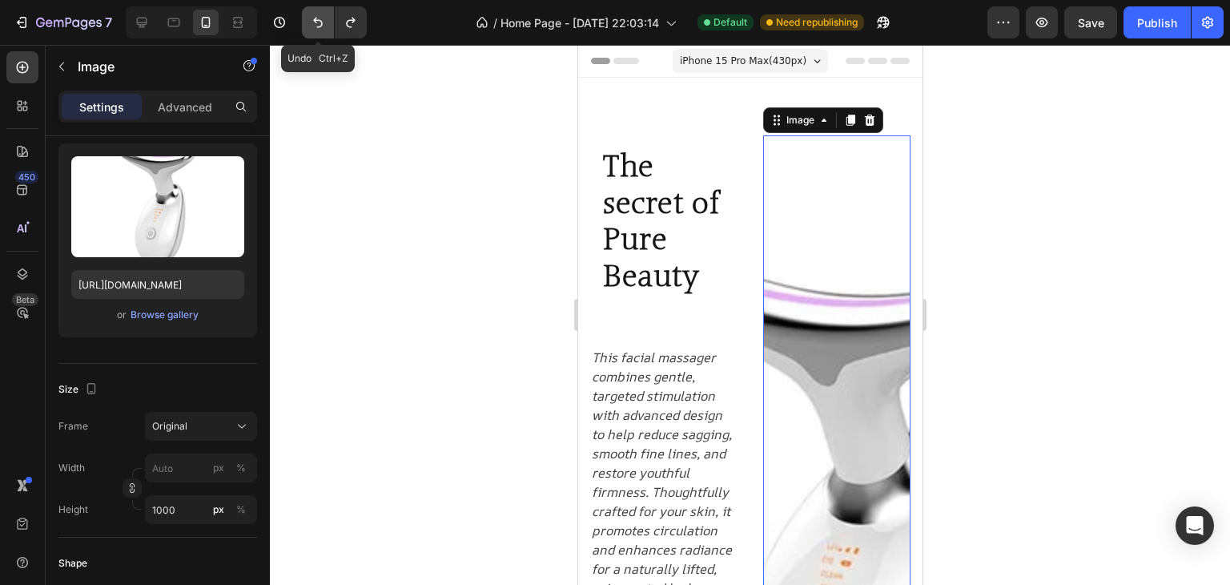
click at [308, 23] on button "Undo/Redo" at bounding box center [318, 22] width 32 height 32
type input "100"
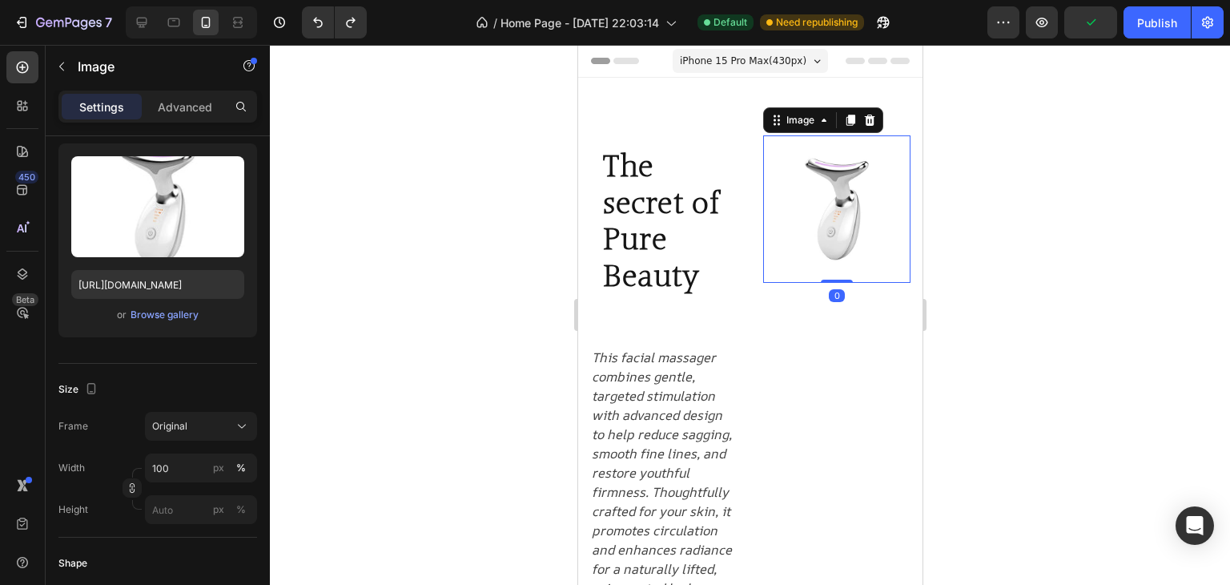
drag, startPoint x: 832, startPoint y: 312, endPoint x: 799, endPoint y: -66, distance: 379.5
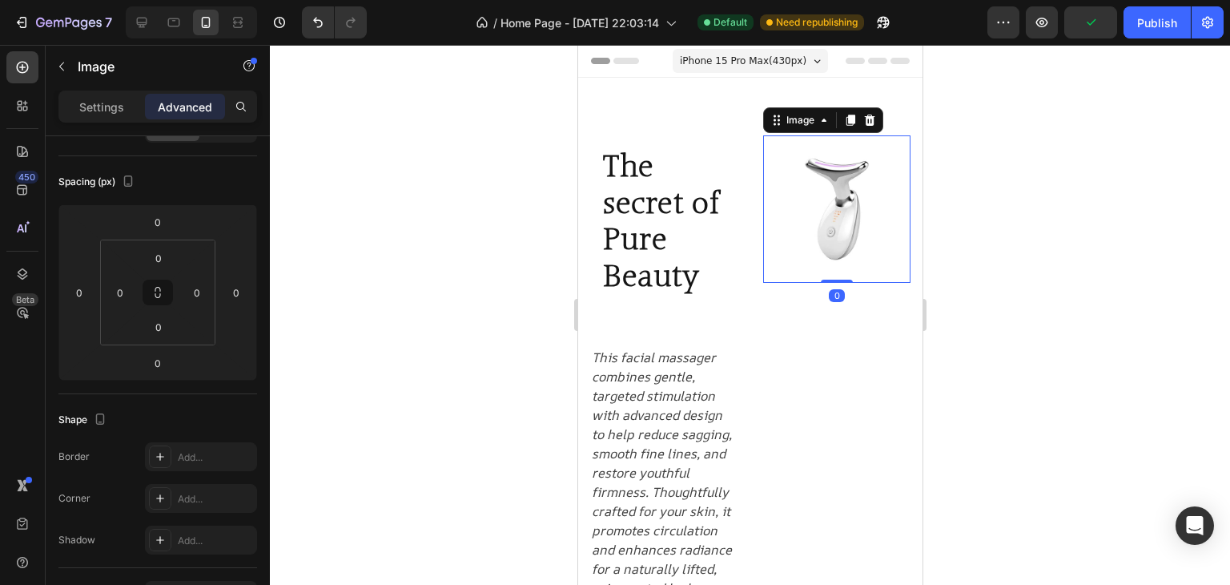
click at [855, 188] on img at bounding box center [836, 208] width 147 height 147
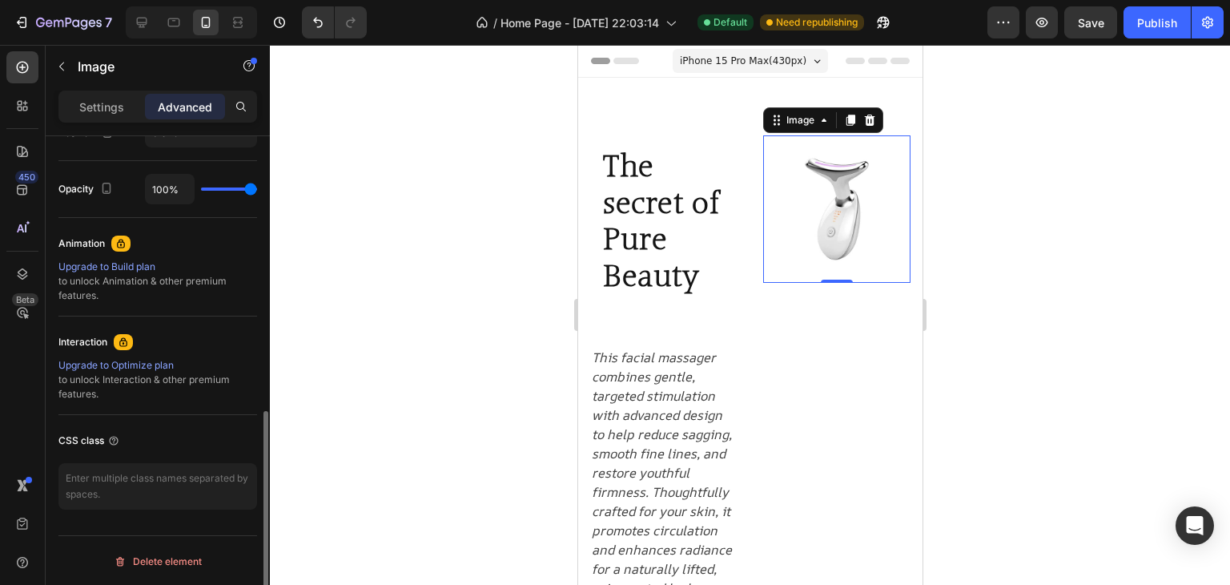
scroll to position [376, 0]
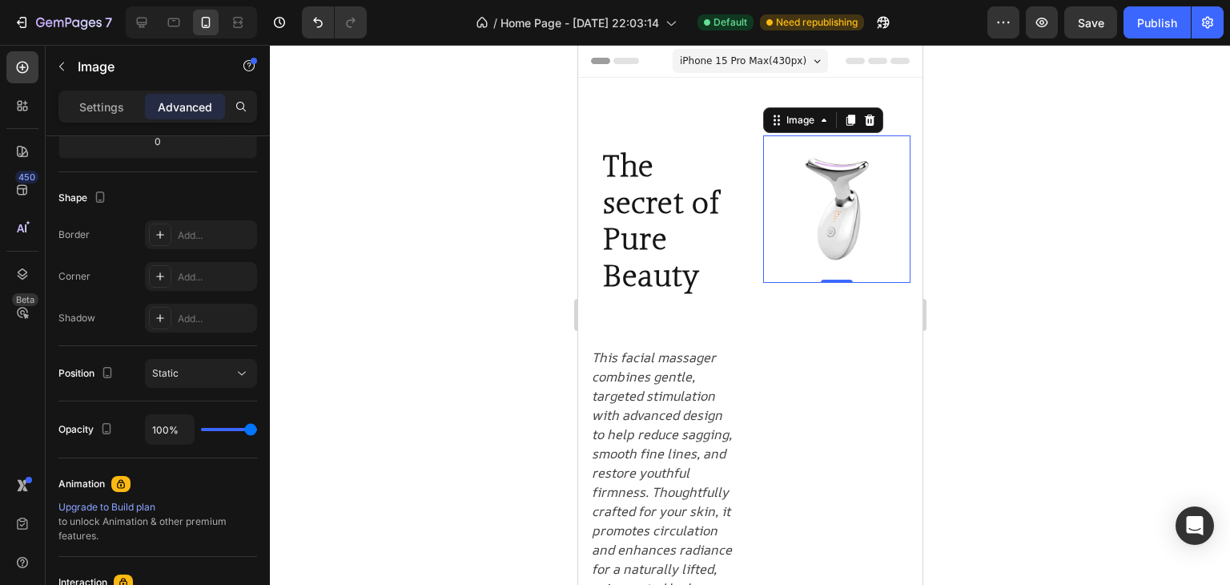
click at [824, 245] on img at bounding box center [836, 208] width 147 height 147
click at [188, 367] on div "Static" at bounding box center [193, 373] width 82 height 14
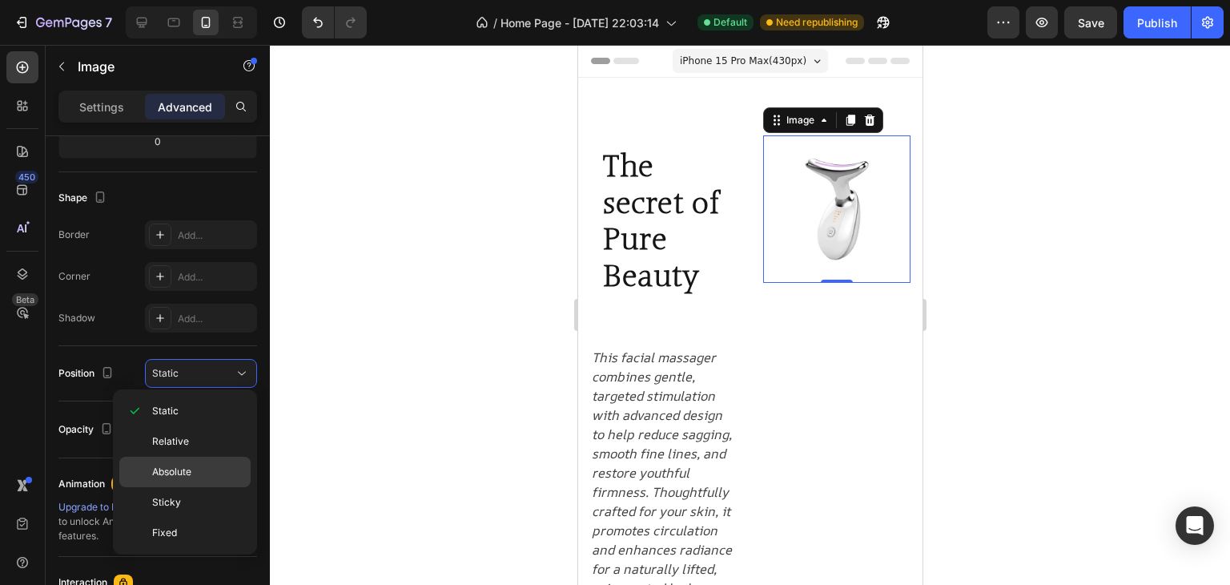
click at [186, 487] on div "Absolute" at bounding box center [184, 502] width 131 height 30
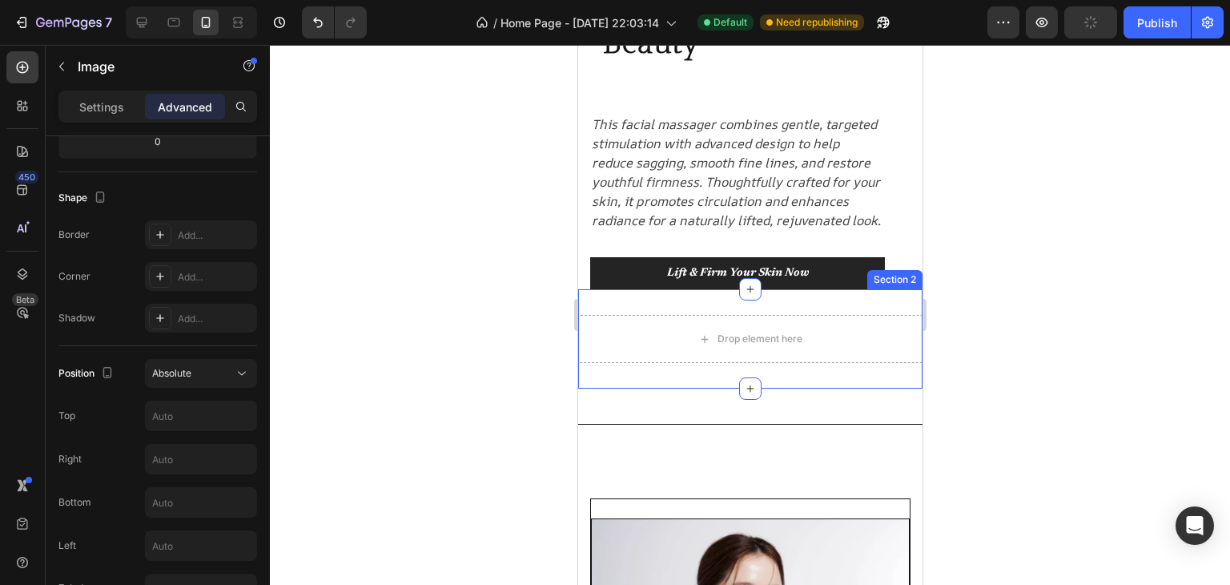
scroll to position [0, 0]
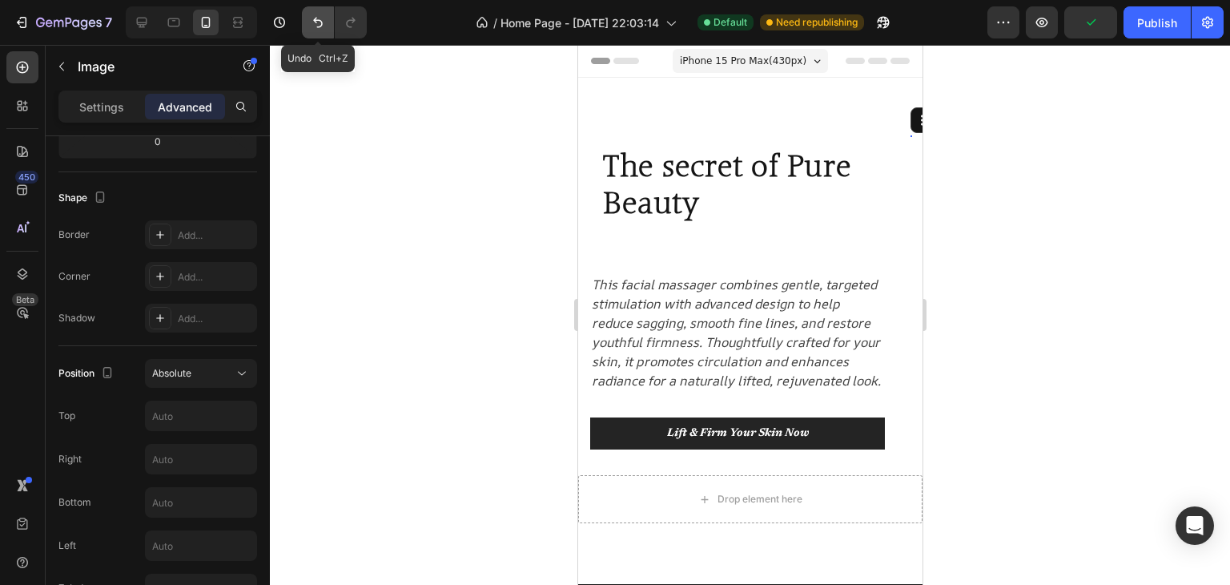
click at [321, 10] on button "Undo/Redo" at bounding box center [318, 22] width 32 height 32
click at [315, 32] on button "Undo/Redo" at bounding box center [318, 22] width 32 height 32
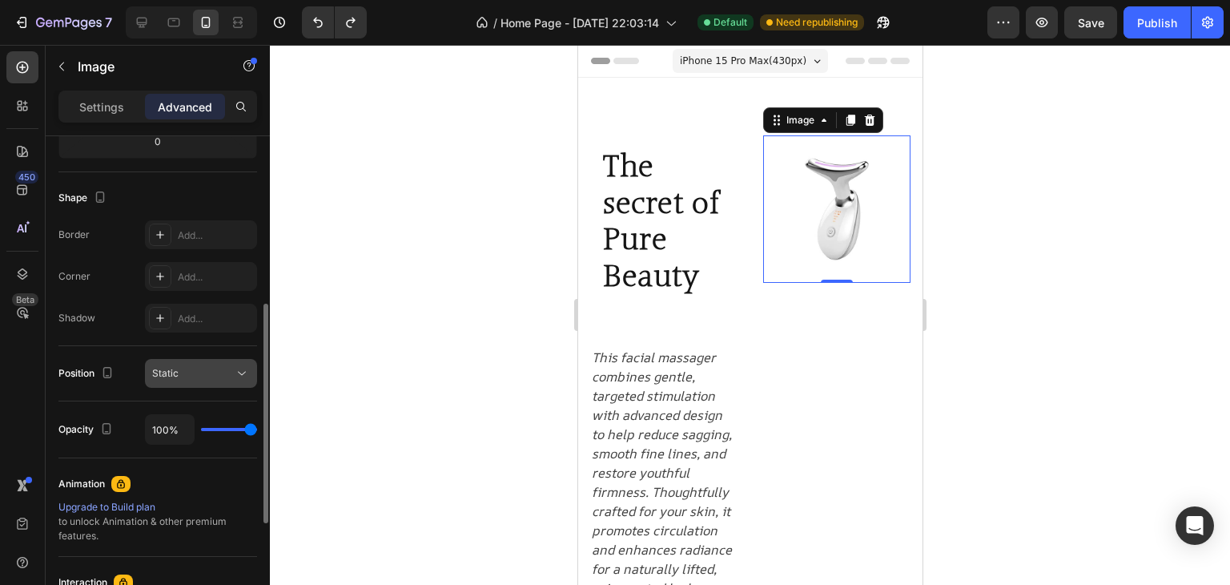
click at [218, 382] on button "Static" at bounding box center [201, 373] width 112 height 29
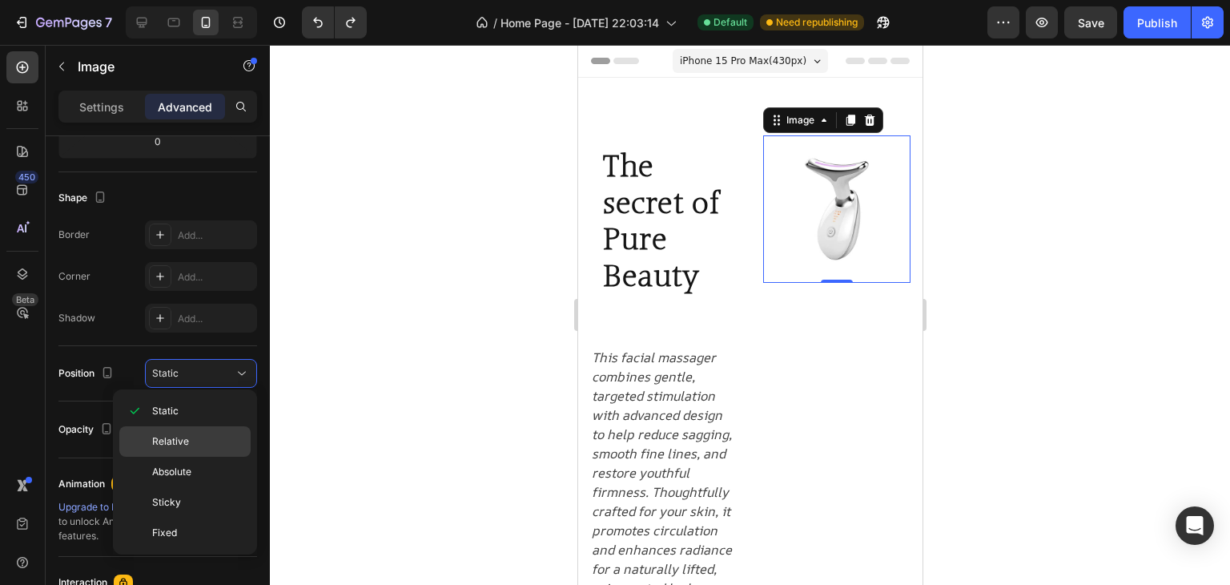
click at [175, 457] on div "Relative" at bounding box center [184, 472] width 131 height 30
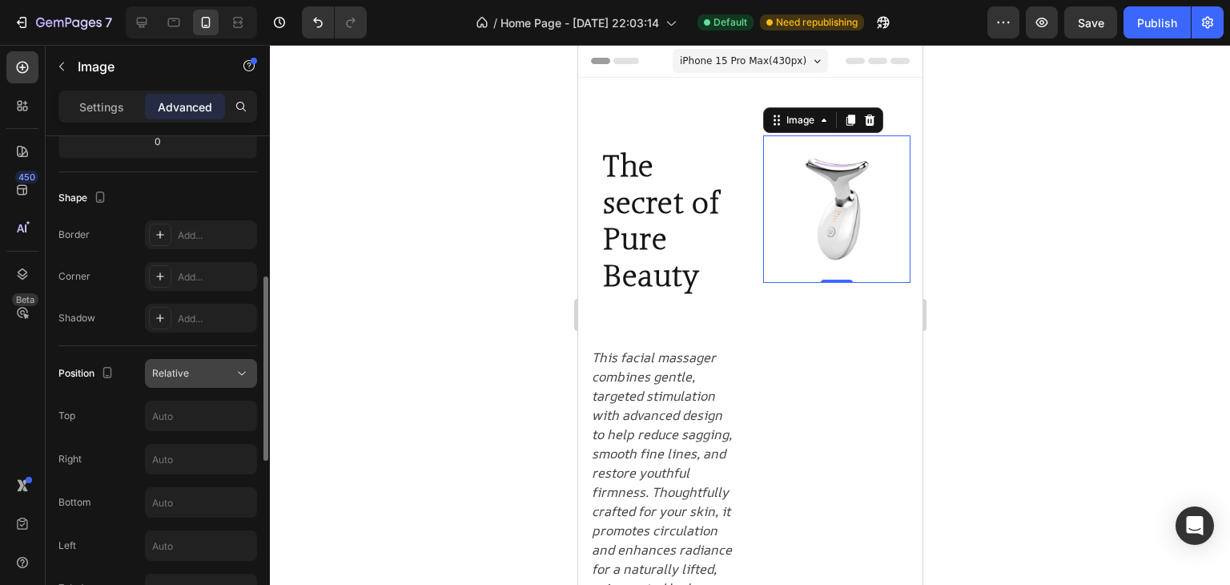
scroll to position [456, 0]
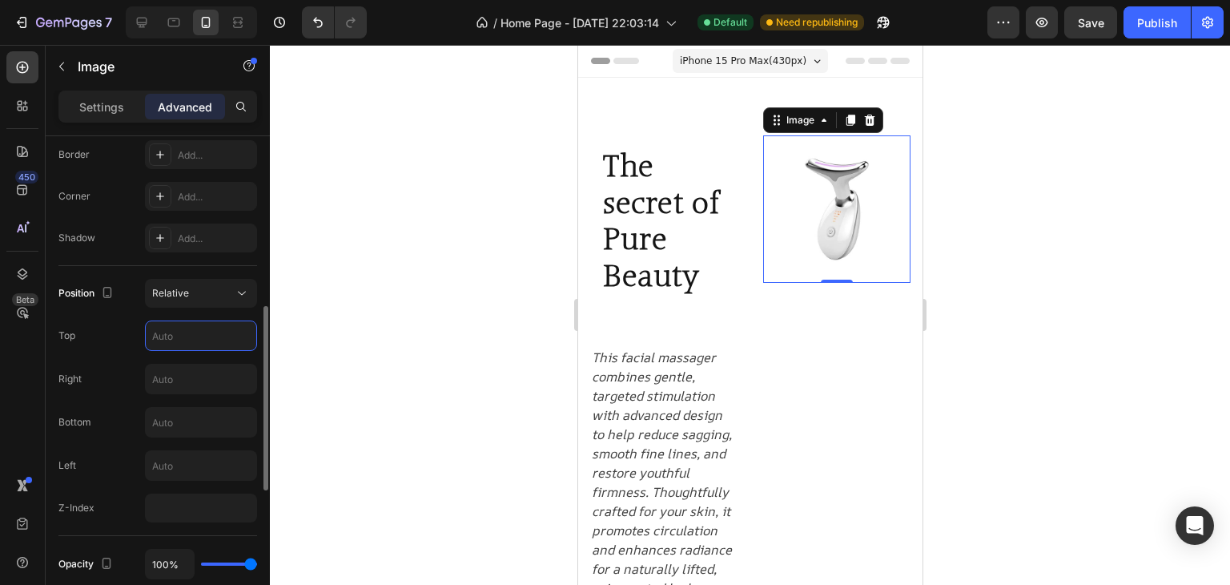
click at [195, 340] on input "text" at bounding box center [201, 335] width 111 height 29
click at [195, 302] on button "Relative" at bounding box center [201, 293] width 112 height 29
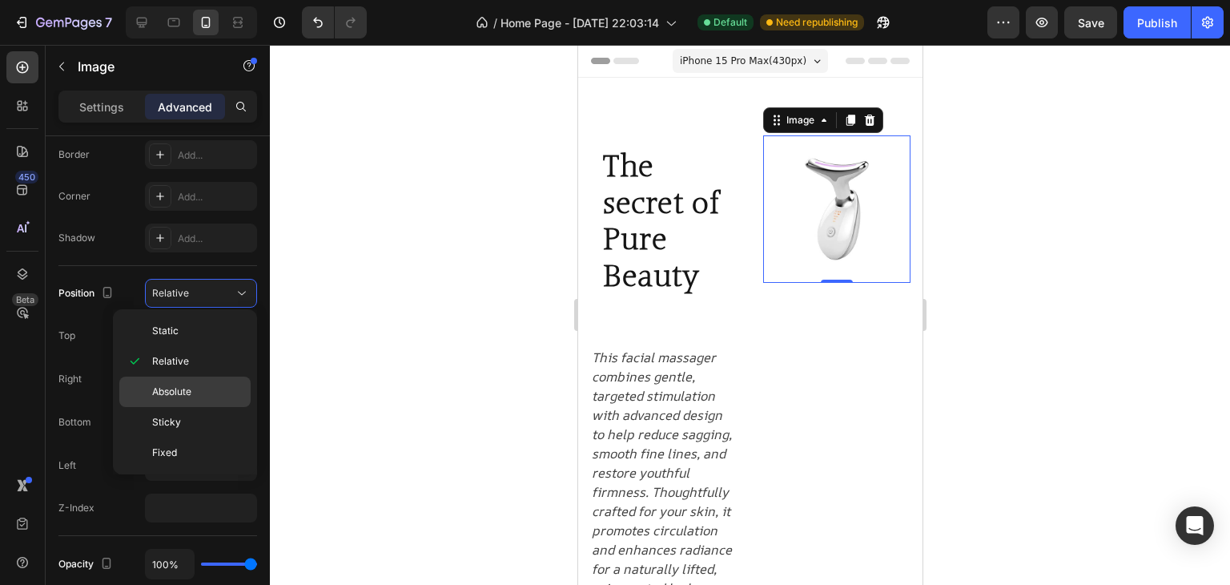
click at [188, 386] on span "Absolute" at bounding box center [171, 392] width 39 height 14
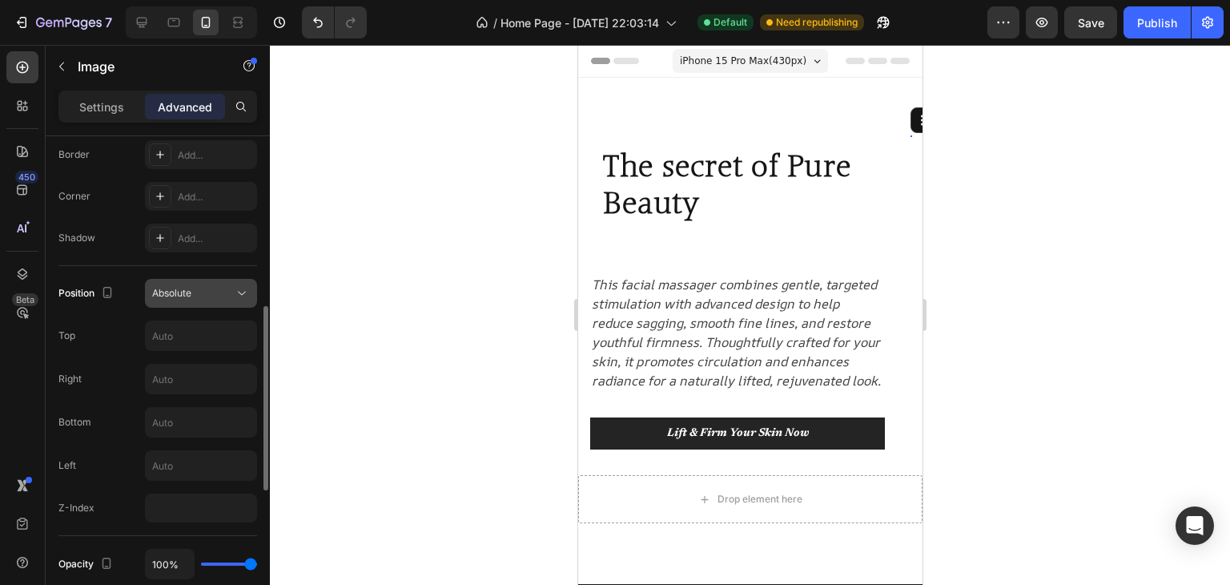
click at [193, 296] on div "Absolute" at bounding box center [193, 293] width 82 height 14
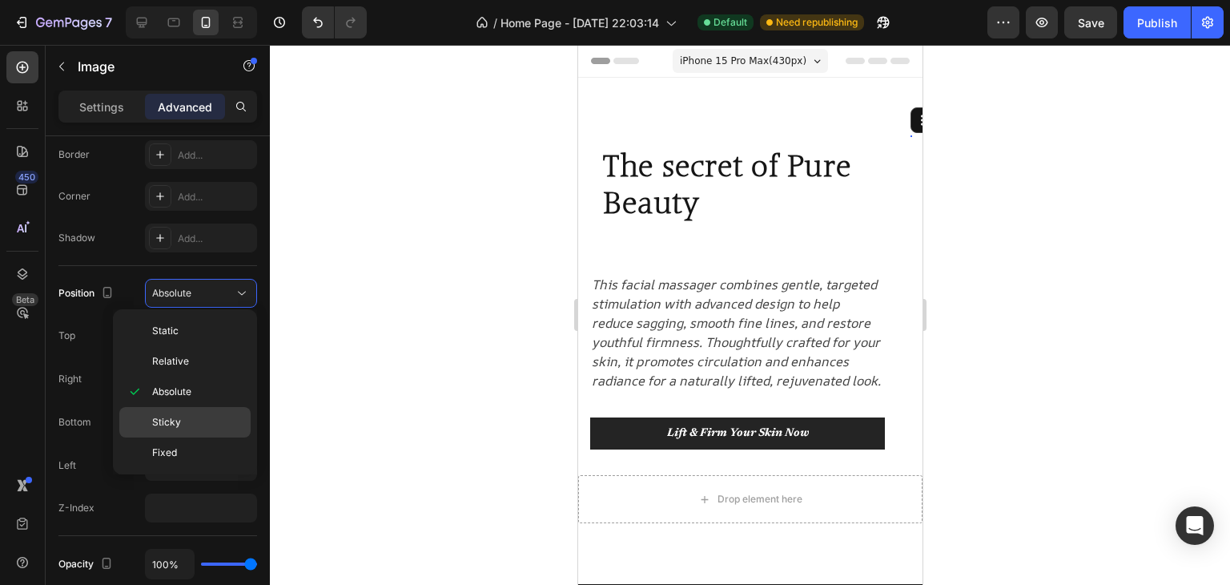
click at [178, 417] on span "Sticky" at bounding box center [166, 422] width 29 height 14
type input "0"
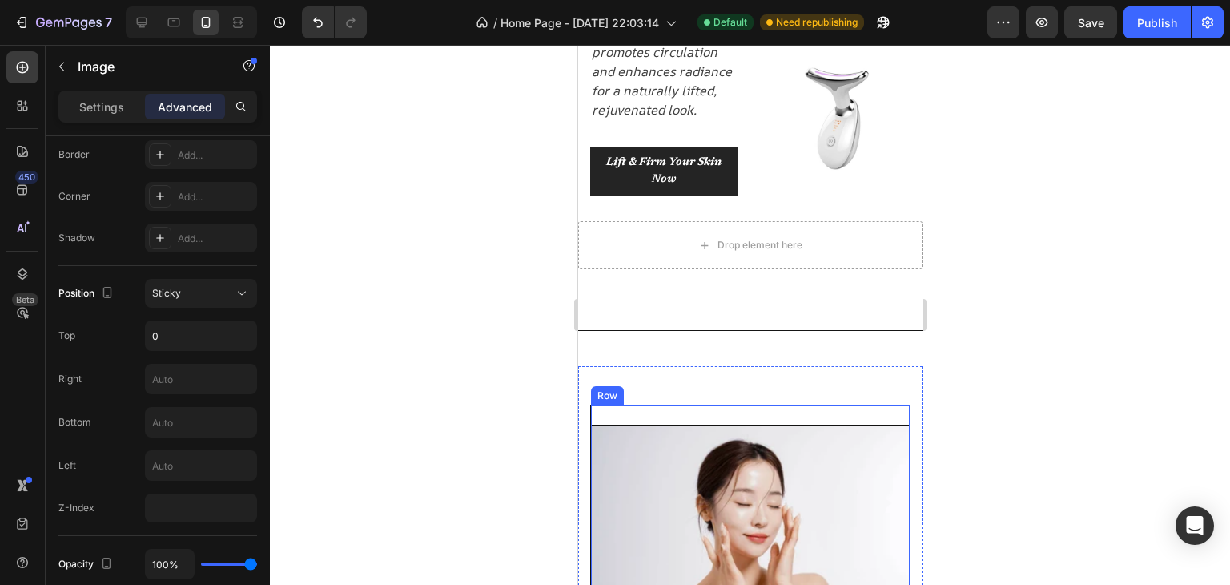
scroll to position [481, 0]
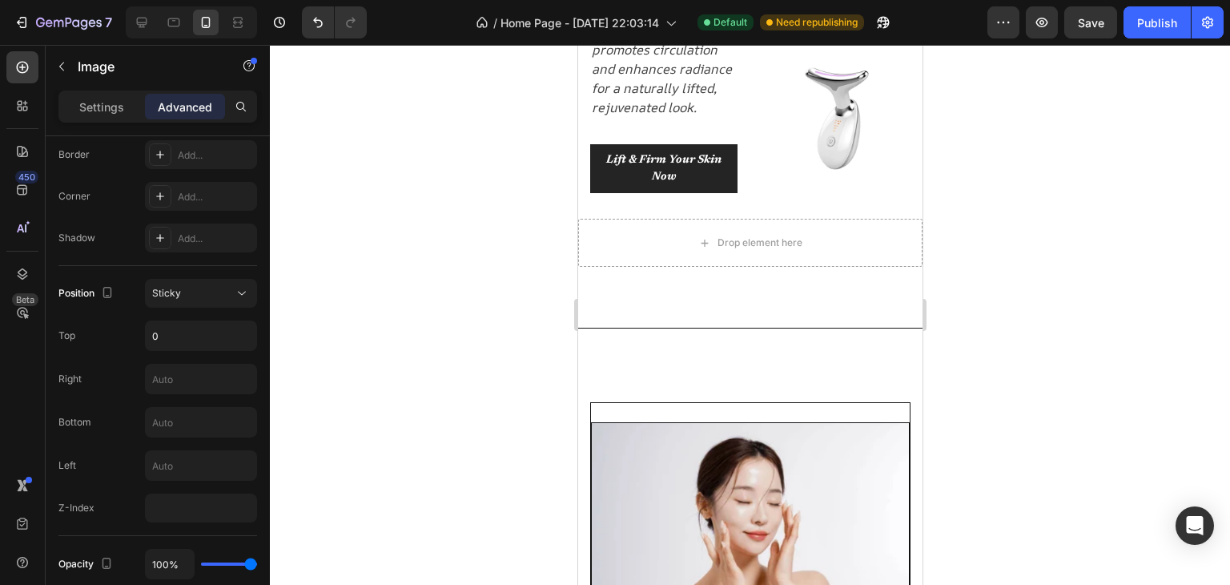
click at [837, 119] on img at bounding box center [836, 118] width 147 height 147
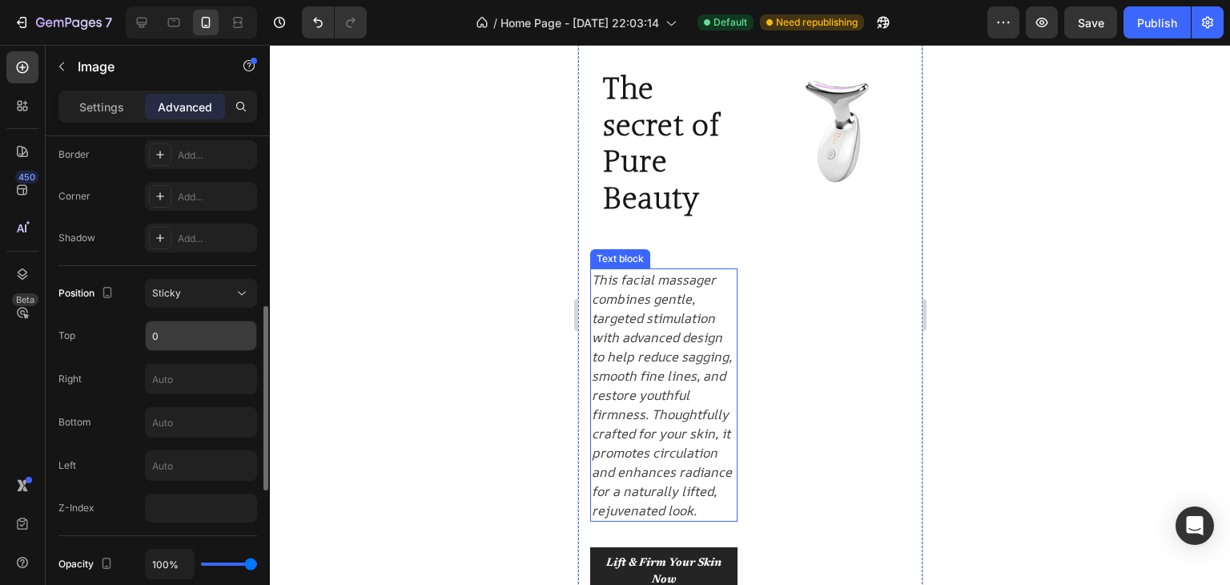
scroll to position [80, 0]
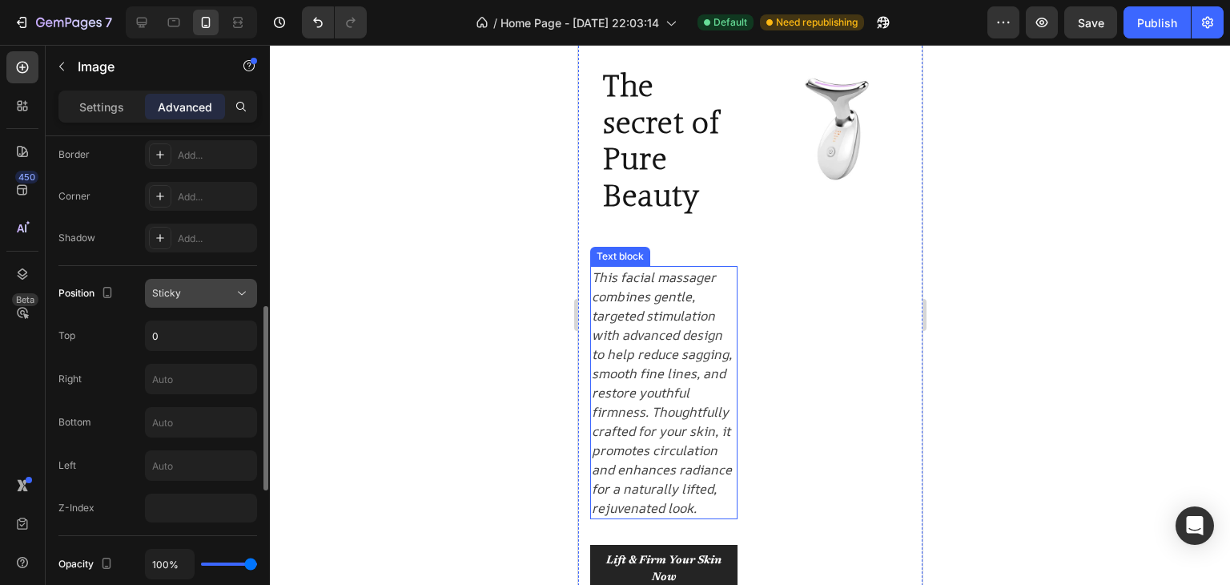
click at [205, 299] on div "Sticky" at bounding box center [193, 293] width 82 height 14
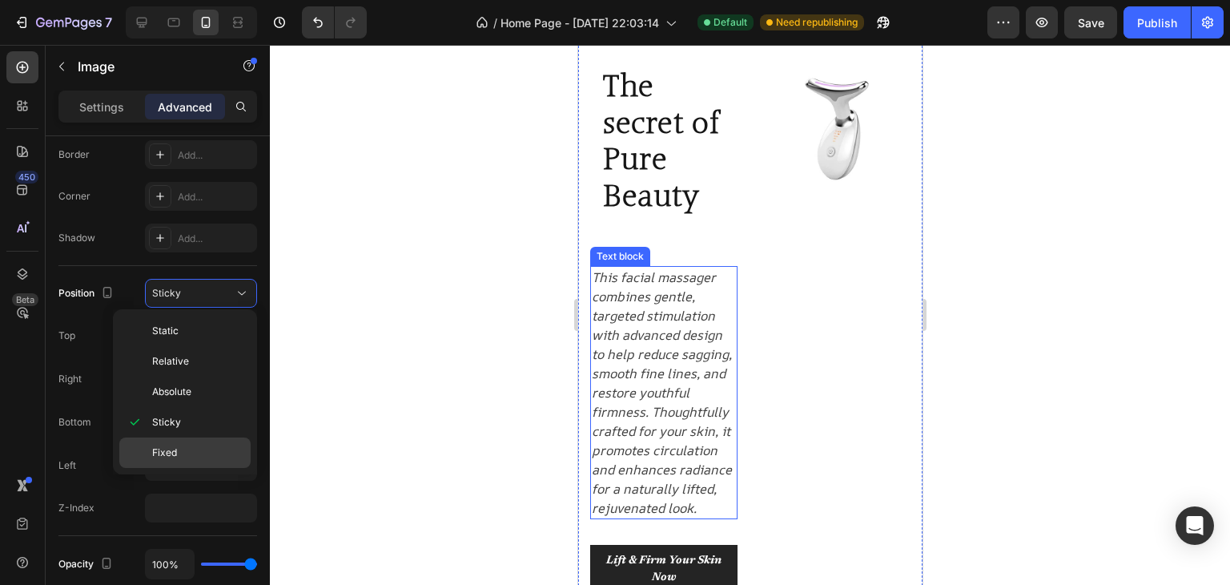
click at [175, 448] on span "Fixed" at bounding box center [164, 452] width 25 height 14
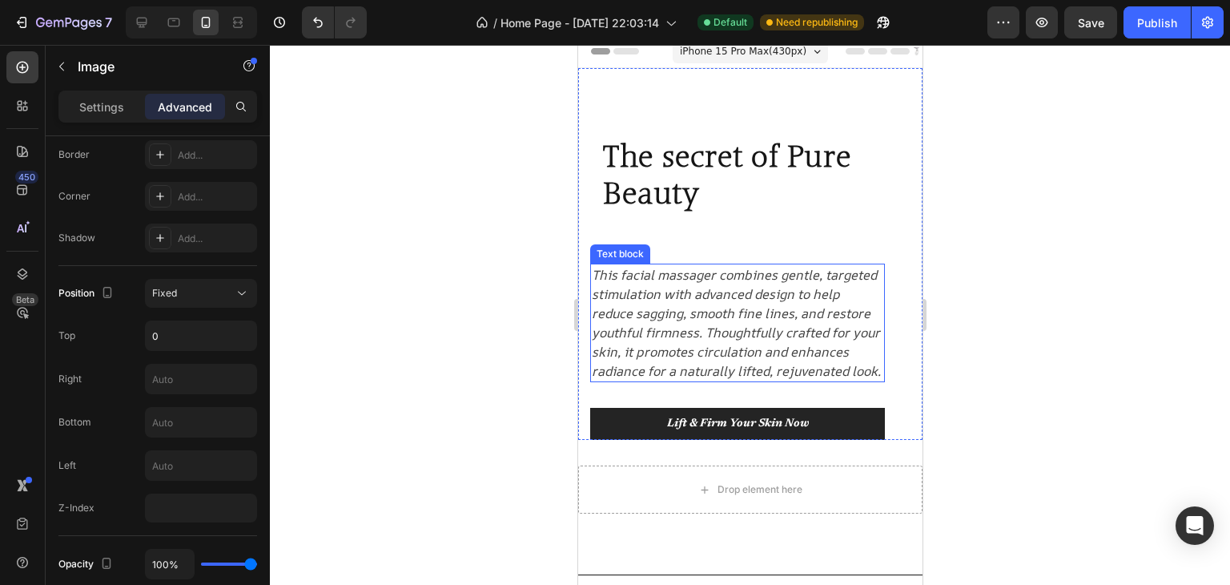
scroll to position [0, 0]
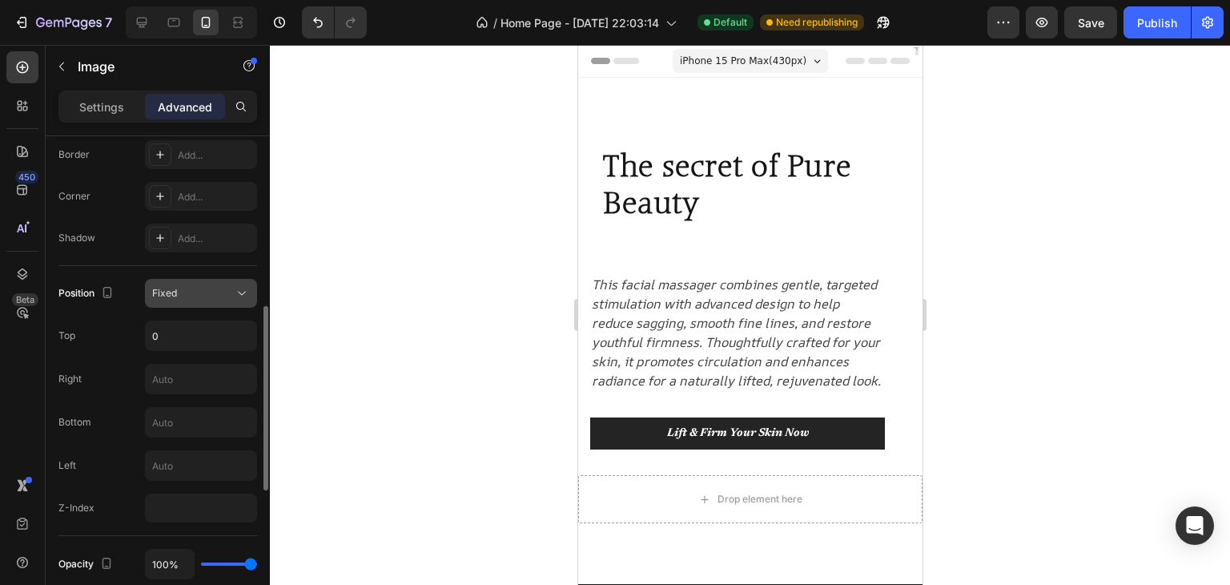
click at [186, 288] on div "Fixed" at bounding box center [193, 293] width 82 height 14
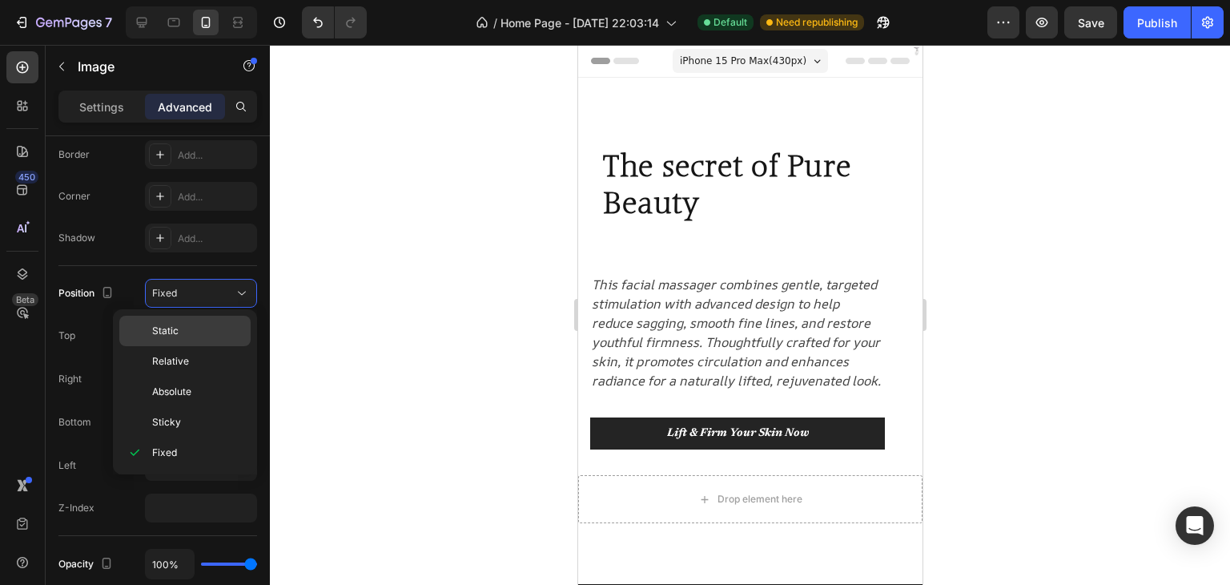
click at [195, 334] on p "Static" at bounding box center [197, 331] width 91 height 14
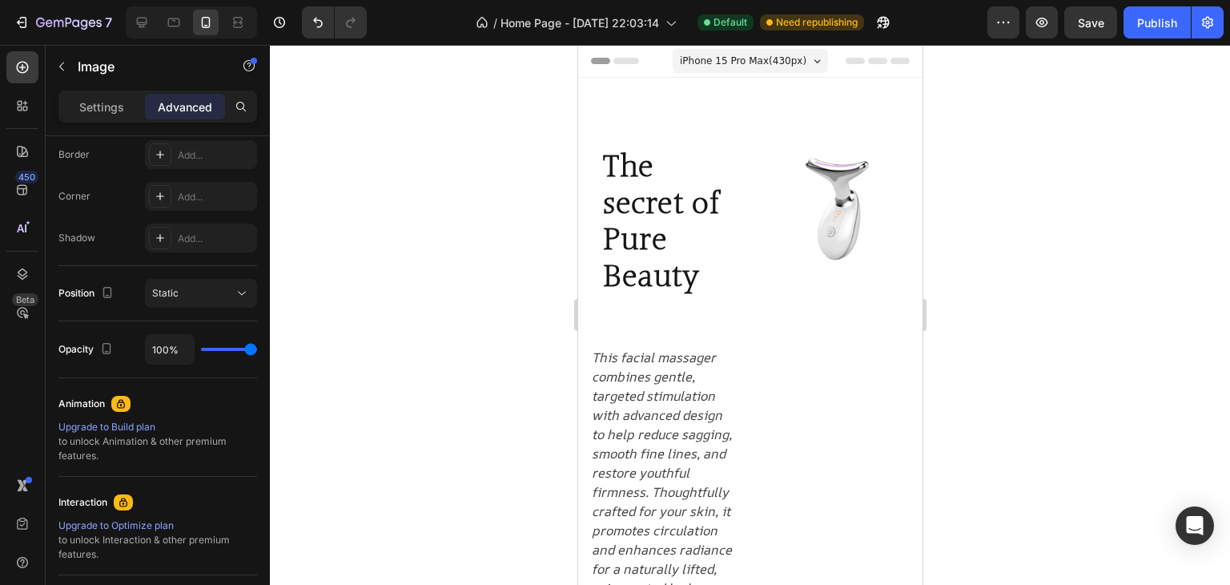
click at [839, 180] on img at bounding box center [836, 208] width 147 height 147
click at [191, 300] on button "Static" at bounding box center [201, 293] width 112 height 29
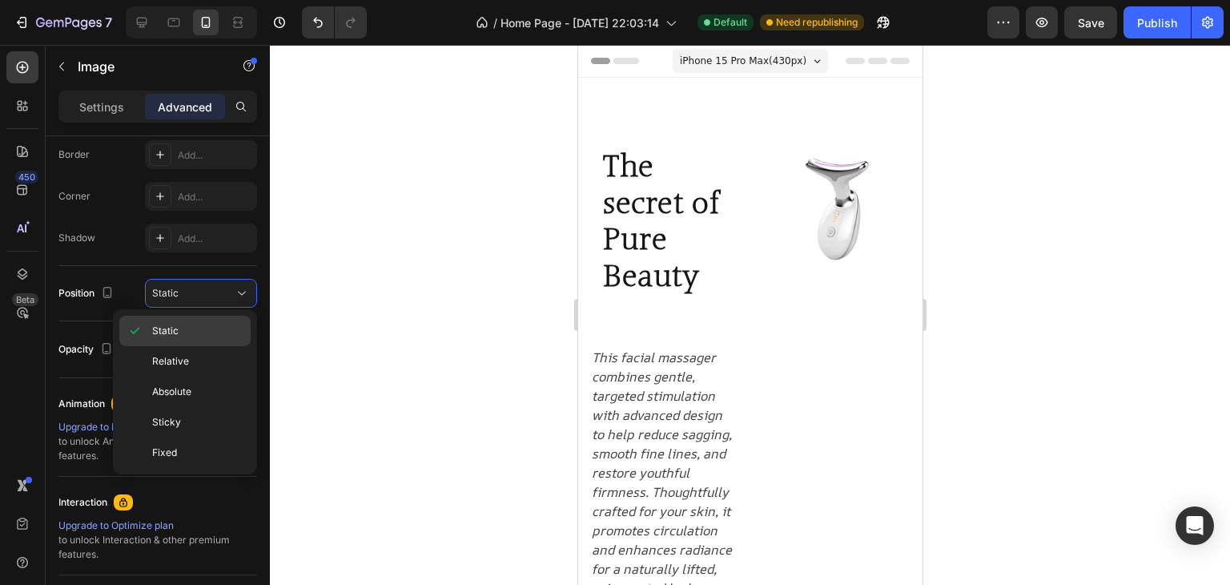
click at [186, 332] on p "Static" at bounding box center [197, 331] width 91 height 14
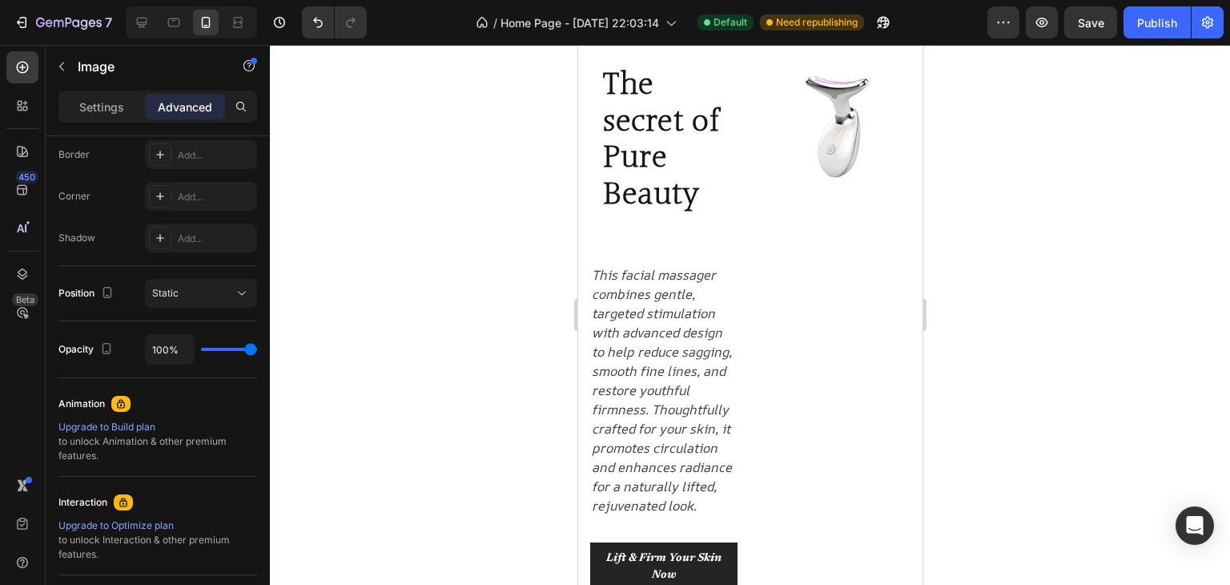
scroll to position [80, 0]
click at [840, 156] on img at bounding box center [836, 128] width 147 height 147
click at [829, 143] on img at bounding box center [836, 128] width 147 height 147
click at [821, 145] on img at bounding box center [836, 128] width 147 height 147
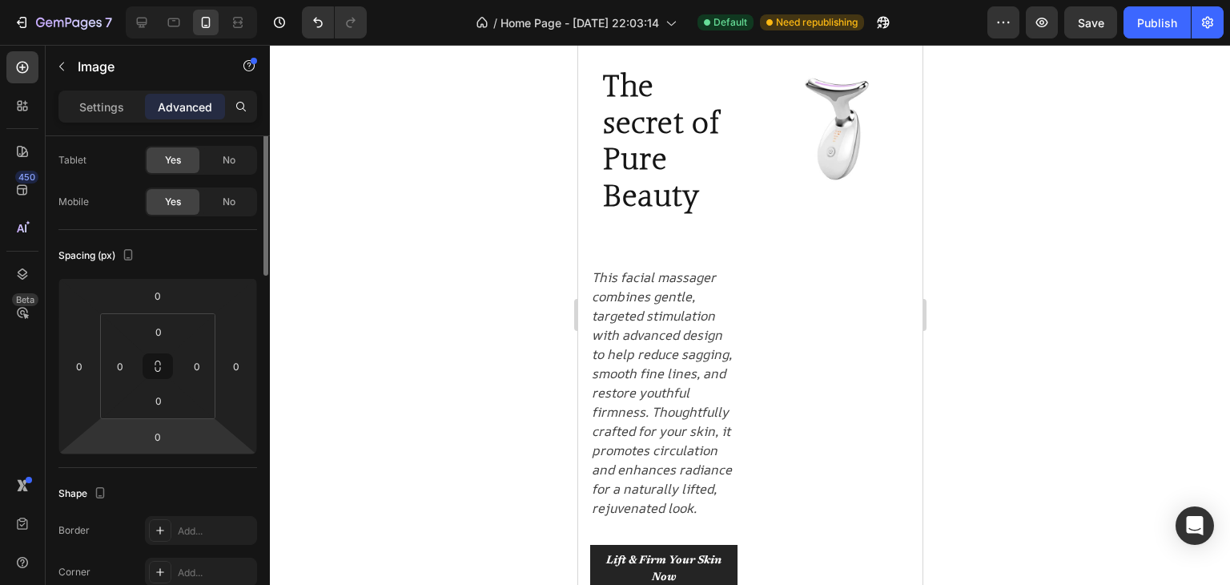
scroll to position [0, 0]
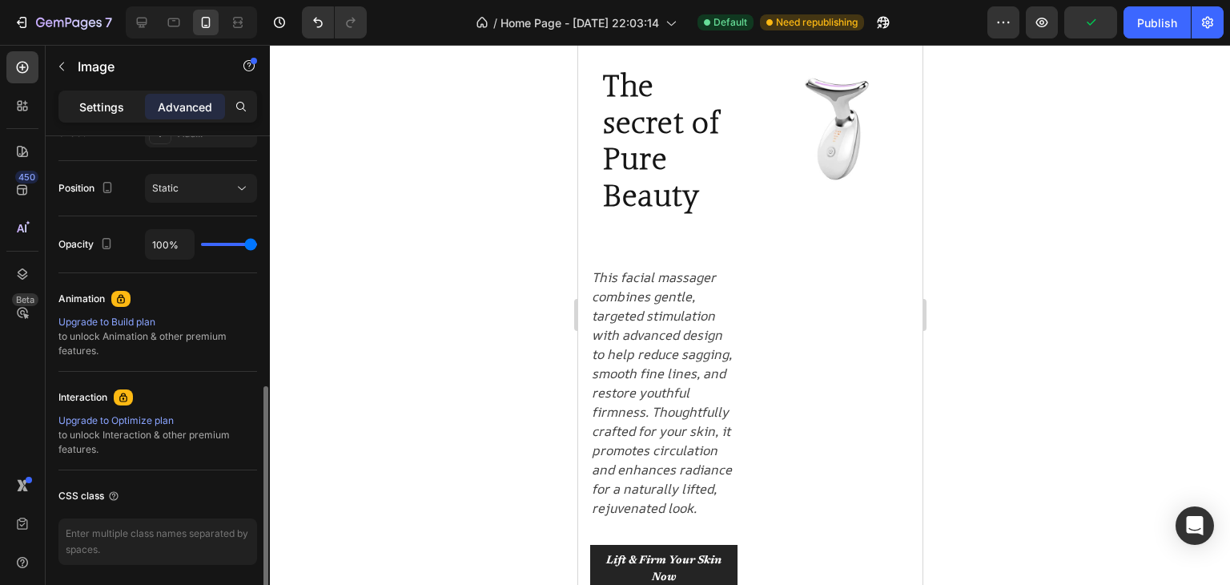
click at [108, 99] on p "Settings" at bounding box center [101, 107] width 45 height 17
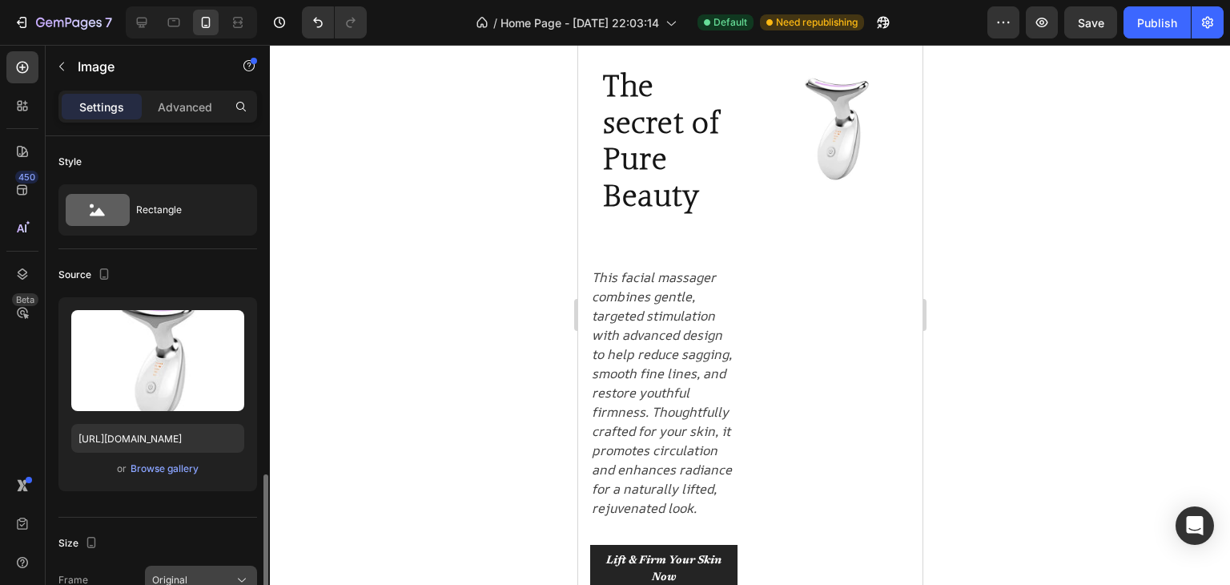
scroll to position [320, 0]
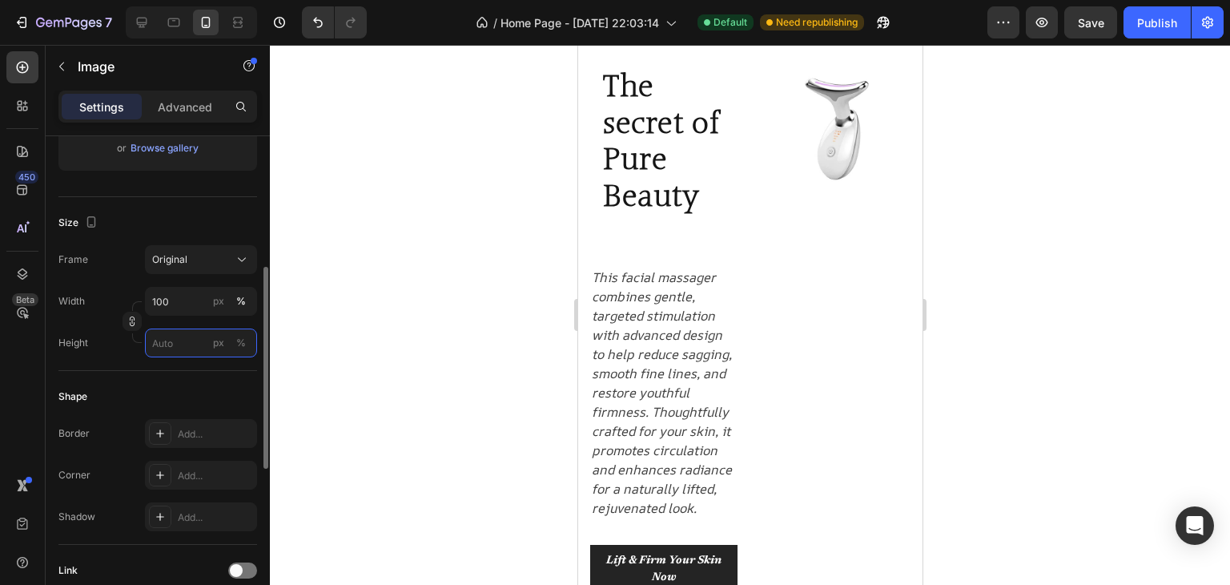
click at [194, 334] on input "px %" at bounding box center [201, 342] width 112 height 29
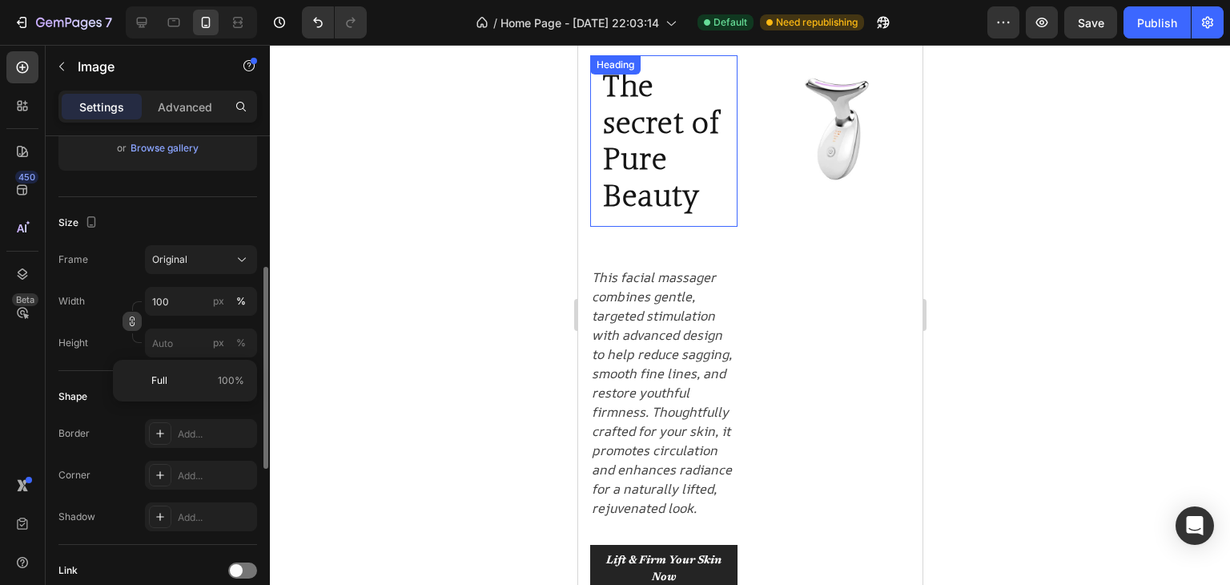
click at [132, 324] on icon "button" at bounding box center [132, 321] width 1 height 5
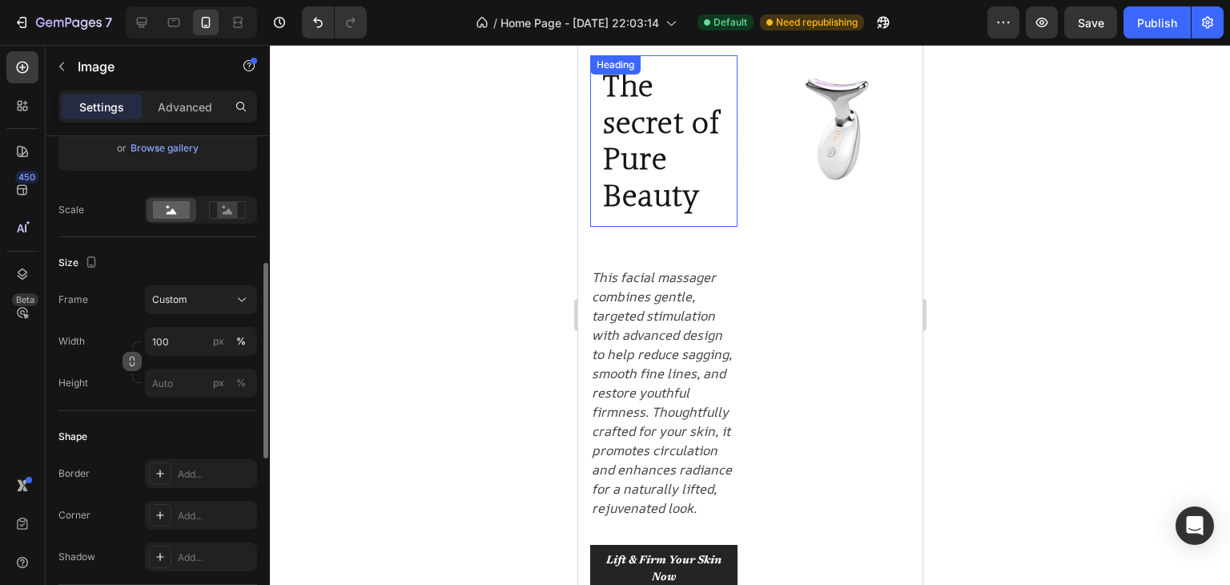
click at [127, 357] on icon "button" at bounding box center [132, 361] width 11 height 11
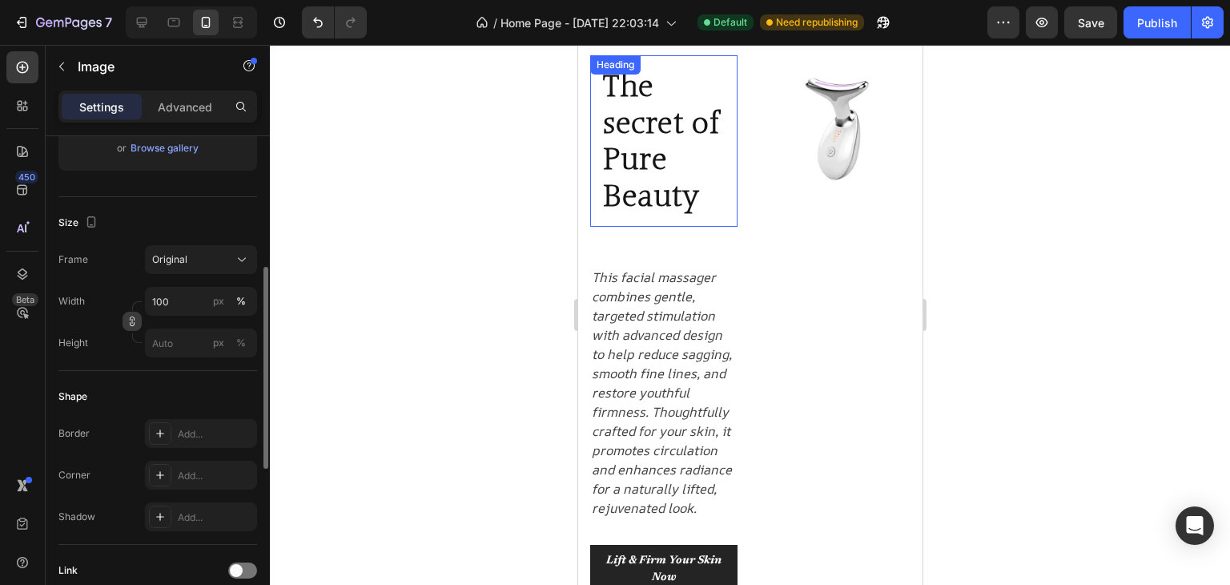
click at [128, 323] on icon "button" at bounding box center [132, 321] width 11 height 11
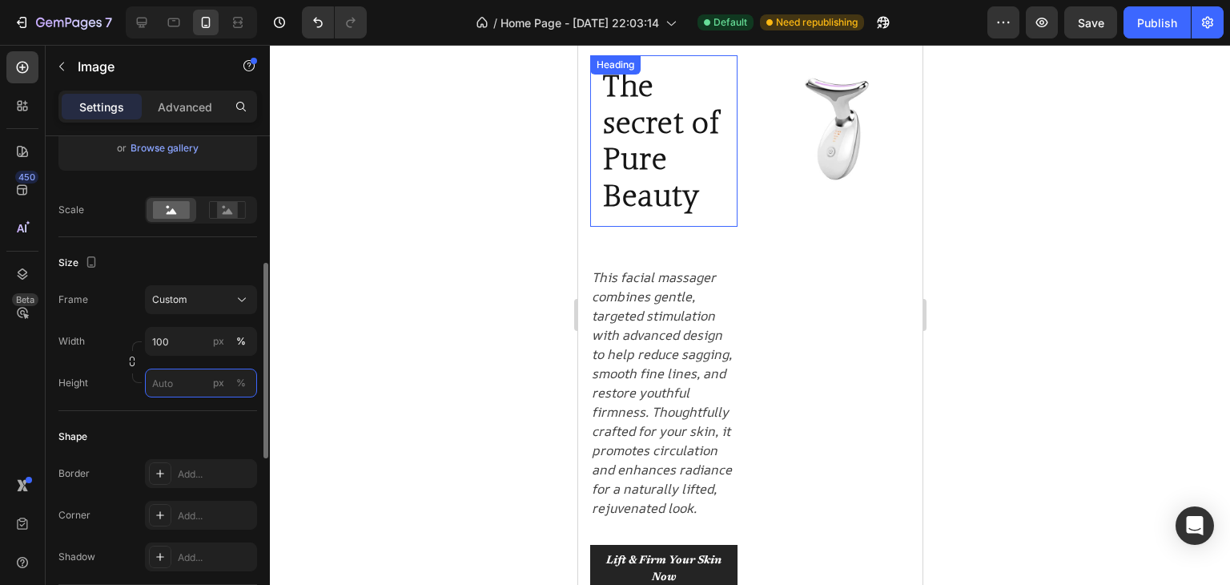
click at [171, 385] on input "px %" at bounding box center [201, 382] width 112 height 29
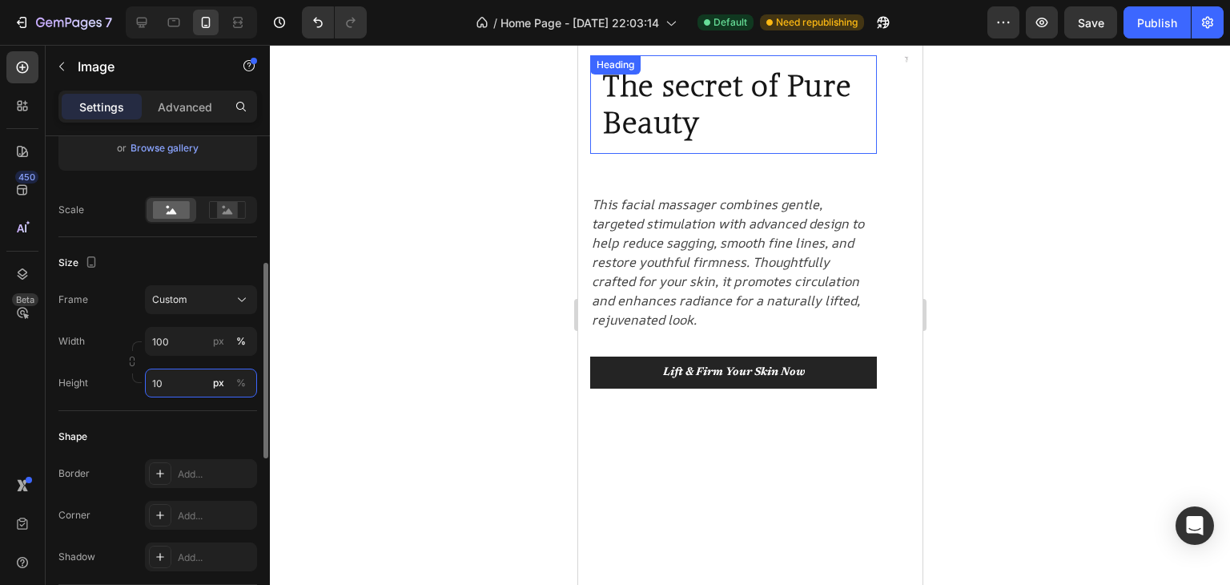
type input "1"
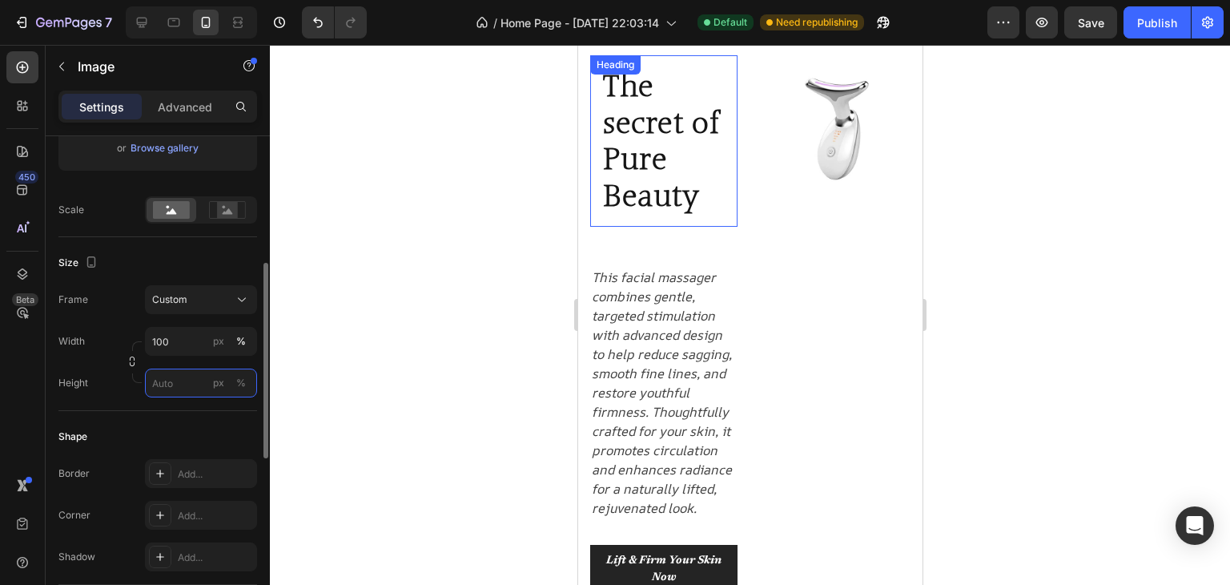
type input "3"
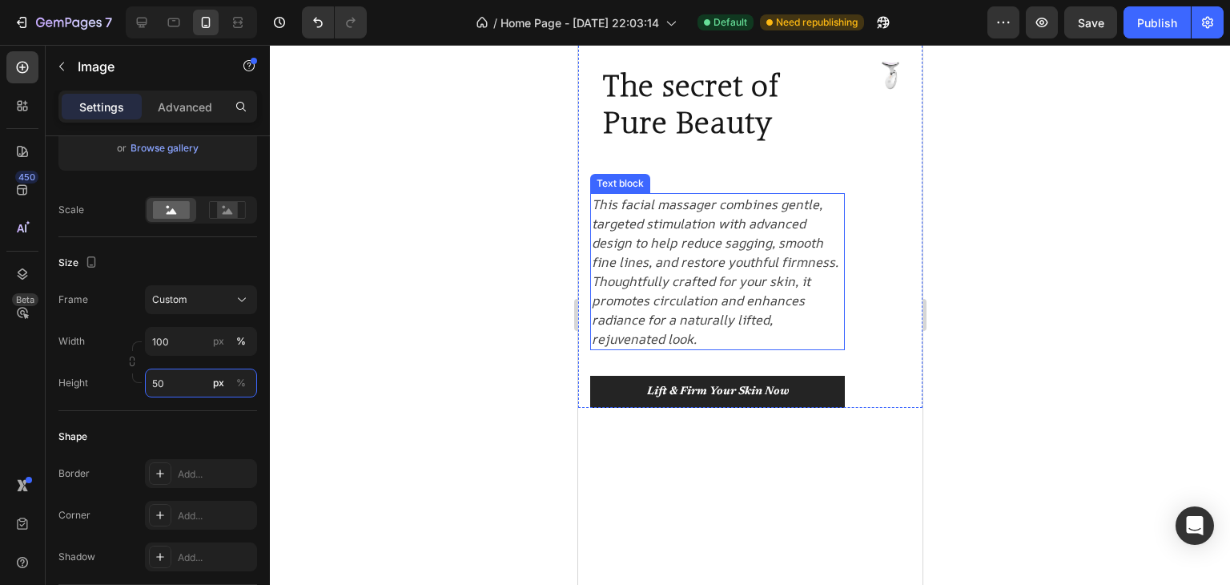
type input "5"
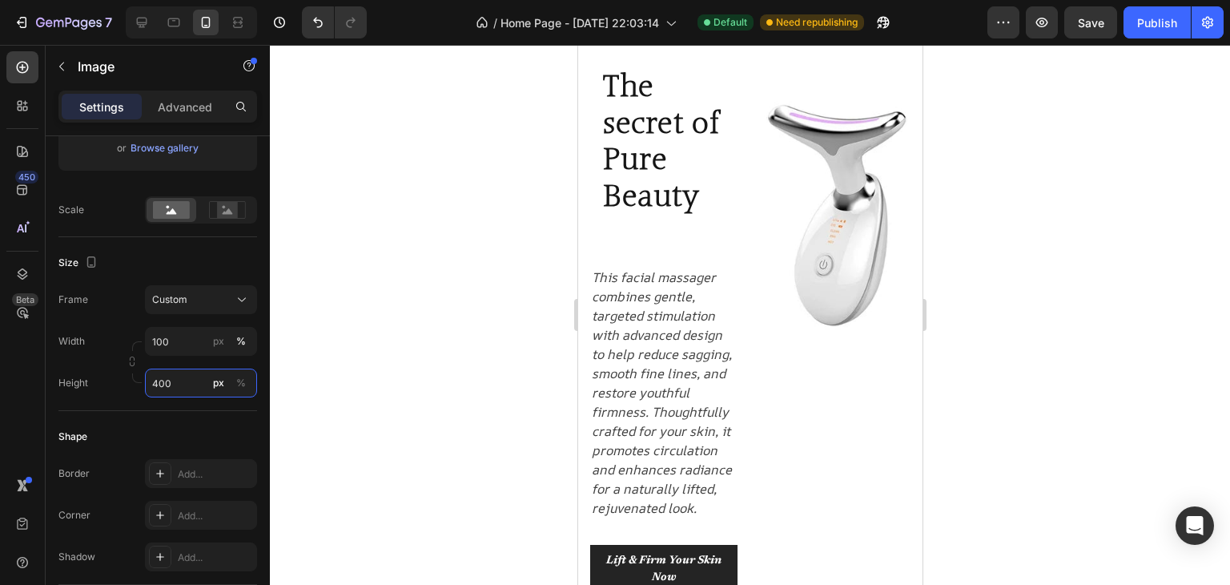
type input "400"
click at [799, 220] on img at bounding box center [836, 215] width 147 height 320
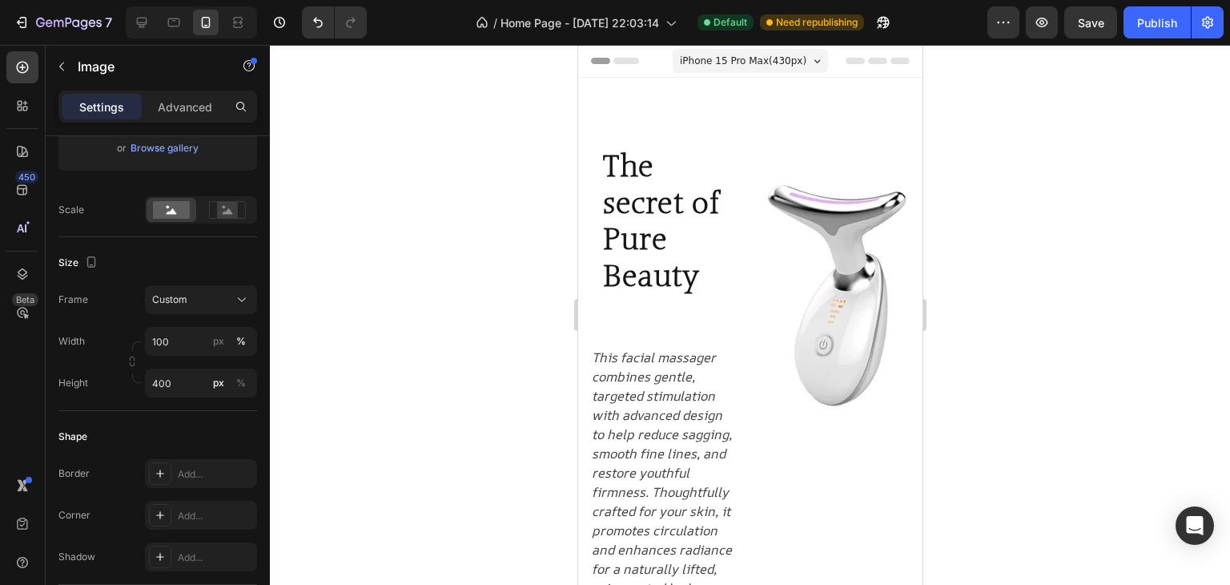
scroll to position [0, 0]
click at [746, 54] on span "iPhone 15 Pro Max ( 430 px)" at bounding box center [742, 61] width 127 height 16
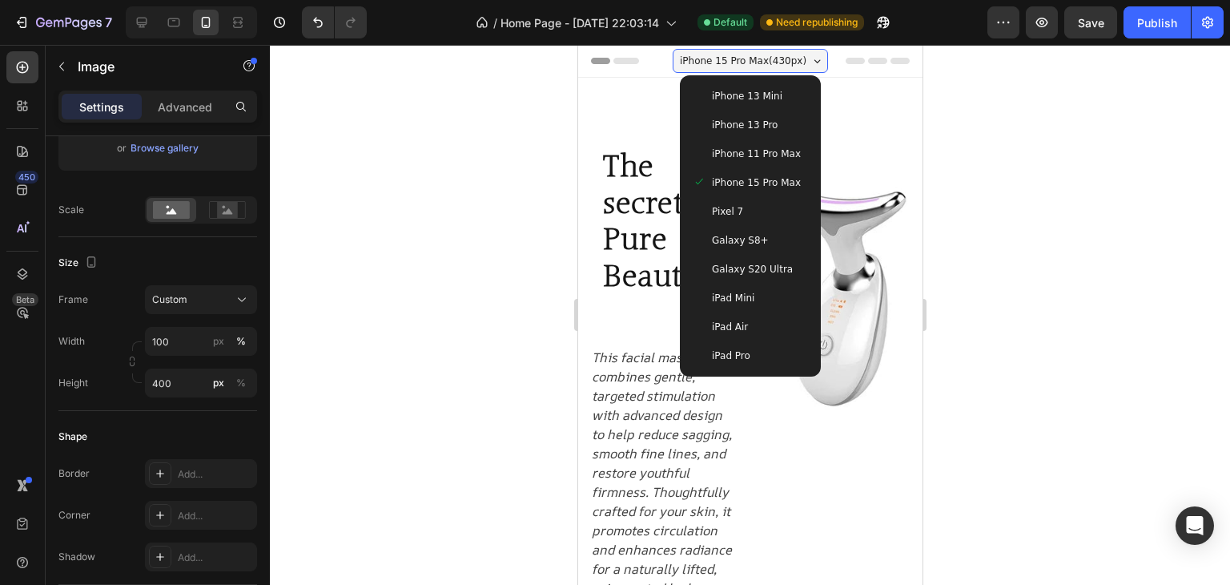
click at [743, 90] on span "iPhone 13 Mini" at bounding box center [746, 96] width 70 height 16
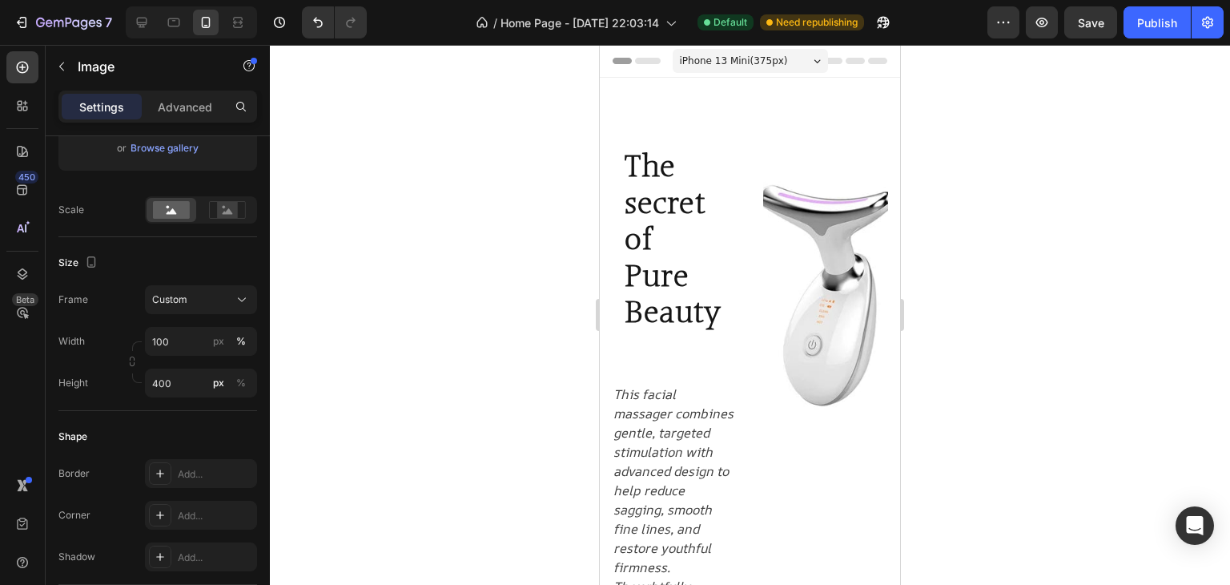
click at [728, 54] on span "iPhone 13 Mini ( 375 px)" at bounding box center [734, 61] width 108 height 16
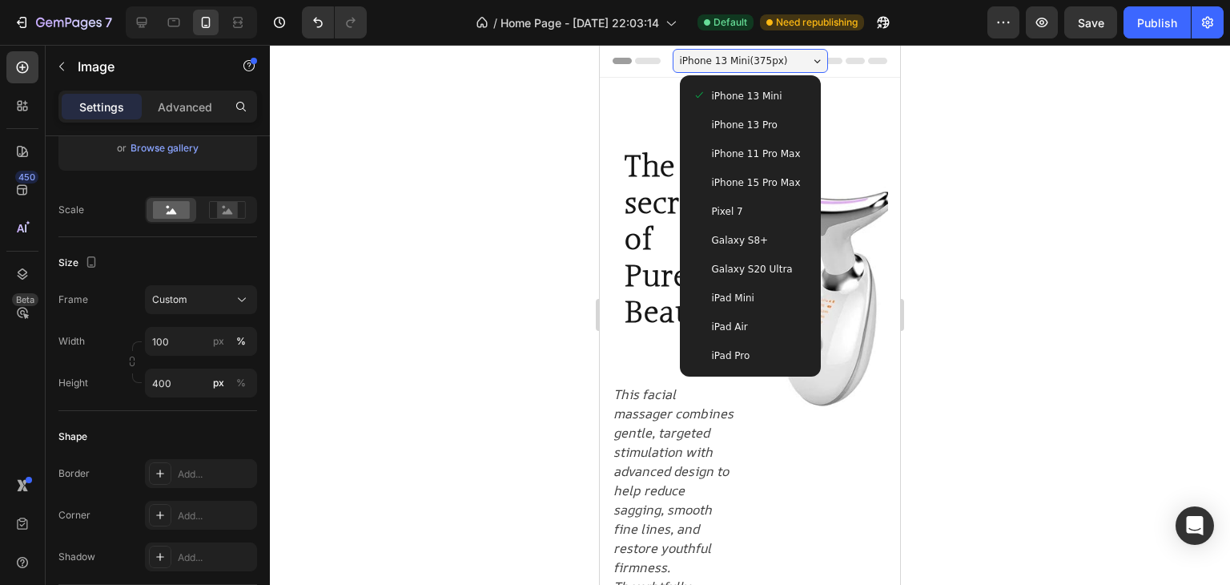
click at [722, 129] on span "iPhone 13 Pro" at bounding box center [745, 125] width 66 height 16
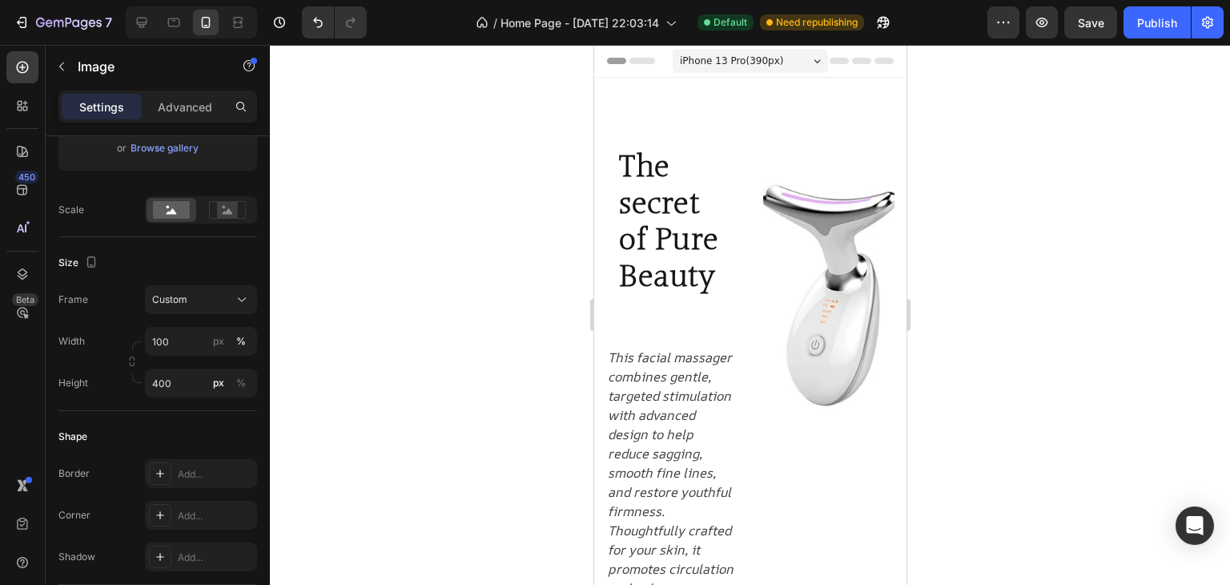
click at [725, 62] on span "iPhone 13 Pro ( 390 px)" at bounding box center [730, 61] width 103 height 16
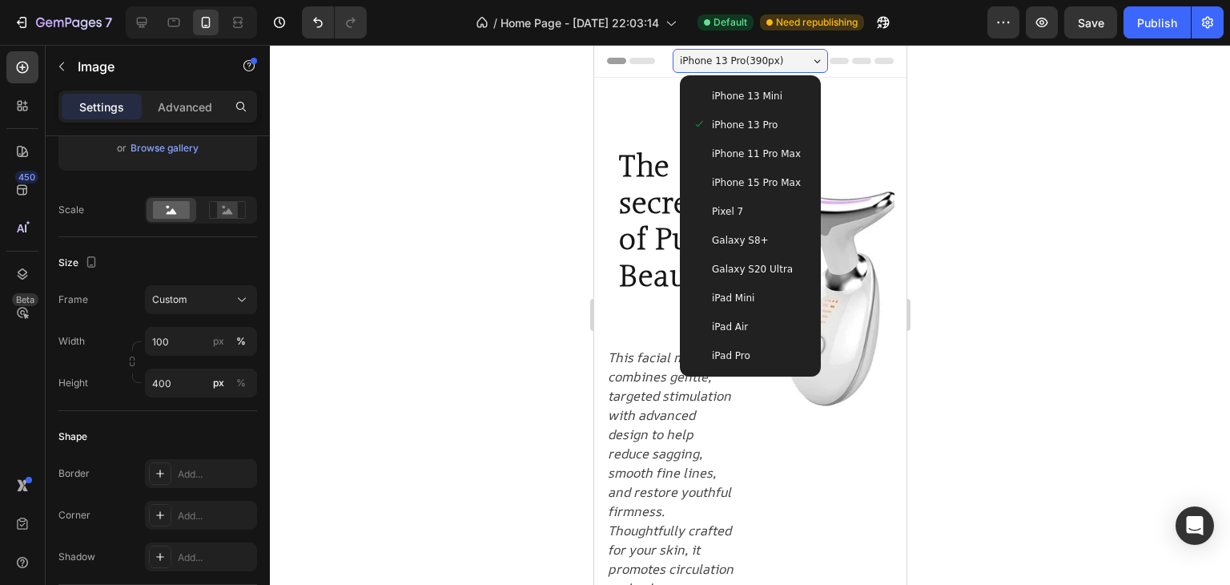
click at [737, 139] on div "iPhone 13 Pro" at bounding box center [750, 125] width 128 height 29
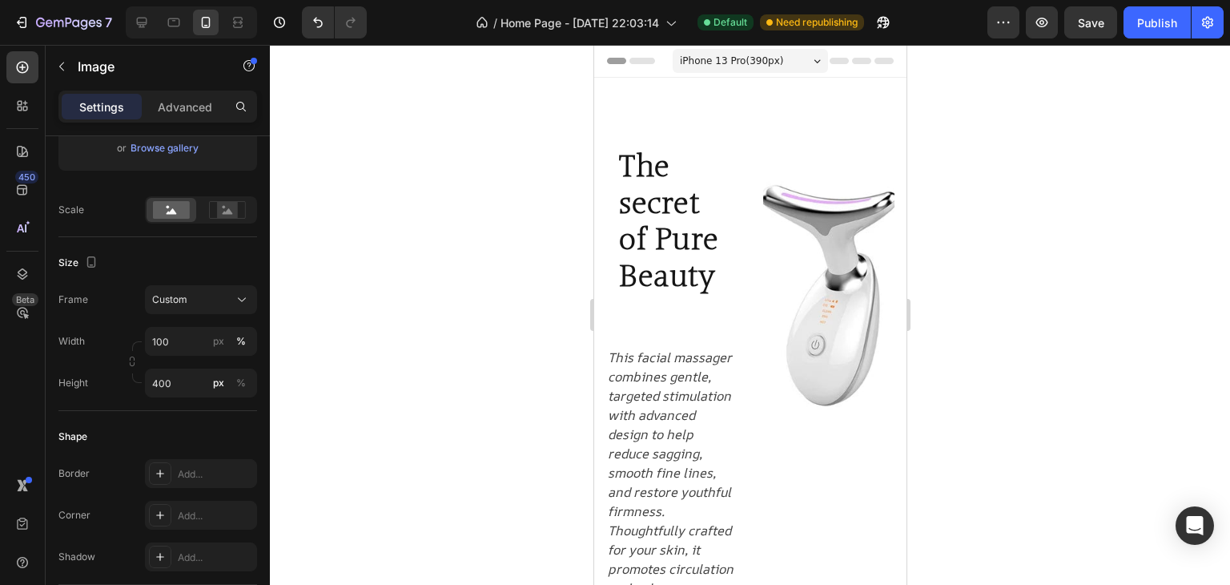
click at [735, 59] on span "iPhone 13 Pro ( 390 px)" at bounding box center [730, 61] width 103 height 16
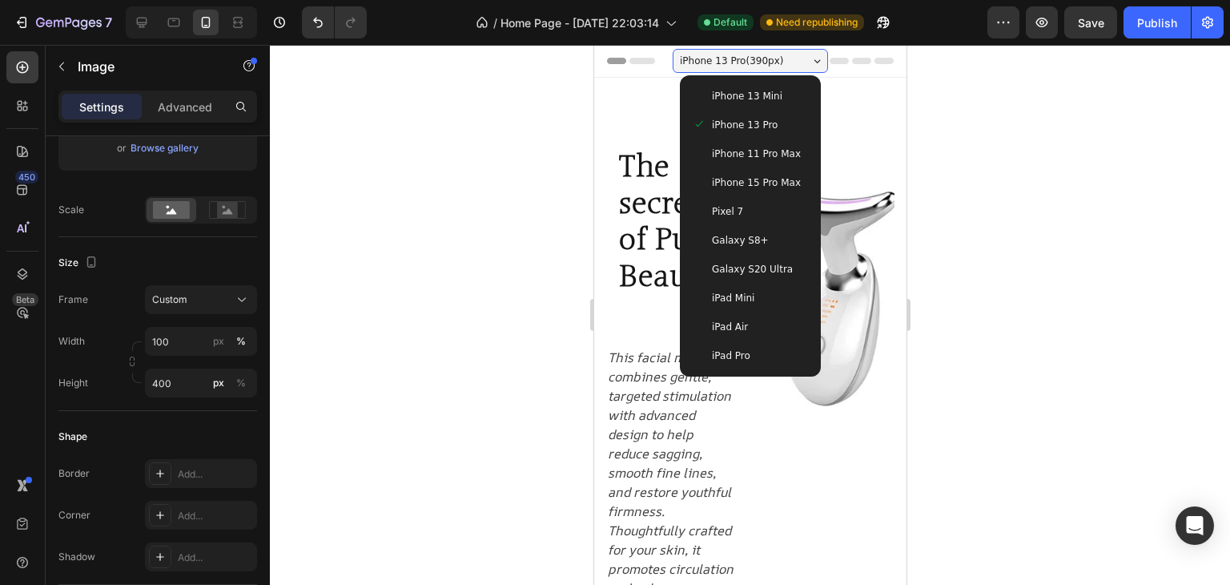
click at [755, 149] on span "iPhone 11 Pro Max" at bounding box center [755, 154] width 89 height 16
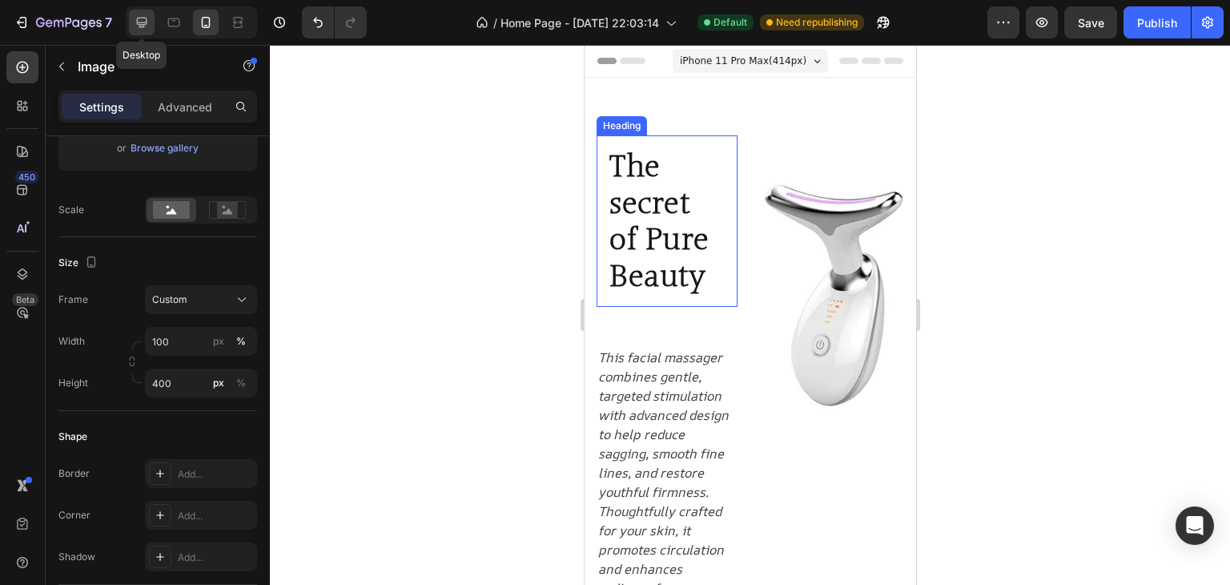
click at [141, 22] on icon at bounding box center [142, 22] width 16 height 16
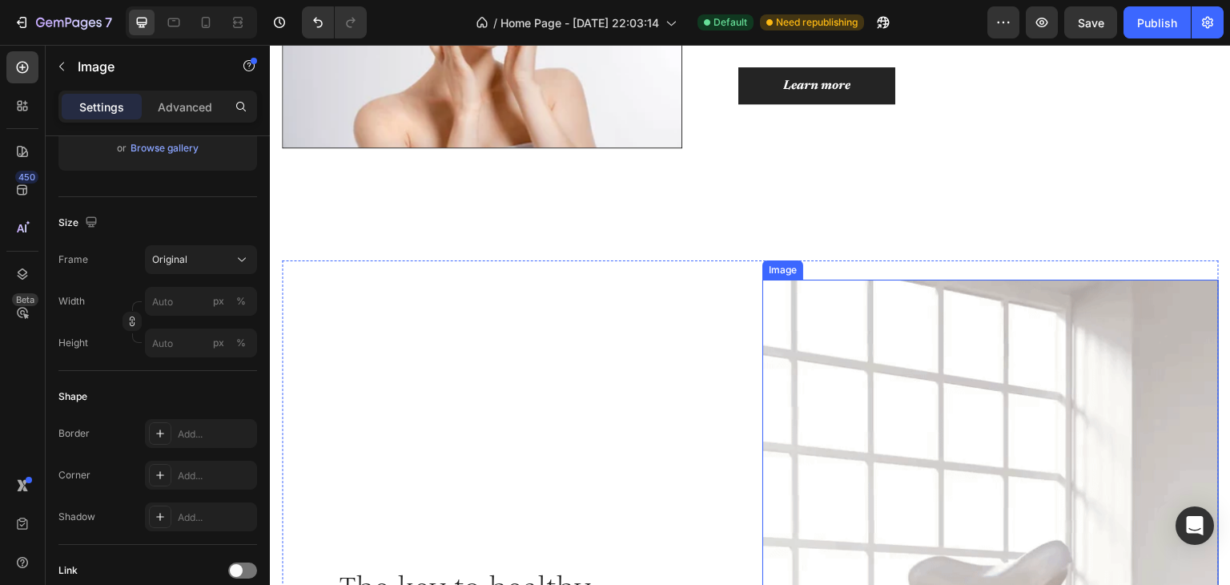
scroll to position [737, 0]
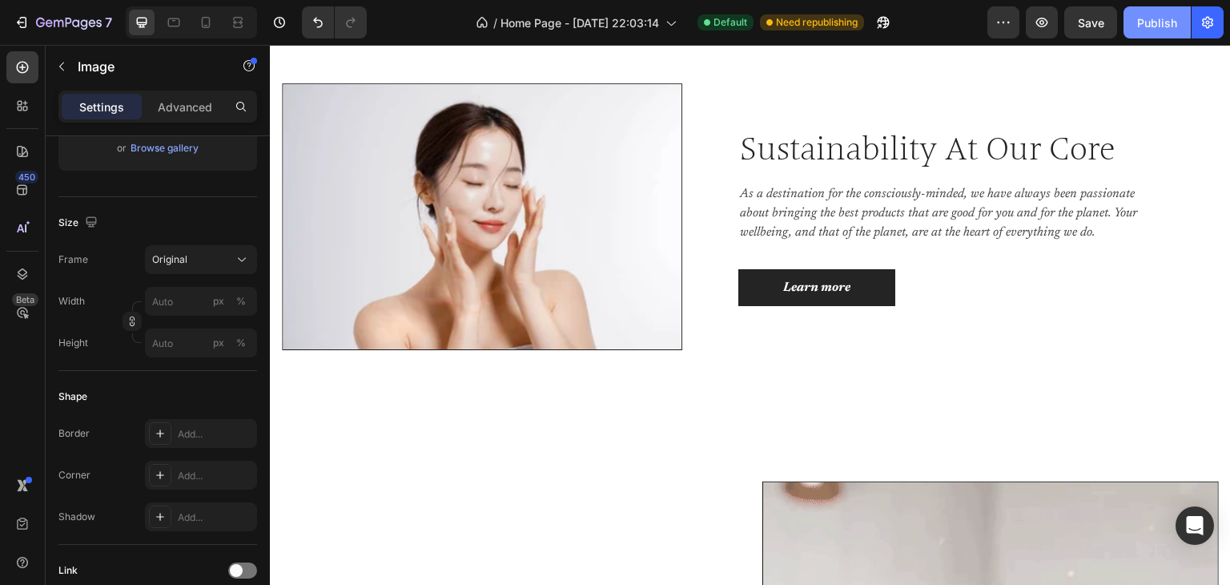
click at [1170, 22] on div "Publish" at bounding box center [1158, 22] width 40 height 17
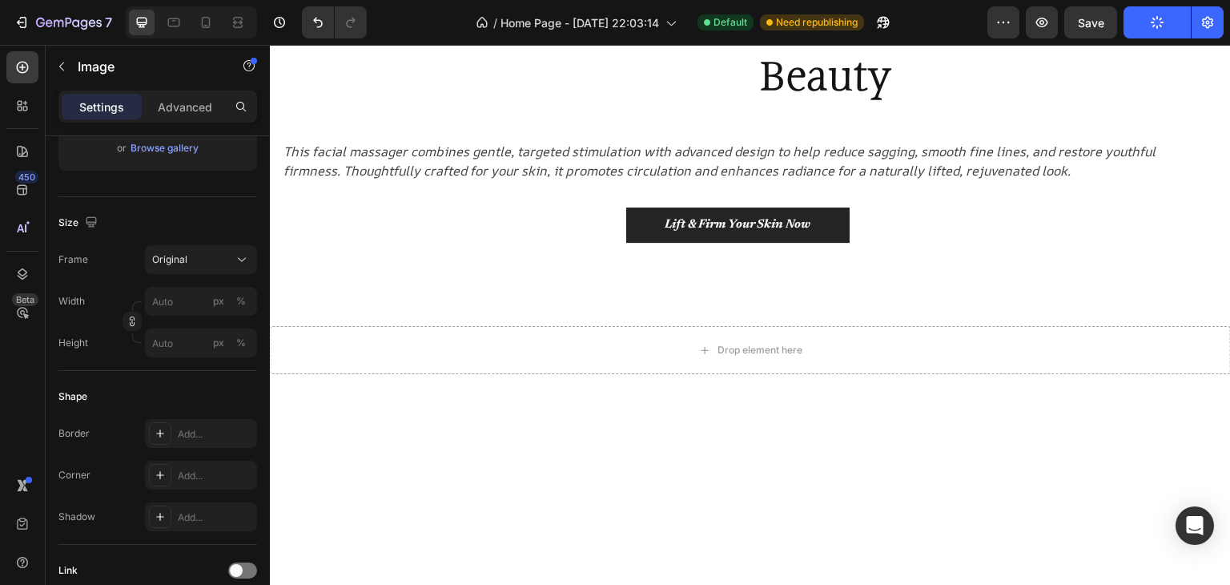
scroll to position [160, 0]
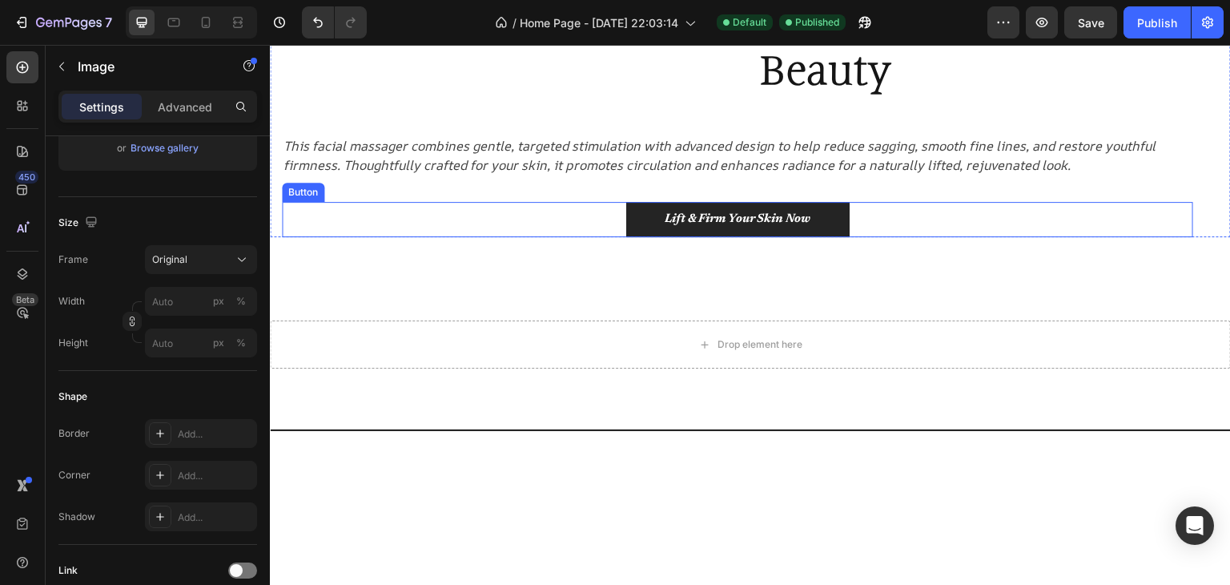
click at [675, 238] on div "Lift & Firm Your Skin Now Button" at bounding box center [738, 220] width 912 height 36
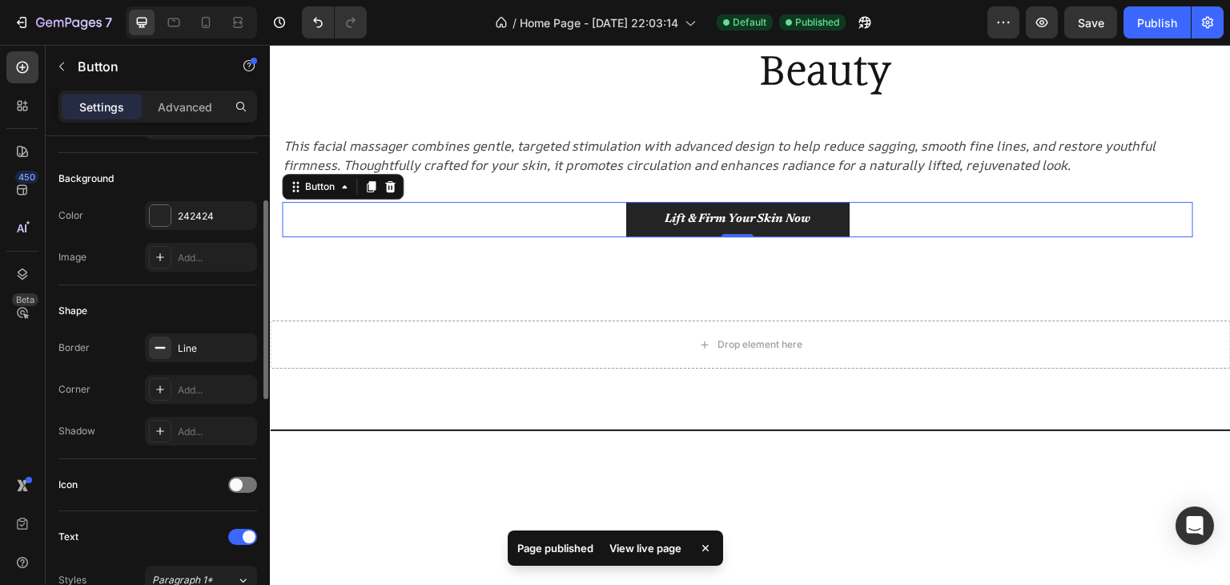
scroll to position [0, 0]
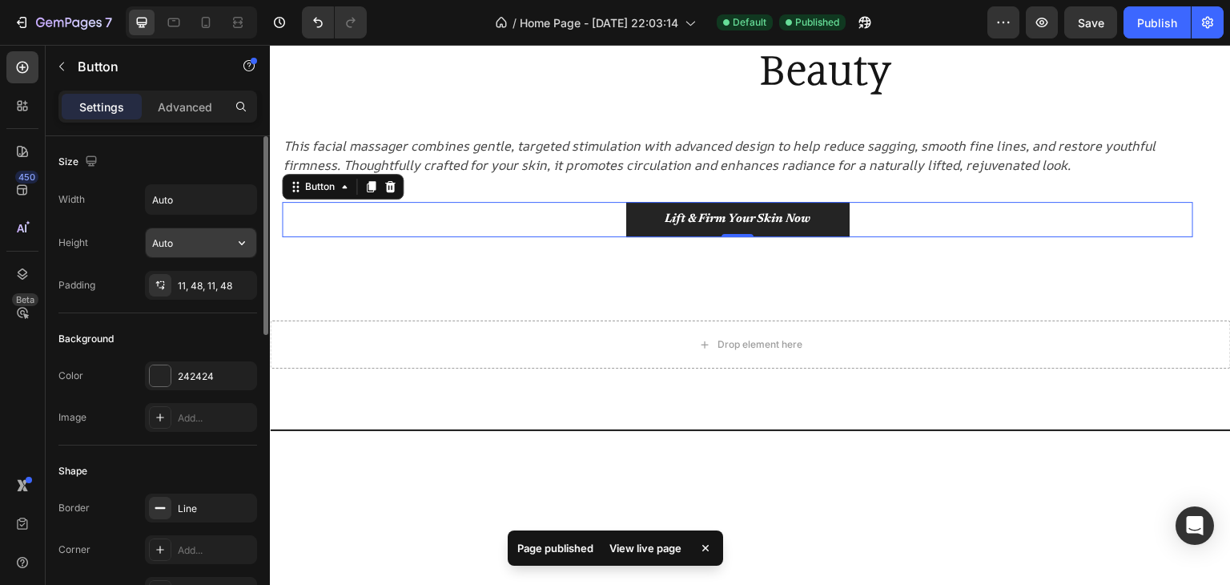
click at [184, 246] on input "Auto" at bounding box center [201, 242] width 111 height 29
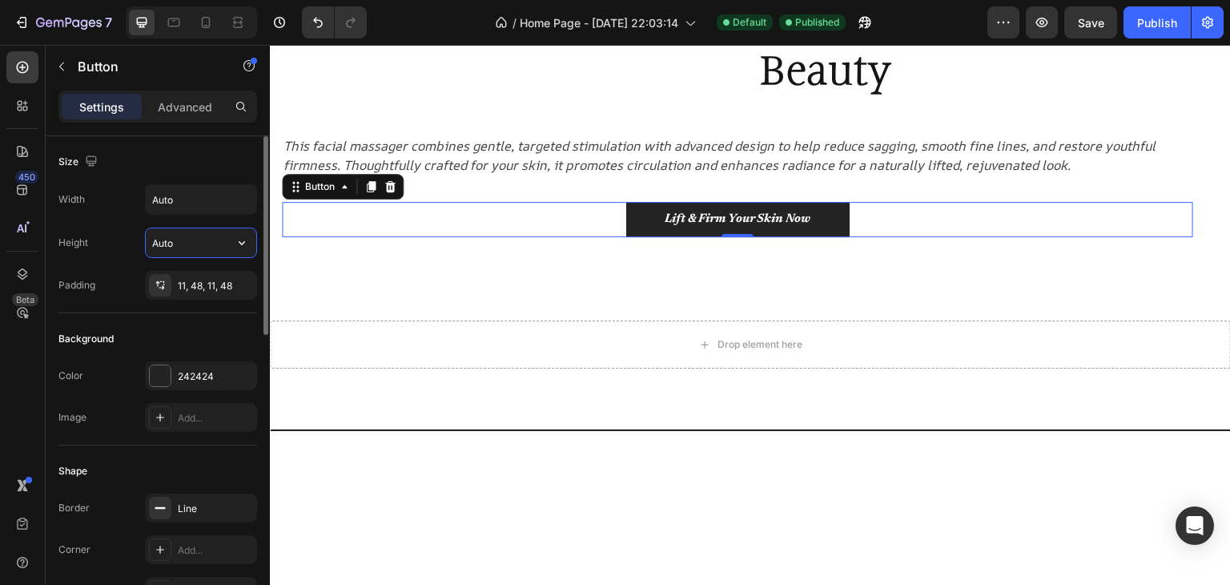
click at [206, 240] on input "Auto" at bounding box center [201, 242] width 111 height 29
click at [238, 244] on icon "button" at bounding box center [242, 243] width 16 height 16
click at [238, 247] on icon "button" at bounding box center [242, 243] width 16 height 16
click at [231, 278] on span "Auto" at bounding box center [232, 283] width 21 height 14
click at [235, 243] on button "button" at bounding box center [242, 242] width 29 height 29
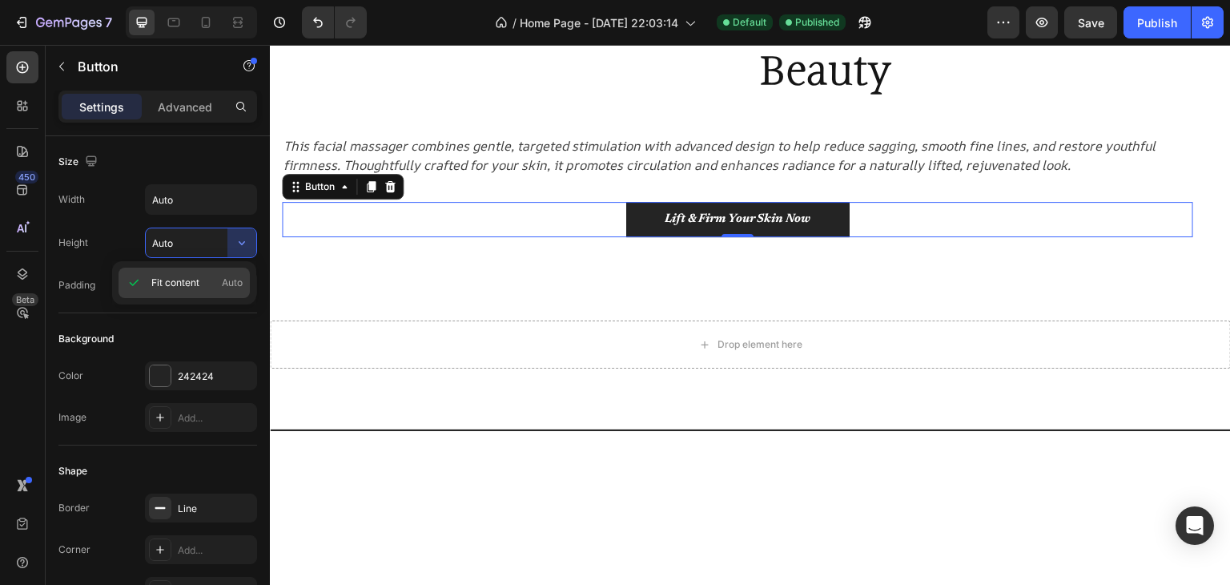
click at [175, 276] on span "Fit content" at bounding box center [175, 283] width 48 height 14
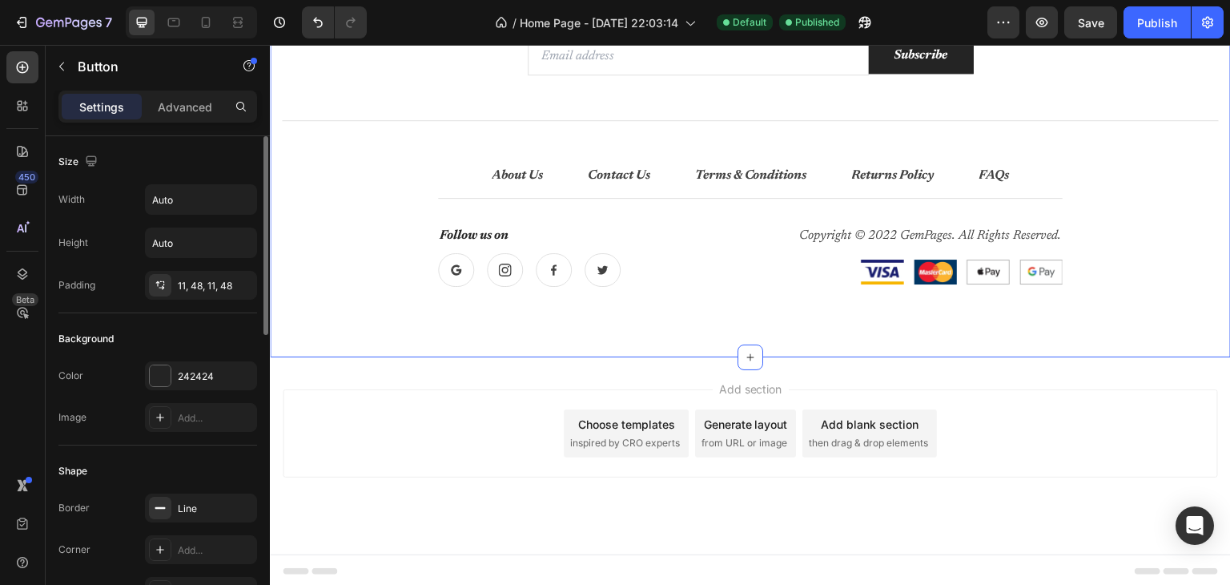
scroll to position [4168, 0]
click at [166, 107] on p "Advanced" at bounding box center [185, 107] width 54 height 17
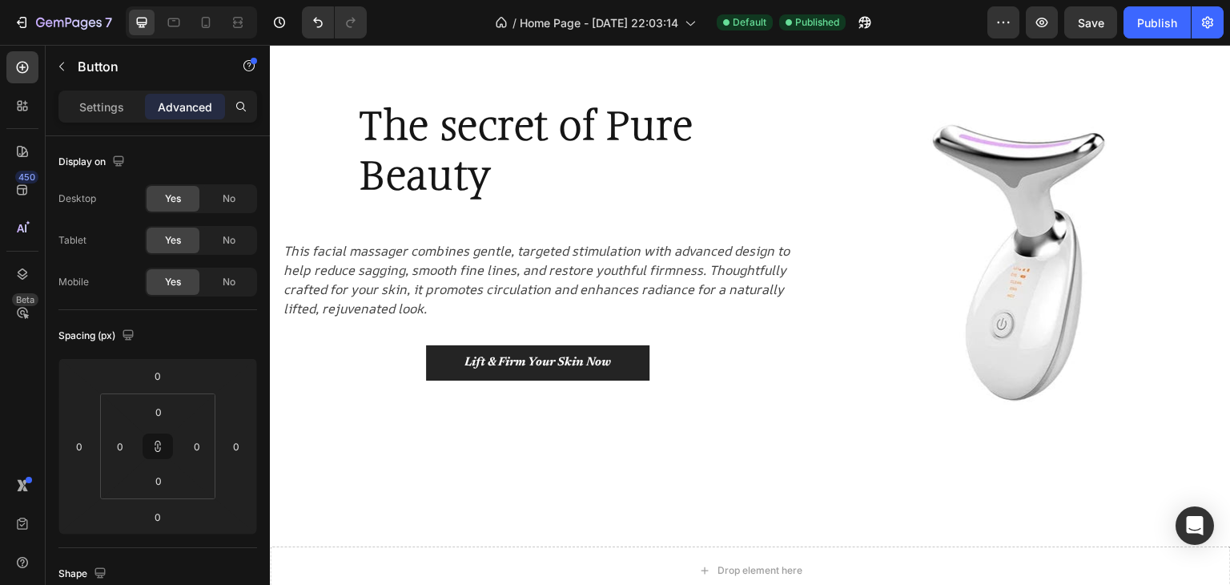
scroll to position [0, 0]
